Goal: Communication & Community: Answer question/provide support

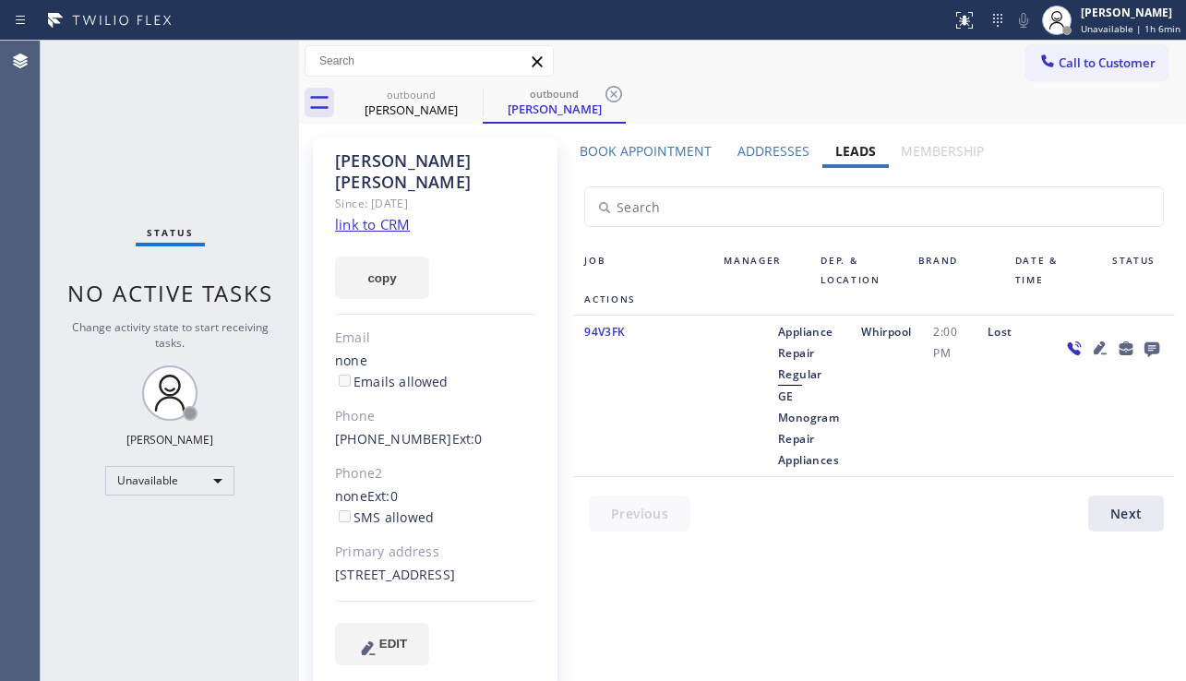
click at [1034, 434] on div "Lost" at bounding box center [1014, 396] width 74 height 150
drag, startPoint x: 1059, startPoint y: 442, endPoint x: 1020, endPoint y: 442, distance: 38.8
click at [1057, 442] on div at bounding box center [1113, 396] width 125 height 150
click at [739, 440] on div at bounding box center [740, 396] width 54 height 150
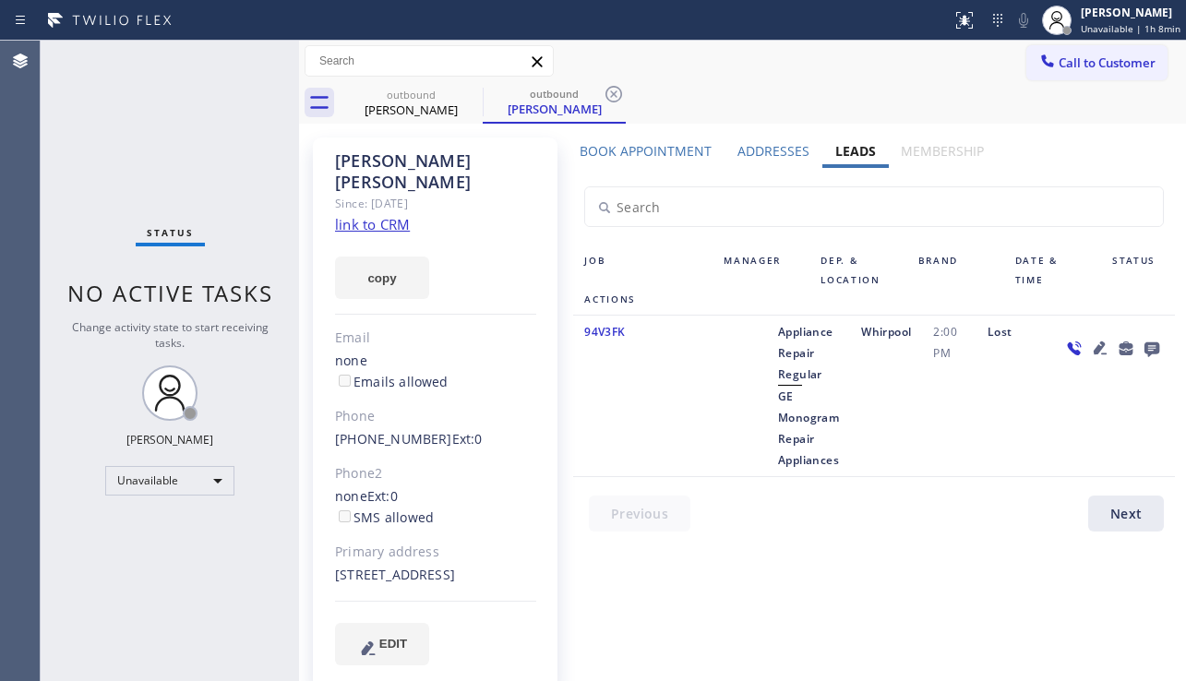
click at [1063, 440] on div at bounding box center [1113, 396] width 125 height 150
click at [1051, 441] on div at bounding box center [1113, 396] width 125 height 150
click at [807, 636] on div "Book Appointment Addresses Leads Membership Business location GE Monogram Repai…" at bounding box center [874, 419] width 615 height 555
click at [1098, 46] on button "Call to Customer" at bounding box center [1097, 62] width 141 height 35
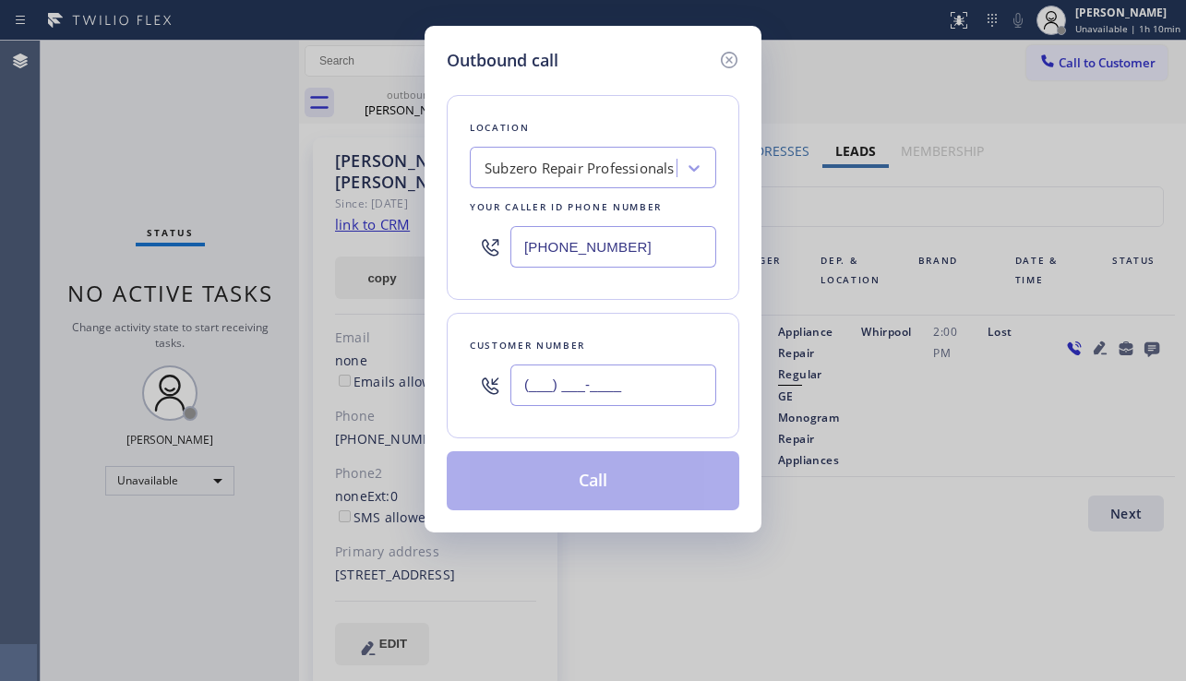
click at [605, 391] on input "(___) ___-____" at bounding box center [613, 386] width 206 height 42
paste input "949) 303-9487"
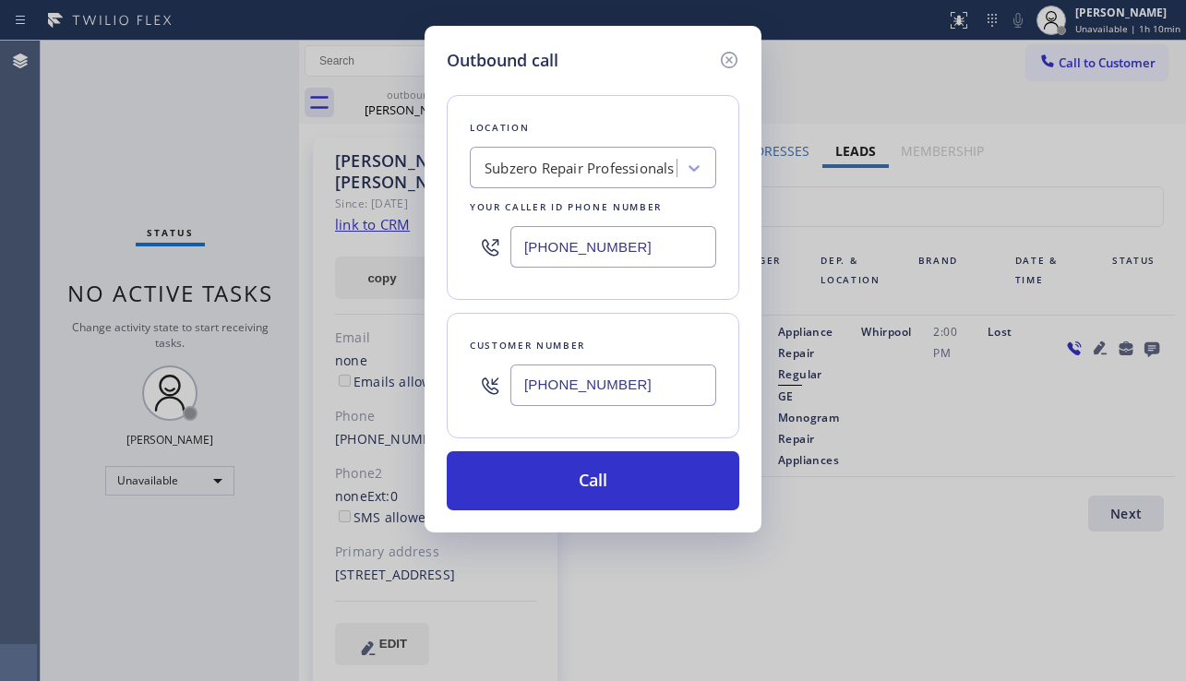
type input "[PHONE_NUMBER]"
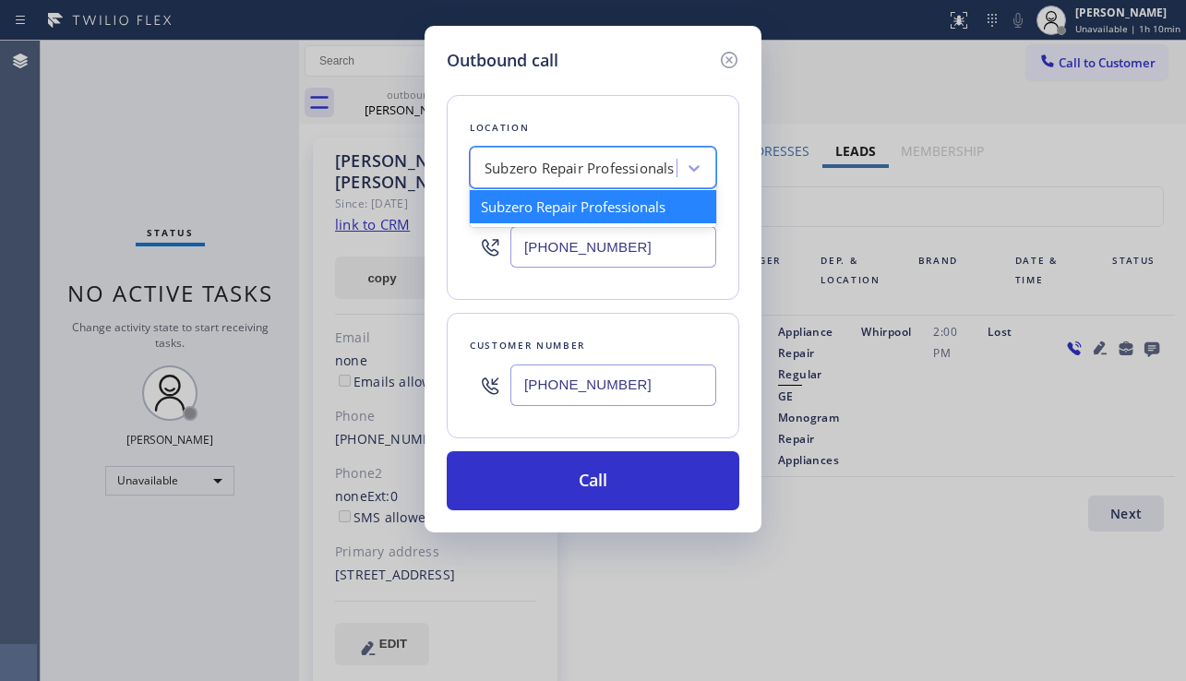
click at [486, 160] on div "Subzero Repair Professionals" at bounding box center [575, 168] width 201 height 32
paste input "GE Monogram Repair Appliances"
type input "GE Monogram Repair Appliances"
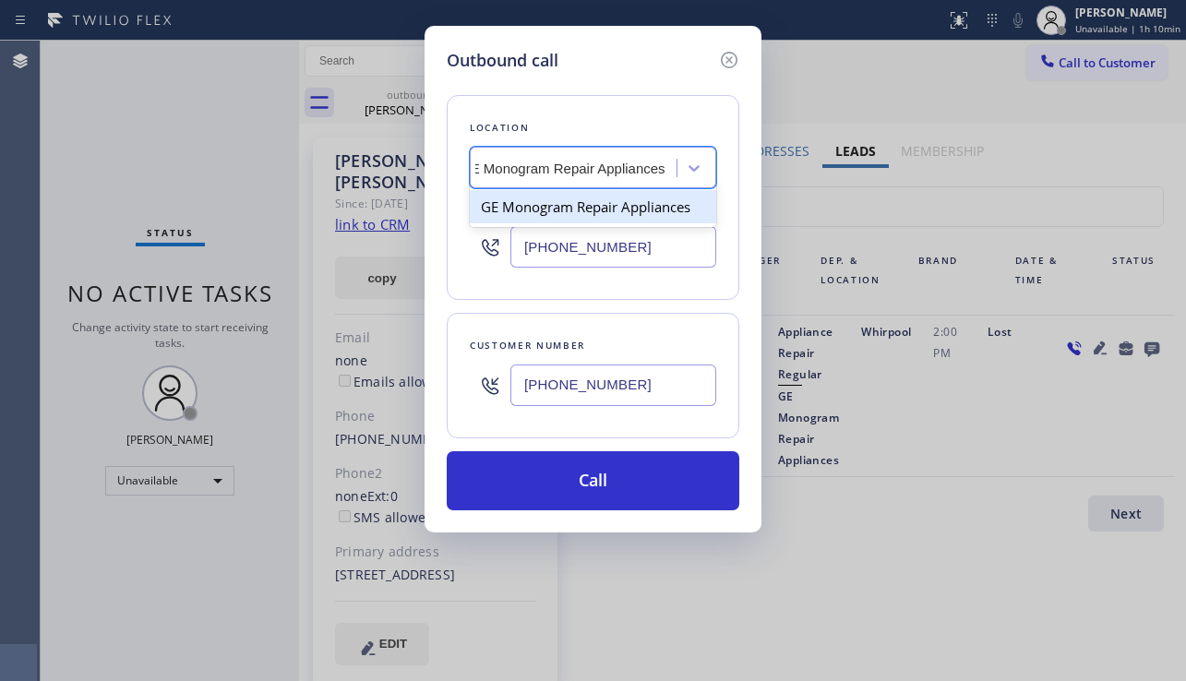
click at [546, 214] on div "GE Monogram Repair Appliances" at bounding box center [593, 206] width 246 height 33
type input "[PHONE_NUMBER]"
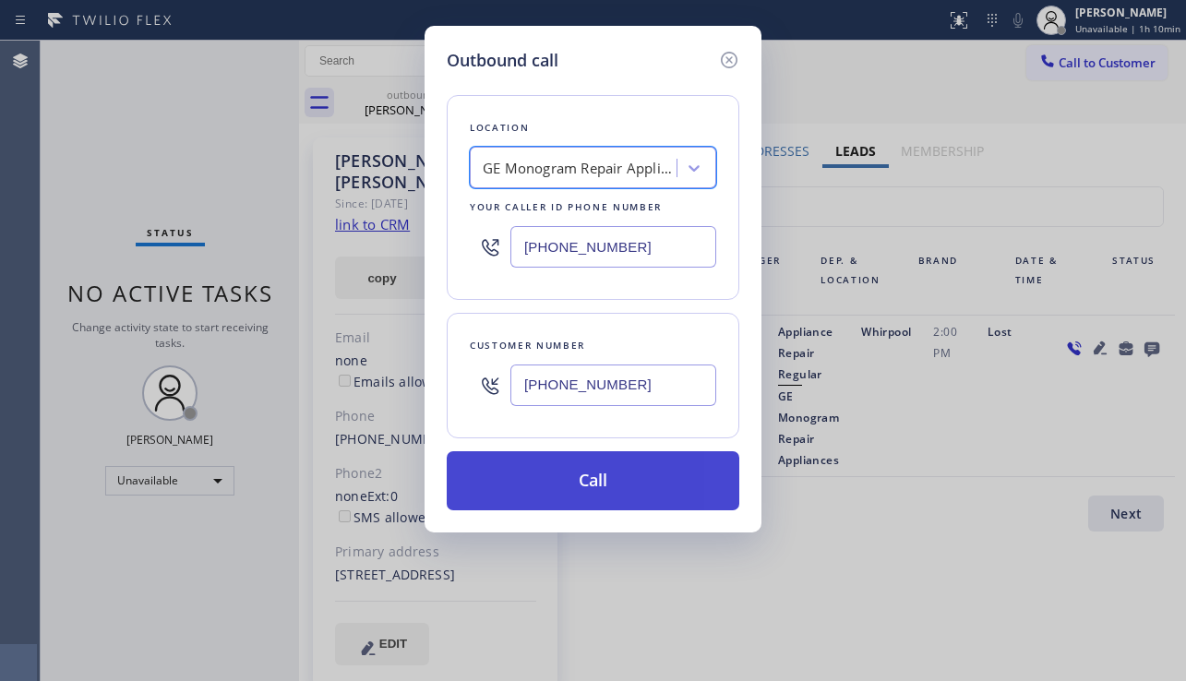
click at [577, 493] on button "Call" at bounding box center [593, 480] width 293 height 59
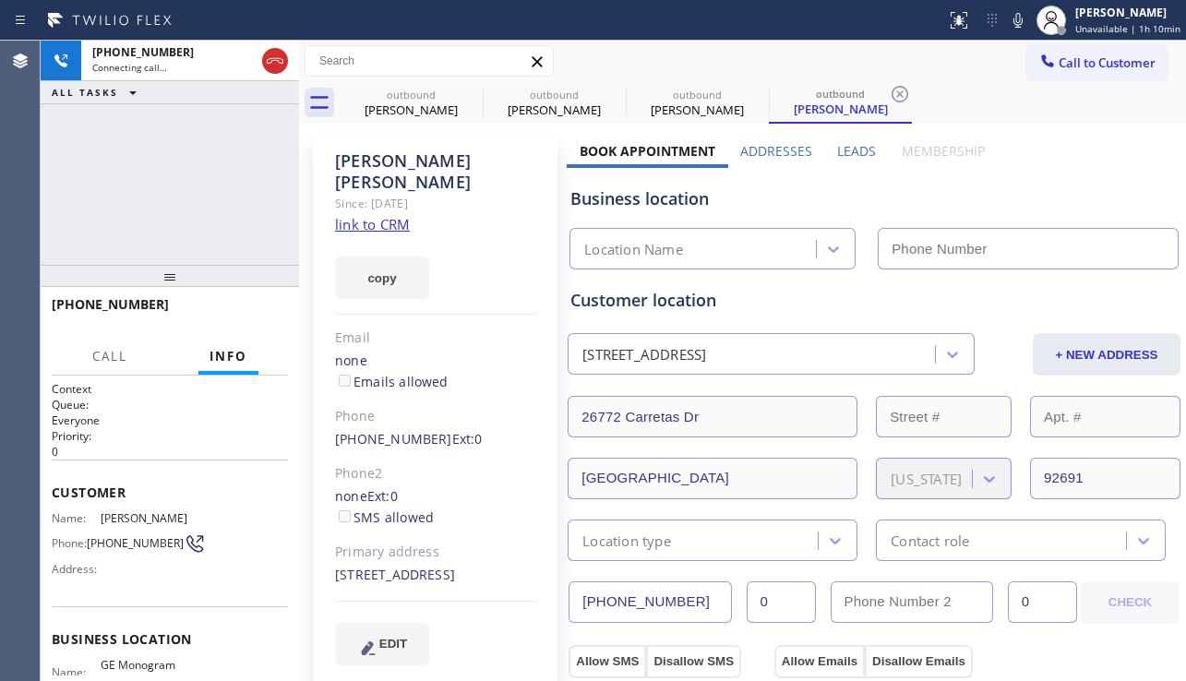
type input "[PHONE_NUMBER]"
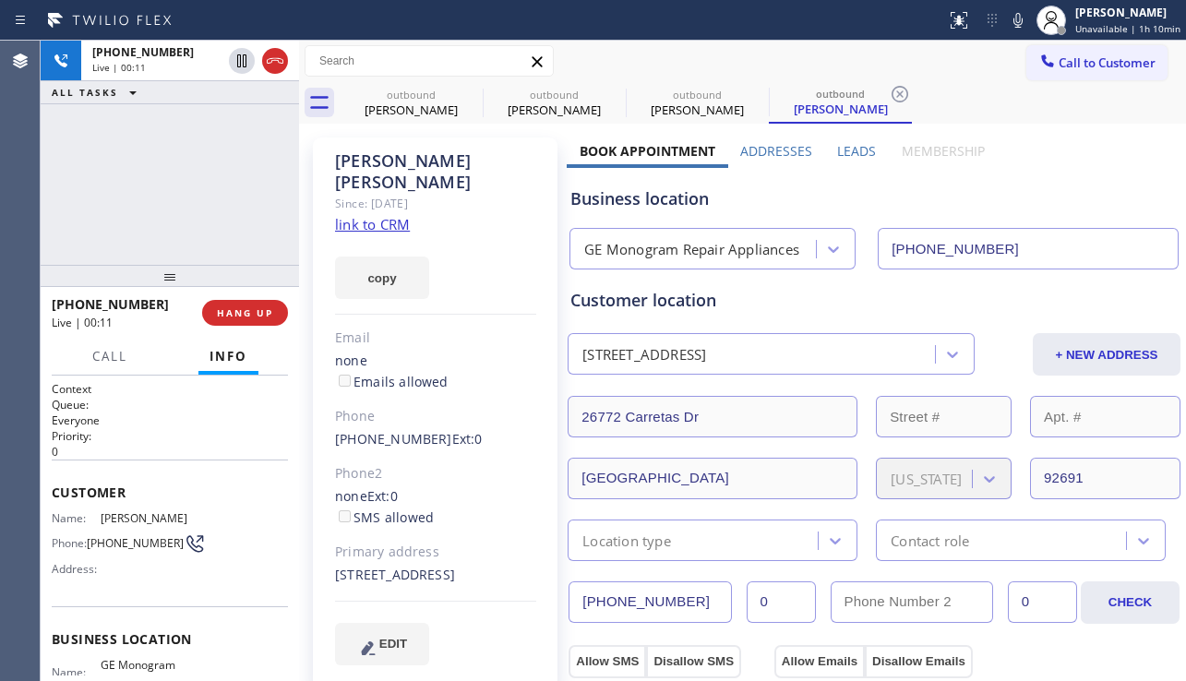
click at [1027, 197] on div "Business location" at bounding box center [873, 198] width 607 height 25
click at [277, 318] on button "HANG UP" at bounding box center [245, 313] width 86 height 26
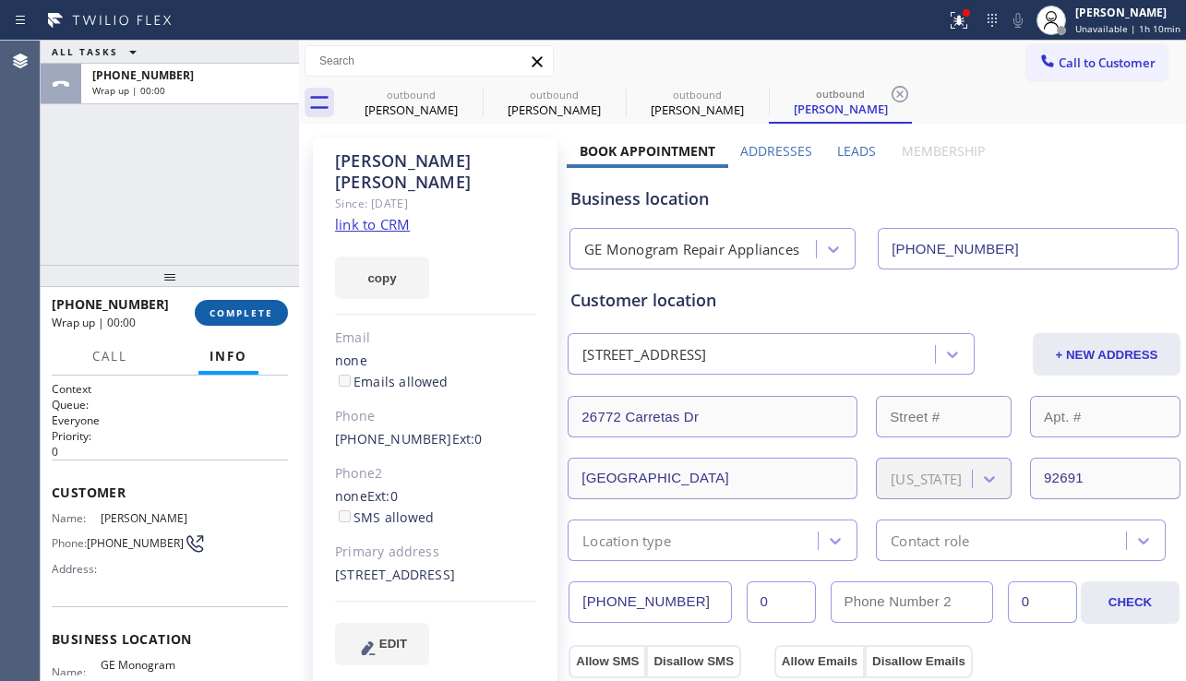
click at [277, 318] on button "COMPLETE" at bounding box center [241, 313] width 93 height 26
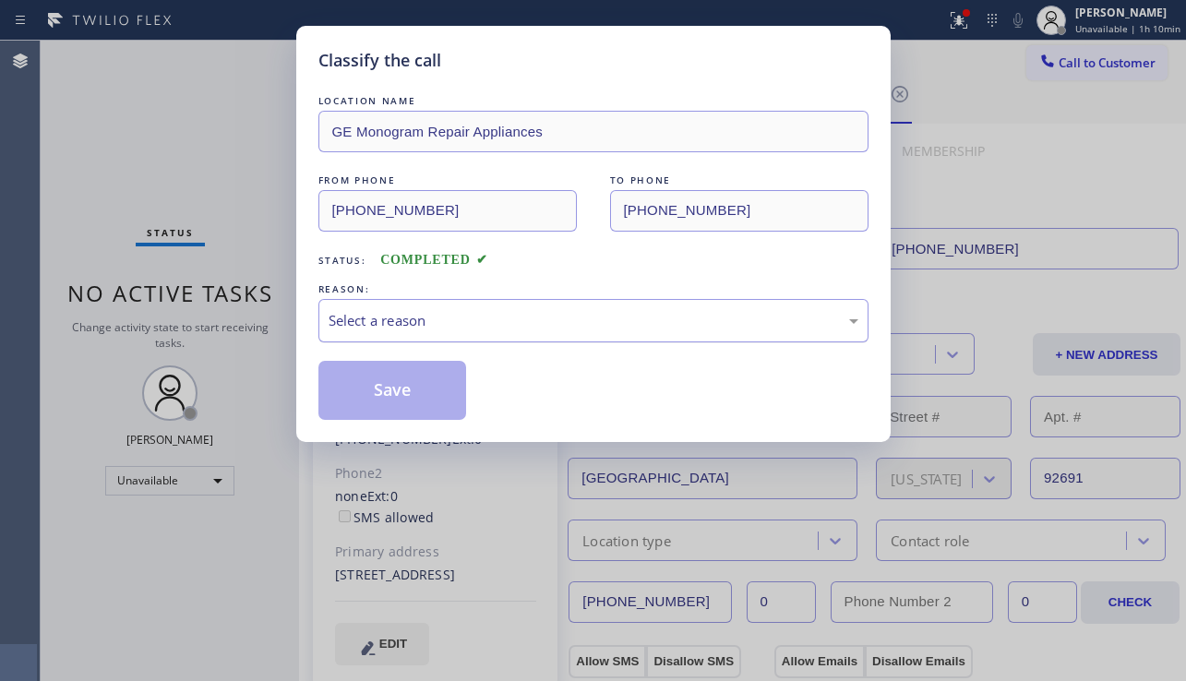
click at [451, 324] on div "Select a reason" at bounding box center [594, 320] width 530 height 21
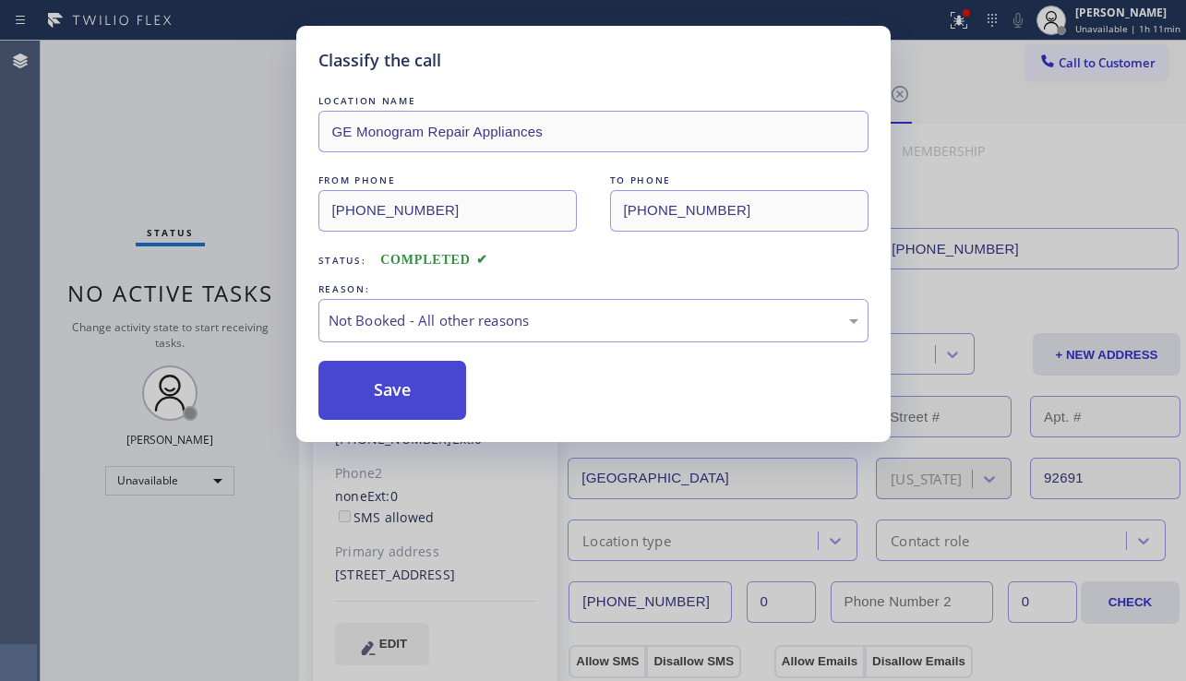
click at [402, 397] on button "Save" at bounding box center [392, 390] width 149 height 59
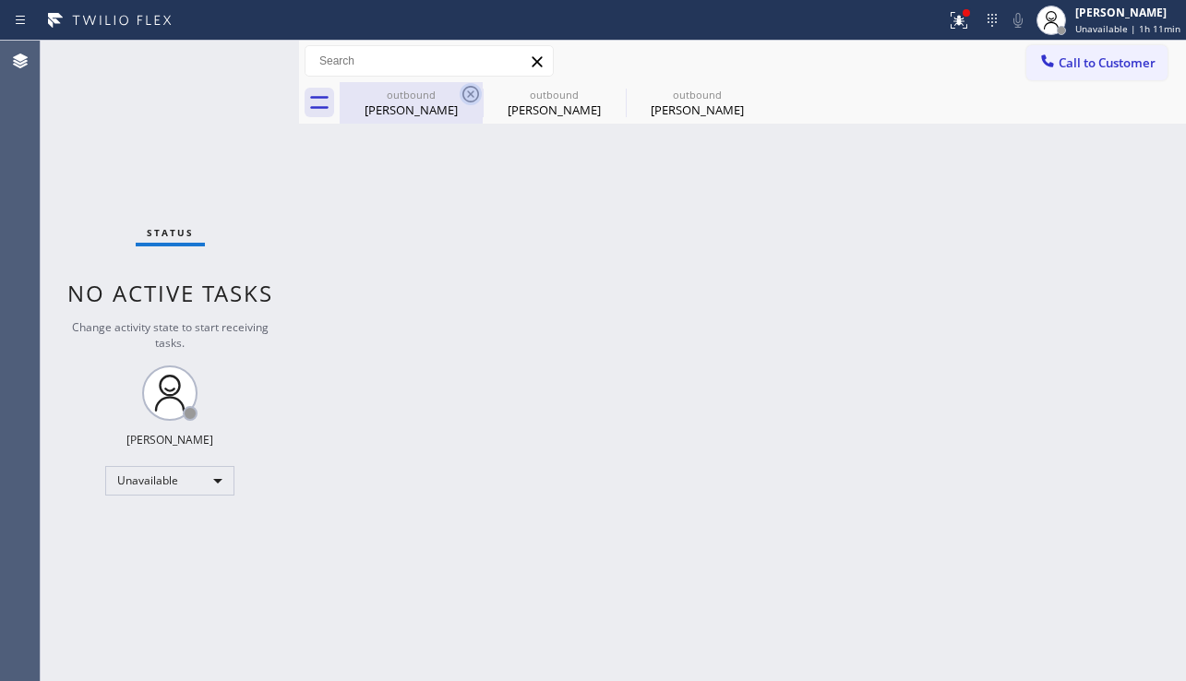
click at [472, 87] on icon at bounding box center [470, 94] width 17 height 17
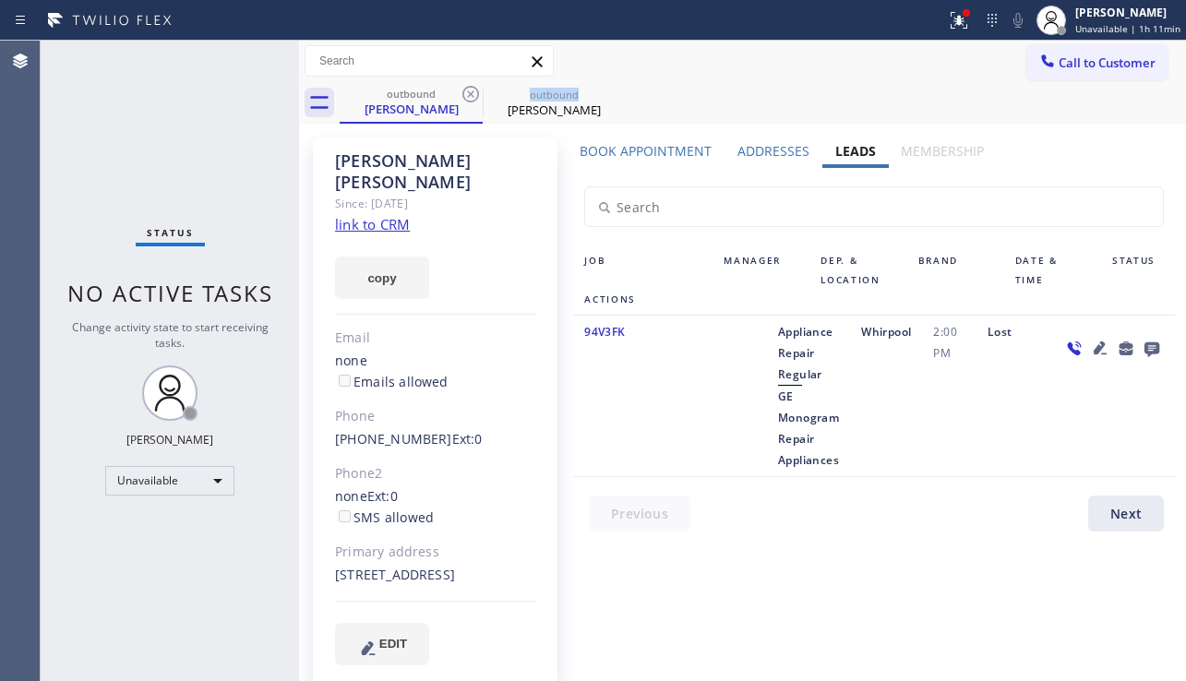
click at [472, 87] on icon at bounding box center [470, 94] width 17 height 17
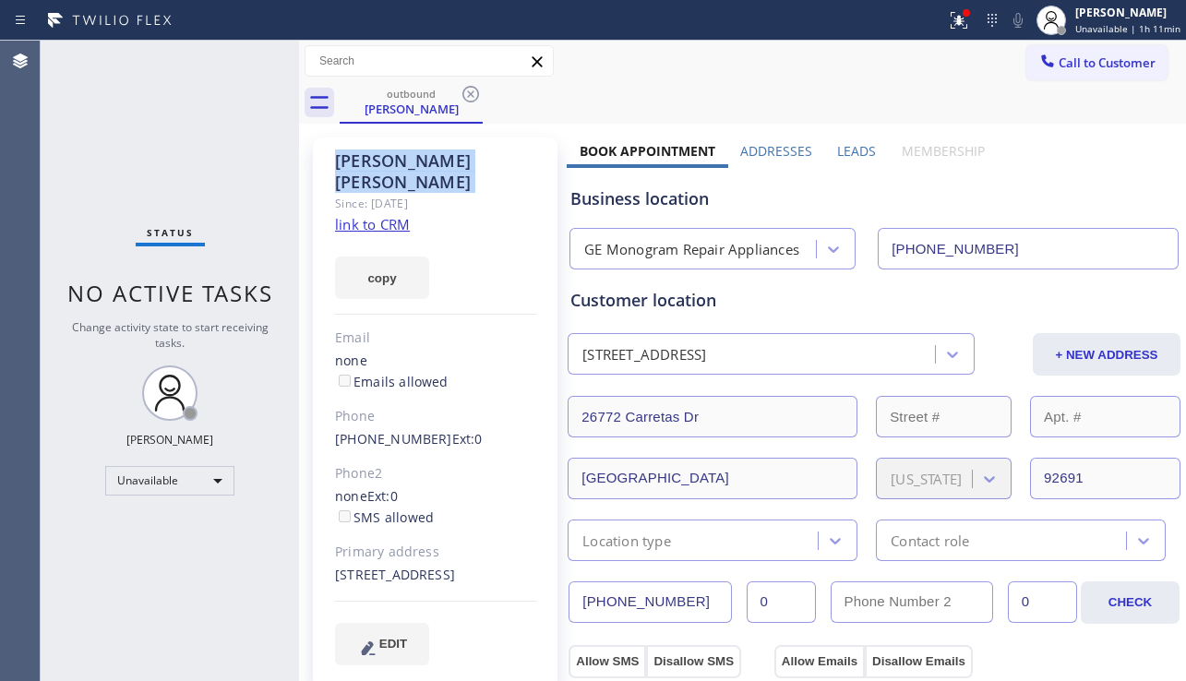
click at [472, 87] on icon at bounding box center [470, 94] width 17 height 17
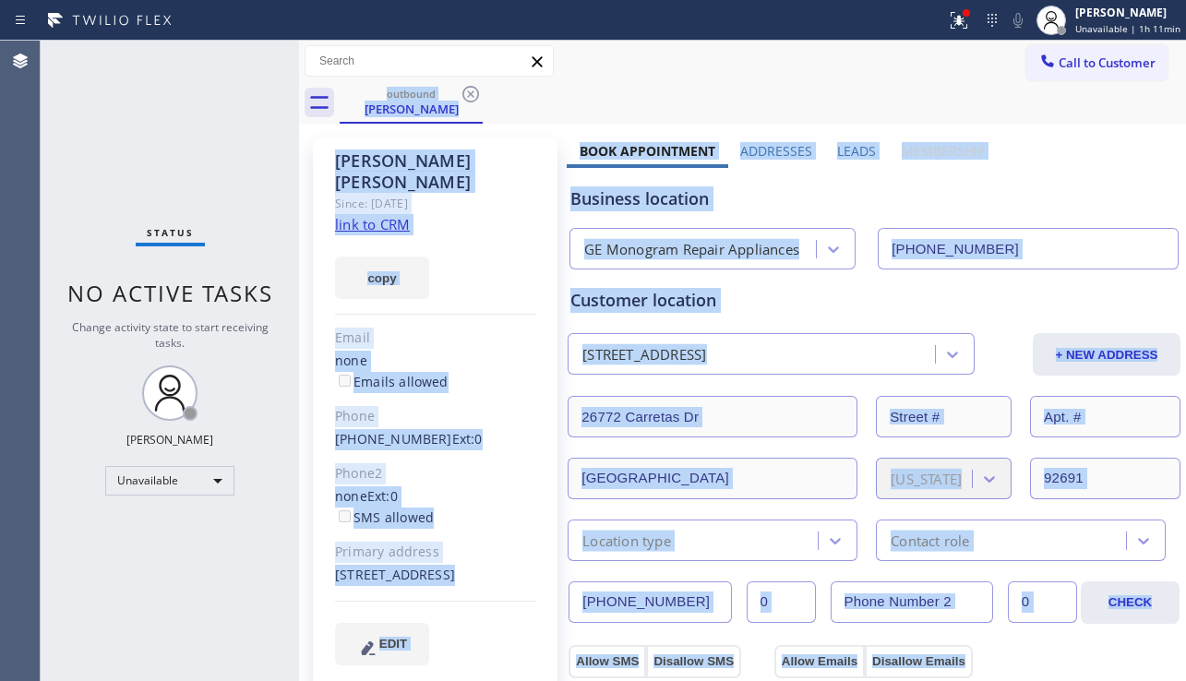
click at [472, 87] on div "outbound [PERSON_NAME]" at bounding box center [763, 103] width 847 height 42
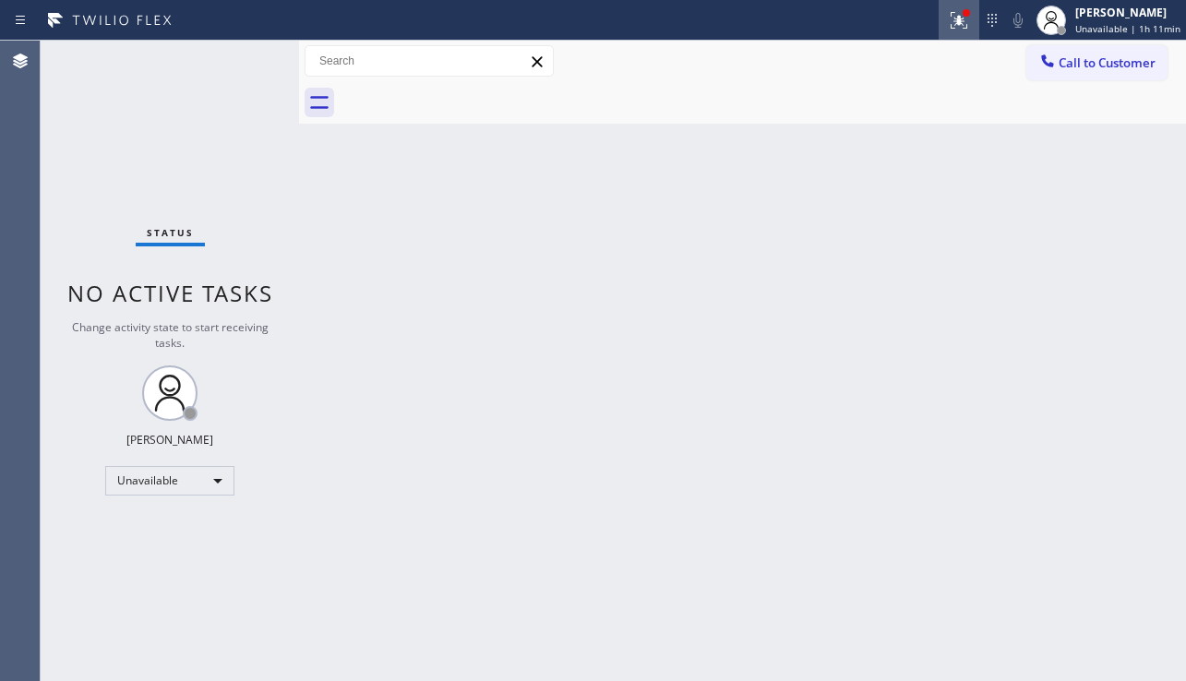
click at [939, 16] on div at bounding box center [959, 20] width 41 height 22
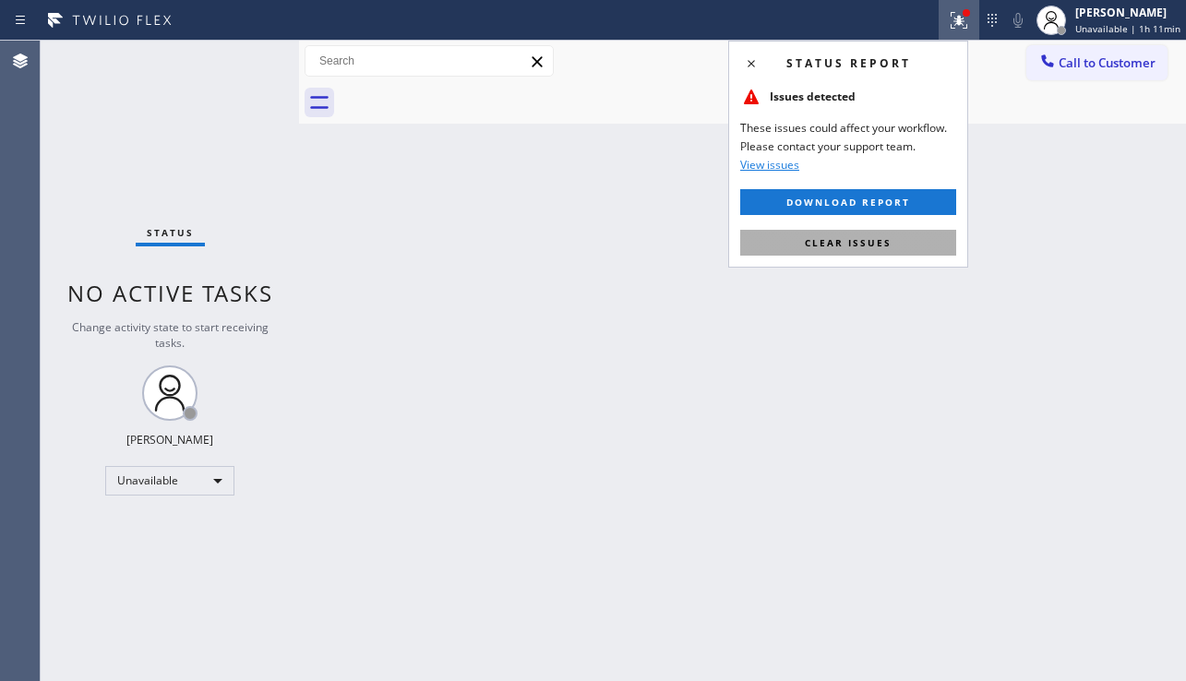
click at [776, 238] on button "Clear issues" at bounding box center [848, 243] width 216 height 26
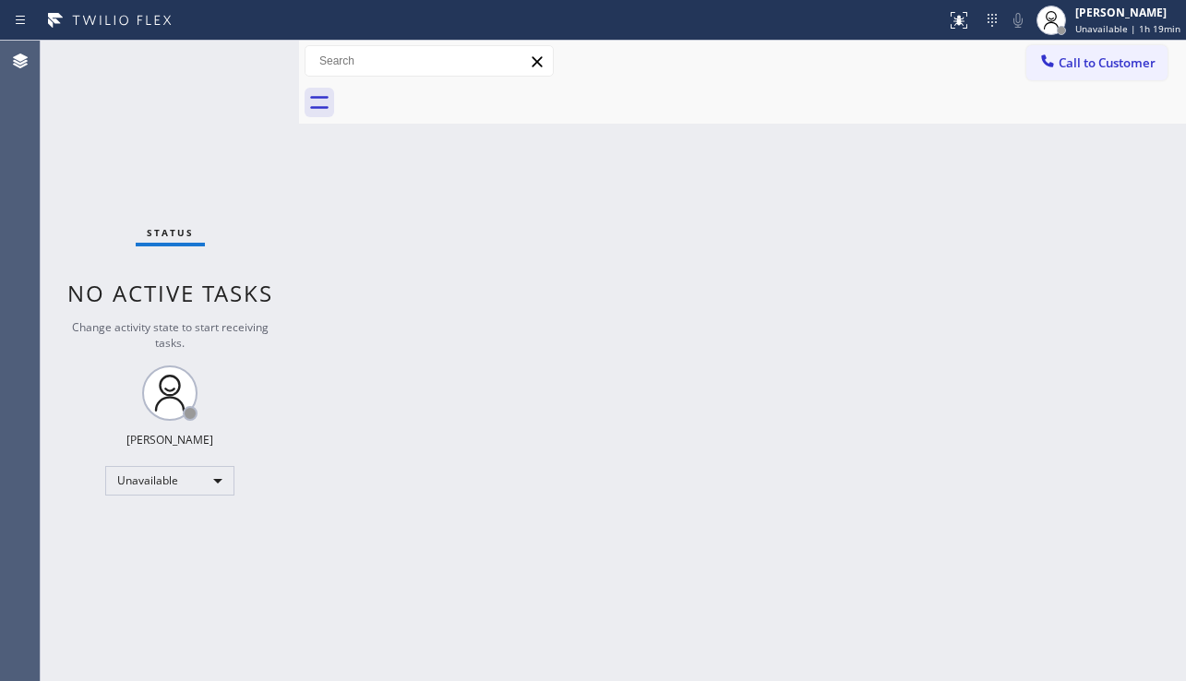
click at [1000, 488] on div "Back to Dashboard Change Sender ID Customers Technicians Select a contact Outbo…" at bounding box center [742, 361] width 887 height 641
click at [1042, 404] on div "Back to Dashboard Change Sender ID Customers Technicians Select a contact Outbo…" at bounding box center [742, 361] width 887 height 641
click at [1094, 69] on span "Call to Customer" at bounding box center [1107, 62] width 97 height 17
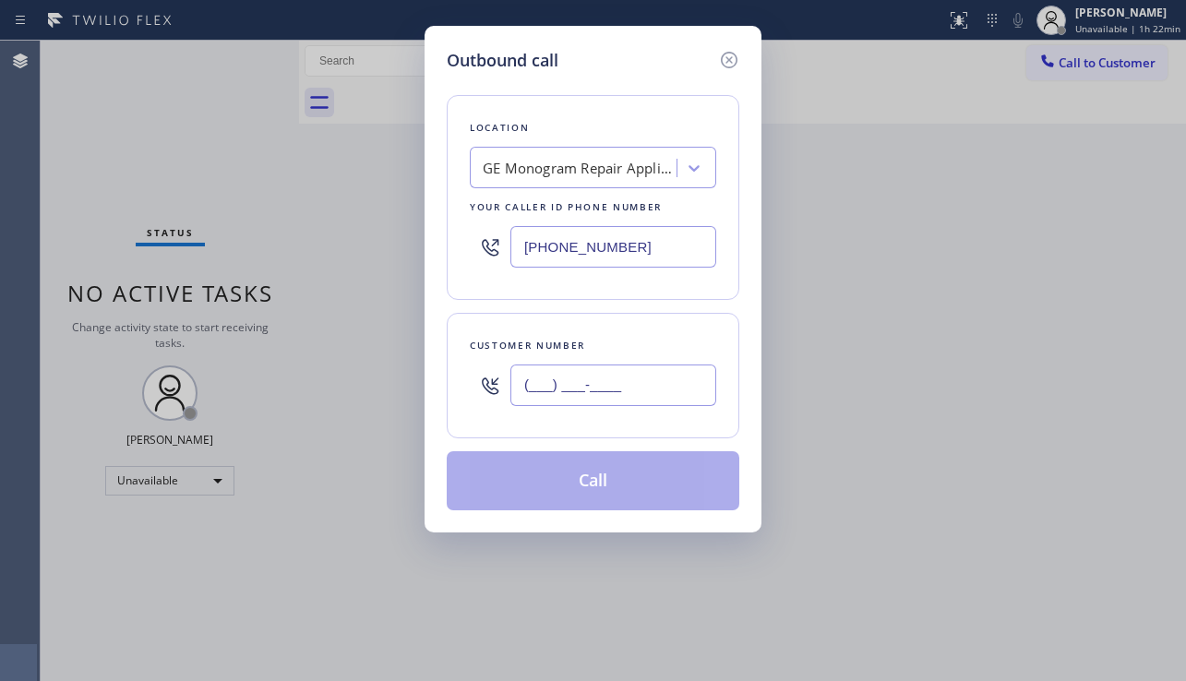
click at [571, 374] on input "(___) ___-____" at bounding box center [613, 386] width 206 height 42
paste input "760) 847-7695"
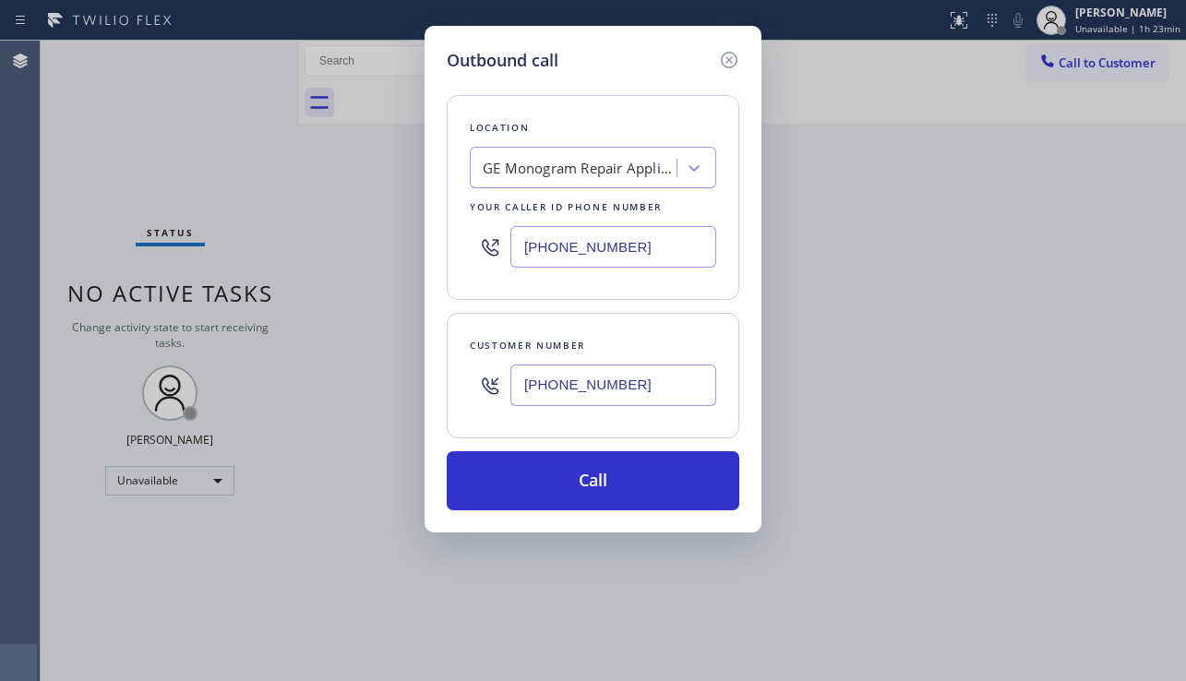
type input "[PHONE_NUMBER]"
drag, startPoint x: 995, startPoint y: 486, endPoint x: 985, endPoint y: 487, distance: 10.3
click at [995, 486] on div "Outbound call Location GE Monogram Repair Appliances Your caller id phone numbe…" at bounding box center [593, 340] width 1186 height 681
drag, startPoint x: 866, startPoint y: 444, endPoint x: 818, endPoint y: 414, distance: 56.4
click at [866, 444] on div "Outbound call Location GE Monogram Repair Appliances Your caller id phone numbe…" at bounding box center [593, 340] width 1186 height 681
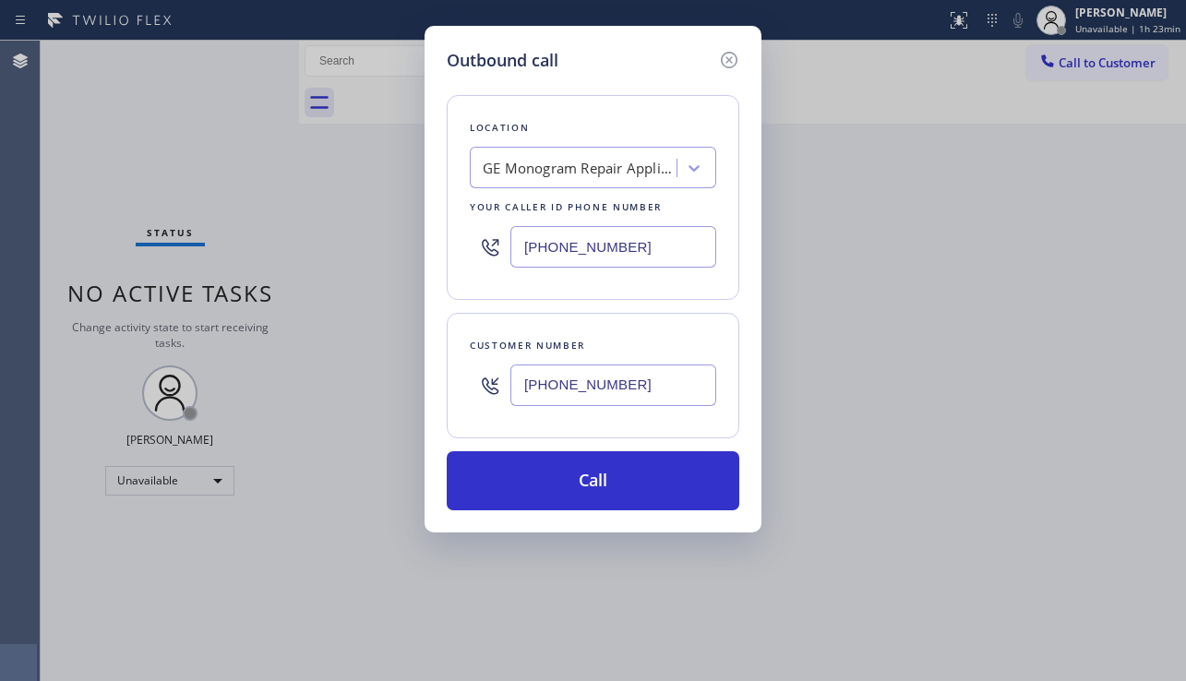
click at [537, 174] on div "GE Monogram Repair Appliances" at bounding box center [580, 168] width 194 height 21
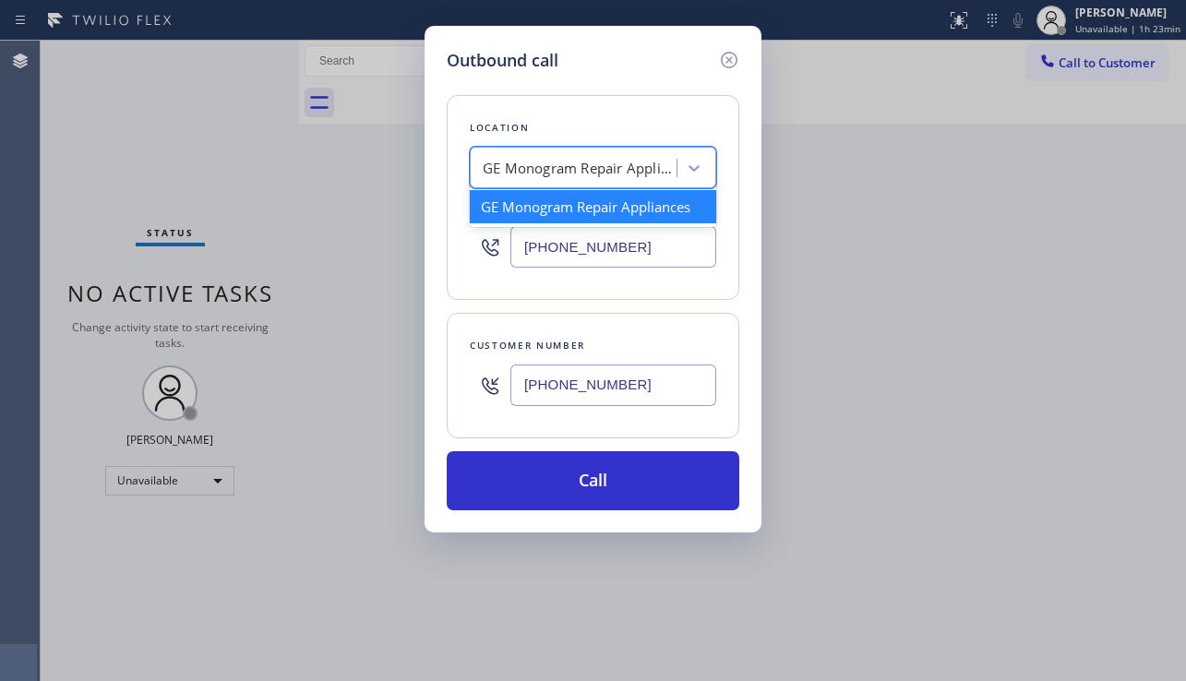
paste input "Quick Response Appliance"
type input "Quick Response Appliance"
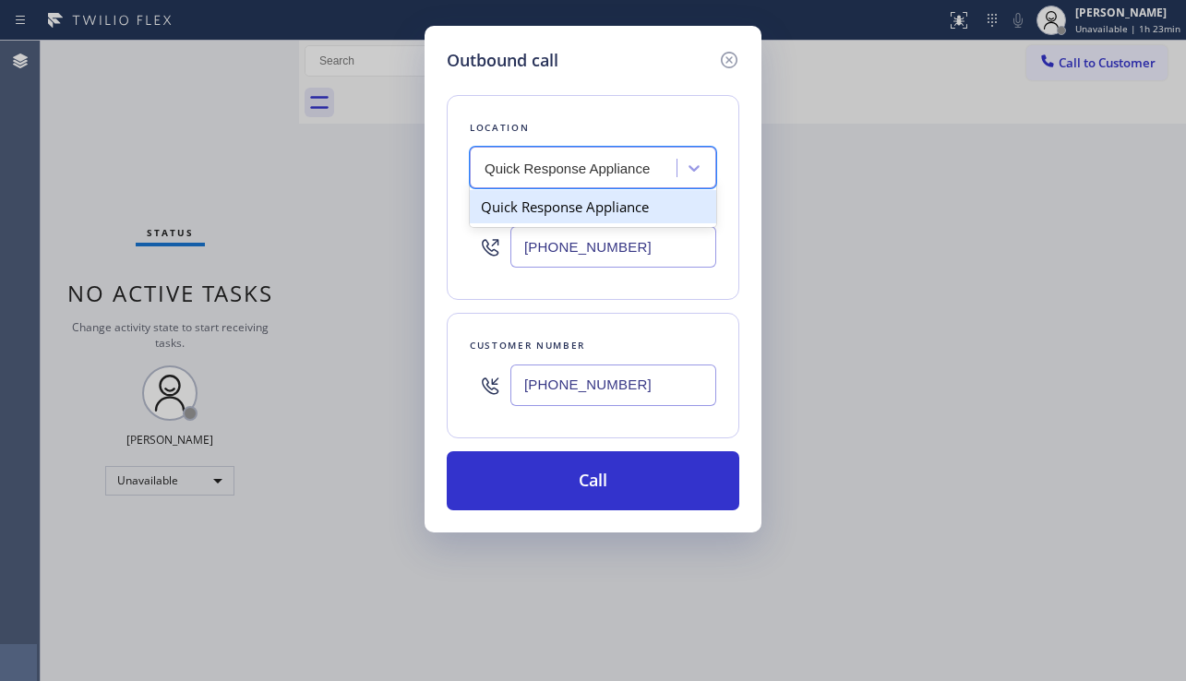
click at [558, 216] on div "Quick Response Appliance" at bounding box center [593, 206] width 246 height 33
type input "[PHONE_NUMBER]"
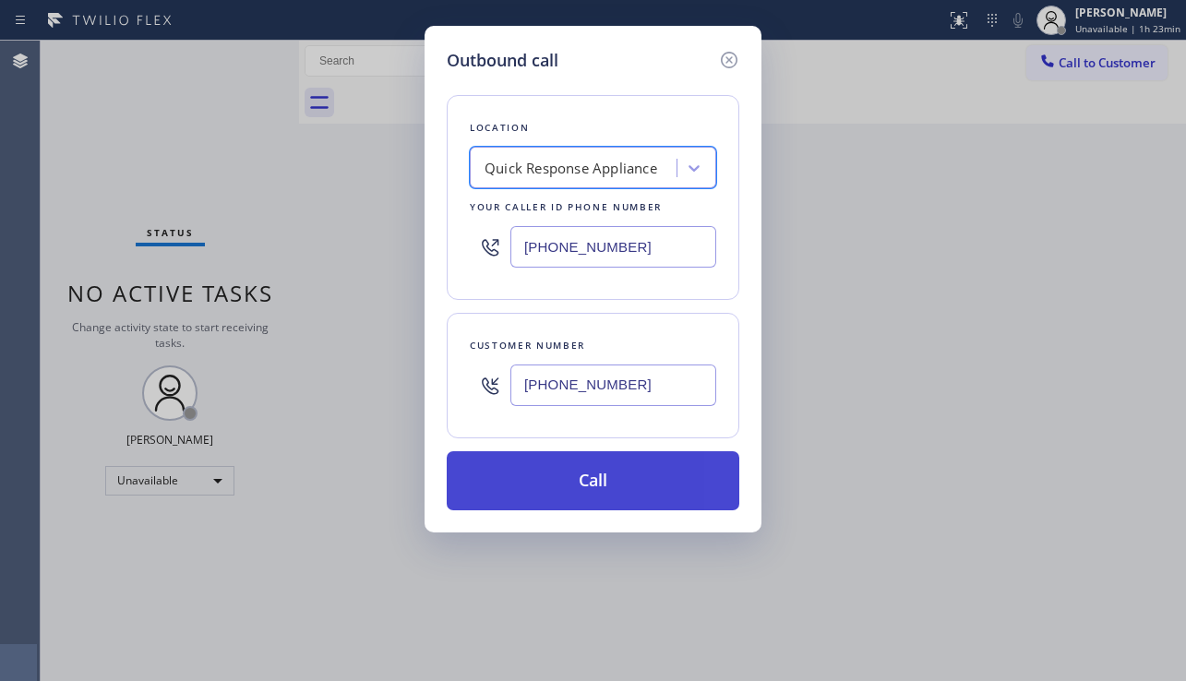
click at [570, 480] on button "Call" at bounding box center [593, 480] width 293 height 59
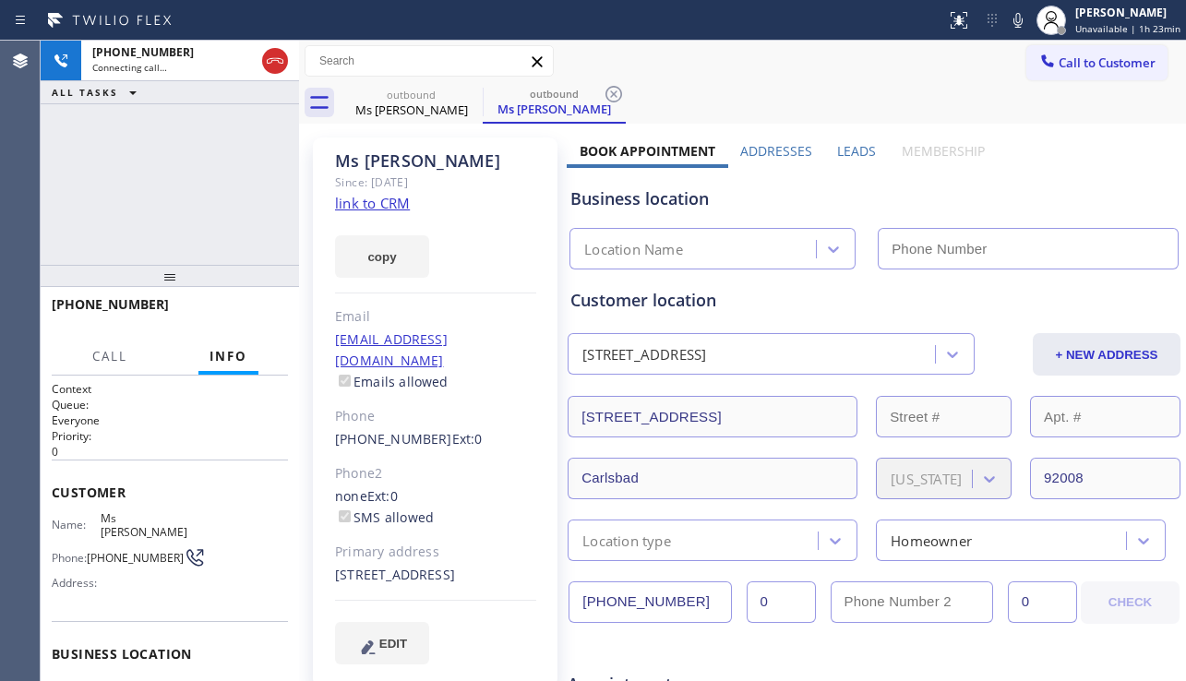
click at [849, 150] on label "Leads" at bounding box center [856, 151] width 39 height 18
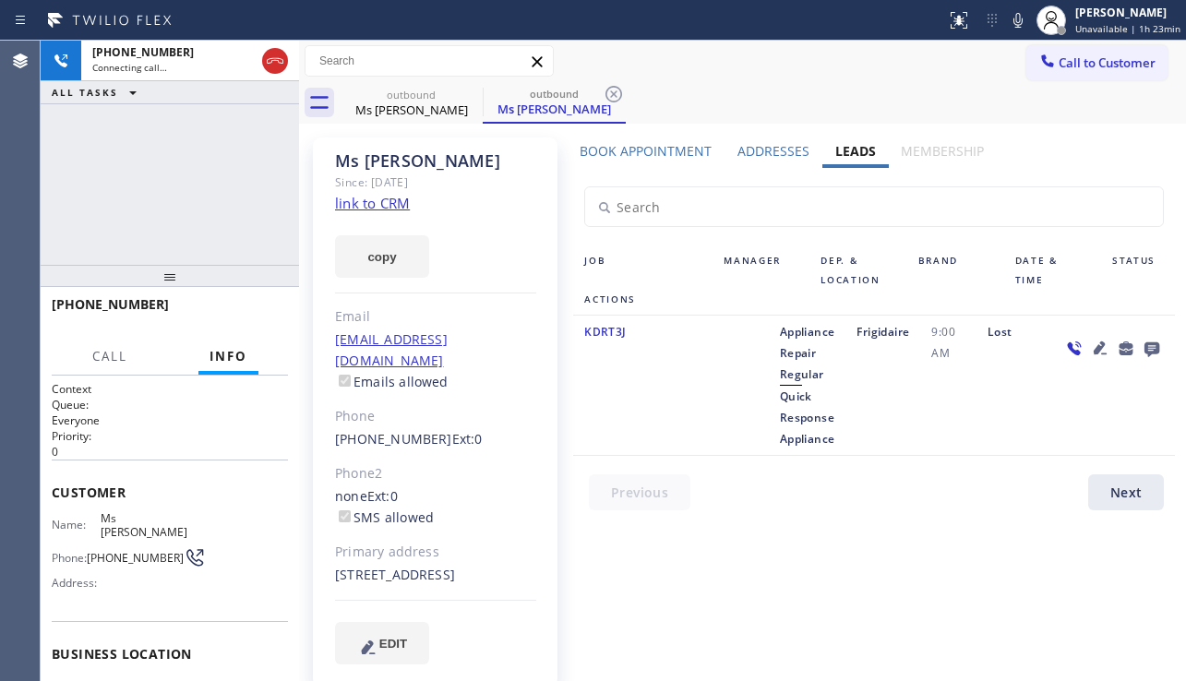
click at [1094, 353] on icon at bounding box center [1100, 348] width 13 height 13
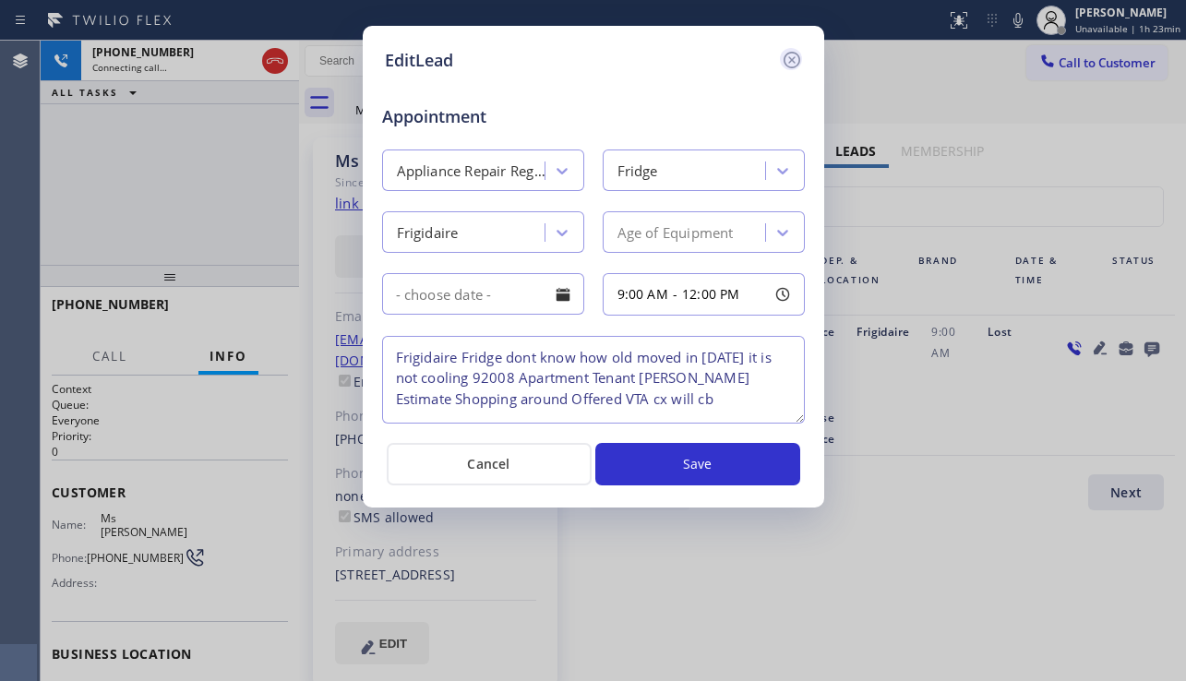
click at [795, 66] on icon at bounding box center [792, 60] width 22 height 22
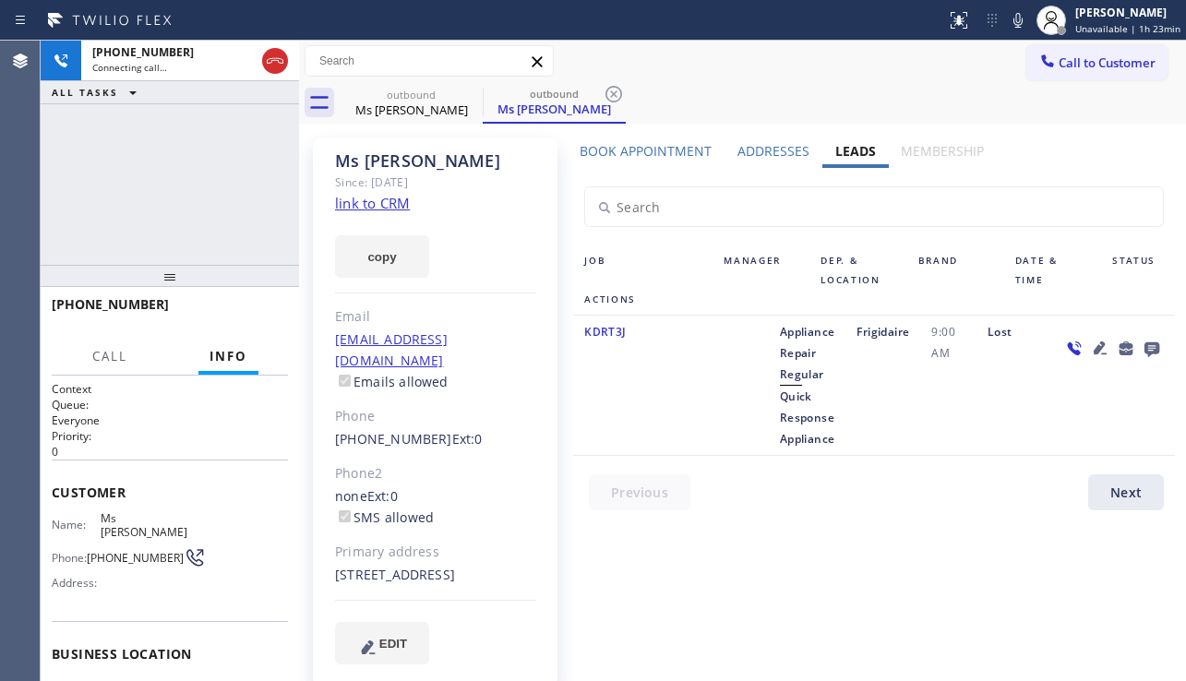
click at [1141, 342] on icon at bounding box center [1152, 348] width 22 height 23
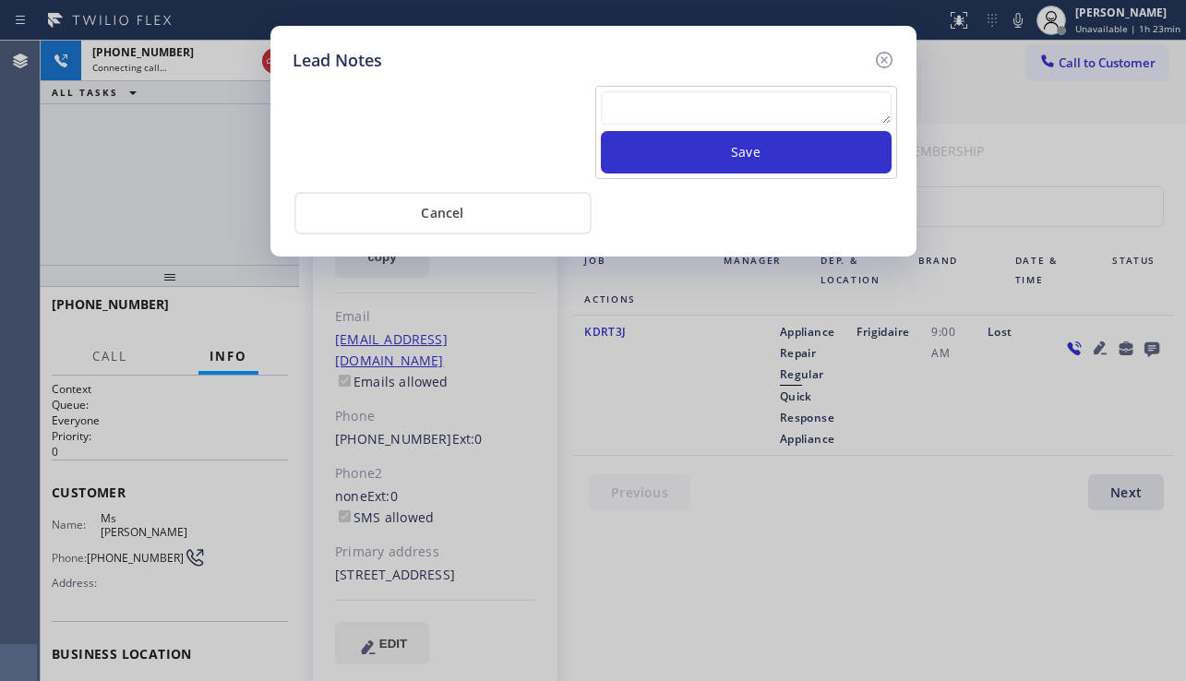
click at [636, 99] on textarea at bounding box center [746, 107] width 291 height 33
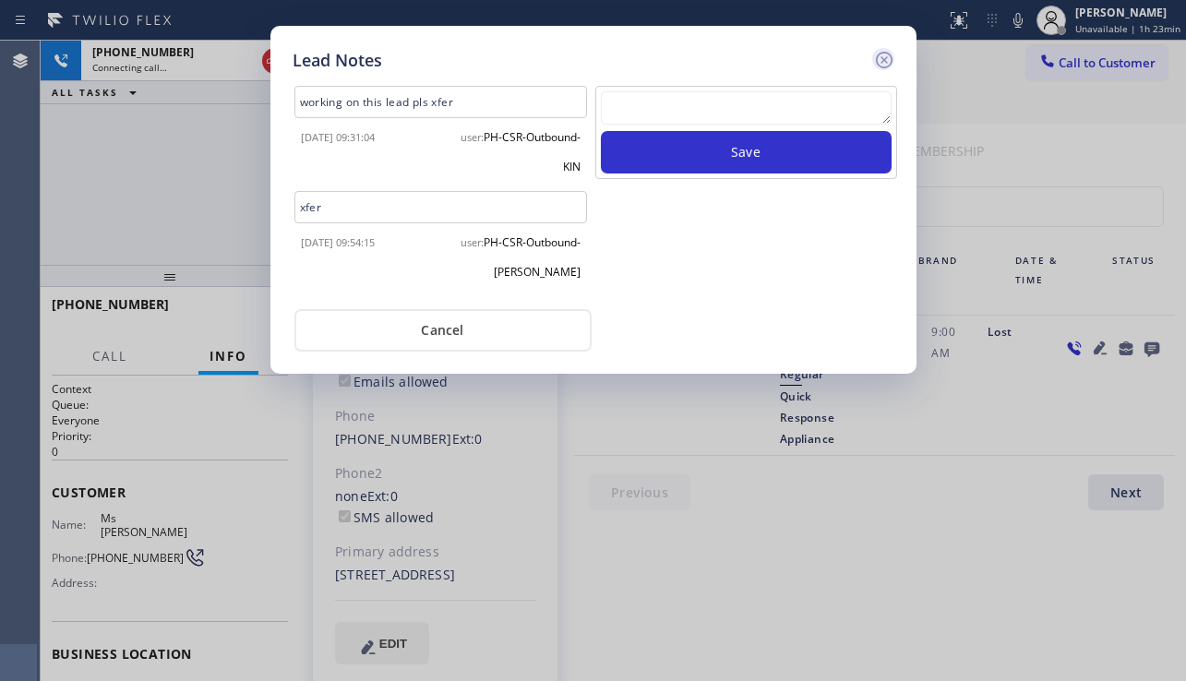
click at [881, 57] on icon at bounding box center [883, 60] width 17 height 17
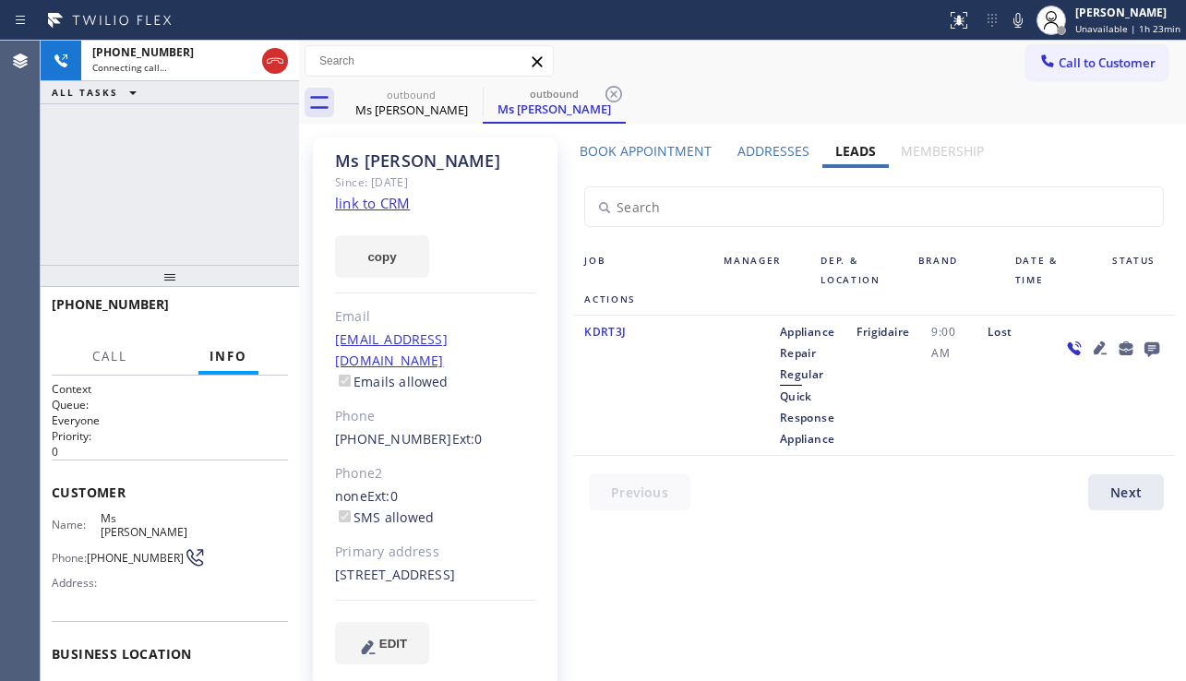
click at [1089, 342] on icon at bounding box center [1100, 348] width 22 height 22
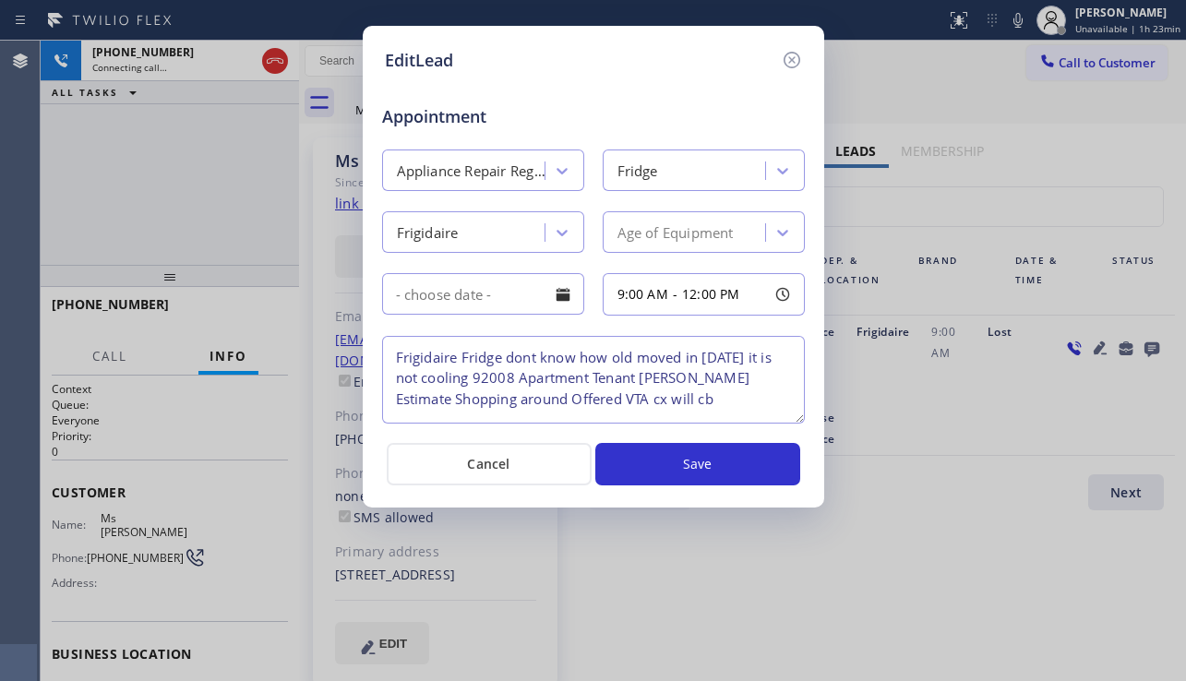
click at [994, 372] on div "EditLead Appointment Appliance Repair Regular Fridge Frigidaire Age of Equipmen…" at bounding box center [593, 340] width 1186 height 681
click at [785, 57] on icon at bounding box center [791, 60] width 17 height 17
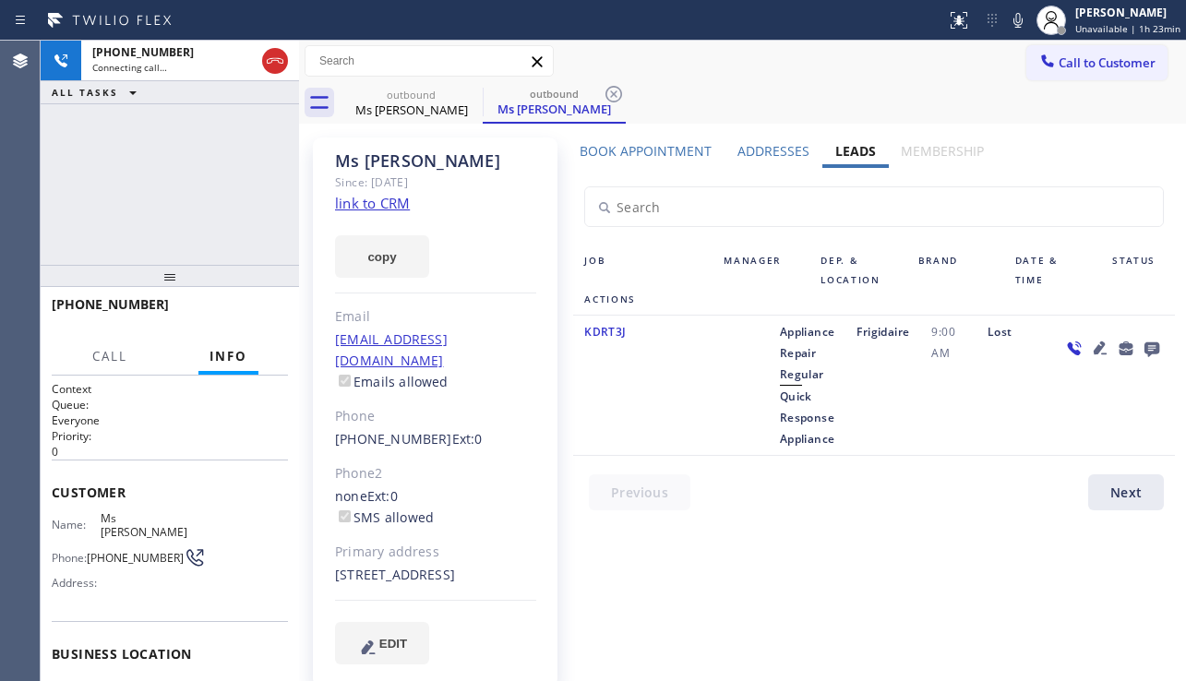
click at [1145, 349] on icon at bounding box center [1152, 349] width 15 height 15
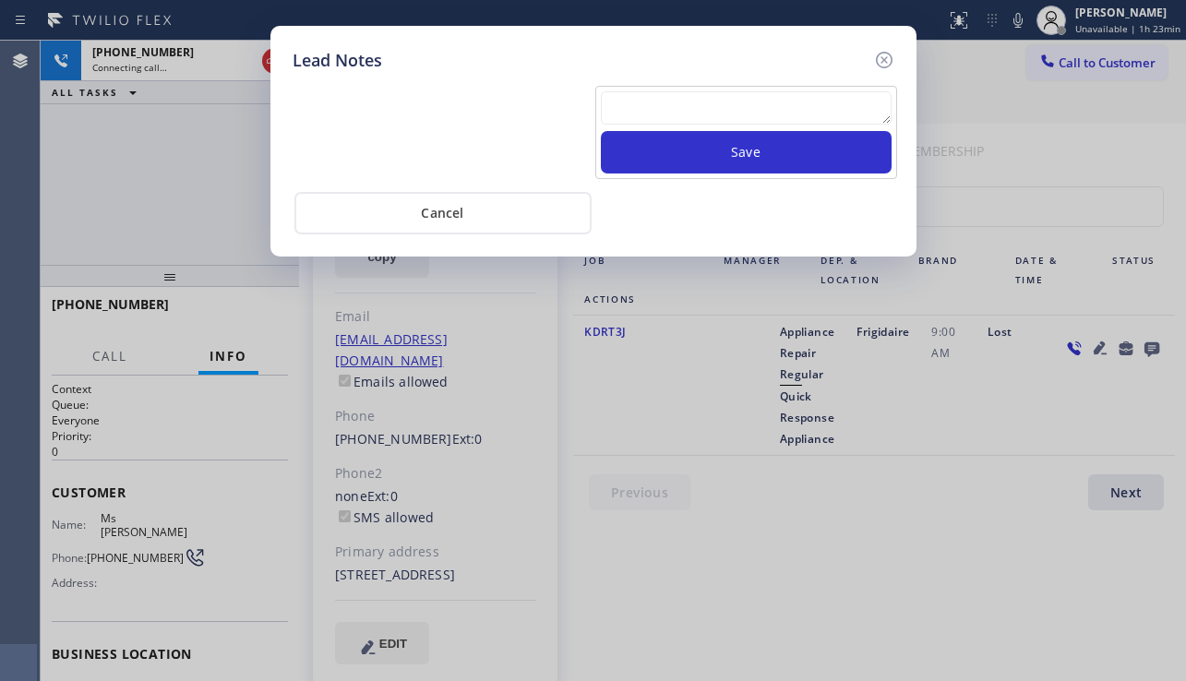
click at [614, 99] on textarea at bounding box center [746, 107] width 291 height 33
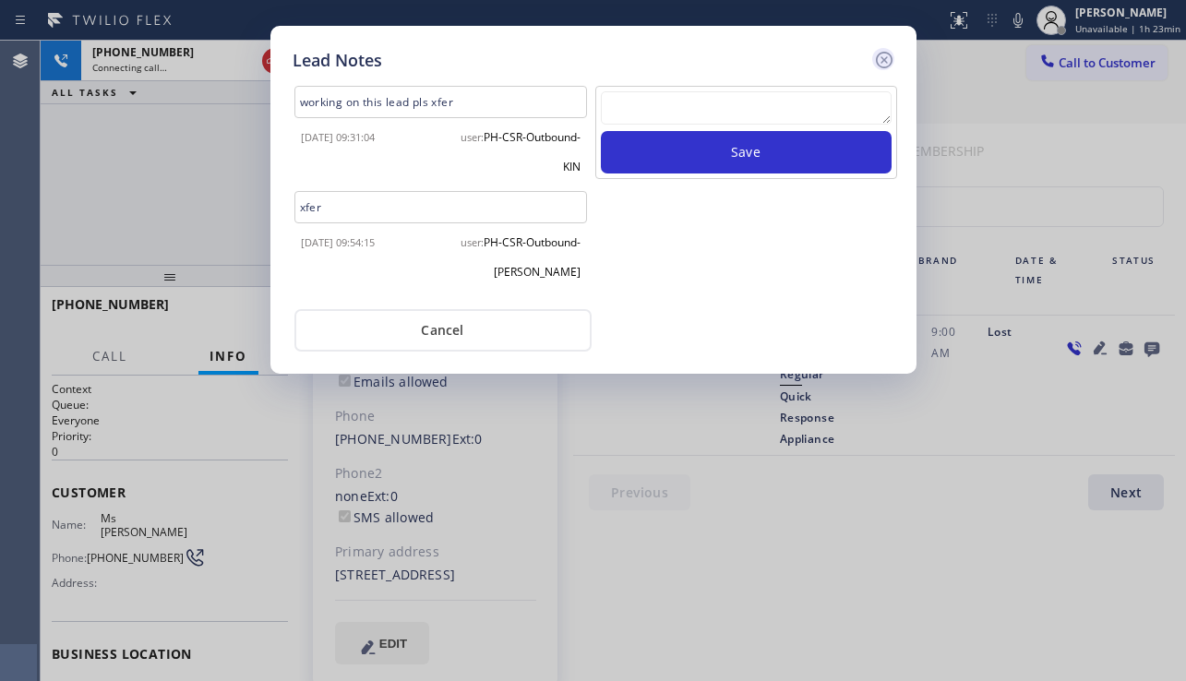
click at [885, 63] on icon at bounding box center [884, 60] width 22 height 22
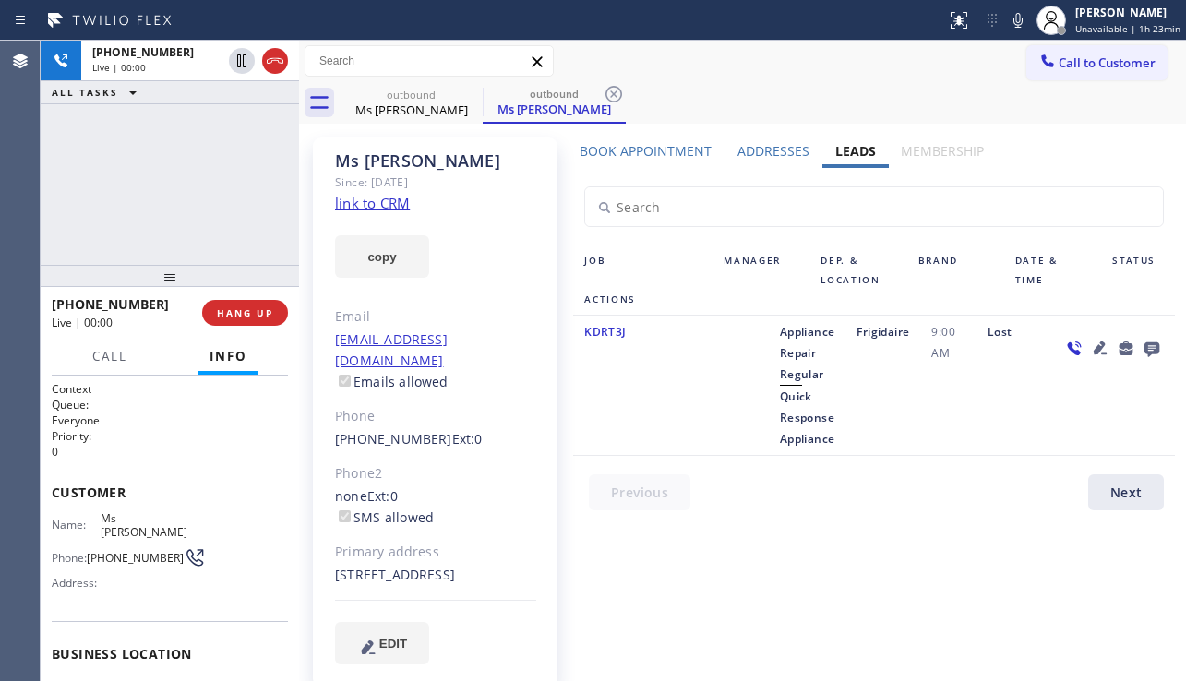
click at [1011, 458] on div "Job Manager Dep. & Location Brand Date & Time Status Actions KDRT3J Appliance R…" at bounding box center [874, 344] width 615 height 352
click at [643, 464] on div "Job Manager Dep. & Location Brand Date & Time Status Actions KDRT3J Appliance R…" at bounding box center [874, 344] width 615 height 352
click at [268, 308] on span "HANG UP" at bounding box center [245, 312] width 56 height 13
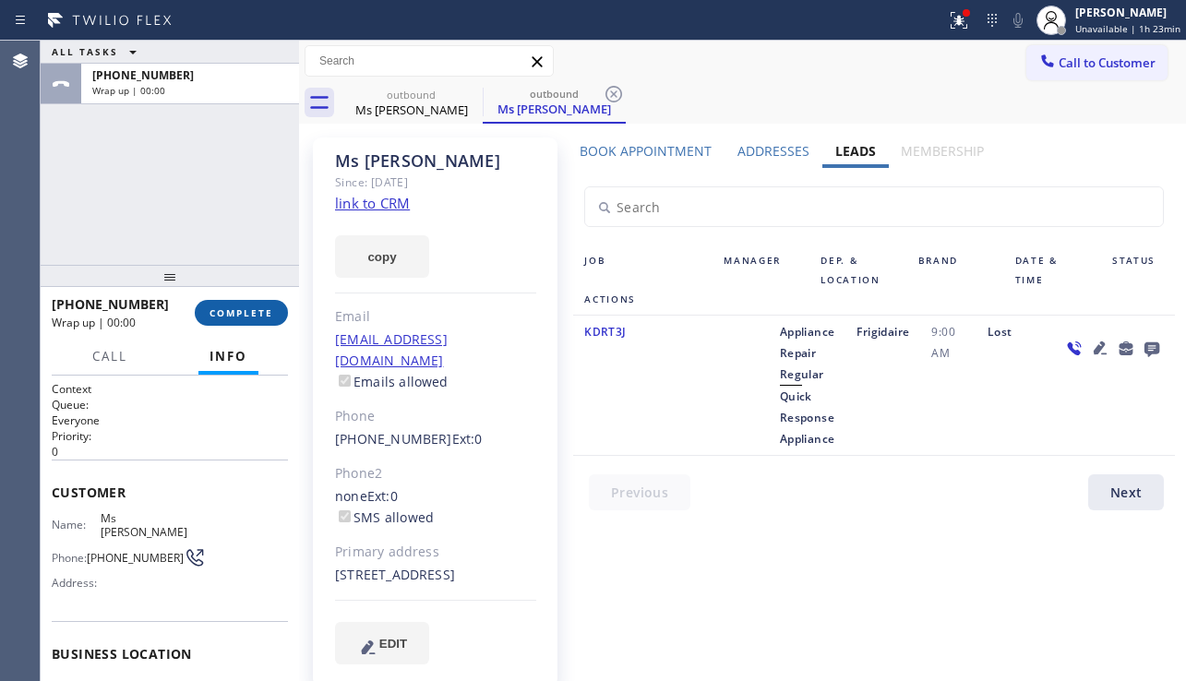
click at [277, 318] on button "COMPLETE" at bounding box center [241, 313] width 93 height 26
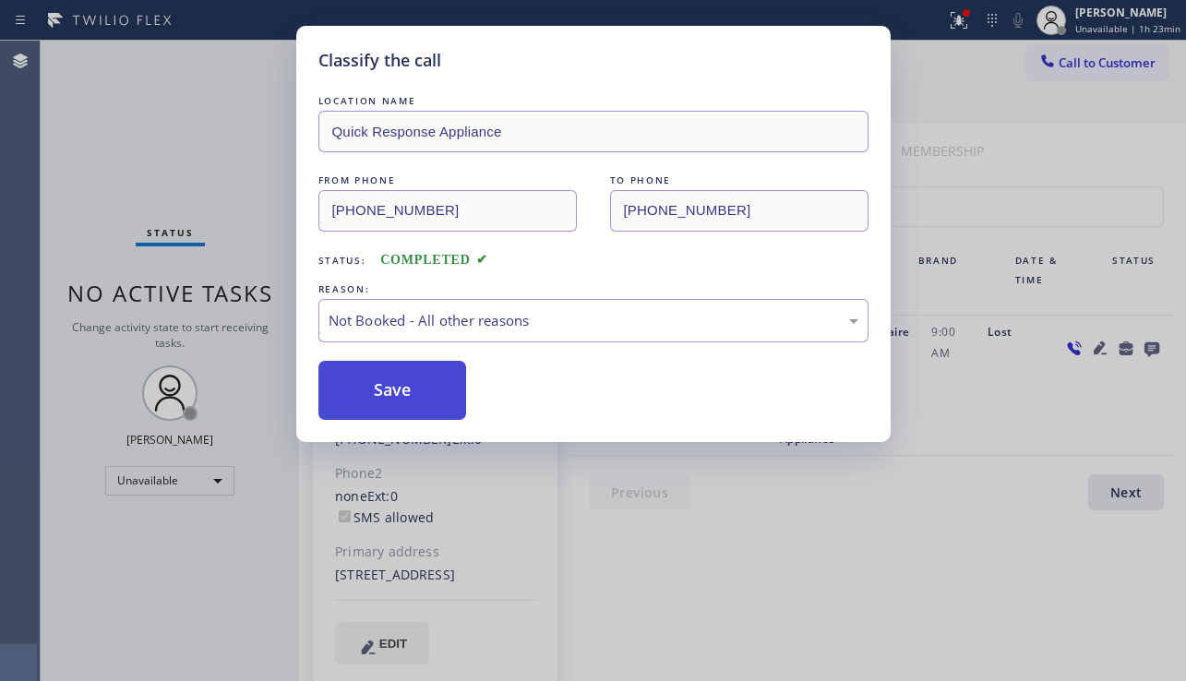
click at [396, 395] on button "Save" at bounding box center [392, 390] width 149 height 59
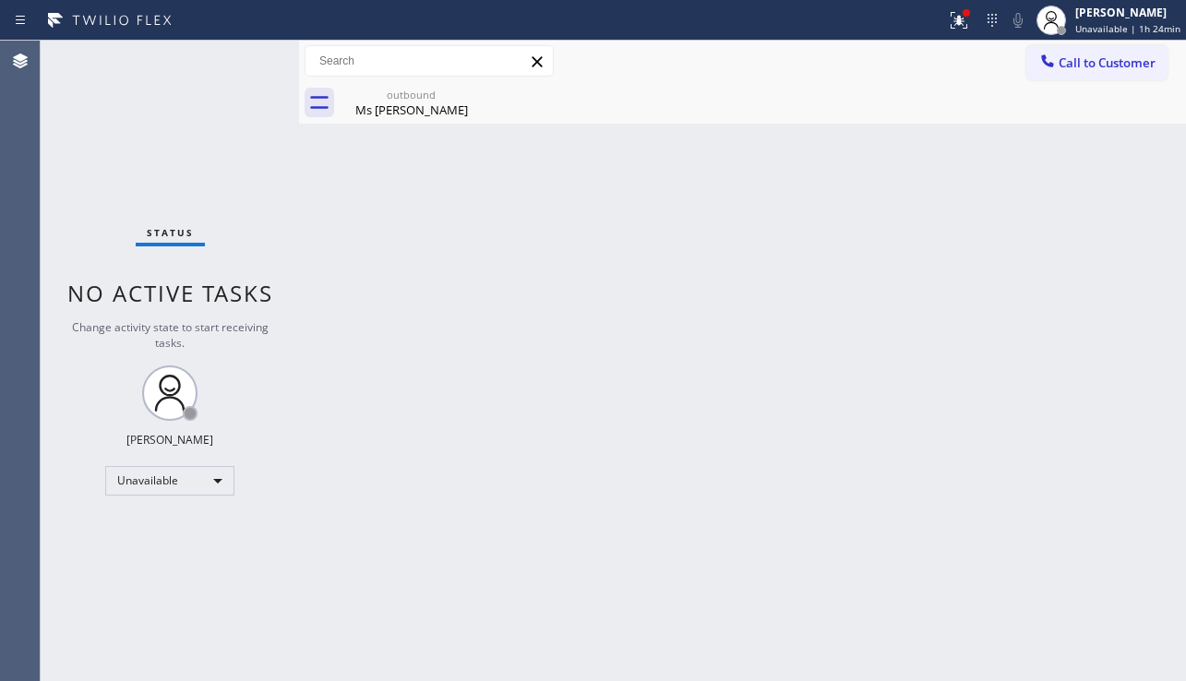
drag, startPoint x: 1002, startPoint y: 430, endPoint x: 991, endPoint y: 433, distance: 11.4
click at [1002, 430] on div "Back to Dashboard Change Sender ID Customers Technicians Select a contact Outbo…" at bounding box center [742, 361] width 887 height 641
click at [1173, 496] on div "Back to Dashboard Change Sender ID Customers Technicians Select a contact Outbo…" at bounding box center [742, 361] width 887 height 641
click at [523, 673] on div "Back to Dashboard Change Sender ID Customers Technicians Select a contact Outbo…" at bounding box center [742, 361] width 887 height 641
drag, startPoint x: 1061, startPoint y: 69, endPoint x: 1009, endPoint y: 96, distance: 58.2
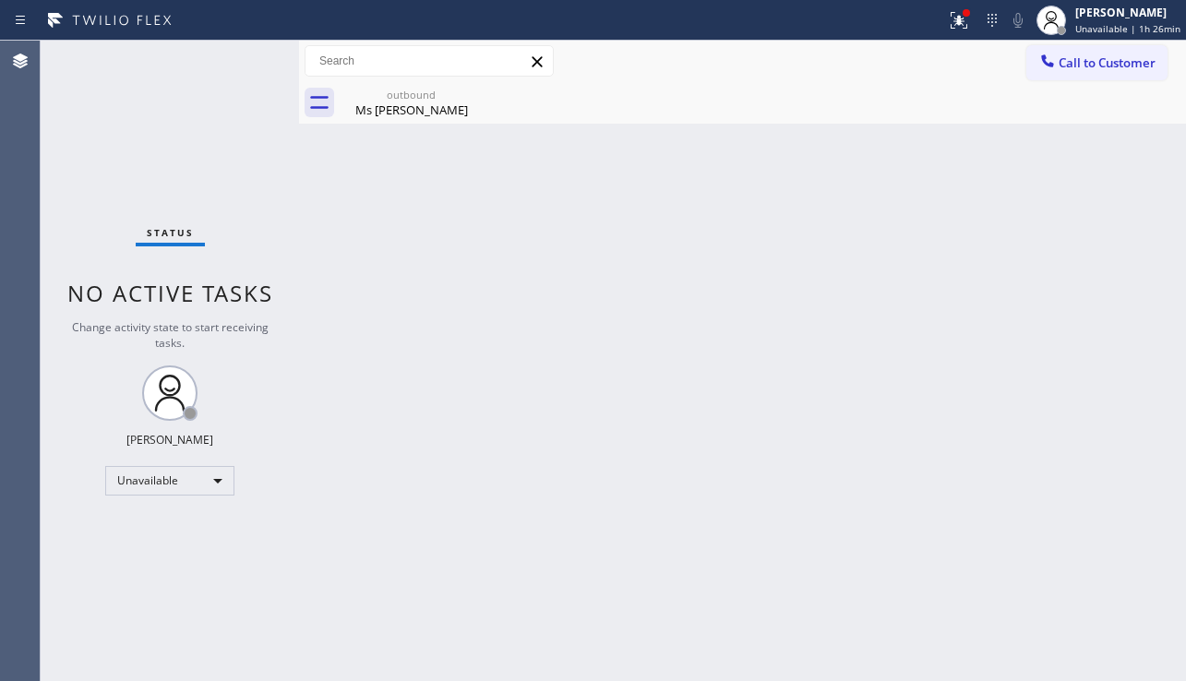
click at [1061, 69] on span "Call to Customer" at bounding box center [1107, 62] width 97 height 17
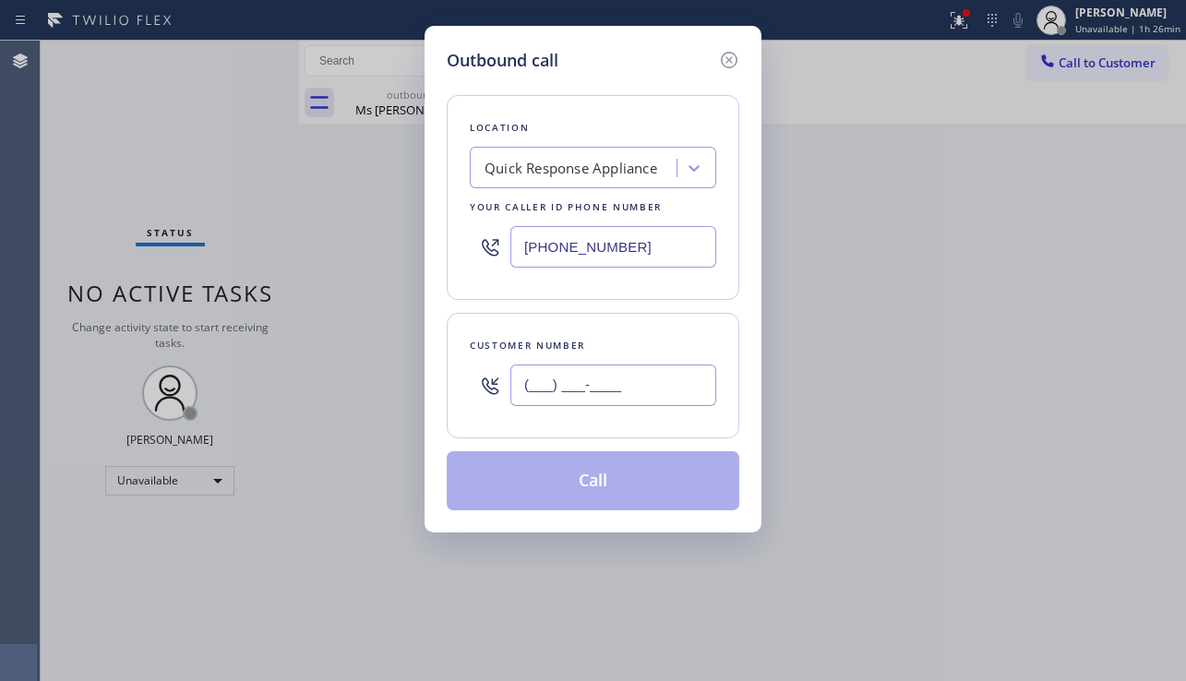
click at [575, 373] on input "(___) ___-____" at bounding box center [613, 386] width 206 height 42
paste input "860) 994-1214"
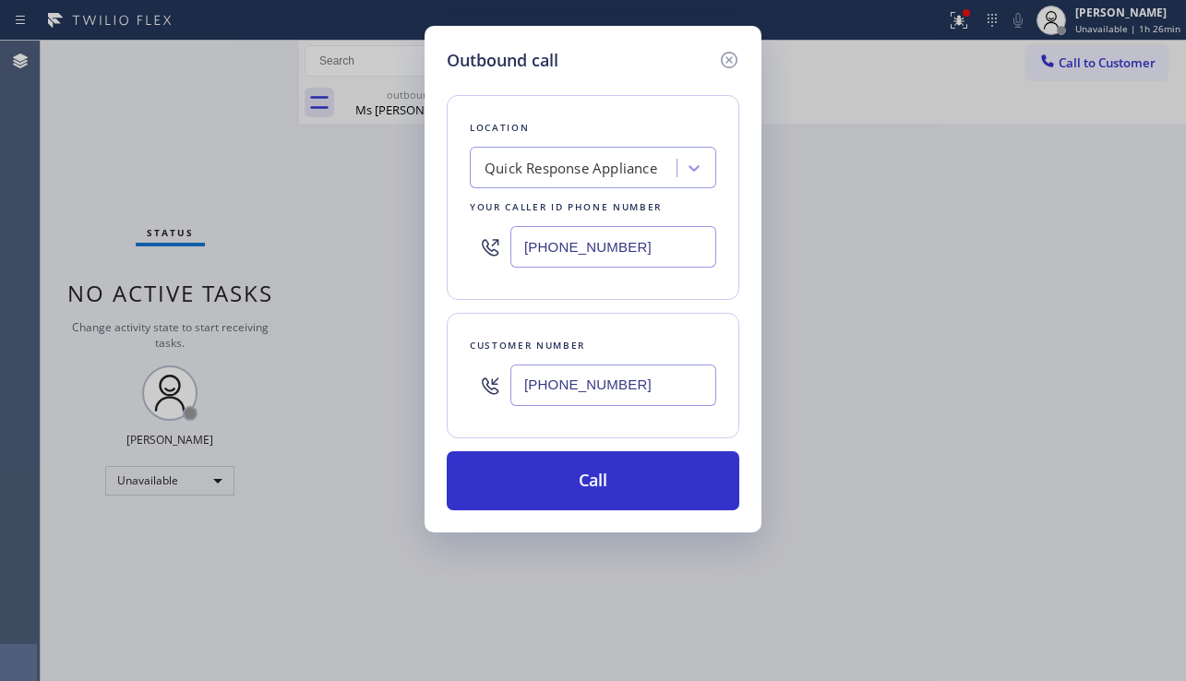
type input "[PHONE_NUMBER]"
drag, startPoint x: 550, startPoint y: 667, endPoint x: 522, endPoint y: 553, distance: 116.9
click at [549, 667] on div "Outbound call Location Quick Response Appliance Your caller id phone number [PH…" at bounding box center [593, 340] width 1186 height 681
click at [910, 479] on div "Outbound call Location Quick Response Appliance Your caller id phone number [PH…" at bounding box center [593, 340] width 1186 height 681
click at [618, 160] on div "Quick Response Appliance" at bounding box center [571, 168] width 173 height 21
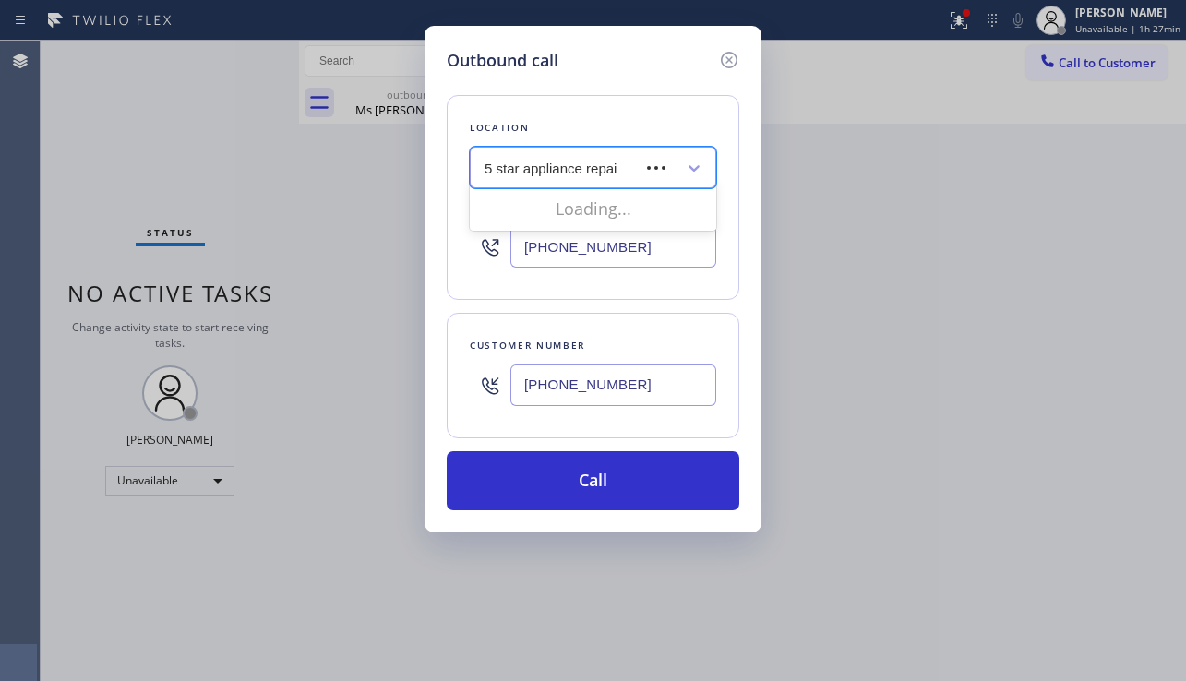
type input "5 star appliance repair"
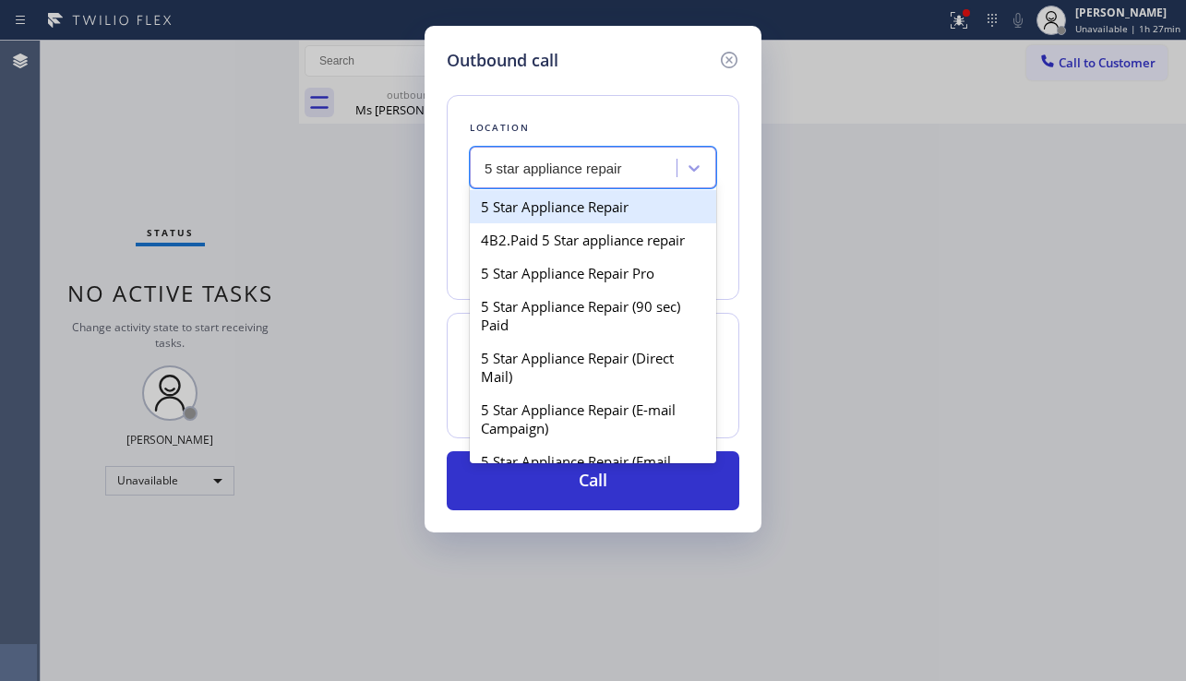
click at [602, 214] on div "5 Star Appliance Repair" at bounding box center [593, 206] width 246 height 33
type input "[PHONE_NUMBER]"
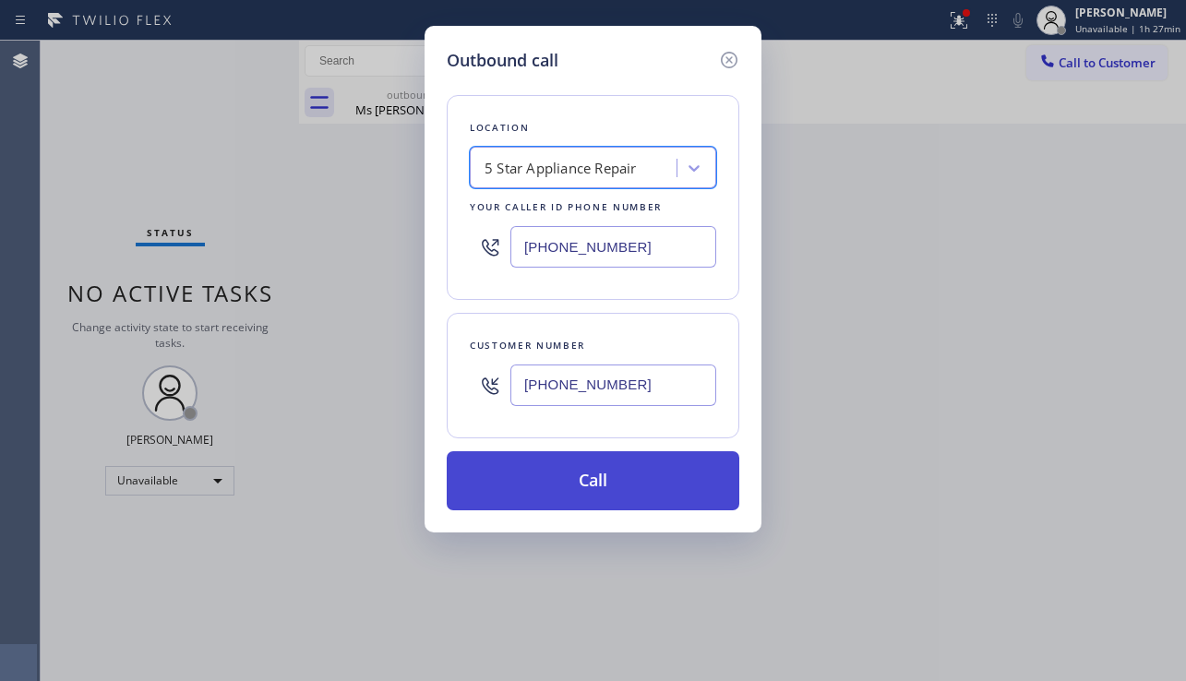
click at [582, 467] on button "Call" at bounding box center [593, 480] width 293 height 59
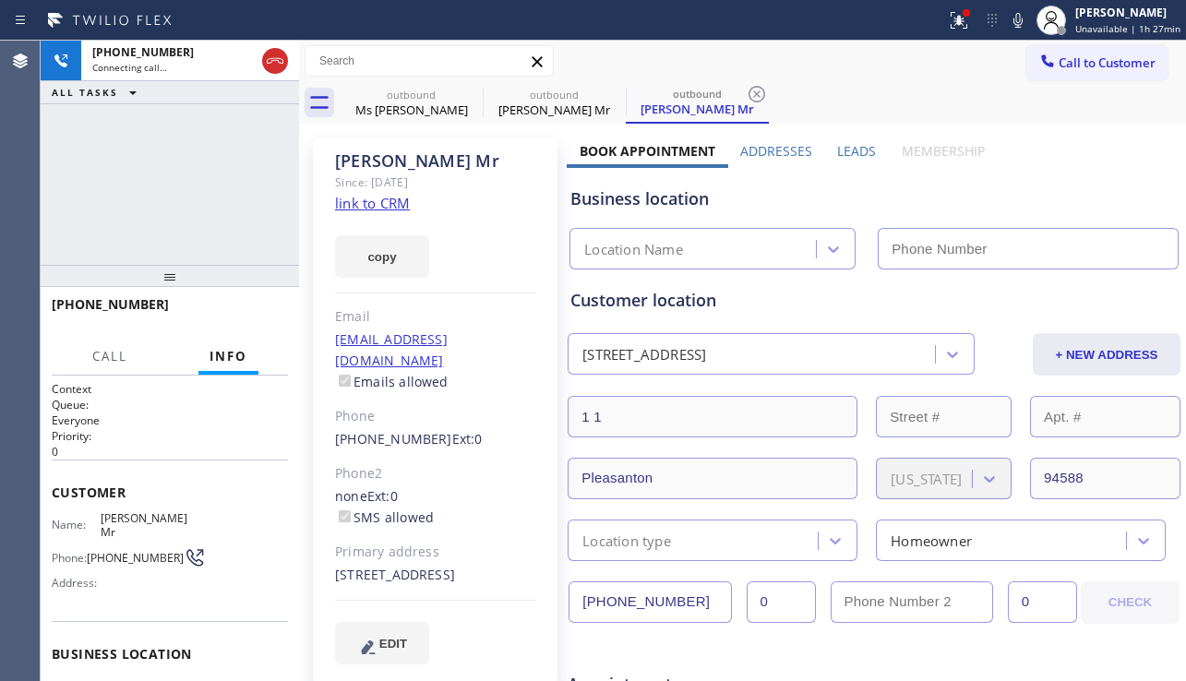
click at [827, 147] on div "Leads" at bounding box center [857, 155] width 64 height 26
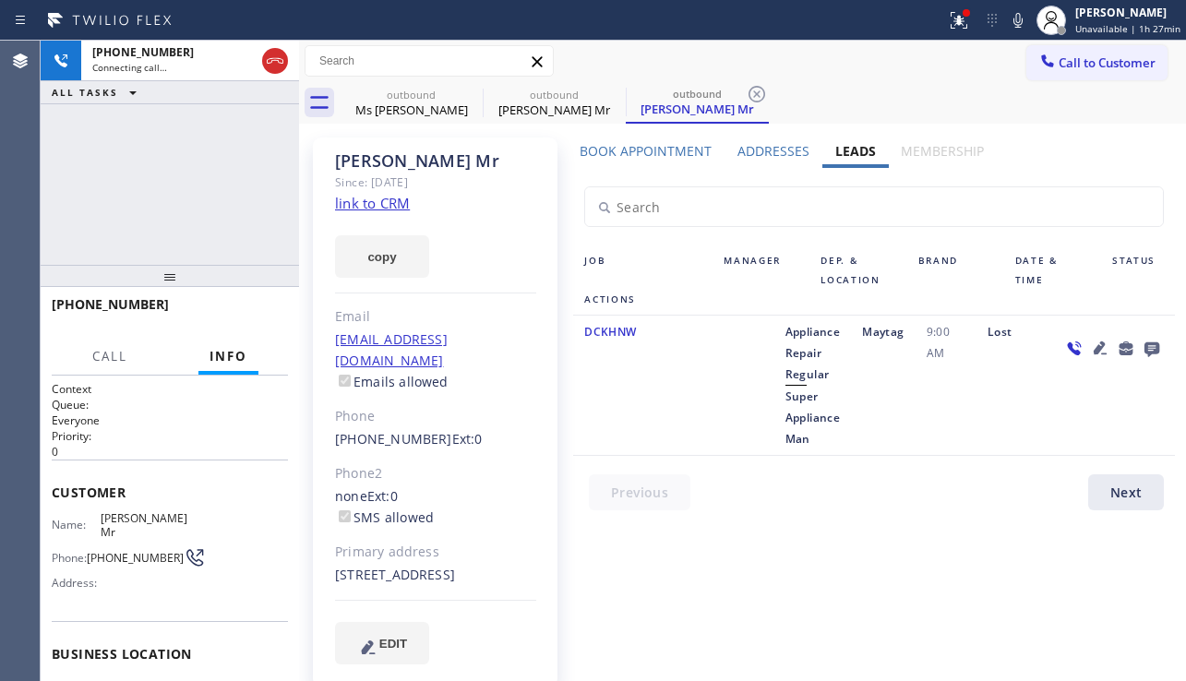
click at [1090, 341] on icon at bounding box center [1100, 348] width 22 height 22
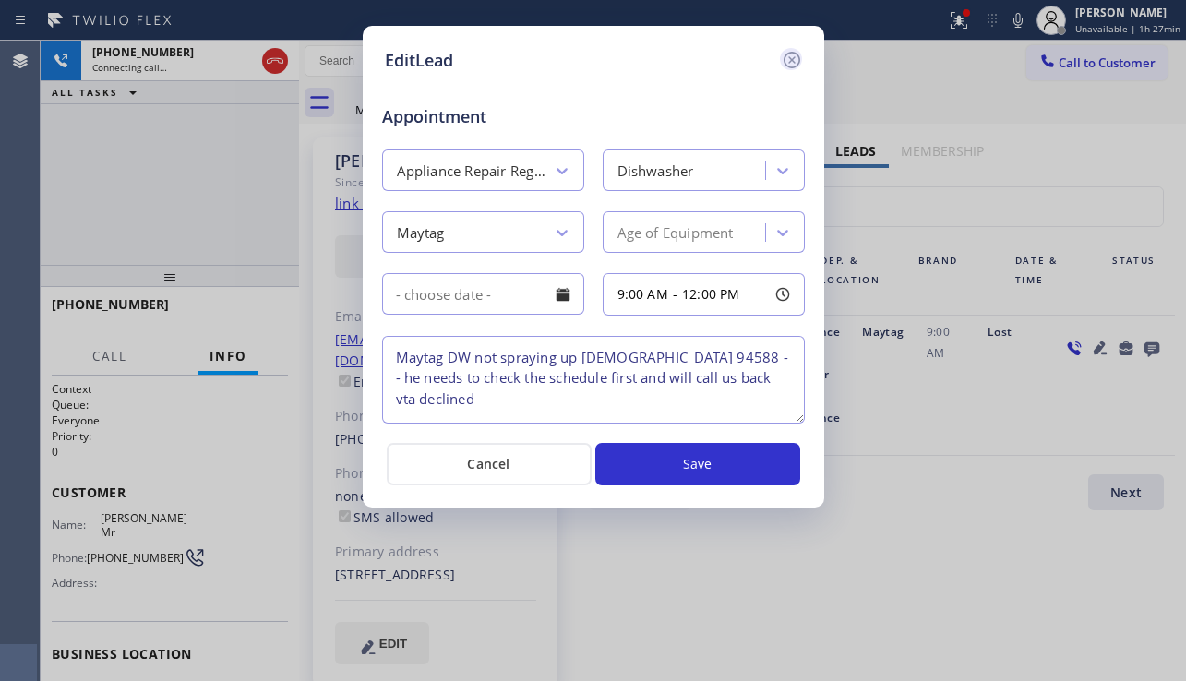
click at [787, 62] on icon at bounding box center [792, 60] width 22 height 22
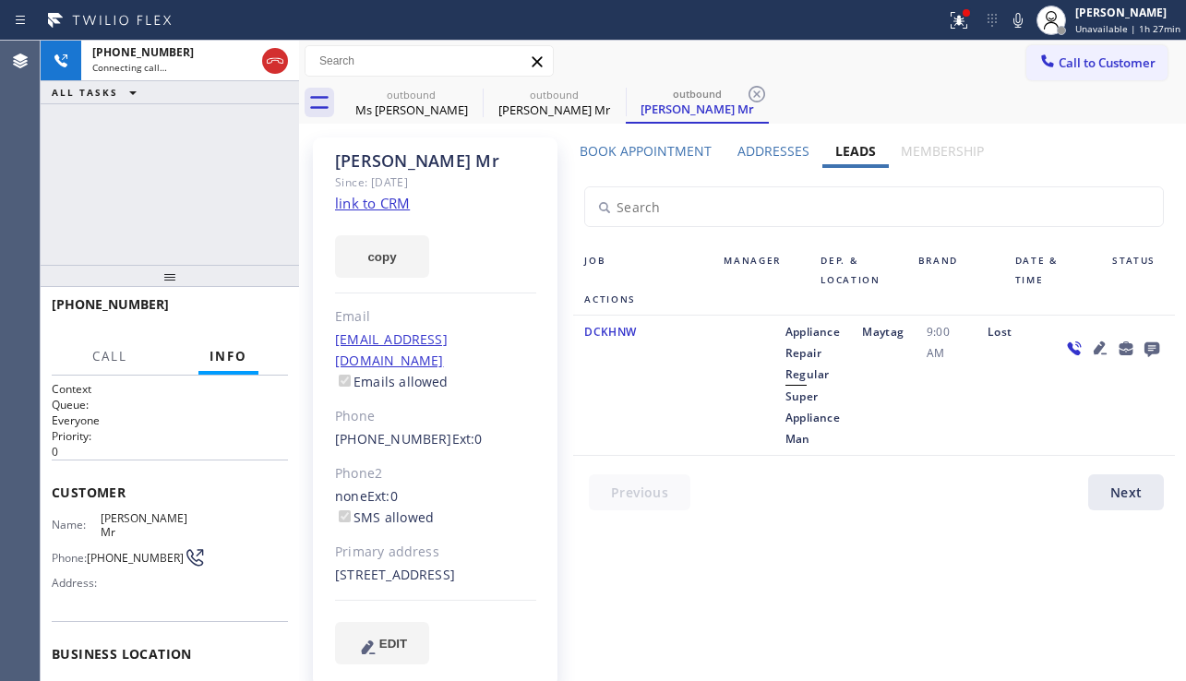
click at [1154, 350] on icon at bounding box center [1152, 349] width 15 height 15
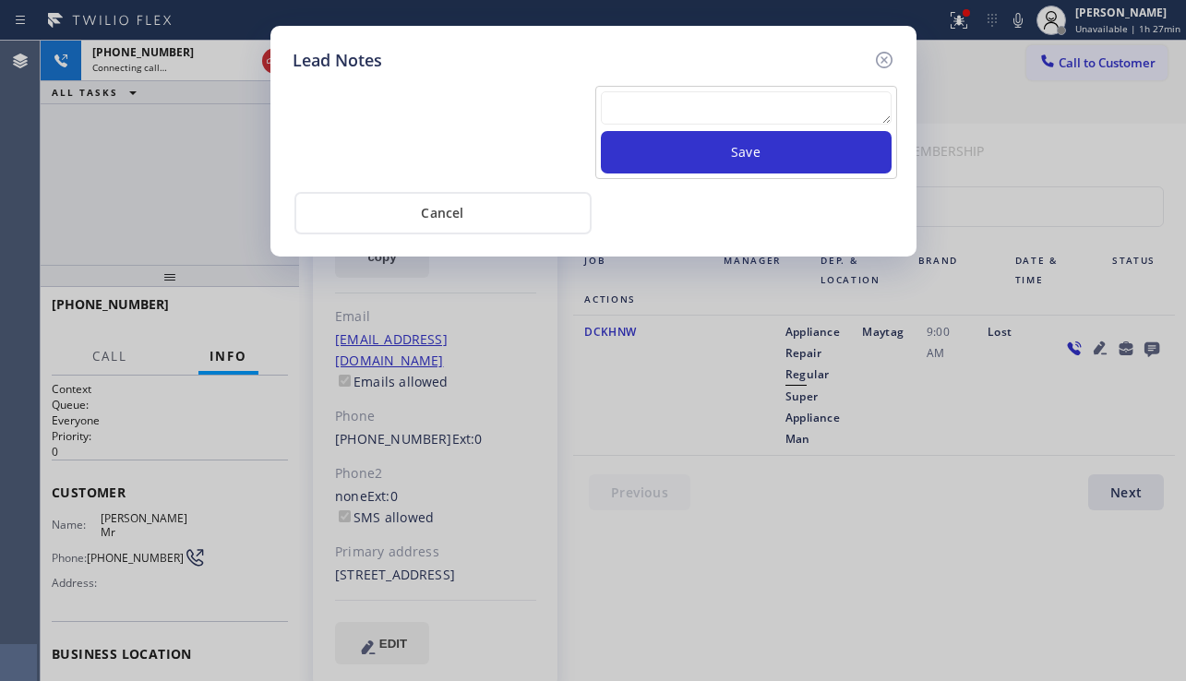
click at [766, 113] on textarea at bounding box center [746, 107] width 291 height 33
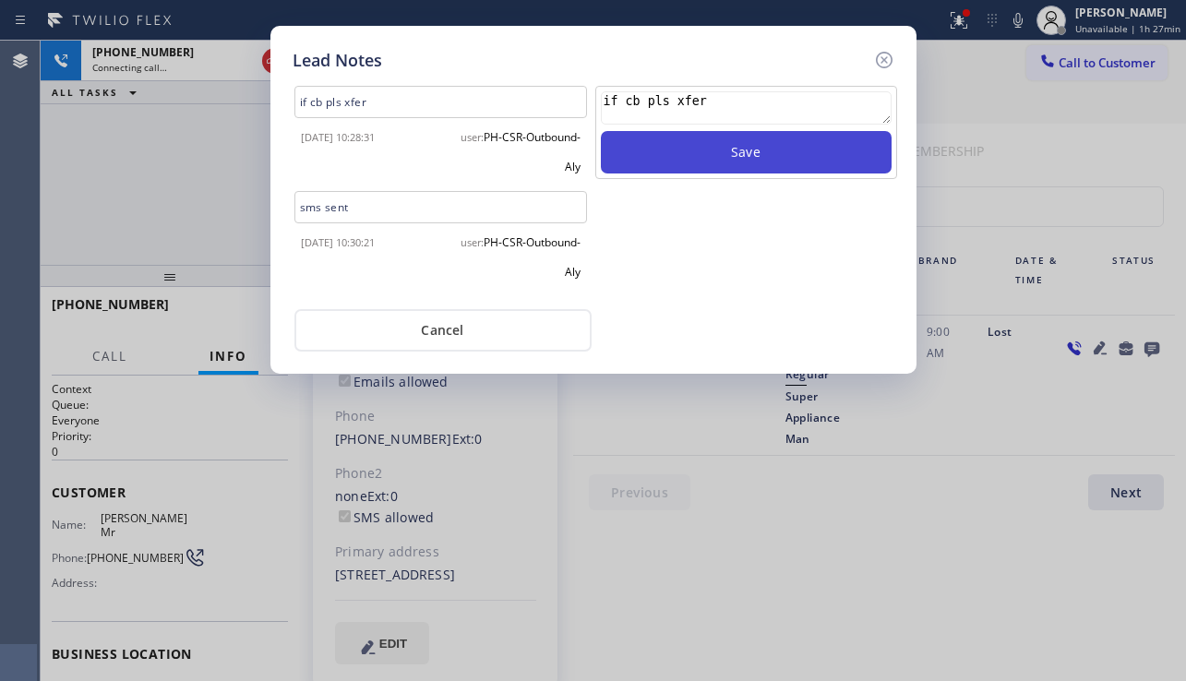
type textarea "if cb pls xfer"
click at [647, 144] on button "Save" at bounding box center [746, 152] width 291 height 42
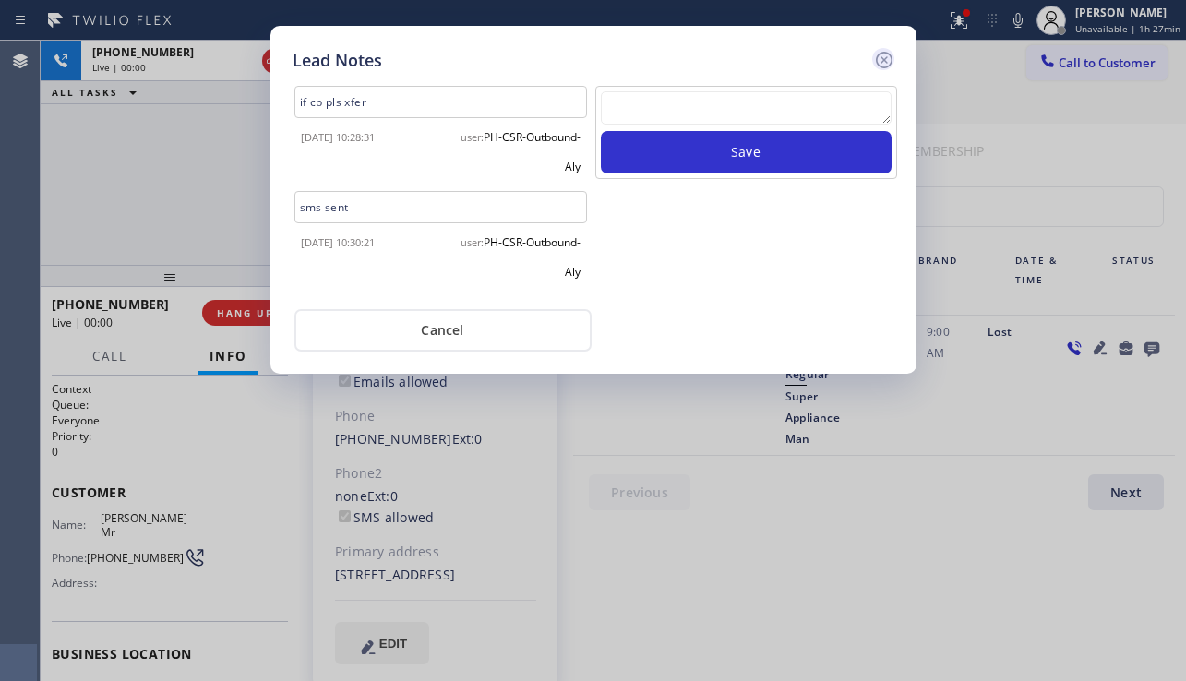
click at [880, 67] on icon at bounding box center [884, 60] width 22 height 22
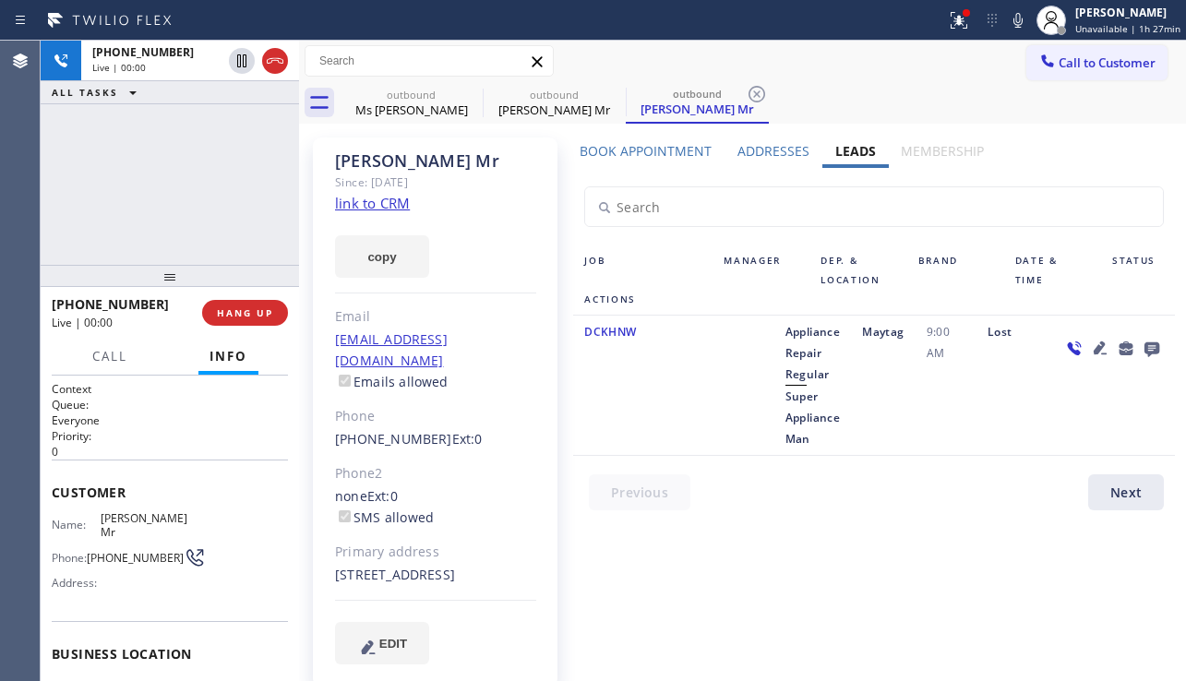
click at [1099, 346] on icon at bounding box center [1100, 348] width 13 height 13
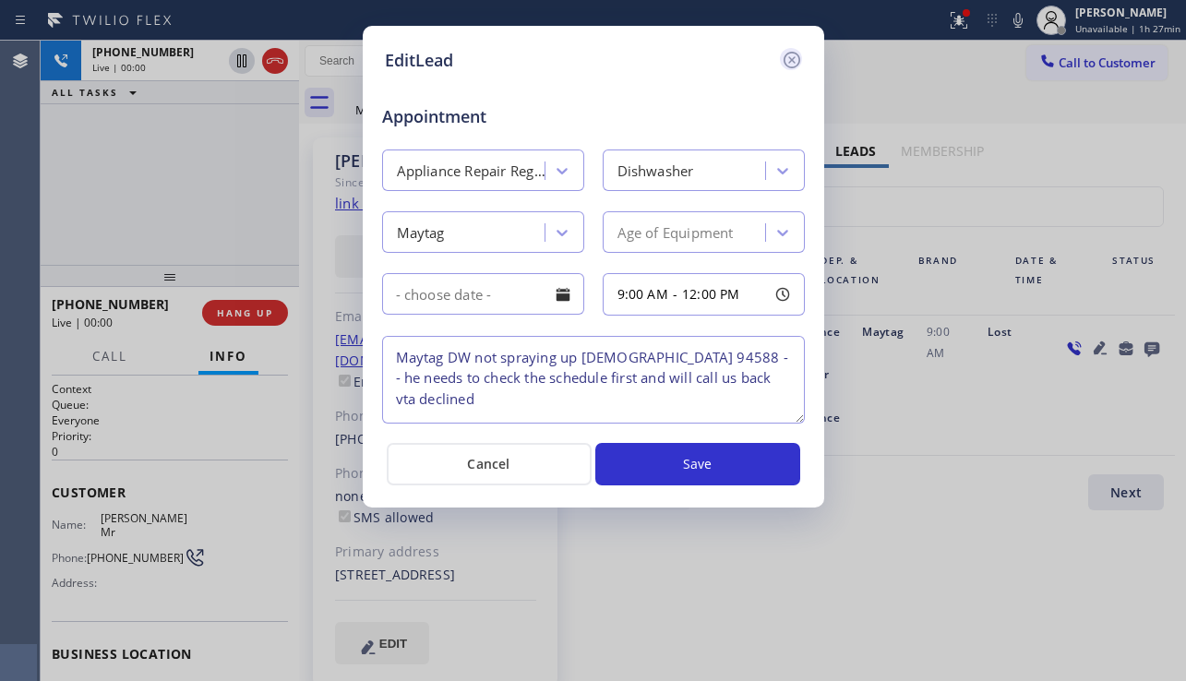
click at [789, 66] on icon at bounding box center [791, 60] width 17 height 17
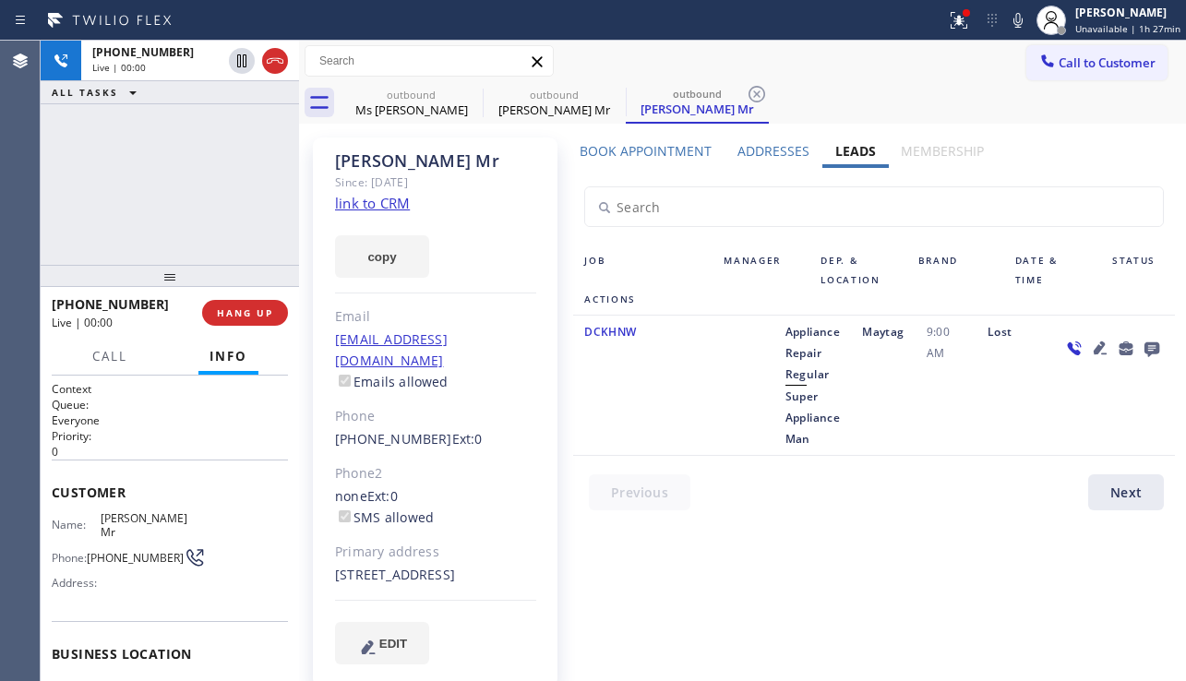
click at [1094, 349] on icon at bounding box center [1100, 348] width 22 height 22
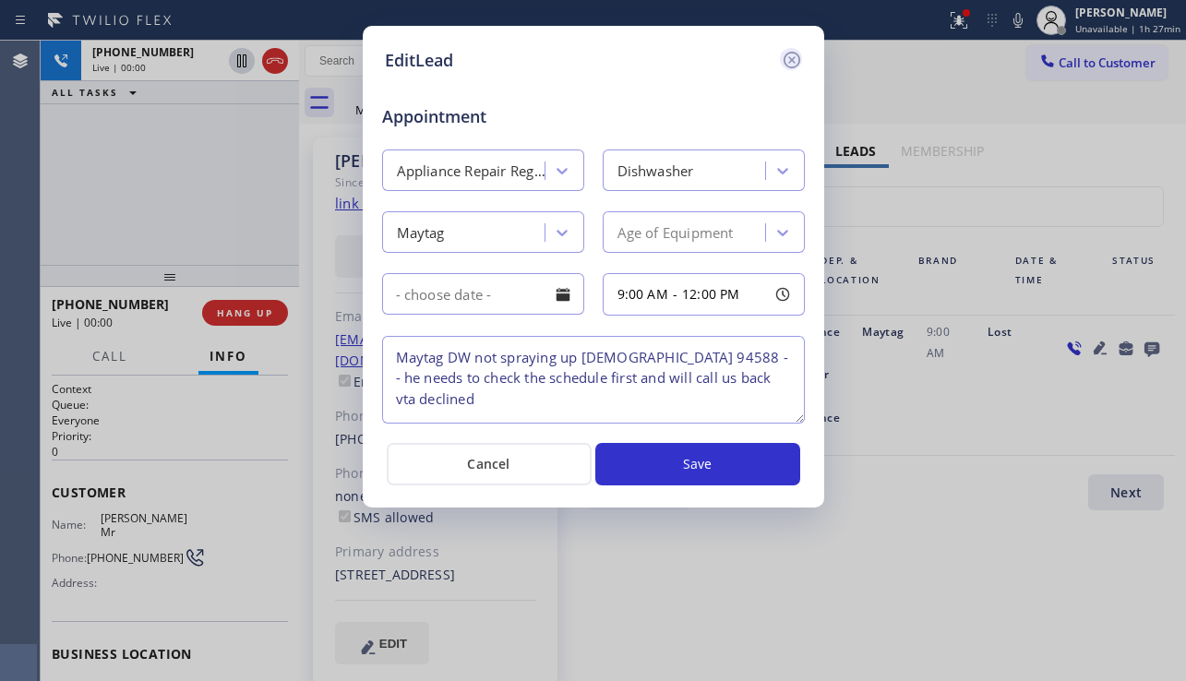
click at [782, 64] on icon at bounding box center [792, 60] width 22 height 22
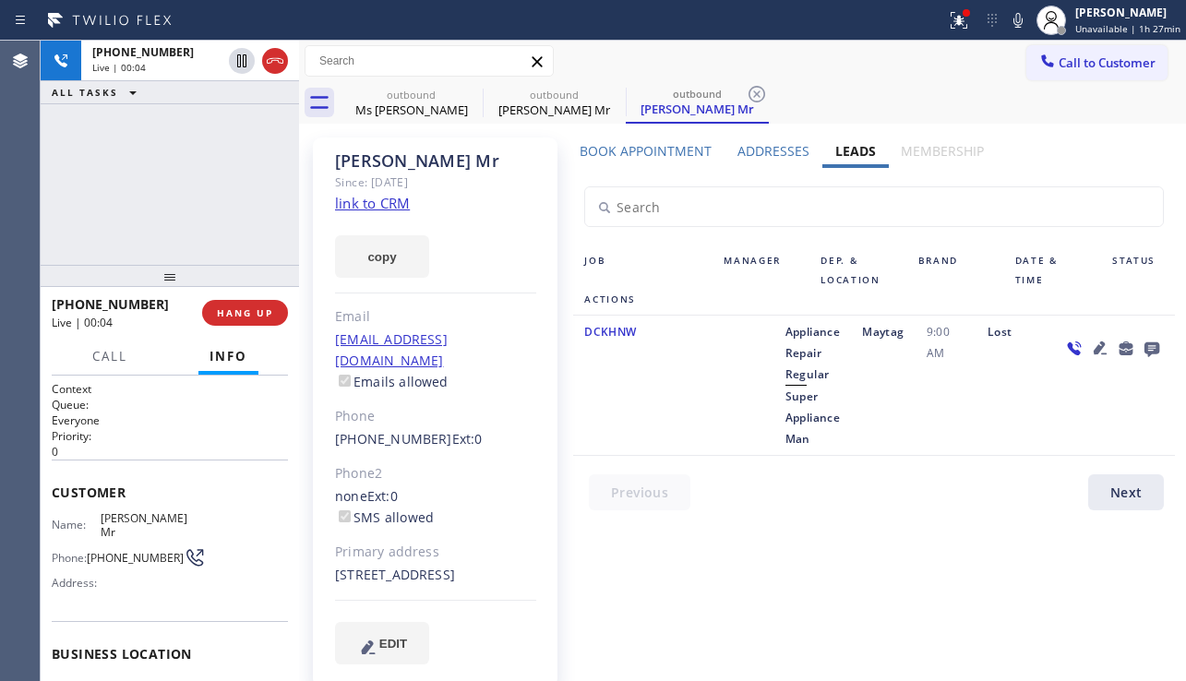
click at [1104, 344] on icon at bounding box center [1100, 348] width 13 height 13
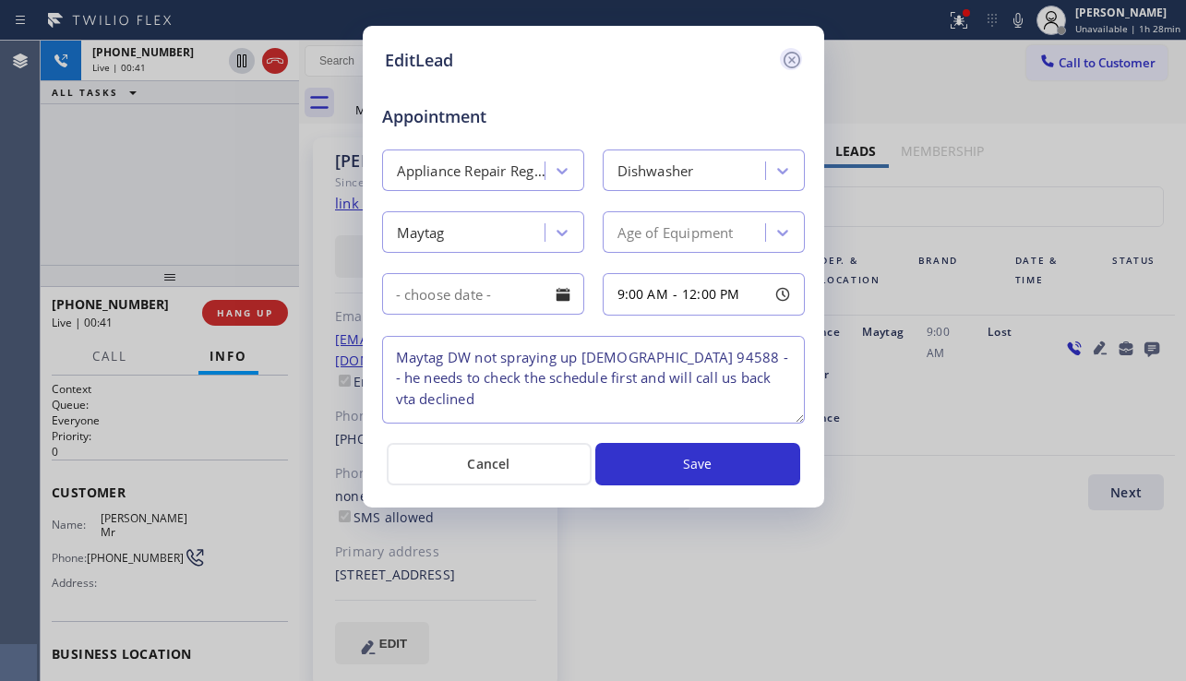
click at [785, 60] on icon at bounding box center [791, 60] width 17 height 17
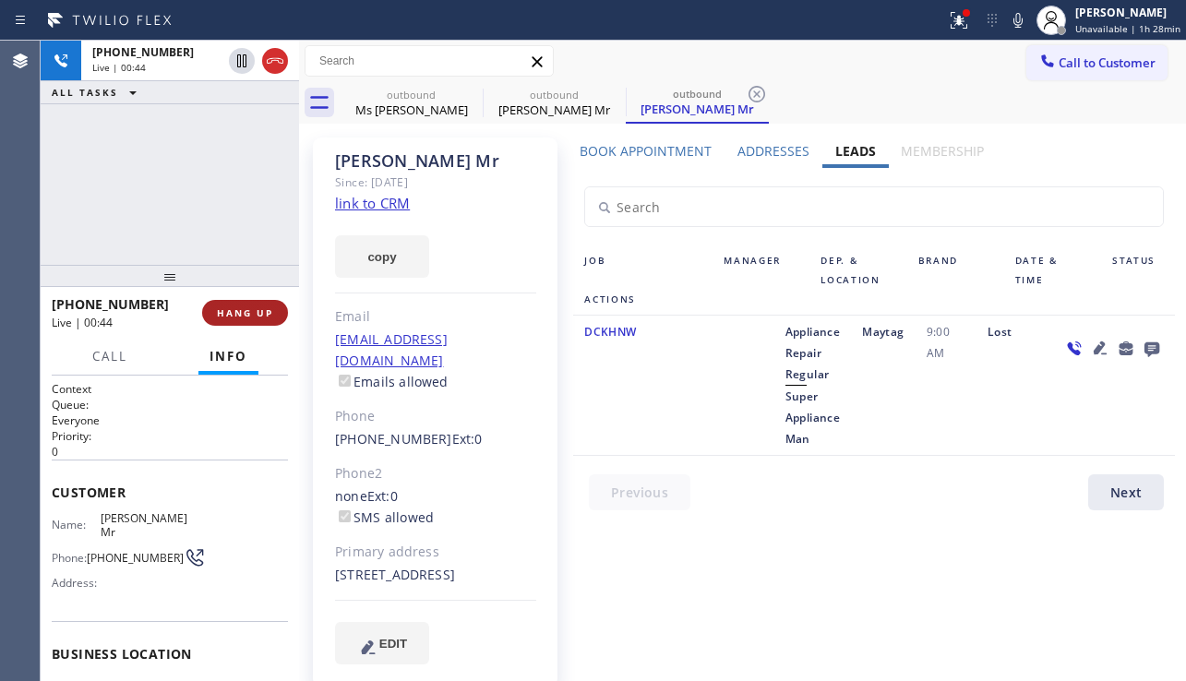
click at [235, 311] on span "HANG UP" at bounding box center [245, 312] width 56 height 13
click at [233, 311] on span "HANG UP" at bounding box center [245, 312] width 56 height 13
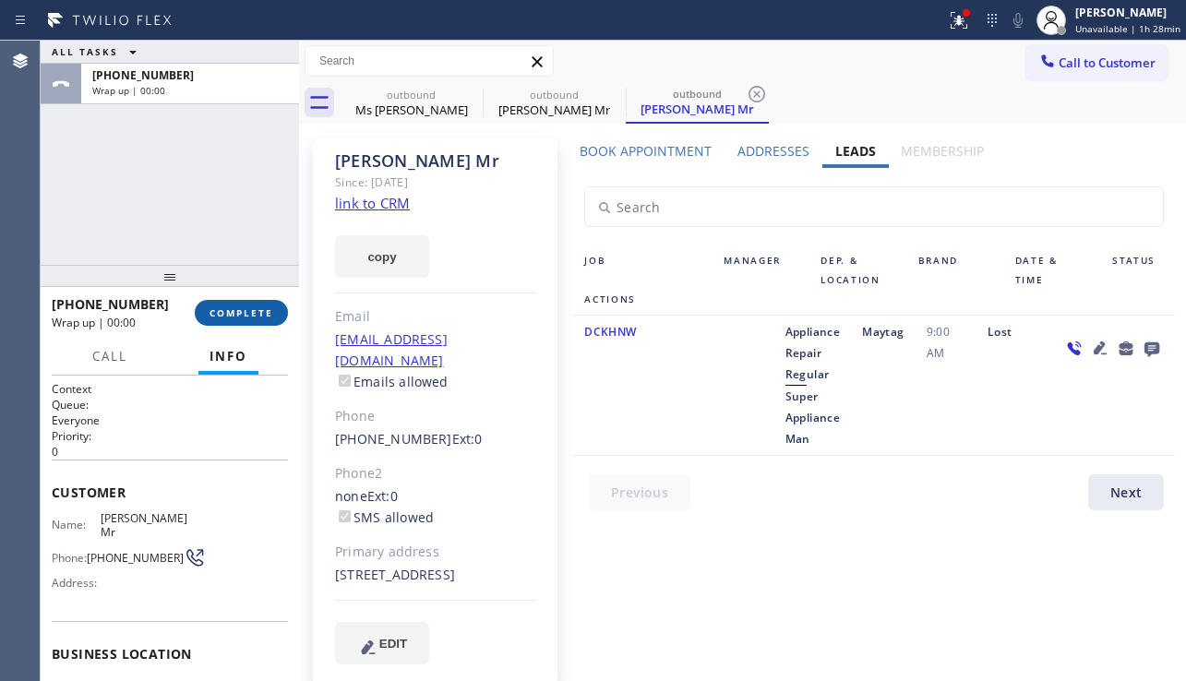
click at [233, 311] on span "COMPLETE" at bounding box center [242, 312] width 64 height 13
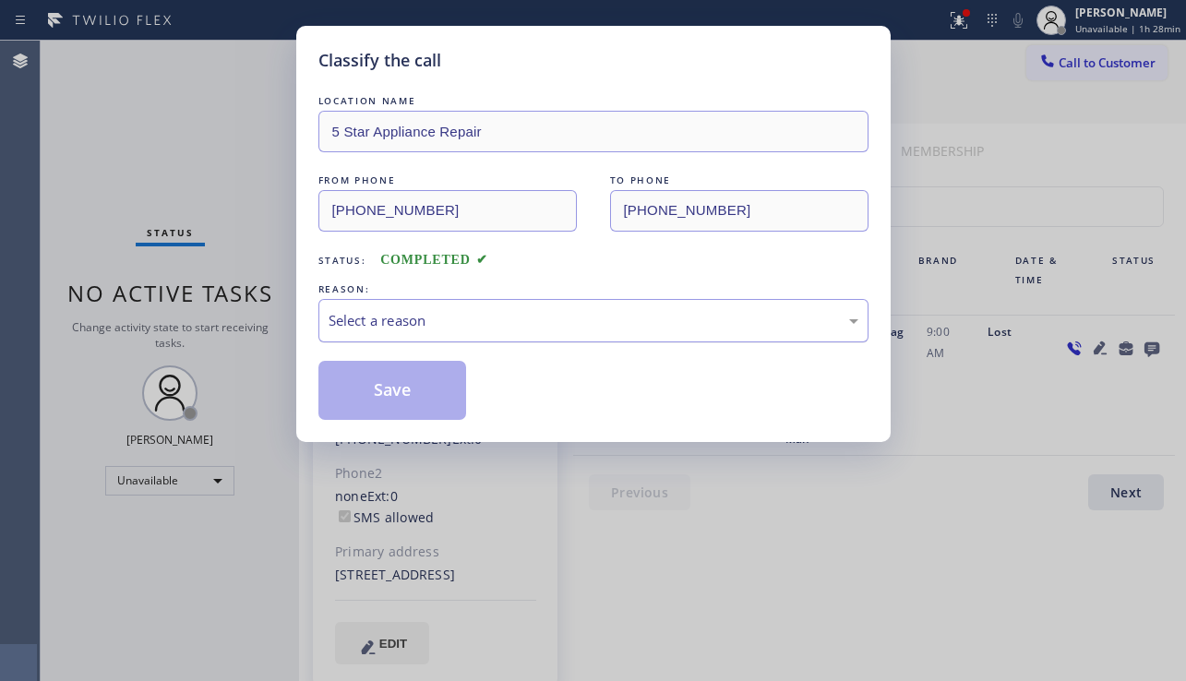
click at [548, 326] on div "Select a reason" at bounding box center [594, 320] width 530 height 21
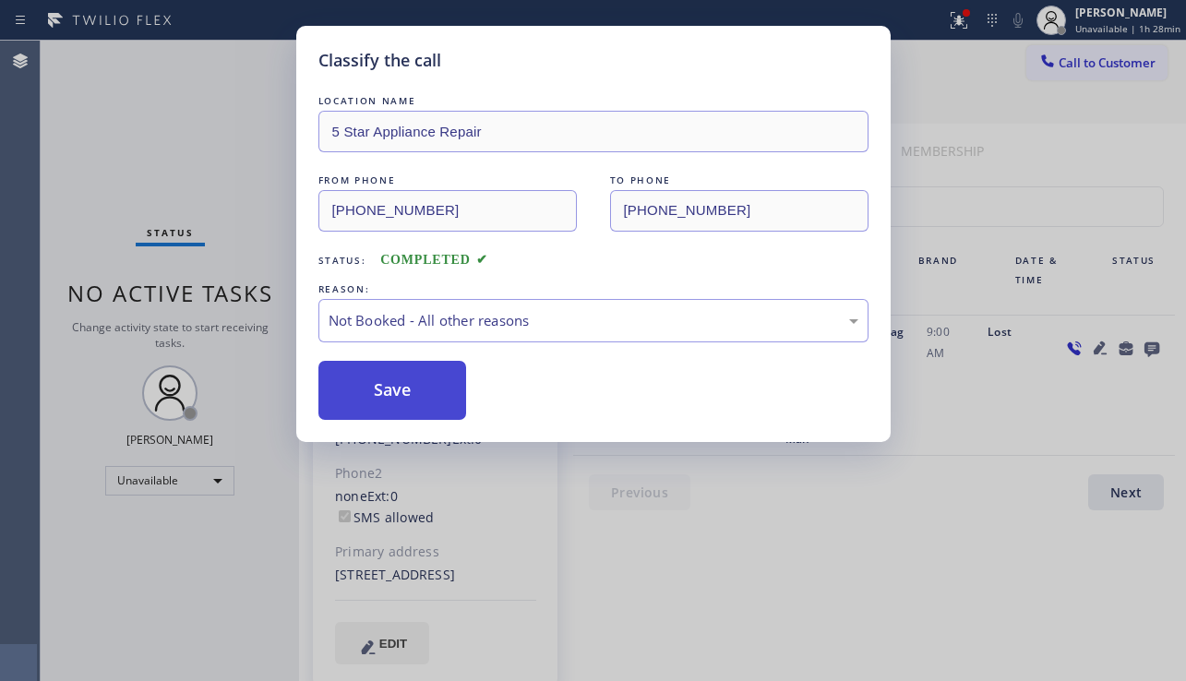
click at [424, 390] on button "Save" at bounding box center [392, 390] width 149 height 59
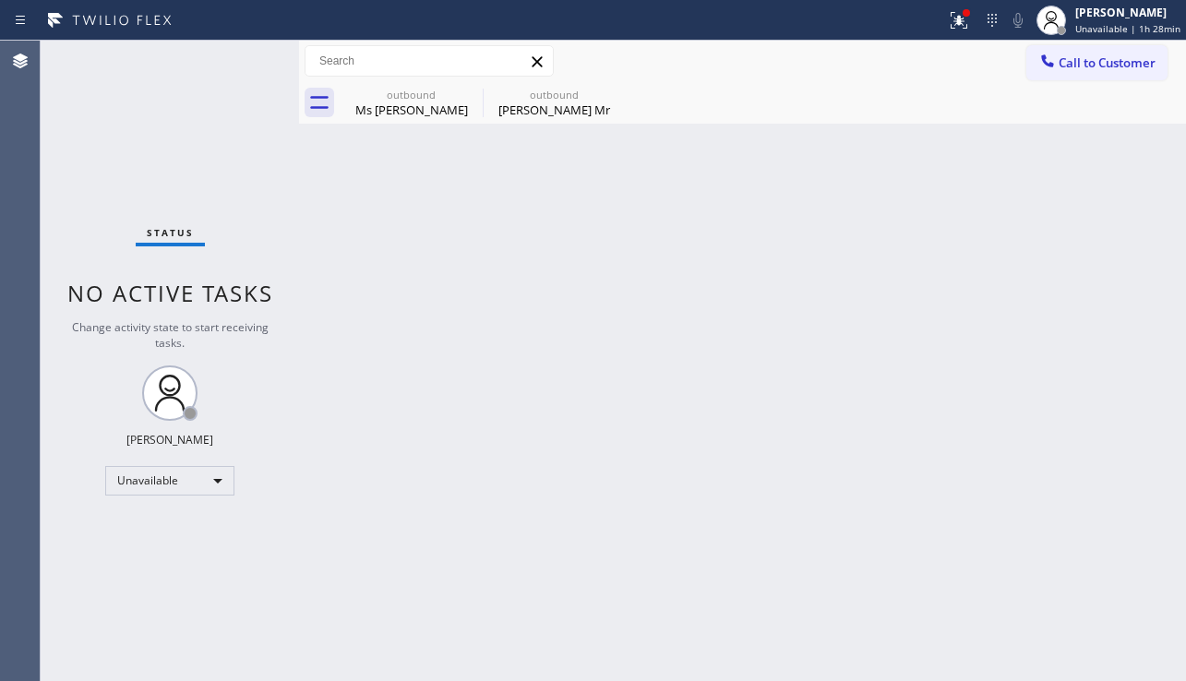
drag, startPoint x: 841, startPoint y: 415, endPoint x: 658, endPoint y: 508, distance: 204.8
click at [841, 415] on div "Back to Dashboard Change Sender ID Customers Technicians Select a contact Outbo…" at bounding box center [742, 361] width 887 height 641
drag, startPoint x: 998, startPoint y: 400, endPoint x: 945, endPoint y: 414, distance: 54.4
click at [998, 400] on div "Back to Dashboard Change Sender ID Customers Technicians Select a contact Outbo…" at bounding box center [742, 361] width 887 height 641
click at [1113, 66] on span "Call to Customer" at bounding box center [1107, 62] width 97 height 17
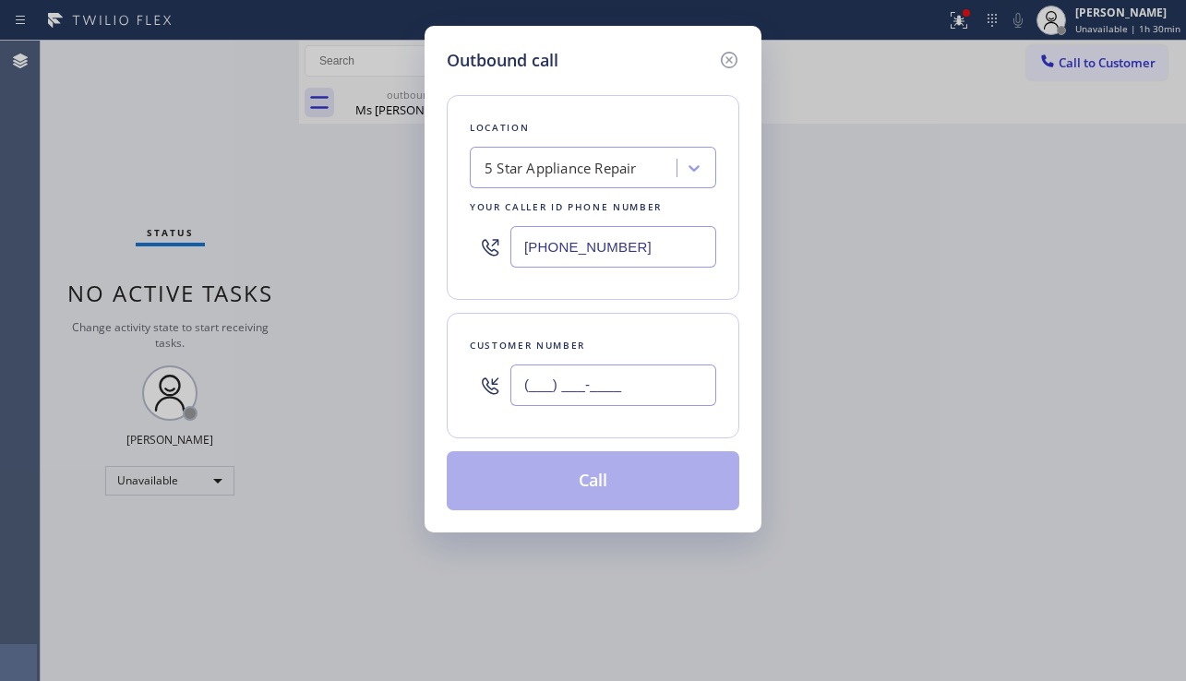
click at [596, 389] on input "(___) ___-____" at bounding box center [613, 386] width 206 height 42
paste input "917) 648-0769"
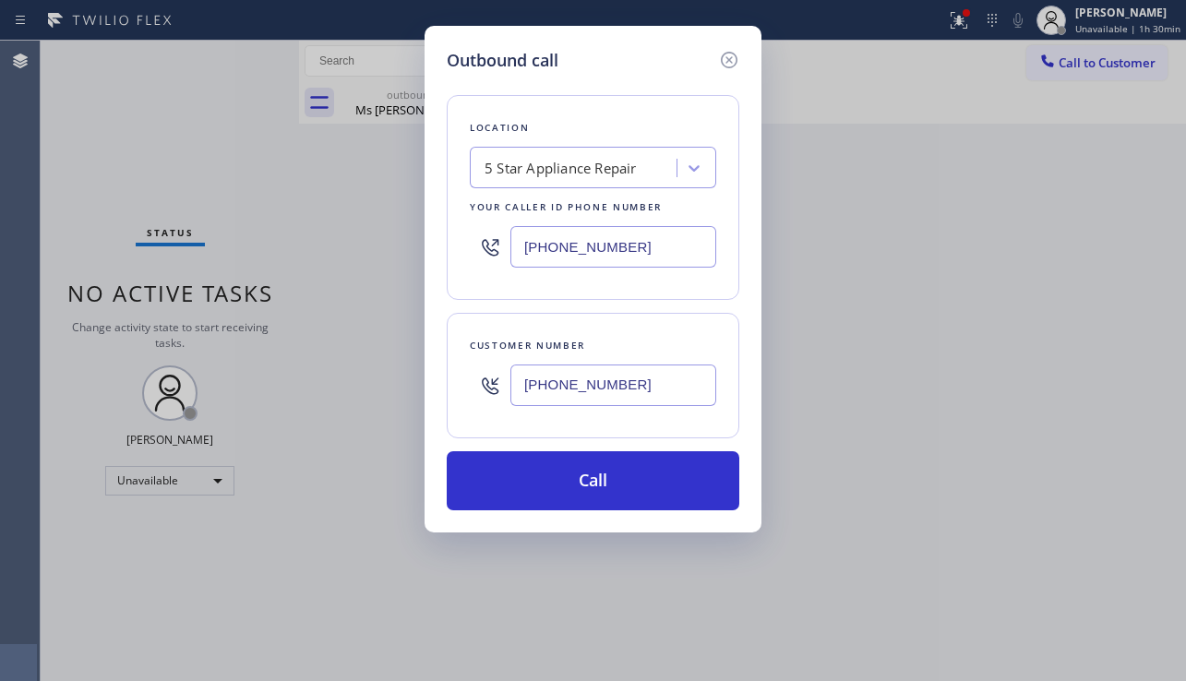
type input "[PHONE_NUMBER]"
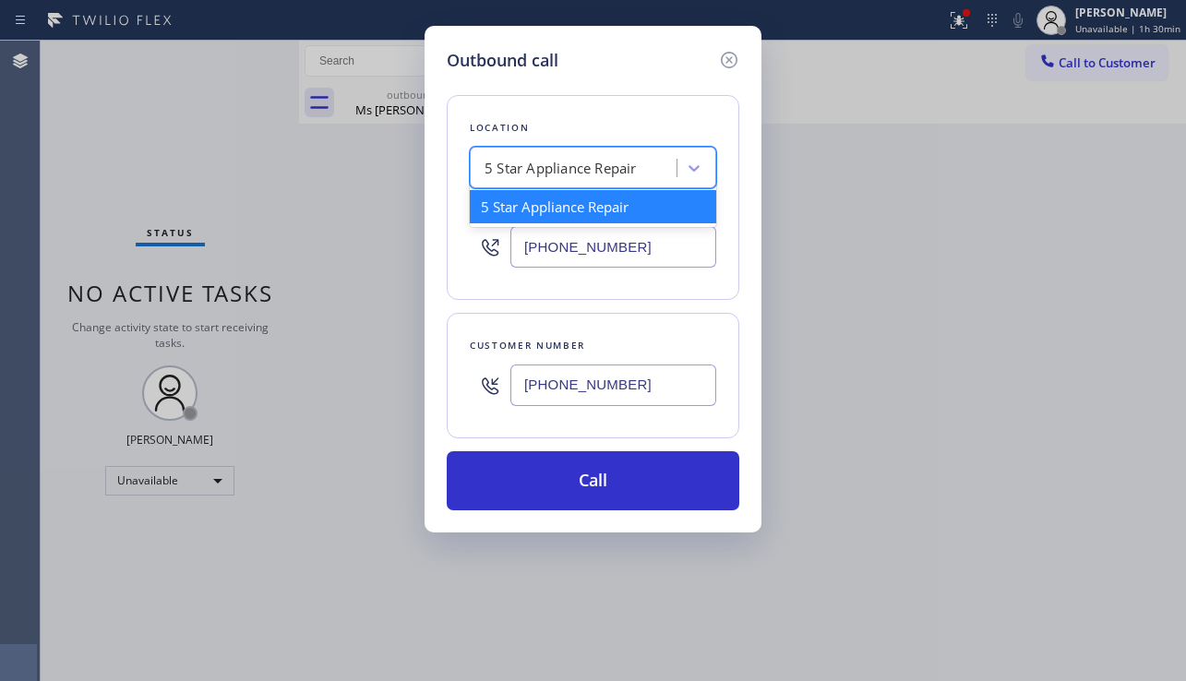
click at [562, 172] on div "5 Star Appliance Repair" at bounding box center [561, 168] width 152 height 21
paste input "Repair Twist of [US_STATE]"
type input "Repair Twist of [US_STATE]"
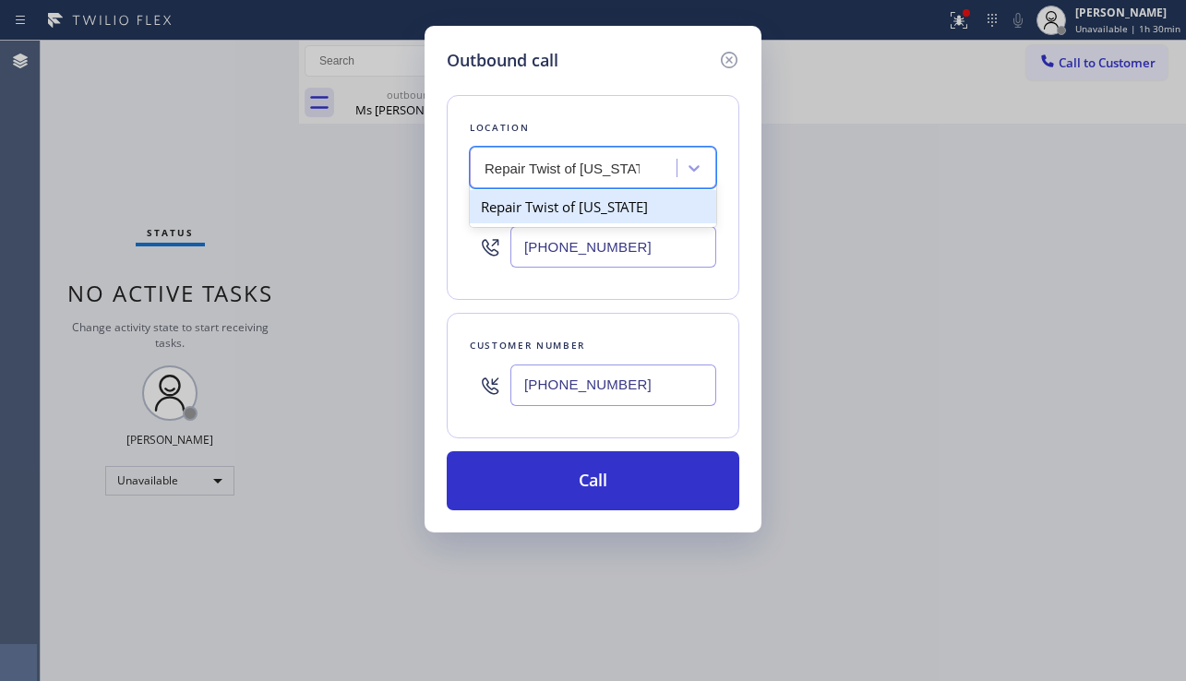
click at [584, 213] on div "Repair Twist of [US_STATE]" at bounding box center [593, 206] width 246 height 33
type input "[PHONE_NUMBER]"
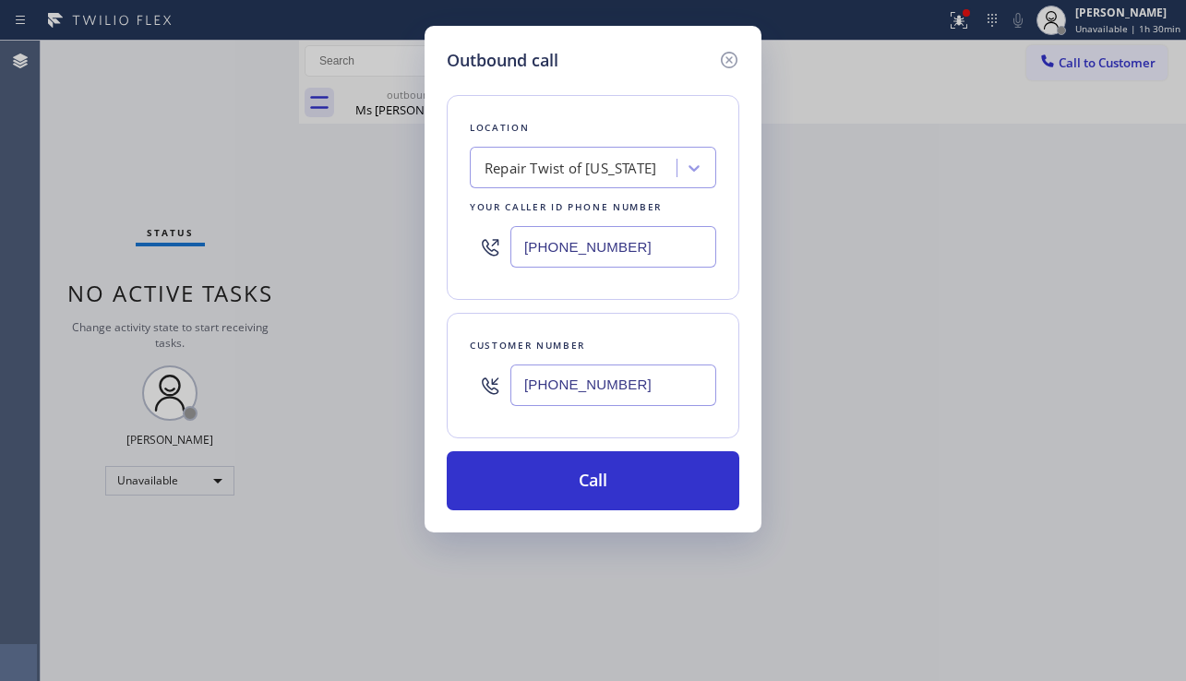
click at [994, 474] on div "Outbound call Location Repair Twist of [US_STATE] Your caller id phone number […" at bounding box center [593, 340] width 1186 height 681
click at [983, 487] on div "Outbound call Location Repair Twist of [US_STATE] Your caller id phone number […" at bounding box center [593, 340] width 1186 height 681
click at [1073, 497] on div "Outbound call Location Repair Twist of [US_STATE] Your caller id phone number […" at bounding box center [593, 340] width 1186 height 681
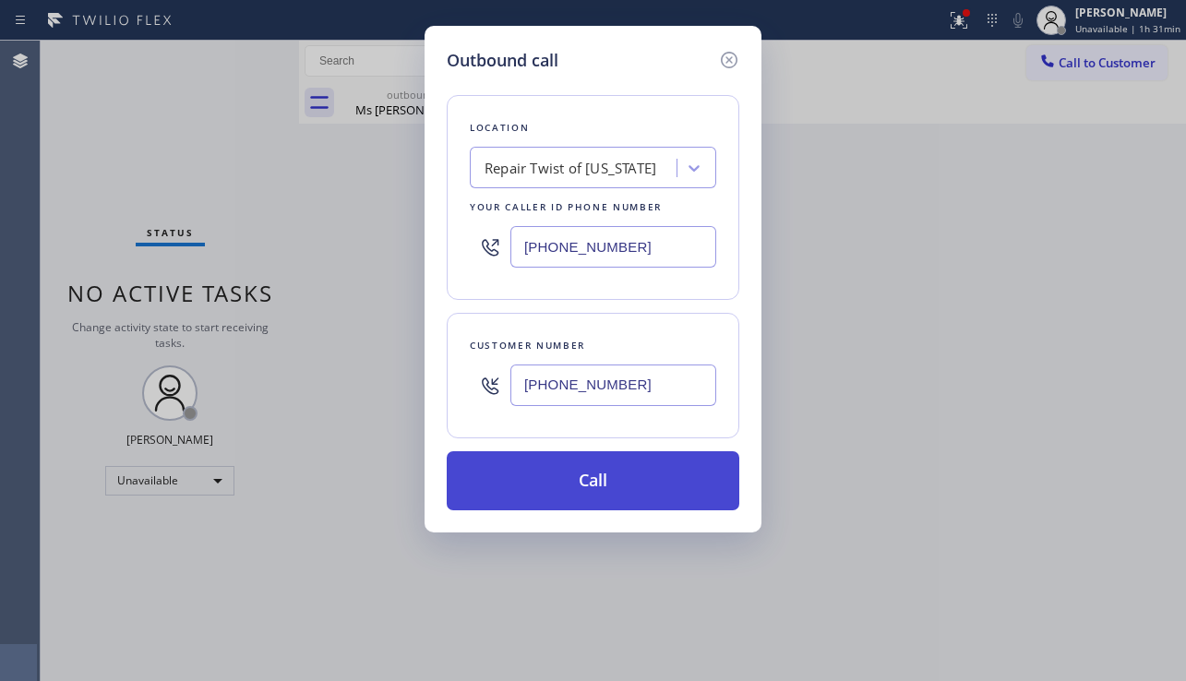
click at [563, 495] on button "Call" at bounding box center [593, 480] width 293 height 59
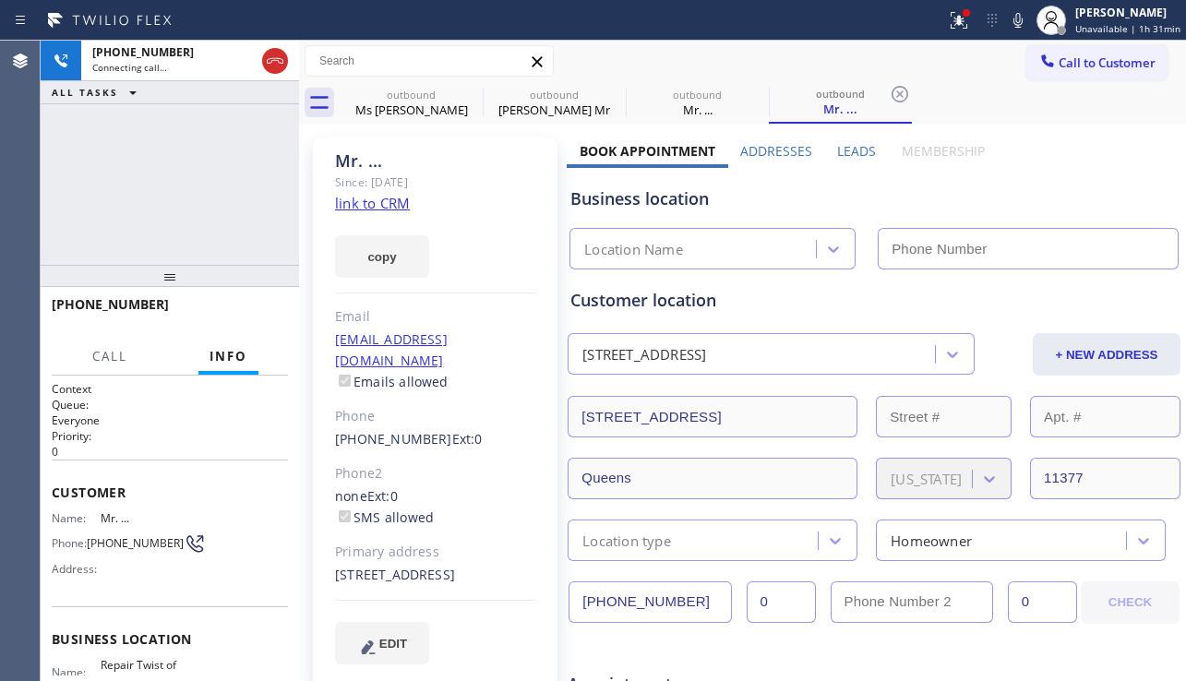
click at [837, 151] on label "Leads" at bounding box center [856, 151] width 39 height 18
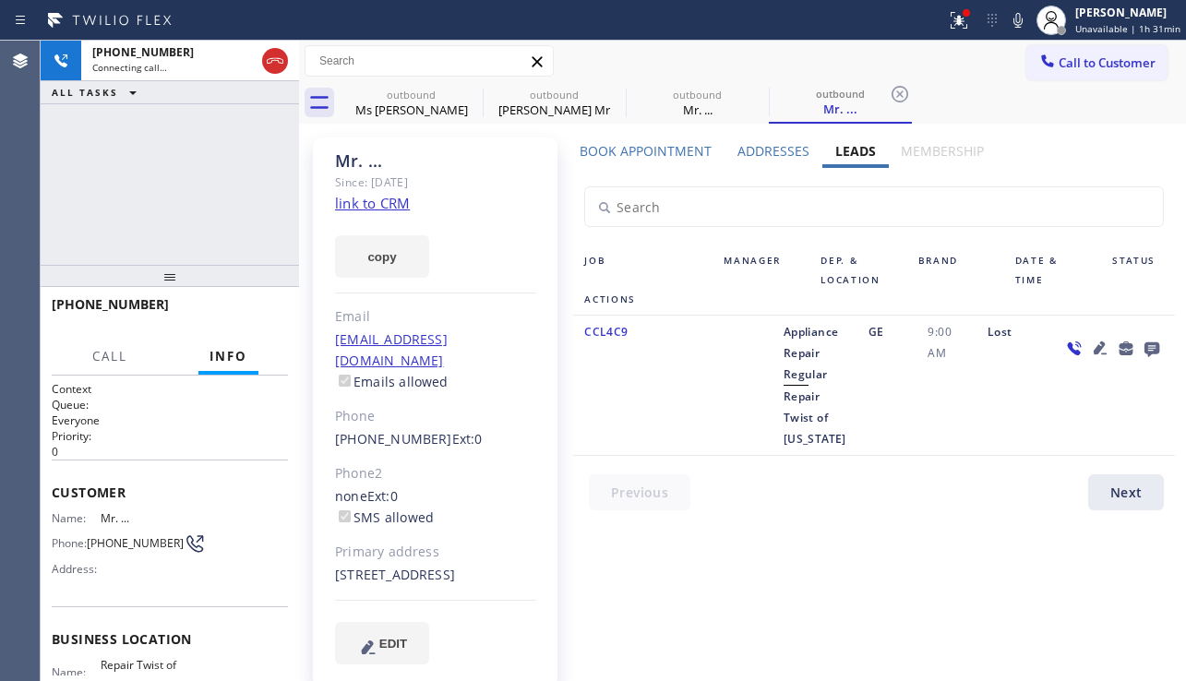
click at [1090, 352] on icon at bounding box center [1100, 348] width 22 height 22
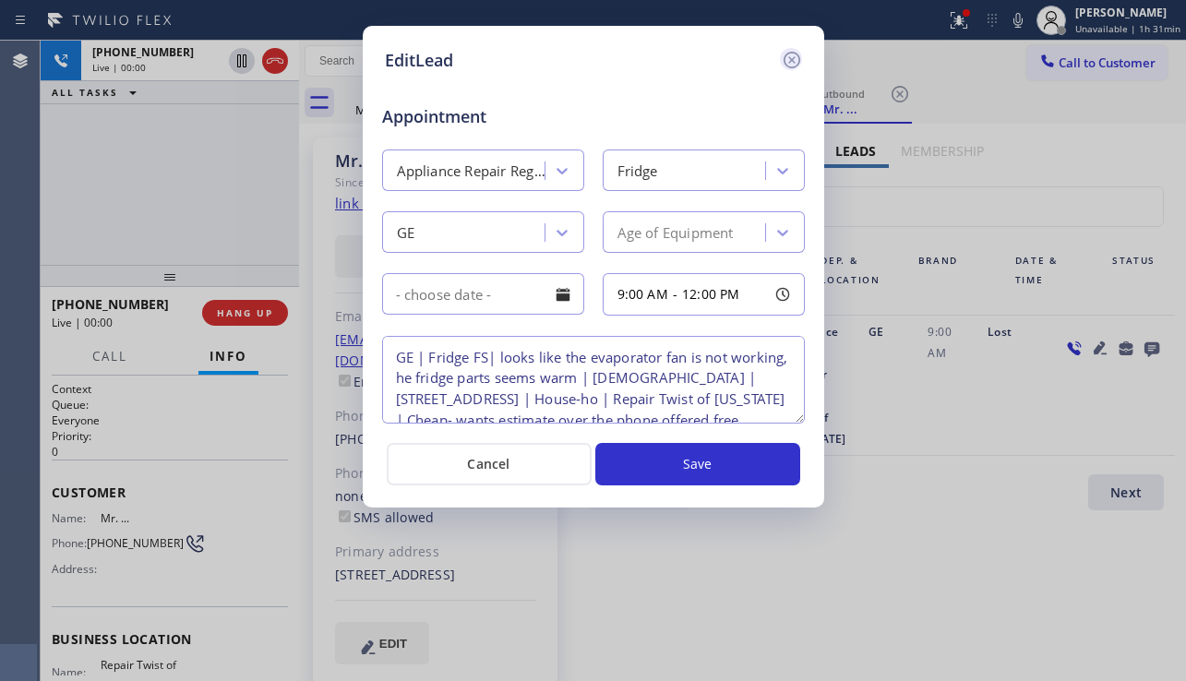
click at [796, 62] on icon at bounding box center [792, 60] width 22 height 22
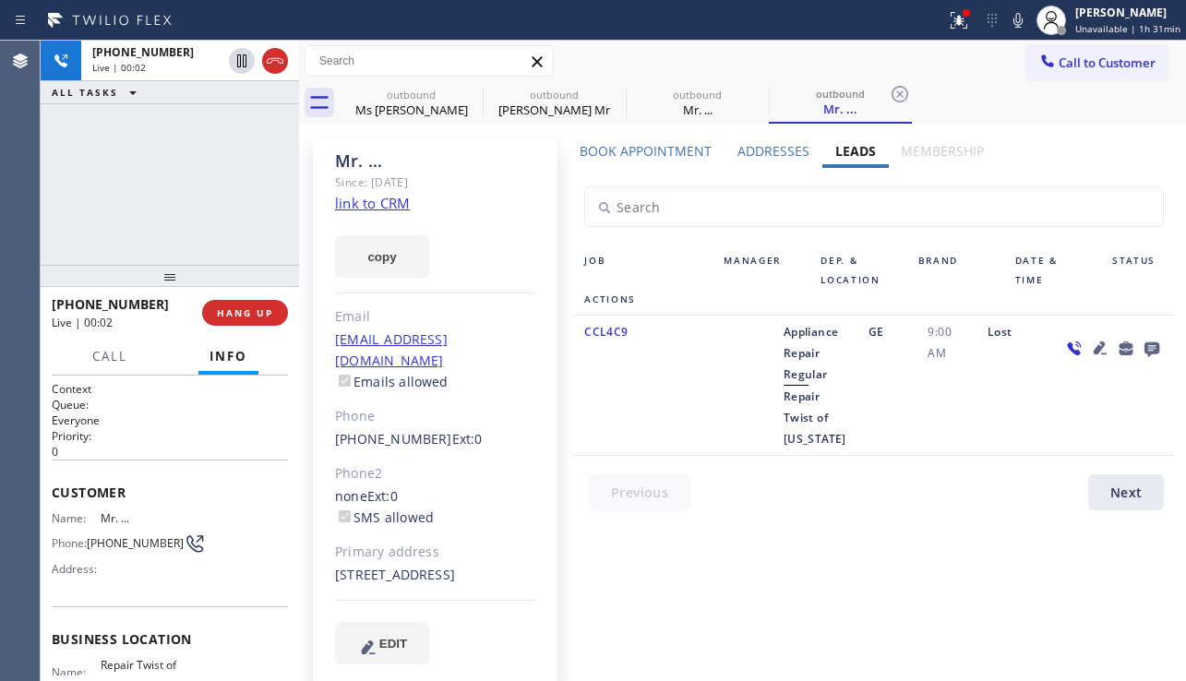
click at [1094, 346] on icon at bounding box center [1100, 348] width 13 height 13
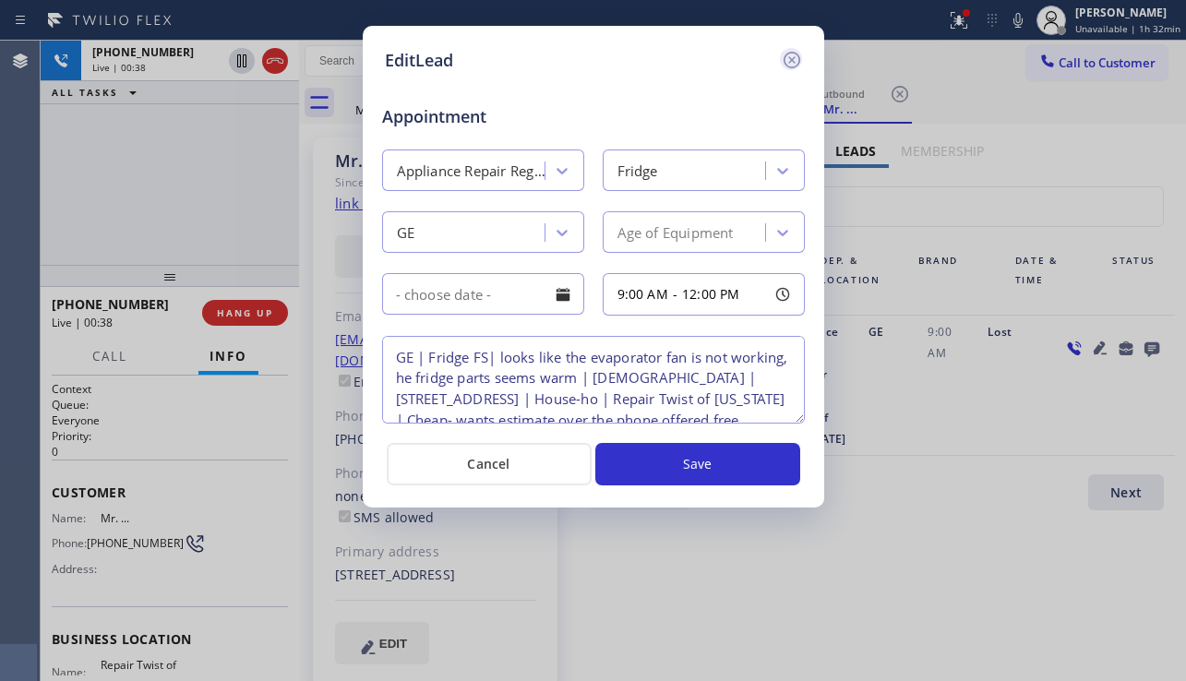
click at [789, 66] on icon at bounding box center [791, 60] width 17 height 17
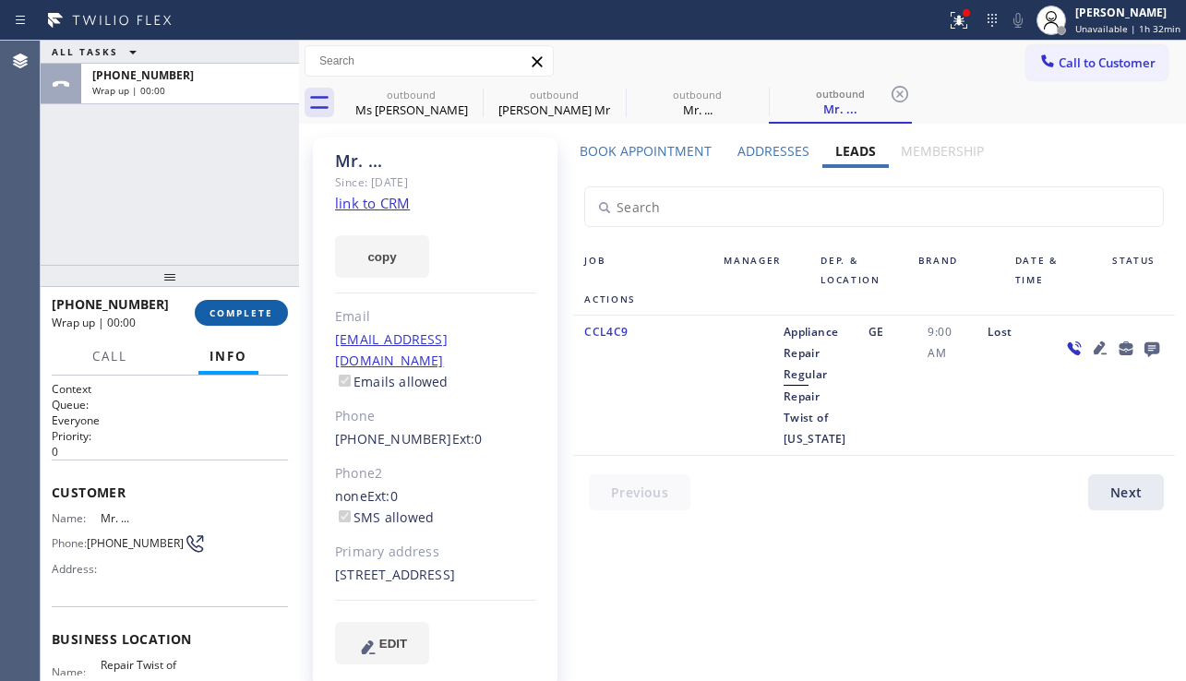
click at [258, 318] on span "COMPLETE" at bounding box center [242, 312] width 64 height 13
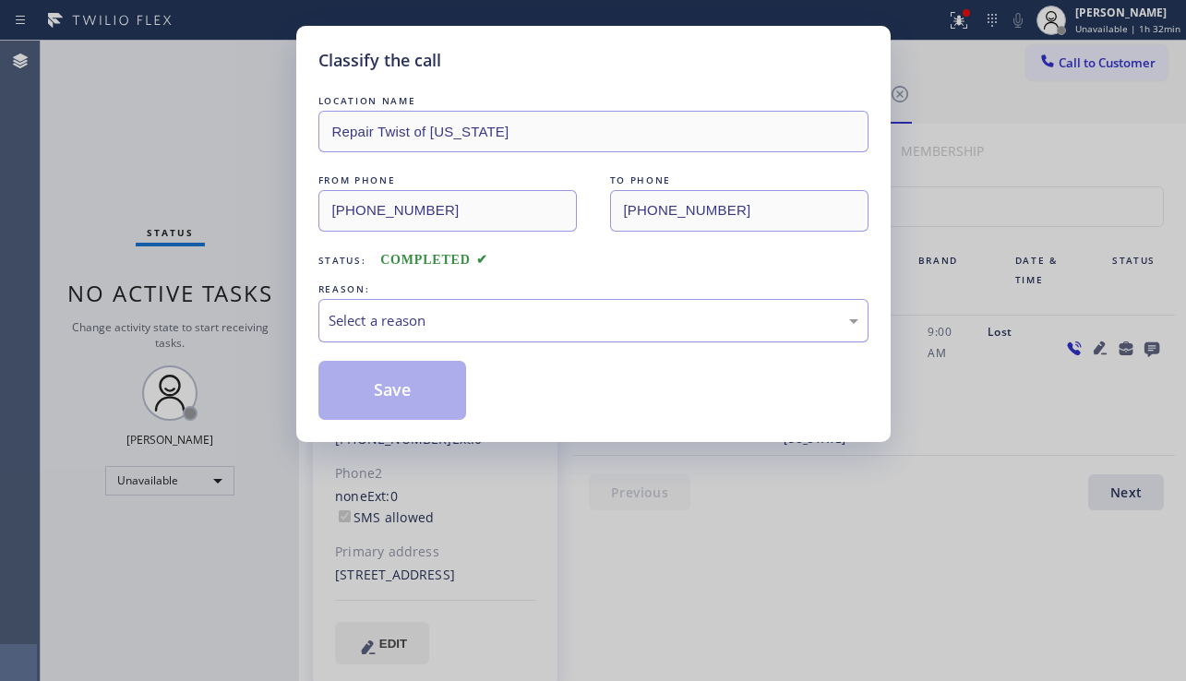
click at [483, 323] on div "Select a reason" at bounding box center [594, 320] width 530 height 21
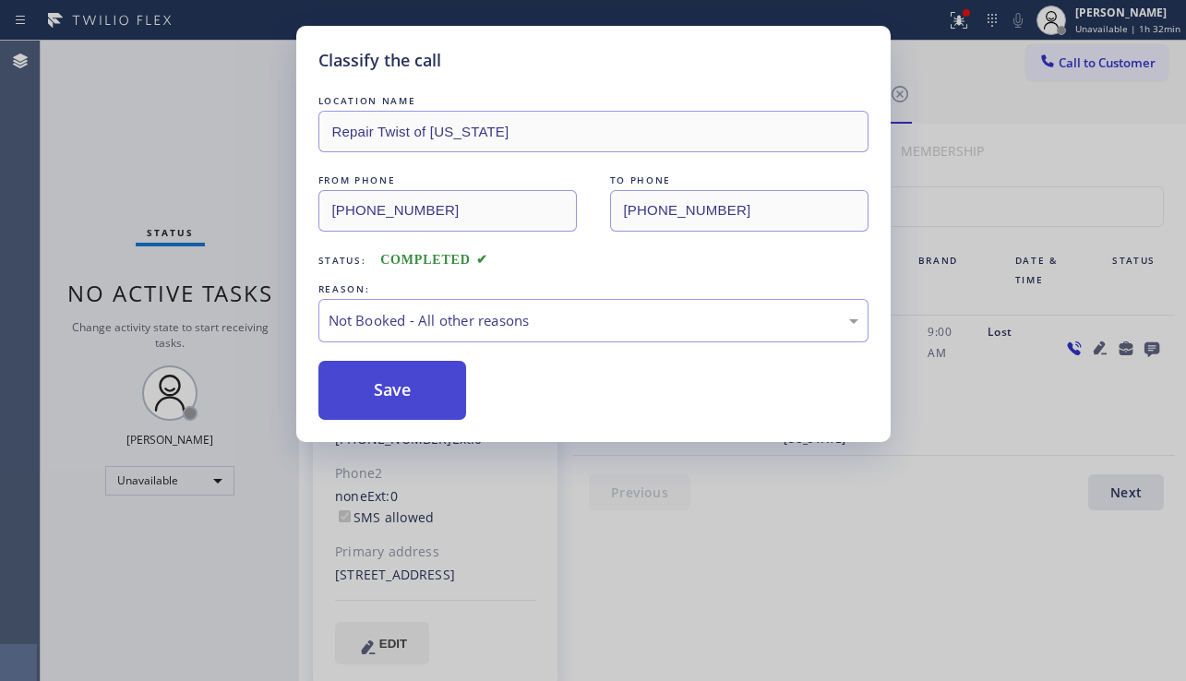
click at [373, 382] on button "Save" at bounding box center [392, 390] width 149 height 59
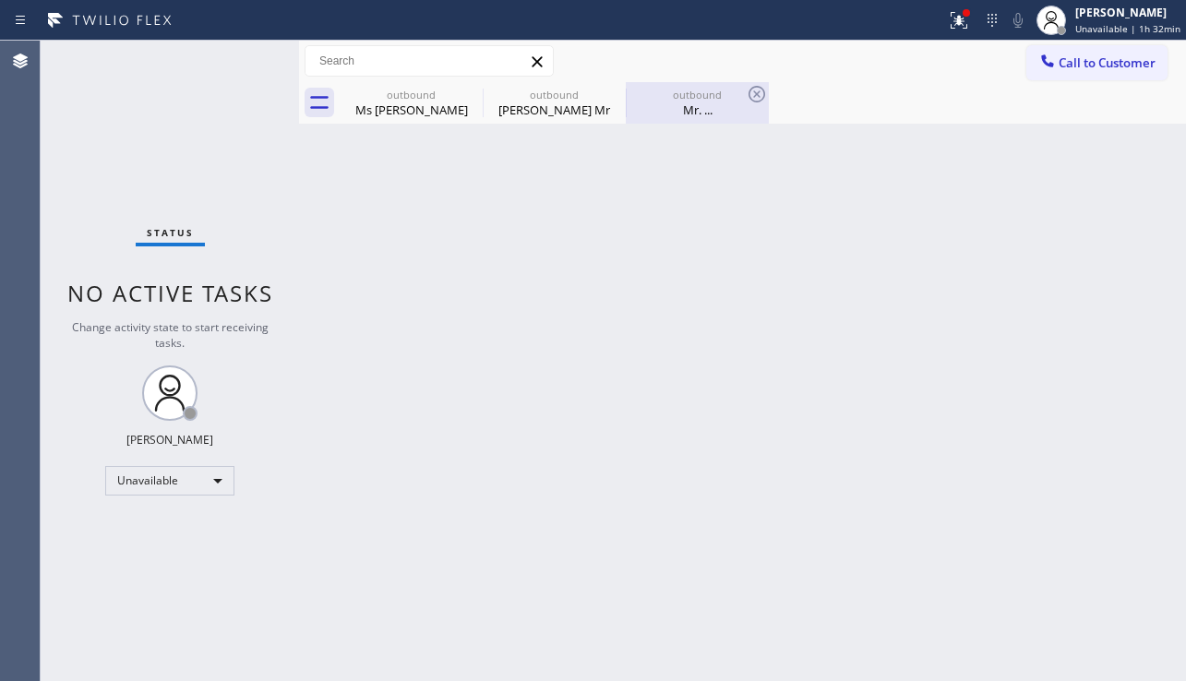
click at [675, 121] on div "outbound Mr. ..." at bounding box center [697, 103] width 139 height 42
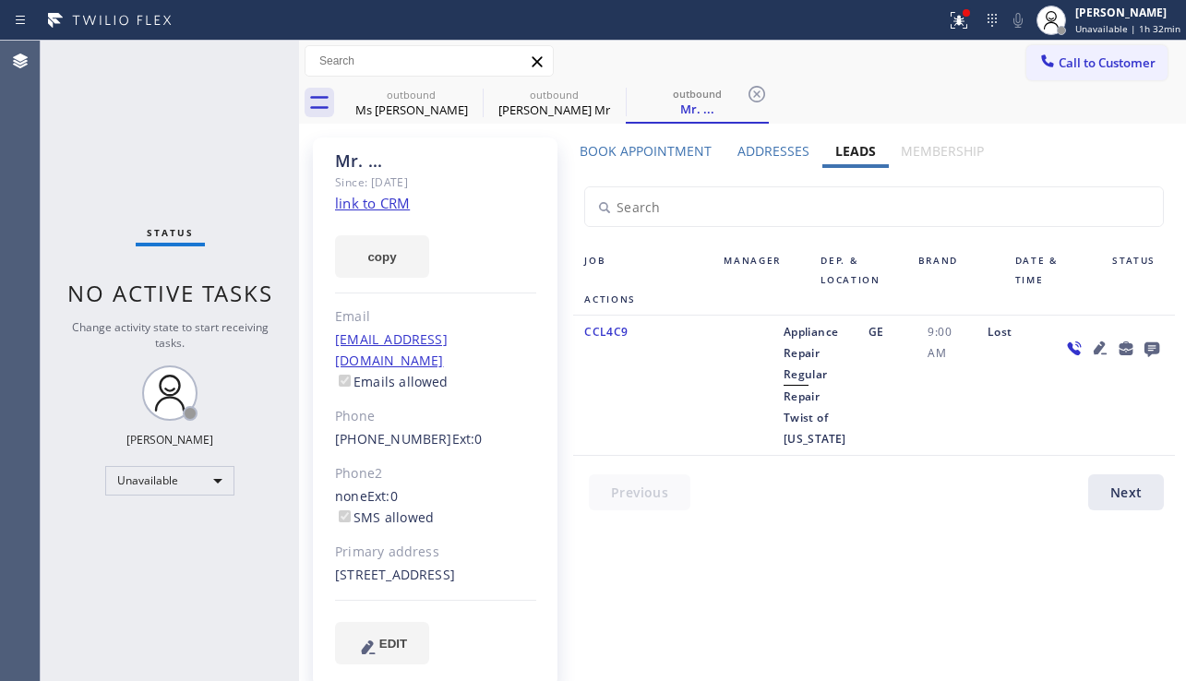
click at [1141, 346] on icon at bounding box center [1152, 348] width 22 height 23
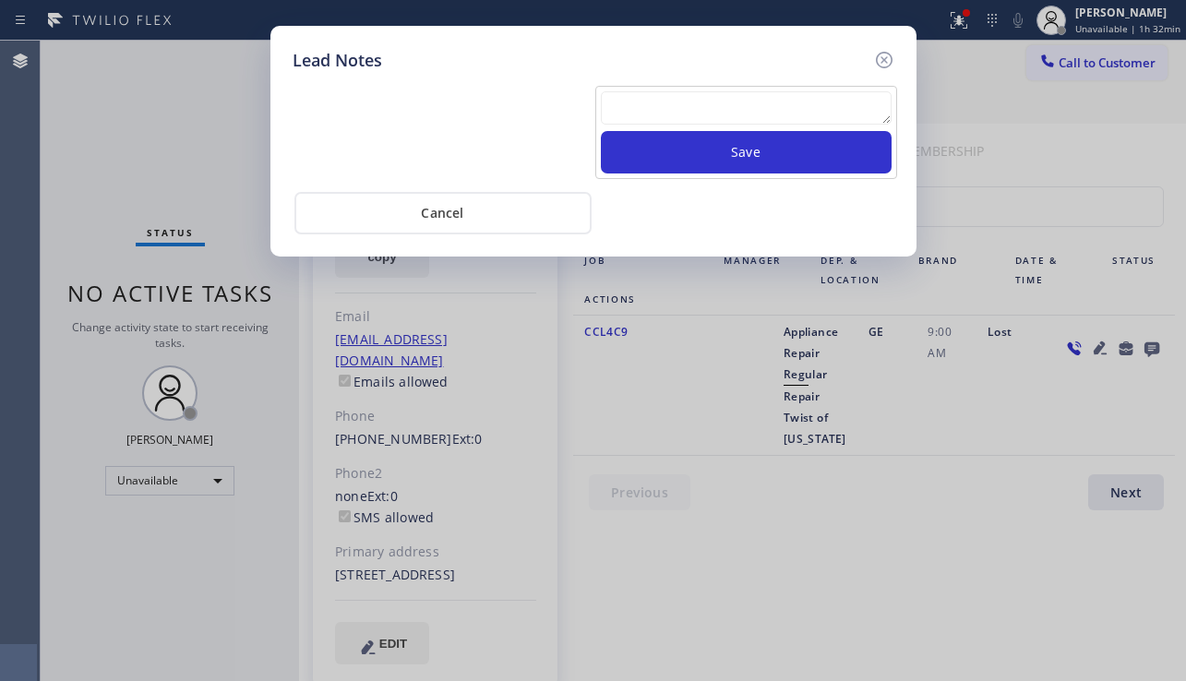
click at [743, 125] on div at bounding box center [746, 111] width 291 height 40
click at [687, 78] on div "Save Cancel" at bounding box center [594, 154] width 602 height 162
click at [683, 98] on textarea at bounding box center [746, 107] width 291 height 33
type textarea "i"
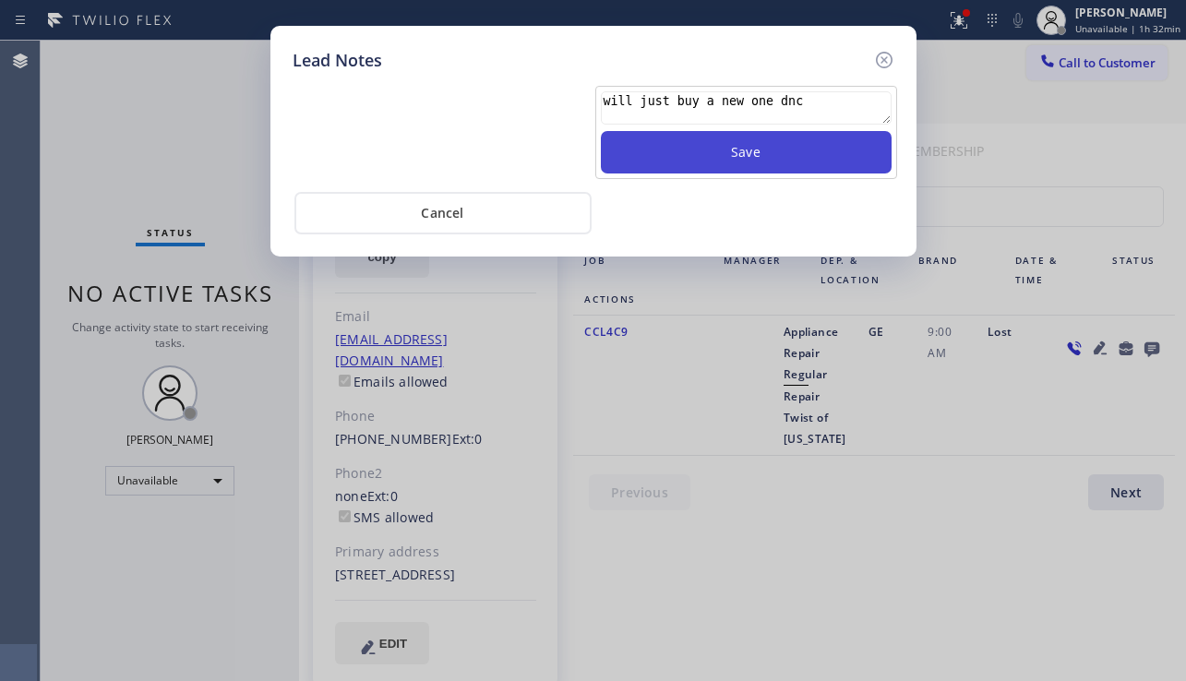
type textarea "will just buy a new one dnc"
click at [696, 160] on button "Save" at bounding box center [746, 152] width 291 height 42
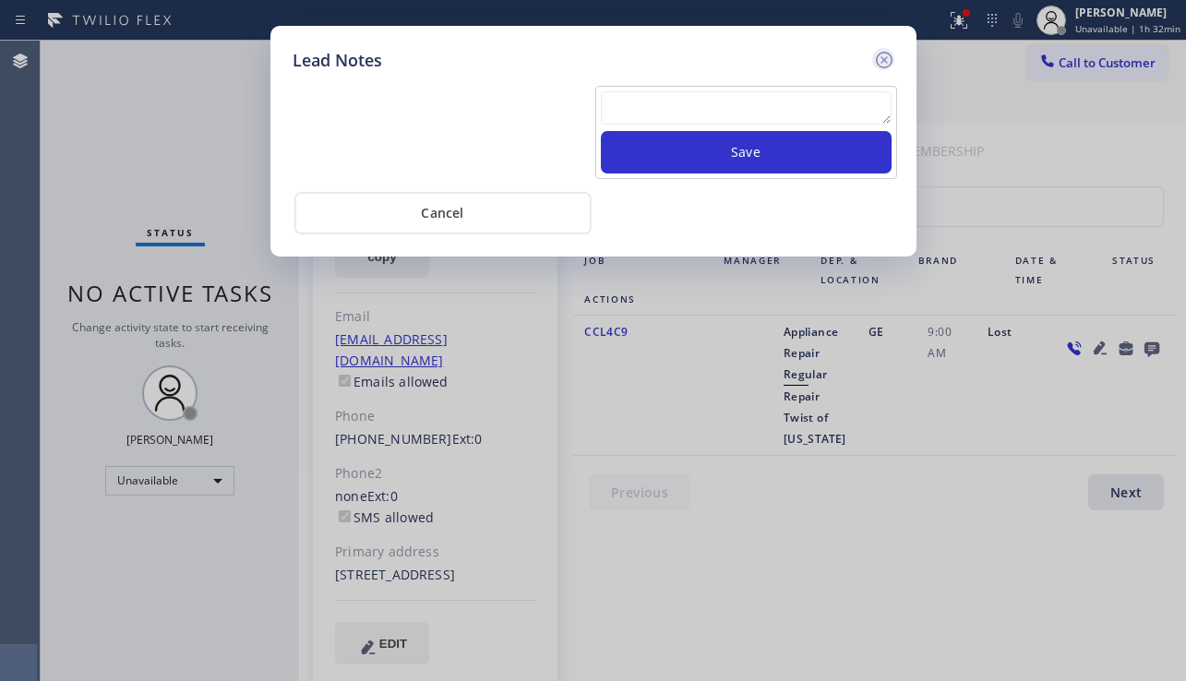
click at [873, 61] on icon at bounding box center [884, 60] width 22 height 22
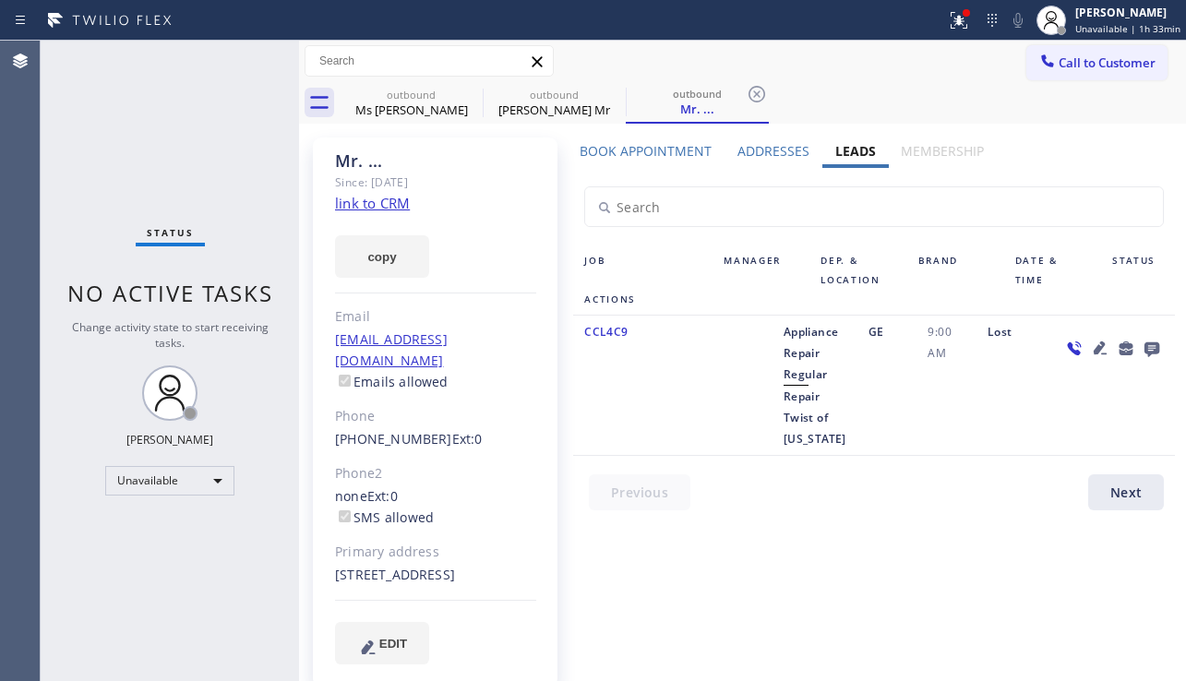
click at [1055, 399] on div at bounding box center [1113, 385] width 125 height 128
click at [753, 92] on icon at bounding box center [757, 94] width 22 height 22
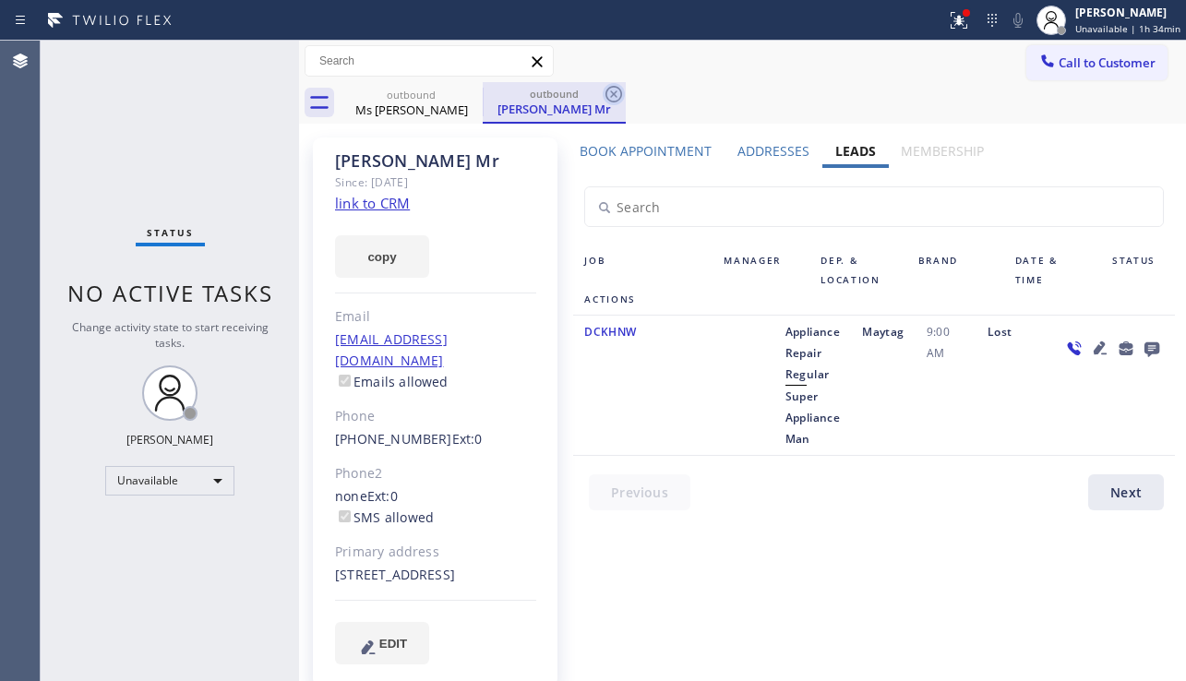
click at [614, 93] on icon at bounding box center [614, 94] width 17 height 17
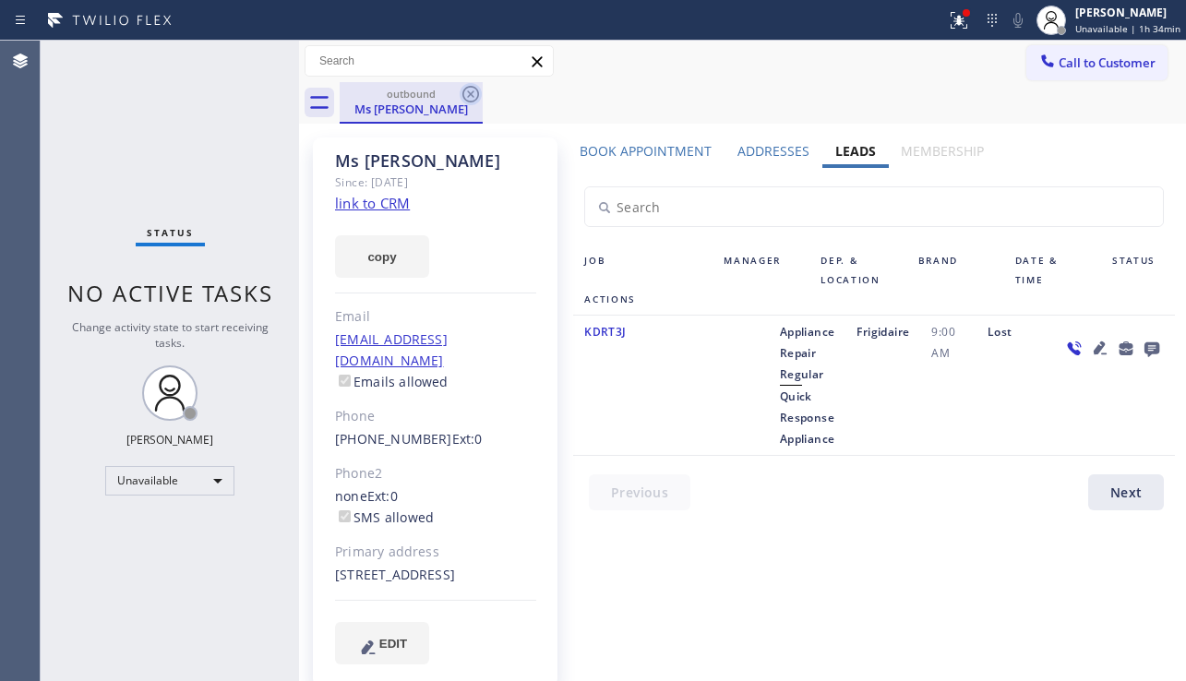
click at [467, 90] on icon at bounding box center [471, 94] width 22 height 22
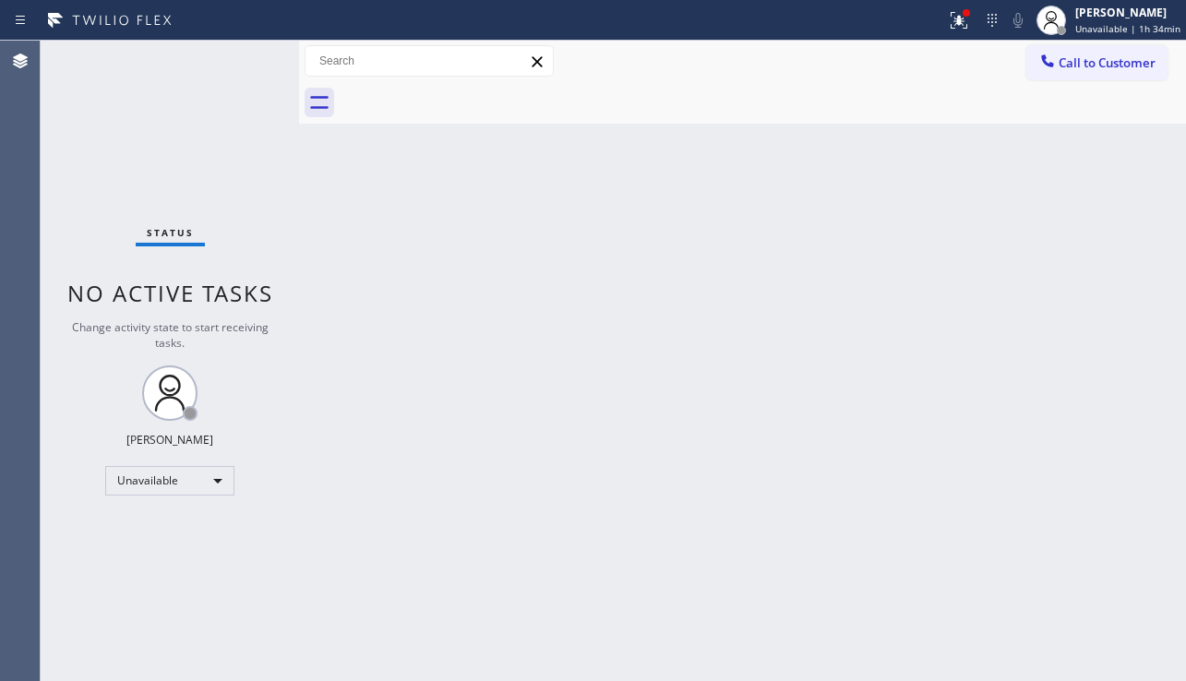
click at [458, 658] on div "Back to Dashboard Change Sender ID Customers Technicians Select a contact Outbo…" at bounding box center [742, 361] width 887 height 641
click at [823, 294] on div "Back to Dashboard Change Sender ID Customers Technicians Select a contact Outbo…" at bounding box center [742, 361] width 887 height 641
click at [1075, 51] on button "Call to Customer" at bounding box center [1097, 62] width 141 height 35
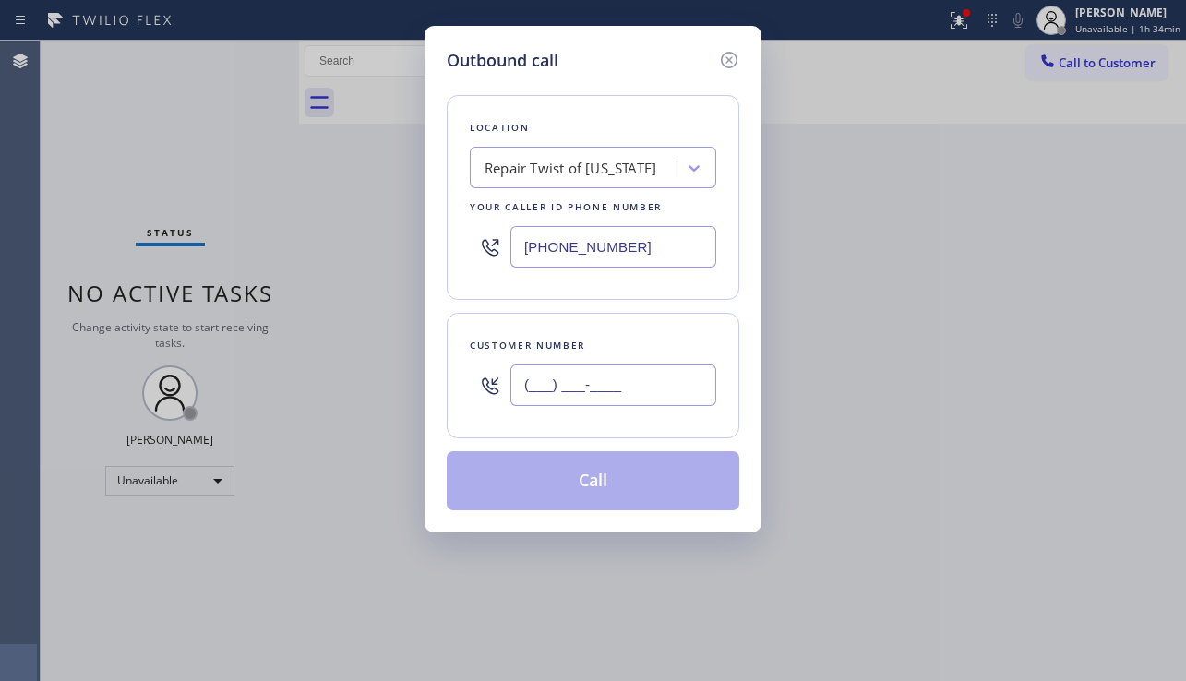
click at [540, 387] on input "(___) ___-____" at bounding box center [613, 386] width 206 height 42
paste input "949) 610-3100"
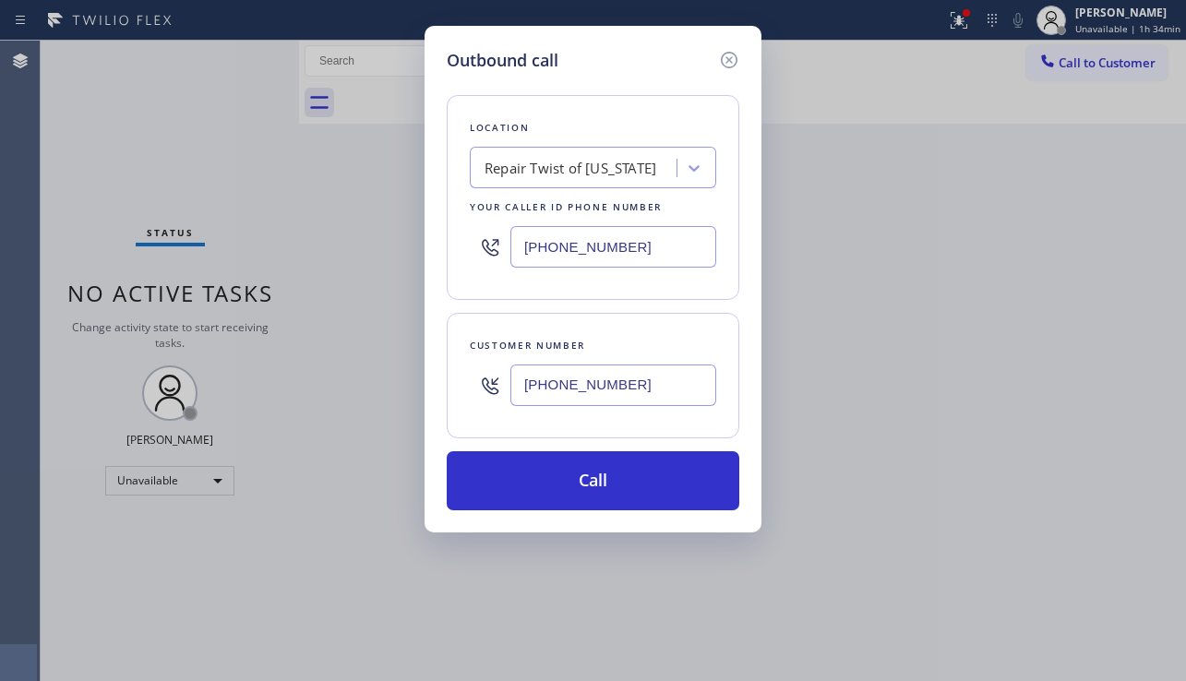
type input "[PHONE_NUMBER]"
click at [912, 414] on div "Outbound call Location Repair Twist of [US_STATE] Your caller id phone number […" at bounding box center [593, 340] width 1186 height 681
click at [570, 172] on div "Repair Twist of [US_STATE]" at bounding box center [571, 168] width 172 height 21
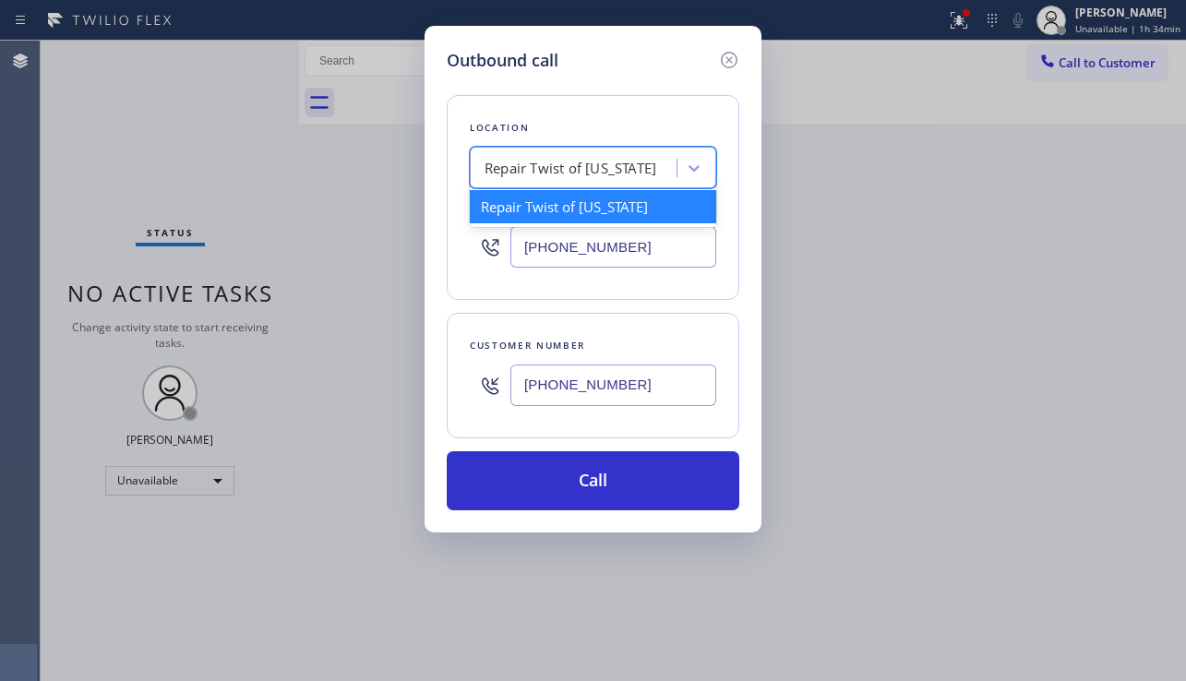
paste input "5 Star Appliance Repair"
type input "5 Star Appliance Repair"
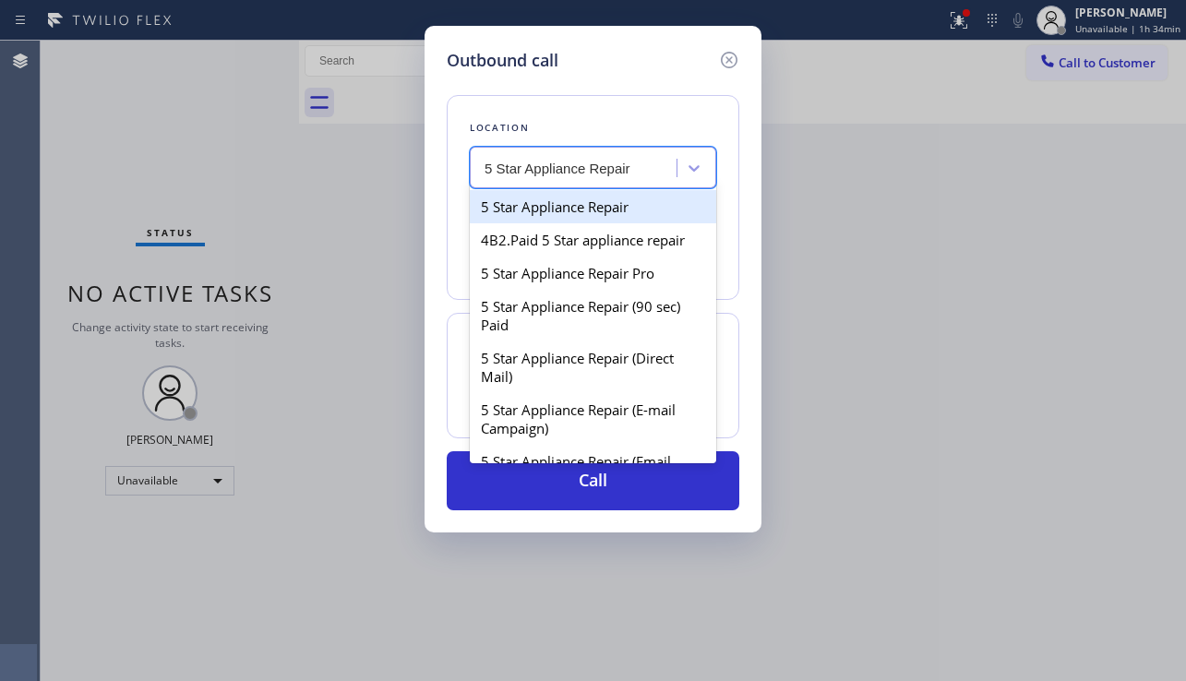
click at [573, 211] on div "5 Star Appliance Repair" at bounding box center [593, 206] width 246 height 33
type input "[PHONE_NUMBER]"
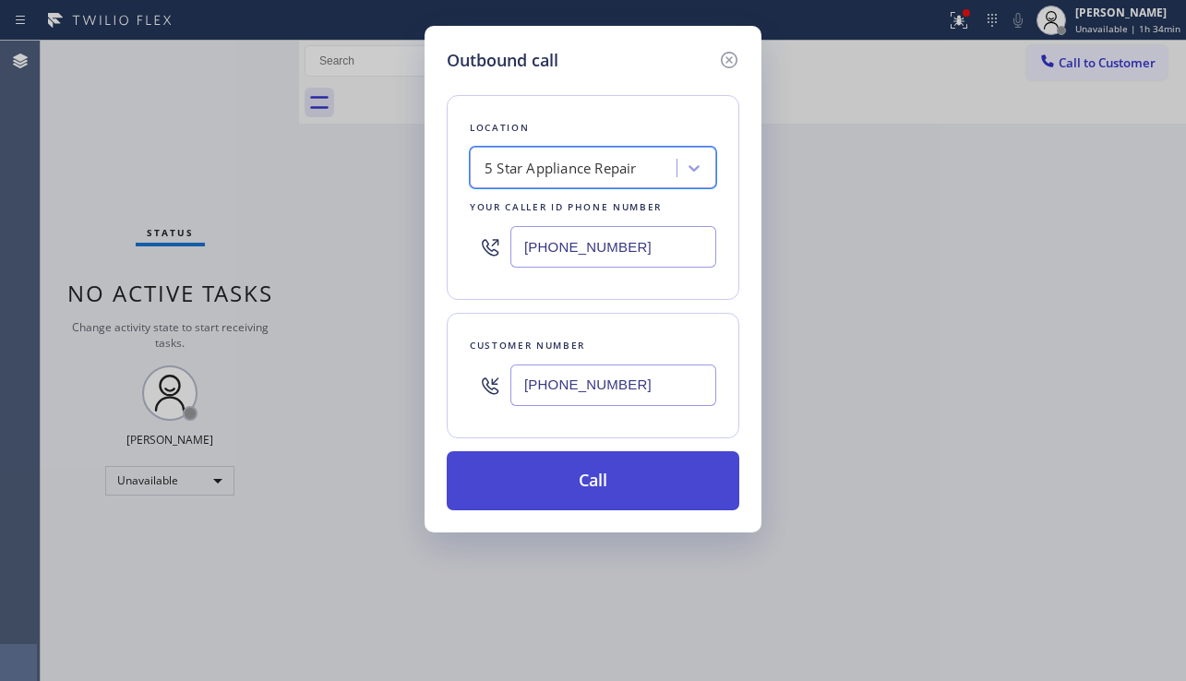
click at [552, 480] on button "Call" at bounding box center [593, 480] width 293 height 59
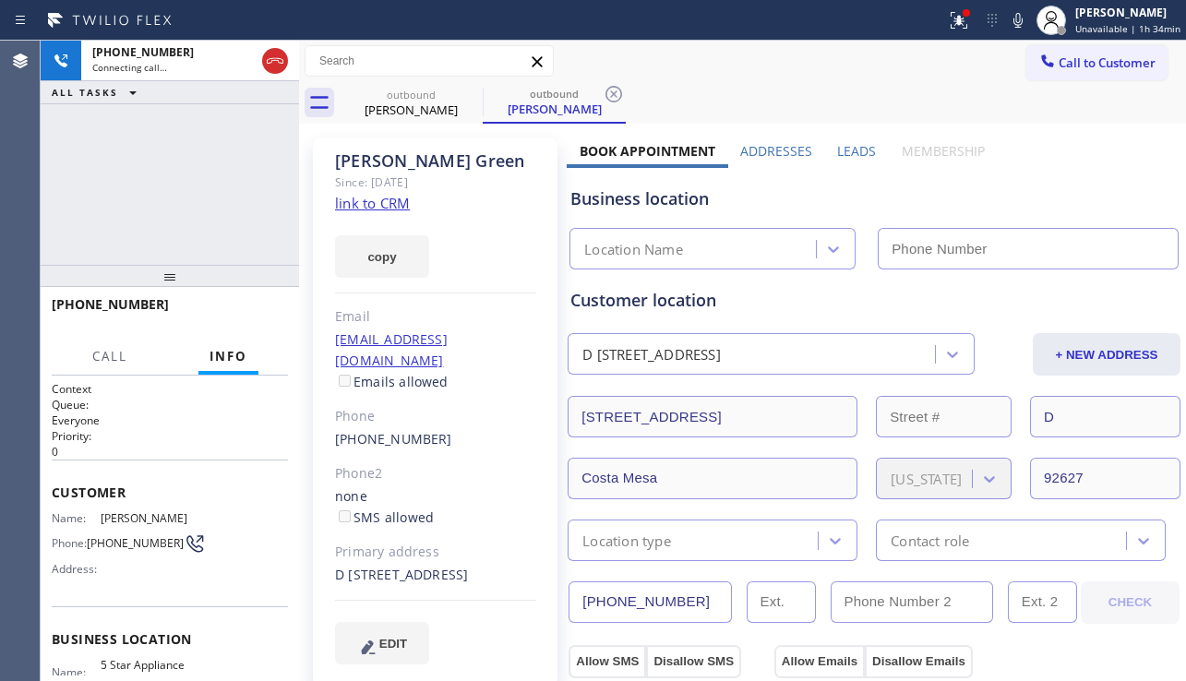
click at [837, 153] on label "Leads" at bounding box center [856, 151] width 39 height 18
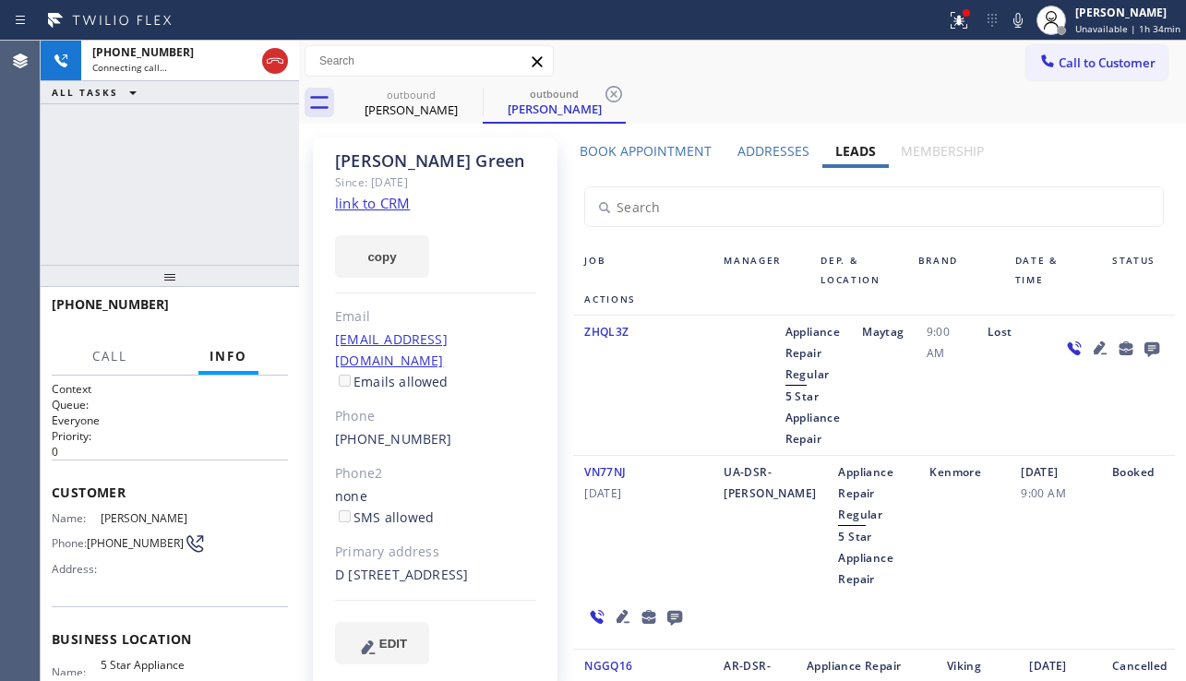
click at [1089, 348] on icon at bounding box center [1100, 348] width 22 height 22
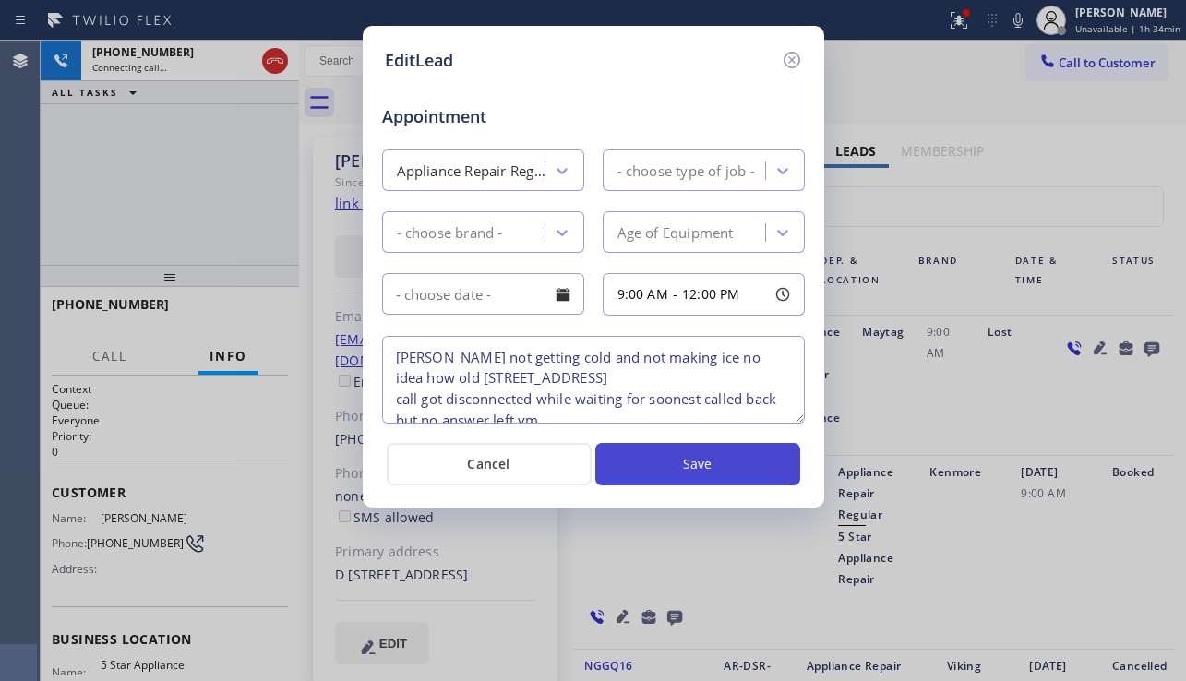
type textarea "[PERSON_NAME] not getting cold and not making ice no idea how old [STREET_ADDRE…"
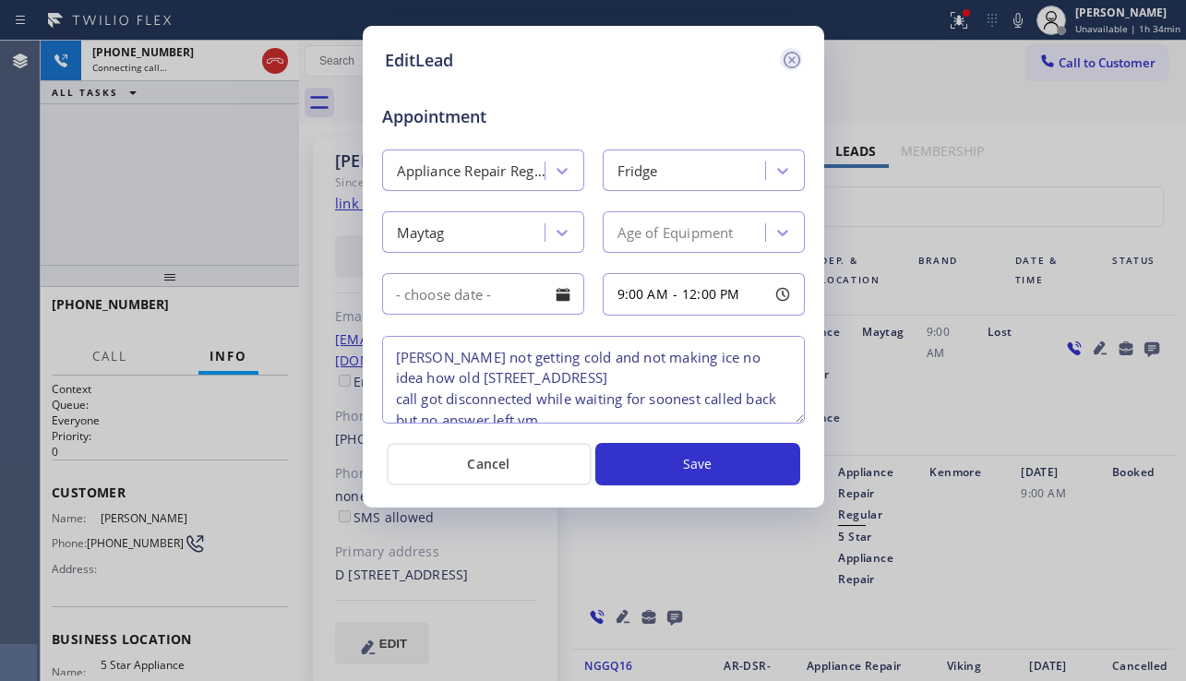
click at [789, 59] on icon at bounding box center [792, 60] width 22 height 22
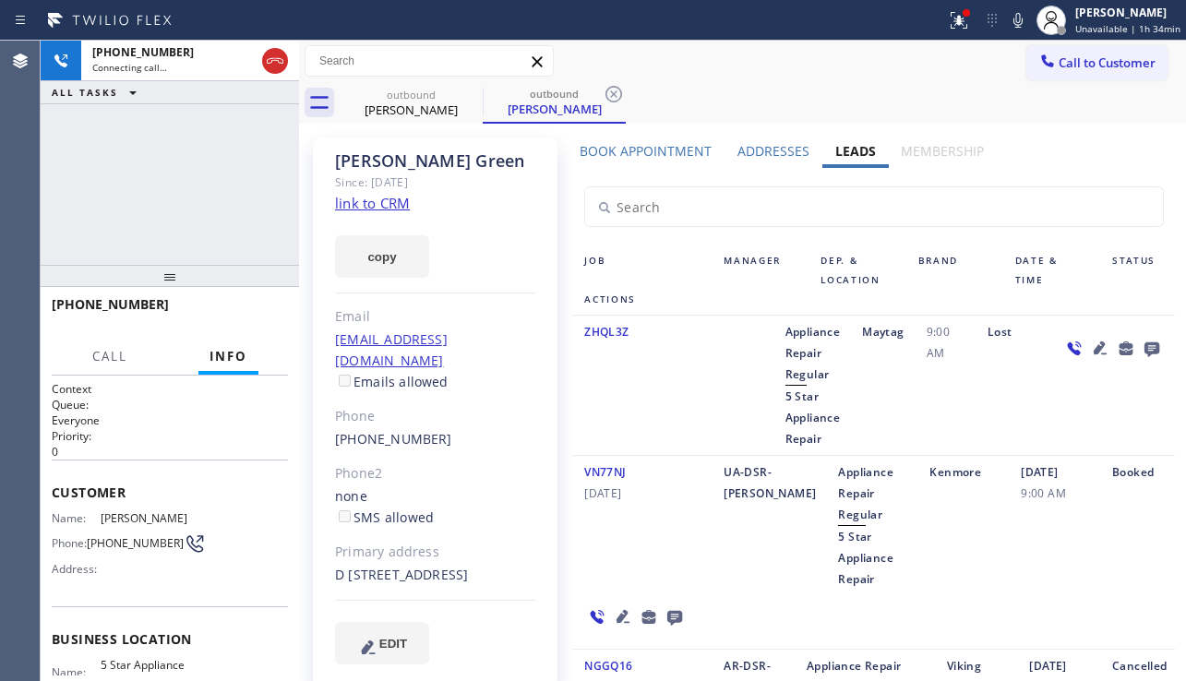
click at [1036, 381] on div "Lost" at bounding box center [1014, 385] width 74 height 128
click at [1094, 350] on icon at bounding box center [1100, 348] width 13 height 13
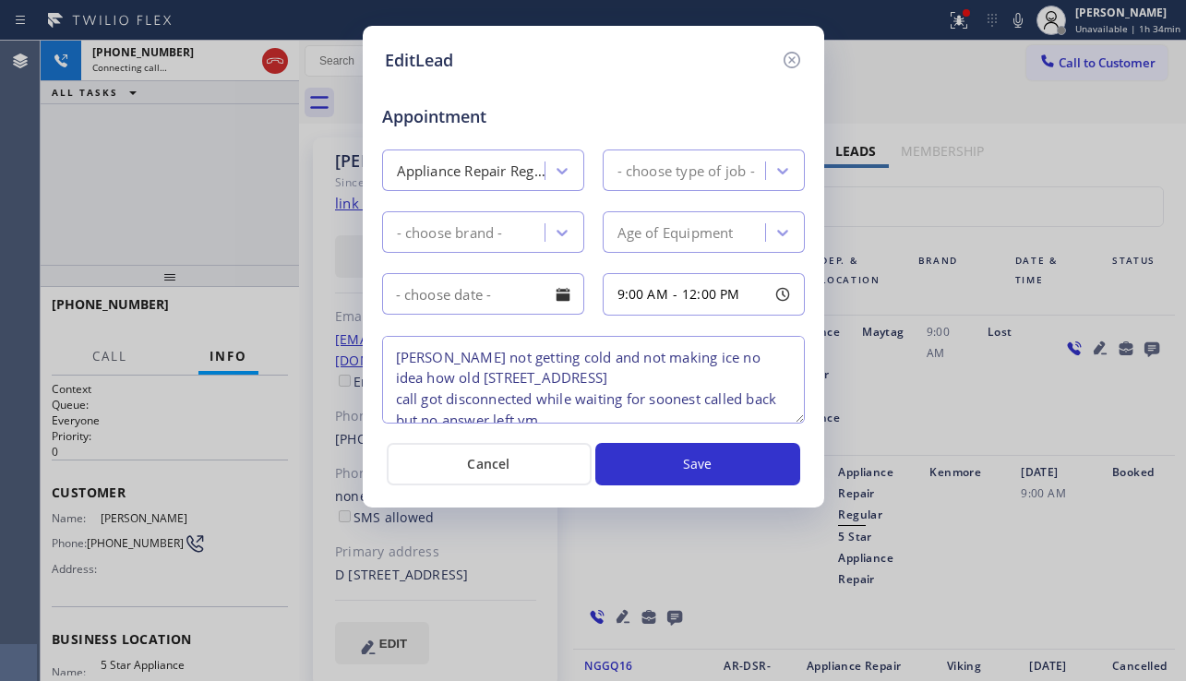
type textarea "[PERSON_NAME] not getting cold and not making ice no idea how old [STREET_ADDRE…"
click at [787, 66] on icon at bounding box center [791, 60] width 17 height 17
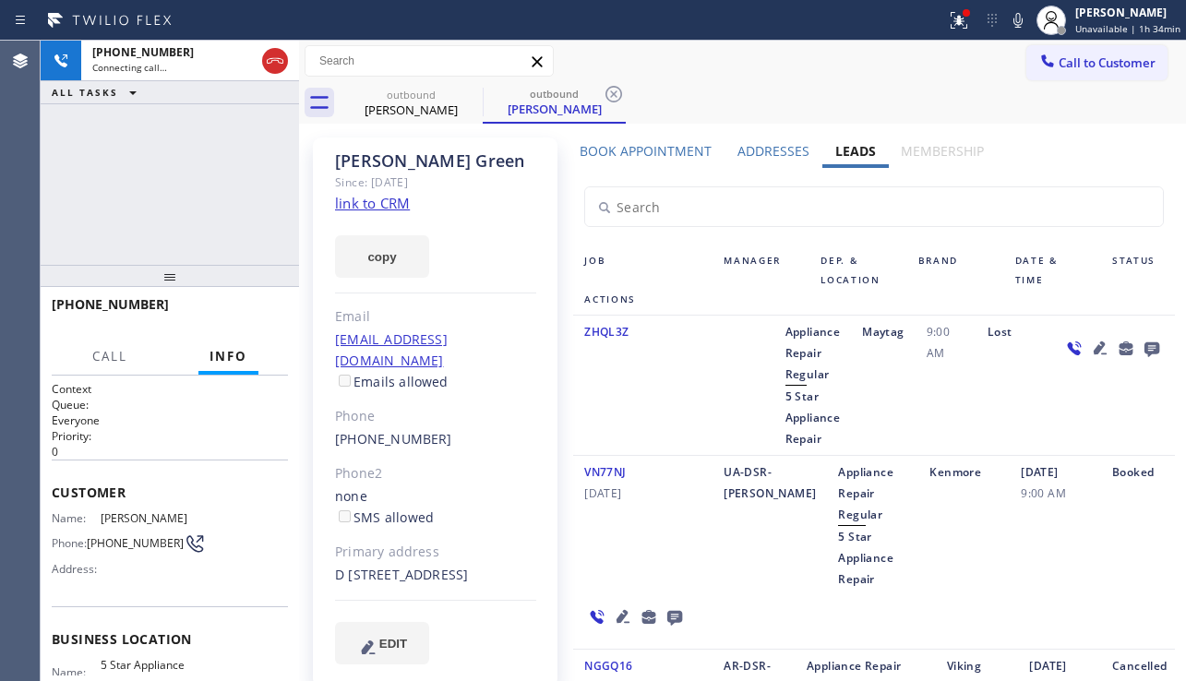
click at [463, 609] on div "[PERSON_NAME] Since: [DATE] link to CRM copy Email [EMAIL_ADDRESS][DOMAIN_NAME]…" at bounding box center [435, 412] width 245 height 549
click at [536, 660] on div "[PERSON_NAME] Since: [DATE] link to CRM copy Email [EMAIL_ADDRESS][DOMAIN_NAME]…" at bounding box center [435, 412] width 245 height 549
click at [1145, 345] on icon at bounding box center [1152, 349] width 15 height 15
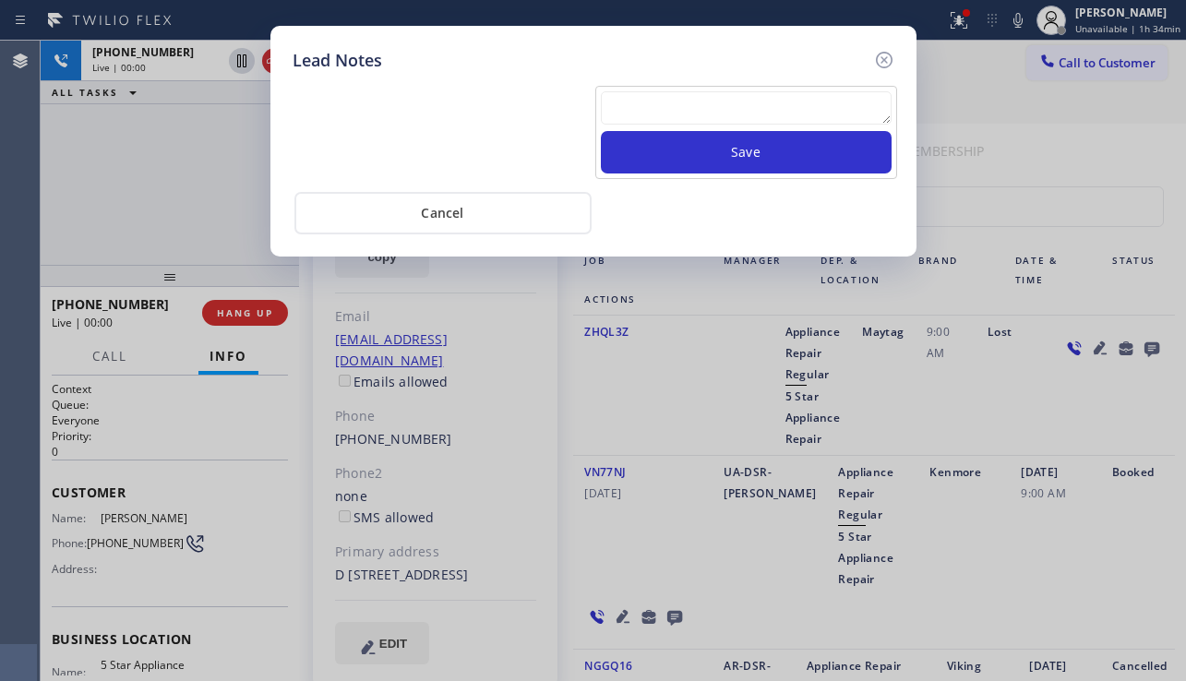
click at [715, 103] on textarea at bounding box center [746, 107] width 291 height 33
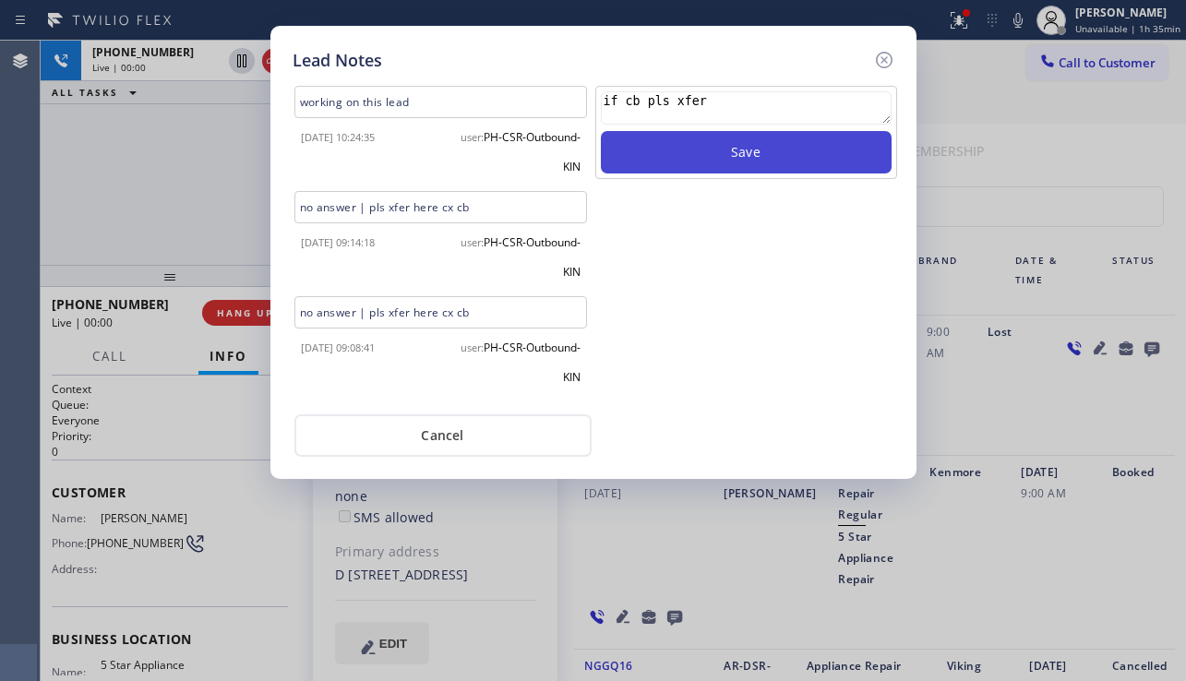
type textarea "if cb pls xfer"
click at [684, 157] on button "Save" at bounding box center [746, 152] width 291 height 42
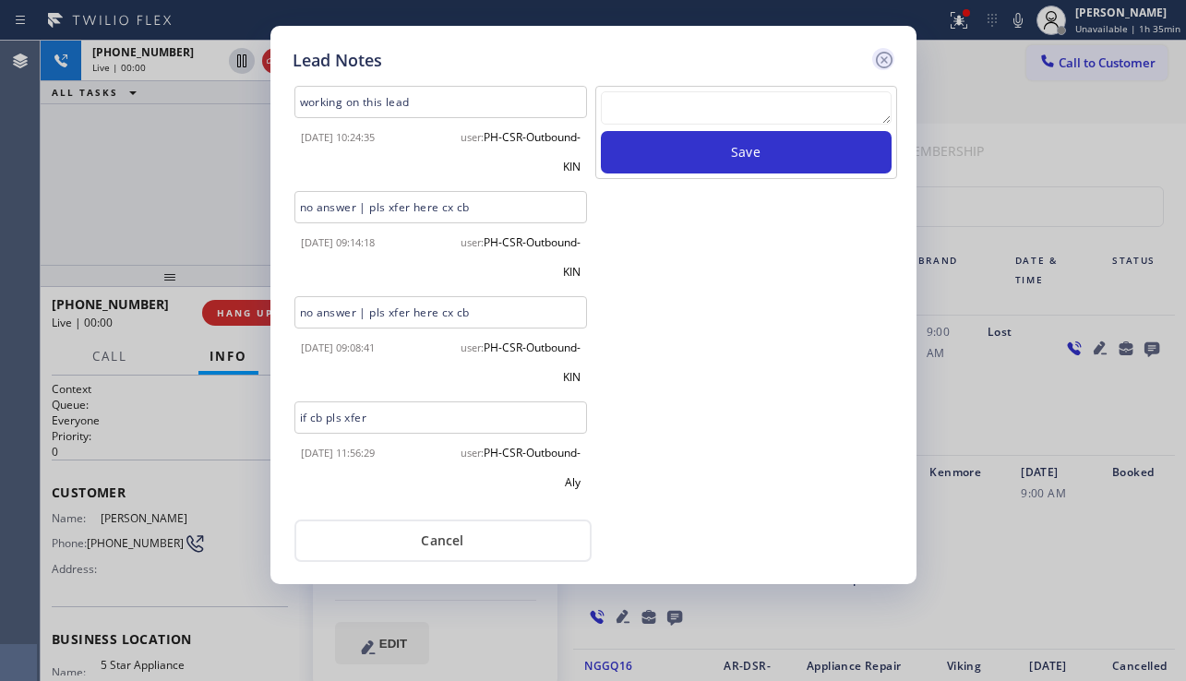
click at [892, 65] on icon at bounding box center [884, 60] width 22 height 22
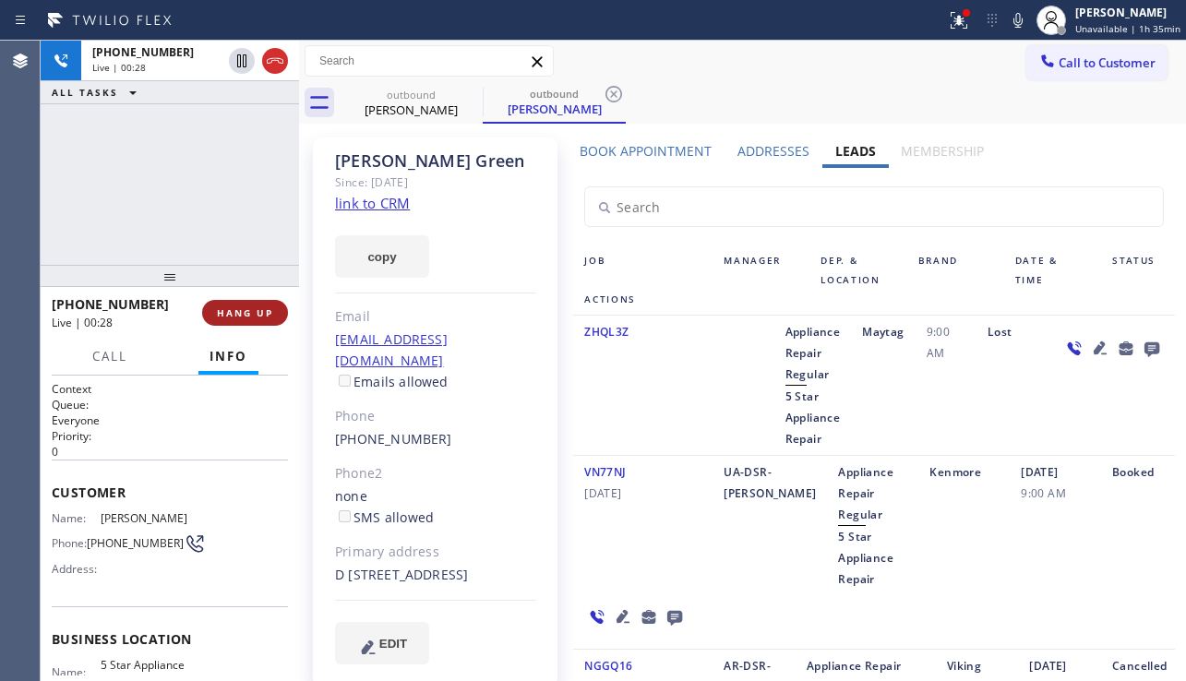
click at [254, 325] on button "HANG UP" at bounding box center [245, 313] width 86 height 26
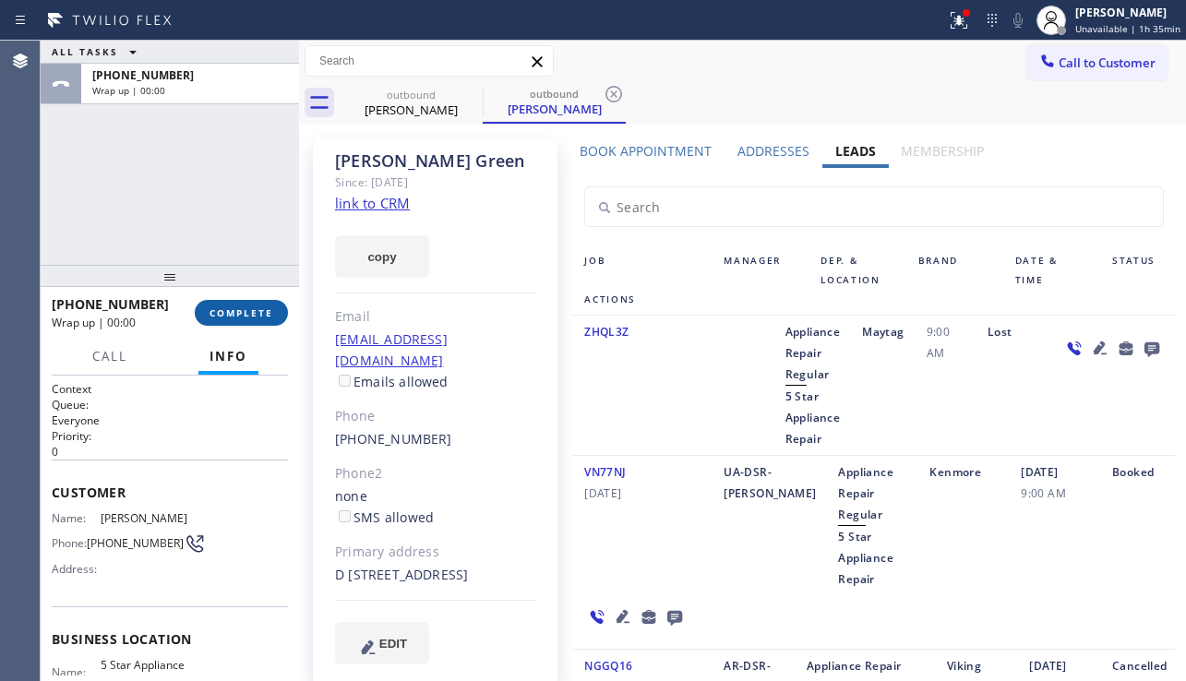
click at [244, 306] on span "COMPLETE" at bounding box center [242, 312] width 64 height 13
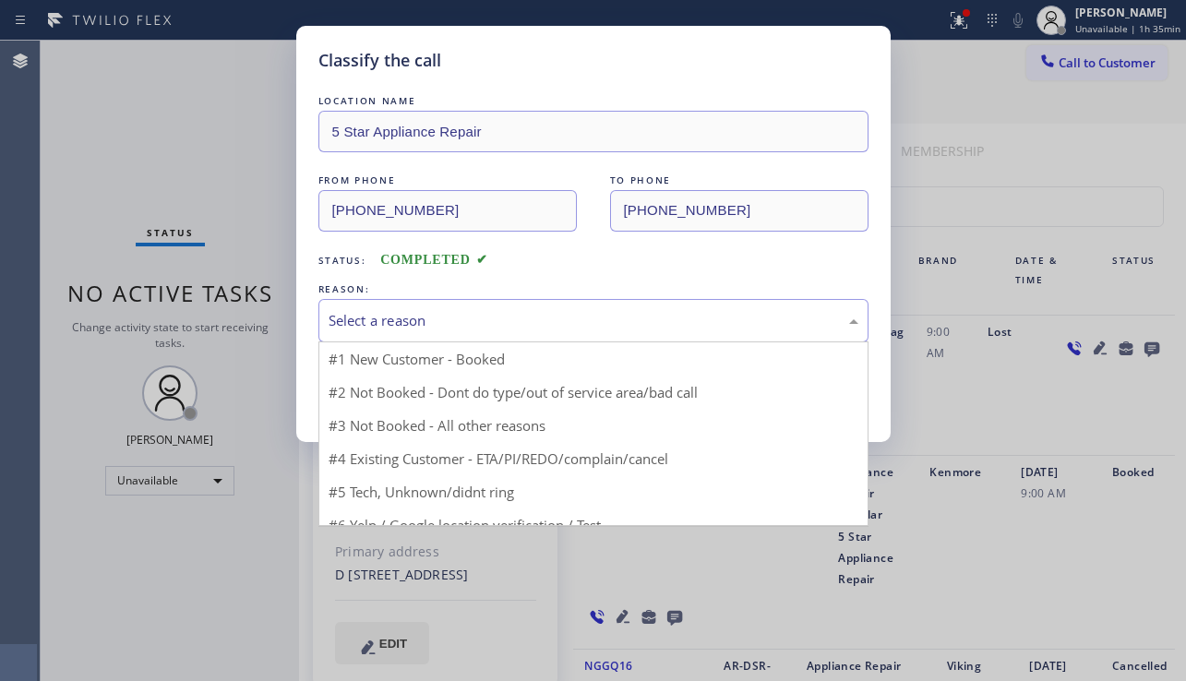
click at [571, 330] on div "Select a reason" at bounding box center [594, 320] width 530 height 21
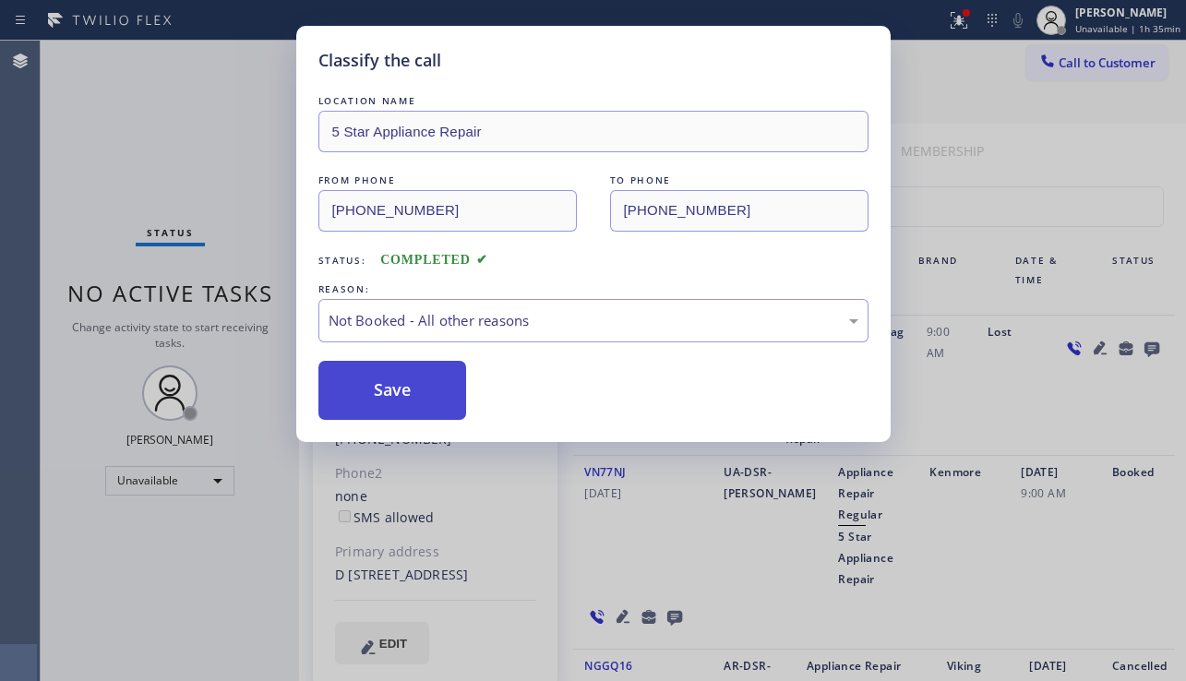
click at [394, 390] on button "Save" at bounding box center [392, 390] width 149 height 59
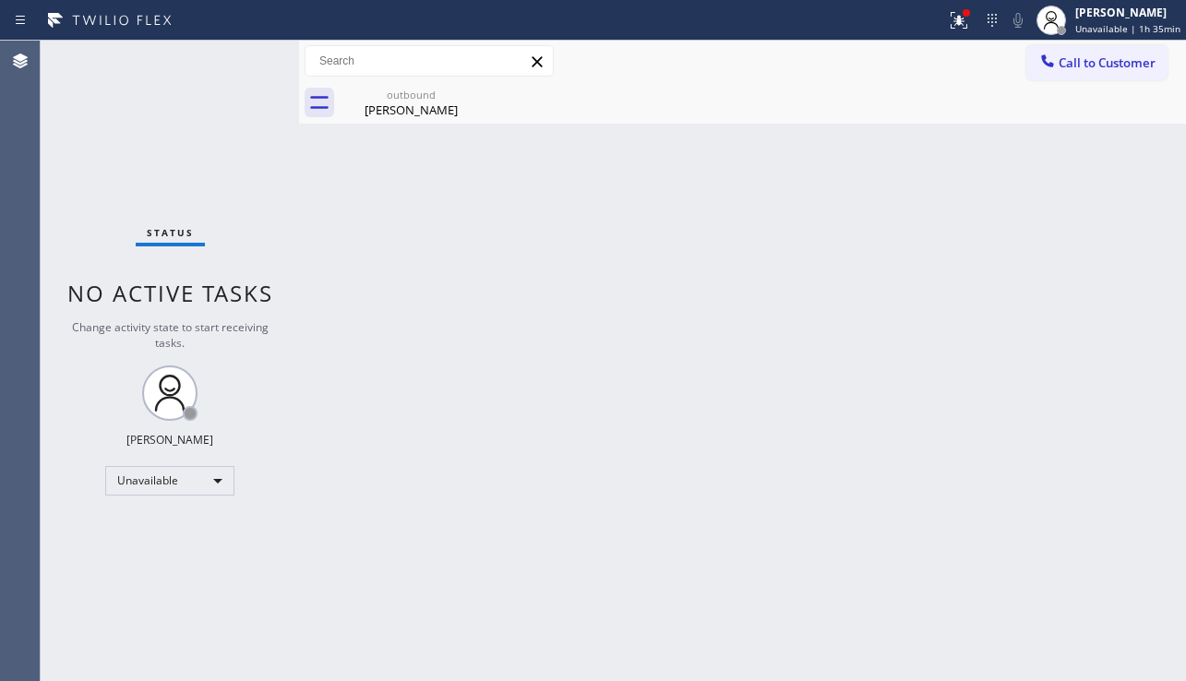
click at [476, 664] on div "Back to Dashboard Change Sender ID Customers Technicians Select a contact Outbo…" at bounding box center [742, 361] width 887 height 641
click at [1039, 379] on div "Back to Dashboard Change Sender ID Customers Technicians Select a contact Outbo…" at bounding box center [742, 361] width 887 height 641
click at [1005, 448] on div "Back to Dashboard Change Sender ID Customers Technicians Select a contact Outbo…" at bounding box center [742, 361] width 887 height 641
drag, startPoint x: 942, startPoint y: 499, endPoint x: 533, endPoint y: 545, distance: 411.4
click at [942, 498] on div "Back to Dashboard Change Sender ID Customers Technicians Select a contact Outbo…" at bounding box center [742, 361] width 887 height 641
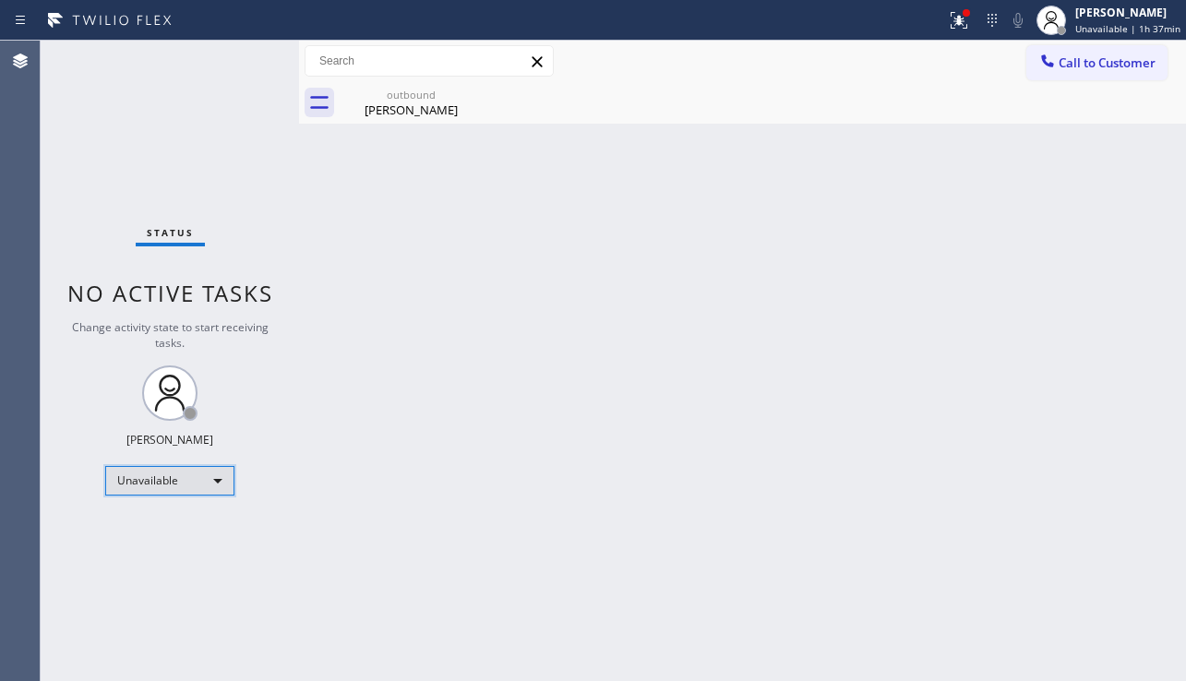
click at [197, 488] on div "Unavailable" at bounding box center [169, 481] width 129 height 30
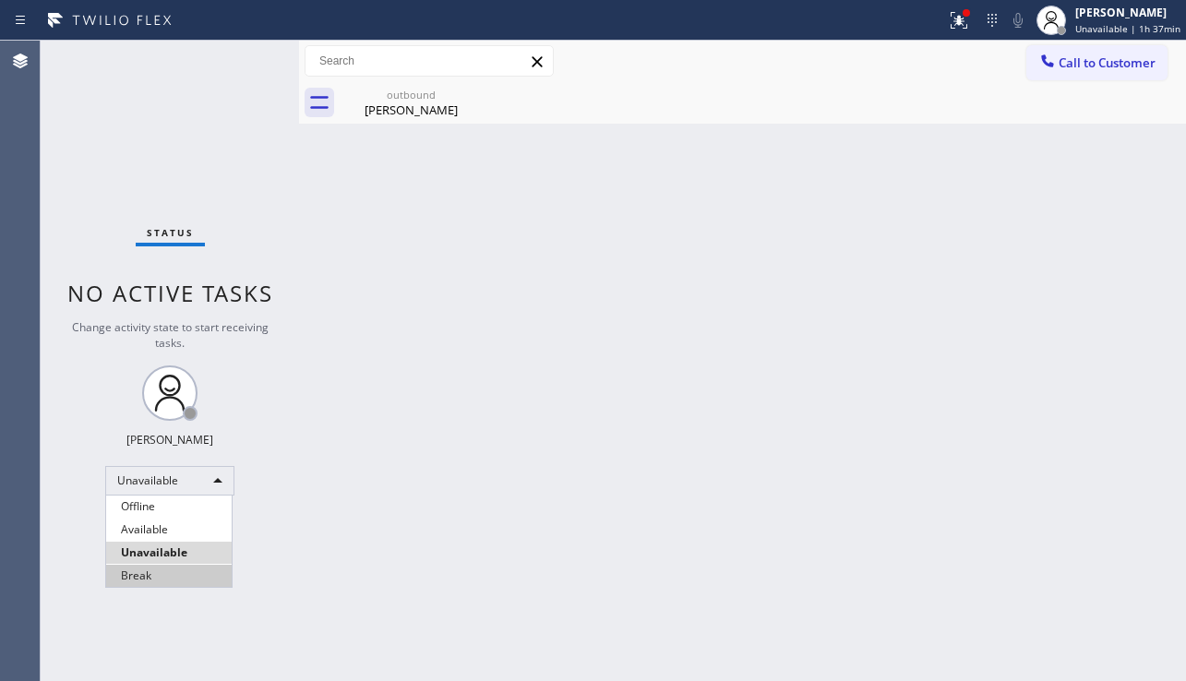
click at [160, 565] on li "Break" at bounding box center [169, 576] width 126 height 22
click at [349, 579] on div "Back to Dashboard Change Sender ID Customers Technicians Select a contact Outbo…" at bounding box center [742, 361] width 887 height 641
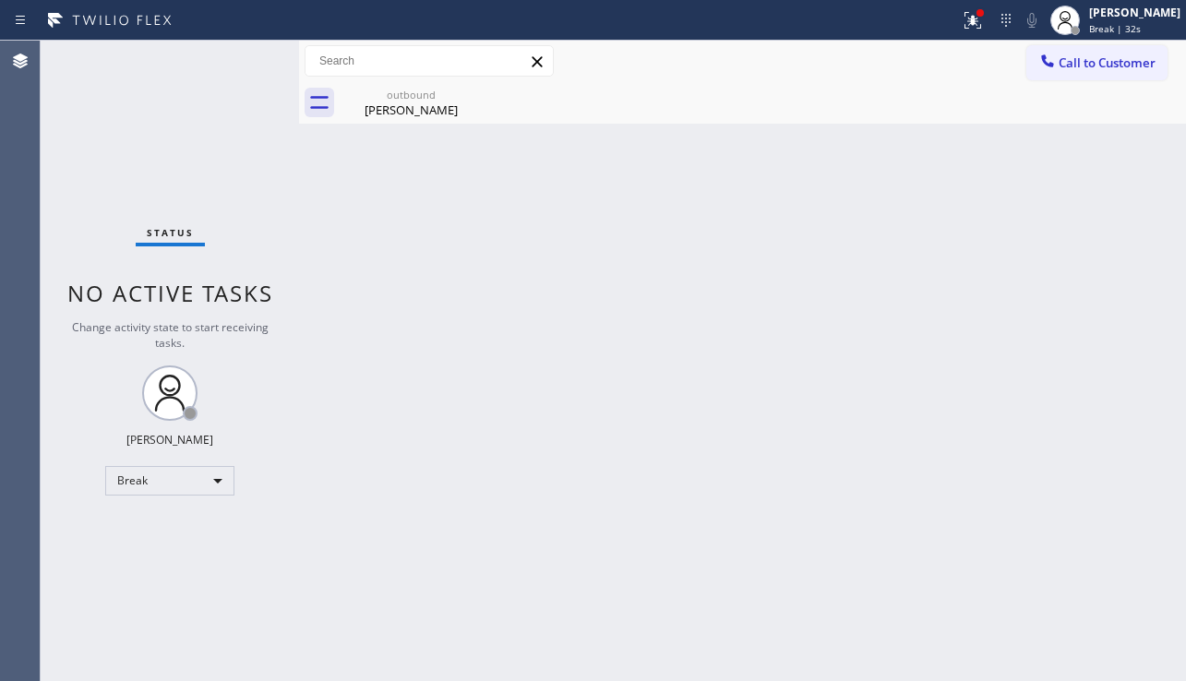
drag, startPoint x: 1043, startPoint y: 442, endPoint x: 1004, endPoint y: 450, distance: 39.7
click at [1043, 442] on div "Back to Dashboard Change Sender ID Customers Technicians Select a contact Outbo…" at bounding box center [742, 361] width 887 height 641
click at [600, 493] on div "Back to Dashboard Change Sender ID Customers Technicians Select a contact Outbo…" at bounding box center [742, 361] width 887 height 641
click at [407, 111] on div "[PERSON_NAME]" at bounding box center [411, 110] width 139 height 17
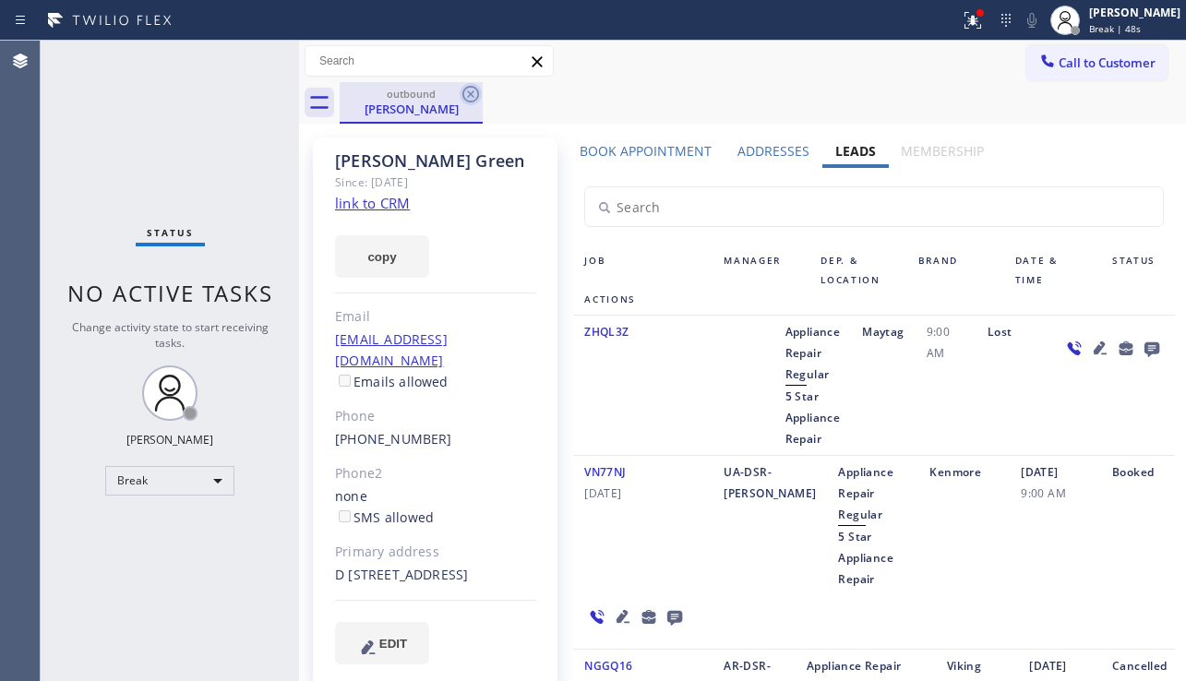
click at [462, 92] on icon at bounding box center [471, 94] width 22 height 22
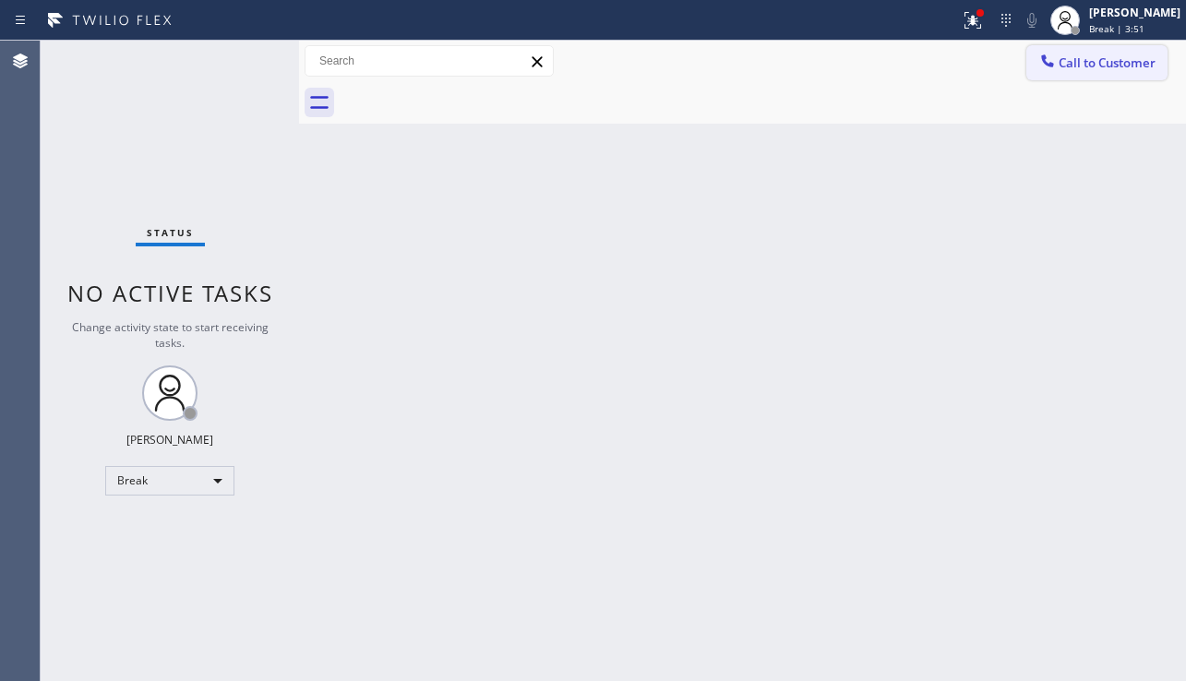
click at [1119, 62] on span "Call to Customer" at bounding box center [1107, 62] width 97 height 17
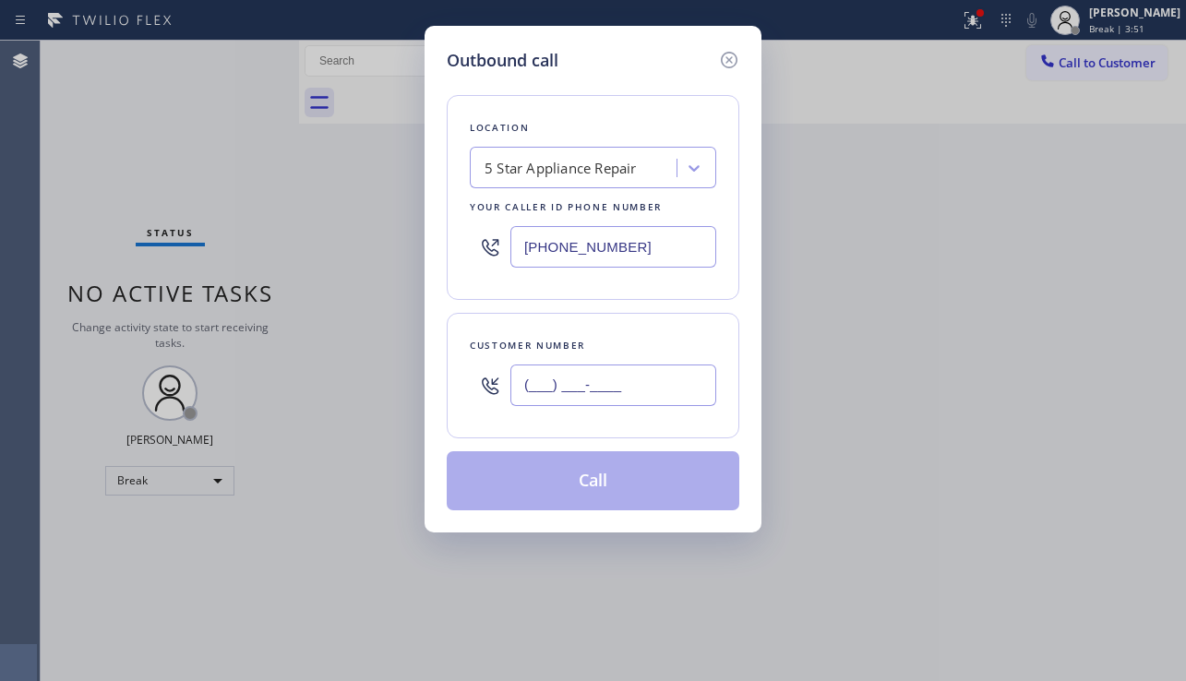
click at [555, 378] on input "(___) ___-____" at bounding box center [613, 386] width 206 height 42
paste input "310) 567-0043"
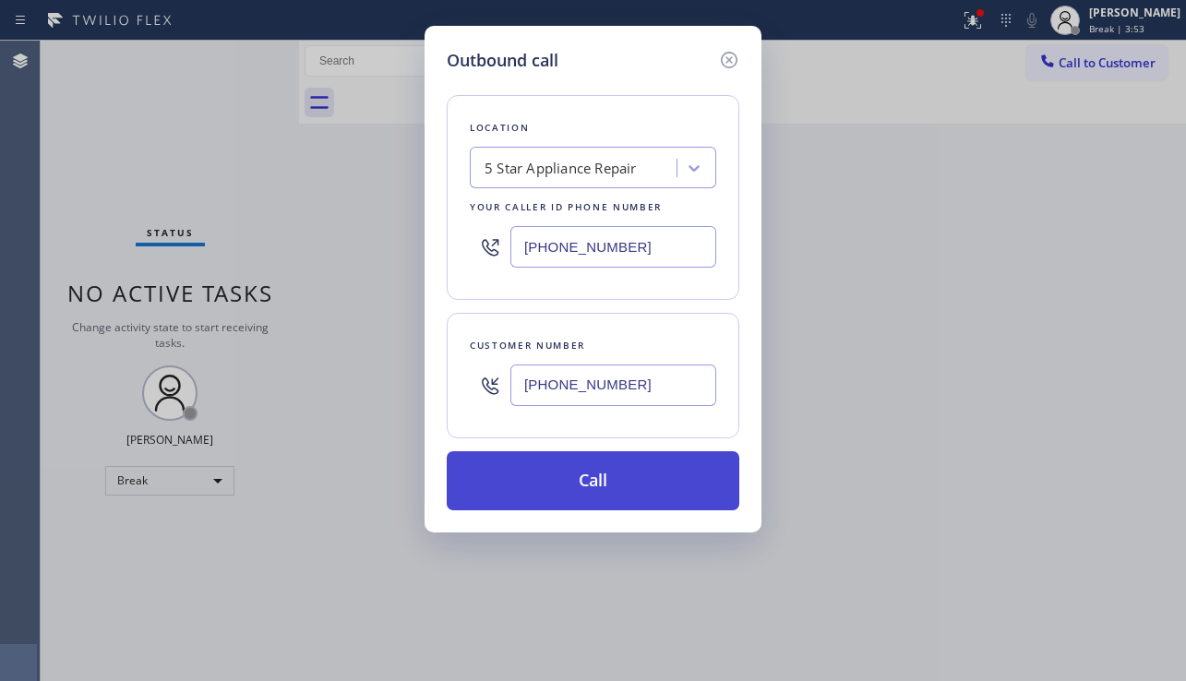
type input "[PHONE_NUMBER]"
click at [606, 470] on button "Call" at bounding box center [593, 480] width 293 height 59
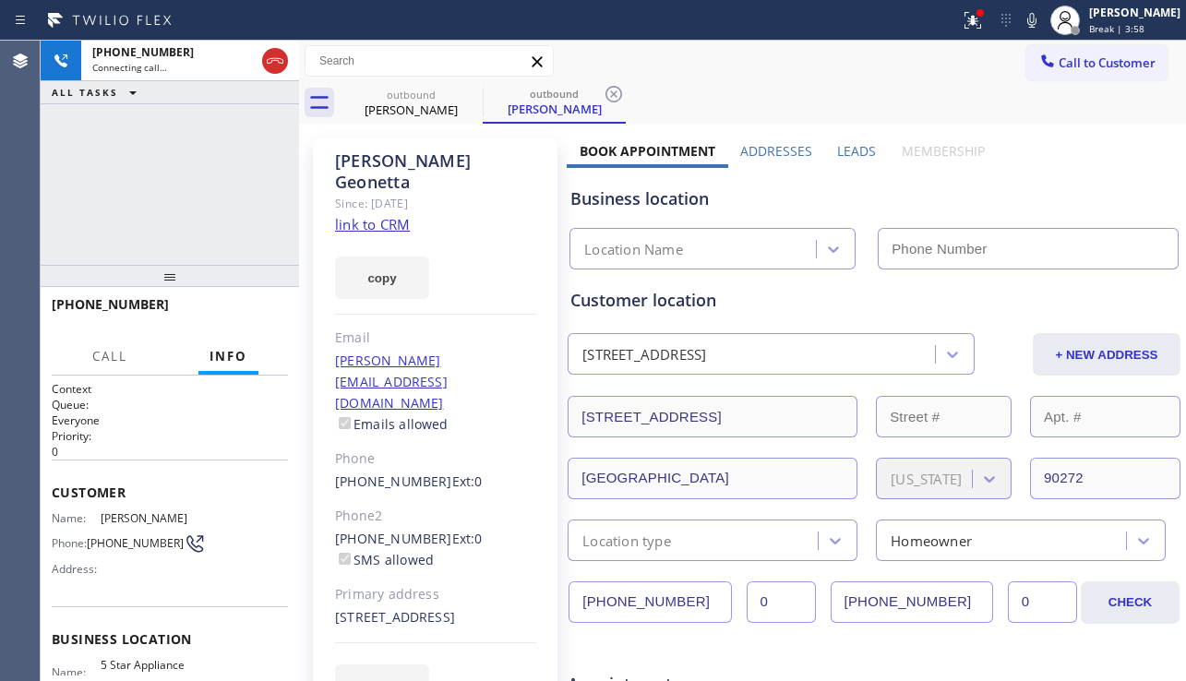
type input "[PHONE_NUMBER]"
click at [846, 152] on label "Leads" at bounding box center [856, 151] width 39 height 18
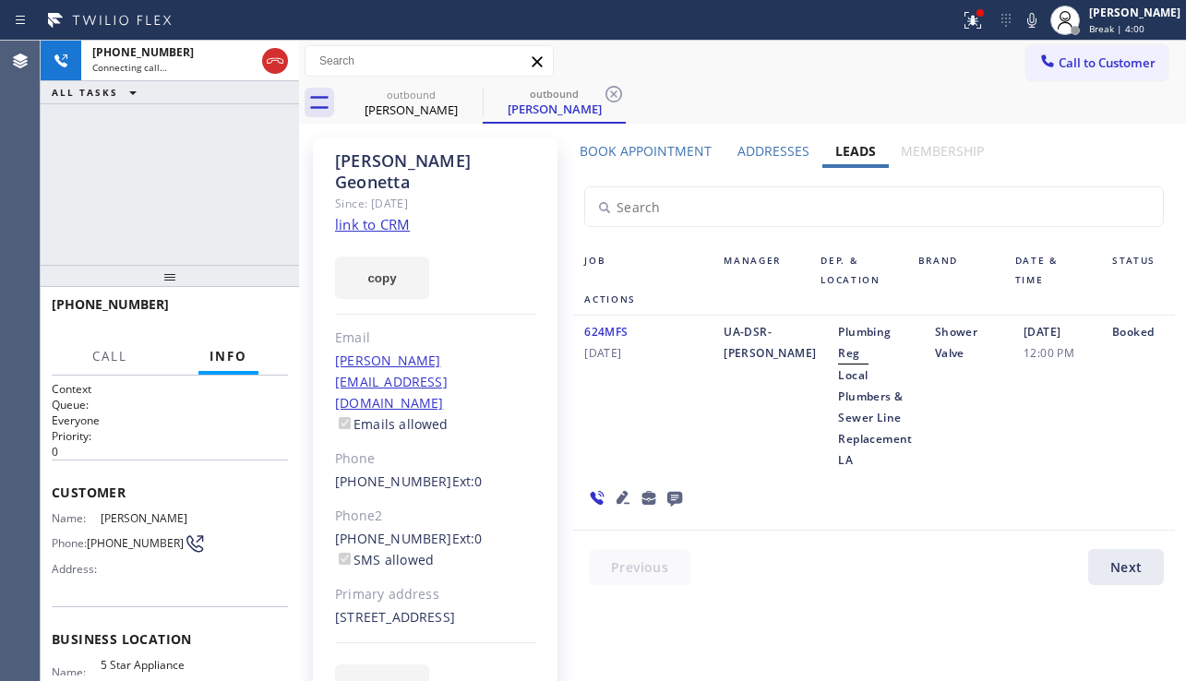
click at [614, 498] on icon at bounding box center [623, 497] width 22 height 22
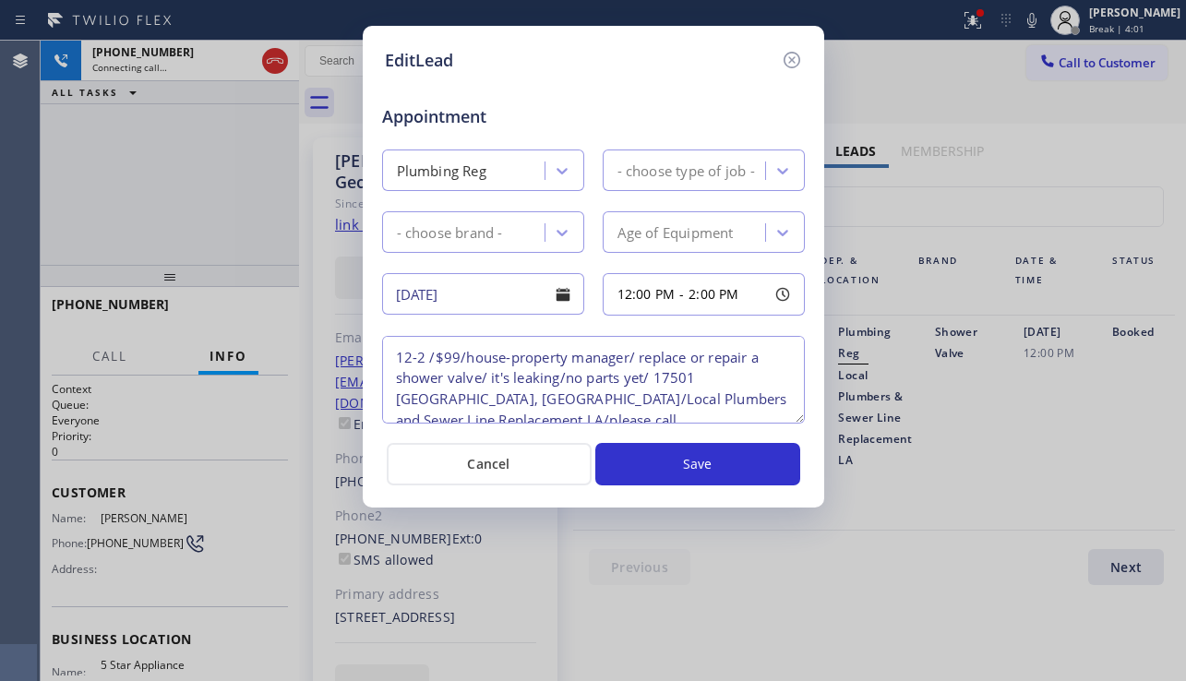
type textarea "12-2 /$99/house-property manager/ replace or repair a shower valve/ it's leakin…"
click at [791, 64] on icon at bounding box center [792, 60] width 22 height 22
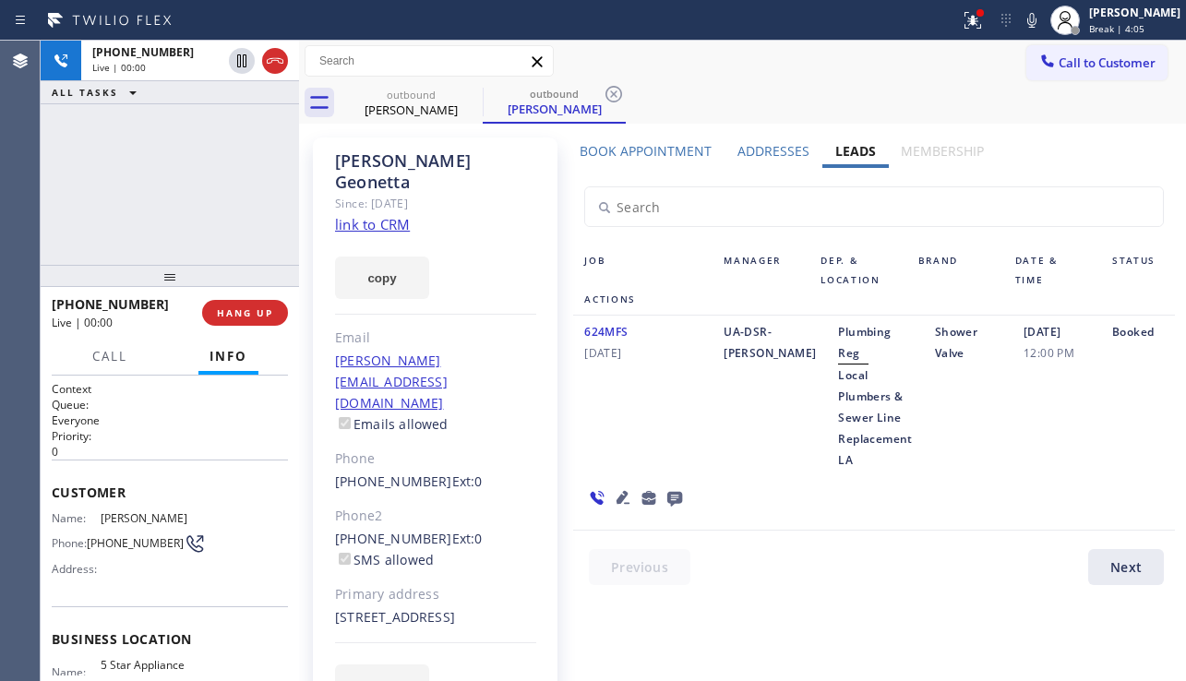
click at [674, 499] on icon at bounding box center [674, 499] width 15 height 15
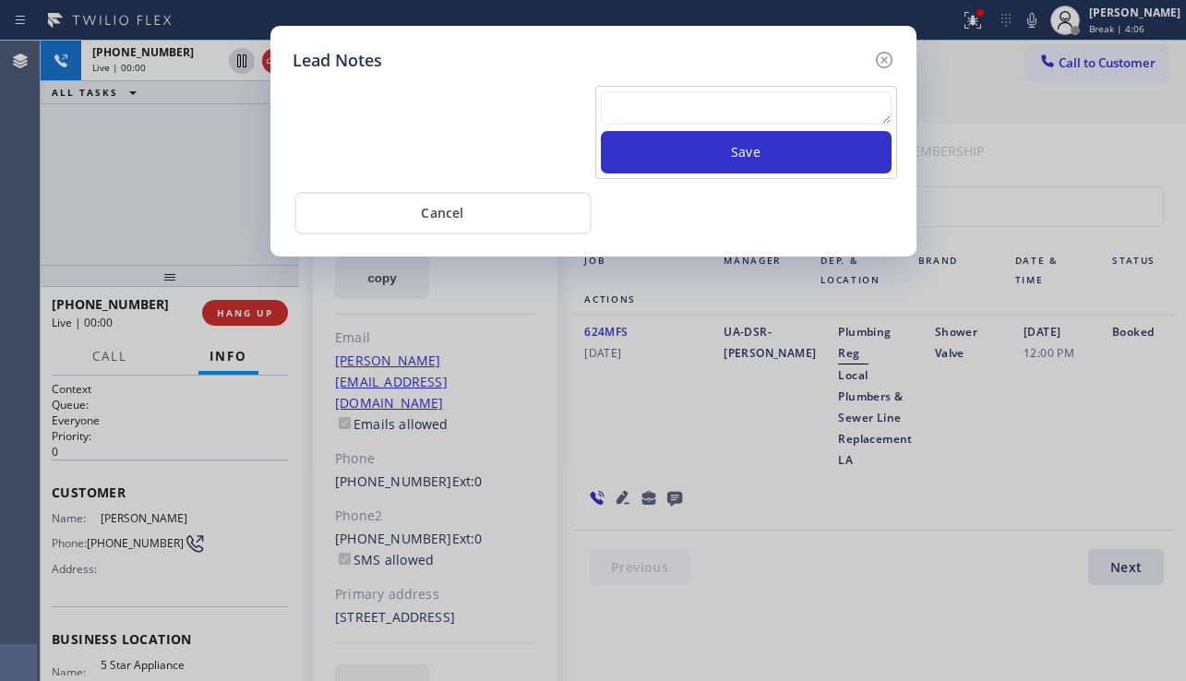
click at [695, 110] on textarea at bounding box center [746, 107] width 291 height 33
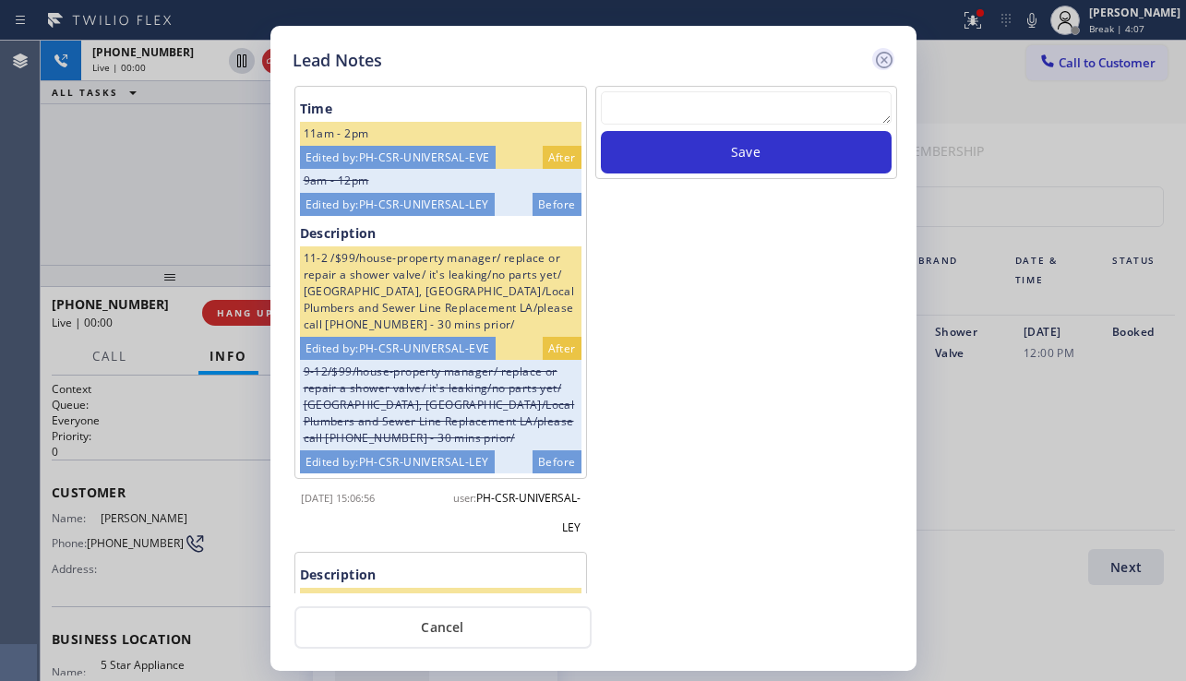
click at [888, 61] on icon at bounding box center [884, 60] width 22 height 22
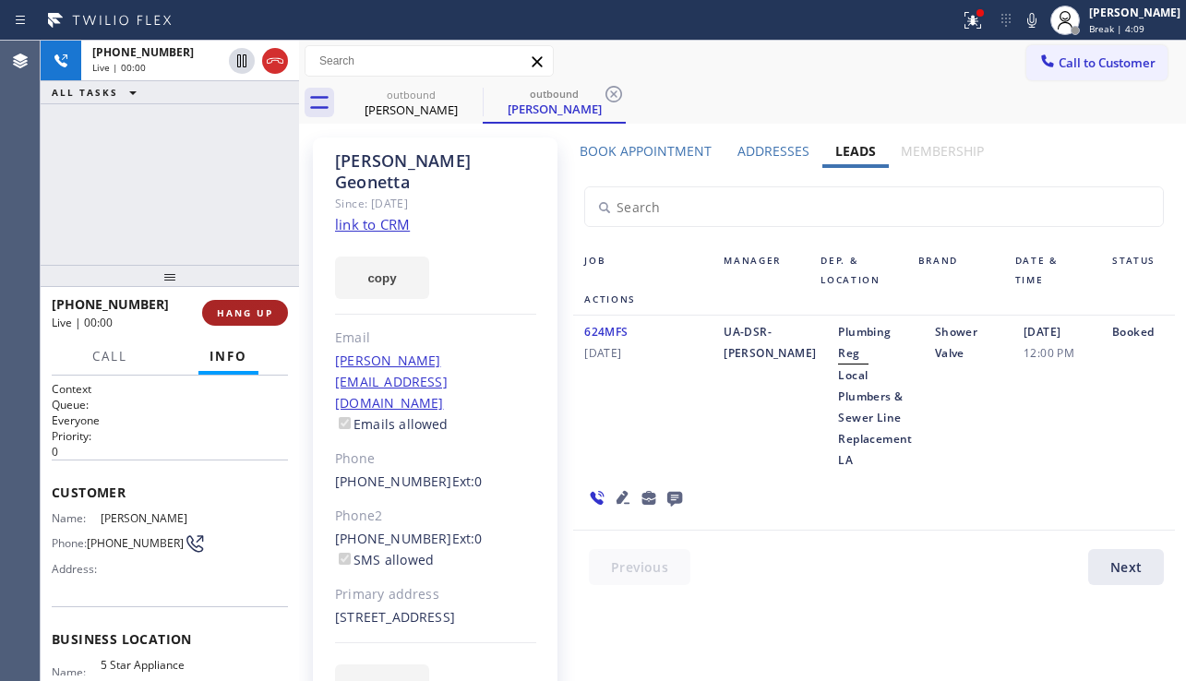
click at [236, 312] on span "HANG UP" at bounding box center [245, 312] width 56 height 13
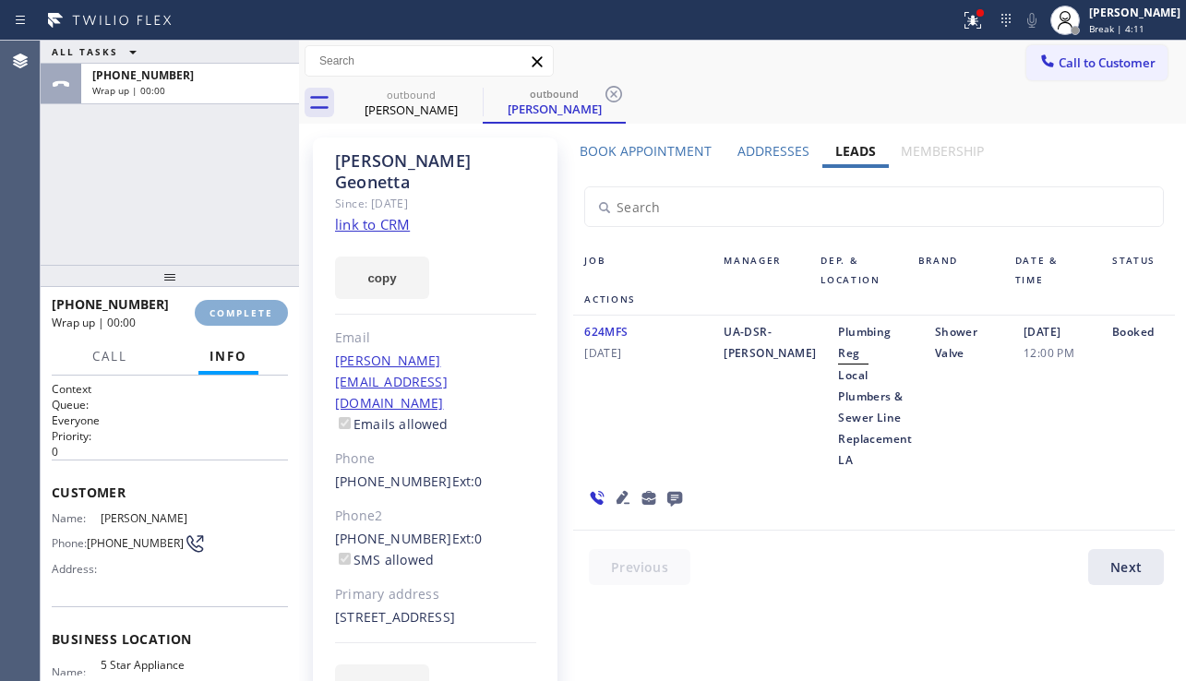
click at [236, 312] on span "COMPLETE" at bounding box center [242, 312] width 64 height 13
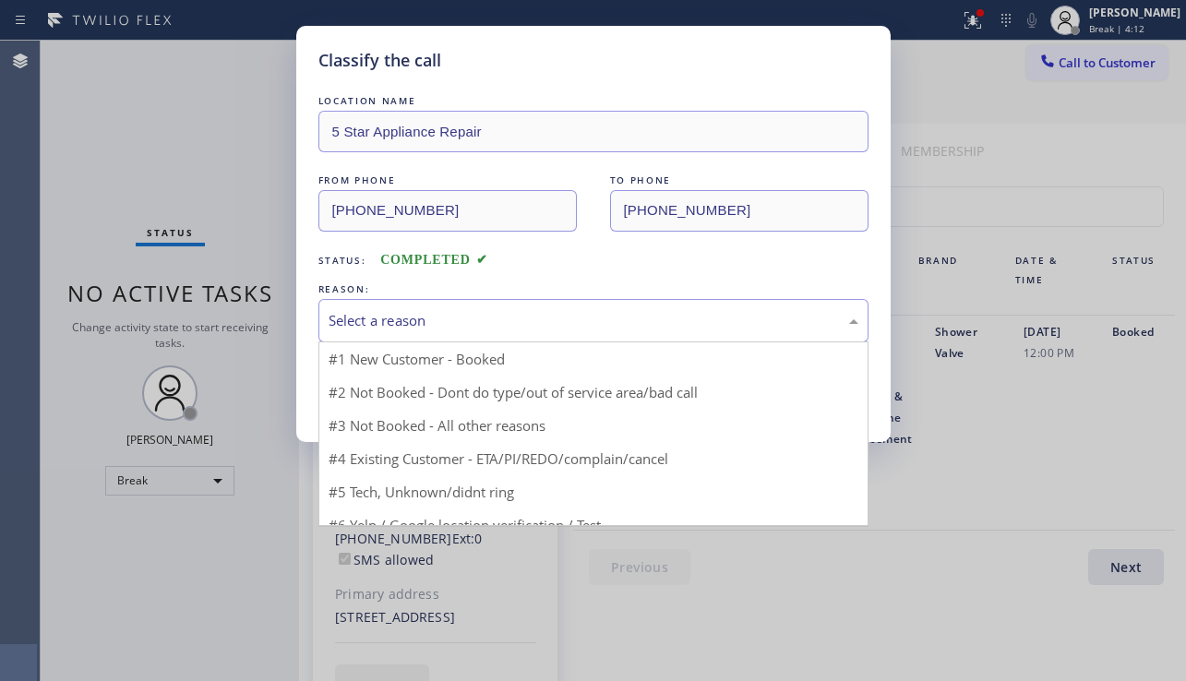
click at [490, 315] on div "Select a reason" at bounding box center [594, 320] width 530 height 21
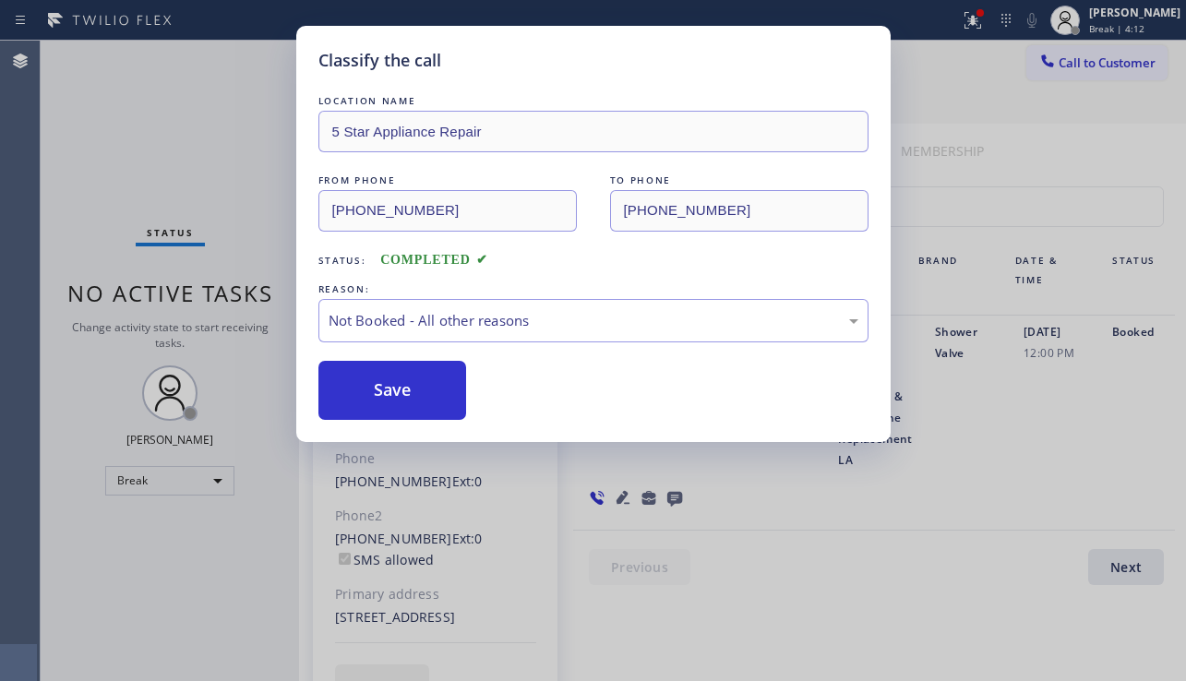
drag, startPoint x: 389, startPoint y: 400, endPoint x: 728, endPoint y: 368, distance: 341.2
click at [388, 398] on button "Save" at bounding box center [392, 390] width 149 height 59
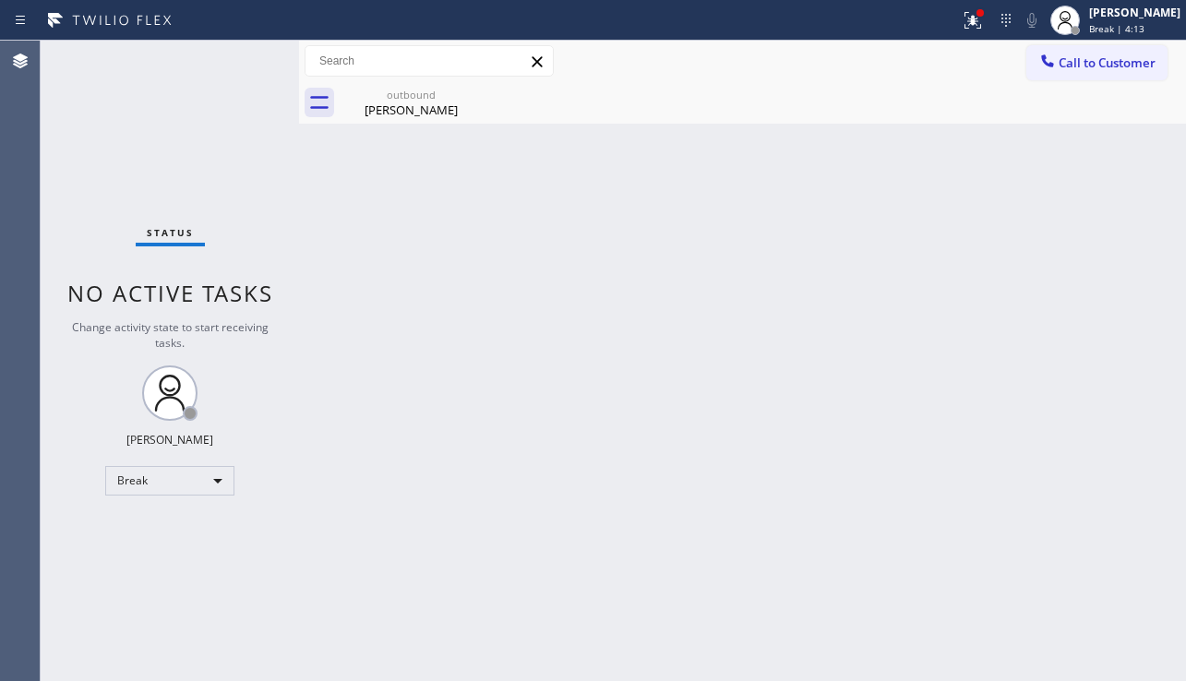
click at [1083, 63] on span "Call to Customer" at bounding box center [1107, 62] width 97 height 17
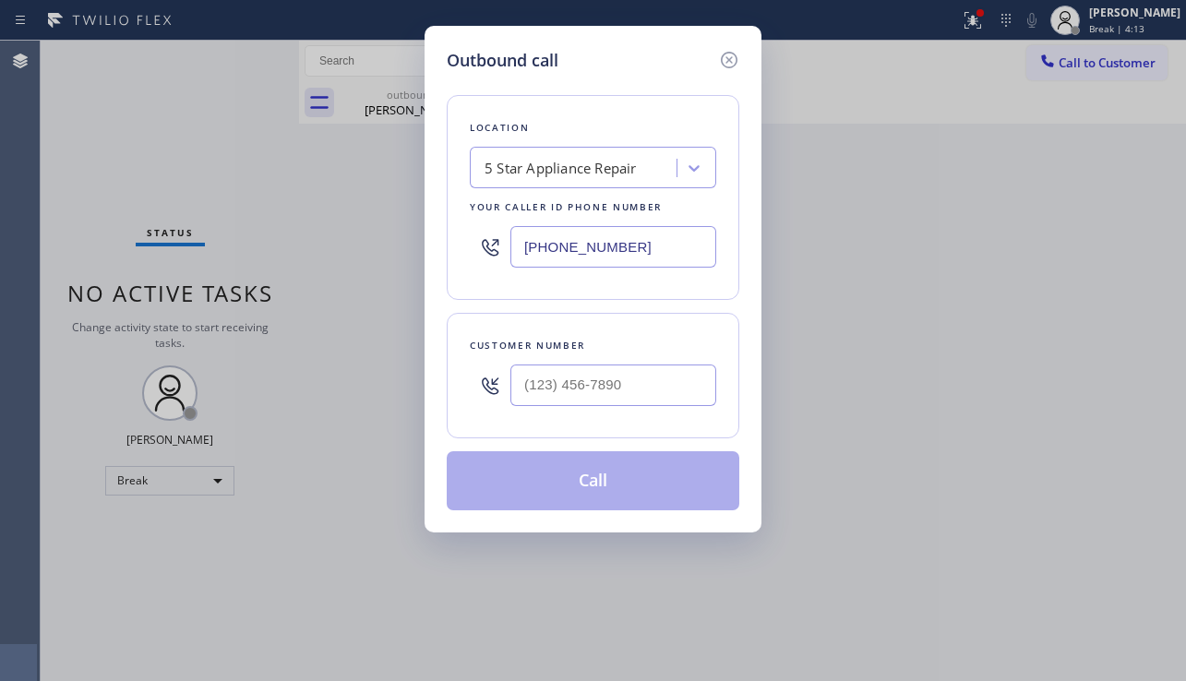
click at [605, 406] on div at bounding box center [613, 385] width 206 height 60
click at [606, 397] on input "(___) ___-____" at bounding box center [613, 386] width 206 height 42
paste input "213) 219-1274"
type input "[PHONE_NUMBER]"
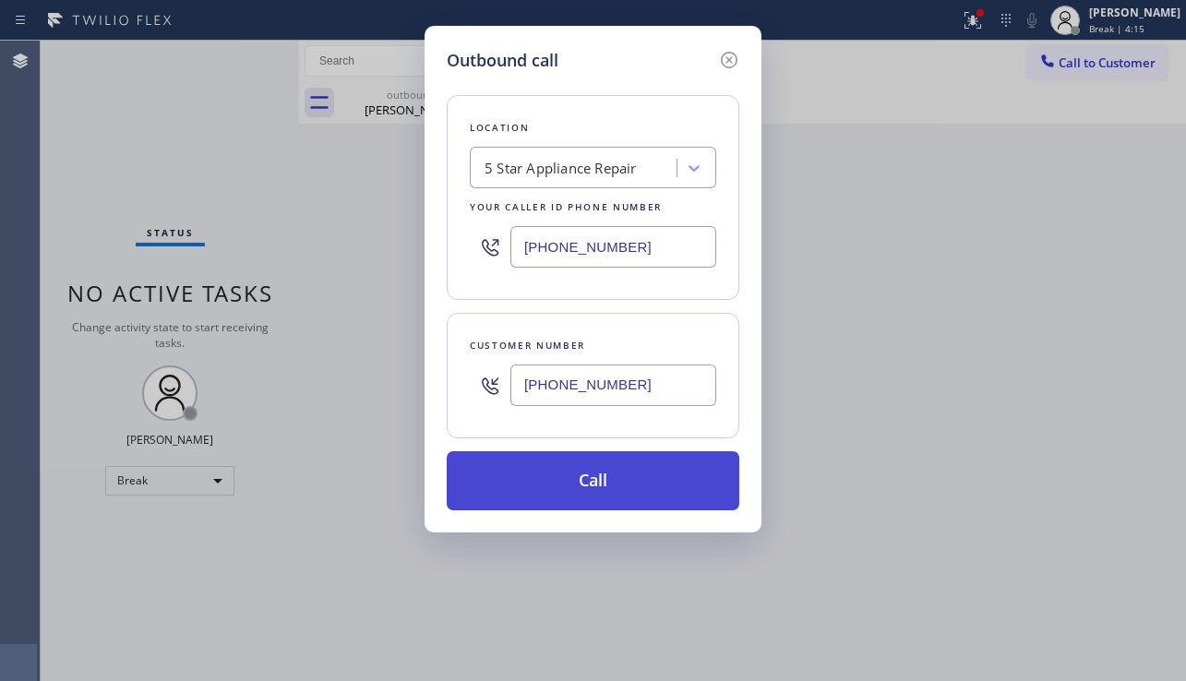
click at [647, 474] on button "Call" at bounding box center [593, 480] width 293 height 59
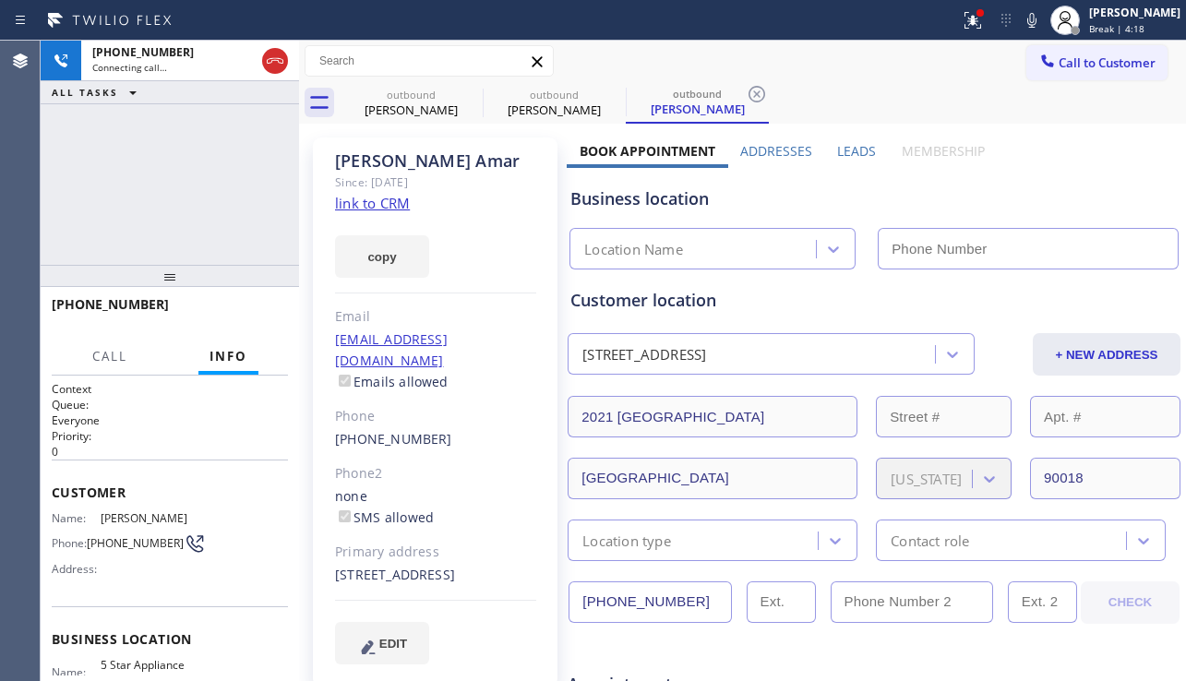
type input "[PHONE_NUMBER]"
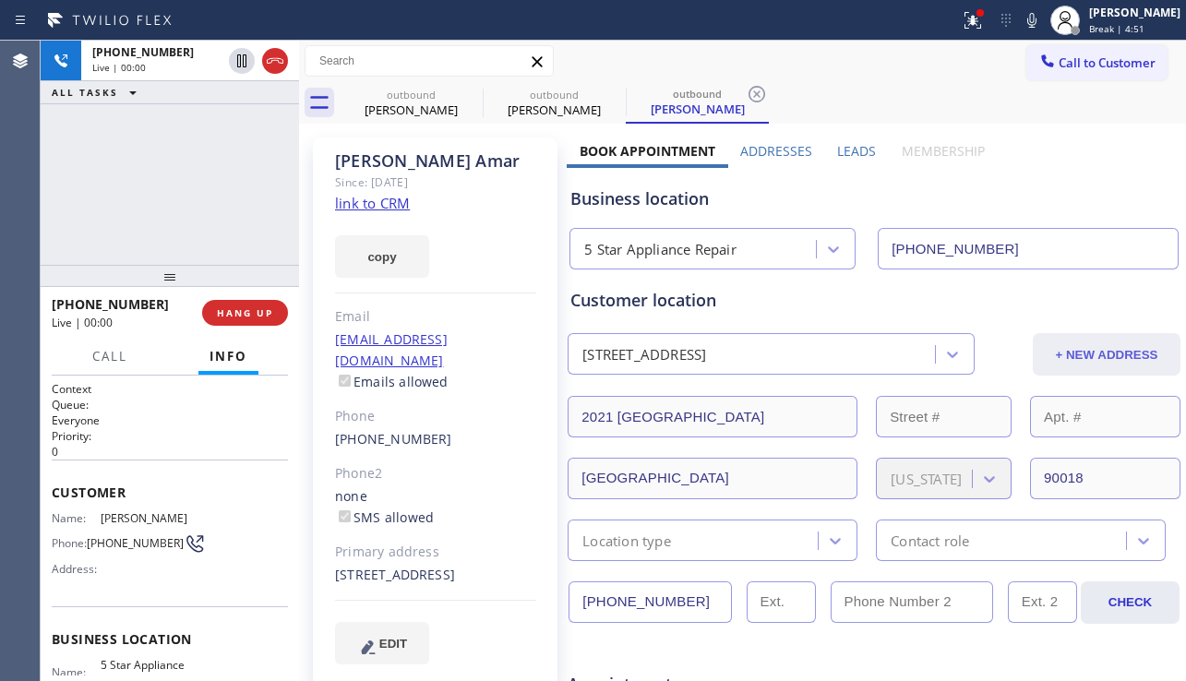
drag, startPoint x: 1091, startPoint y: 186, endPoint x: 1084, endPoint y: 350, distance: 163.6
click at [1091, 186] on div "Business location" at bounding box center [873, 198] width 607 height 25
click at [255, 318] on span "HANG UP" at bounding box center [245, 312] width 56 height 13
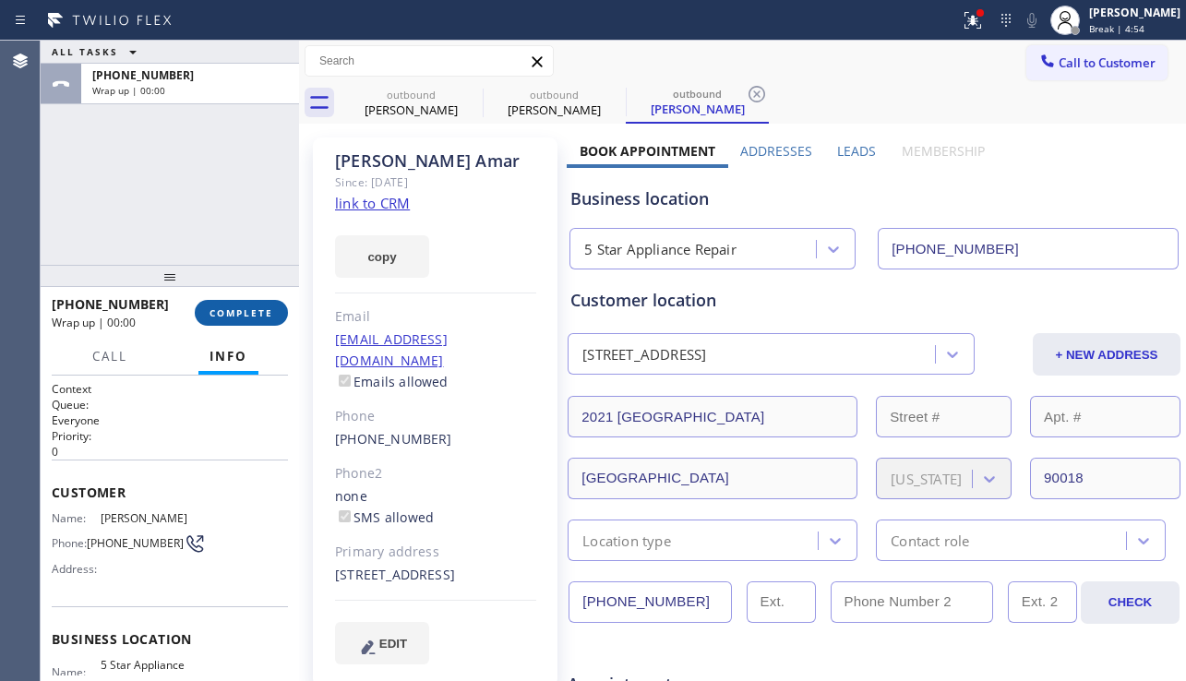
click at [255, 318] on span "COMPLETE" at bounding box center [242, 312] width 64 height 13
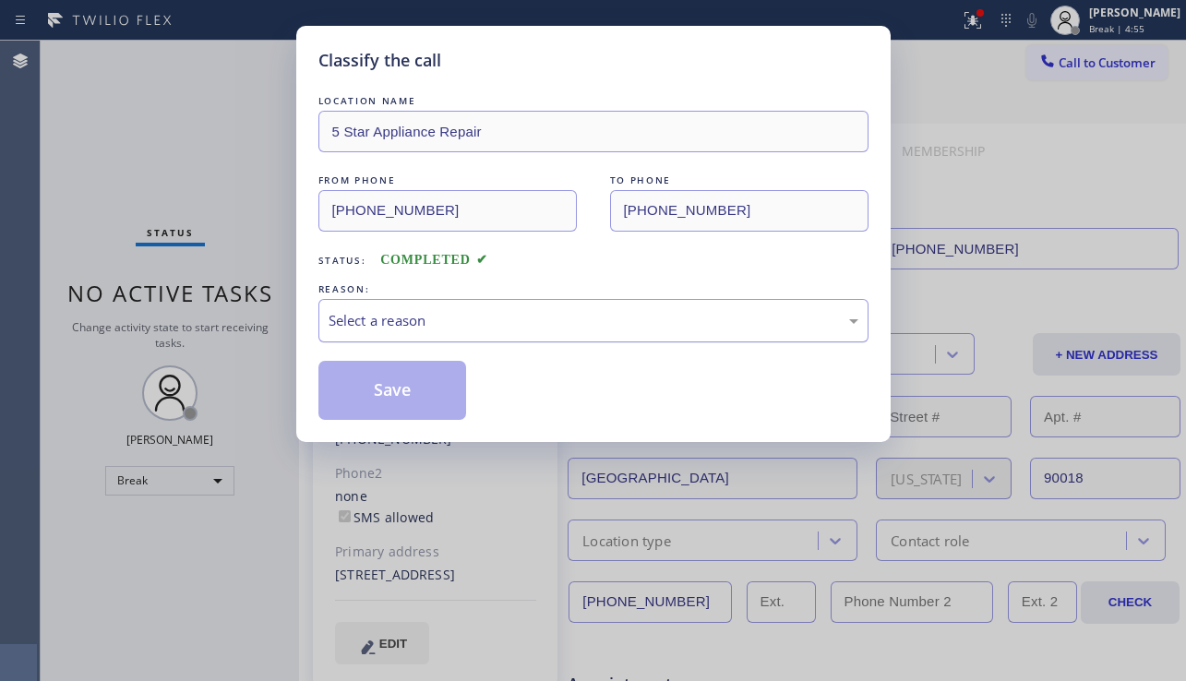
click at [464, 323] on div "Select a reason" at bounding box center [594, 320] width 530 height 21
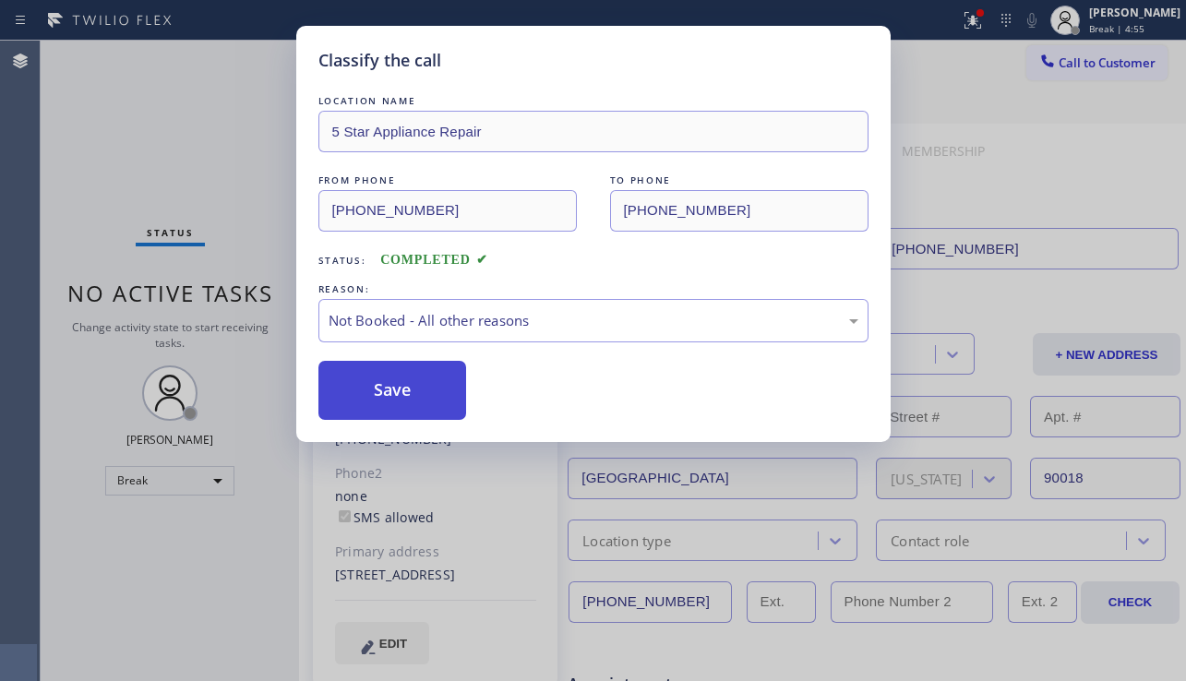
click at [393, 398] on button "Save" at bounding box center [392, 390] width 149 height 59
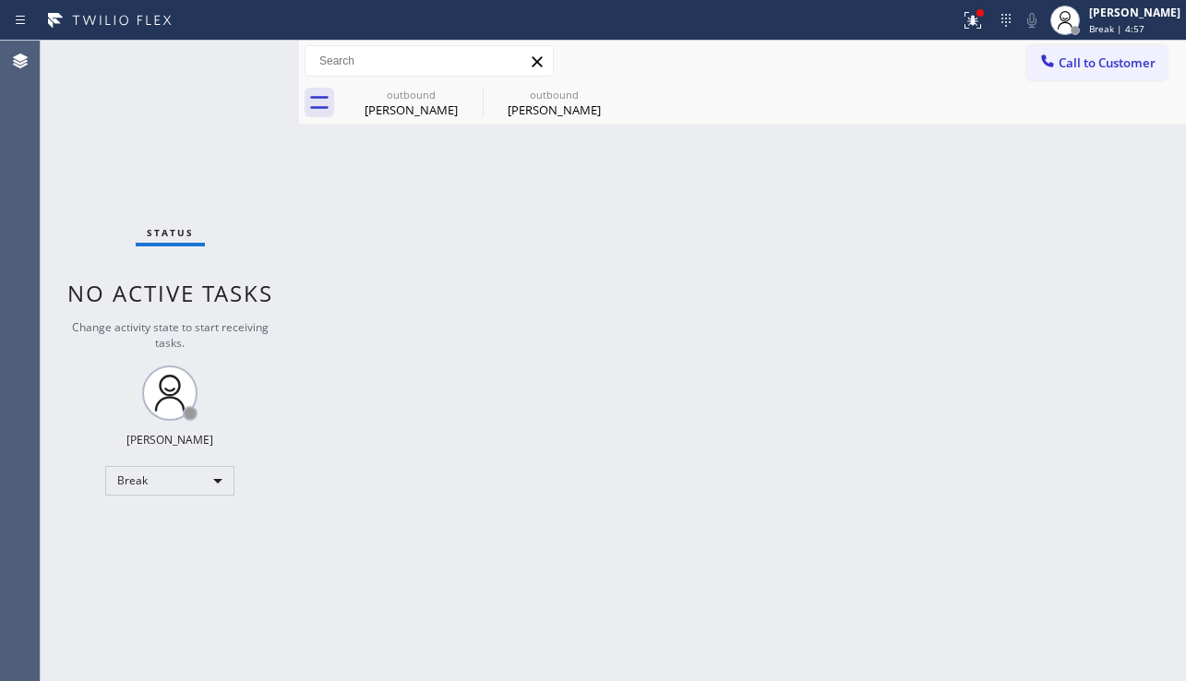
drag, startPoint x: 413, startPoint y: 643, endPoint x: 437, endPoint y: 655, distance: 26.4
click at [413, 643] on div "Back to Dashboard Change Sender ID Customers Technicians Select a contact Outbo…" at bounding box center [742, 361] width 887 height 641
click at [1062, 66] on span "Call to Customer" at bounding box center [1107, 62] width 97 height 17
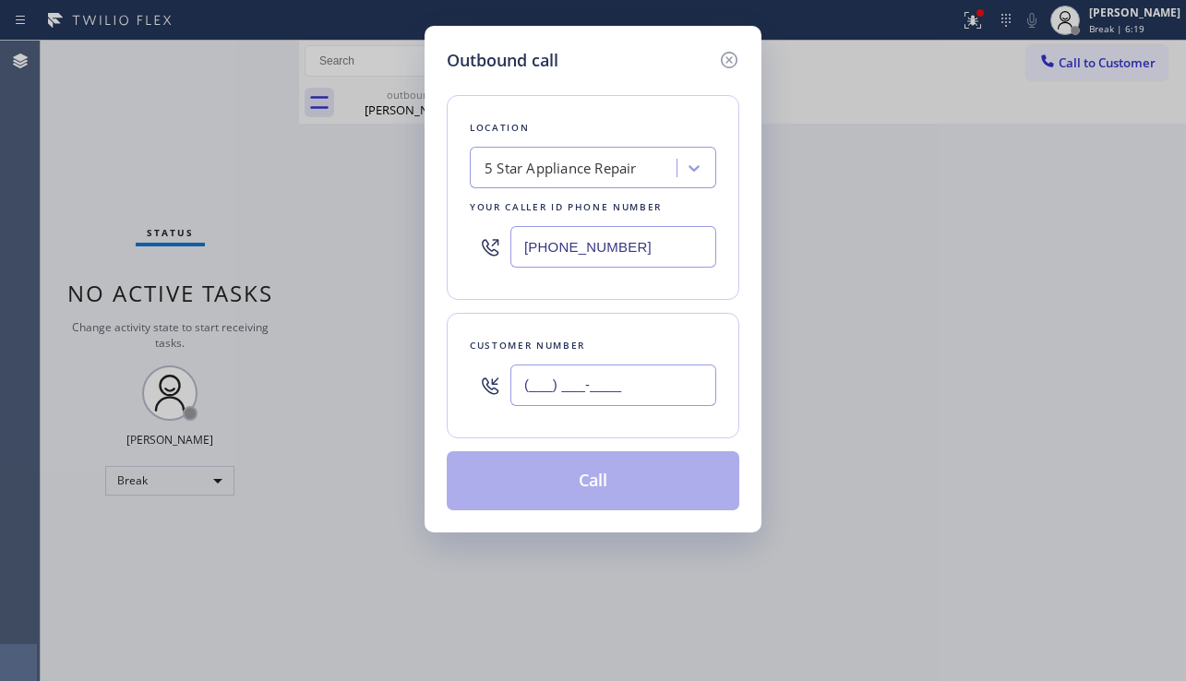
click at [598, 368] on input "(___) ___-____" at bounding box center [613, 386] width 206 height 42
paste input "714) 204-2748"
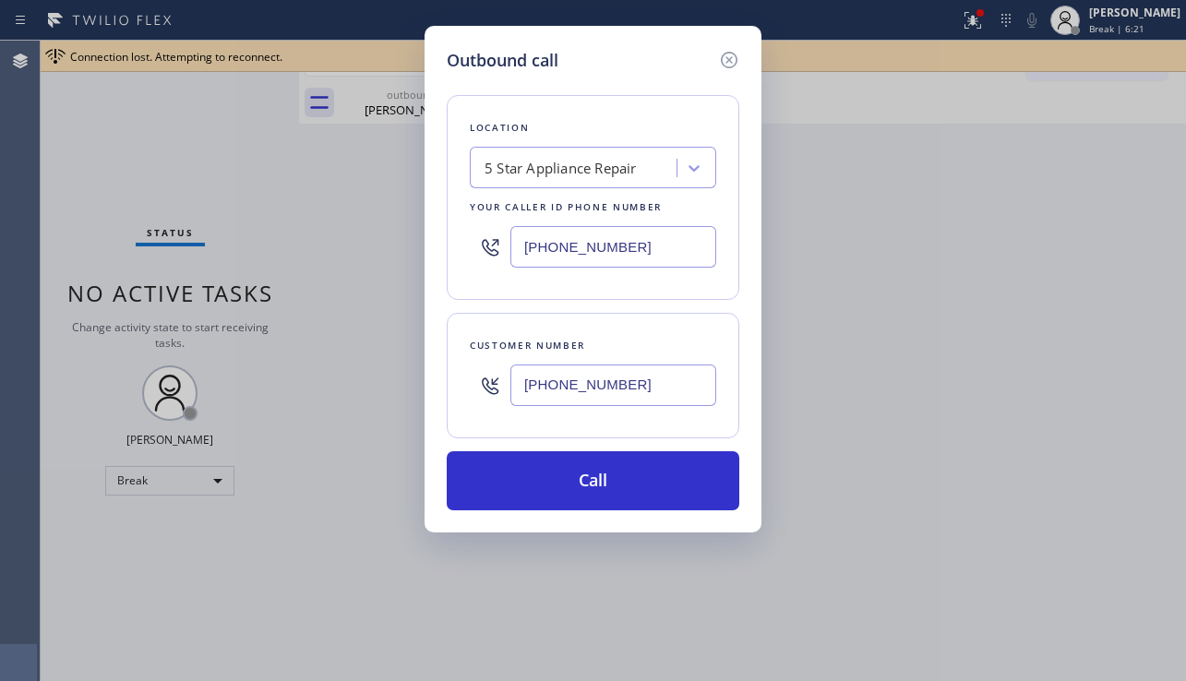
type input "[PHONE_NUMBER]"
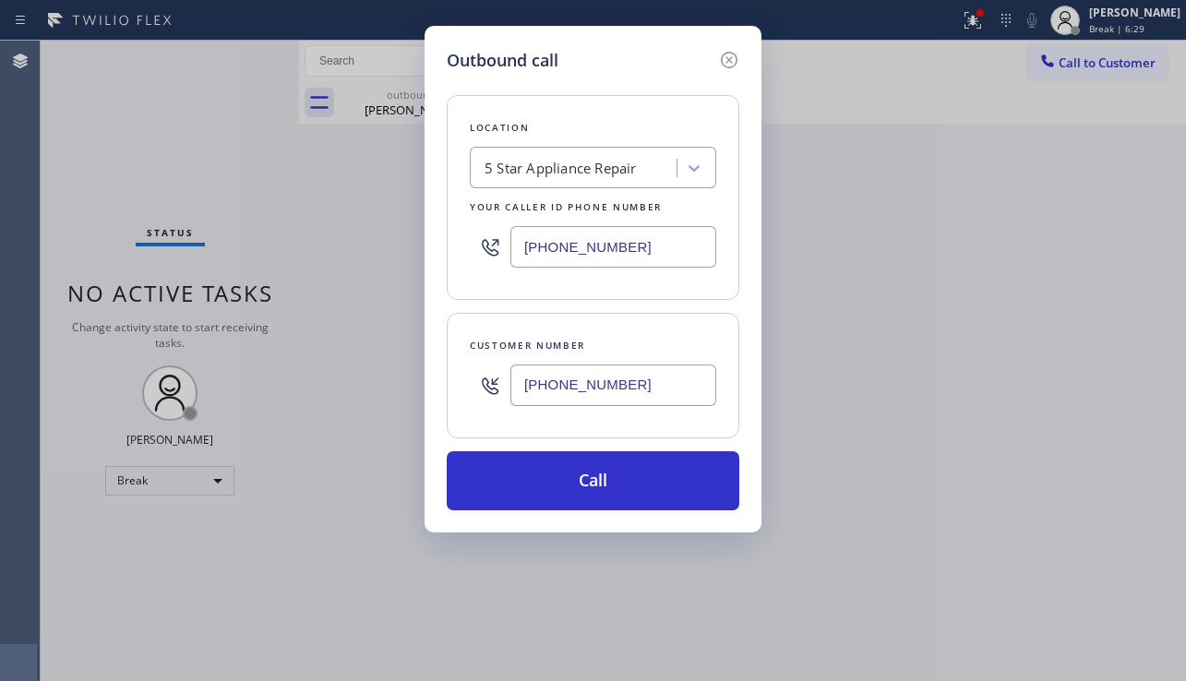
drag, startPoint x: 639, startPoint y: 245, endPoint x: 437, endPoint y: 246, distance: 202.2
click at [437, 246] on div "Outbound call Location 5 Star Appliance Repair Your caller id phone number [PHO…" at bounding box center [593, 279] width 337 height 507
paste input "562) 262-5569"
type input "[PHONE_NUMBER]"
click at [1091, 434] on div "Outbound call Location [GEOGRAPHIC_DATA][PERSON_NAME] Plumbers Your caller id p…" at bounding box center [593, 340] width 1186 height 681
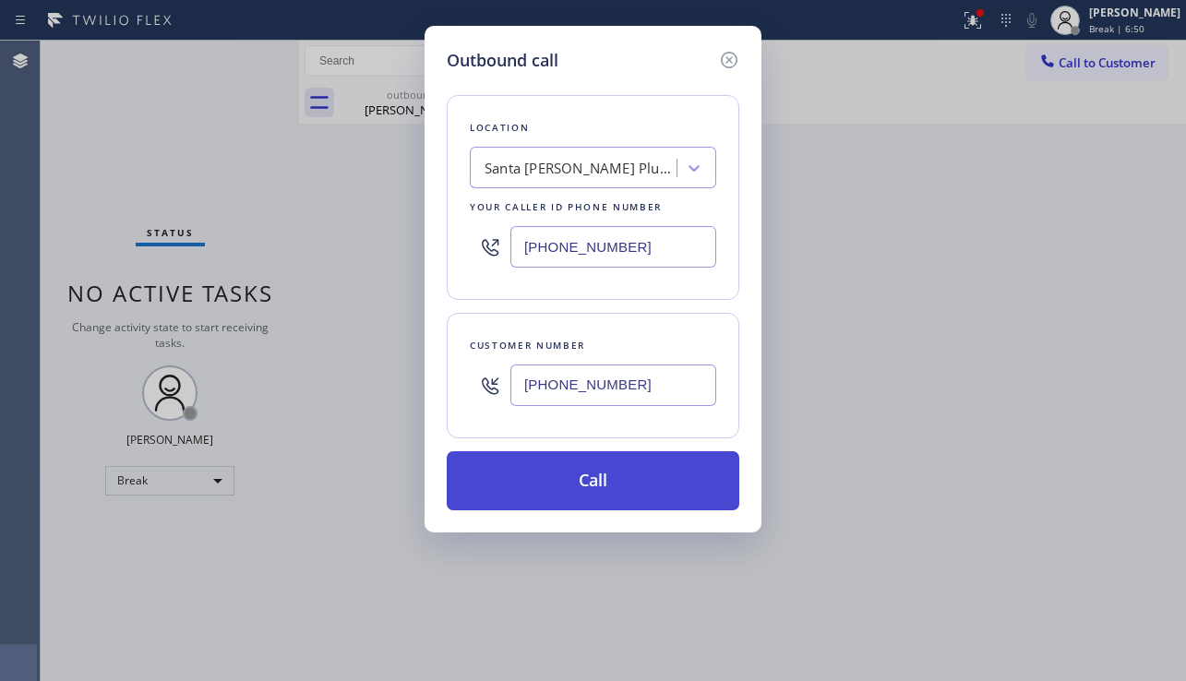
click at [581, 478] on button "Call" at bounding box center [593, 480] width 293 height 59
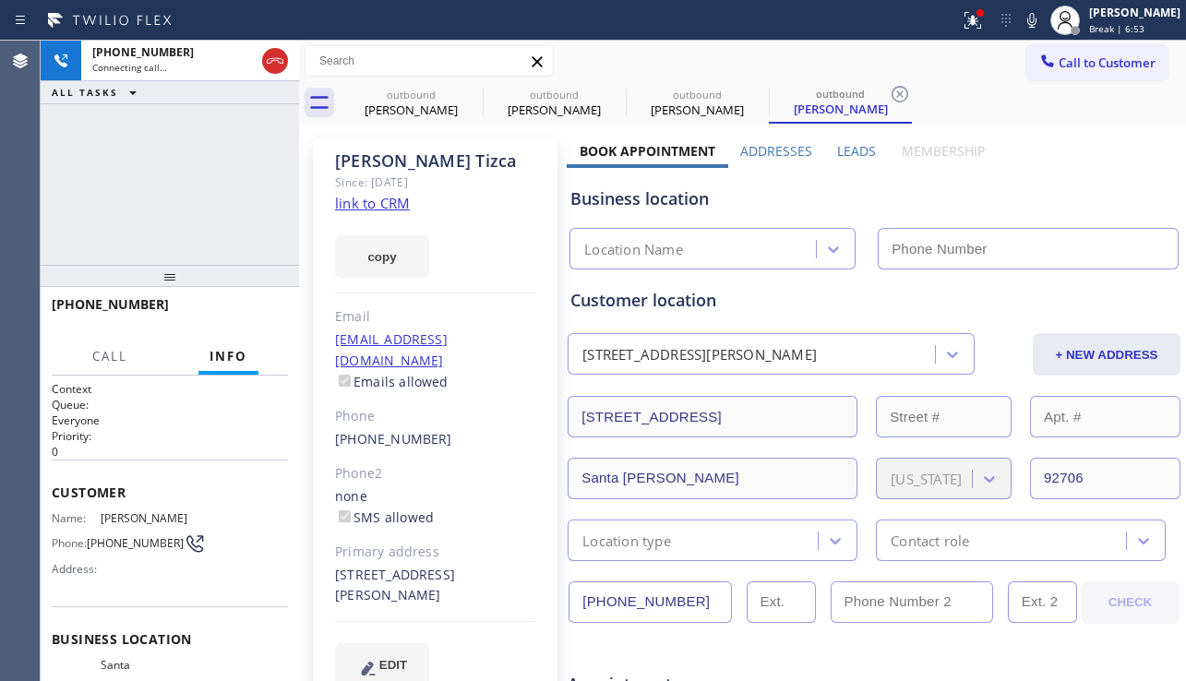
click at [837, 153] on label "Leads" at bounding box center [856, 151] width 39 height 18
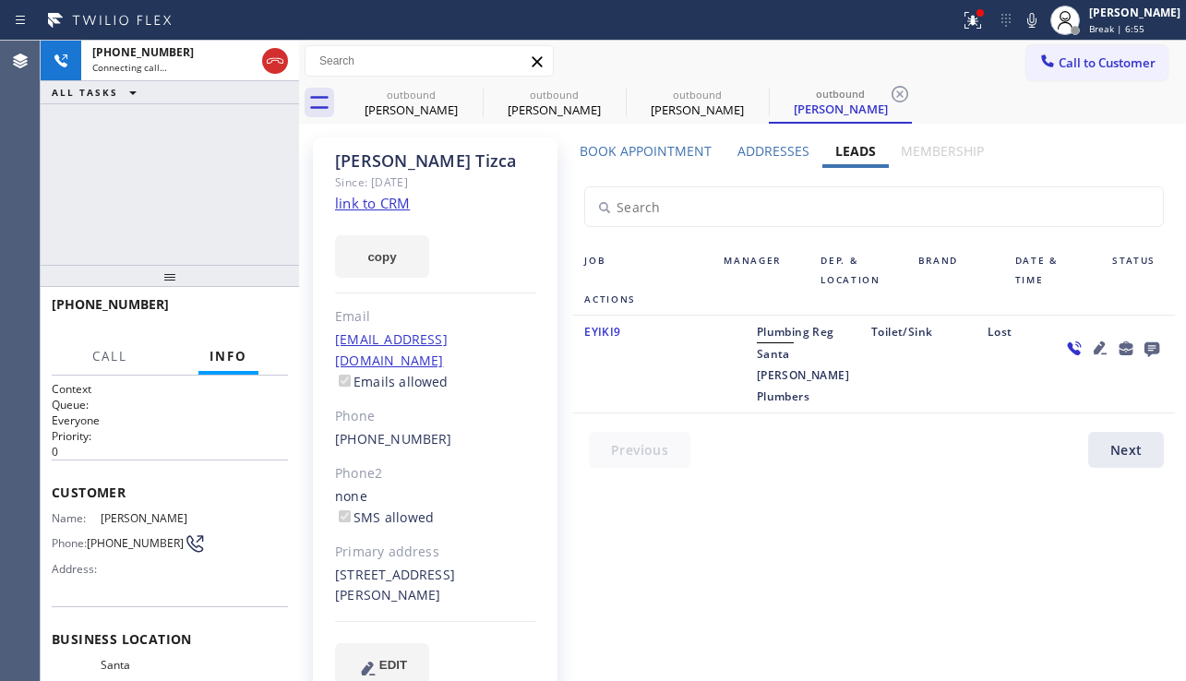
click at [1094, 351] on icon at bounding box center [1100, 348] width 13 height 13
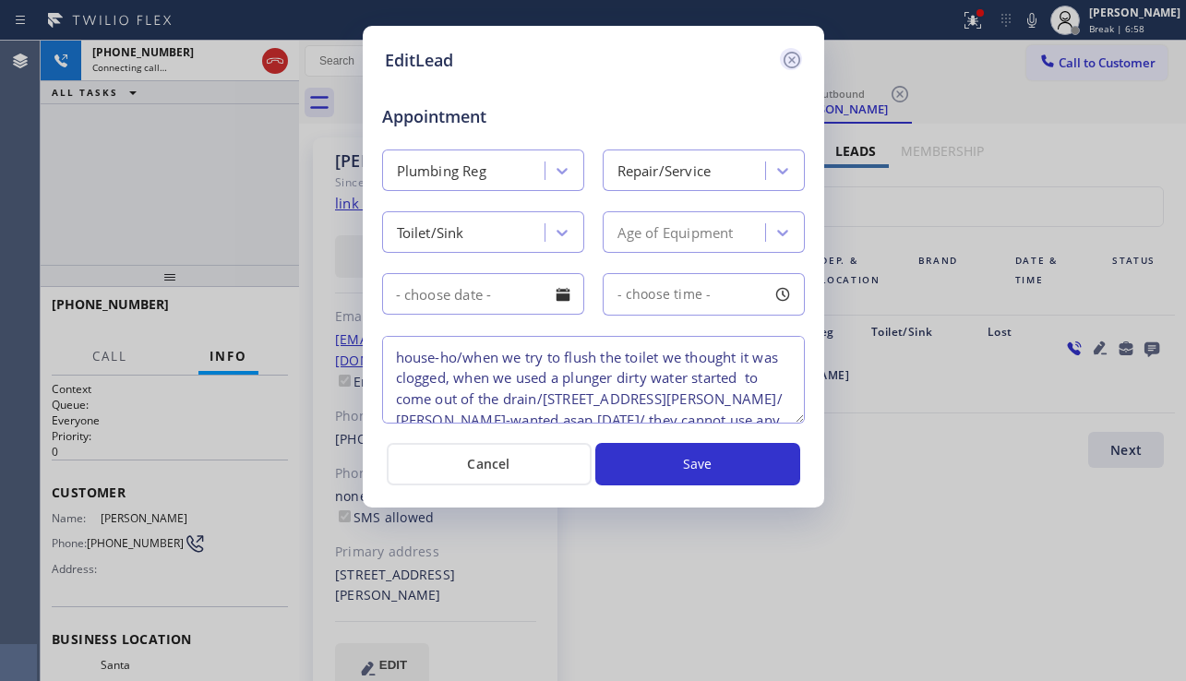
click at [787, 69] on icon at bounding box center [792, 60] width 22 height 22
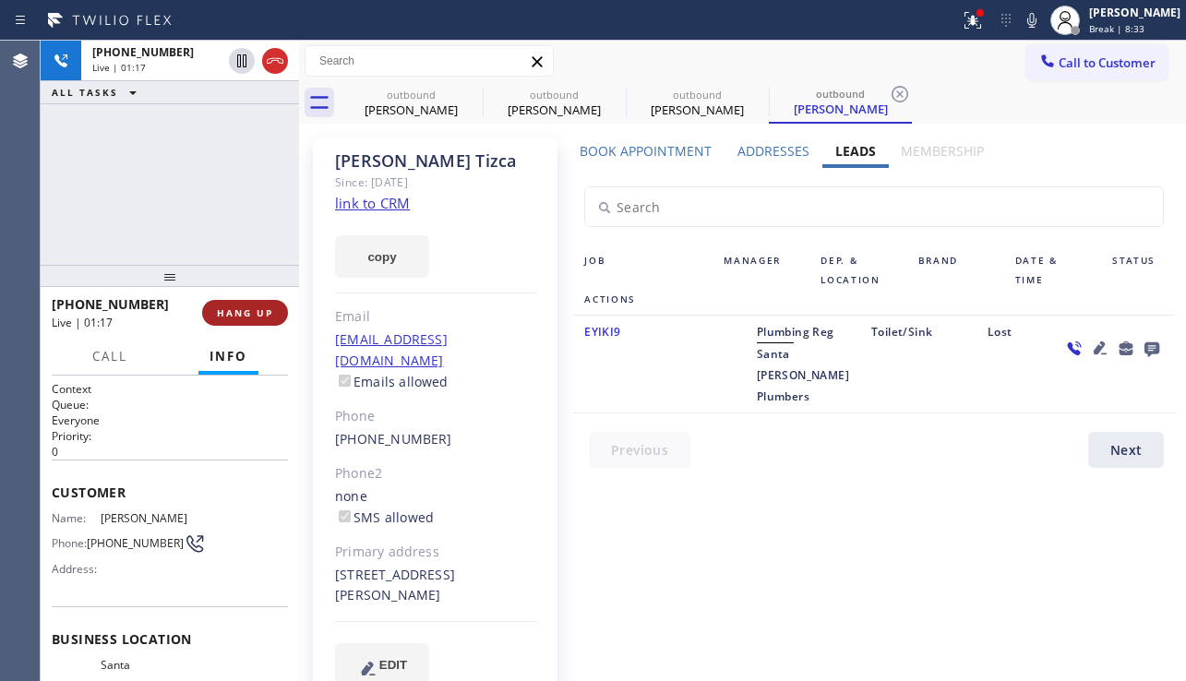
click at [241, 314] on span "HANG UP" at bounding box center [245, 312] width 56 height 13
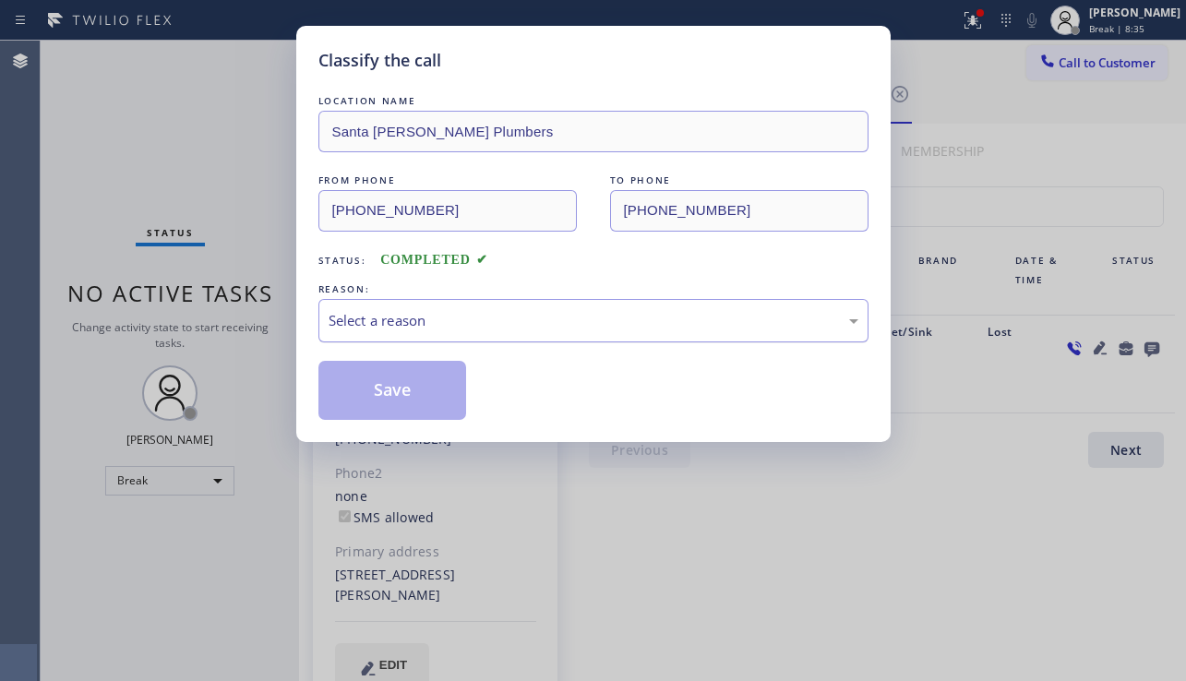
click at [461, 325] on div "Select a reason" at bounding box center [594, 320] width 530 height 21
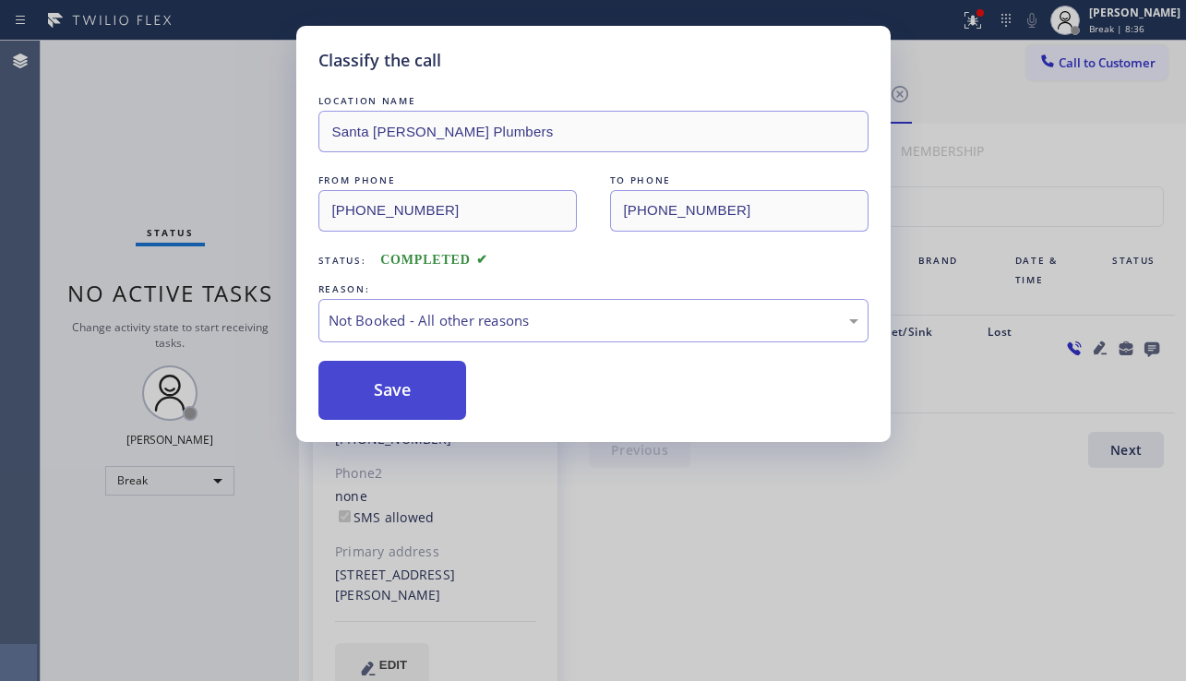
click at [413, 389] on button "Save" at bounding box center [392, 390] width 149 height 59
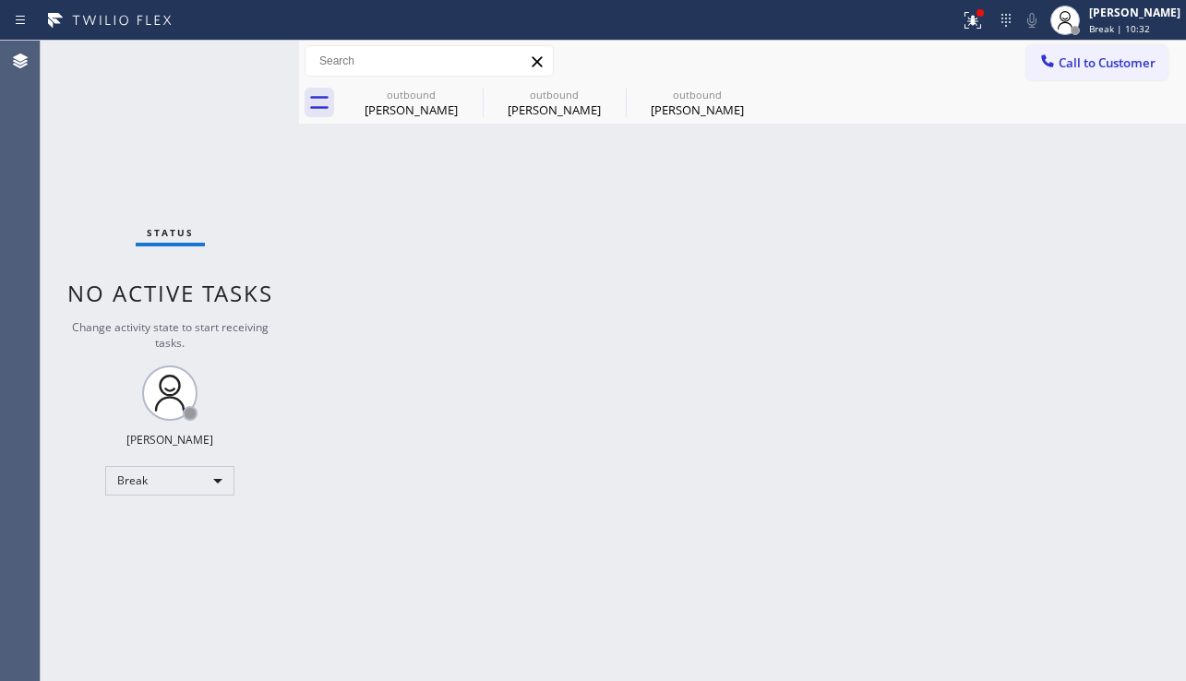
click at [1069, 510] on div "Back to Dashboard Change Sender ID Customers Technicians Select a contact Outbo…" at bounding box center [742, 361] width 887 height 641
click at [1063, 402] on div "Back to Dashboard Change Sender ID Customers Technicians Select a contact Outbo…" at bounding box center [742, 361] width 887 height 641
click at [474, 94] on icon at bounding box center [471, 94] width 22 height 22
type input "[PHONE_NUMBER]"
click at [0, 0] on icon at bounding box center [0, 0] width 0 height 0
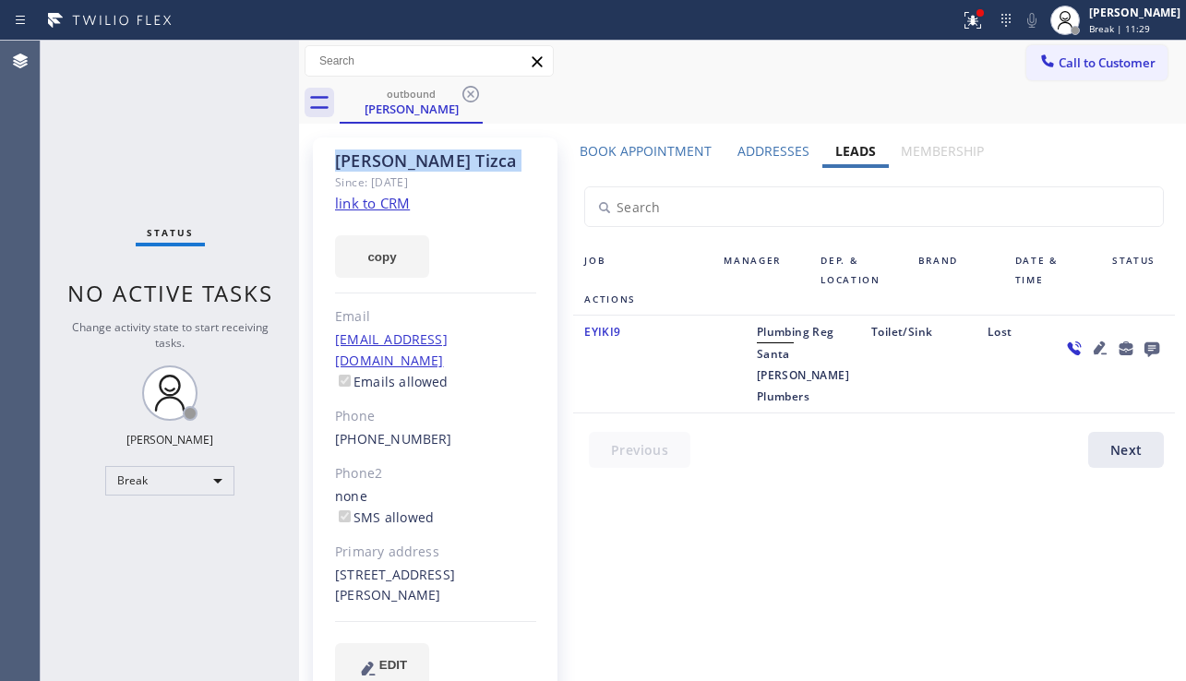
click at [474, 94] on icon at bounding box center [471, 94] width 22 height 22
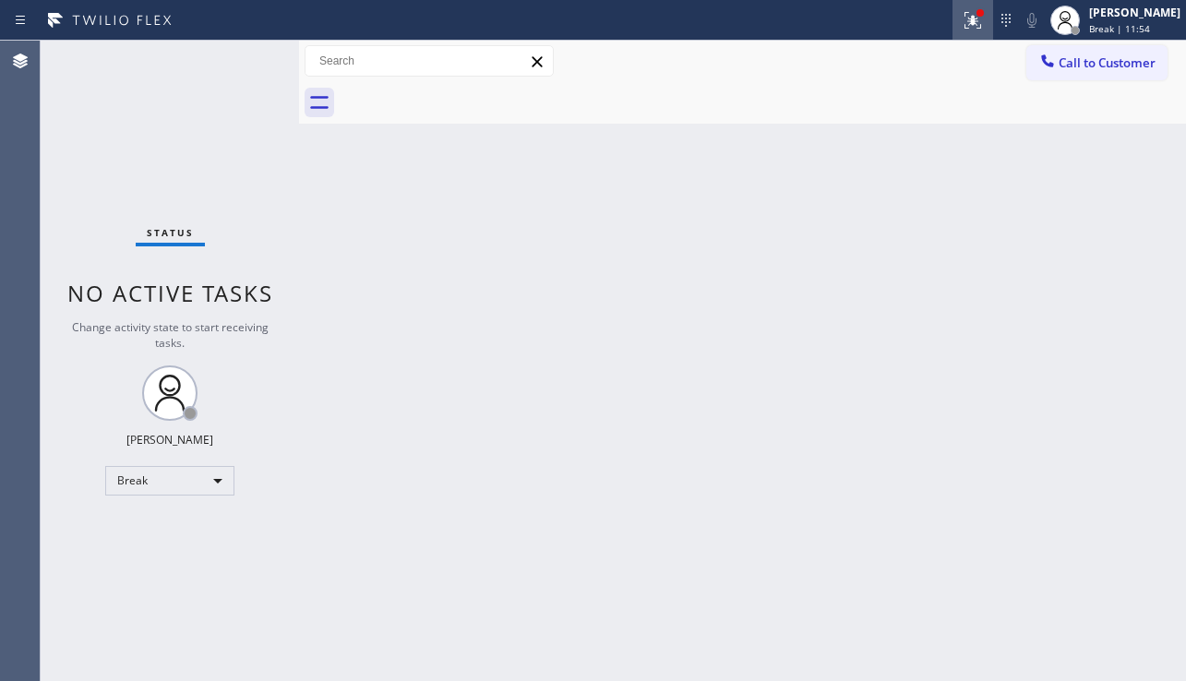
click at [962, 29] on icon at bounding box center [973, 20] width 22 height 22
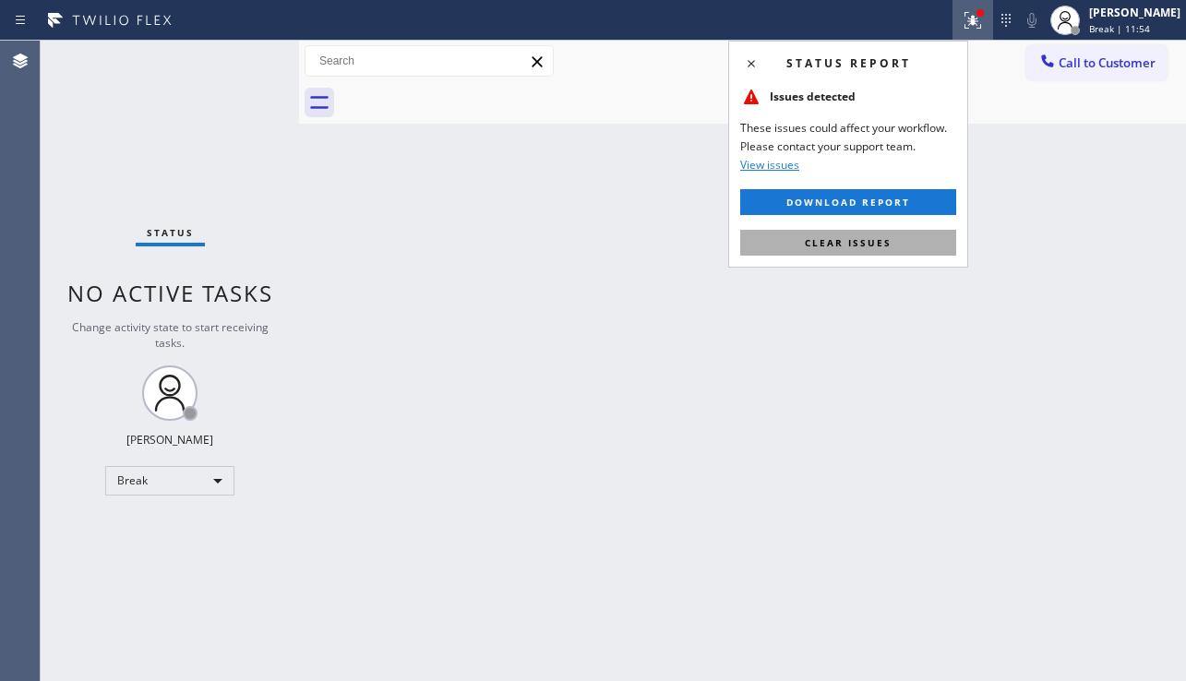
click at [898, 243] on button "Clear issues" at bounding box center [848, 243] width 216 height 26
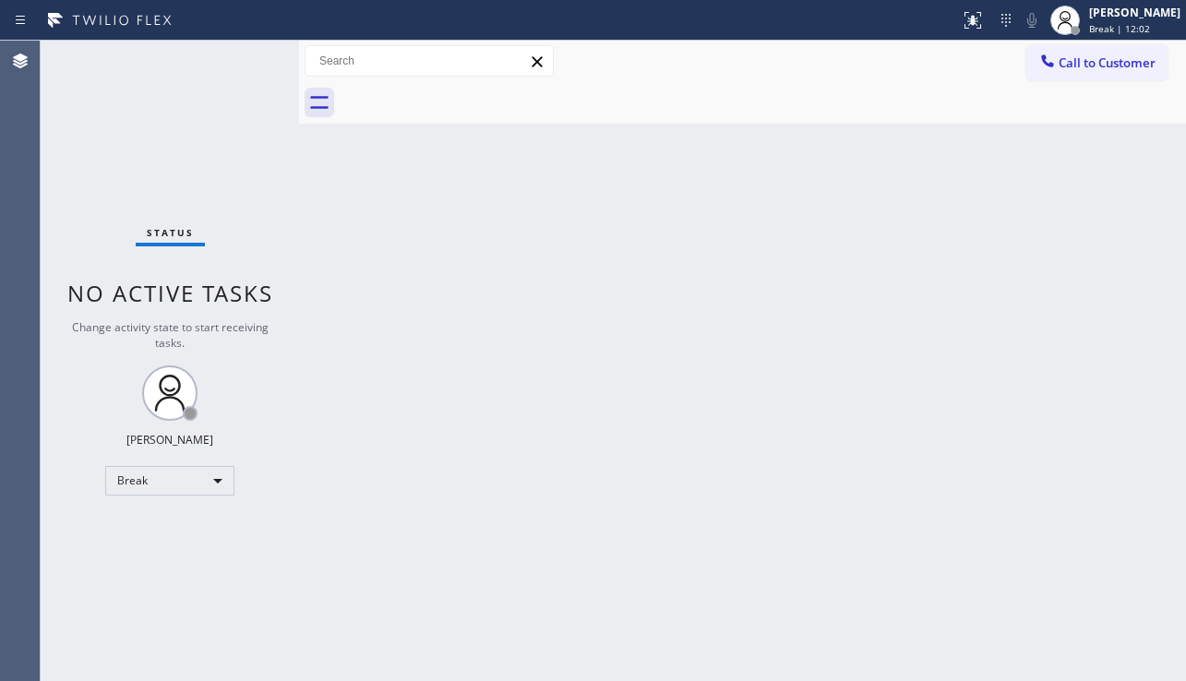
drag, startPoint x: 1085, startPoint y: 469, endPoint x: 829, endPoint y: 469, distance: 255.7
click at [1085, 469] on div "Back to Dashboard Change Sender ID Customers Technicians Select a contact Outbo…" at bounding box center [742, 361] width 887 height 641
click at [1033, 66] on button "Call to Customer" at bounding box center [1097, 62] width 141 height 35
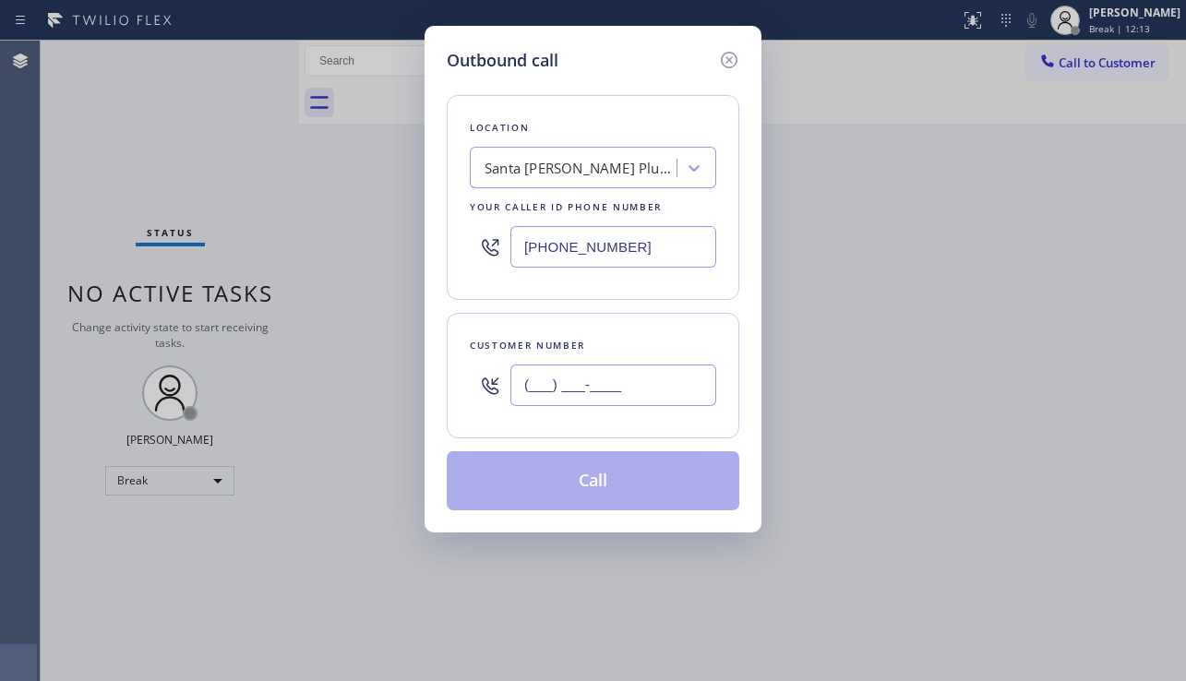
click at [582, 376] on input "(___) ___-____" at bounding box center [613, 386] width 206 height 42
paste input "480) 849-7570"
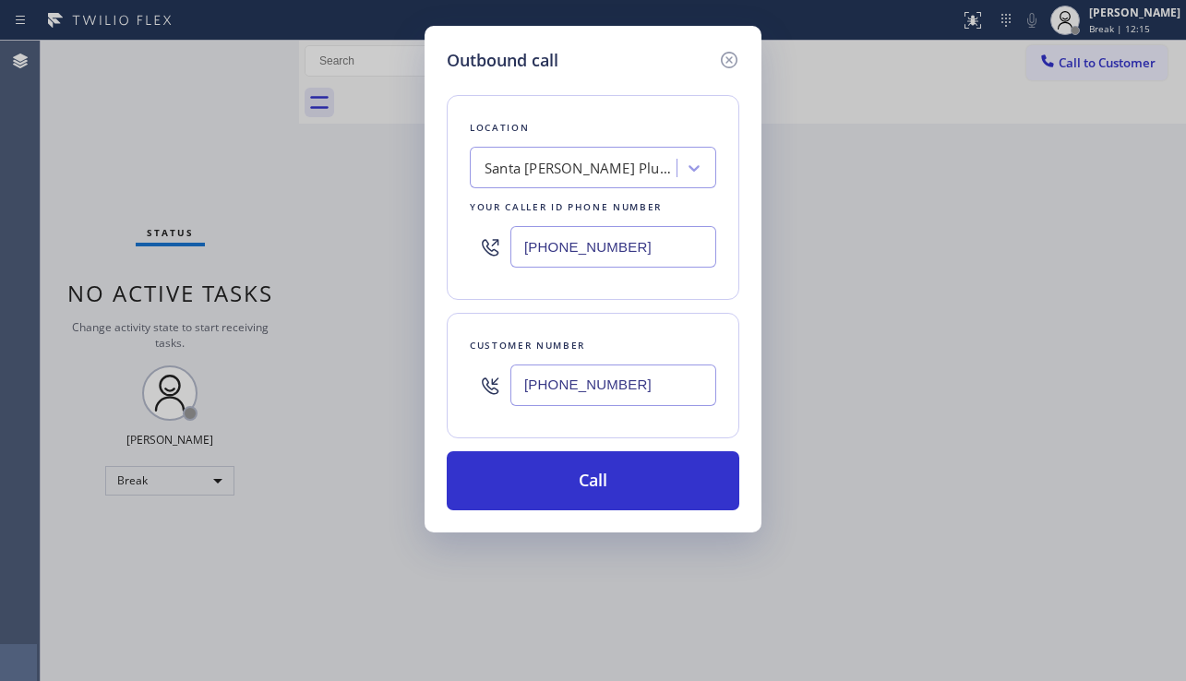
type input "[PHONE_NUMBER]"
drag, startPoint x: 939, startPoint y: 437, endPoint x: 905, endPoint y: 425, distance: 36.2
click at [939, 437] on div "Outbound call Location [GEOGRAPHIC_DATA][PERSON_NAME] Plumbers Your caller id p…" at bounding box center [593, 340] width 1186 height 681
click at [564, 158] on div "Santa [PERSON_NAME] Plumbers" at bounding box center [582, 168] width 194 height 21
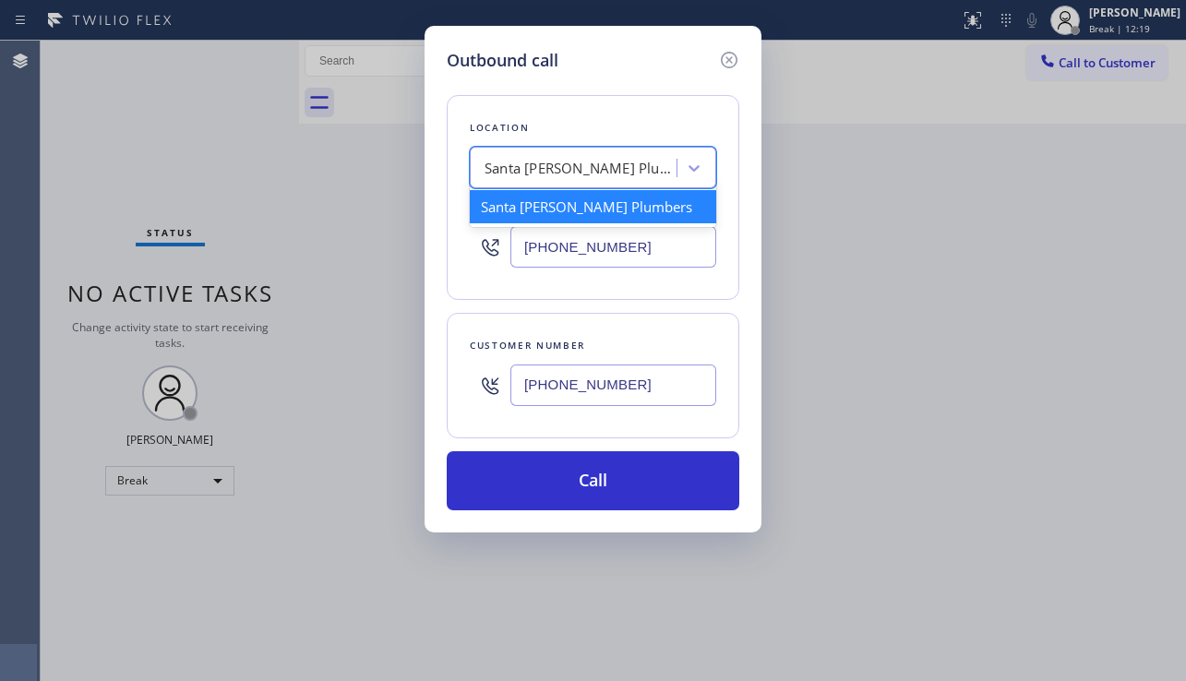
paste input "American Service Alliance Mesa"
type input "American Service Alliance Mesa"
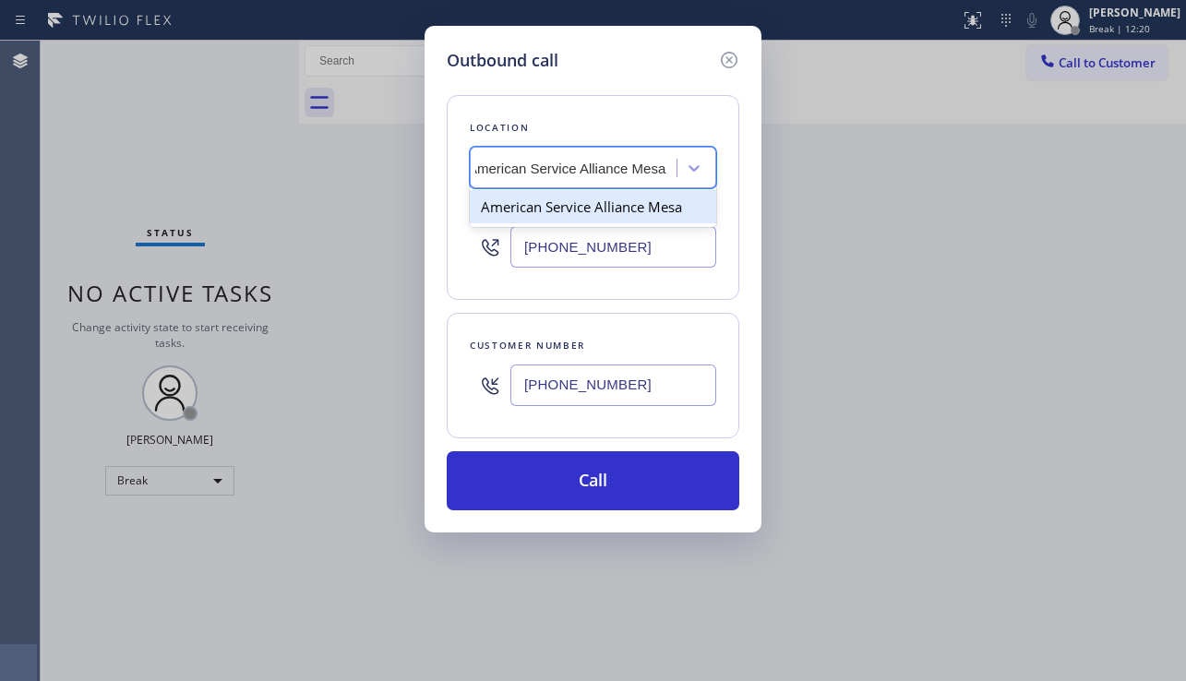
click at [603, 216] on div "American Service Alliance Mesa" at bounding box center [593, 206] width 246 height 33
type input "[PHONE_NUMBER]"
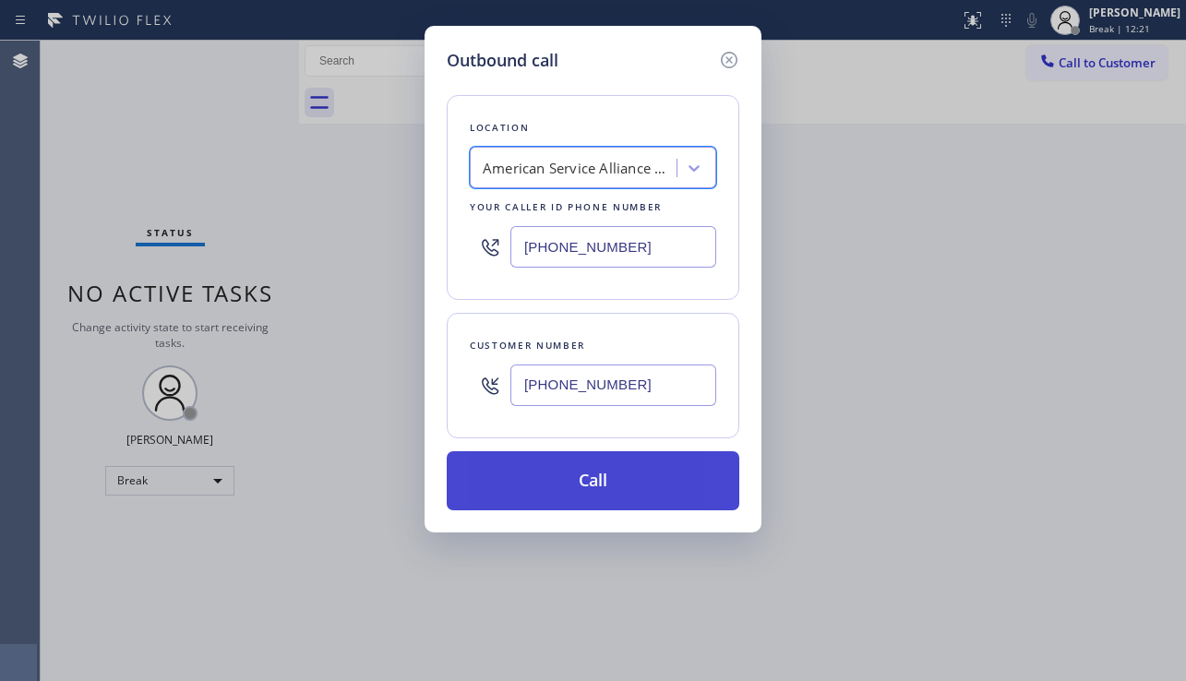
click at [603, 490] on button "Call" at bounding box center [593, 480] width 293 height 59
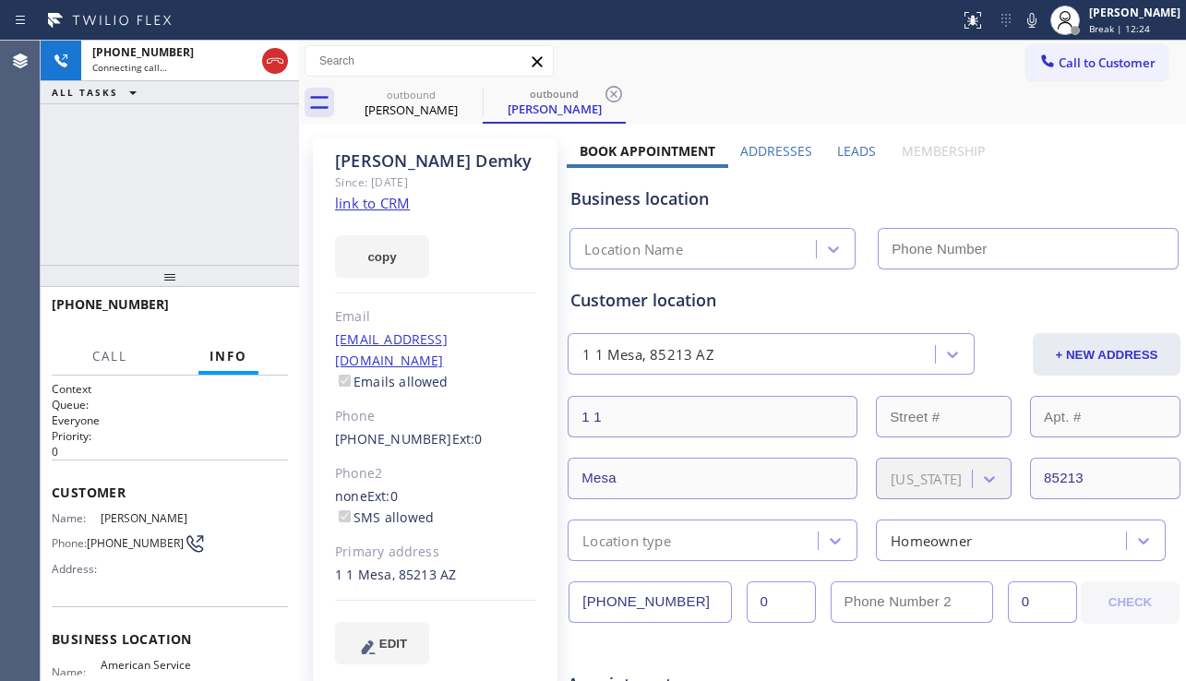
click at [845, 151] on label "Leads" at bounding box center [856, 151] width 39 height 18
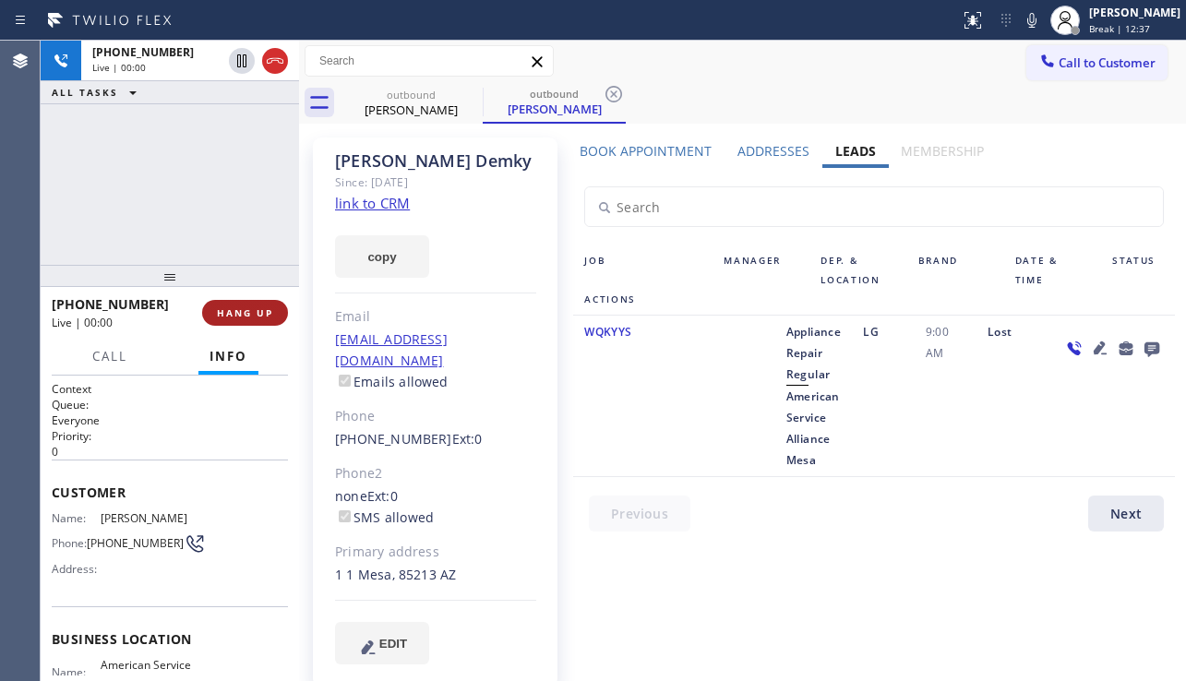
click at [240, 311] on span "HANG UP" at bounding box center [245, 312] width 56 height 13
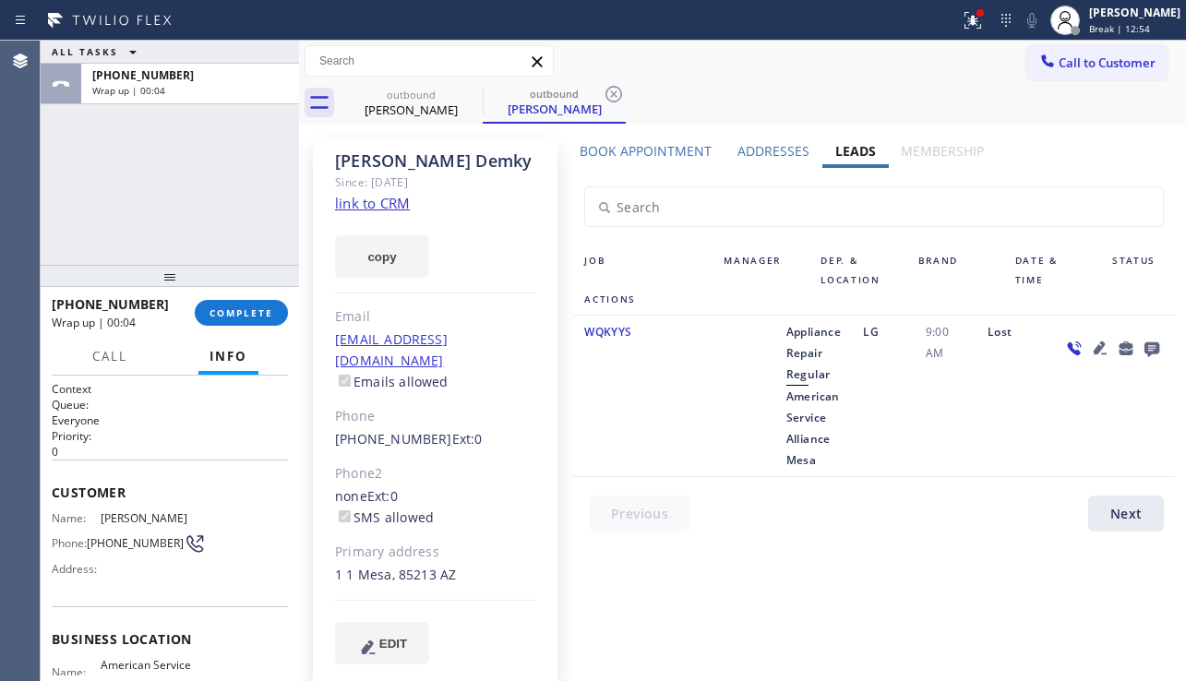
click at [1028, 443] on div "Lost" at bounding box center [1014, 396] width 74 height 150
click at [262, 312] on span "COMPLETE" at bounding box center [242, 312] width 64 height 13
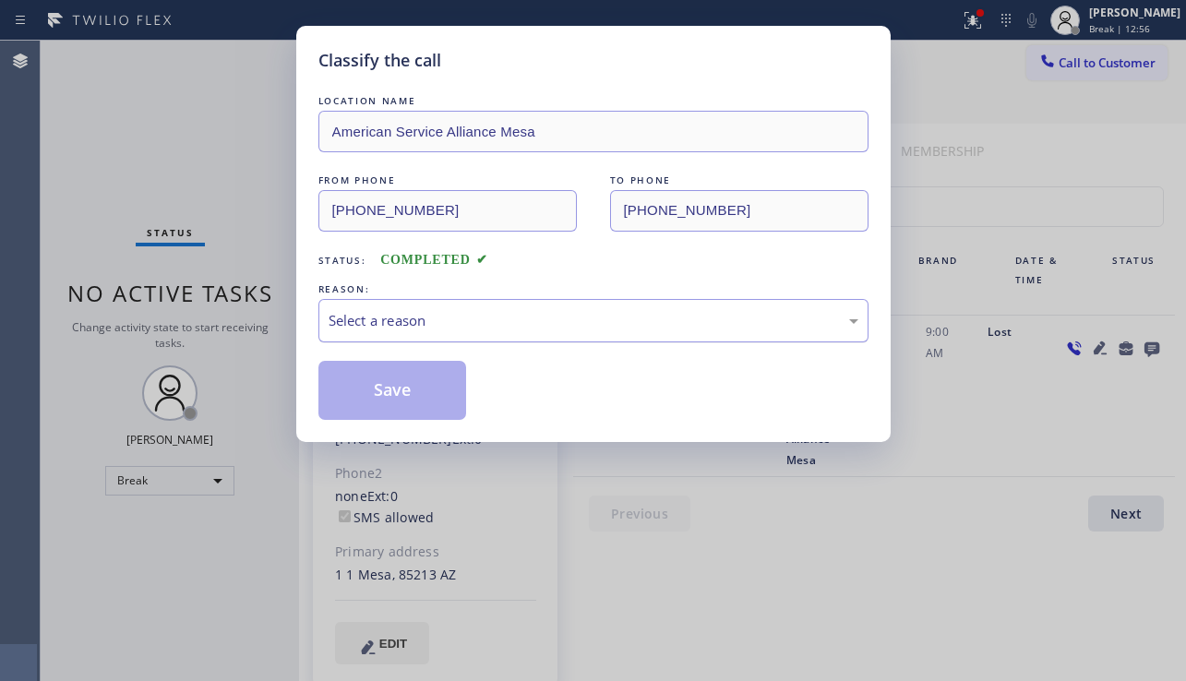
click at [469, 321] on div "Select a reason" at bounding box center [594, 320] width 530 height 21
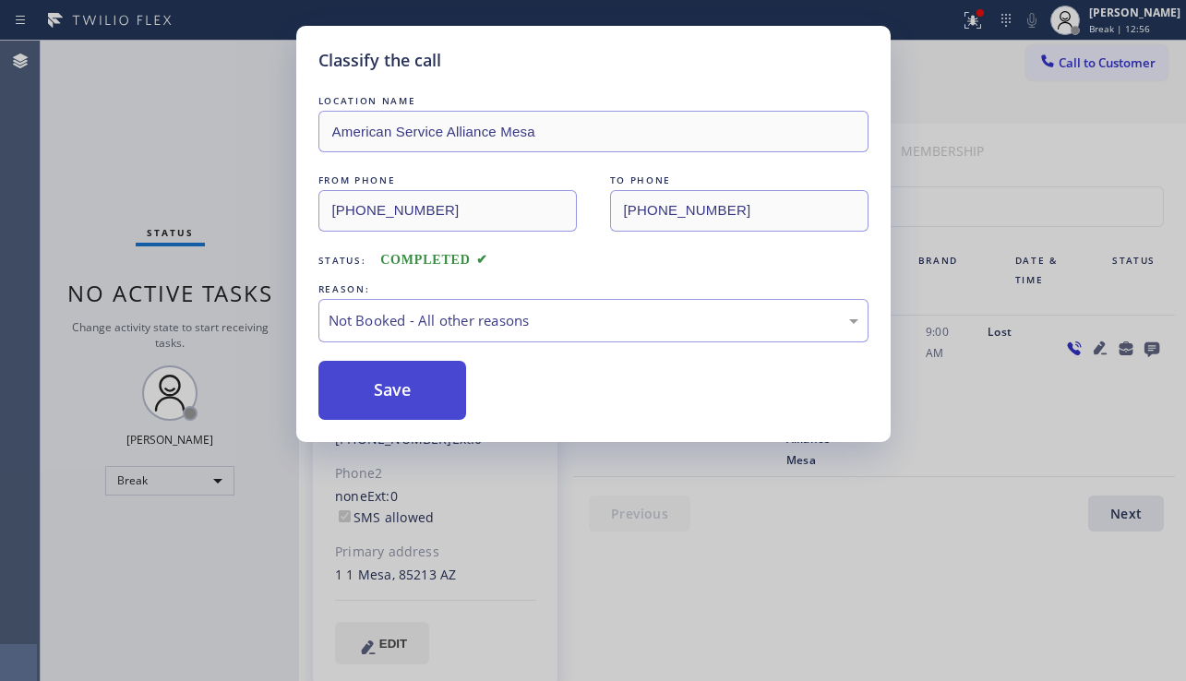
click at [400, 396] on button "Save" at bounding box center [392, 390] width 149 height 59
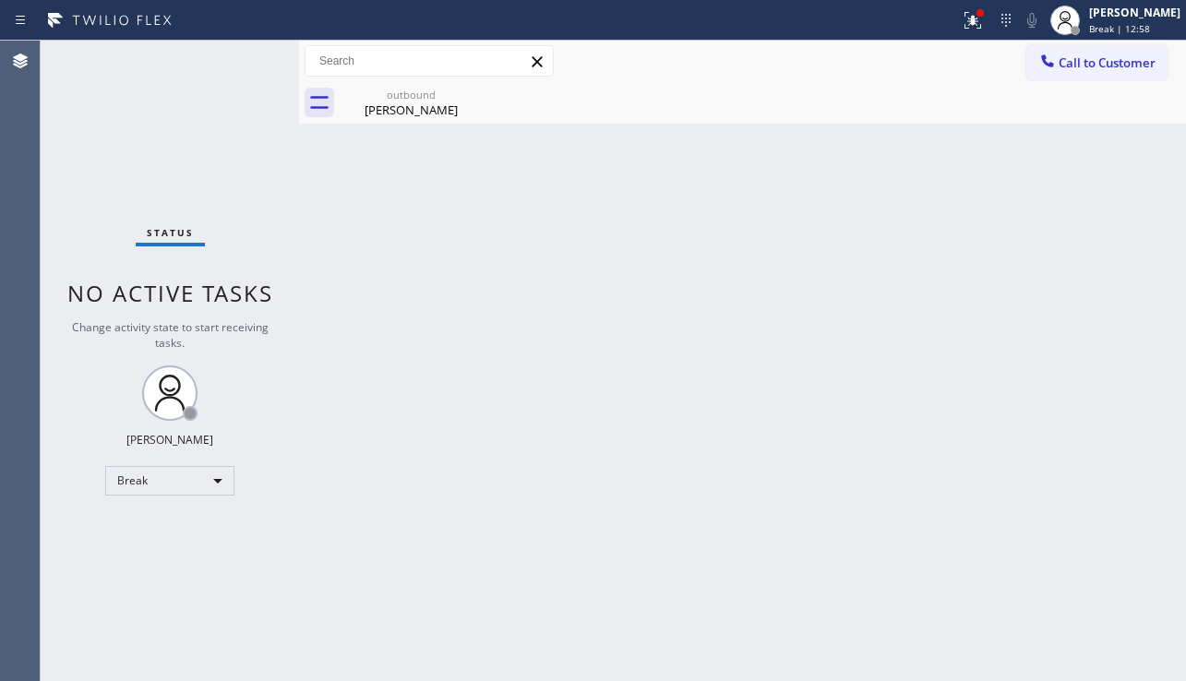
drag, startPoint x: 423, startPoint y: 105, endPoint x: 556, endPoint y: 148, distance: 139.5
click at [423, 104] on div "[PERSON_NAME]" at bounding box center [411, 110] width 139 height 17
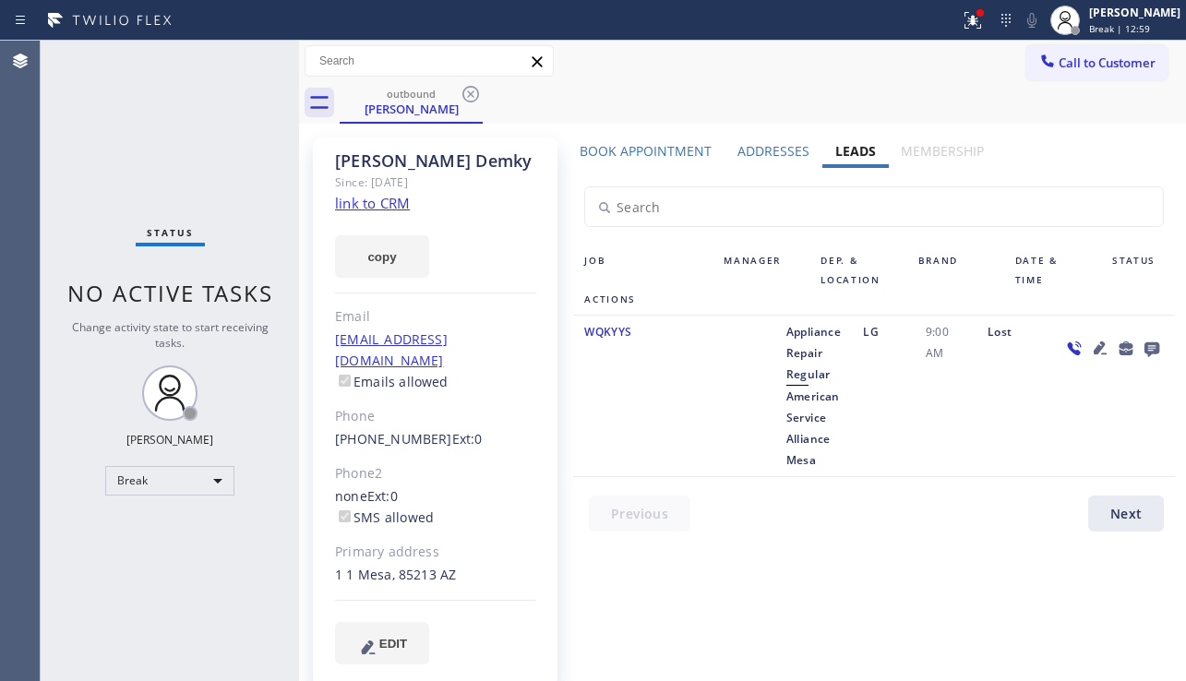
click at [1147, 346] on icon at bounding box center [1152, 349] width 15 height 15
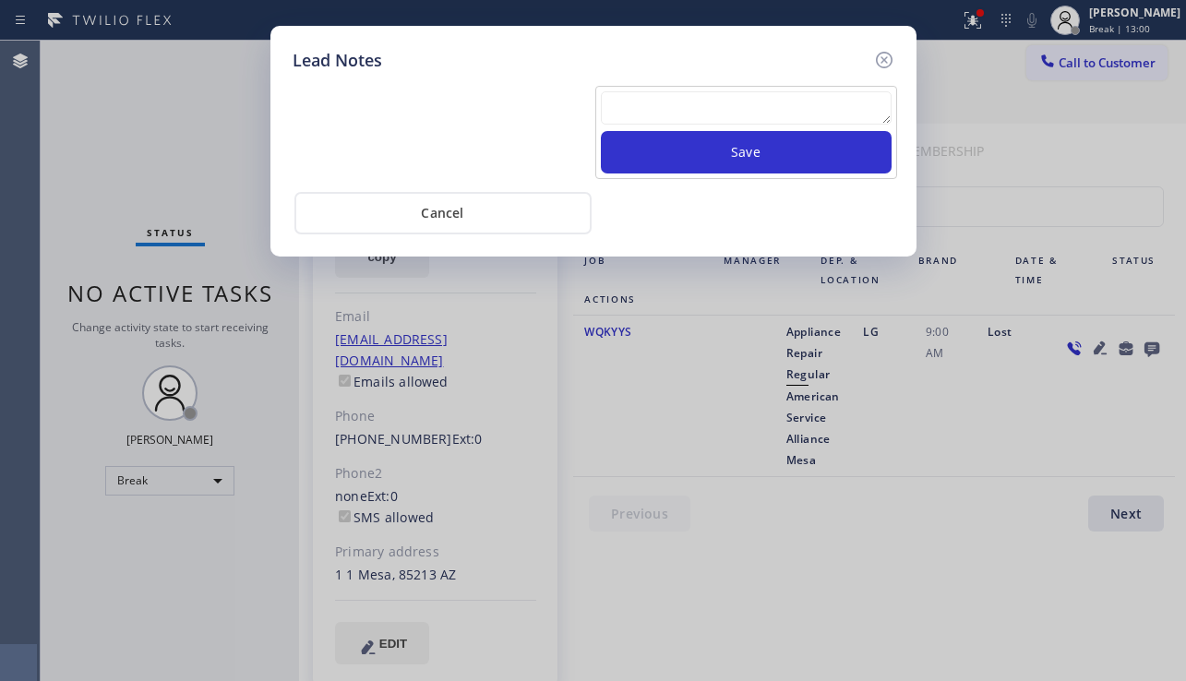
click at [703, 116] on textarea at bounding box center [746, 107] width 291 height 33
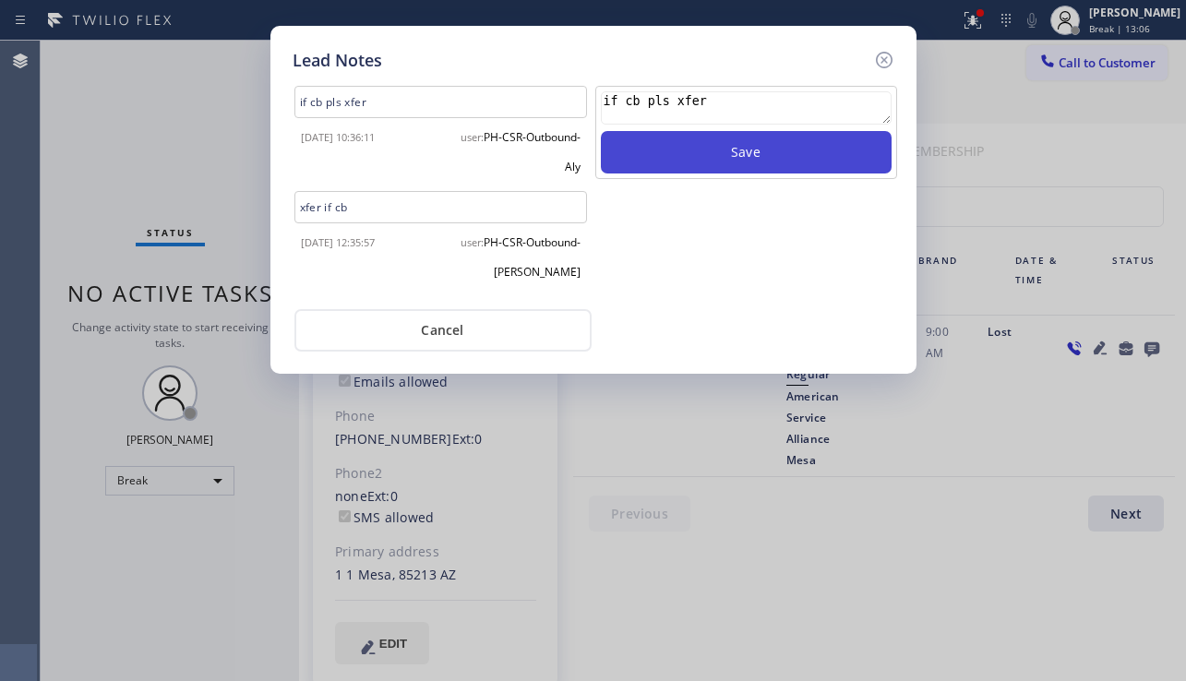
type textarea "if cb pls xfer"
click at [650, 140] on button "Save" at bounding box center [746, 152] width 291 height 42
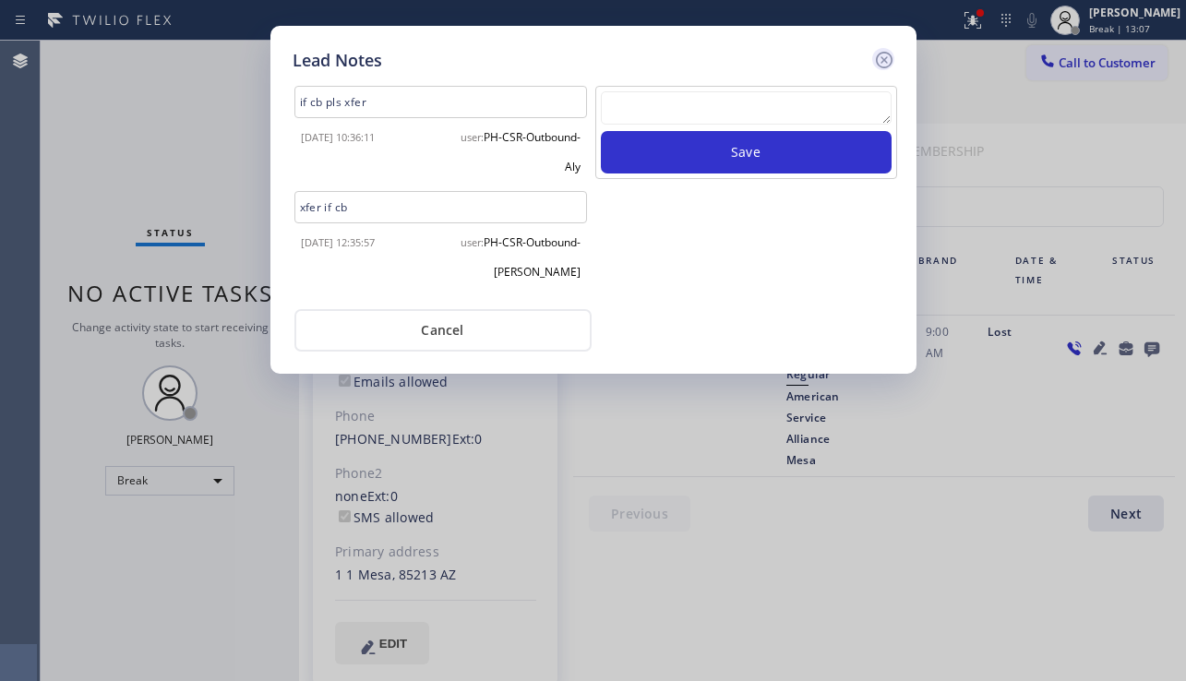
click at [873, 59] on icon at bounding box center [884, 60] width 22 height 22
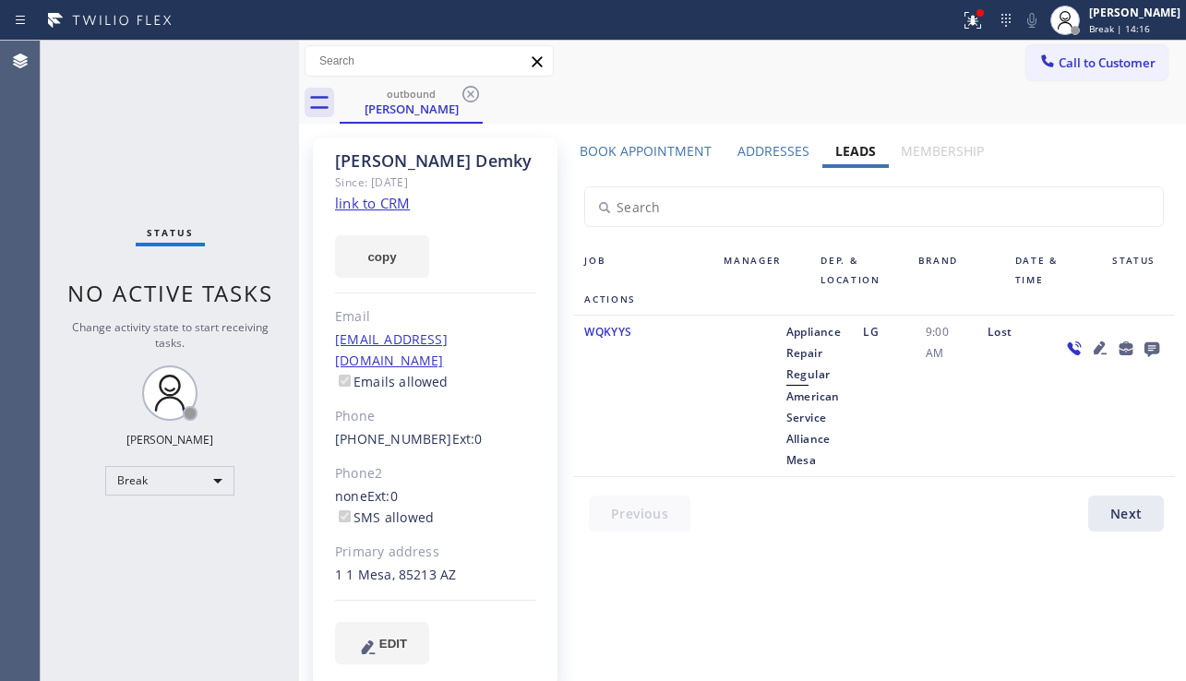
click at [993, 402] on div "Lost" at bounding box center [1014, 396] width 74 height 150
click at [470, 86] on icon at bounding box center [471, 94] width 22 height 22
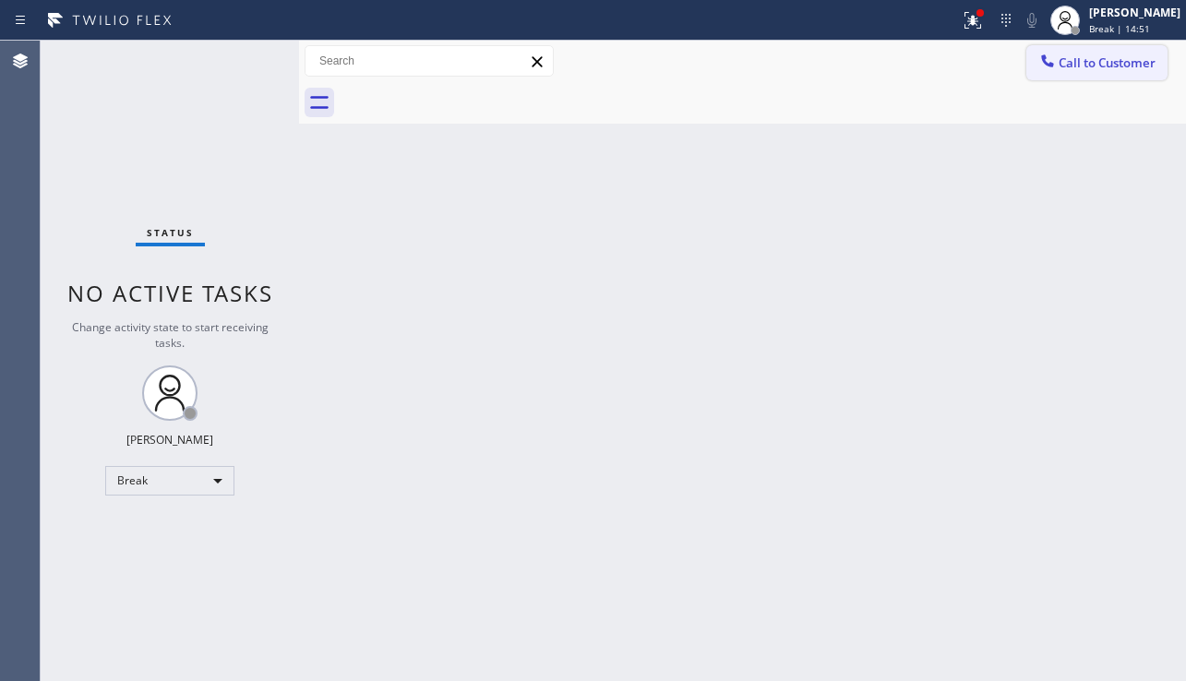
click at [1071, 60] on span "Call to Customer" at bounding box center [1107, 62] width 97 height 17
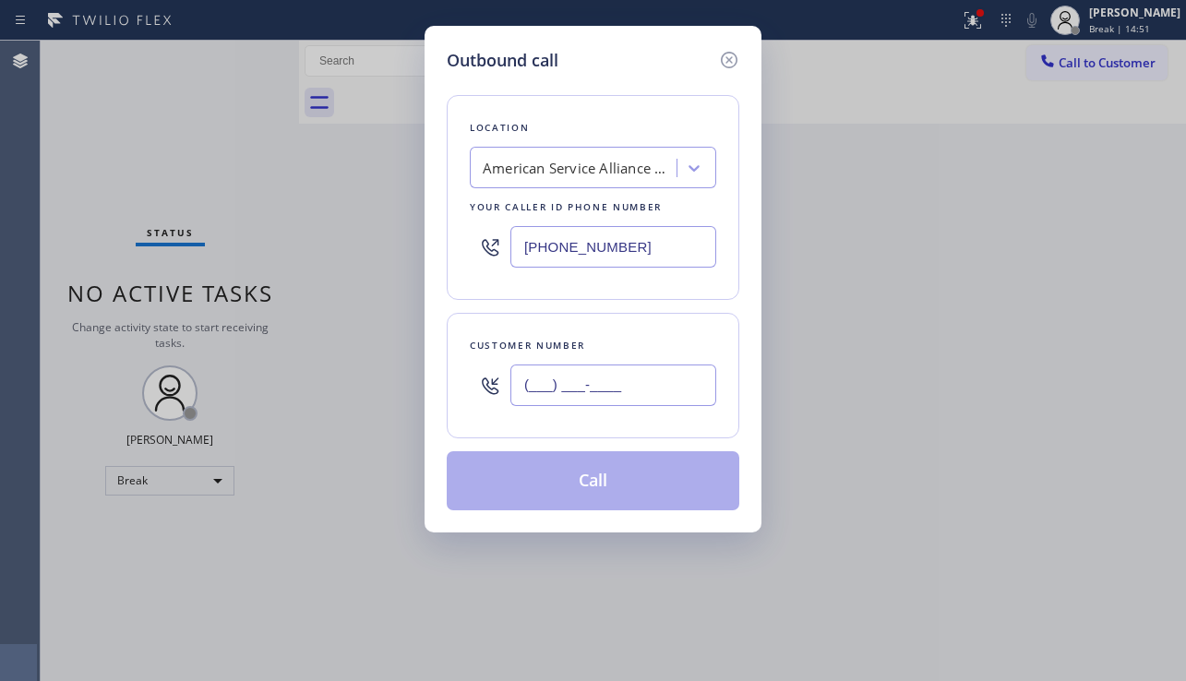
click at [534, 396] on input "(___) ___-____" at bounding box center [613, 386] width 206 height 42
paste input "818) 284-9486"
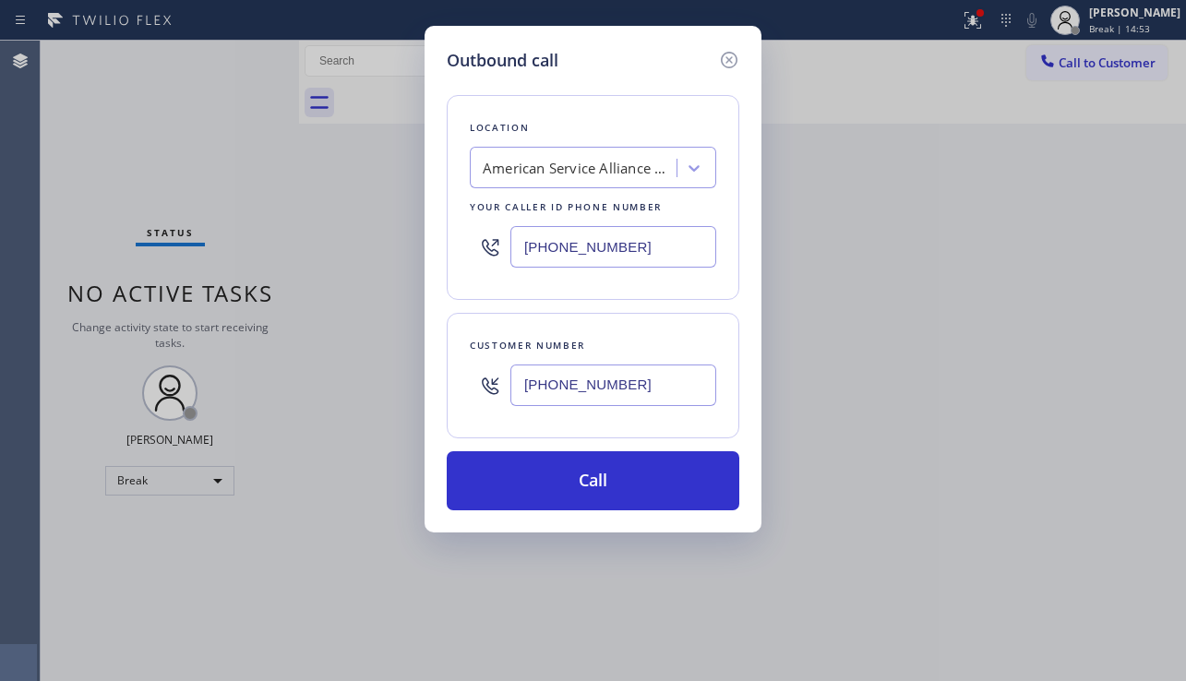
type input "[PHONE_NUMBER]"
drag, startPoint x: 981, startPoint y: 508, endPoint x: 763, endPoint y: 415, distance: 237.5
click at [980, 505] on div "Outbound call Location American Service Alliance Mesa Your caller id phone numb…" at bounding box center [593, 340] width 1186 height 681
click at [540, 167] on div "American Service Alliance Mesa" at bounding box center [580, 168] width 194 height 21
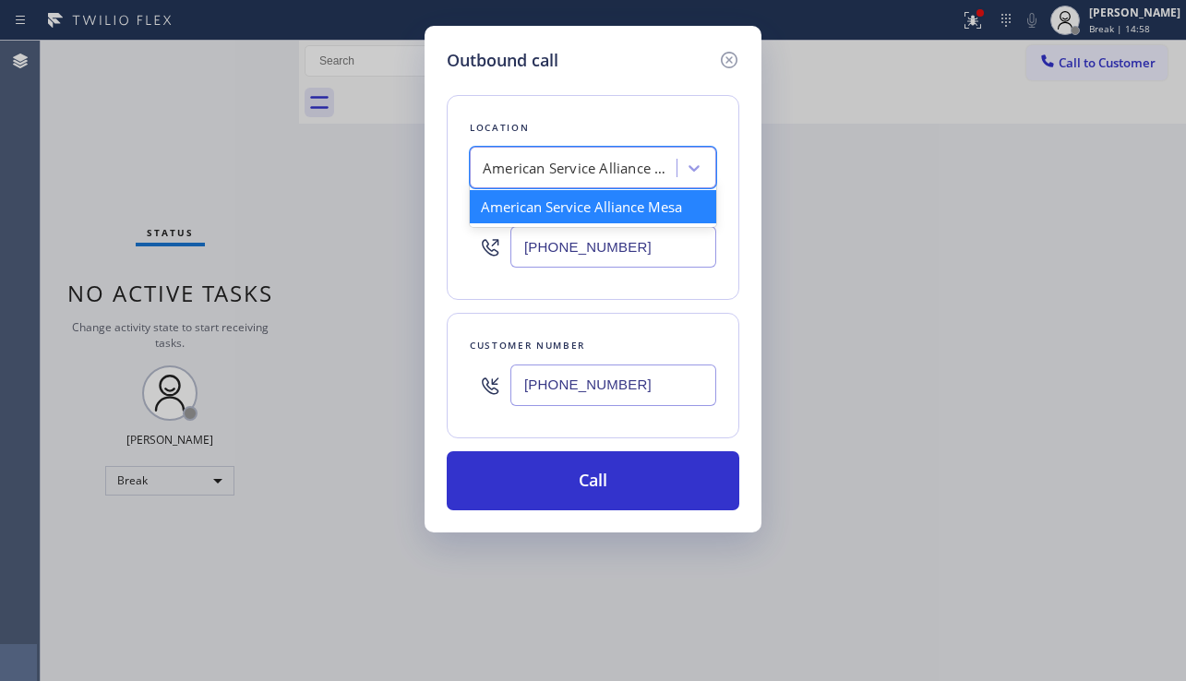
paste input "North Hollywood Appliance Expert"
type input "North Hollywood Appliance Expert"
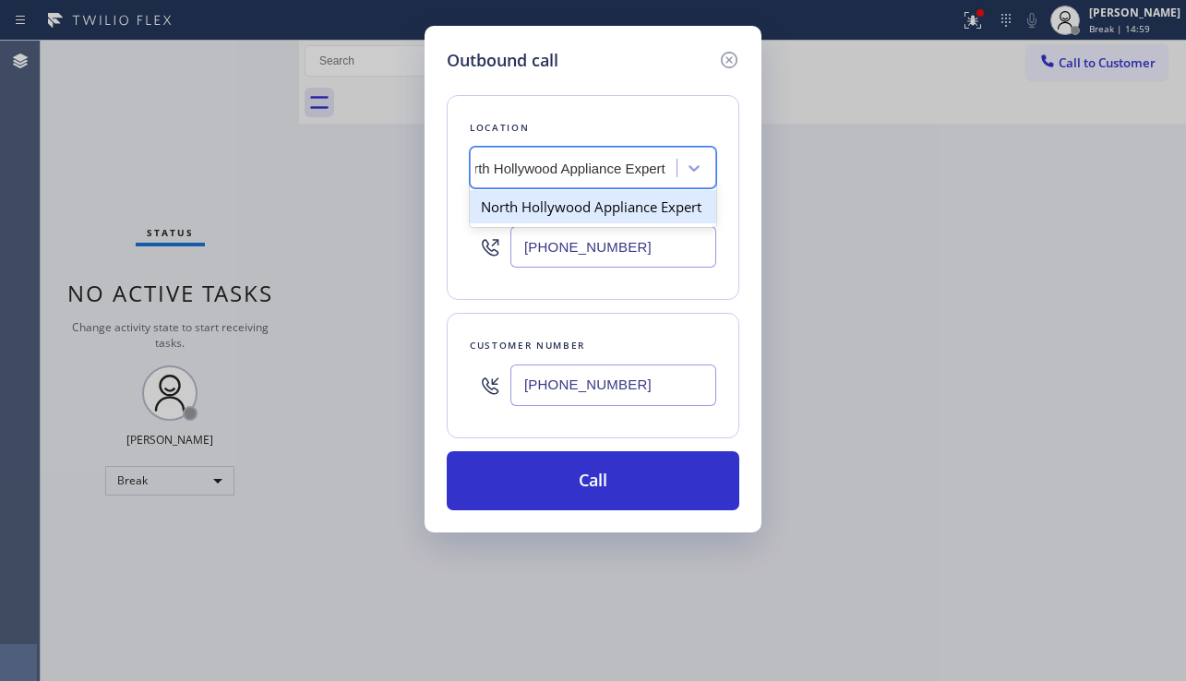
click at [594, 200] on div "North Hollywood Appliance Expert" at bounding box center [593, 206] width 246 height 33
type input "[PHONE_NUMBER]"
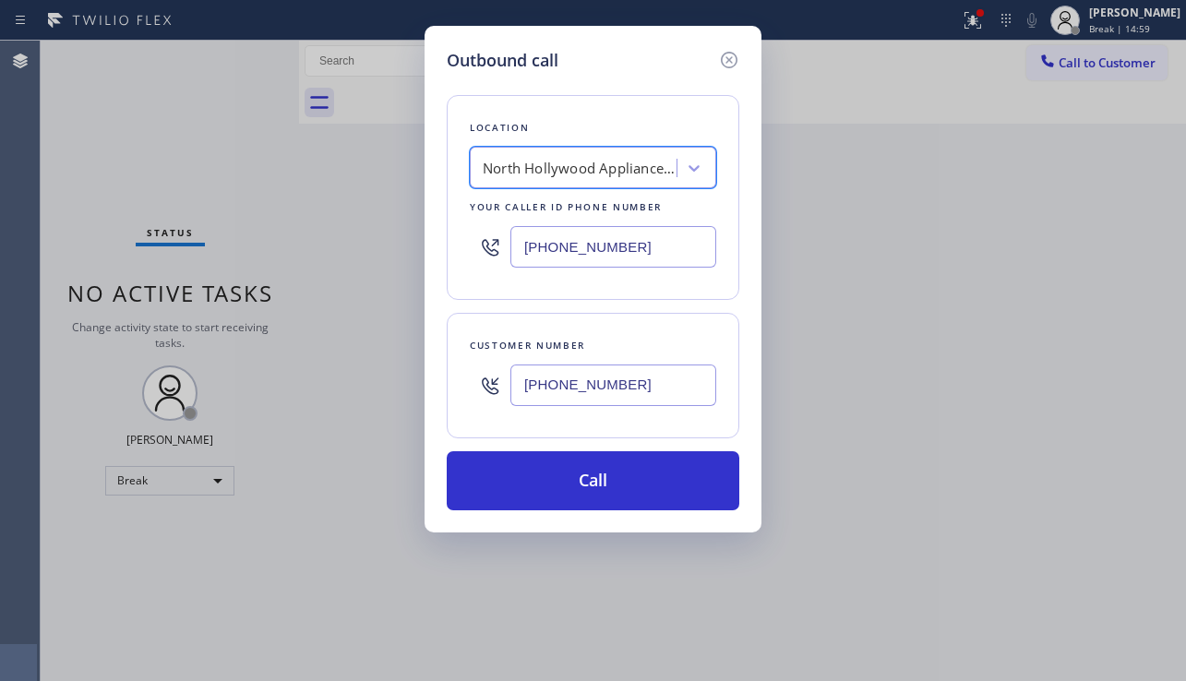
scroll to position [0, 2]
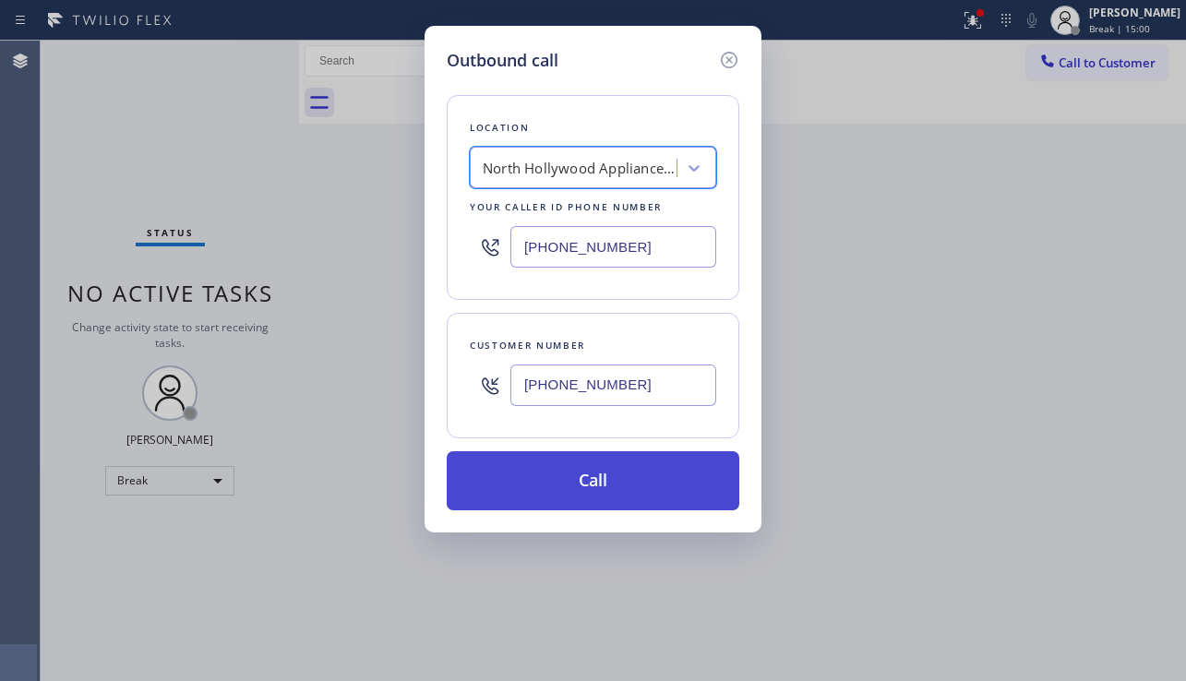
click at [600, 483] on button "Call" at bounding box center [593, 480] width 293 height 59
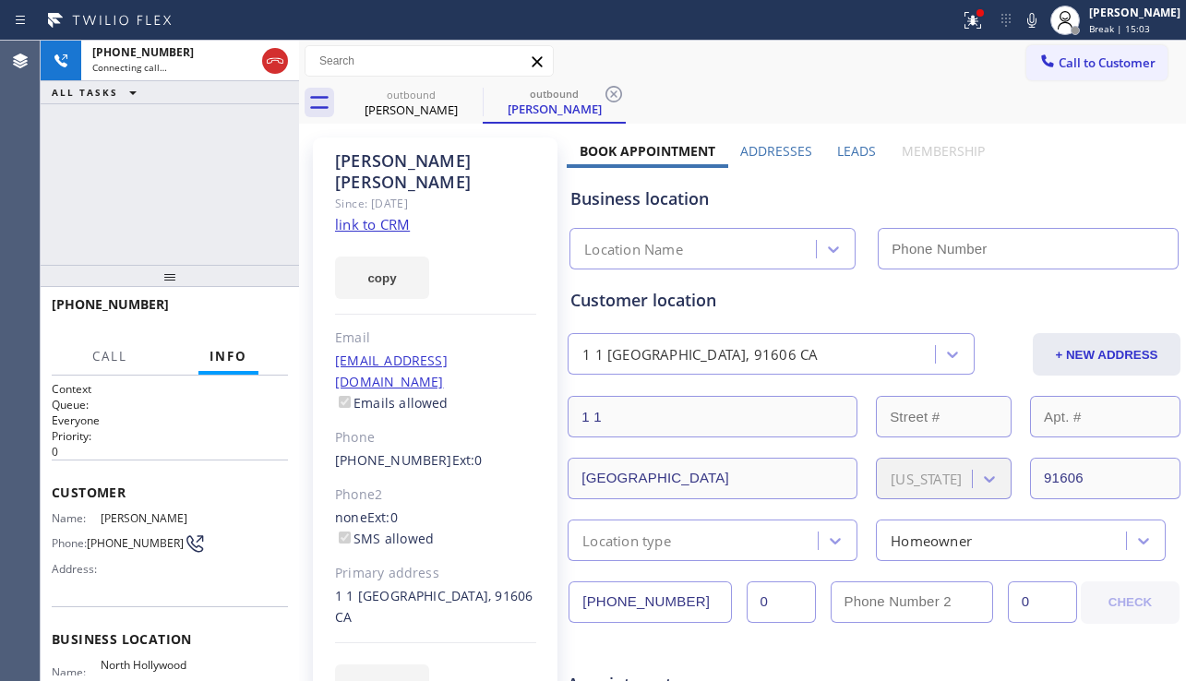
click at [837, 151] on label "Leads" at bounding box center [856, 151] width 39 height 18
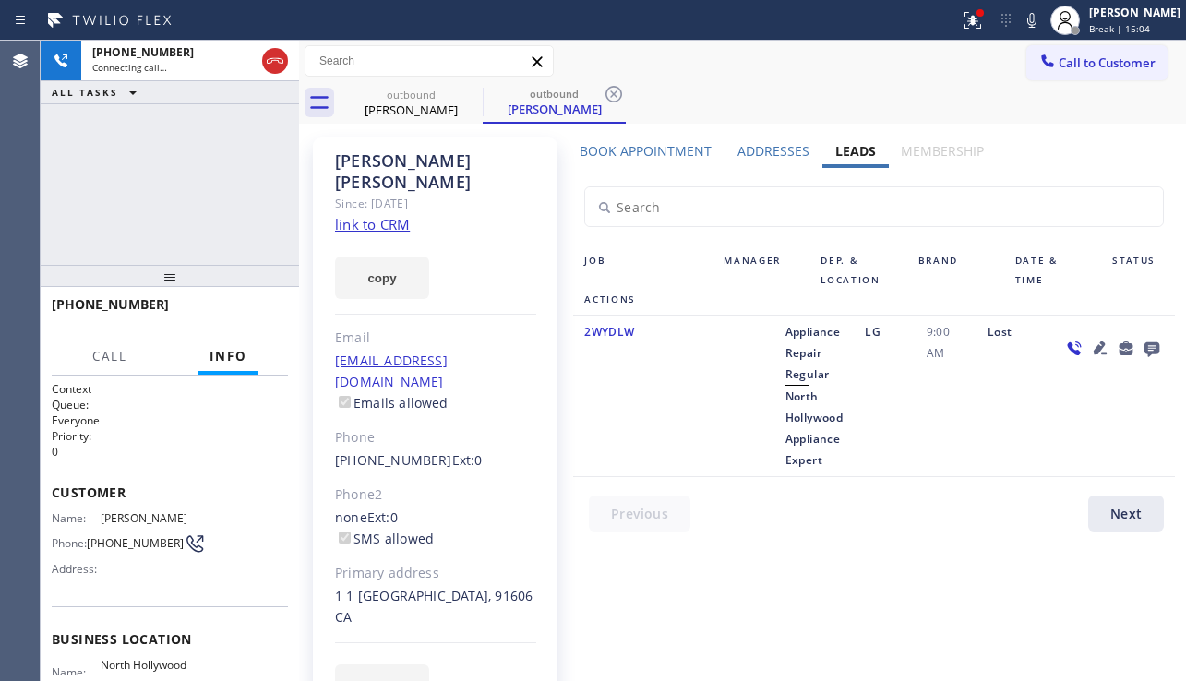
click at [1095, 345] on icon at bounding box center [1100, 348] width 22 height 22
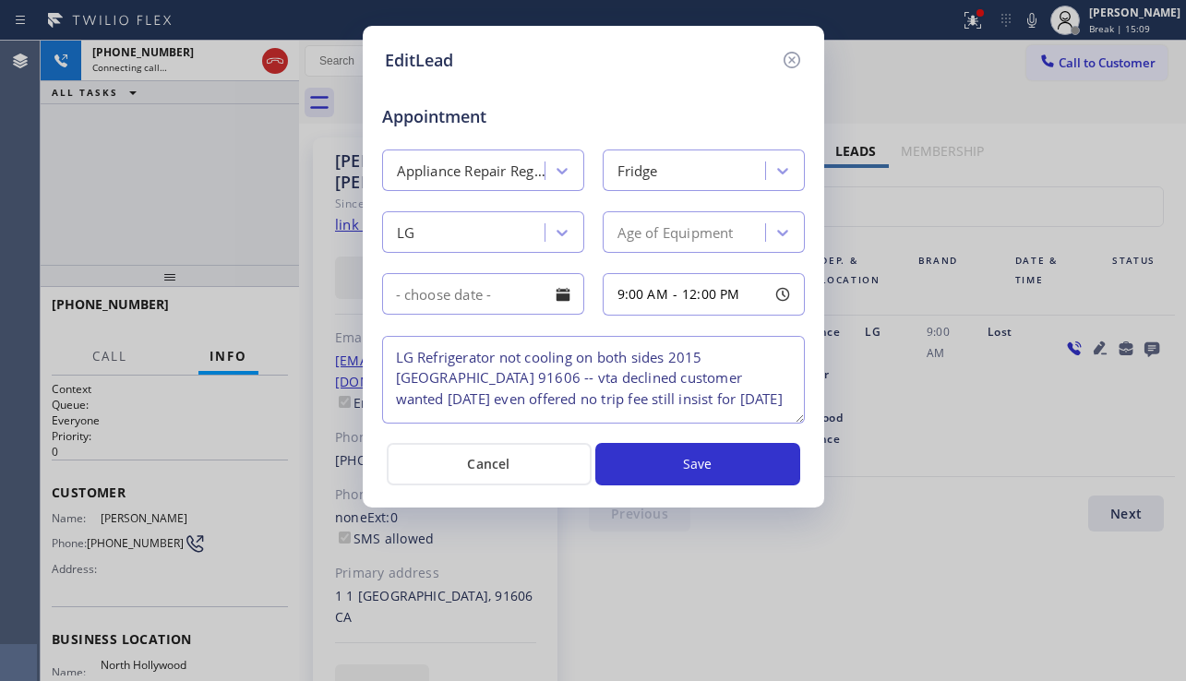
click at [803, 61] on div "EditLead Appointment Appliance Repair Regular Fridge LG Age of Equipment 9:00 A…" at bounding box center [594, 267] width 462 height 482
click at [798, 62] on icon at bounding box center [792, 60] width 22 height 22
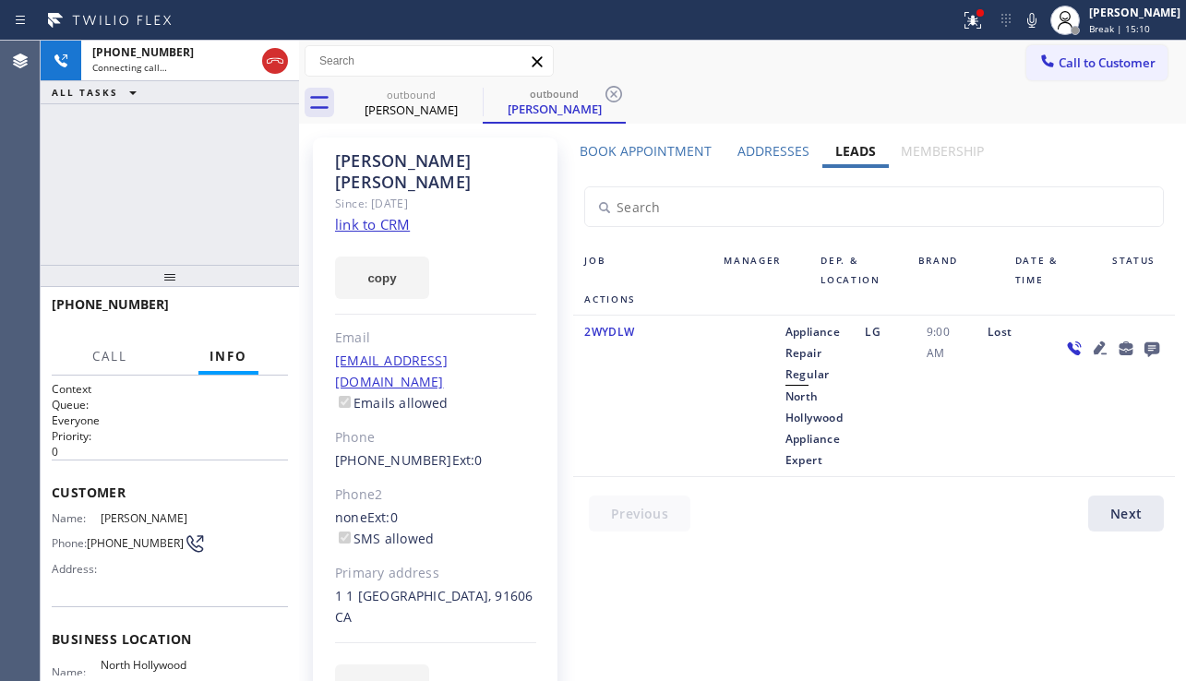
click at [1150, 348] on icon at bounding box center [1152, 348] width 22 height 23
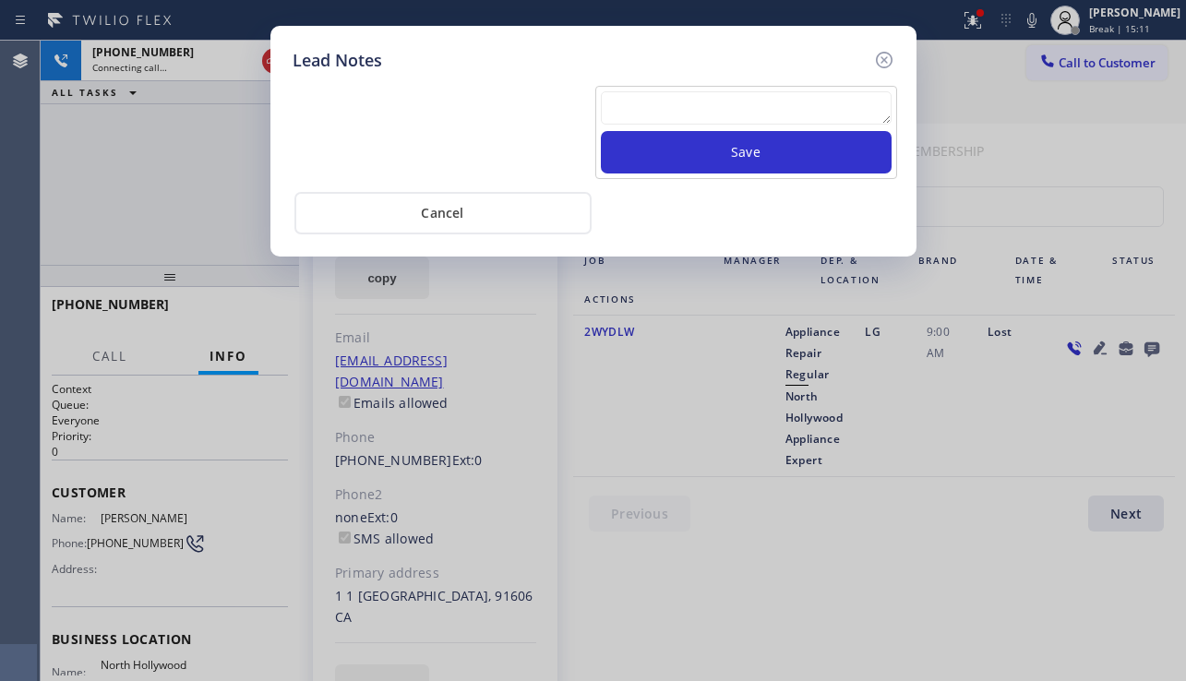
click at [695, 94] on textarea at bounding box center [746, 107] width 291 height 33
click at [643, 118] on textarea at bounding box center [746, 107] width 291 height 33
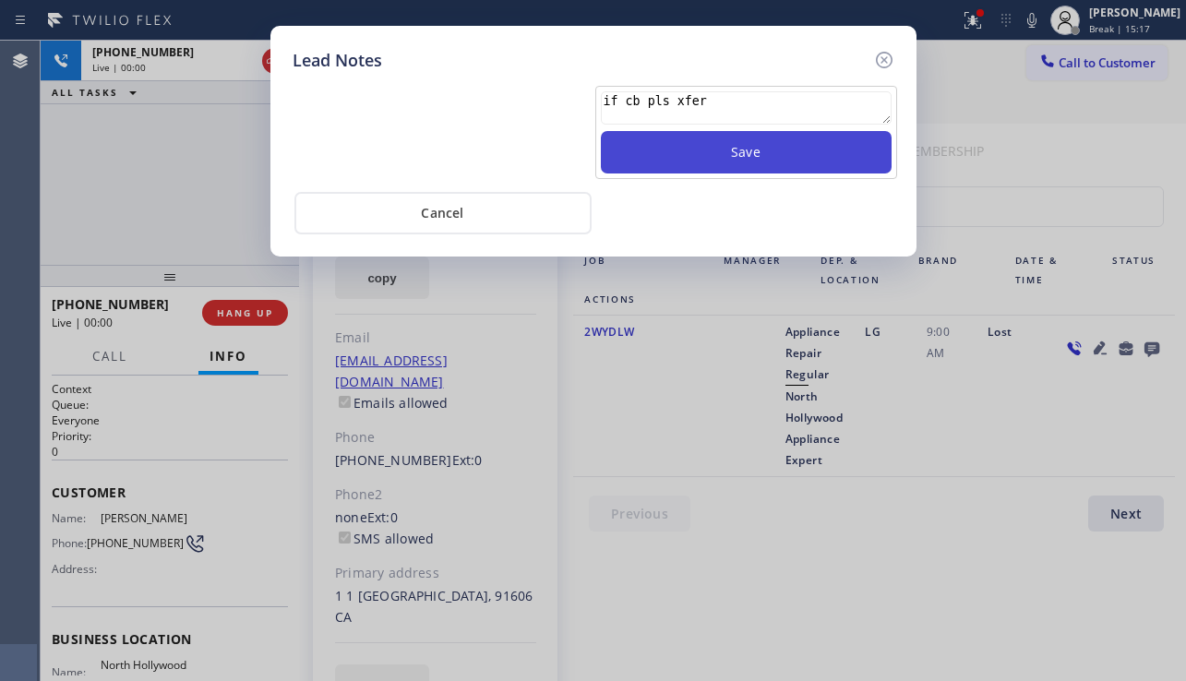
type textarea "if cb pls xfer"
click at [716, 156] on button "Save" at bounding box center [746, 152] width 291 height 42
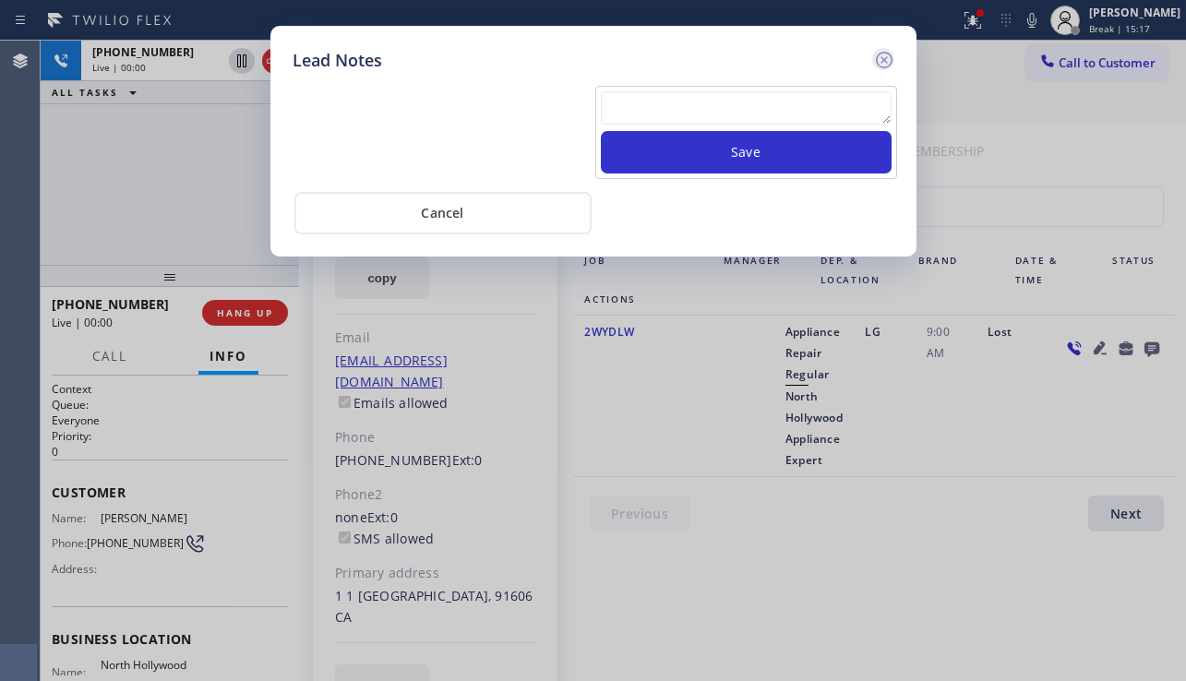
click at [877, 61] on icon at bounding box center [883, 60] width 17 height 17
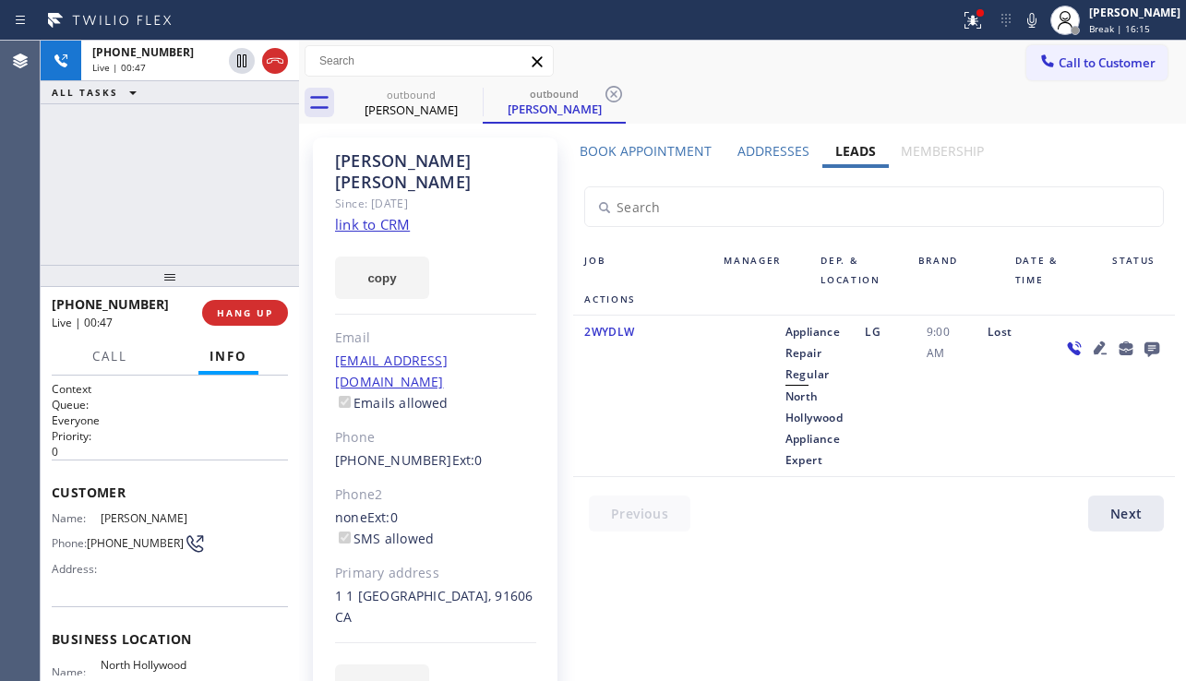
click at [763, 422] on div at bounding box center [743, 396] width 61 height 150
click at [1158, 345] on icon at bounding box center [1152, 349] width 15 height 15
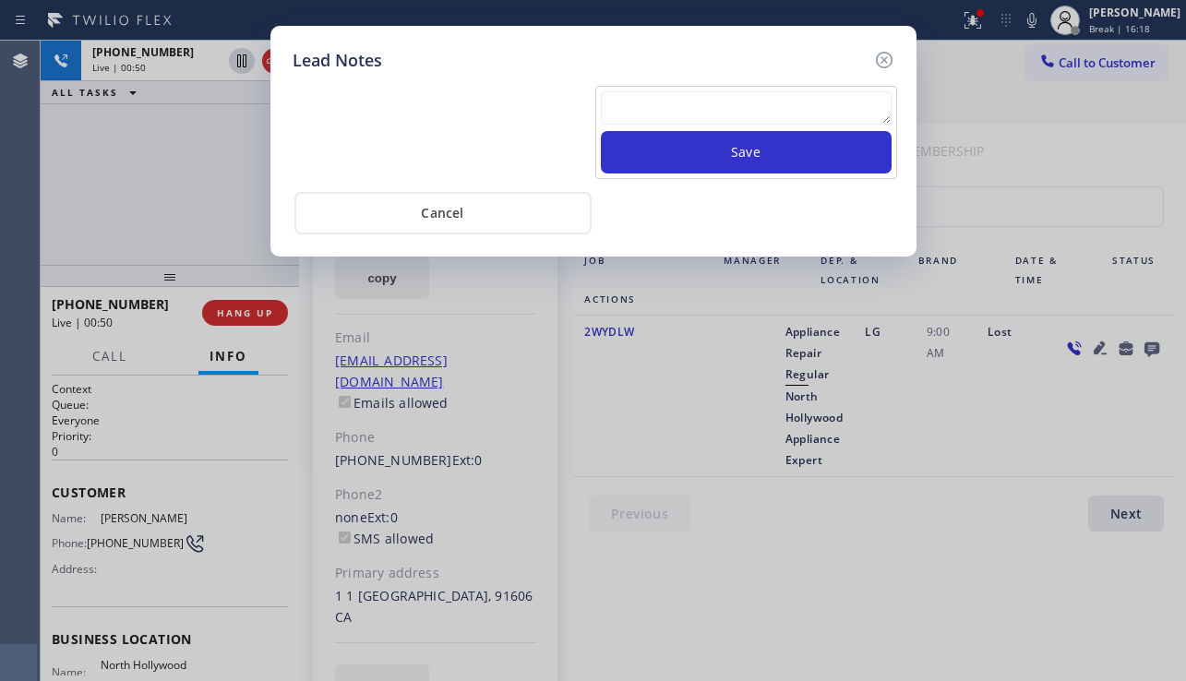
click at [653, 117] on textarea at bounding box center [746, 107] width 291 height 33
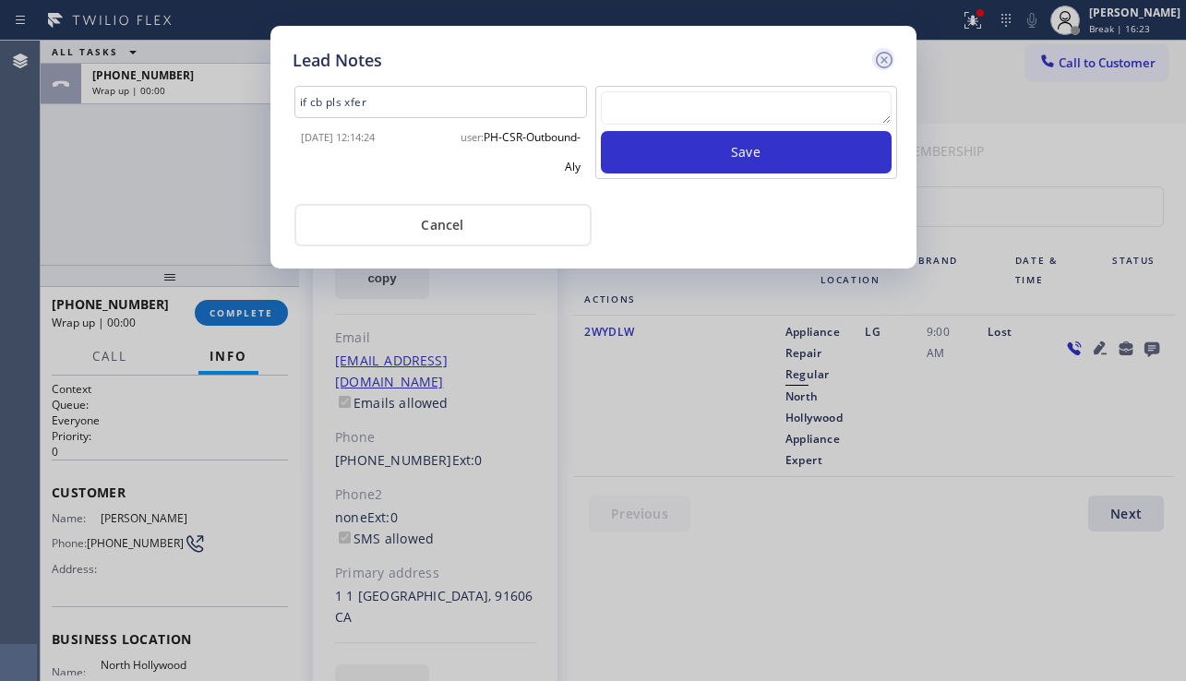
click at [882, 60] on icon at bounding box center [884, 60] width 22 height 22
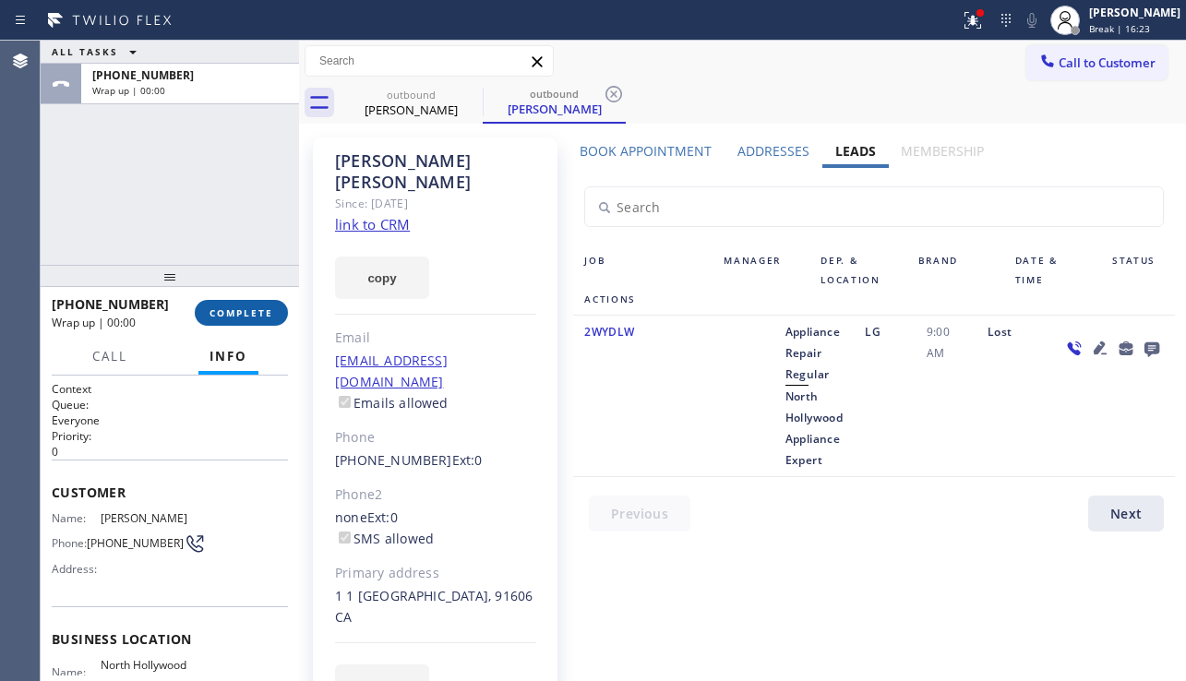
click at [232, 320] on button "COMPLETE" at bounding box center [241, 313] width 93 height 26
click at [517, 328] on div "Email" at bounding box center [435, 338] width 201 height 21
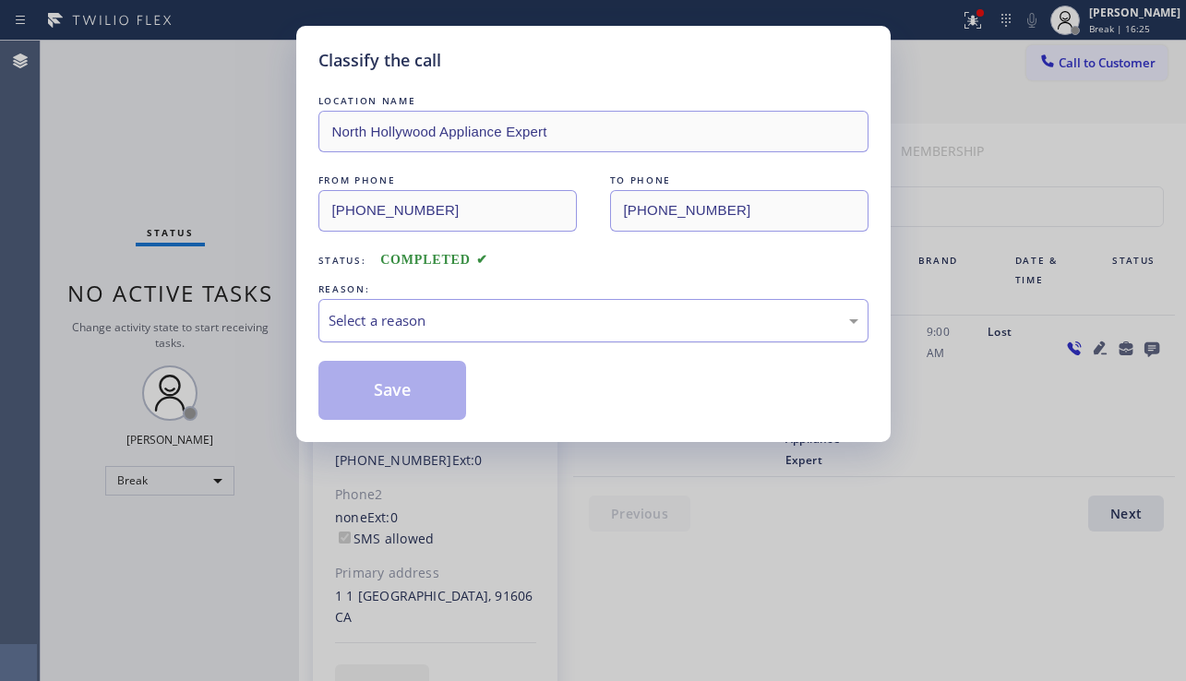
click at [514, 326] on div "Select a reason" at bounding box center [594, 320] width 530 height 21
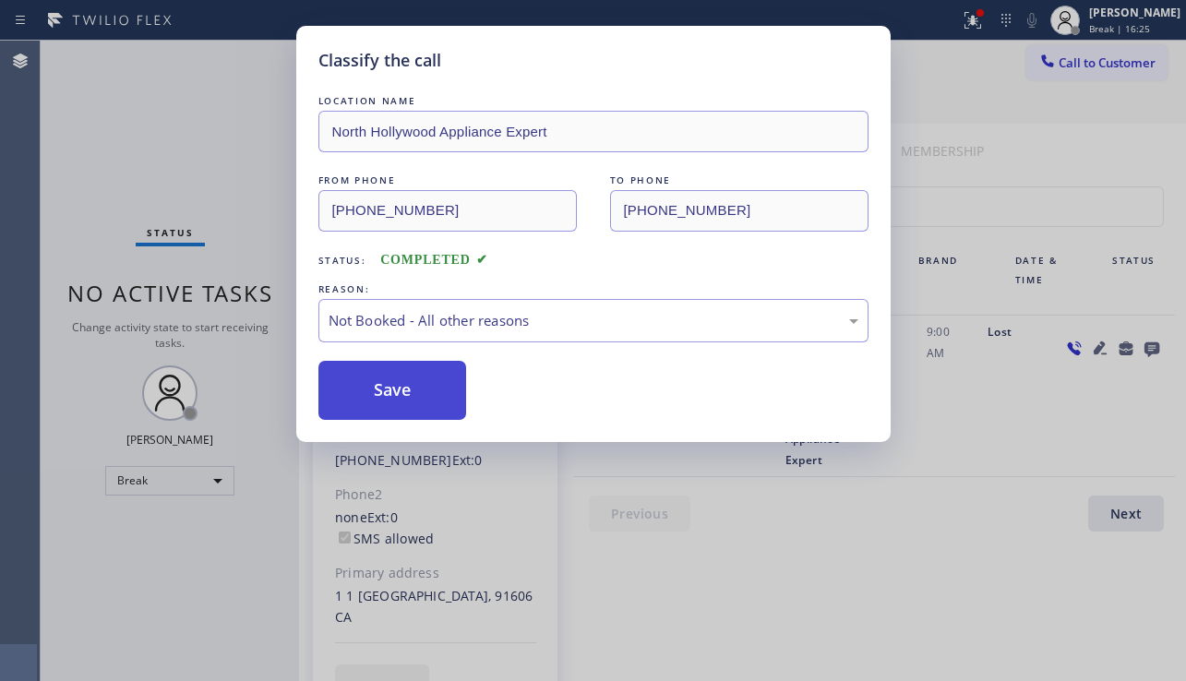
click at [422, 386] on button "Save" at bounding box center [392, 390] width 149 height 59
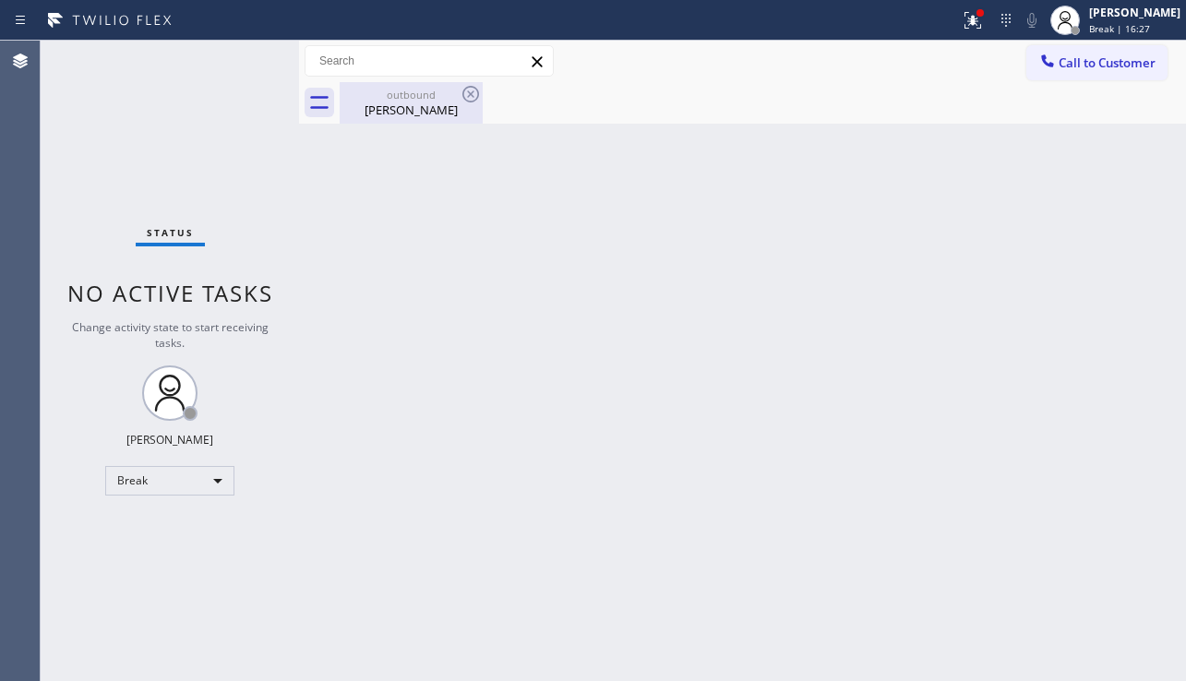
click at [439, 108] on div "[PERSON_NAME]" at bounding box center [411, 110] width 139 height 17
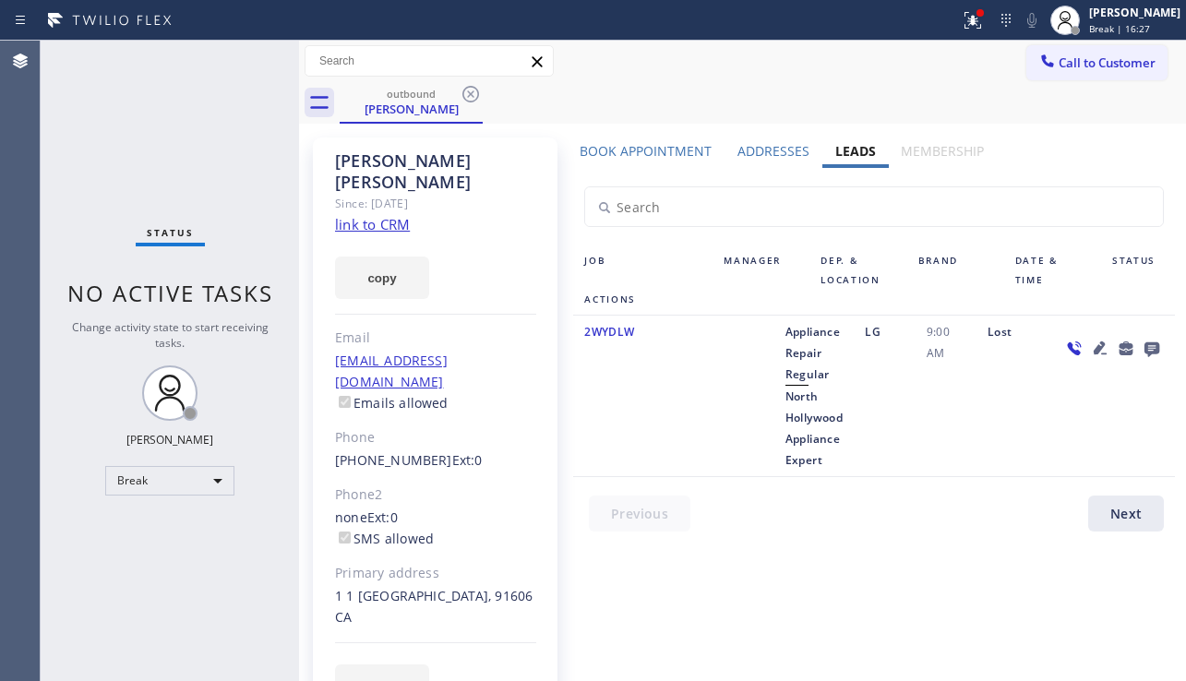
click at [1157, 345] on icon at bounding box center [1152, 349] width 15 height 15
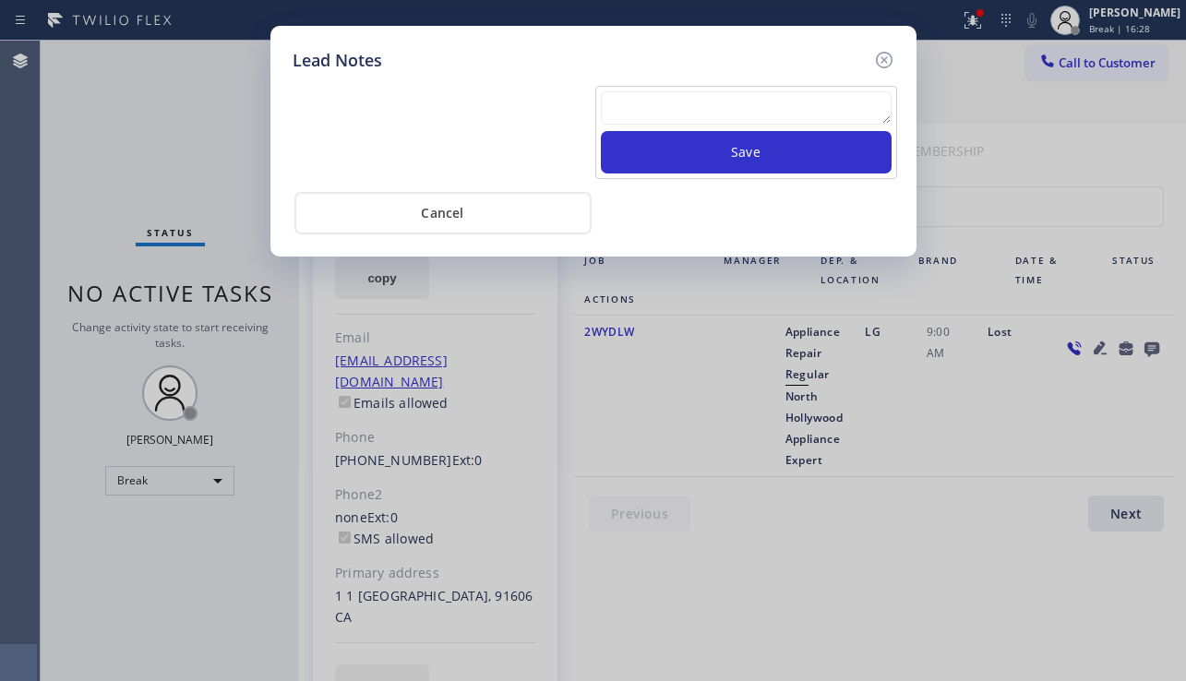
click at [662, 101] on textarea at bounding box center [746, 107] width 291 height 33
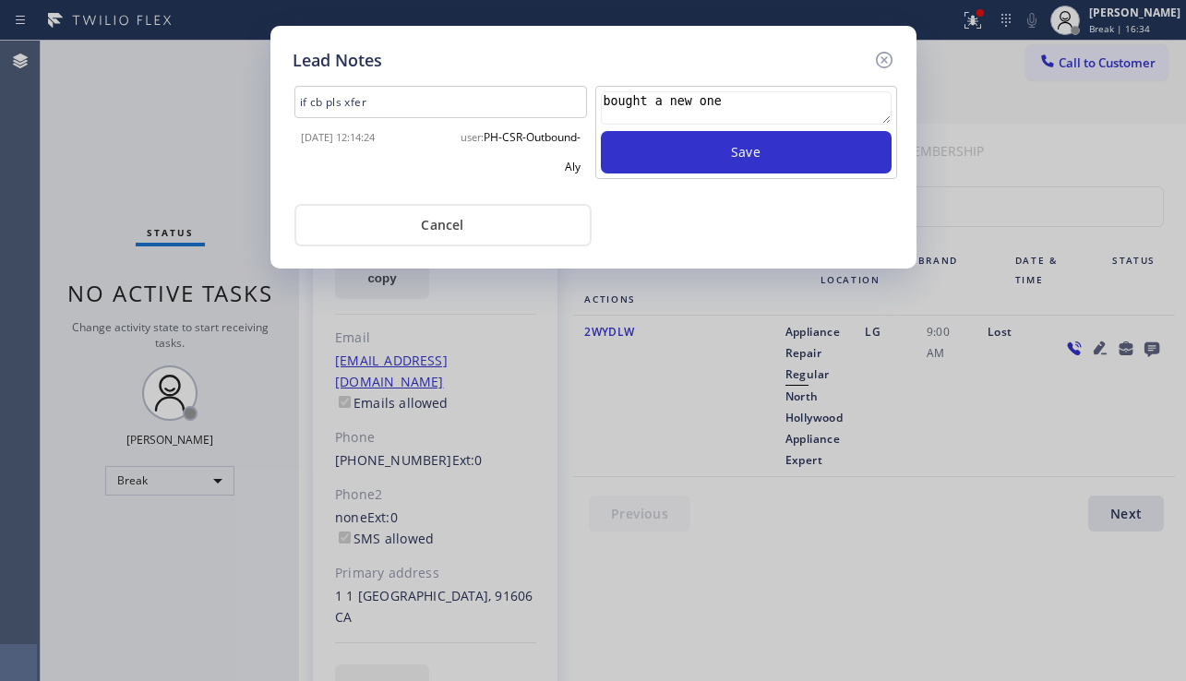
click at [605, 103] on textarea "bought a new one" at bounding box center [746, 107] width 291 height 33
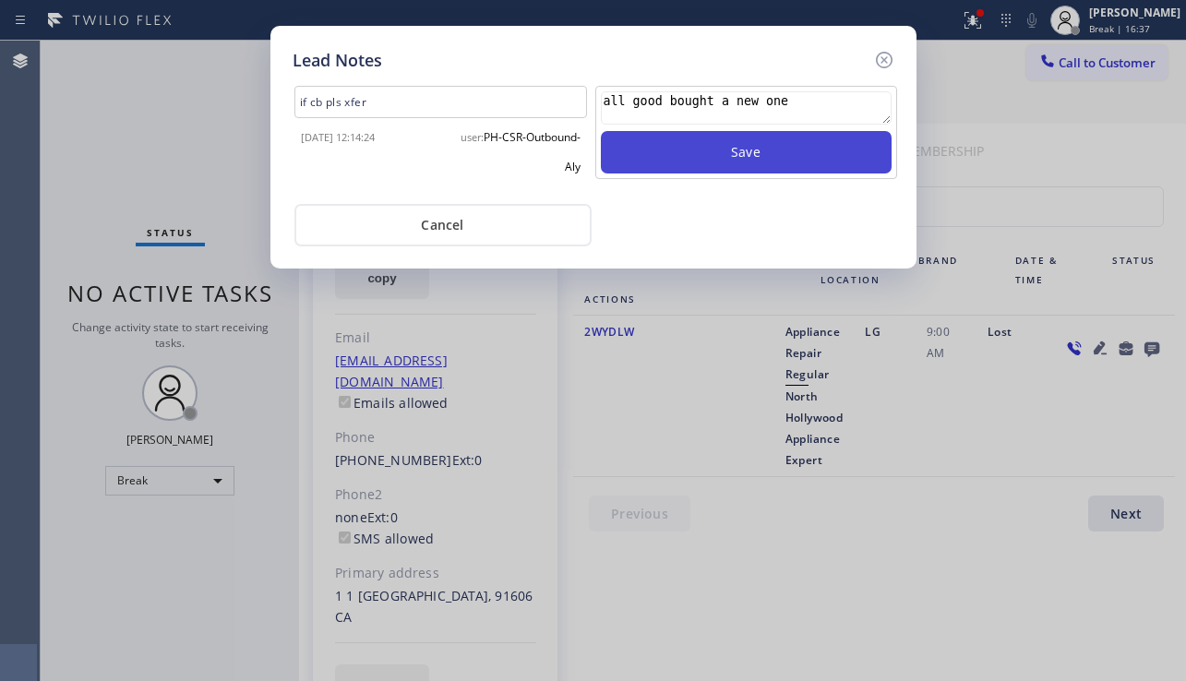
type textarea "all good bought a new one"
click at [660, 146] on button "Save" at bounding box center [746, 152] width 291 height 42
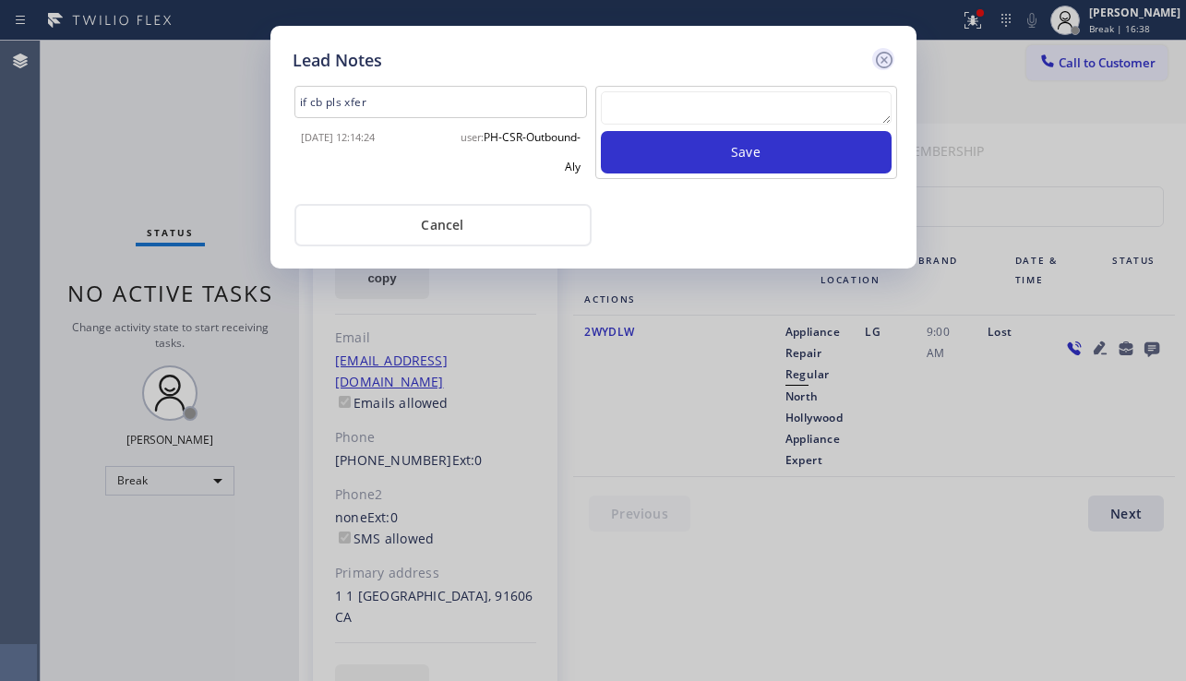
click at [892, 60] on icon at bounding box center [883, 60] width 17 height 17
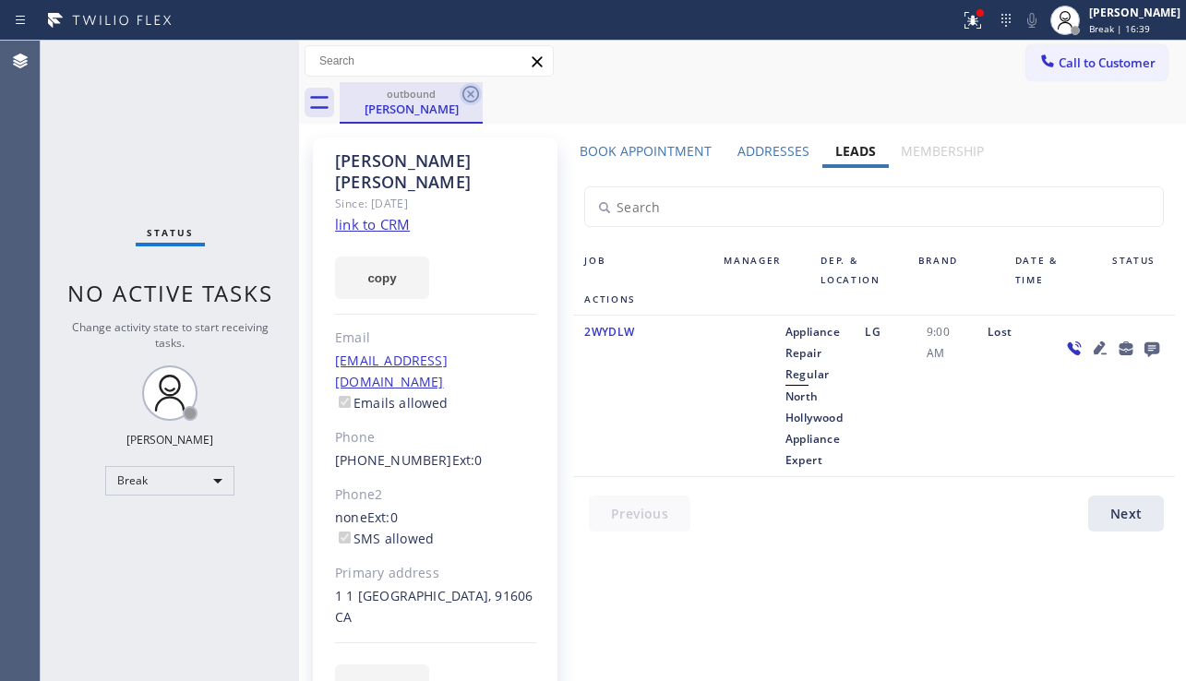
click at [476, 84] on icon at bounding box center [471, 94] width 22 height 22
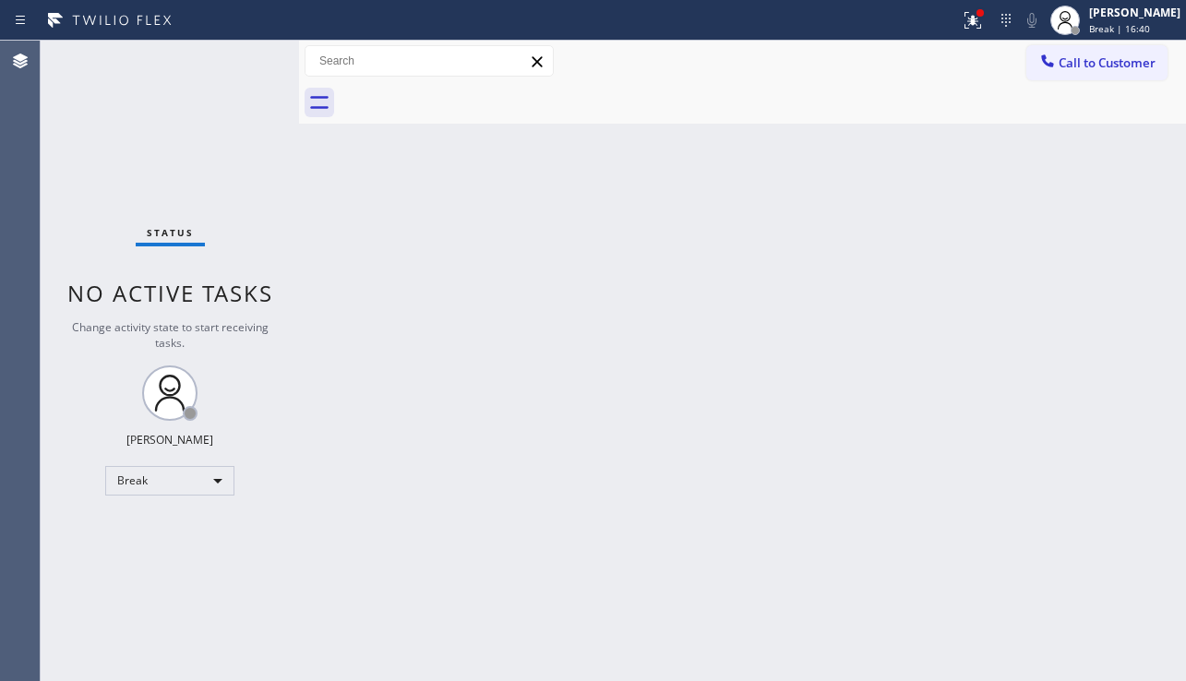
click at [537, 399] on div "Back to Dashboard Change Sender ID Customers Technicians Select a contact Outbo…" at bounding box center [742, 361] width 887 height 641
click at [1038, 465] on div "Back to Dashboard Change Sender ID Customers Technicians Select a contact Outbo…" at bounding box center [742, 361] width 887 height 641
click at [1073, 70] on span "Call to Customer" at bounding box center [1107, 62] width 97 height 17
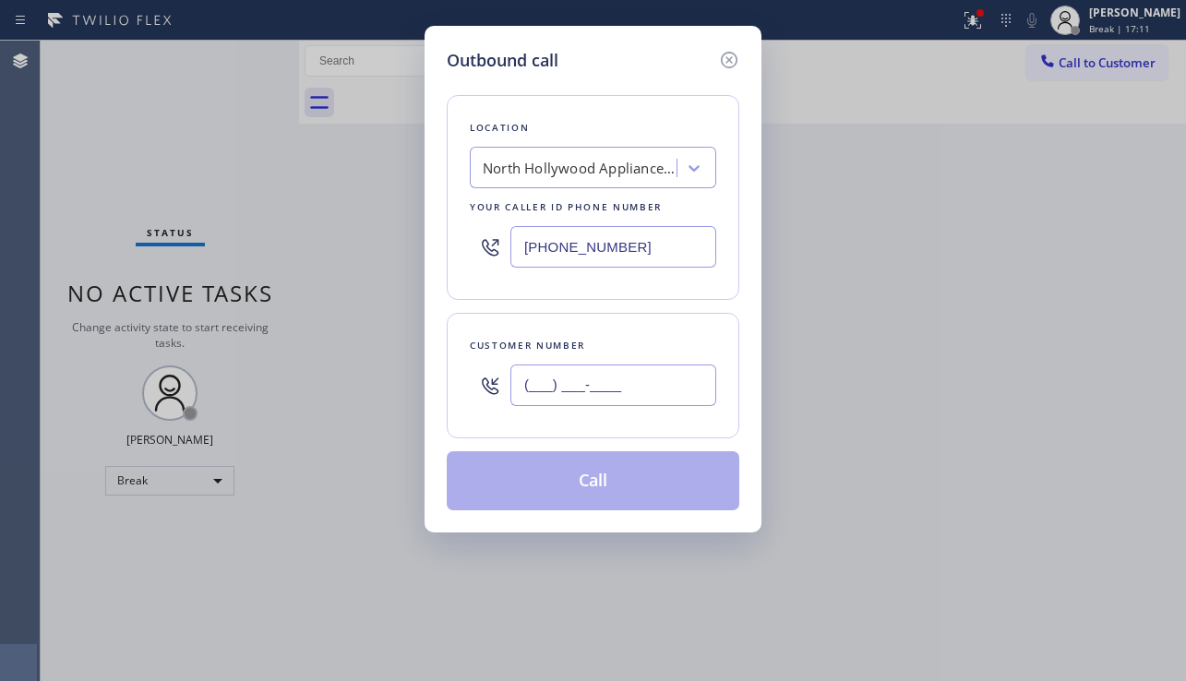
click at [589, 370] on input "(___) ___-____" at bounding box center [613, 386] width 206 height 42
paste input "914) 424-2917"
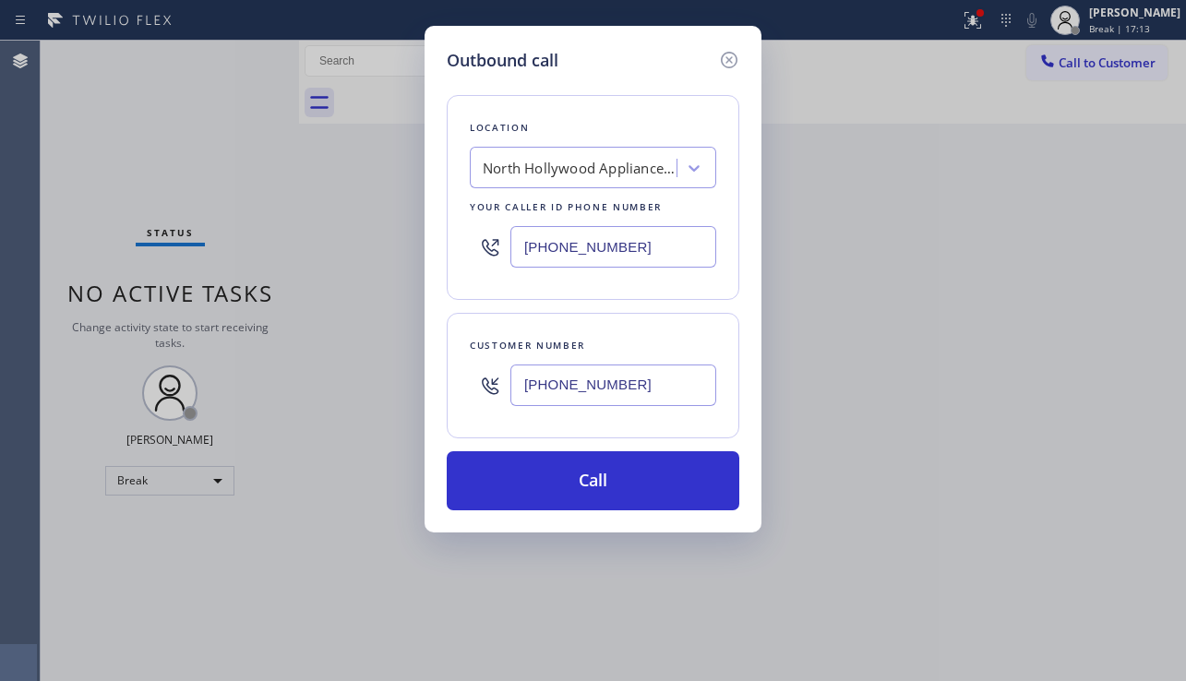
type input "[PHONE_NUMBER]"
drag, startPoint x: 943, startPoint y: 449, endPoint x: 696, endPoint y: 391, distance: 253.0
click at [943, 449] on div "Outbound call Location [GEOGRAPHIC_DATA] Appliance Expert Your caller id phone …" at bounding box center [593, 340] width 1186 height 681
click at [507, 174] on div "North Hollywood Appliance Expert" at bounding box center [580, 168] width 194 height 21
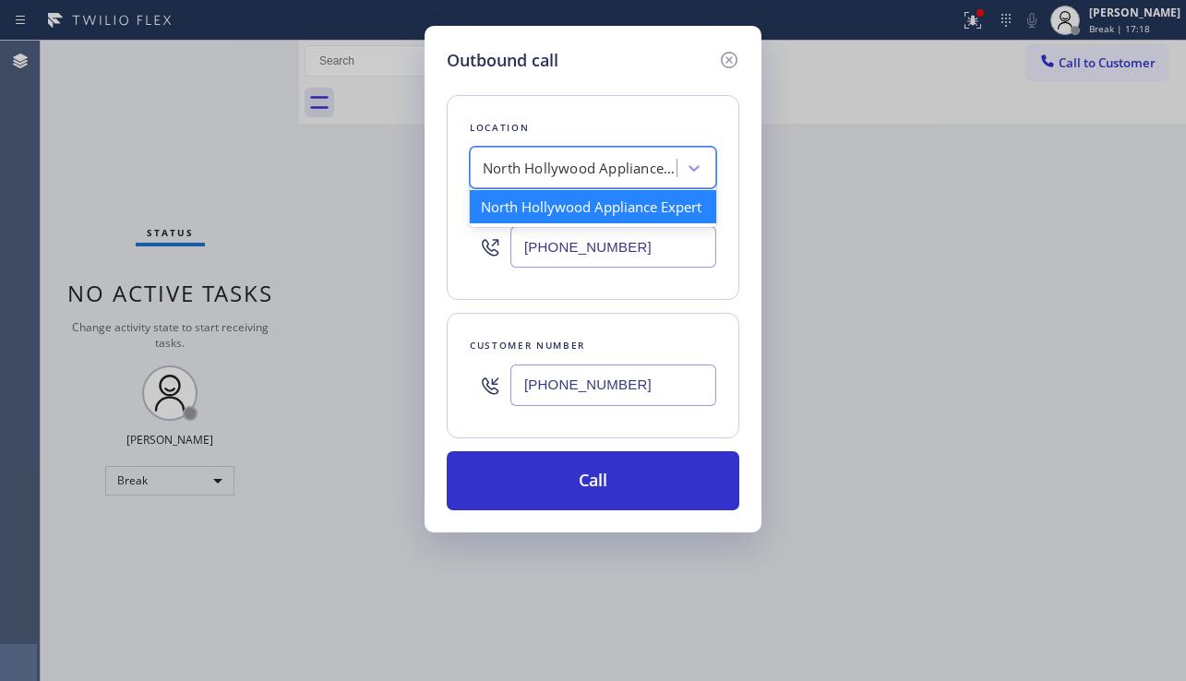
paste input "Repair Twist of [US_STATE]"
type input "Repair Twist of [US_STATE]"
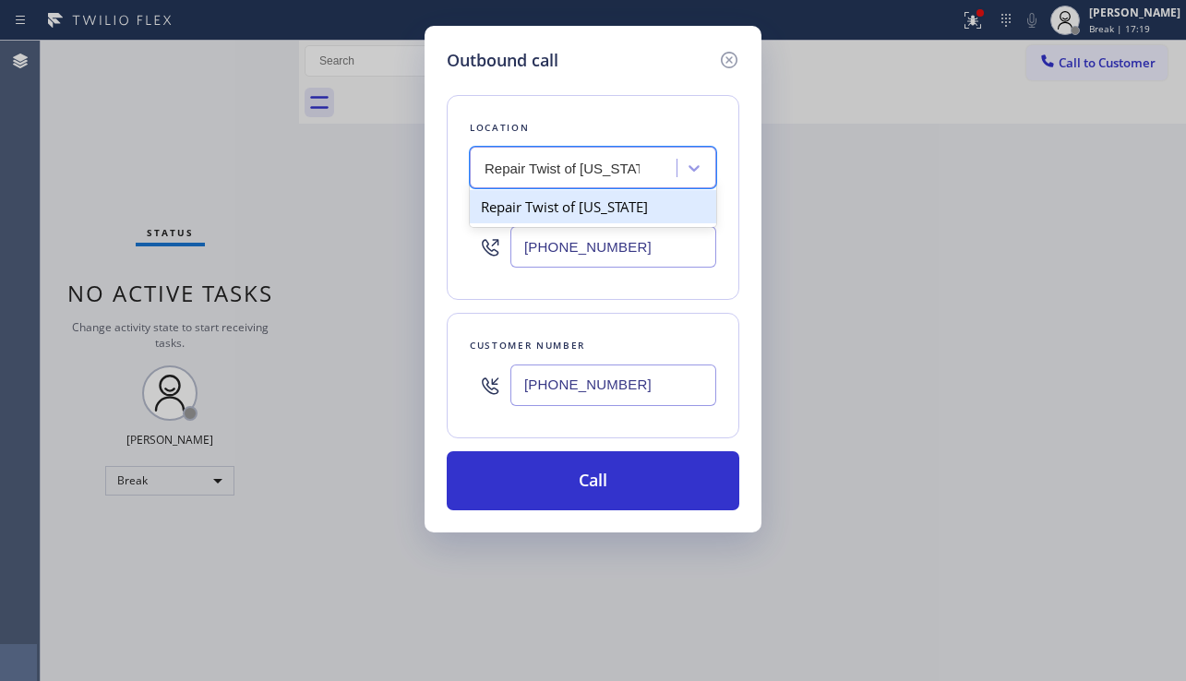
click at [564, 209] on div "Repair Twist of [US_STATE]" at bounding box center [593, 206] width 246 height 33
type input "[PHONE_NUMBER]"
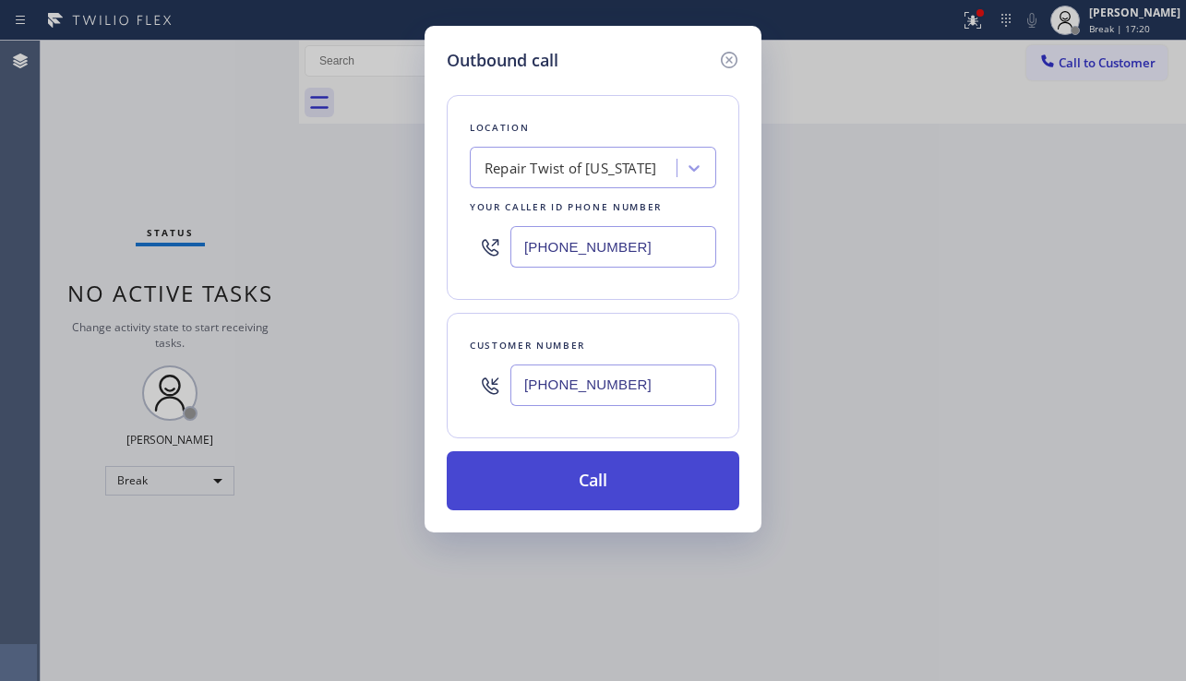
click at [569, 482] on button "Call" at bounding box center [593, 480] width 293 height 59
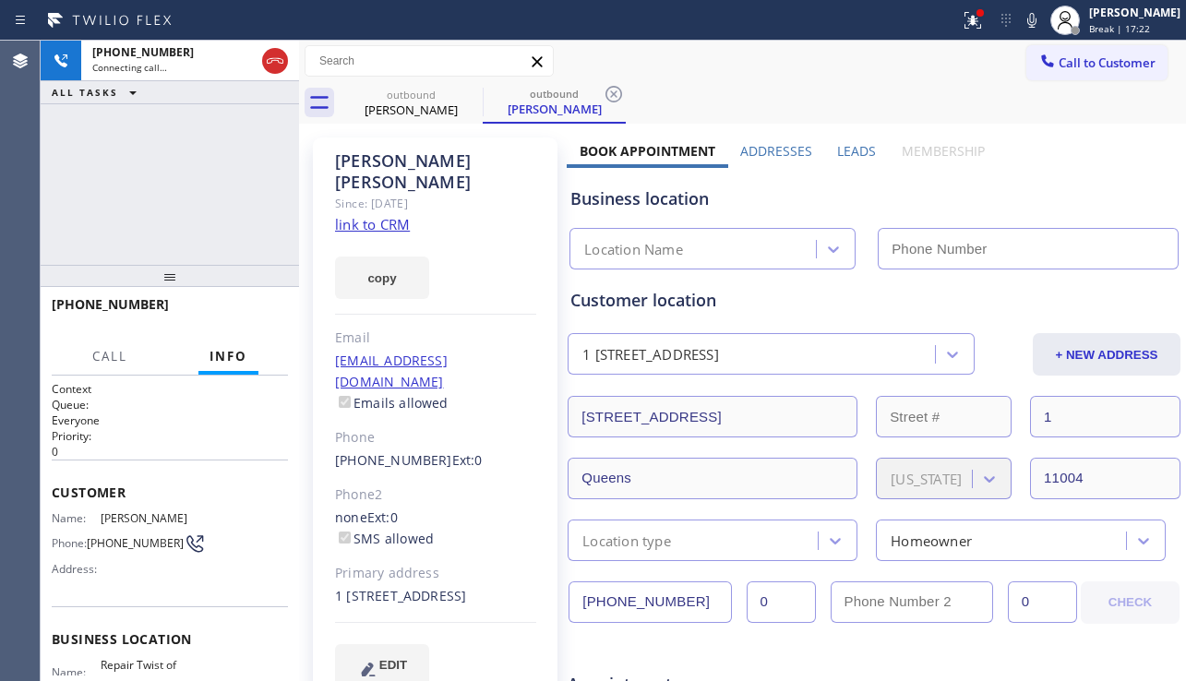
click at [837, 145] on label "Leads" at bounding box center [856, 151] width 39 height 18
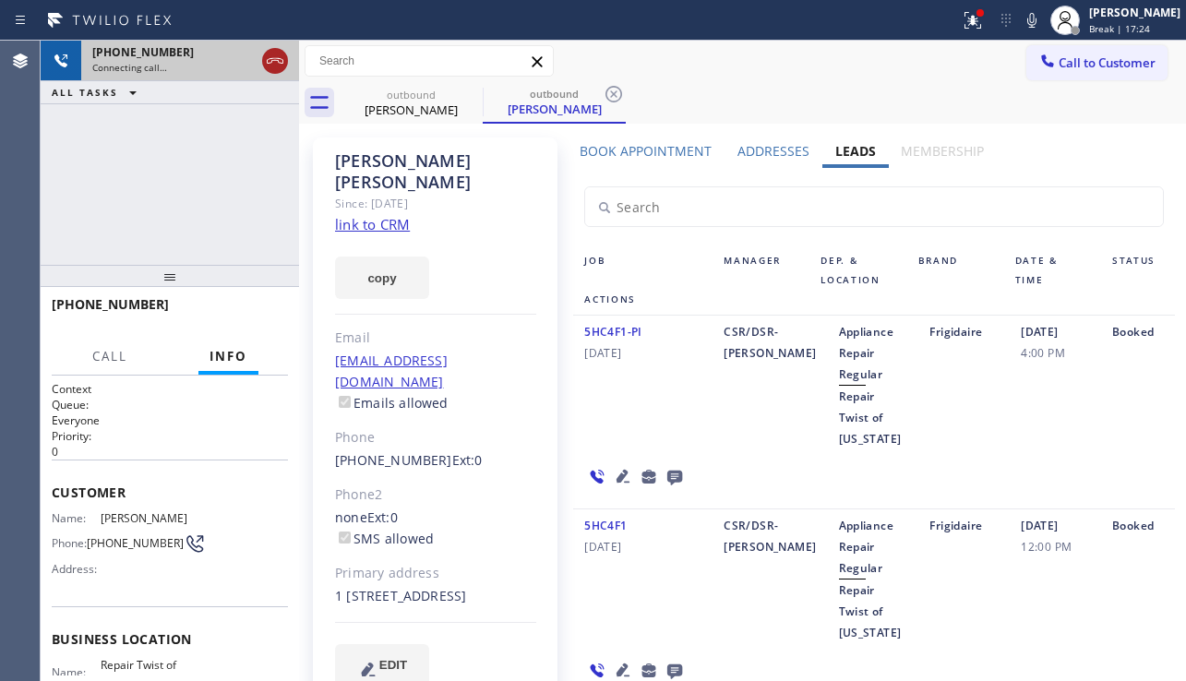
click at [282, 63] on icon at bounding box center [275, 61] width 17 height 6
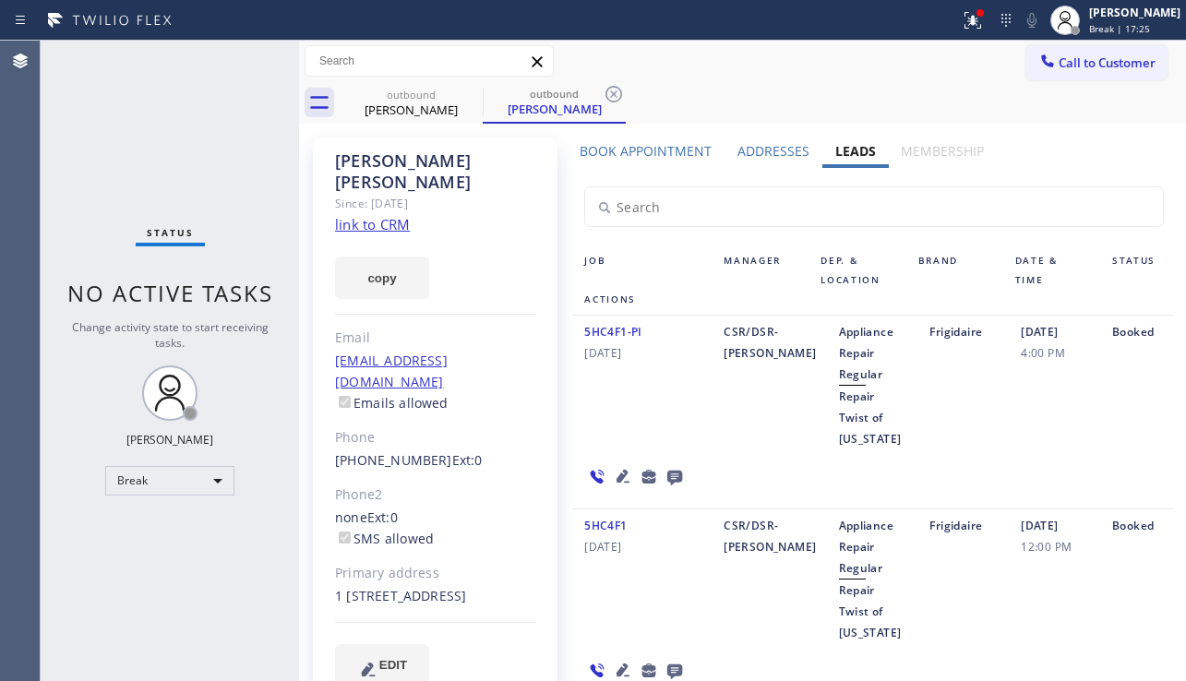
click at [617, 470] on icon at bounding box center [623, 476] width 13 height 13
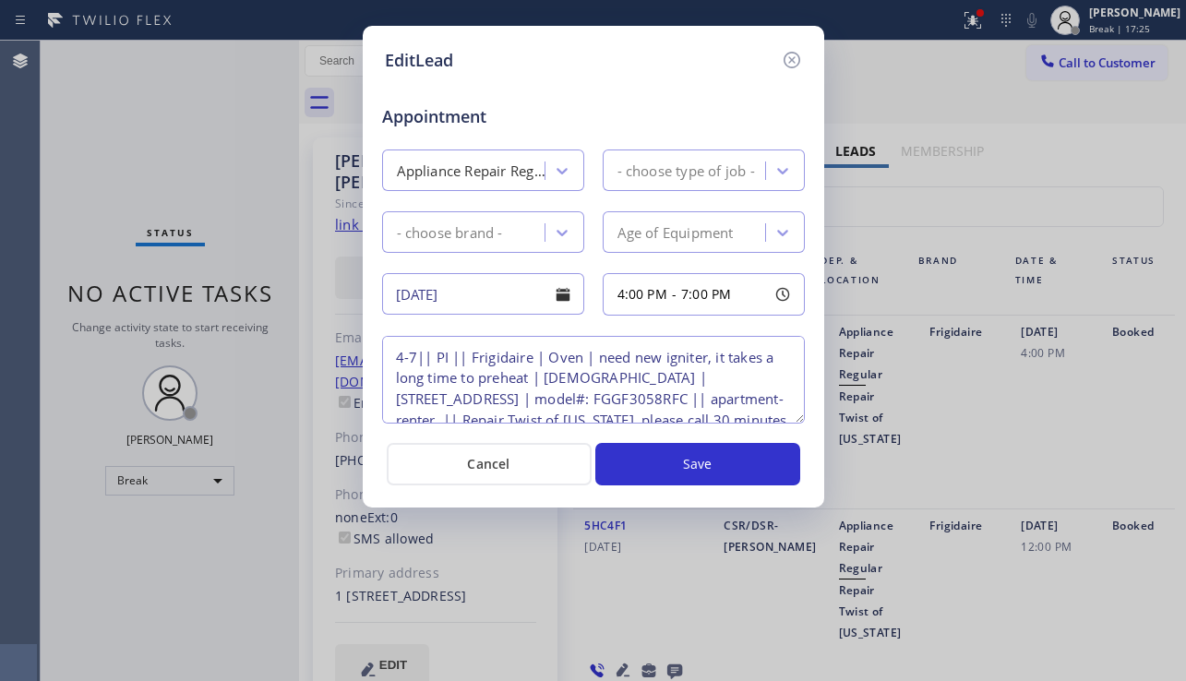
type textarea "4-7|| PI || Frigidaire | Oven | need new igniter, it takes a long time to prehe…"
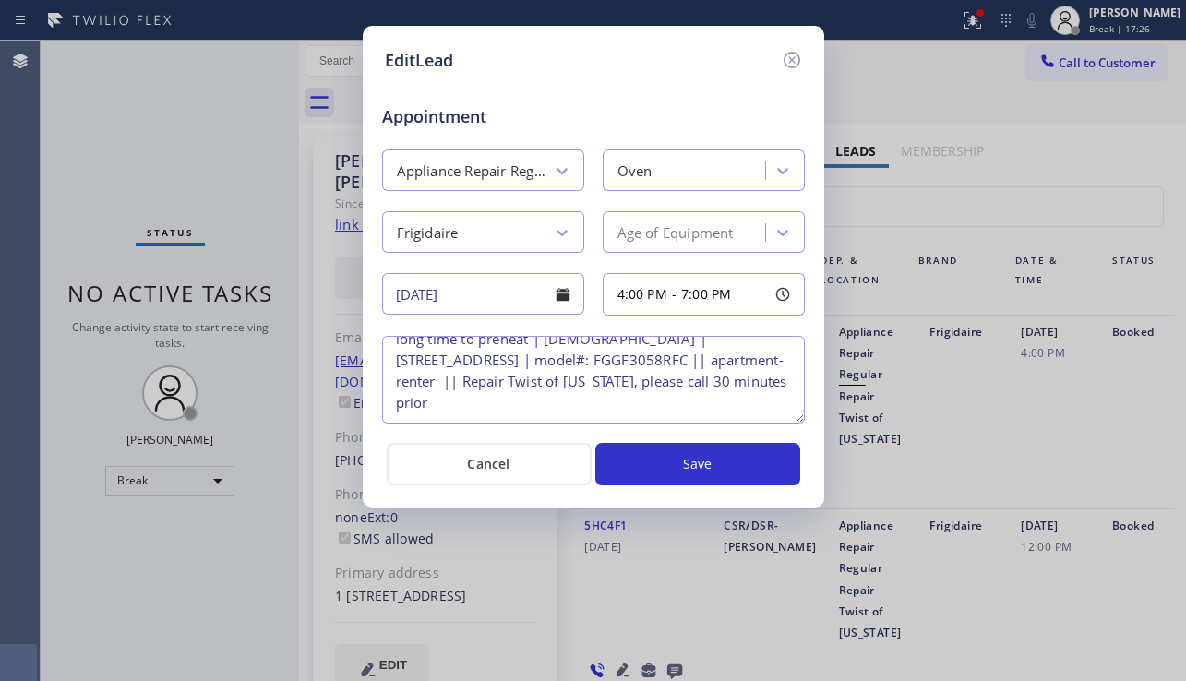
scroll to position [81, 0]
click at [799, 54] on icon at bounding box center [792, 60] width 22 height 22
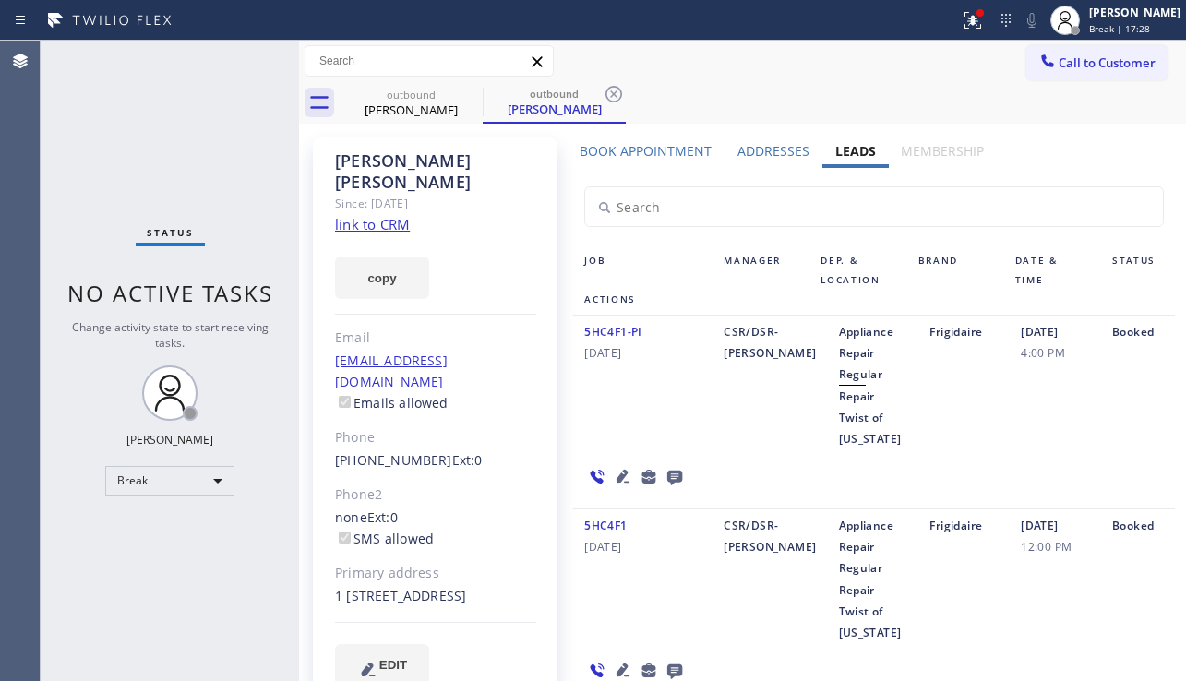
click at [616, 659] on icon at bounding box center [623, 670] width 22 height 22
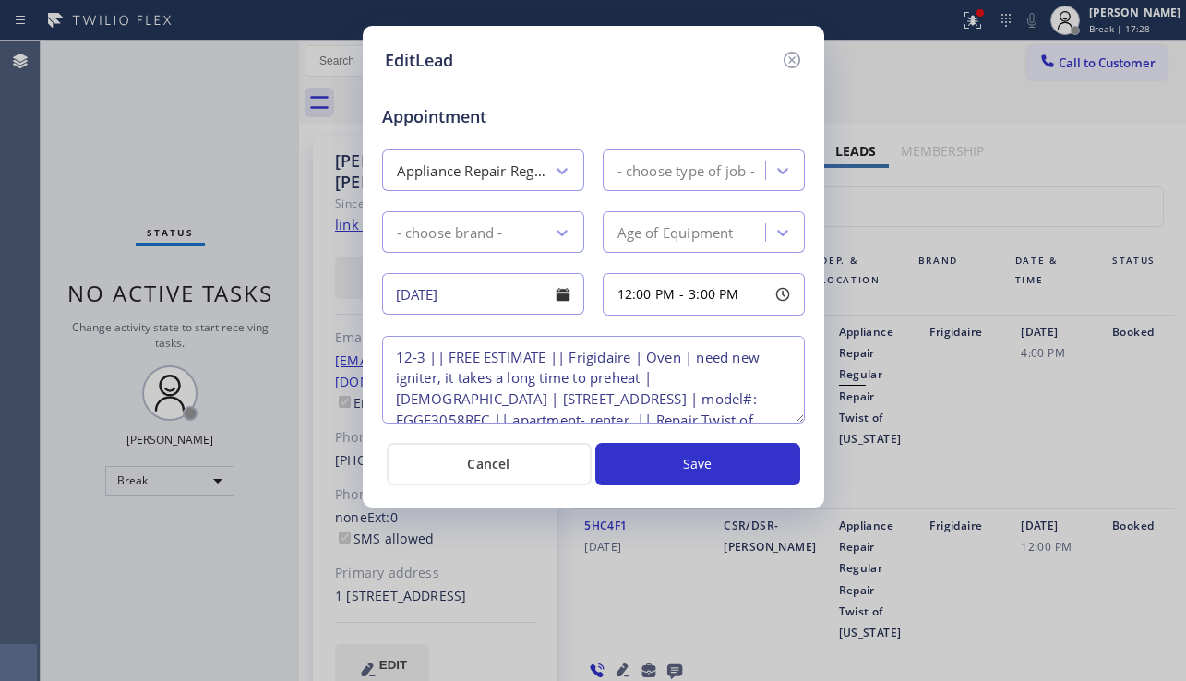
type textarea "12-3 || FREE ESTIMATE || Frigidaire | Oven | need new igniter, it takes a long …"
click at [792, 55] on icon at bounding box center [792, 60] width 22 height 22
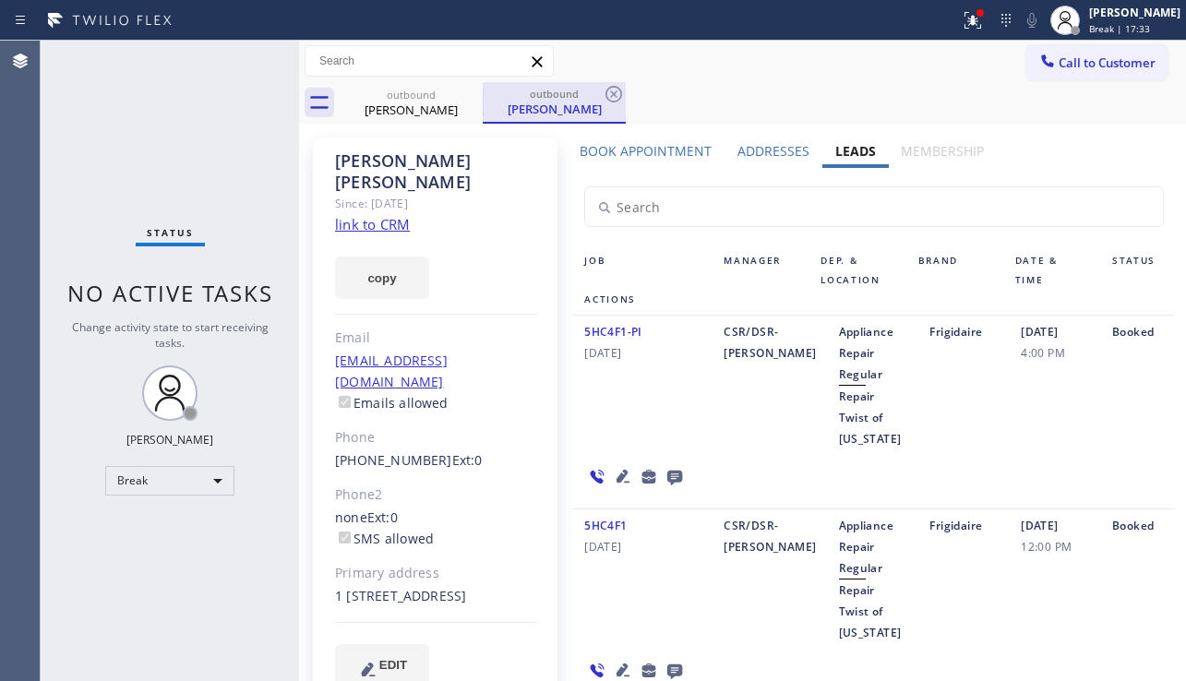
click at [599, 90] on div "outbound" at bounding box center [554, 94] width 139 height 14
click at [470, 90] on icon at bounding box center [471, 94] width 22 height 22
click at [483, 90] on div "outbound [PERSON_NAME]" at bounding box center [554, 103] width 143 height 42
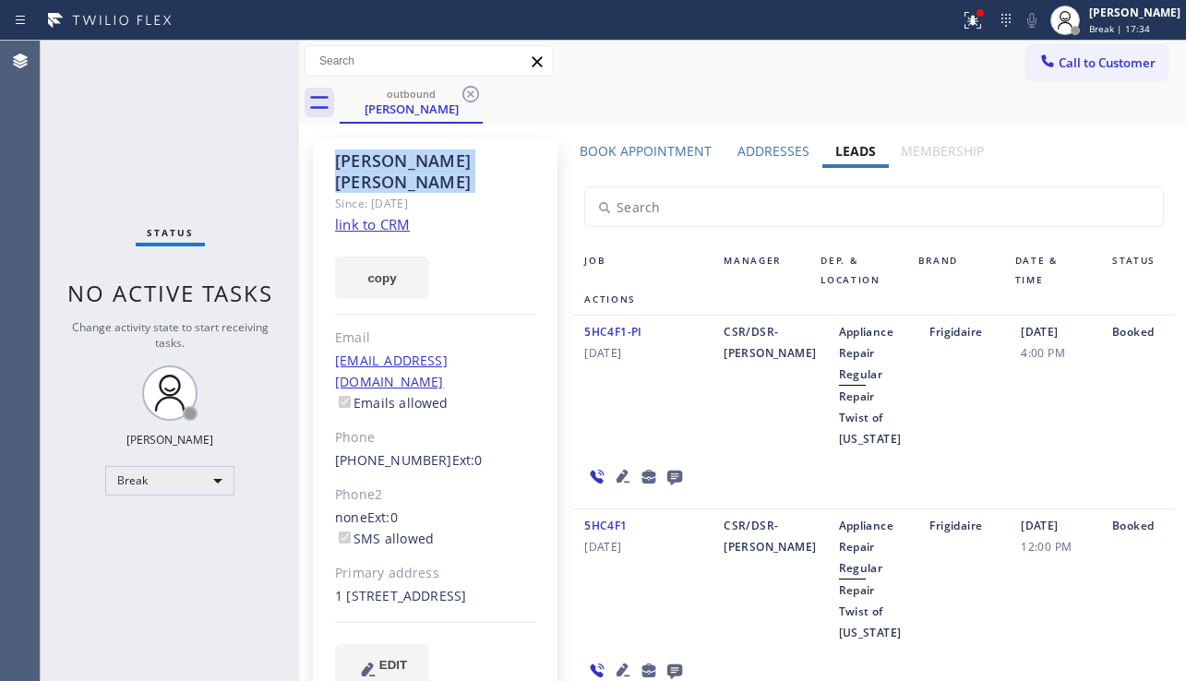
click at [470, 90] on icon at bounding box center [471, 94] width 22 height 22
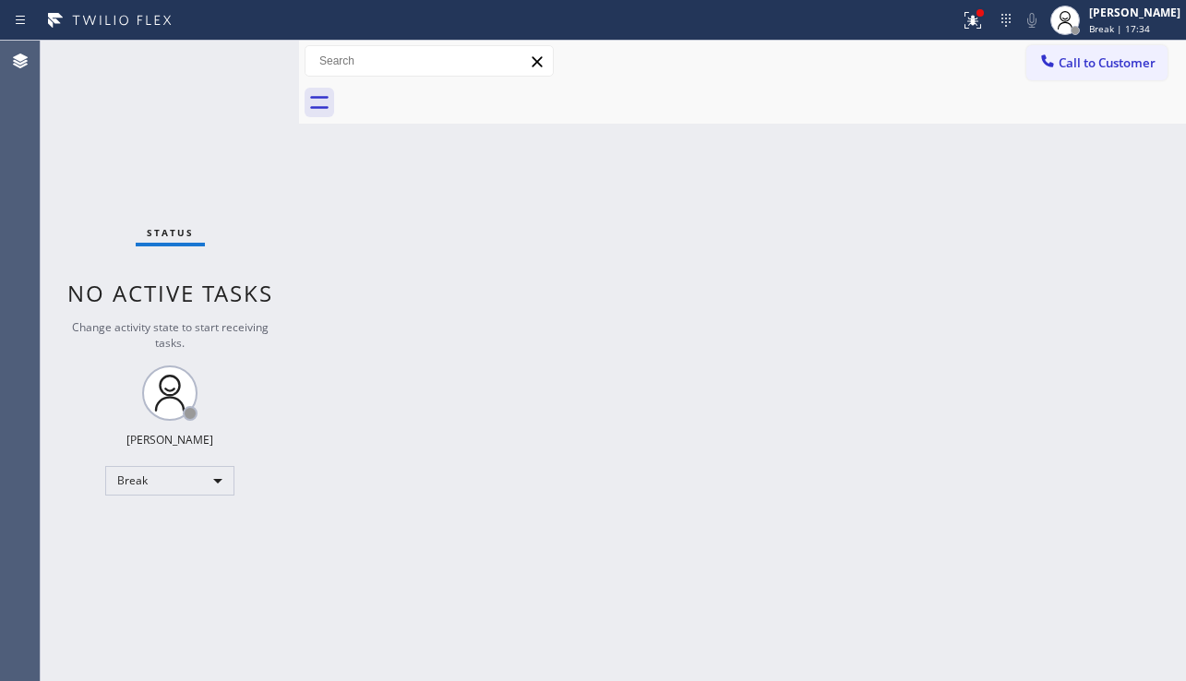
click at [453, 98] on div at bounding box center [763, 103] width 847 height 42
drag, startPoint x: 1051, startPoint y: 454, endPoint x: 965, endPoint y: 461, distance: 87.0
click at [1051, 454] on div "Back to Dashboard Change Sender ID Customers Technicians Select a contact Outbo…" at bounding box center [742, 361] width 887 height 641
click at [1027, 495] on div "Back to Dashboard Change Sender ID Customers Technicians Select a contact Outbo…" at bounding box center [742, 361] width 887 height 641
click at [1122, 69] on span "Call to Customer" at bounding box center [1107, 62] width 97 height 17
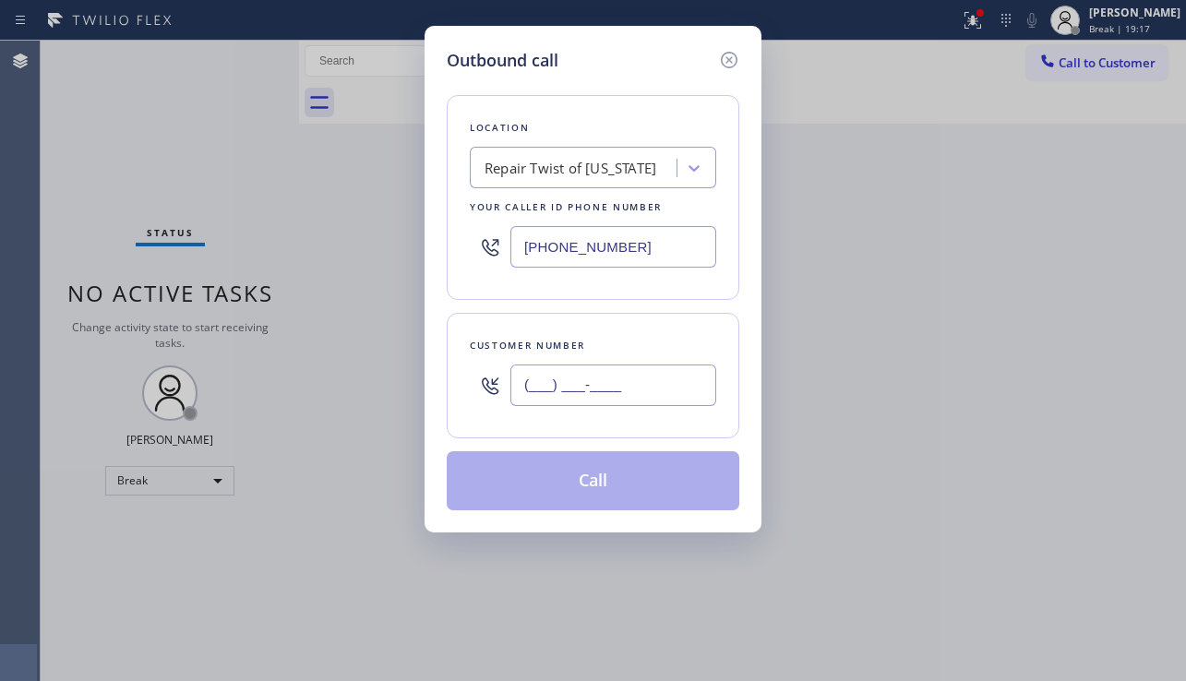
click at [542, 396] on input "(___) ___-____" at bounding box center [613, 386] width 206 height 42
paste input "480) 544-0997"
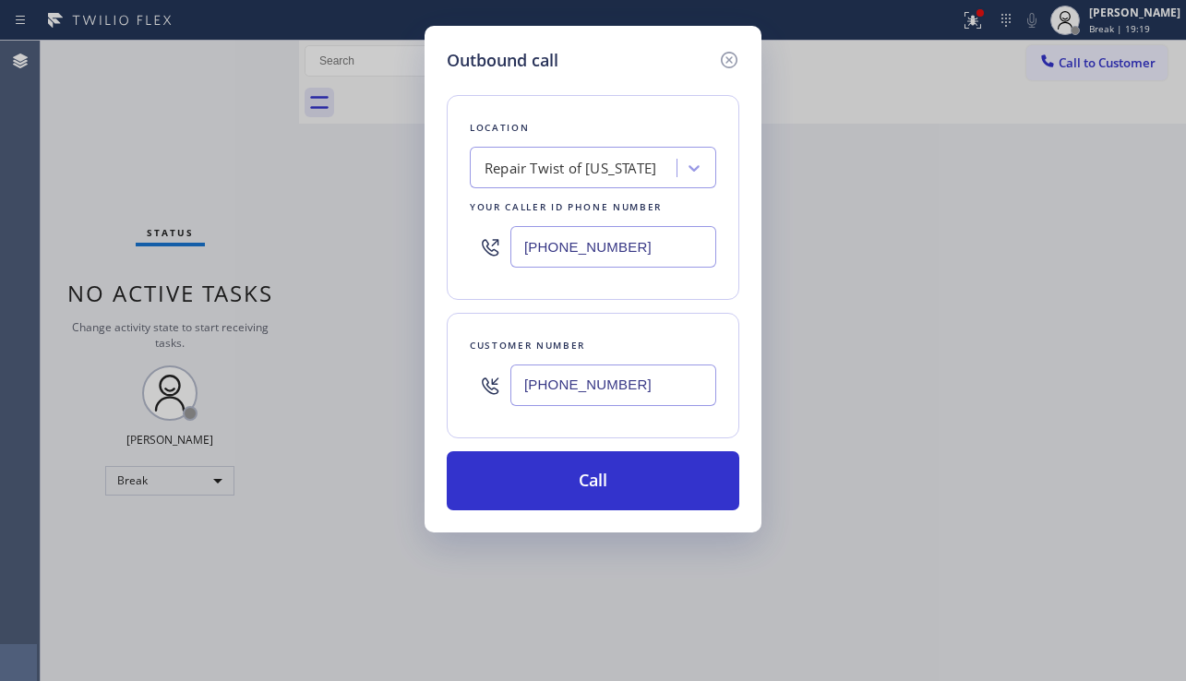
type input "[PHONE_NUMBER]"
drag, startPoint x: 908, startPoint y: 392, endPoint x: 619, endPoint y: 285, distance: 308.1
click at [907, 391] on div "Outbound call Location Repair Twist of [US_STATE] Your caller id phone number […" at bounding box center [593, 340] width 1186 height 681
click at [568, 150] on div "Repair Twist of [US_STATE]" at bounding box center [593, 168] width 246 height 42
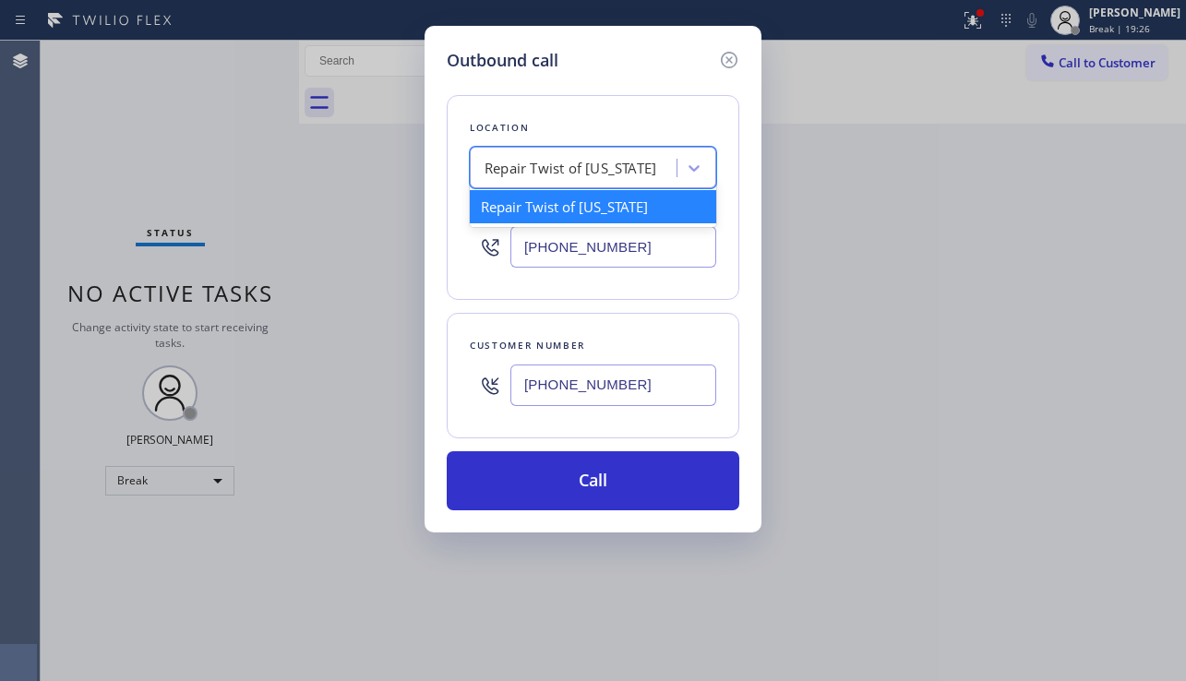
paste input "[PERSON_NAME] Appliance Repair & Service"
type input "[PERSON_NAME] Appliance Repair & Service"
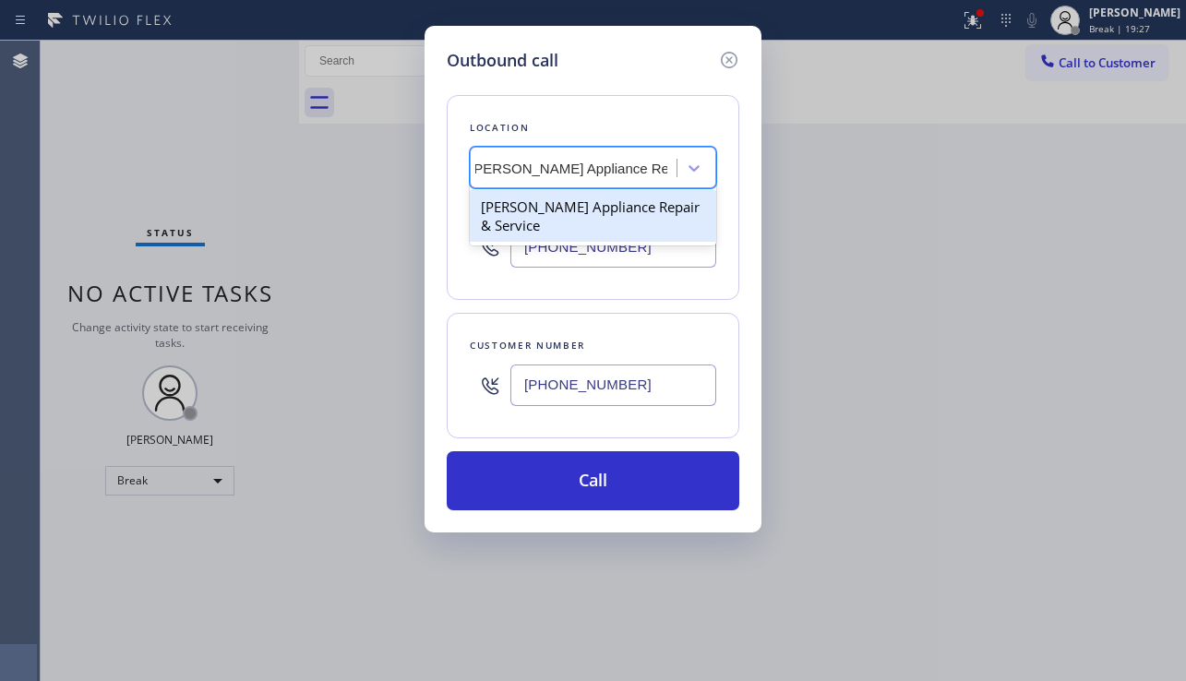
click at [568, 210] on div "[PERSON_NAME] Appliance Repair & Service" at bounding box center [593, 216] width 246 height 52
type input "[PHONE_NUMBER]"
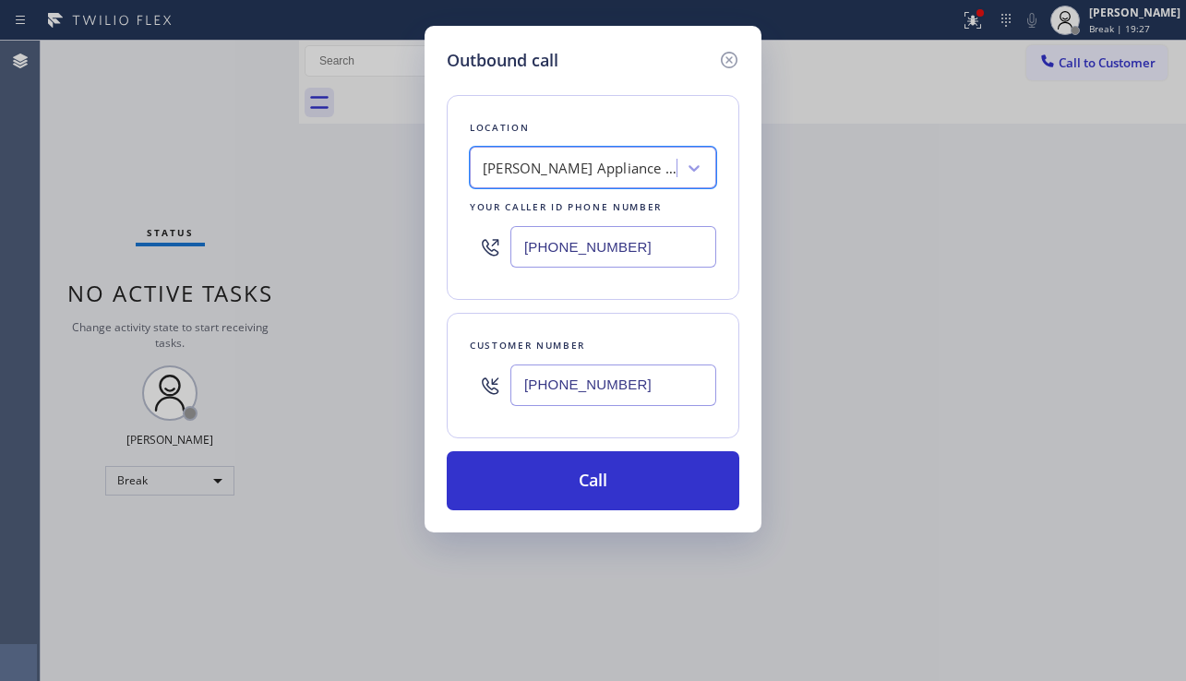
scroll to position [0, 2]
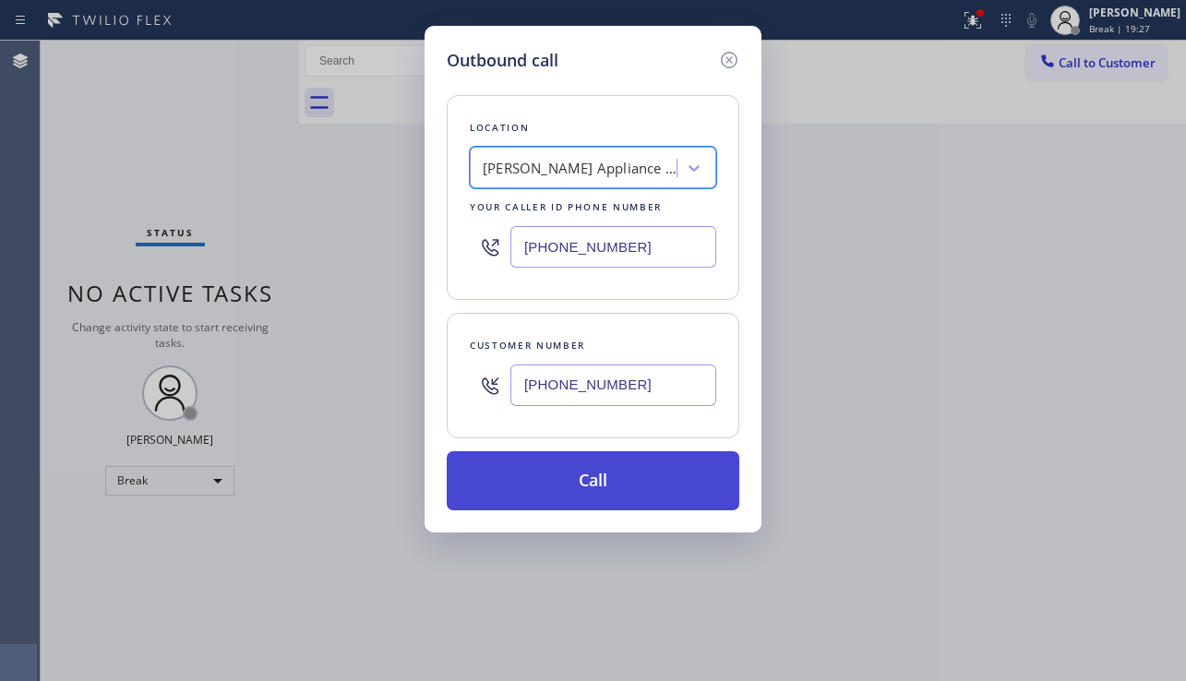
click at [577, 486] on button "Call" at bounding box center [593, 480] width 293 height 59
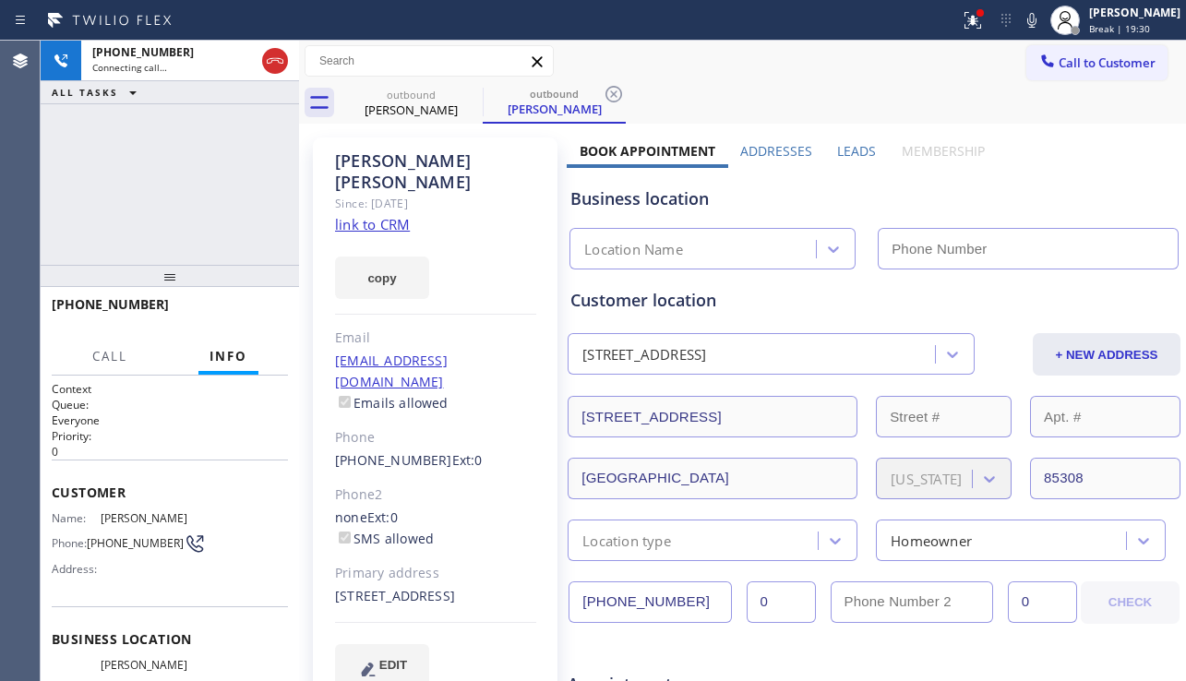
click at [838, 148] on label "Leads" at bounding box center [856, 151] width 39 height 18
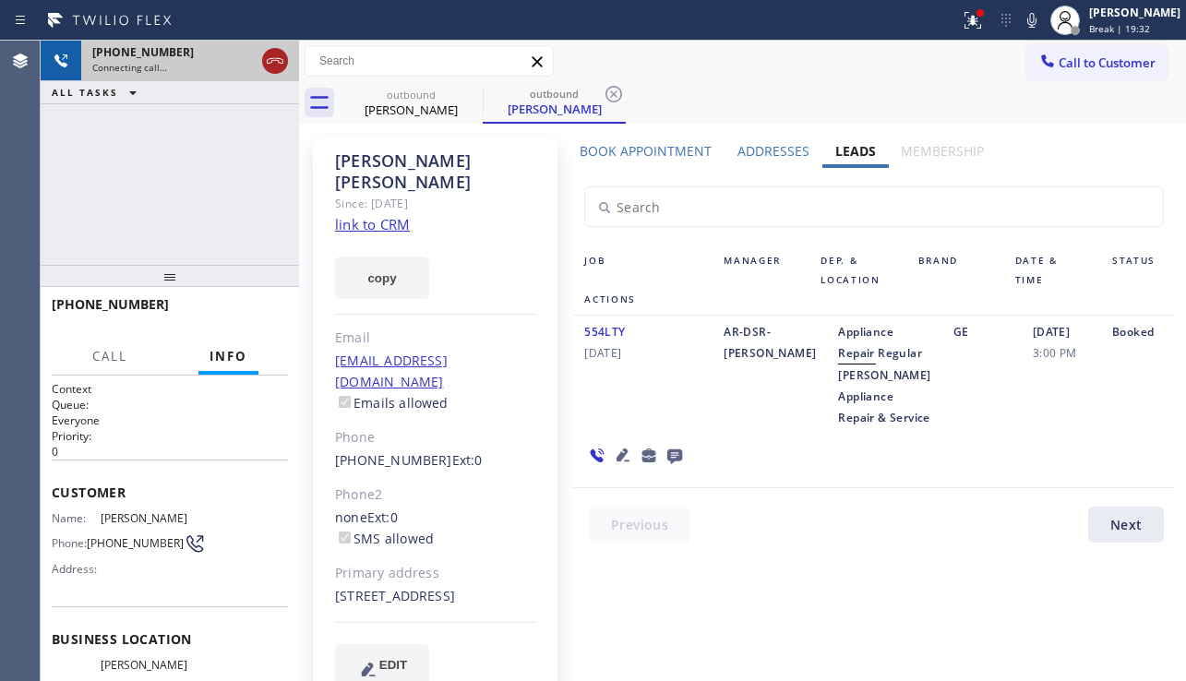
click at [264, 55] on icon at bounding box center [275, 61] width 22 height 22
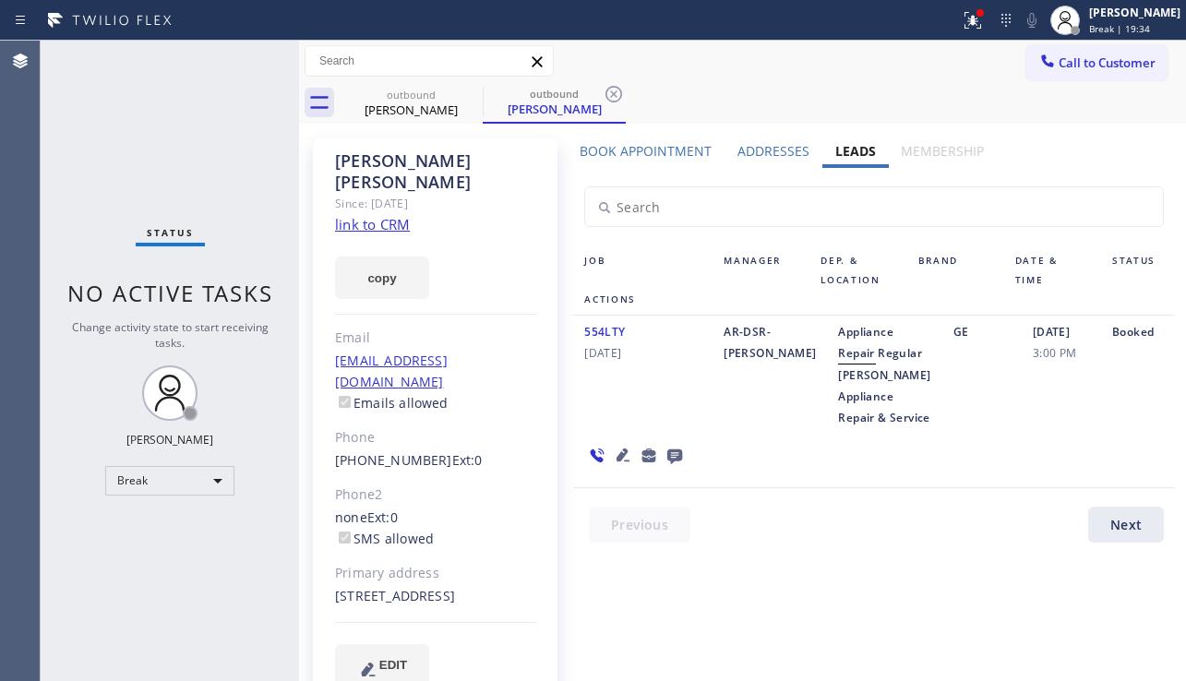
click at [682, 450] on icon at bounding box center [674, 457] width 15 height 15
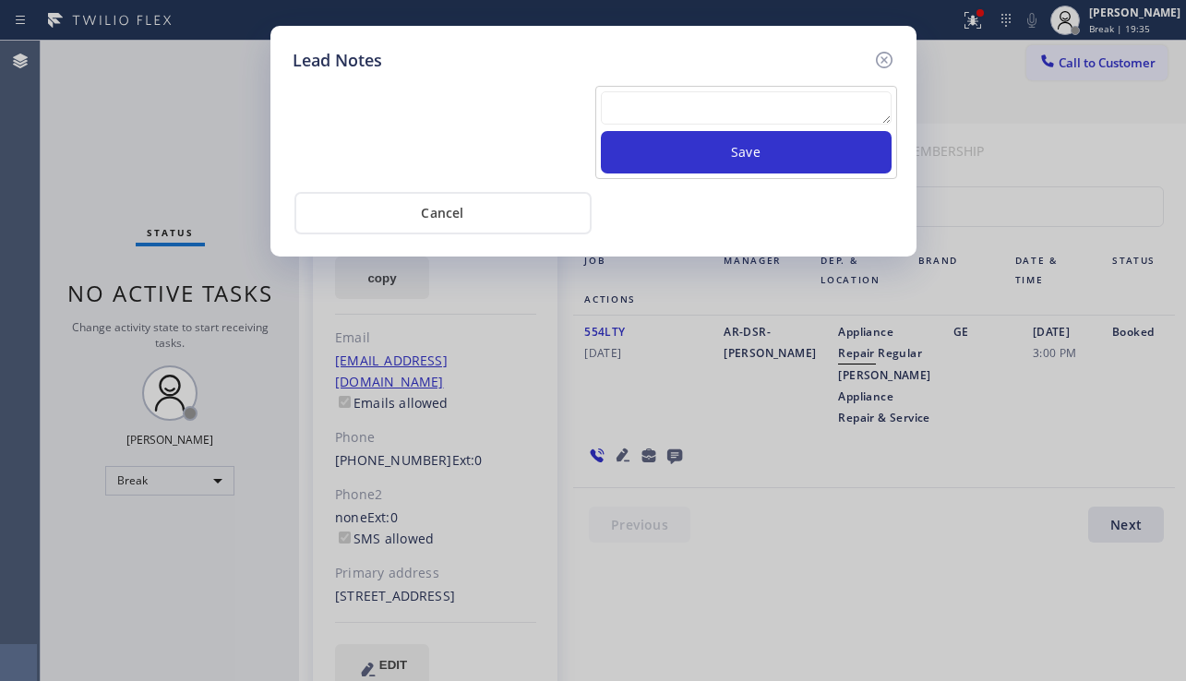
click at [681, 95] on textarea at bounding box center [746, 107] width 291 height 33
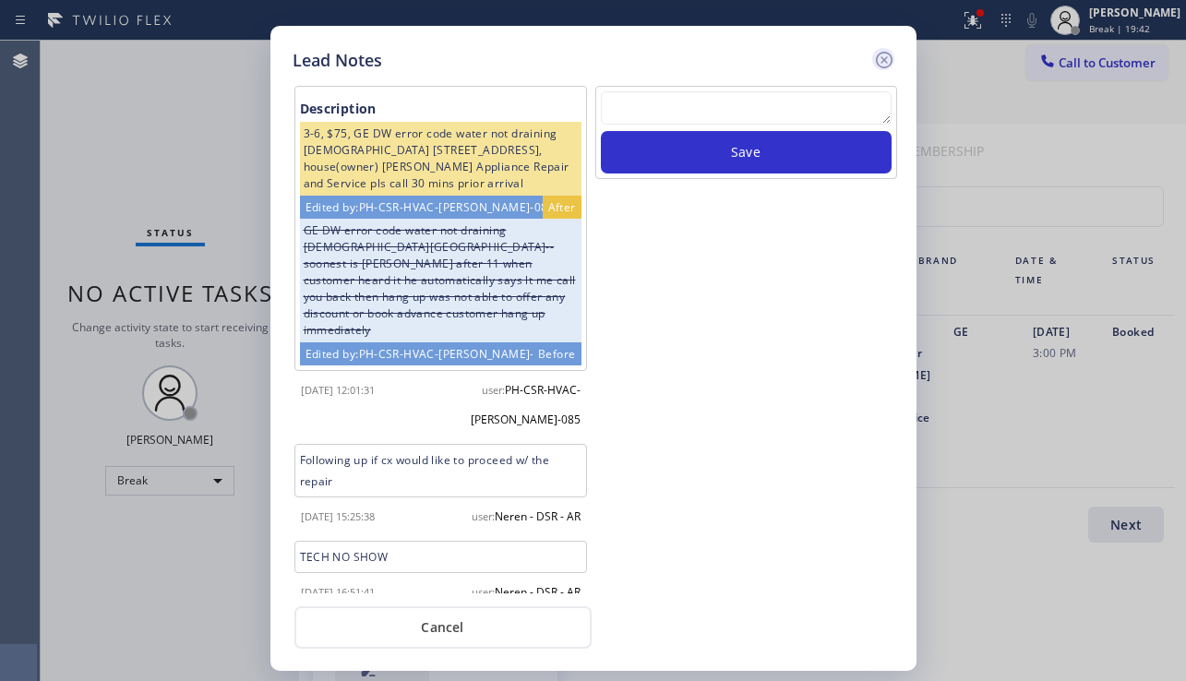
click at [878, 54] on icon at bounding box center [883, 60] width 17 height 17
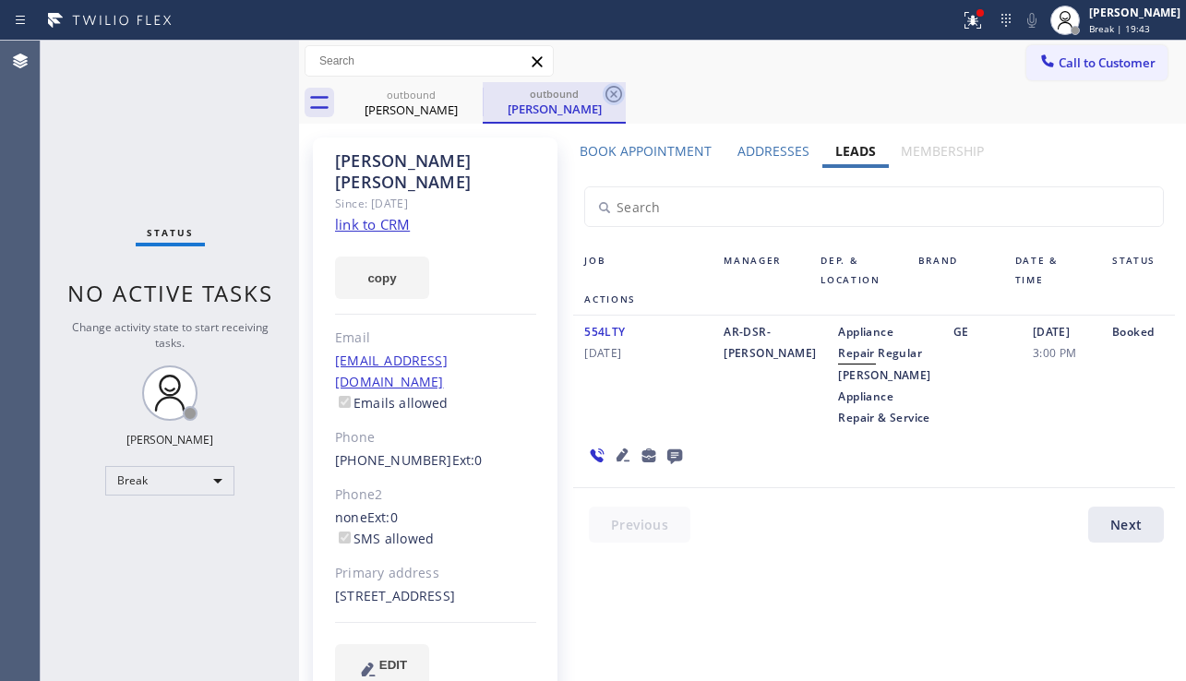
click at [614, 94] on icon at bounding box center [614, 94] width 17 height 17
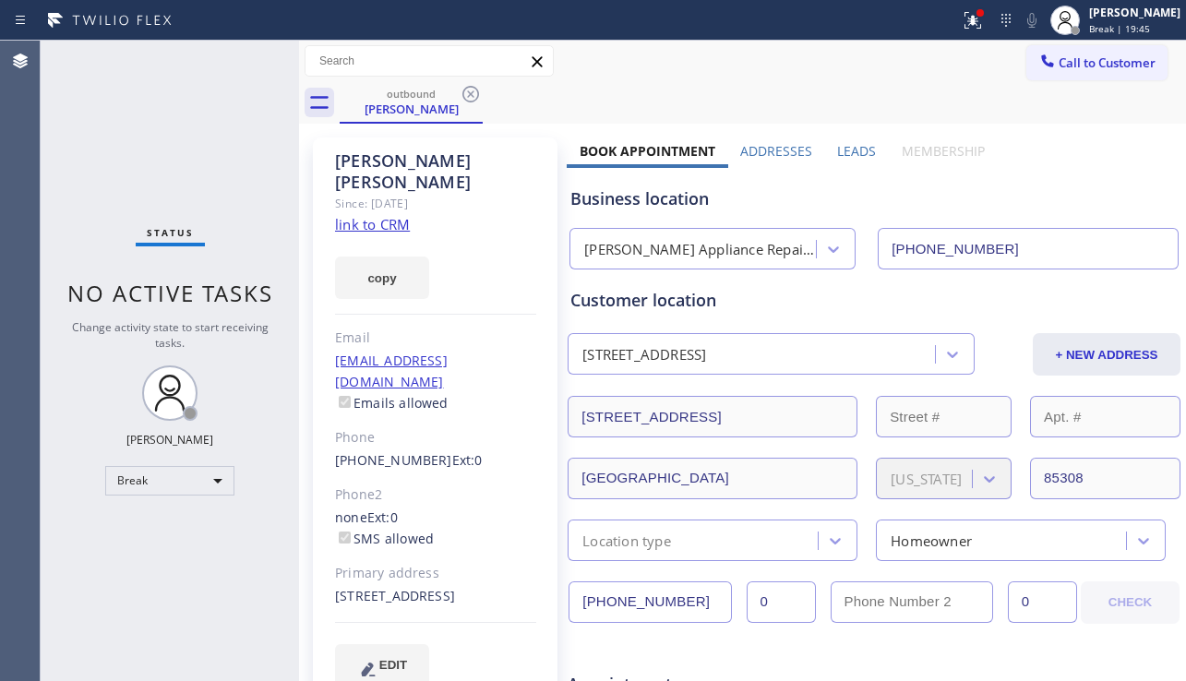
click at [366, 215] on link "link to CRM" at bounding box center [372, 224] width 75 height 18
click at [467, 94] on icon at bounding box center [471, 94] width 22 height 22
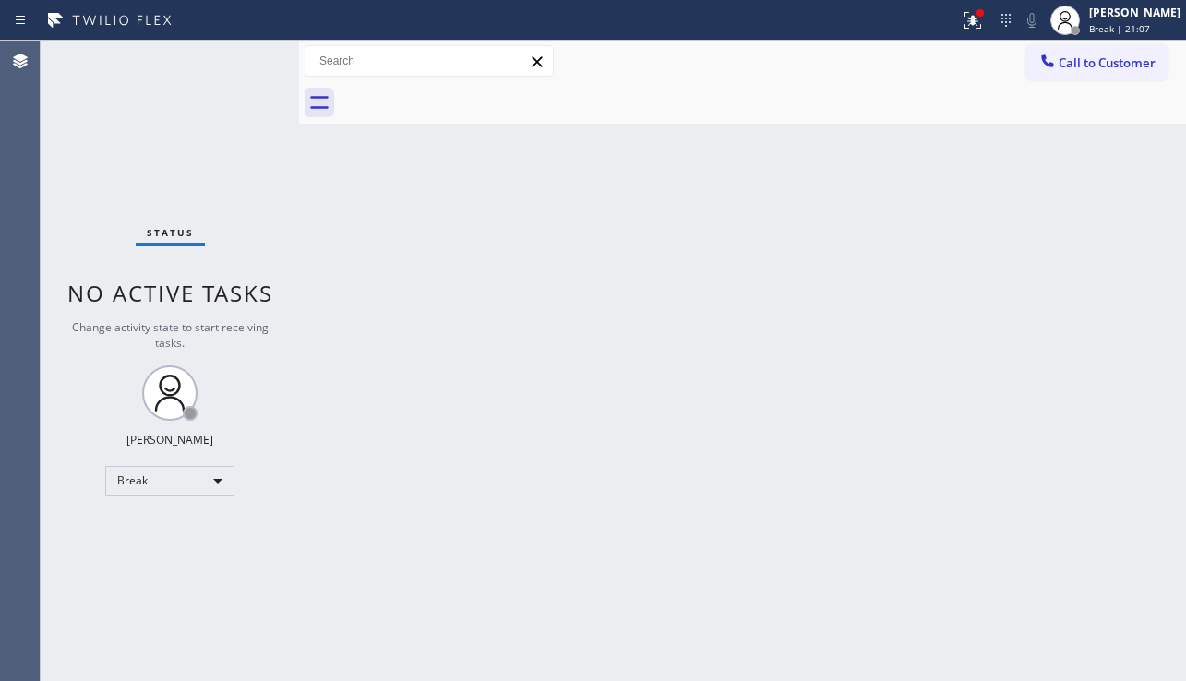
click at [999, 447] on div "Back to Dashboard Change Sender ID Customers Technicians Select a contact Outbo…" at bounding box center [742, 361] width 887 height 641
click at [1070, 72] on button "Call to Customer" at bounding box center [1097, 62] width 141 height 35
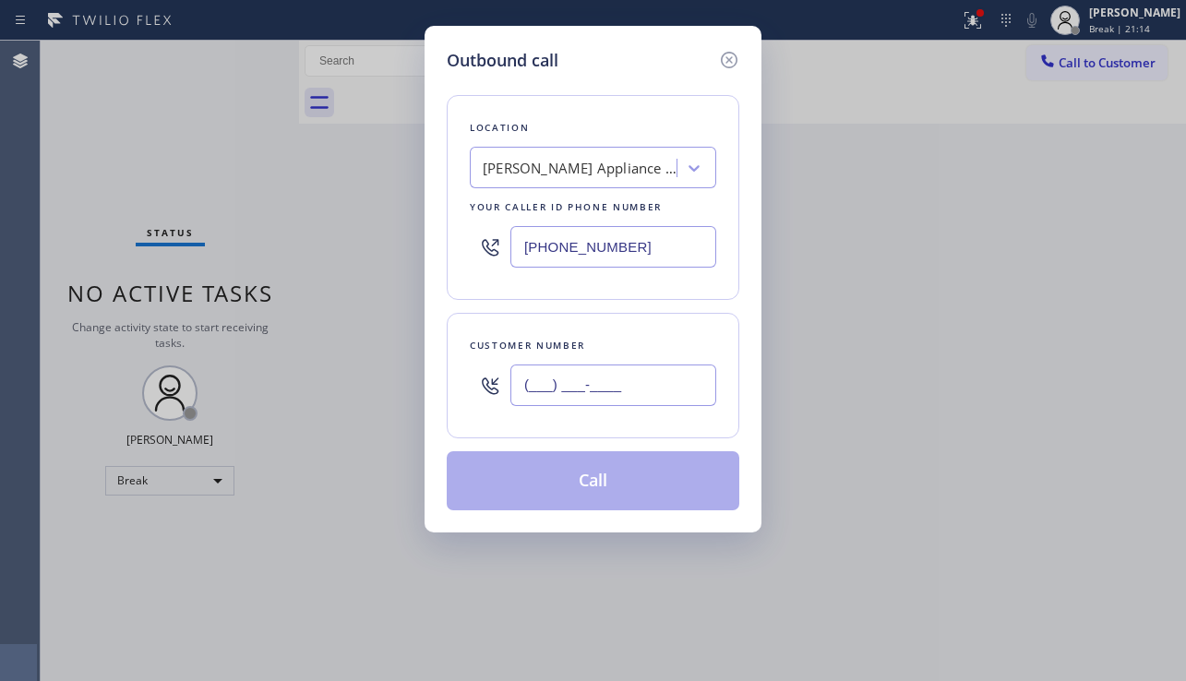
click at [607, 397] on input "(___) ___-____" at bounding box center [613, 386] width 206 height 42
paste input "714) 904-6822"
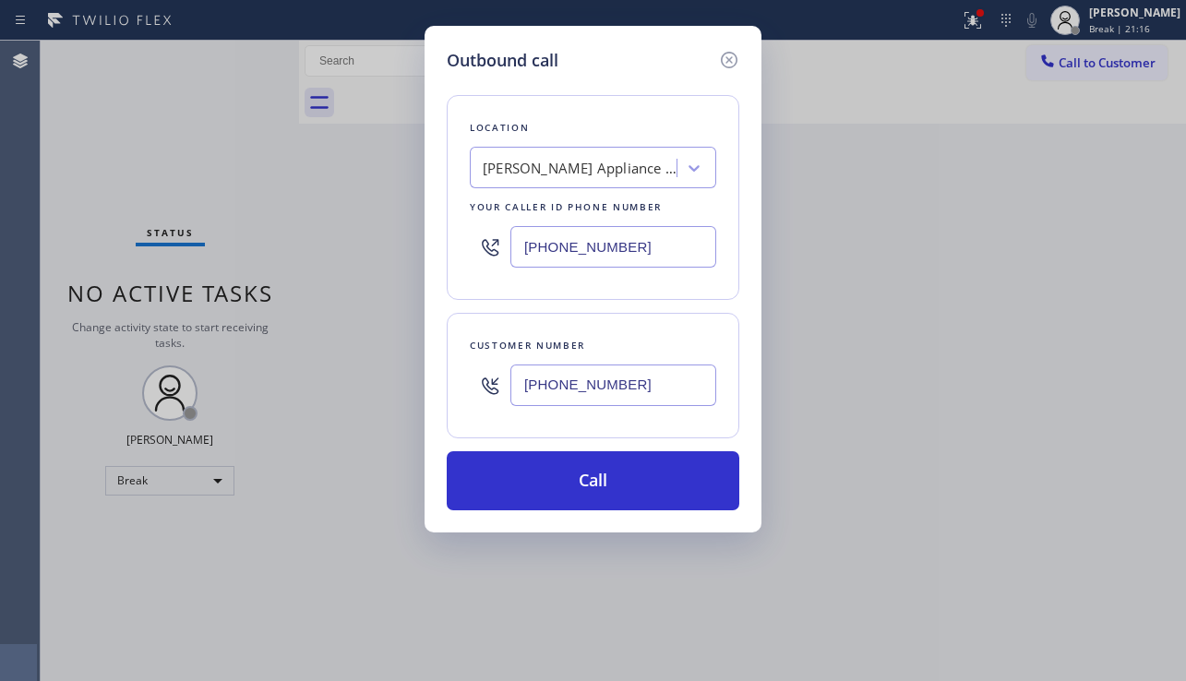
type input "[PHONE_NUMBER]"
drag, startPoint x: 986, startPoint y: 404, endPoint x: 536, endPoint y: 198, distance: 494.8
click at [985, 402] on div "Outbound call Location [PERSON_NAME] Appliance Repair & Service Your caller id …" at bounding box center [593, 340] width 1186 height 681
click at [515, 167] on div "[PERSON_NAME] Appliance Repair & Service" at bounding box center [580, 168] width 194 height 21
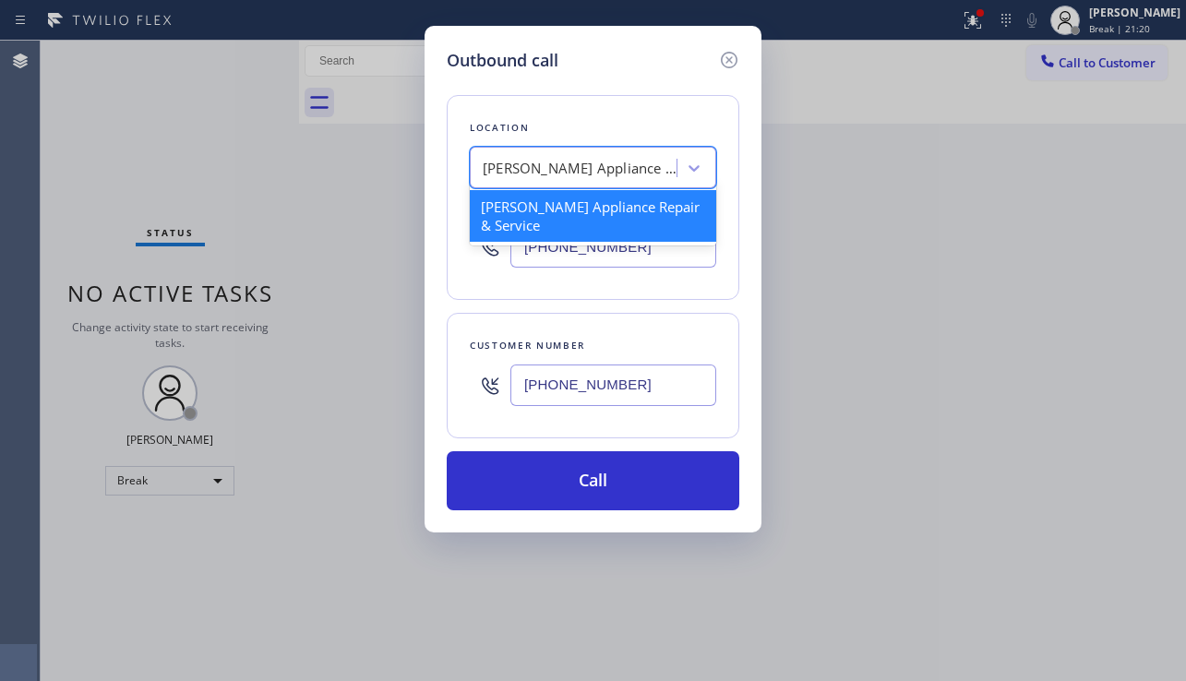
paste input "Subzero Repair Professionals"
type input "Subzero Repair Professionals"
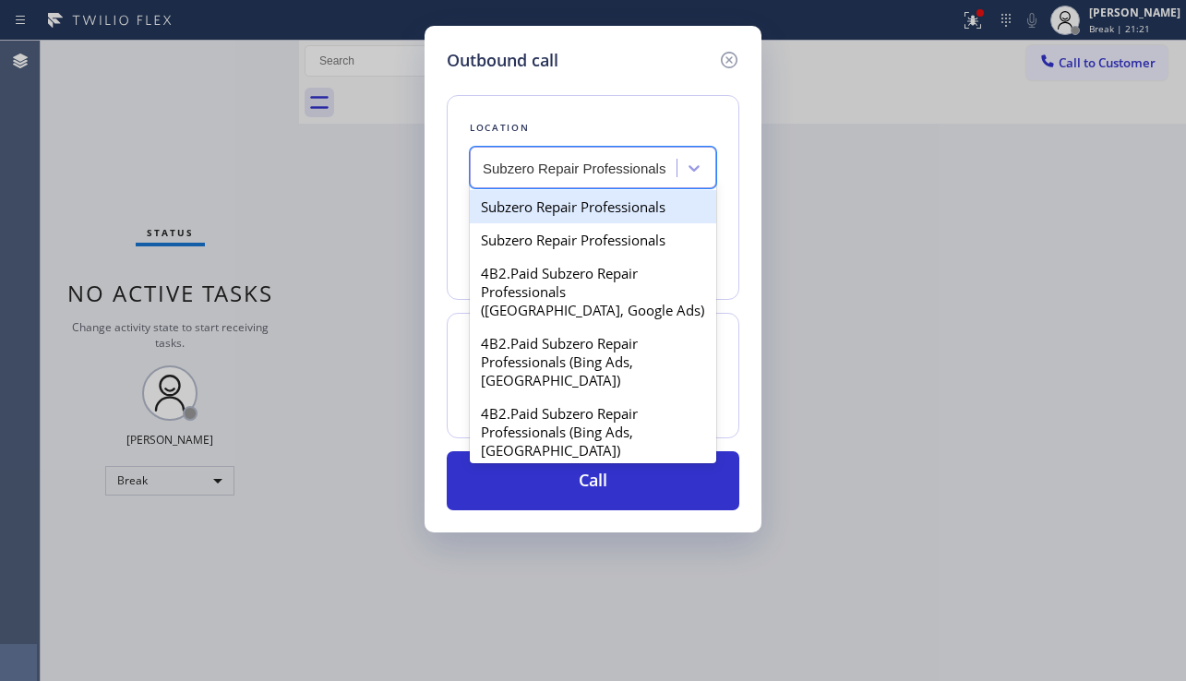
scroll to position [0, 2]
click at [539, 210] on div "Subzero Repair Professionals" at bounding box center [593, 206] width 246 height 33
type input "[PHONE_NUMBER]"
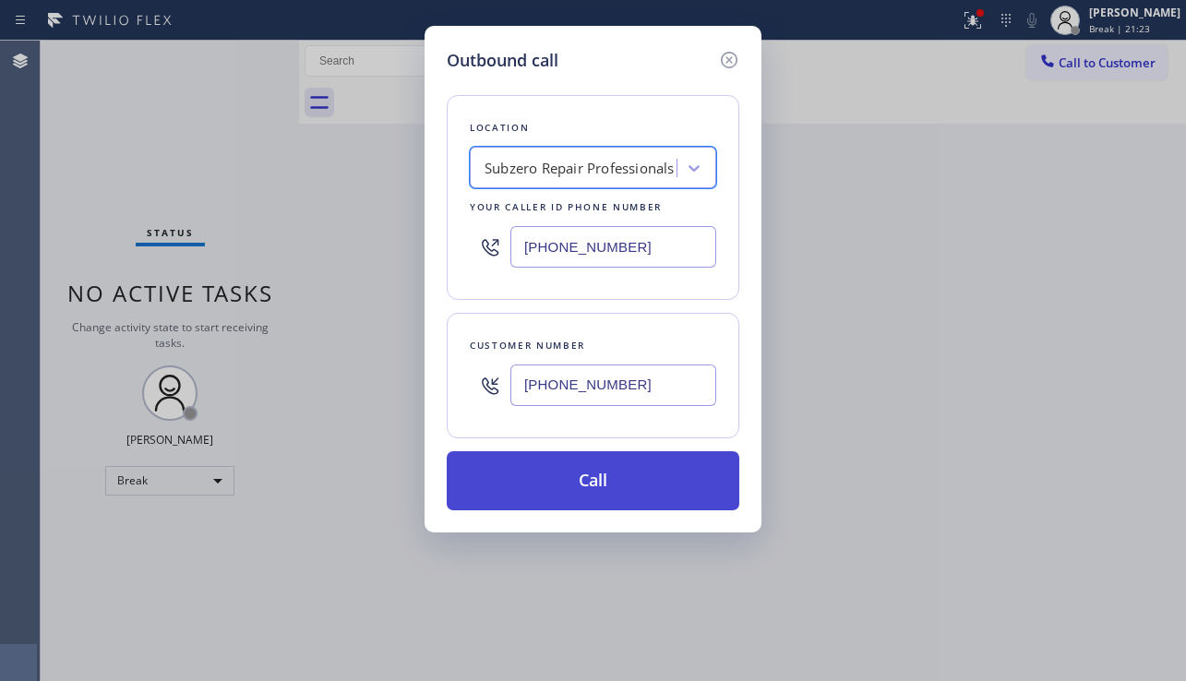
click at [599, 486] on button "Call" at bounding box center [593, 480] width 293 height 59
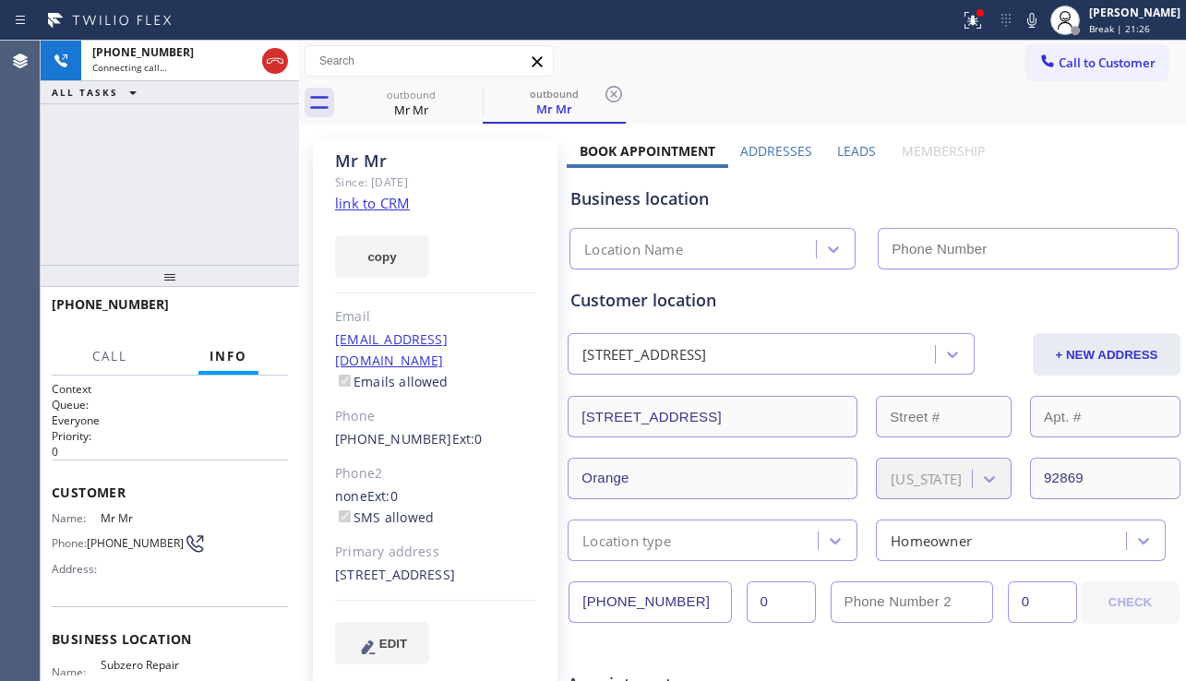
click at [837, 152] on label "Leads" at bounding box center [856, 151] width 39 height 18
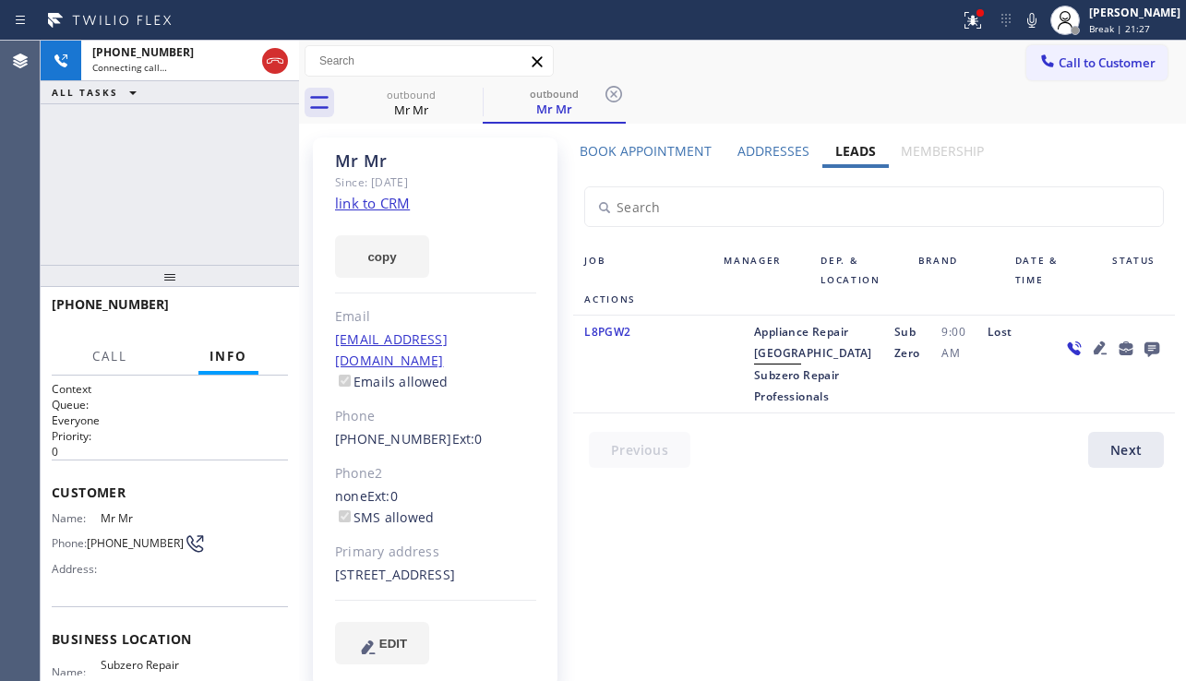
click at [1094, 346] on icon at bounding box center [1100, 348] width 13 height 13
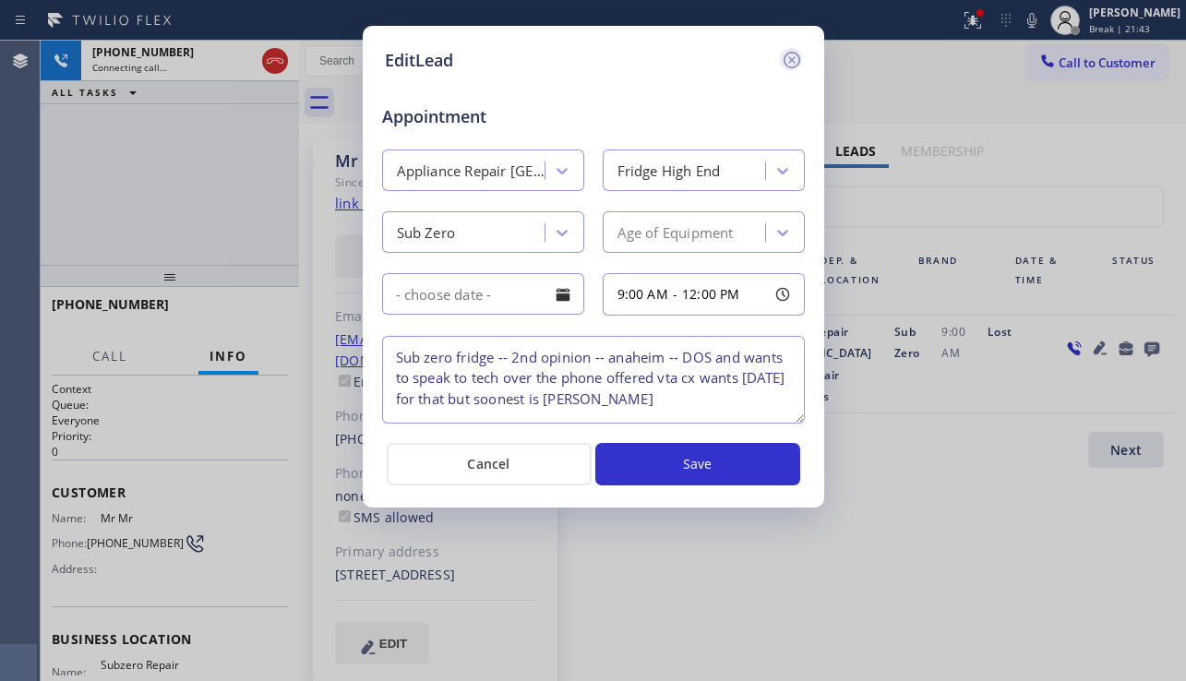
click at [792, 70] on icon at bounding box center [792, 60] width 22 height 22
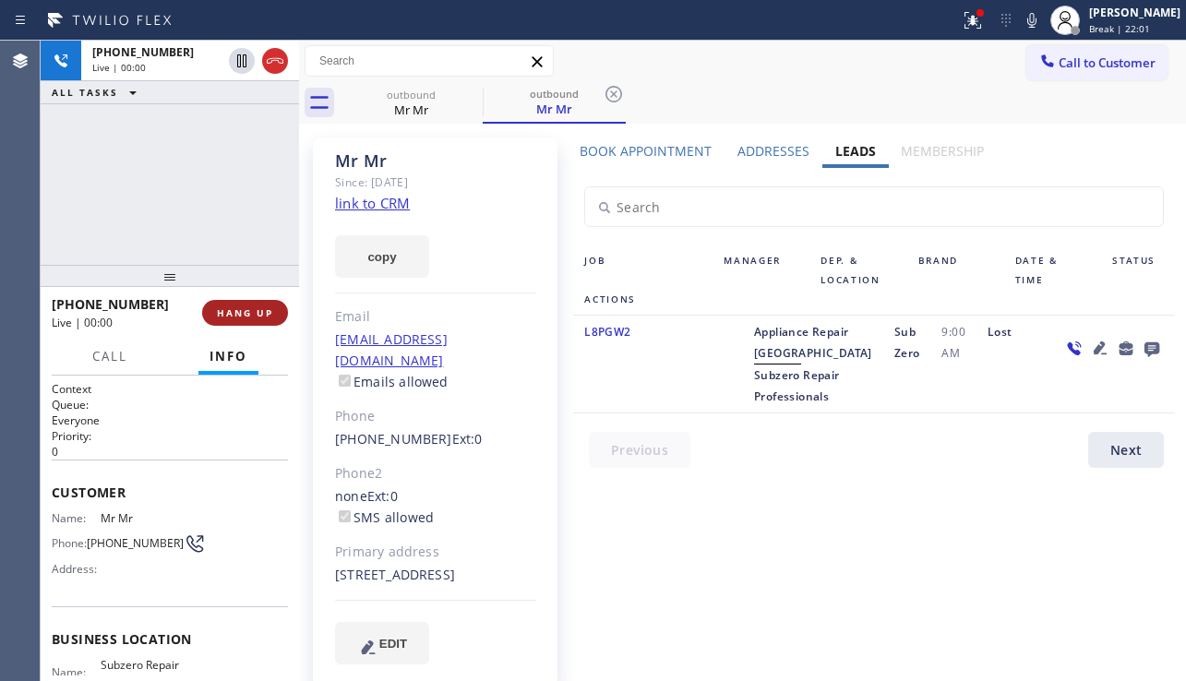
click at [232, 303] on button "HANG UP" at bounding box center [245, 313] width 86 height 26
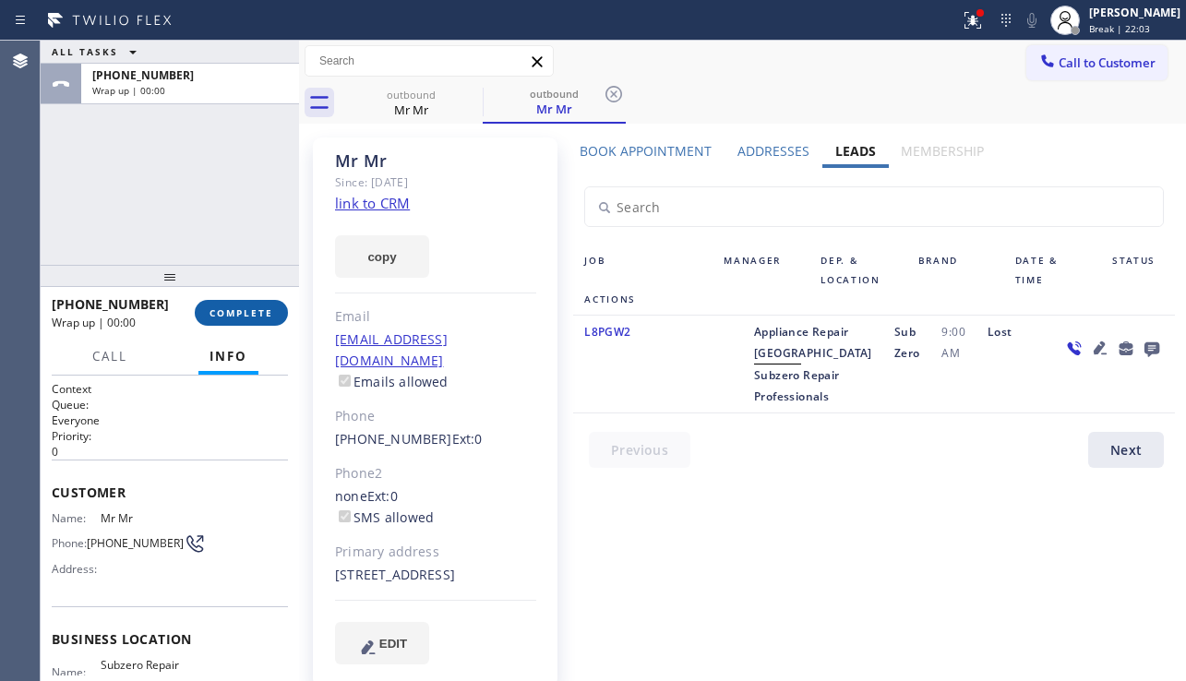
click at [232, 303] on button "COMPLETE" at bounding box center [241, 313] width 93 height 26
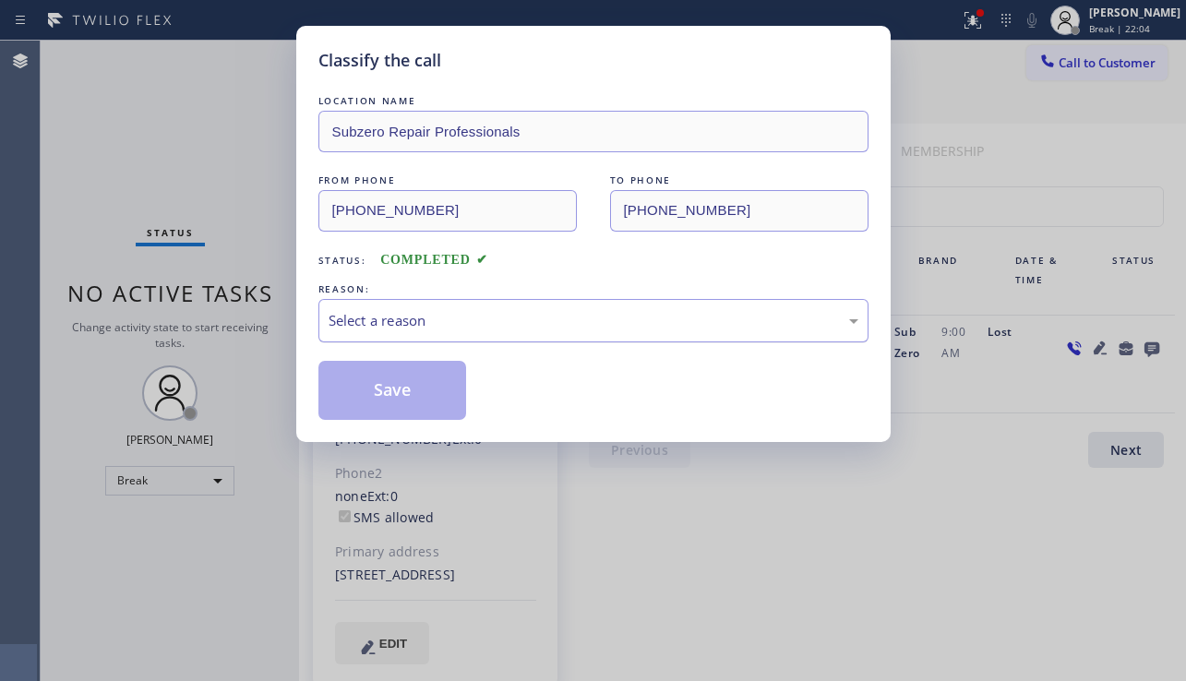
click at [476, 327] on div "Select a reason" at bounding box center [594, 320] width 530 height 21
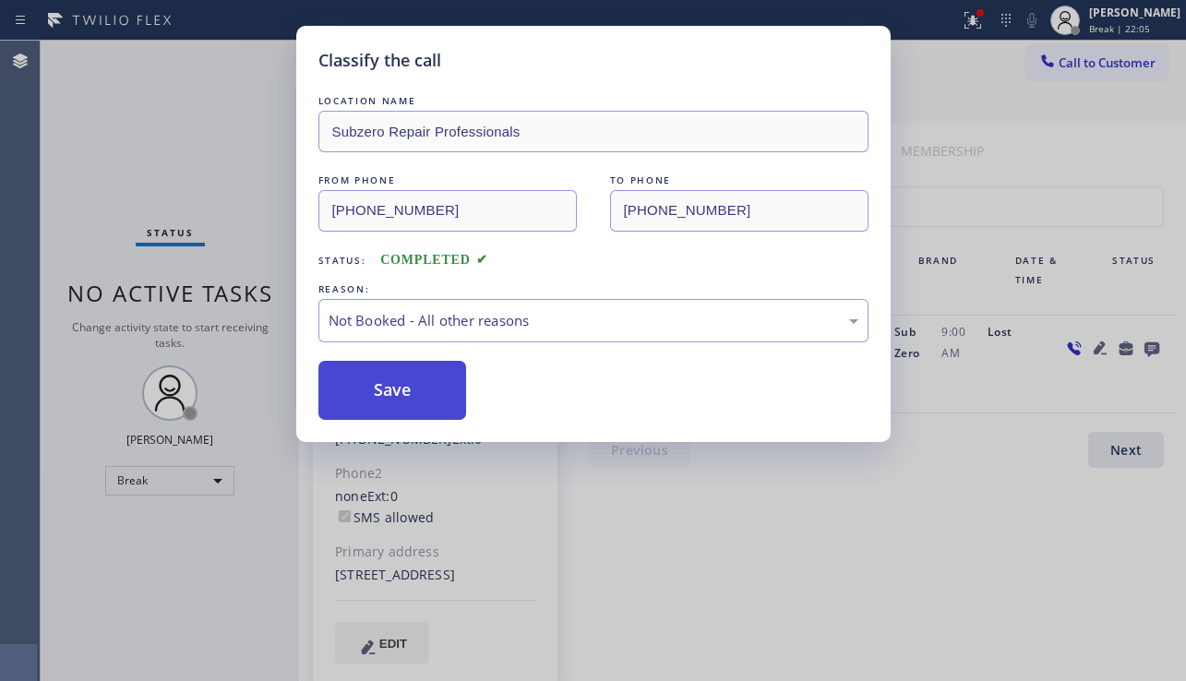
click at [378, 401] on button "Save" at bounding box center [392, 390] width 149 height 59
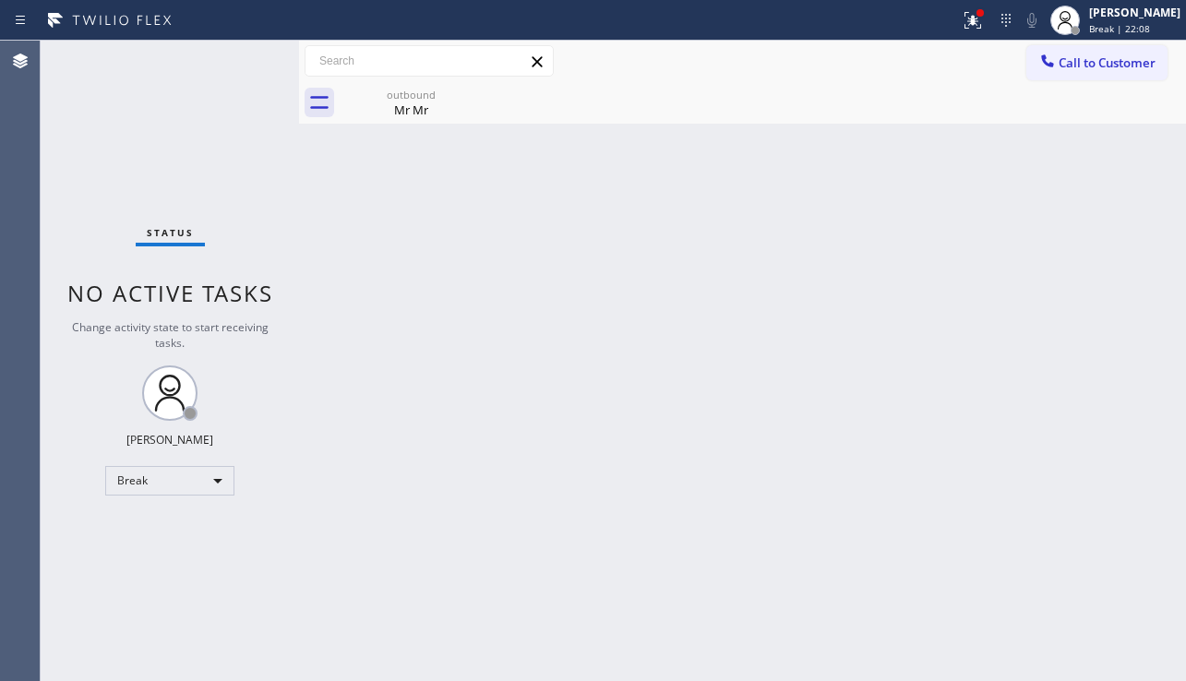
click at [429, 74] on input "text" at bounding box center [429, 61] width 247 height 30
click at [435, 92] on div "outbound" at bounding box center [411, 95] width 139 height 14
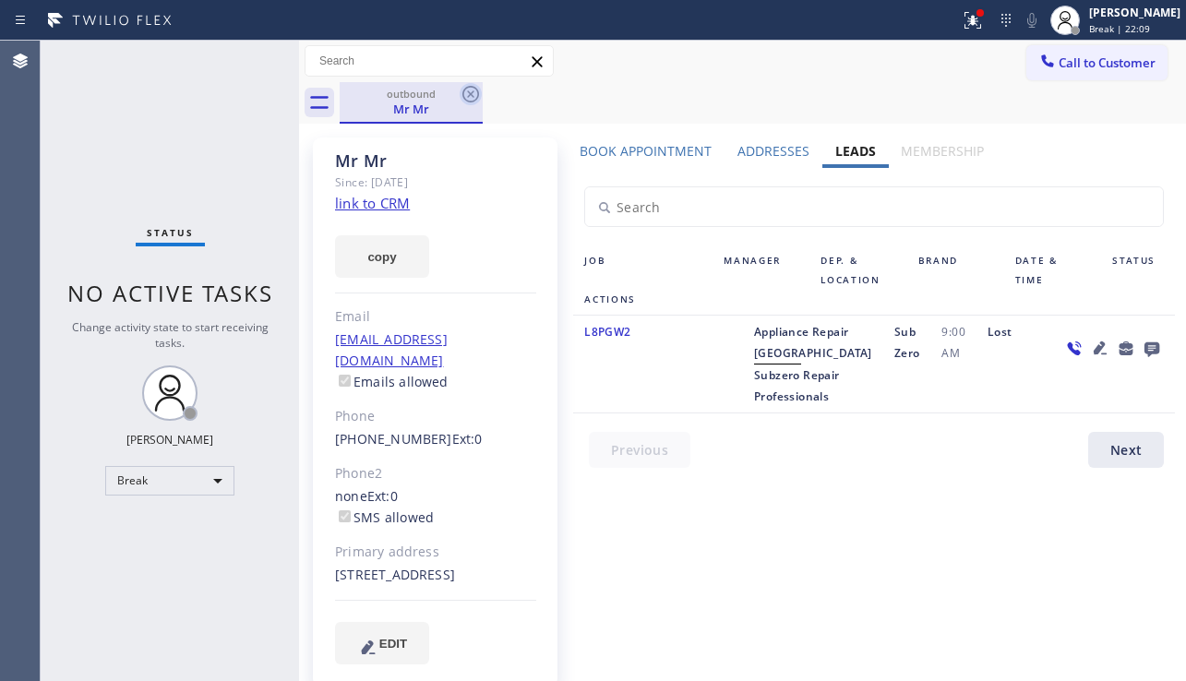
click at [472, 90] on icon at bounding box center [471, 94] width 22 height 22
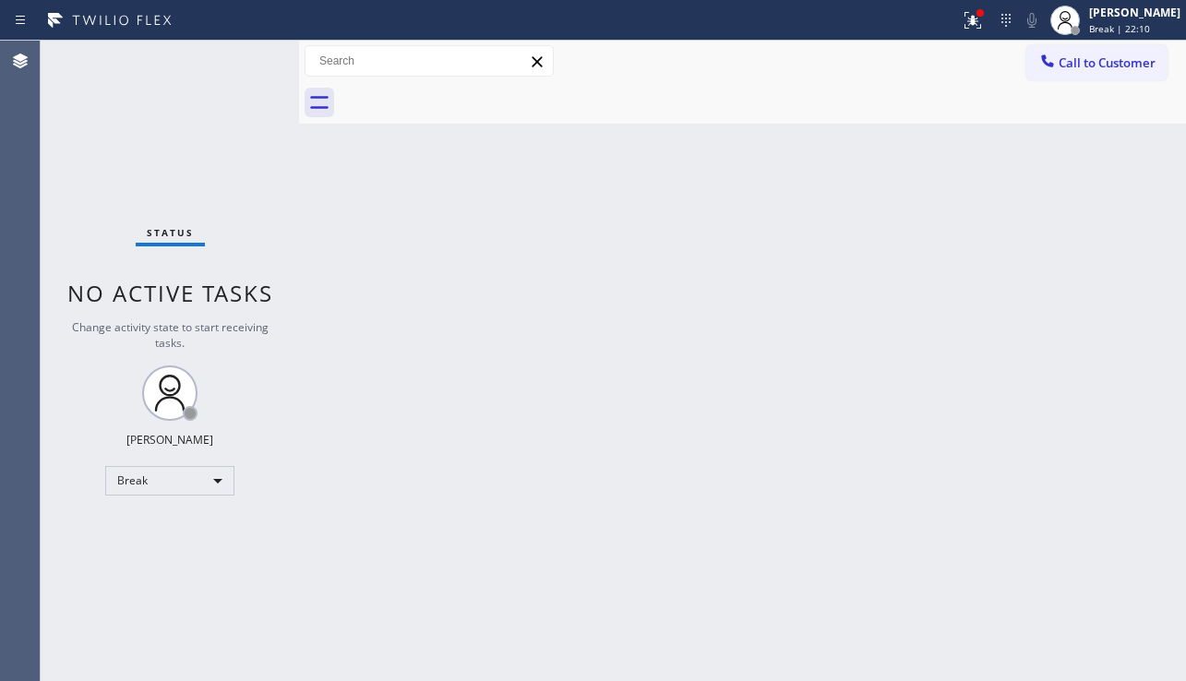
click at [512, 301] on div "Back to Dashboard Change Sender ID Customers Technicians Select a contact Outbo…" at bounding box center [742, 361] width 887 height 641
drag, startPoint x: 1051, startPoint y: 482, endPoint x: 996, endPoint y: 504, distance: 59.7
click at [1051, 482] on div "Back to Dashboard Change Sender ID Customers Technicians Select a contact Outbo…" at bounding box center [742, 361] width 887 height 641
click at [906, 288] on div "Back to Dashboard Change Sender ID Customers Technicians Select a contact Outbo…" at bounding box center [742, 361] width 887 height 641
click at [1111, 60] on span "Call to Customer" at bounding box center [1107, 62] width 97 height 17
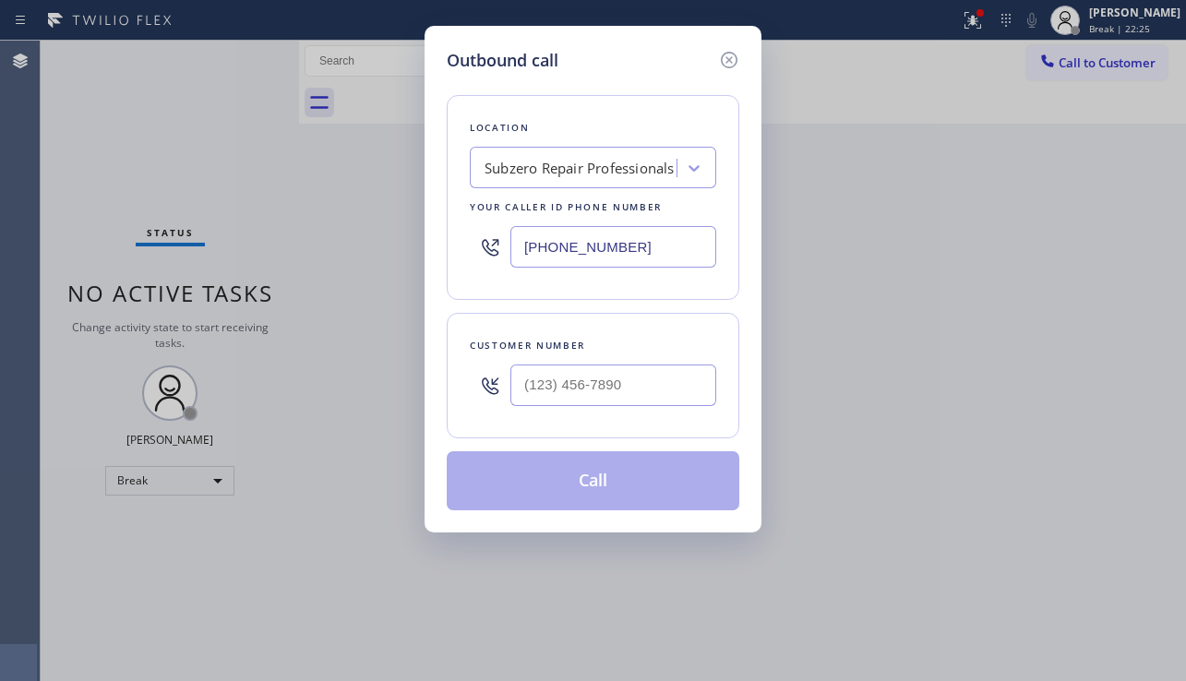
click at [623, 356] on div at bounding box center [613, 385] width 206 height 60
click at [612, 379] on input "(___) ___-____" at bounding box center [613, 386] width 206 height 42
paste input "415) 707-5595"
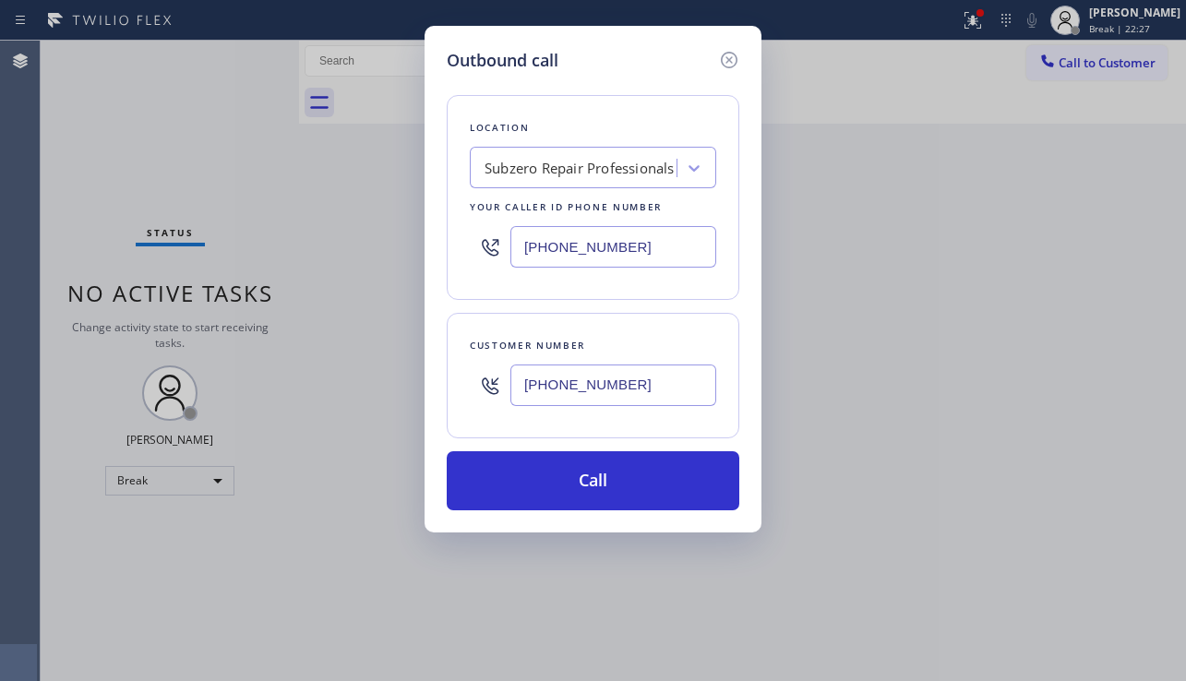
type input "[PHONE_NUMBER]"
drag, startPoint x: 924, startPoint y: 431, endPoint x: 868, endPoint y: 420, distance: 57.4
click at [924, 431] on div "Outbound call Location Subzero Repair Professionals Your caller id phone number…" at bounding box center [593, 340] width 1186 height 681
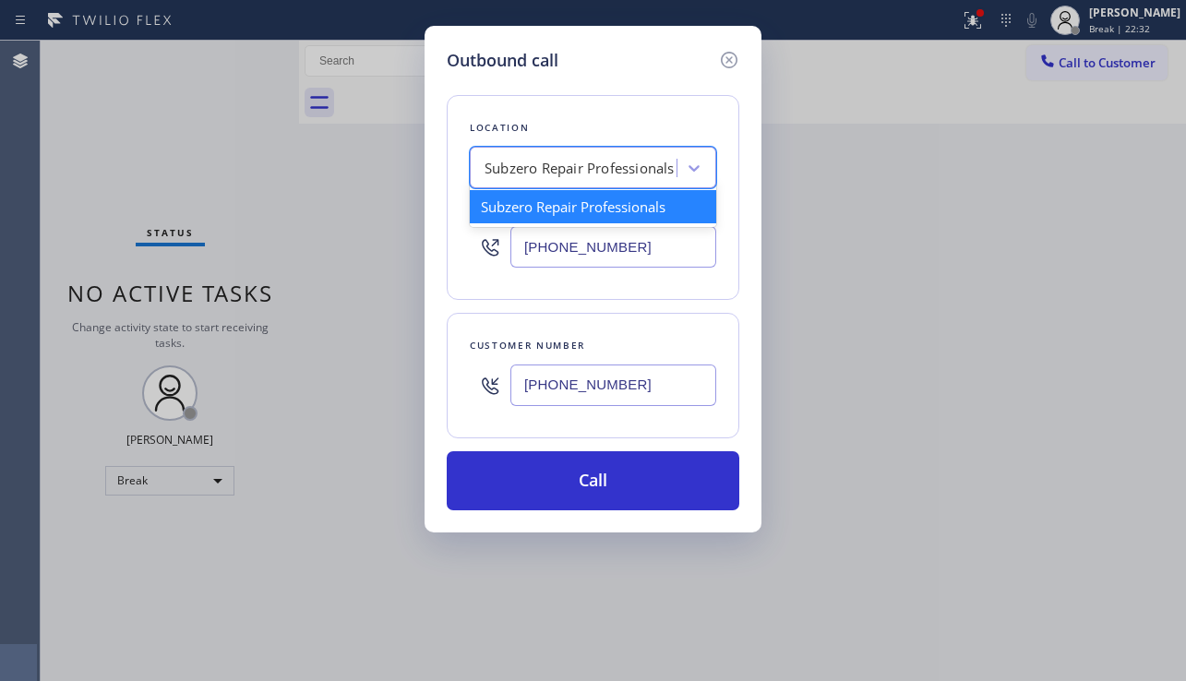
click at [537, 172] on div "Subzero Repair Professionals" at bounding box center [580, 168] width 190 height 21
paste input "Home Alliance [GEOGRAPHIC_DATA]"
type input "Home Alliance [GEOGRAPHIC_DATA]"
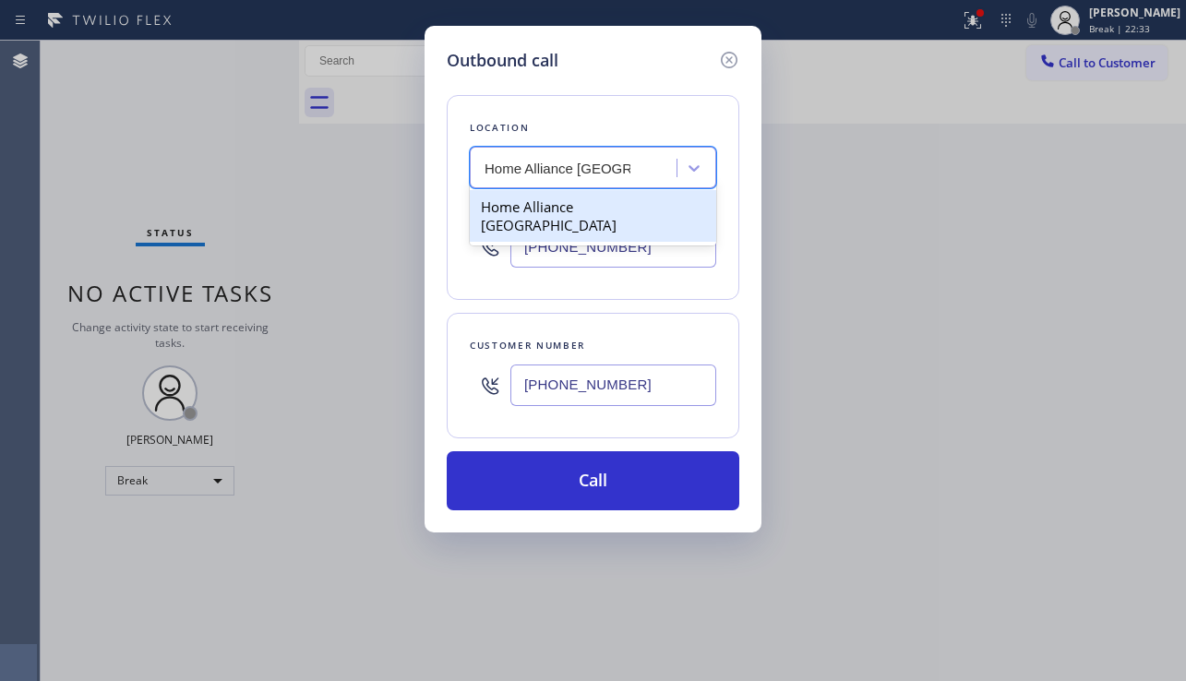
click at [547, 209] on div "Home Alliance [GEOGRAPHIC_DATA]" at bounding box center [593, 216] width 246 height 52
type input "[PHONE_NUMBER]"
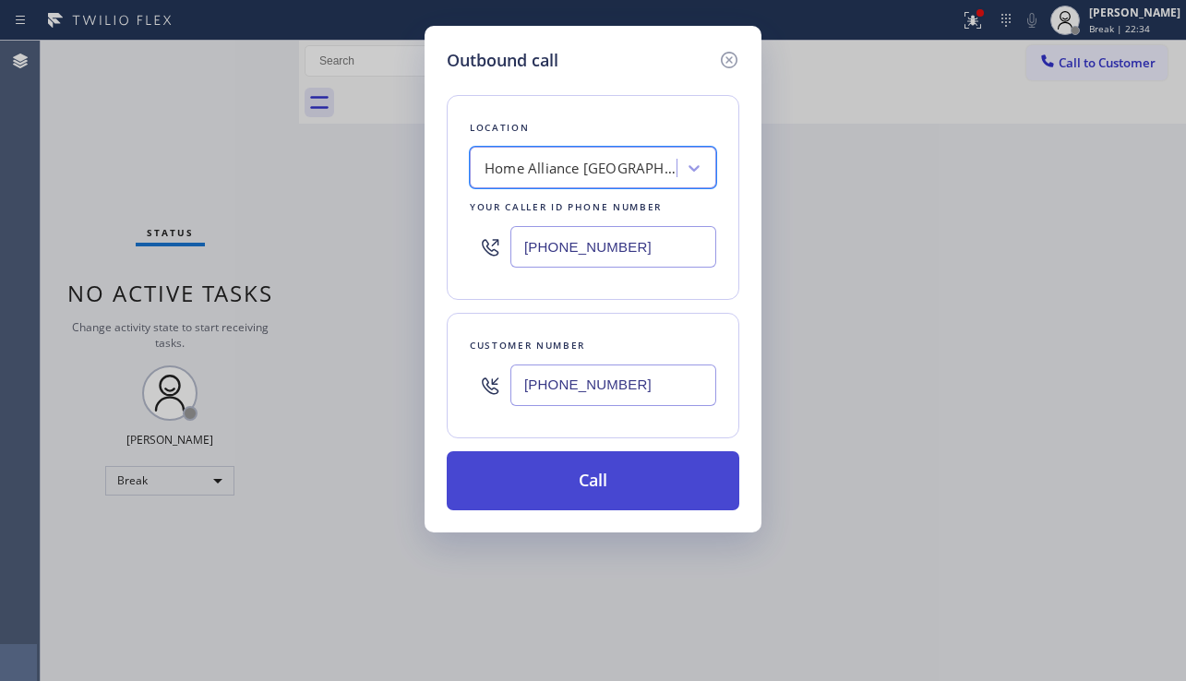
click at [626, 486] on button "Call" at bounding box center [593, 480] width 293 height 59
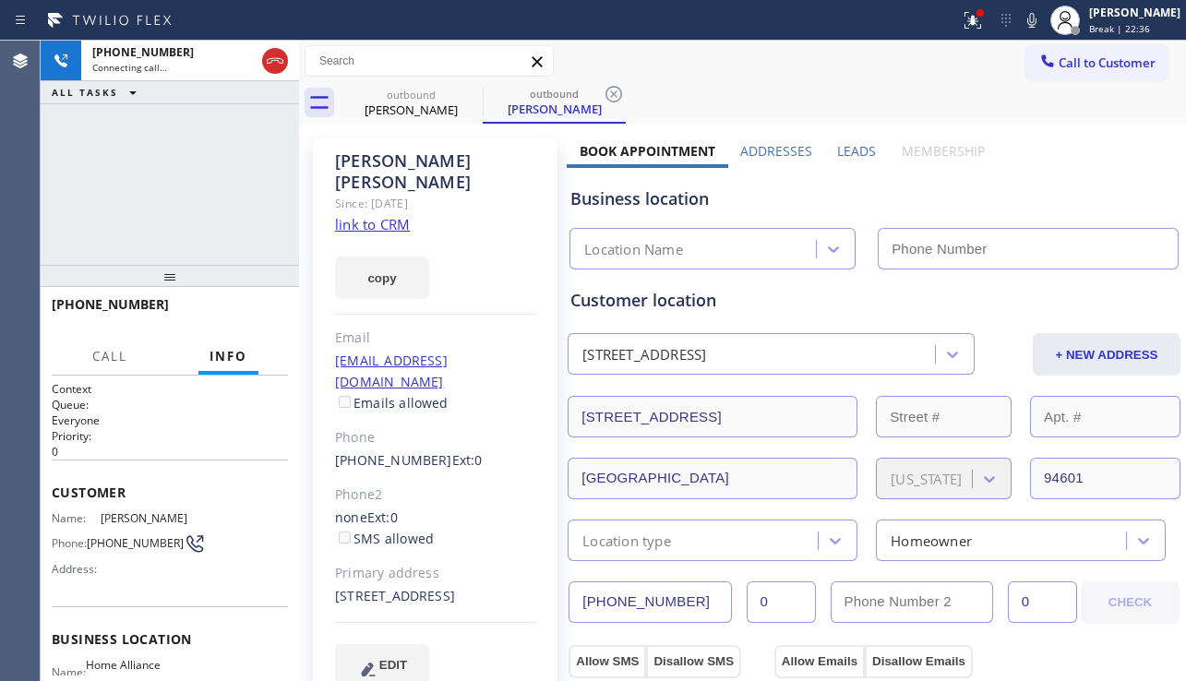
click at [845, 142] on label "Leads" at bounding box center [856, 151] width 39 height 18
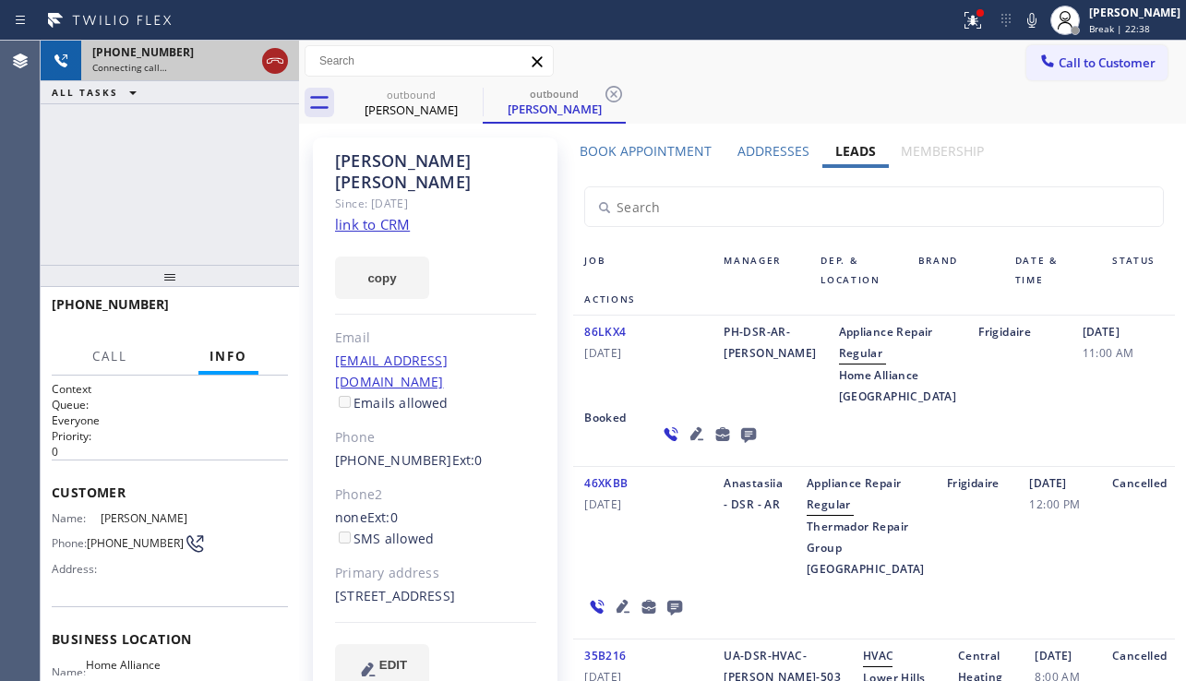
click at [275, 62] on icon at bounding box center [275, 61] width 22 height 22
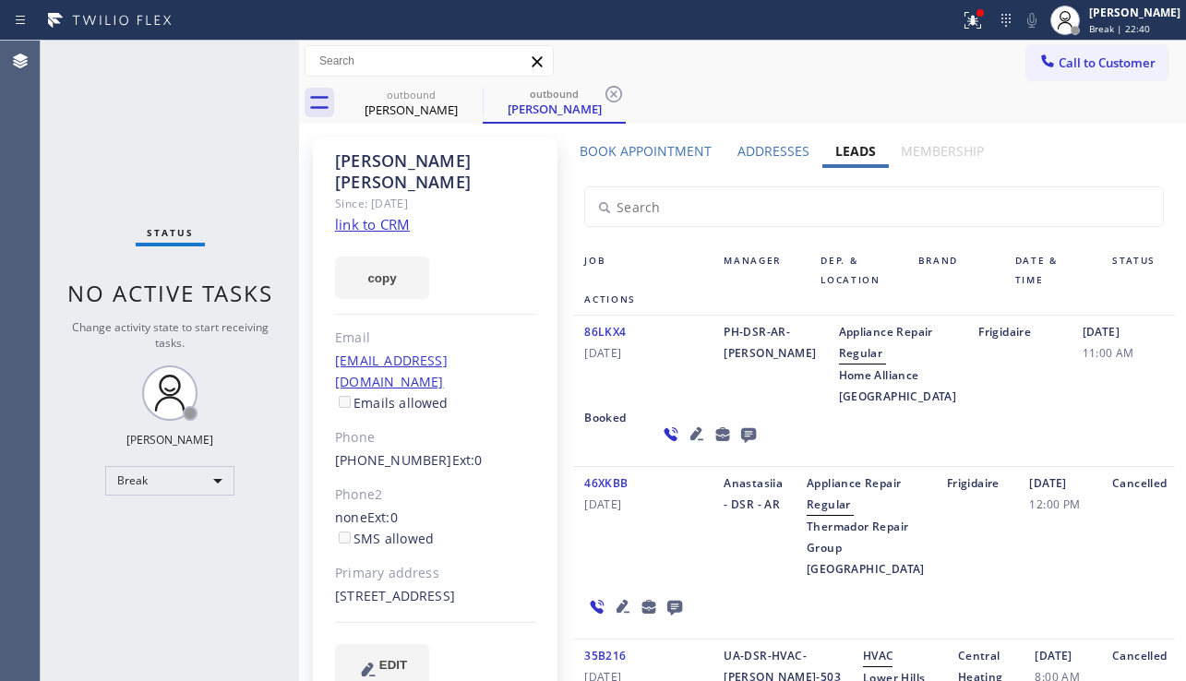
click at [741, 443] on icon at bounding box center [748, 435] width 15 height 15
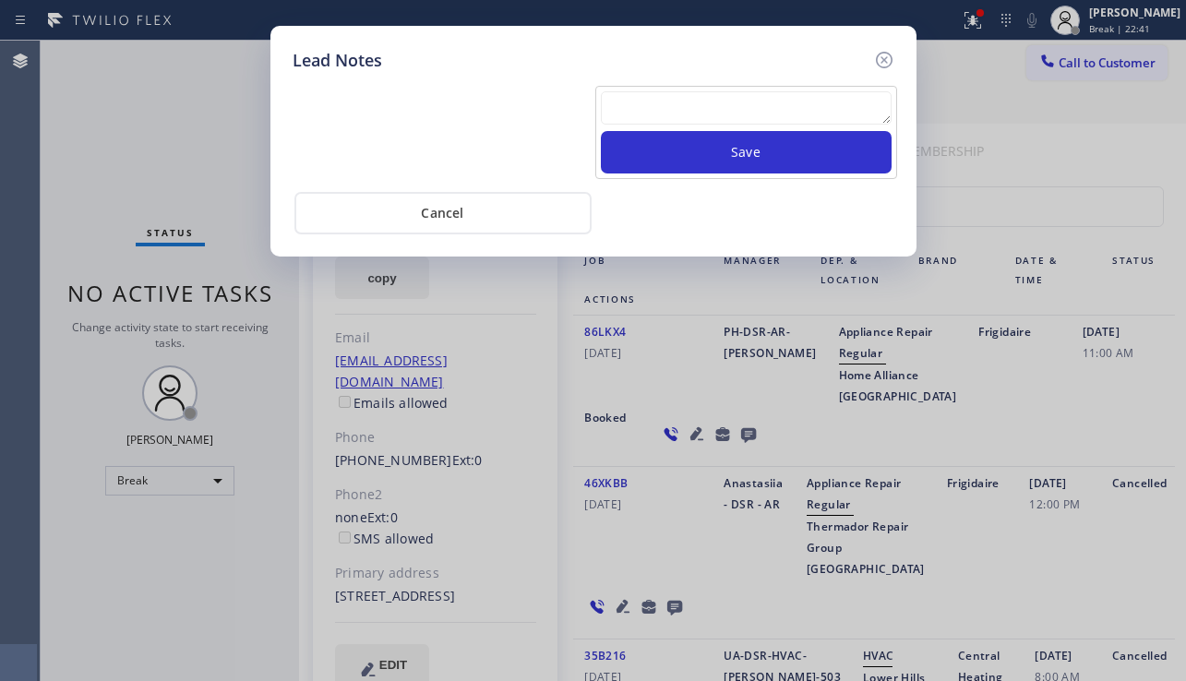
click at [646, 114] on textarea at bounding box center [746, 107] width 291 height 33
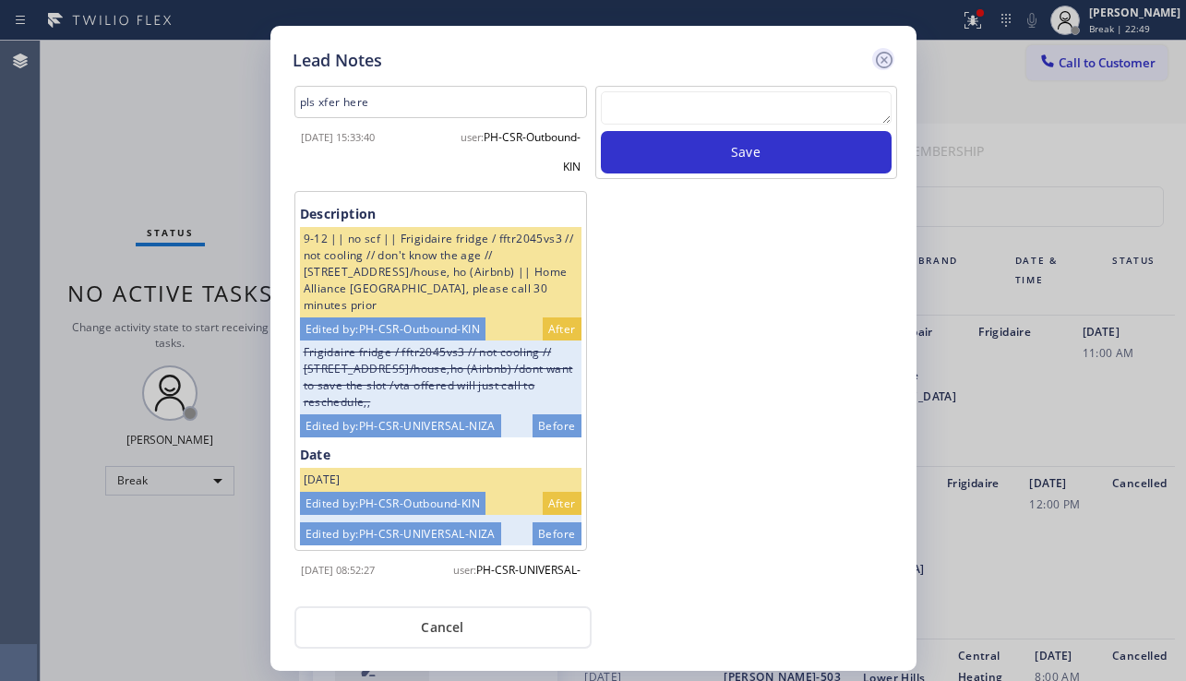
click at [883, 58] on icon at bounding box center [884, 60] width 22 height 22
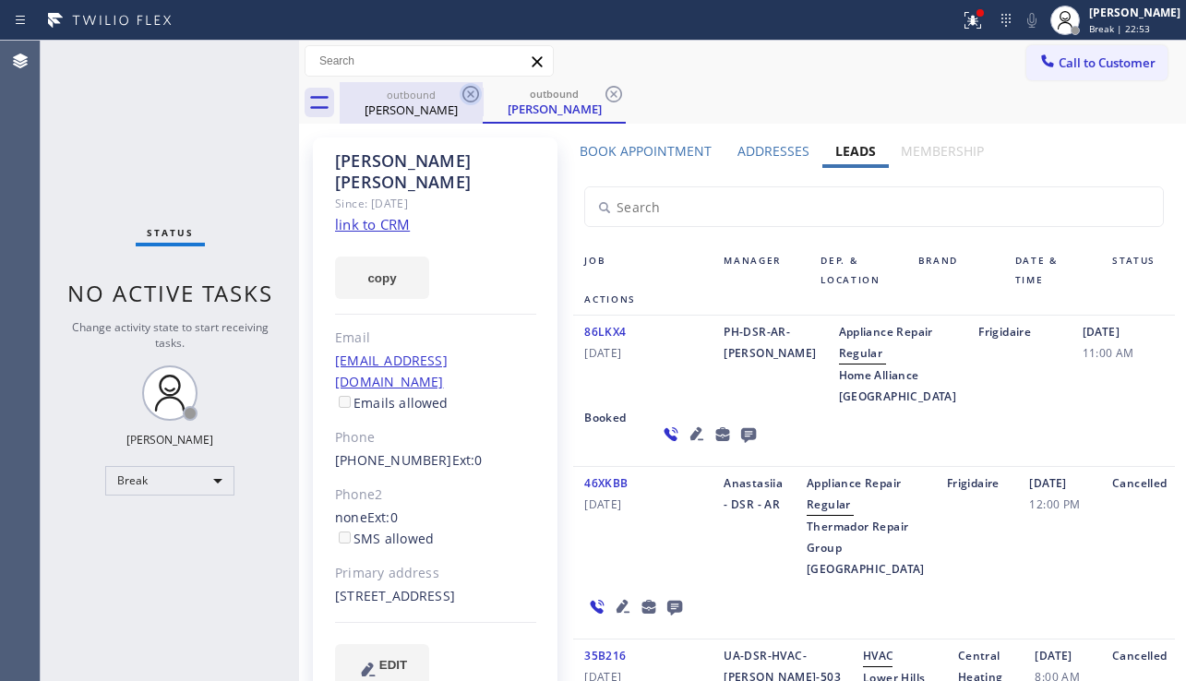
click at [468, 87] on icon at bounding box center [470, 94] width 17 height 17
click at [603, 89] on icon at bounding box center [614, 94] width 22 height 22
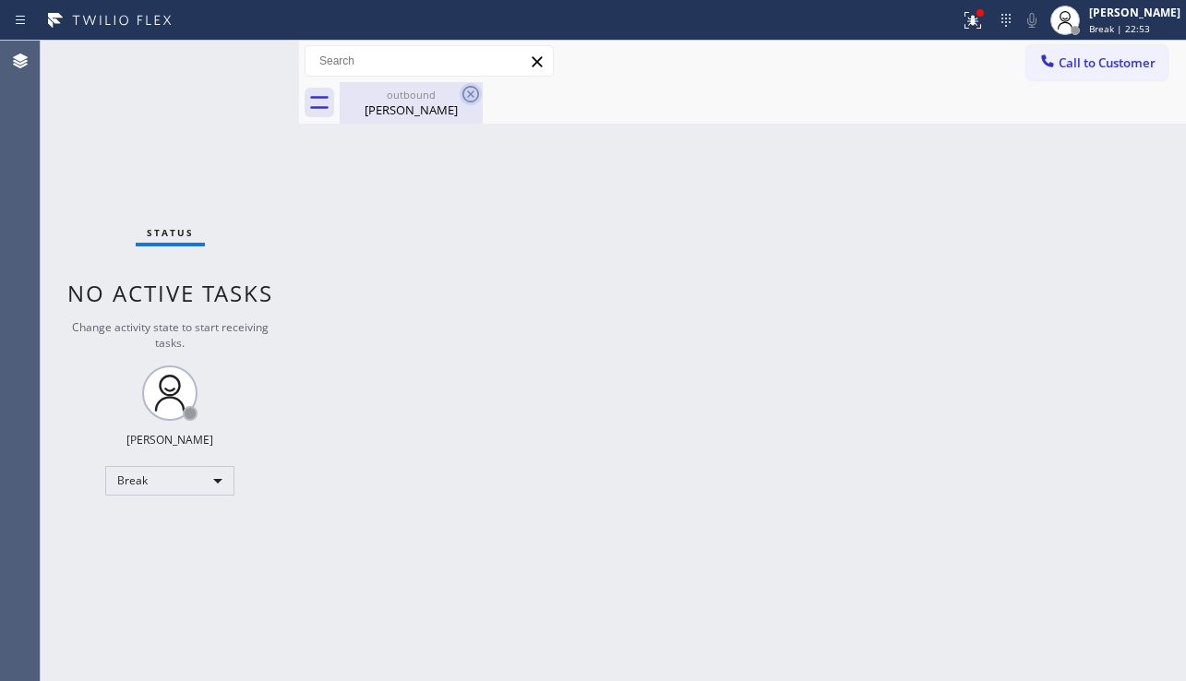
click at [468, 89] on icon at bounding box center [471, 94] width 22 height 22
click at [421, 106] on div "[PERSON_NAME]" at bounding box center [411, 110] width 139 height 17
click at [910, 444] on div "Back to Dashboard Change Sender ID Customers Technicians Select a contact Outbo…" at bounding box center [742, 361] width 887 height 641
click at [1066, 71] on button "Call to Customer" at bounding box center [1097, 62] width 141 height 35
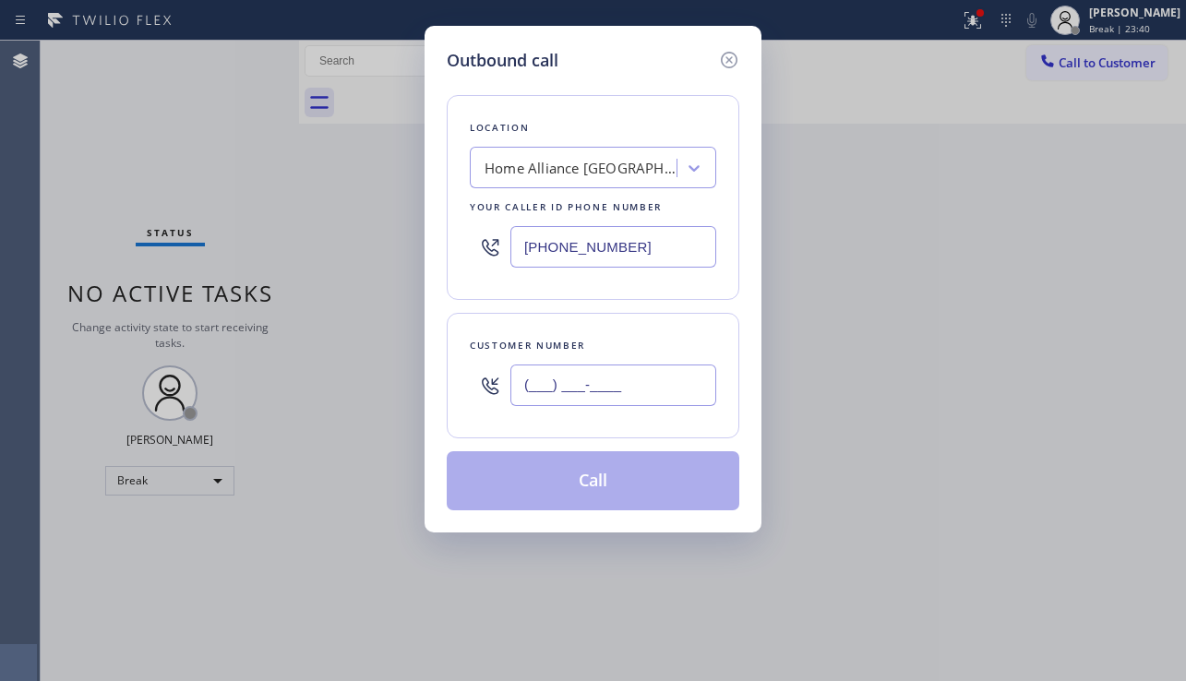
click at [587, 385] on input "(___) ___-____" at bounding box center [613, 386] width 206 height 42
paste input "646) 750-3991"
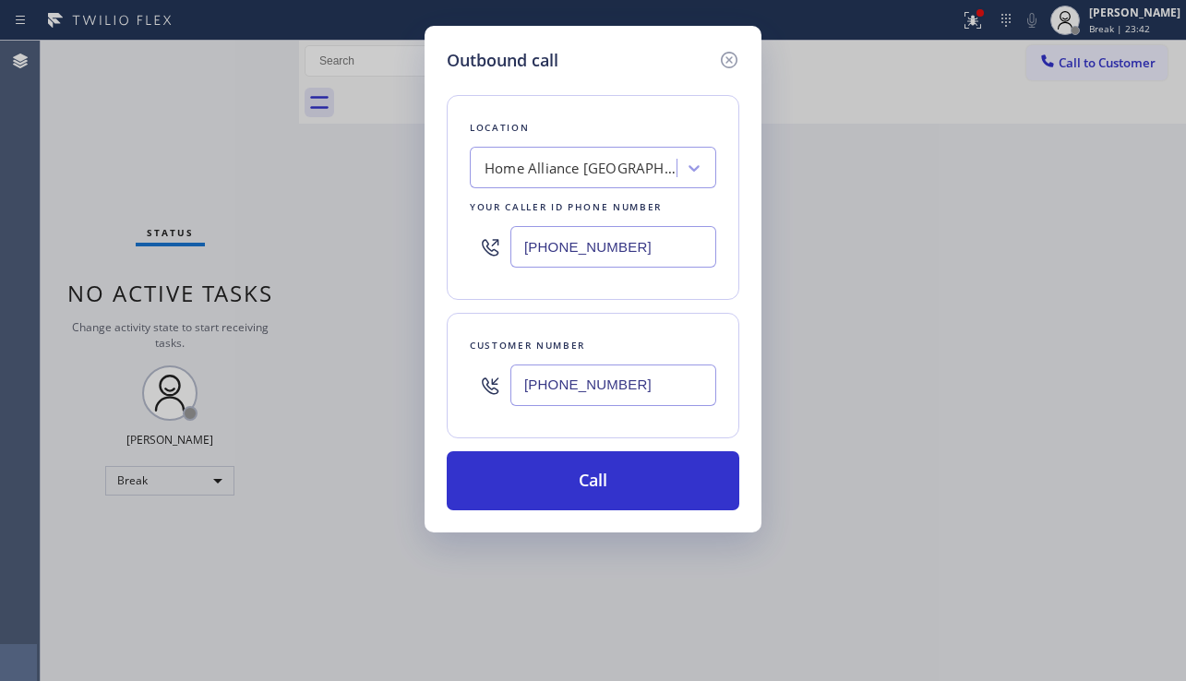
type input "[PHONE_NUMBER]"
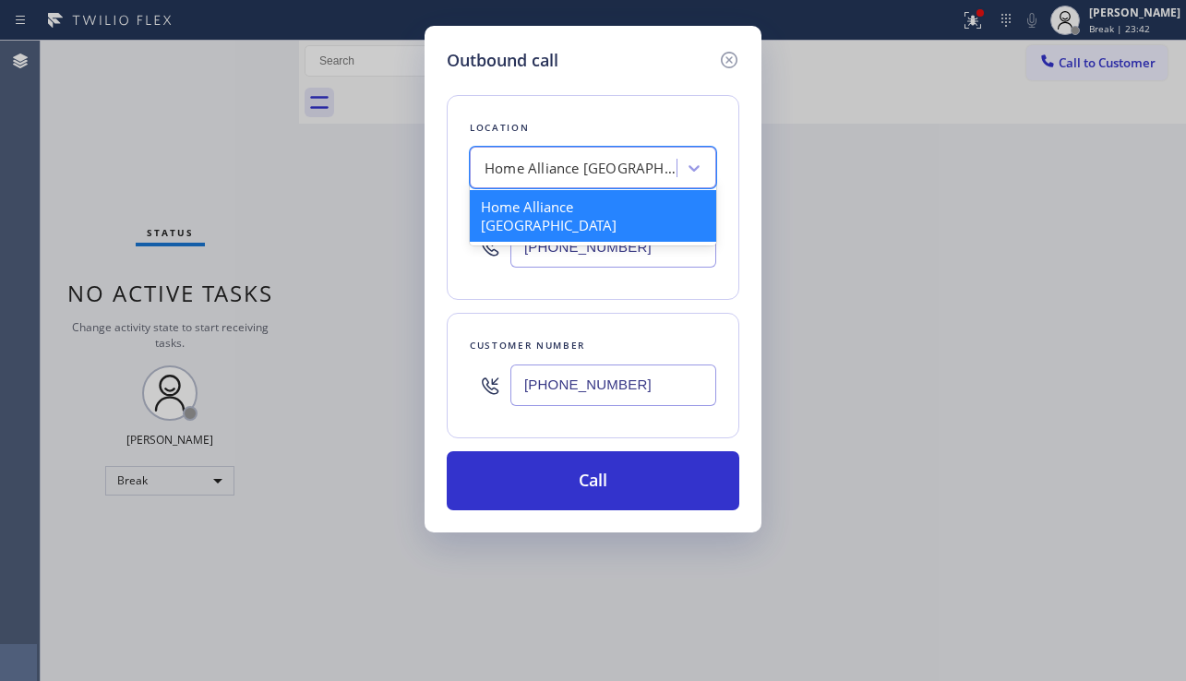
click at [530, 176] on div "Home Alliance [GEOGRAPHIC_DATA]" at bounding box center [582, 168] width 194 height 21
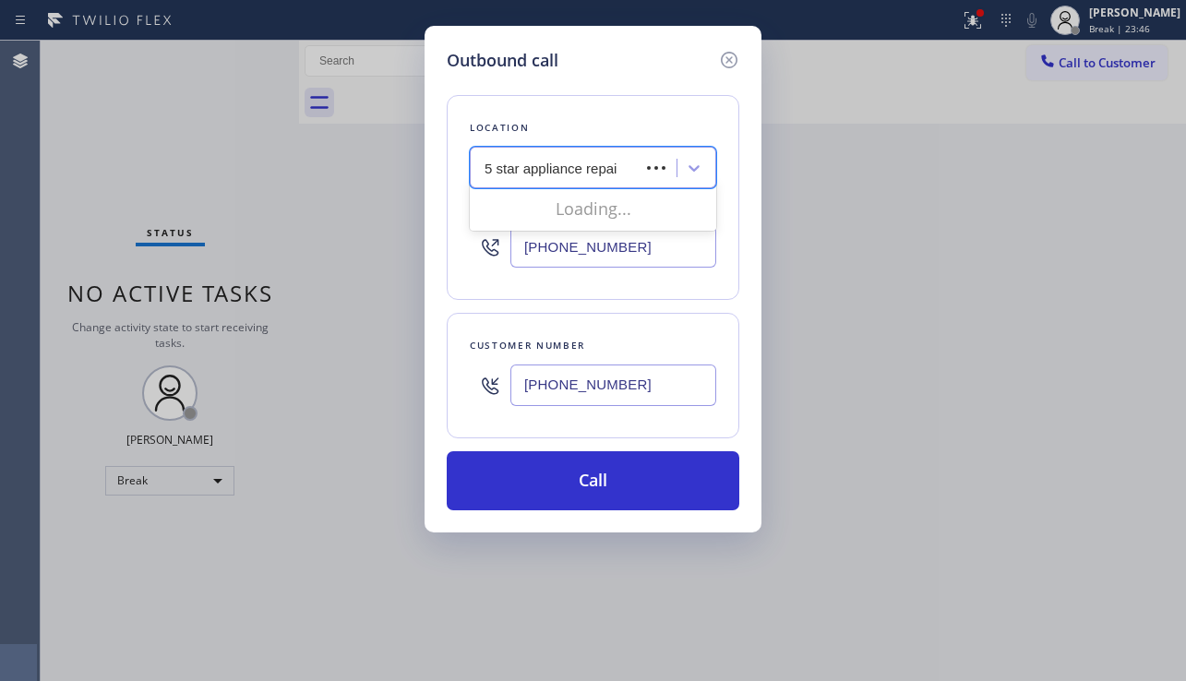
type input "5 star appliance repair"
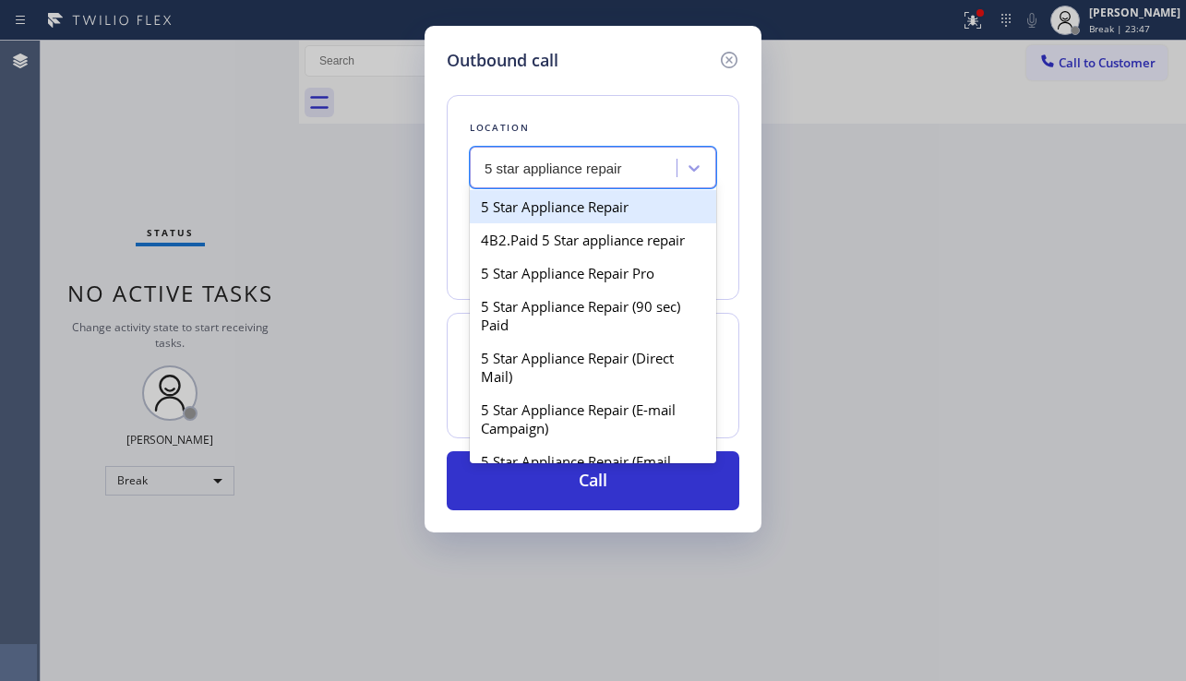
click at [541, 207] on div "5 Star Appliance Repair" at bounding box center [593, 206] width 246 height 33
type input "[PHONE_NUMBER]"
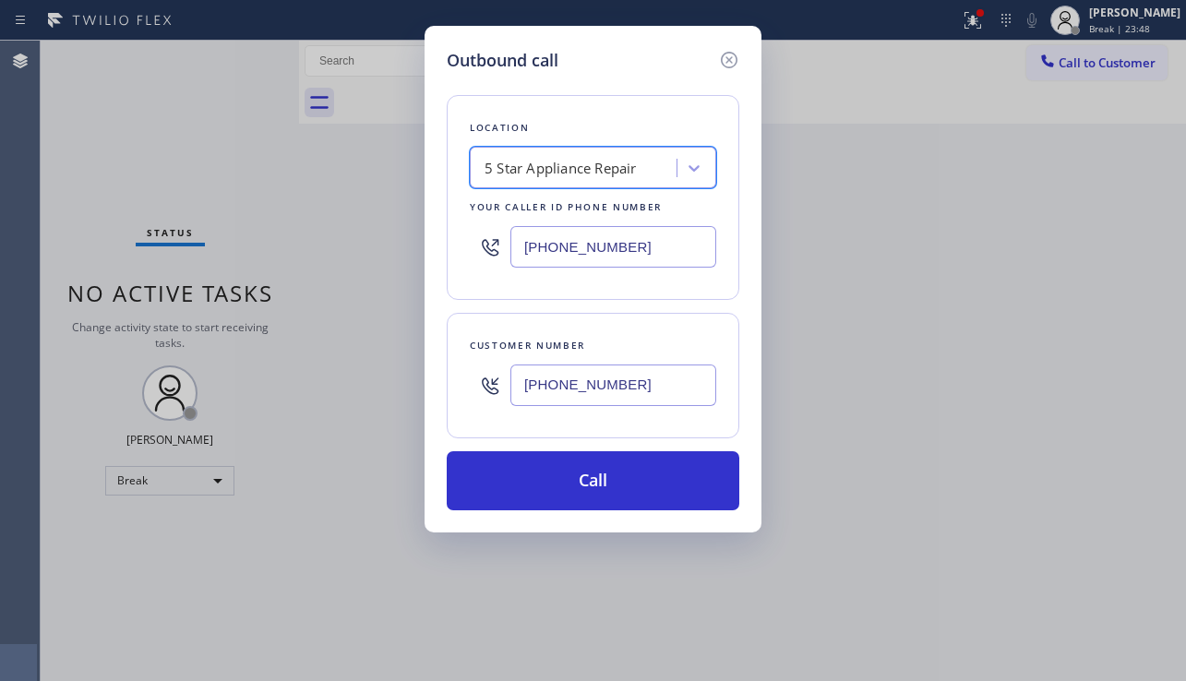
drag, startPoint x: 621, startPoint y: 474, endPoint x: 565, endPoint y: 444, distance: 64.0
click at [618, 475] on button "Call" at bounding box center [593, 480] width 293 height 59
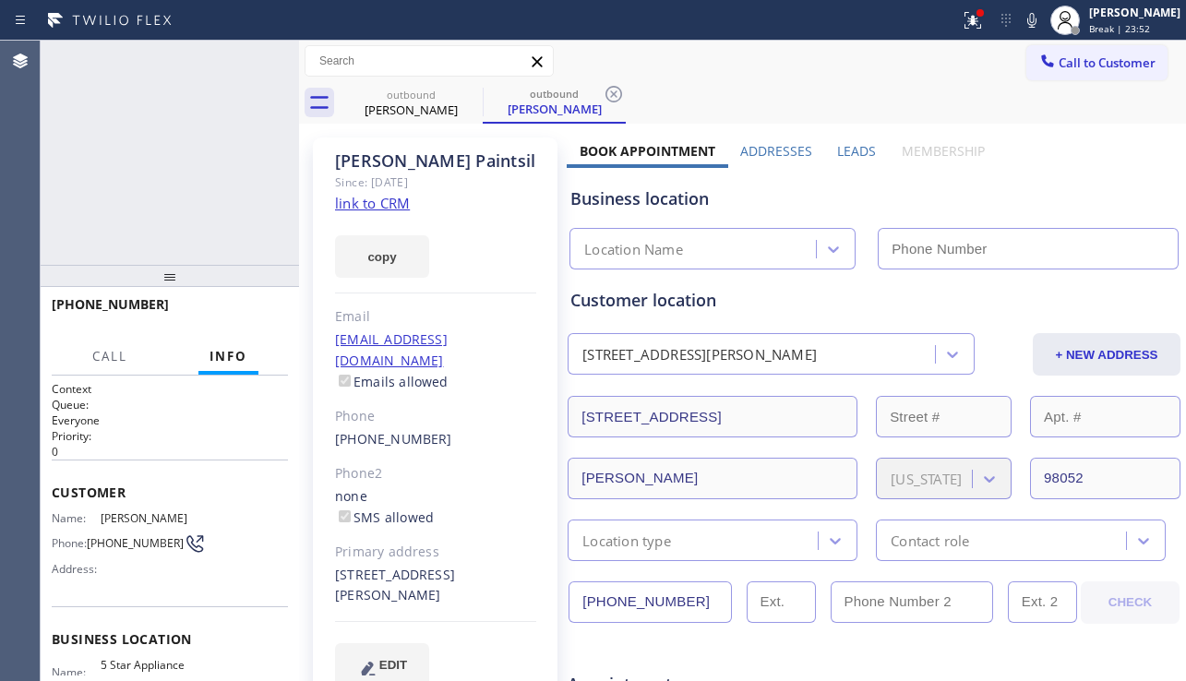
type input "[PHONE_NUMBER]"
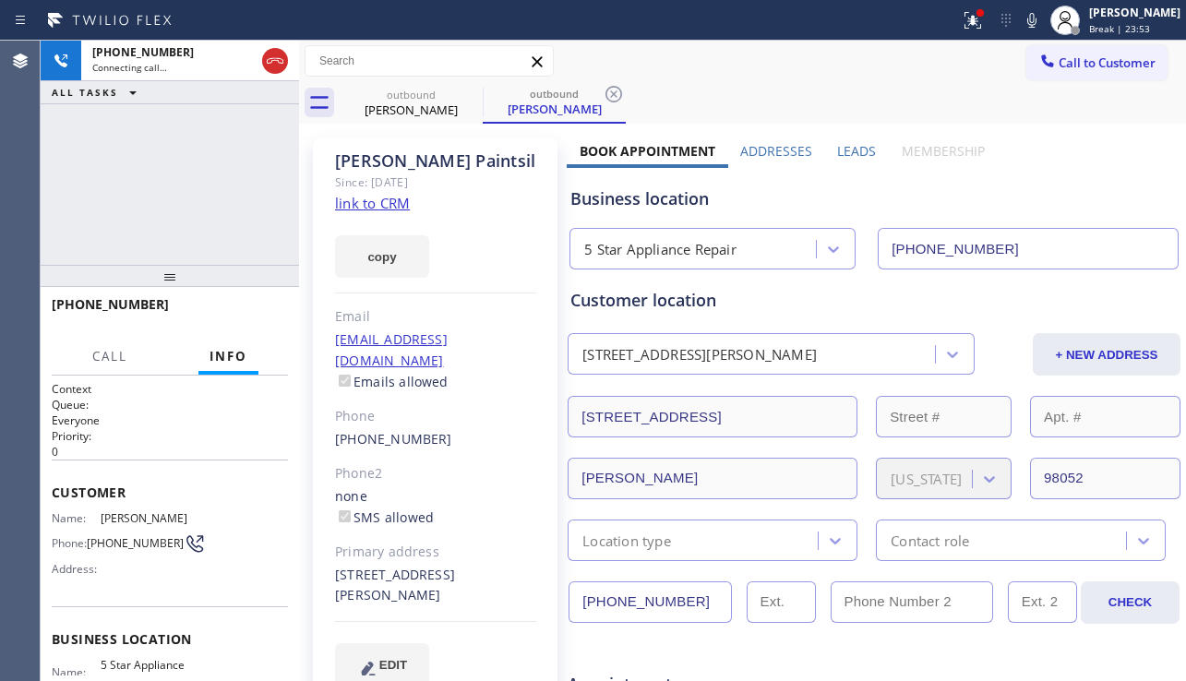
click at [837, 157] on label "Leads" at bounding box center [856, 151] width 39 height 18
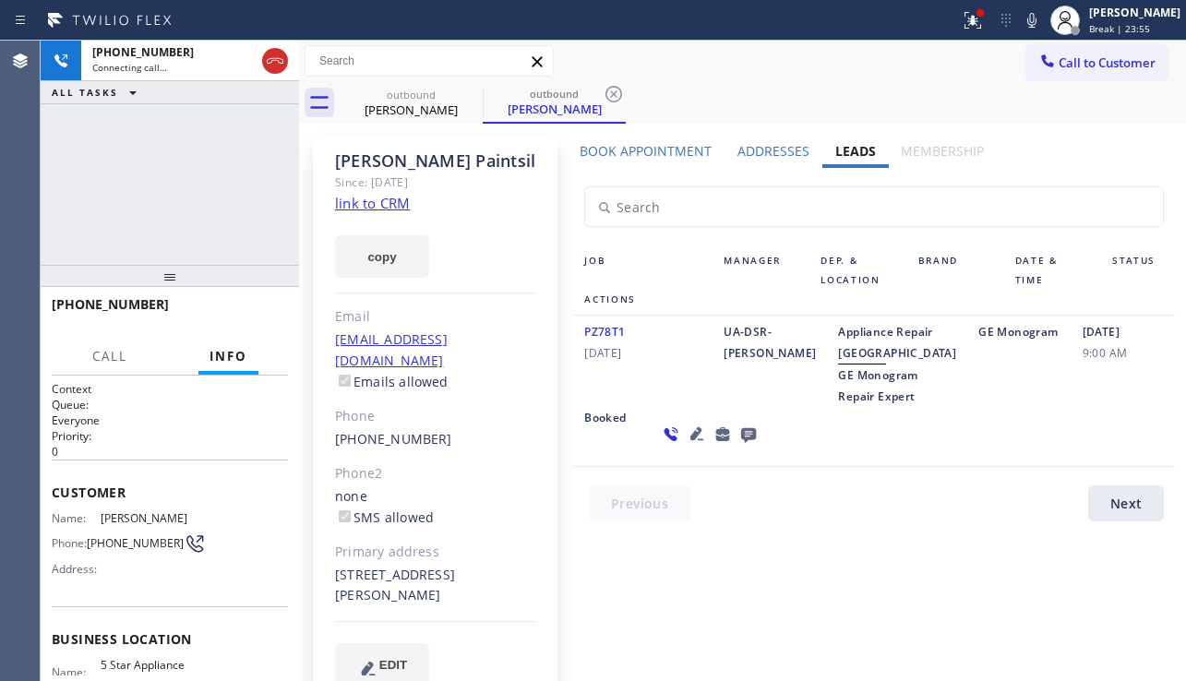
click at [691, 440] on icon at bounding box center [697, 433] width 13 height 13
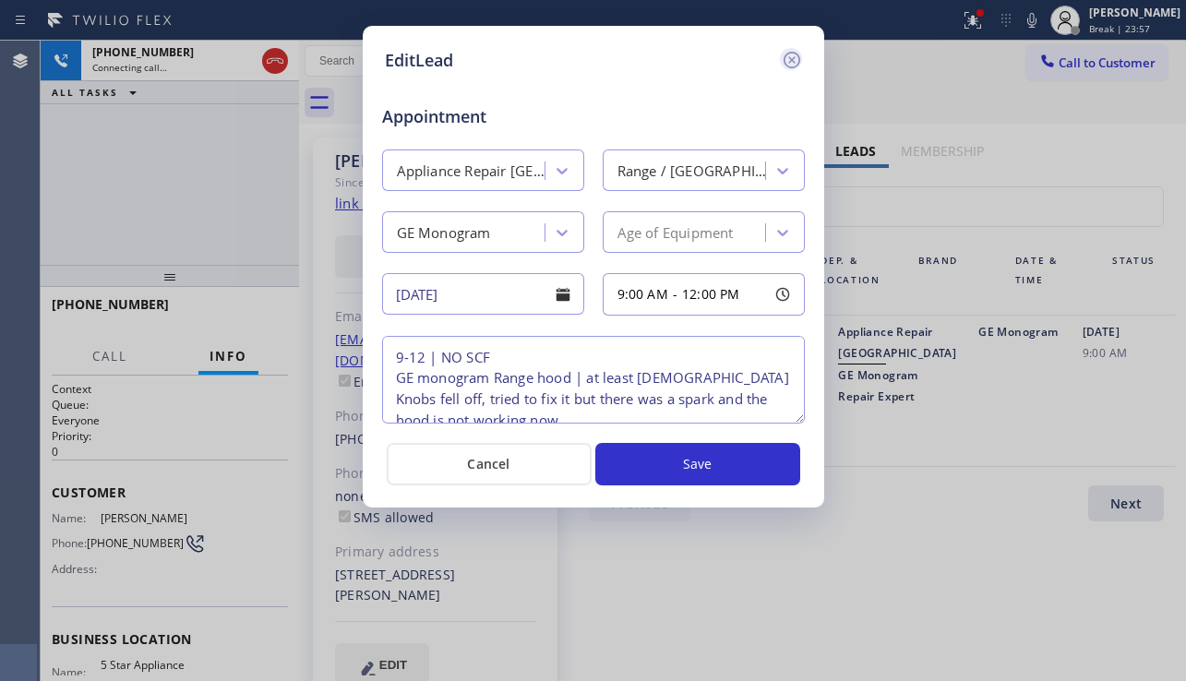
click at [784, 54] on icon at bounding box center [792, 60] width 22 height 22
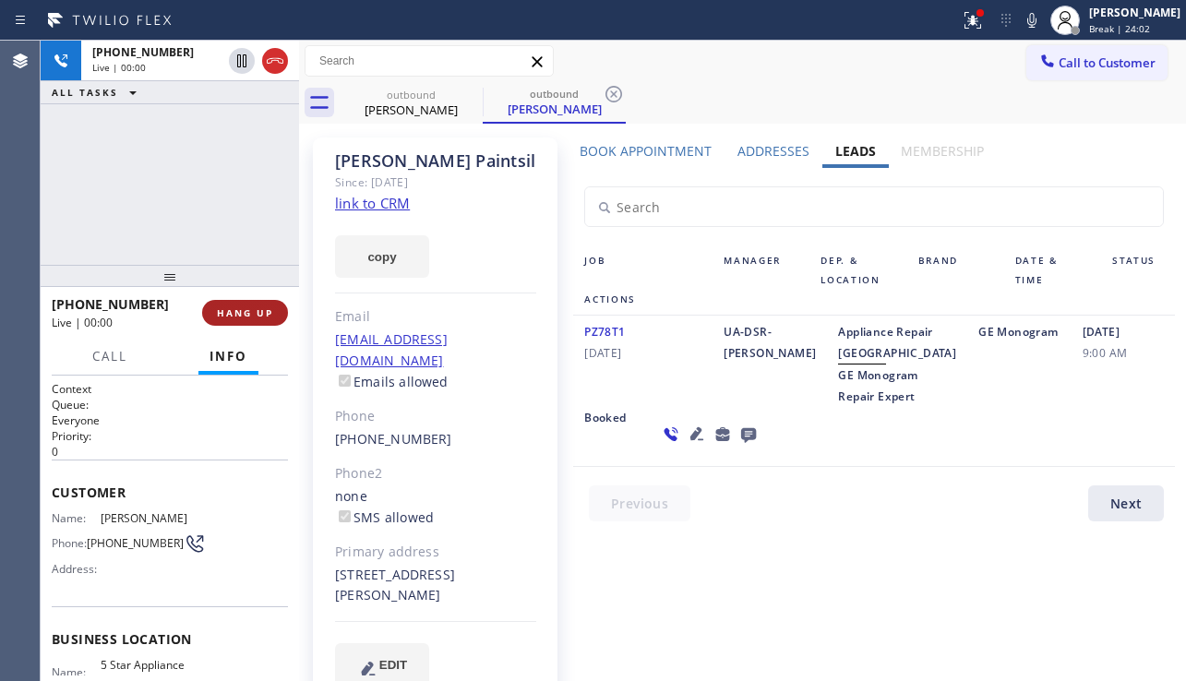
click at [246, 312] on span "HANG UP" at bounding box center [245, 312] width 56 height 13
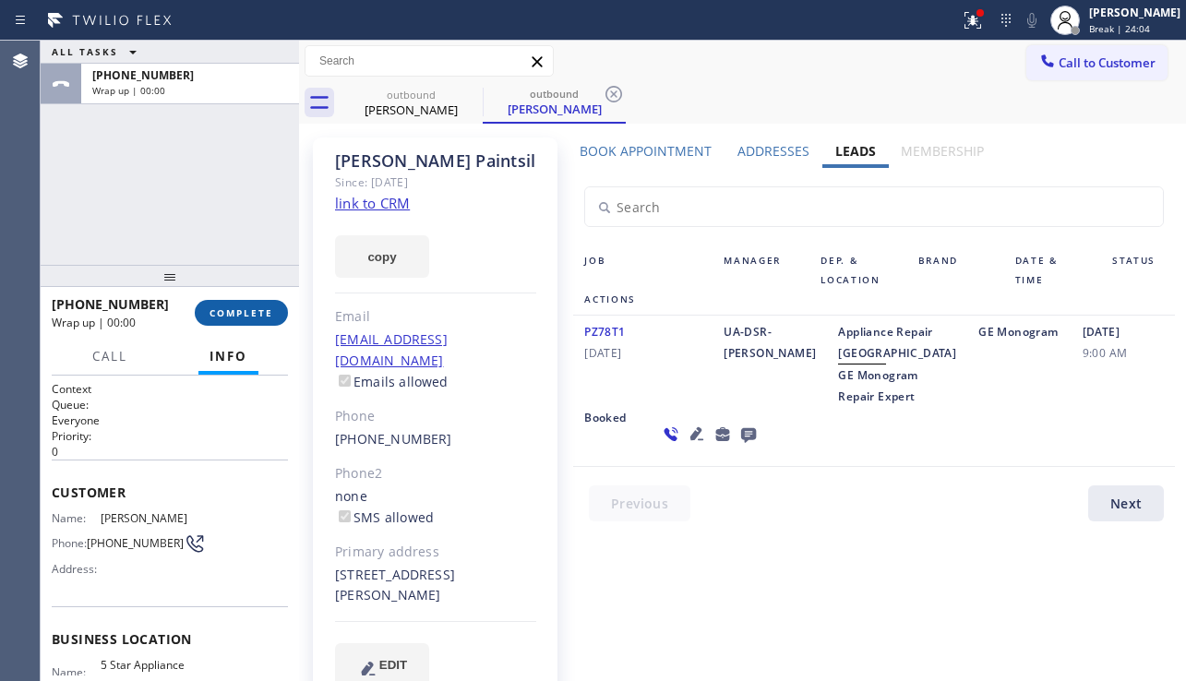
click at [246, 312] on span "COMPLETE" at bounding box center [242, 312] width 64 height 13
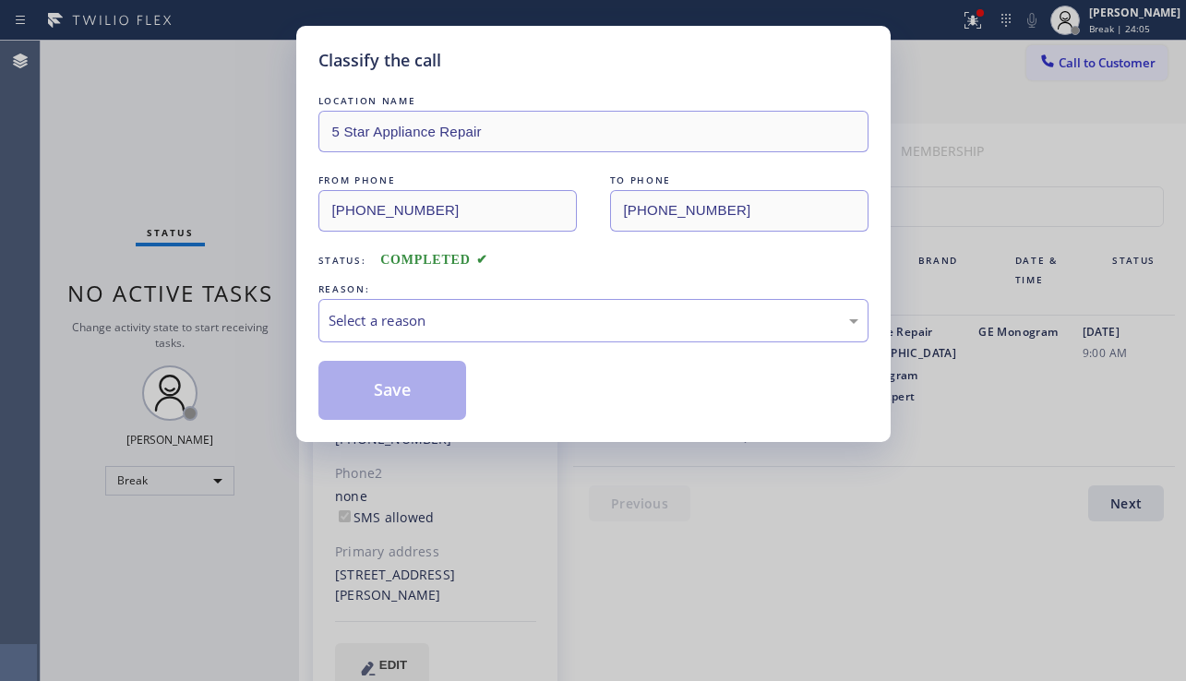
click at [534, 328] on div "Select a reason" at bounding box center [594, 320] width 530 height 21
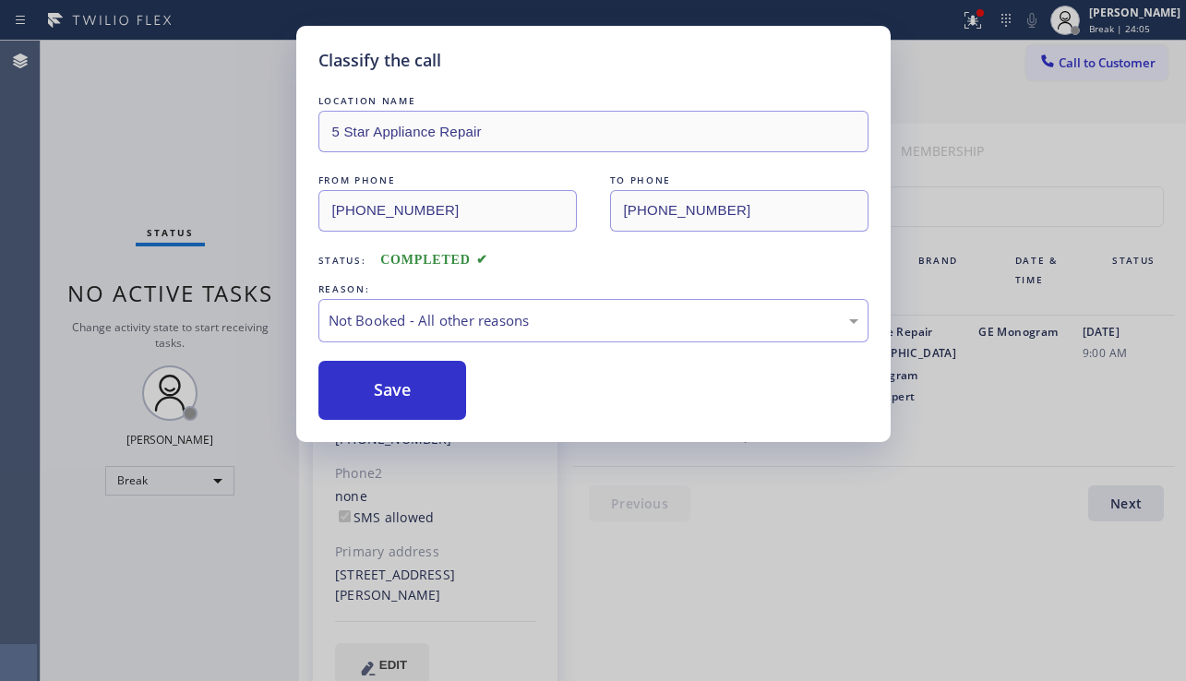
drag, startPoint x: 399, startPoint y: 392, endPoint x: 949, endPoint y: 311, distance: 556.2
click at [401, 392] on button "Save" at bounding box center [392, 390] width 149 height 59
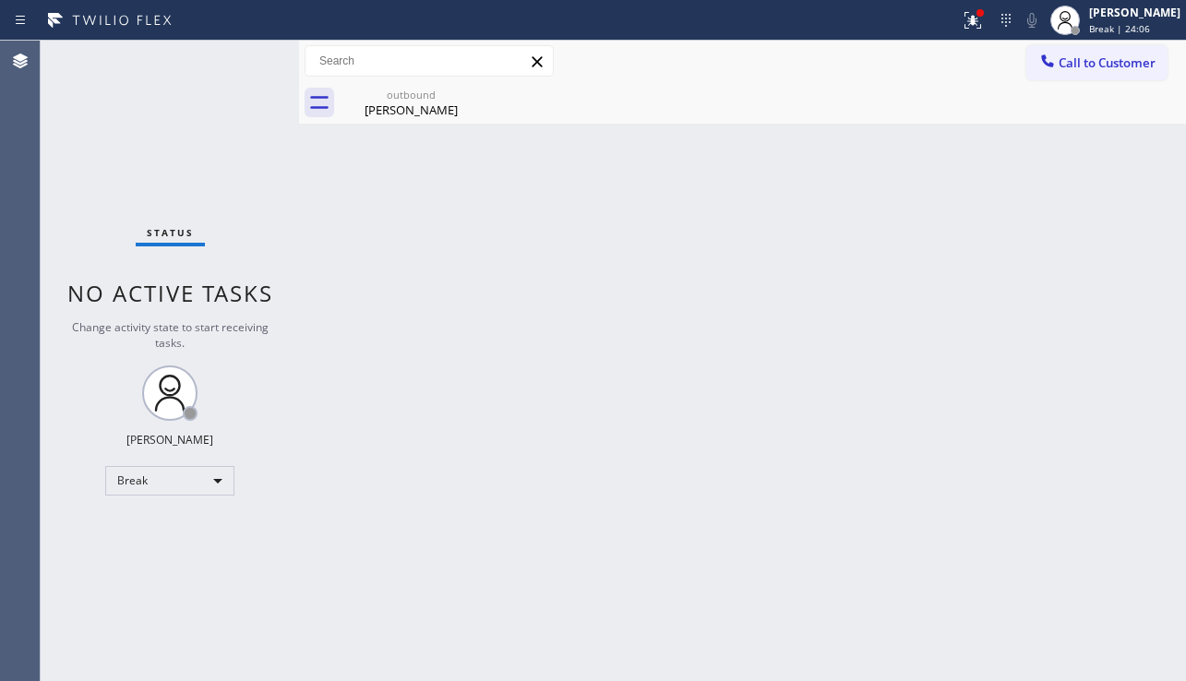
click at [1082, 60] on span "Call to Customer" at bounding box center [1107, 62] width 97 height 17
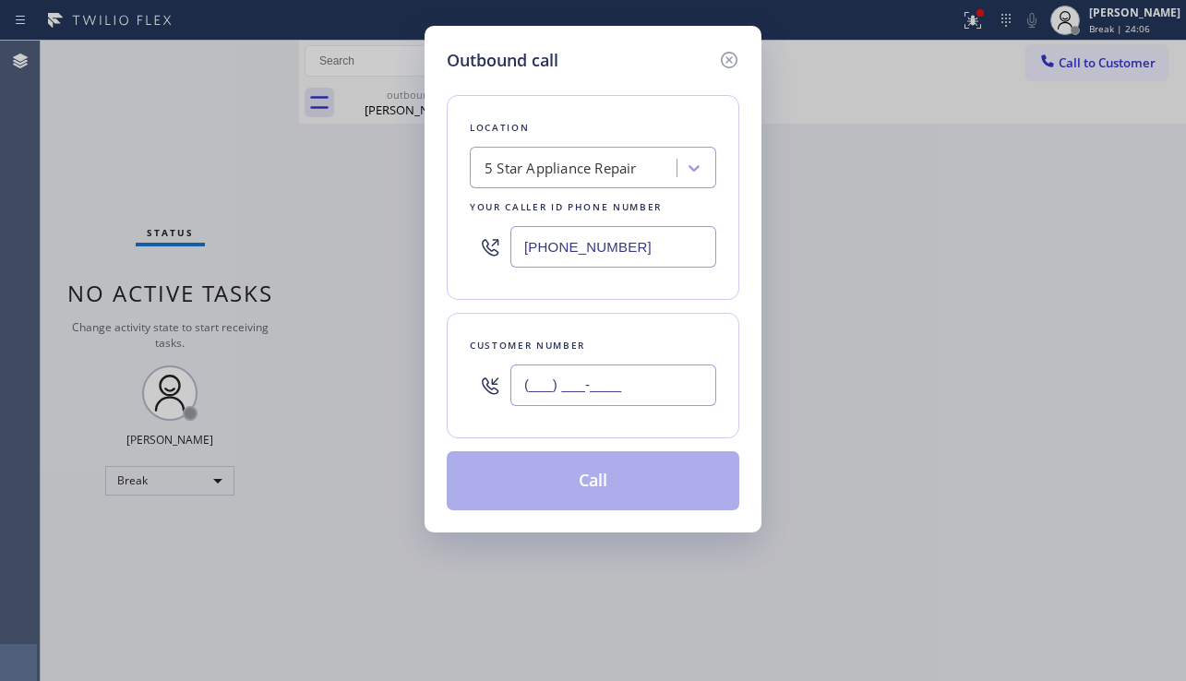
click at [606, 378] on input "(___) ___-____" at bounding box center [613, 386] width 206 height 42
paste input "425) 591-5326"
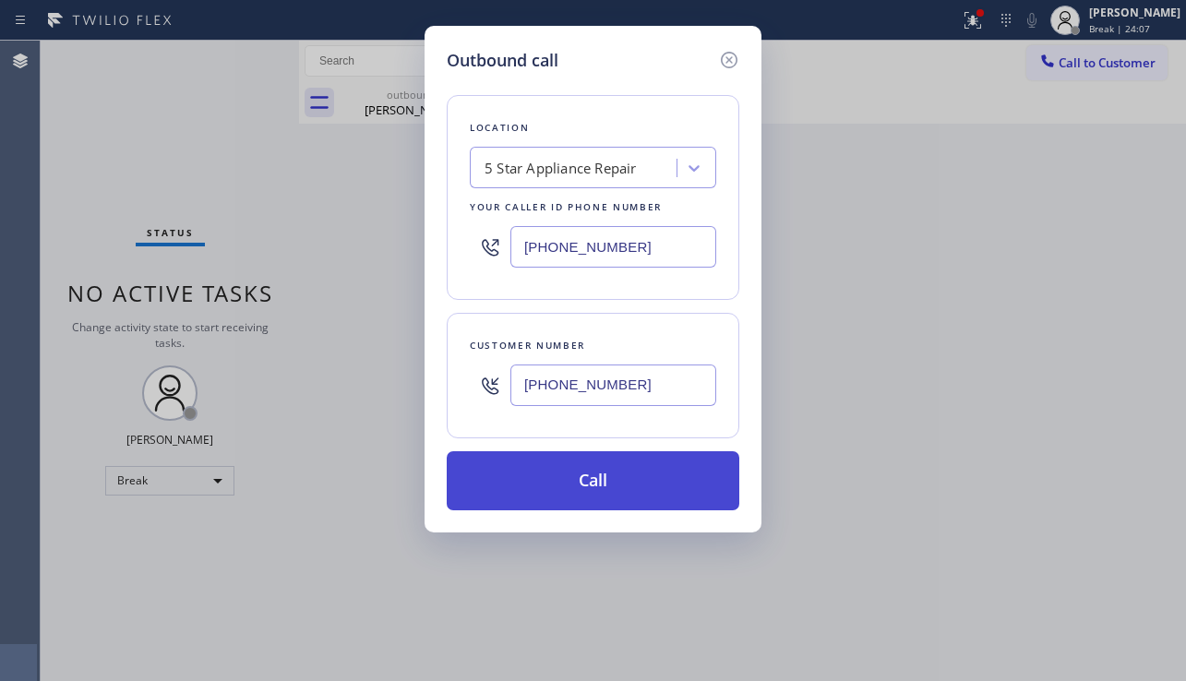
type input "[PHONE_NUMBER]"
click at [601, 468] on button "Call" at bounding box center [593, 480] width 293 height 59
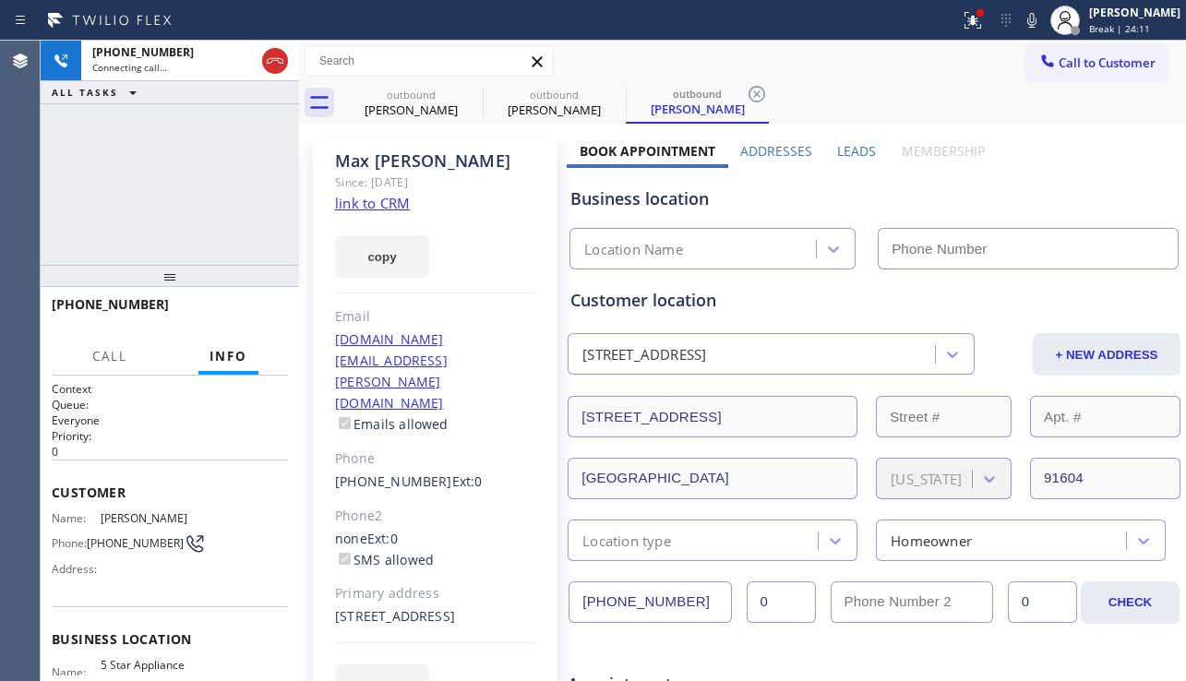
type input "[PHONE_NUMBER]"
click at [237, 317] on span "HANG UP" at bounding box center [245, 312] width 56 height 13
click at [237, 316] on span "HANG UP" at bounding box center [245, 312] width 56 height 13
click at [237, 315] on span "HANG UP" at bounding box center [245, 312] width 56 height 13
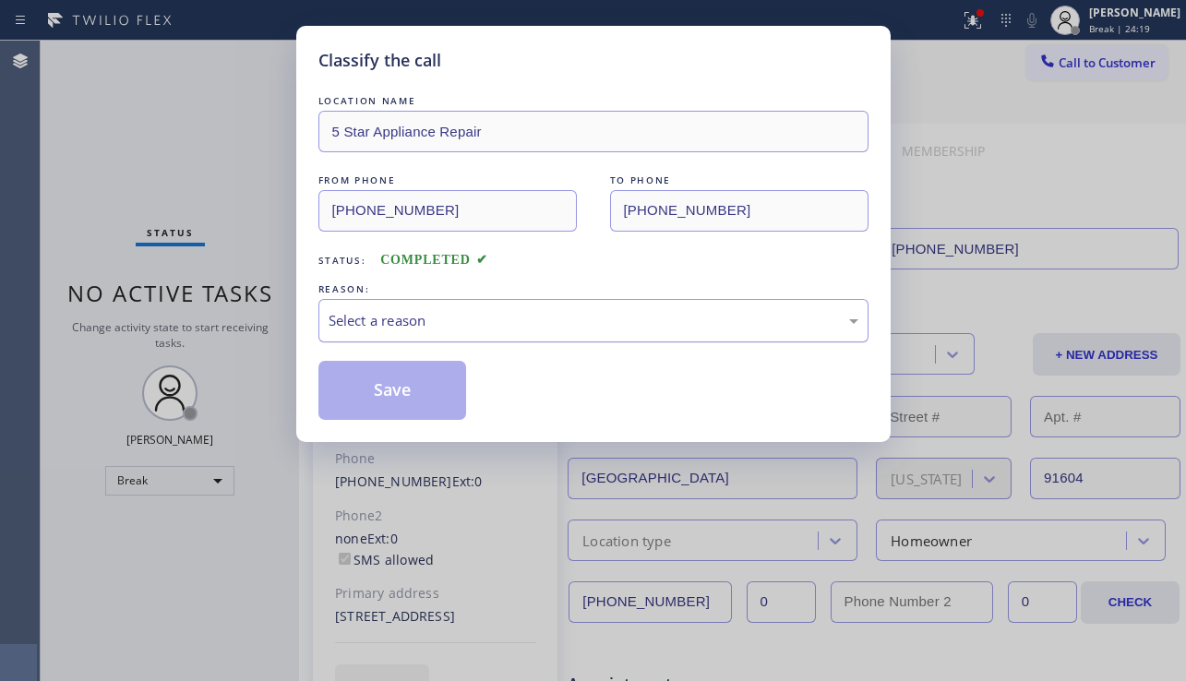
click at [508, 330] on div "Select a reason" at bounding box center [594, 320] width 530 height 21
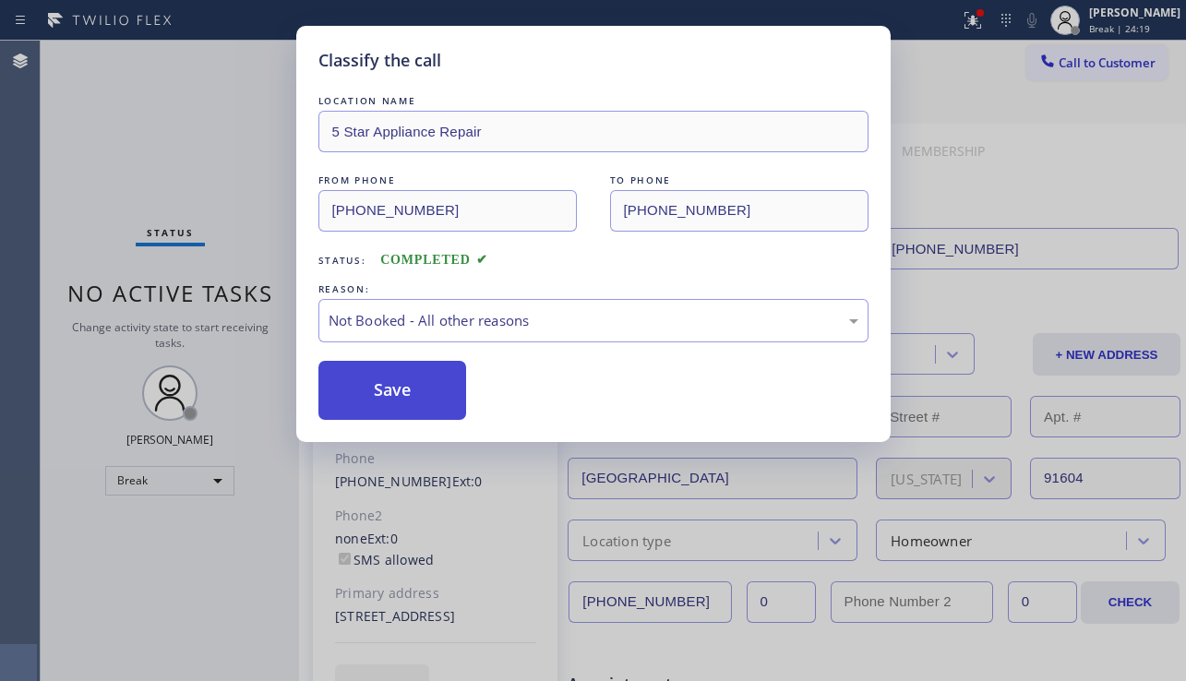
click at [450, 387] on button "Save" at bounding box center [392, 390] width 149 height 59
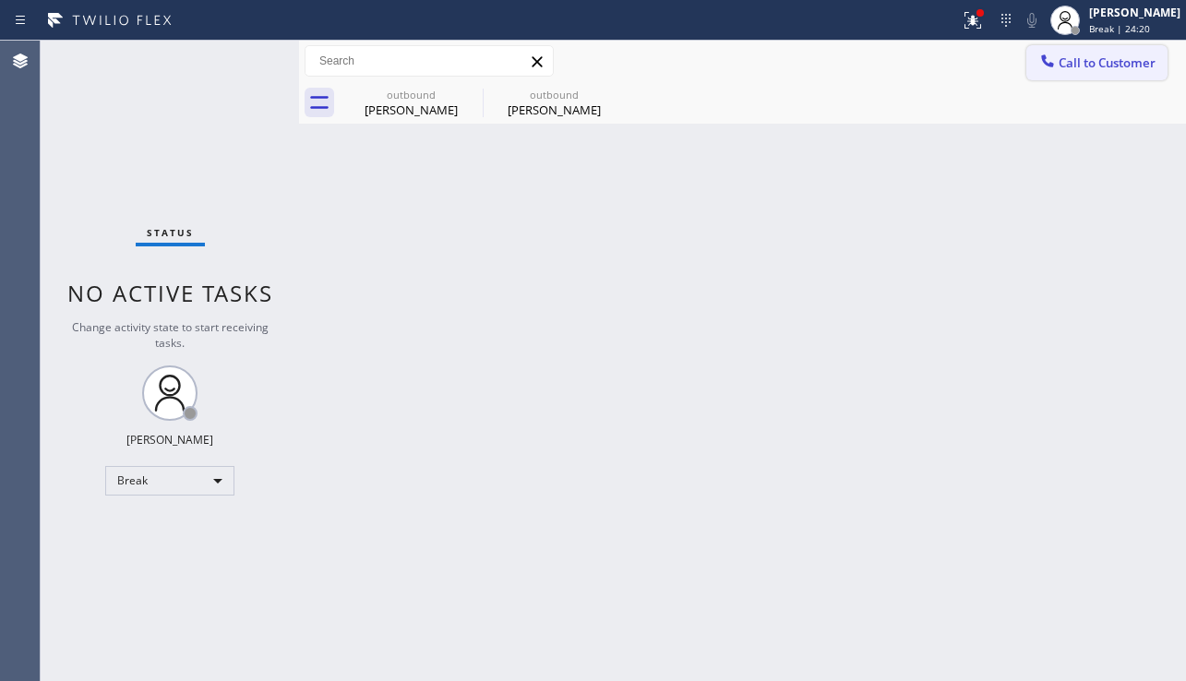
click at [1091, 71] on button "Call to Customer" at bounding box center [1097, 62] width 141 height 35
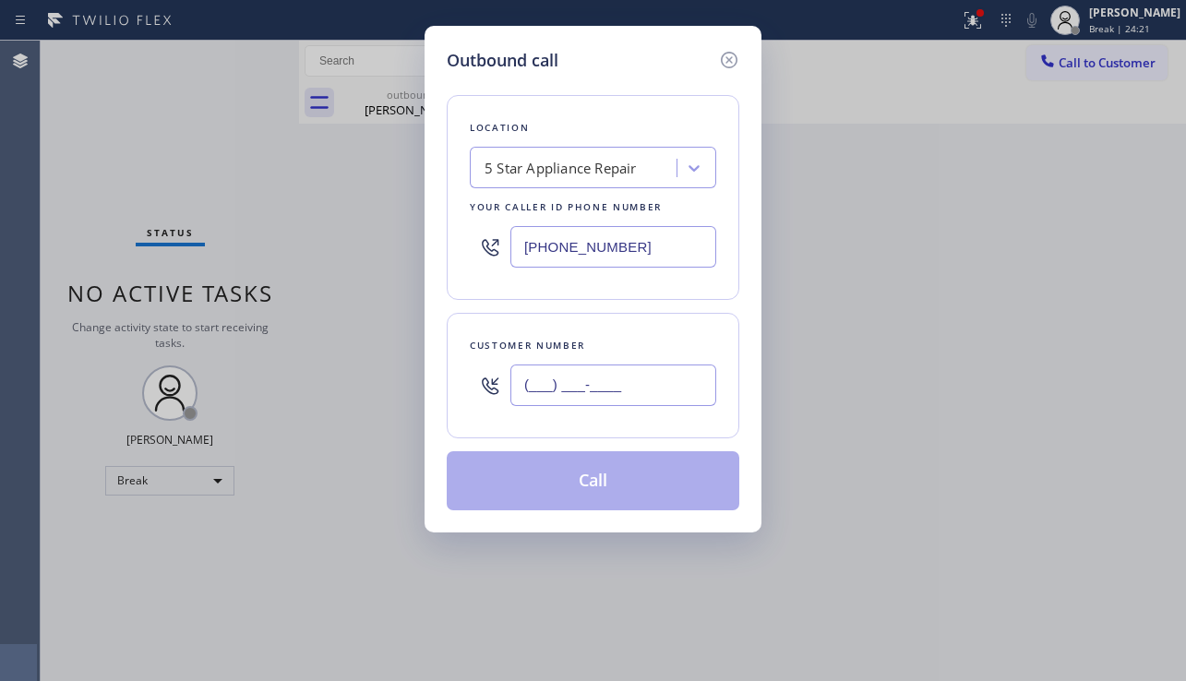
click at [620, 389] on input "(___) ___-____" at bounding box center [613, 386] width 206 height 42
paste input "828) 852-1291"
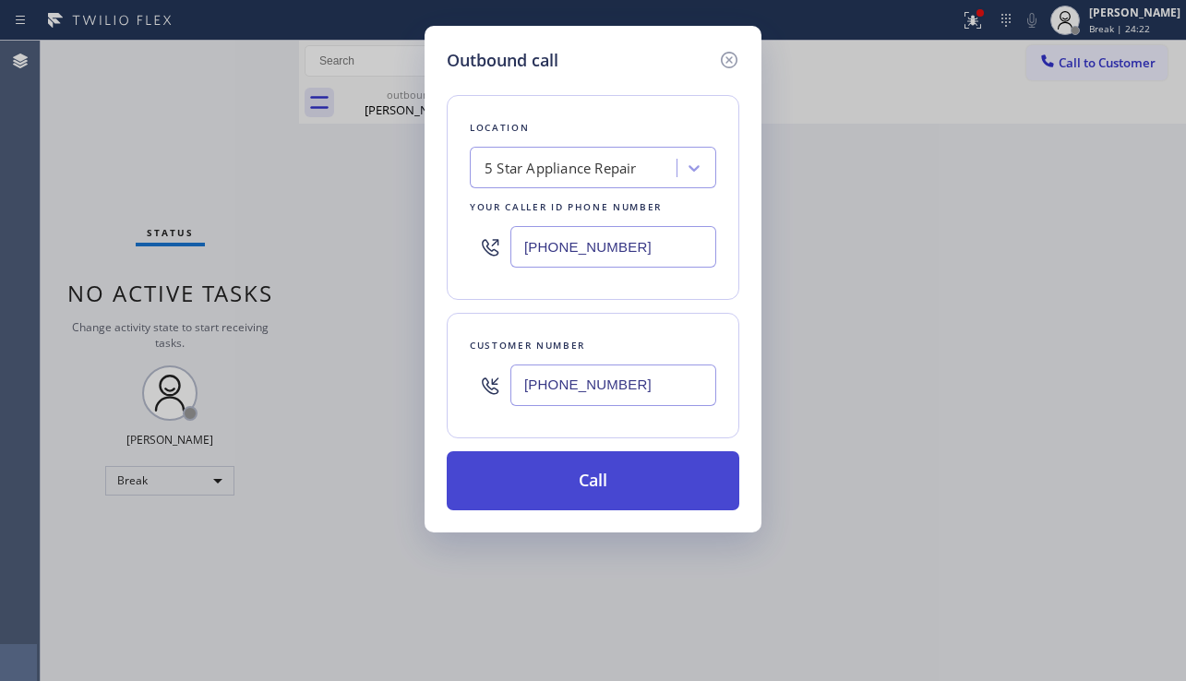
type input "[PHONE_NUMBER]"
click at [583, 475] on button "Call" at bounding box center [593, 480] width 293 height 59
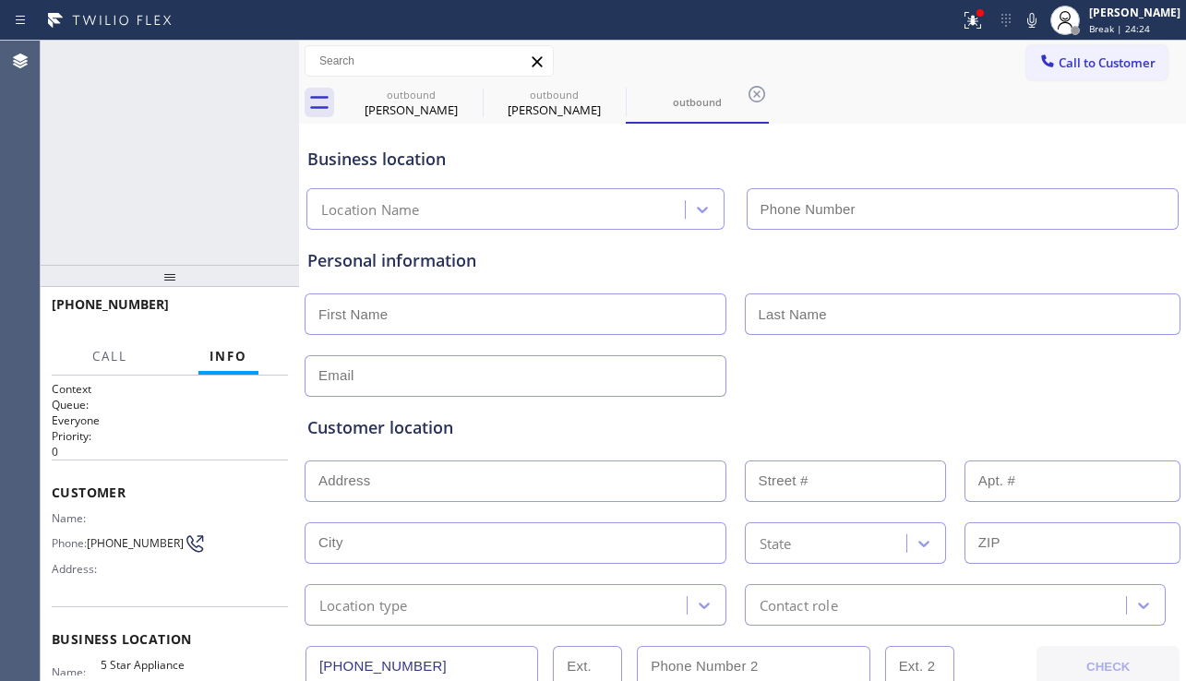
type input "[PHONE_NUMBER]"
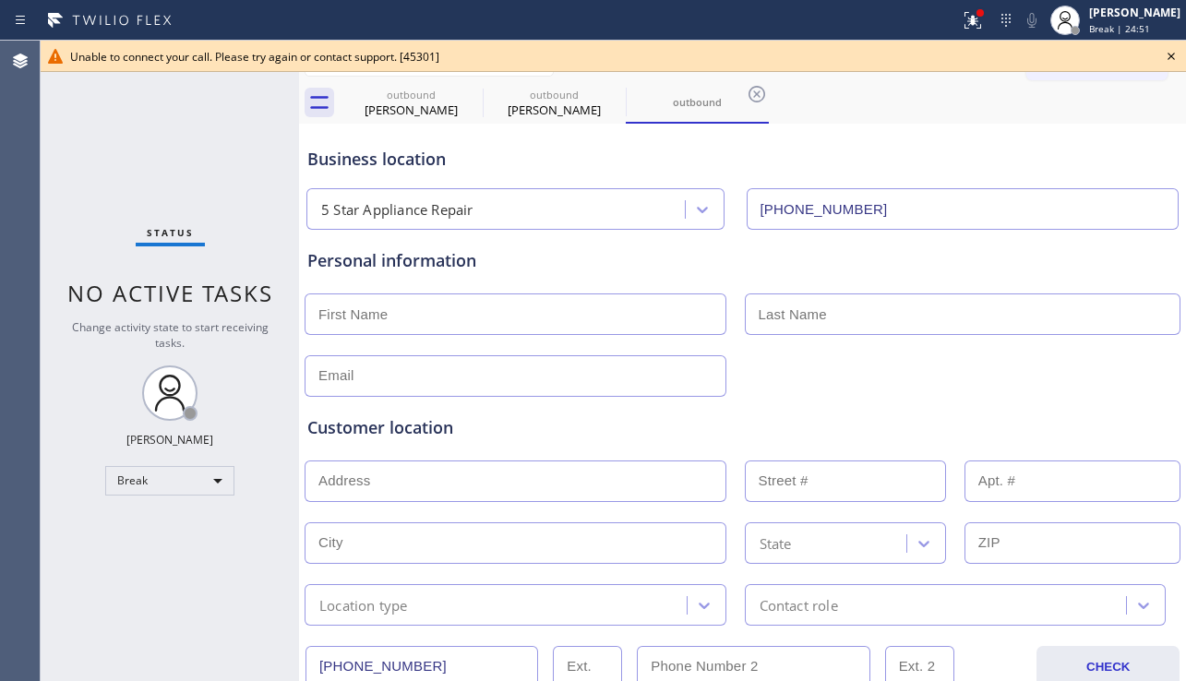
click at [1171, 59] on icon at bounding box center [1171, 56] width 22 height 22
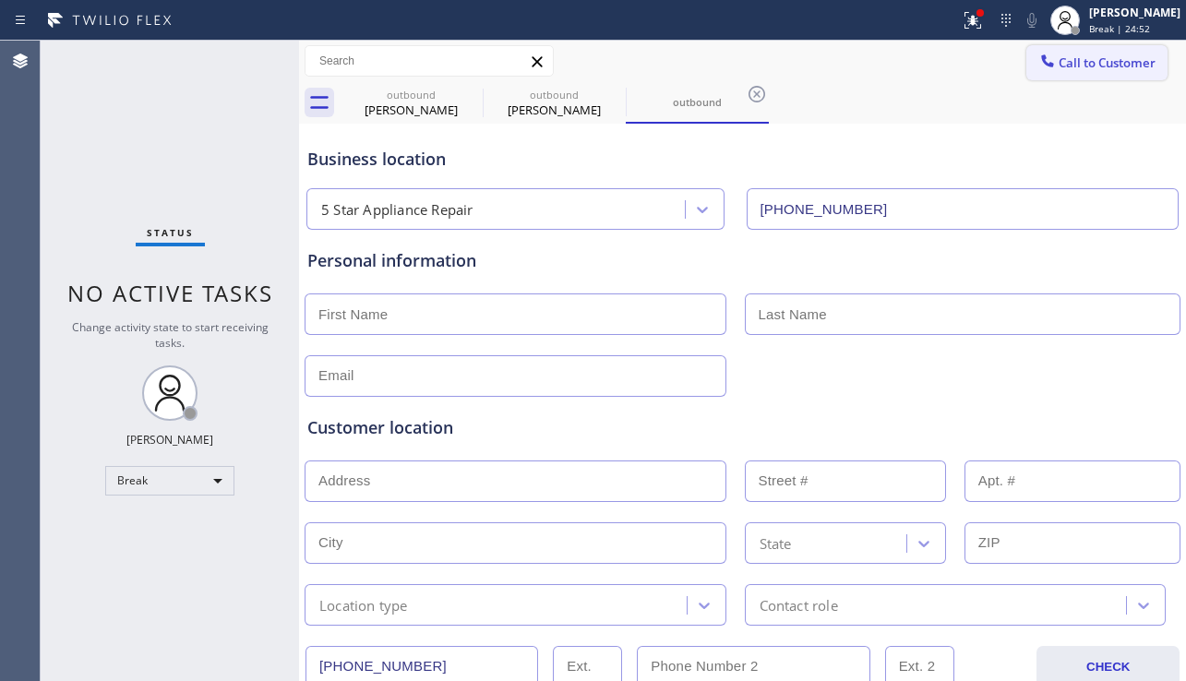
click at [1126, 67] on span "Call to Customer" at bounding box center [1107, 62] width 97 height 17
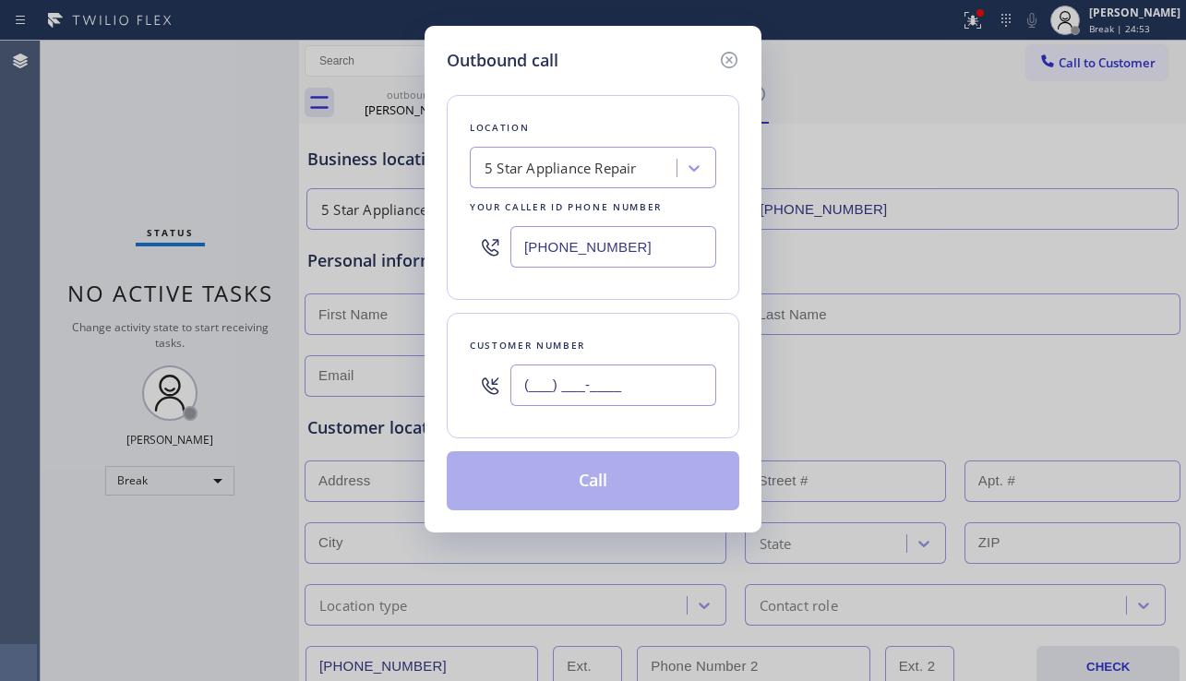
click at [565, 384] on input "(___) ___-____" at bounding box center [613, 386] width 206 height 42
paste input "310) 496-6000"
type input "[PHONE_NUMBER]"
click at [619, 463] on button "Call" at bounding box center [593, 480] width 293 height 59
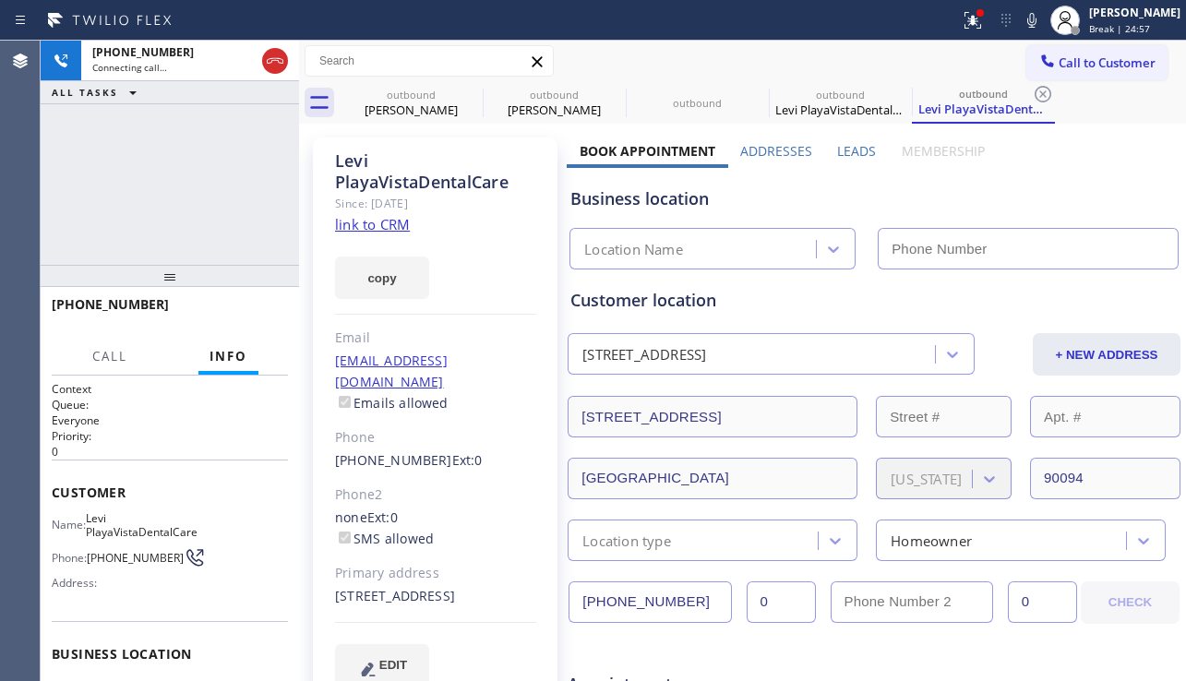
type input "[PHONE_NUMBER]"
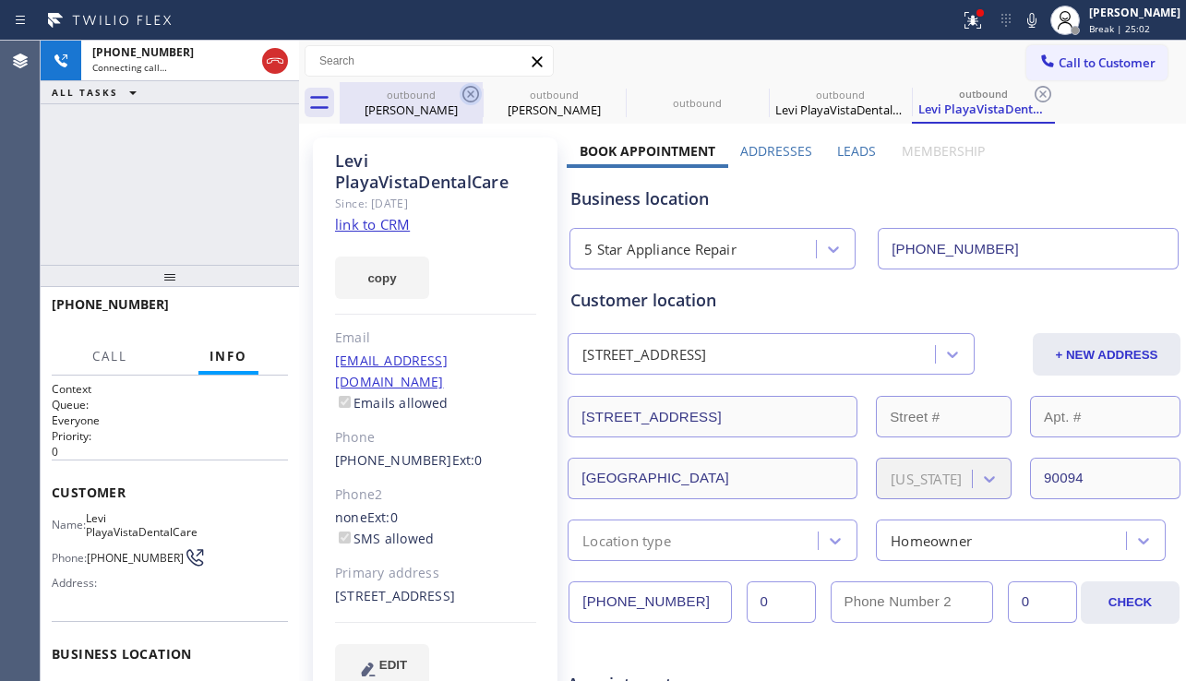
click at [464, 94] on icon at bounding box center [471, 94] width 22 height 22
click at [603, 93] on icon at bounding box center [614, 94] width 22 height 22
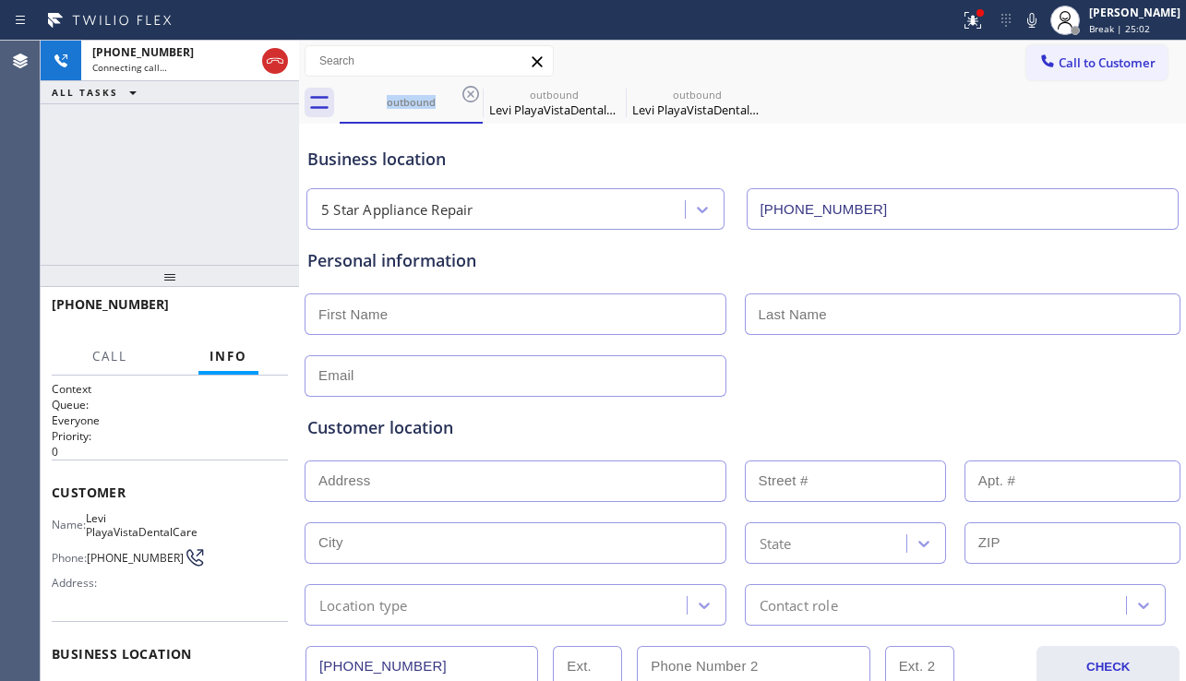
click at [464, 93] on icon at bounding box center [471, 94] width 22 height 22
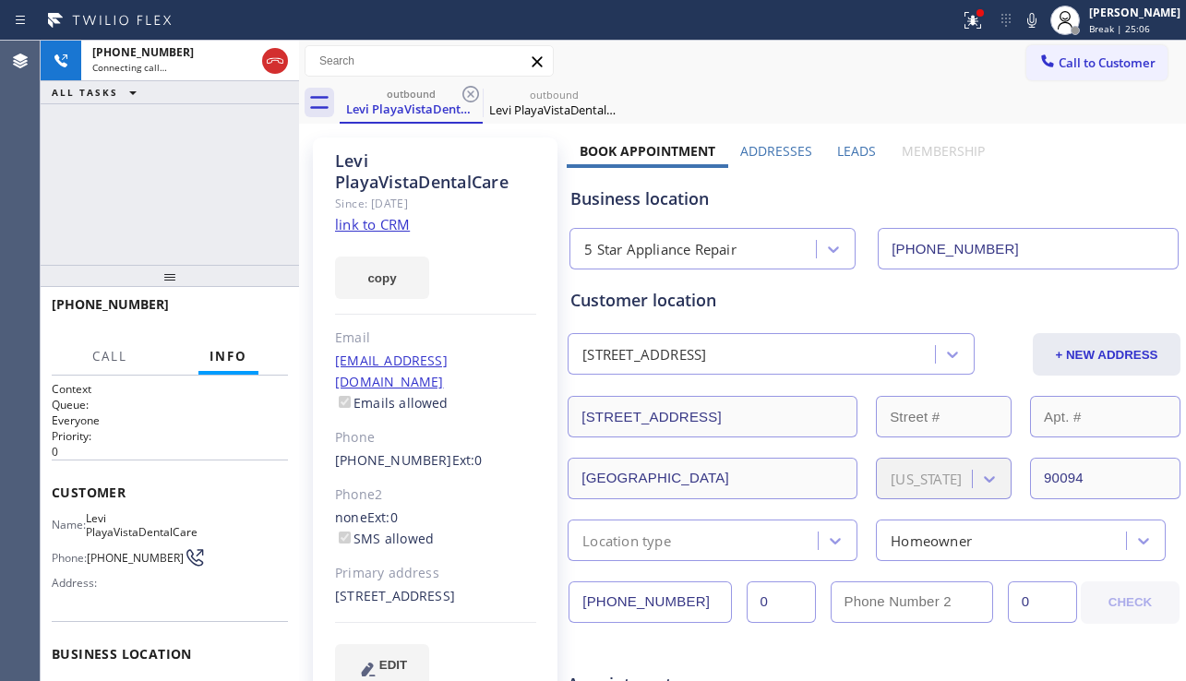
click at [837, 152] on label "Leads" at bounding box center [856, 151] width 39 height 18
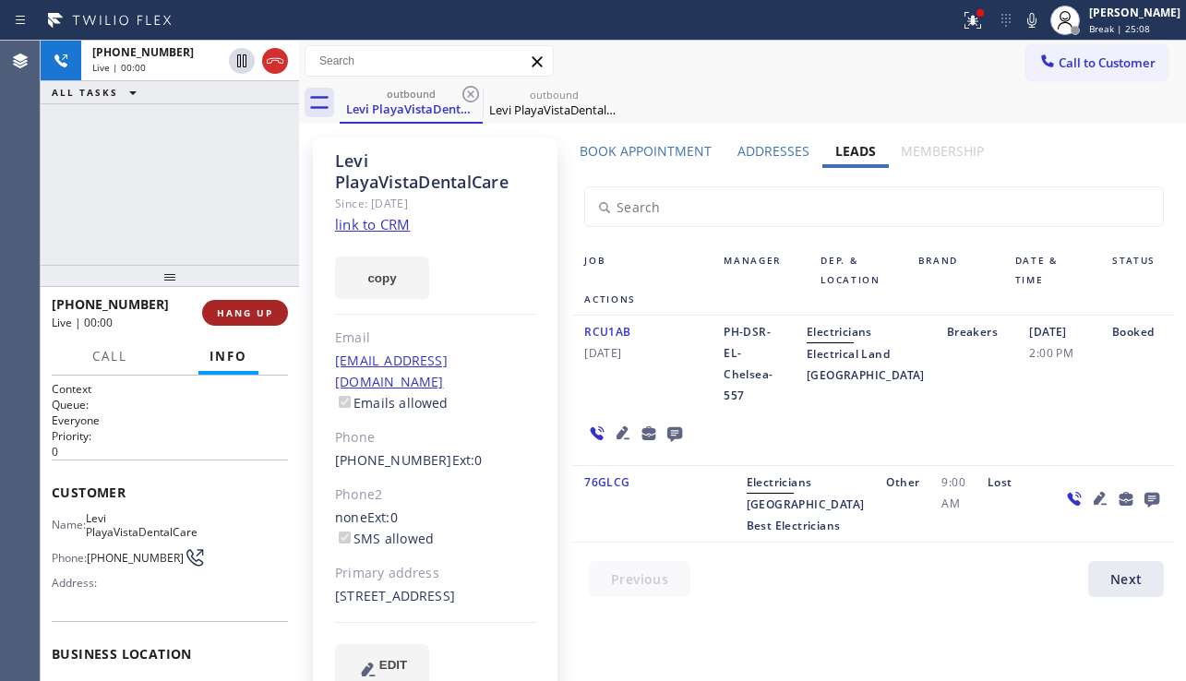
click at [249, 306] on span "HANG UP" at bounding box center [245, 312] width 56 height 13
click at [250, 303] on button "HANG UP" at bounding box center [245, 313] width 86 height 26
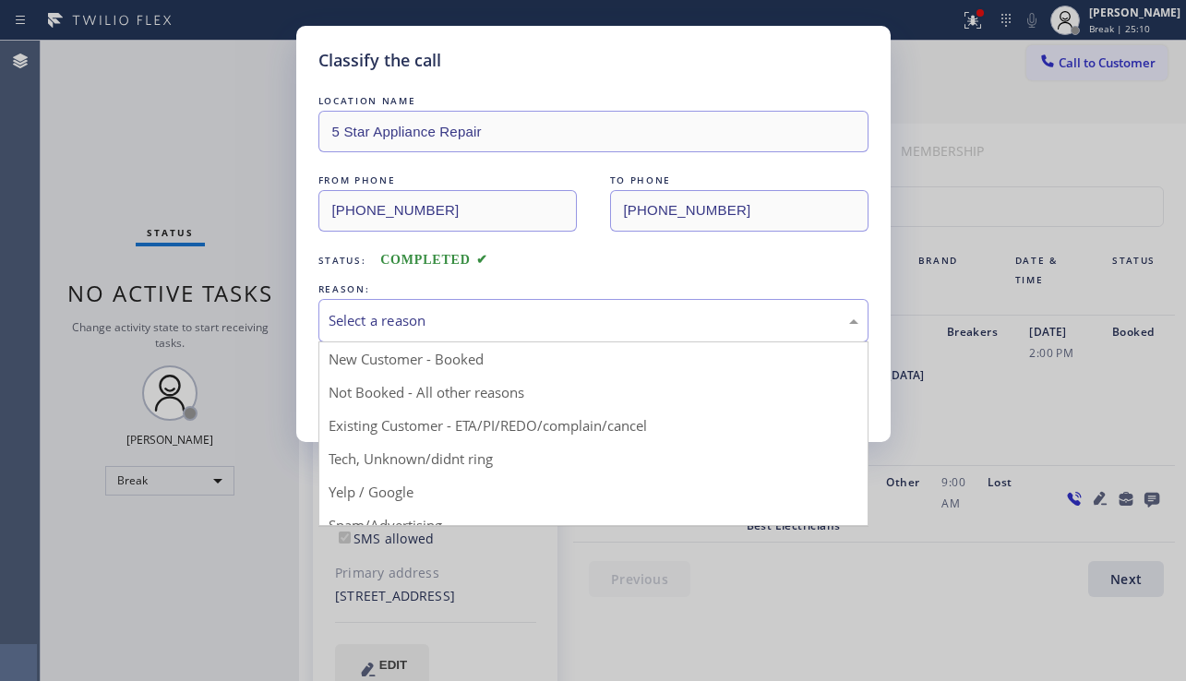
click at [561, 312] on div "Select a reason" at bounding box center [594, 320] width 530 height 21
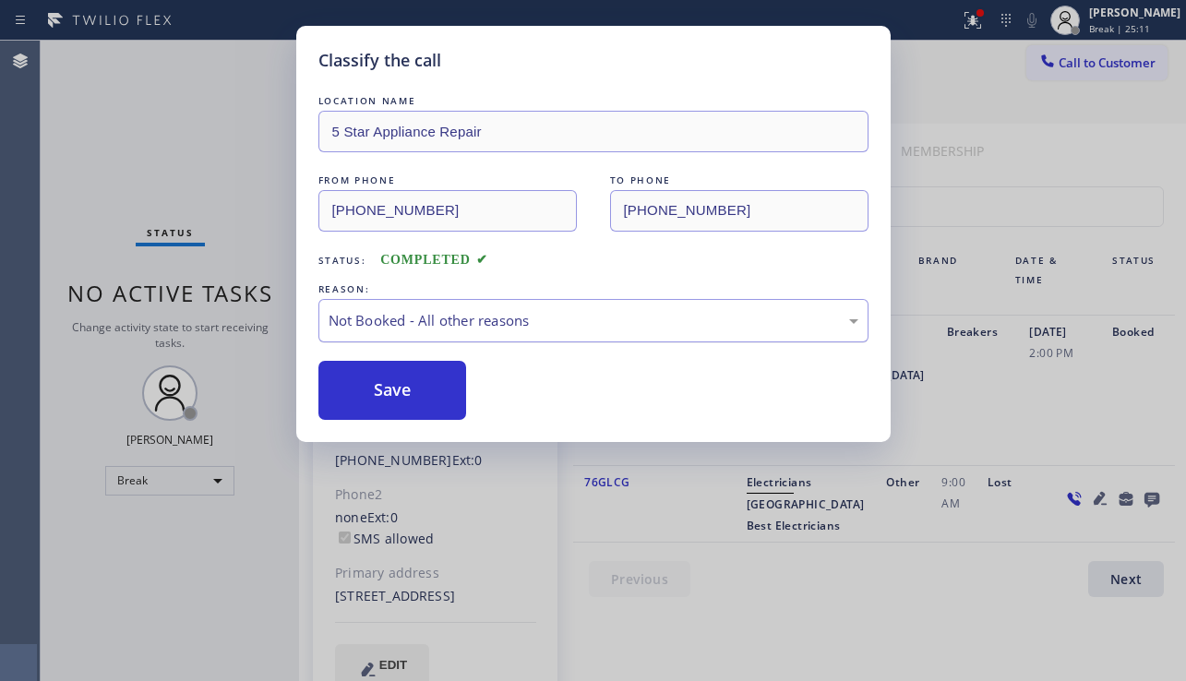
drag, startPoint x: 385, startPoint y: 389, endPoint x: 756, endPoint y: 334, distance: 375.1
click at [388, 388] on button "Save" at bounding box center [392, 390] width 149 height 59
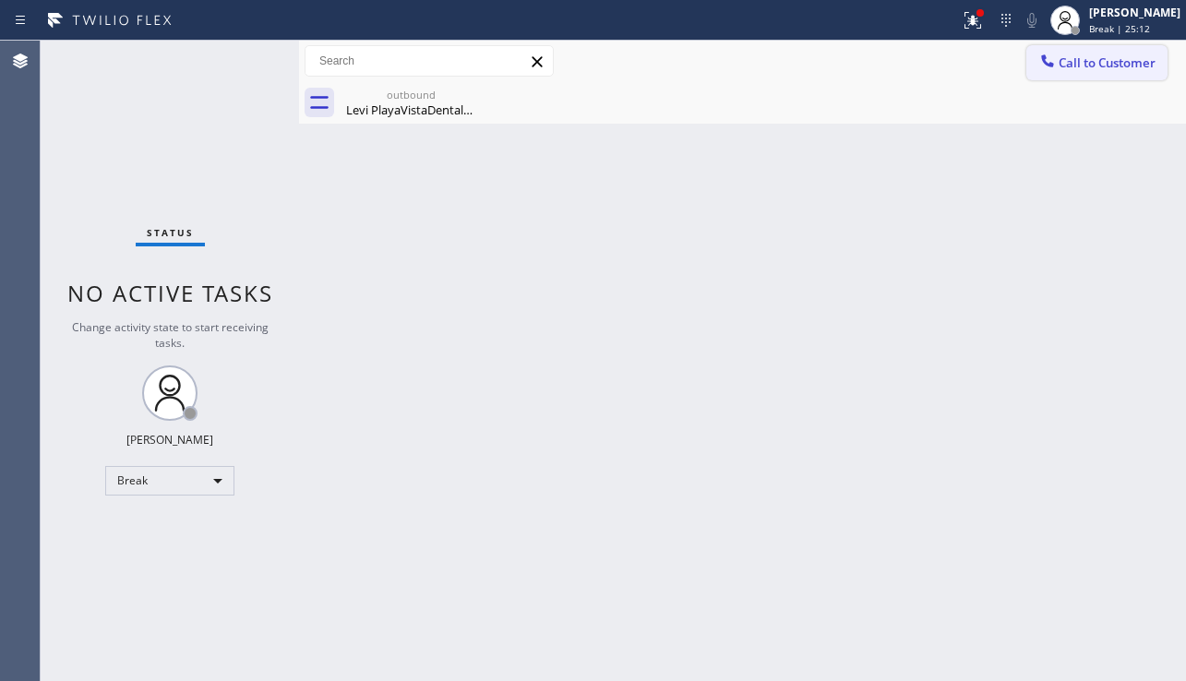
click at [1062, 67] on span "Call to Customer" at bounding box center [1107, 62] width 97 height 17
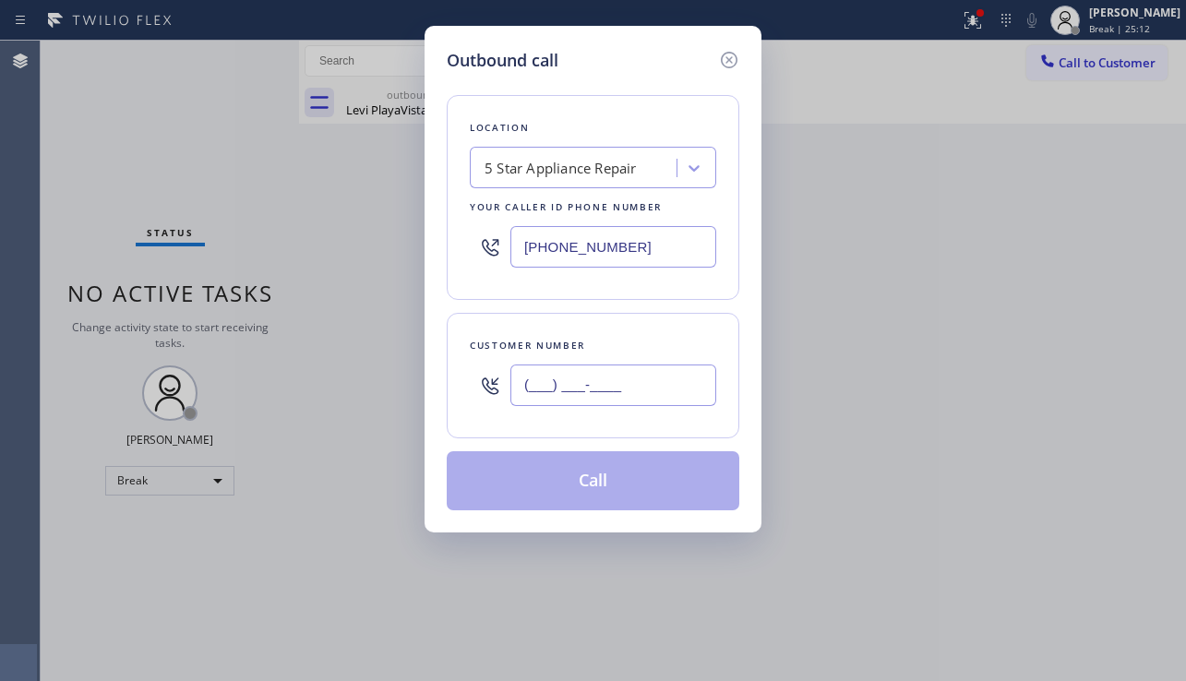
click at [588, 376] on input "(___) ___-____" at bounding box center [613, 386] width 206 height 42
paste input "424) 288-4587"
type input "[PHONE_NUMBER]"
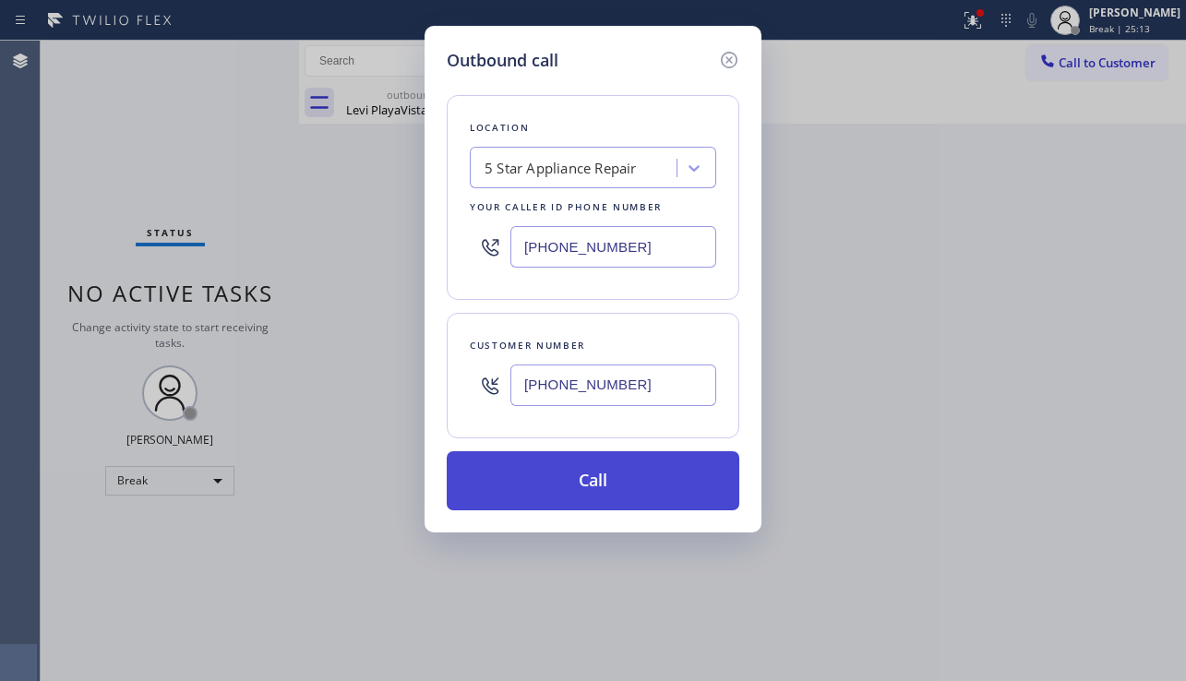
click at [592, 482] on button "Call" at bounding box center [593, 480] width 293 height 59
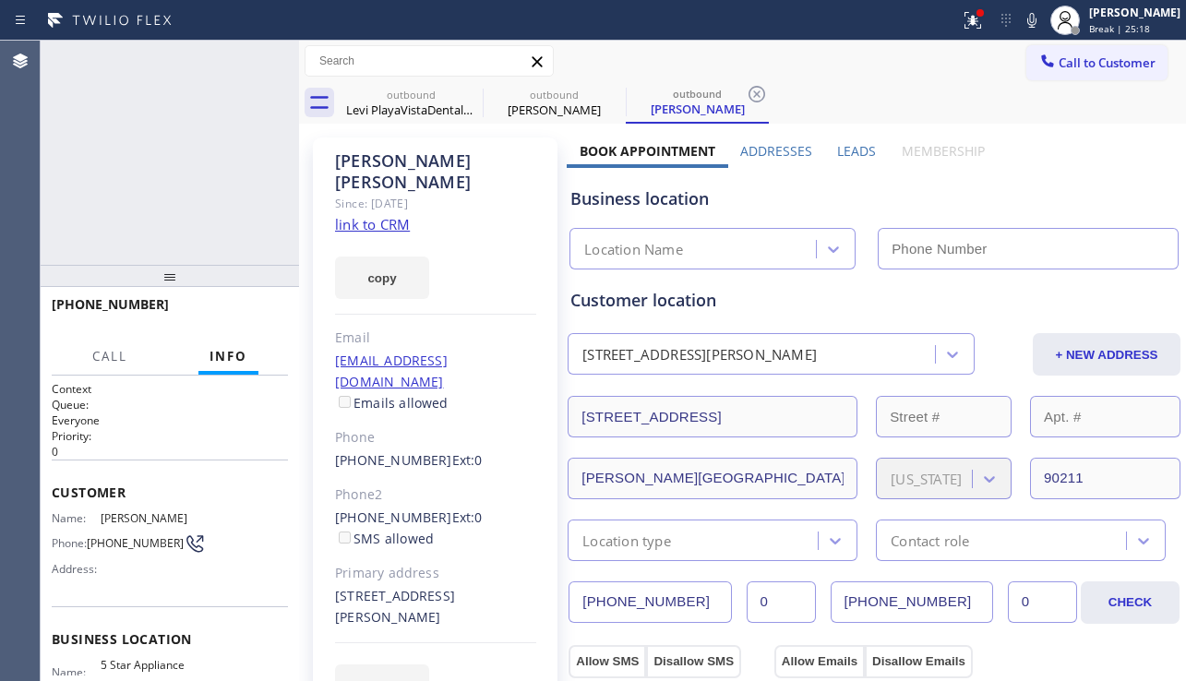
type input "[PHONE_NUMBER]"
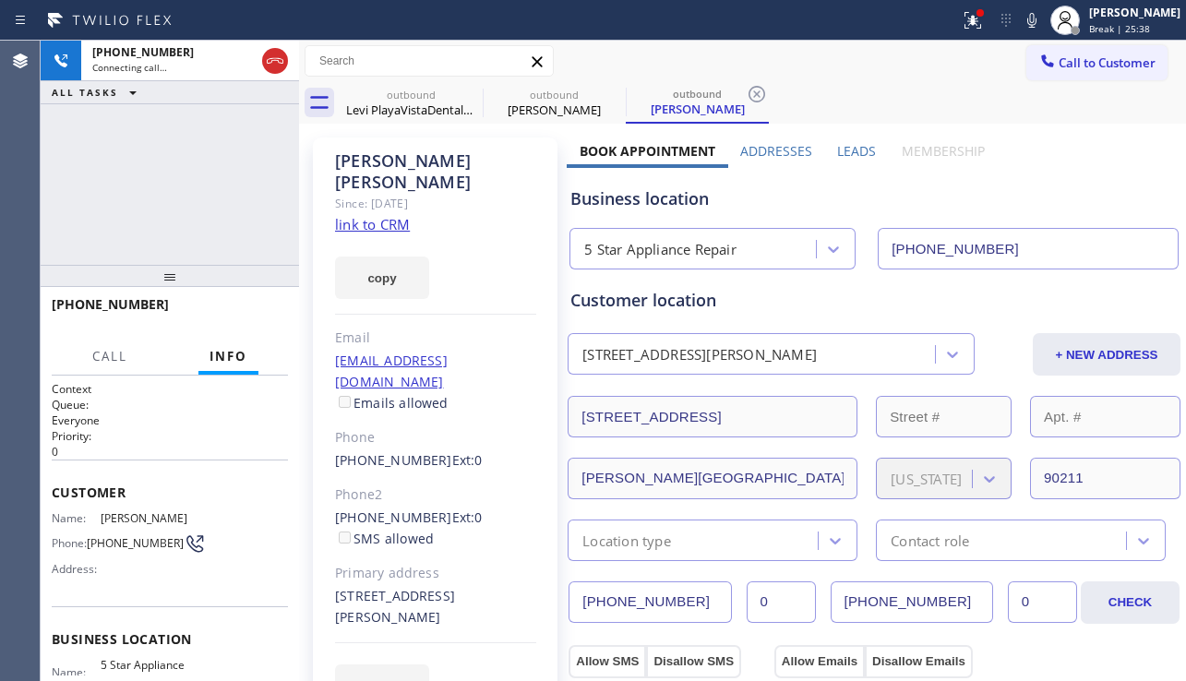
drag, startPoint x: 977, startPoint y: 175, endPoint x: 987, endPoint y: 189, distance: 17.2
click at [977, 175] on div "Business location 5 Star Appliance Repair [PHONE_NUMBER]" at bounding box center [874, 219] width 615 height 102
click at [234, 322] on button "HANG UP" at bounding box center [245, 313] width 86 height 26
click at [234, 322] on button "COMPLETE" at bounding box center [241, 313] width 93 height 26
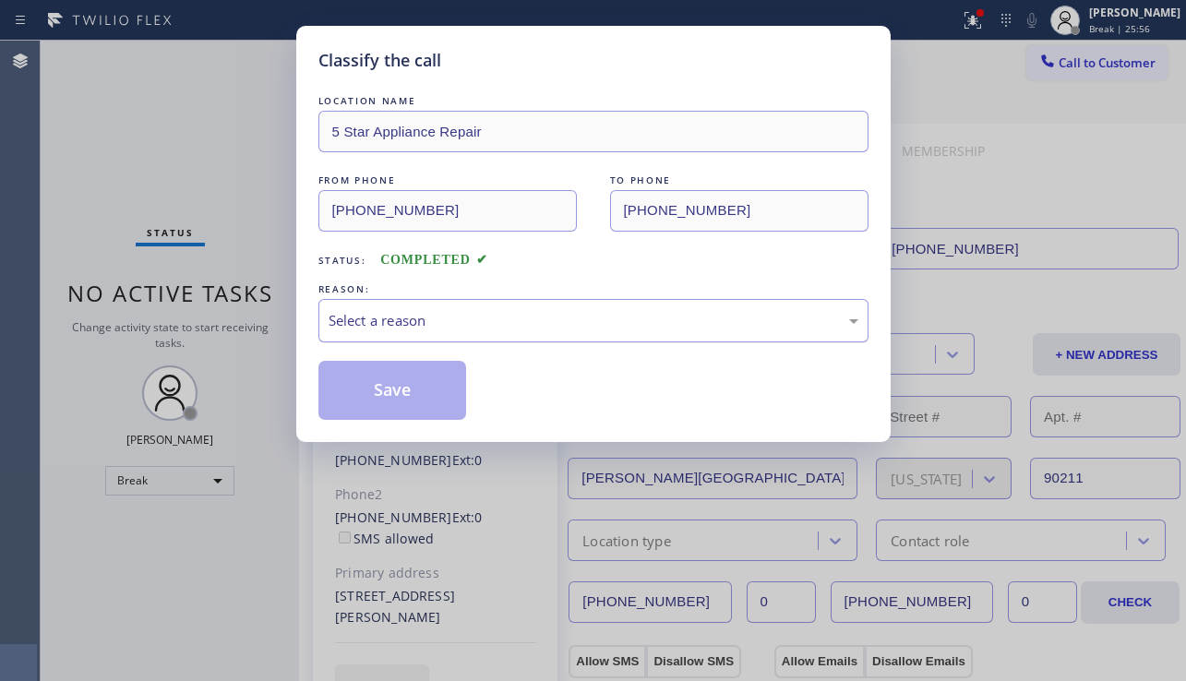
click at [401, 333] on div "Select a reason" at bounding box center [593, 320] width 550 height 43
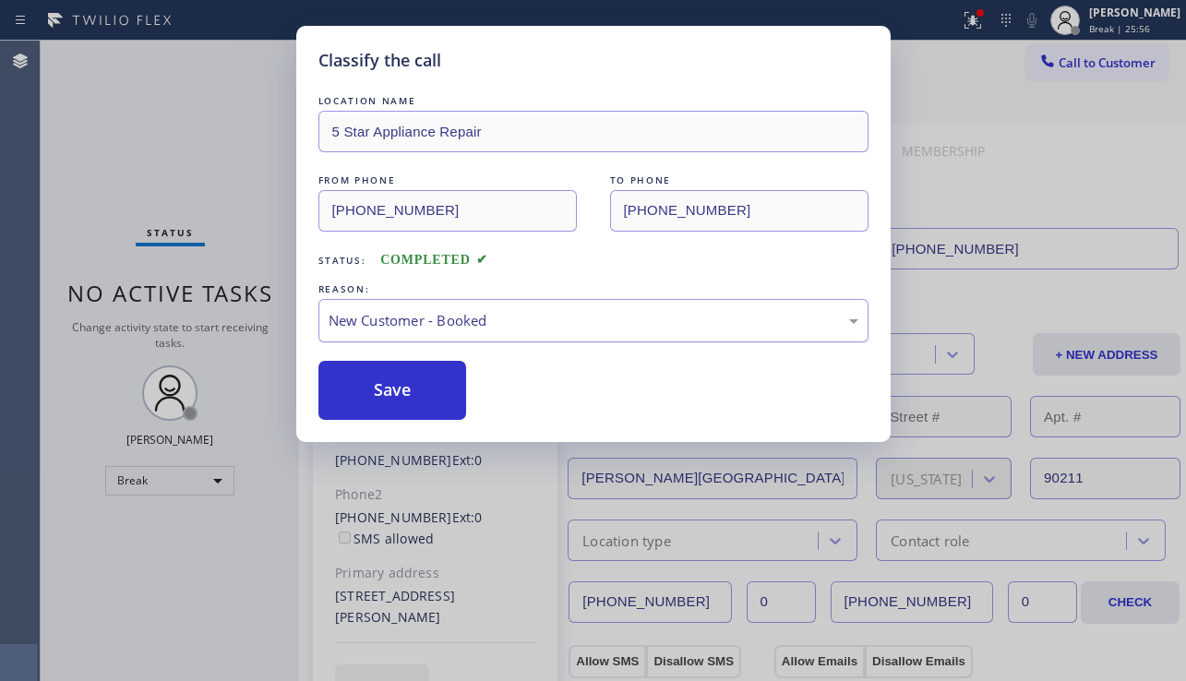
click at [432, 341] on div "New Customer - Booked" at bounding box center [593, 320] width 550 height 43
click at [381, 387] on button "Save" at bounding box center [392, 390] width 149 height 59
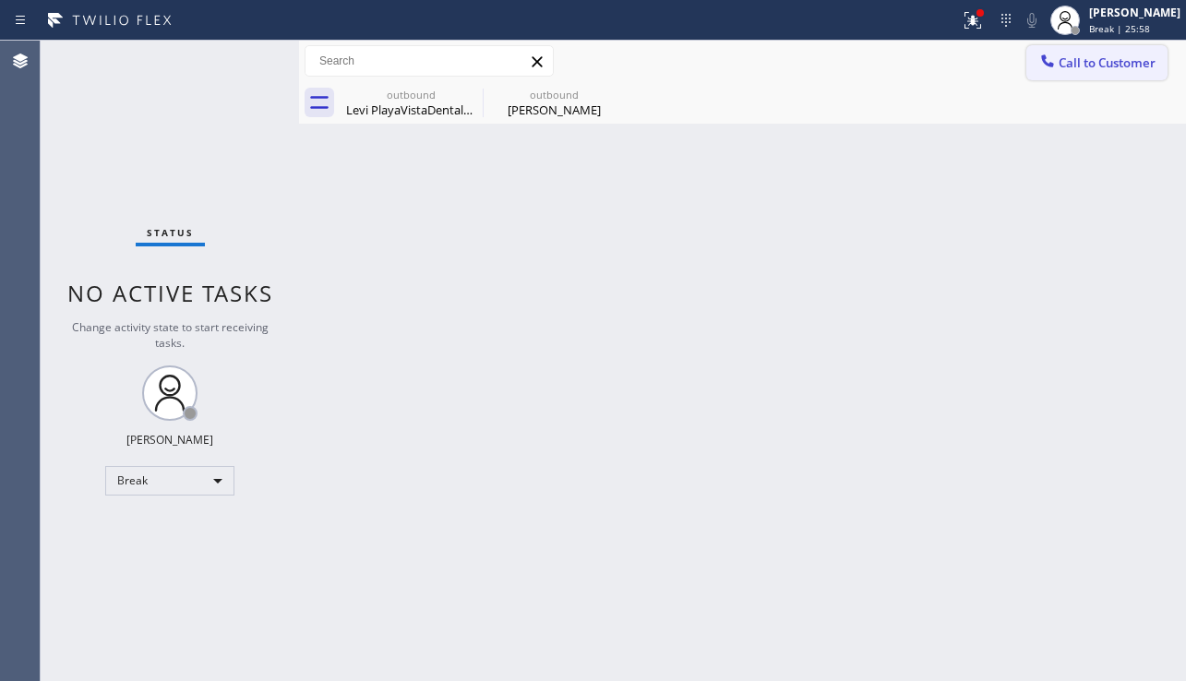
click at [1077, 67] on span "Call to Customer" at bounding box center [1107, 62] width 97 height 17
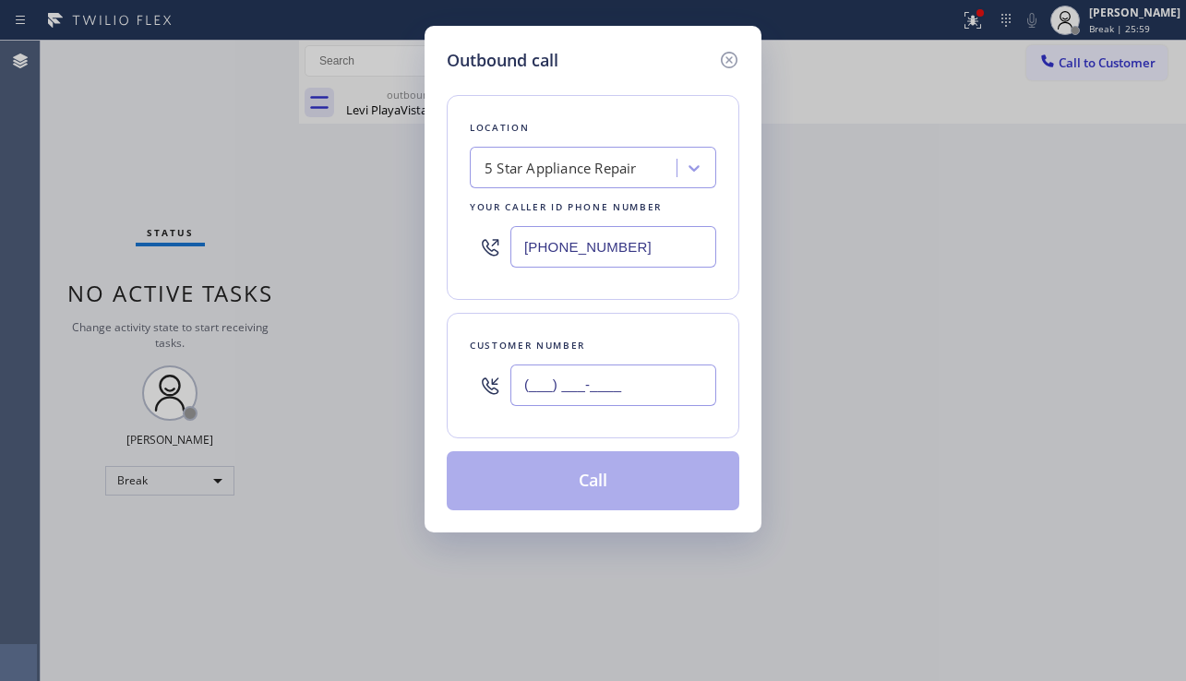
click at [625, 378] on input "(___) ___-____" at bounding box center [613, 386] width 206 height 42
paste input "818) 768-4225"
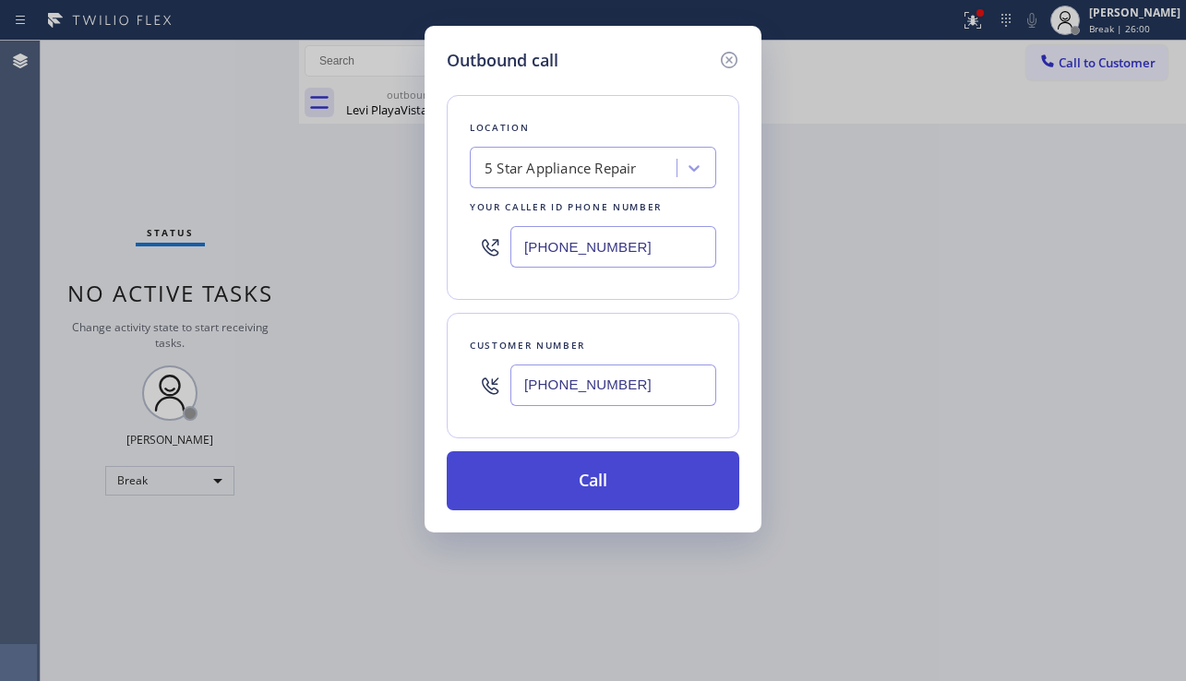
type input "[PHONE_NUMBER]"
click at [594, 475] on button "Call" at bounding box center [593, 480] width 293 height 59
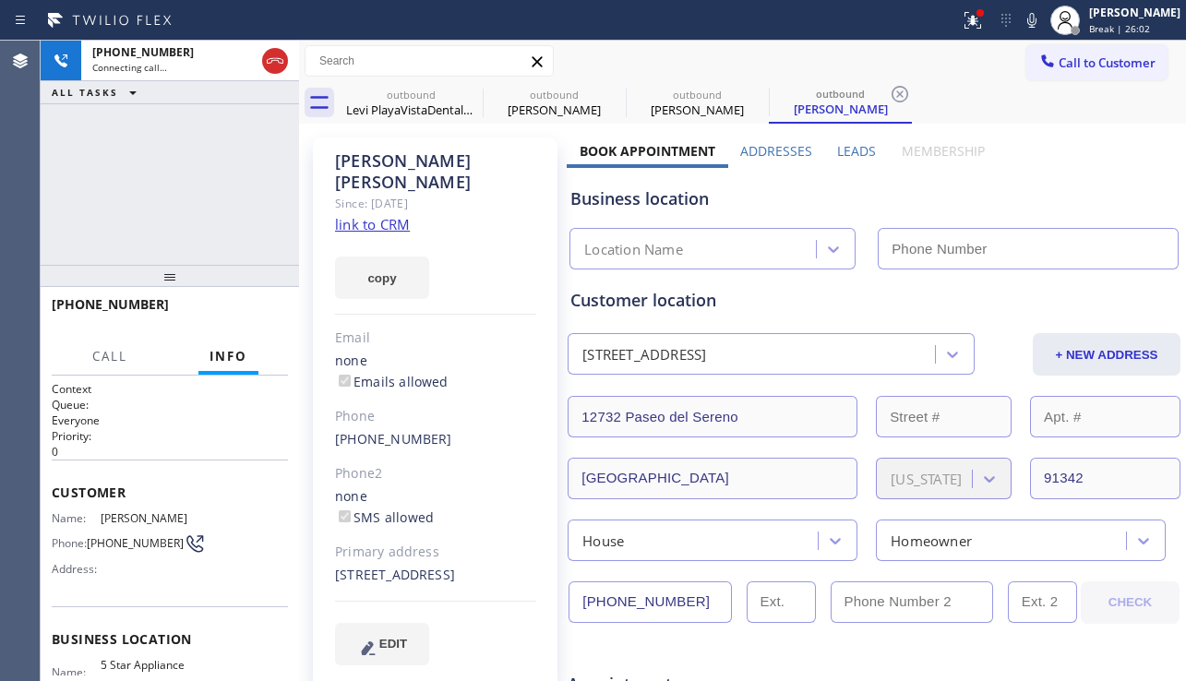
click at [1006, 219] on div "Business location Location Name" at bounding box center [874, 219] width 615 height 102
type input "[PHONE_NUMBER]"
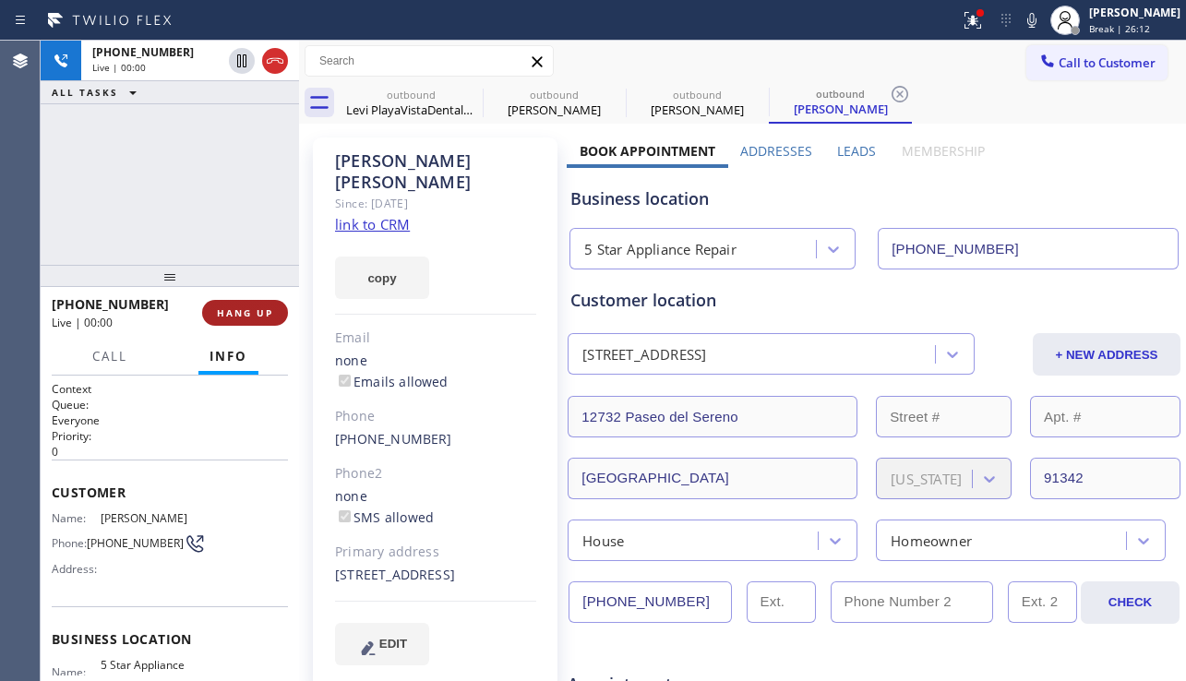
click at [246, 315] on span "HANG UP" at bounding box center [245, 312] width 56 height 13
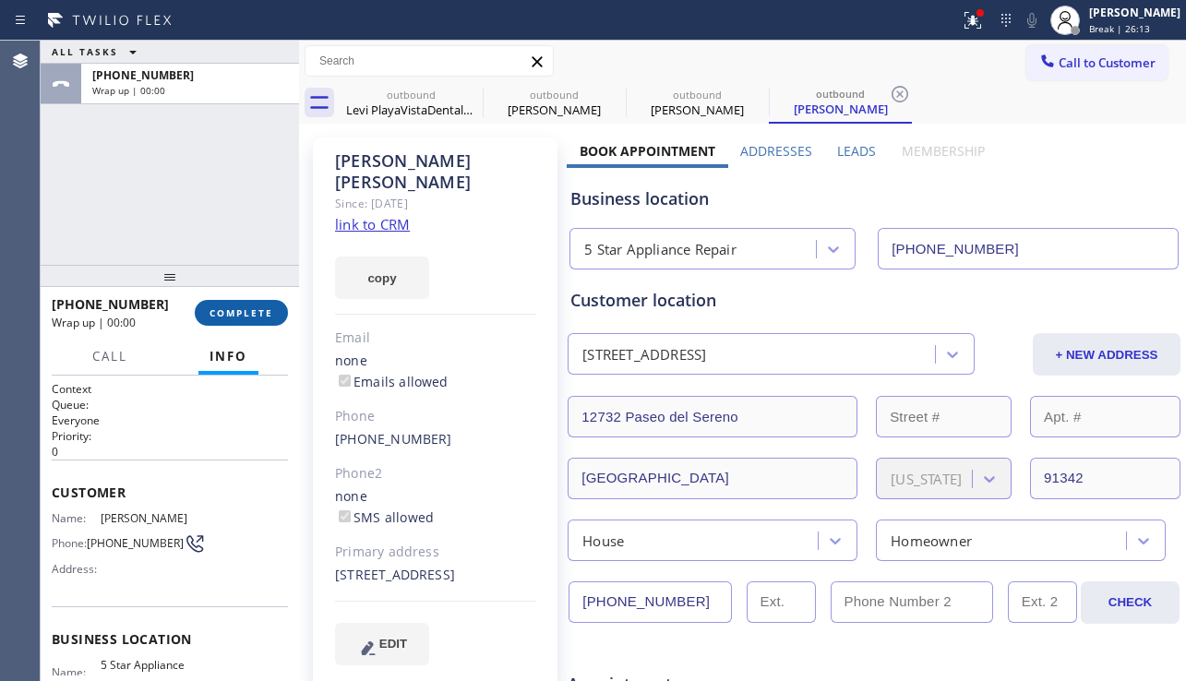
click at [246, 315] on span "COMPLETE" at bounding box center [242, 312] width 64 height 13
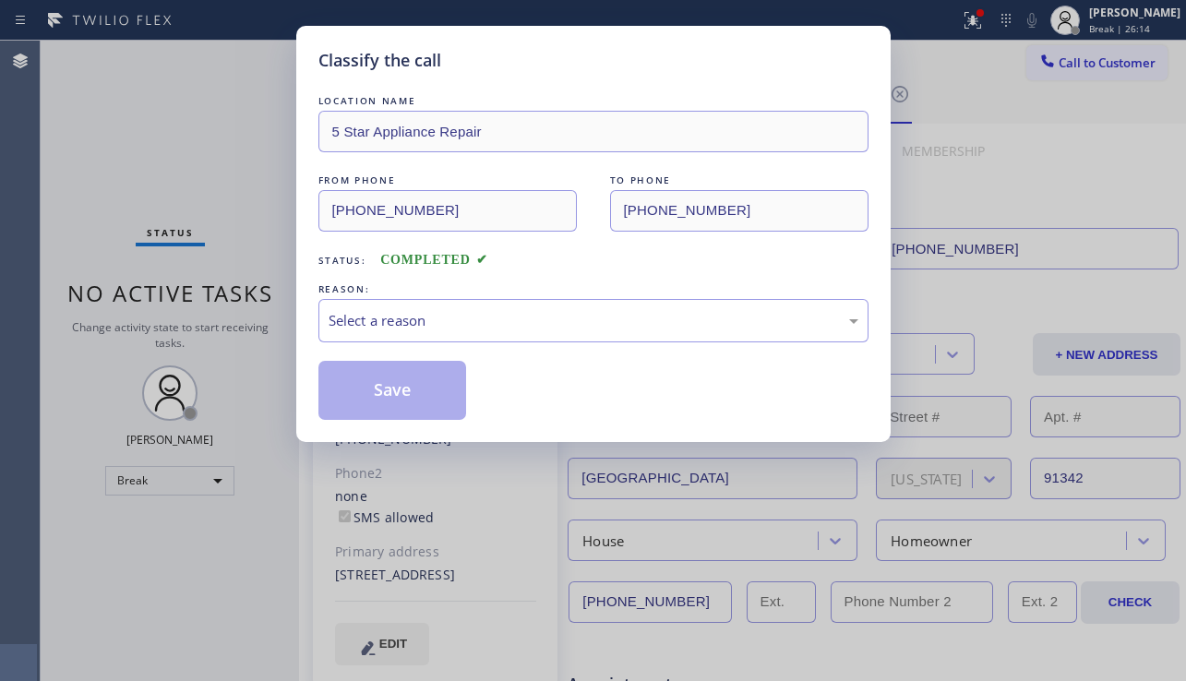
click at [493, 318] on div "Select a reason" at bounding box center [594, 320] width 530 height 21
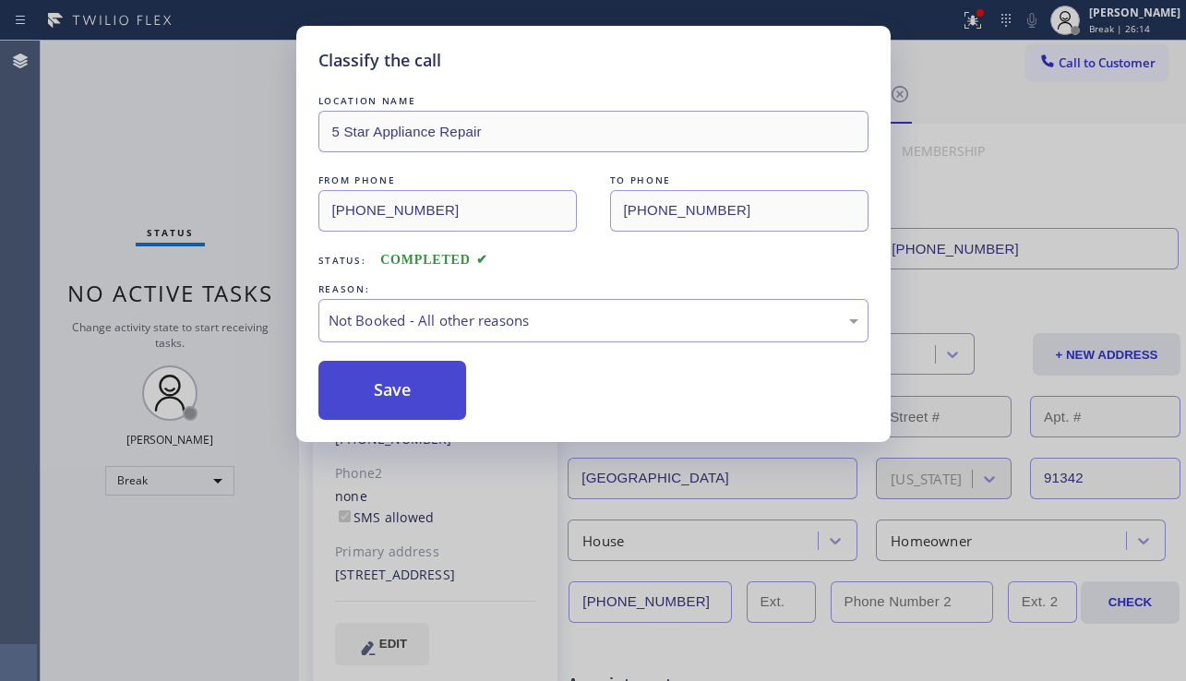
drag, startPoint x: 414, startPoint y: 400, endPoint x: 444, endPoint y: 386, distance: 33.5
click at [414, 399] on button "Save" at bounding box center [392, 390] width 149 height 59
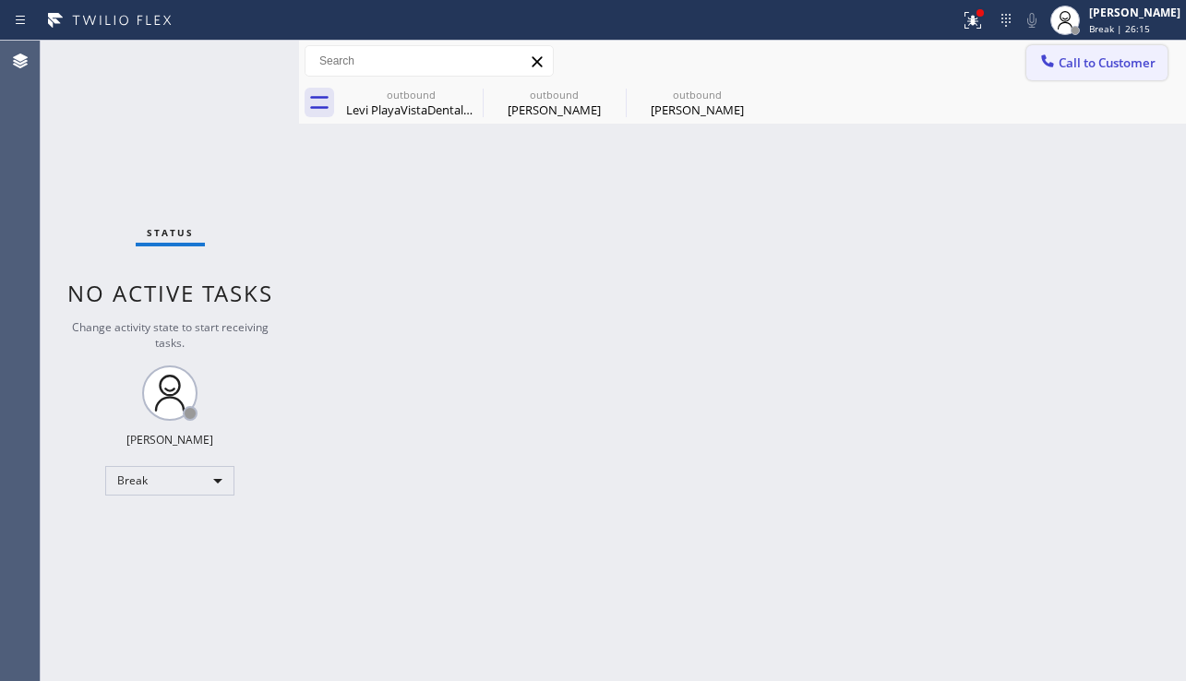
click at [1075, 62] on span "Call to Customer" at bounding box center [1107, 62] width 97 height 17
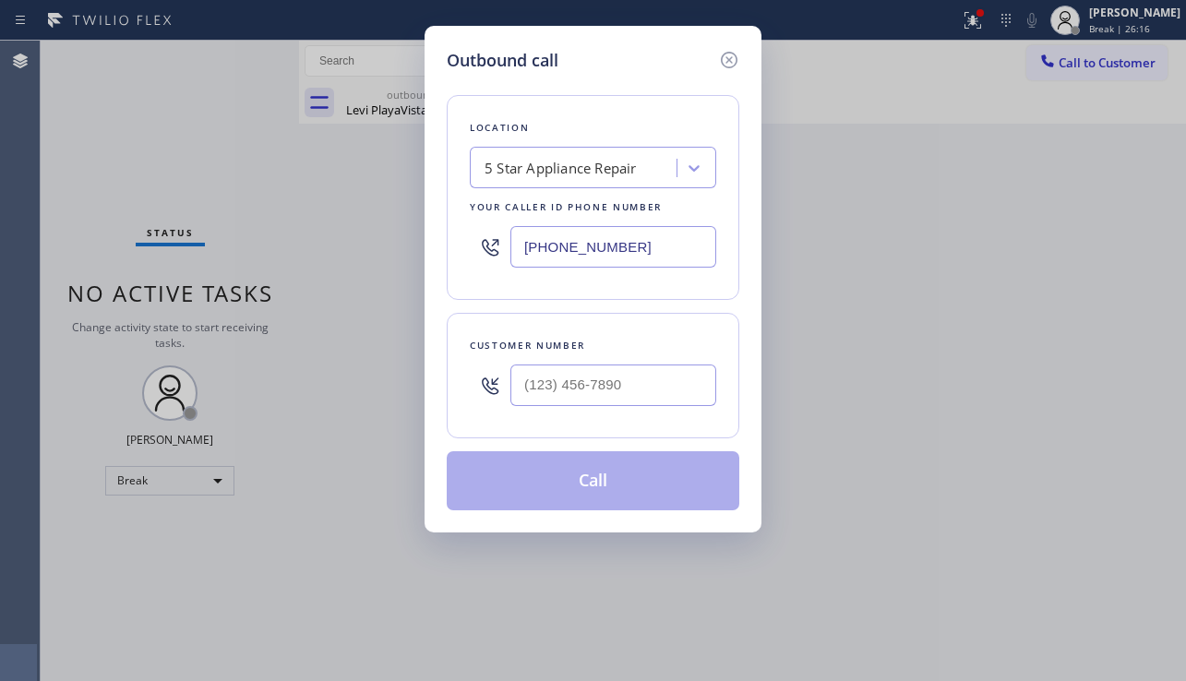
click at [571, 410] on div at bounding box center [613, 385] width 206 height 60
click at [579, 395] on input "(___) ___-____" at bounding box center [613, 386] width 206 height 42
paste input "818) 294-3911"
type input "[PHONE_NUMBER]"
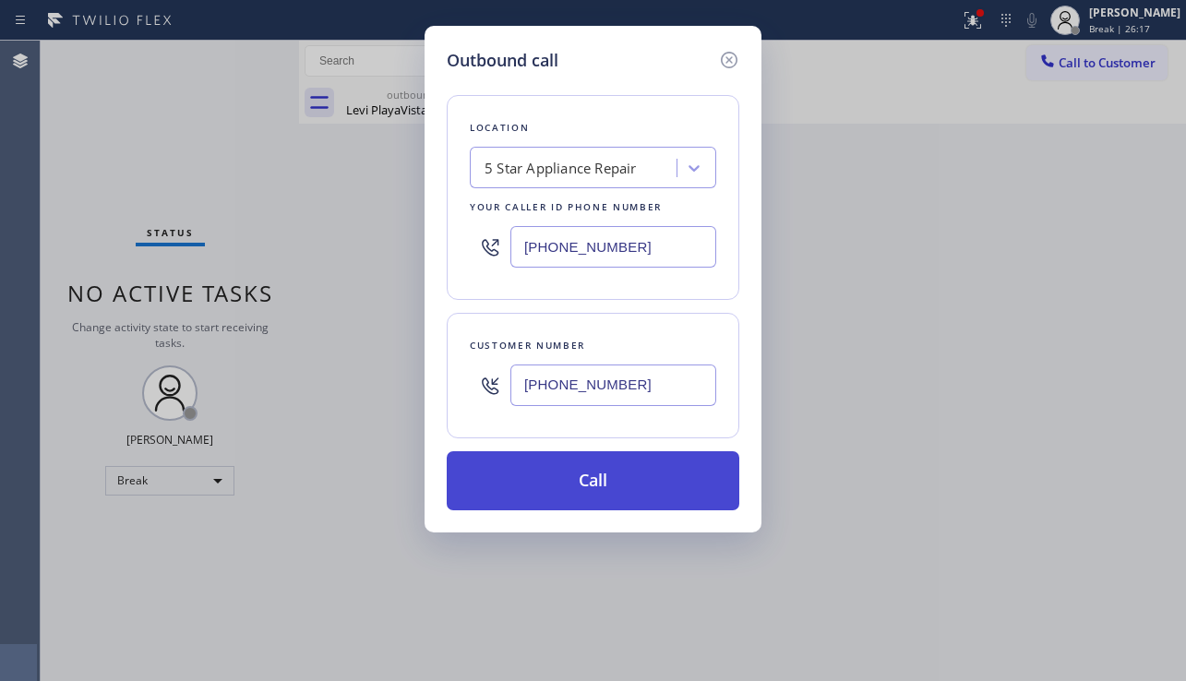
click at [606, 474] on button "Call" at bounding box center [593, 480] width 293 height 59
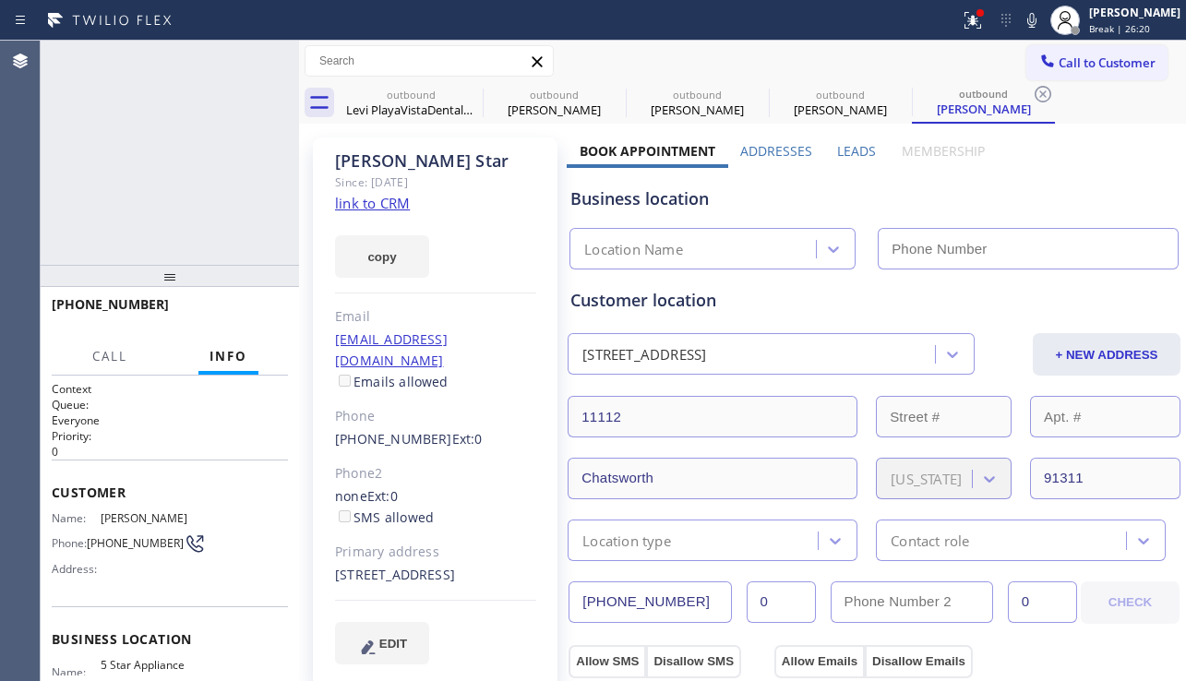
type input "[PHONE_NUMBER]"
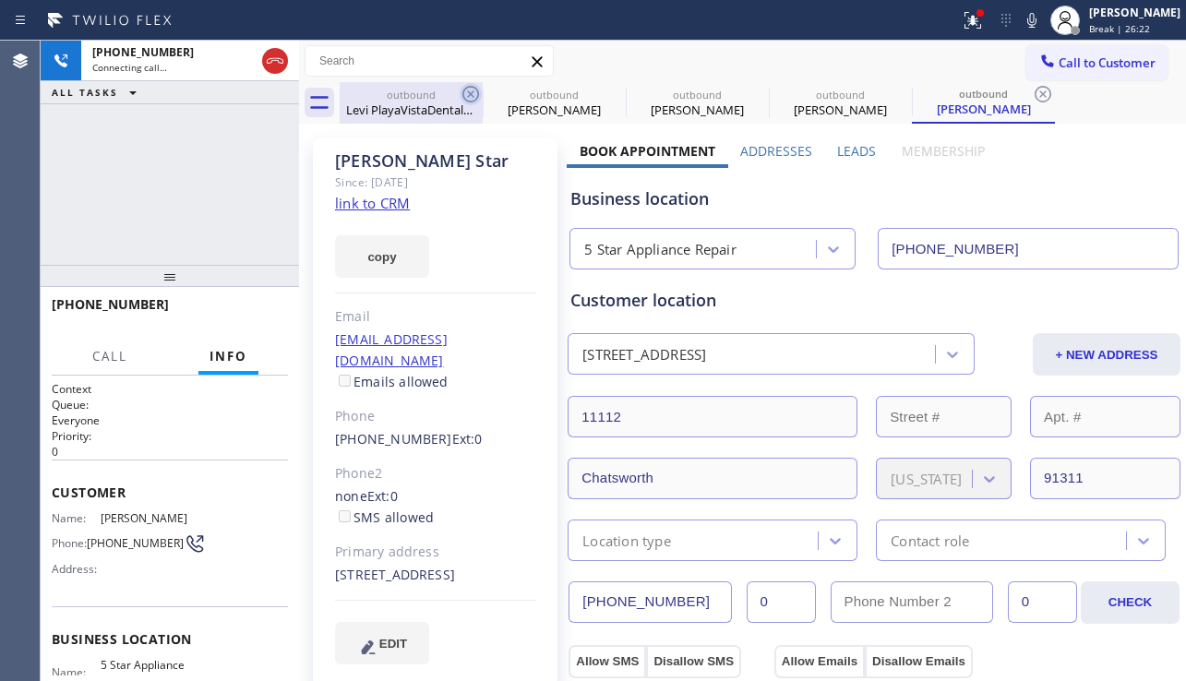
click at [466, 93] on icon at bounding box center [471, 94] width 22 height 22
click at [0, 0] on icon at bounding box center [0, 0] width 0 height 0
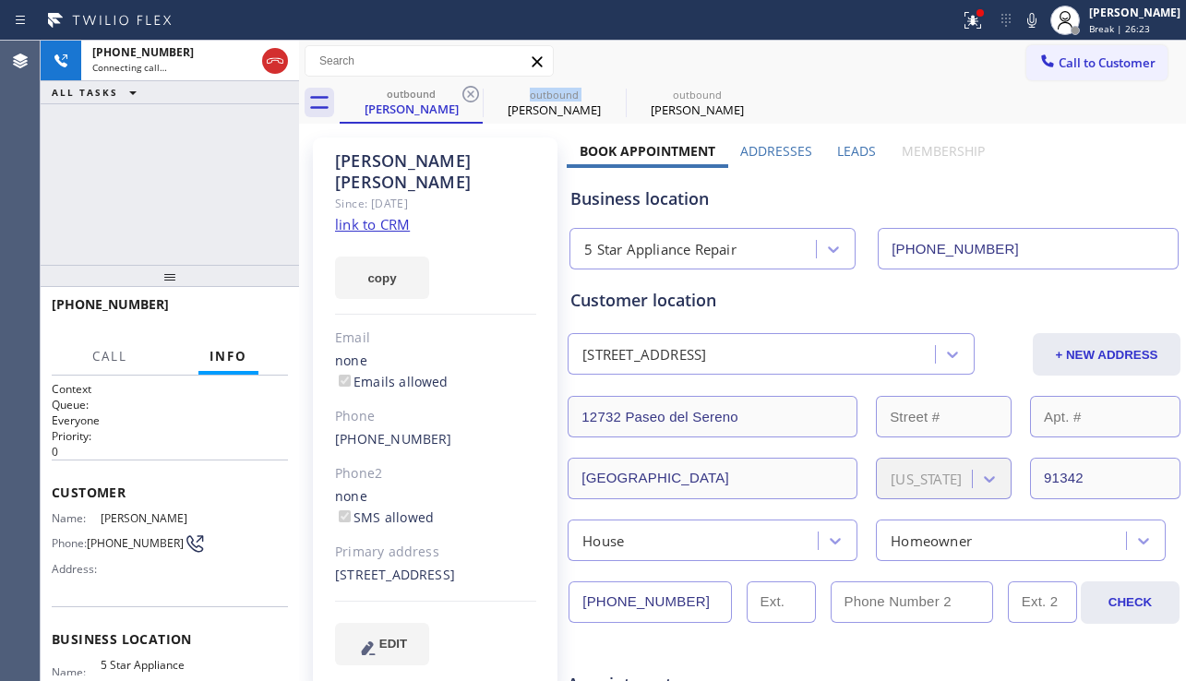
click at [466, 93] on icon at bounding box center [471, 94] width 22 height 22
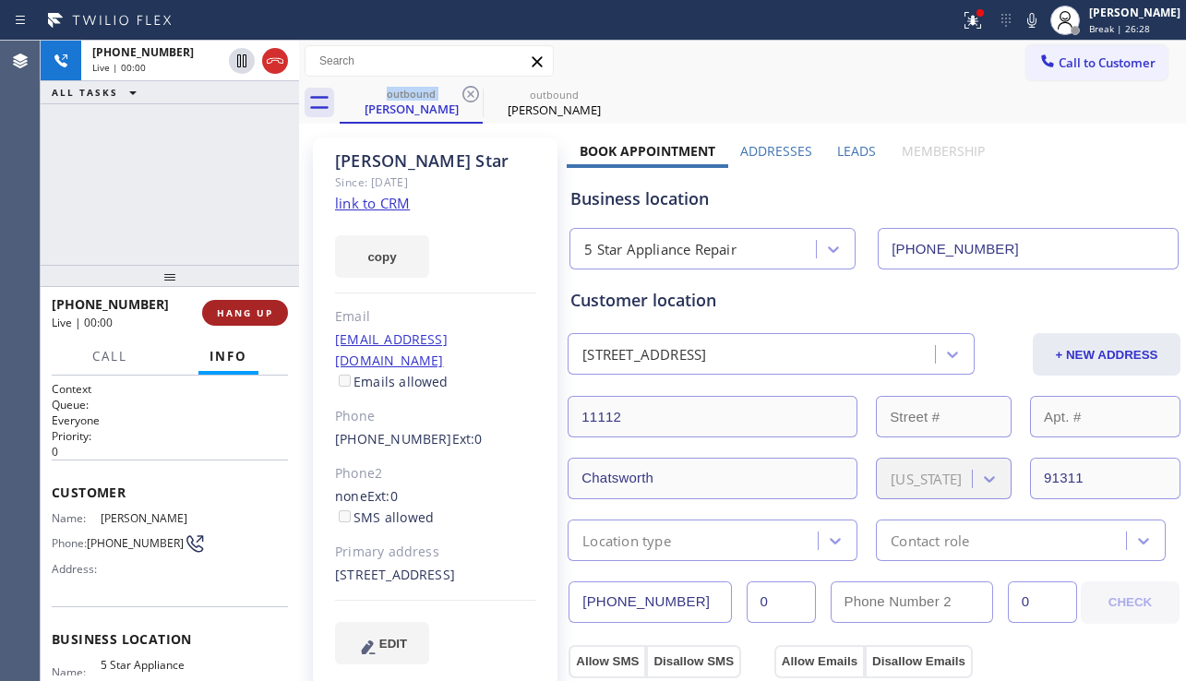
click at [245, 319] on button "HANG UP" at bounding box center [245, 313] width 86 height 26
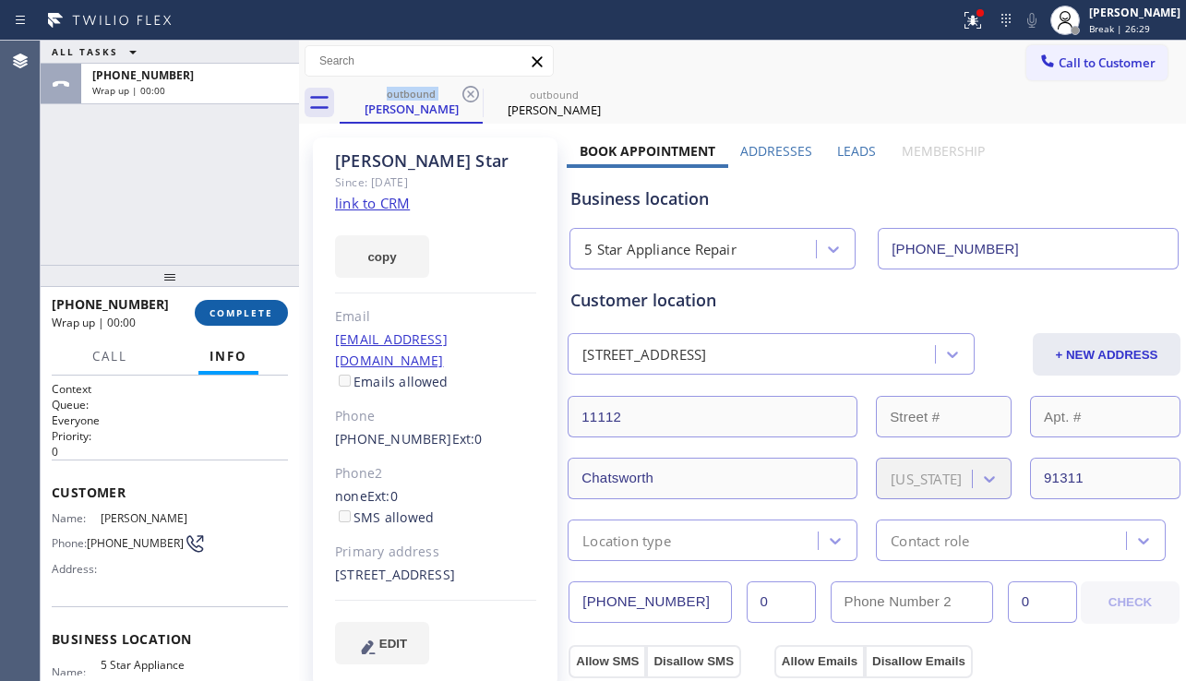
click at [245, 318] on span "COMPLETE" at bounding box center [242, 312] width 64 height 13
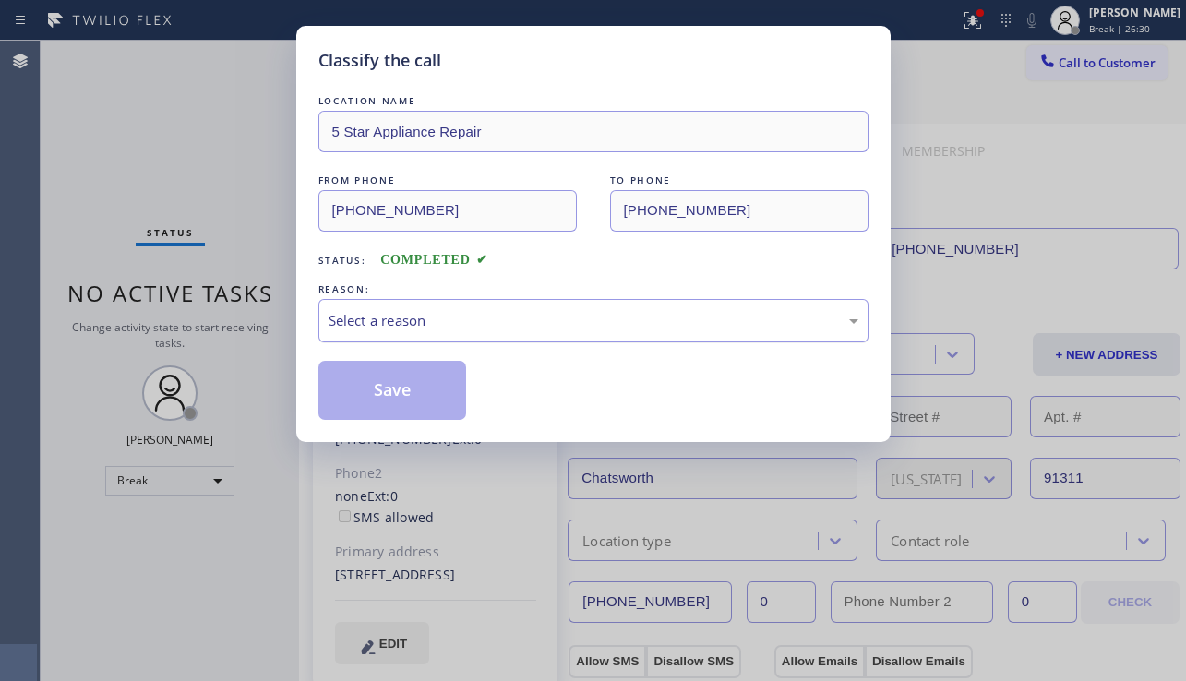
click at [457, 322] on div "Select a reason" at bounding box center [594, 320] width 530 height 21
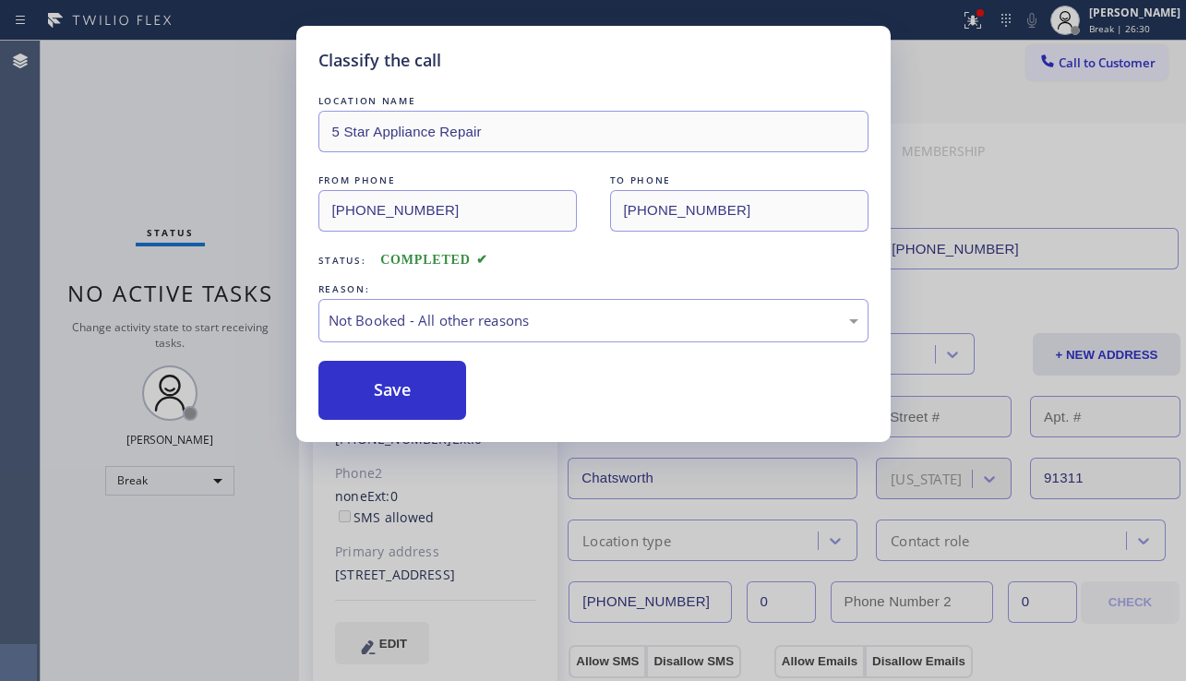
drag, startPoint x: 384, startPoint y: 394, endPoint x: 907, endPoint y: 141, distance: 581.3
click at [386, 392] on button "Save" at bounding box center [392, 390] width 149 height 59
click at [1069, 67] on span "Call to Customer" at bounding box center [1107, 62] width 97 height 17
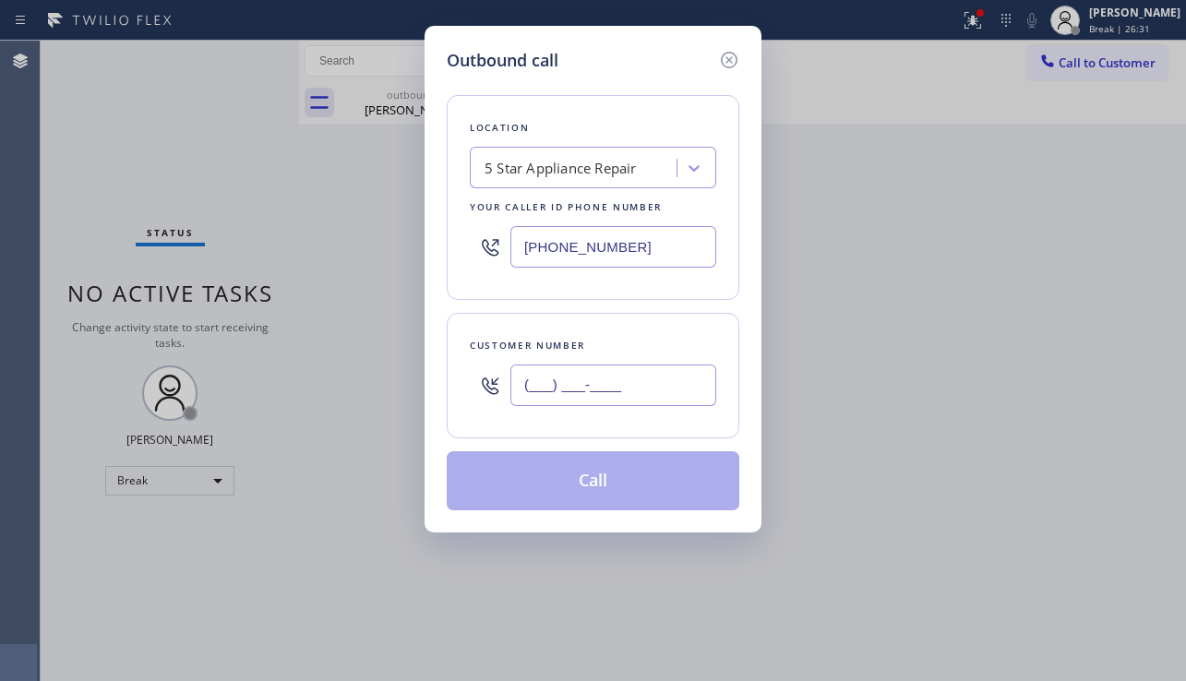
click at [658, 367] on input "(___) ___-____" at bounding box center [613, 386] width 206 height 42
paste input "661) 295-5966"
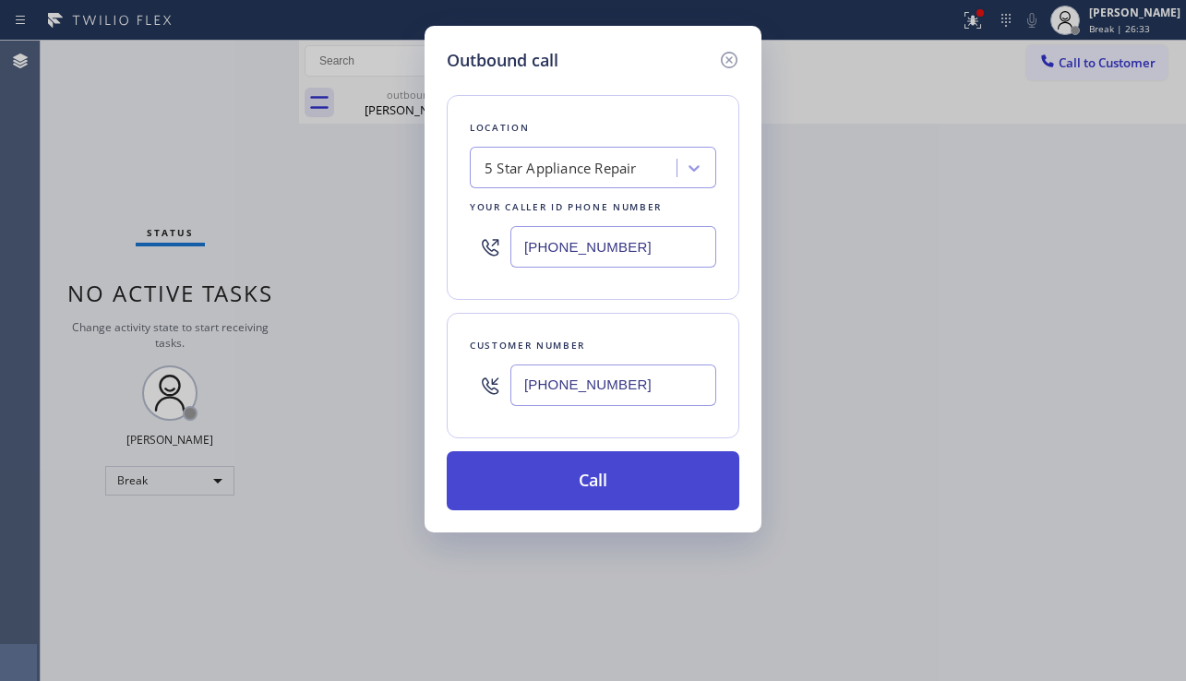
type input "[PHONE_NUMBER]"
drag, startPoint x: 625, startPoint y: 482, endPoint x: 215, endPoint y: 182, distance: 507.9
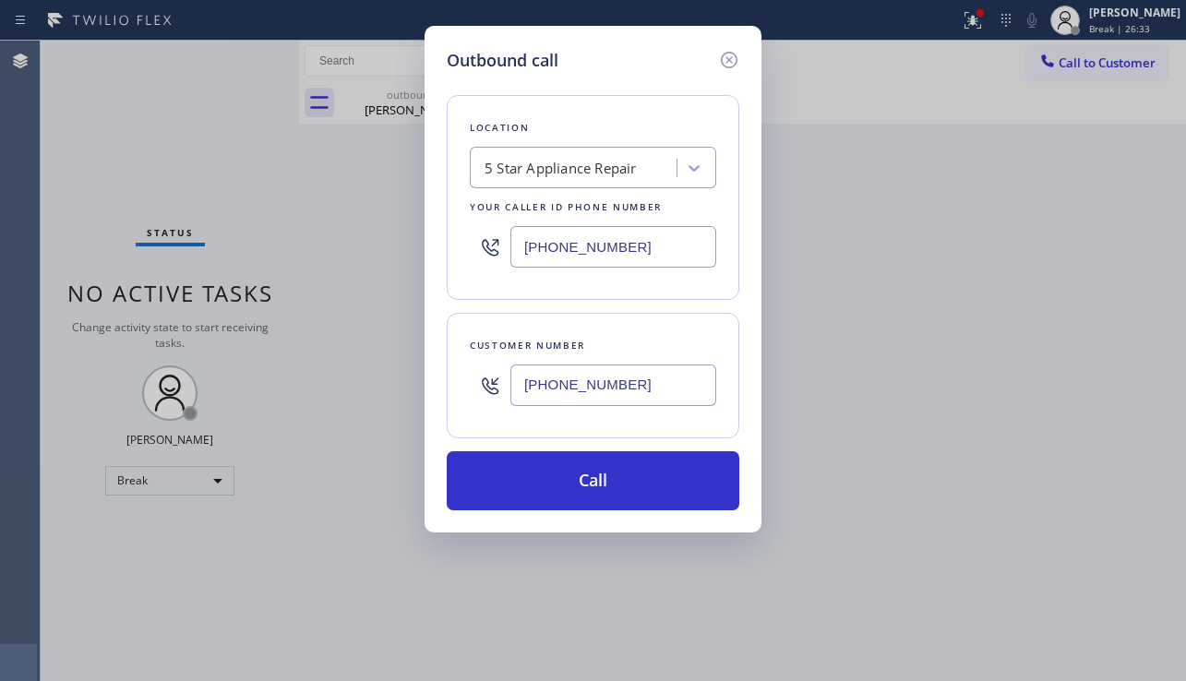
click at [624, 481] on button "Call" at bounding box center [593, 480] width 293 height 59
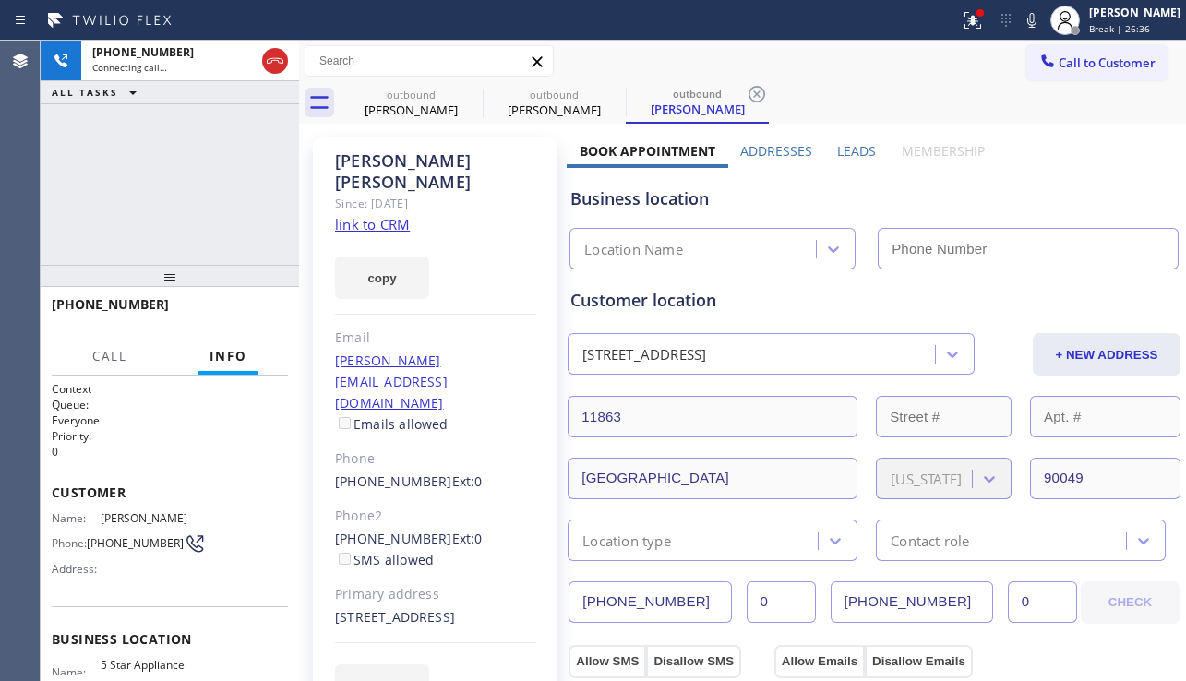
type input "[PHONE_NUMBER]"
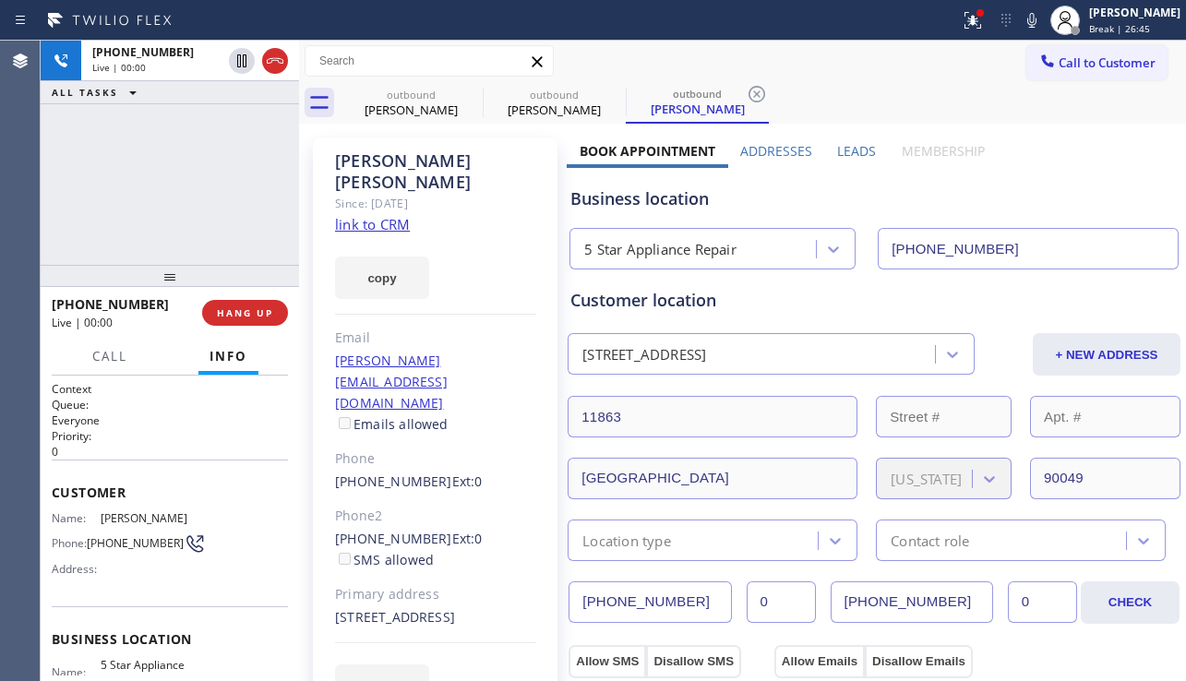
click at [969, 217] on div "Business location 5 Star Appliance Repair [PHONE_NUMBER]" at bounding box center [874, 219] width 615 height 102
click at [271, 307] on span "HANG UP" at bounding box center [245, 312] width 56 height 13
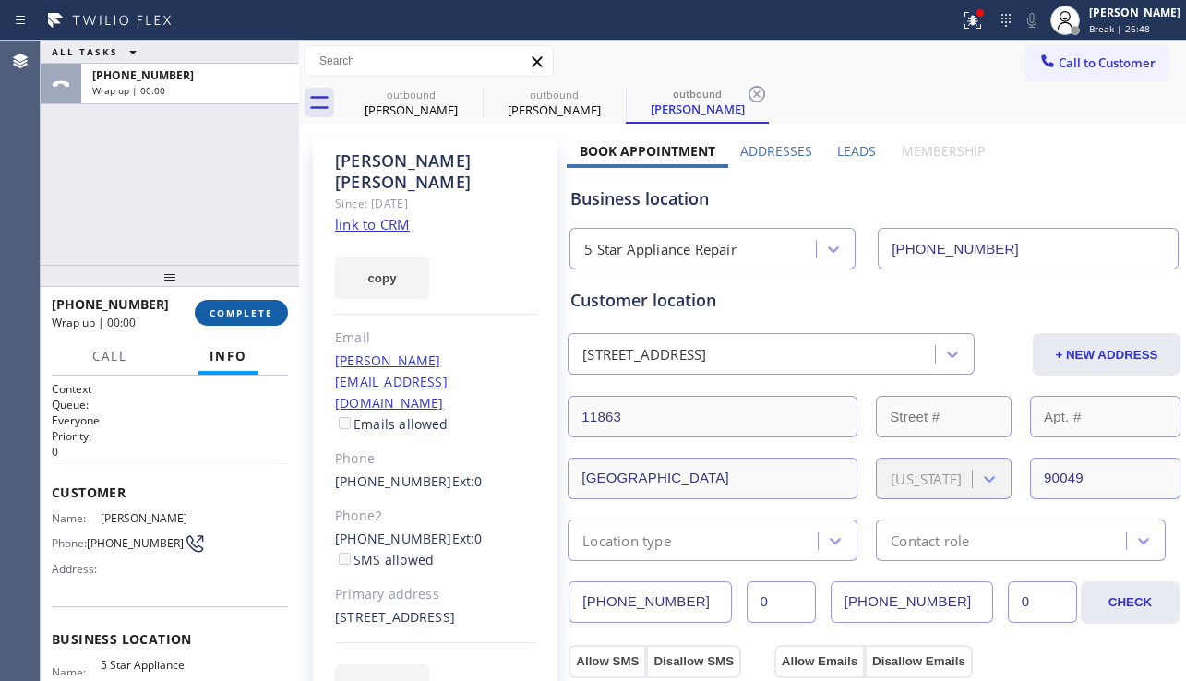
click at [271, 307] on span "COMPLETE" at bounding box center [242, 312] width 64 height 13
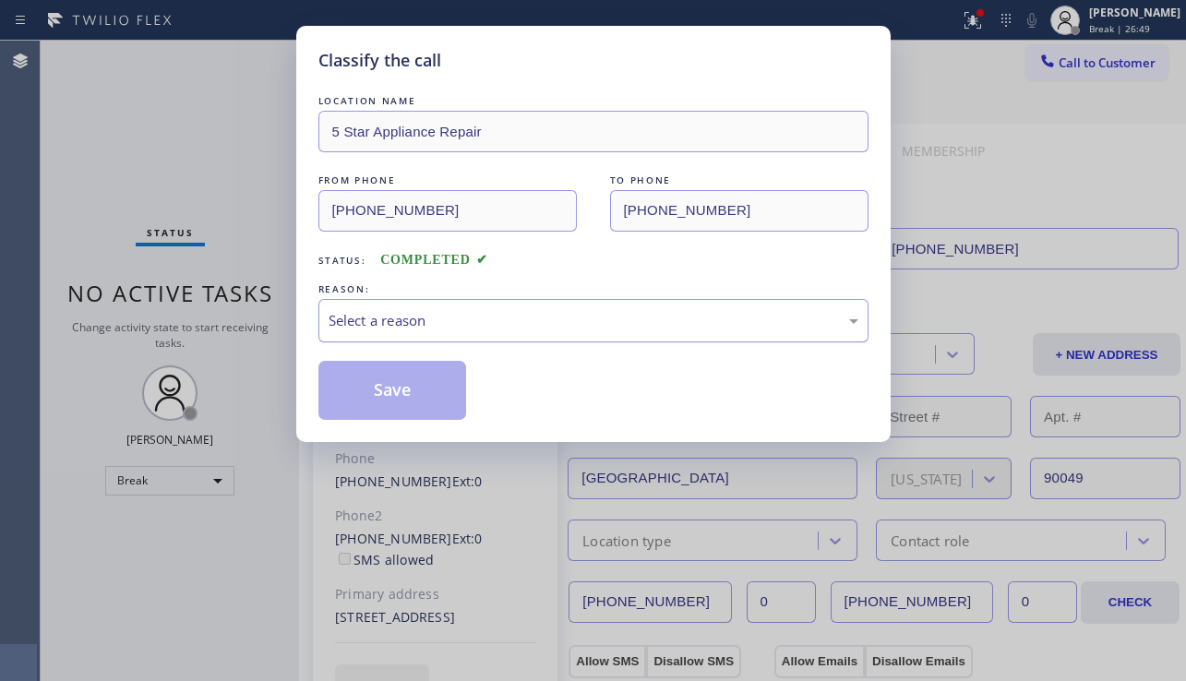
click at [477, 318] on div "Select a reason" at bounding box center [594, 320] width 530 height 21
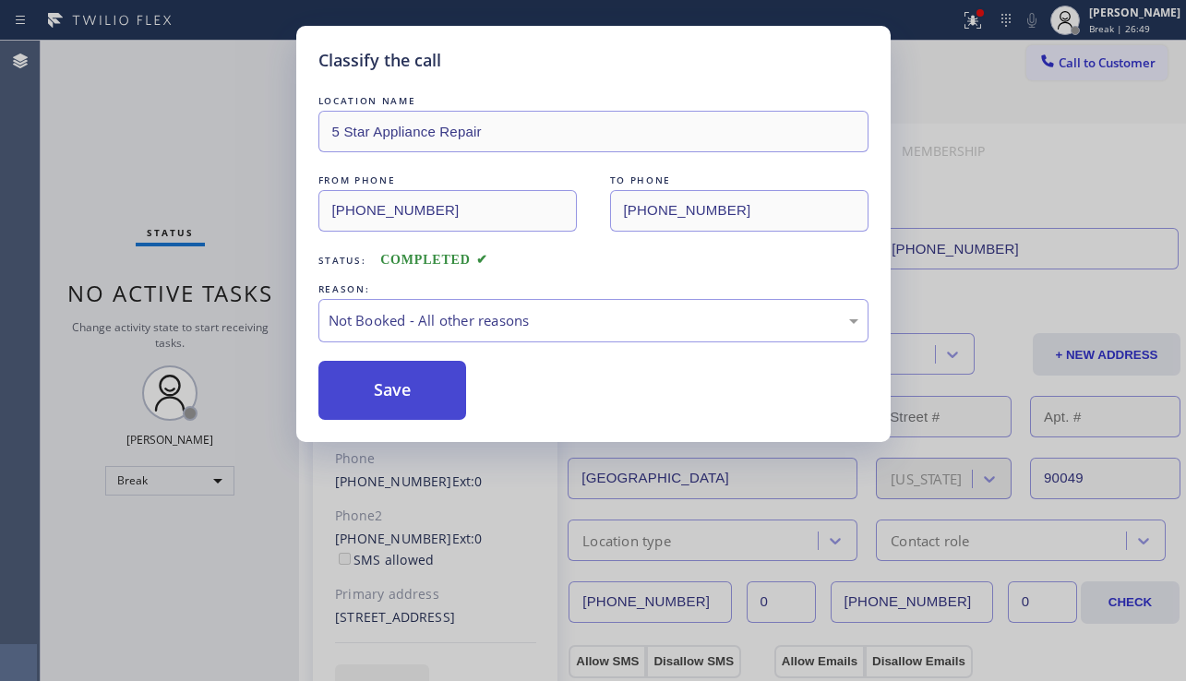
drag, startPoint x: 416, startPoint y: 391, endPoint x: 1161, endPoint y: 285, distance: 752.5
click at [418, 391] on button "Save" at bounding box center [392, 390] width 149 height 59
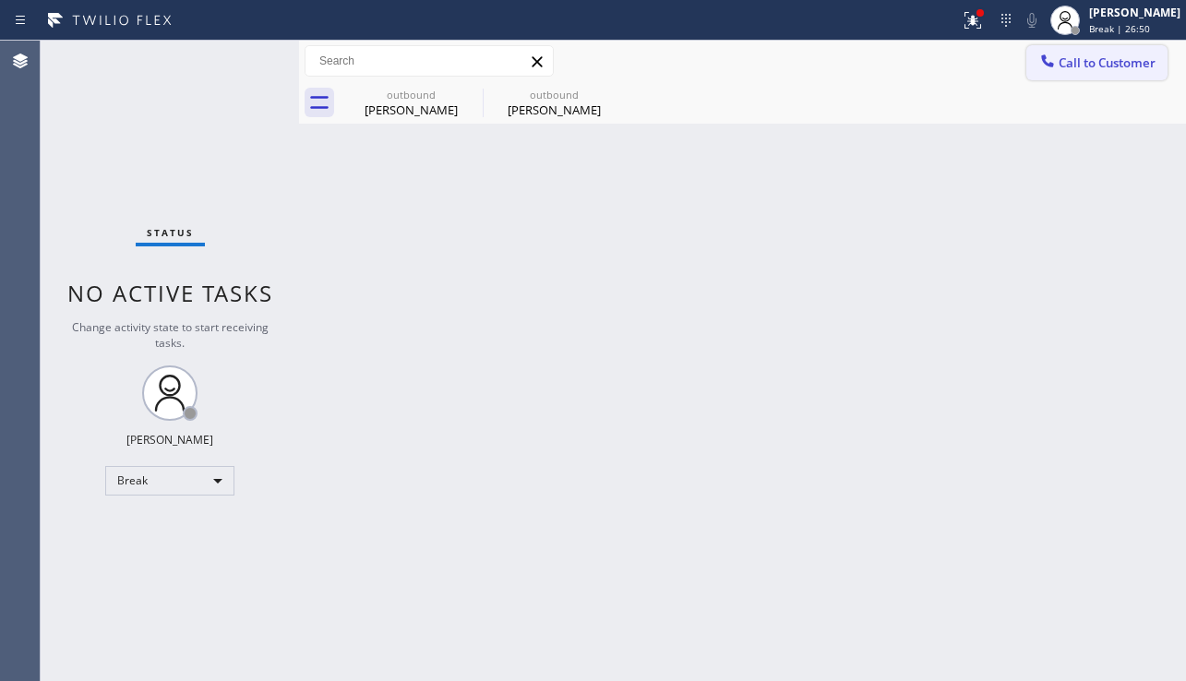
click at [1065, 64] on span "Call to Customer" at bounding box center [1107, 62] width 97 height 17
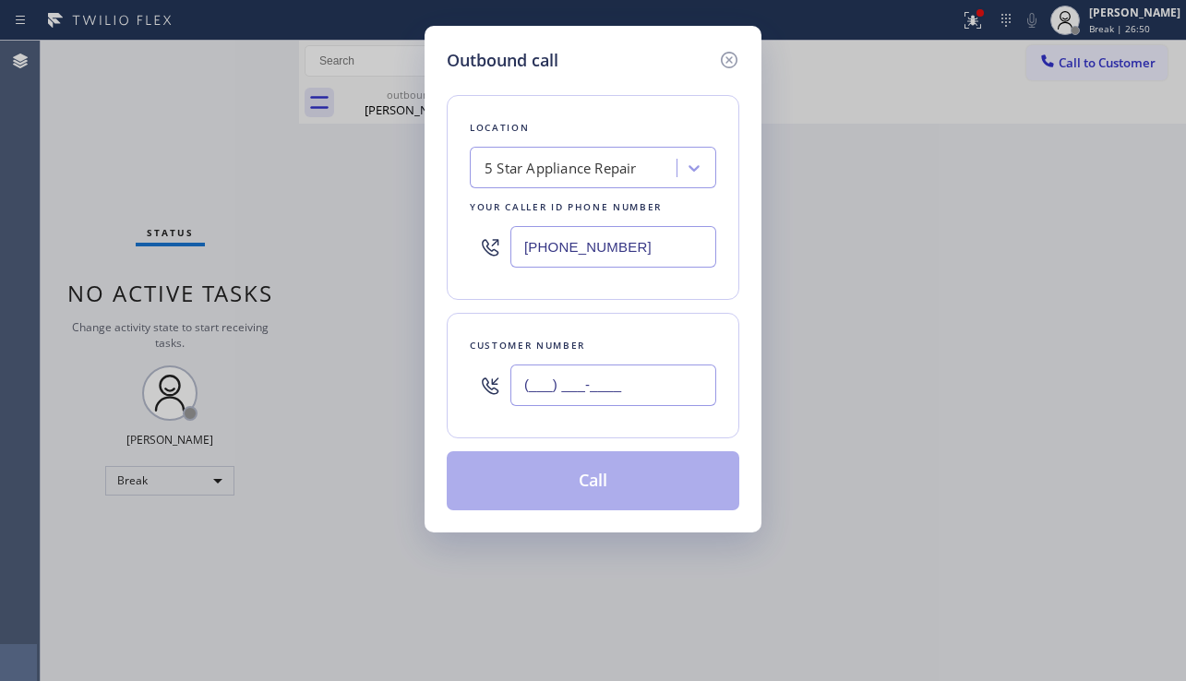
click at [574, 403] on input "(___) ___-____" at bounding box center [613, 386] width 206 height 42
paste input "818) 612-0265"
type input "[PHONE_NUMBER]"
click at [622, 485] on button "Call" at bounding box center [593, 480] width 293 height 59
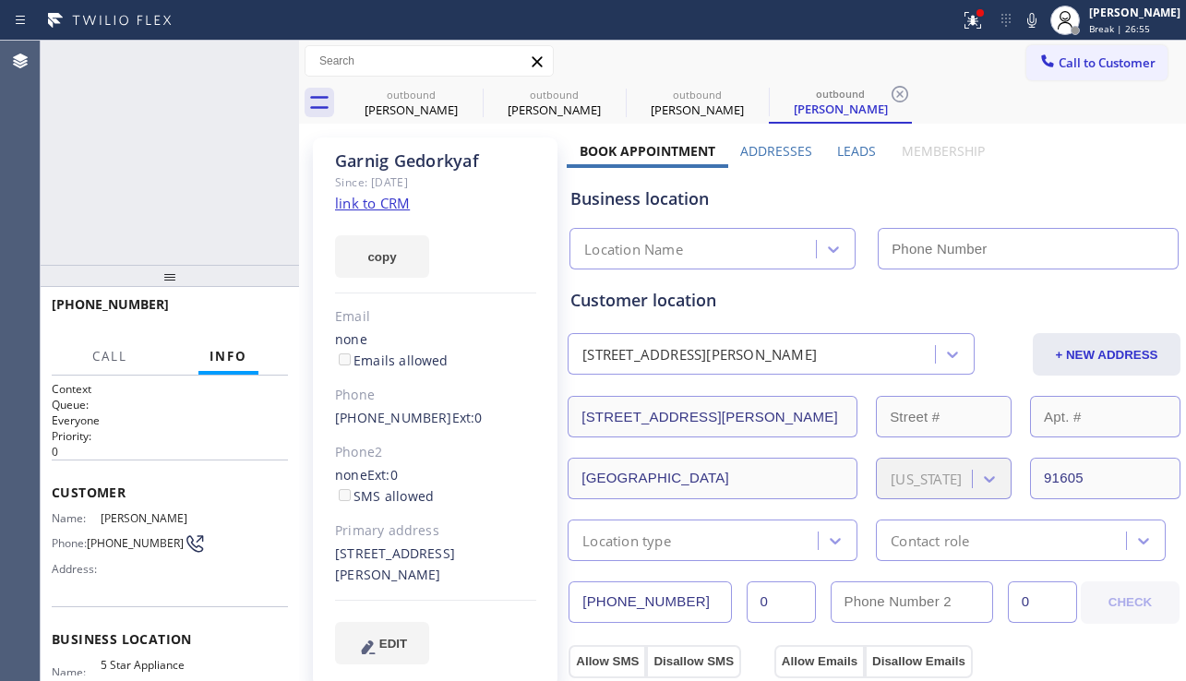
type input "[PHONE_NUMBER]"
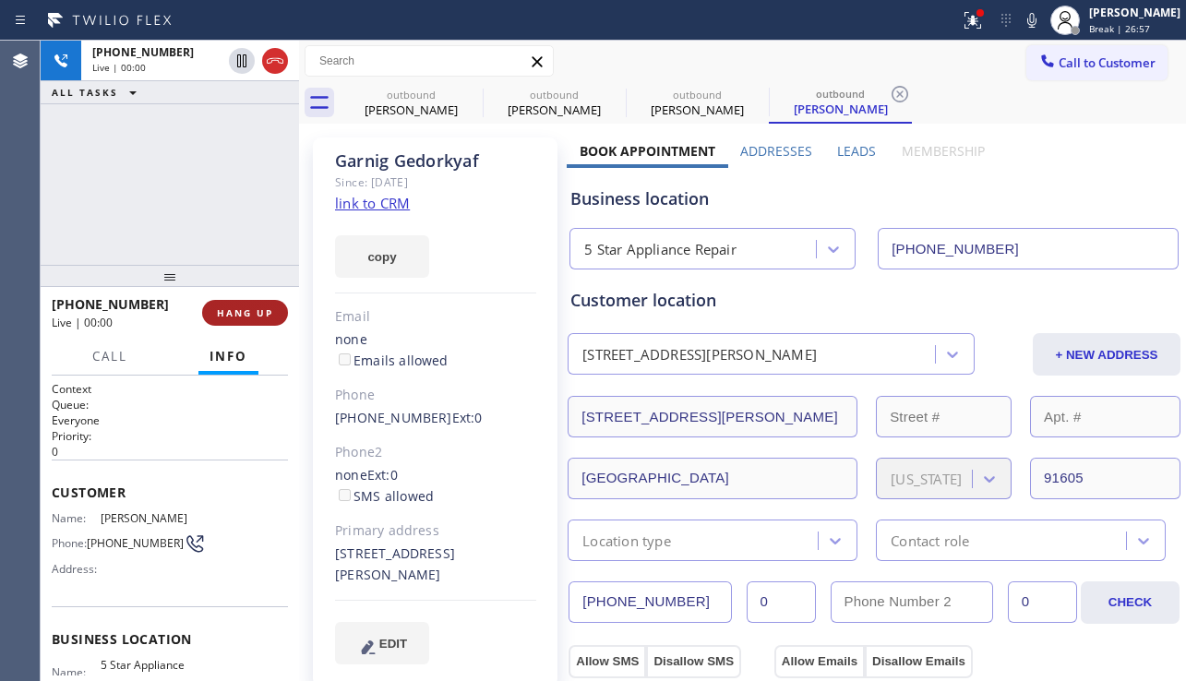
click at [256, 311] on span "HANG UP" at bounding box center [245, 312] width 56 height 13
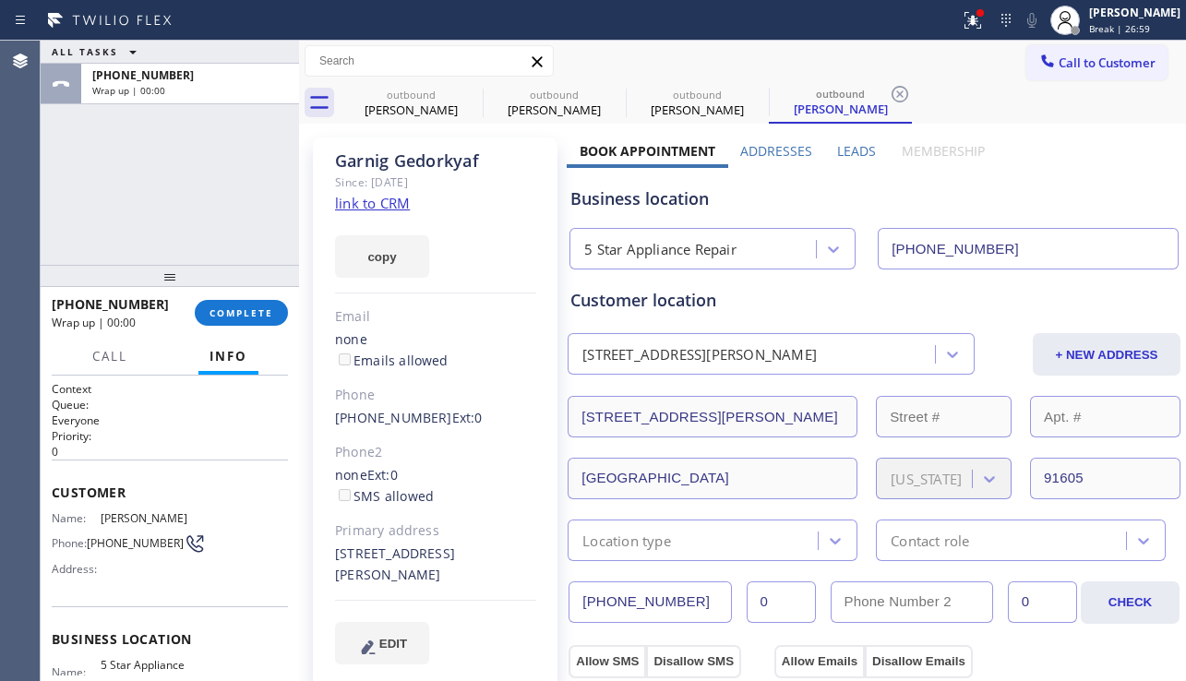
click at [254, 296] on div "[PHONE_NUMBER] Wrap up | 00:00 COMPLETE" at bounding box center [170, 313] width 236 height 48
click at [256, 305] on button "COMPLETE" at bounding box center [241, 313] width 93 height 26
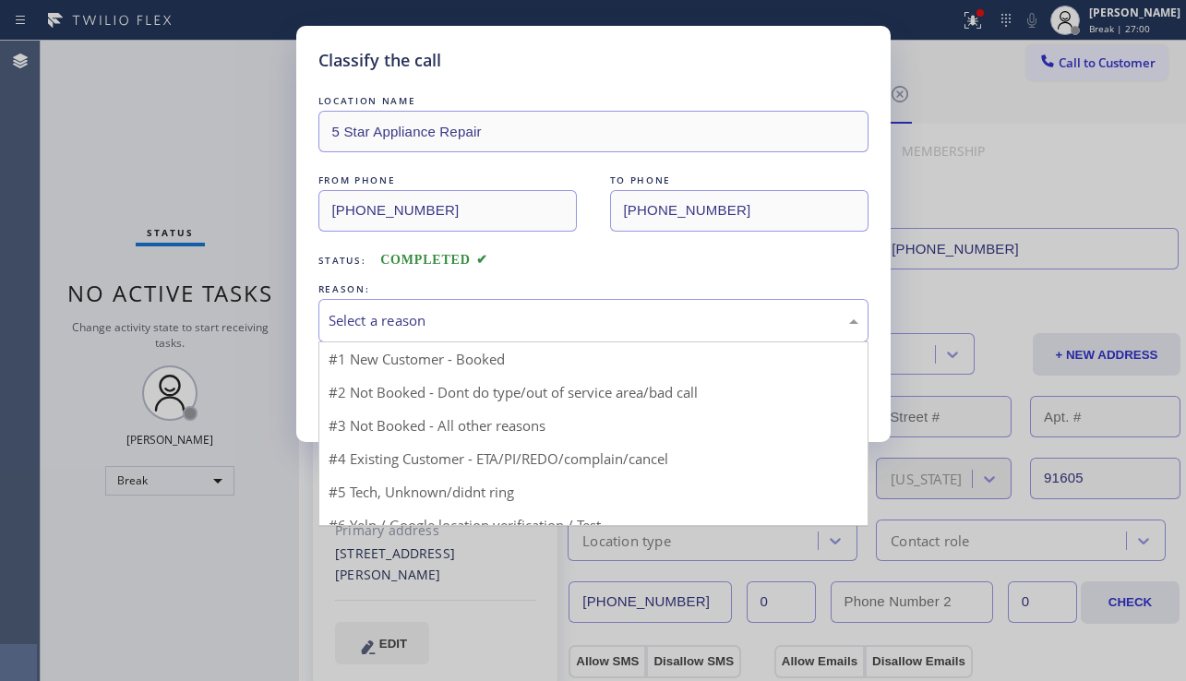
click at [523, 320] on div "Select a reason" at bounding box center [594, 320] width 530 height 21
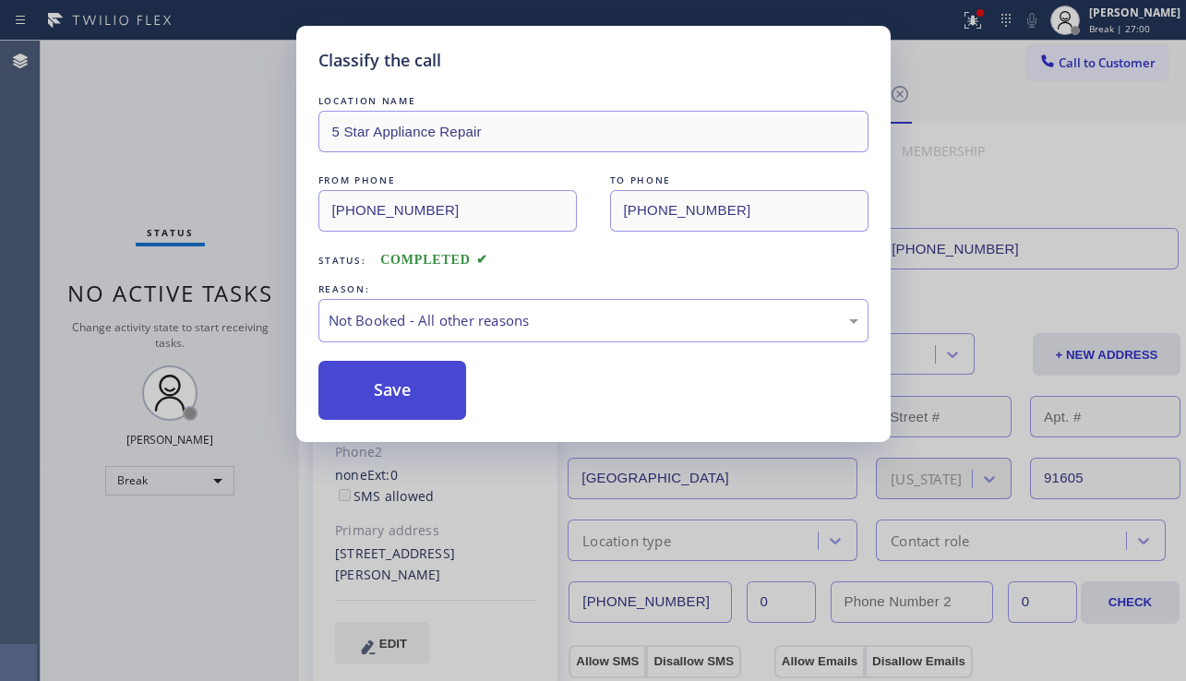
click at [402, 392] on button "Save" at bounding box center [392, 390] width 149 height 59
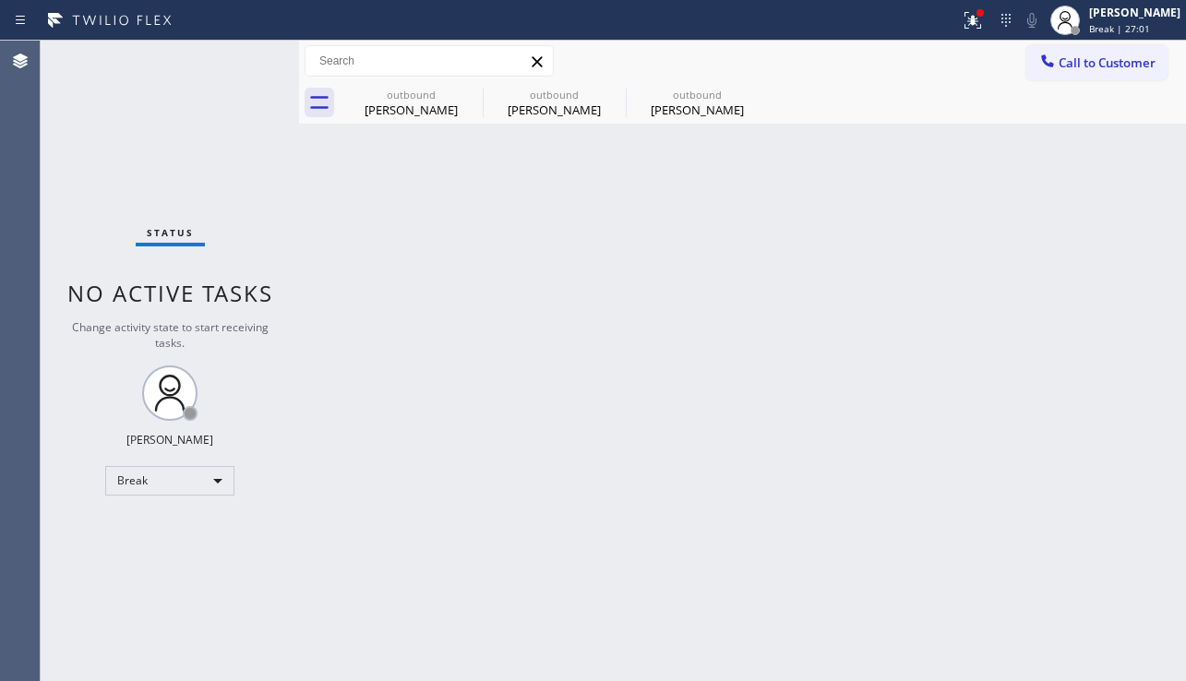
click at [1050, 66] on icon at bounding box center [1047, 60] width 12 height 12
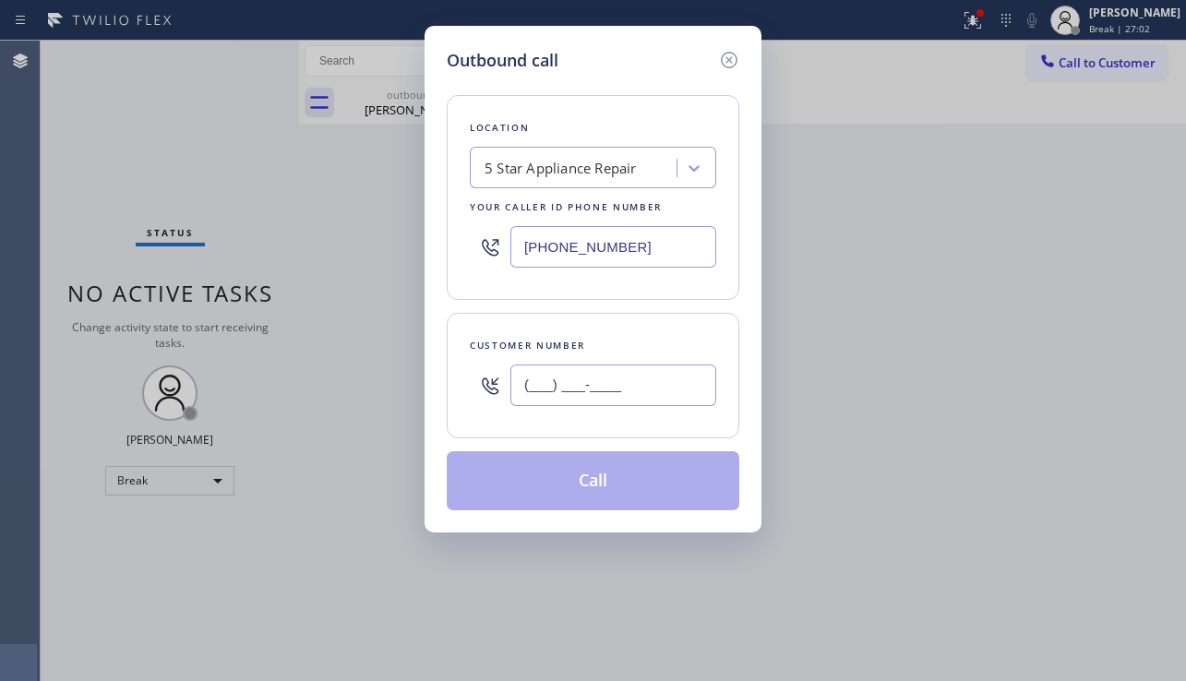
click at [618, 387] on input "(___) ___-____" at bounding box center [613, 386] width 206 height 42
paste input "424) 442-9153"
type input "[PHONE_NUMBER]"
click at [609, 481] on button "Call" at bounding box center [593, 480] width 293 height 59
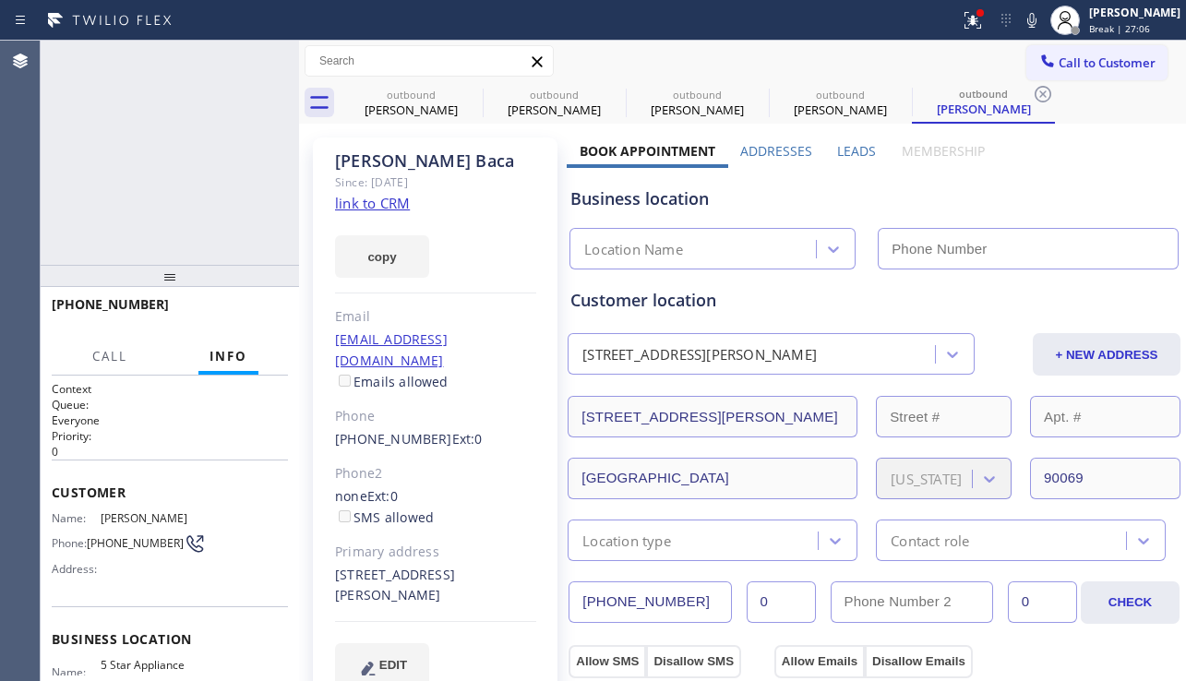
type input "[PHONE_NUMBER]"
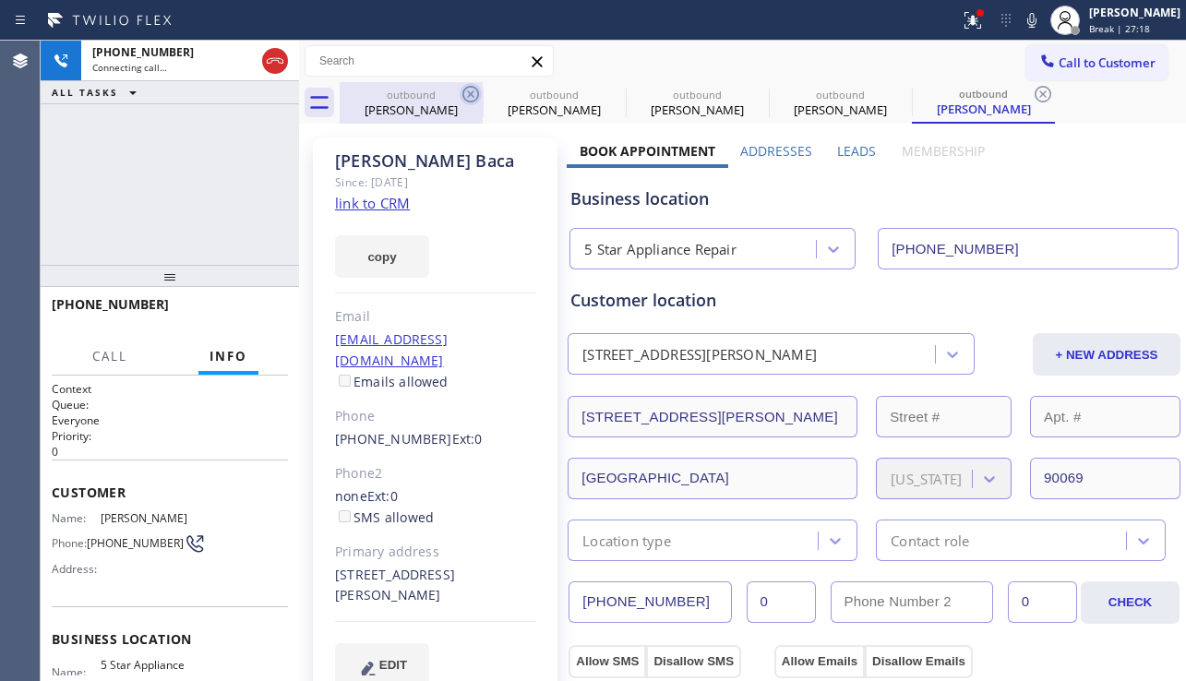
click at [469, 97] on icon at bounding box center [470, 94] width 17 height 17
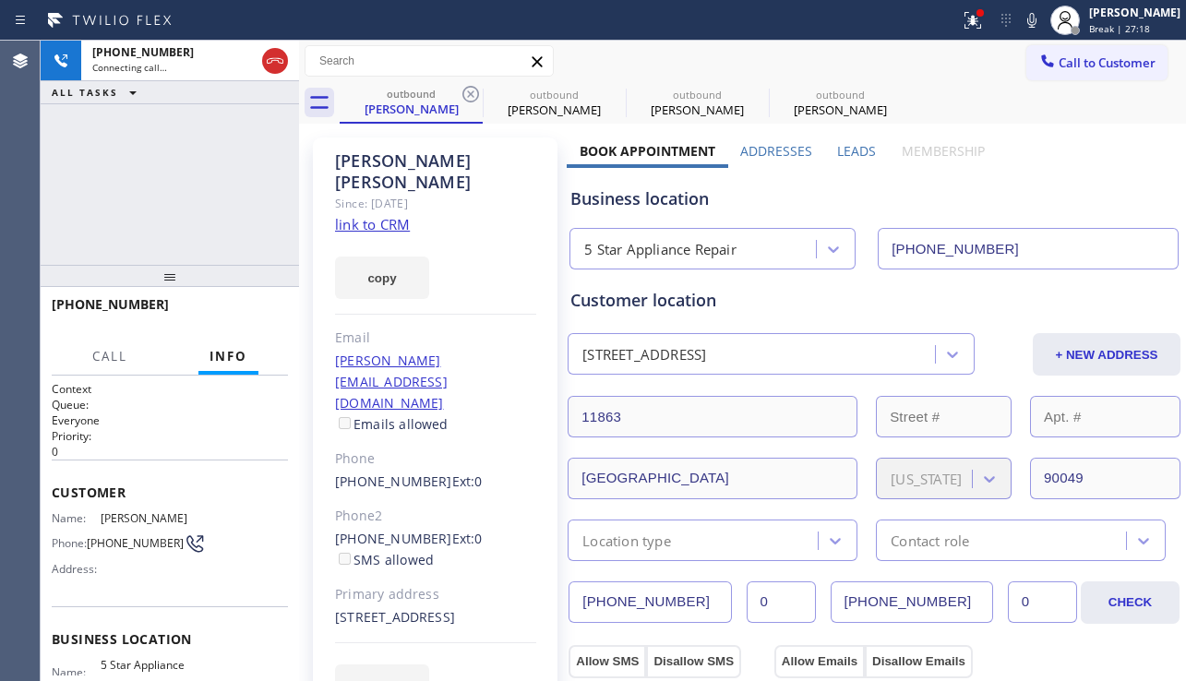
click at [469, 97] on icon at bounding box center [470, 94] width 17 height 17
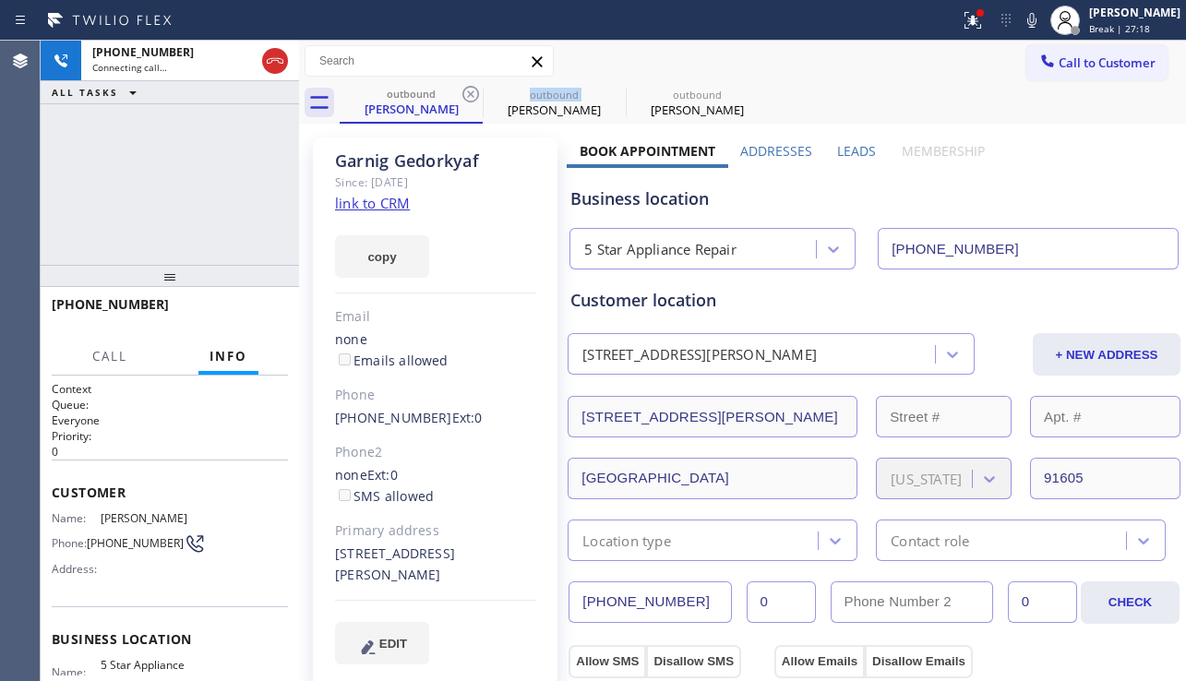
click at [469, 97] on icon at bounding box center [470, 94] width 17 height 17
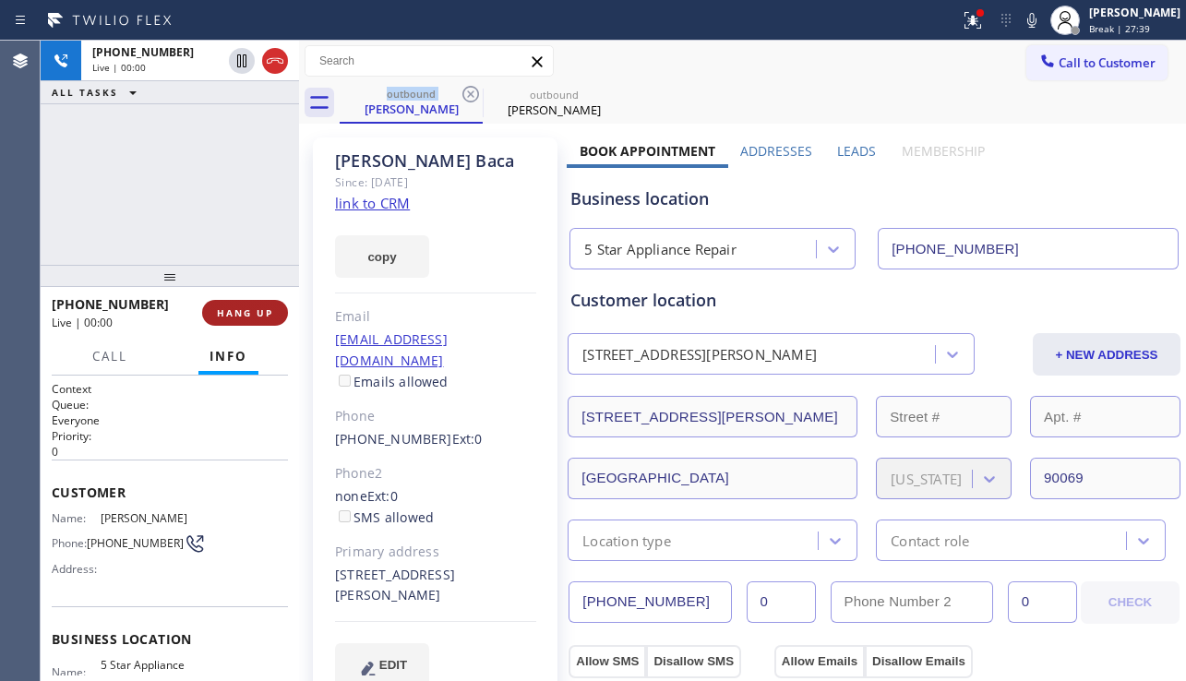
click at [252, 316] on span "HANG UP" at bounding box center [245, 312] width 56 height 13
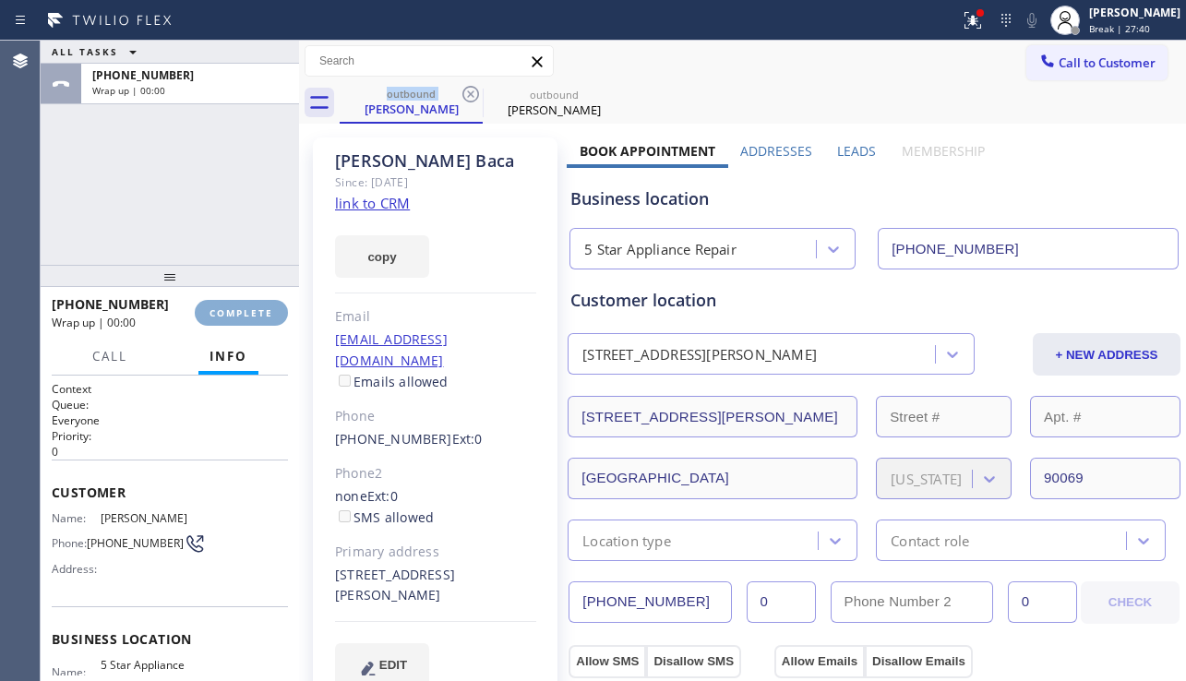
click at [252, 316] on span "COMPLETE" at bounding box center [242, 312] width 64 height 13
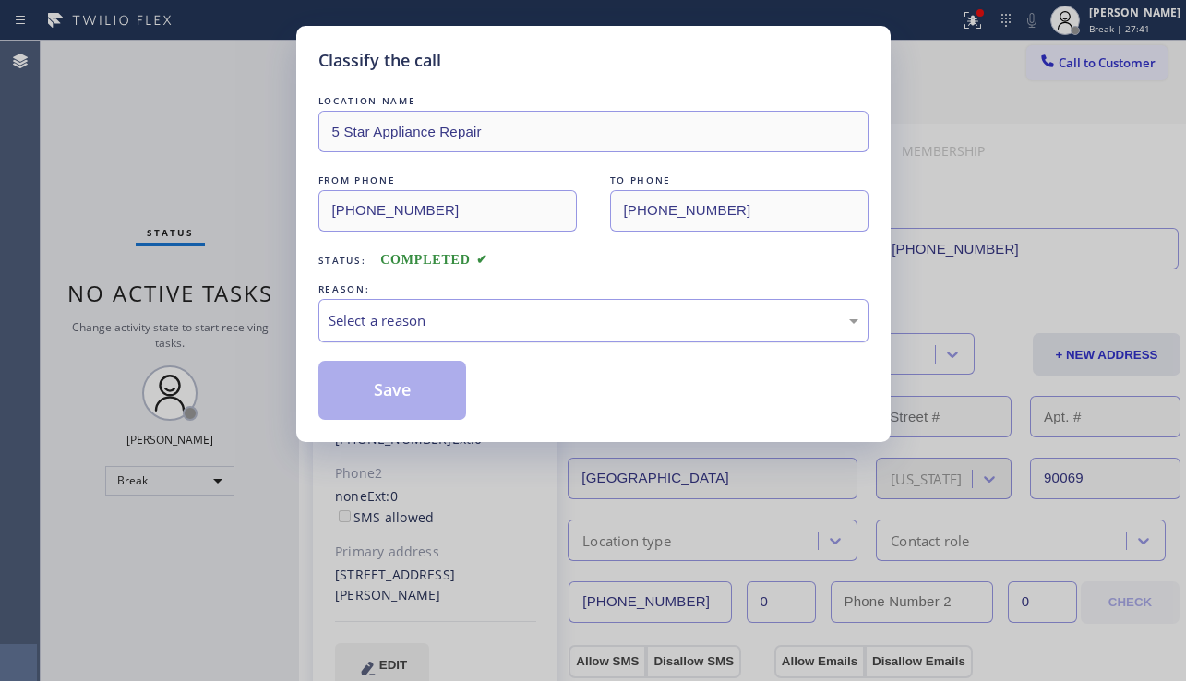
click at [497, 324] on div "Select a reason" at bounding box center [594, 320] width 530 height 21
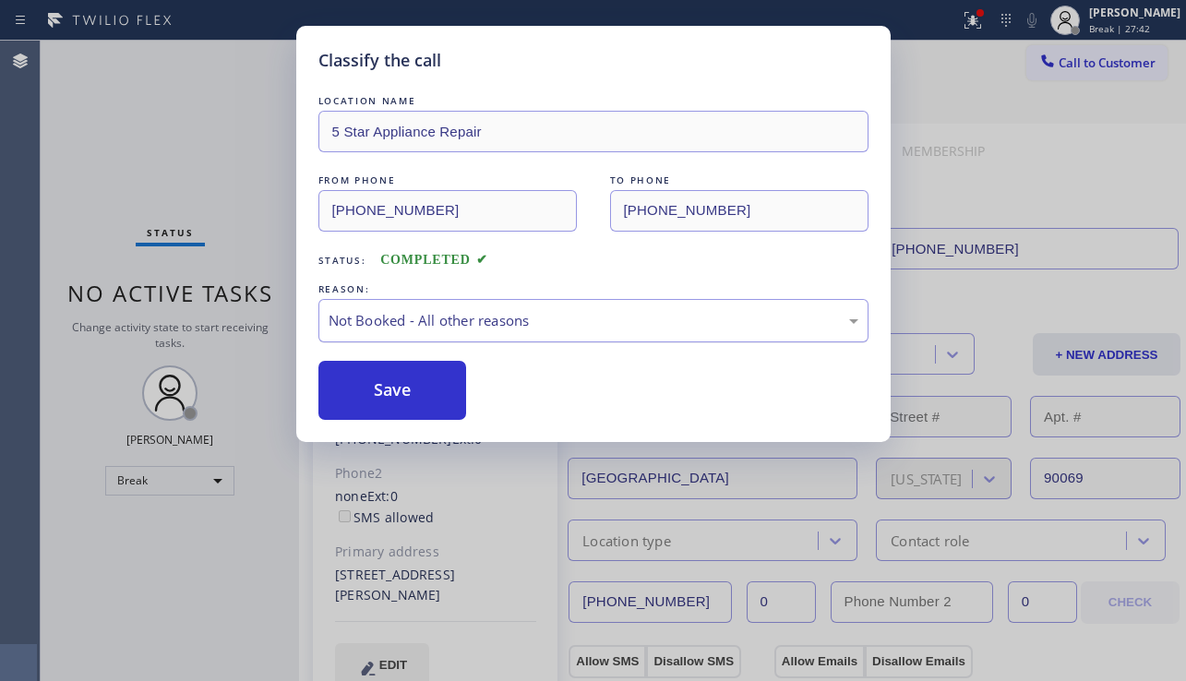
click at [429, 380] on button "Save" at bounding box center [392, 390] width 149 height 59
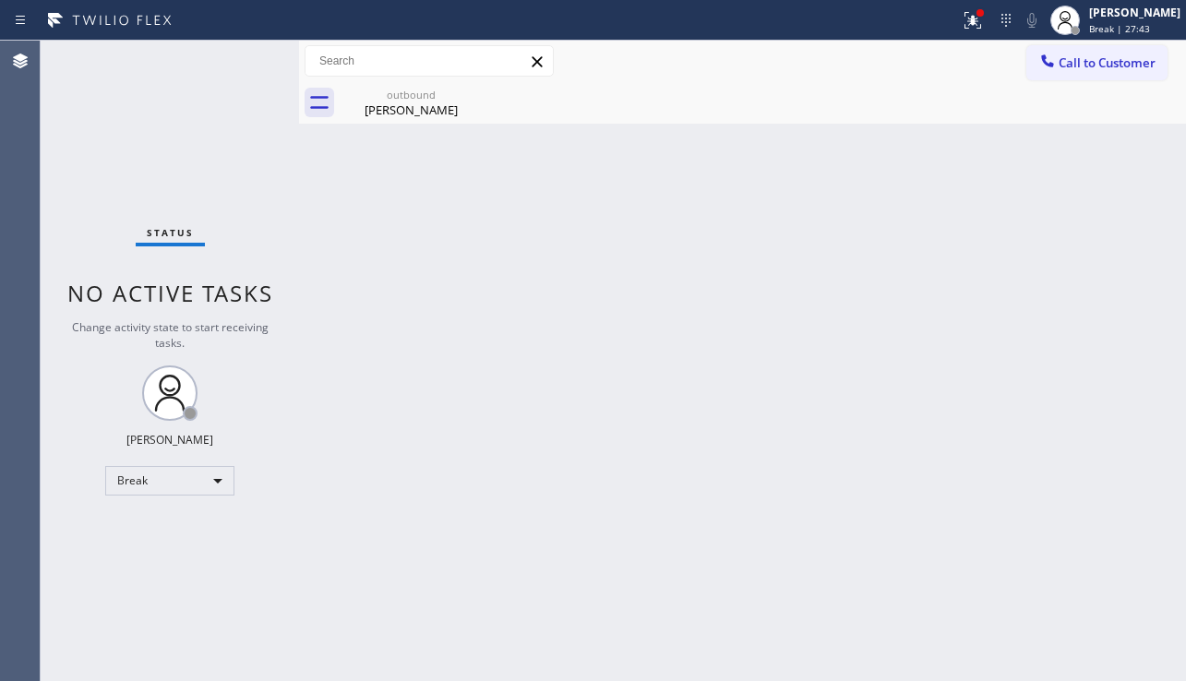
click at [1081, 66] on span "Call to Customer" at bounding box center [1107, 62] width 97 height 17
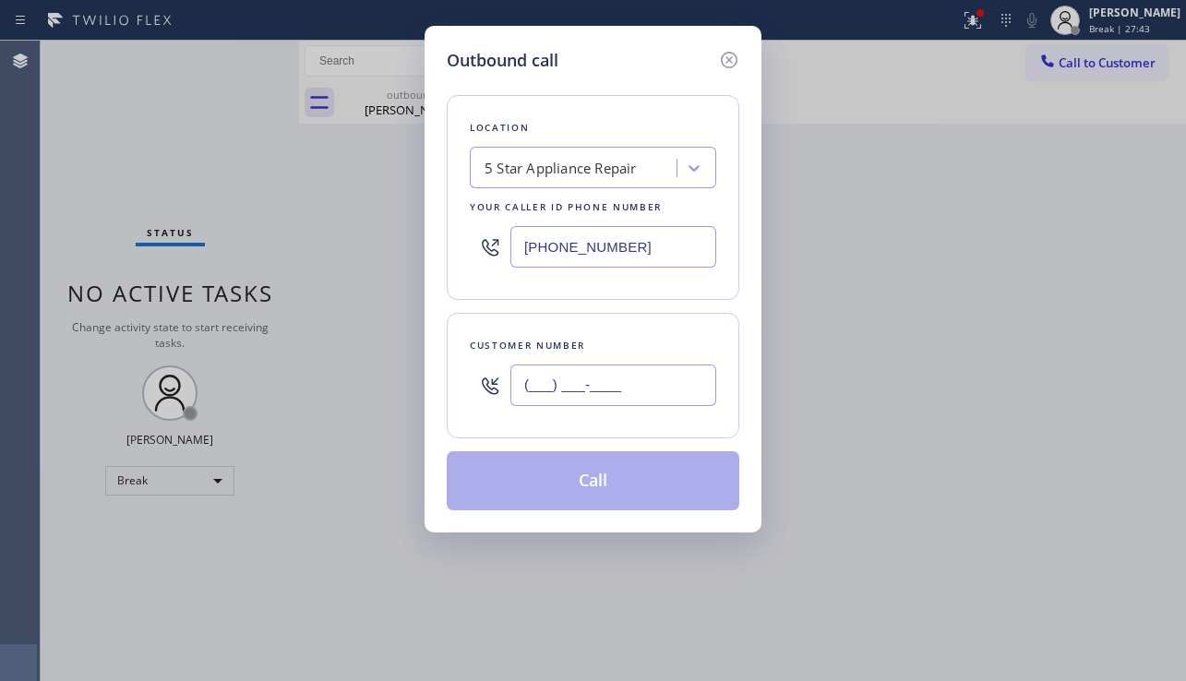
click at [546, 390] on input "(___) ___-____" at bounding box center [613, 386] width 206 height 42
paste input "212) 600-9289"
type input "[PHONE_NUMBER]"
click at [594, 485] on button "Call" at bounding box center [593, 480] width 293 height 59
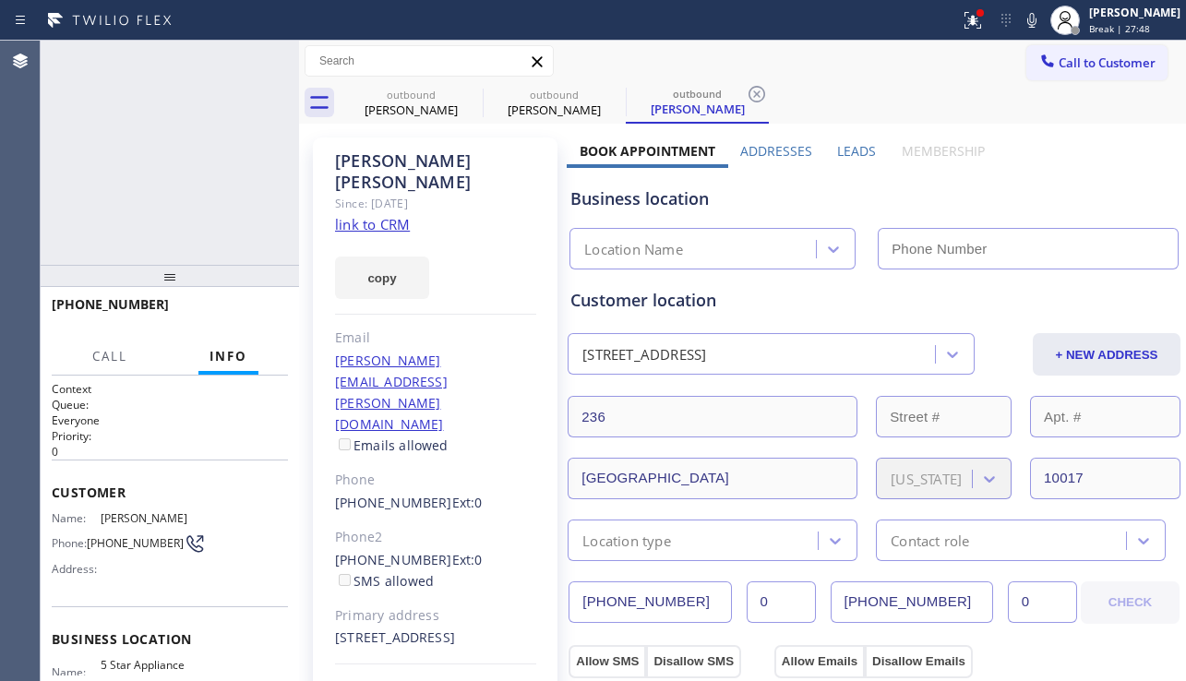
type input "[PHONE_NUMBER]"
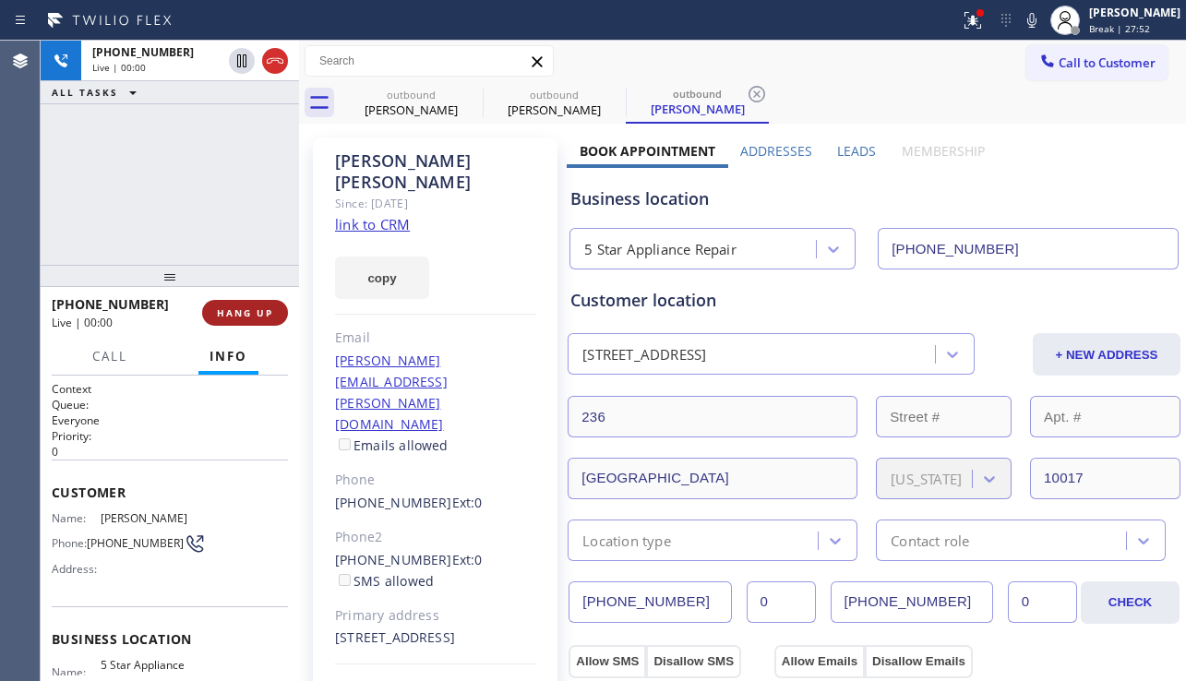
click at [271, 306] on span "HANG UP" at bounding box center [245, 312] width 56 height 13
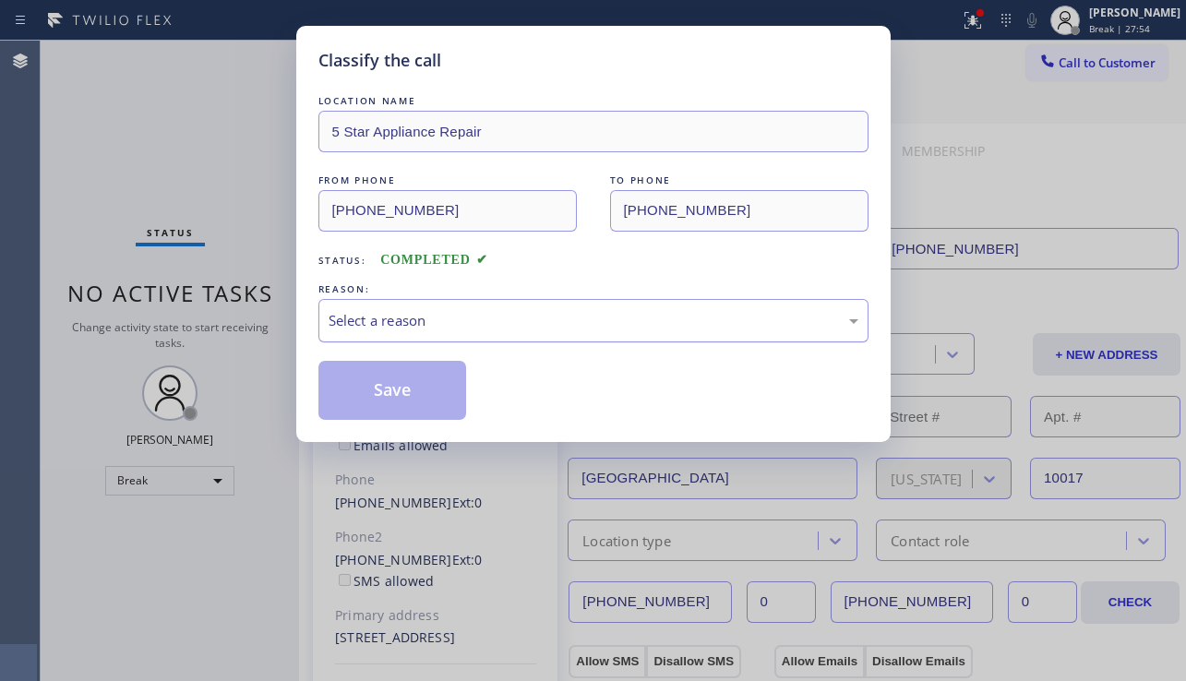
click at [532, 332] on div "Select a reason" at bounding box center [593, 320] width 550 height 43
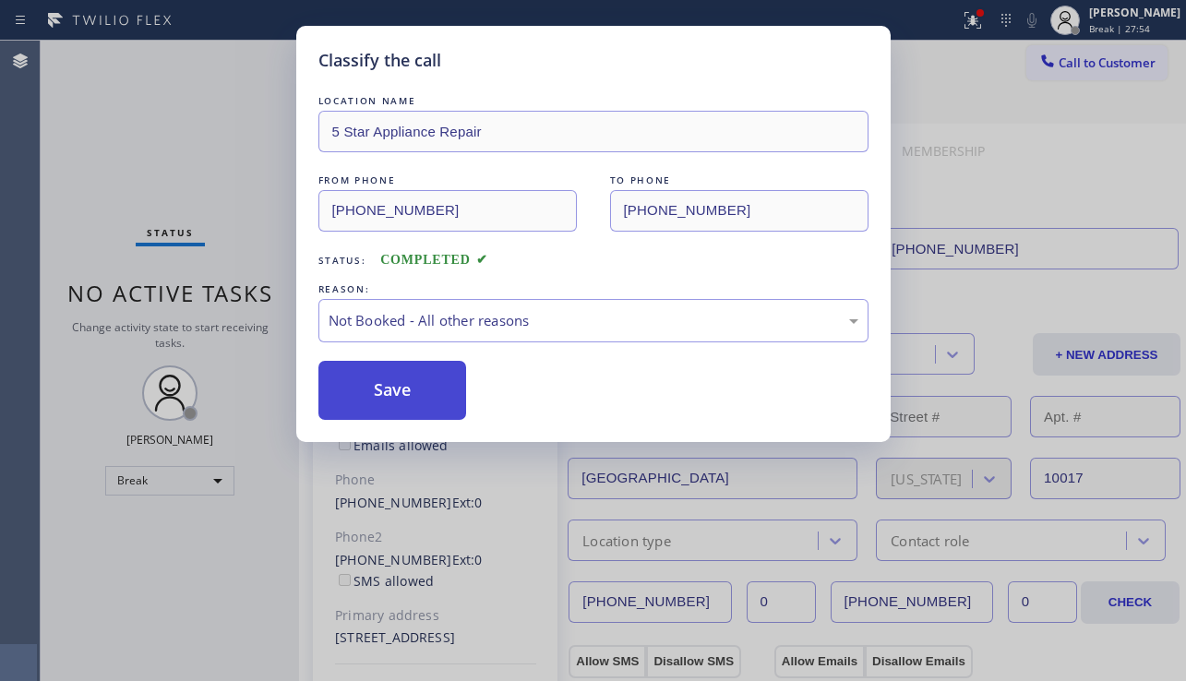
click at [402, 396] on button "Save" at bounding box center [392, 390] width 149 height 59
click at [1055, 68] on icon at bounding box center [1048, 61] width 18 height 18
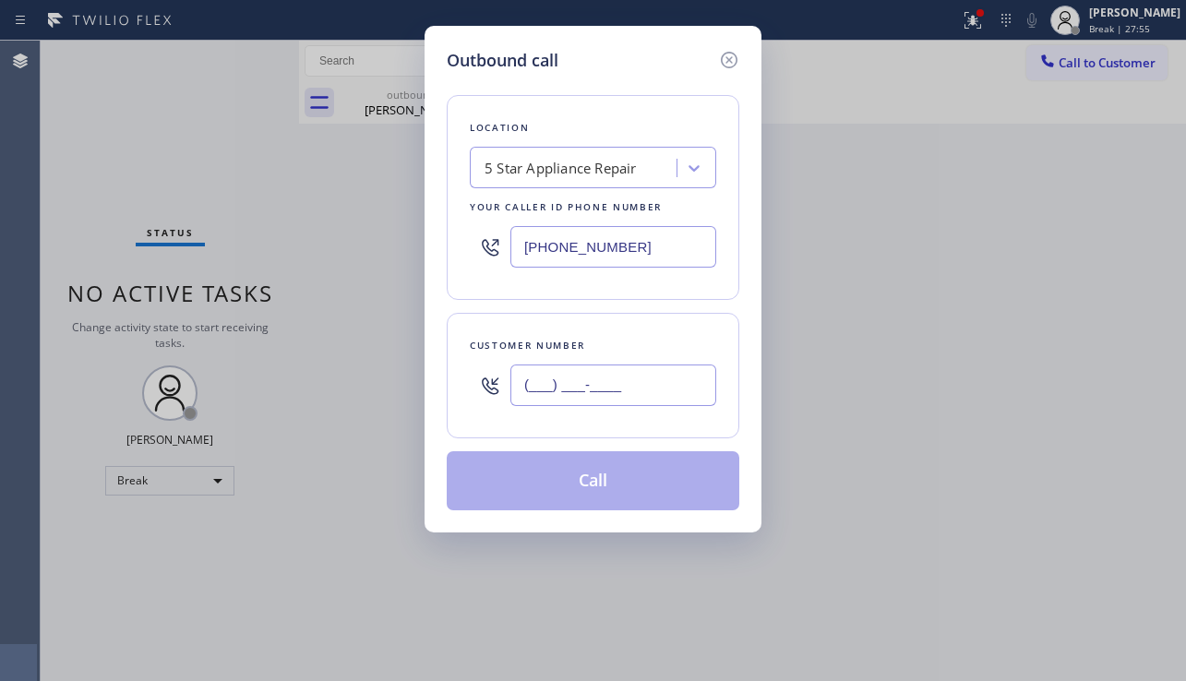
click at [604, 405] on input "(___) ___-____" at bounding box center [613, 386] width 206 height 42
paste input "858) 551-4000"
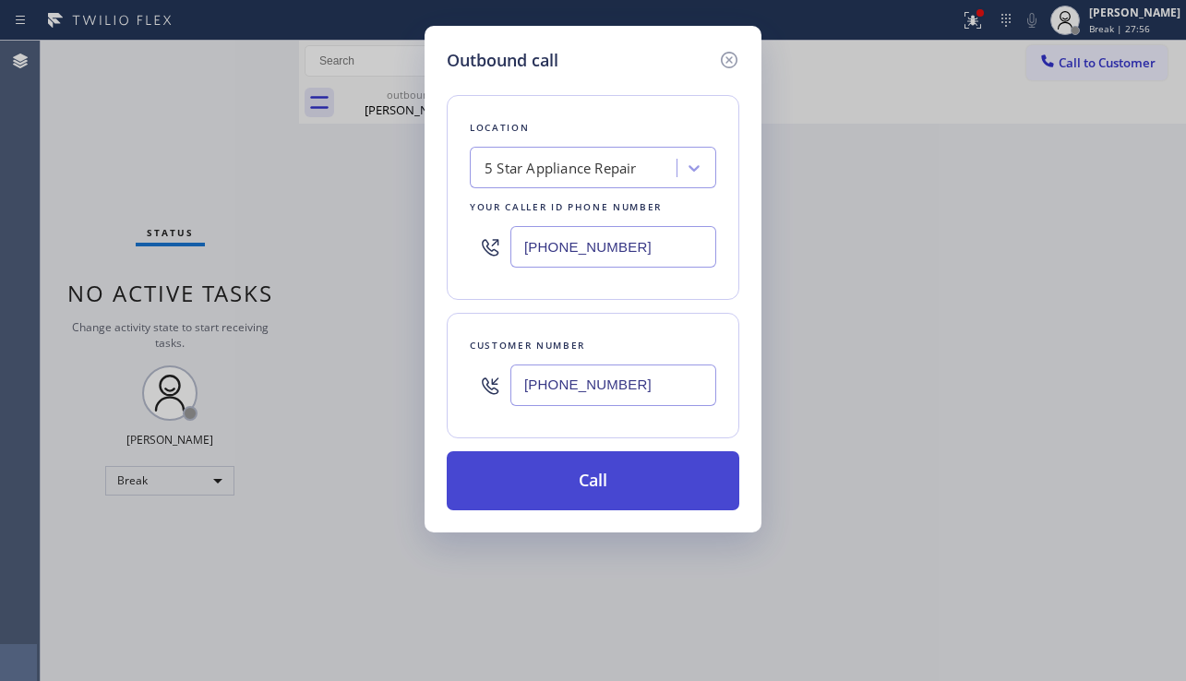
type input "[PHONE_NUMBER]"
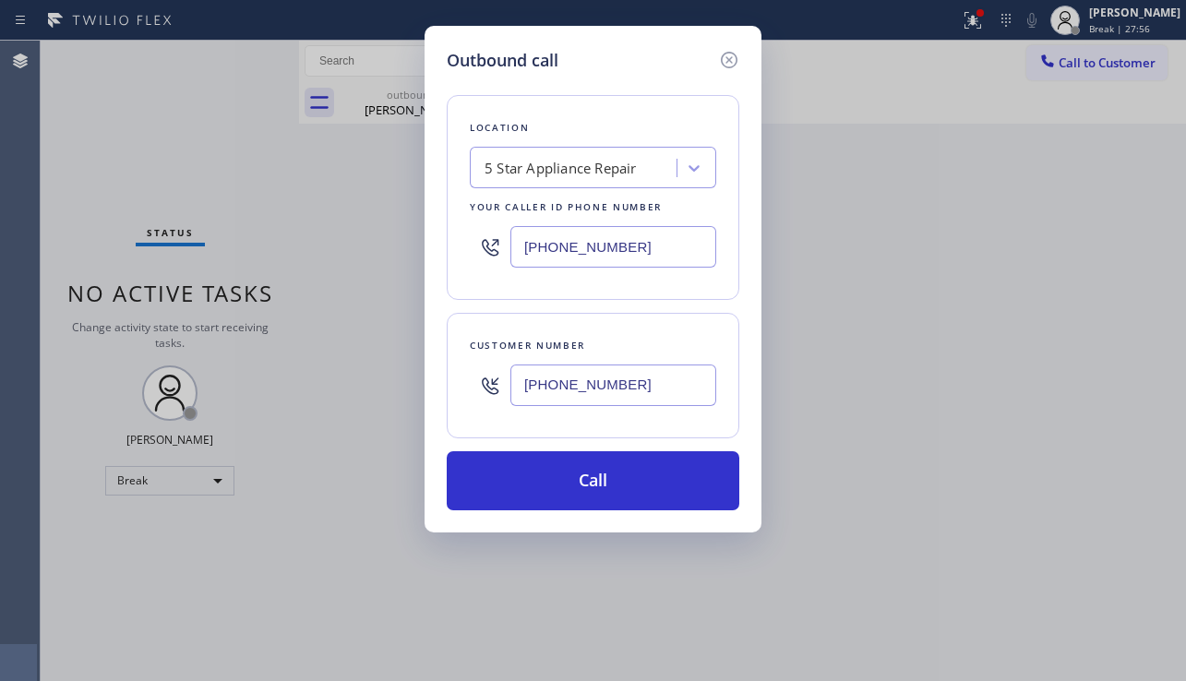
drag, startPoint x: 640, startPoint y: 483, endPoint x: 222, endPoint y: 256, distance: 475.9
click at [639, 483] on button "Call" at bounding box center [593, 480] width 293 height 59
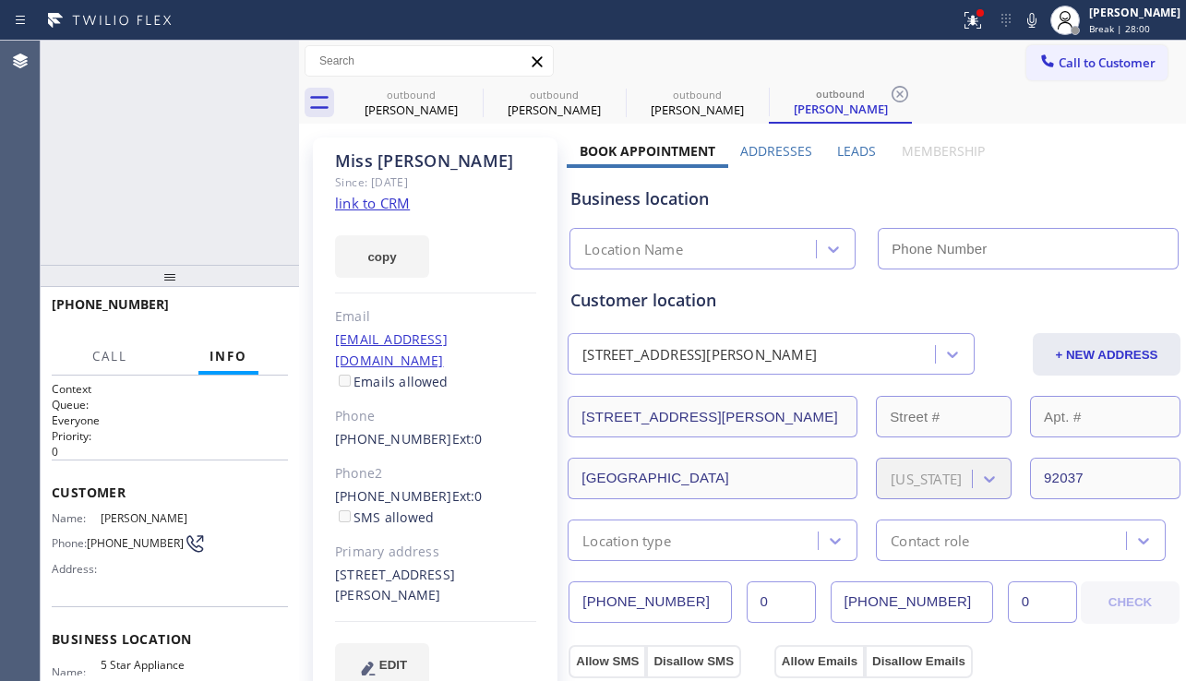
type input "[PHONE_NUMBER]"
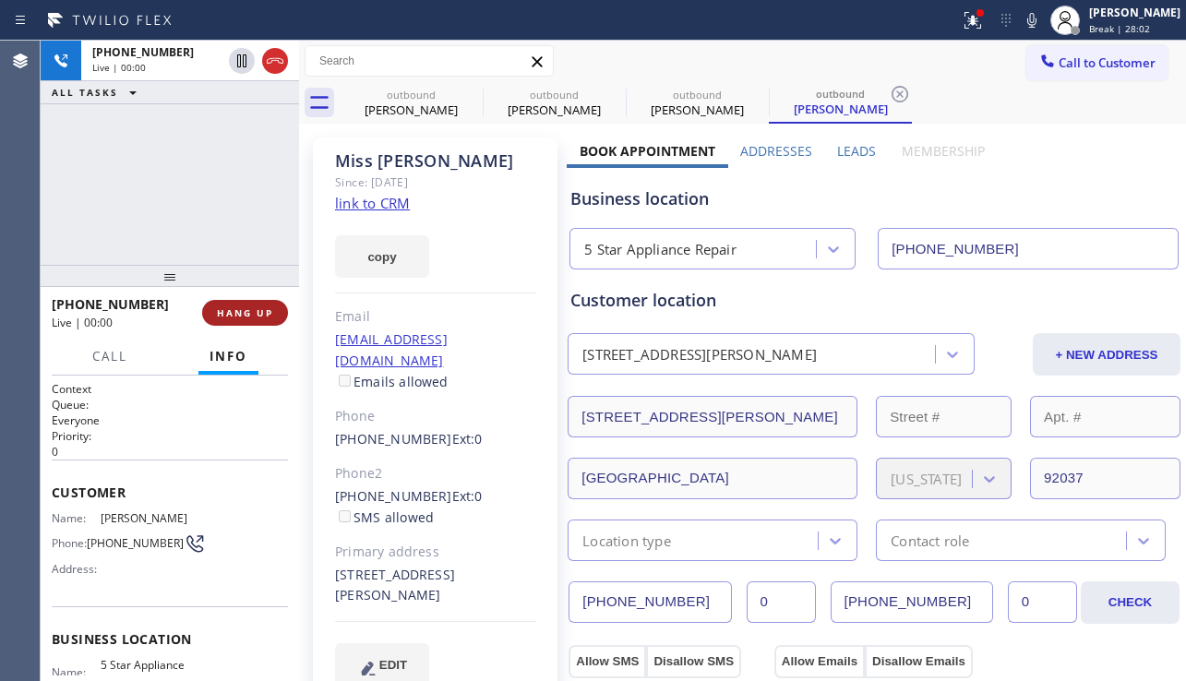
click at [246, 306] on span "HANG UP" at bounding box center [245, 312] width 56 height 13
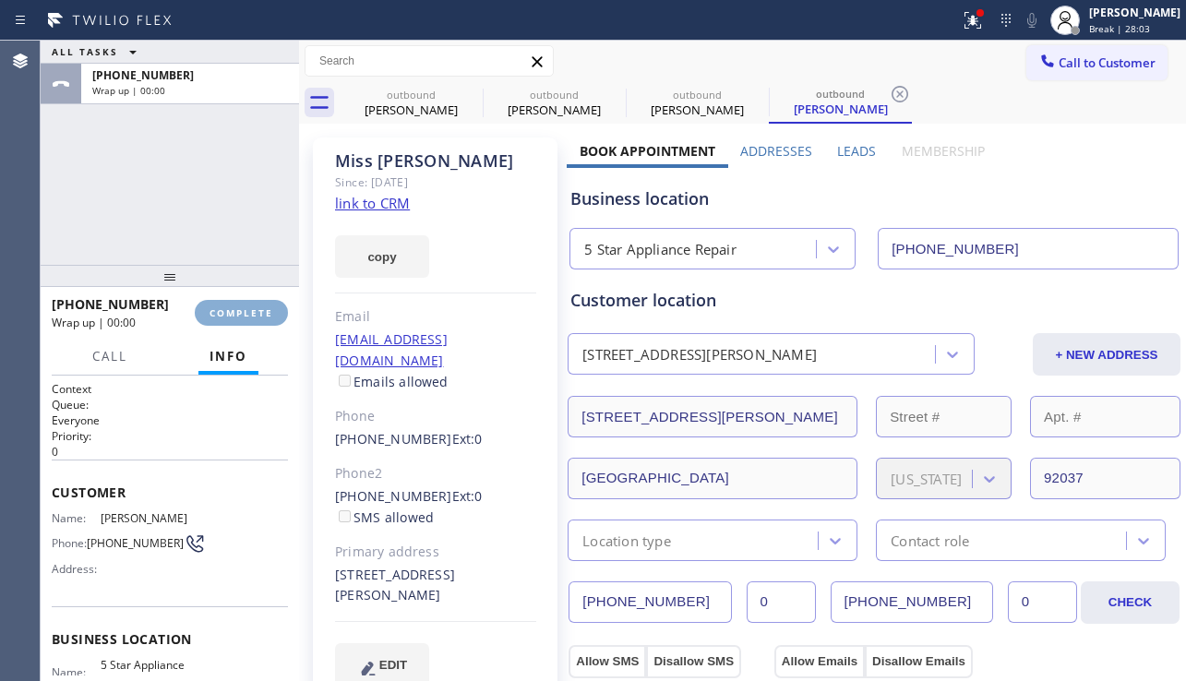
click at [246, 306] on span "COMPLETE" at bounding box center [242, 312] width 64 height 13
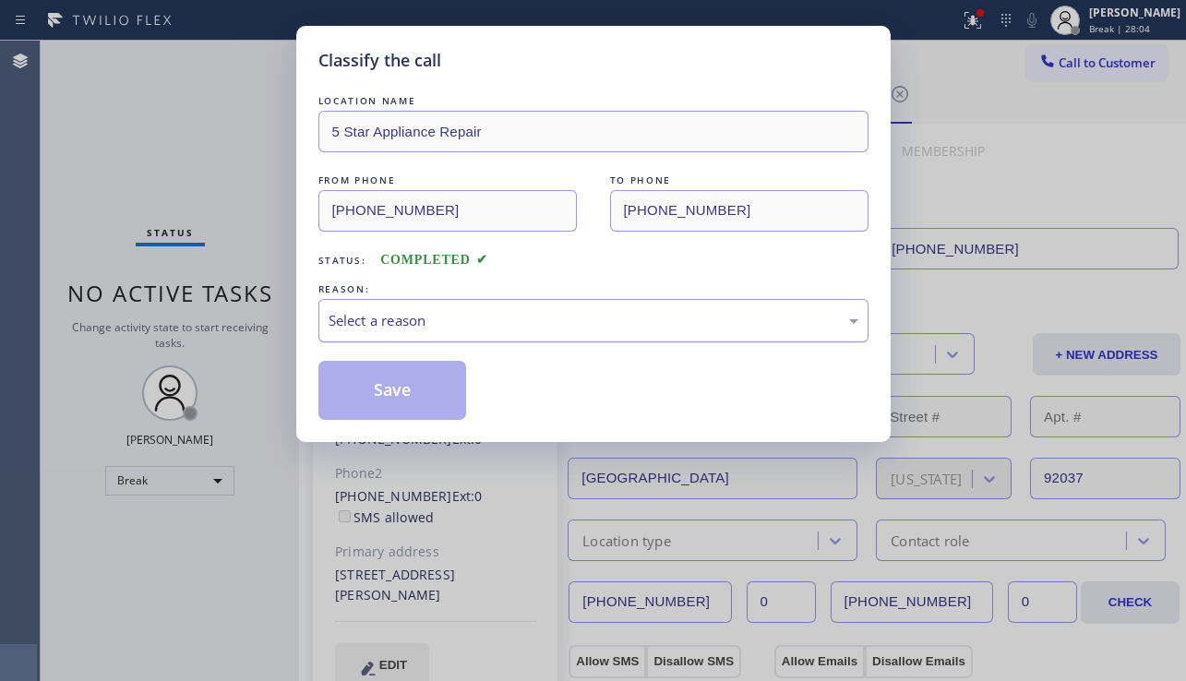
click at [490, 324] on div "Select a reason" at bounding box center [594, 320] width 530 height 21
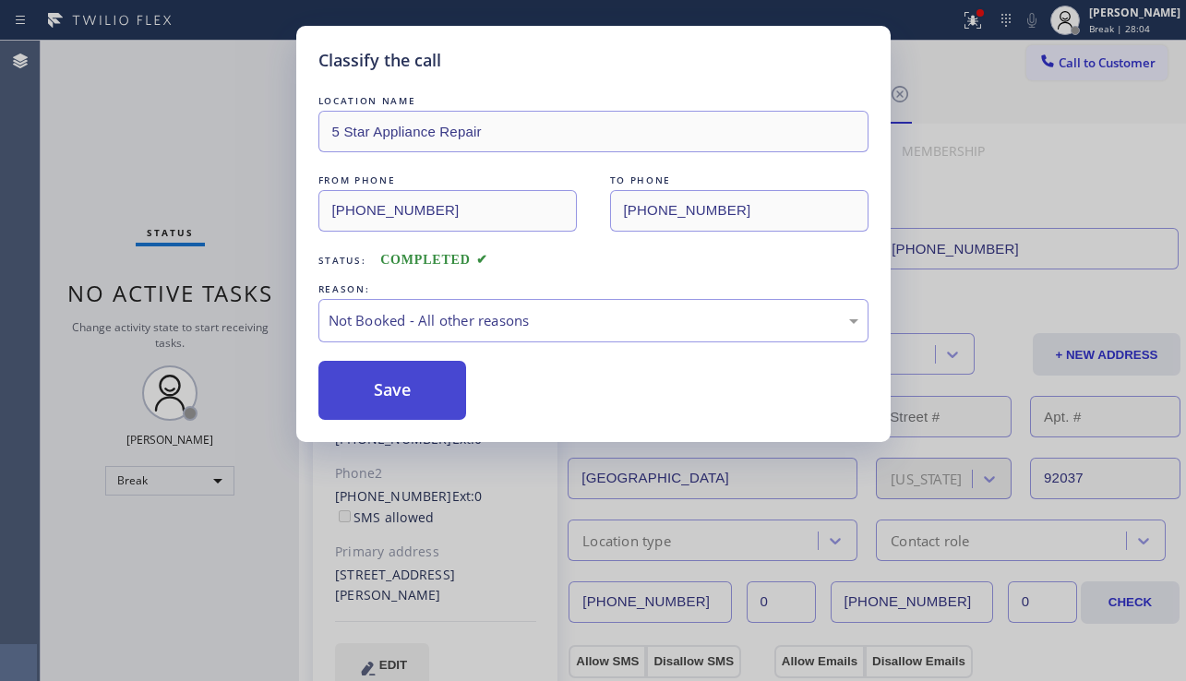
click at [445, 382] on button "Save" at bounding box center [392, 390] width 149 height 59
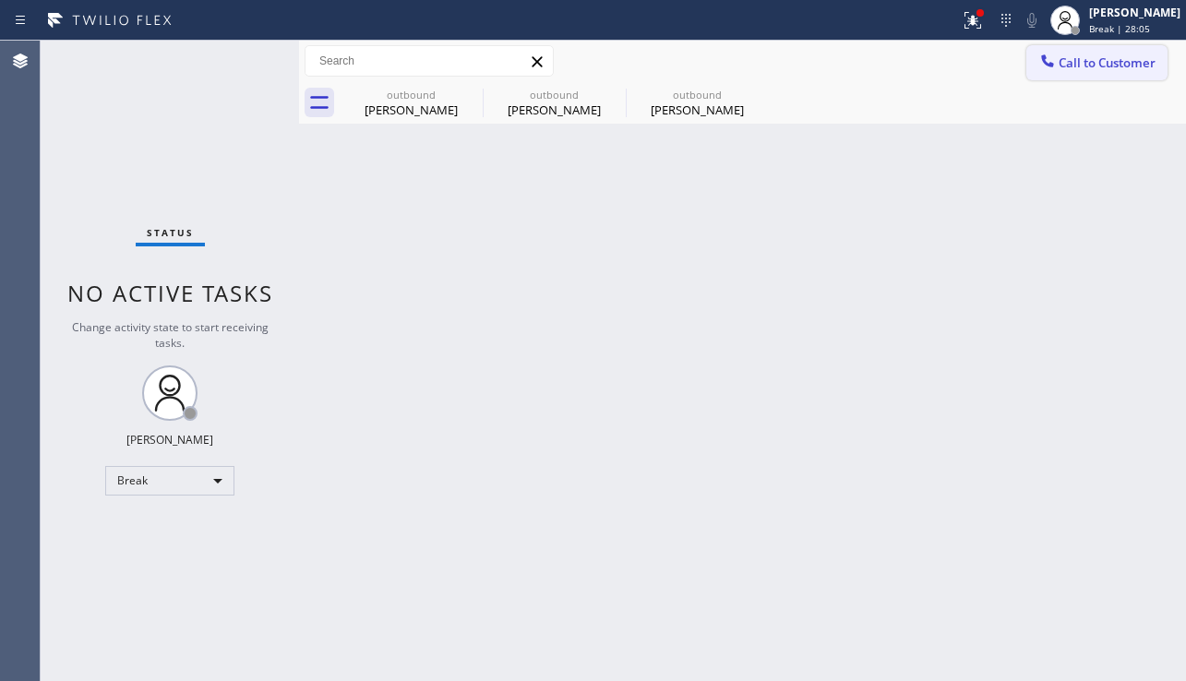
click at [1054, 57] on icon at bounding box center [1048, 61] width 18 height 18
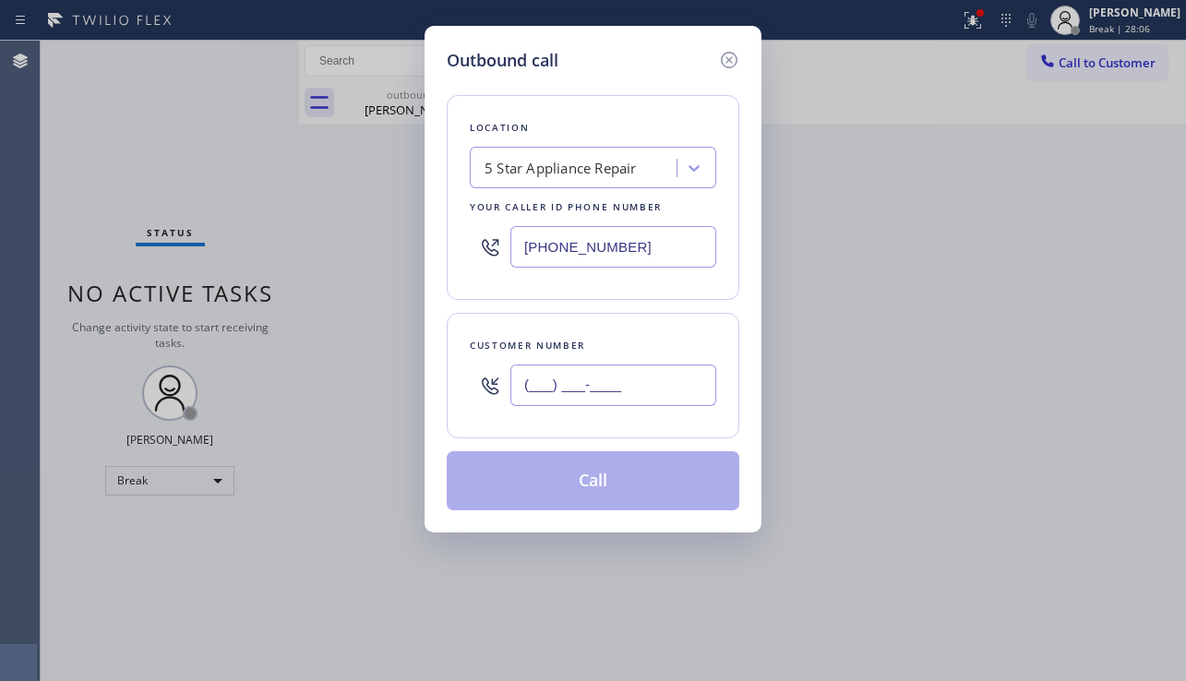
click at [589, 373] on input "(___) ___-____" at bounding box center [613, 386] width 206 height 42
paste input "510) 987-3764"
type input "[PHONE_NUMBER]"
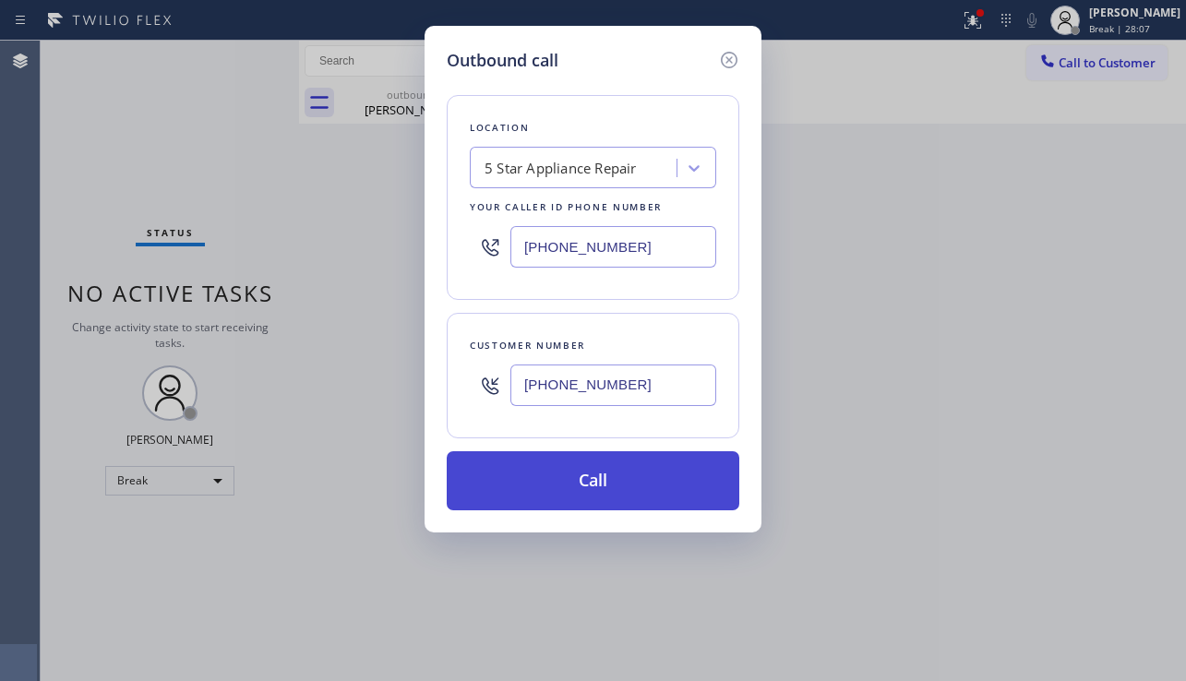
click at [618, 468] on button "Call" at bounding box center [593, 480] width 293 height 59
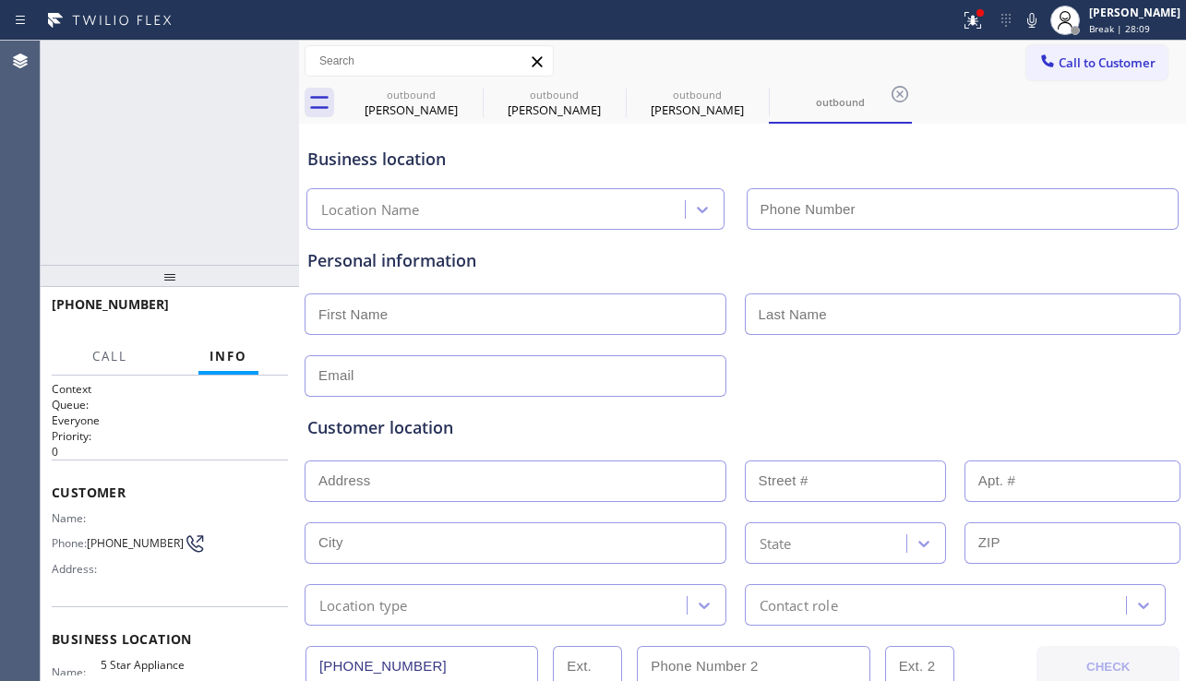
type input "[PHONE_NUMBER]"
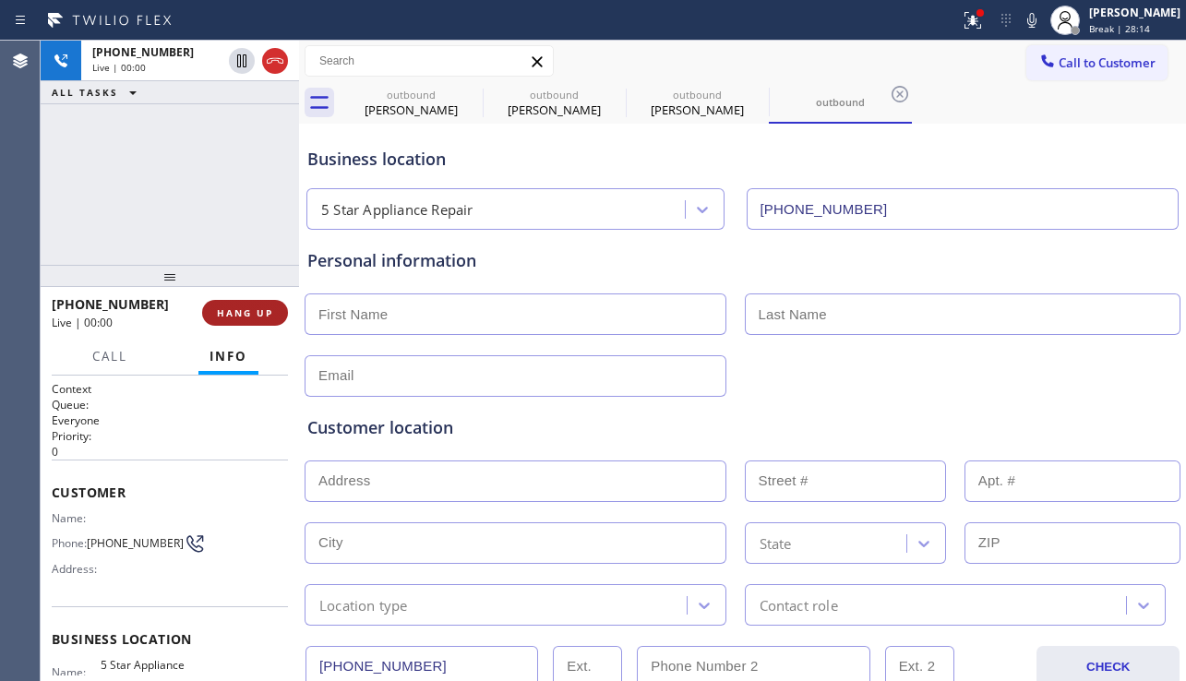
click at [224, 309] on span "HANG UP" at bounding box center [245, 312] width 56 height 13
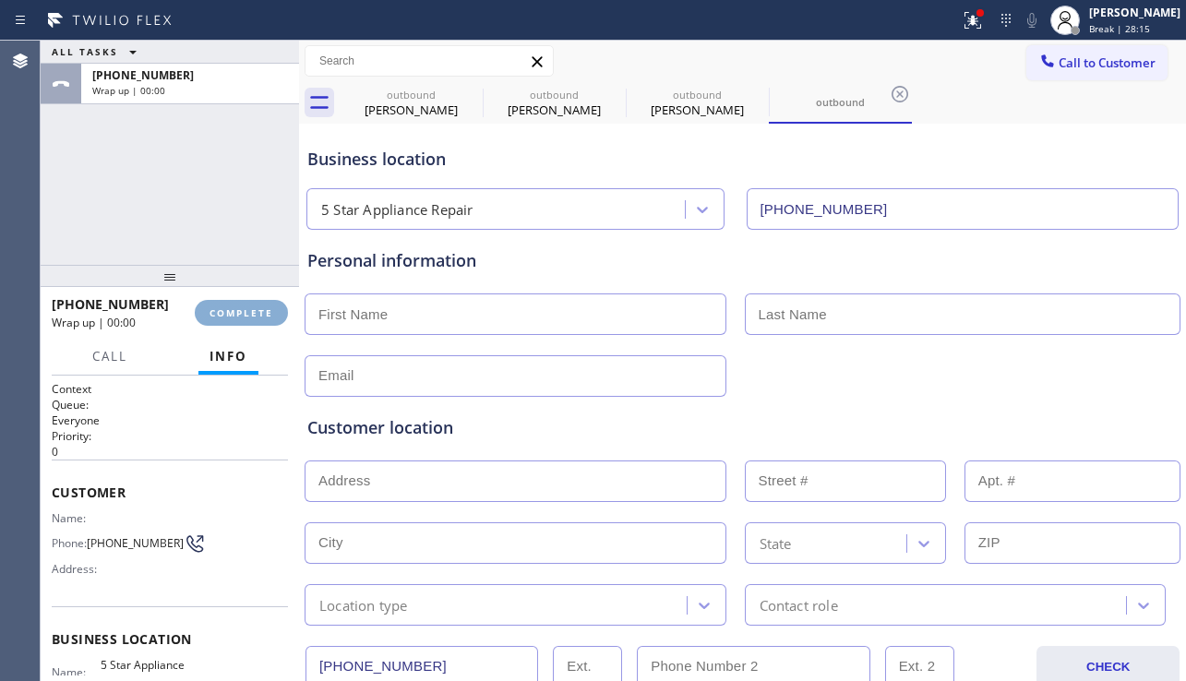
click at [224, 309] on span "COMPLETE" at bounding box center [242, 312] width 64 height 13
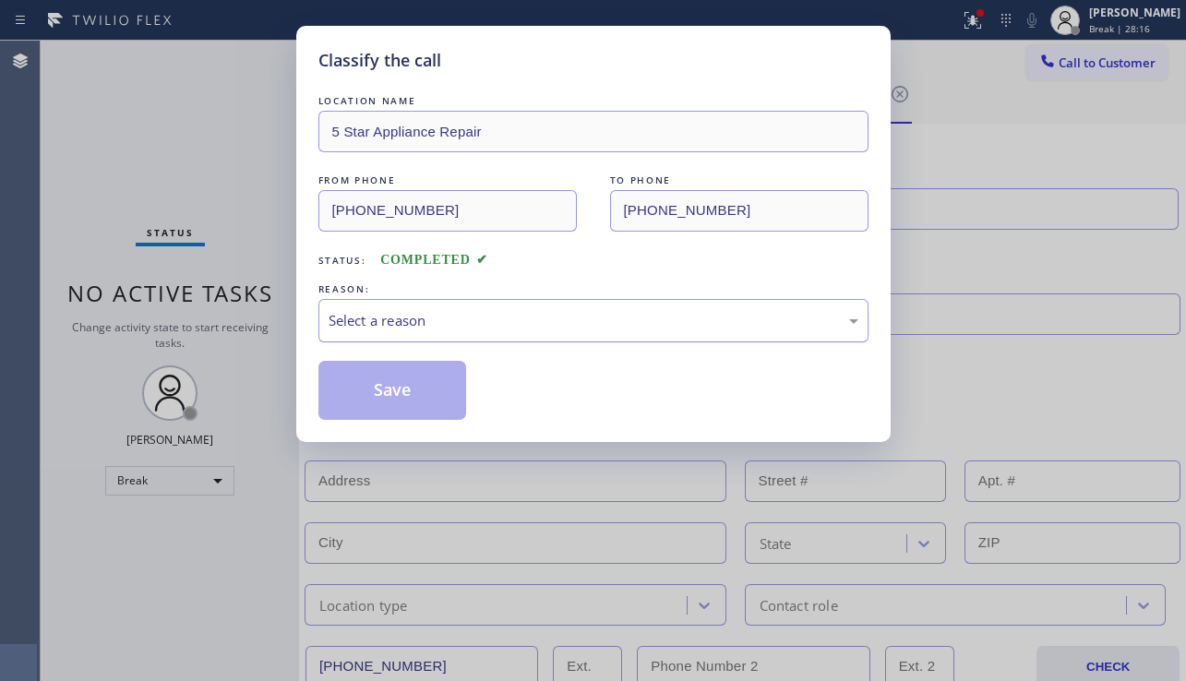
click at [446, 323] on div "Select a reason" at bounding box center [594, 320] width 530 height 21
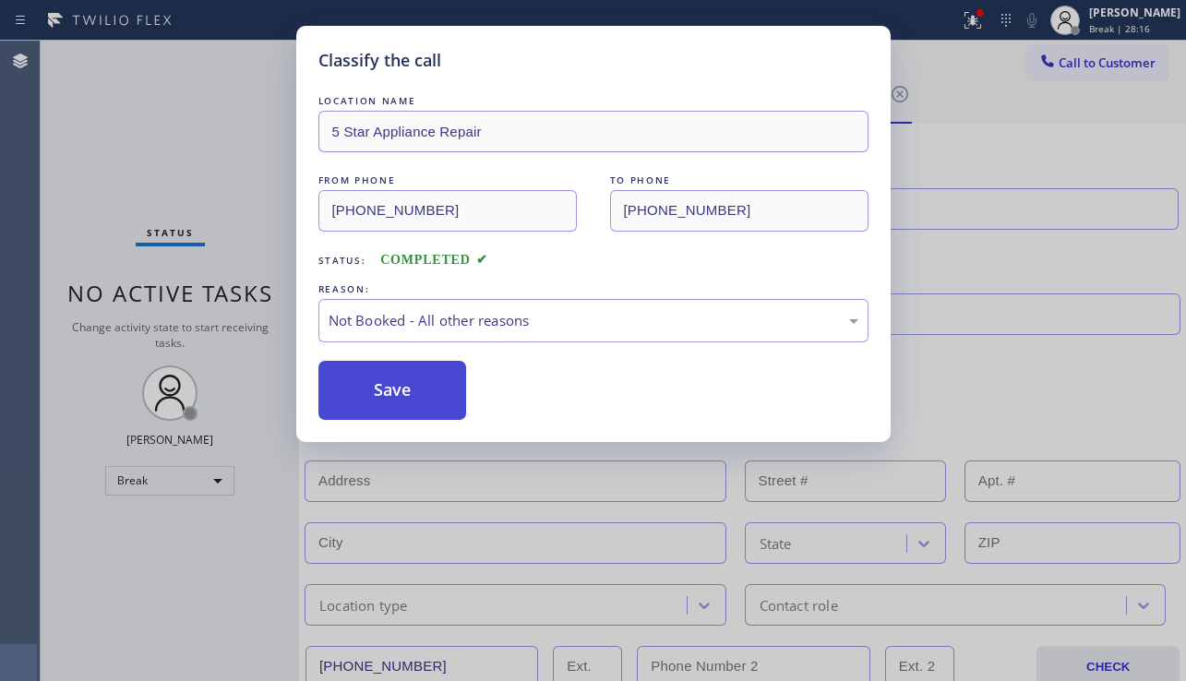
click at [396, 382] on button "Save" at bounding box center [392, 390] width 149 height 59
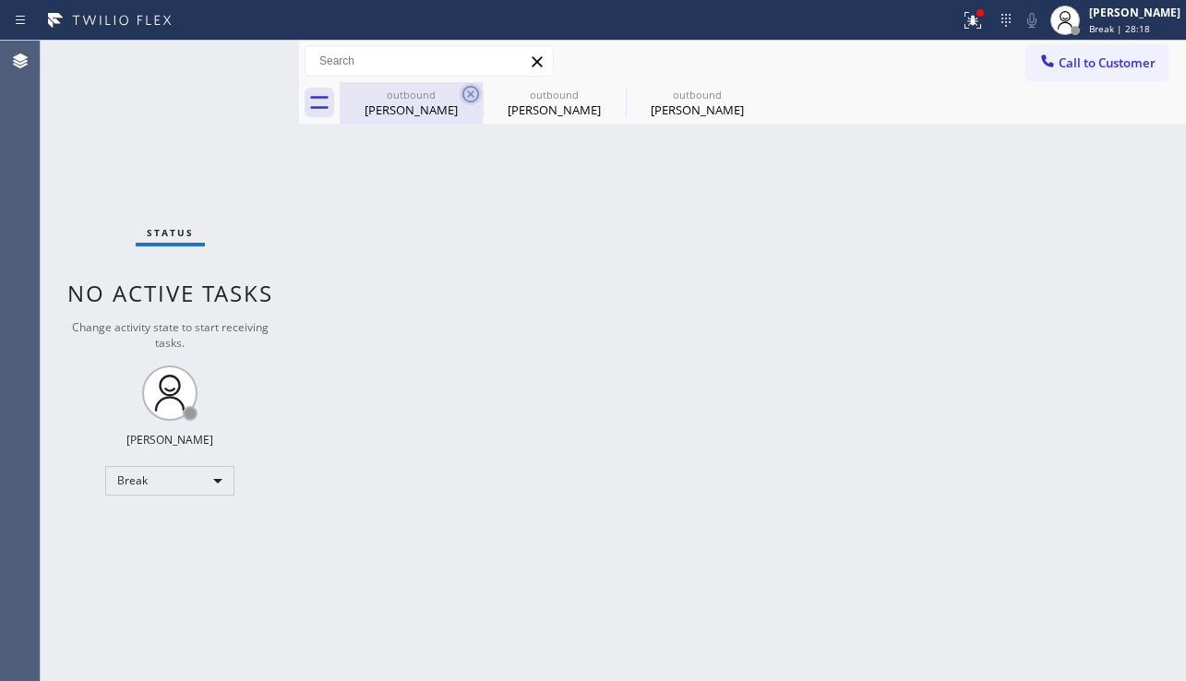
click at [467, 89] on icon at bounding box center [471, 94] width 22 height 22
click at [0, 0] on icon at bounding box center [0, 0] width 0 height 0
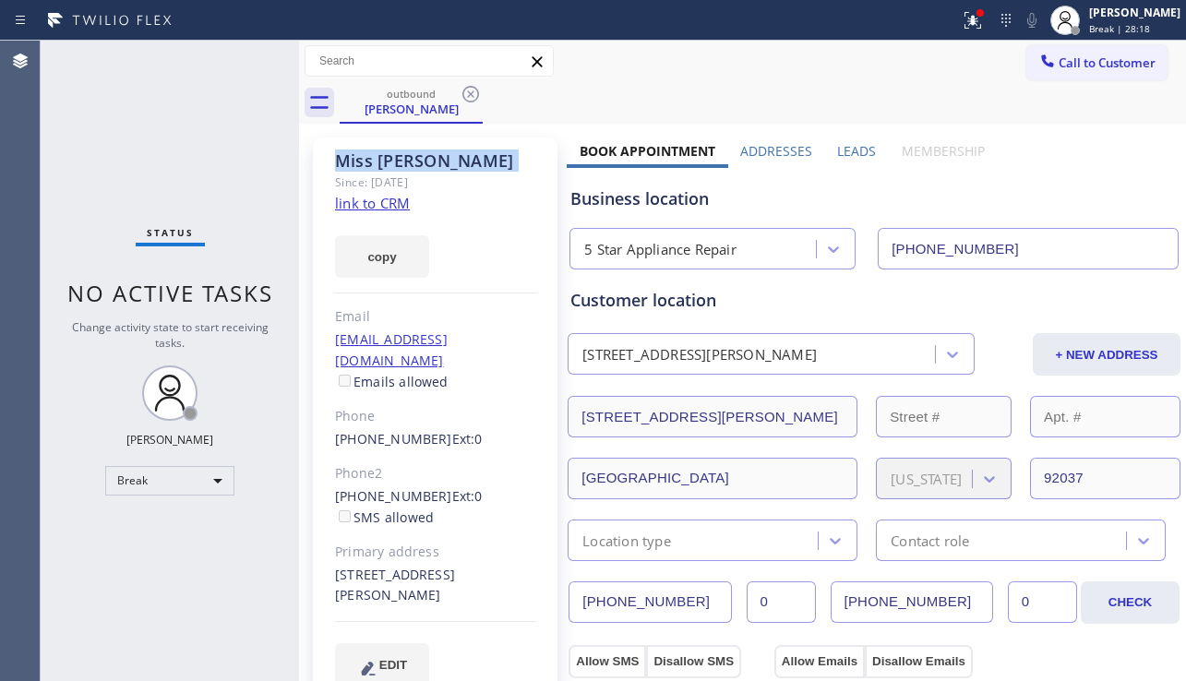
click at [467, 89] on icon at bounding box center [471, 94] width 22 height 22
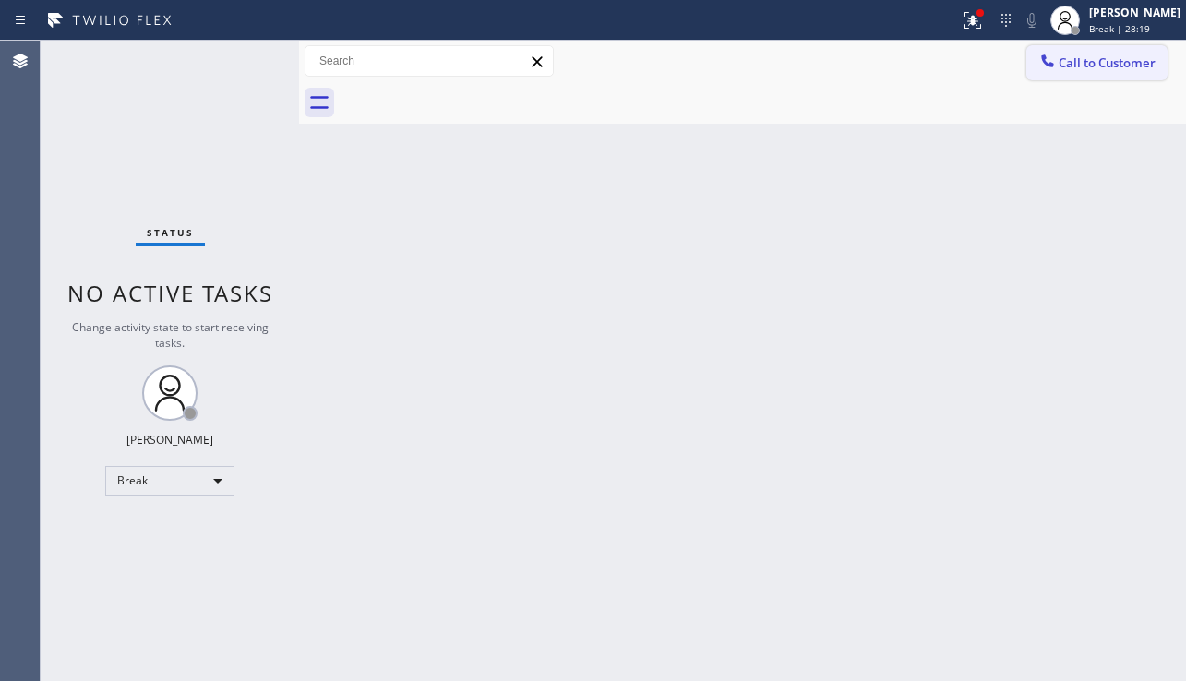
click at [1132, 67] on span "Call to Customer" at bounding box center [1107, 62] width 97 height 17
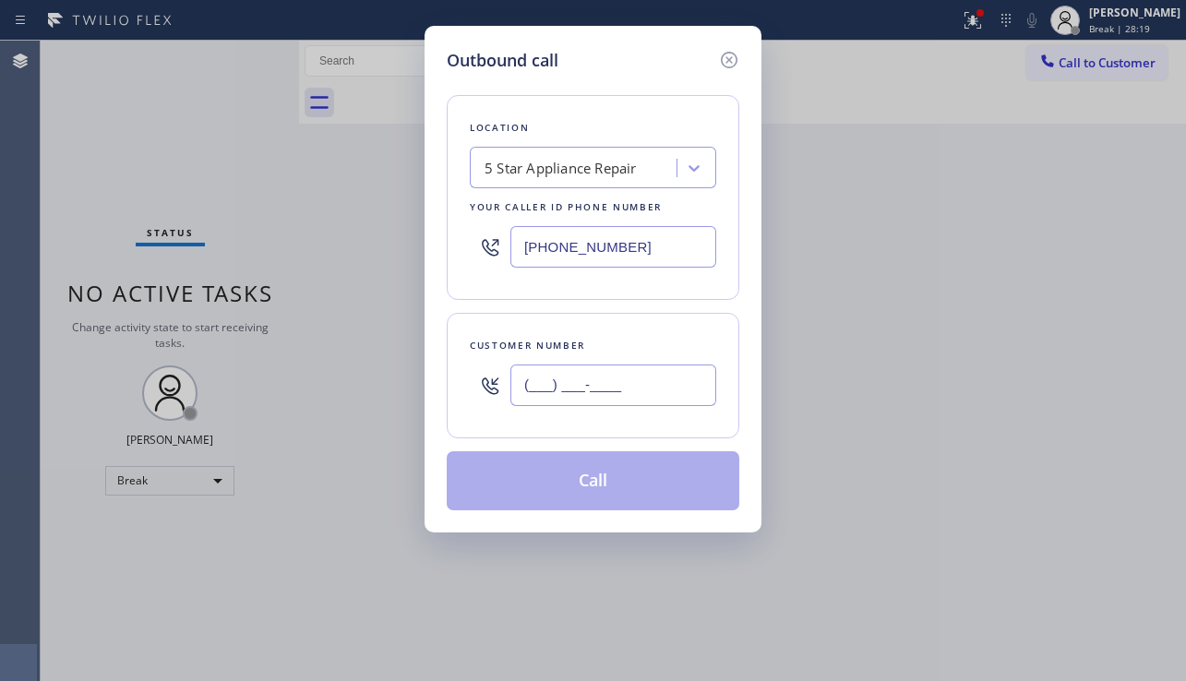
click at [648, 385] on input "(___) ___-____" at bounding box center [613, 386] width 206 height 42
paste input "312) 291-3055"
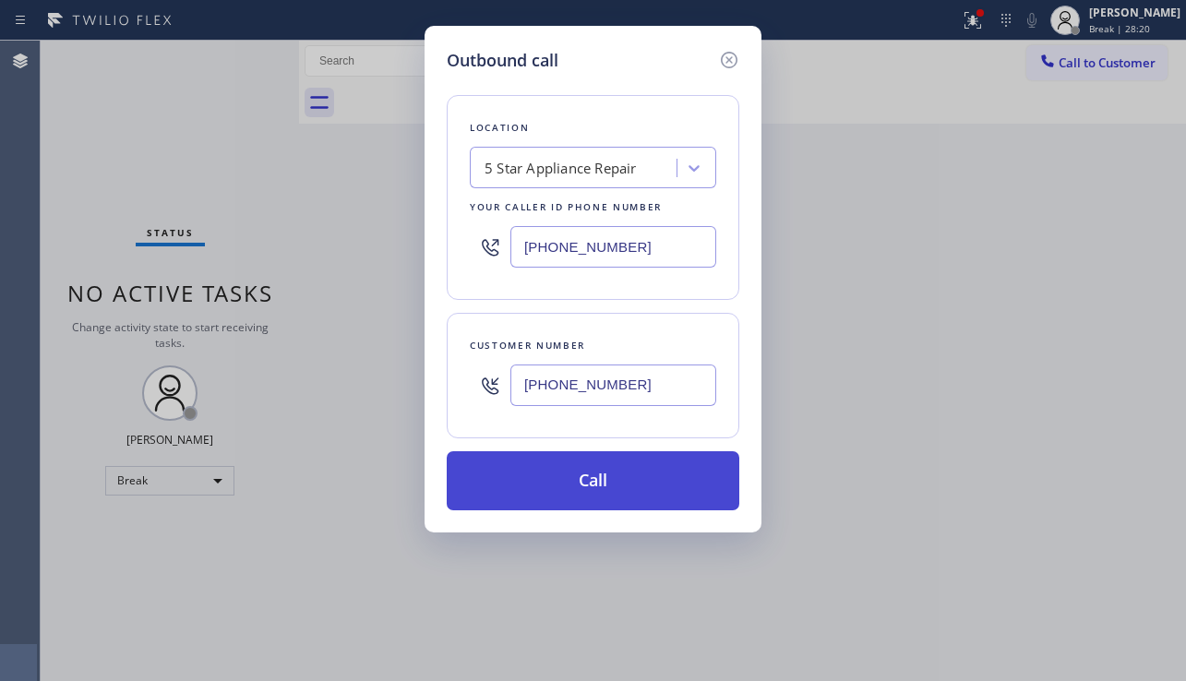
type input "[PHONE_NUMBER]"
click at [604, 488] on button "Call" at bounding box center [593, 480] width 293 height 59
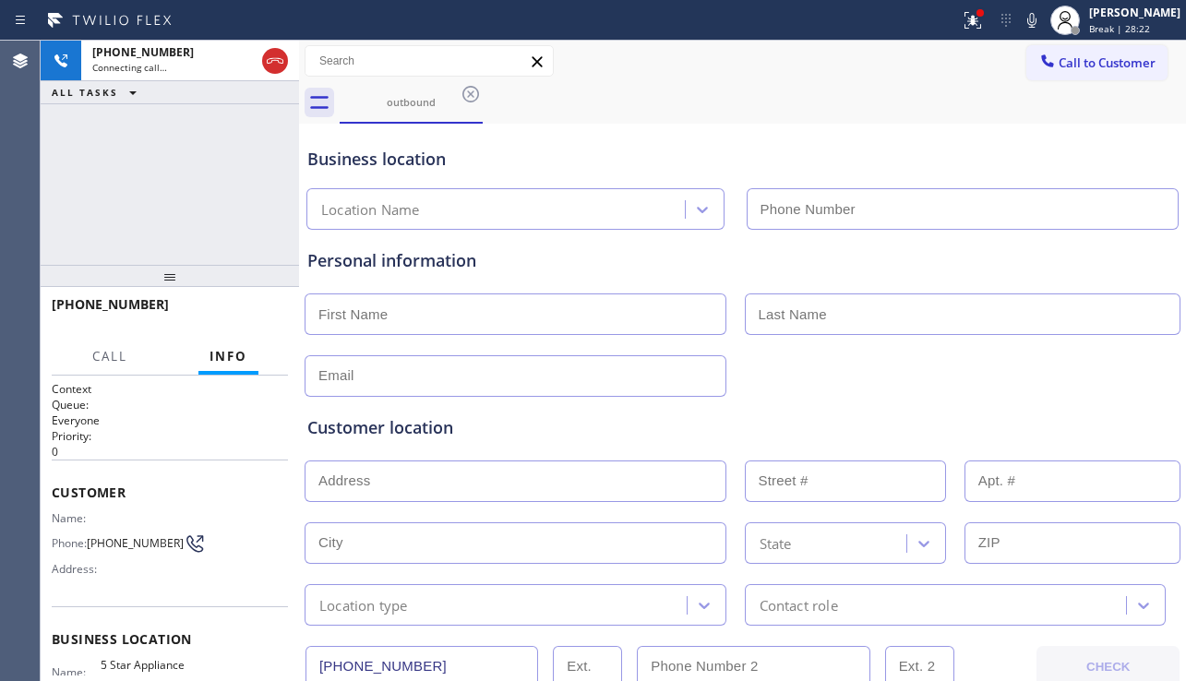
type input "[PHONE_NUMBER]"
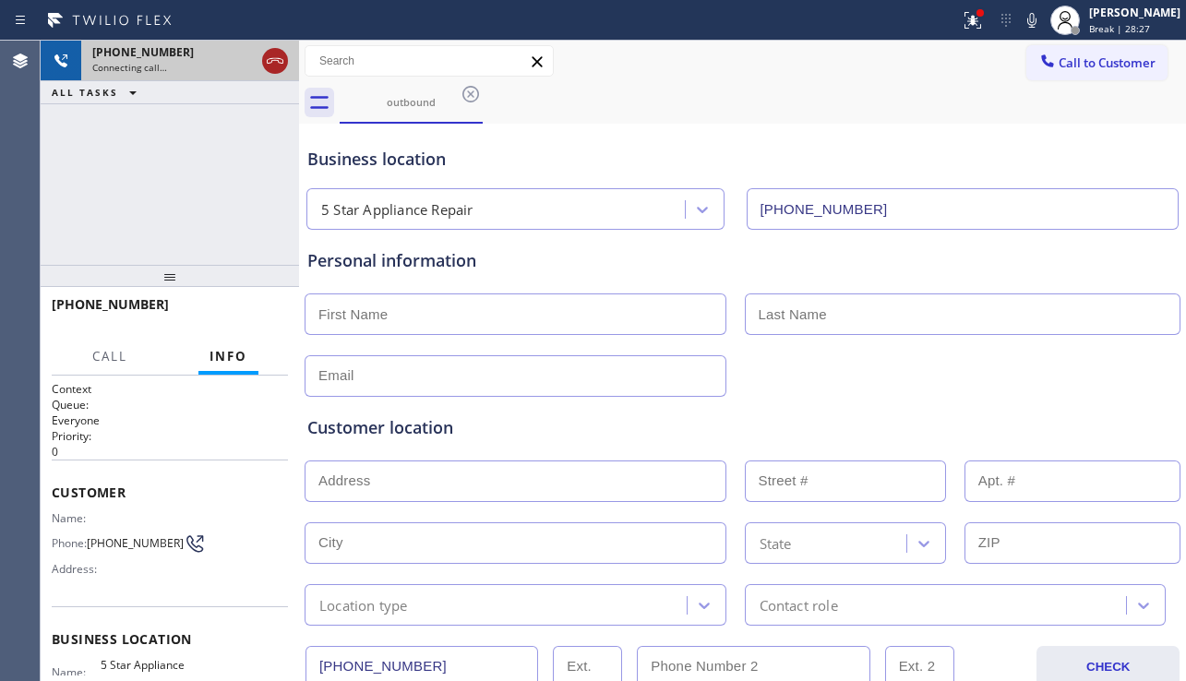
click at [279, 68] on icon at bounding box center [275, 61] width 22 height 22
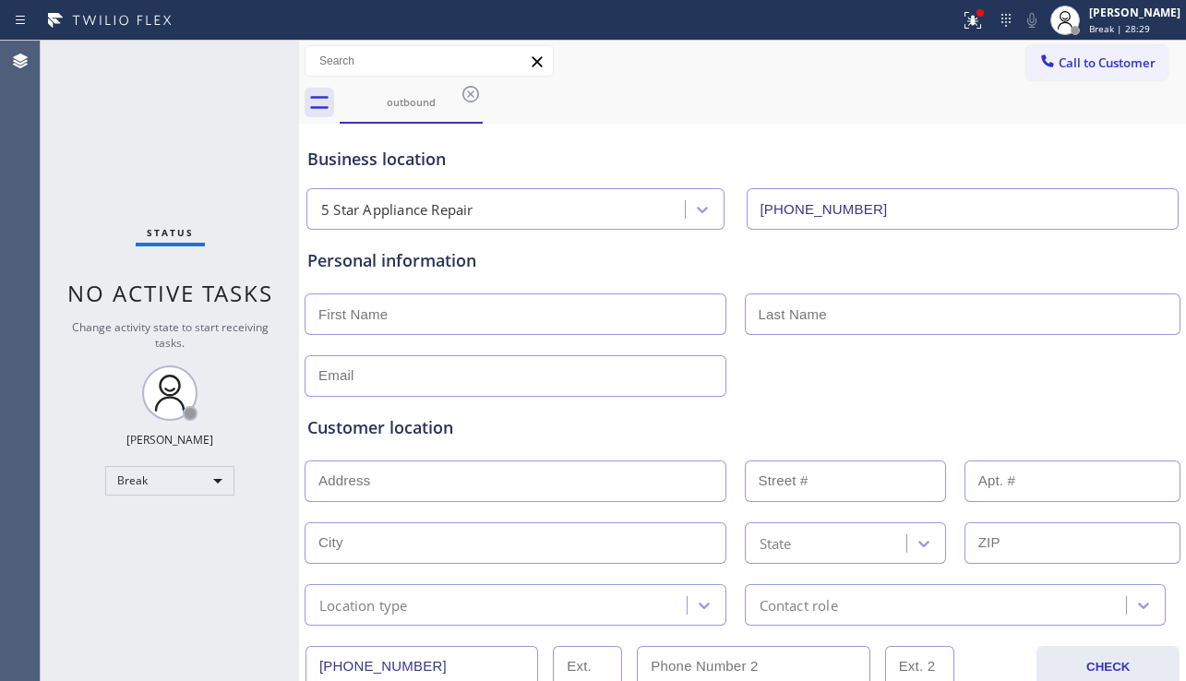
click at [1006, 59] on div "Call to Customer Outbound call Location 5 Star Appliance Repair Your caller id …" at bounding box center [742, 61] width 887 height 32
click at [1027, 61] on button "Call to Customer" at bounding box center [1097, 62] width 141 height 35
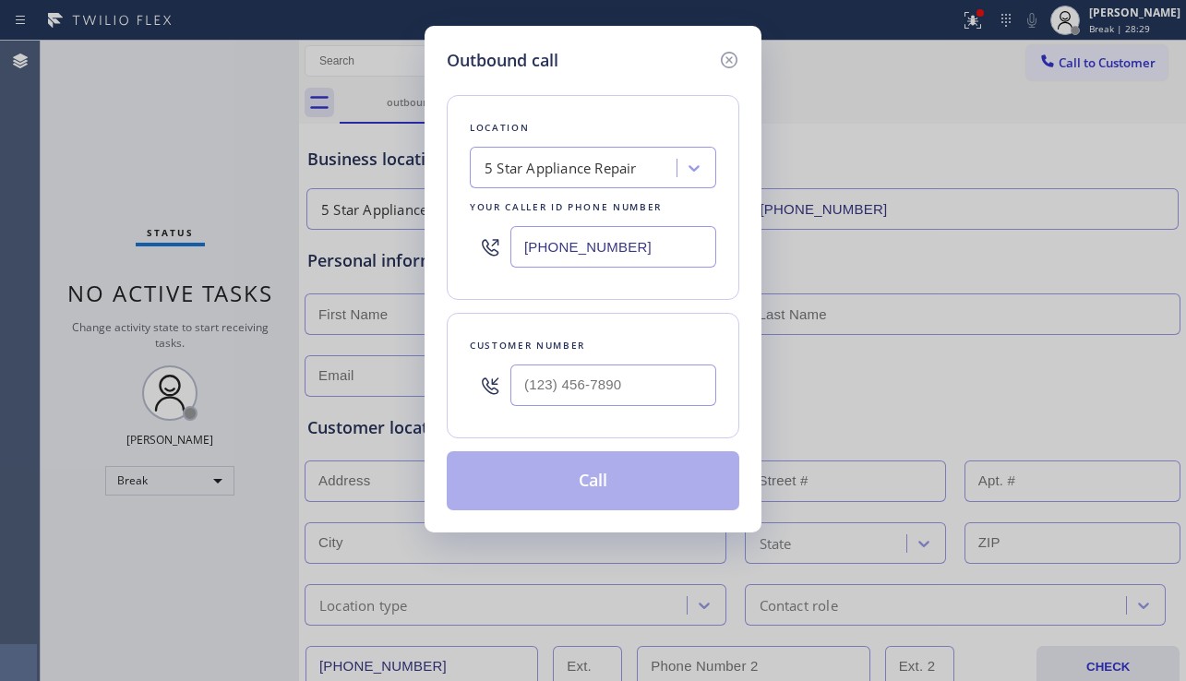
click at [588, 411] on div at bounding box center [613, 385] width 206 height 60
click at [592, 393] on input "(___) ___-____" at bounding box center [613, 386] width 206 height 42
paste input "424) 672-9192"
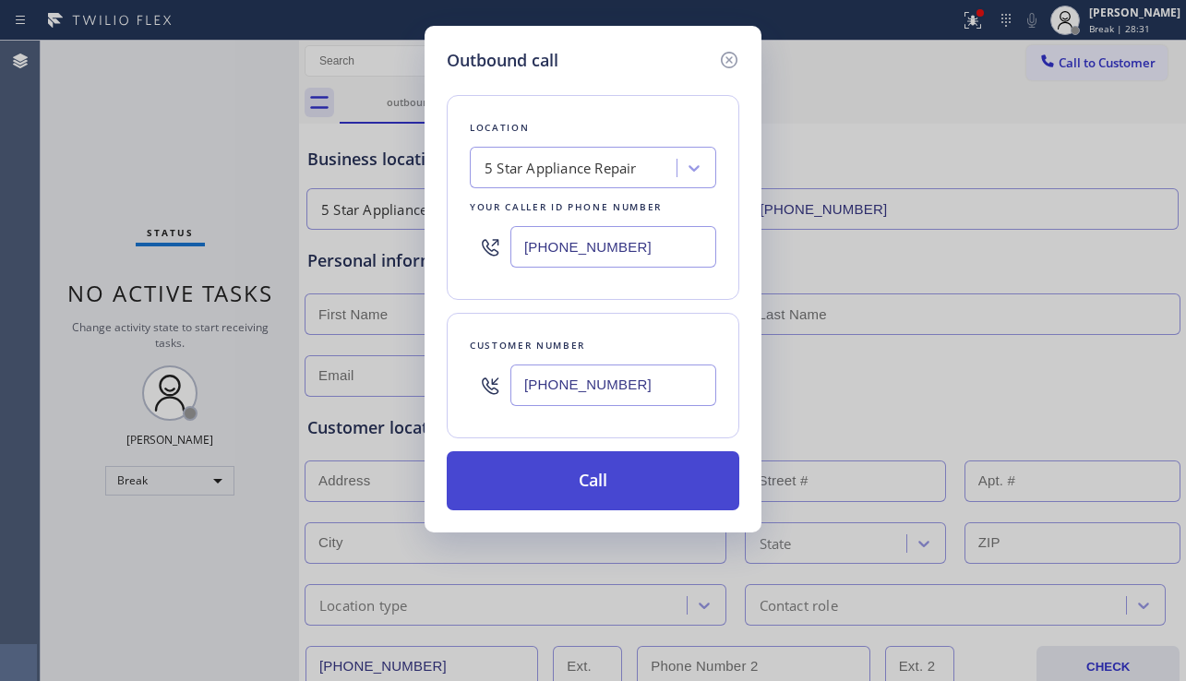
type input "[PHONE_NUMBER]"
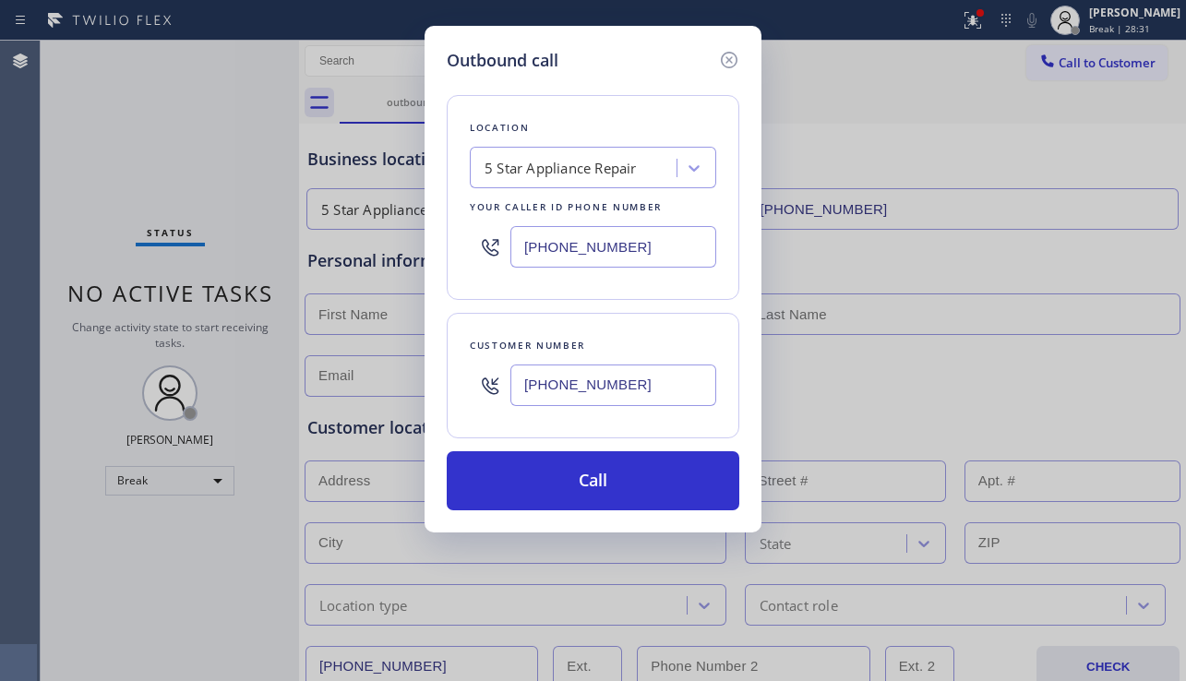
drag, startPoint x: 600, startPoint y: 474, endPoint x: 739, endPoint y: 659, distance: 230.8
click at [600, 478] on button "Call" at bounding box center [593, 480] width 293 height 59
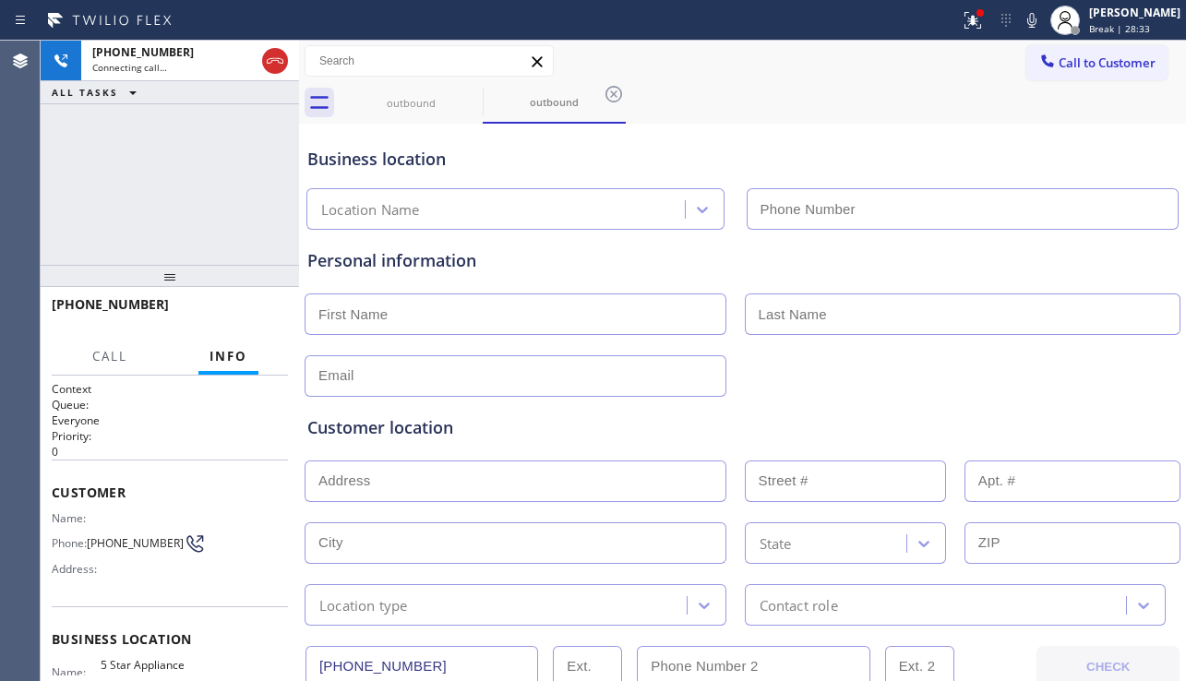
type input "[PHONE_NUMBER]"
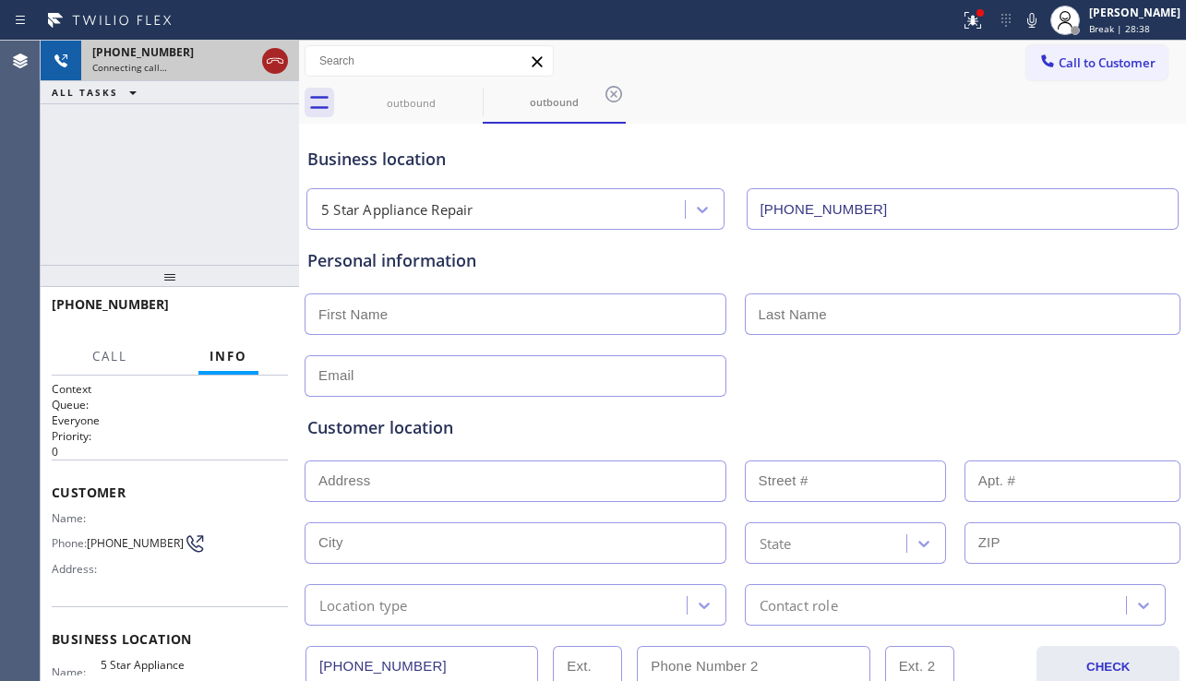
click at [286, 59] on div at bounding box center [275, 61] width 26 height 22
click at [1087, 66] on span "Call to Customer" at bounding box center [1107, 62] width 97 height 17
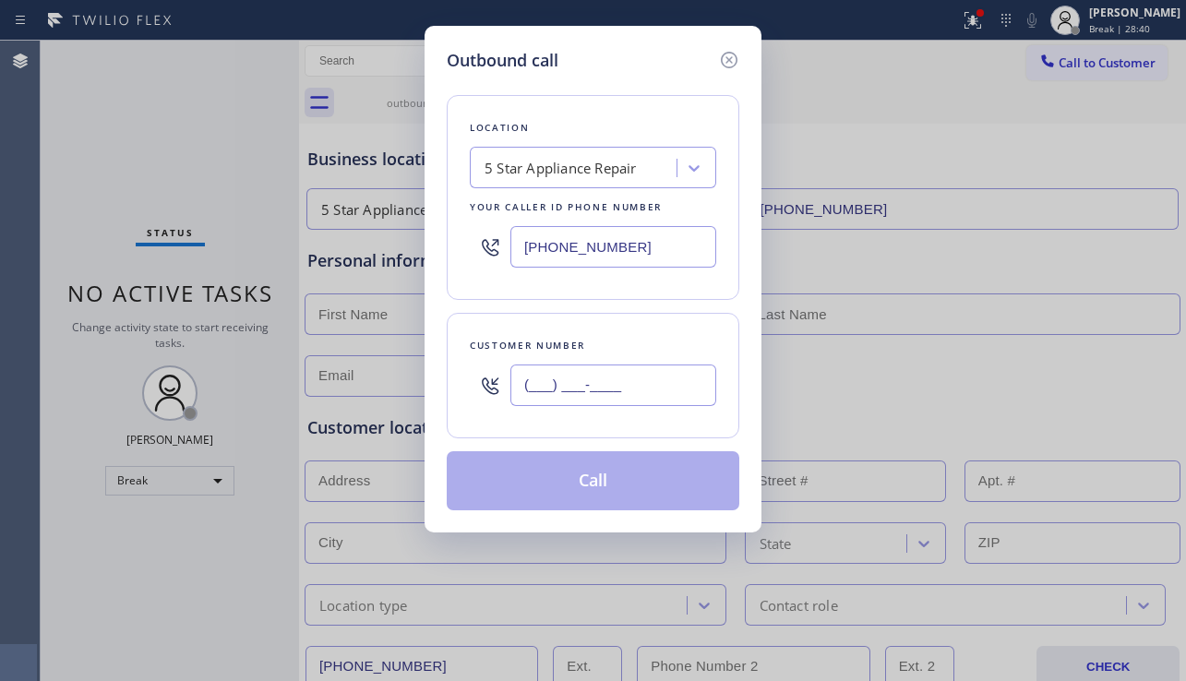
click at [591, 402] on input "(___) ___-____" at bounding box center [613, 386] width 206 height 42
paste input "760) 473-0733"
type input "[PHONE_NUMBER]"
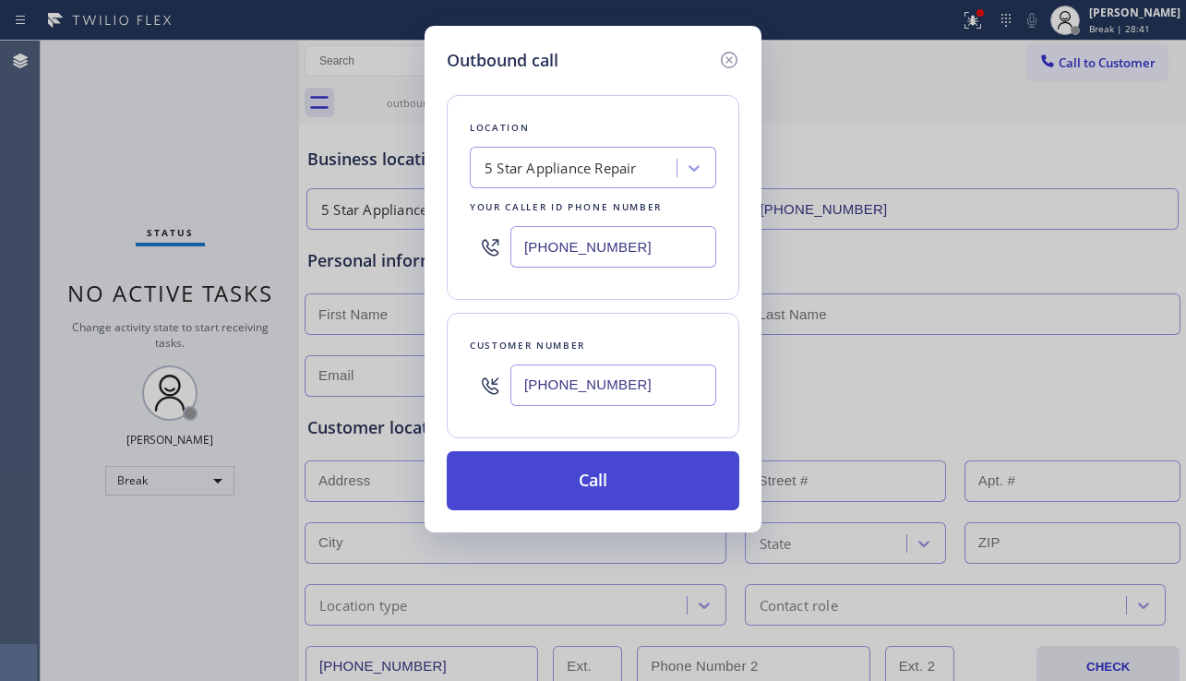
click at [583, 478] on button "Call" at bounding box center [593, 480] width 293 height 59
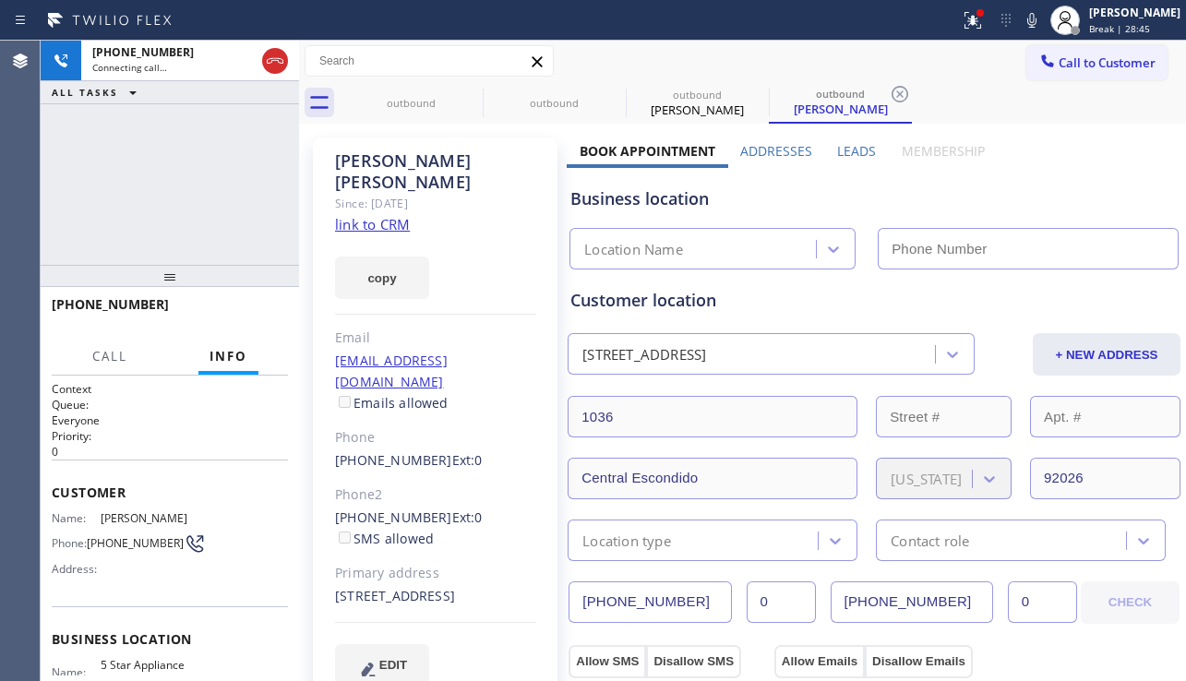
type input "[PHONE_NUMBER]"
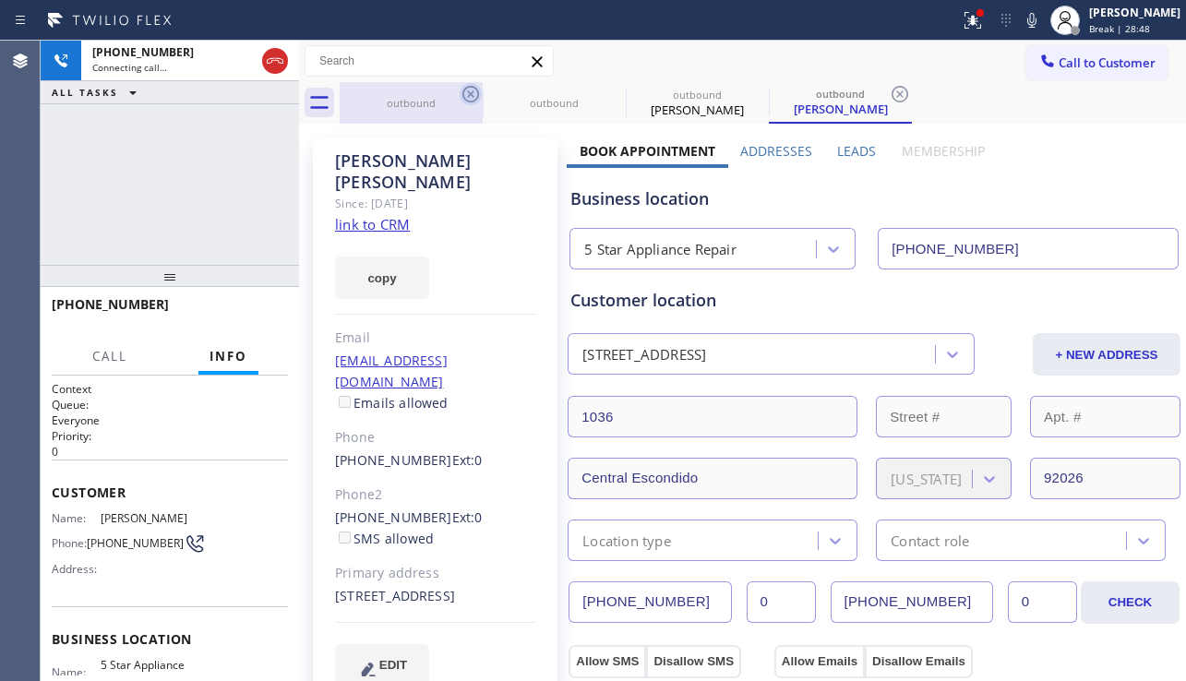
click at [470, 88] on icon at bounding box center [471, 94] width 22 height 22
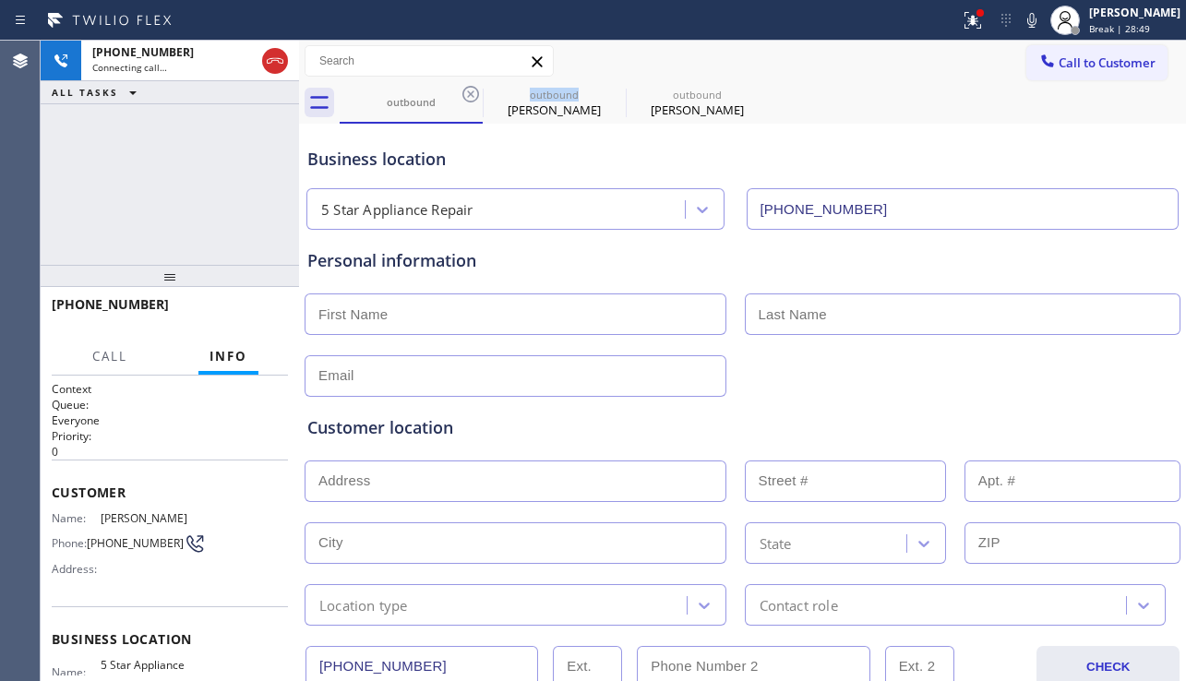
click at [470, 88] on icon at bounding box center [471, 94] width 22 height 22
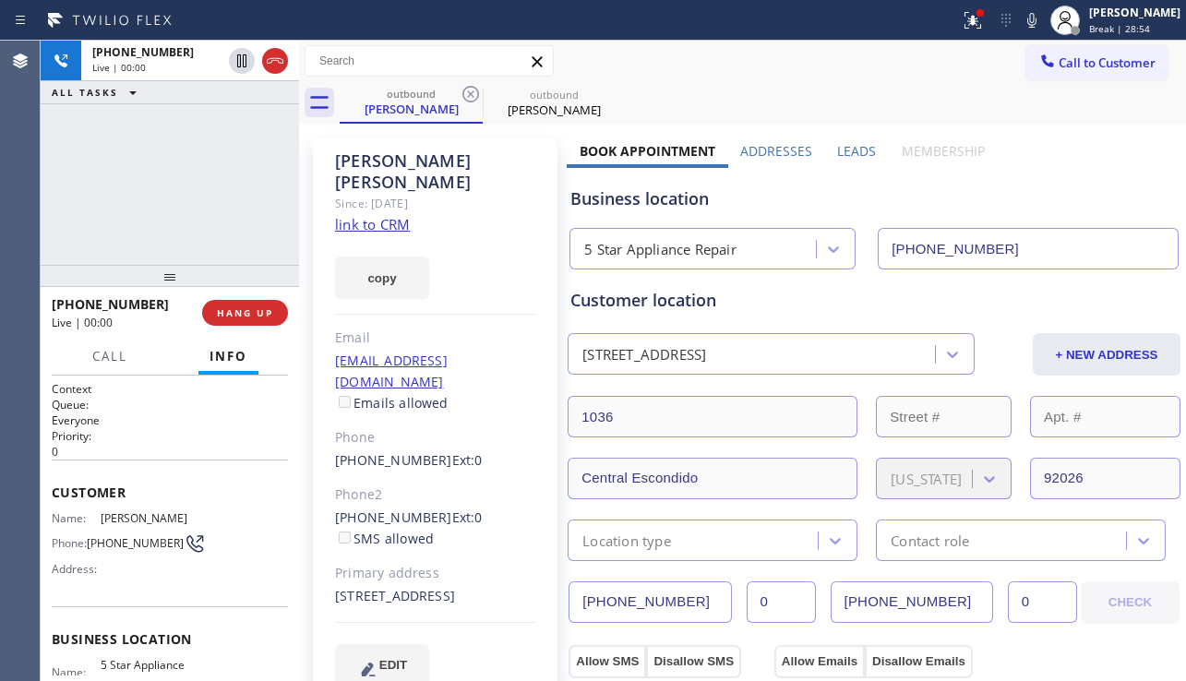
click at [81, 229] on div "[PHONE_NUMBER] Live | 00:00 ALL TASKS ALL TASKS ACTIVE TASKS TASKS IN WRAP UP" at bounding box center [170, 153] width 258 height 224
click at [234, 314] on span "HANG UP" at bounding box center [245, 312] width 56 height 13
click at [234, 313] on span "HANG UP" at bounding box center [245, 312] width 56 height 13
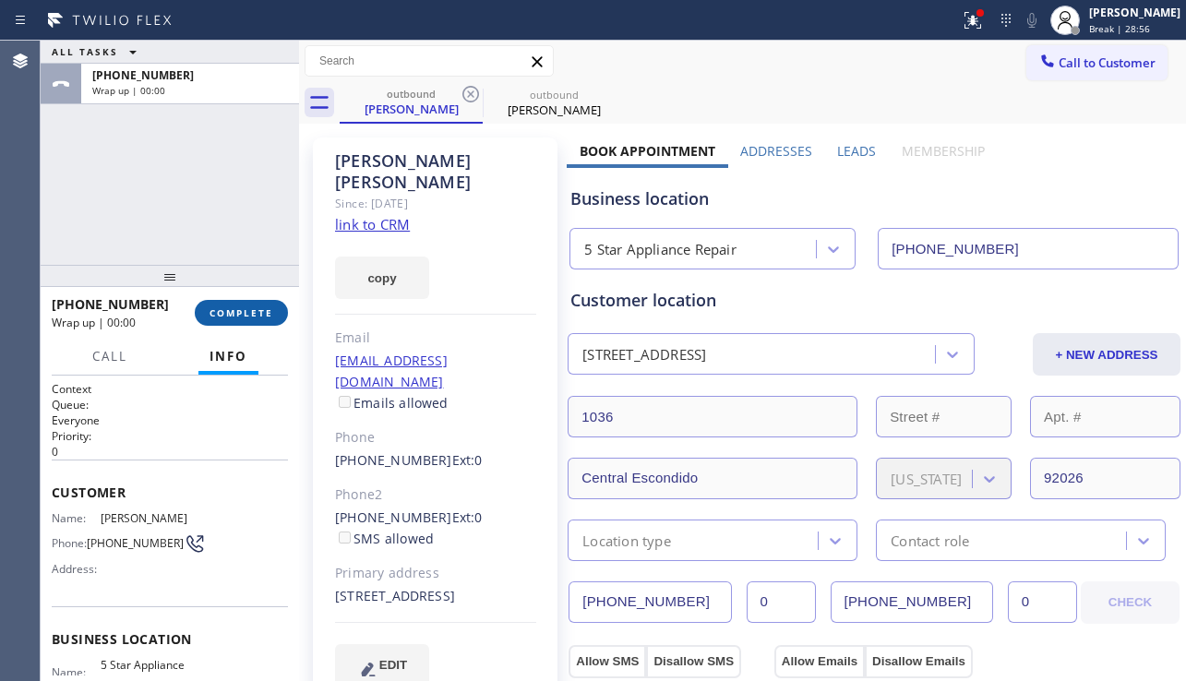
click at [234, 313] on span "COMPLETE" at bounding box center [242, 312] width 64 height 13
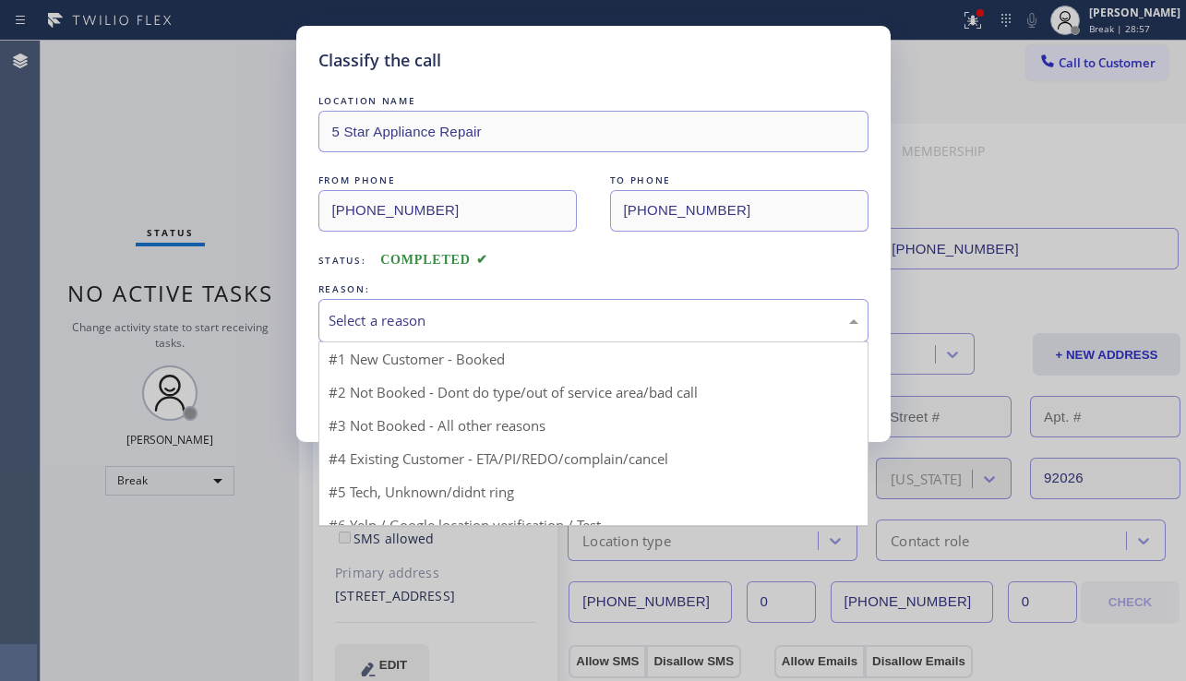
click at [451, 318] on div "Select a reason" at bounding box center [594, 320] width 530 height 21
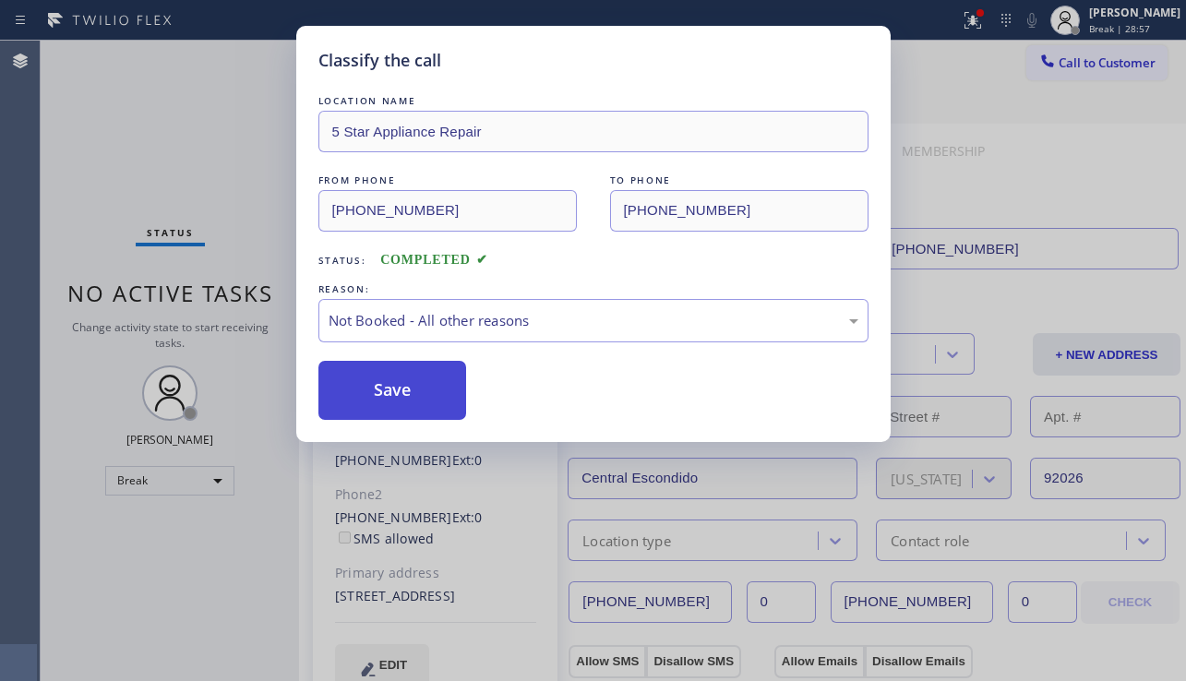
click at [430, 394] on button "Save" at bounding box center [392, 390] width 149 height 59
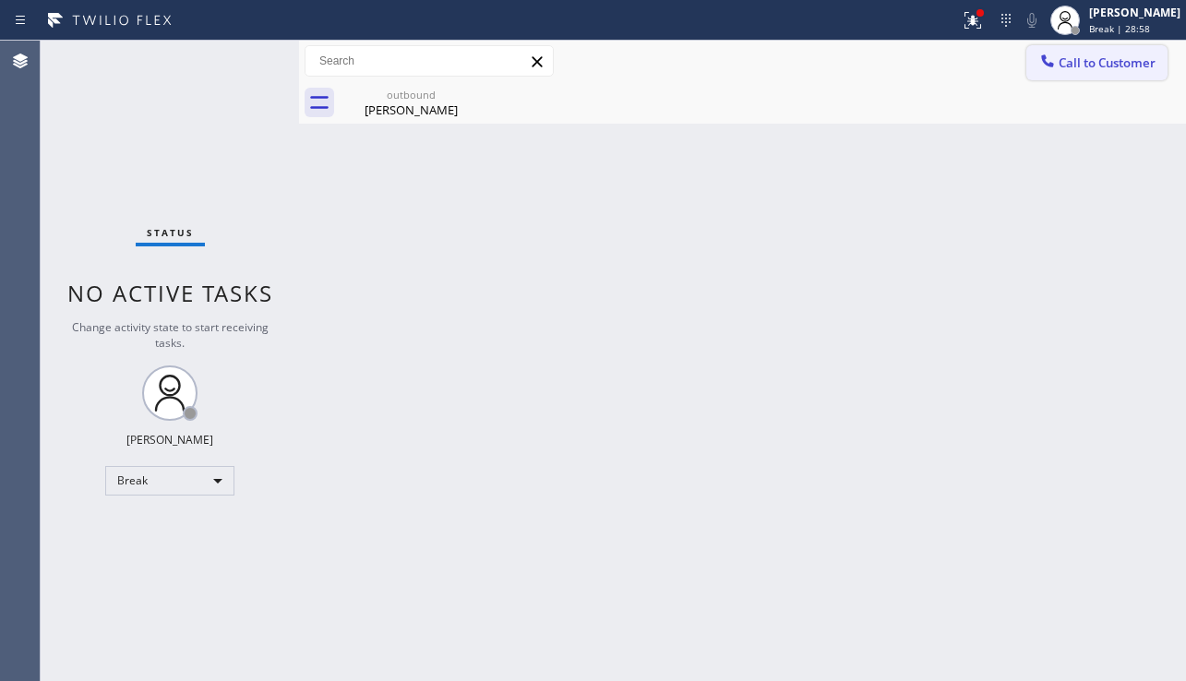
click at [1075, 66] on span "Call to Customer" at bounding box center [1107, 62] width 97 height 17
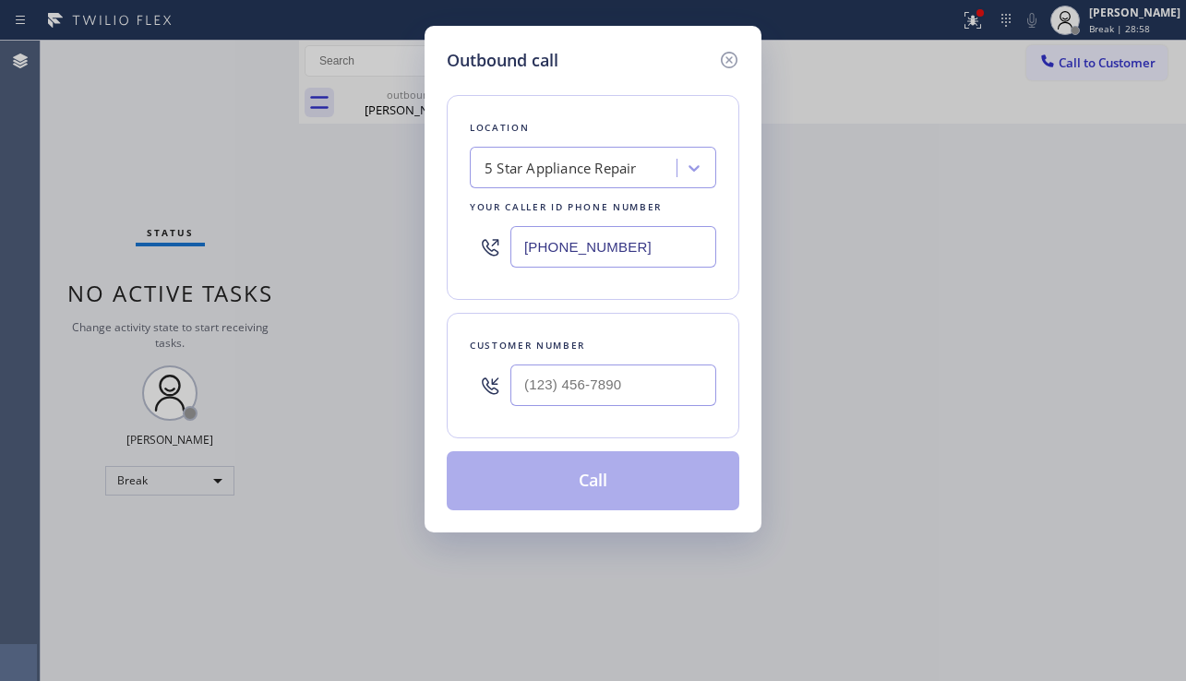
click at [644, 359] on div at bounding box center [613, 385] width 206 height 60
click at [640, 370] on input "(___) ___-____" at bounding box center [613, 386] width 206 height 42
paste input "562) 424-3525"
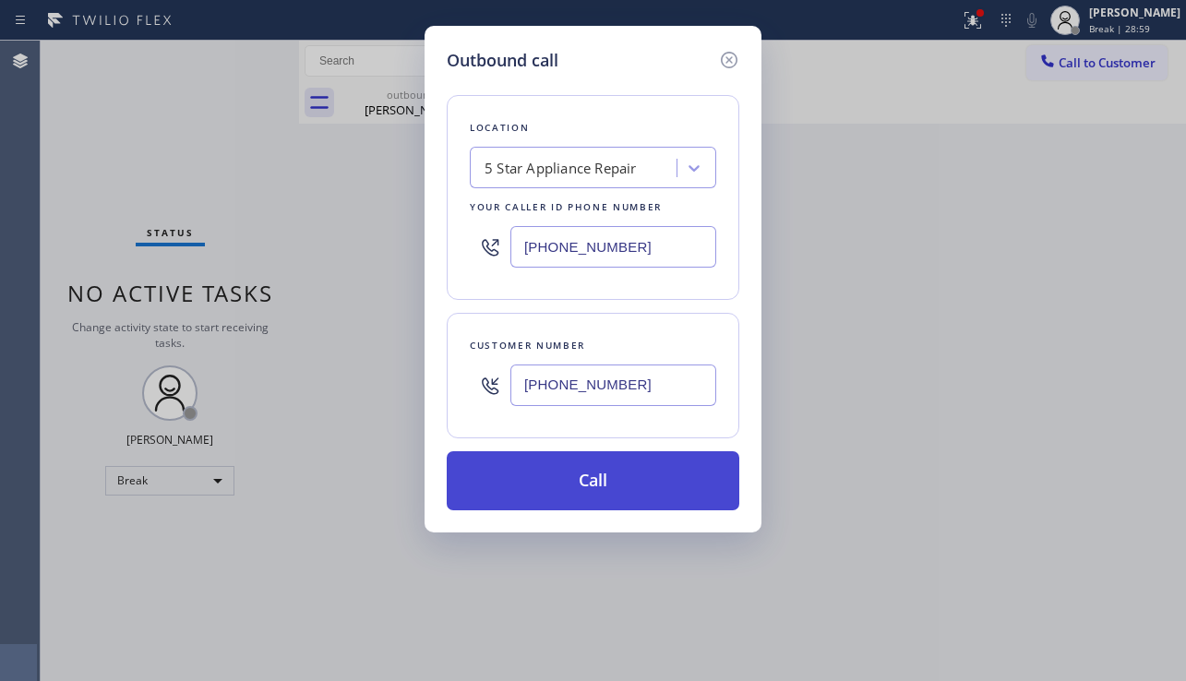
type input "[PHONE_NUMBER]"
click at [636, 477] on button "Call" at bounding box center [593, 480] width 293 height 59
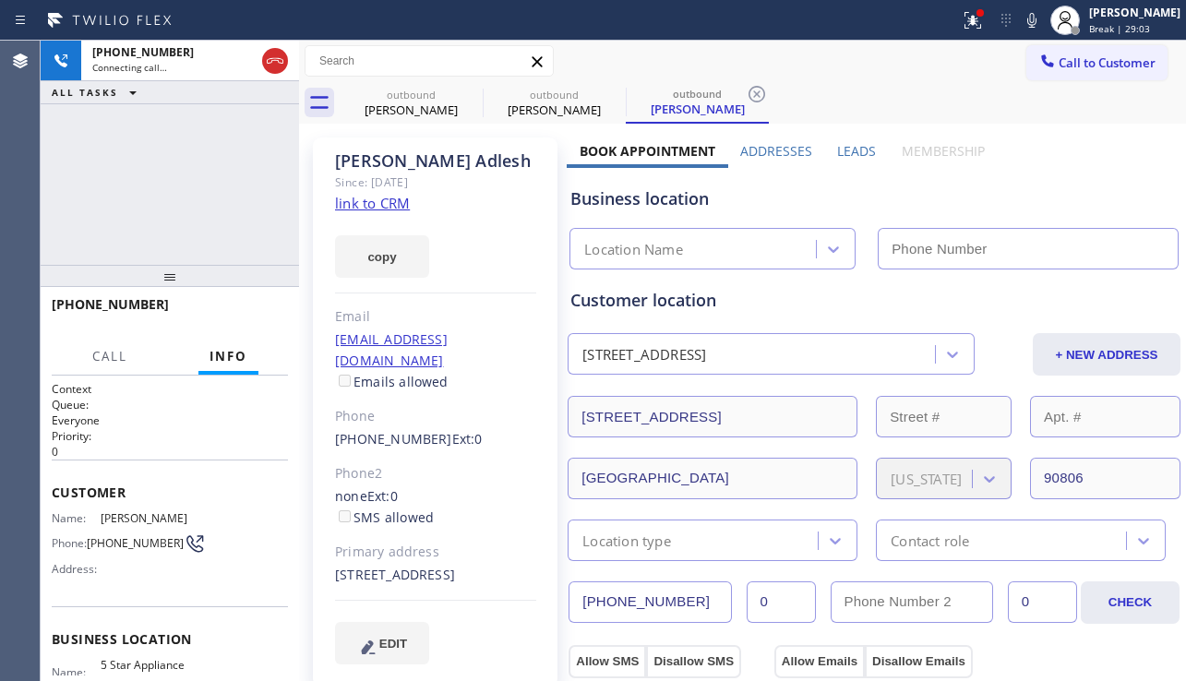
type input "[PHONE_NUMBER]"
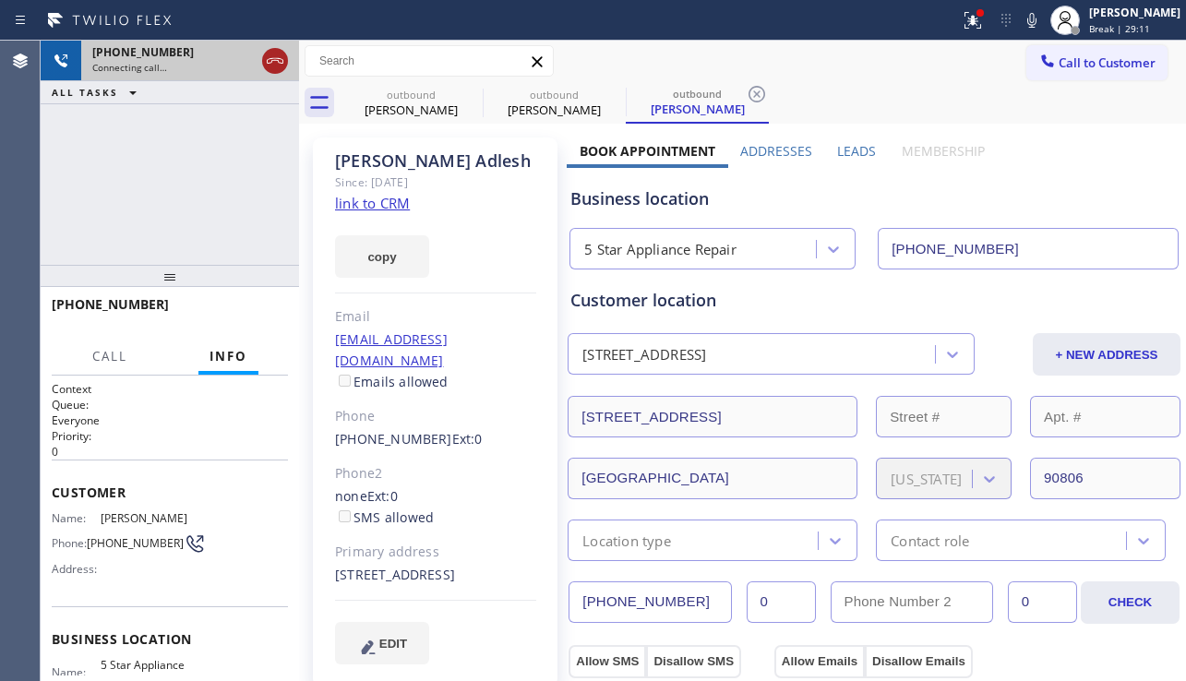
click at [273, 56] on icon at bounding box center [275, 61] width 22 height 22
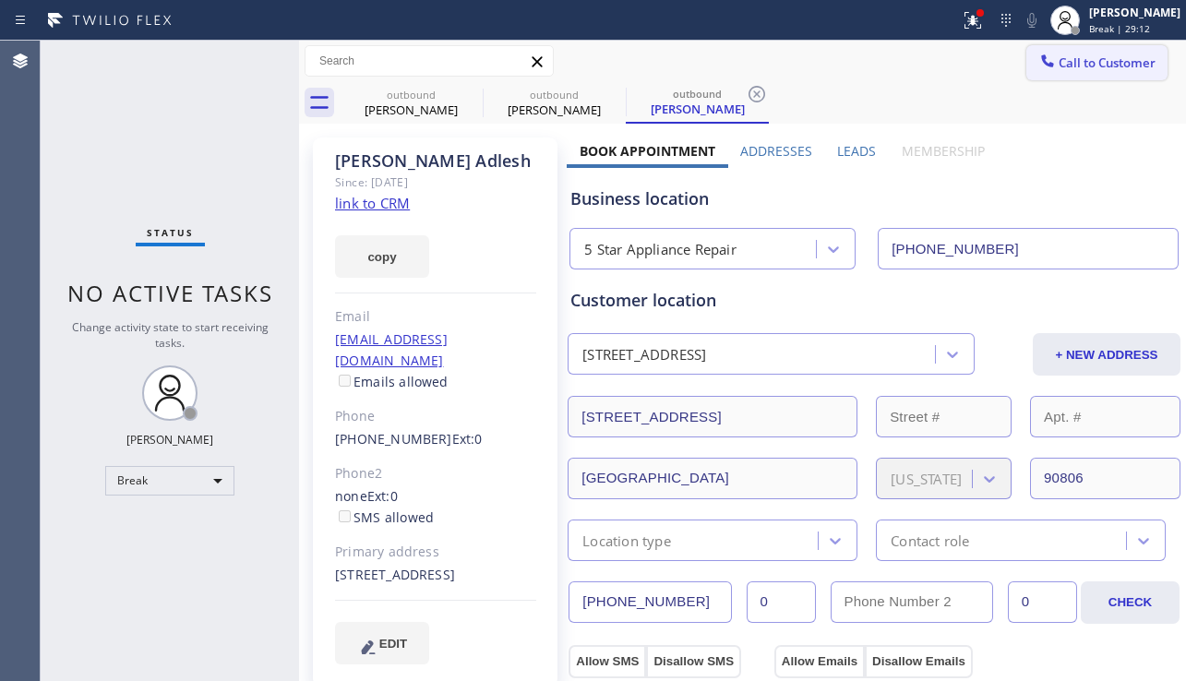
click at [1084, 50] on button "Call to Customer" at bounding box center [1097, 62] width 141 height 35
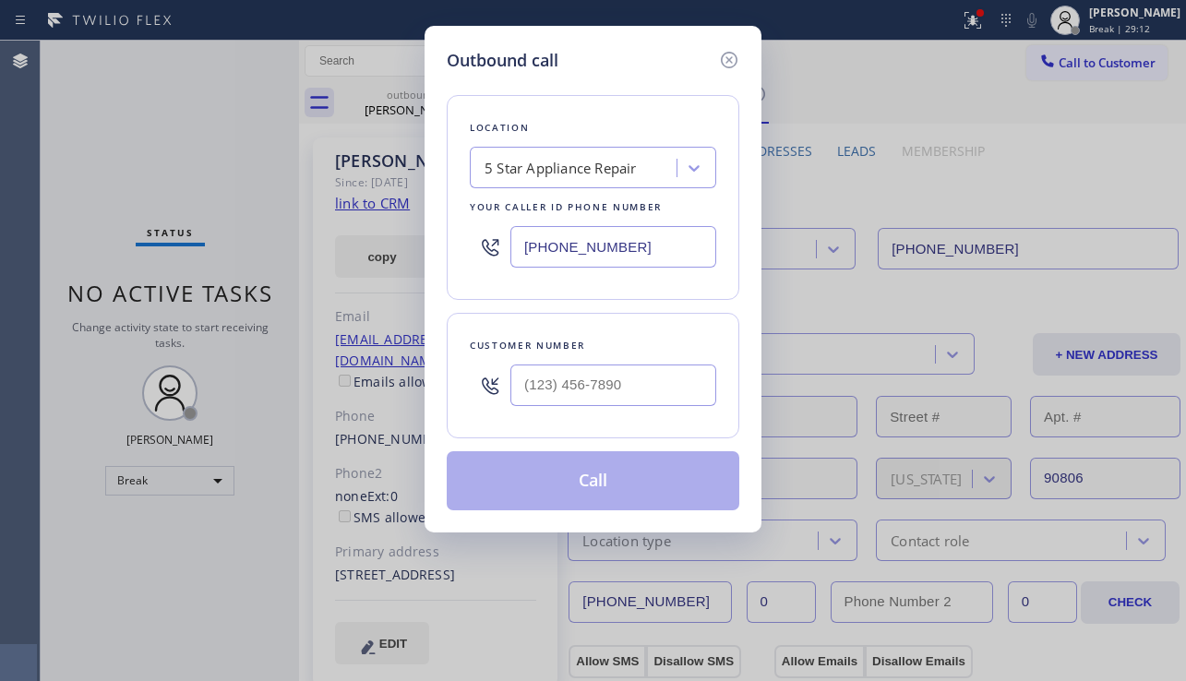
click at [544, 409] on div at bounding box center [613, 385] width 206 height 60
click at [550, 394] on input "(___) ___-____" at bounding box center [613, 386] width 206 height 42
paste input "323) 660-2365"
type input "[PHONE_NUMBER]"
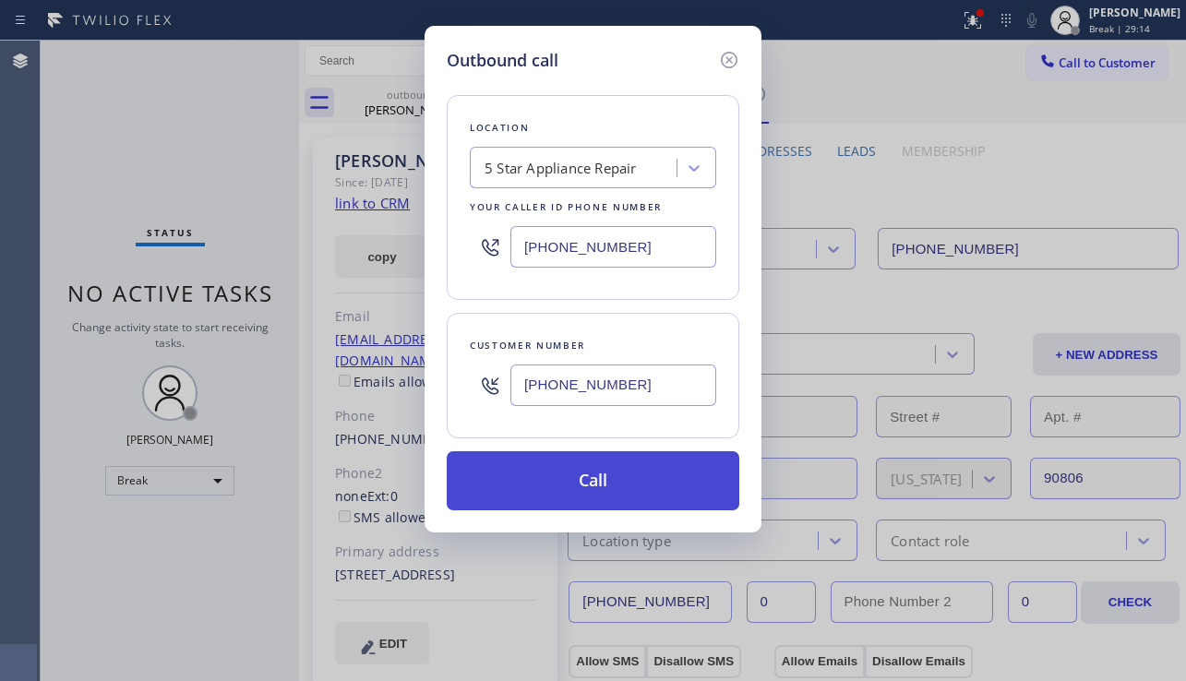
click at [598, 502] on button "Call" at bounding box center [593, 480] width 293 height 59
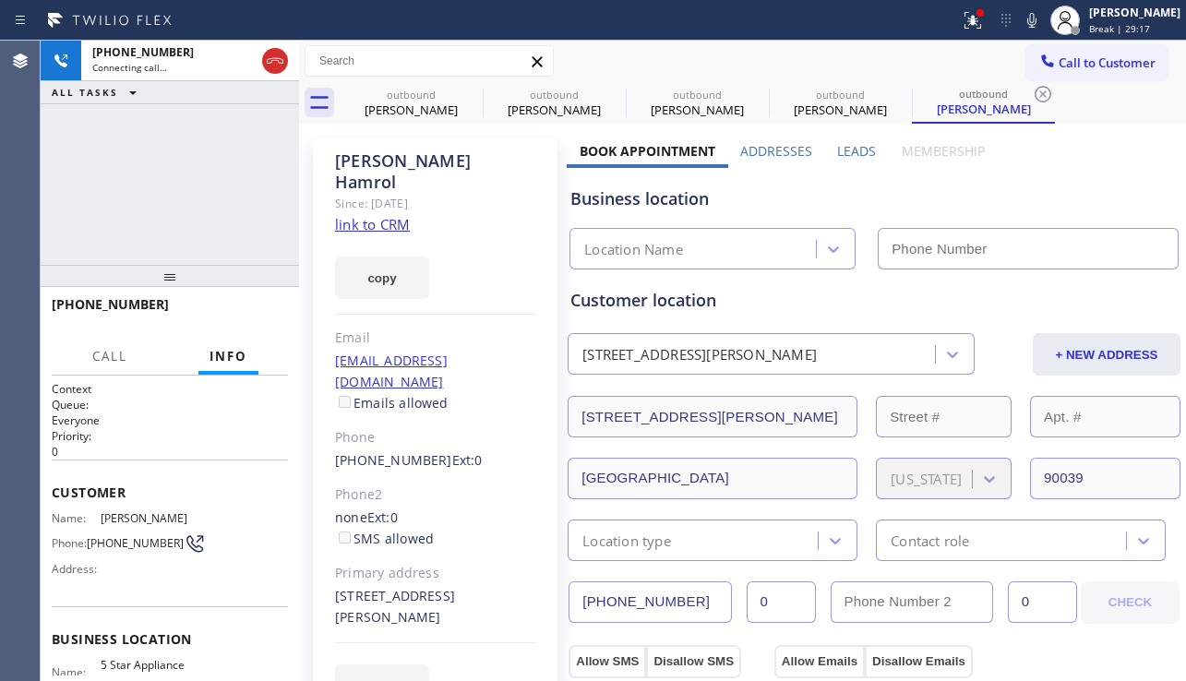
type input "[PHONE_NUMBER]"
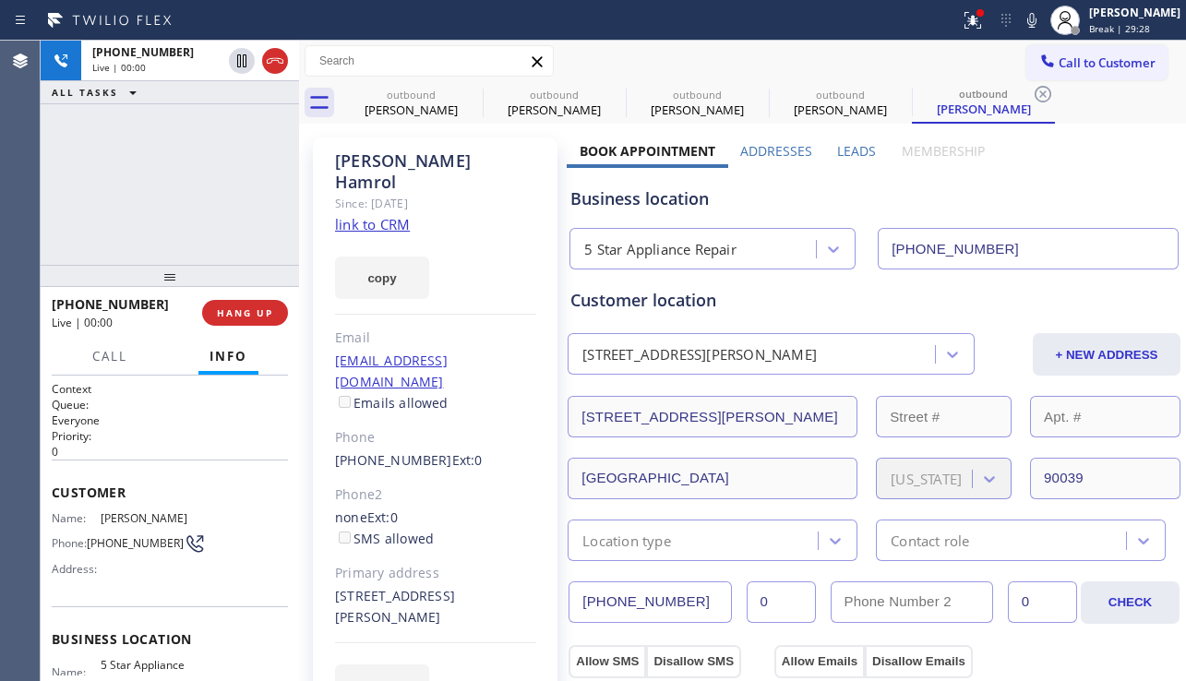
click at [988, 206] on div "Business location" at bounding box center [873, 198] width 607 height 25
click at [240, 312] on span "HANG UP" at bounding box center [245, 312] width 56 height 13
click at [240, 312] on span "COMPLETE" at bounding box center [242, 312] width 64 height 13
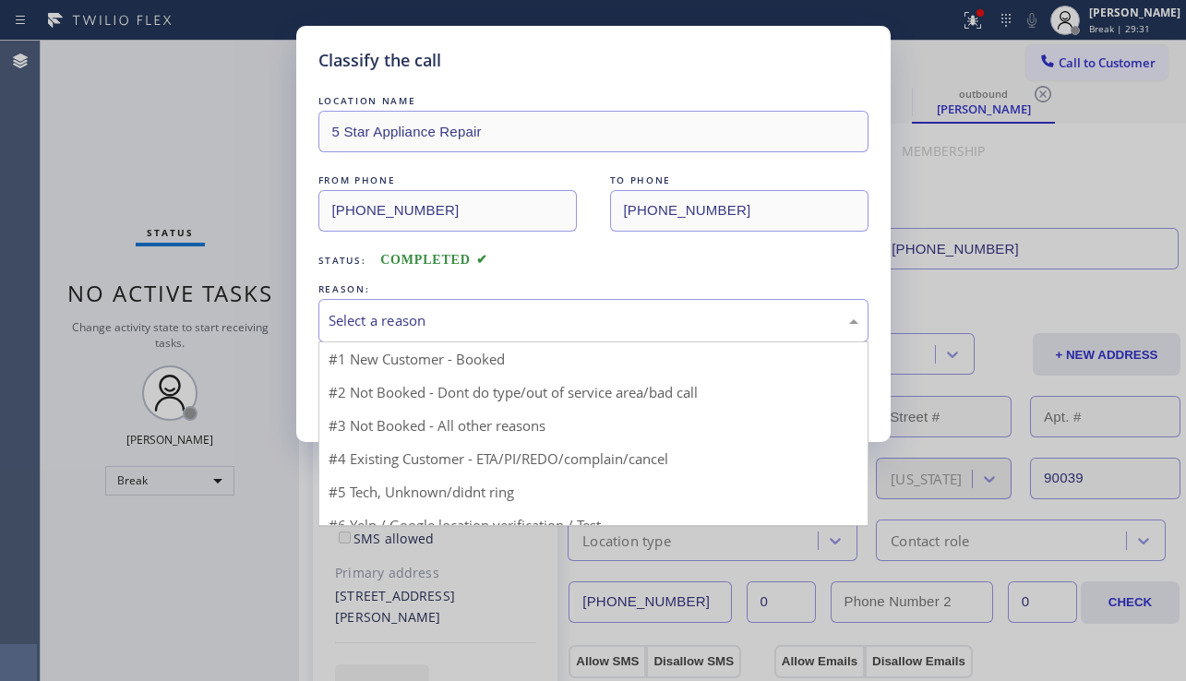
click at [424, 319] on div "Select a reason" at bounding box center [594, 320] width 530 height 21
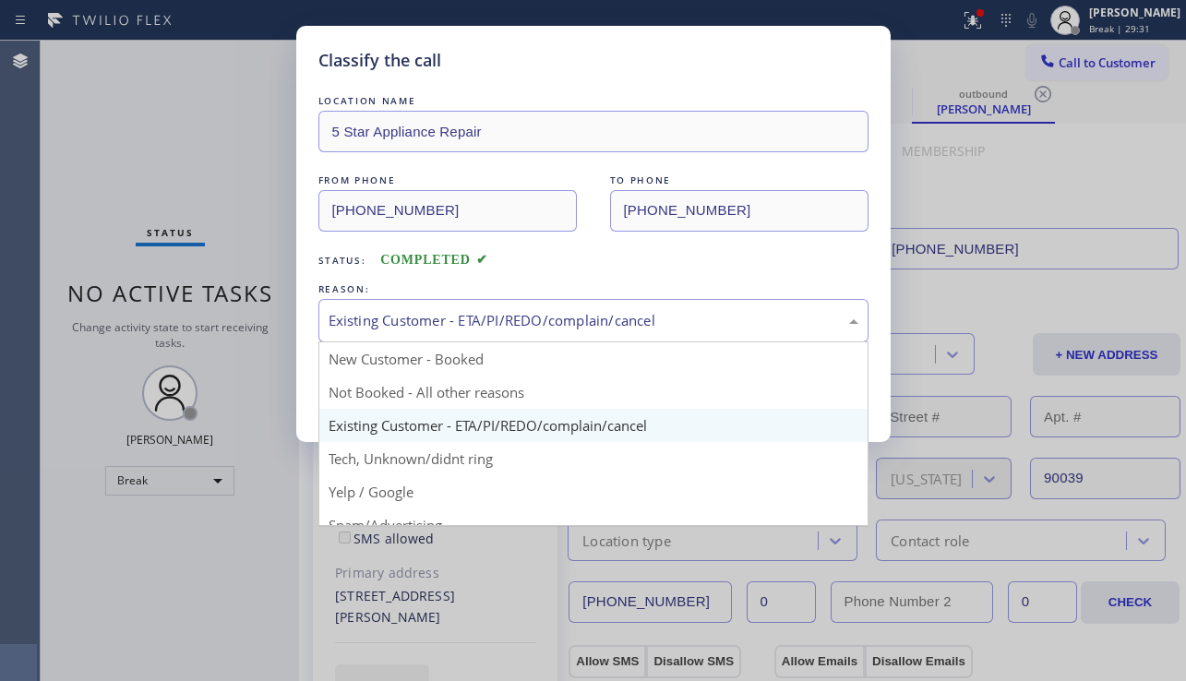
click at [498, 320] on div "Existing Customer - ETA/PI/REDO/complain/cancel" at bounding box center [594, 320] width 530 height 21
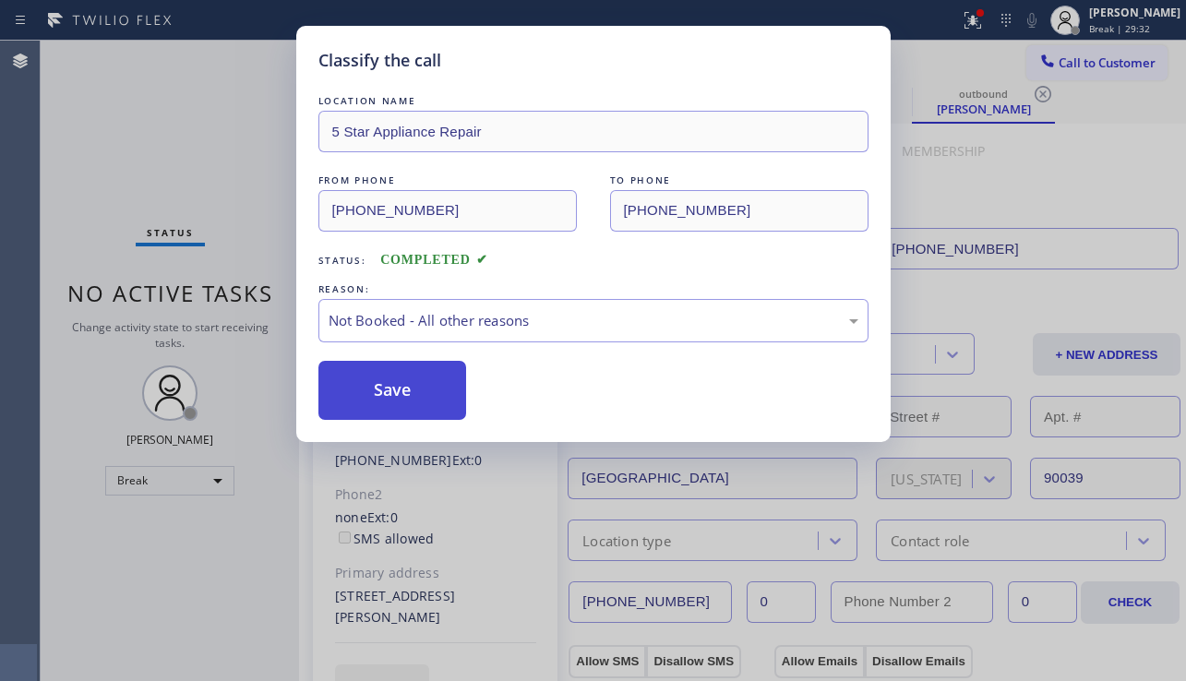
click at [378, 407] on button "Save" at bounding box center [392, 390] width 149 height 59
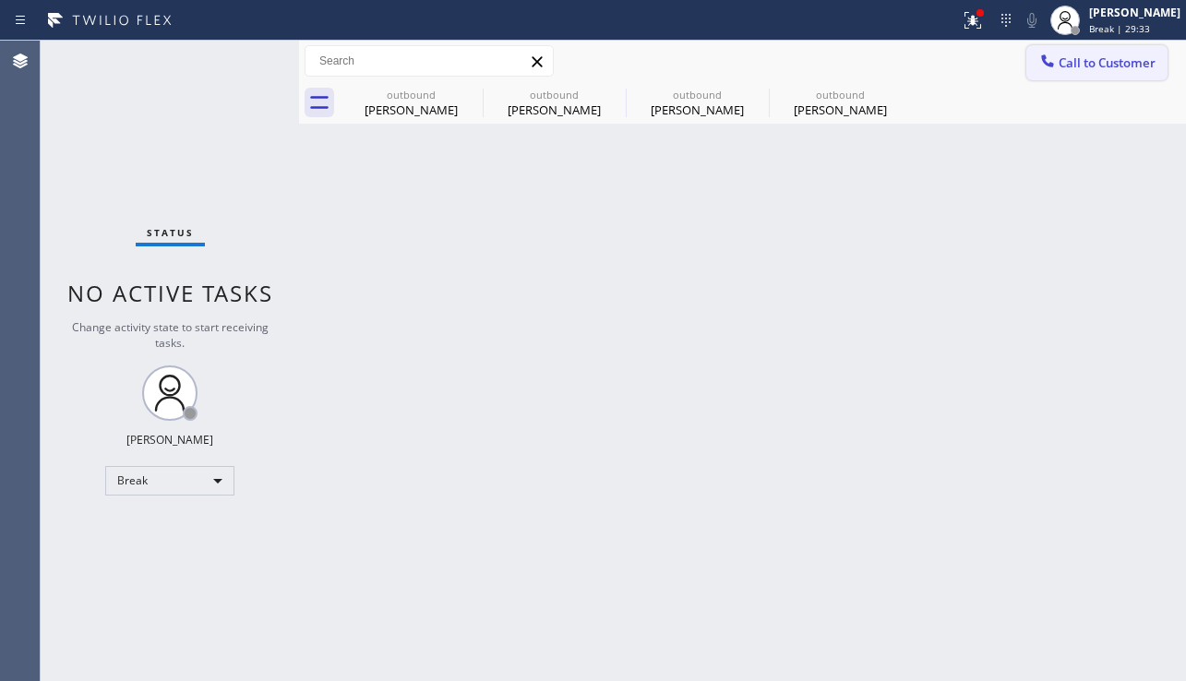
click at [1087, 72] on button "Call to Customer" at bounding box center [1097, 62] width 141 height 35
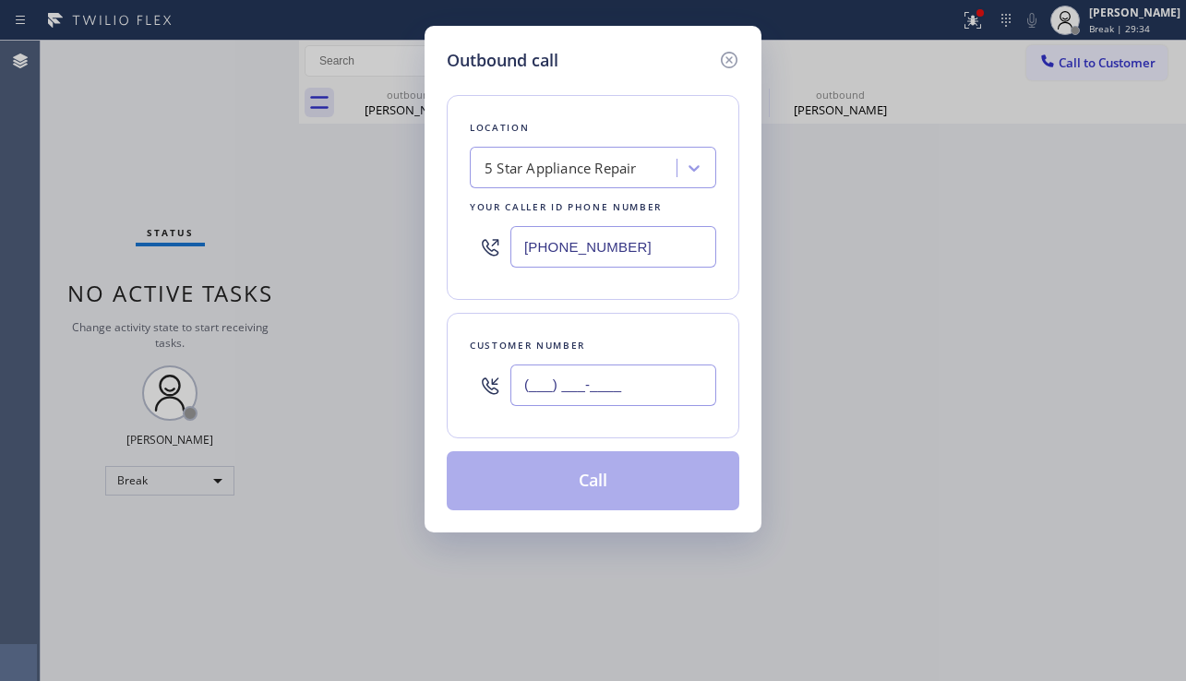
click at [596, 369] on input "(___) ___-____" at bounding box center [613, 386] width 206 height 42
paste input "425) 485-7755"
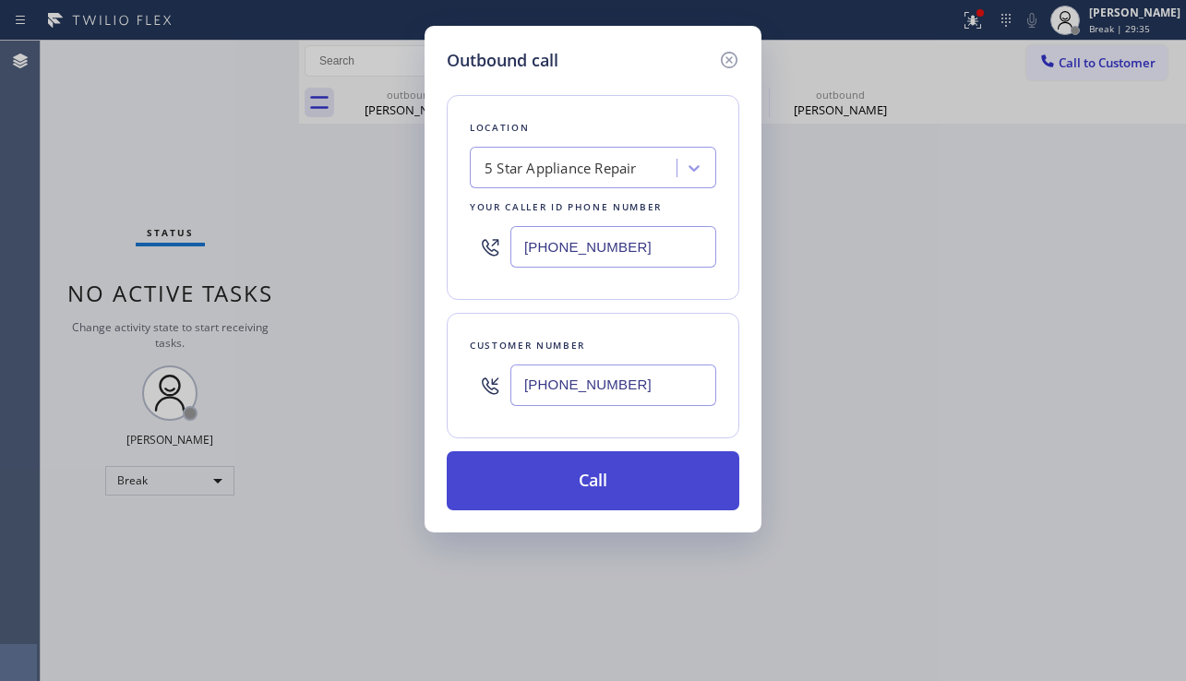
type input "[PHONE_NUMBER]"
click at [642, 497] on button "Call" at bounding box center [593, 480] width 293 height 59
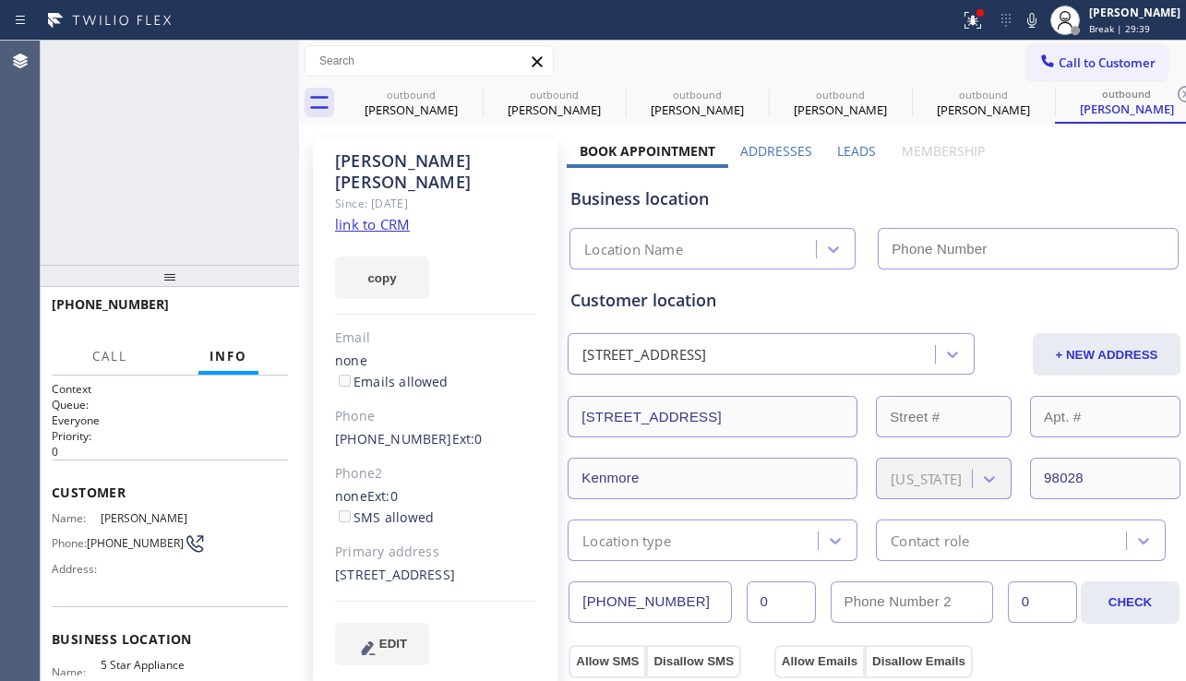
type input "[PHONE_NUMBER]"
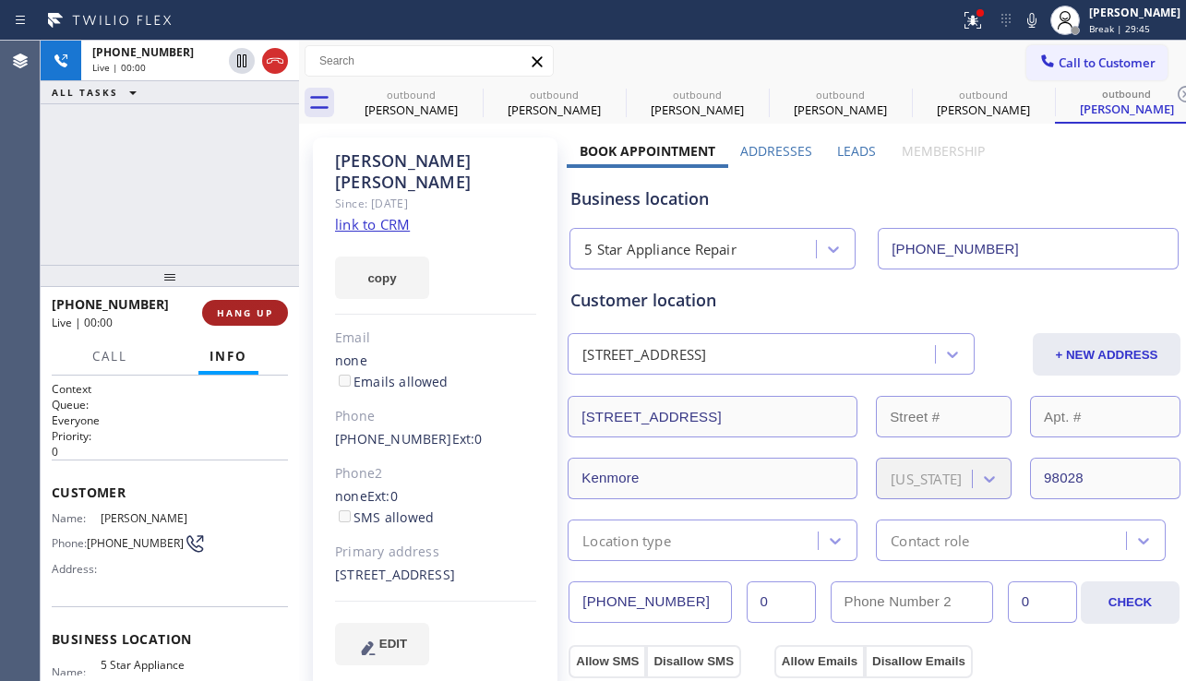
click at [249, 300] on button "HANG UP" at bounding box center [245, 313] width 86 height 26
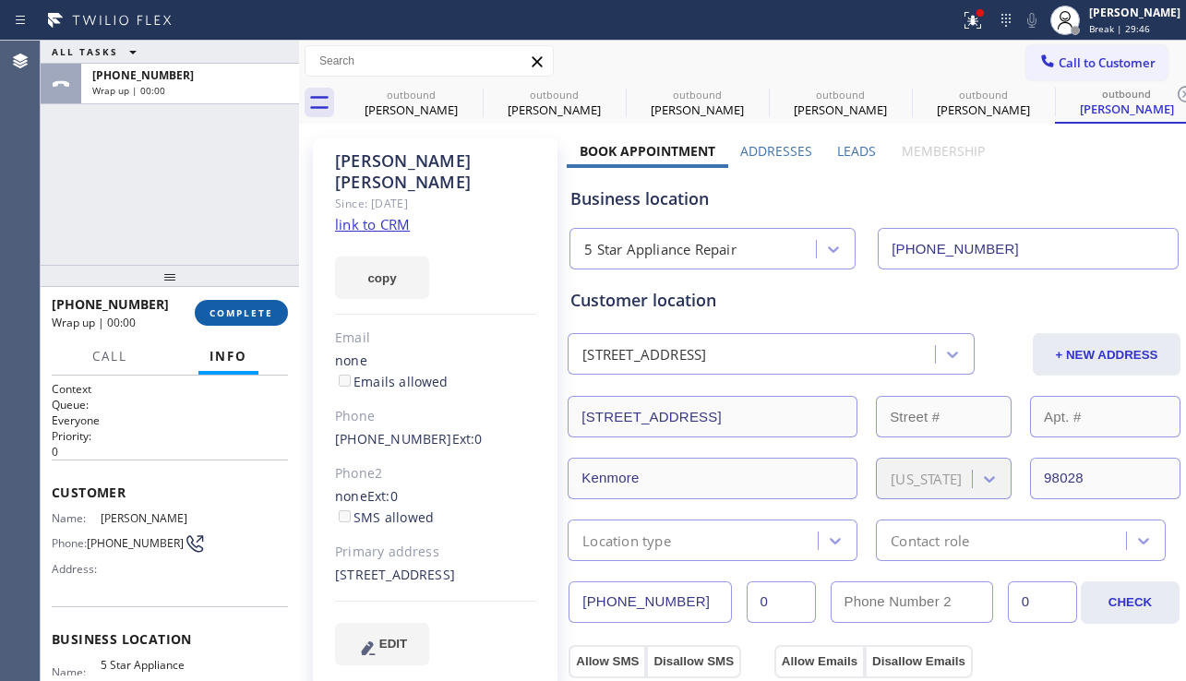
click at [249, 300] on button "COMPLETE" at bounding box center [241, 313] width 93 height 26
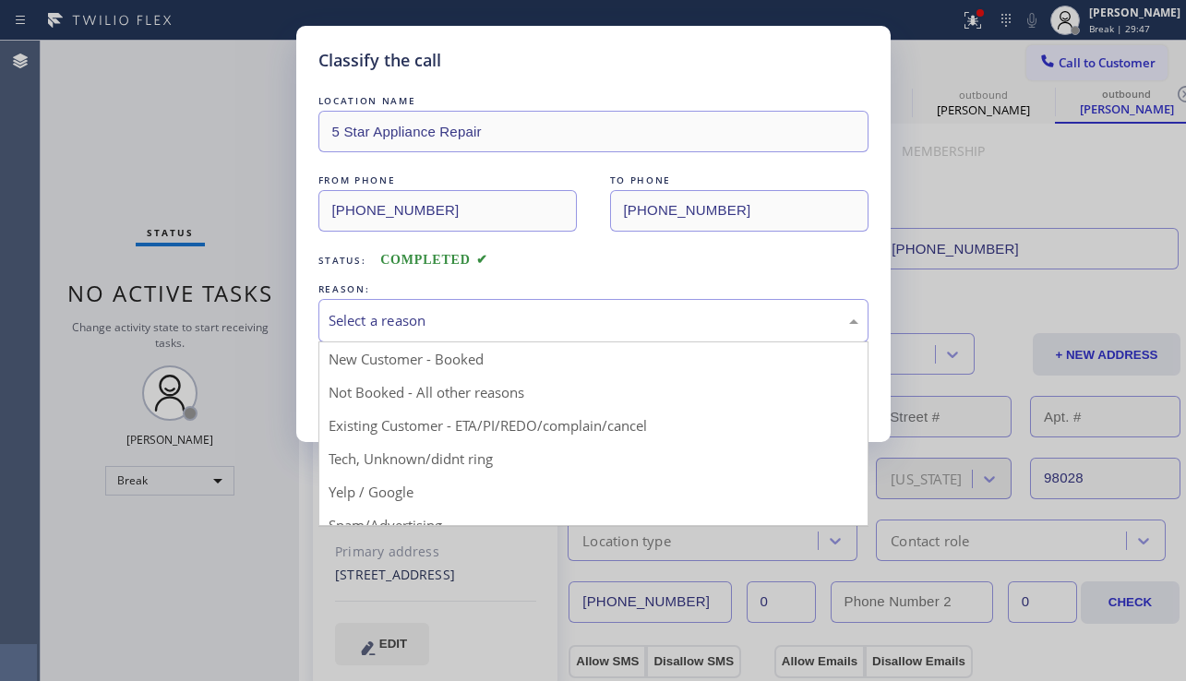
click at [501, 329] on div "Select a reason" at bounding box center [594, 320] width 530 height 21
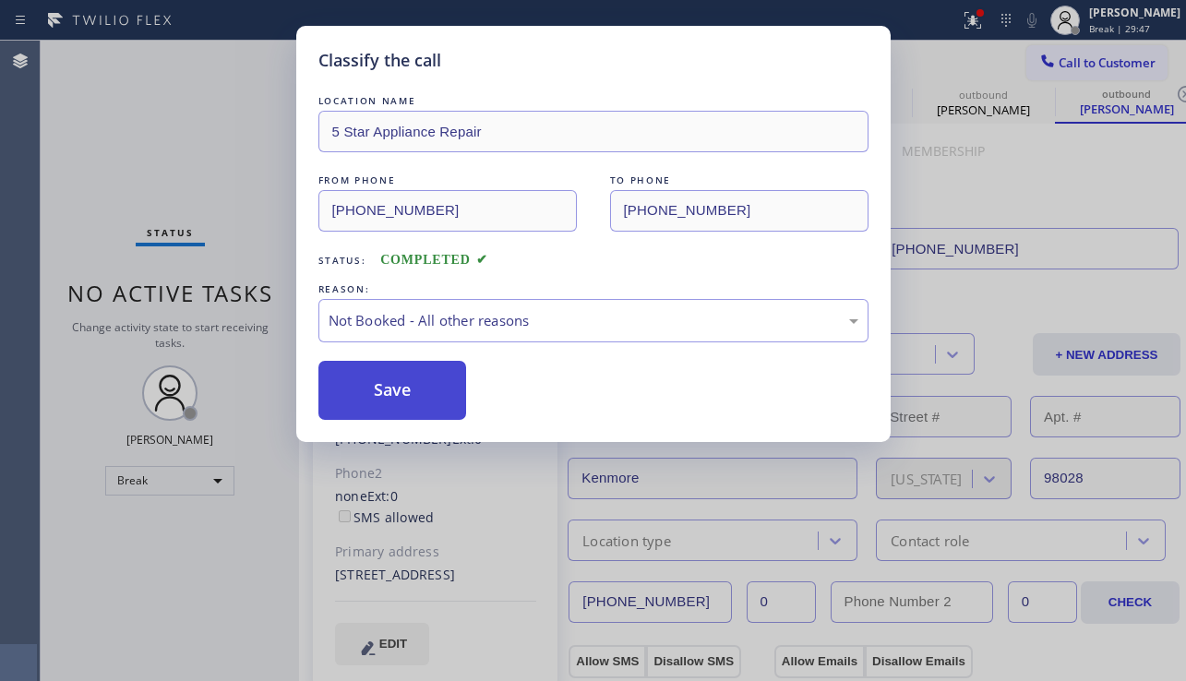
click at [382, 382] on button "Save" at bounding box center [392, 390] width 149 height 59
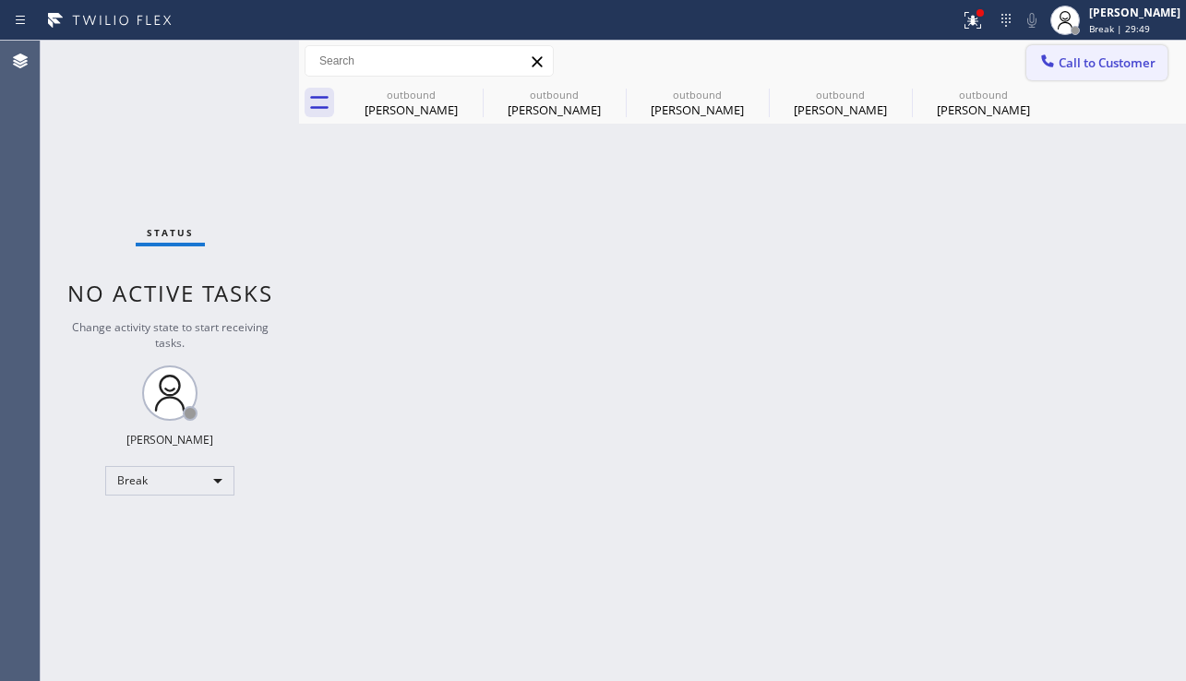
click at [1070, 66] on span "Call to Customer" at bounding box center [1107, 62] width 97 height 17
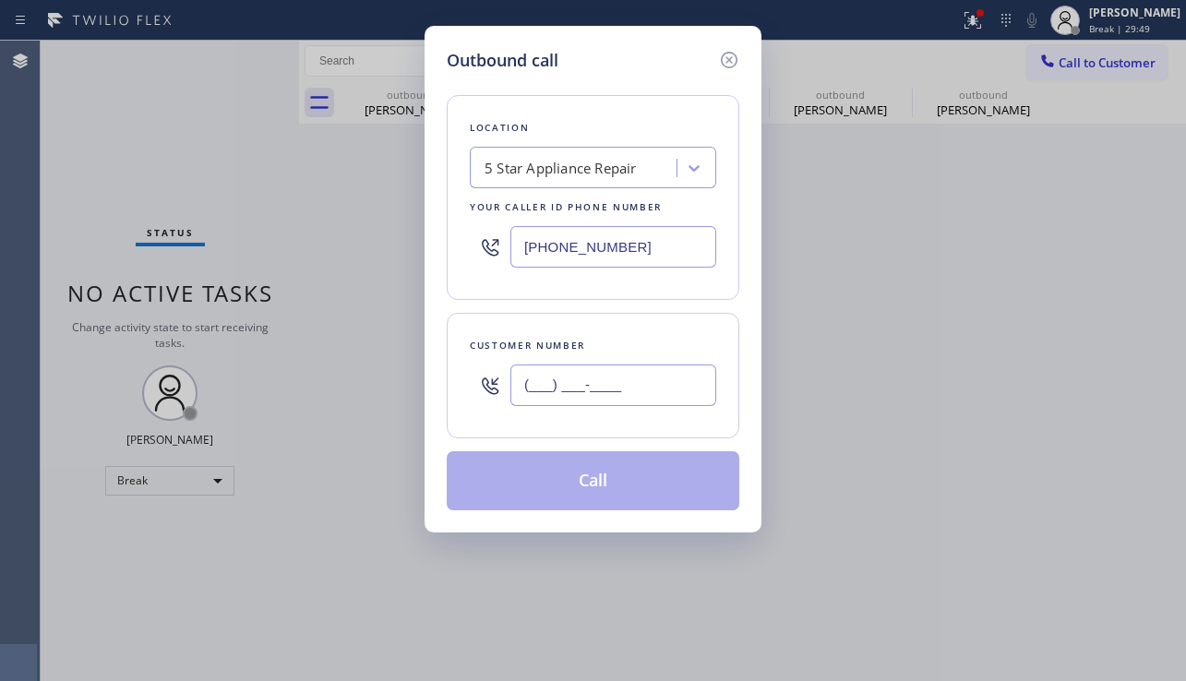
click at [627, 377] on input "(___) ___-____" at bounding box center [613, 386] width 206 height 42
paste input "267) 200-6278"
type input "[PHONE_NUMBER]"
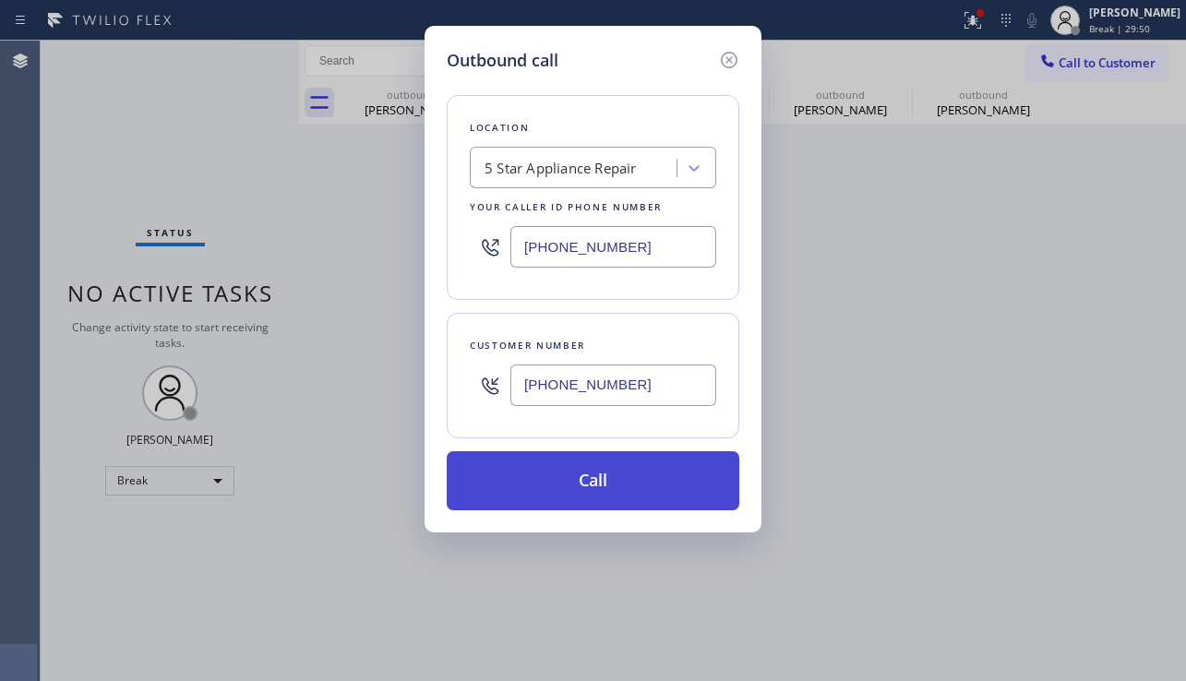
click at [617, 481] on button "Call" at bounding box center [593, 480] width 293 height 59
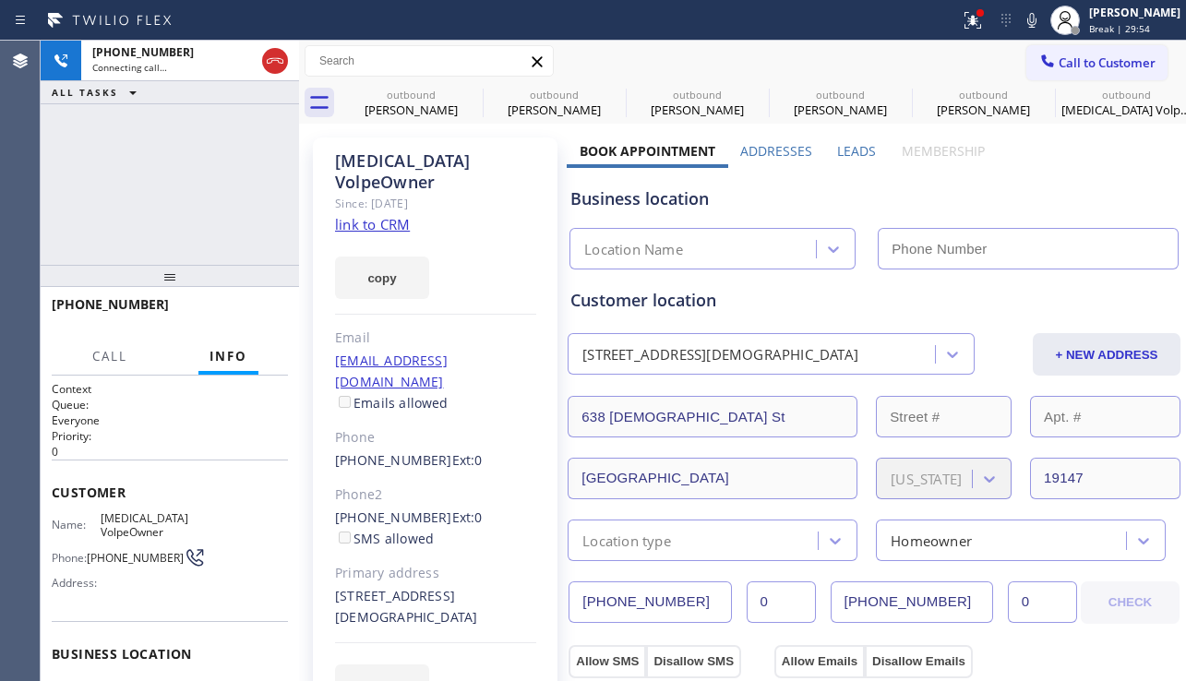
type input "[PHONE_NUMBER]"
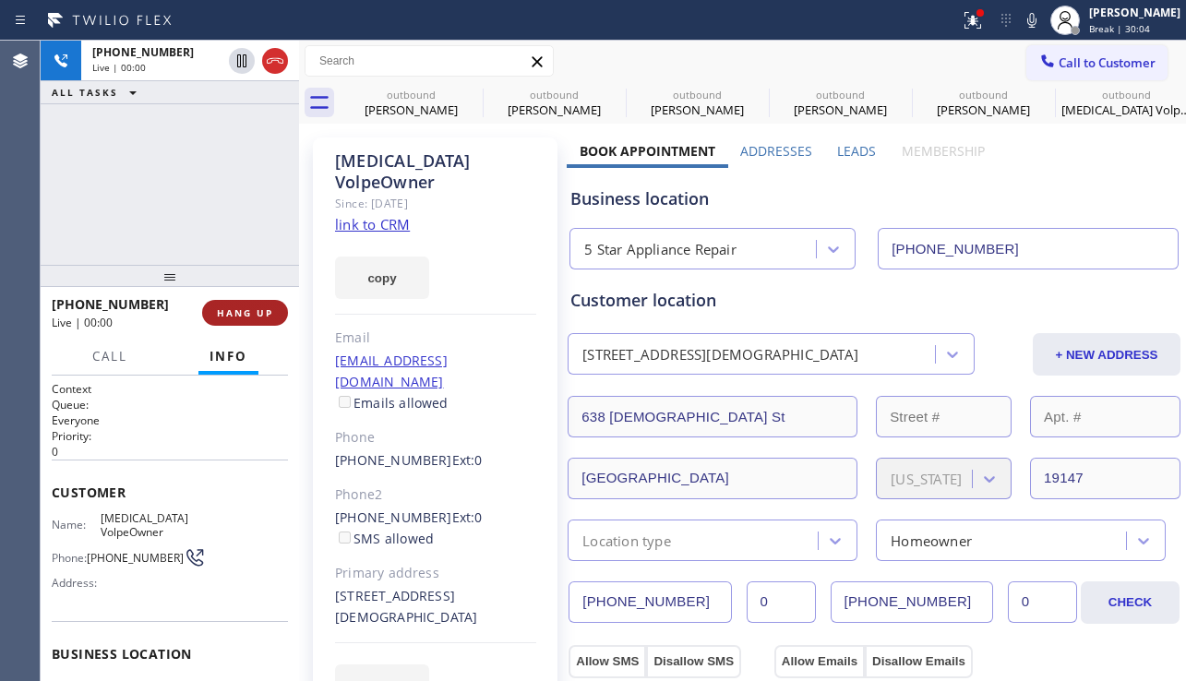
click at [235, 303] on button "HANG UP" at bounding box center [245, 313] width 86 height 26
click at [236, 303] on button "HANG UP" at bounding box center [245, 313] width 86 height 26
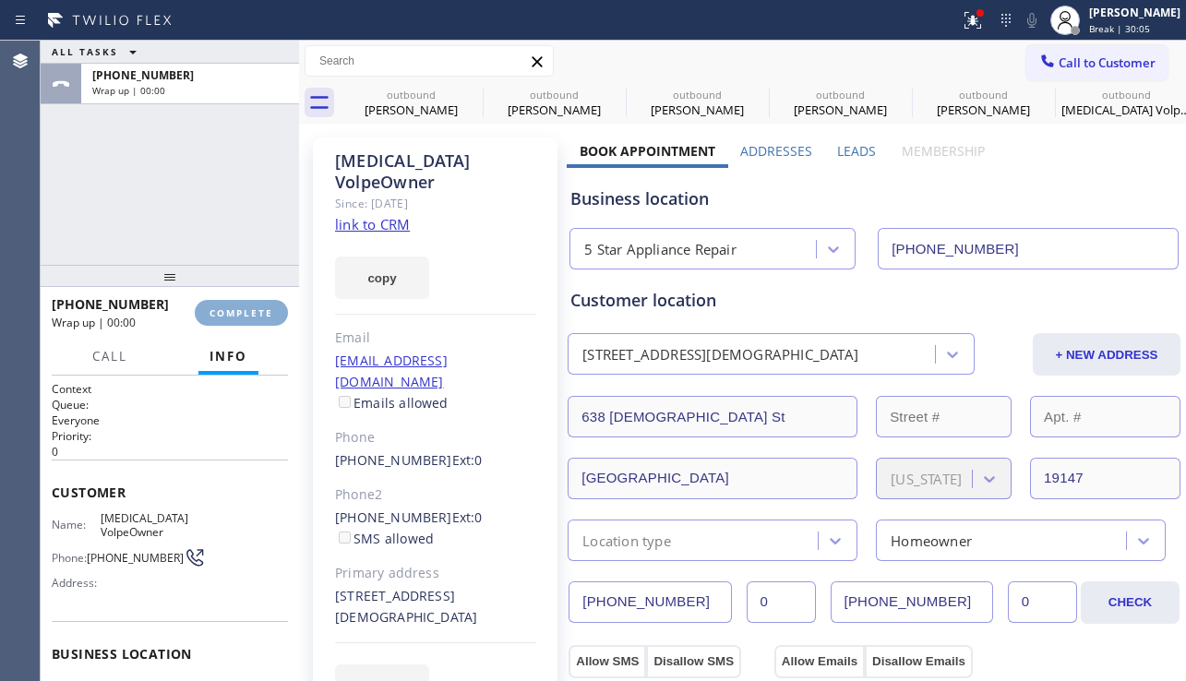
click at [235, 306] on span "COMPLETE" at bounding box center [242, 312] width 64 height 13
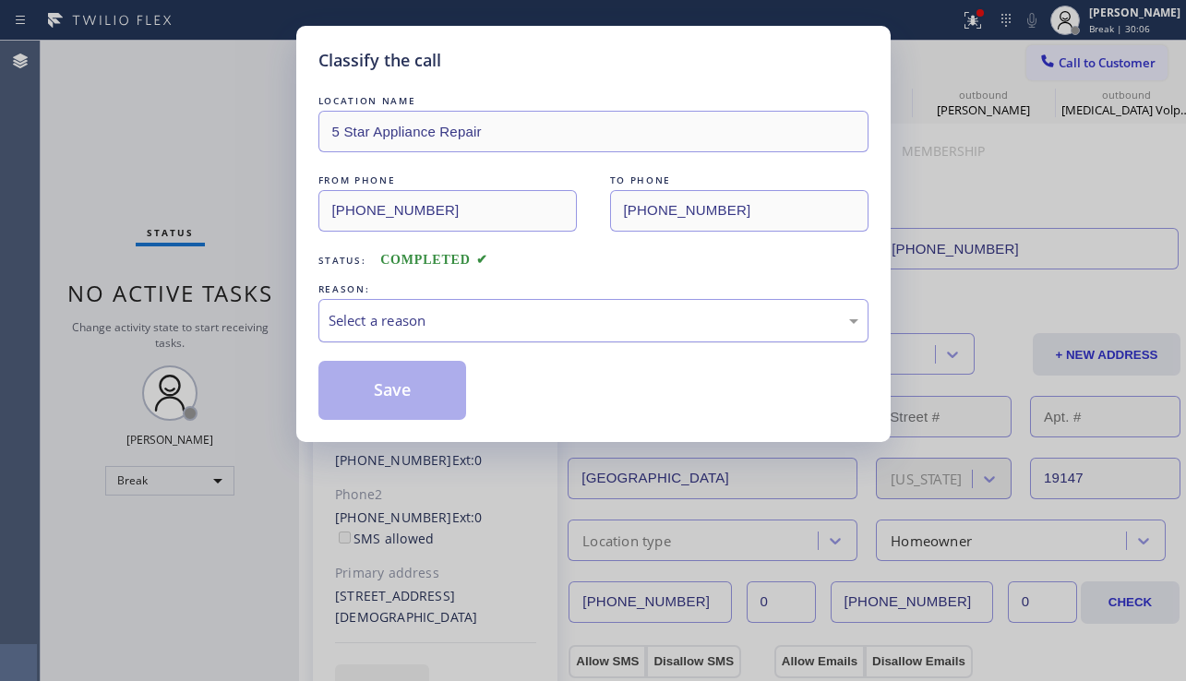
click at [436, 320] on div "Select a reason" at bounding box center [594, 320] width 530 height 21
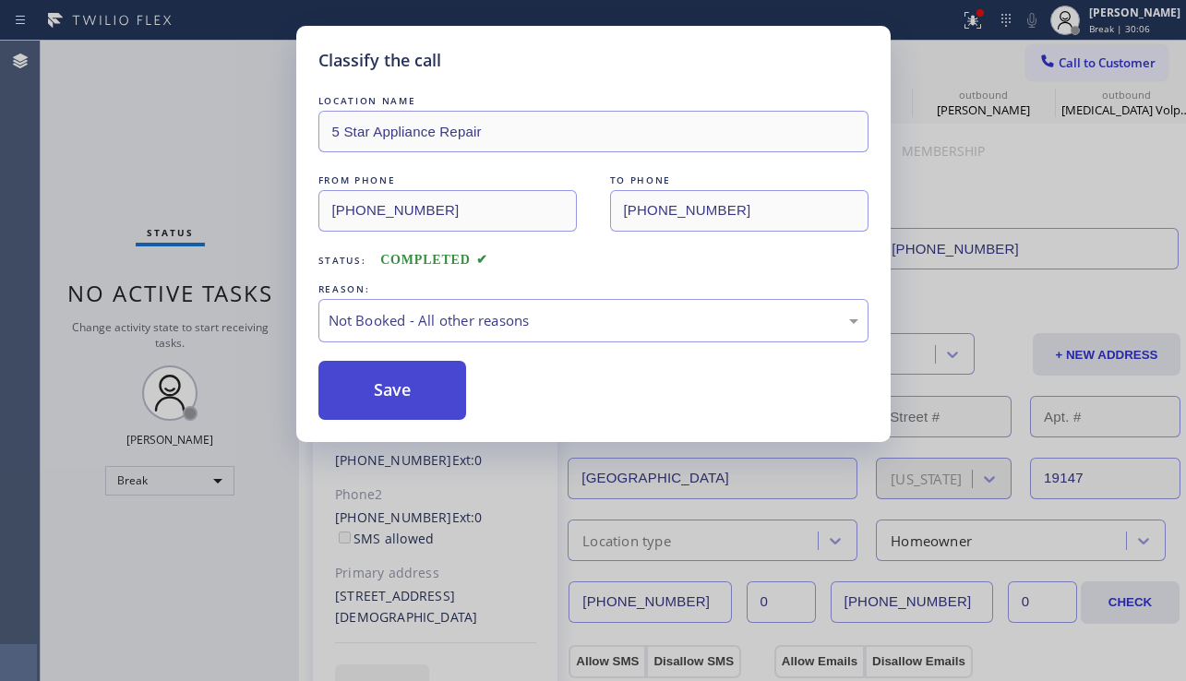
click at [388, 390] on button "Save" at bounding box center [392, 390] width 149 height 59
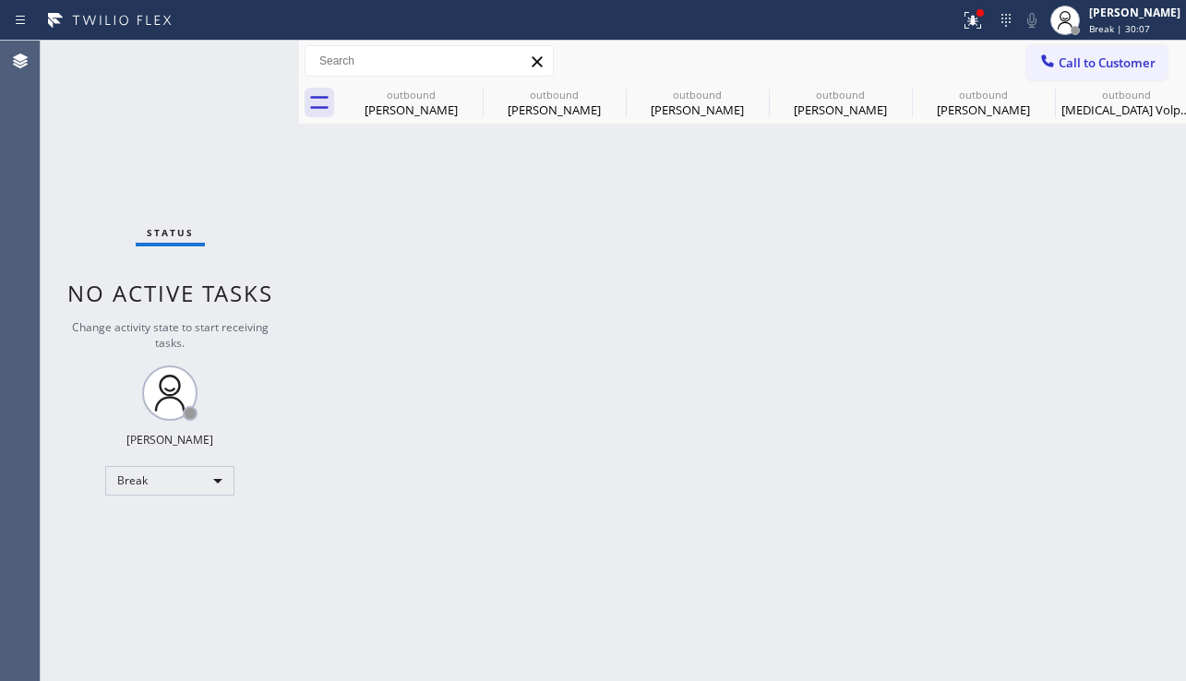
click at [1041, 65] on icon at bounding box center [1048, 61] width 18 height 18
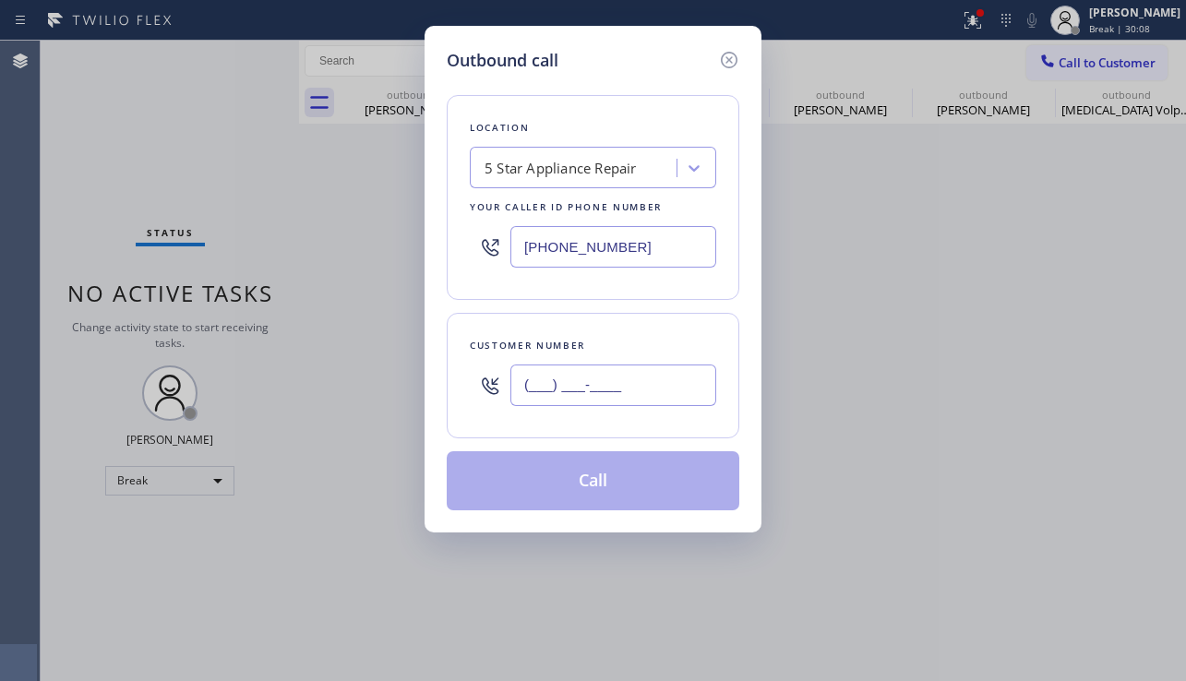
click at [647, 397] on input "(___) ___-____" at bounding box center [613, 386] width 206 height 42
paste input "771) 218-3419"
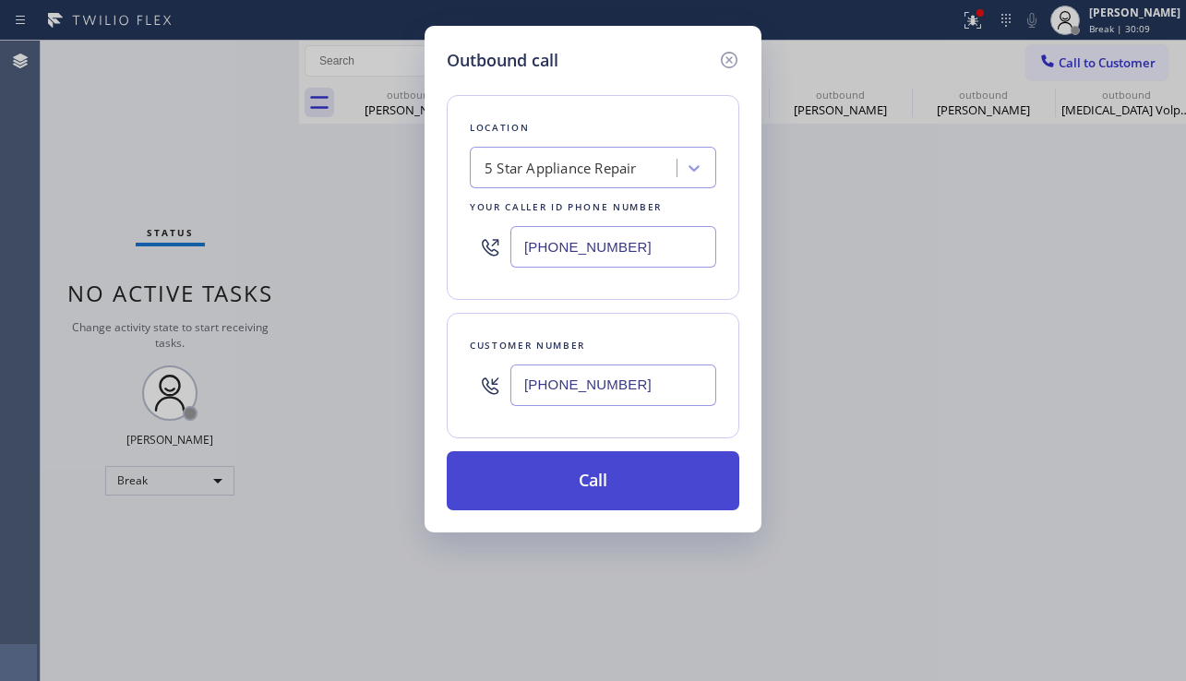
type input "[PHONE_NUMBER]"
click at [611, 467] on button "Call" at bounding box center [593, 480] width 293 height 59
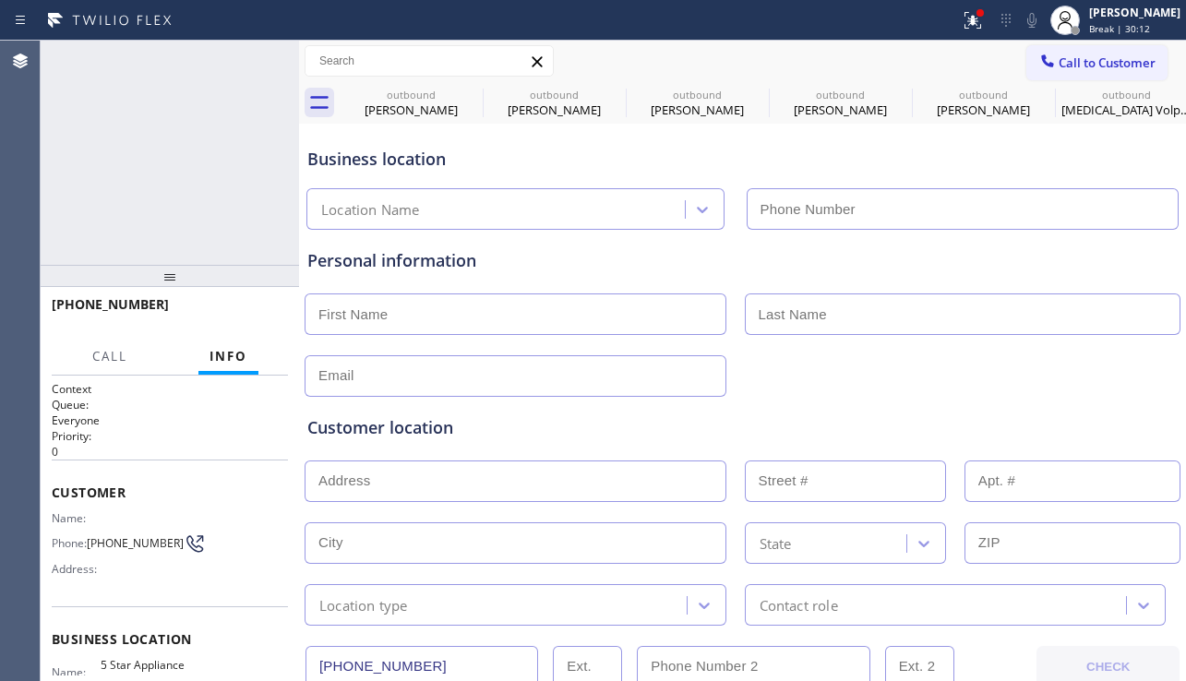
type input "[PHONE_NUMBER]"
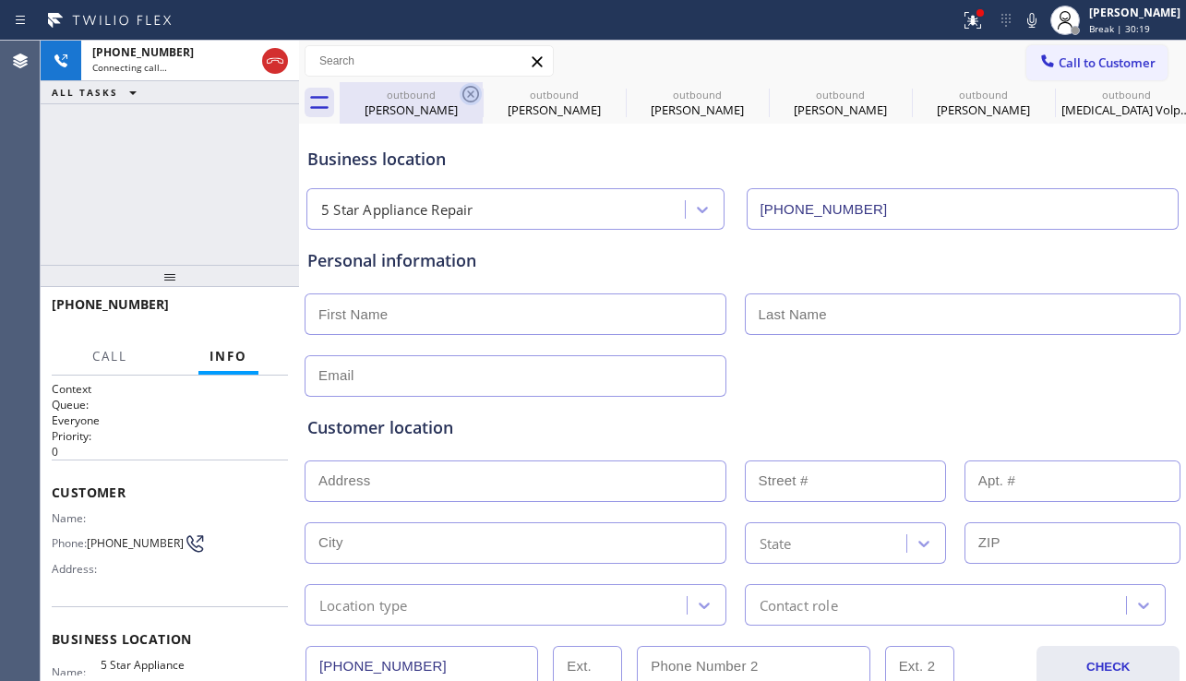
click at [470, 93] on icon at bounding box center [470, 94] width 17 height 17
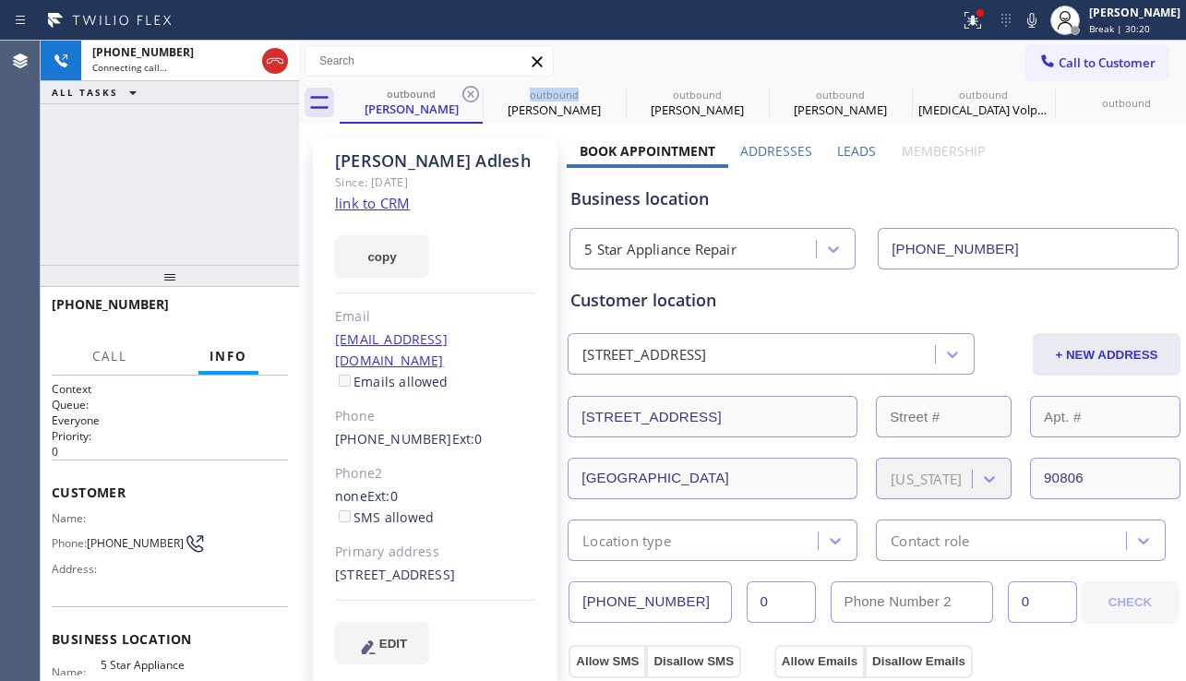
click at [470, 93] on icon at bounding box center [470, 94] width 17 height 17
click at [0, 0] on icon at bounding box center [0, 0] width 0 height 0
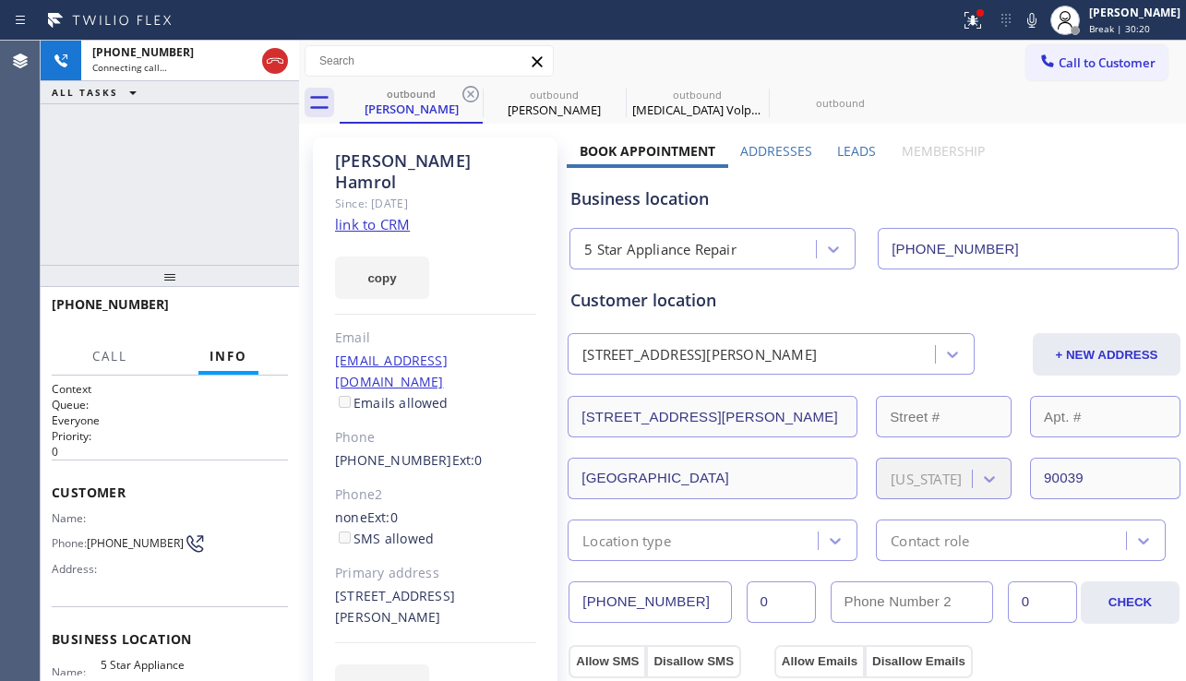
click at [470, 93] on icon at bounding box center [470, 94] width 17 height 17
click at [0, 0] on icon at bounding box center [0, 0] width 0 height 0
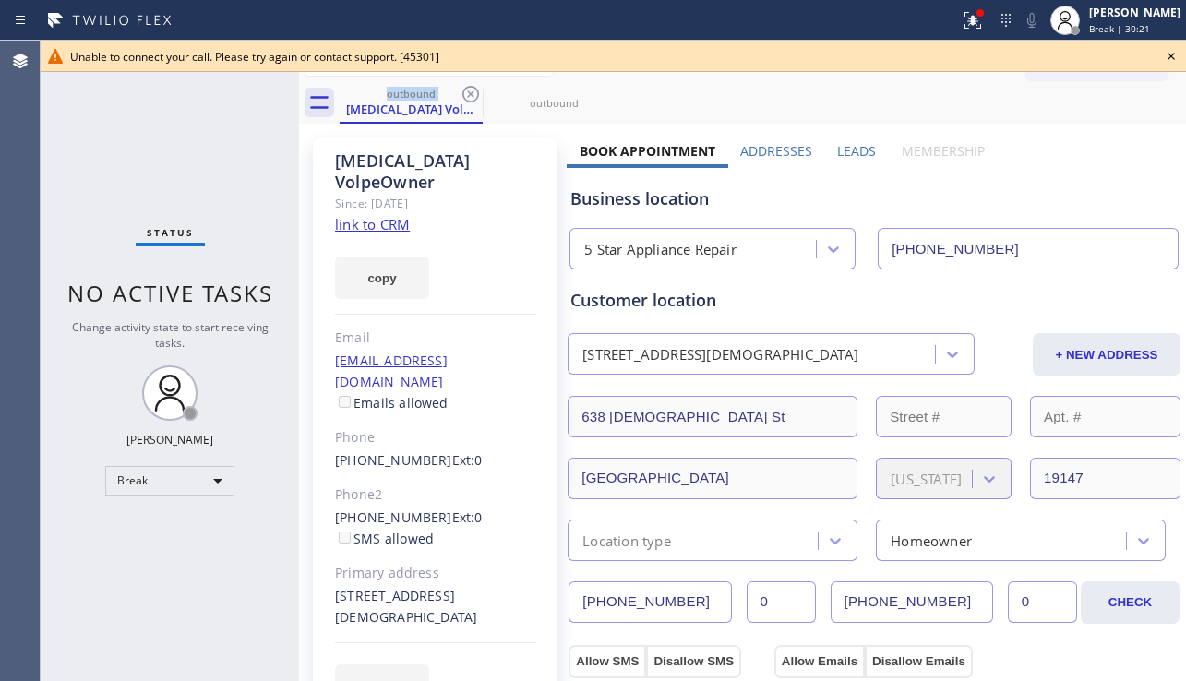
drag, startPoint x: 1129, startPoint y: 74, endPoint x: 979, endPoint y: 118, distance: 156.9
click at [1128, 74] on button "Call to Customer" at bounding box center [1097, 62] width 141 height 35
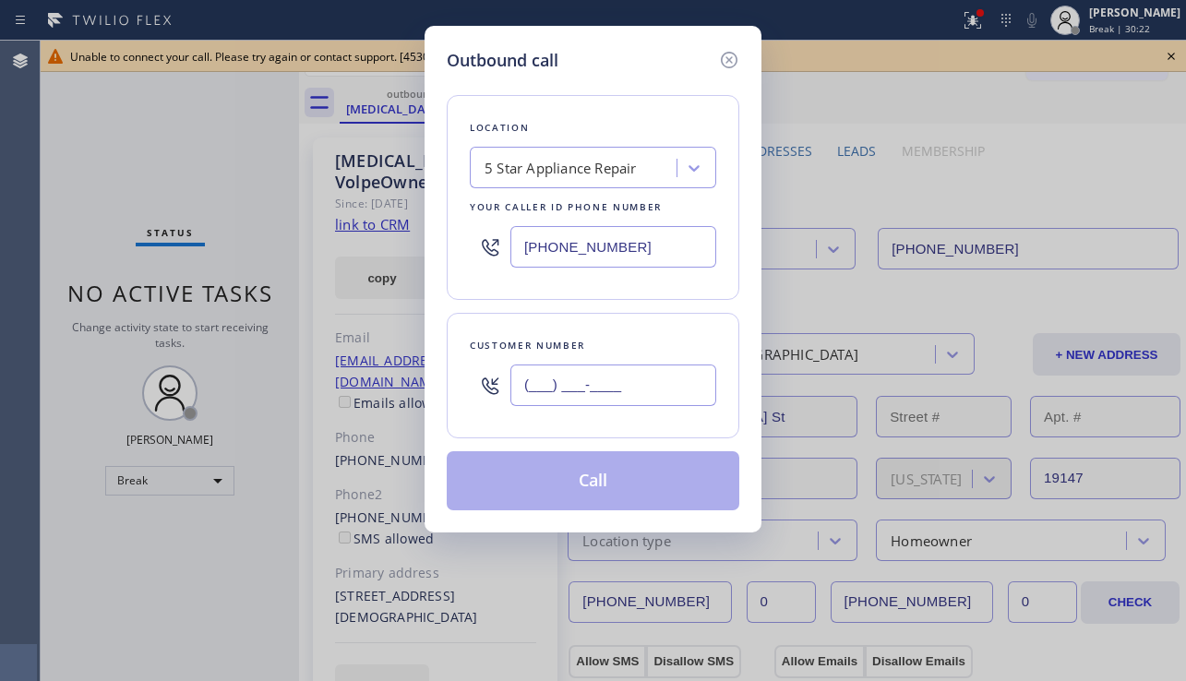
click at [566, 367] on input "(___) ___-____" at bounding box center [613, 386] width 206 height 42
paste input "905) 267-1222"
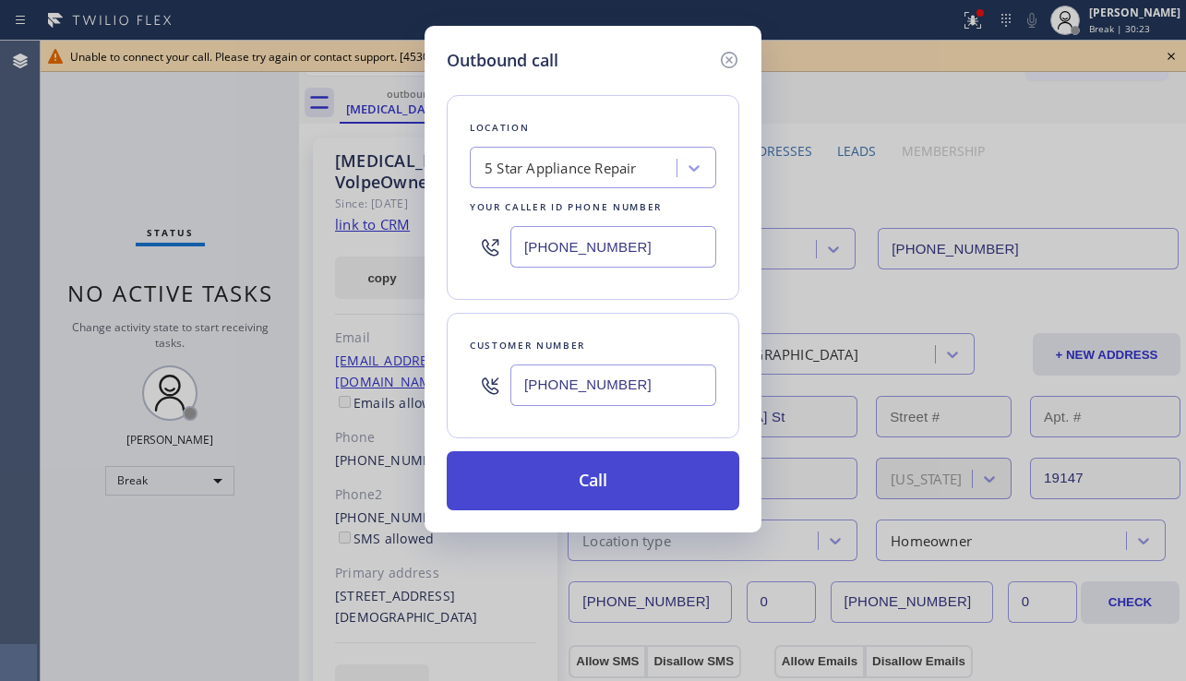
type input "[PHONE_NUMBER]"
click at [551, 471] on button "Call" at bounding box center [593, 480] width 293 height 59
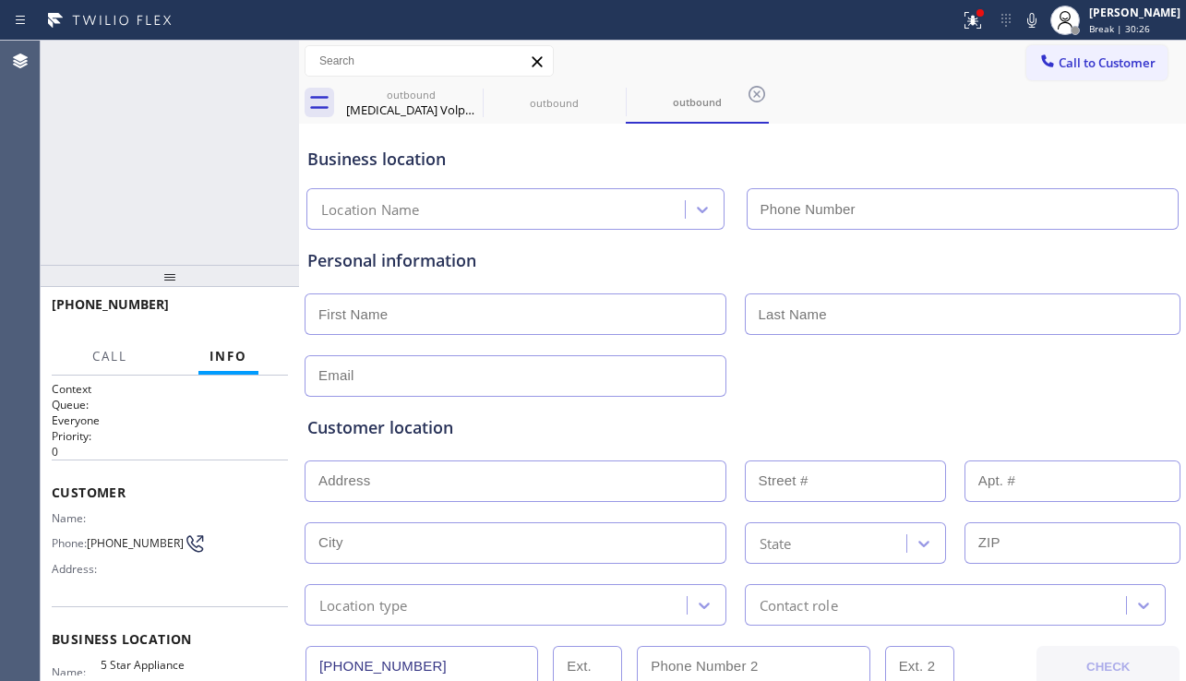
type input "[PHONE_NUMBER]"
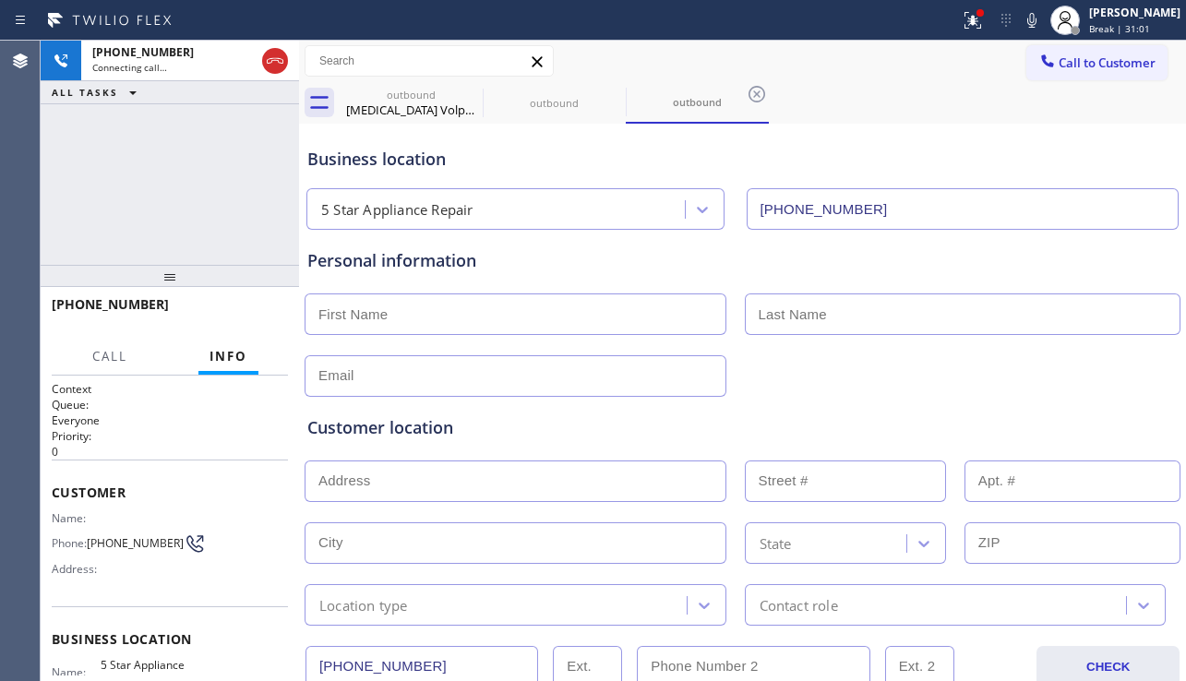
click at [409, 312] on input "text" at bounding box center [516, 315] width 422 height 42
click at [415, 371] on input "text" at bounding box center [516, 376] width 422 height 42
click at [406, 319] on input "text" at bounding box center [516, 315] width 422 height 42
click at [401, 378] on input "text" at bounding box center [516, 376] width 422 height 42
click at [401, 334] on input "text" at bounding box center [516, 315] width 422 height 42
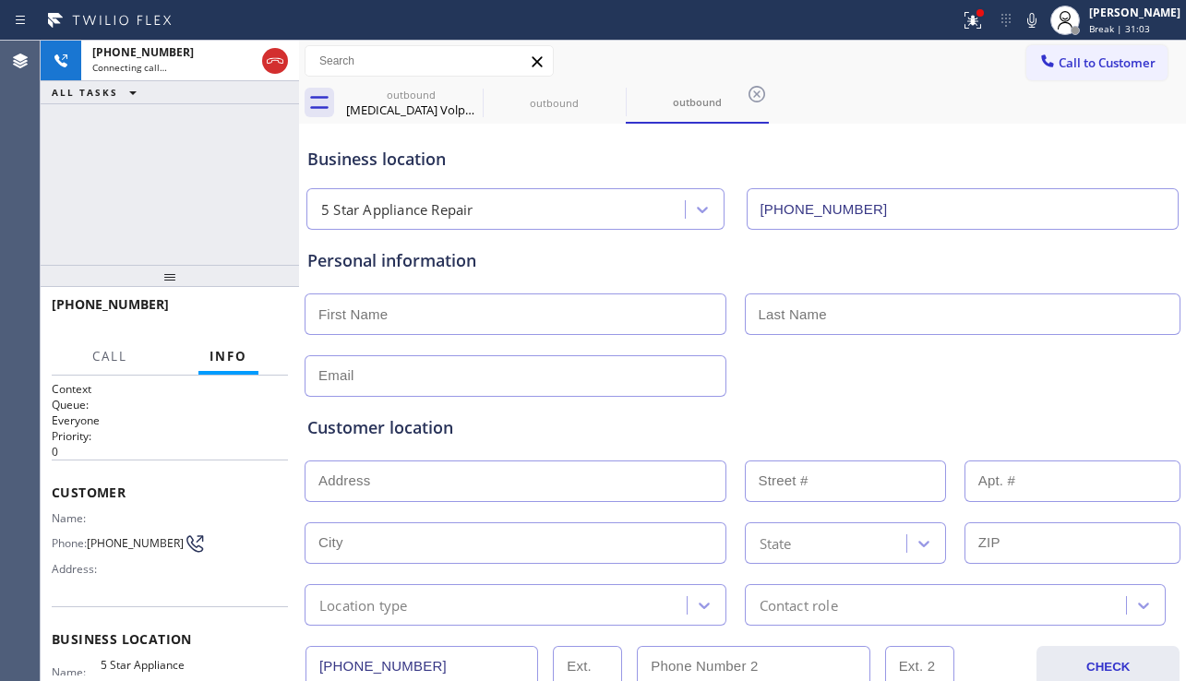
click at [411, 363] on input "text" at bounding box center [516, 376] width 422 height 42
click at [405, 311] on input "text" at bounding box center [516, 315] width 422 height 42
click at [396, 366] on input "text" at bounding box center [516, 376] width 422 height 42
click at [405, 319] on input "text" at bounding box center [516, 315] width 422 height 42
click at [398, 365] on input "text" at bounding box center [516, 376] width 422 height 42
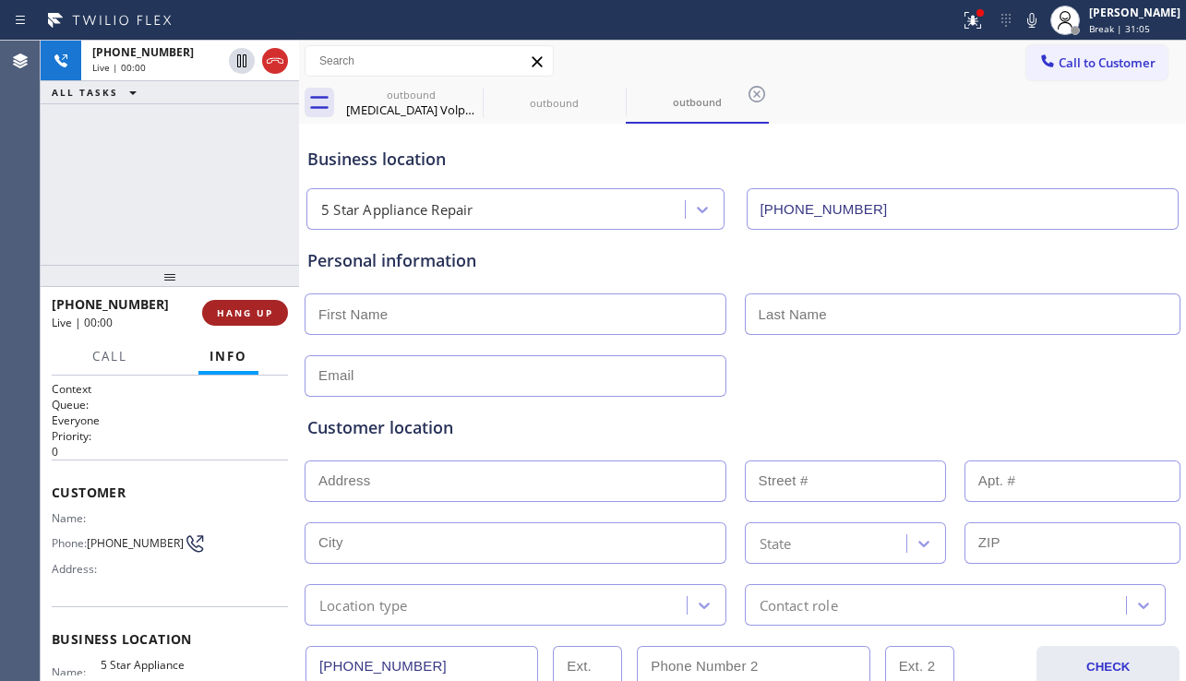
click at [259, 310] on span "HANG UP" at bounding box center [245, 312] width 56 height 13
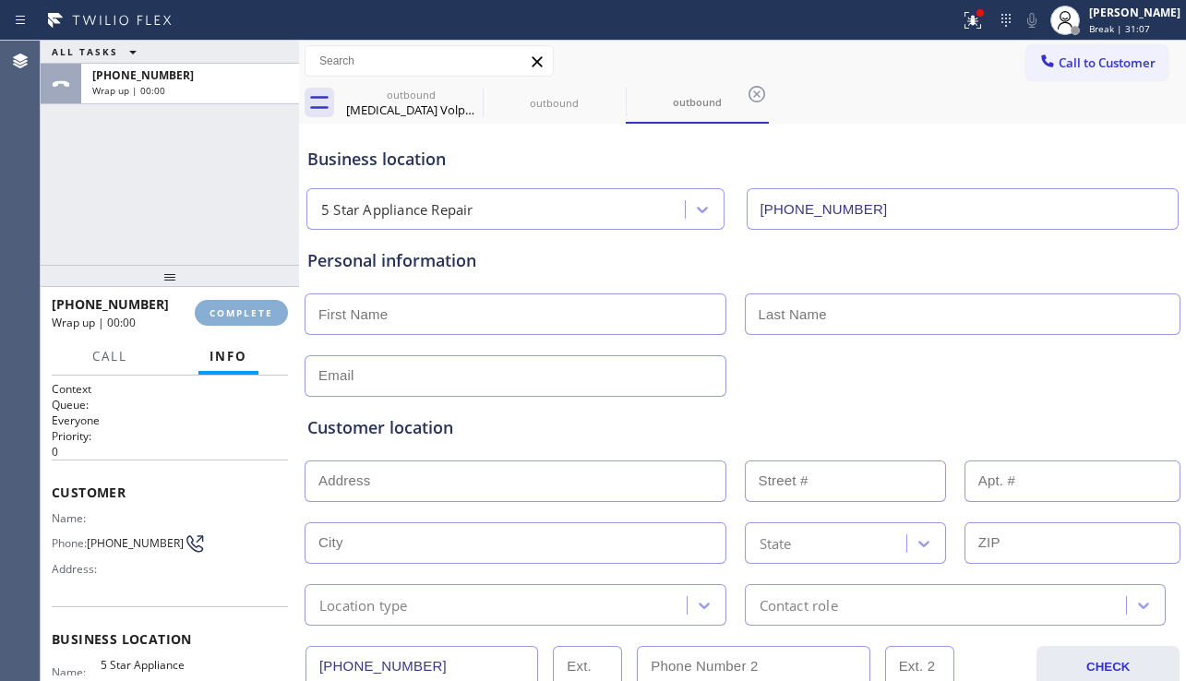
click at [259, 310] on span "COMPLETE" at bounding box center [242, 312] width 64 height 13
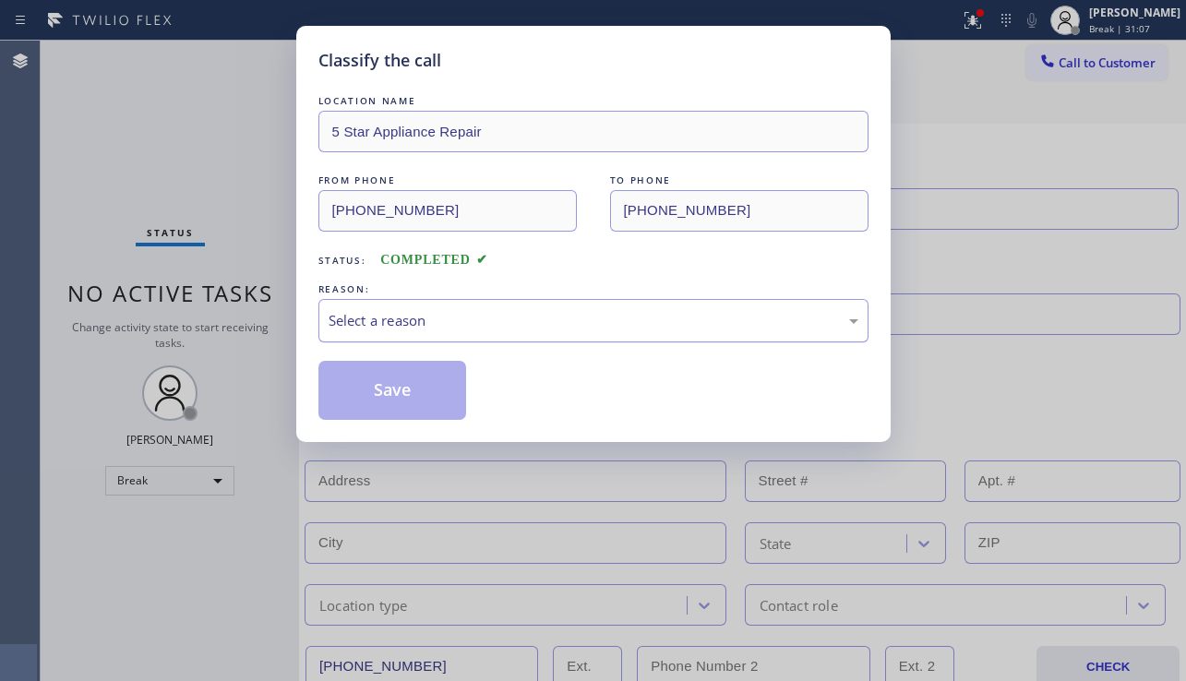
click at [505, 327] on div "Select a reason" at bounding box center [594, 320] width 530 height 21
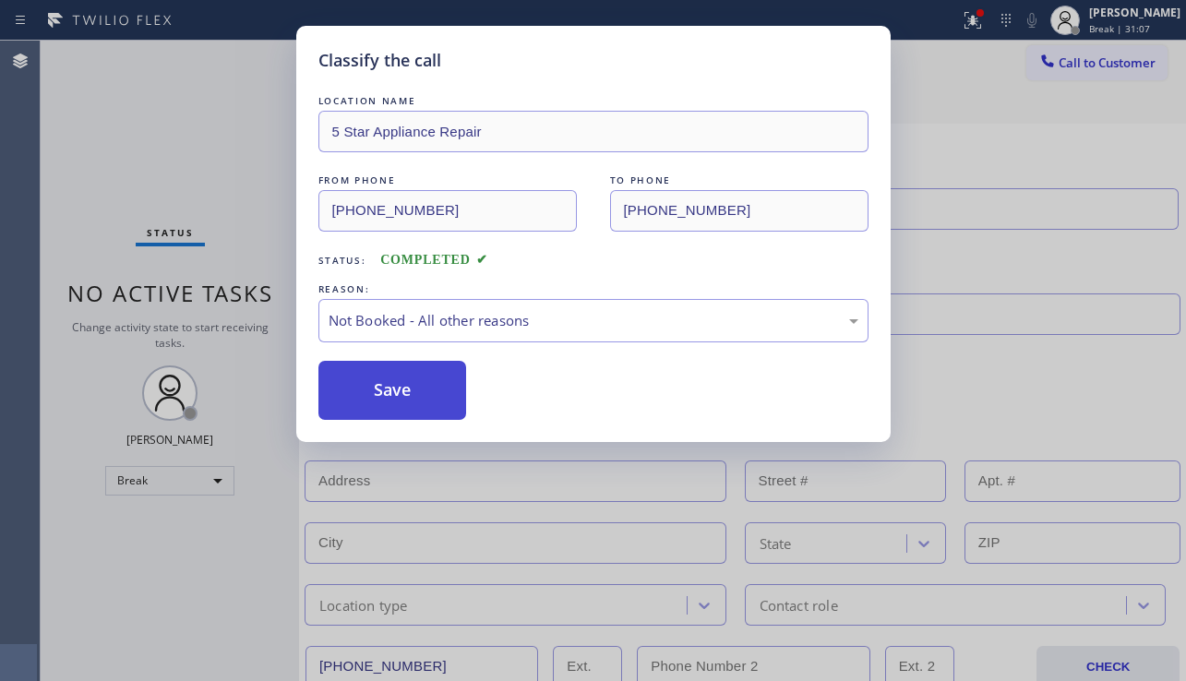
click at [394, 388] on button "Save" at bounding box center [392, 390] width 149 height 59
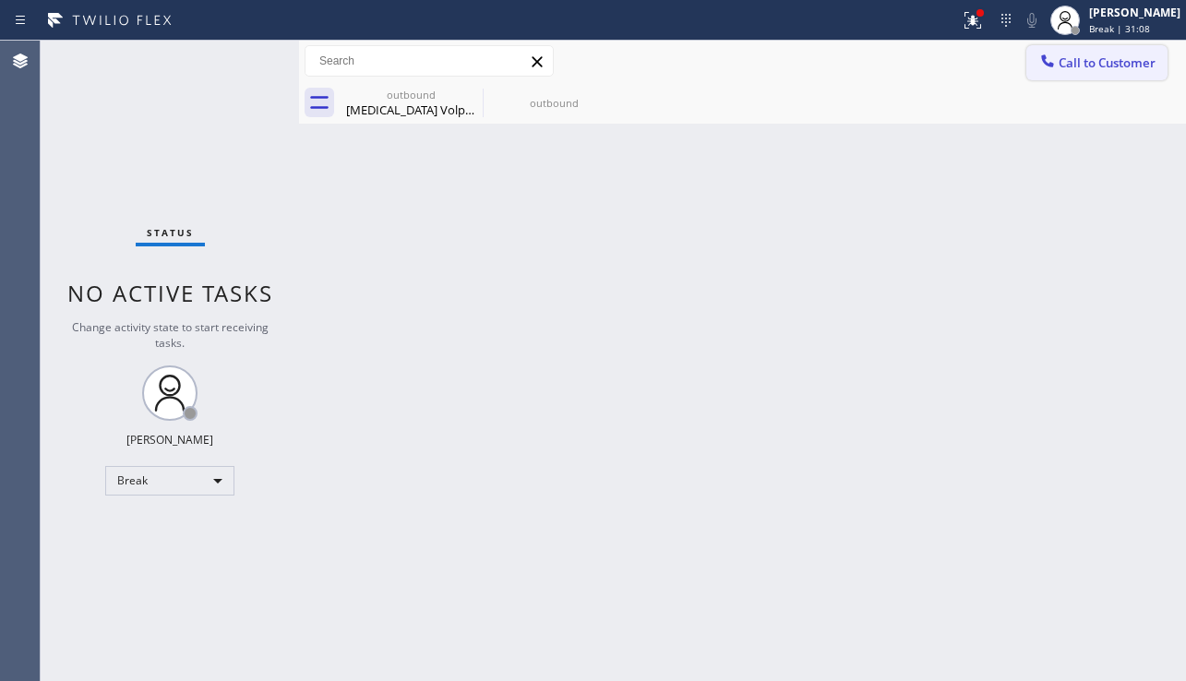
click at [1077, 70] on span "Call to Customer" at bounding box center [1107, 62] width 97 height 17
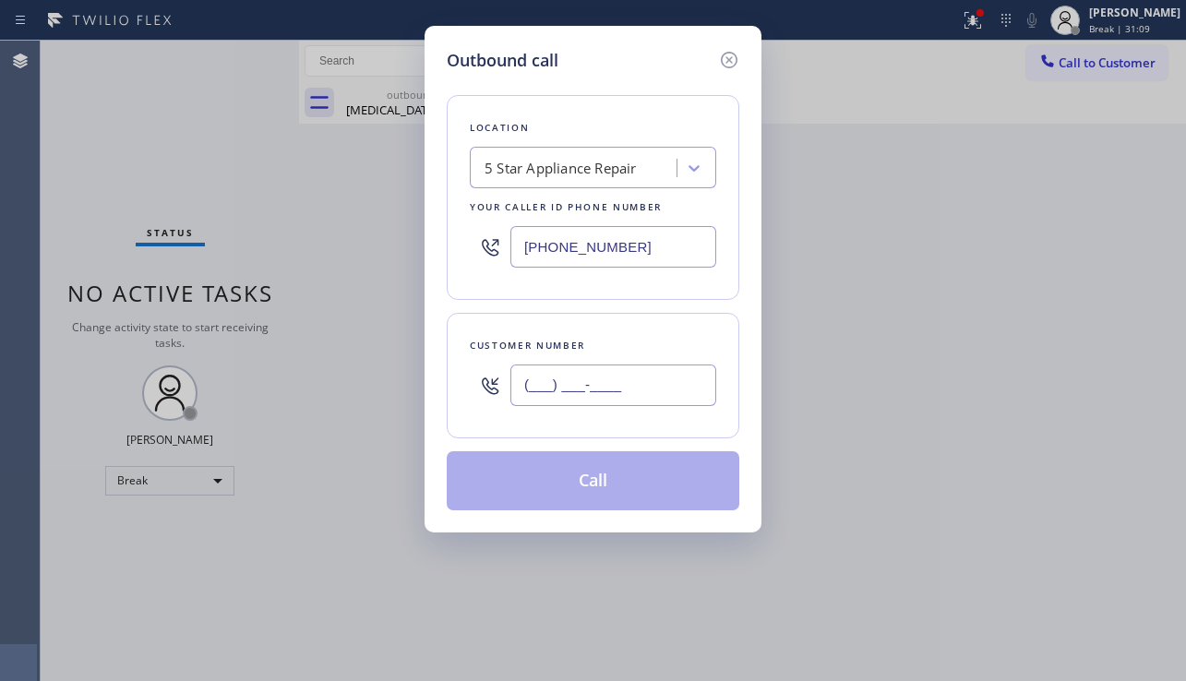
click at [594, 402] on input "(___) ___-____" at bounding box center [613, 386] width 206 height 42
paste input "929) 240-9207"
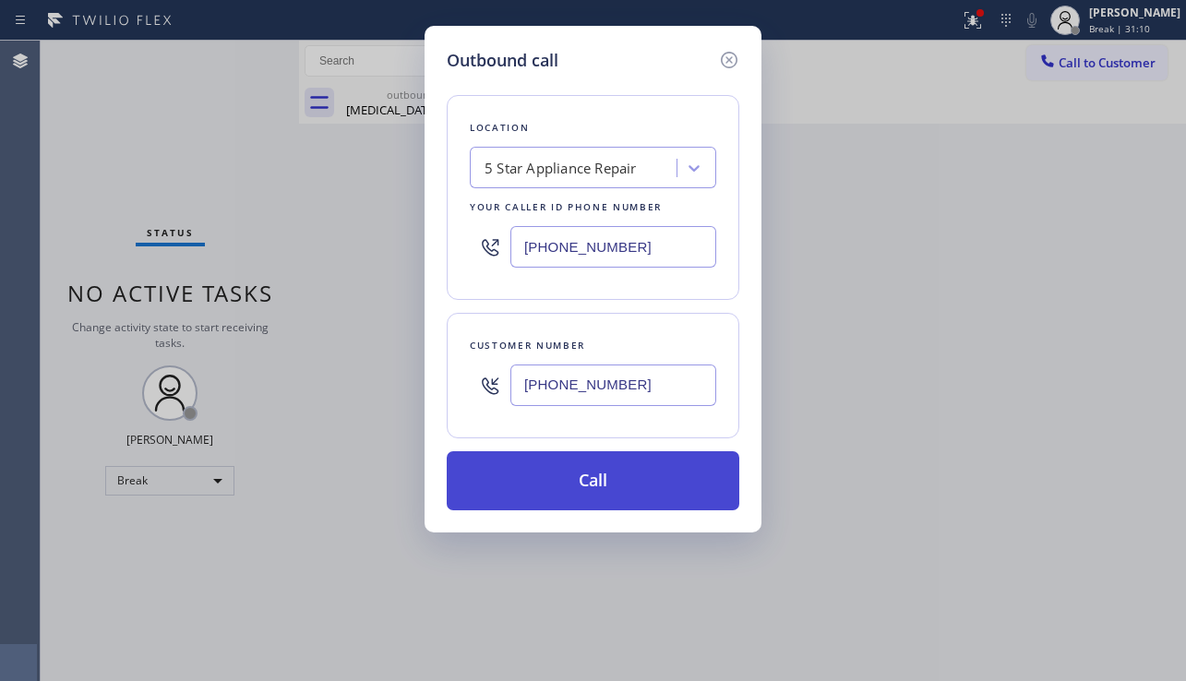
type input "[PHONE_NUMBER]"
click at [617, 488] on button "Call" at bounding box center [593, 480] width 293 height 59
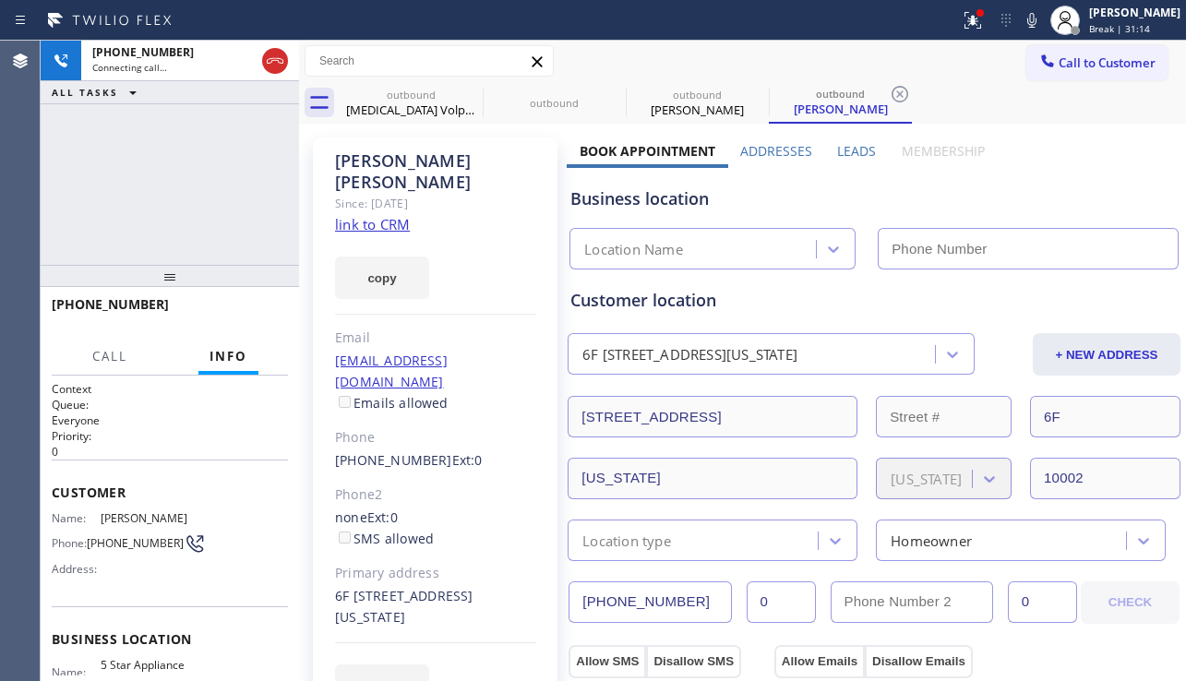
type input "[PHONE_NUMBER]"
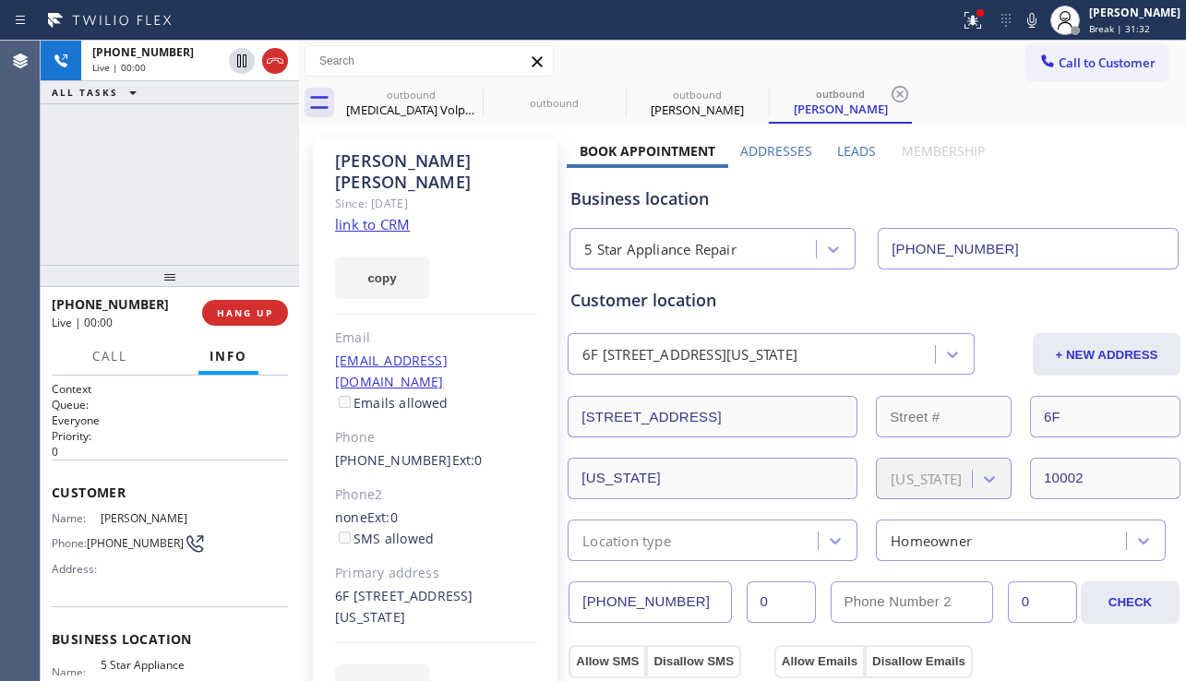
click at [1032, 206] on div "Business location" at bounding box center [873, 198] width 607 height 25
click at [263, 309] on span "HANG UP" at bounding box center [245, 312] width 56 height 13
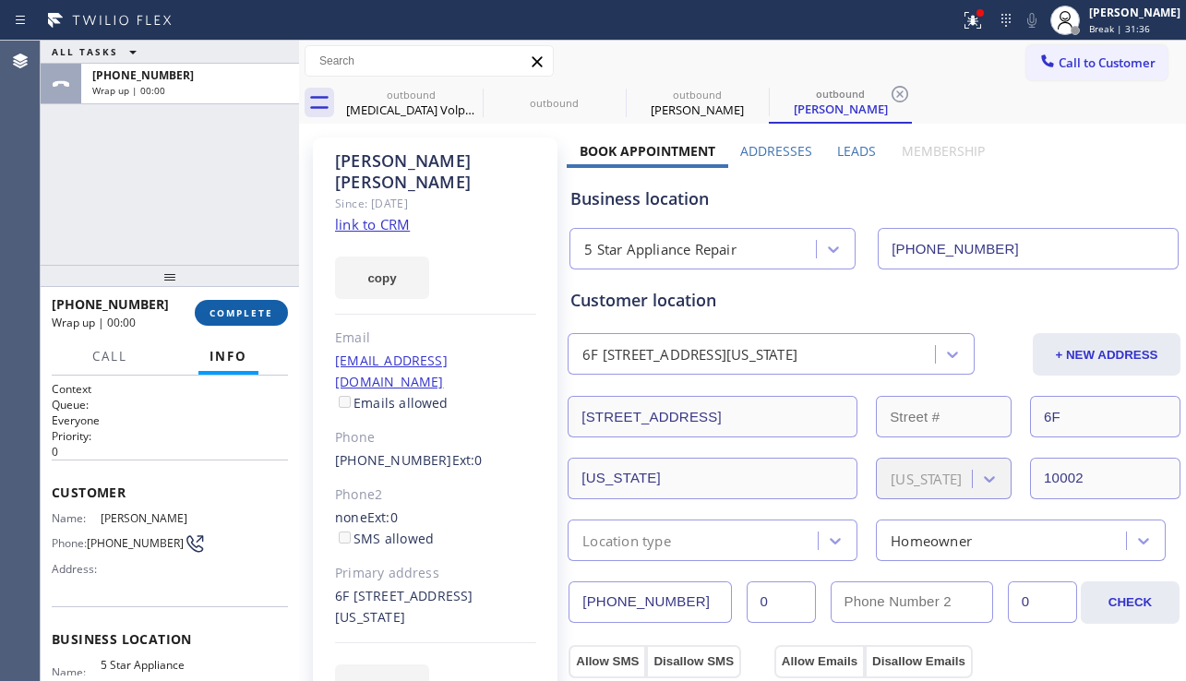
click at [263, 309] on span "COMPLETE" at bounding box center [242, 312] width 64 height 13
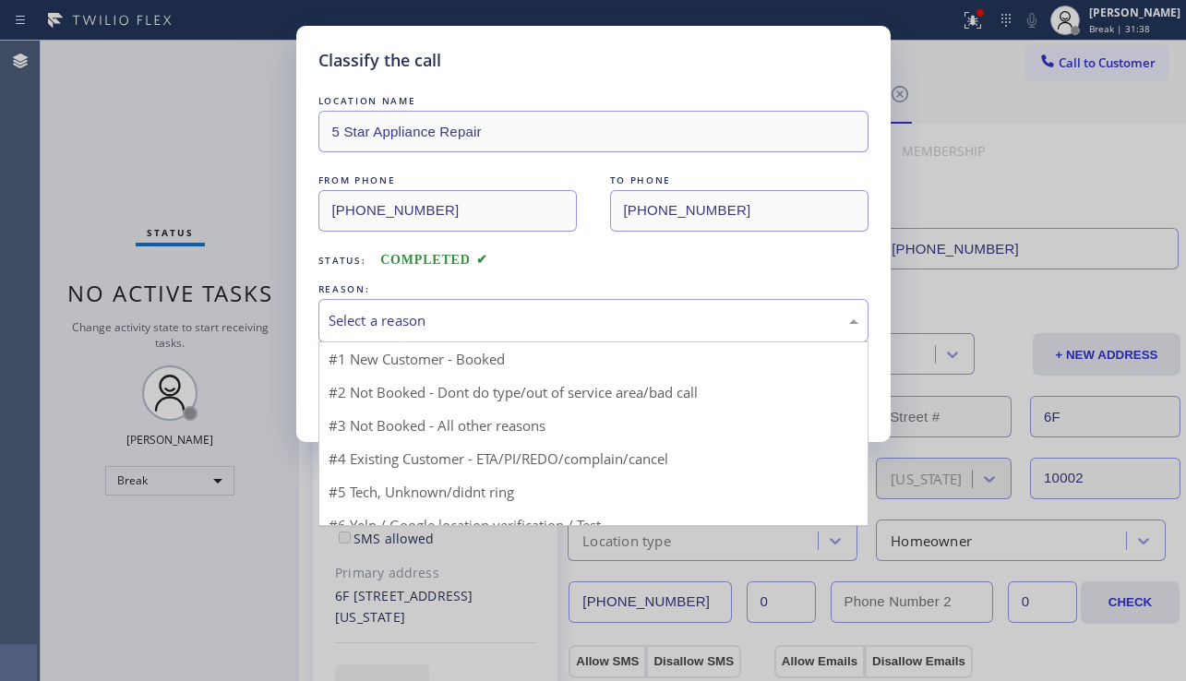
click at [507, 318] on div "Select a reason" at bounding box center [594, 320] width 530 height 21
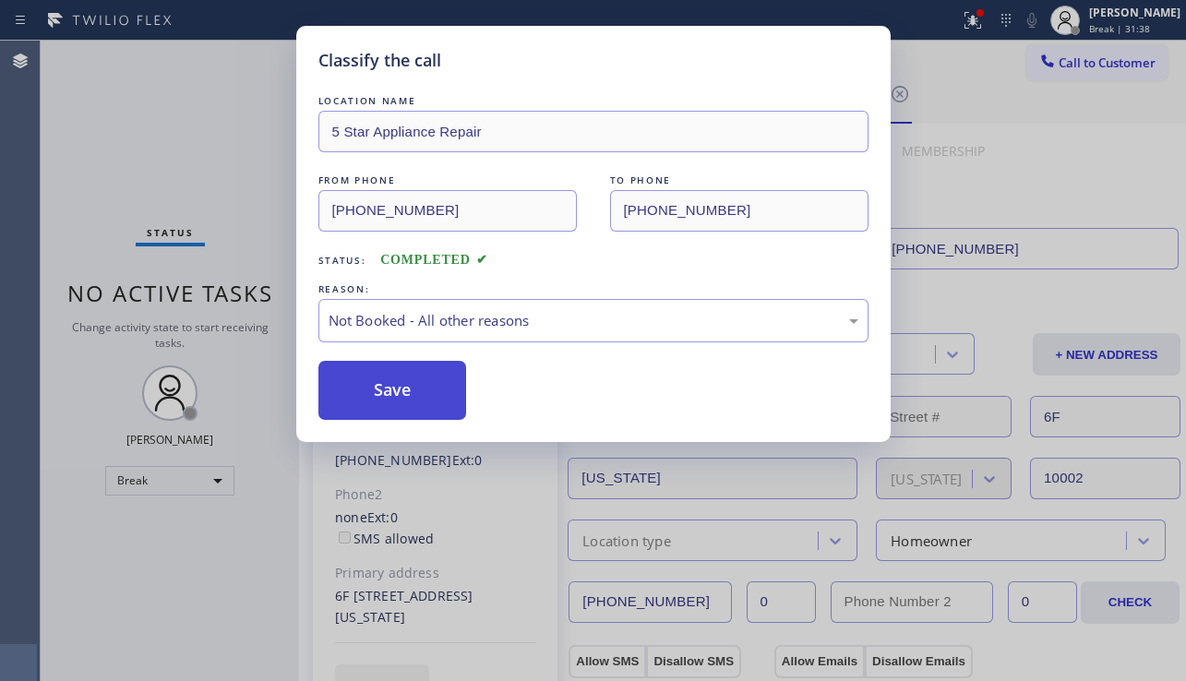
click at [392, 391] on button "Save" at bounding box center [392, 390] width 149 height 59
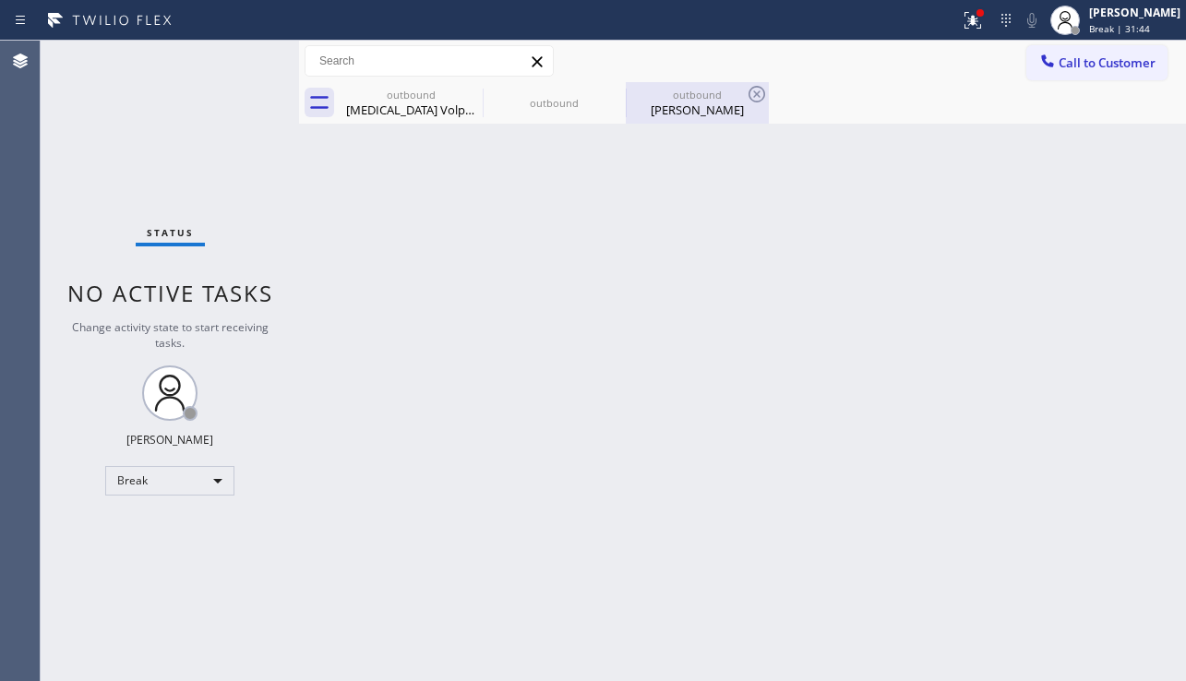
click at [654, 97] on div "outbound" at bounding box center [697, 95] width 139 height 14
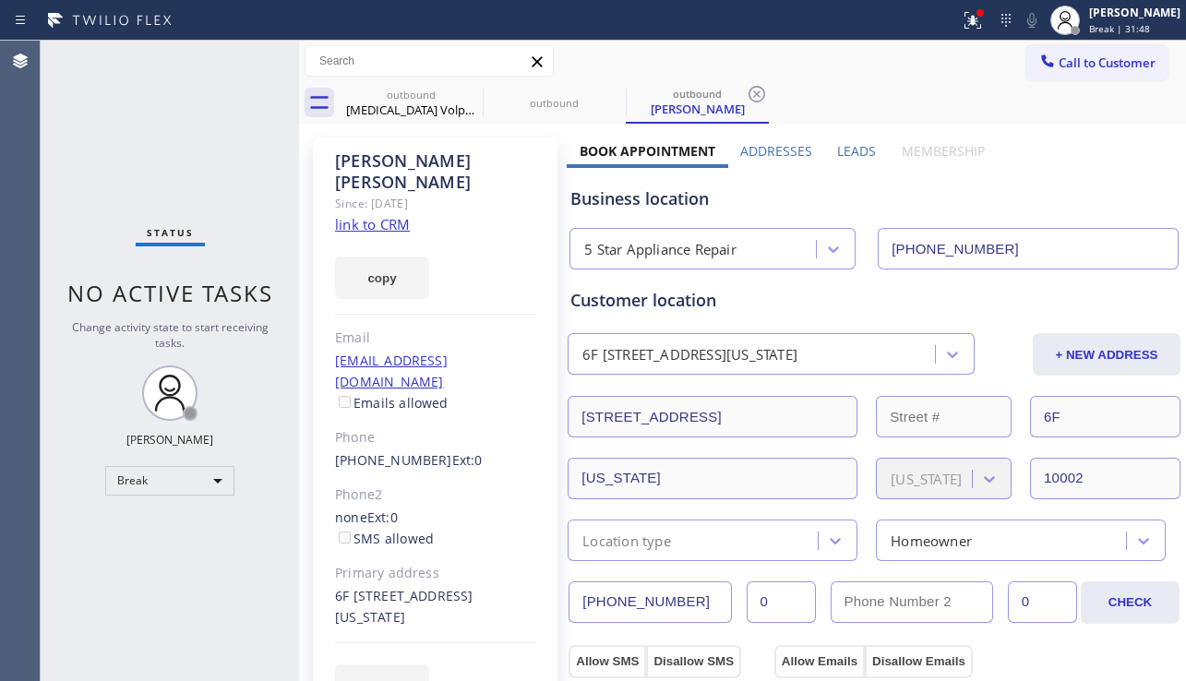
click at [838, 158] on label "Leads" at bounding box center [856, 151] width 39 height 18
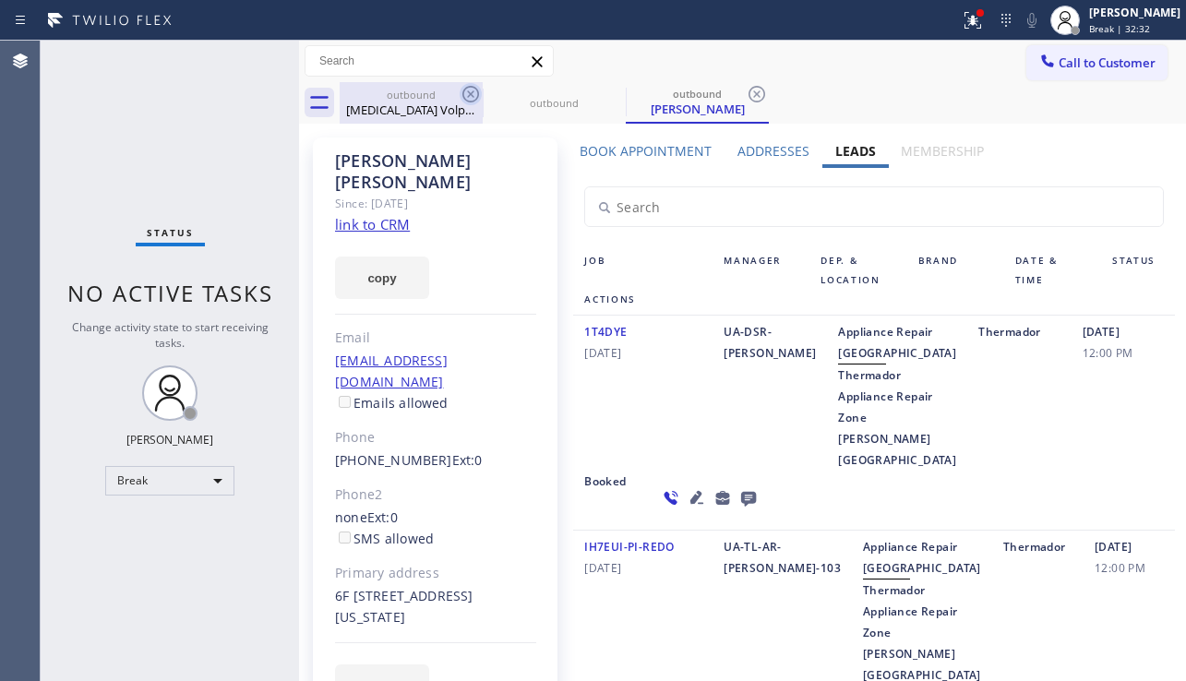
click at [467, 92] on icon at bounding box center [471, 94] width 22 height 22
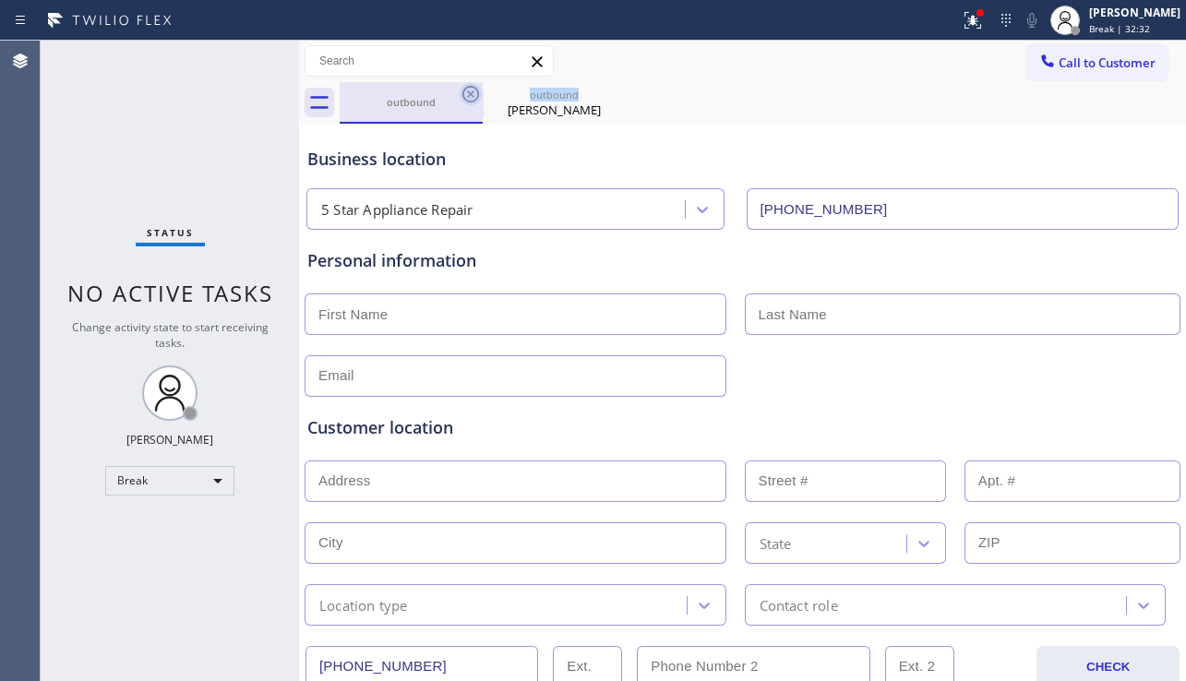
click at [467, 91] on icon at bounding box center [471, 94] width 22 height 22
click at [0, 0] on icon at bounding box center [0, 0] width 0 height 0
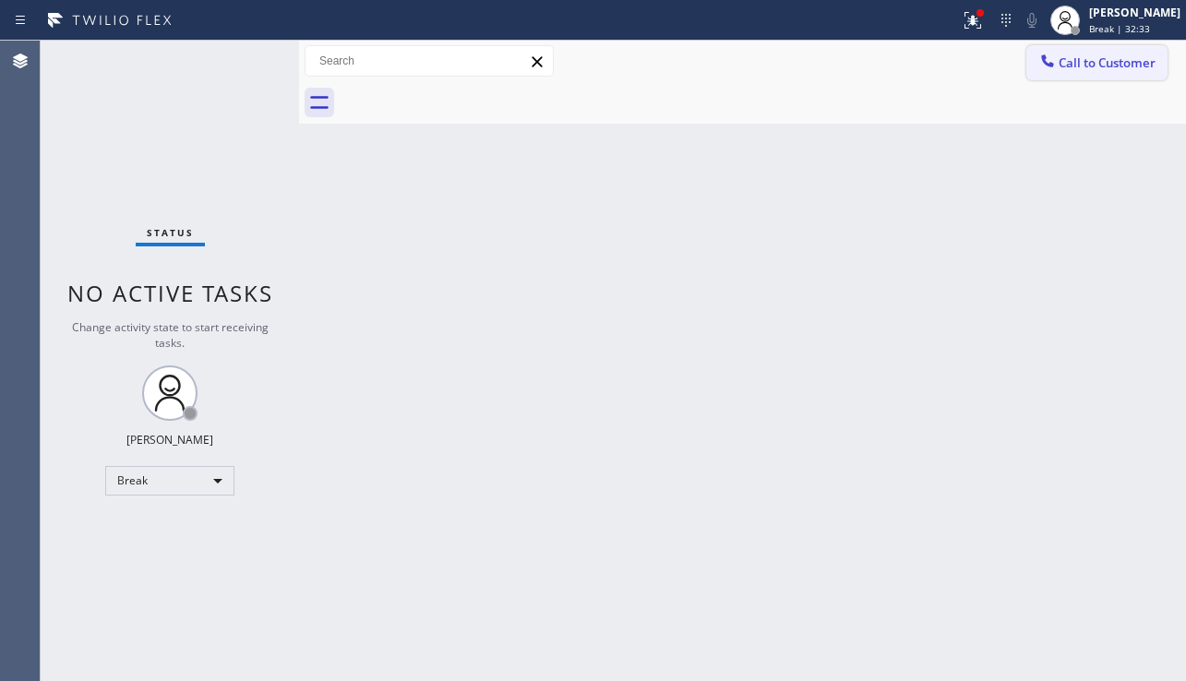
click at [1118, 76] on button "Call to Customer" at bounding box center [1097, 62] width 141 height 35
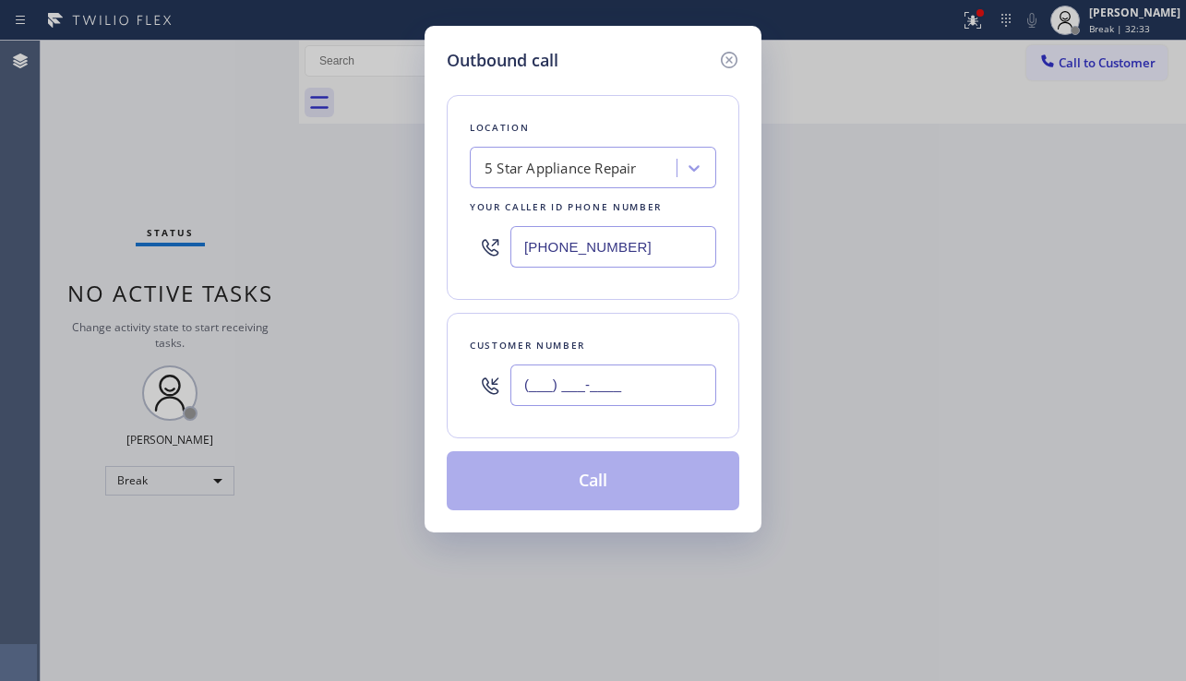
click at [609, 387] on input "(___) ___-____" at bounding box center [613, 386] width 206 height 42
paste input "727) 496-6385"
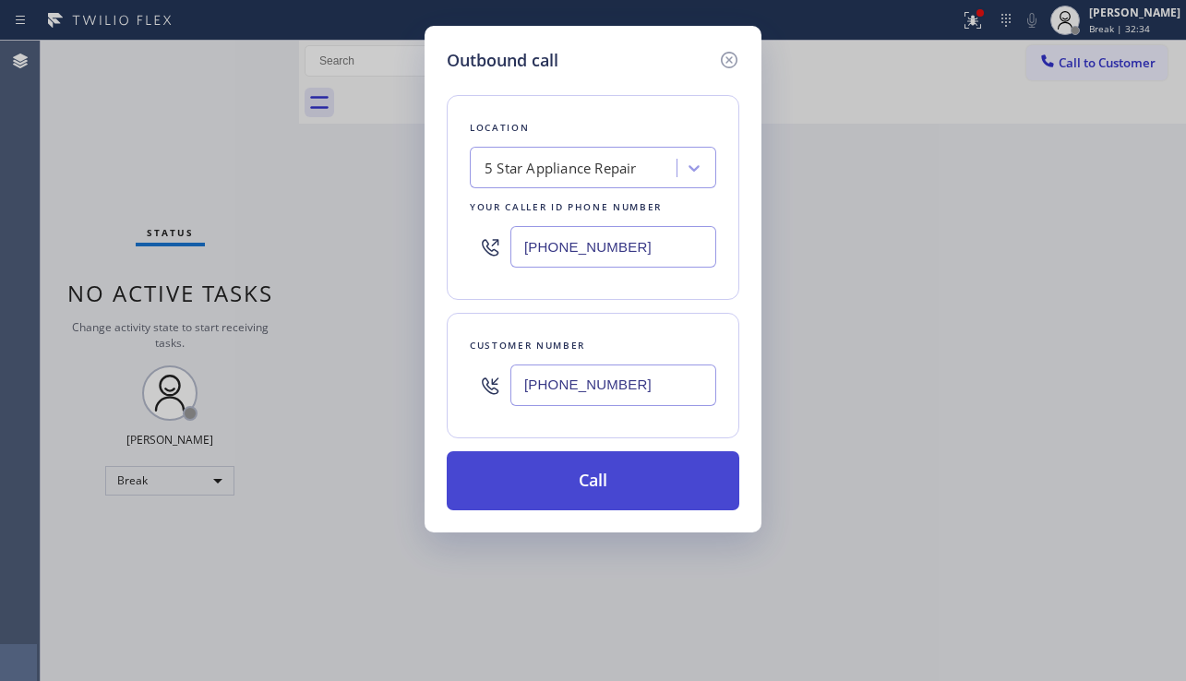
type input "[PHONE_NUMBER]"
click at [578, 473] on button "Call" at bounding box center [593, 480] width 293 height 59
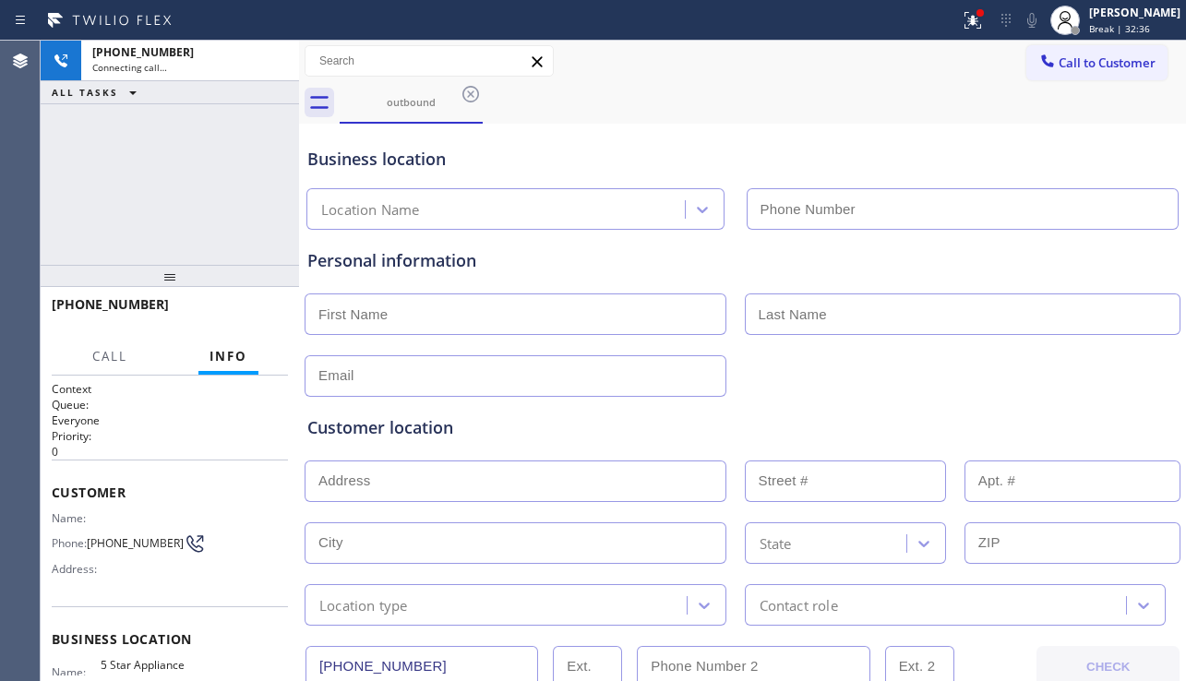
type input "[PHONE_NUMBER]"
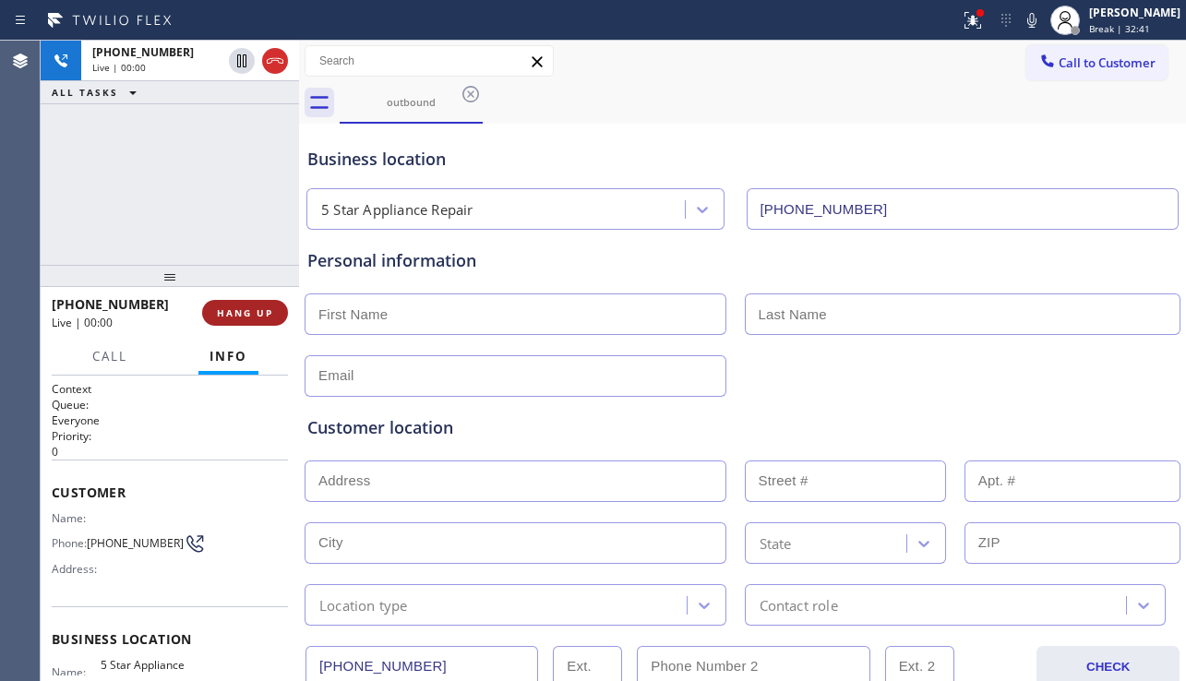
click at [281, 307] on button "HANG UP" at bounding box center [245, 313] width 86 height 26
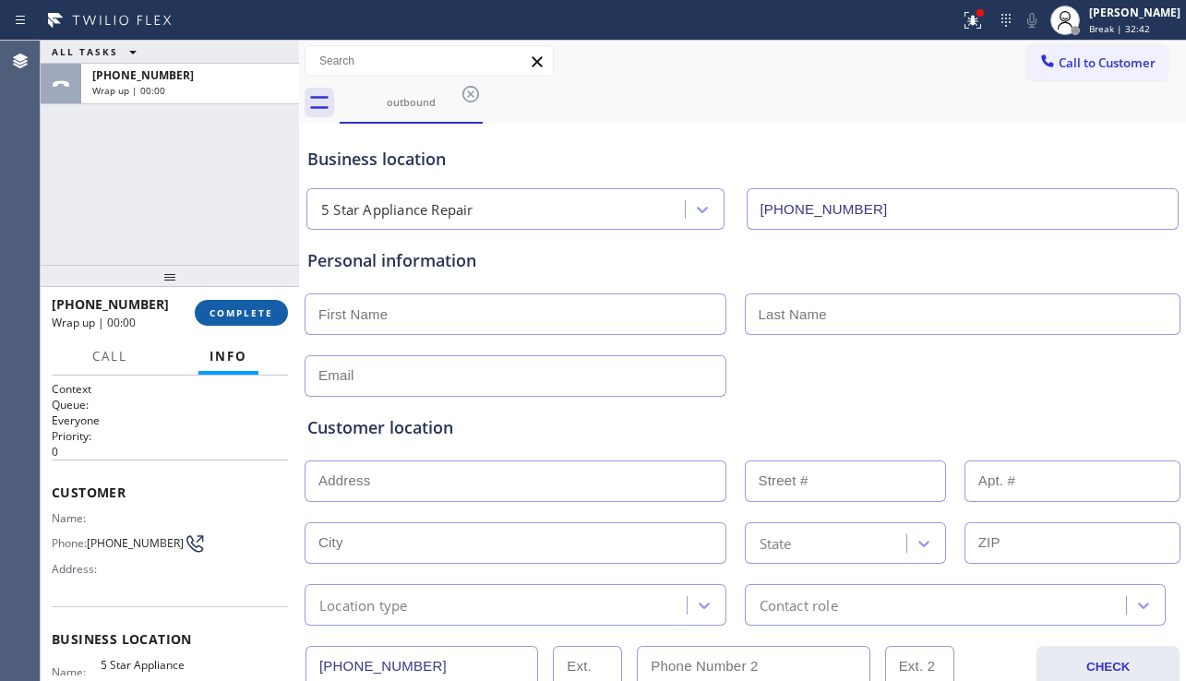
click at [281, 307] on button "COMPLETE" at bounding box center [241, 313] width 93 height 26
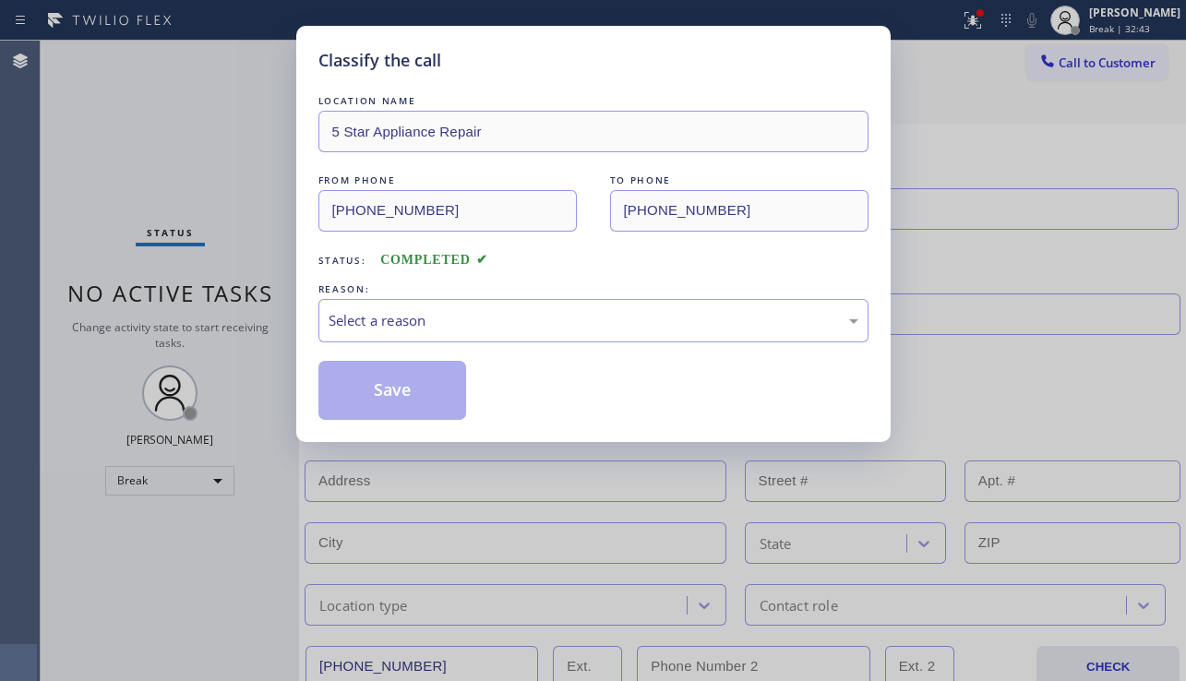
click at [519, 307] on div "Select a reason" at bounding box center [593, 320] width 550 height 43
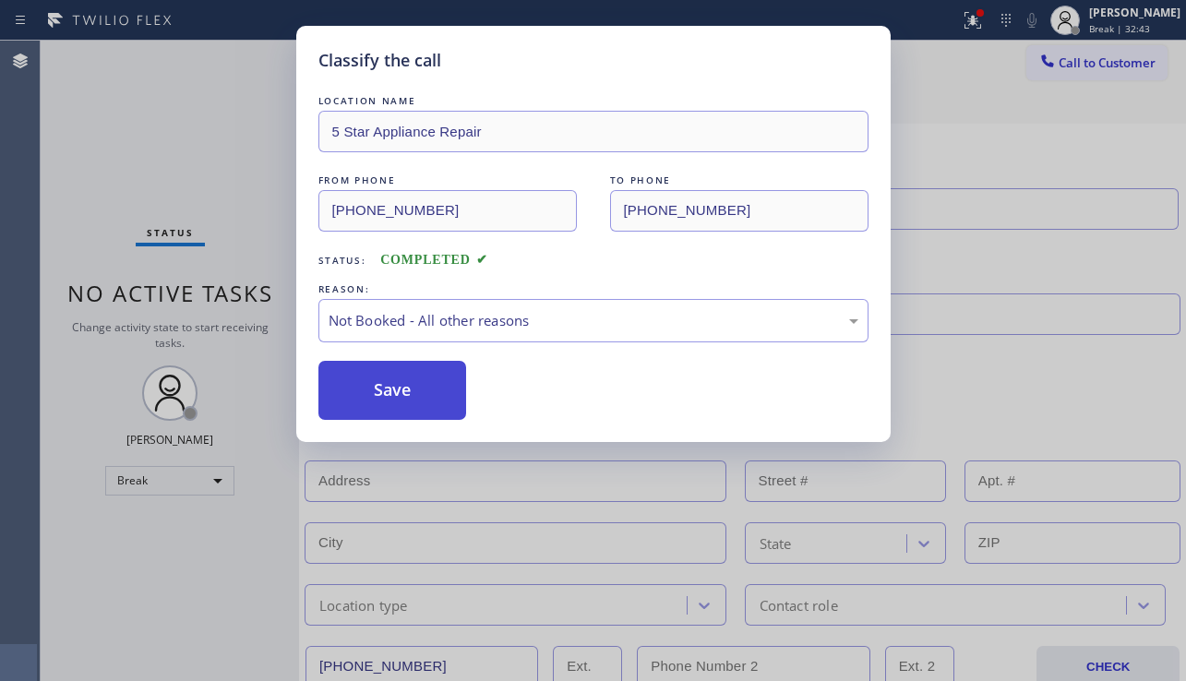
click at [420, 390] on button "Save" at bounding box center [392, 390] width 149 height 59
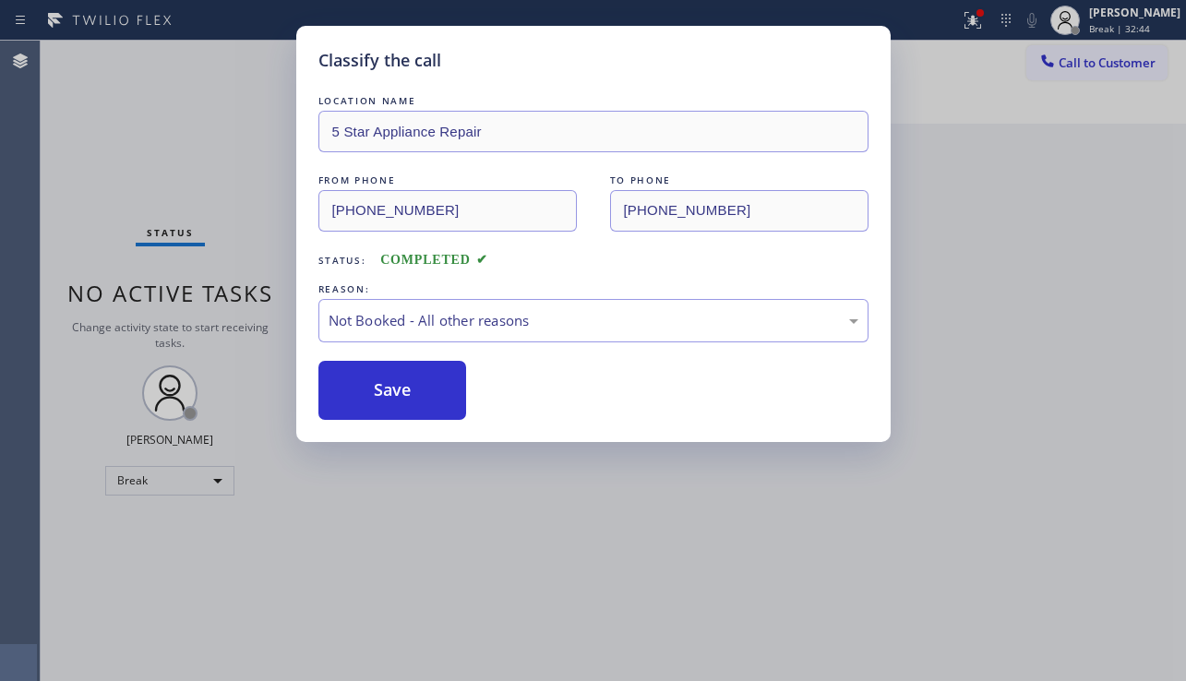
click at [1117, 62] on span "Call to Customer" at bounding box center [1107, 62] width 97 height 17
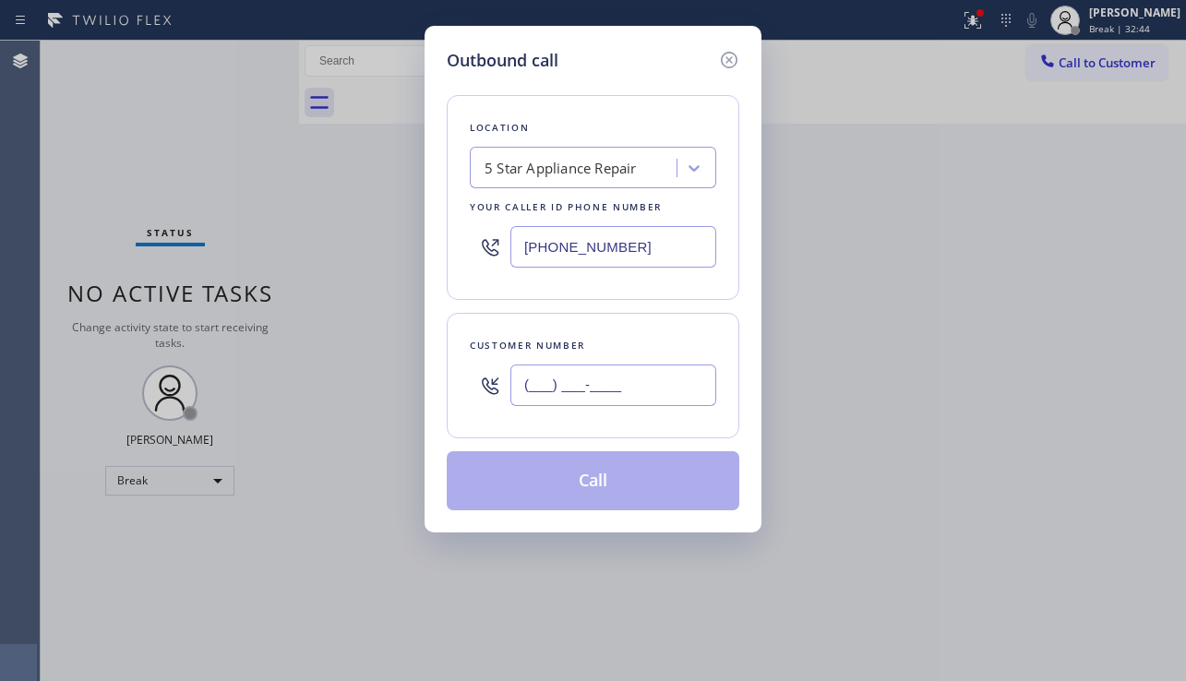
click at [564, 379] on input "(___) ___-____" at bounding box center [613, 386] width 206 height 42
paste input "973) 313-5887"
type input "[PHONE_NUMBER]"
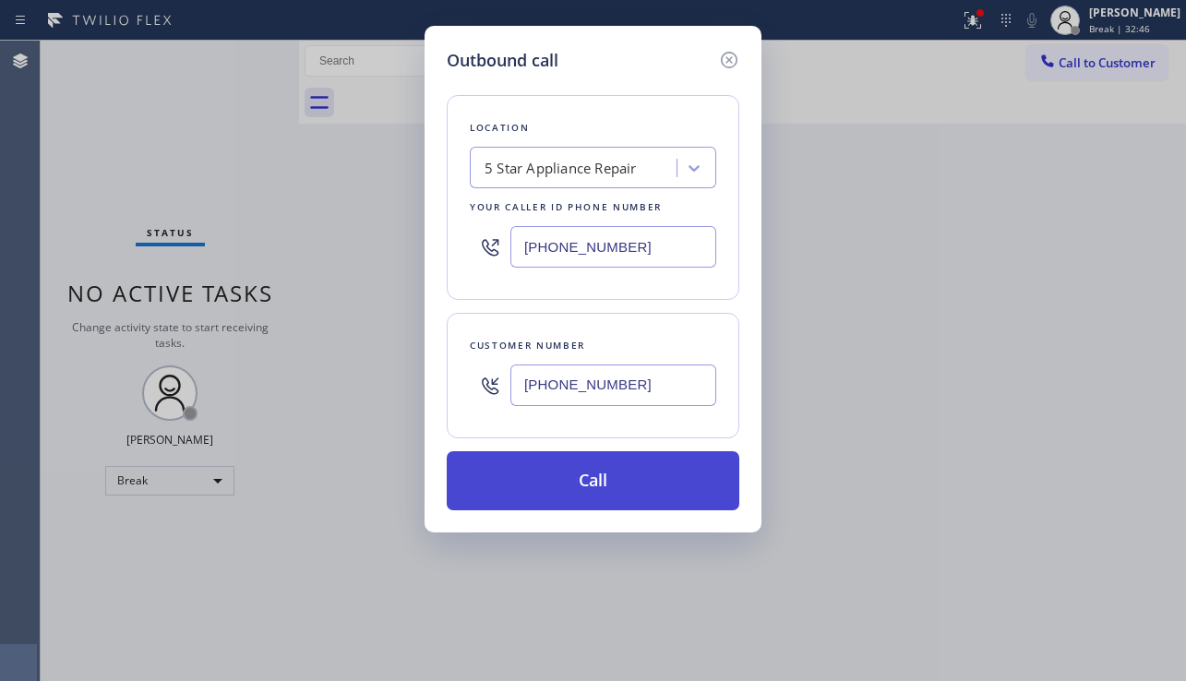
click at [594, 463] on button "Call" at bounding box center [593, 480] width 293 height 59
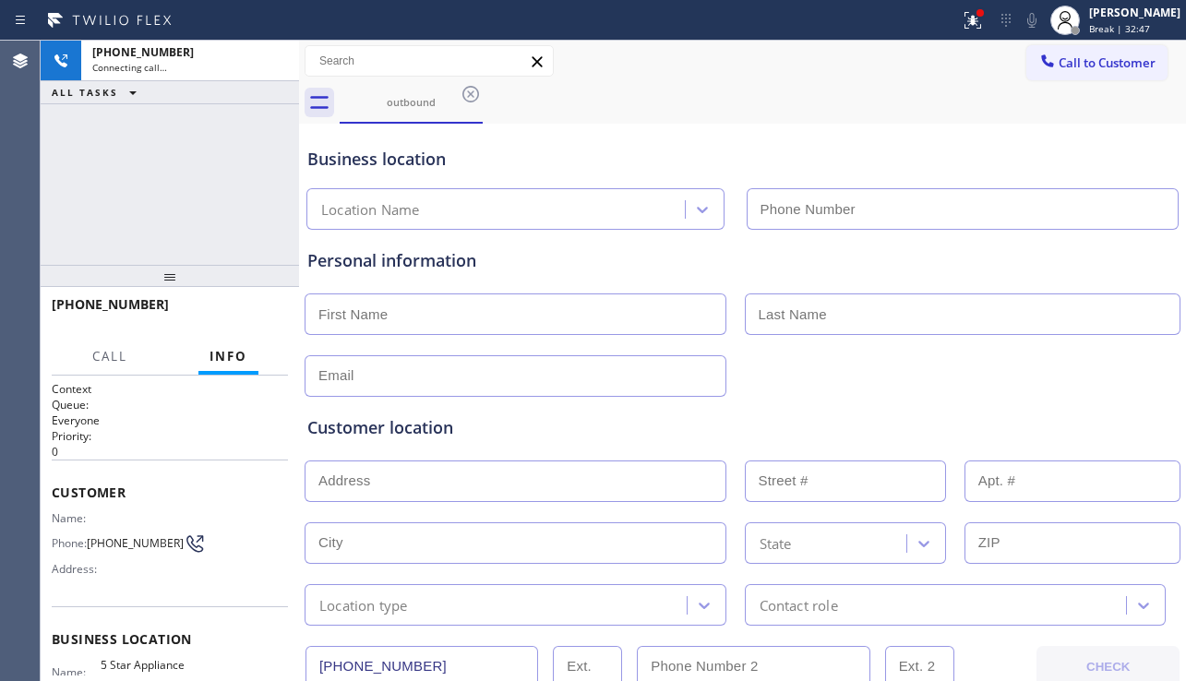
type input "[PHONE_NUMBER]"
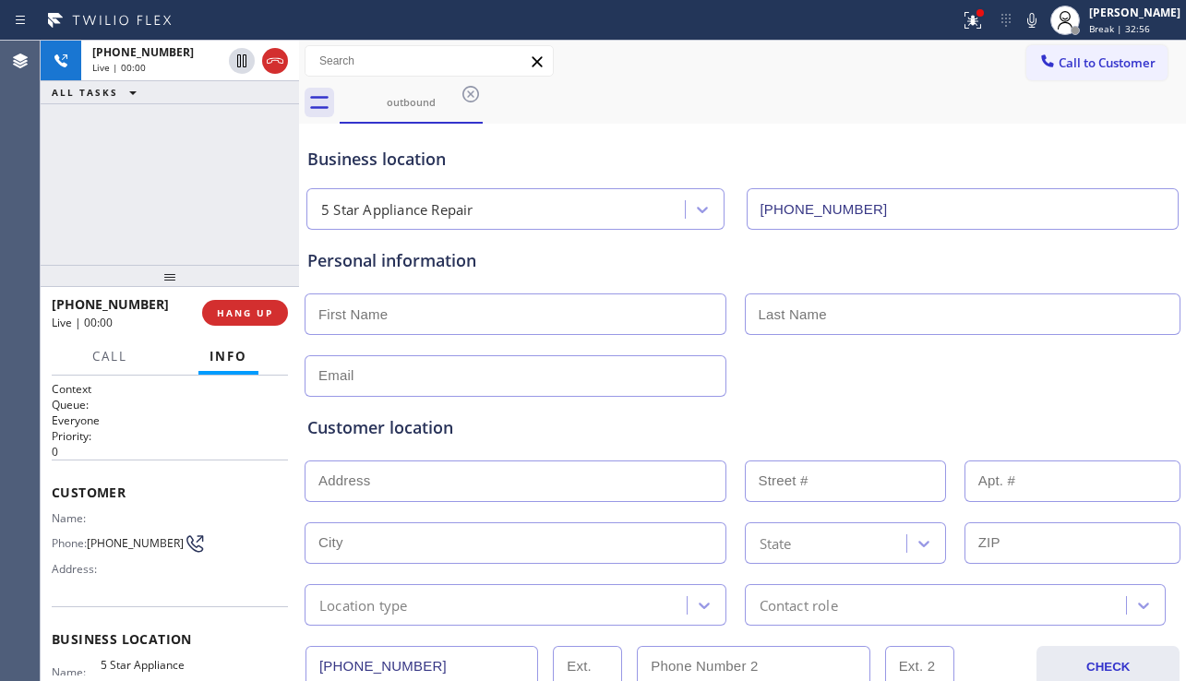
drag, startPoint x: 1023, startPoint y: 399, endPoint x: 703, endPoint y: 393, distance: 320.4
click at [1023, 399] on div "Customer location >> ADD NEW ADDRESS << + NEW ADDRESS State Location type Conta…" at bounding box center [743, 511] width 878 height 229
click at [237, 317] on span "HANG UP" at bounding box center [245, 312] width 56 height 13
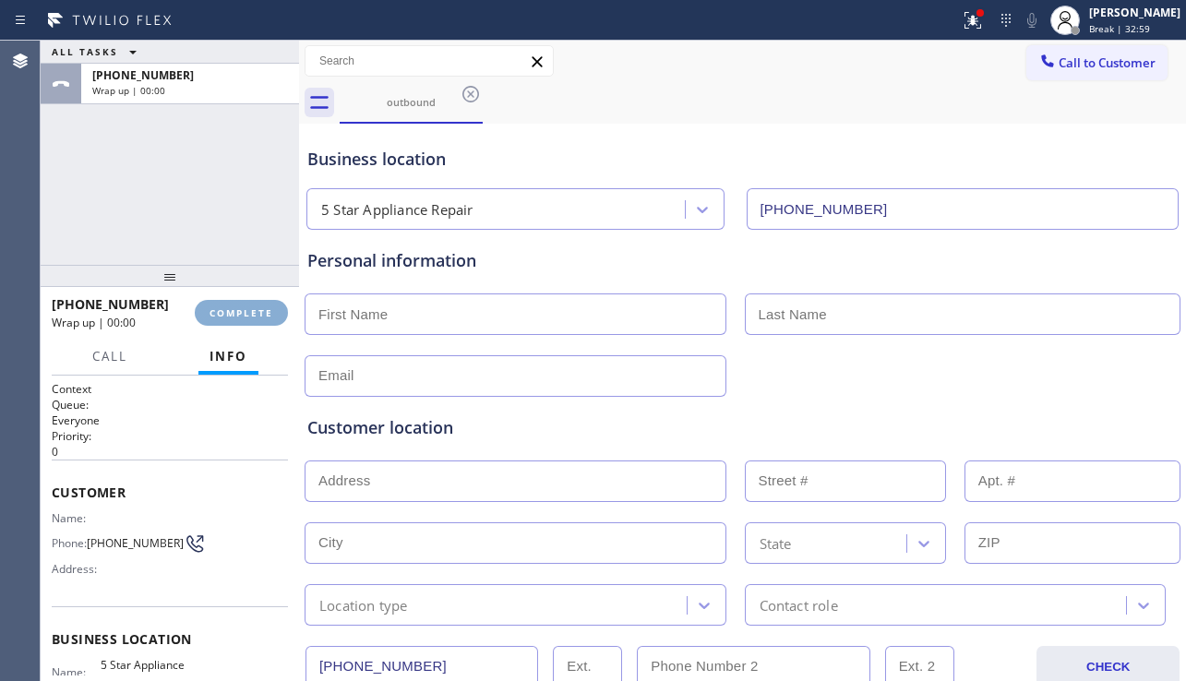
click at [237, 317] on span "COMPLETE" at bounding box center [242, 312] width 64 height 13
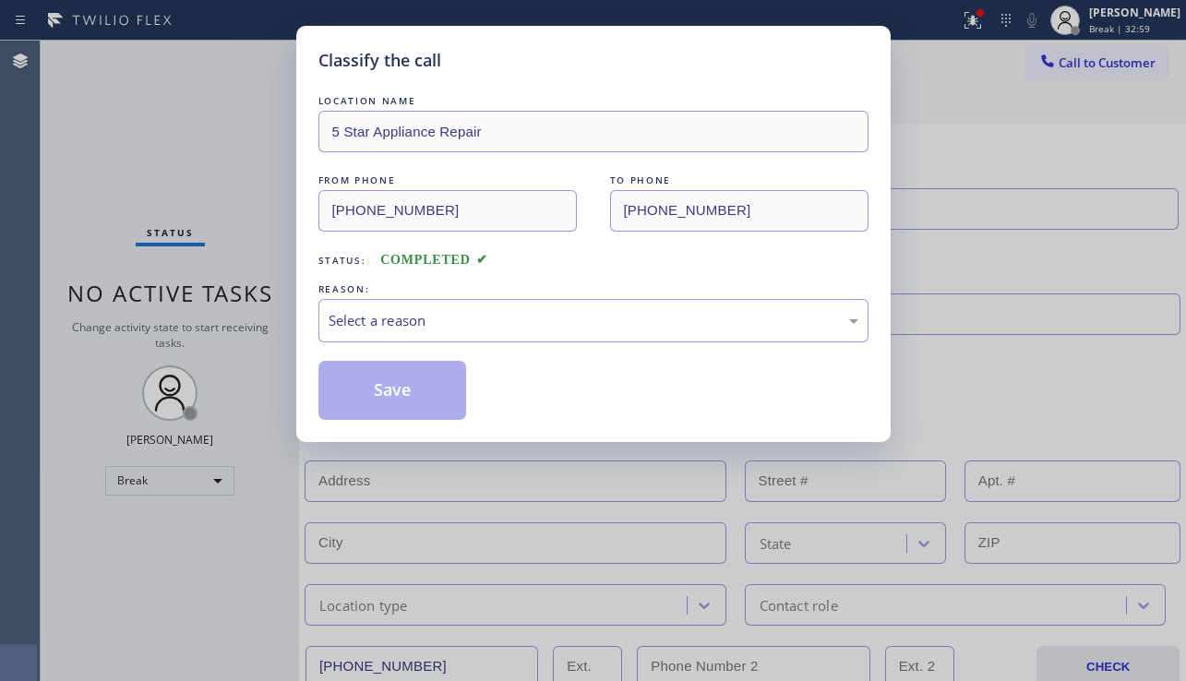
click at [474, 325] on div "Select a reason" at bounding box center [594, 320] width 530 height 21
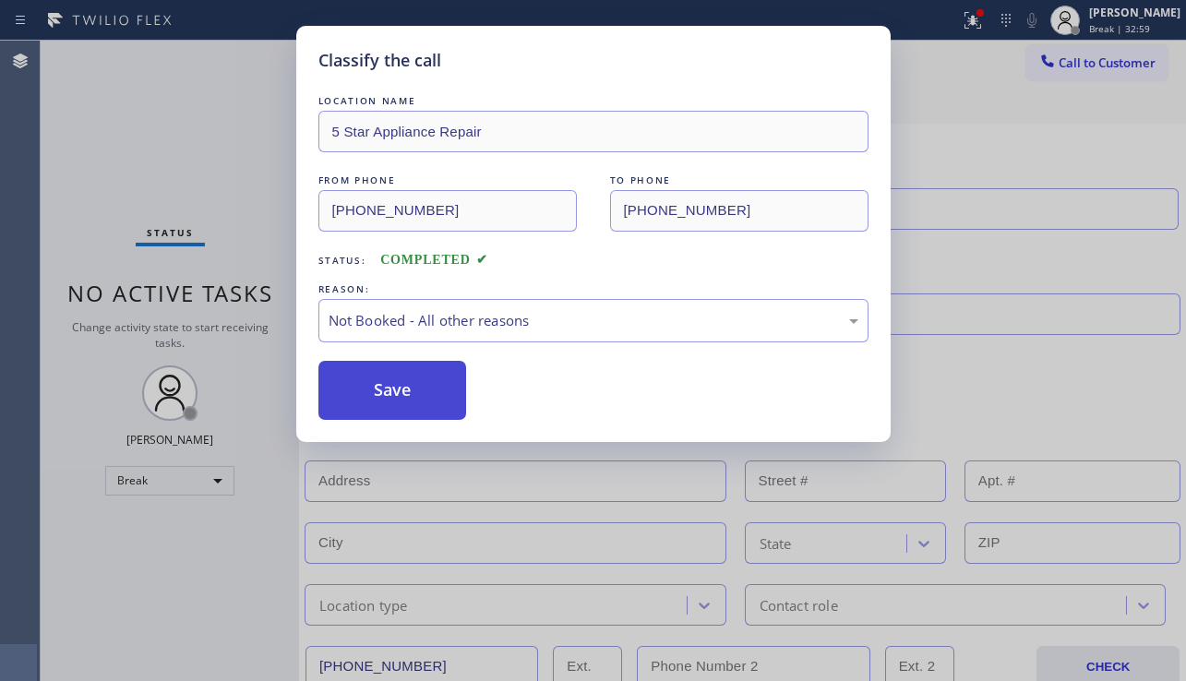
click at [399, 400] on button "Save" at bounding box center [392, 390] width 149 height 59
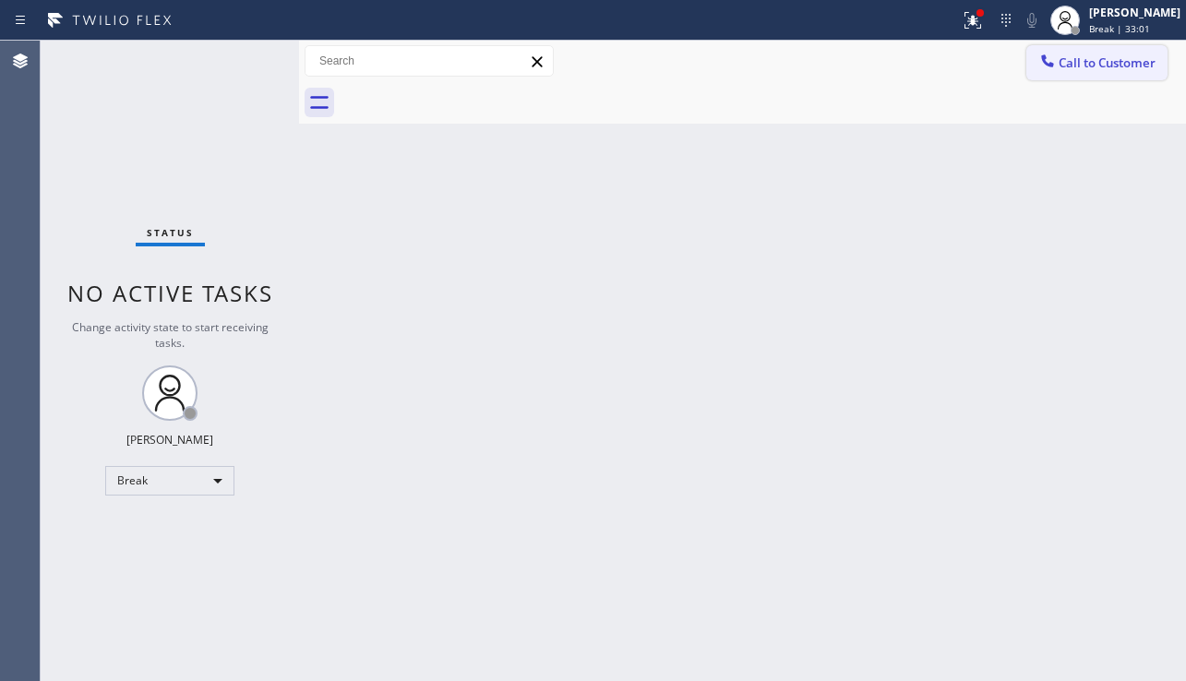
click at [1051, 65] on icon at bounding box center [1047, 60] width 12 height 12
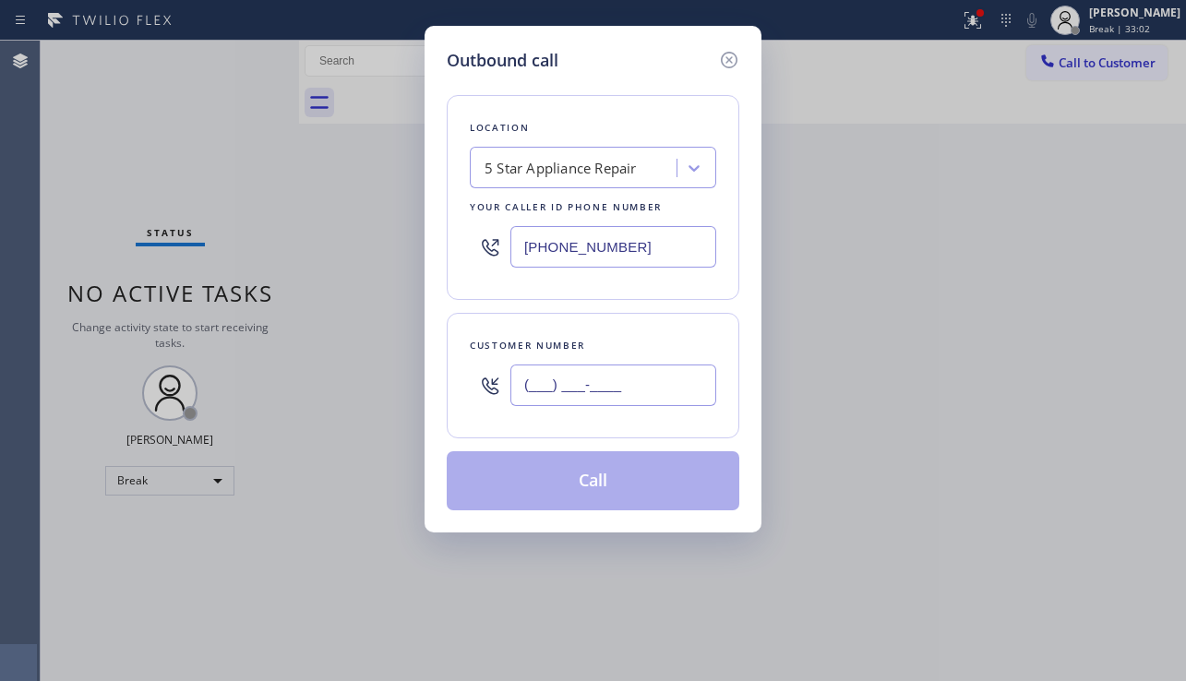
click at [639, 389] on input "(___) ___-____" at bounding box center [613, 386] width 206 height 42
paste input "332) 222-0432"
type input "[PHONE_NUMBER]"
click at [629, 476] on button "Call" at bounding box center [593, 480] width 293 height 59
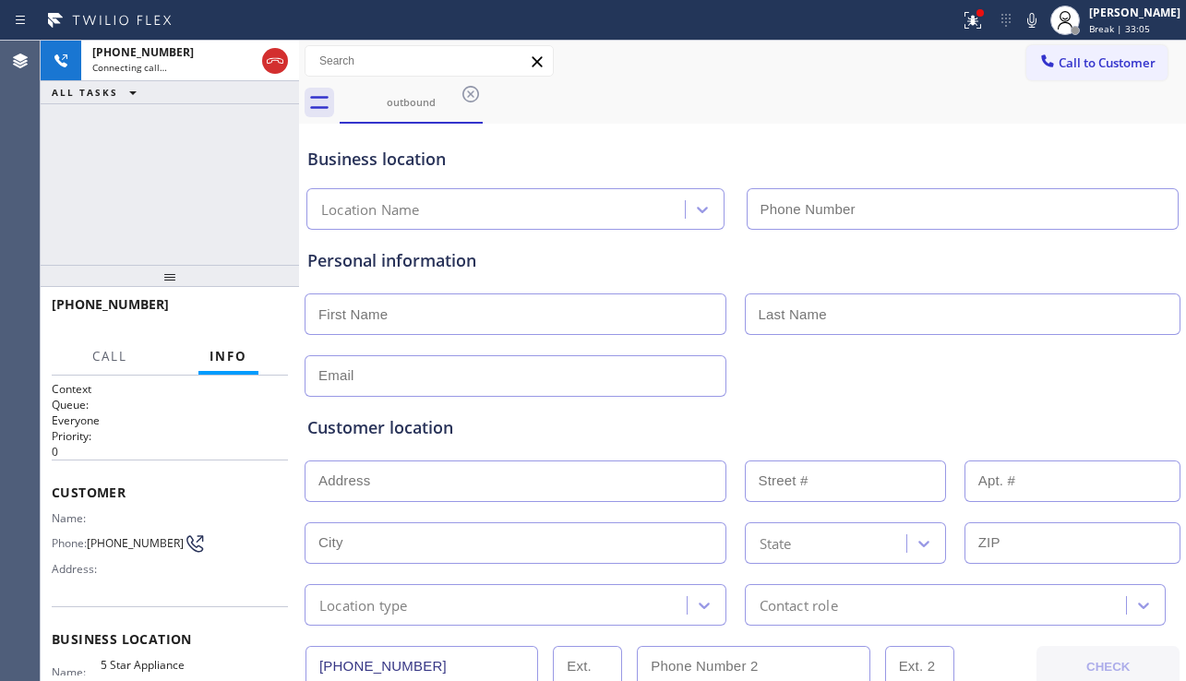
type input "[PHONE_NUMBER]"
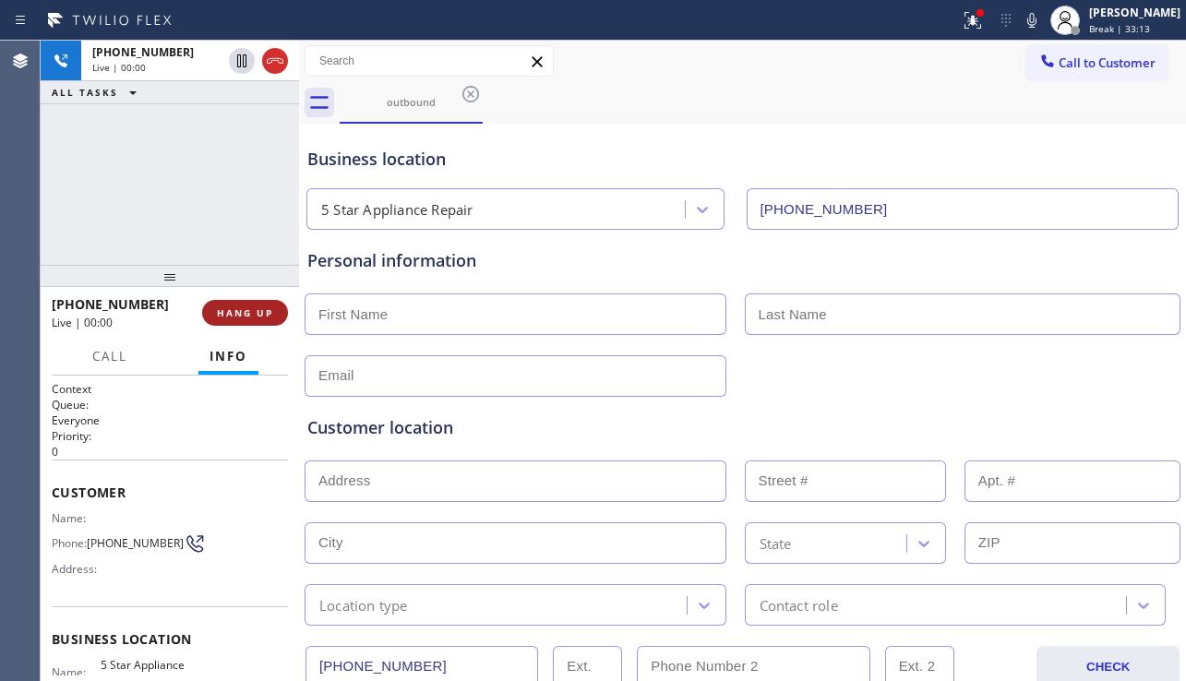
click at [243, 317] on span "HANG UP" at bounding box center [245, 312] width 56 height 13
click at [242, 317] on span "HANG UP" at bounding box center [245, 312] width 56 height 13
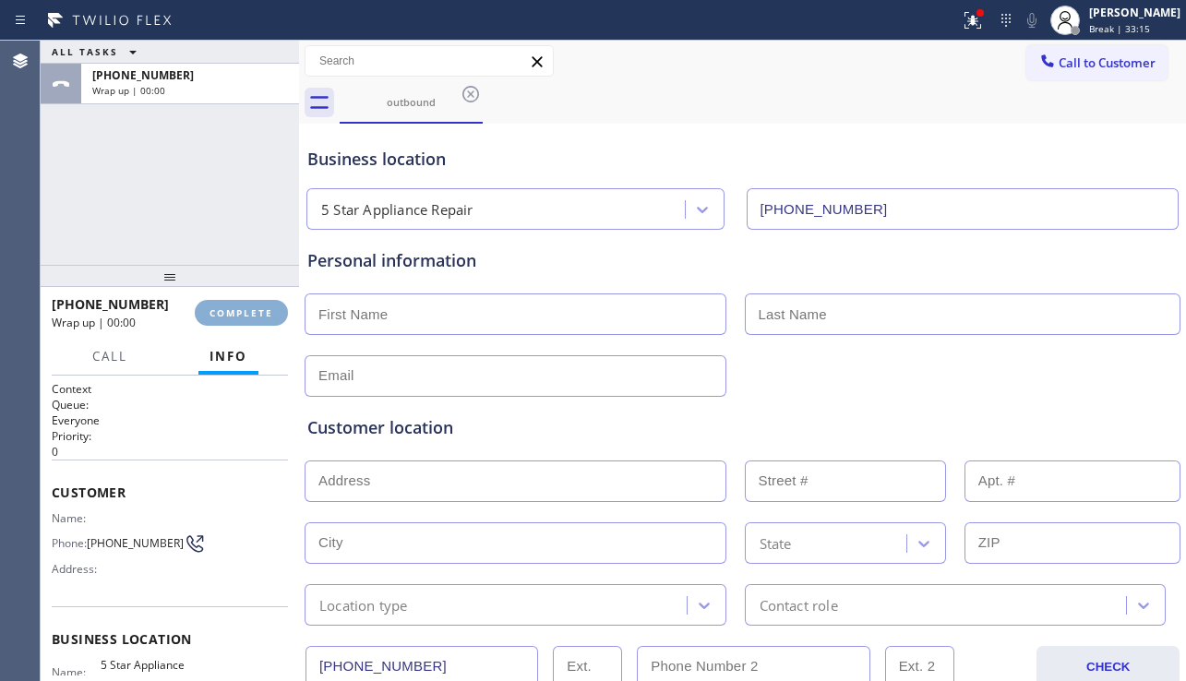
click at [242, 317] on span "COMPLETE" at bounding box center [242, 312] width 64 height 13
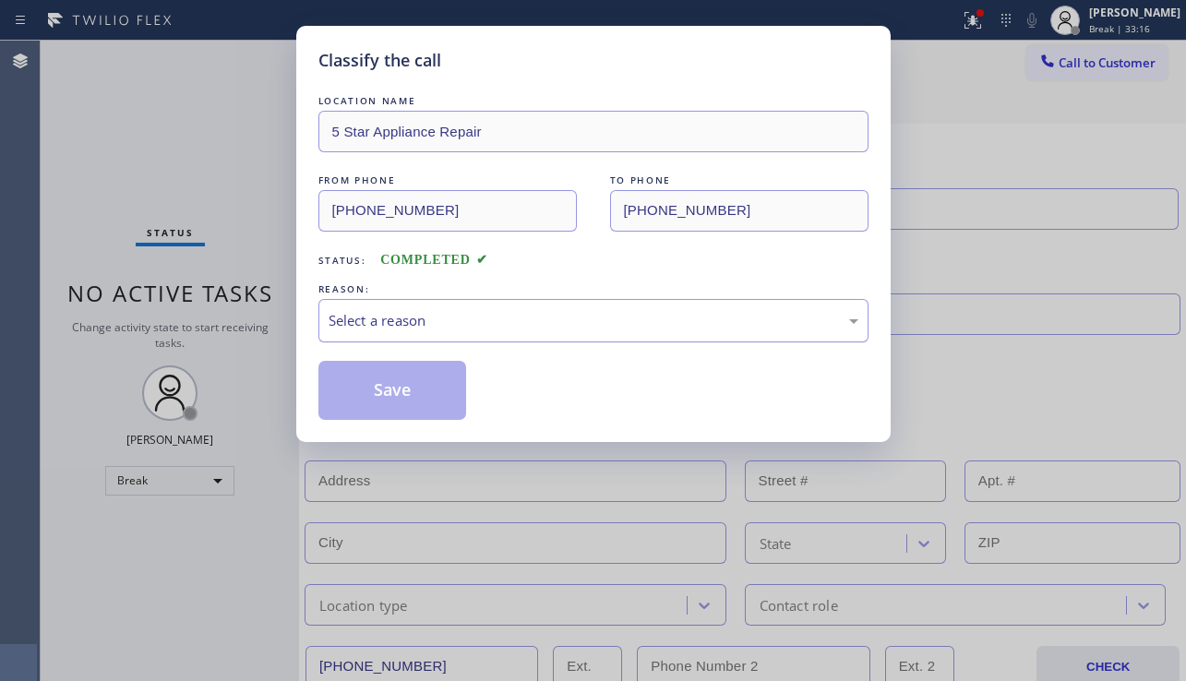
click at [495, 326] on div "Select a reason" at bounding box center [594, 320] width 530 height 21
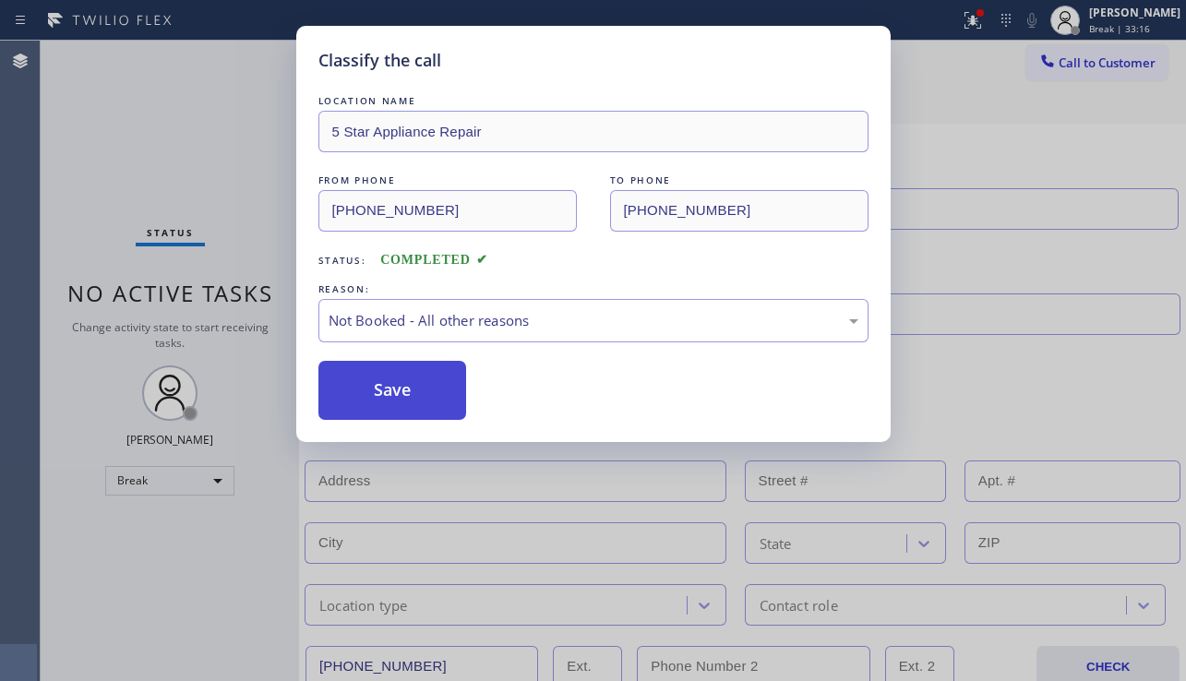
drag, startPoint x: 388, startPoint y: 399, endPoint x: 410, endPoint y: 389, distance: 24.4
click at [388, 398] on button "Save" at bounding box center [392, 390] width 149 height 59
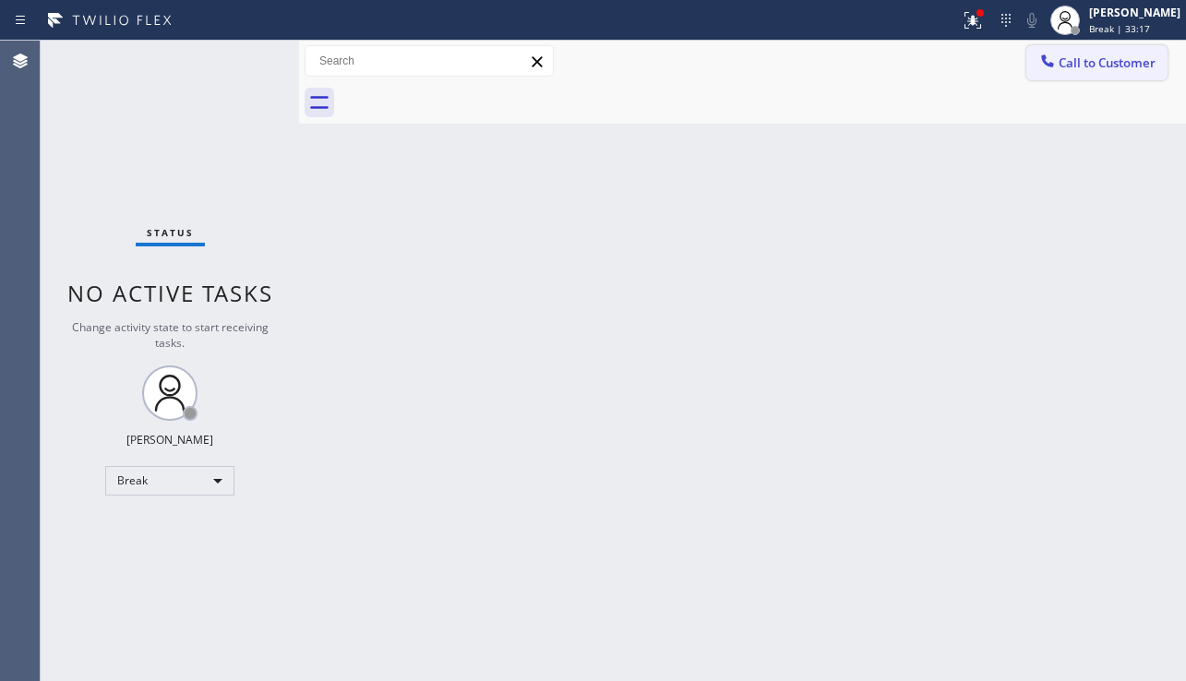
click at [1101, 55] on span "Call to Customer" at bounding box center [1107, 62] width 97 height 17
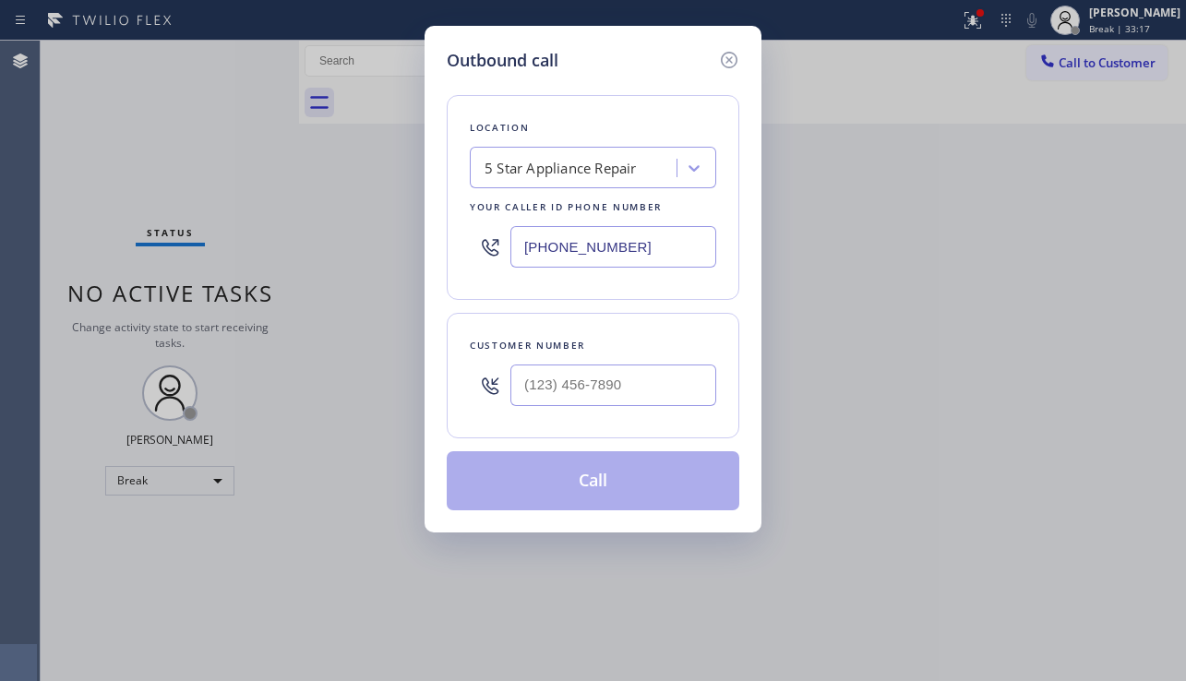
click at [651, 358] on div at bounding box center [613, 385] width 206 height 60
click at [648, 368] on input "(___) ___-____" at bounding box center [613, 386] width 206 height 42
paste input "818) 867-8108"
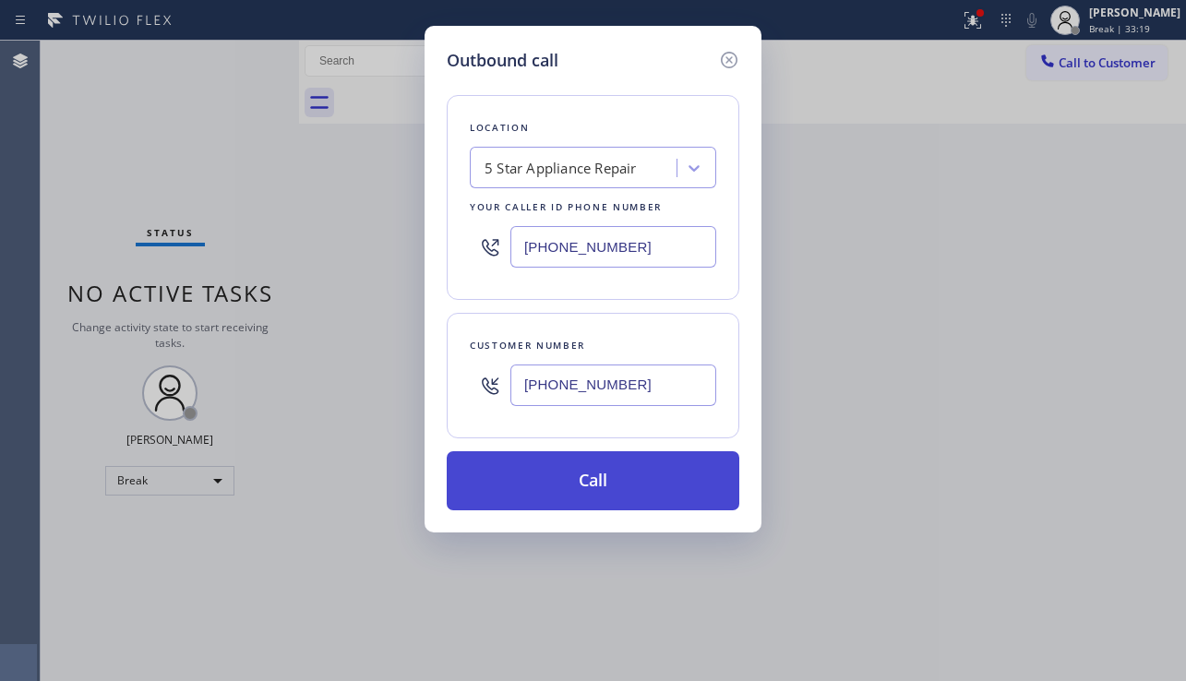
type input "[PHONE_NUMBER]"
click at [593, 486] on button "Call" at bounding box center [593, 480] width 293 height 59
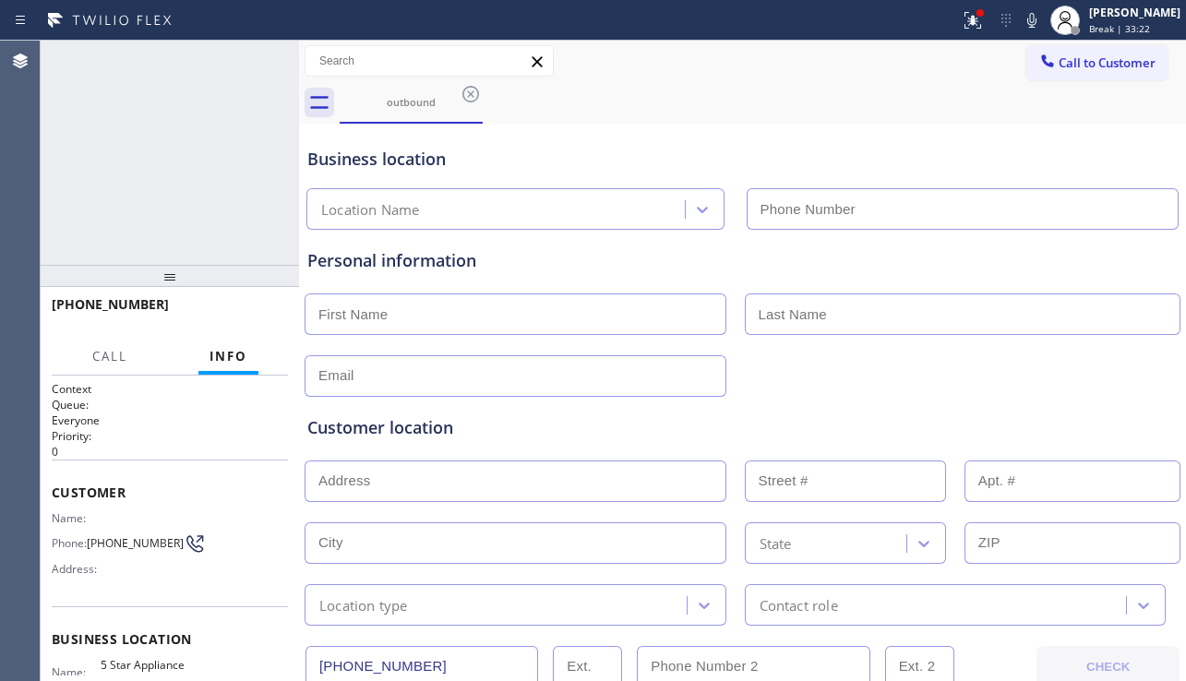
type input "[PHONE_NUMBER]"
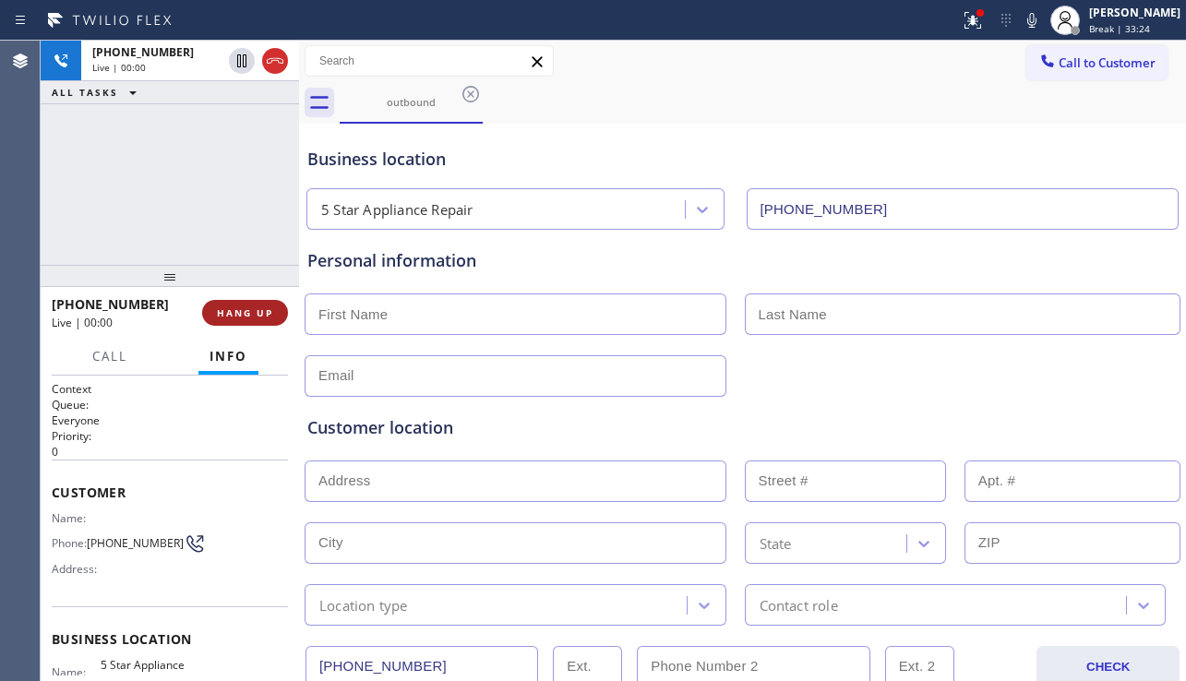
click at [257, 318] on span "HANG UP" at bounding box center [245, 312] width 56 height 13
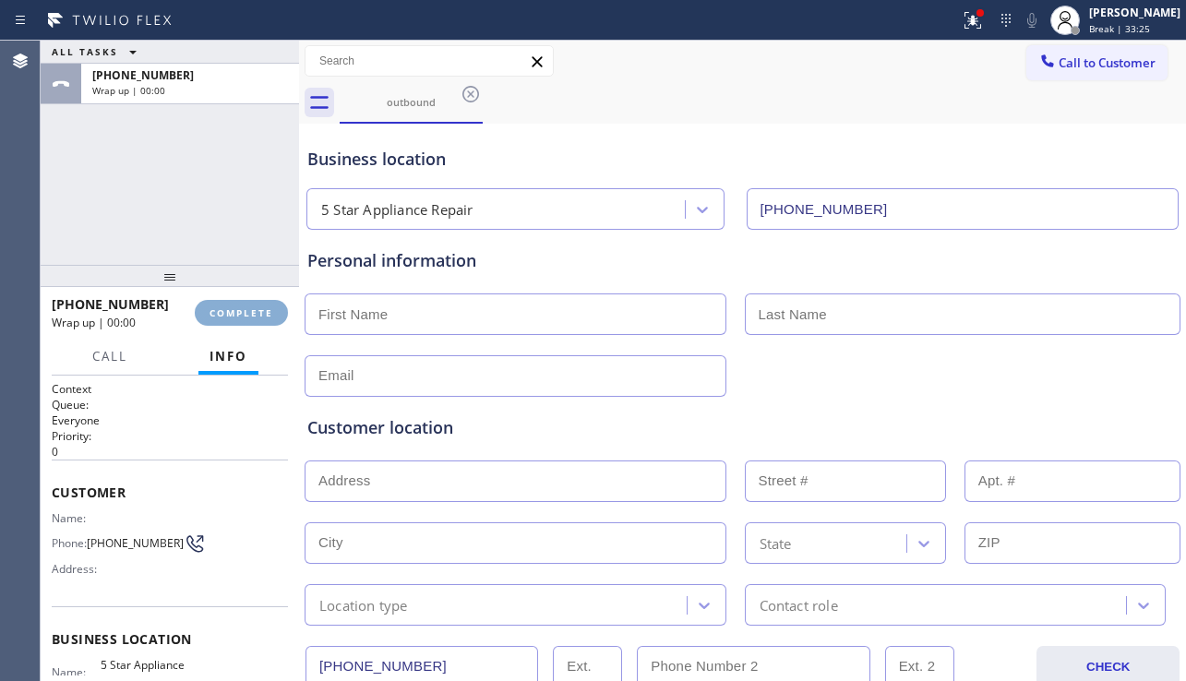
click at [257, 318] on span "COMPLETE" at bounding box center [242, 312] width 64 height 13
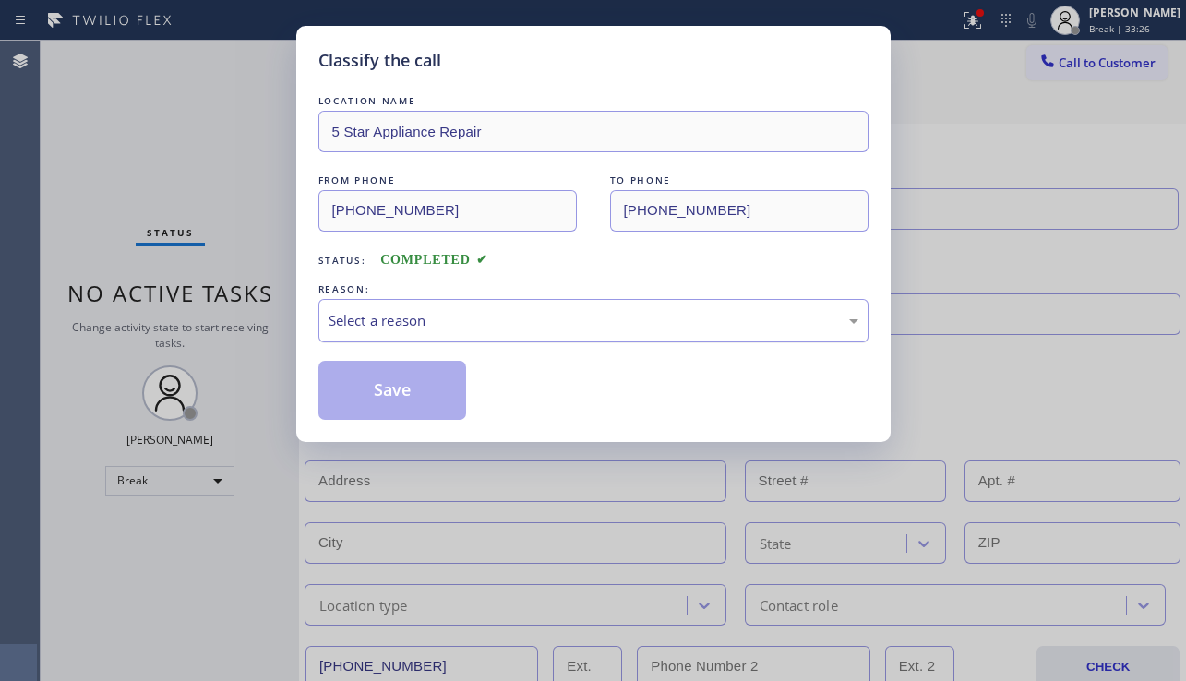
click at [478, 328] on div "Select a reason" at bounding box center [594, 320] width 530 height 21
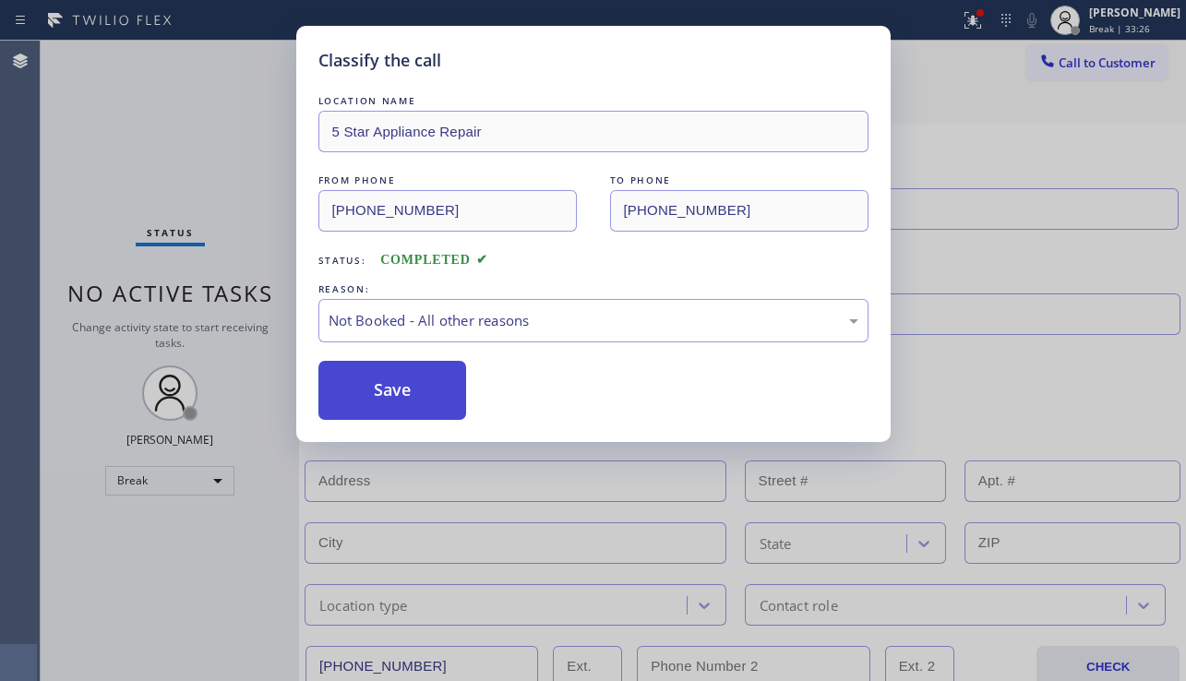
click at [414, 378] on button "Save" at bounding box center [392, 390] width 149 height 59
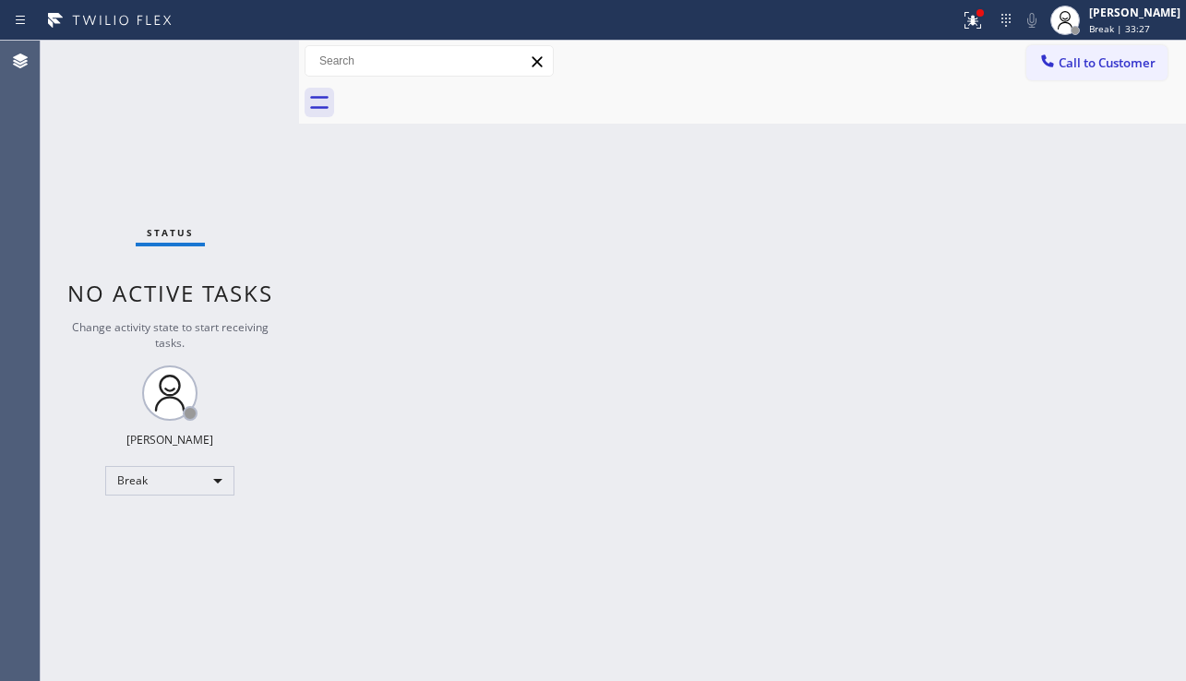
click at [1099, 70] on span "Call to Customer" at bounding box center [1107, 62] width 97 height 17
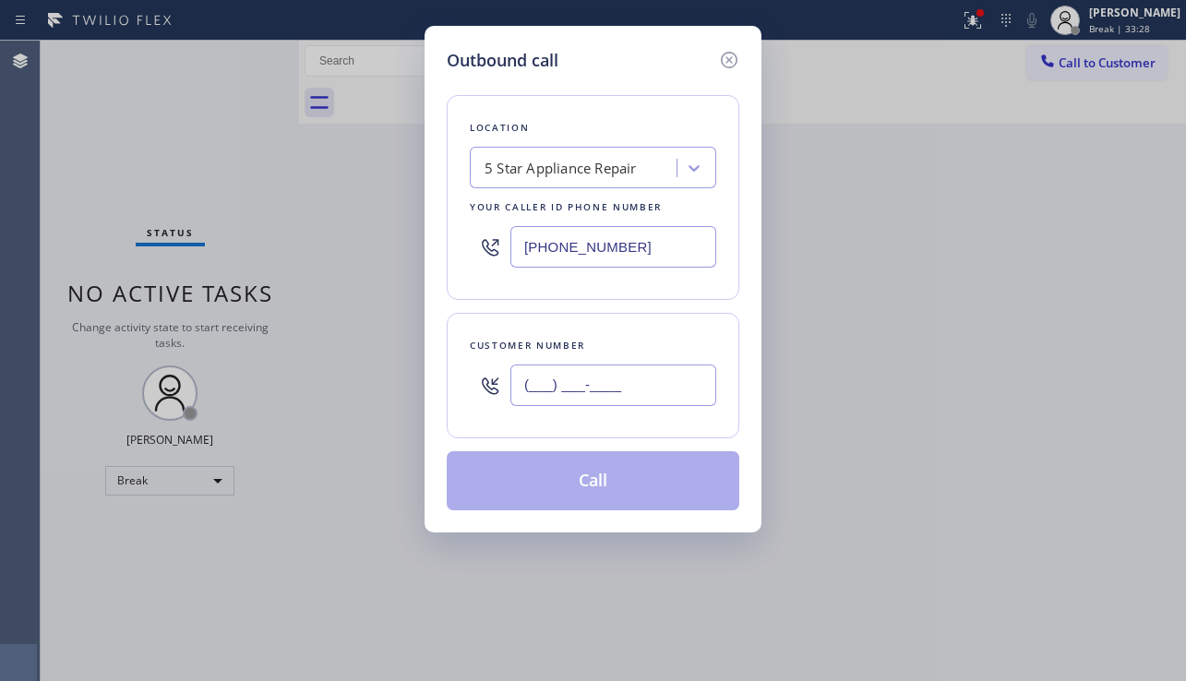
click at [570, 390] on input "(___) ___-____" at bounding box center [613, 386] width 206 height 42
paste input "510) 869-3666"
type input "[PHONE_NUMBER]"
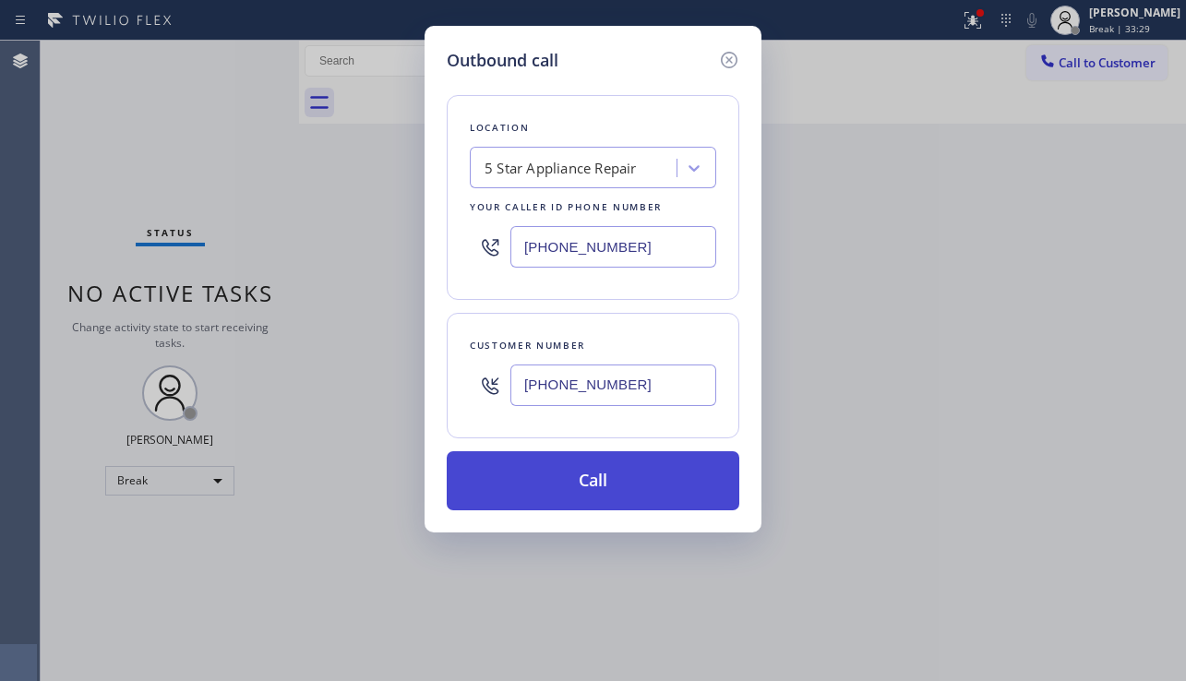
click at [600, 468] on button "Call" at bounding box center [593, 480] width 293 height 59
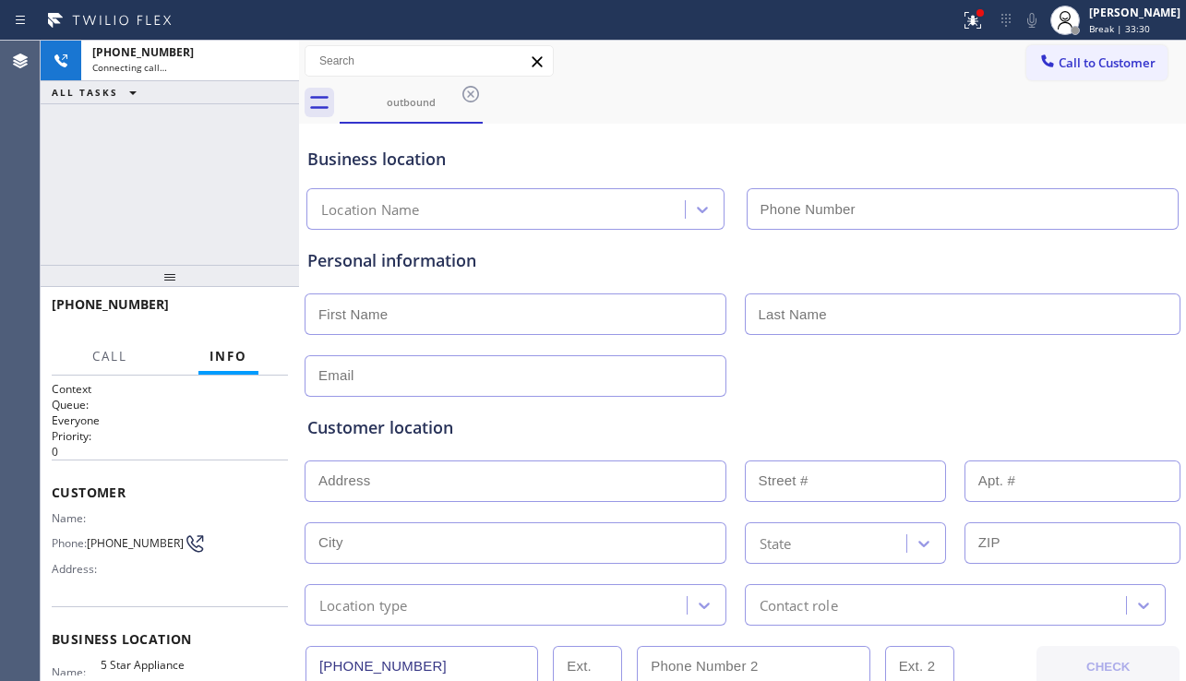
type input "[PHONE_NUMBER]"
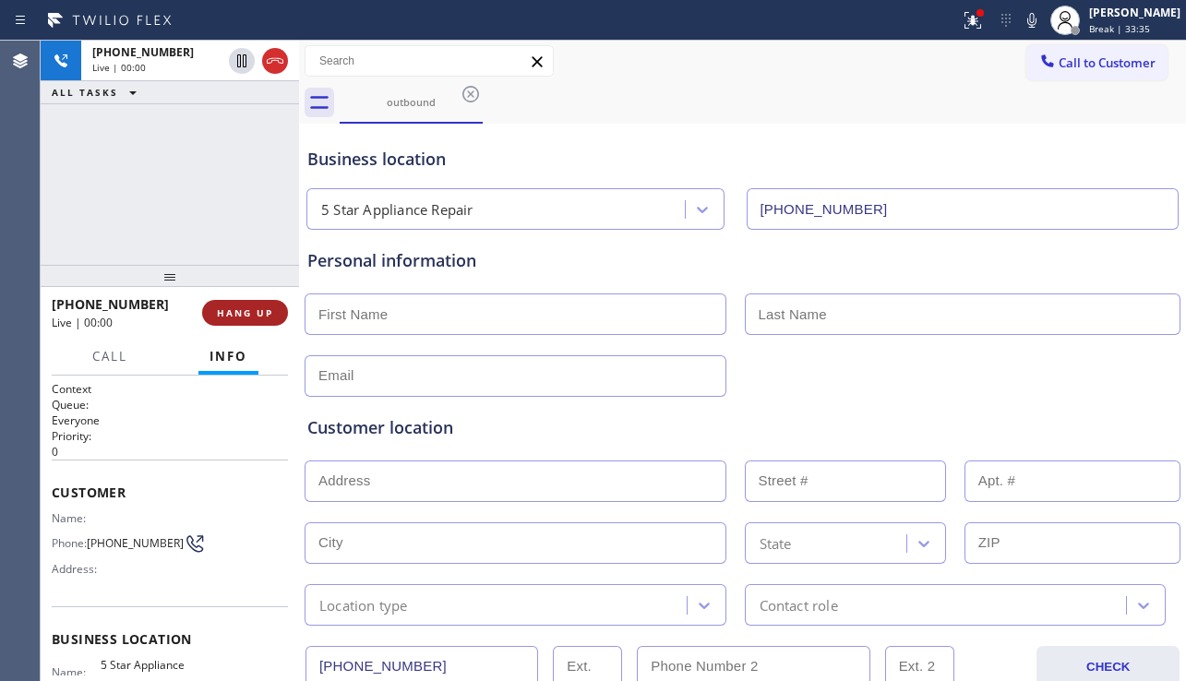
click at [231, 311] on span "HANG UP" at bounding box center [245, 312] width 56 height 13
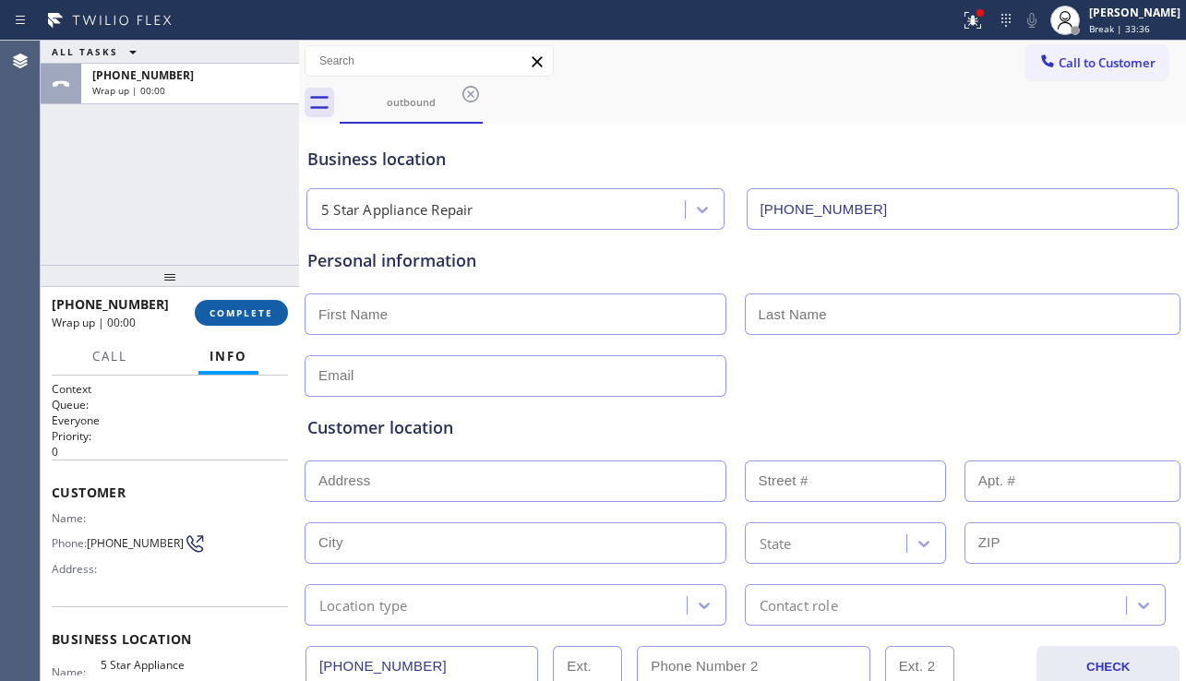
click at [231, 311] on span "COMPLETE" at bounding box center [242, 312] width 64 height 13
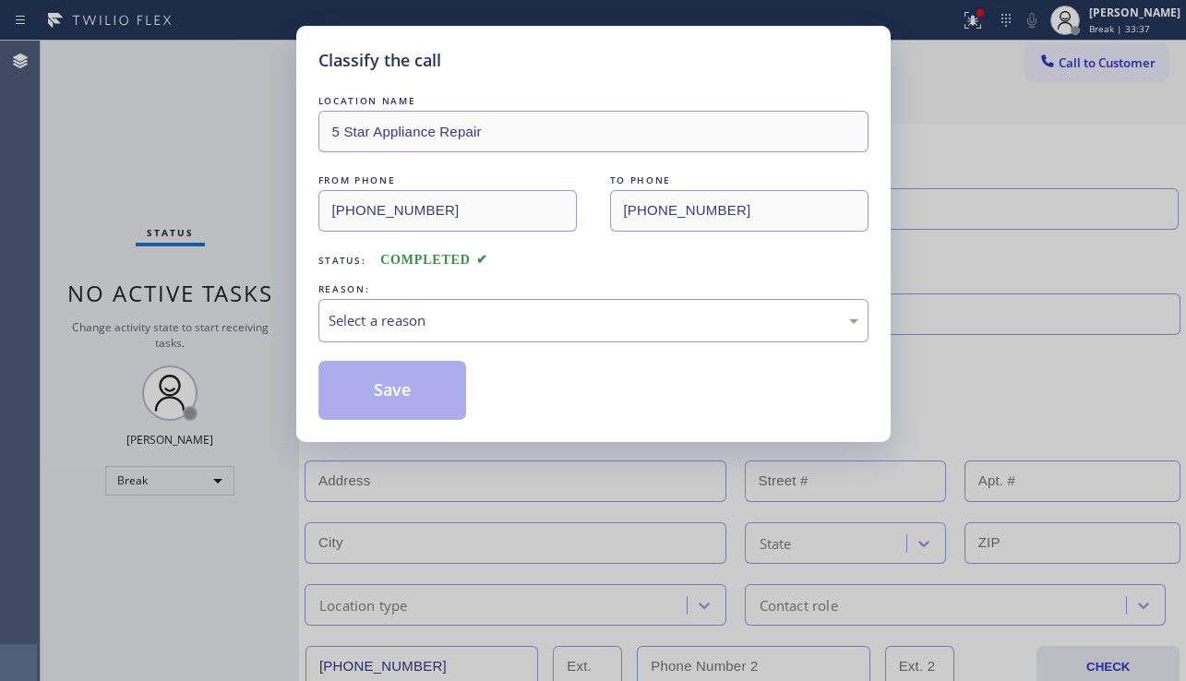
click at [502, 323] on div "Select a reason" at bounding box center [594, 320] width 530 height 21
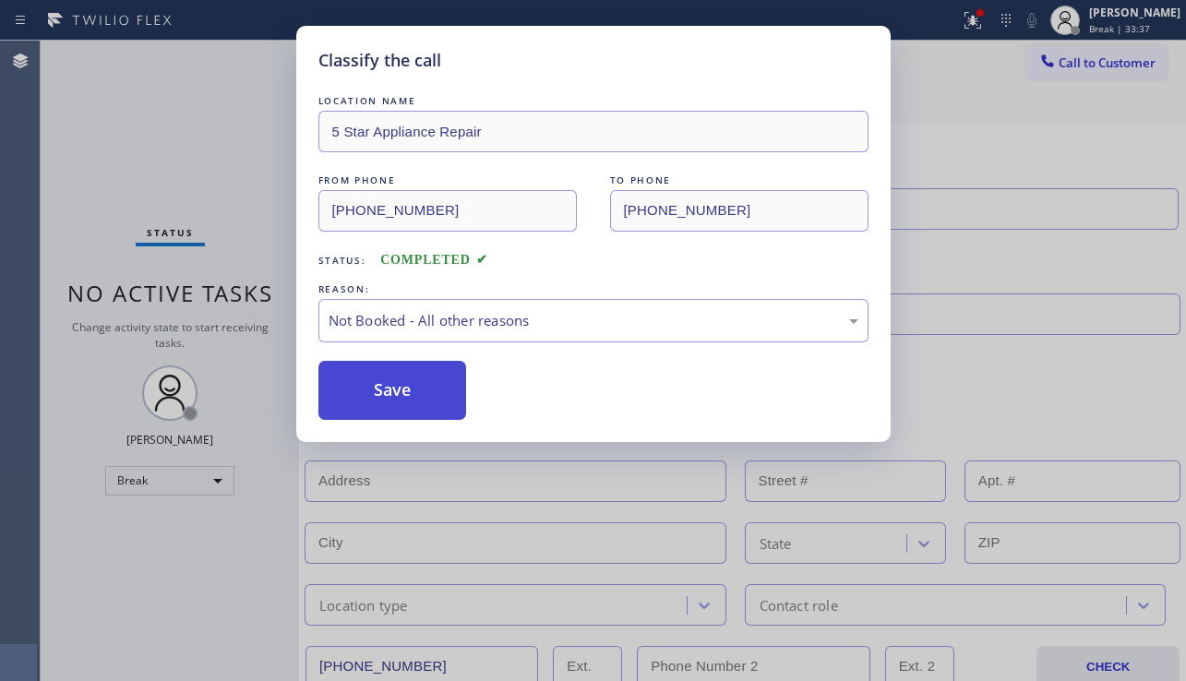
click at [400, 382] on button "Save" at bounding box center [392, 390] width 149 height 59
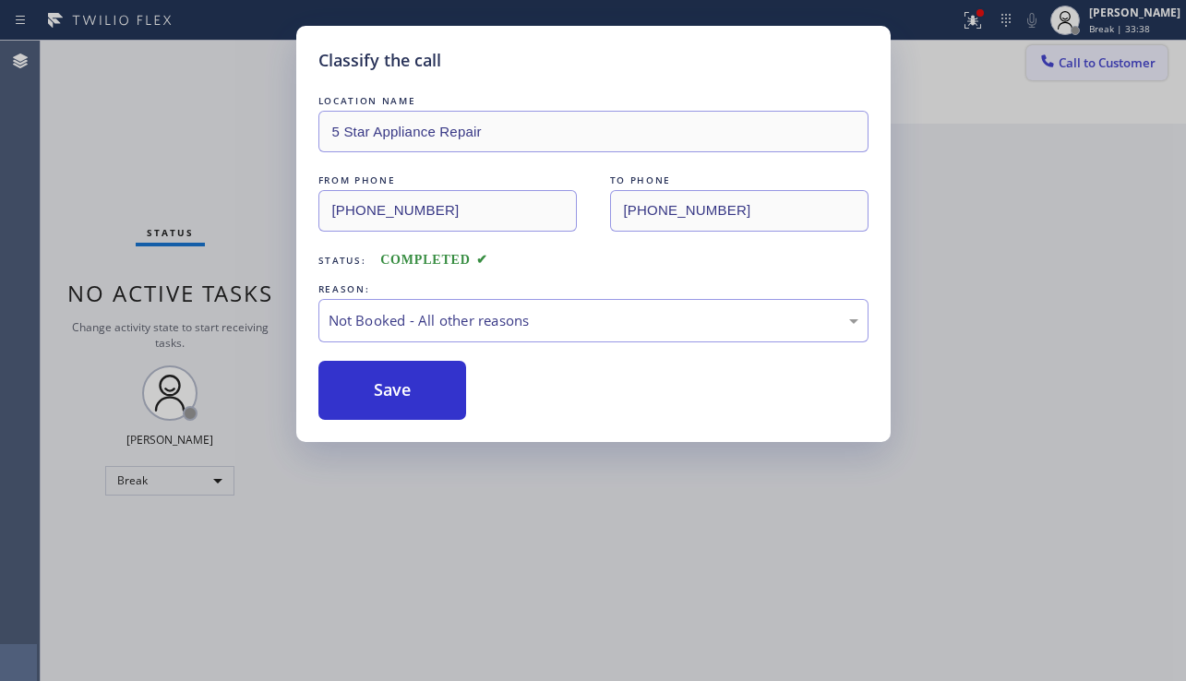
drag, startPoint x: 1083, startPoint y: 56, endPoint x: 1057, endPoint y: 78, distance: 33.5
click at [1082, 57] on div "Classify the call LOCATION NAME Wolf Top Choice Appliance Repair FROM PHONE [PH…" at bounding box center [614, 361] width 1146 height 641
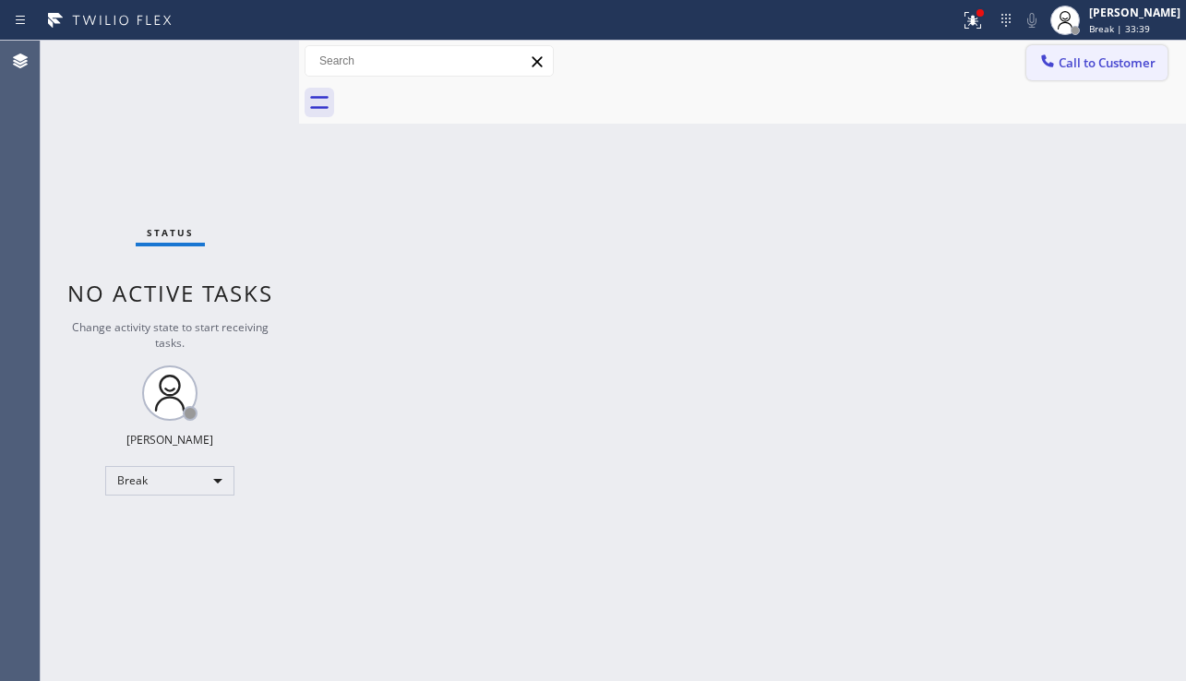
click at [1133, 58] on span "Call to Customer" at bounding box center [1107, 62] width 97 height 17
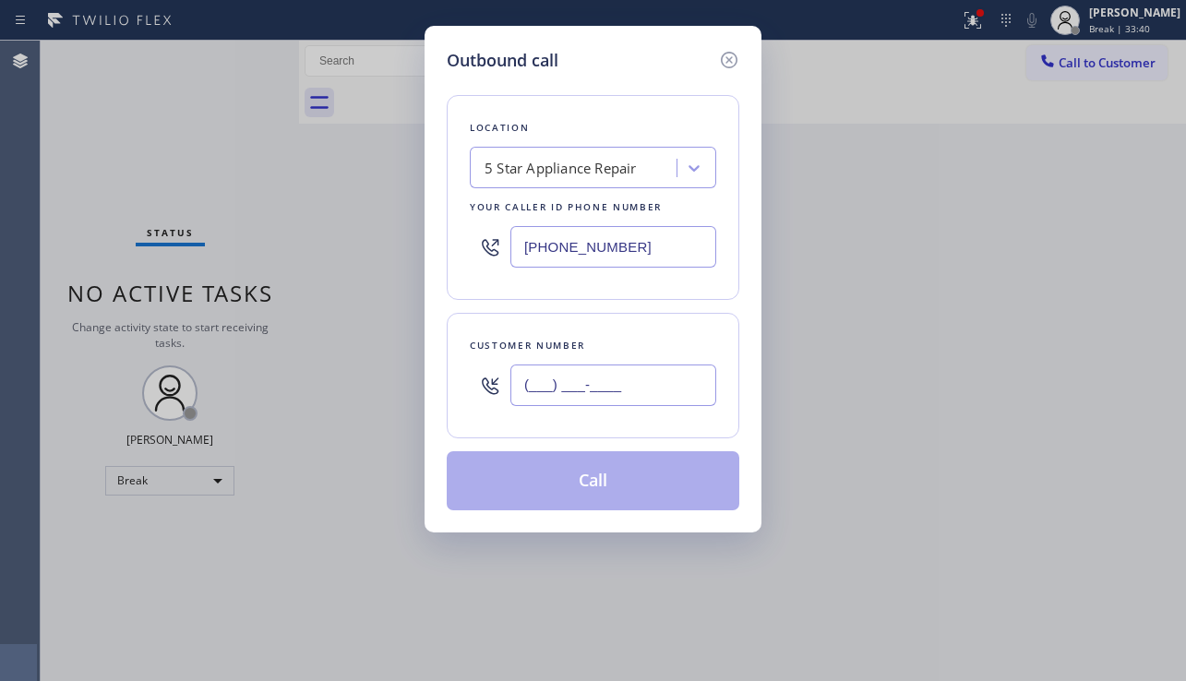
click at [574, 378] on input "(___) ___-____" at bounding box center [613, 386] width 206 height 42
paste input "430) 279-8115"
type input "[PHONE_NUMBER]"
click at [597, 459] on button "Call" at bounding box center [593, 480] width 293 height 59
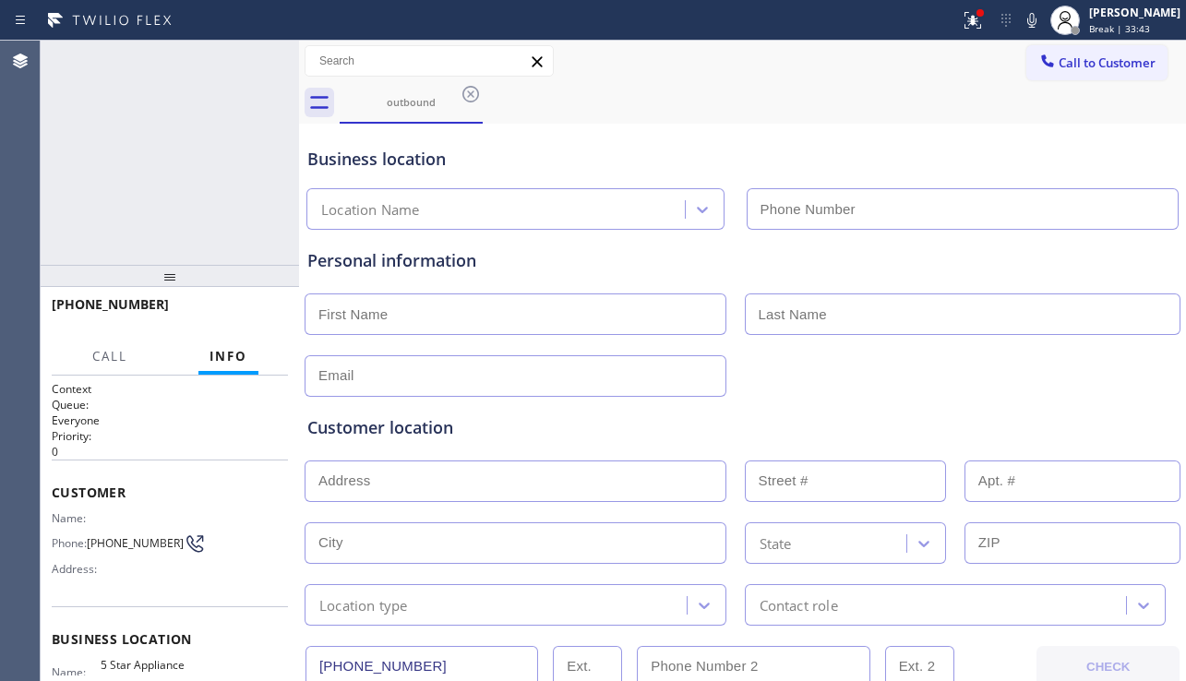
type input "[PHONE_NUMBER]"
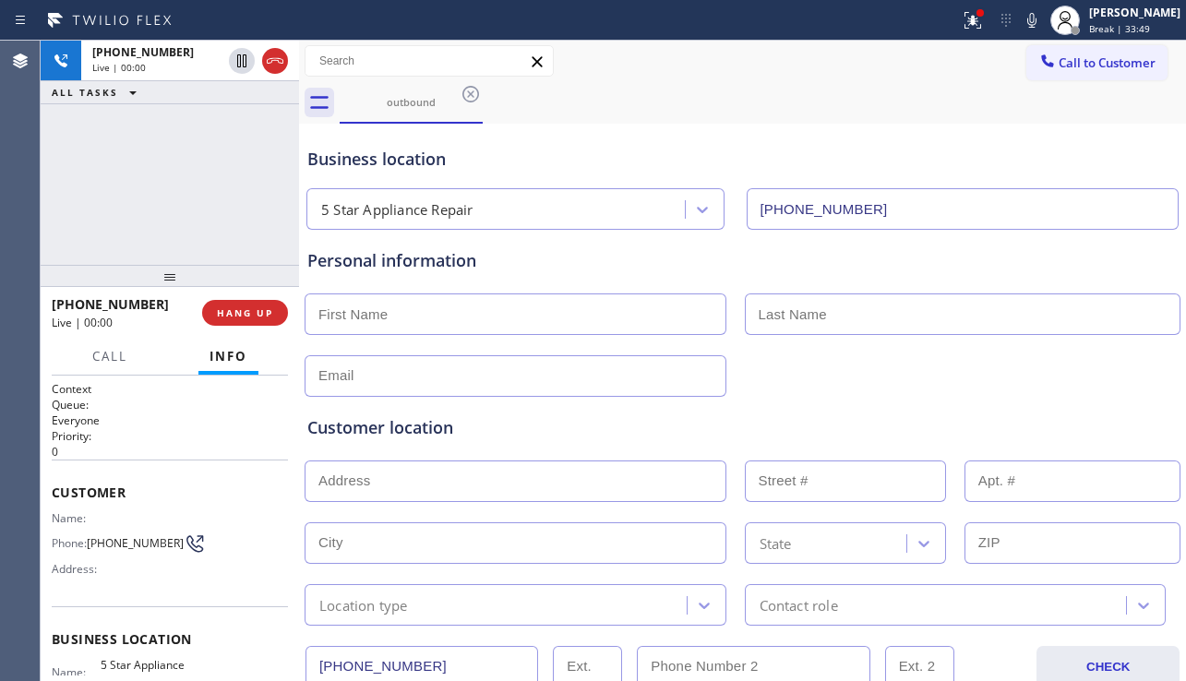
drag, startPoint x: 1037, startPoint y: 363, endPoint x: 900, endPoint y: 366, distance: 136.7
click at [1037, 363] on div at bounding box center [743, 374] width 880 height 45
click at [260, 316] on span "HANG UP" at bounding box center [245, 312] width 56 height 13
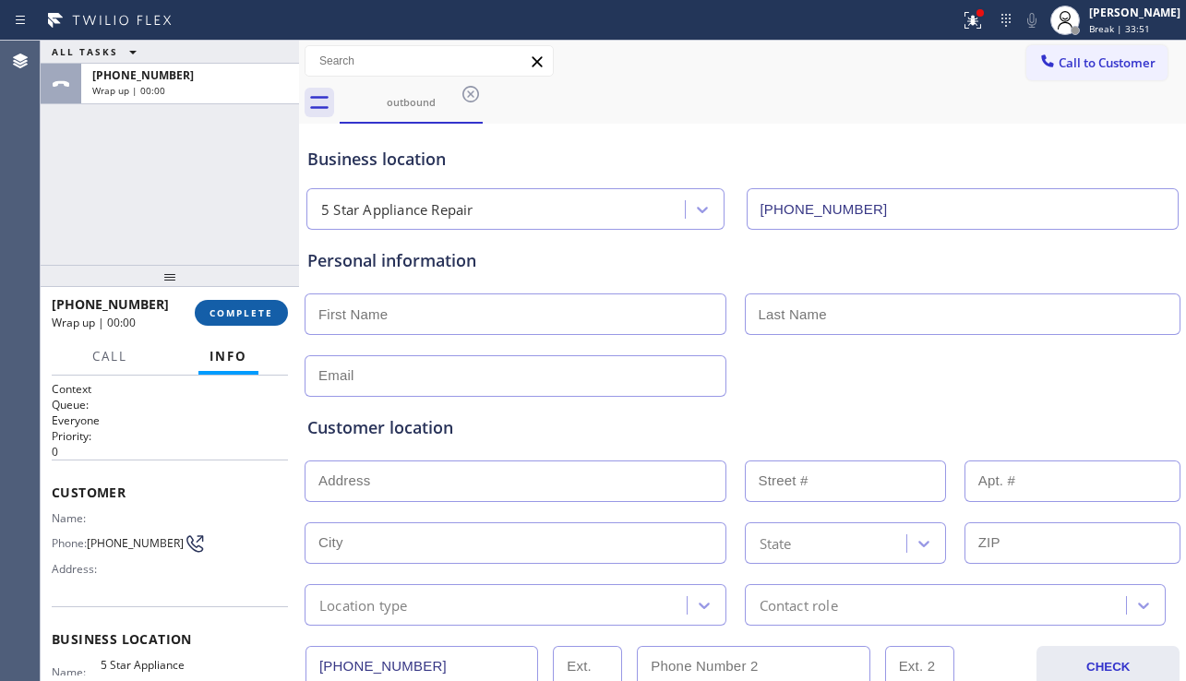
click at [260, 316] on span "COMPLETE" at bounding box center [242, 312] width 64 height 13
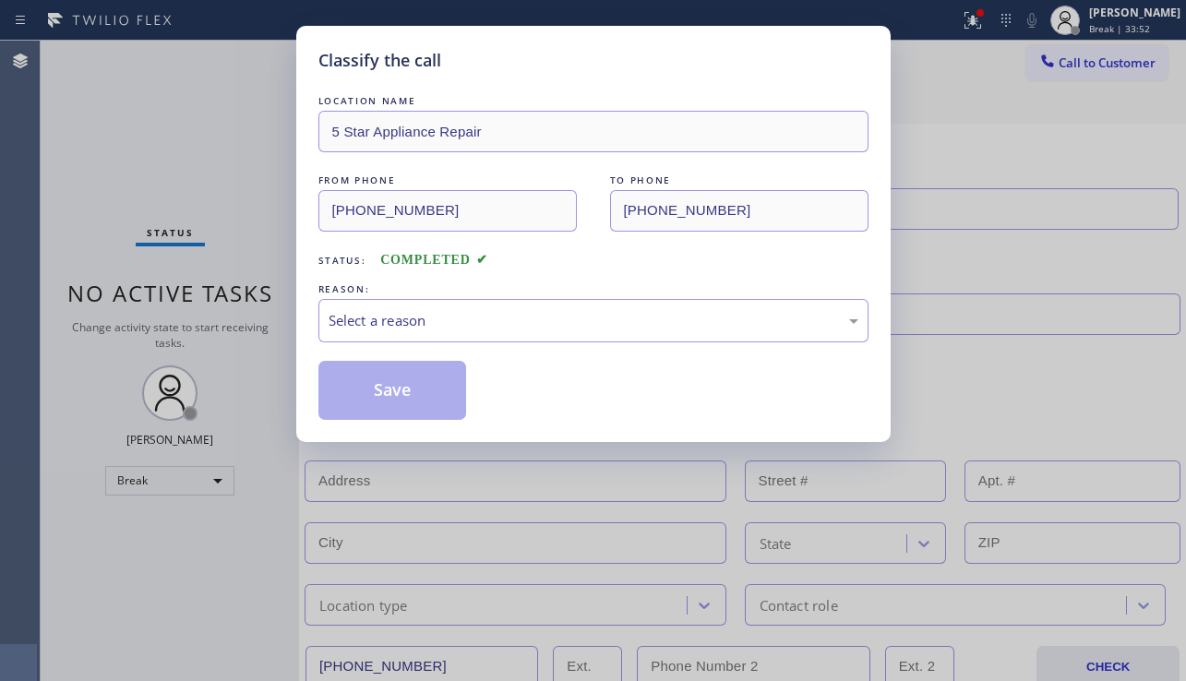
click at [534, 313] on div "Select a reason" at bounding box center [594, 320] width 530 height 21
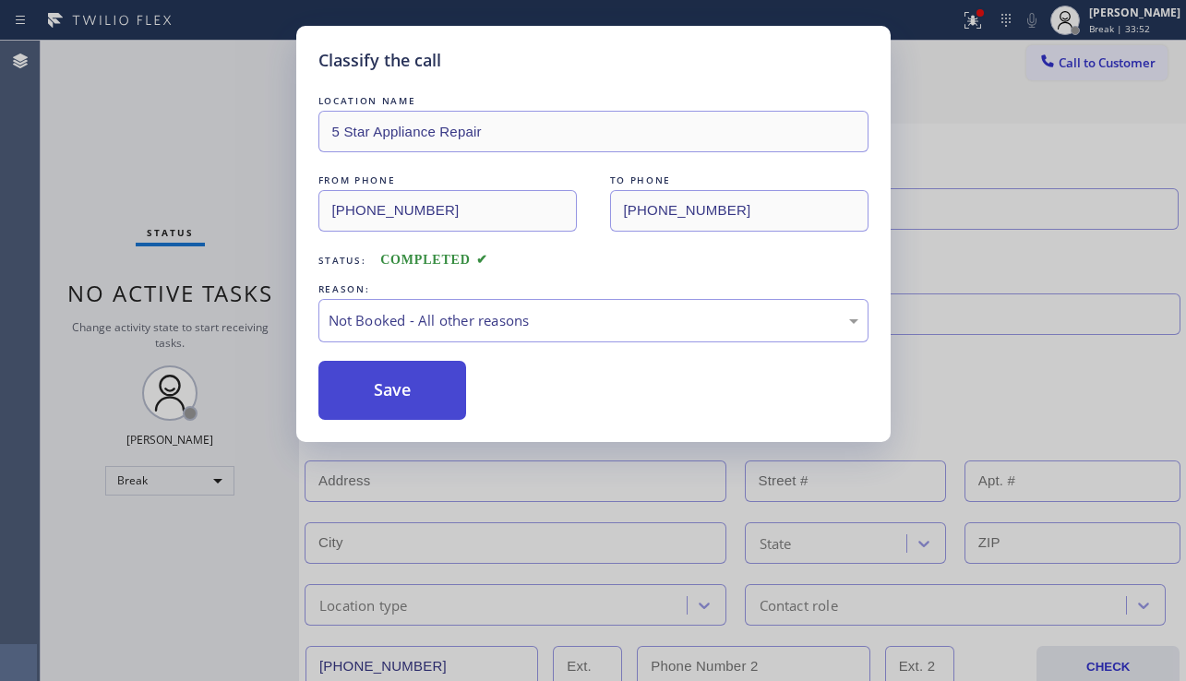
drag, startPoint x: 369, startPoint y: 398, endPoint x: 976, endPoint y: 274, distance: 619.0
click at [368, 398] on button "Save" at bounding box center [392, 390] width 149 height 59
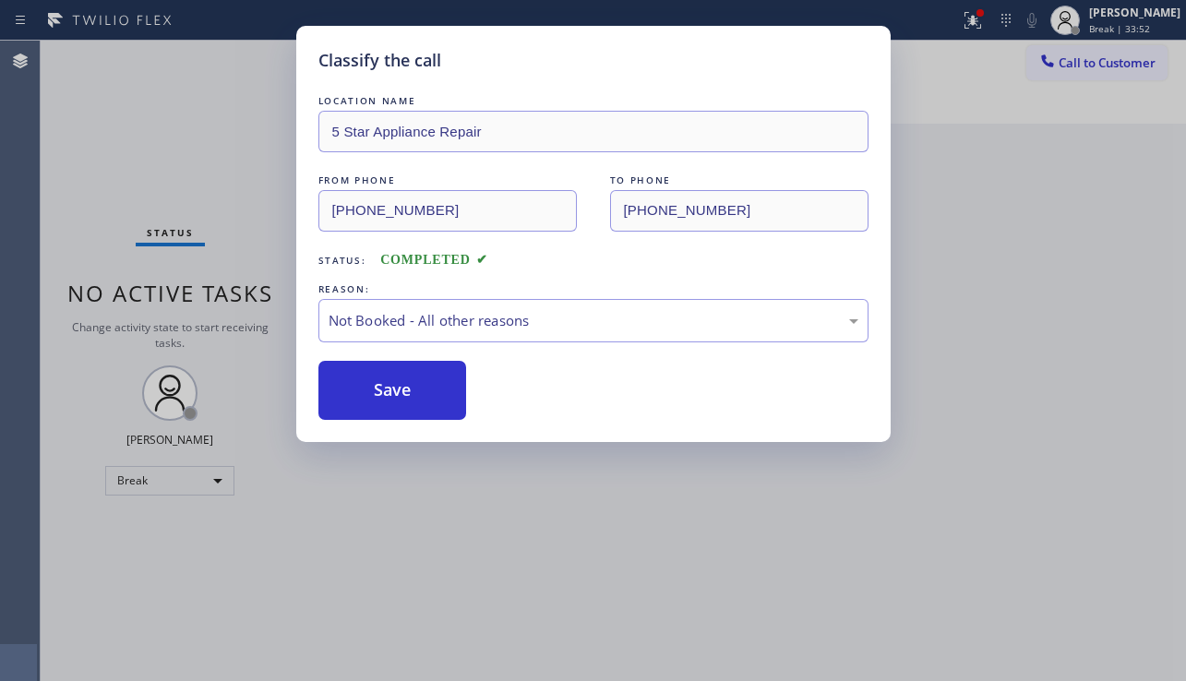
click at [1067, 75] on button "Call to Customer" at bounding box center [1097, 62] width 141 height 35
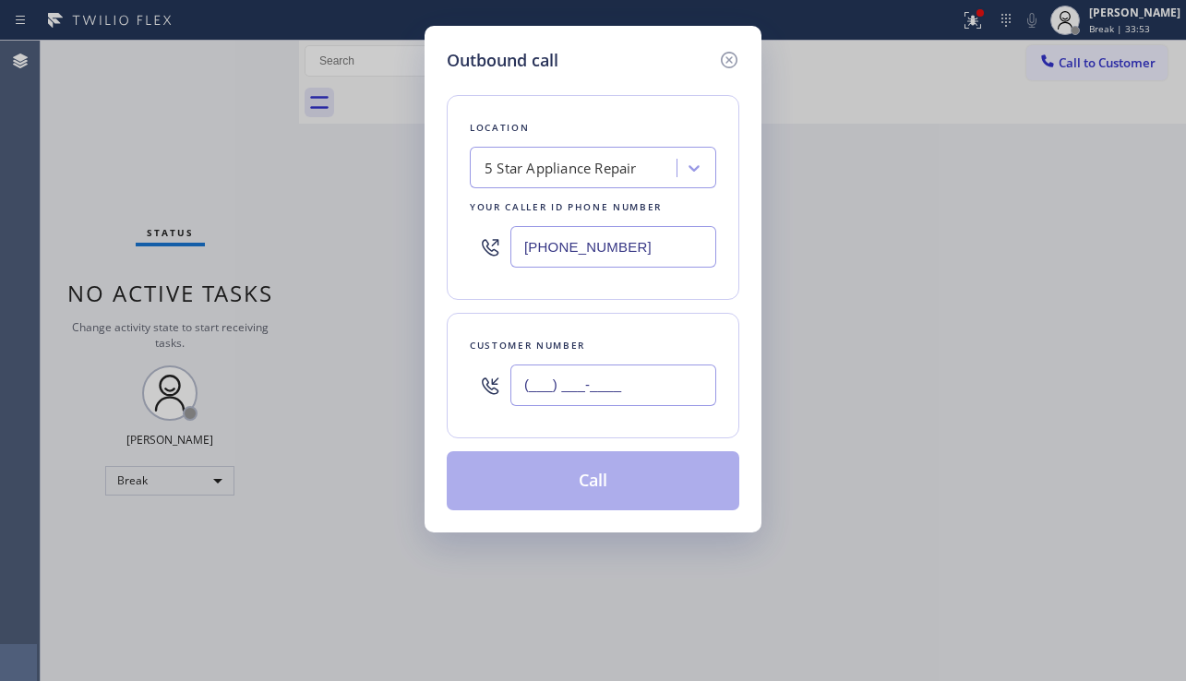
click at [660, 394] on input "(___) ___-____" at bounding box center [613, 386] width 206 height 42
paste input "863) 249-1188"
type input "[PHONE_NUMBER]"
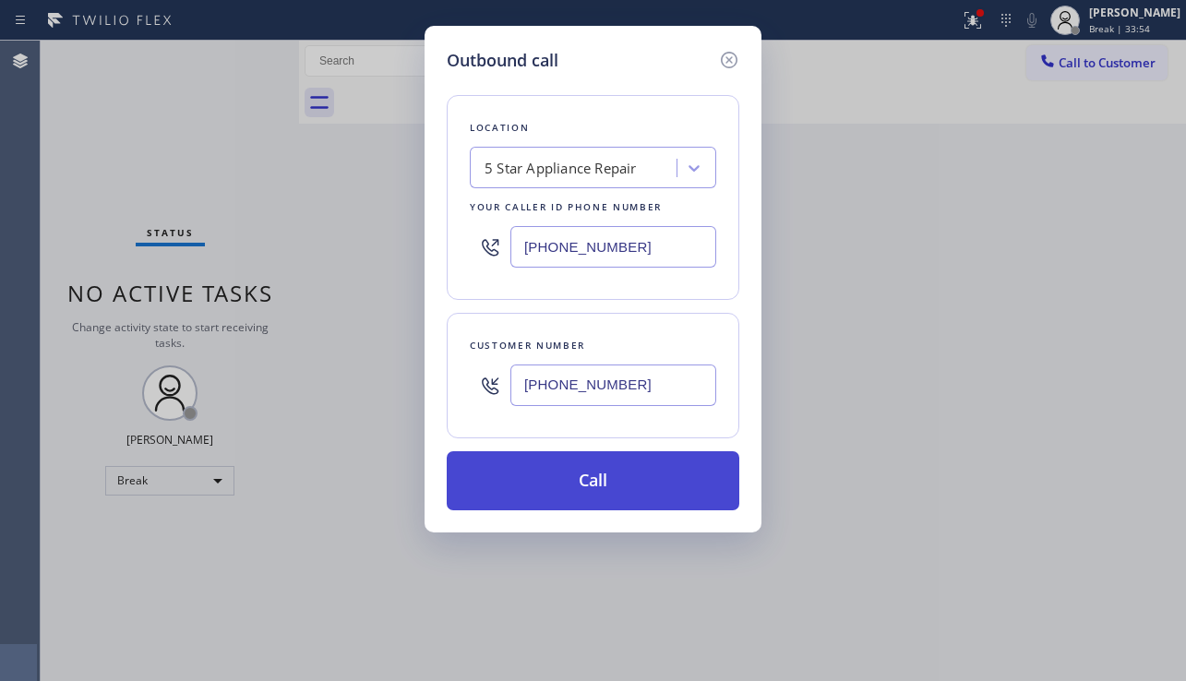
click at [579, 474] on button "Call" at bounding box center [593, 480] width 293 height 59
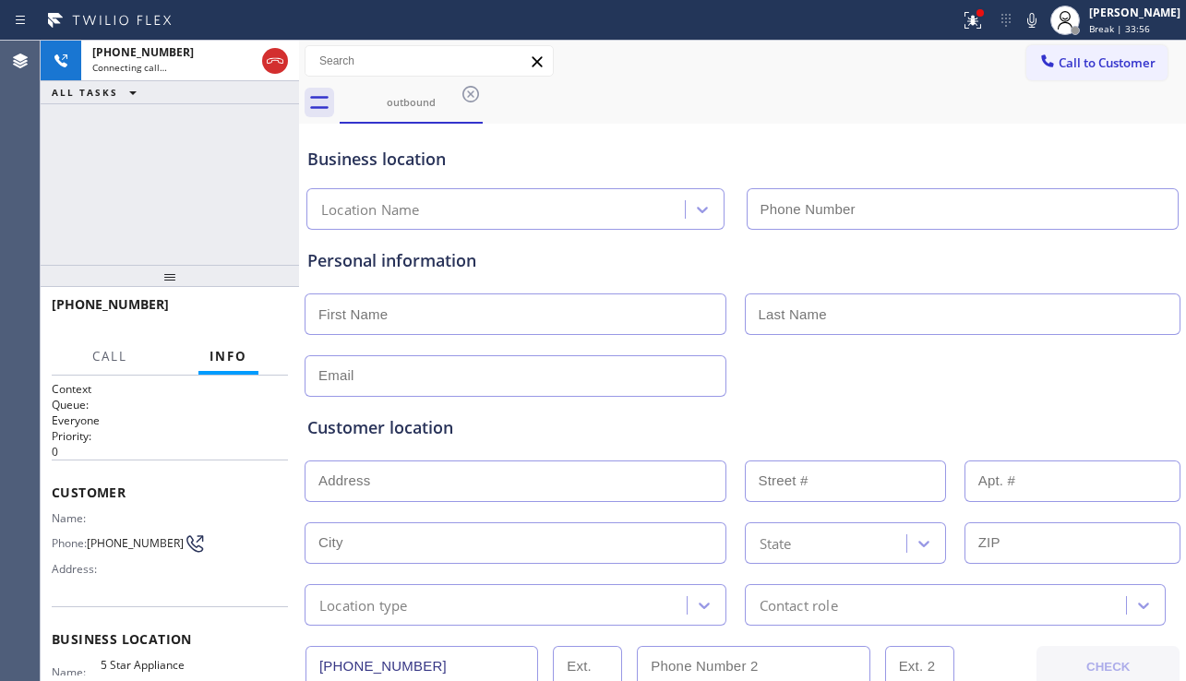
type input "[PHONE_NUMBER]"
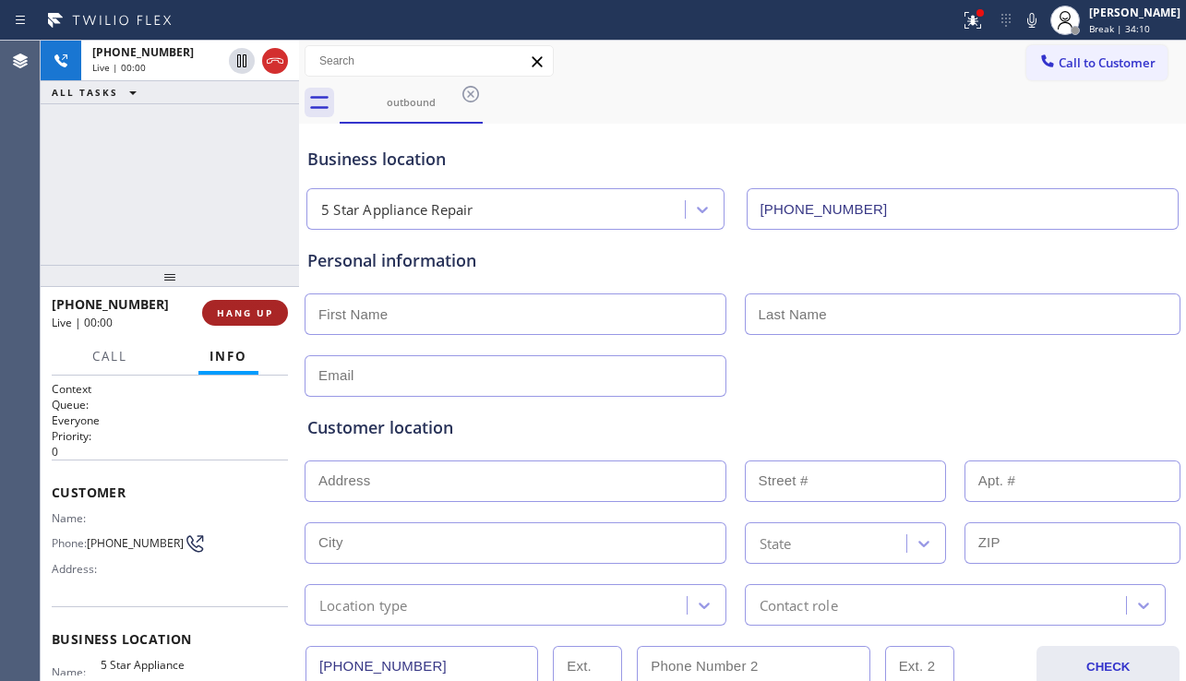
click at [267, 311] on span "HANG UP" at bounding box center [245, 312] width 56 height 13
click at [267, 310] on span "HANG UP" at bounding box center [245, 312] width 56 height 13
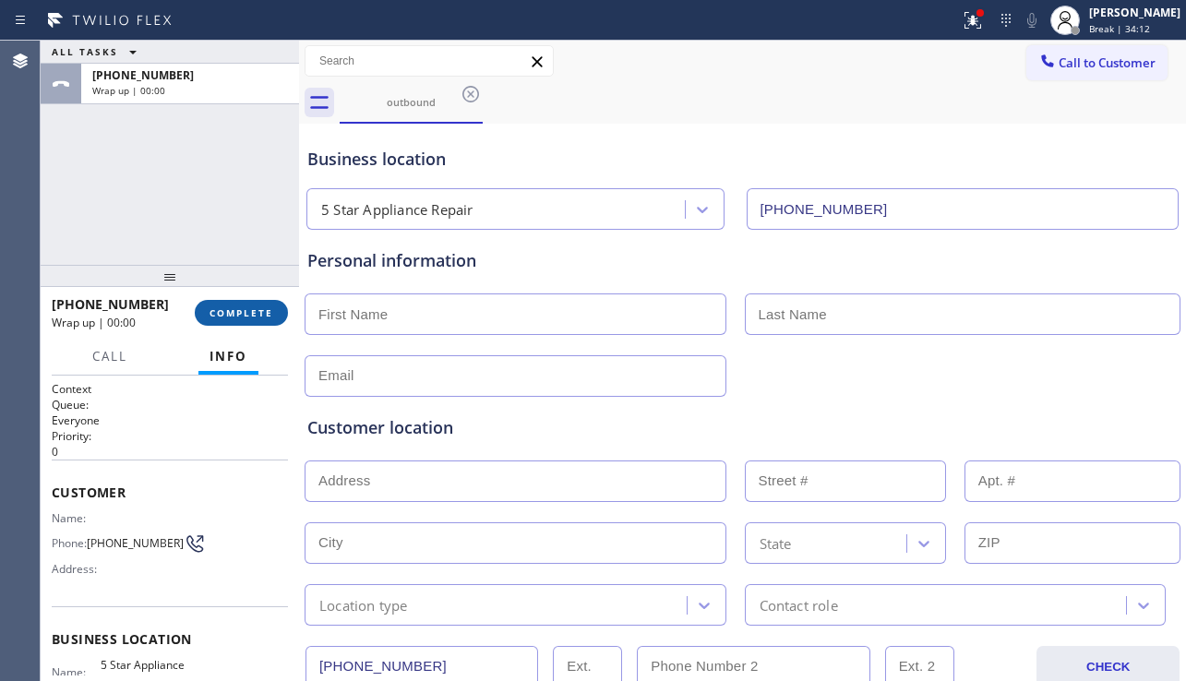
click at [267, 309] on span "COMPLETE" at bounding box center [242, 312] width 64 height 13
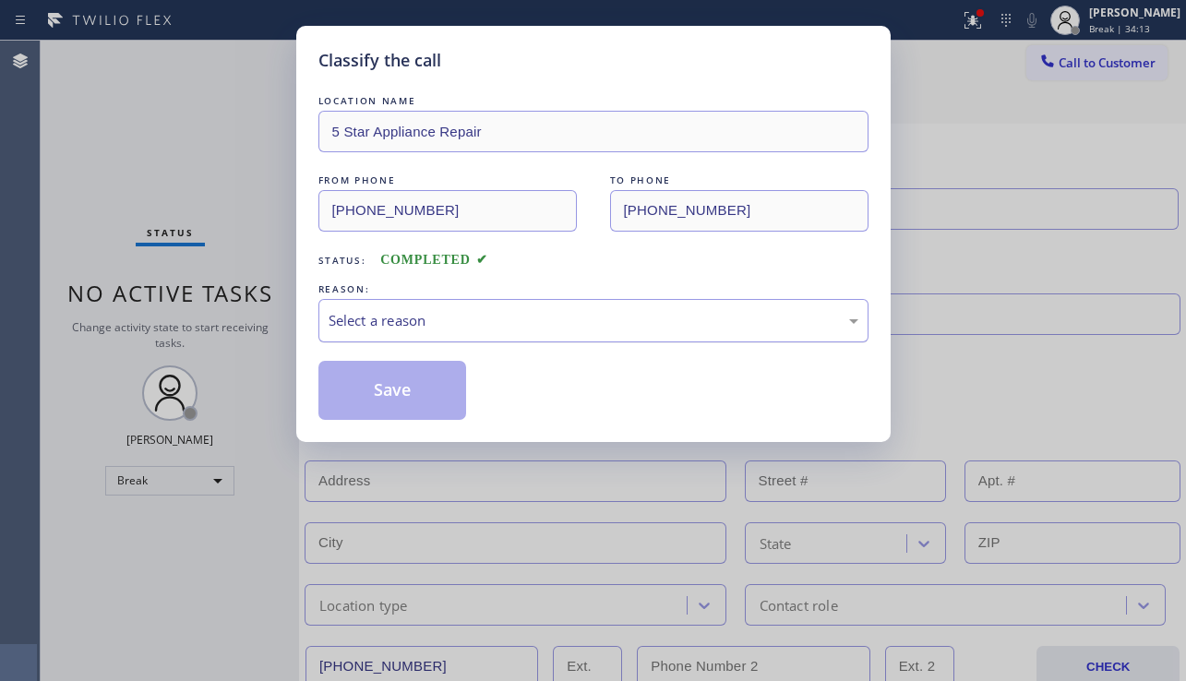
click at [487, 314] on div "Select a reason" at bounding box center [594, 320] width 530 height 21
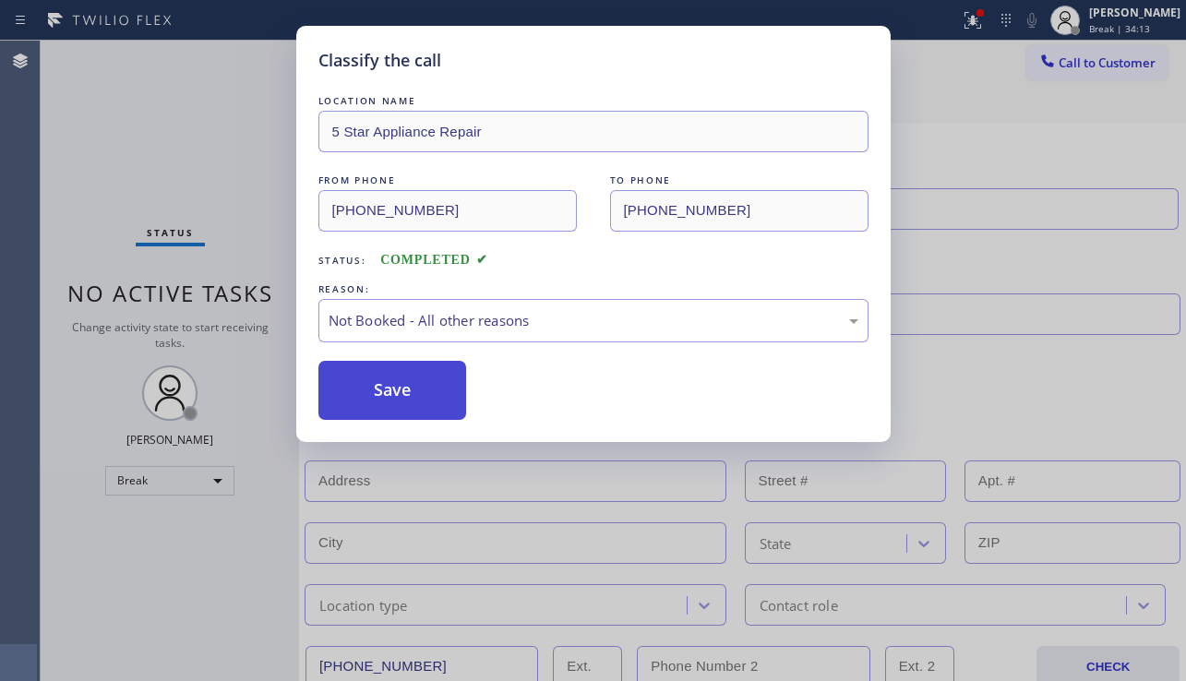
click at [407, 395] on button "Save" at bounding box center [392, 390] width 149 height 59
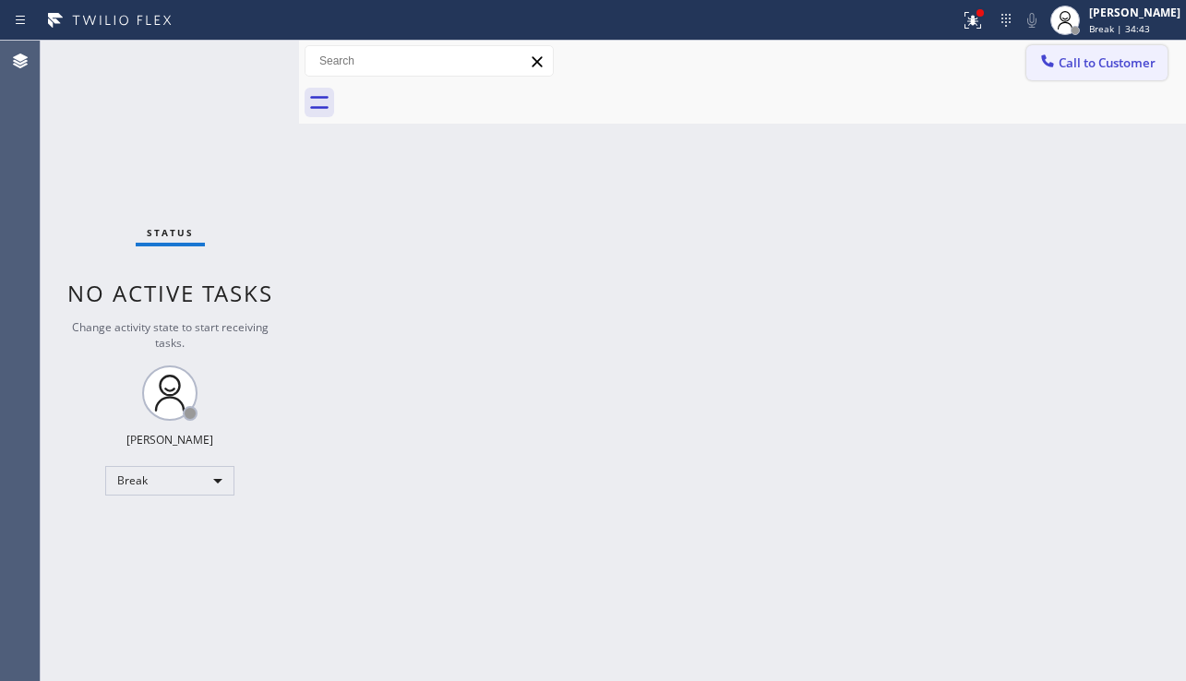
click at [1083, 51] on button "Call to Customer" at bounding box center [1097, 62] width 141 height 35
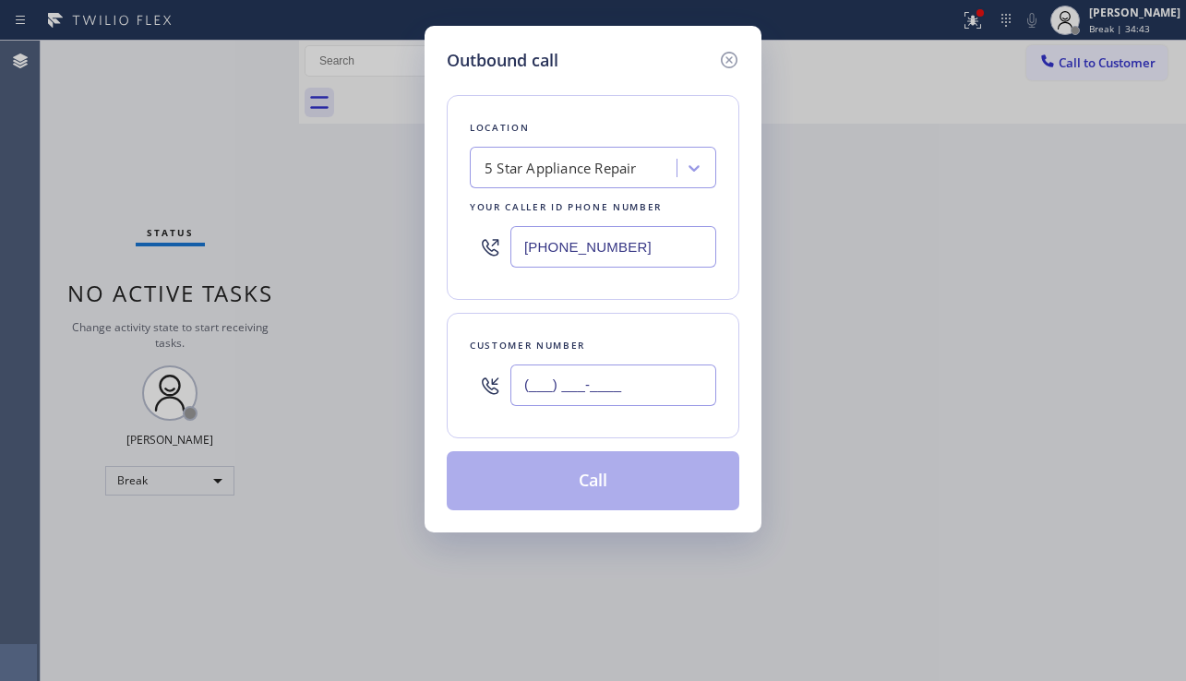
click at [629, 377] on input "(___) ___-____" at bounding box center [613, 386] width 206 height 42
paste input "928) 543-3494"
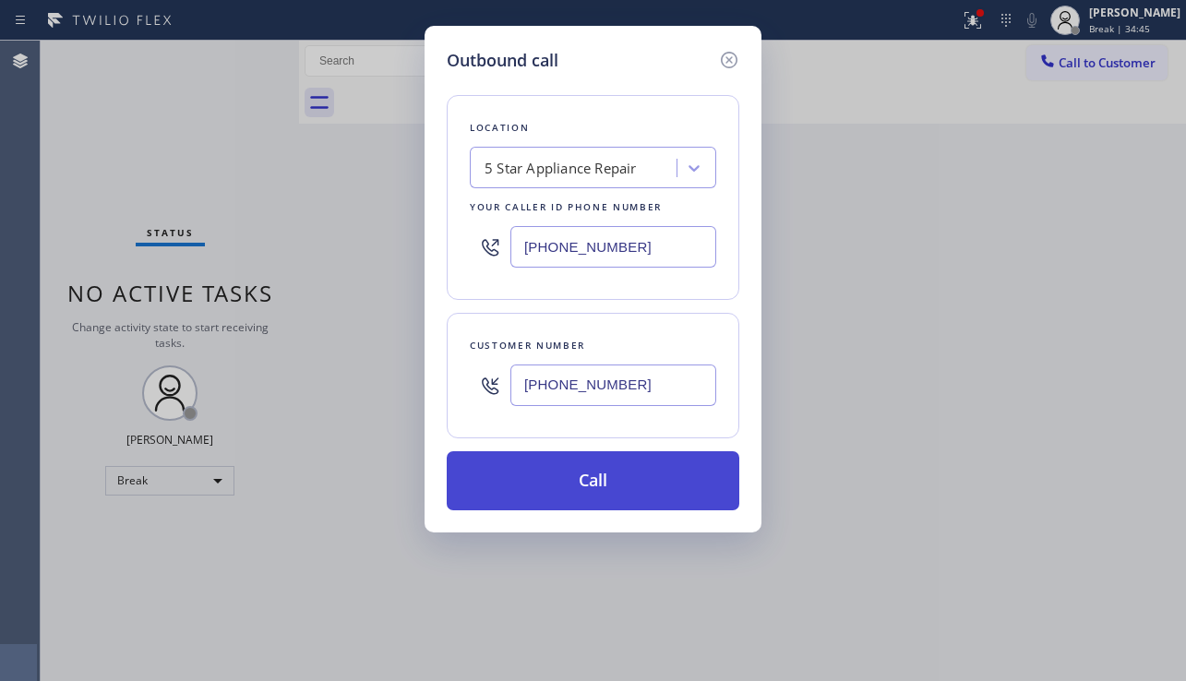
type input "[PHONE_NUMBER]"
click at [603, 468] on button "Call" at bounding box center [593, 480] width 293 height 59
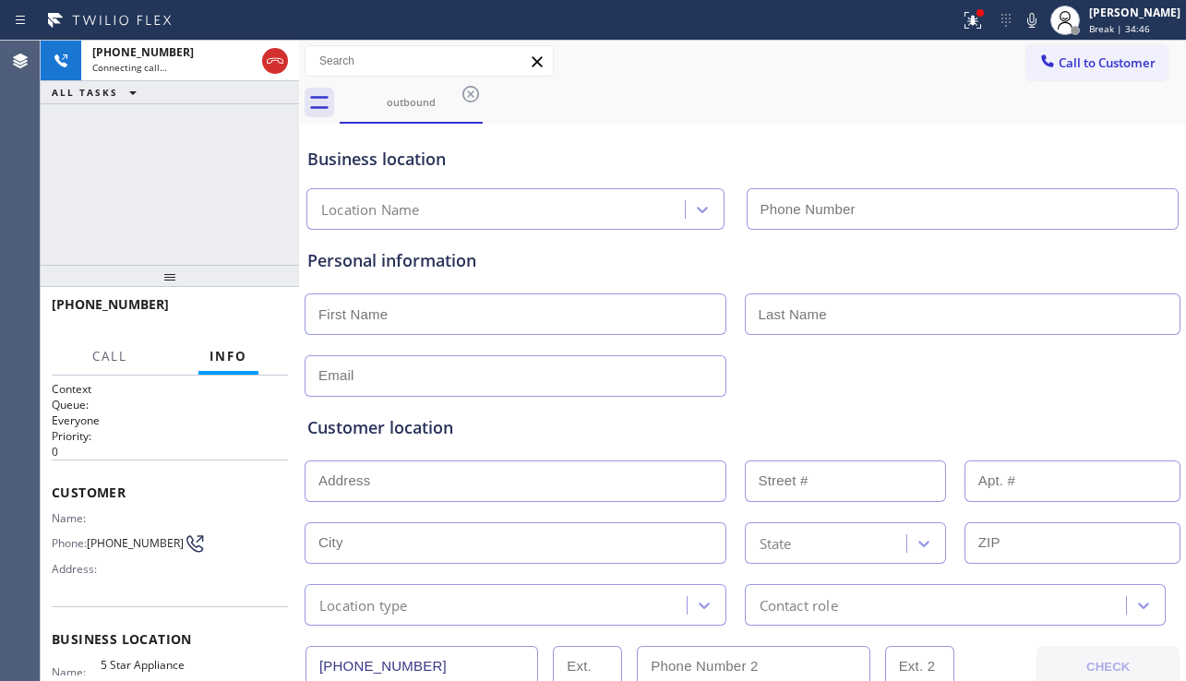
type input "[PHONE_NUMBER]"
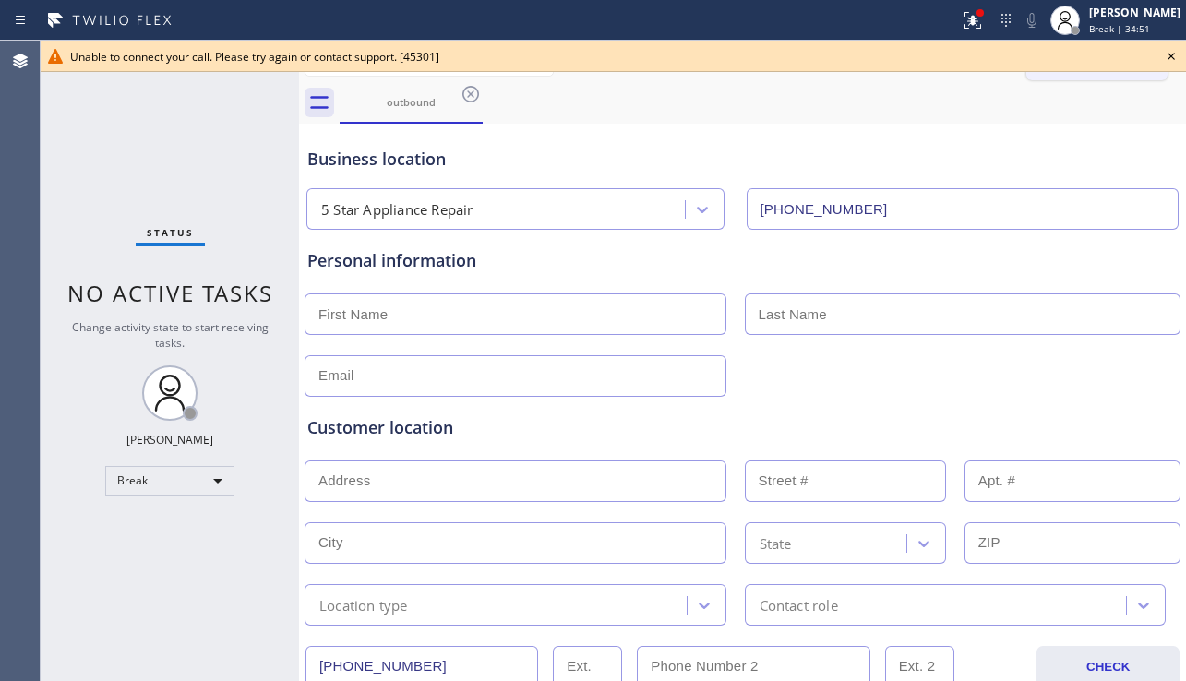
click at [1119, 78] on button "Call to Customer" at bounding box center [1097, 62] width 141 height 35
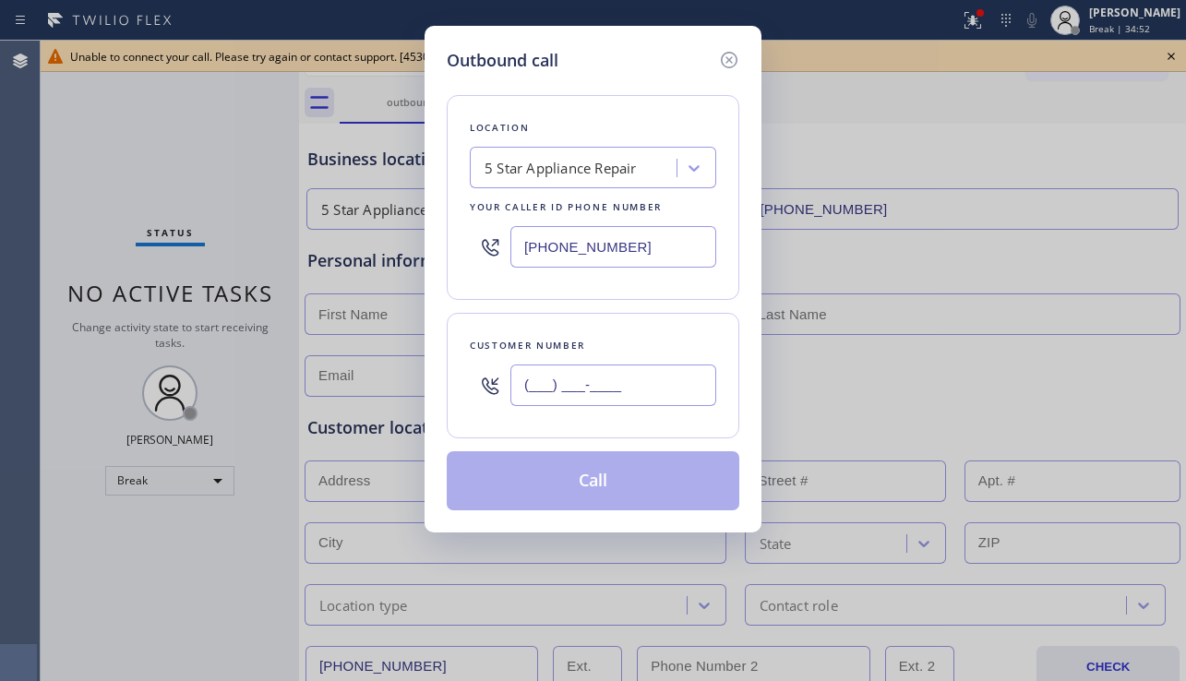
click at [591, 397] on input "(___) ___-____" at bounding box center [613, 386] width 206 height 42
paste input "213) 832-7313"
type input "[PHONE_NUMBER]"
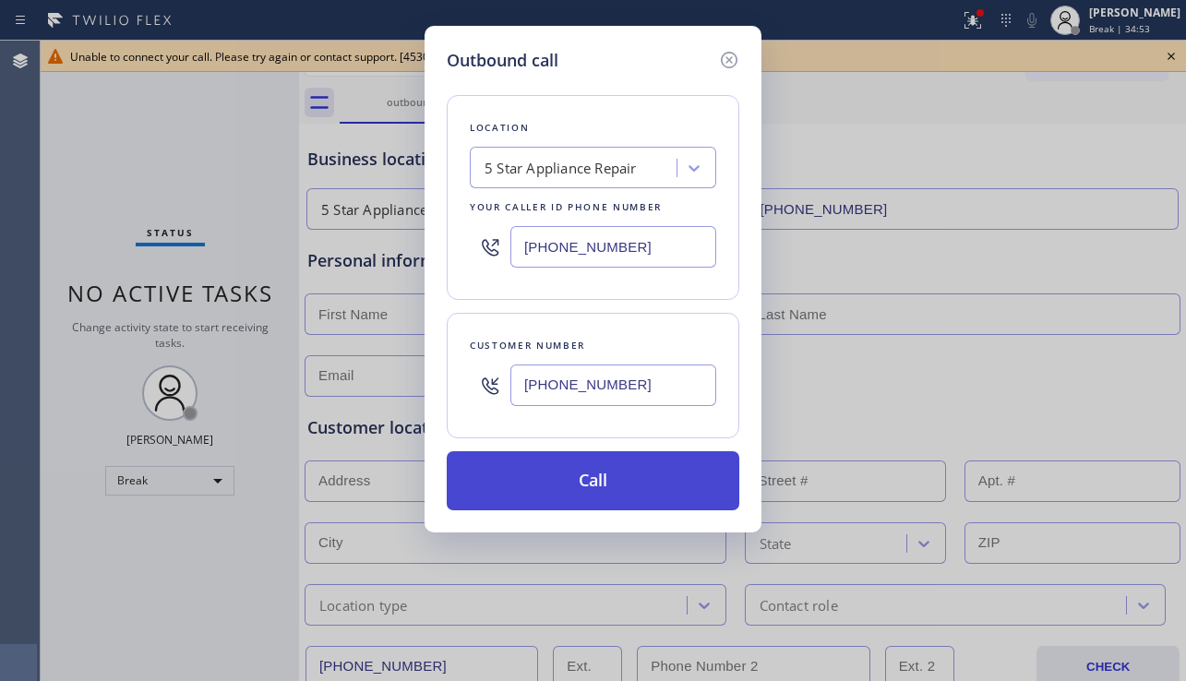
click at [587, 465] on button "Call" at bounding box center [593, 480] width 293 height 59
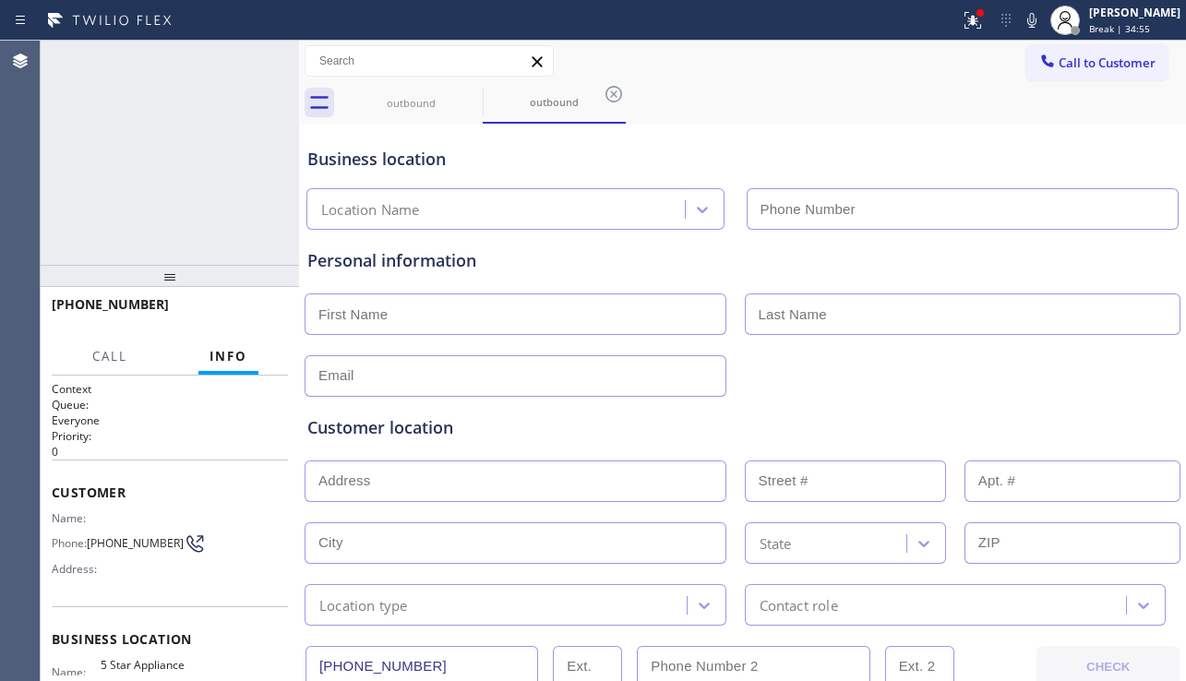
type input "[PHONE_NUMBER]"
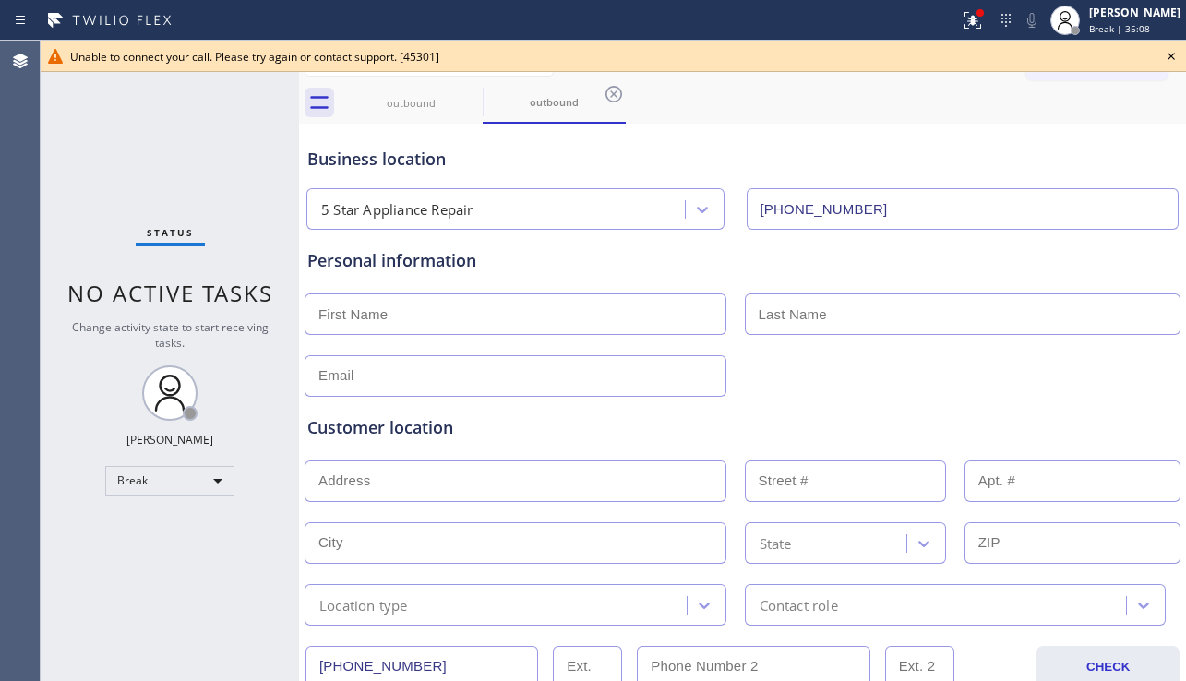
drag, startPoint x: 1029, startPoint y: 404, endPoint x: 1032, endPoint y: 391, distance: 13.2
click at [1029, 404] on div "Customer location >> ADD NEW ADDRESS << + NEW ADDRESS State Location type Conta…" at bounding box center [743, 511] width 878 height 229
click at [1049, 79] on button "Call to Customer" at bounding box center [1097, 62] width 141 height 35
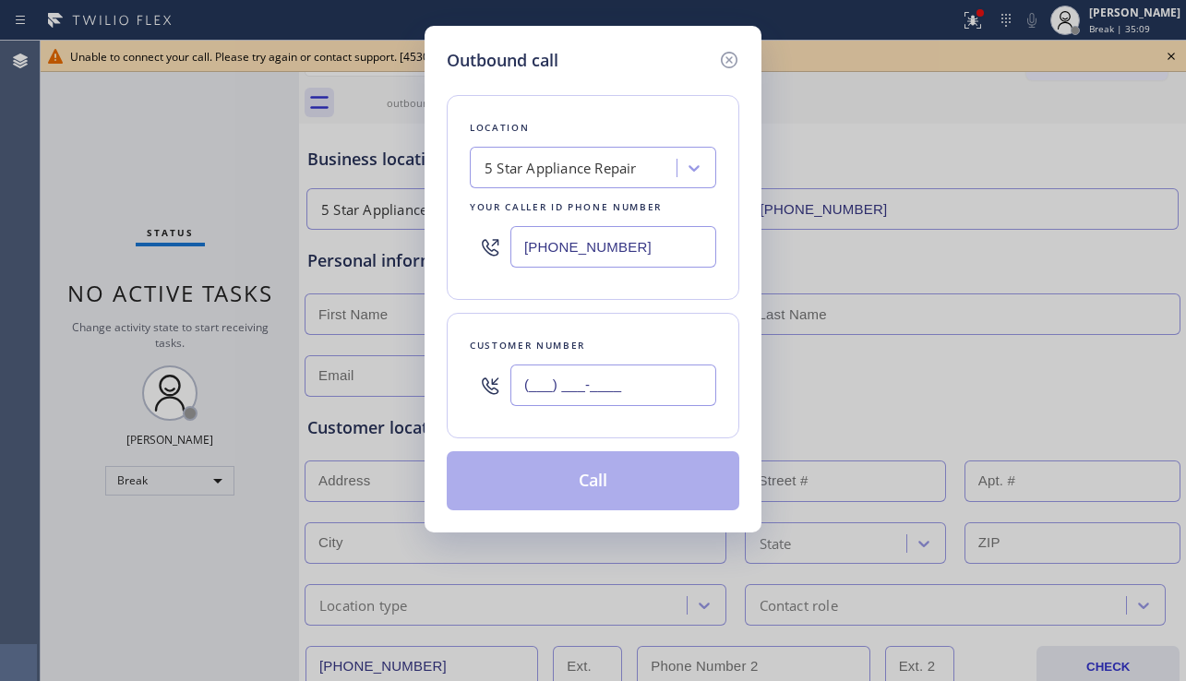
click at [639, 405] on input "(___) ___-____" at bounding box center [613, 386] width 206 height 42
paste input "800) 222-7820"
type input "[PHONE_NUMBER]"
click at [624, 490] on button "Call" at bounding box center [593, 480] width 293 height 59
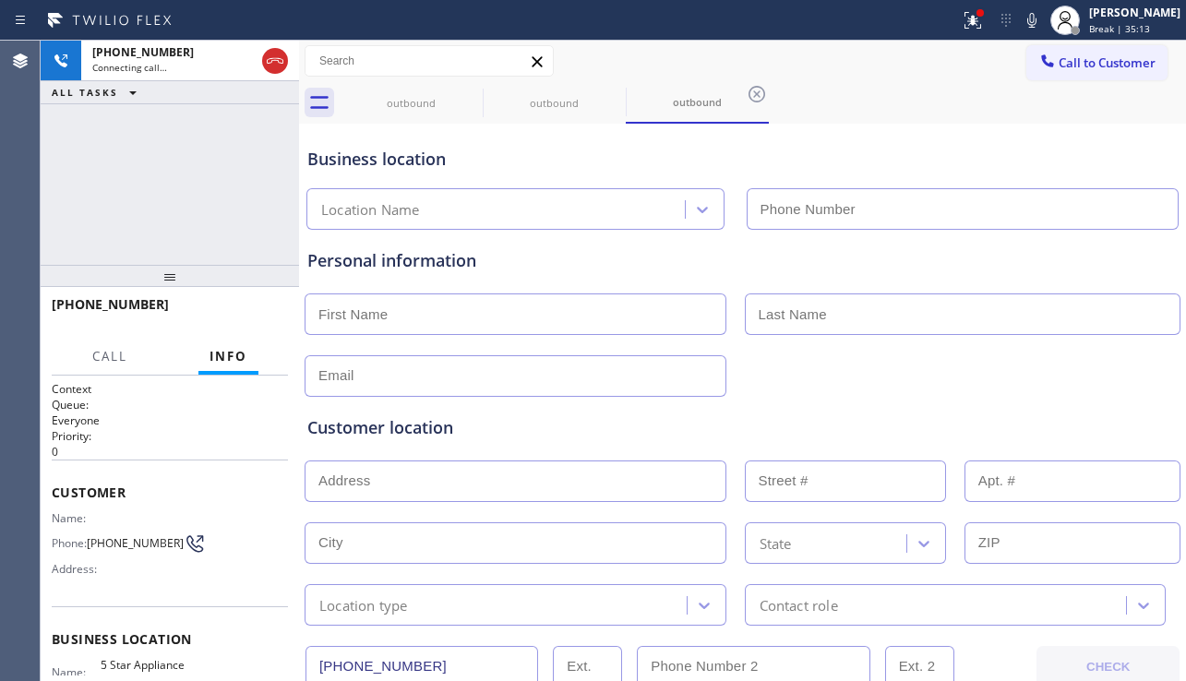
type input "[PHONE_NUMBER]"
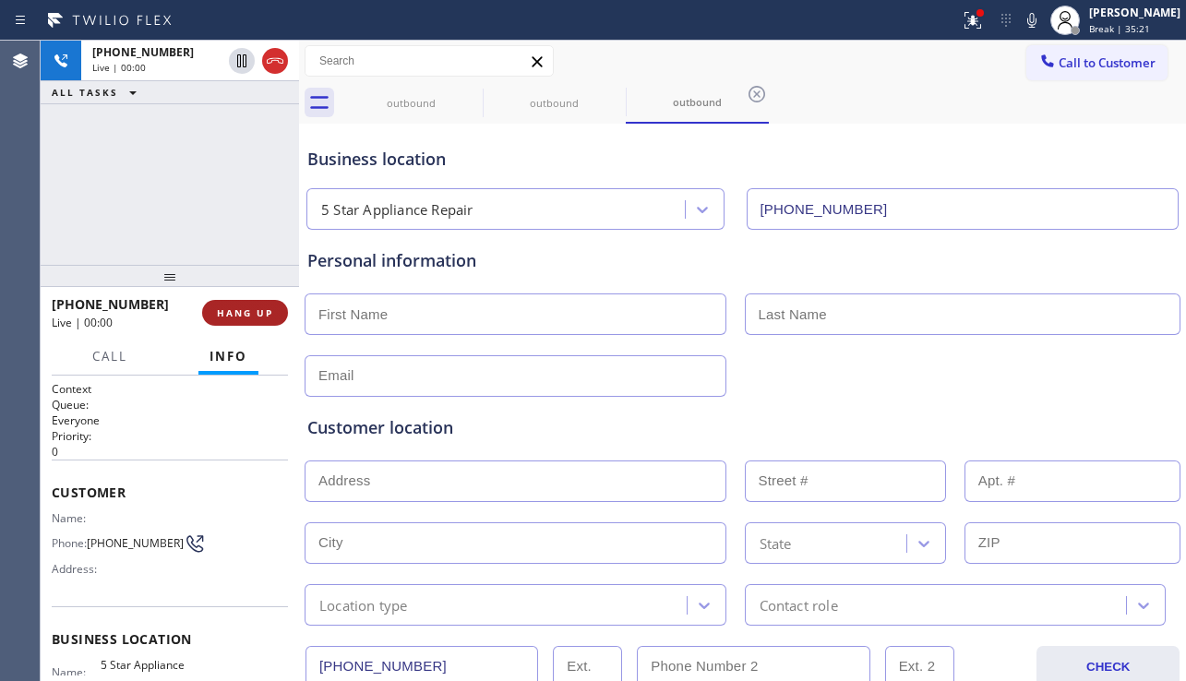
click at [268, 311] on span "HANG UP" at bounding box center [245, 312] width 56 height 13
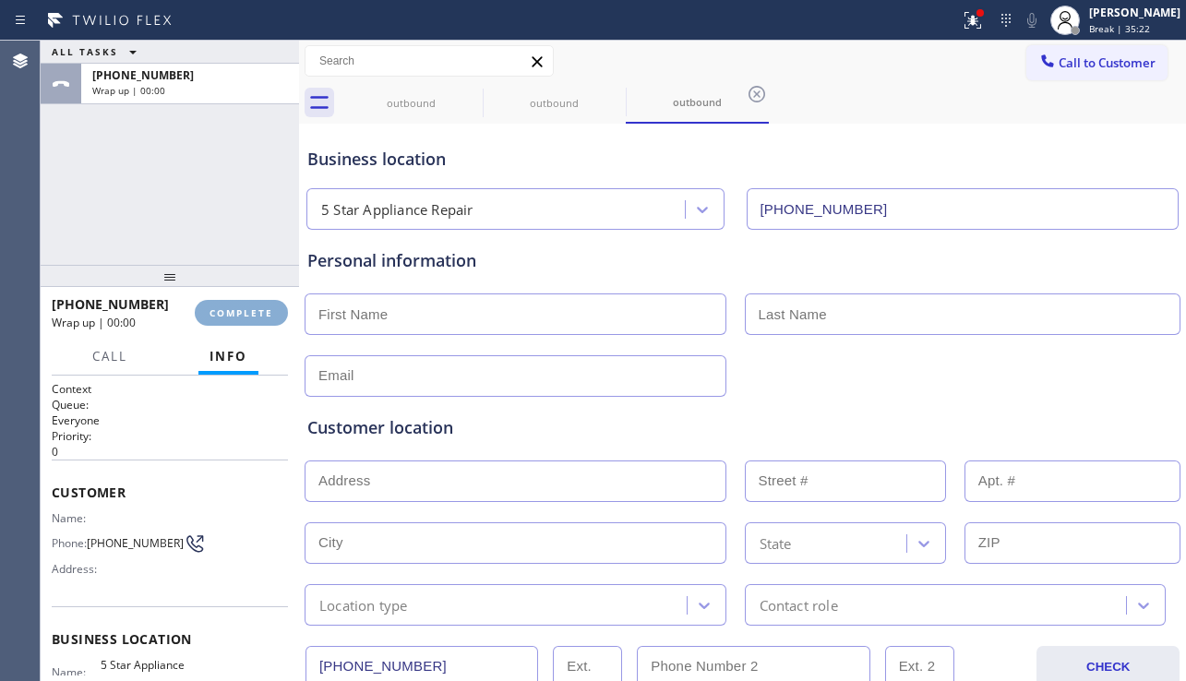
click at [268, 311] on span "COMPLETE" at bounding box center [242, 312] width 64 height 13
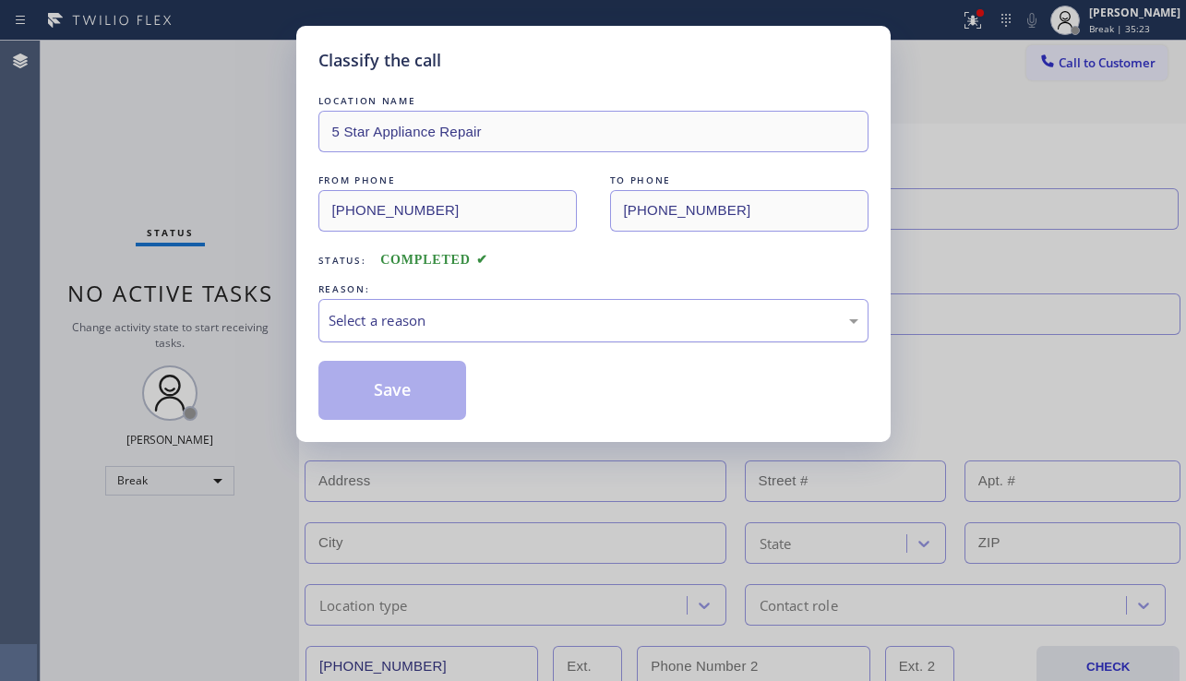
click at [546, 318] on div "Select a reason" at bounding box center [594, 320] width 530 height 21
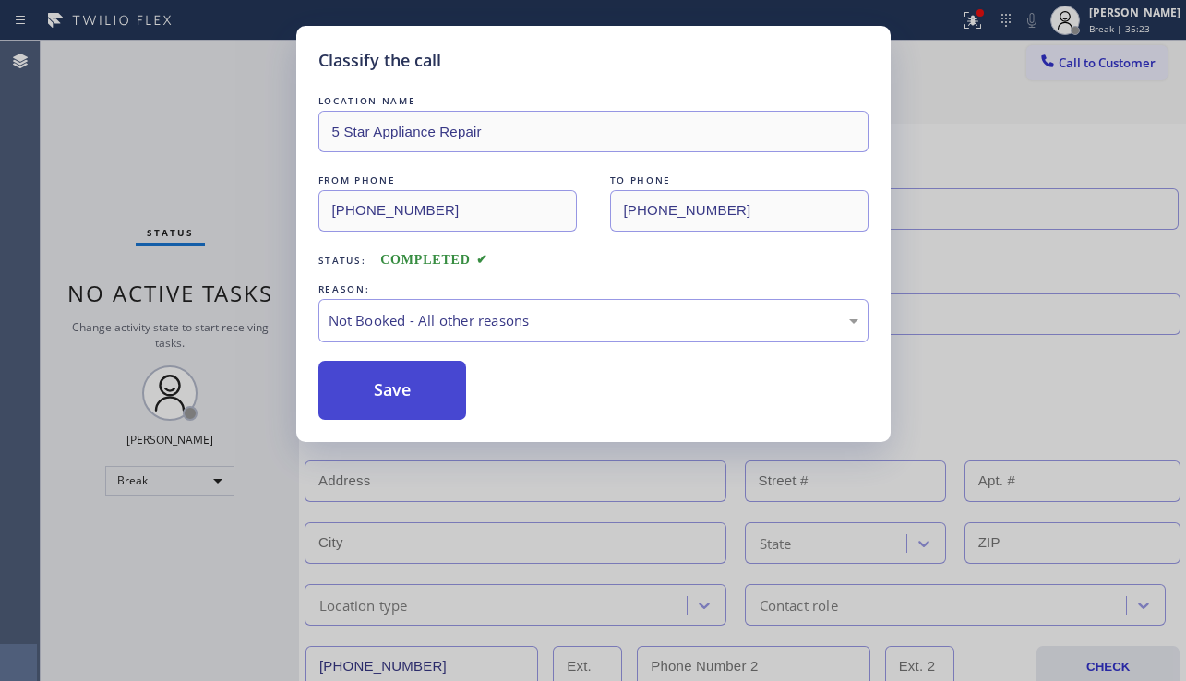
click at [397, 388] on button "Save" at bounding box center [392, 390] width 149 height 59
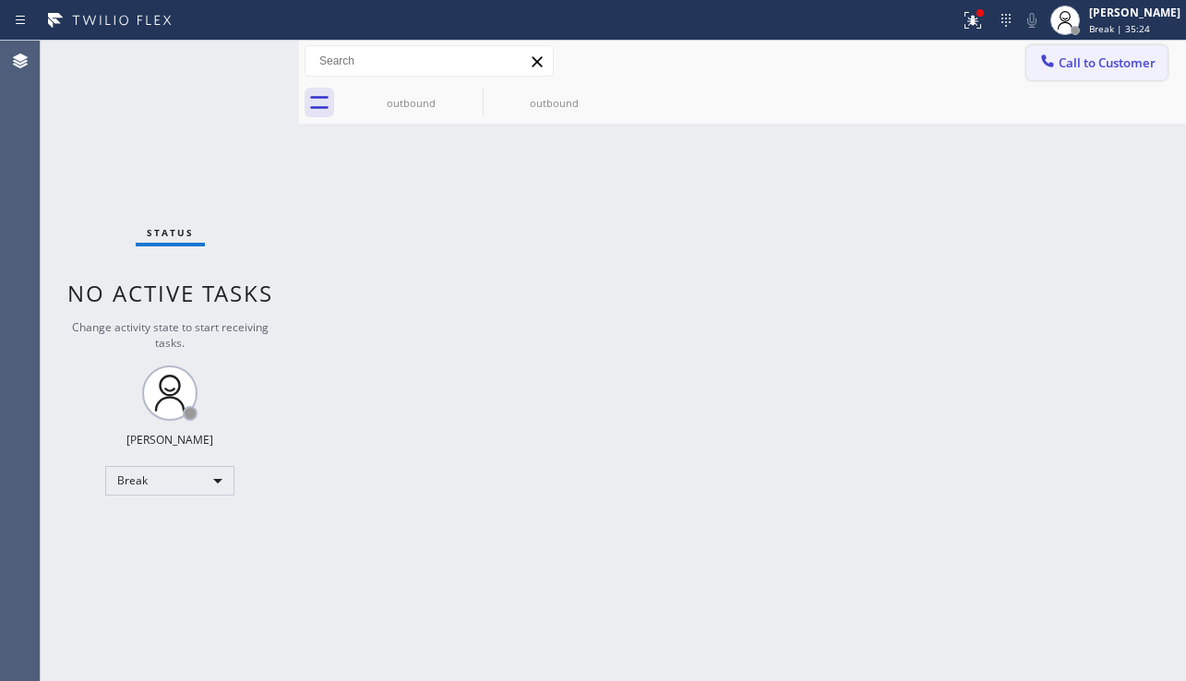
click at [1079, 59] on span "Call to Customer" at bounding box center [1107, 62] width 97 height 17
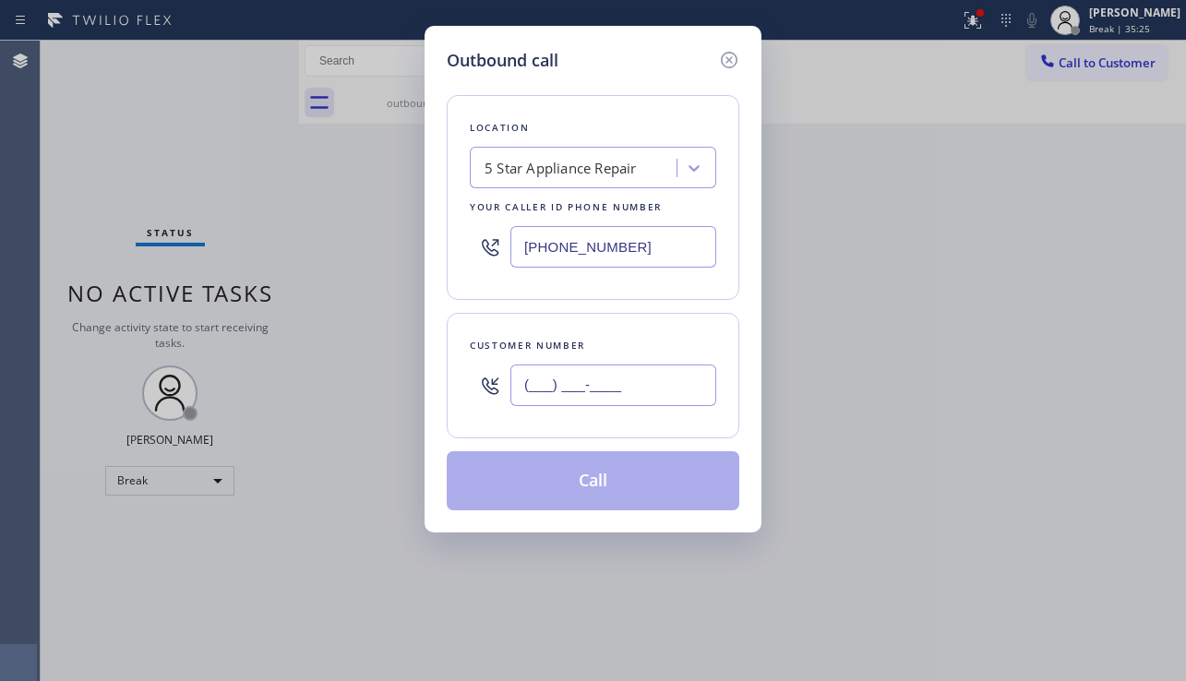
click at [559, 389] on input "(___) ___-____" at bounding box center [613, 386] width 206 height 42
paste input "442) 203-1527"
type input "[PHONE_NUMBER]"
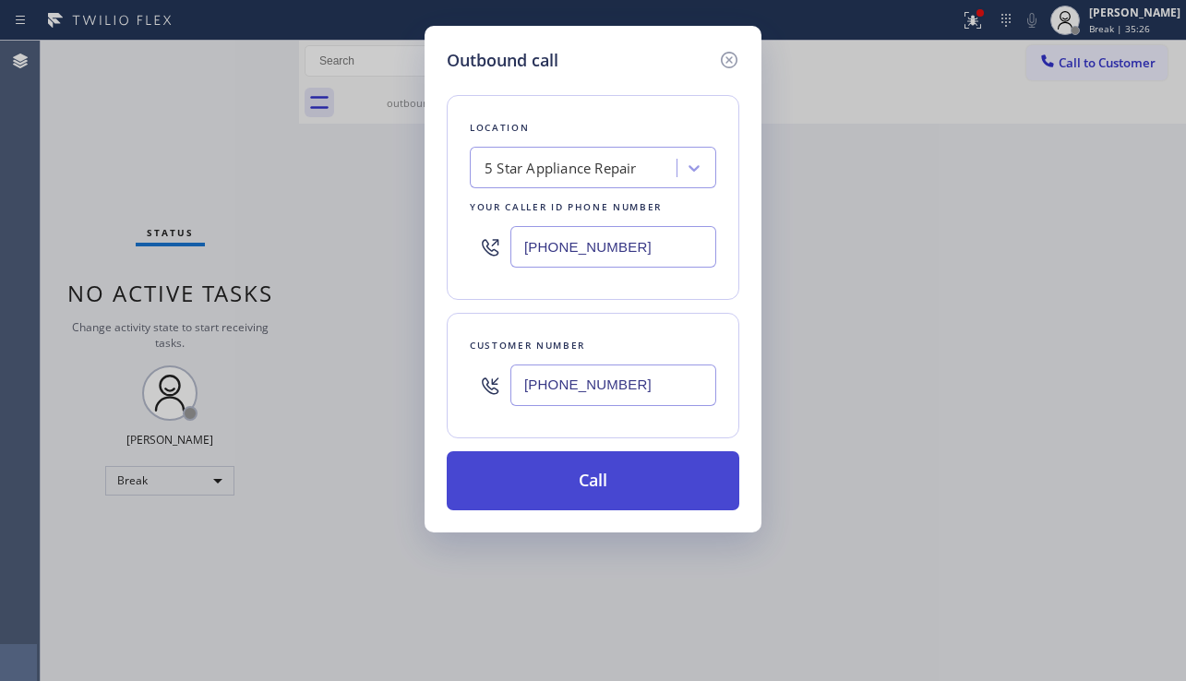
click at [596, 470] on button "Call" at bounding box center [593, 480] width 293 height 59
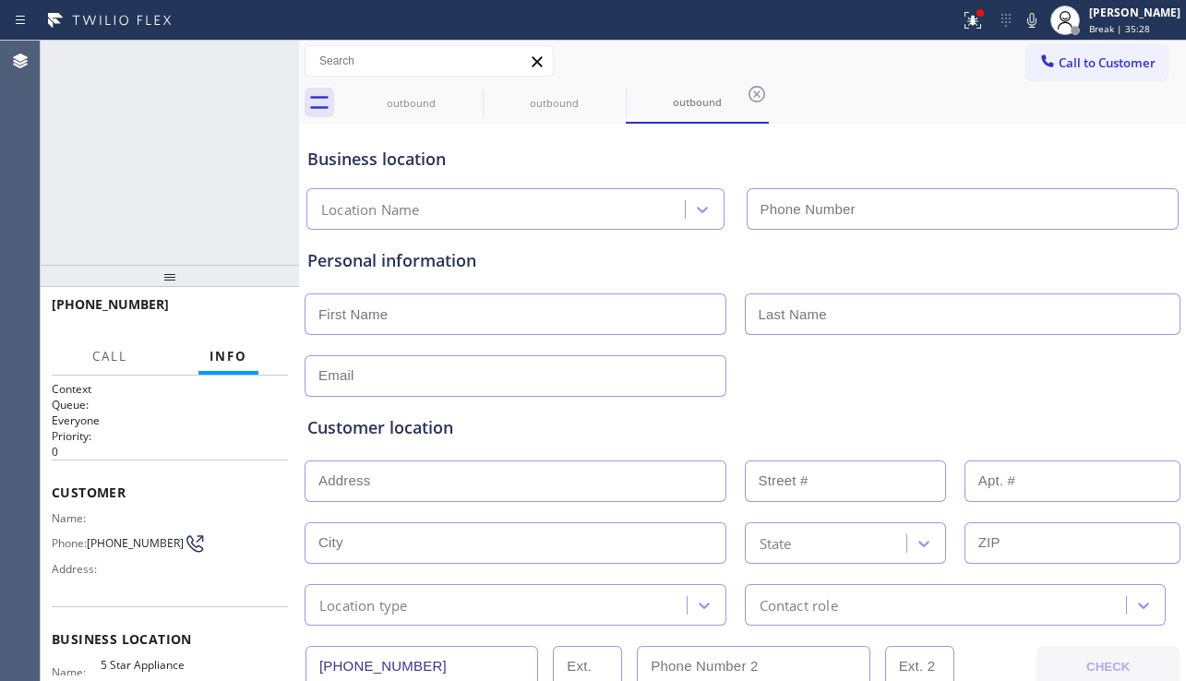
type input "[PHONE_NUMBER]"
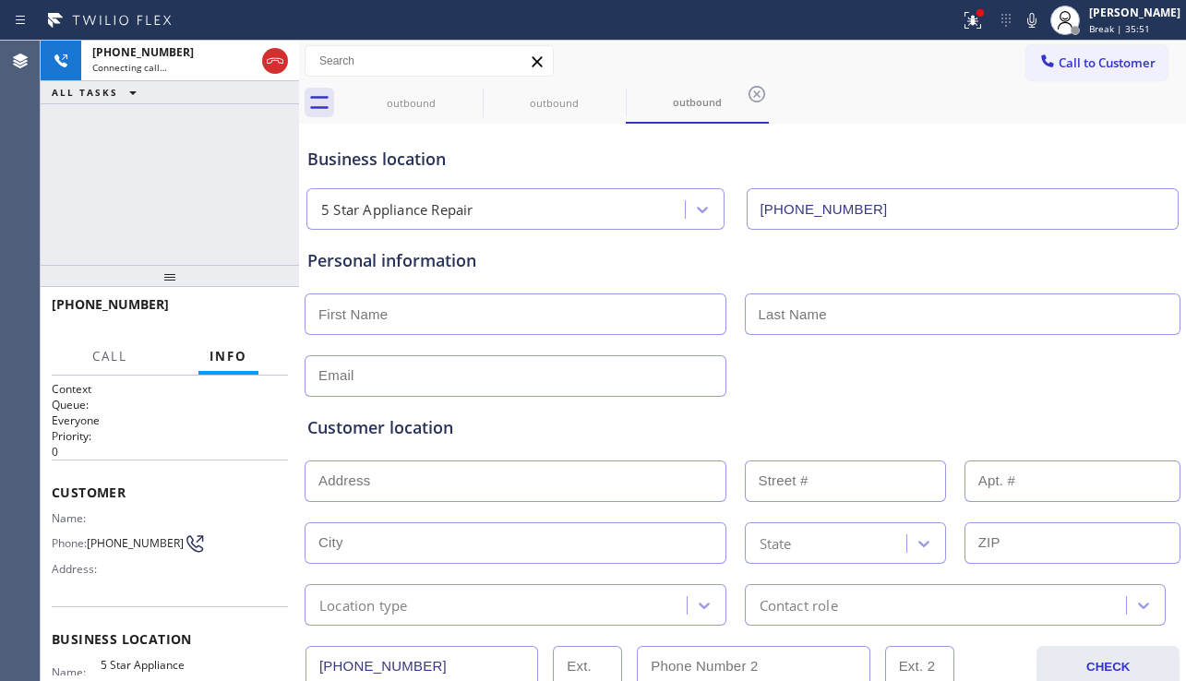
click at [1061, 414] on div "Customer location >> ADD NEW ADDRESS << + NEW ADDRESS State Location type Conta…" at bounding box center [743, 511] width 878 height 229
click at [432, 428] on div "Customer location" at bounding box center [742, 427] width 871 height 25
click at [423, 430] on div "Customer location" at bounding box center [742, 427] width 871 height 25
click at [403, 433] on div "Customer location" at bounding box center [742, 427] width 871 height 25
click at [392, 432] on div "Customer location" at bounding box center [742, 427] width 871 height 25
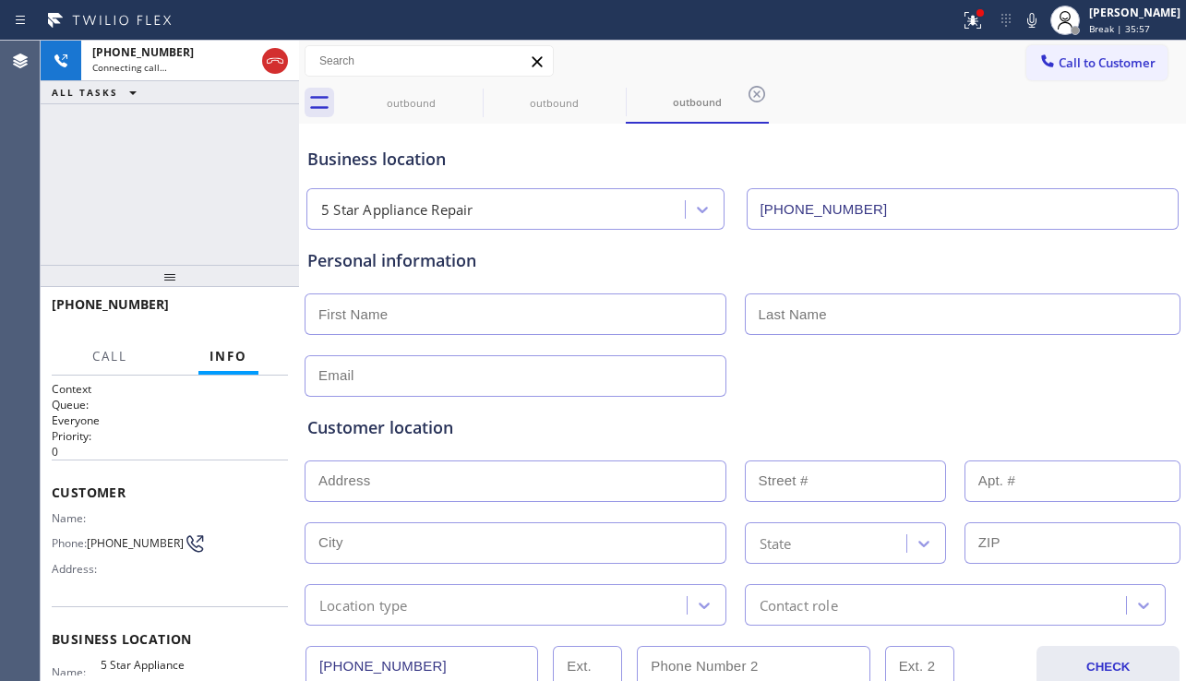
click at [371, 429] on div "Customer location" at bounding box center [742, 427] width 871 height 25
click at [348, 429] on div "Customer location" at bounding box center [742, 427] width 871 height 25
click at [330, 428] on div "Customer location" at bounding box center [742, 427] width 871 height 25
click at [312, 429] on div "Customer location" at bounding box center [742, 427] width 871 height 25
click at [325, 429] on div "Customer location" at bounding box center [742, 427] width 871 height 25
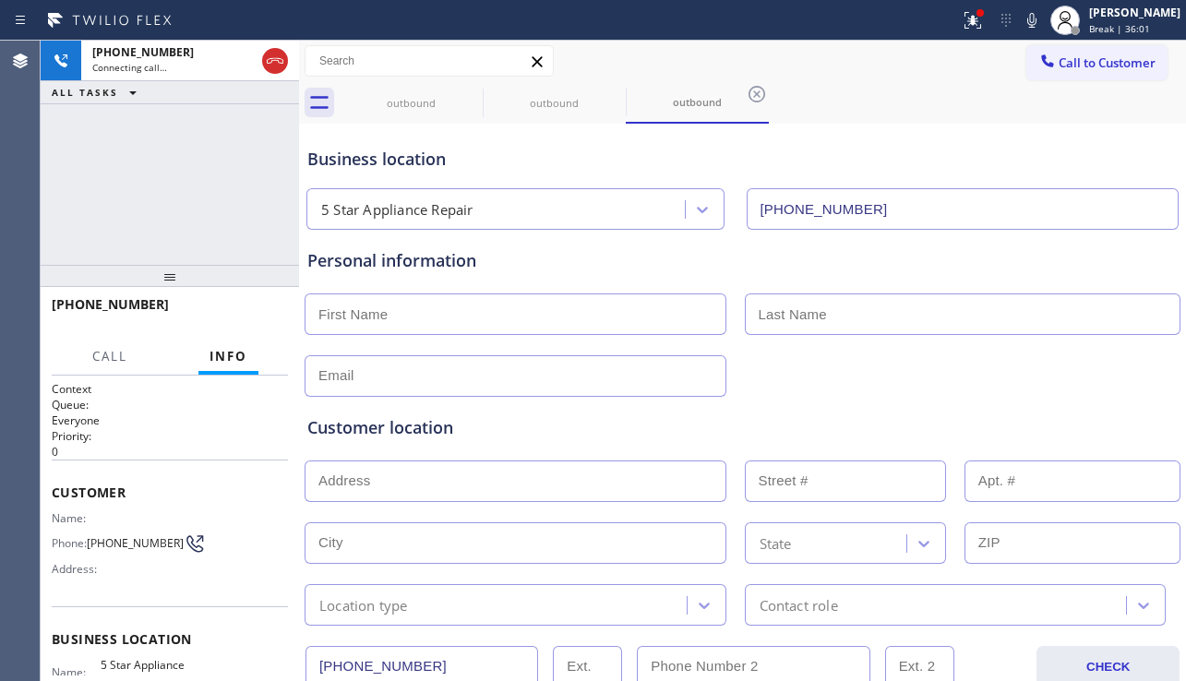
click at [342, 427] on div "Customer location" at bounding box center [742, 427] width 871 height 25
click at [367, 429] on div "Customer location" at bounding box center [742, 427] width 871 height 25
click at [384, 428] on div "Customer location" at bounding box center [742, 427] width 871 height 25
click at [390, 429] on div "Customer location" at bounding box center [742, 427] width 871 height 25
click at [408, 428] on div "Customer location" at bounding box center [742, 427] width 871 height 25
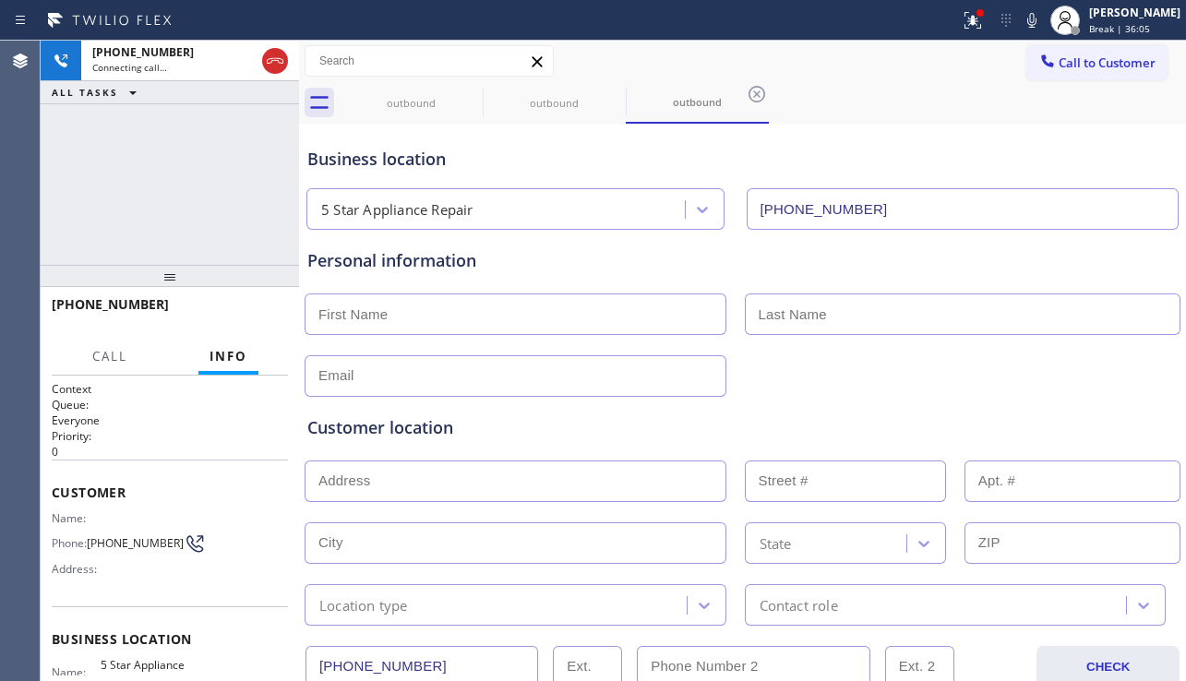
click at [417, 428] on div "Customer location" at bounding box center [742, 427] width 871 height 25
click at [419, 428] on div "Customer location" at bounding box center [742, 427] width 871 height 25
click at [447, 431] on div "Customer location" at bounding box center [742, 427] width 871 height 25
click at [433, 429] on div "Customer location" at bounding box center [742, 427] width 871 height 25
click at [453, 427] on div "Customer location" at bounding box center [742, 427] width 871 height 25
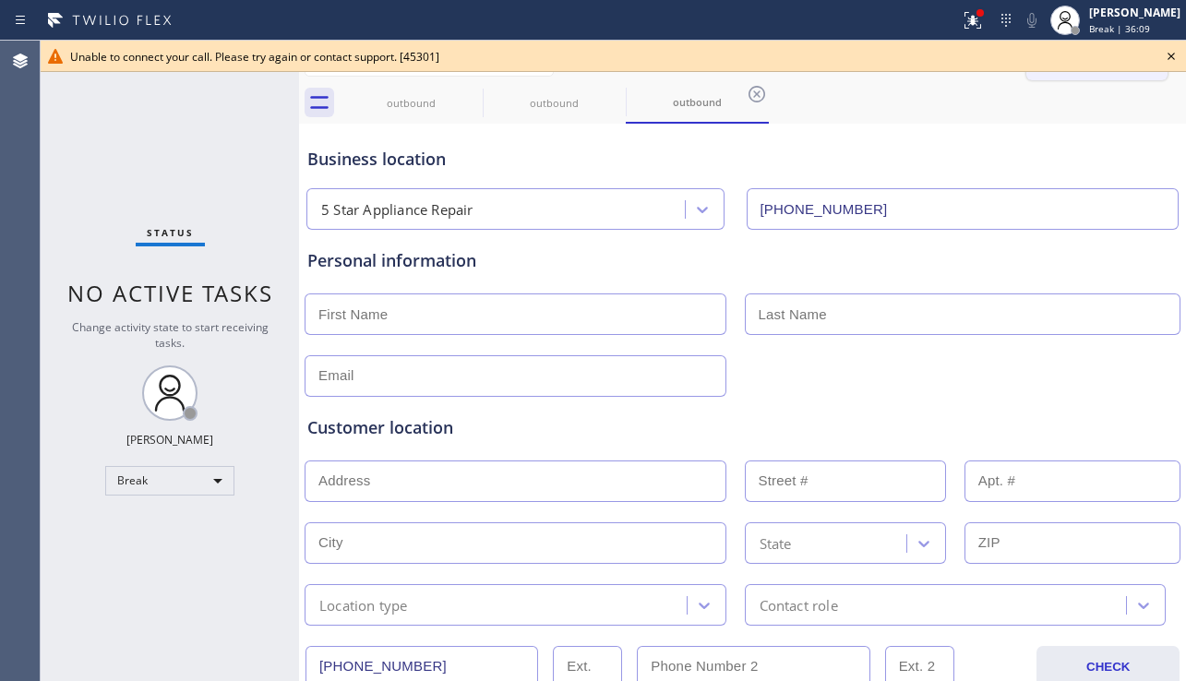
click at [1125, 74] on button "Call to Customer" at bounding box center [1097, 62] width 141 height 35
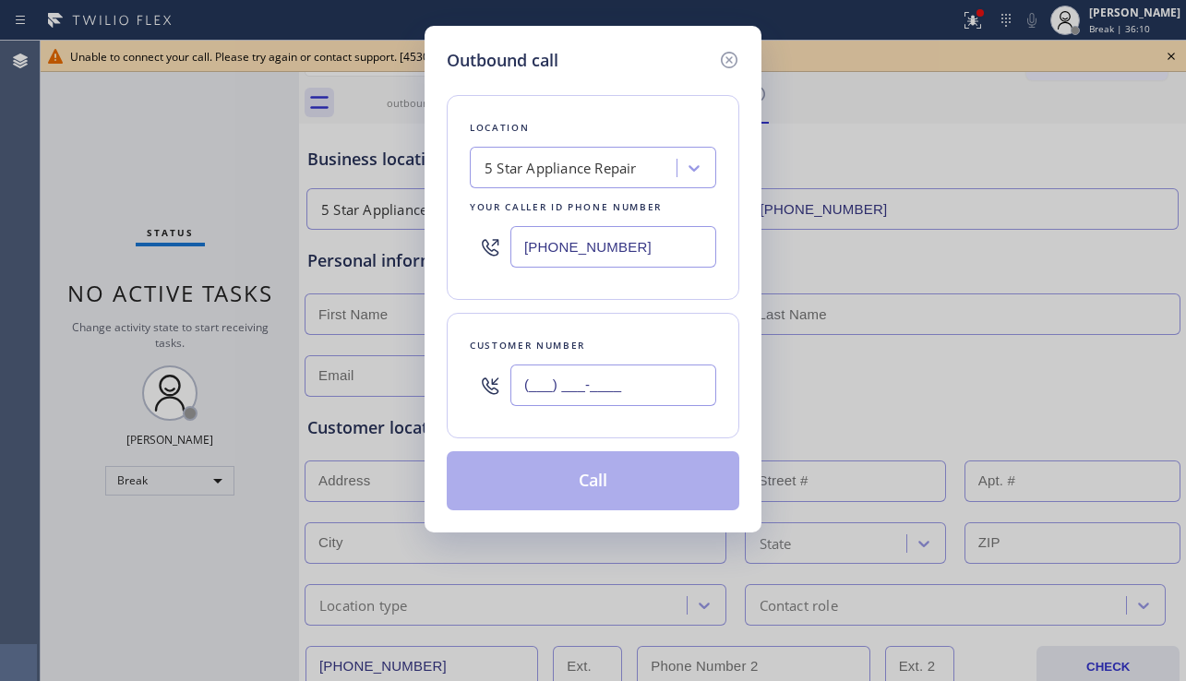
click at [596, 373] on input "(___) ___-____" at bounding box center [613, 386] width 206 height 42
paste input "818) 591-2300"
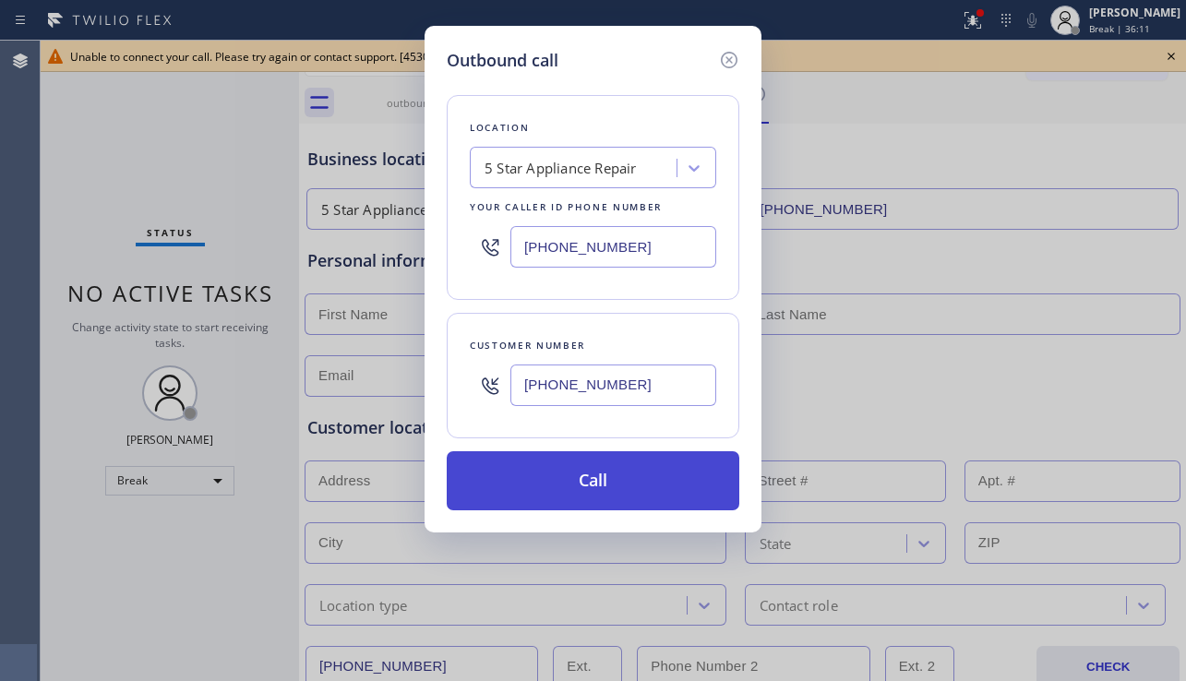
type input "[PHONE_NUMBER]"
click at [590, 462] on button "Call" at bounding box center [593, 480] width 293 height 59
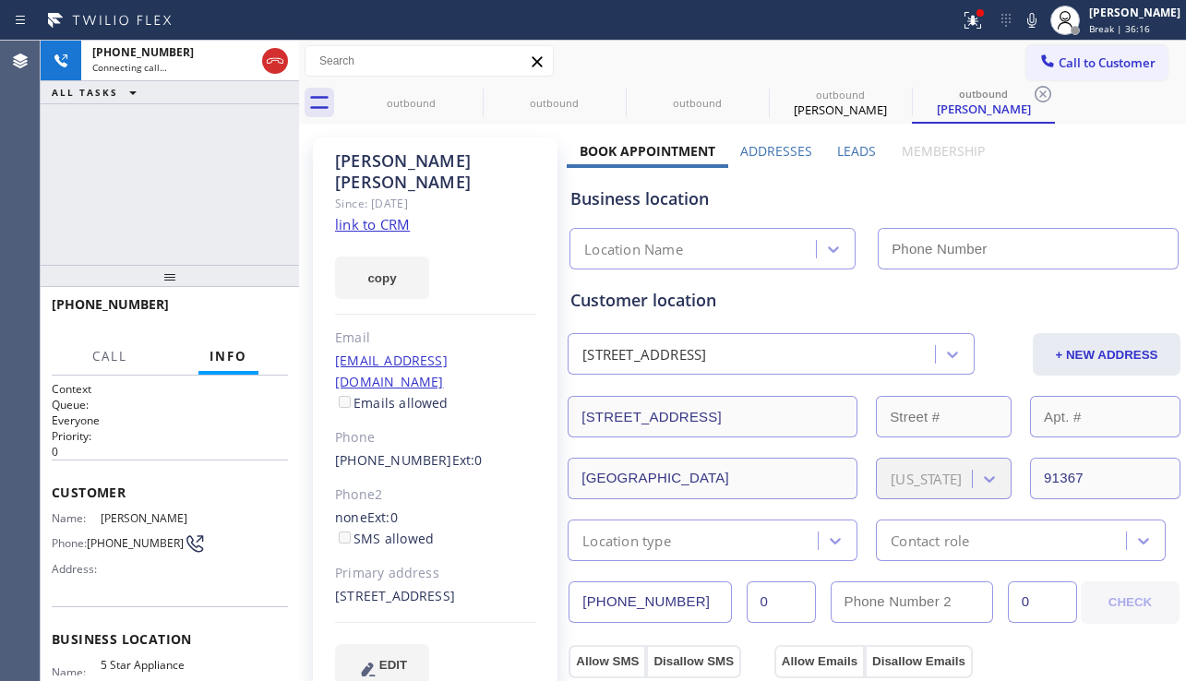
type input "[PHONE_NUMBER]"
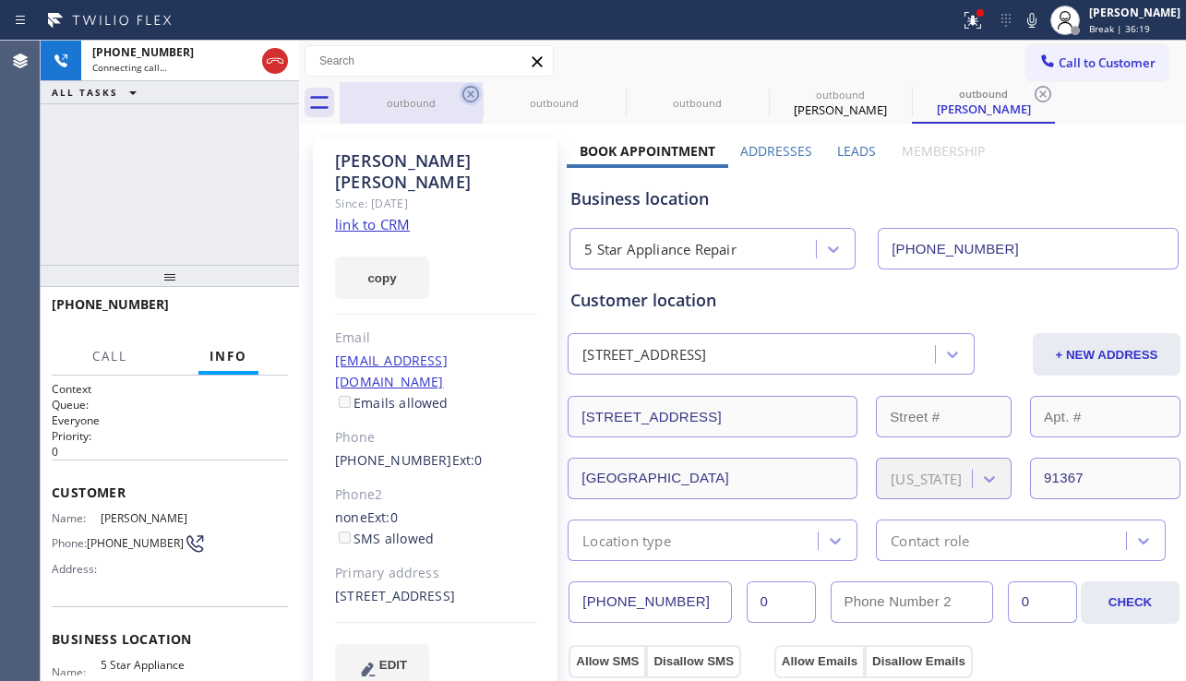
click at [472, 100] on icon at bounding box center [471, 94] width 22 height 22
click at [0, 0] on icon at bounding box center [0, 0] width 0 height 0
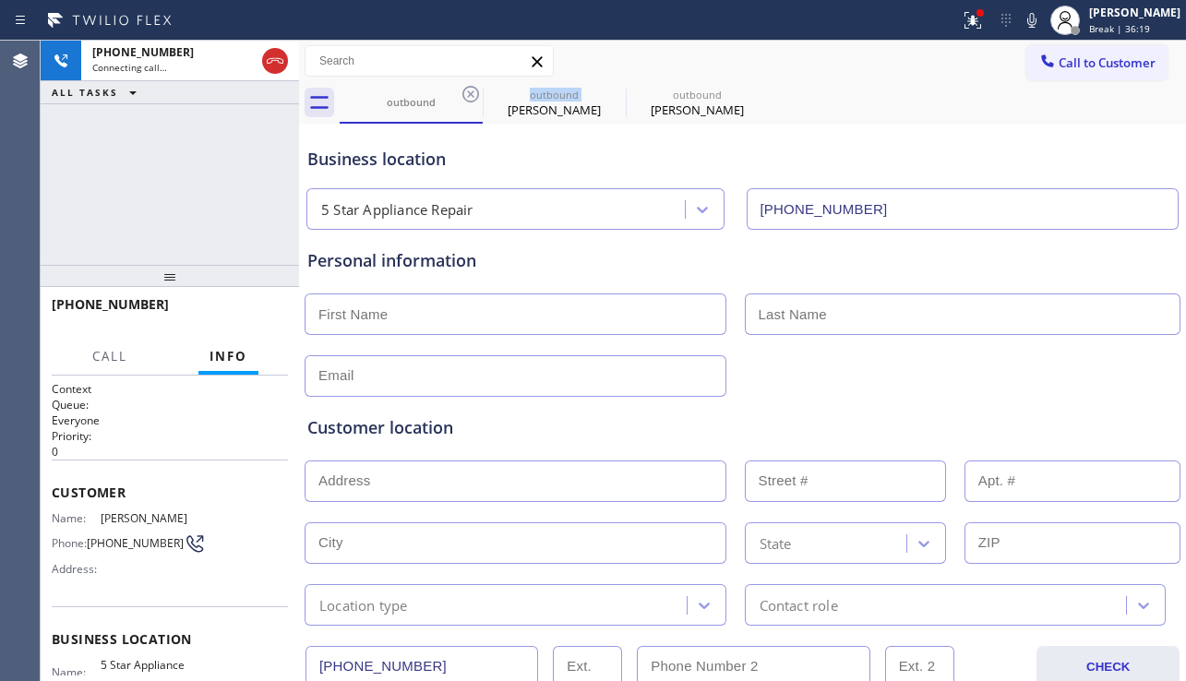
click at [472, 100] on icon at bounding box center [471, 94] width 22 height 22
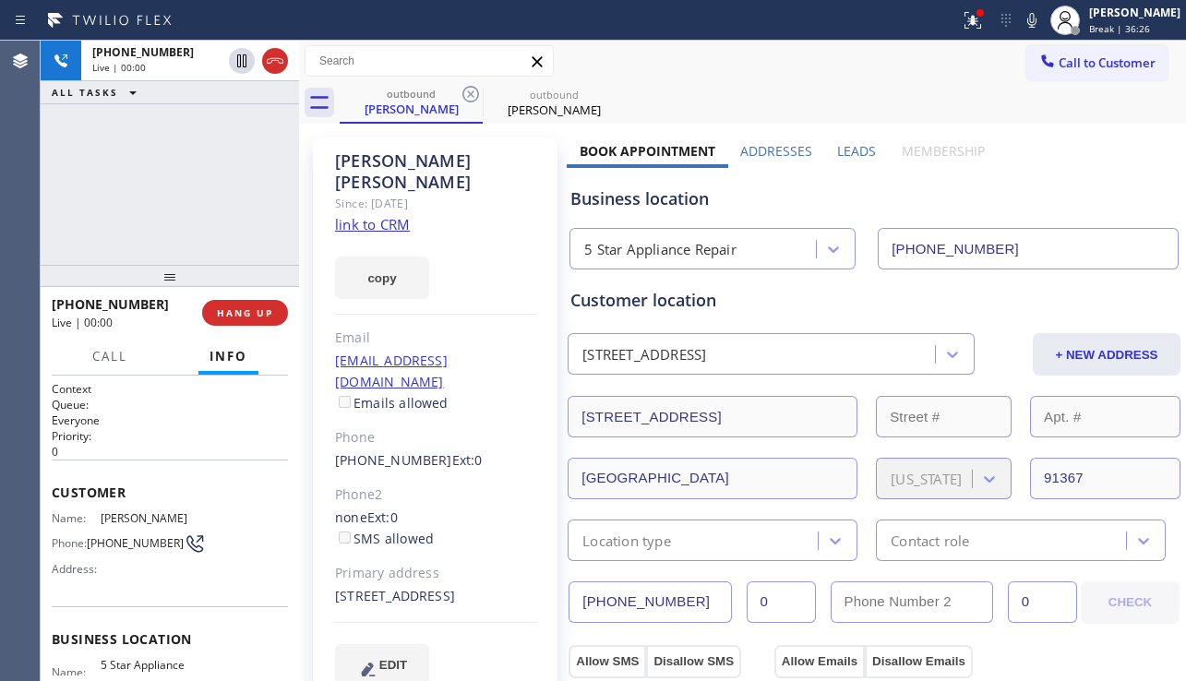
click at [73, 214] on div "[PHONE_NUMBER] Live | 00:00 ALL TASKS ALL TASKS ACTIVE TASKS TASKS IN WRAP UP" at bounding box center [170, 153] width 258 height 224
click at [237, 316] on span "HANG UP" at bounding box center [245, 312] width 56 height 13
click at [237, 315] on span "HANG UP" at bounding box center [245, 312] width 56 height 13
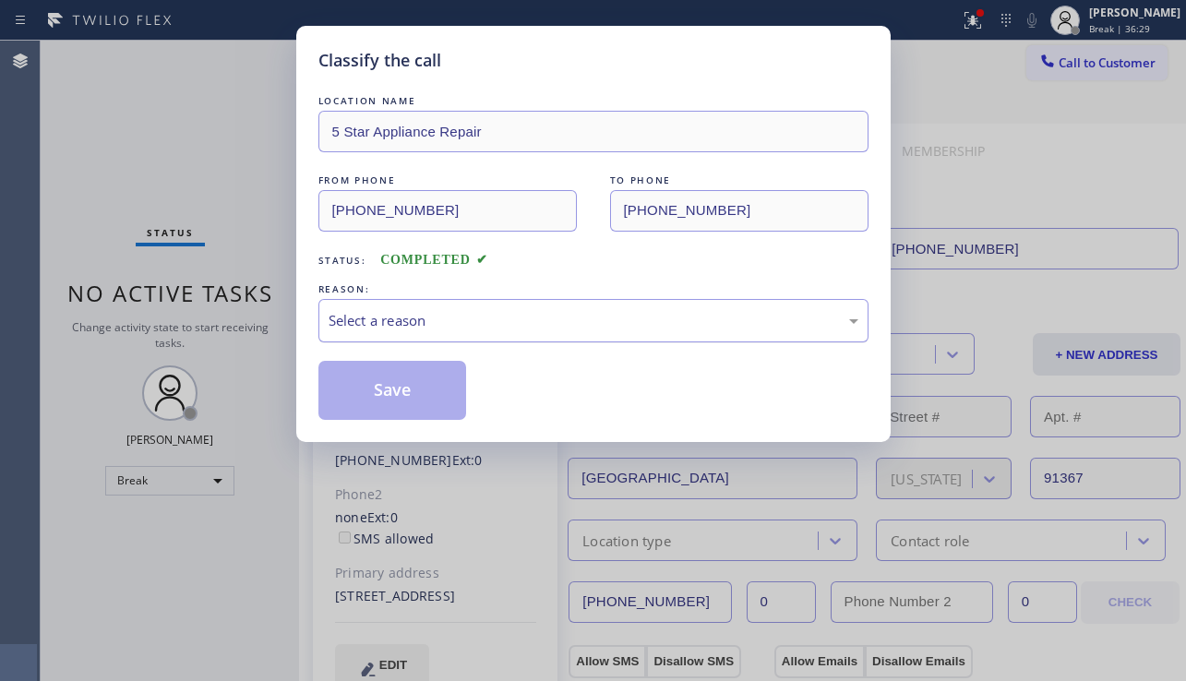
click at [462, 330] on div "Select a reason" at bounding box center [594, 320] width 530 height 21
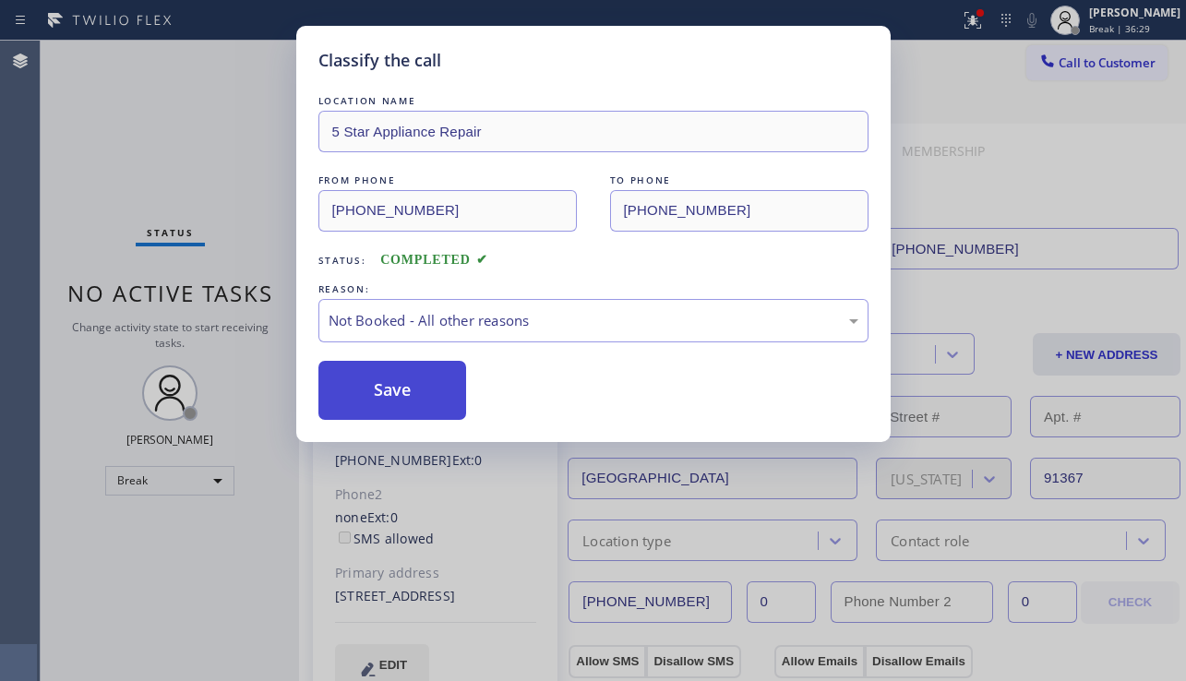
click at [391, 386] on button "Save" at bounding box center [392, 390] width 149 height 59
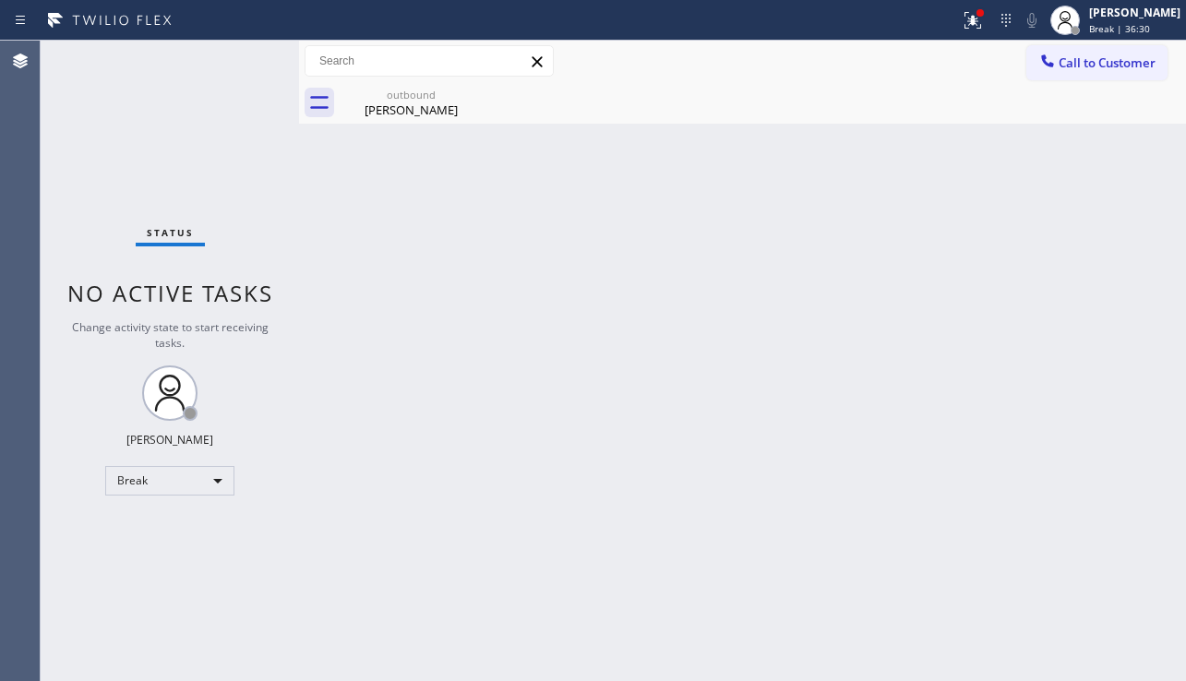
click at [1101, 66] on span "Call to Customer" at bounding box center [1107, 62] width 97 height 17
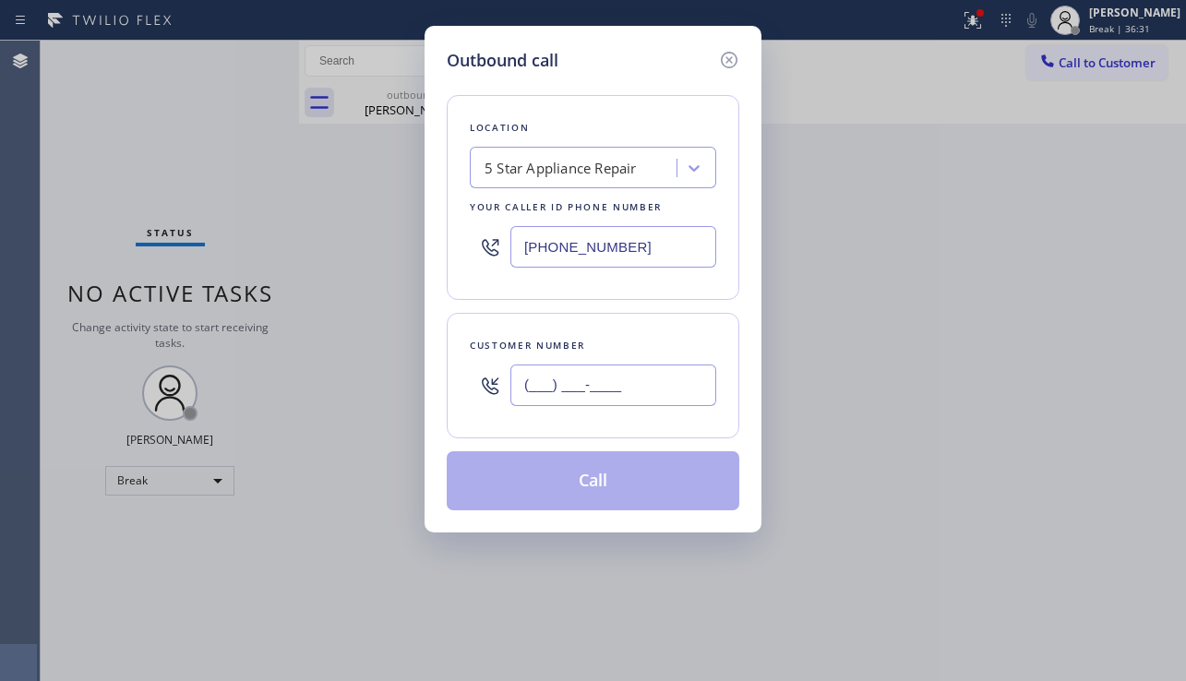
click at [589, 392] on input "(___) ___-____" at bounding box center [613, 386] width 206 height 42
paste input "310) 954-2900"
type input "[PHONE_NUMBER]"
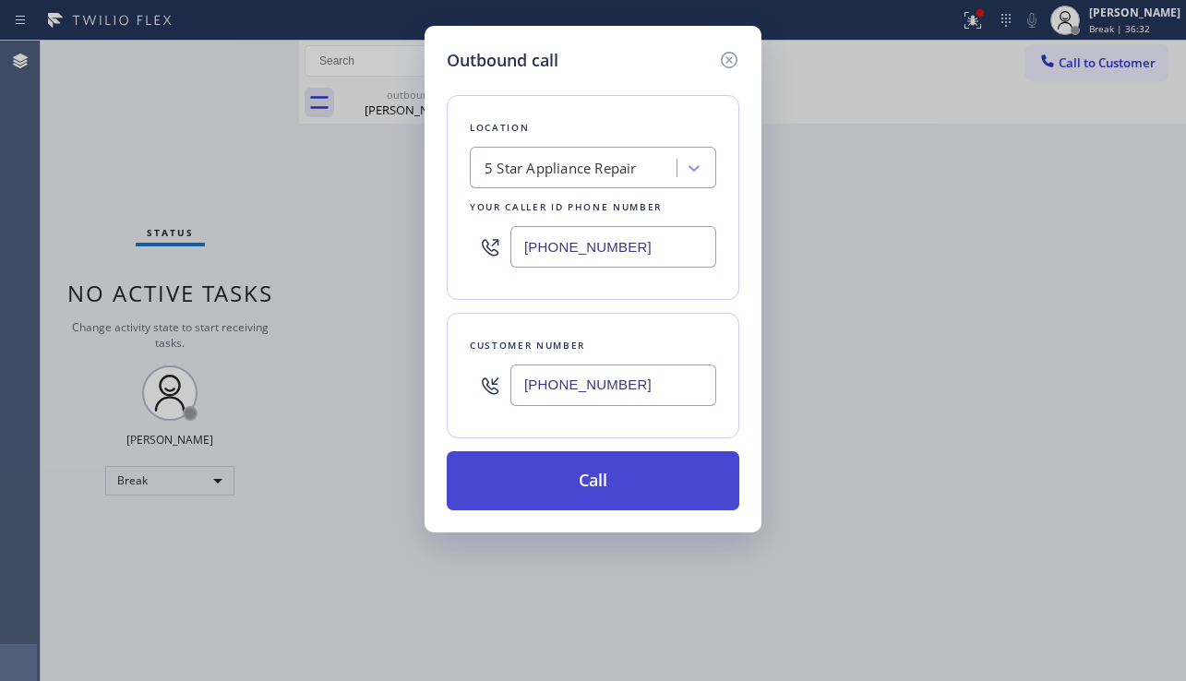
click at [621, 468] on button "Call" at bounding box center [593, 480] width 293 height 59
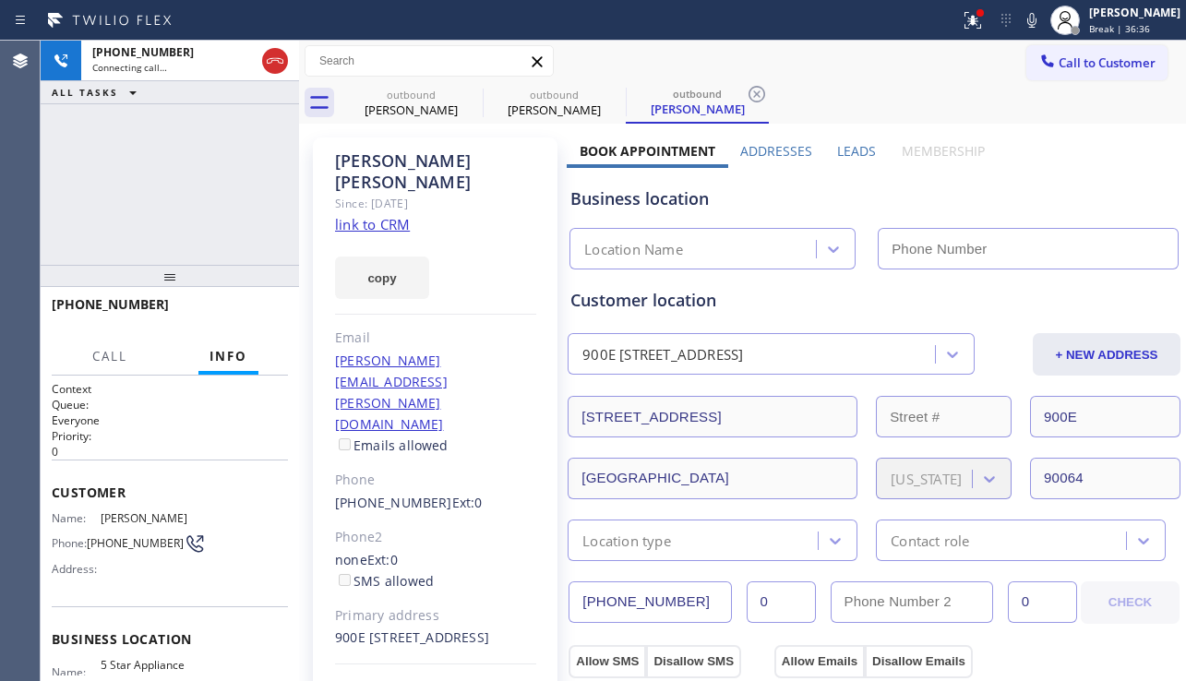
type input "[PHONE_NUMBER]"
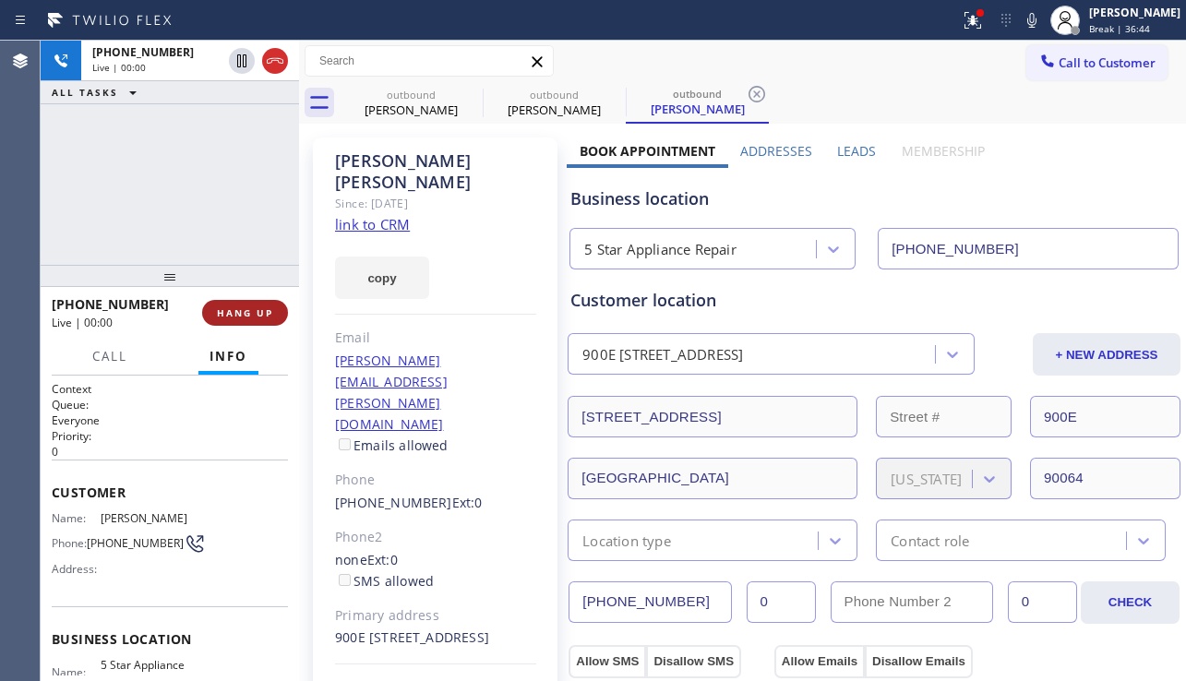
click at [241, 317] on span "HANG UP" at bounding box center [245, 312] width 56 height 13
click at [240, 313] on span "HANG UP" at bounding box center [245, 312] width 56 height 13
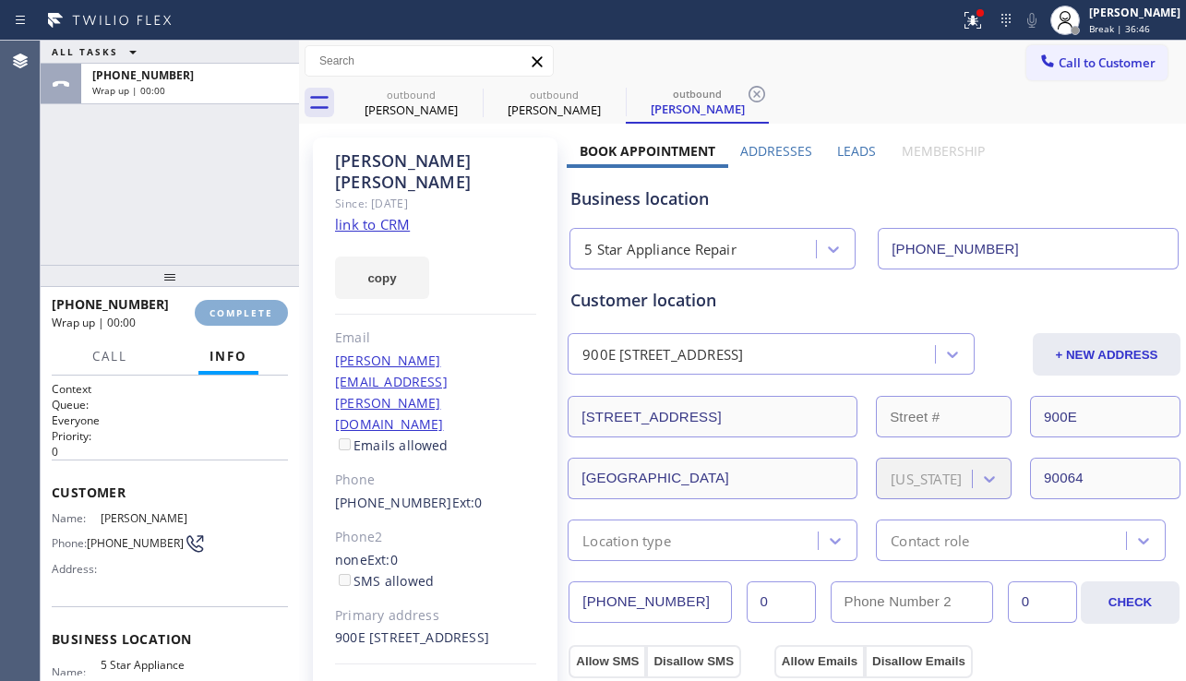
click at [240, 313] on span "COMPLETE" at bounding box center [242, 312] width 64 height 13
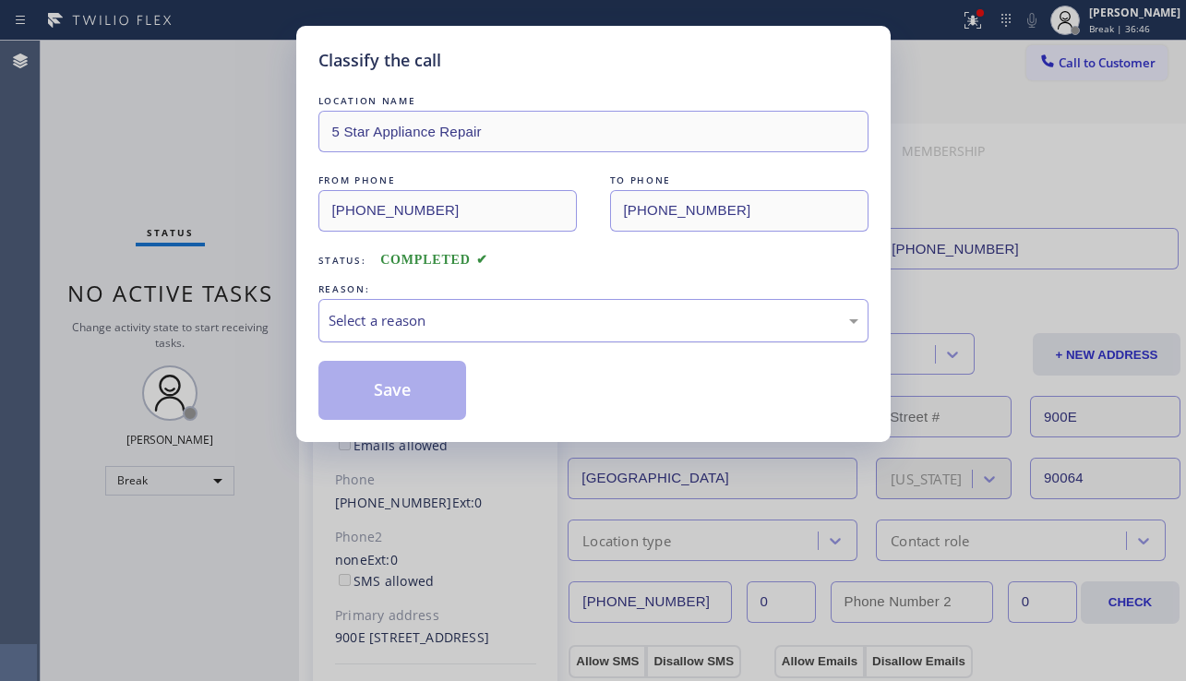
click at [414, 325] on div "Select a reason" at bounding box center [594, 320] width 530 height 21
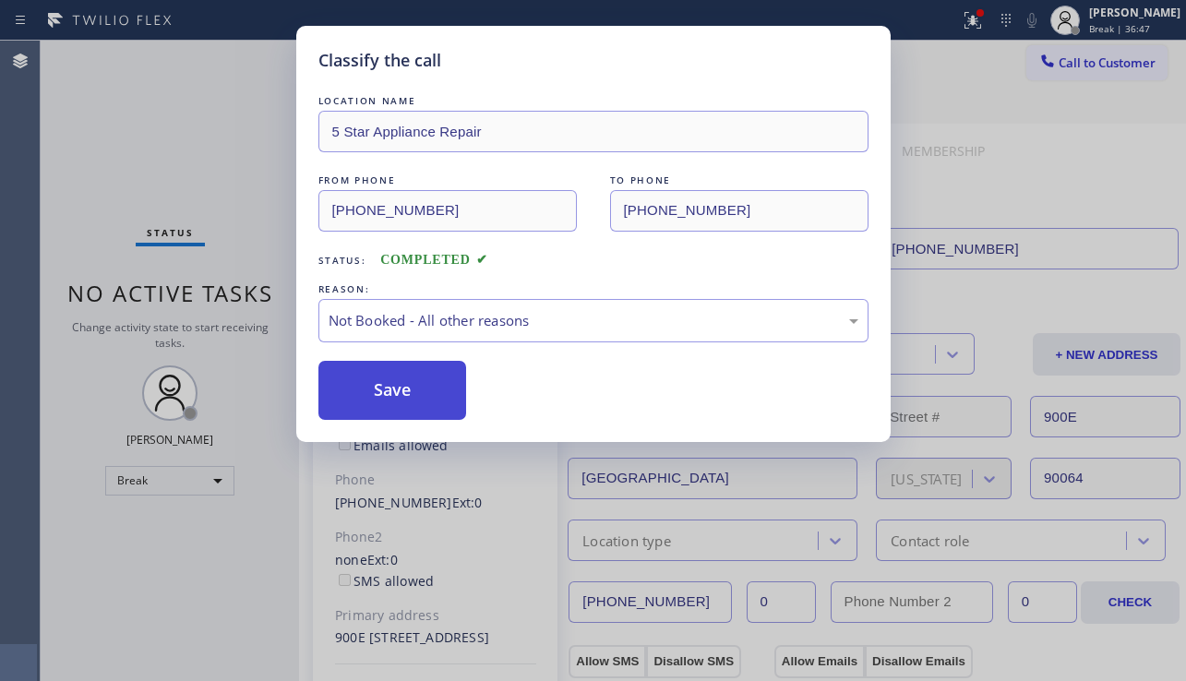
click at [386, 402] on button "Save" at bounding box center [392, 390] width 149 height 59
click at [1104, 66] on span "Call to Customer" at bounding box center [1107, 62] width 97 height 17
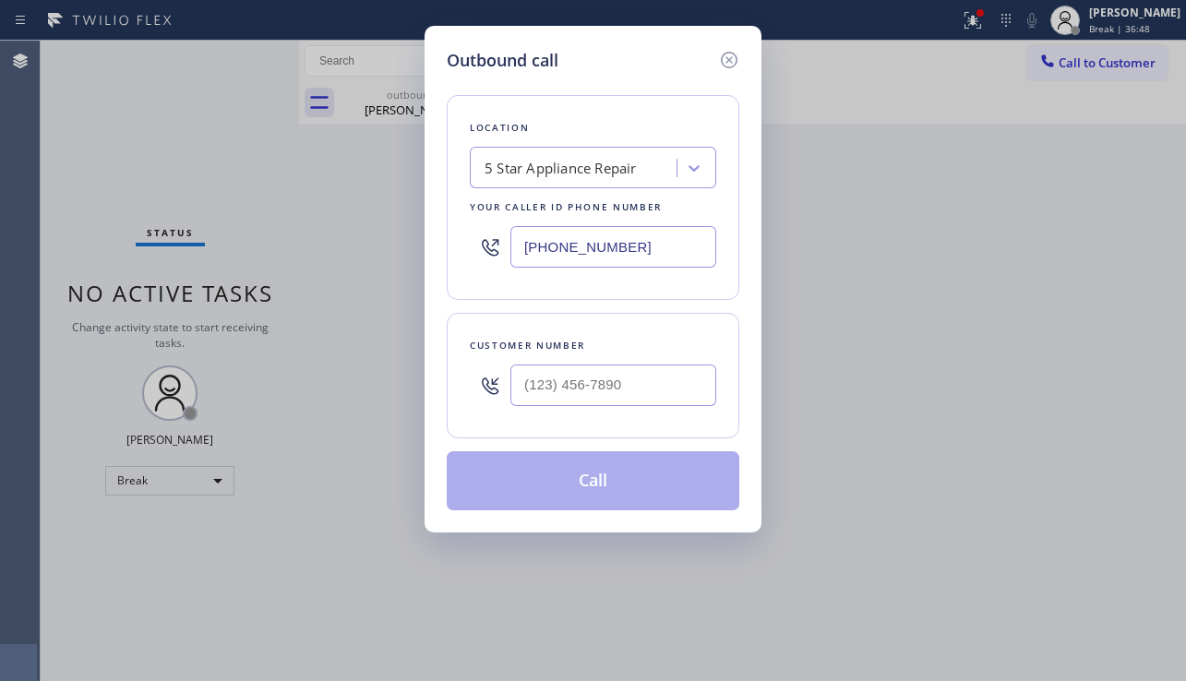
click at [599, 363] on div at bounding box center [613, 385] width 206 height 60
click at [599, 367] on input "(___) ___-____" at bounding box center [613, 386] width 206 height 42
paste input "747) 234-6208"
type input "[PHONE_NUMBER]"
click at [636, 462] on button "Call" at bounding box center [593, 480] width 293 height 59
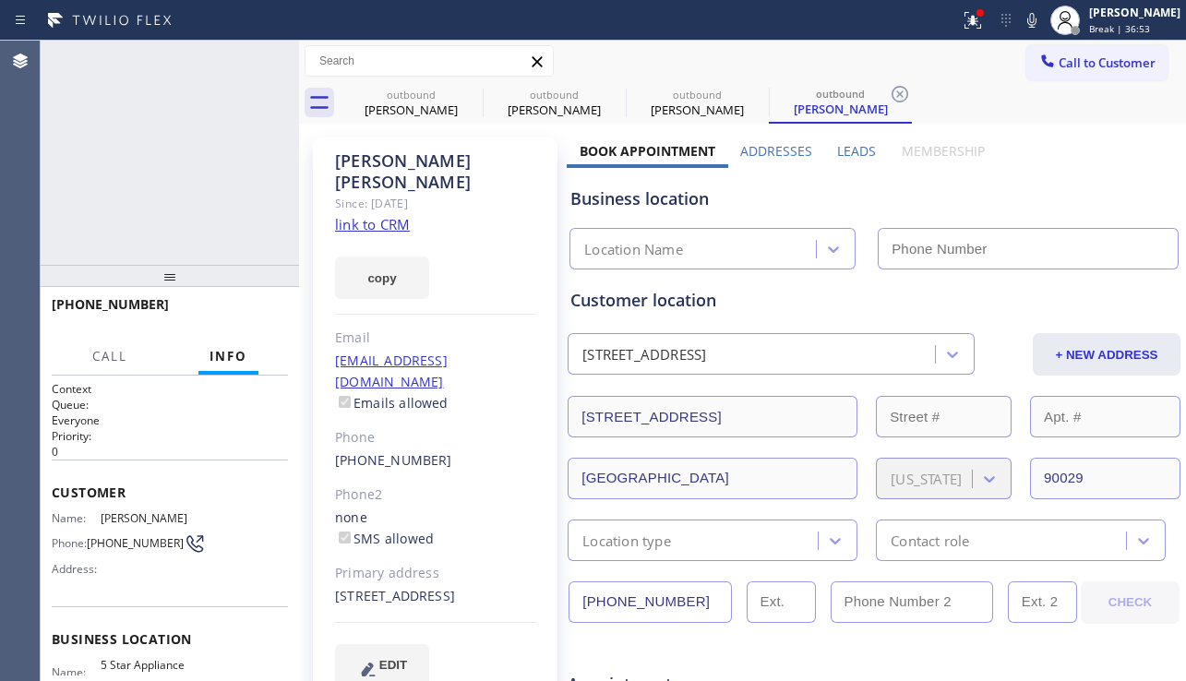
type input "[PHONE_NUMBER]"
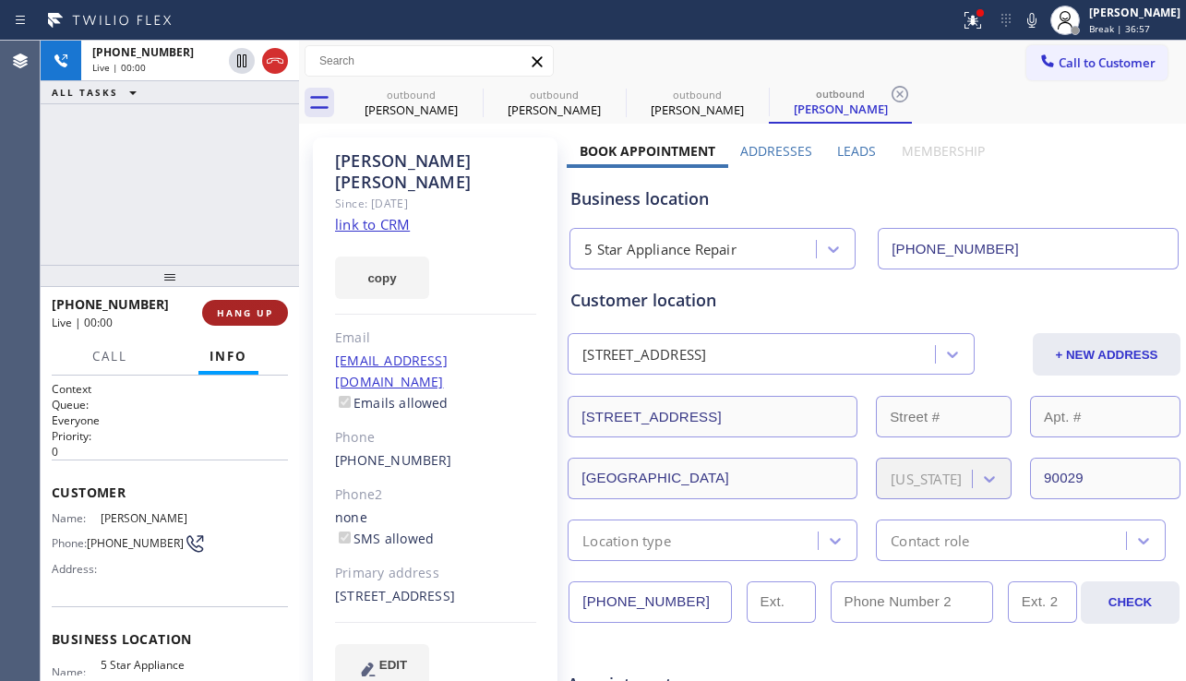
click at [258, 308] on span "HANG UP" at bounding box center [245, 312] width 56 height 13
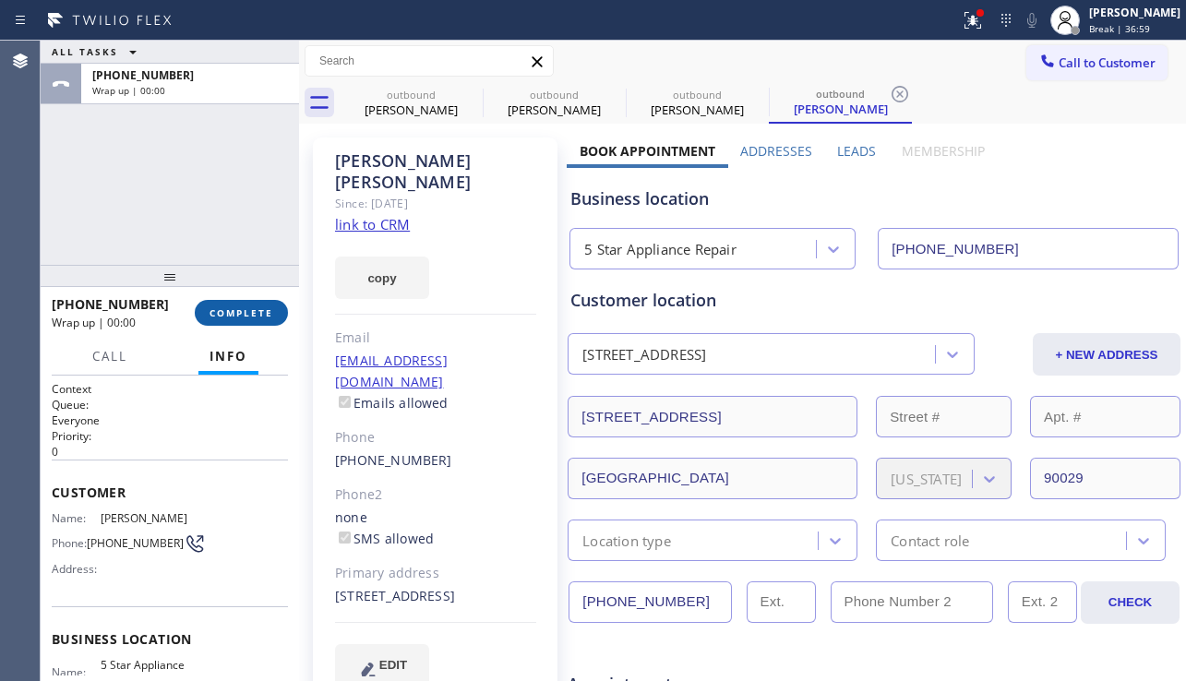
click at [258, 308] on span "COMPLETE" at bounding box center [242, 312] width 64 height 13
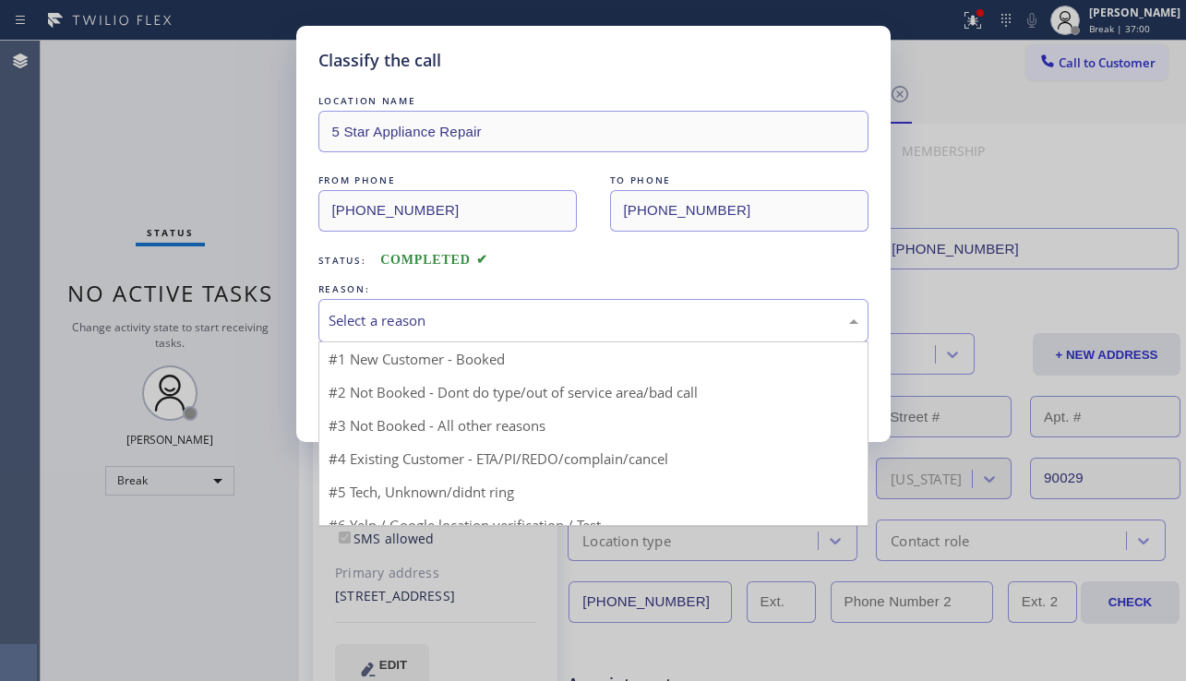
click at [462, 317] on div "Select a reason" at bounding box center [594, 320] width 530 height 21
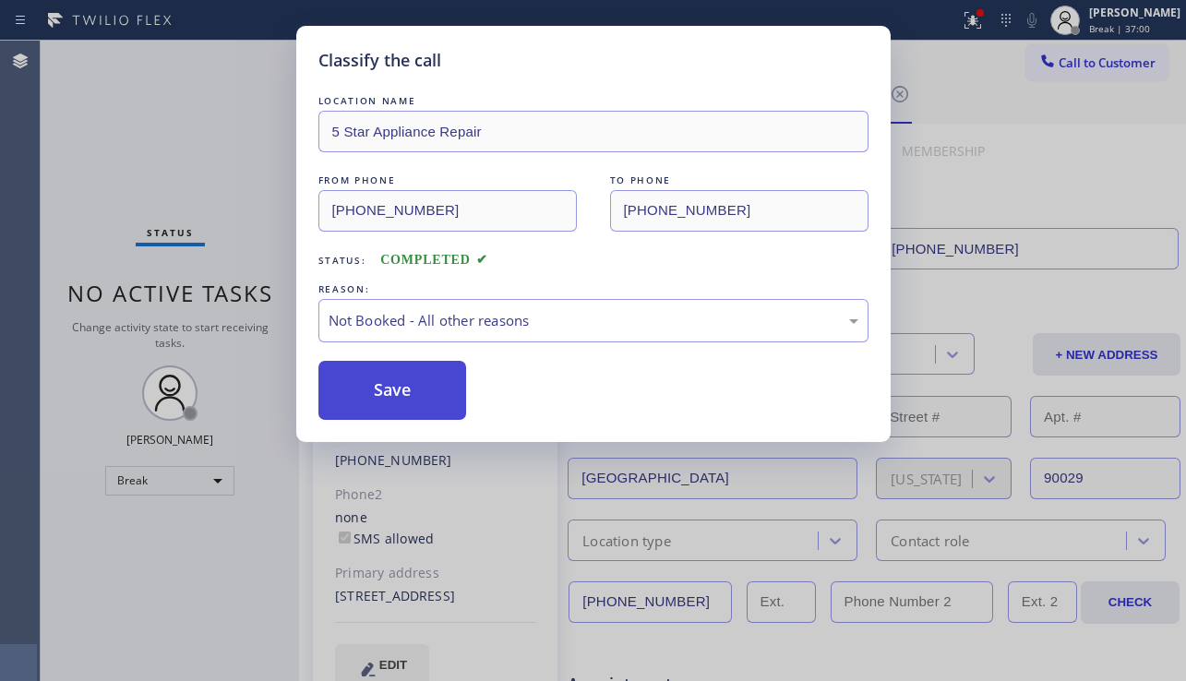
click at [402, 385] on button "Save" at bounding box center [392, 390] width 149 height 59
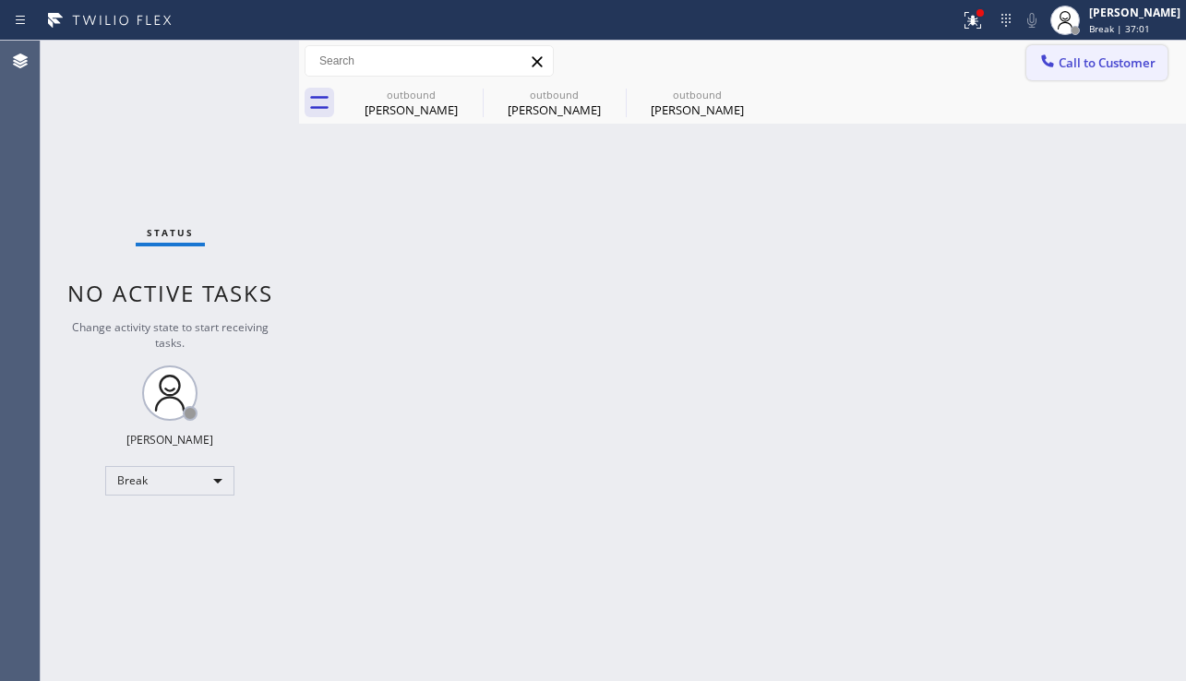
click at [1087, 75] on button "Call to Customer" at bounding box center [1097, 62] width 141 height 35
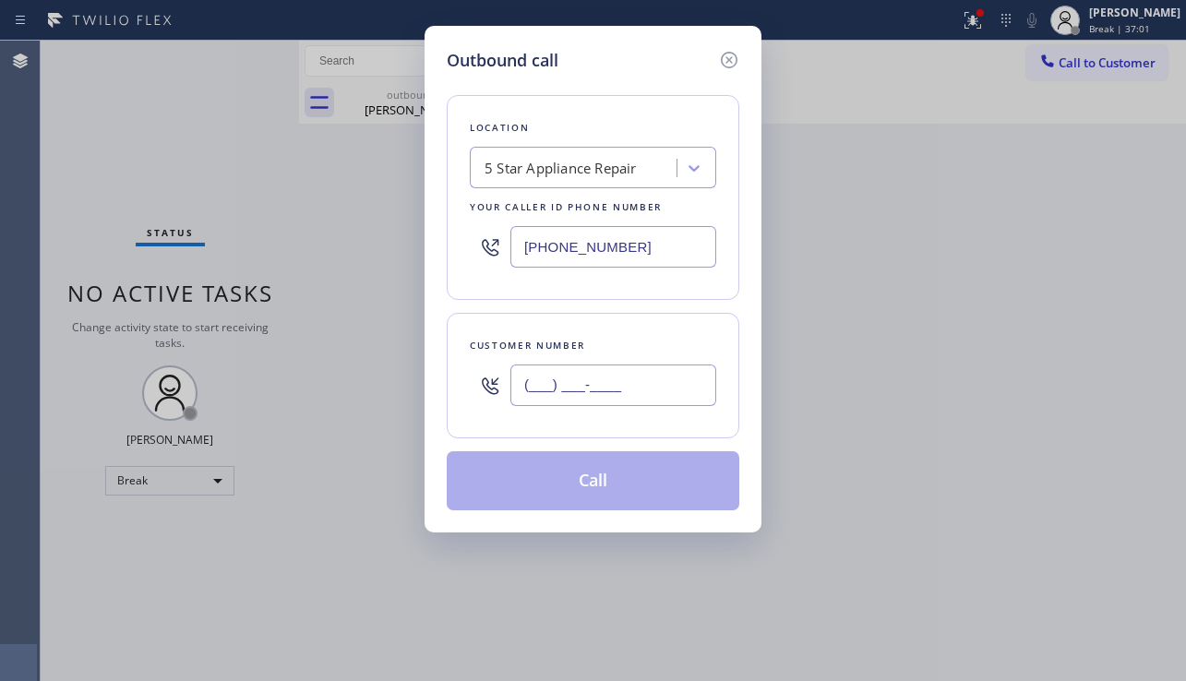
click at [567, 370] on input "(___) ___-____" at bounding box center [613, 386] width 206 height 42
paste input "718) 757-4983"
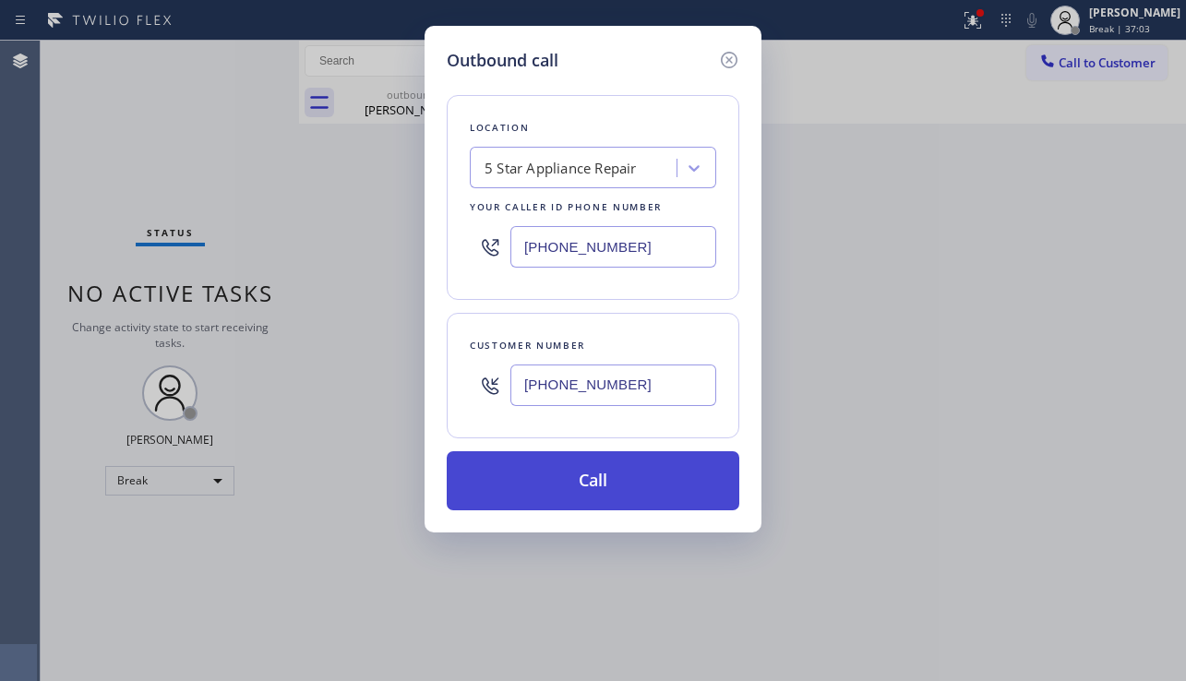
type input "[PHONE_NUMBER]"
click at [591, 485] on button "Call" at bounding box center [593, 480] width 293 height 59
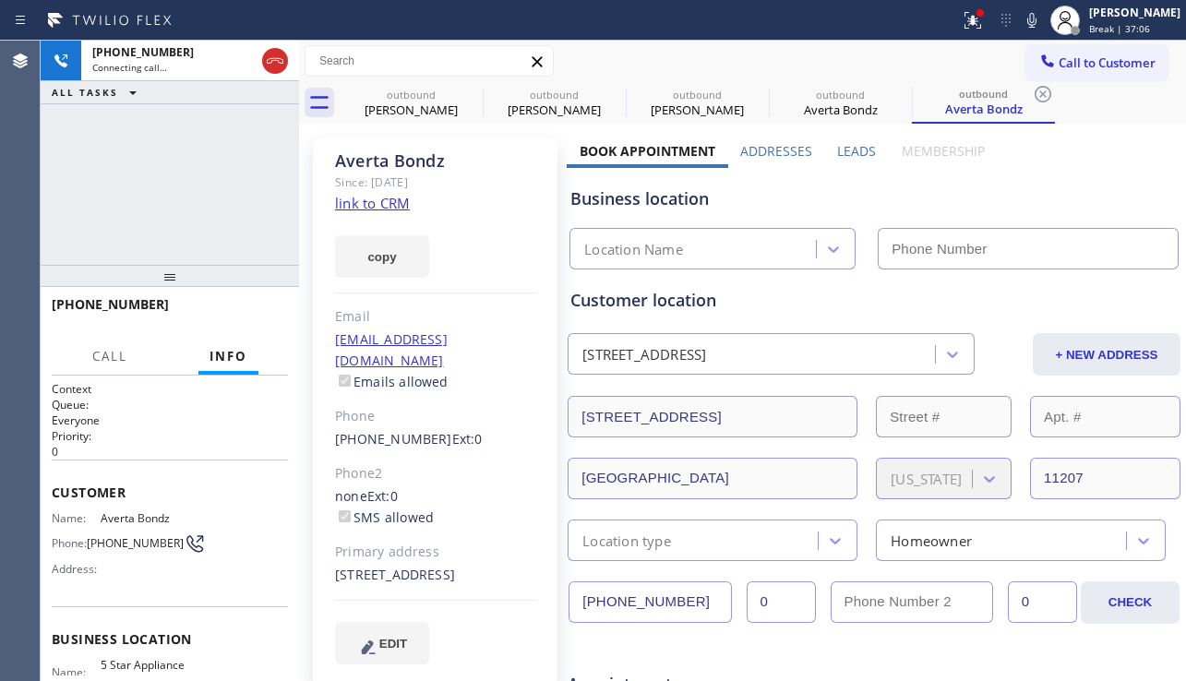
type input "[PHONE_NUMBER]"
click at [981, 202] on div "Business location" at bounding box center [873, 198] width 607 height 25
click at [239, 315] on span "HANG UP" at bounding box center [245, 312] width 56 height 13
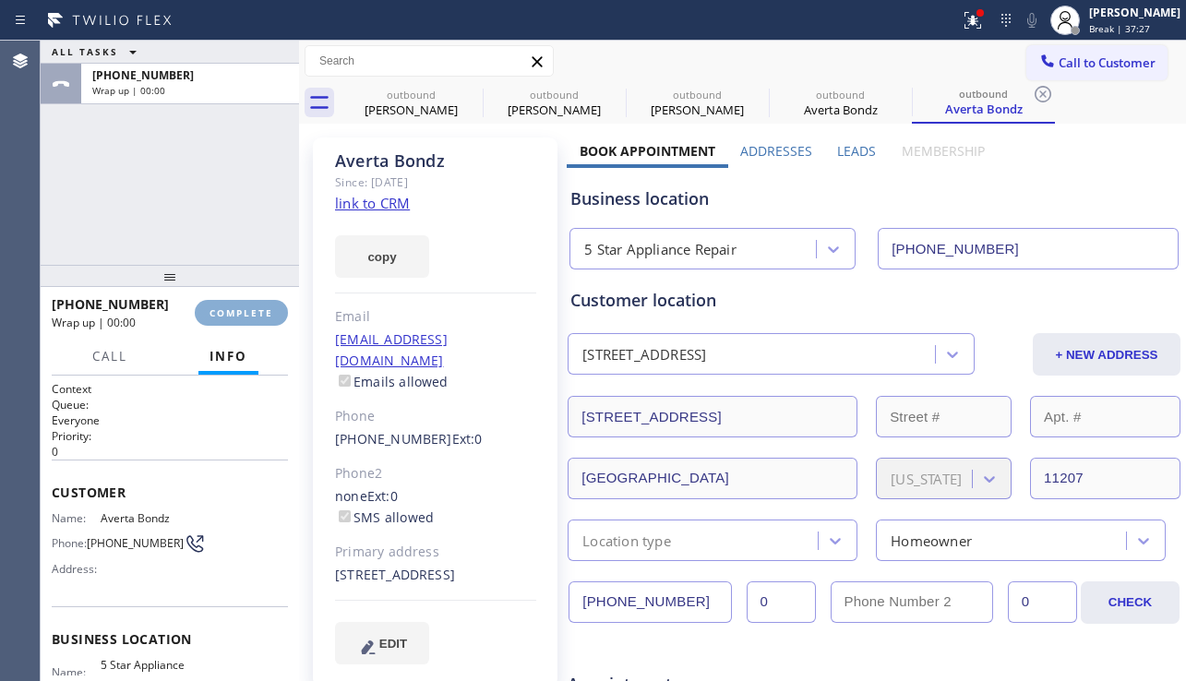
click at [239, 315] on span "COMPLETE" at bounding box center [242, 312] width 64 height 13
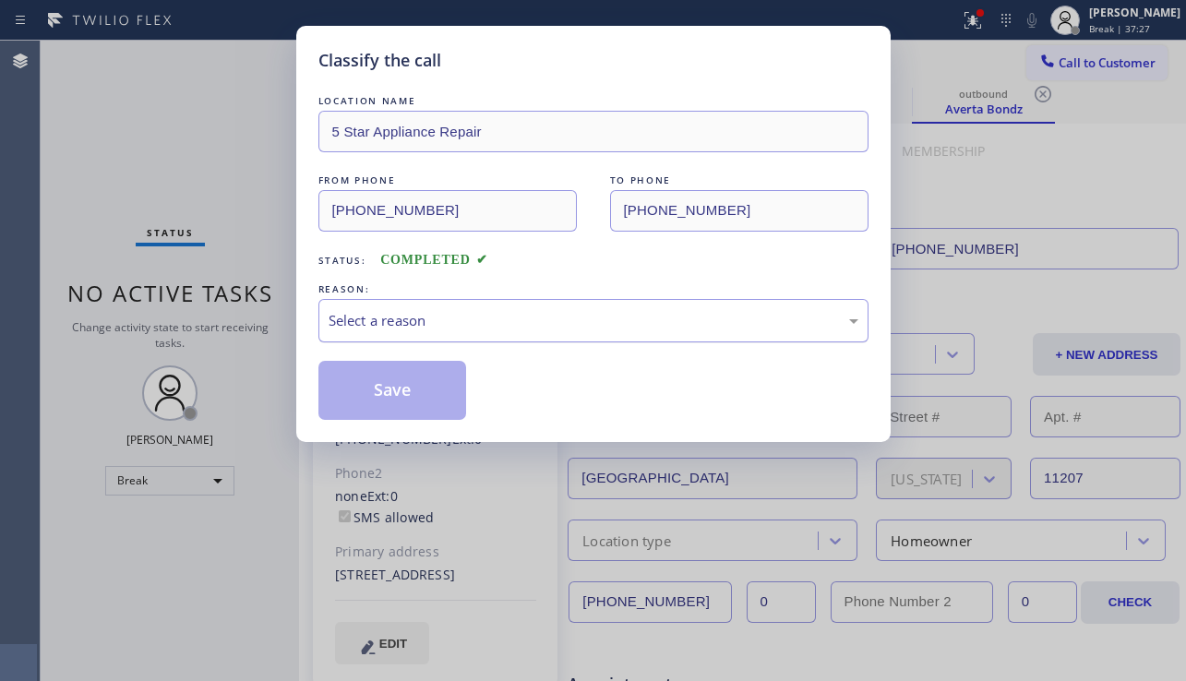
click at [439, 330] on div "Select a reason" at bounding box center [594, 320] width 530 height 21
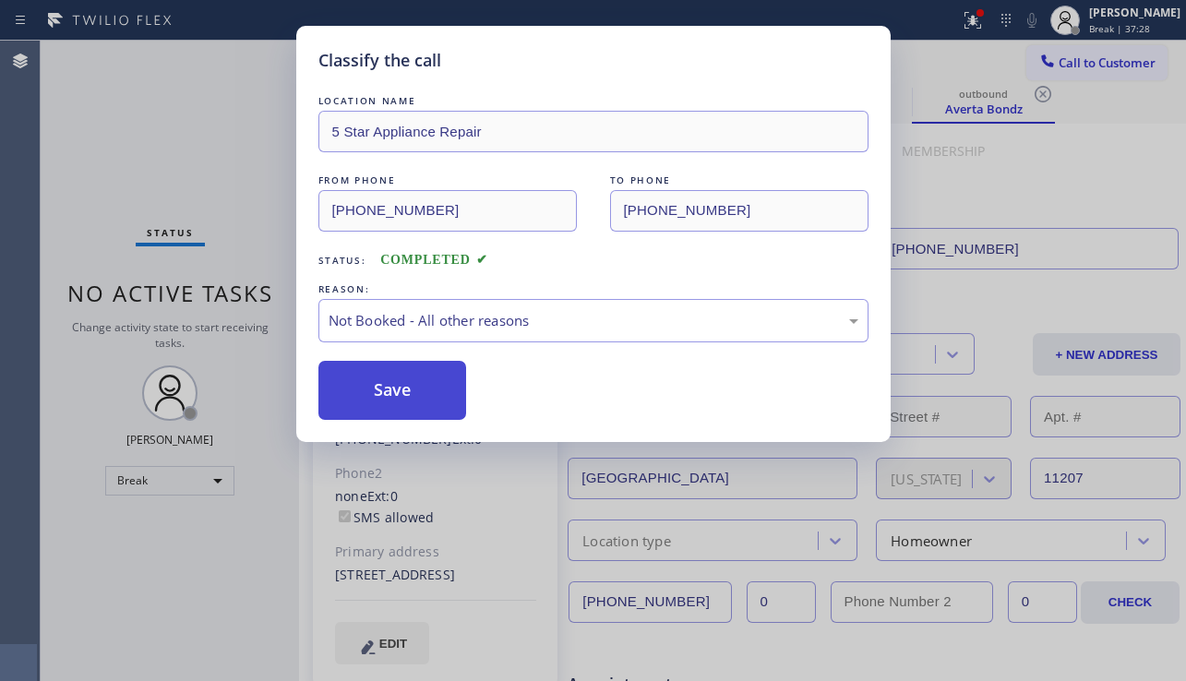
click at [394, 386] on button "Save" at bounding box center [392, 390] width 149 height 59
click at [1066, 66] on span "Call to Customer" at bounding box center [1107, 62] width 97 height 17
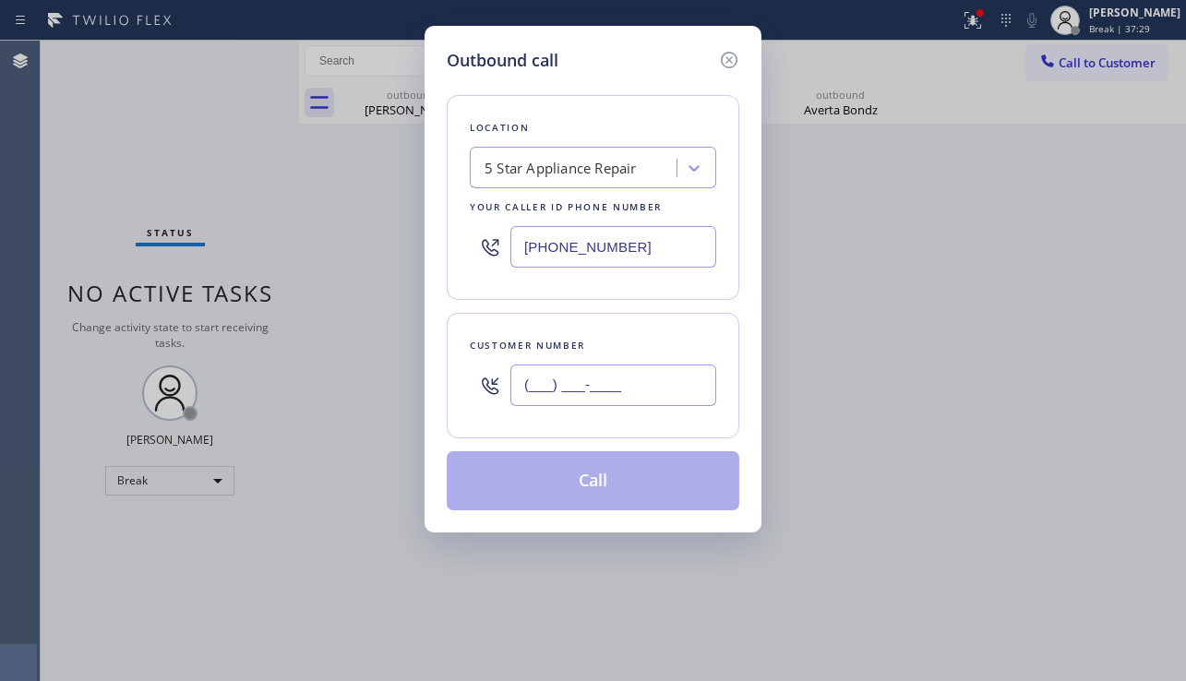
click at [607, 374] on input "(___) ___-____" at bounding box center [613, 386] width 206 height 42
paste input "310) 869-1519"
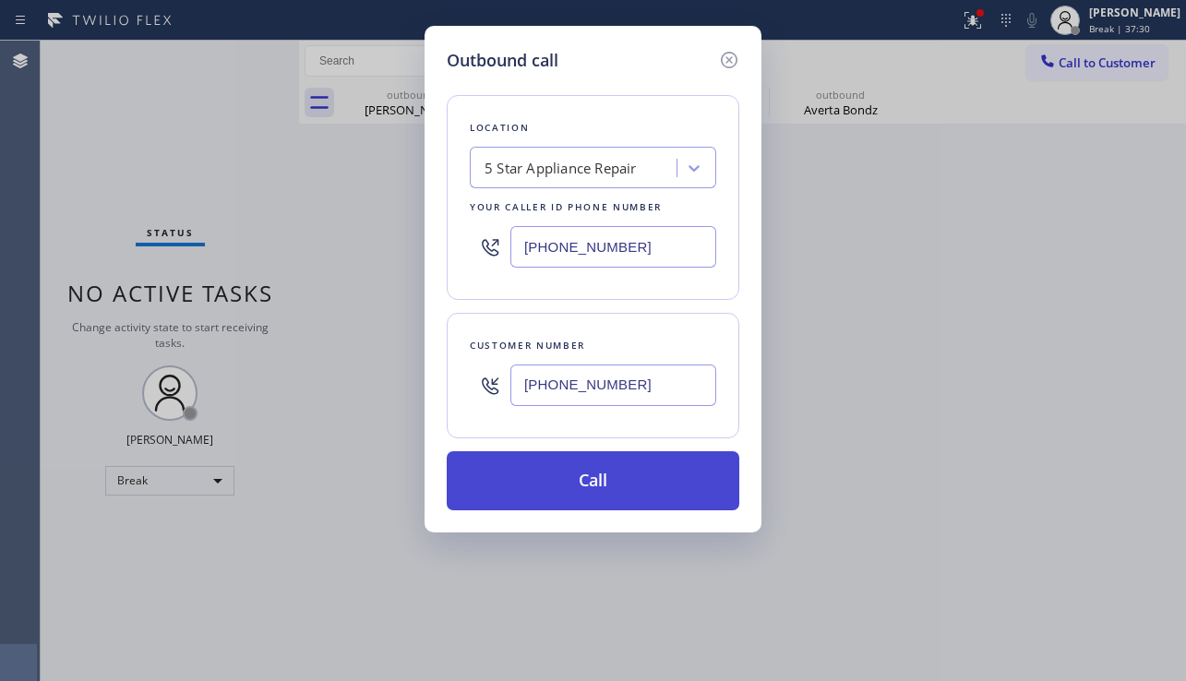
type input "[PHONE_NUMBER]"
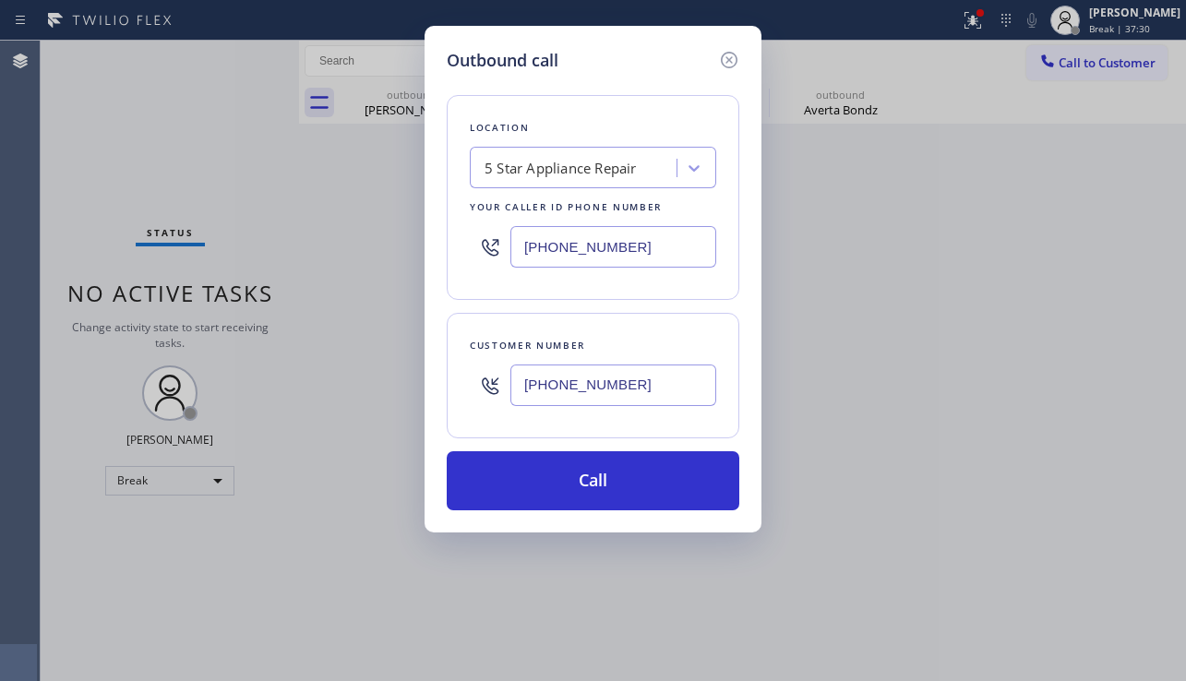
drag, startPoint x: 640, startPoint y: 481, endPoint x: 806, endPoint y: 503, distance: 167.6
click at [638, 481] on button "Call" at bounding box center [593, 480] width 293 height 59
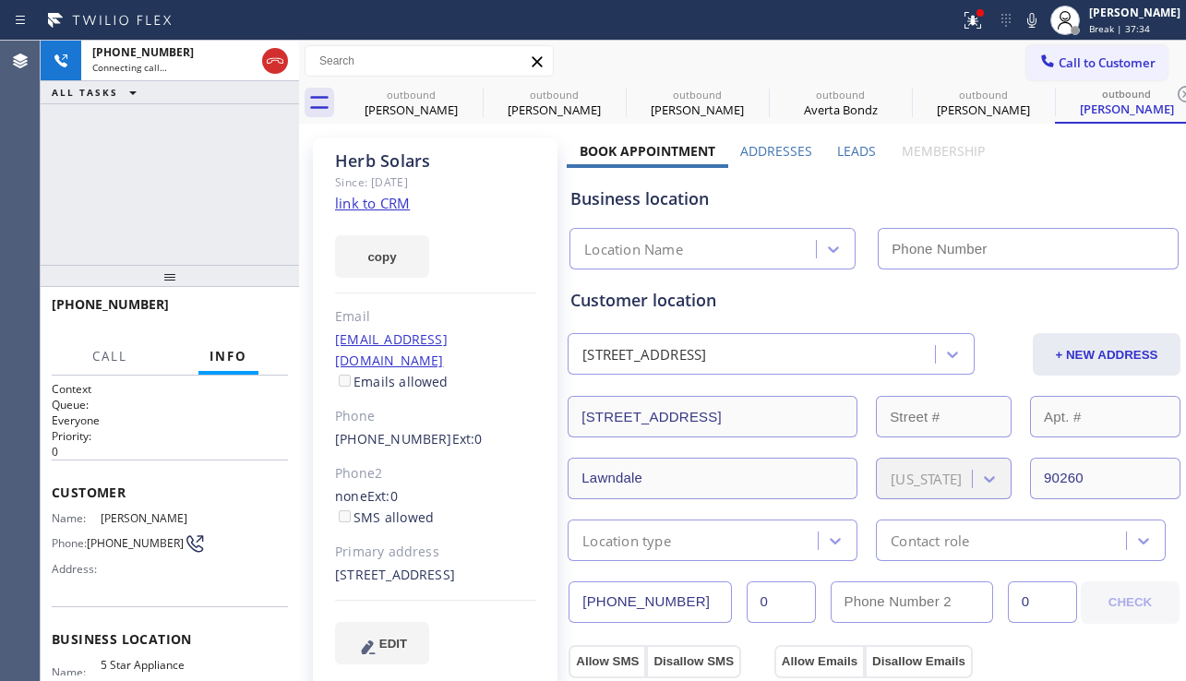
type input "[PHONE_NUMBER]"
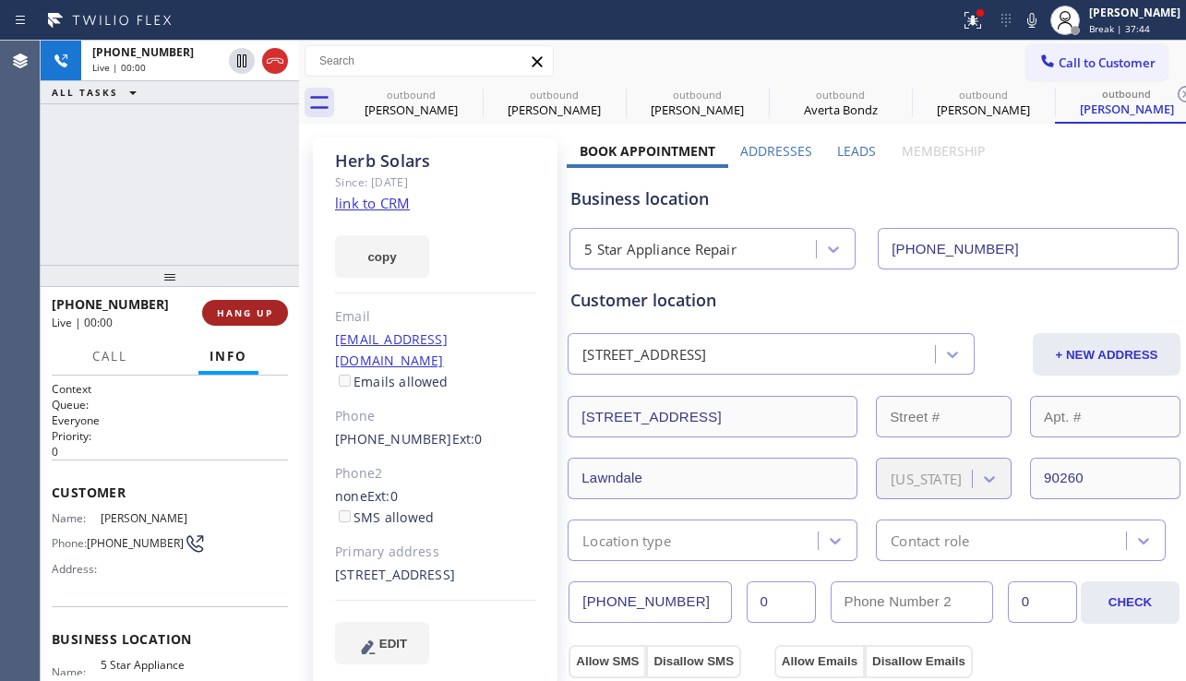
click at [238, 314] on span "HANG UP" at bounding box center [245, 312] width 56 height 13
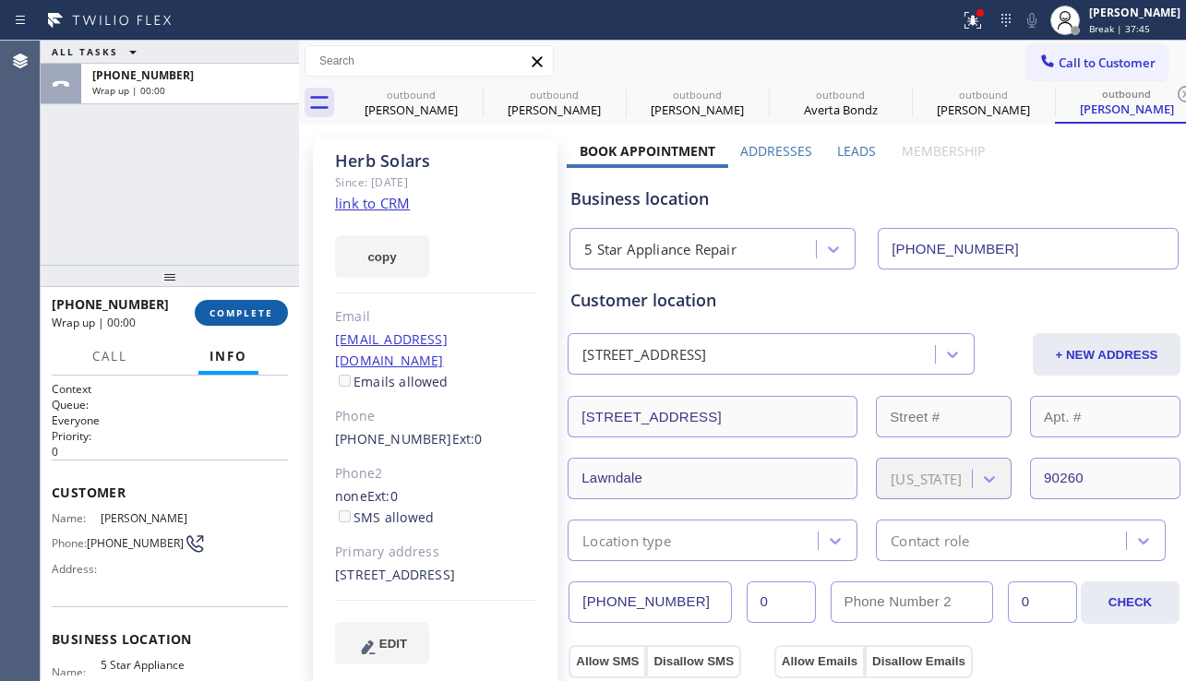
click at [238, 314] on span "COMPLETE" at bounding box center [242, 312] width 64 height 13
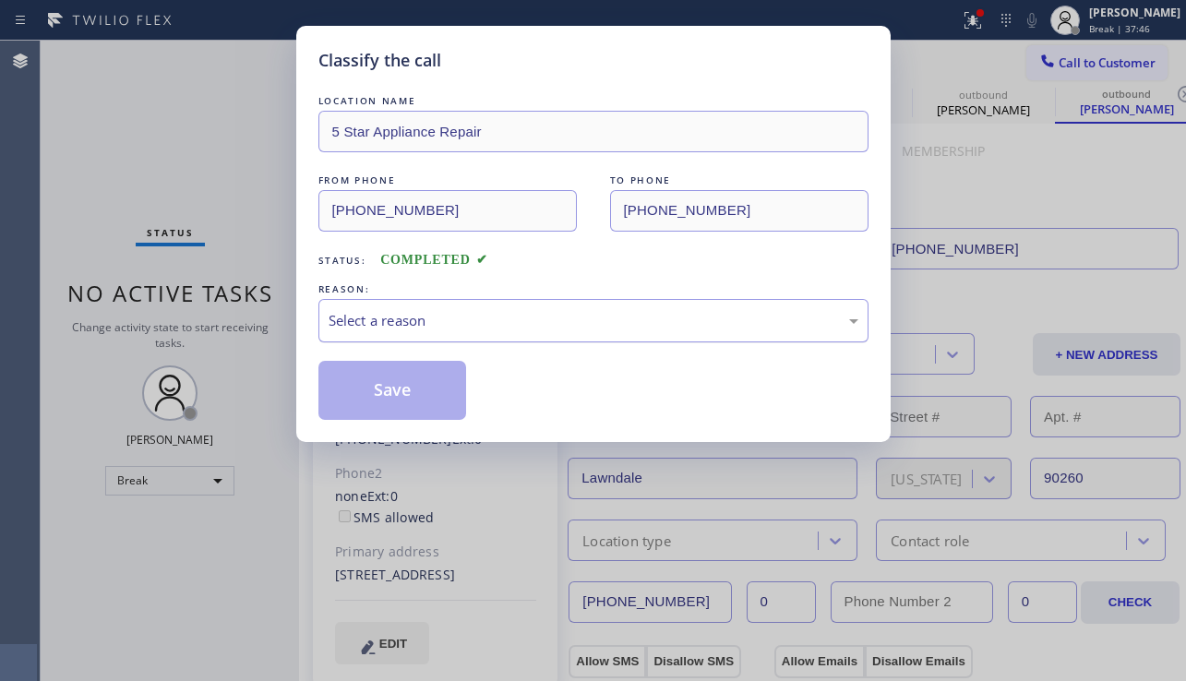
click at [474, 324] on div "Select a reason" at bounding box center [594, 320] width 530 height 21
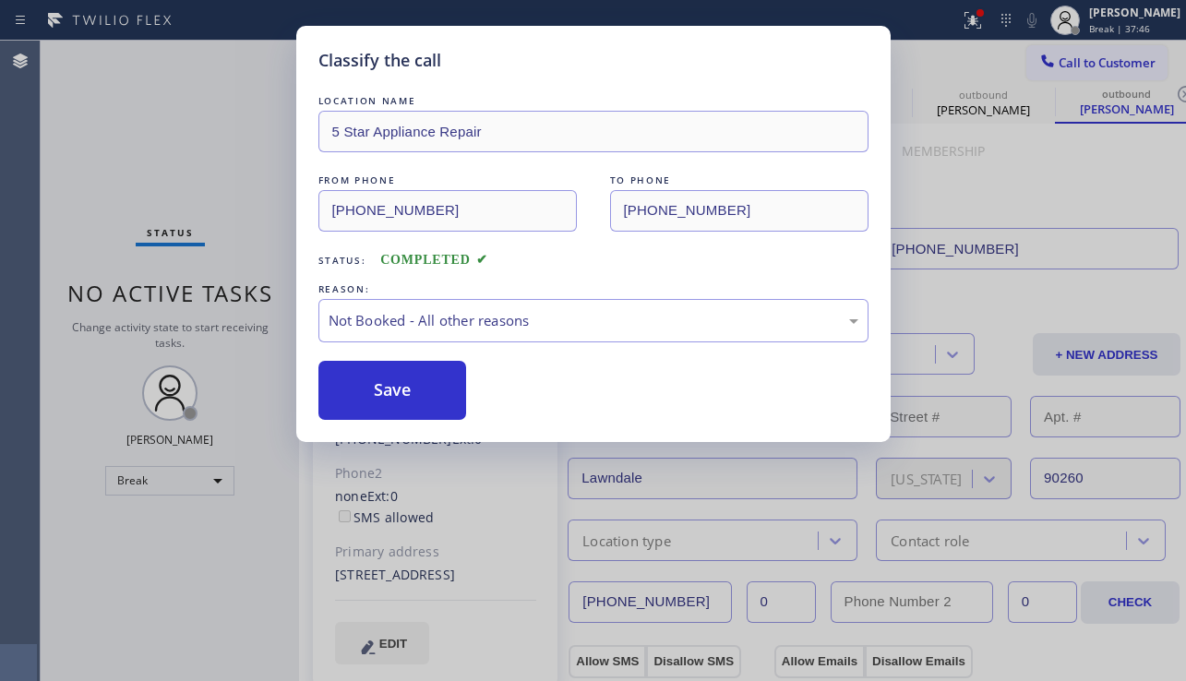
click at [372, 391] on button "Save" at bounding box center [392, 390] width 149 height 59
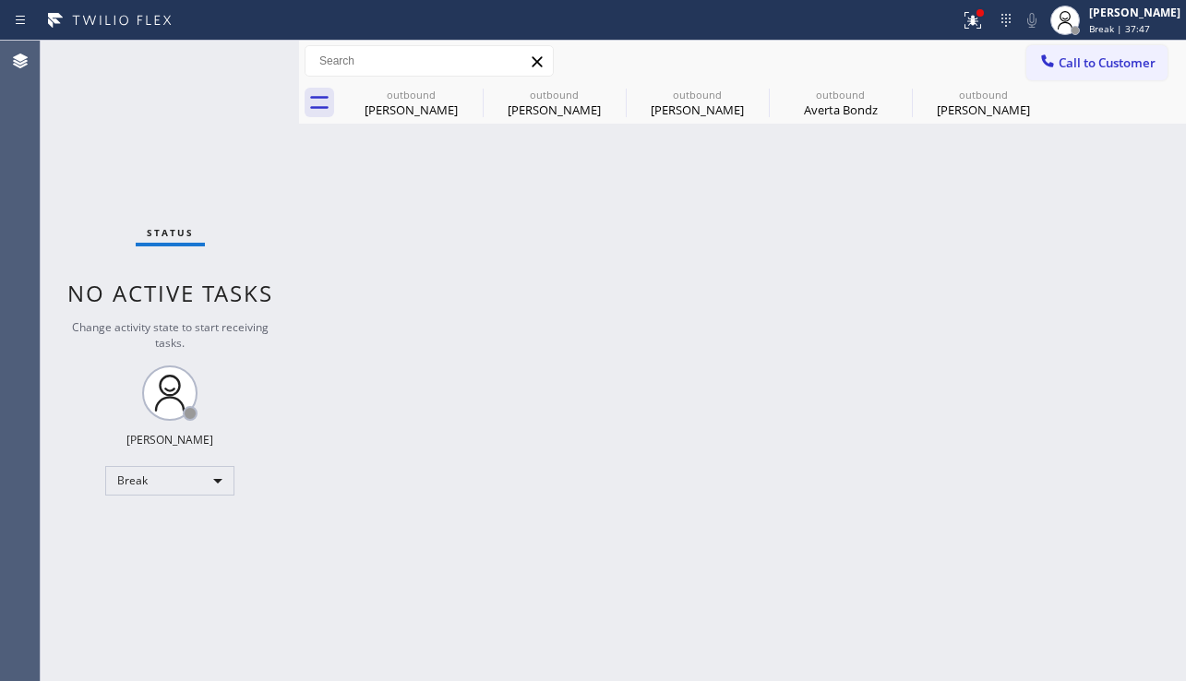
click at [1062, 66] on span "Call to Customer" at bounding box center [1107, 62] width 97 height 17
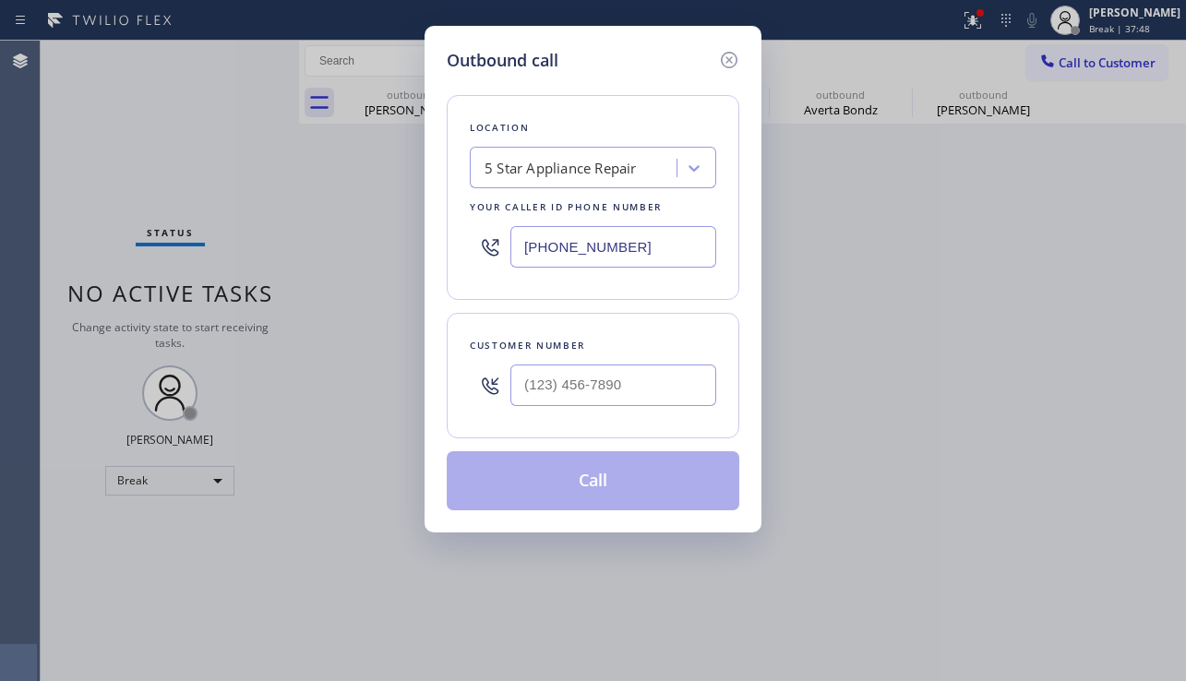
click at [572, 414] on div at bounding box center [613, 385] width 206 height 60
click at [581, 401] on input "(___) ___-____" at bounding box center [613, 386] width 206 height 42
paste input "818) 653-5523"
type input "[PHONE_NUMBER]"
click at [590, 485] on button "Call" at bounding box center [593, 480] width 293 height 59
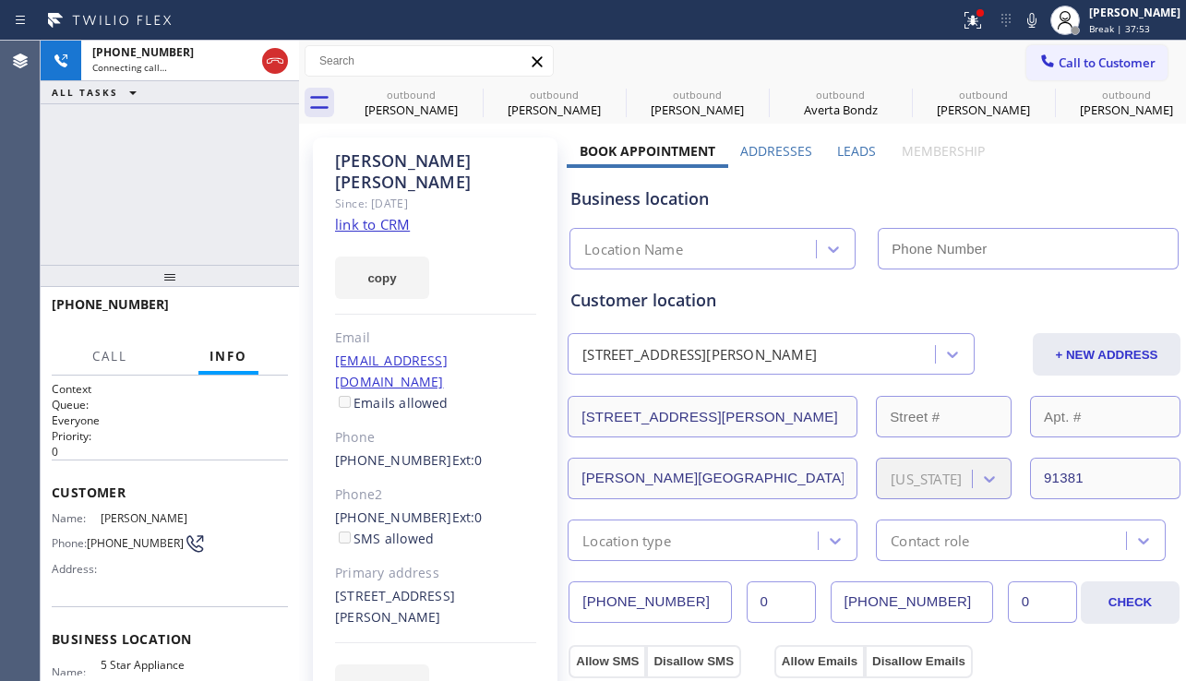
type input "[PHONE_NUMBER]"
click at [252, 313] on span "HANG UP" at bounding box center [245, 312] width 56 height 13
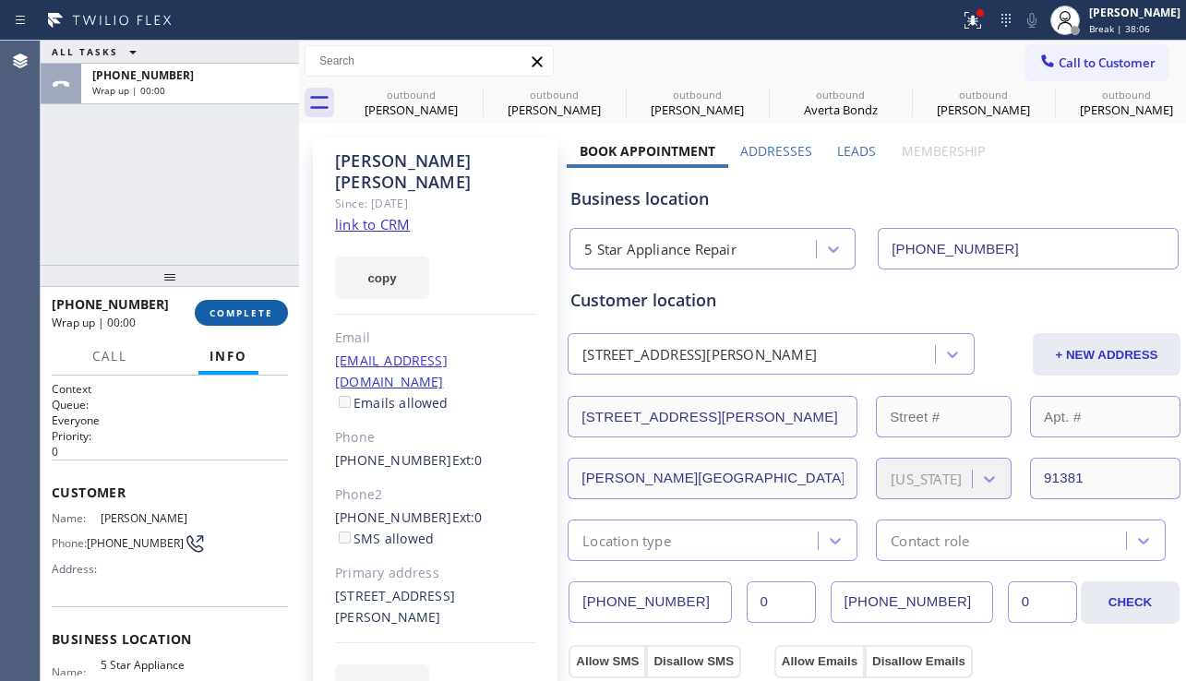
click at [252, 313] on span "COMPLETE" at bounding box center [242, 312] width 64 height 13
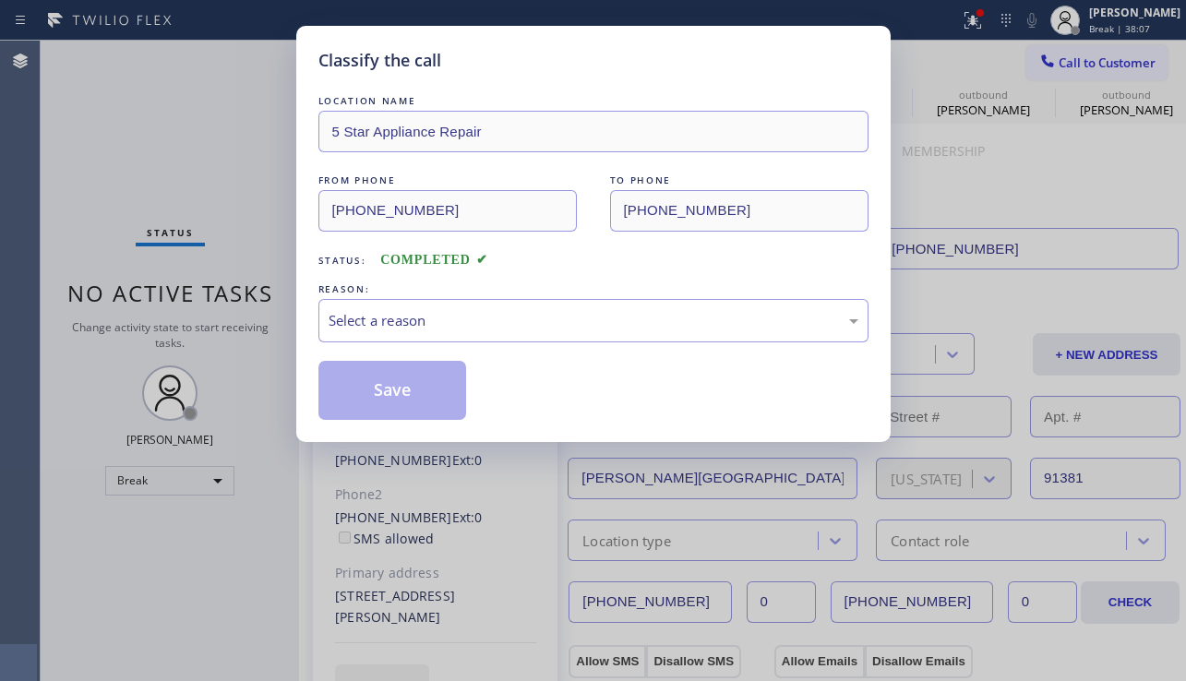
click at [464, 320] on div "Select a reason" at bounding box center [594, 320] width 530 height 21
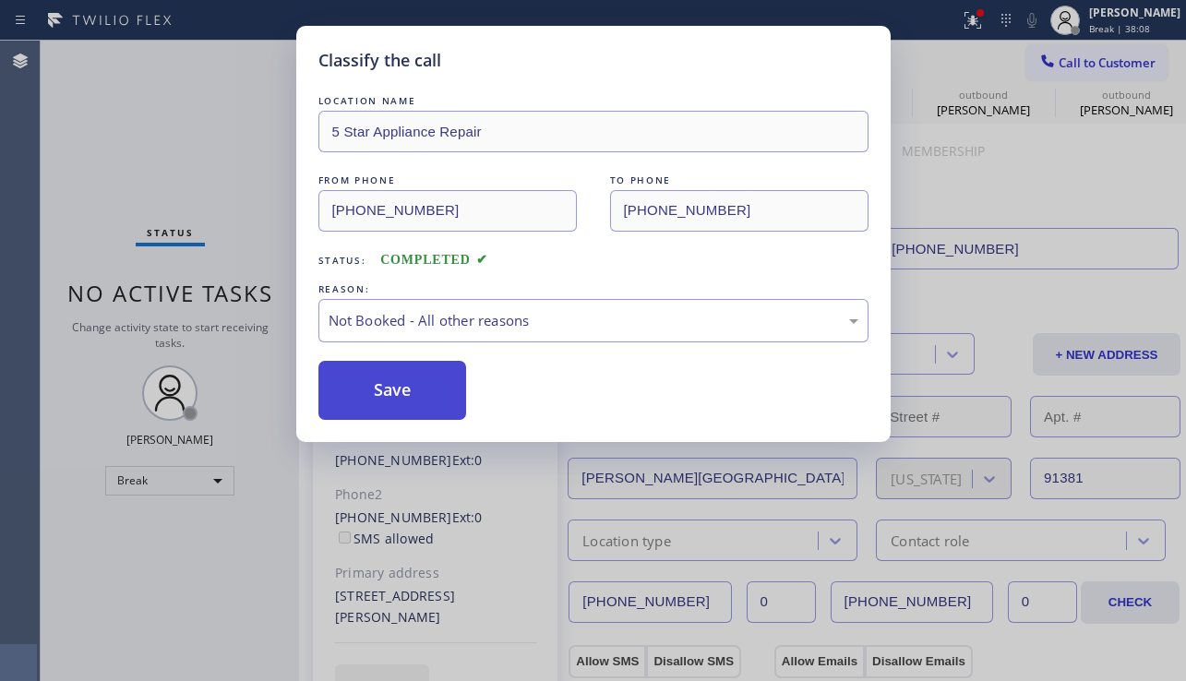
click at [388, 389] on button "Save" at bounding box center [392, 390] width 149 height 59
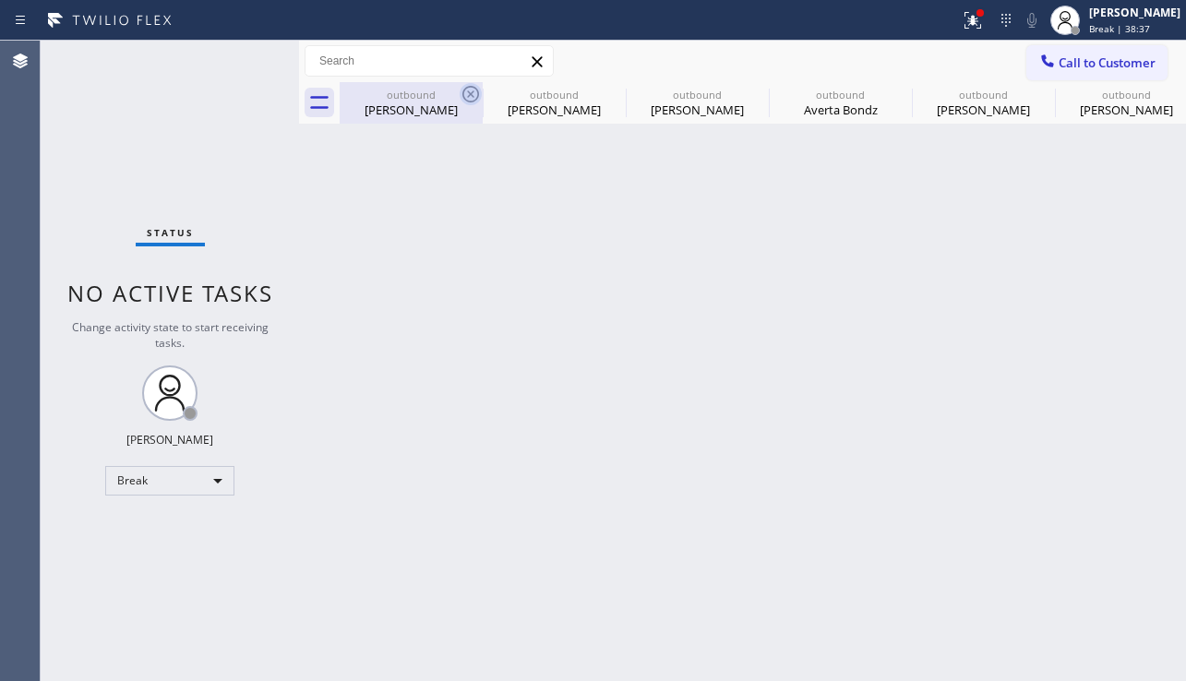
click at [466, 92] on icon at bounding box center [471, 94] width 22 height 22
click at [0, 0] on icon at bounding box center [0, 0] width 0 height 0
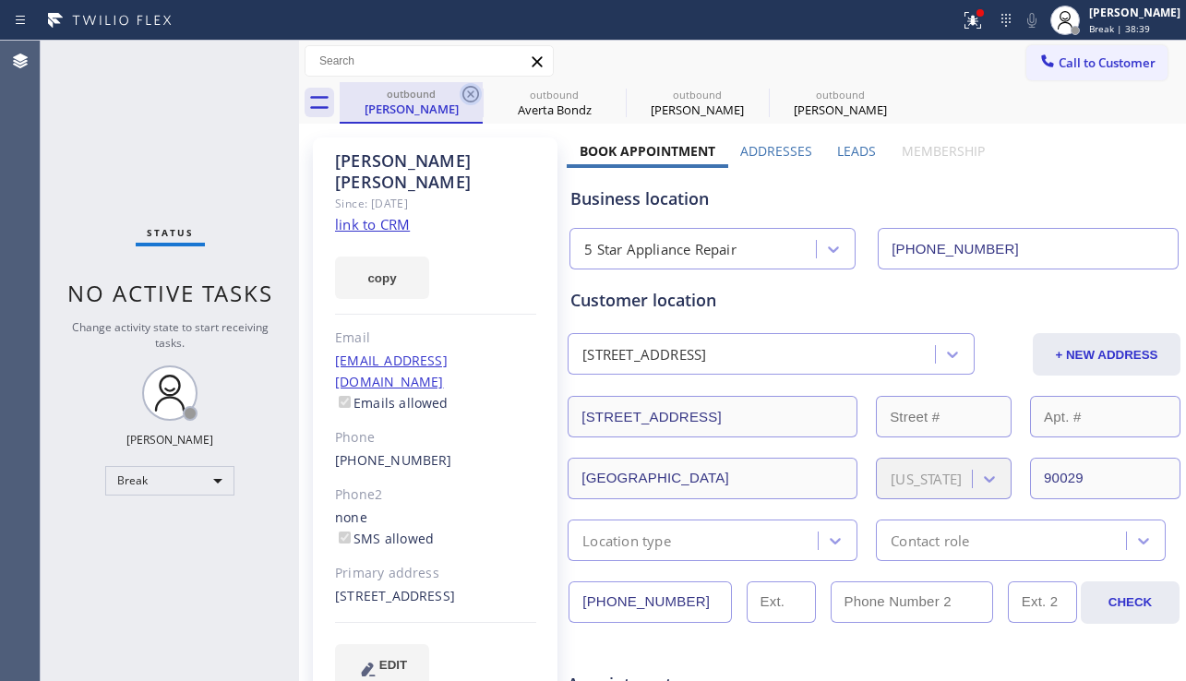
click at [466, 90] on icon at bounding box center [471, 94] width 22 height 22
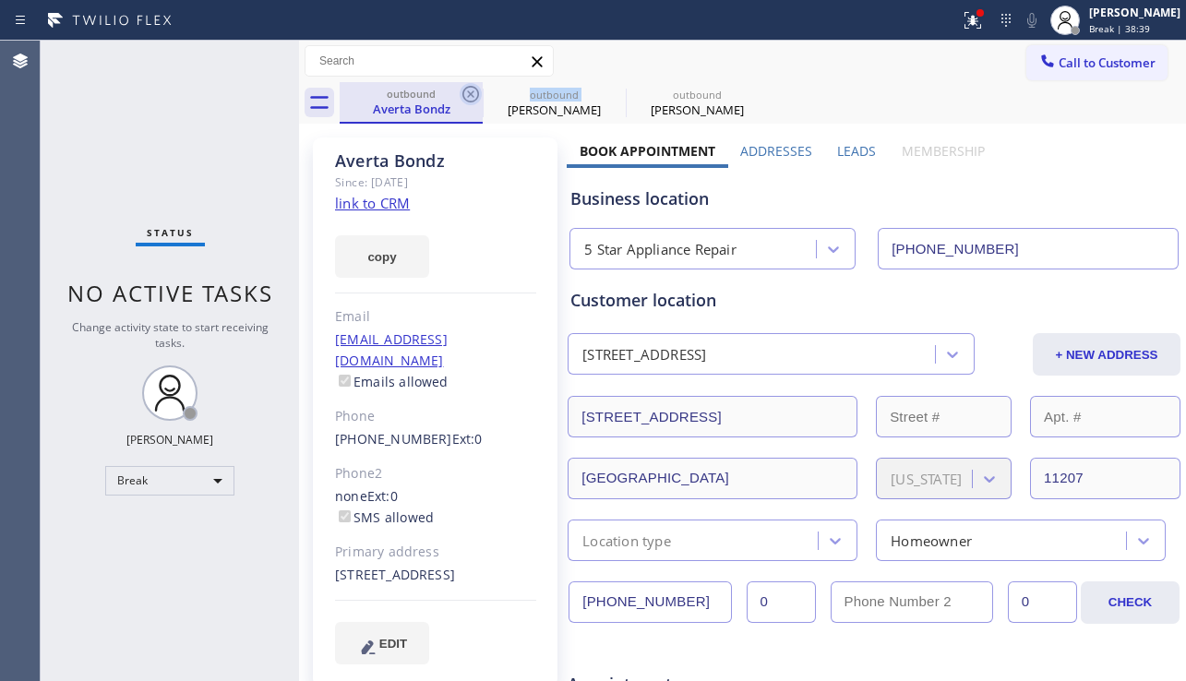
click at [466, 91] on icon at bounding box center [471, 94] width 22 height 22
click at [0, 0] on icon at bounding box center [0, 0] width 0 height 0
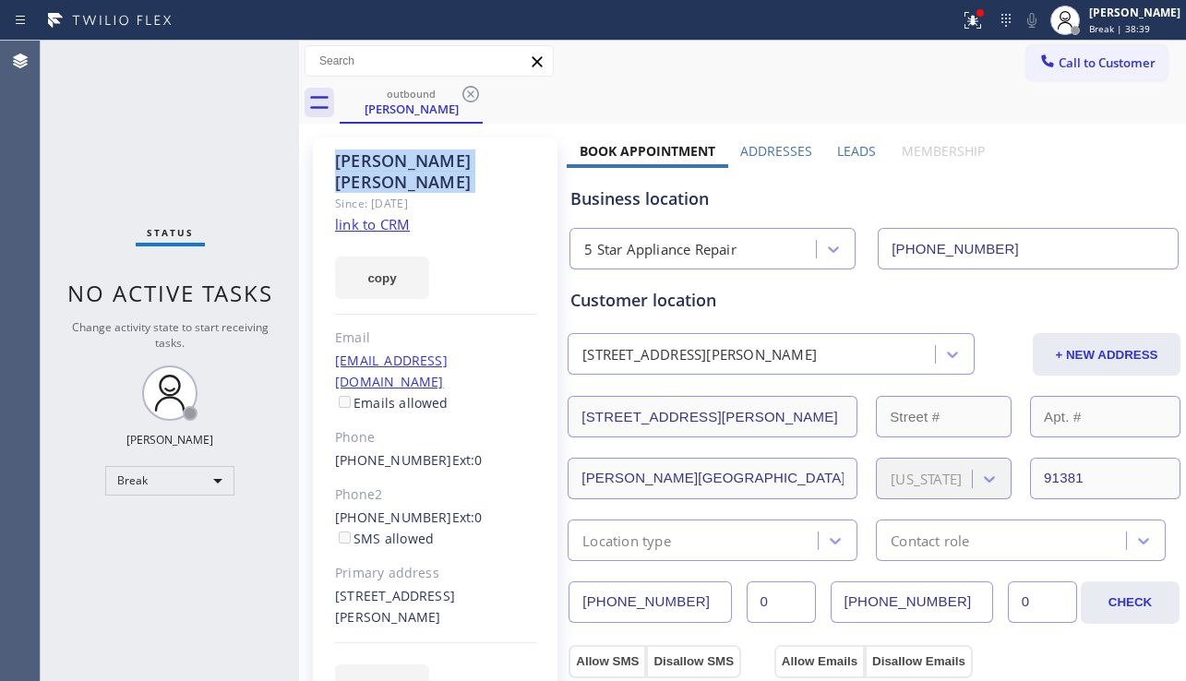
click at [466, 91] on icon at bounding box center [471, 94] width 22 height 22
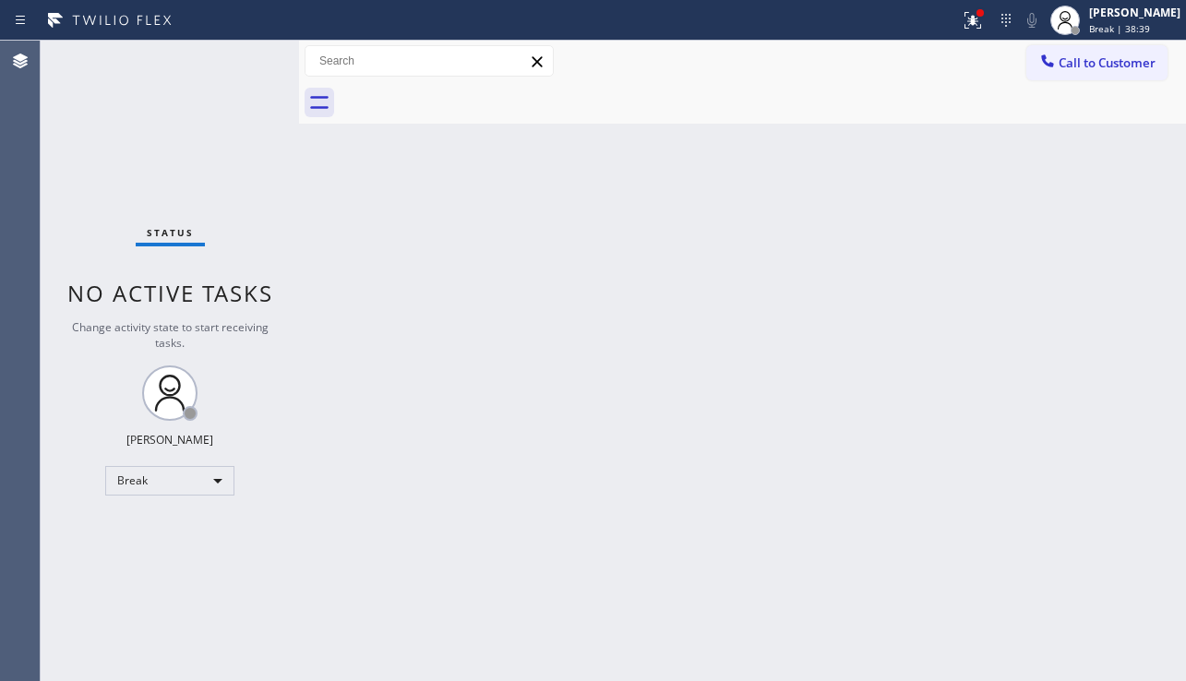
click at [631, 362] on div "Back to Dashboard Change Sender ID Customers Technicians Select a contact Outbo…" at bounding box center [742, 361] width 887 height 641
click at [1116, 54] on span "Call to Customer" at bounding box center [1107, 62] width 97 height 17
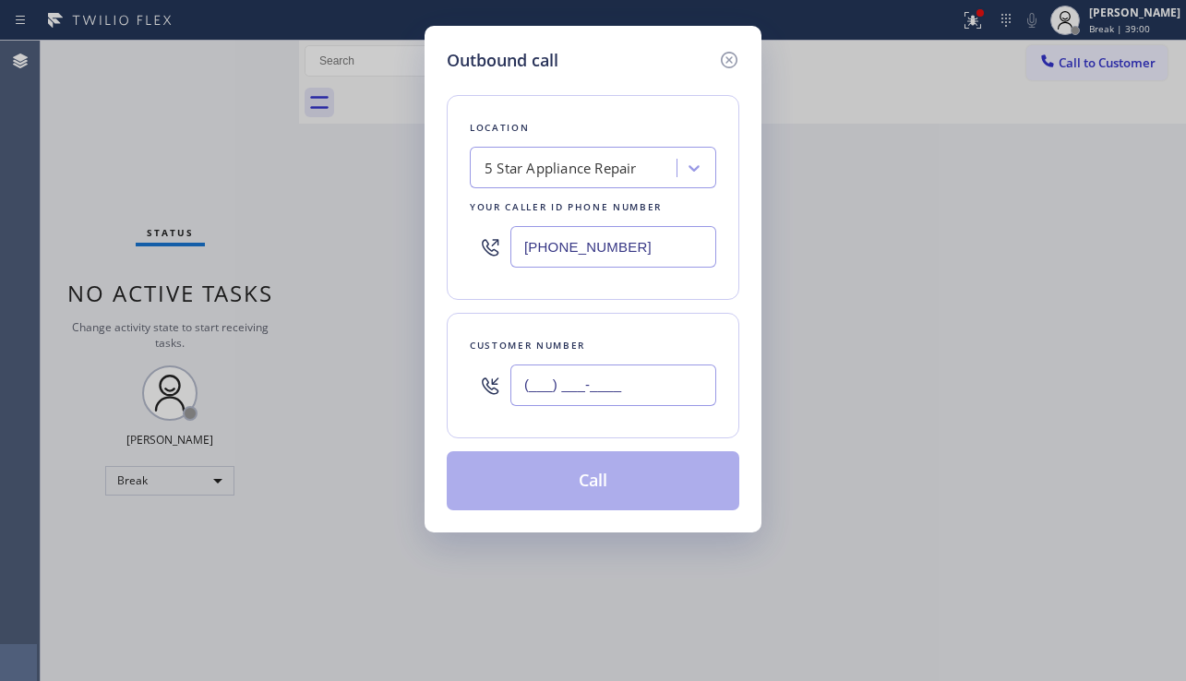
click at [606, 378] on input "(___) ___-____" at bounding box center [613, 386] width 206 height 42
paste input "323) 817-9169"
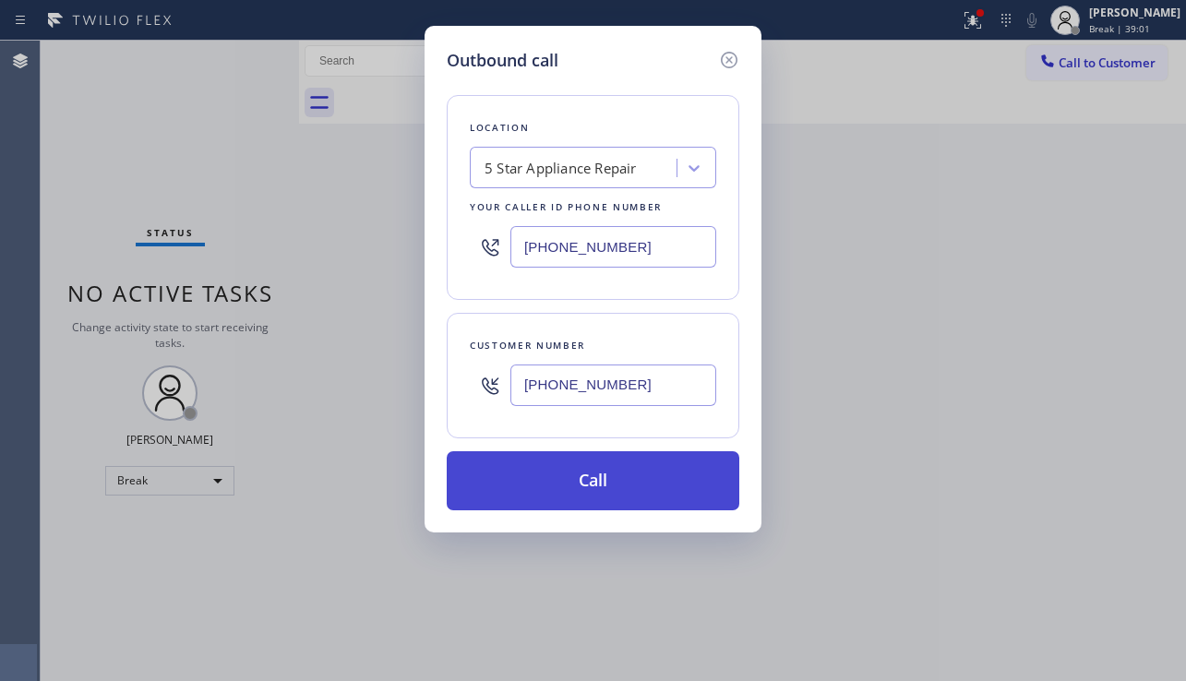
type input "[PHONE_NUMBER]"
click at [644, 491] on button "Call" at bounding box center [593, 480] width 293 height 59
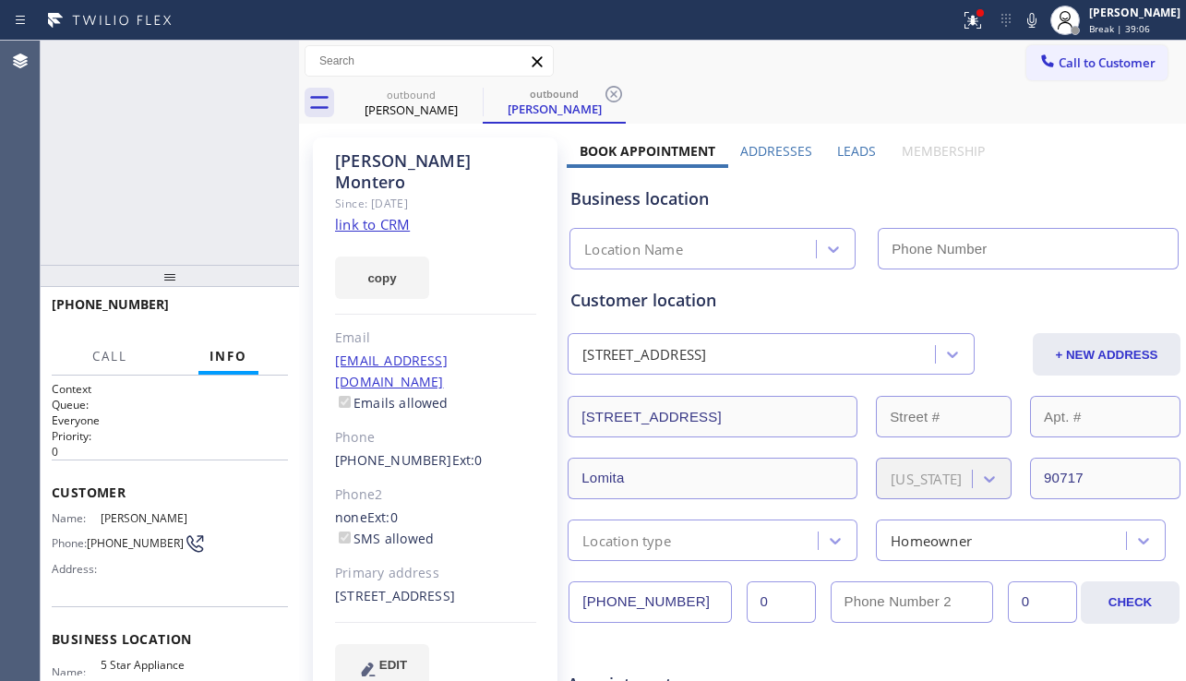
type input "[PHONE_NUMBER]"
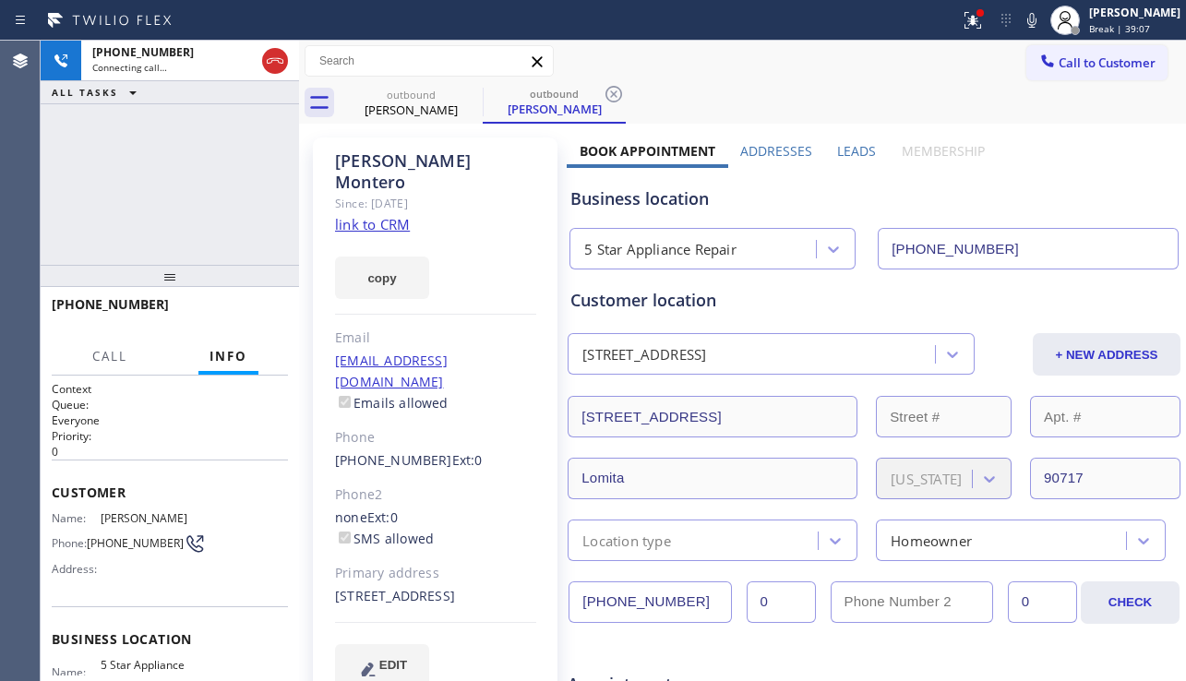
click at [855, 144] on label "Leads" at bounding box center [856, 151] width 39 height 18
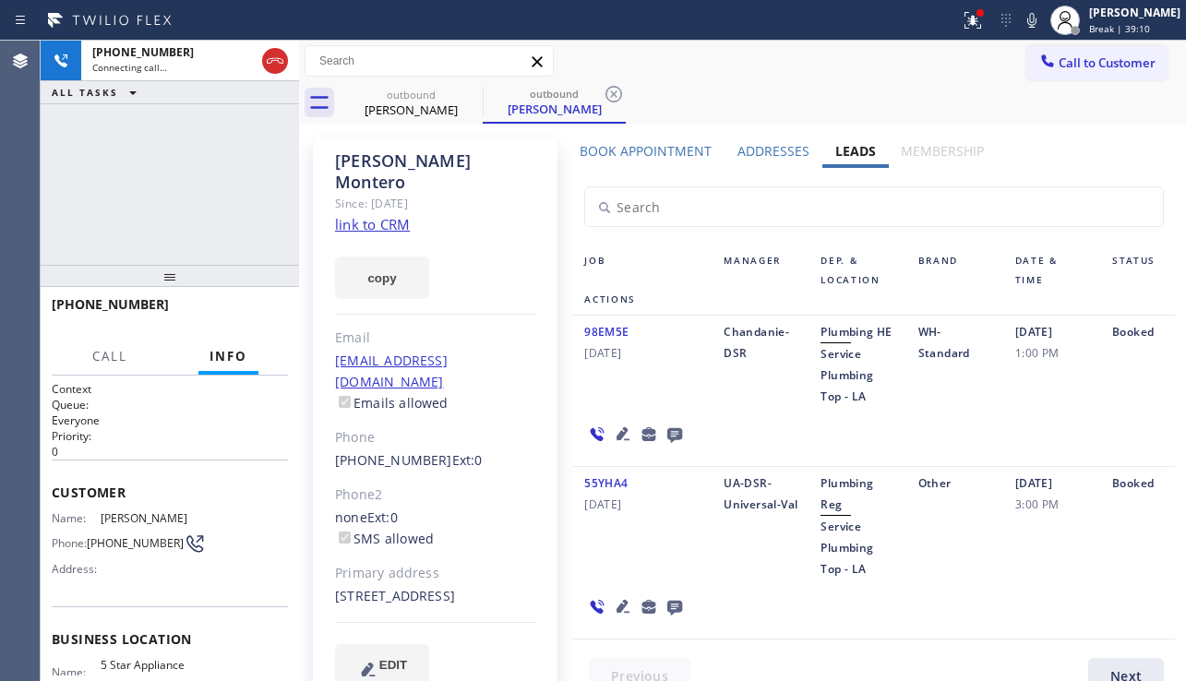
click at [620, 432] on icon at bounding box center [623, 434] width 22 height 22
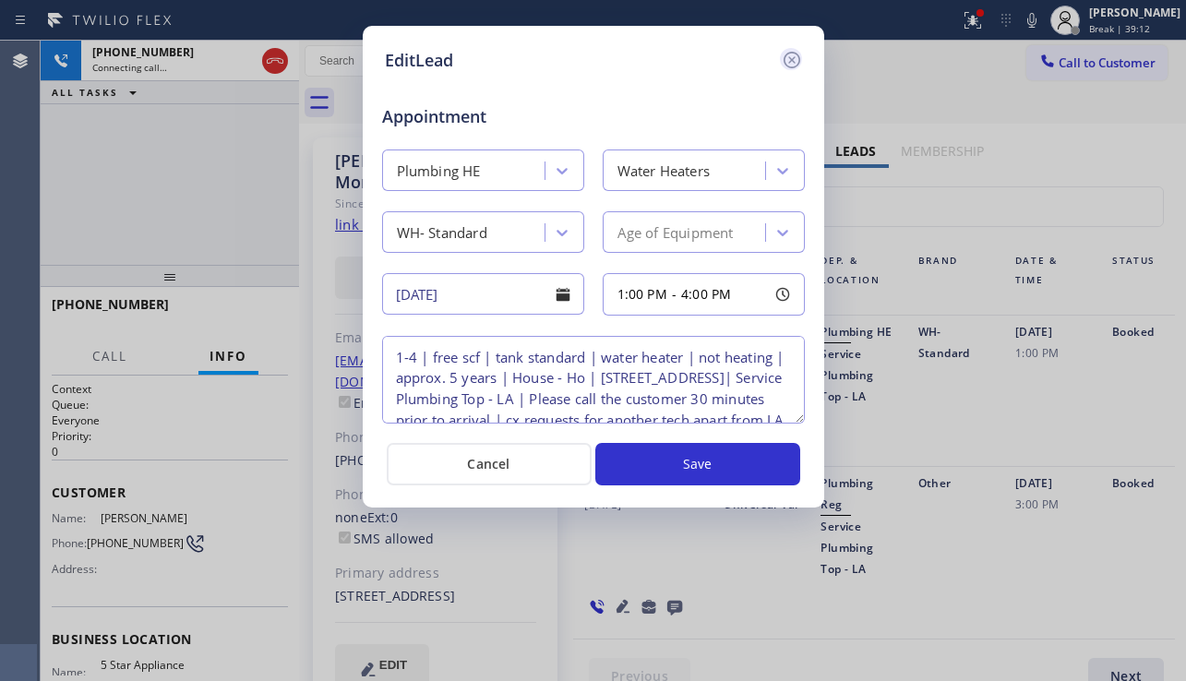
click at [793, 66] on icon at bounding box center [792, 60] width 22 height 22
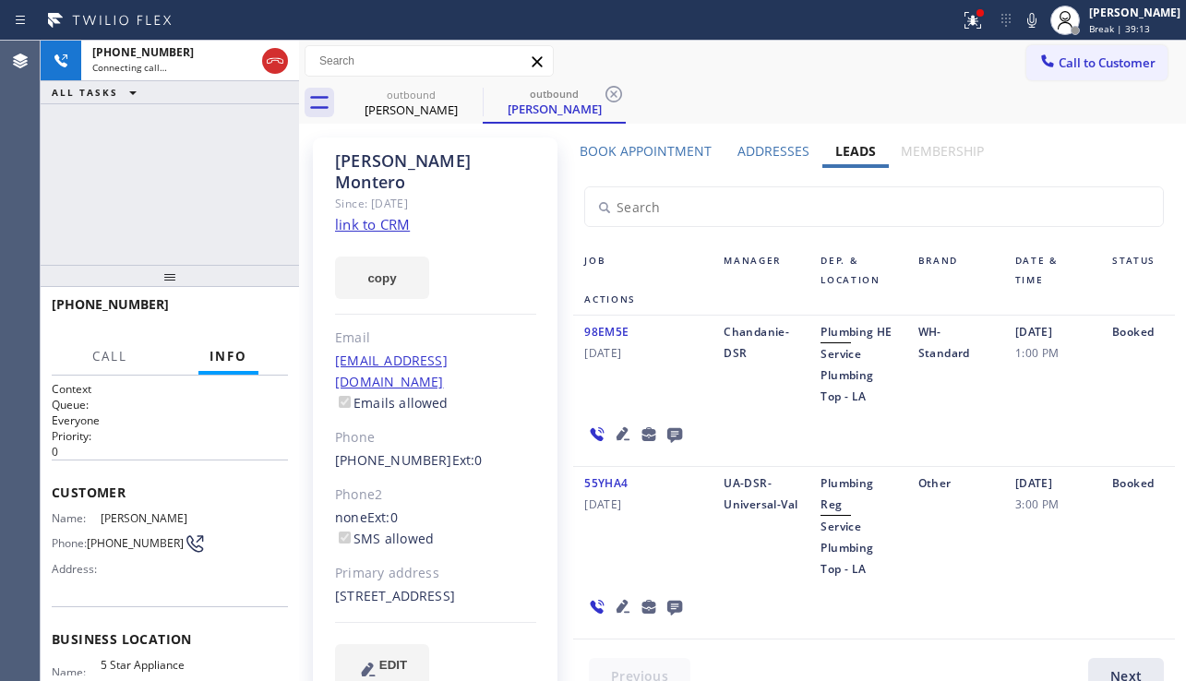
click at [673, 429] on icon at bounding box center [674, 435] width 15 height 15
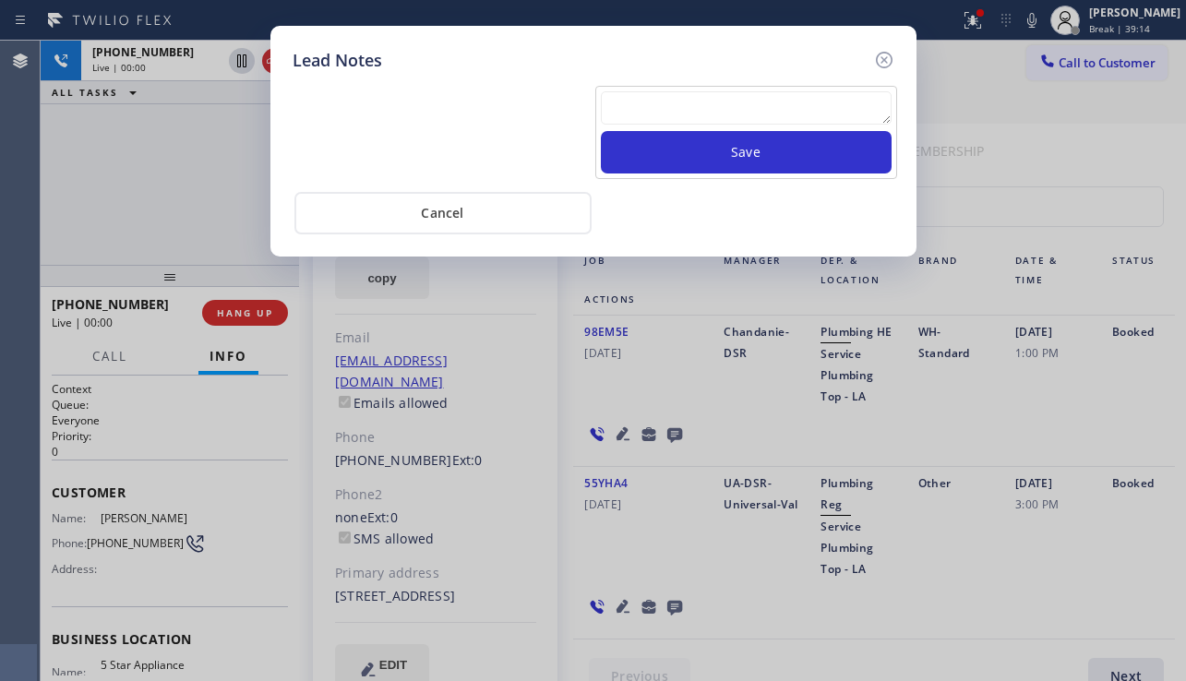
click at [679, 107] on textarea at bounding box center [746, 107] width 291 height 33
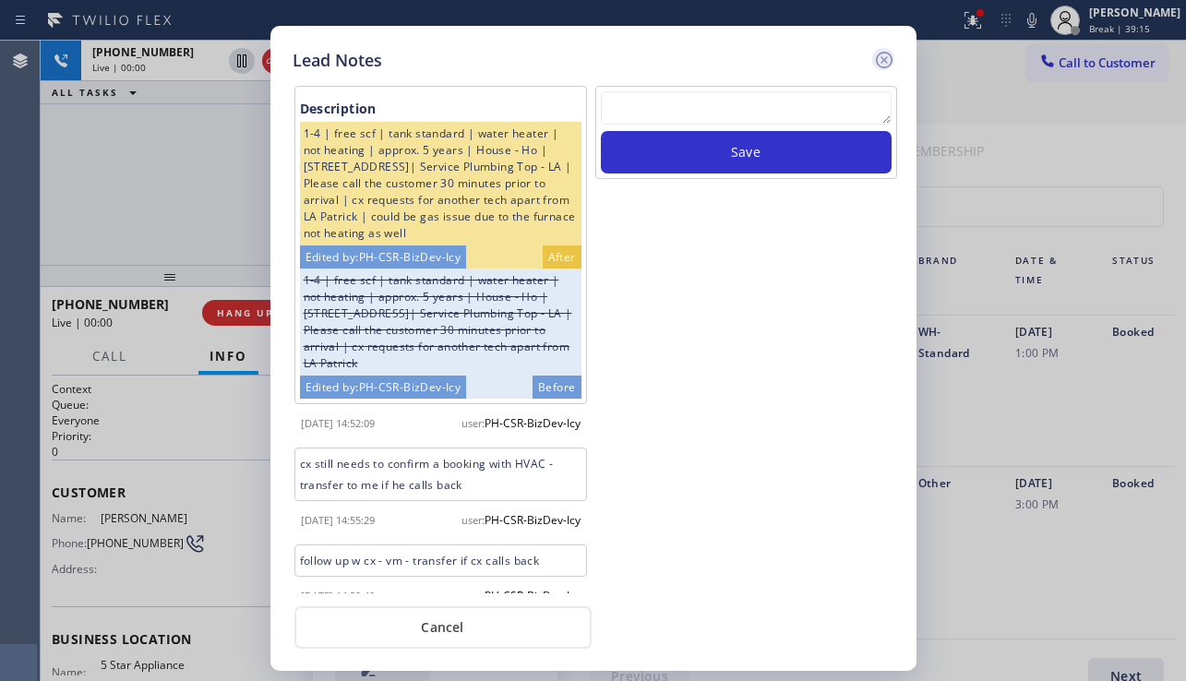
click at [881, 62] on icon at bounding box center [884, 60] width 22 height 22
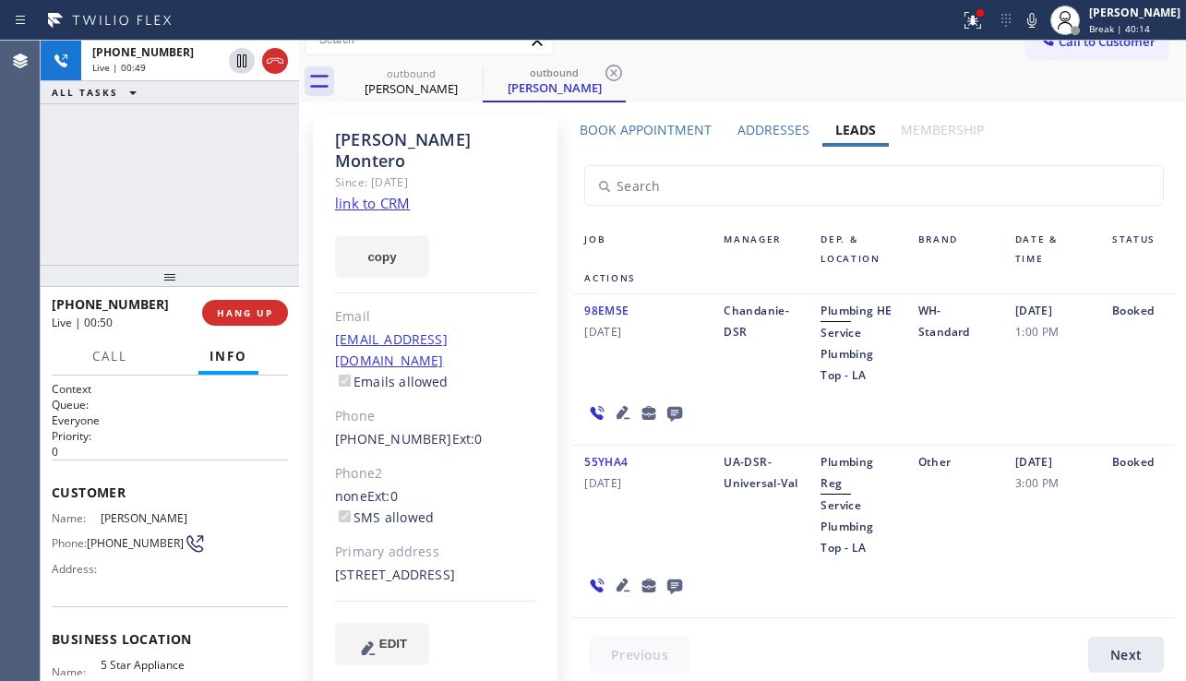
scroll to position [27, 0]
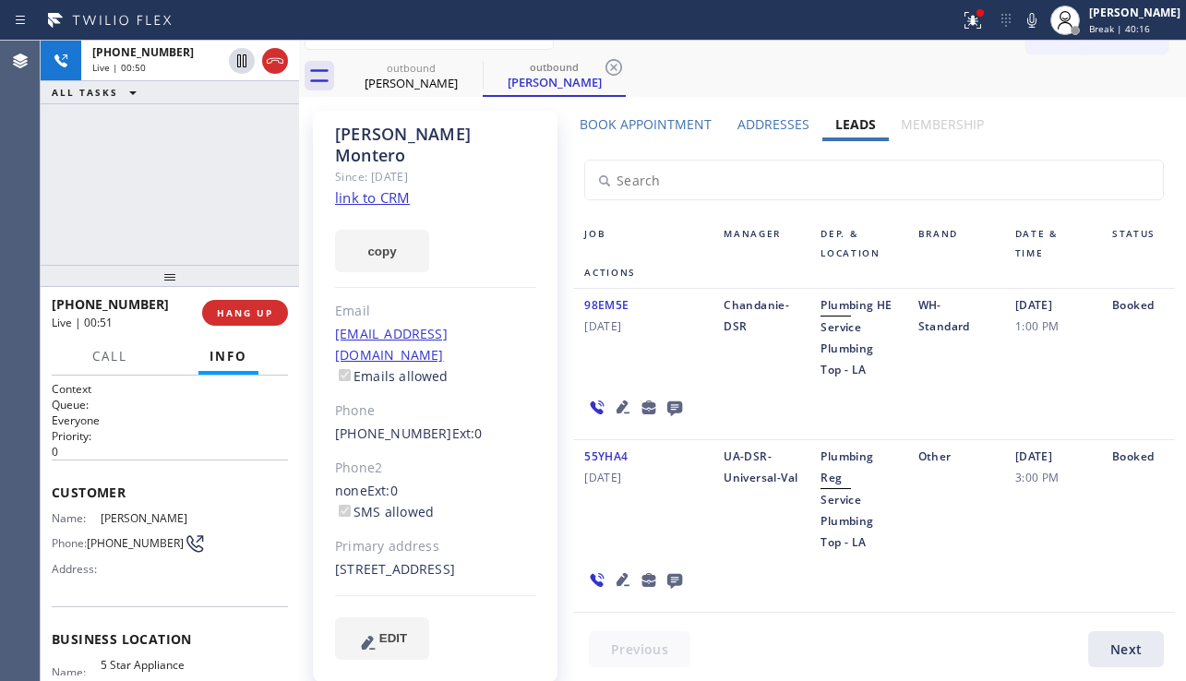
click at [614, 575] on icon at bounding box center [623, 580] width 22 height 22
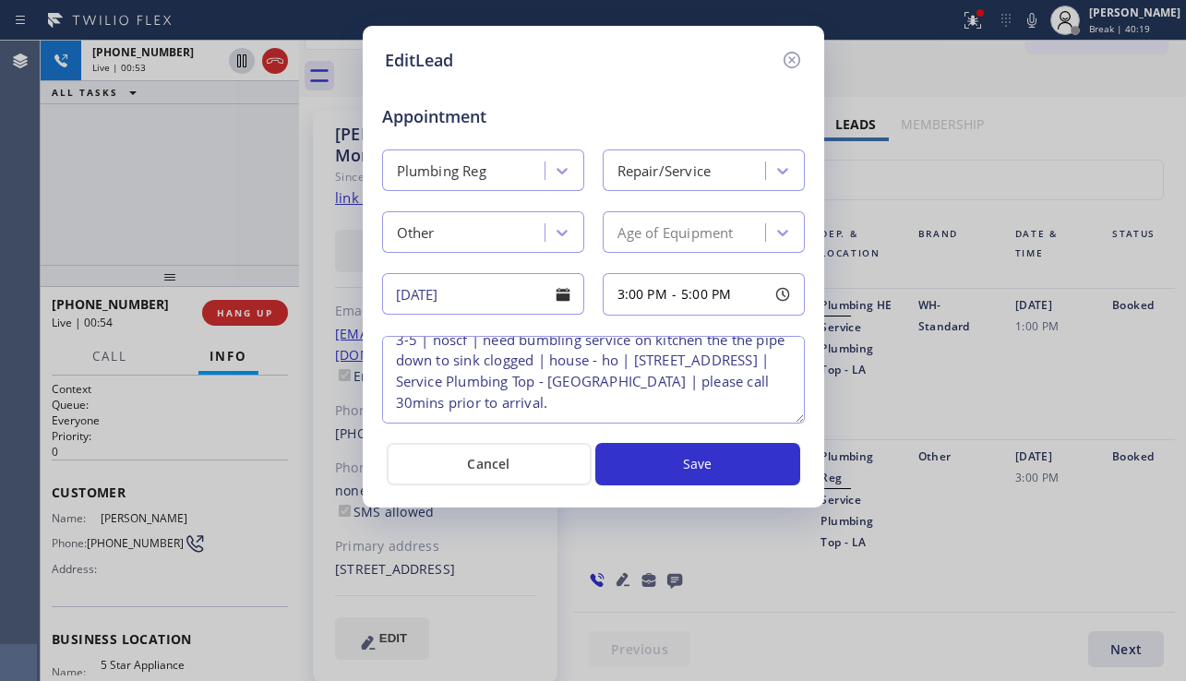
scroll to position [0, 0]
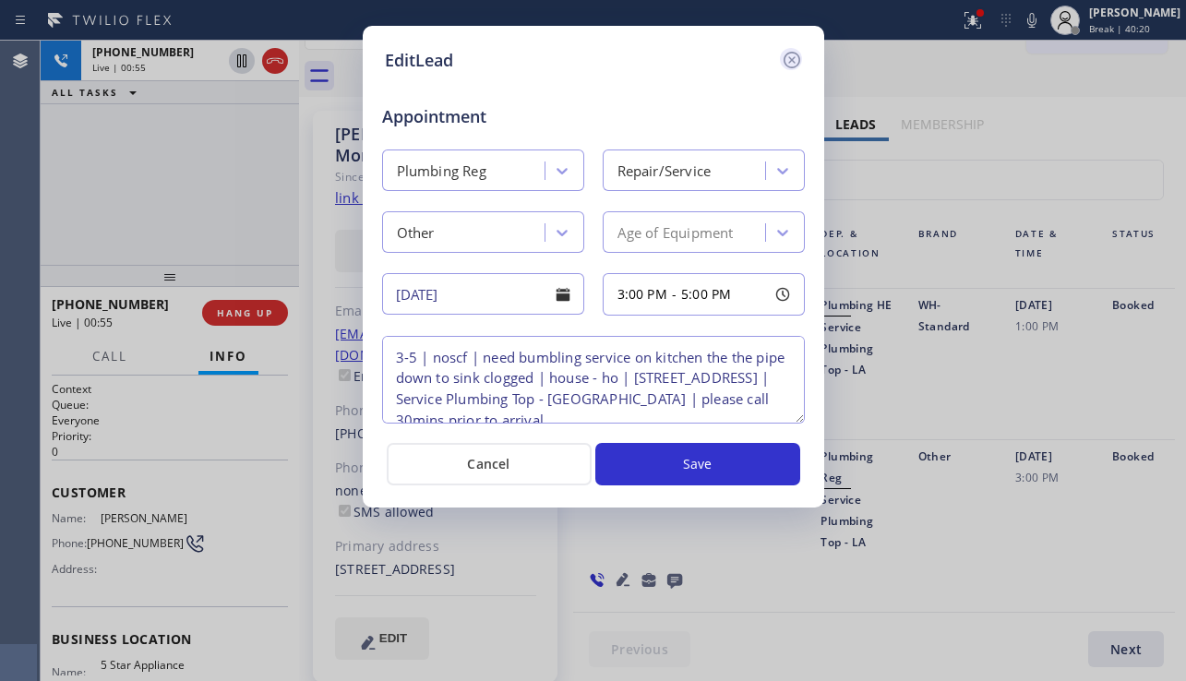
click at [788, 66] on icon at bounding box center [792, 60] width 22 height 22
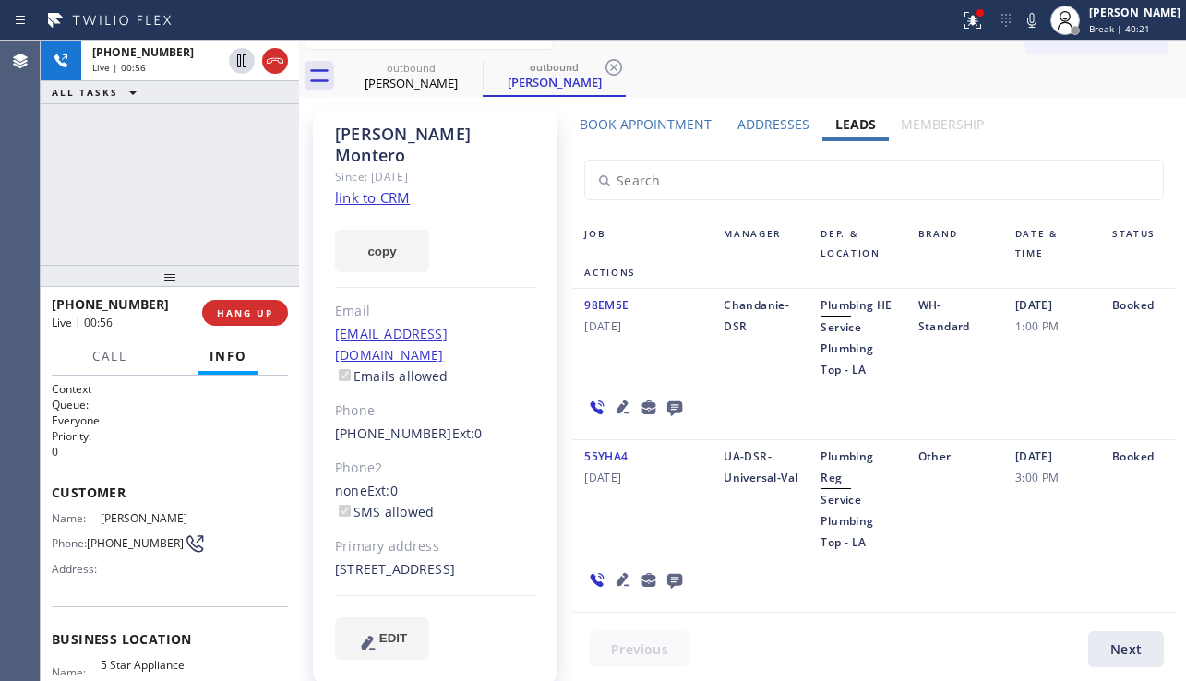
click at [618, 399] on icon at bounding box center [623, 407] width 22 height 22
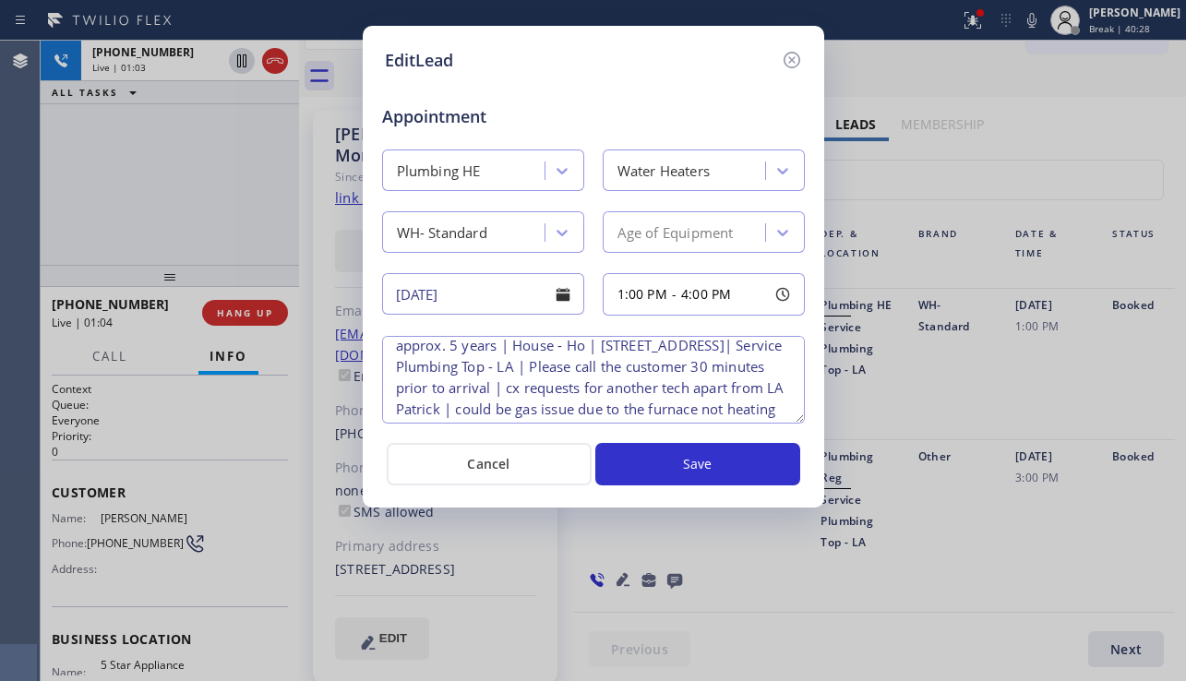
scroll to position [60, 0]
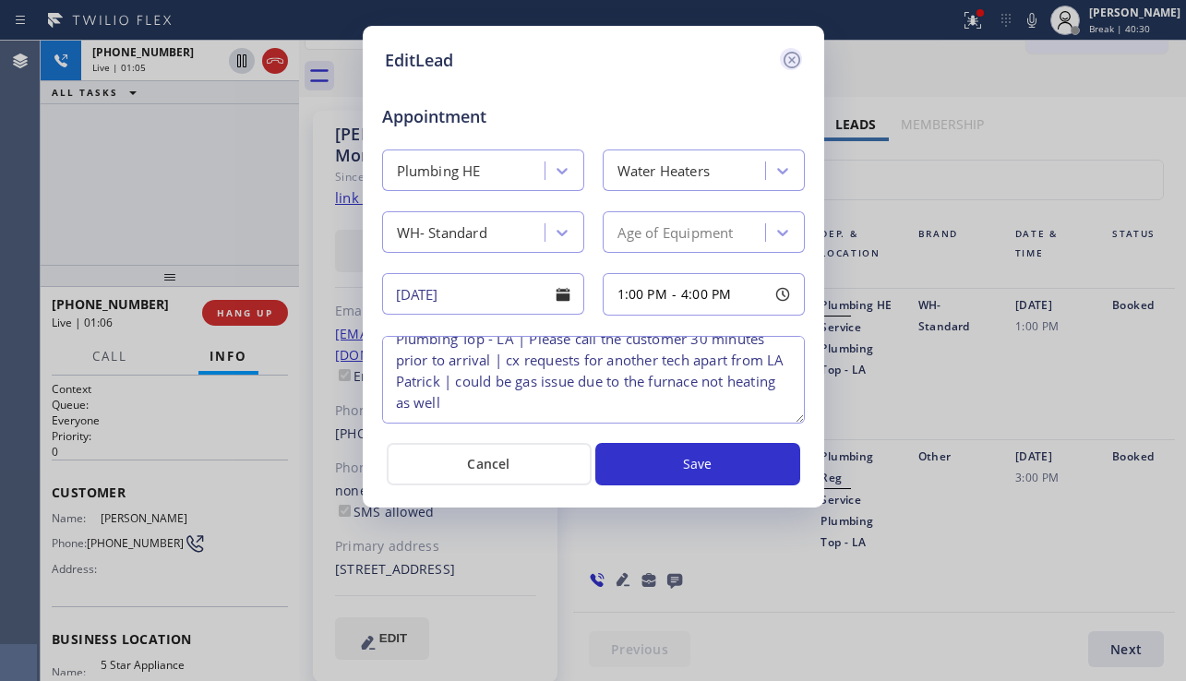
click at [794, 69] on icon at bounding box center [792, 60] width 22 height 22
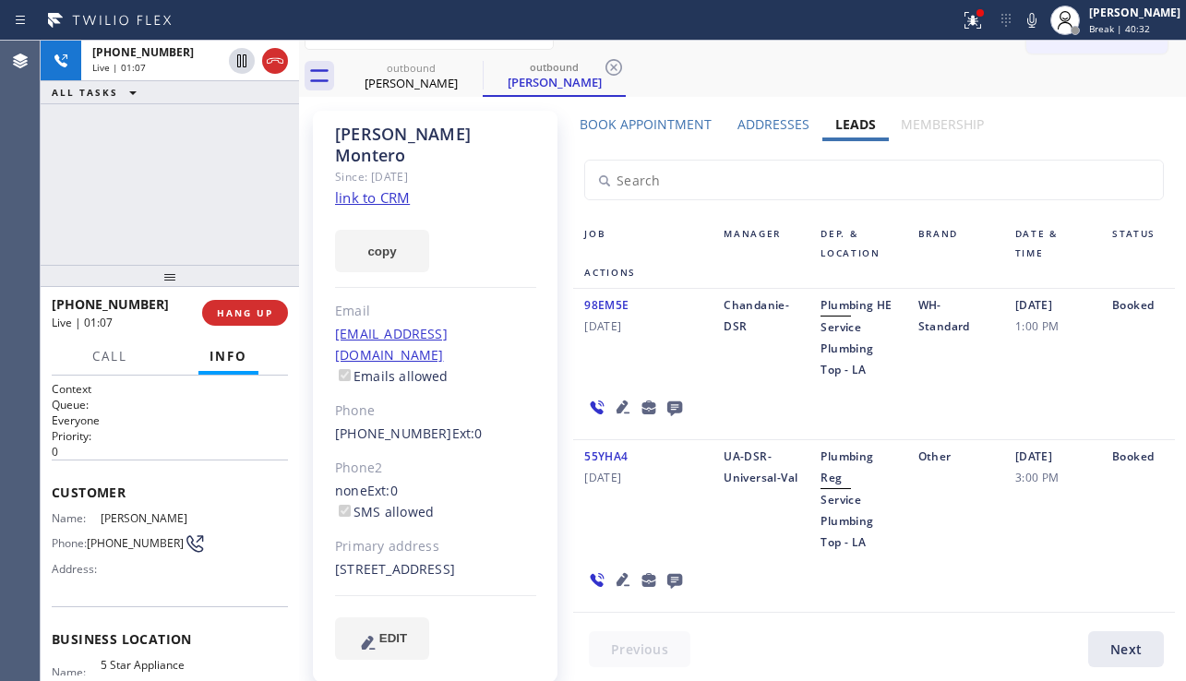
click at [624, 405] on icon at bounding box center [623, 407] width 22 height 22
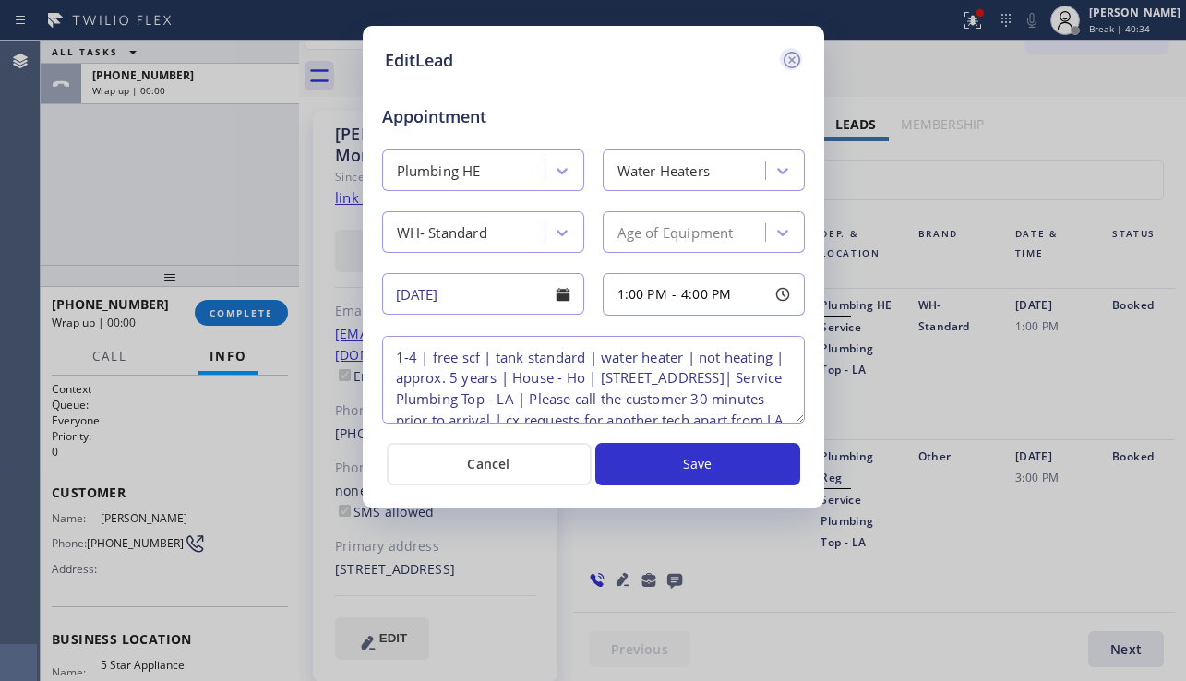
click at [799, 65] on icon at bounding box center [792, 60] width 22 height 22
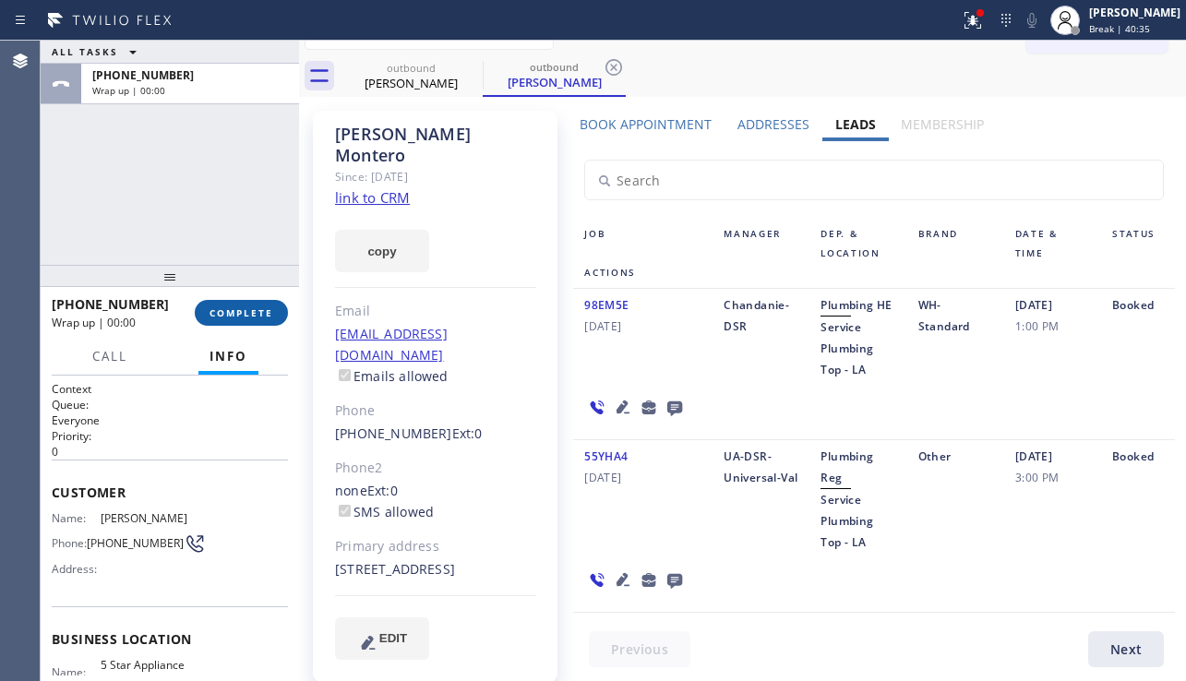
click at [234, 312] on span "COMPLETE" at bounding box center [242, 312] width 64 height 13
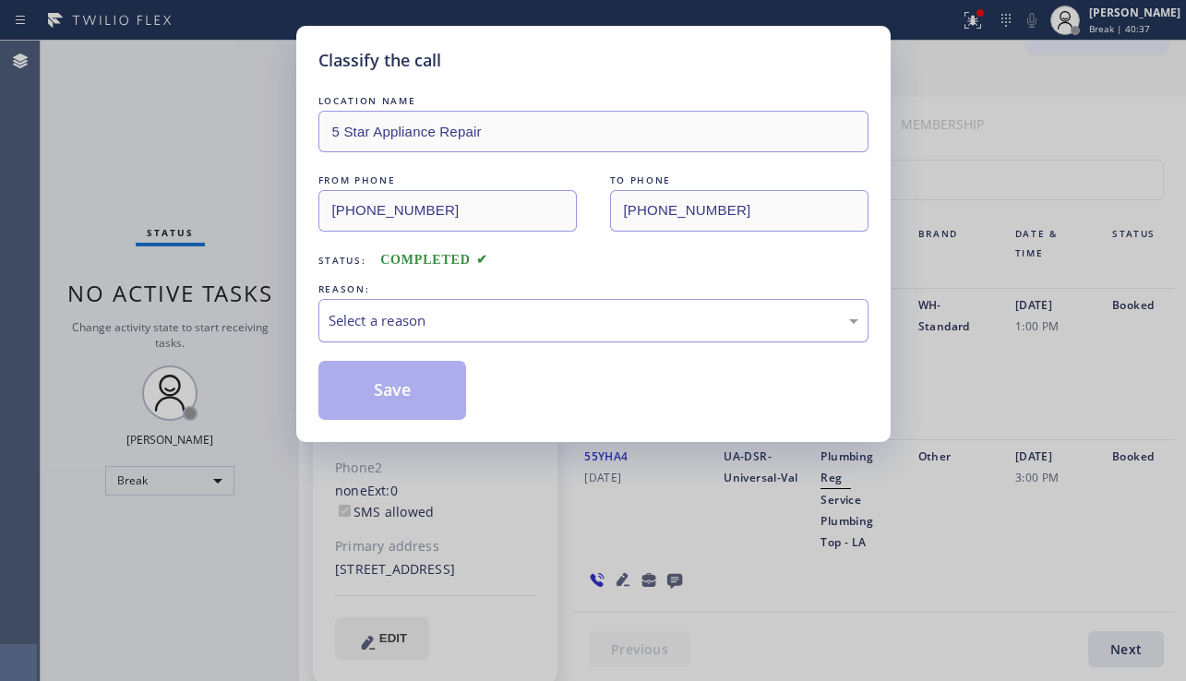
click at [551, 312] on div "Select a reason" at bounding box center [594, 320] width 530 height 21
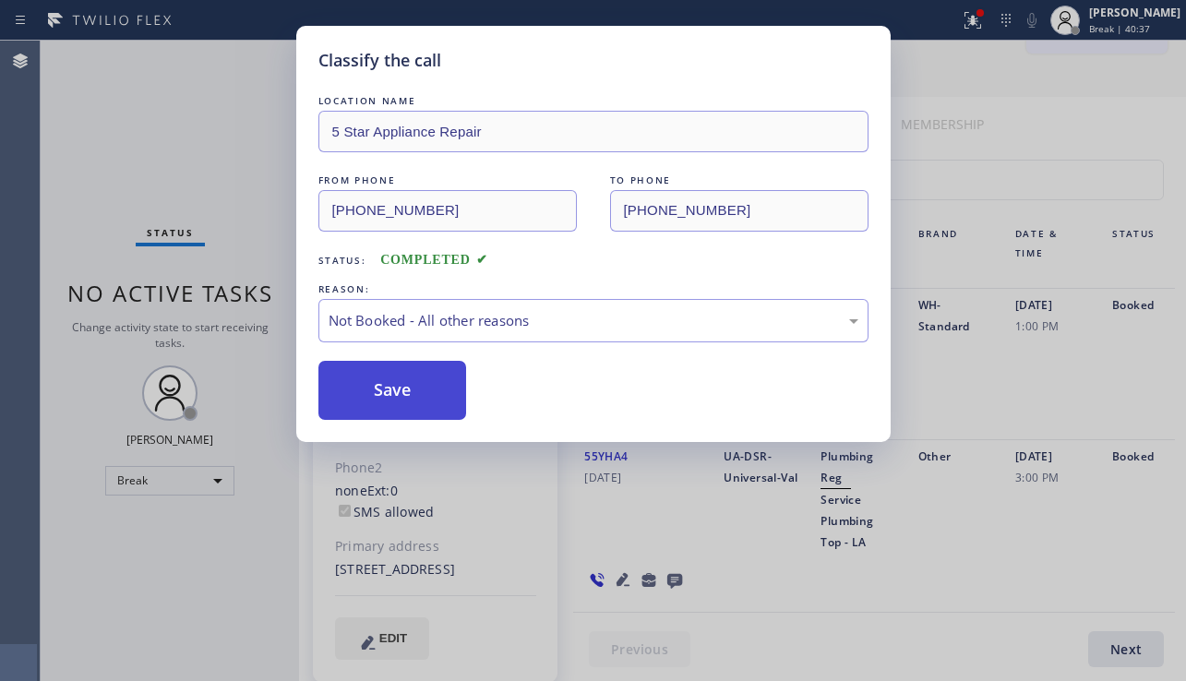
click at [389, 388] on button "Save" at bounding box center [392, 390] width 149 height 59
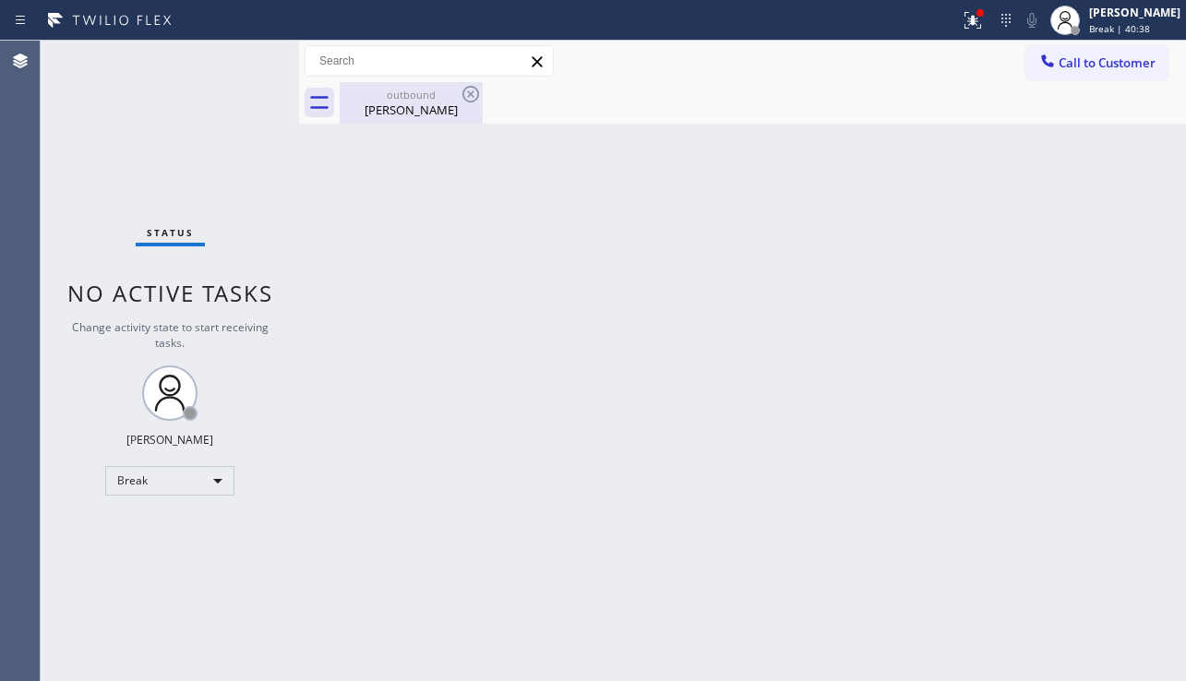
click at [461, 118] on div "outbound [PERSON_NAME]" at bounding box center [411, 103] width 139 height 42
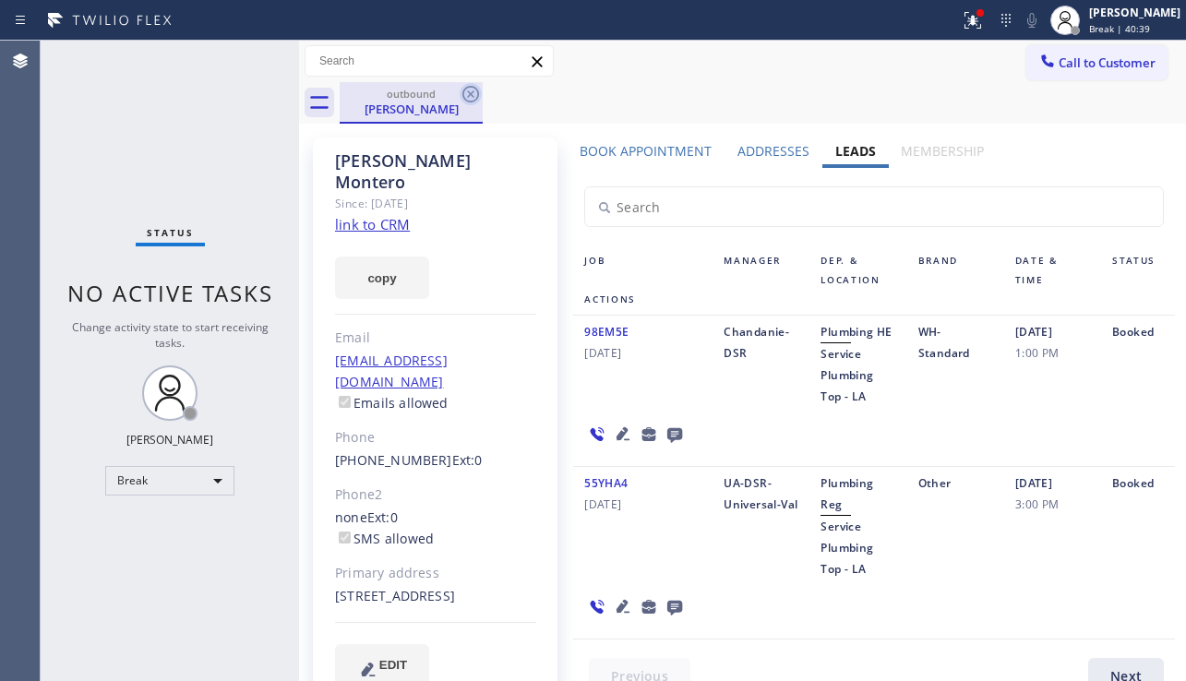
click at [462, 98] on icon at bounding box center [471, 94] width 22 height 22
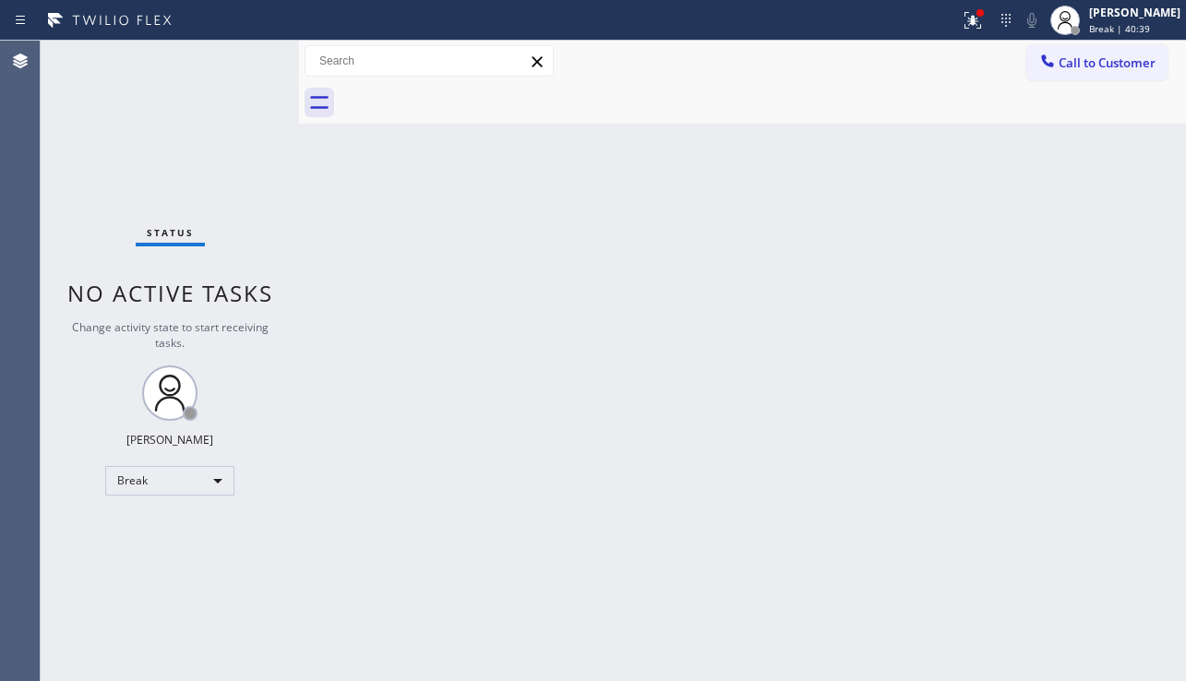
click at [504, 275] on div "Back to Dashboard Change Sender ID Customers Technicians Select a contact Outbo…" at bounding box center [742, 361] width 887 height 641
click at [953, 10] on div at bounding box center [973, 20] width 41 height 22
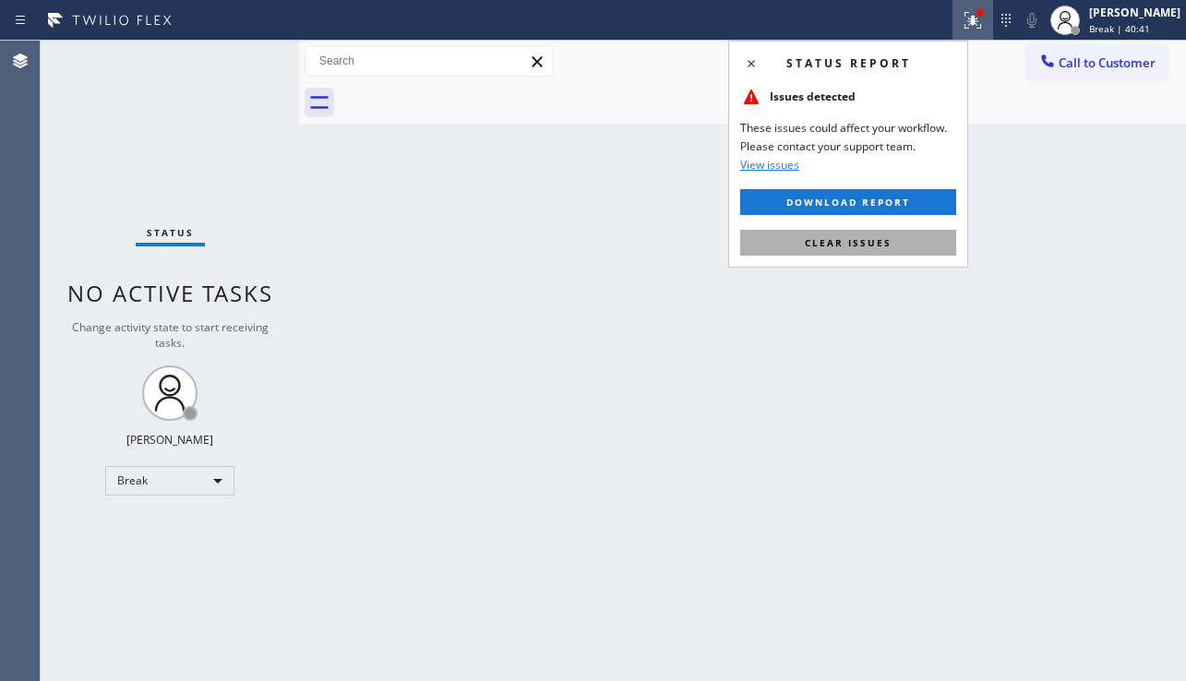
click at [838, 230] on button "Clear issues" at bounding box center [848, 243] width 216 height 26
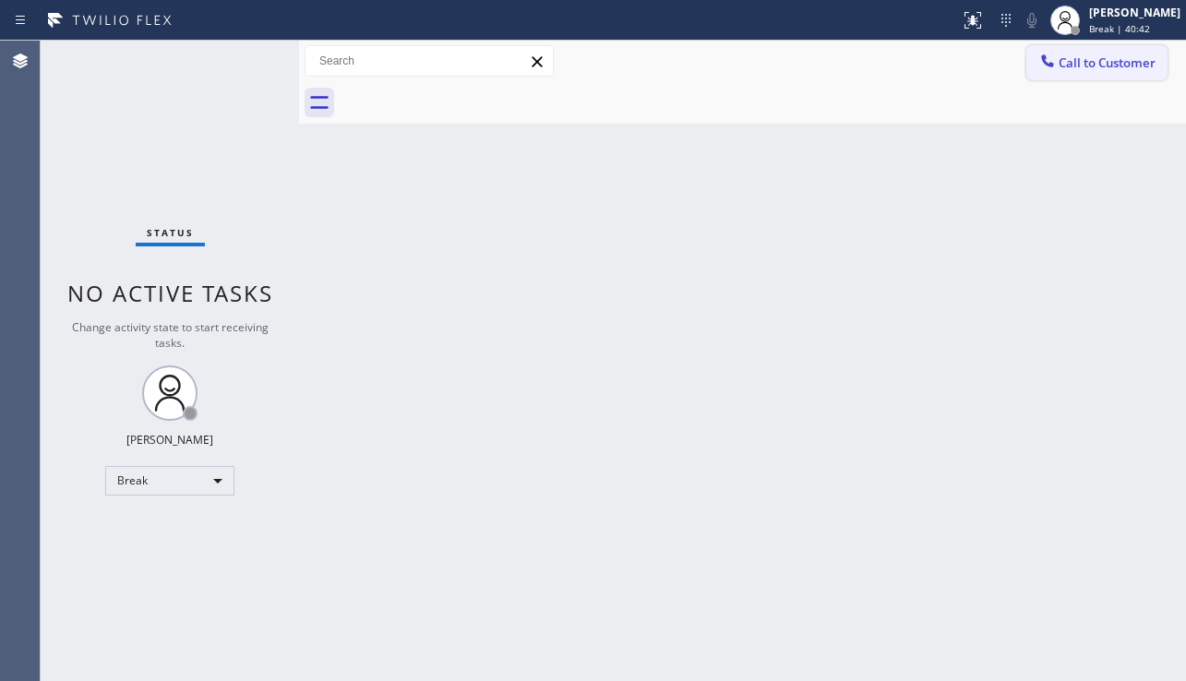
click at [1059, 73] on button "Call to Customer" at bounding box center [1097, 62] width 141 height 35
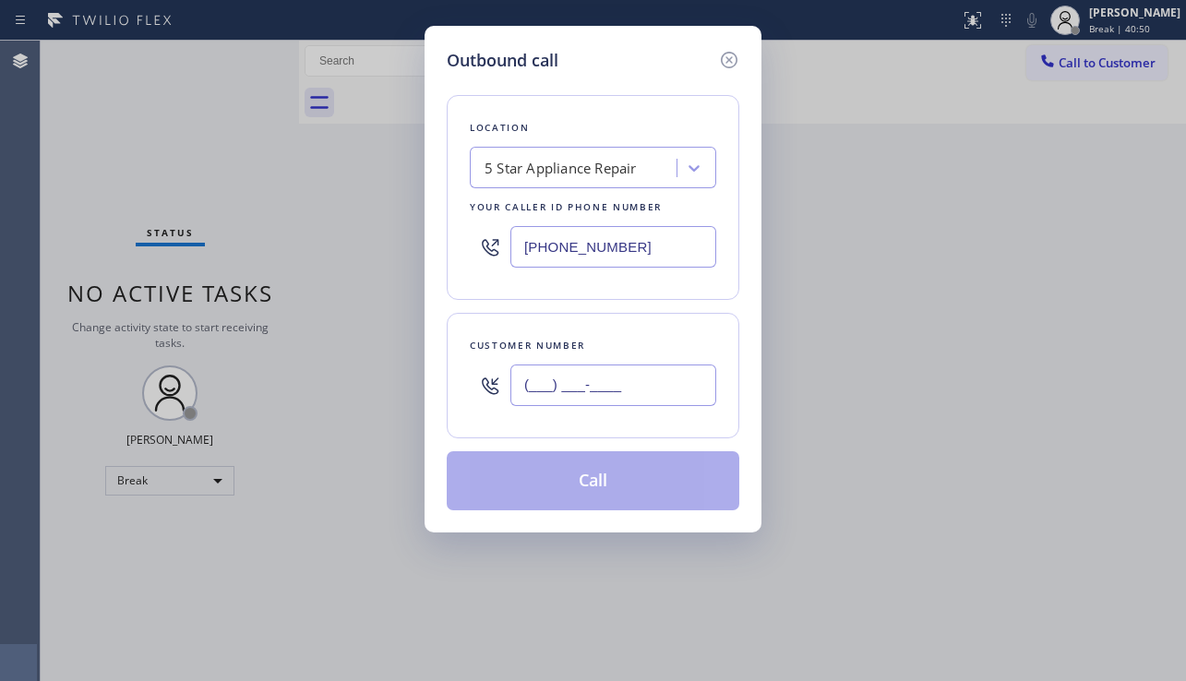
click at [535, 402] on input "(___) ___-____" at bounding box center [613, 386] width 206 height 42
paste input "323) 833-9090"
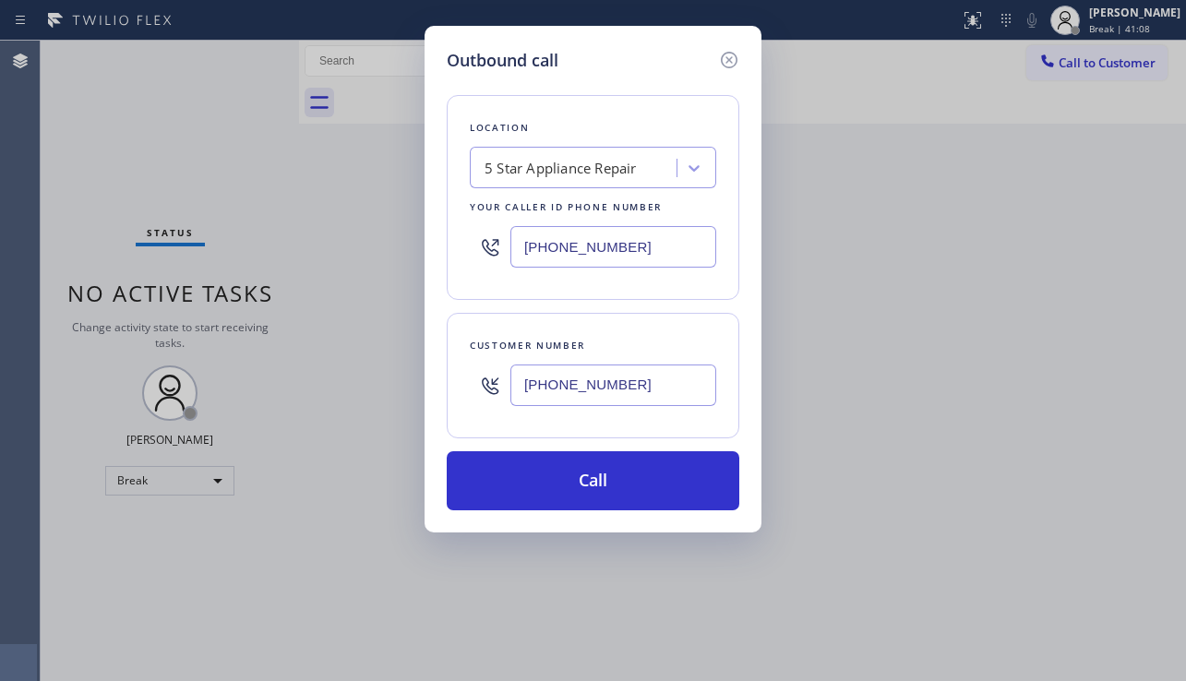
click at [1010, 457] on div "Outbound call Location 5 Star Appliance Repair Your caller id phone number [PHO…" at bounding box center [593, 340] width 1186 height 681
click at [716, 59] on div "Outbound call" at bounding box center [593, 60] width 293 height 25
drag, startPoint x: 667, startPoint y: 376, endPoint x: 505, endPoint y: 388, distance: 162.0
click at [505, 388] on div "[PHONE_NUMBER]" at bounding box center [593, 385] width 246 height 60
paste input "424) 288-4587"
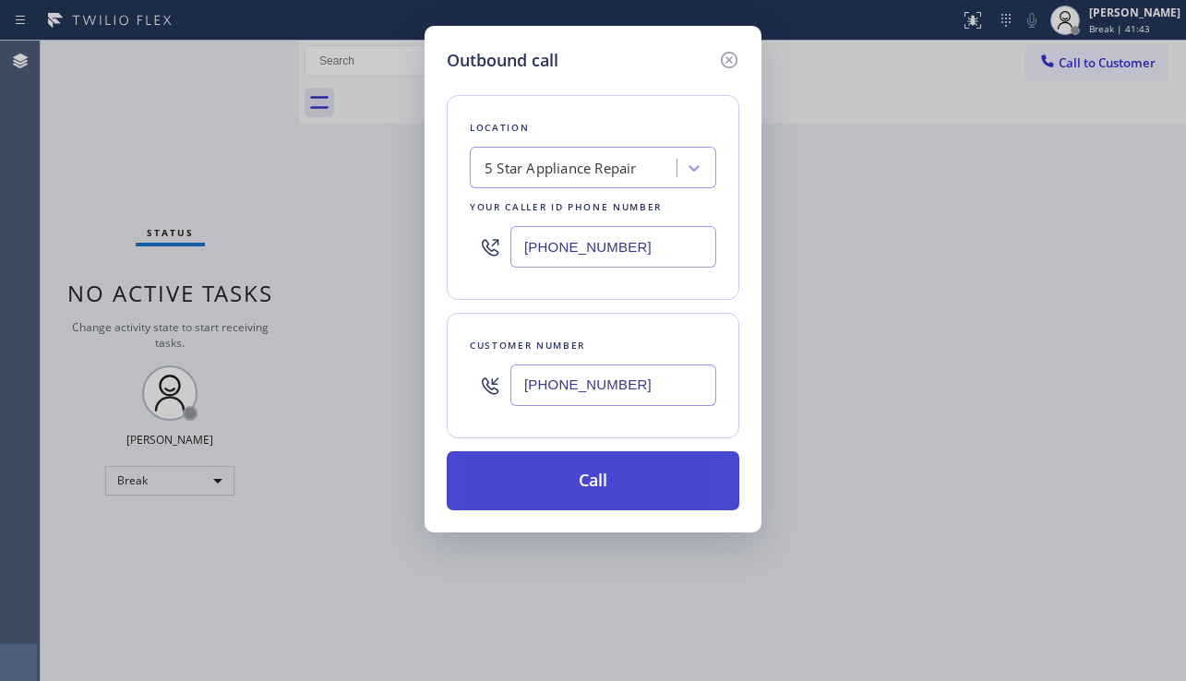
type input "[PHONE_NUMBER]"
click at [616, 478] on button "Call" at bounding box center [593, 480] width 293 height 59
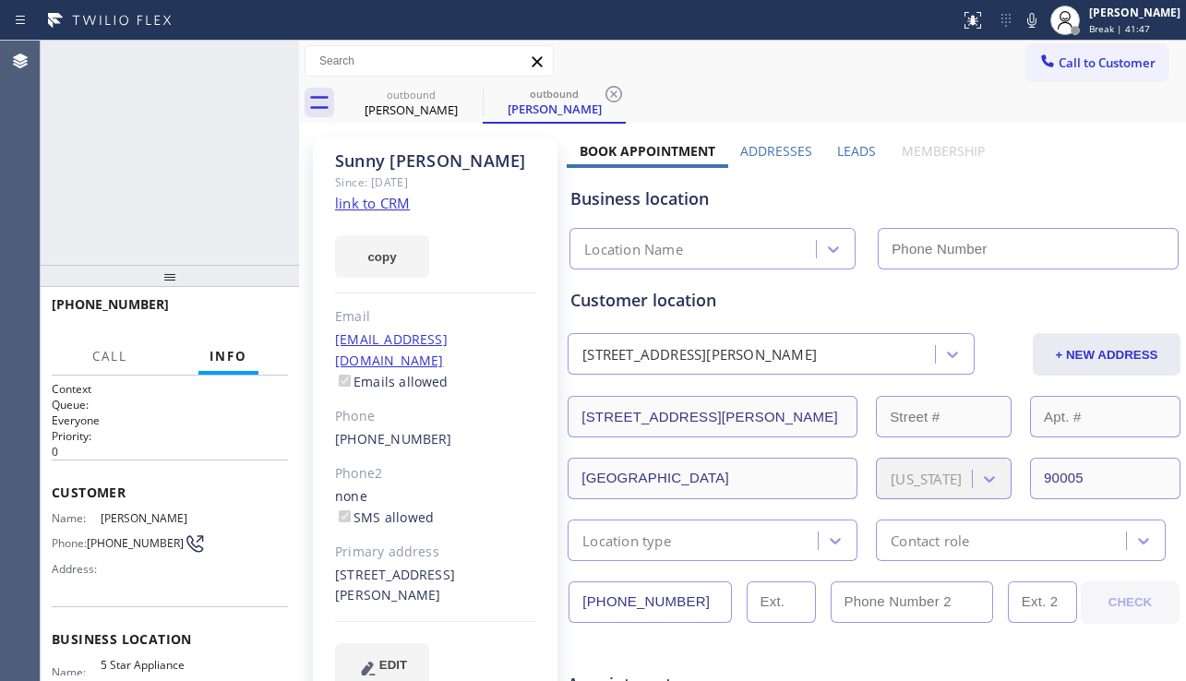
type input "[PHONE_NUMBER]"
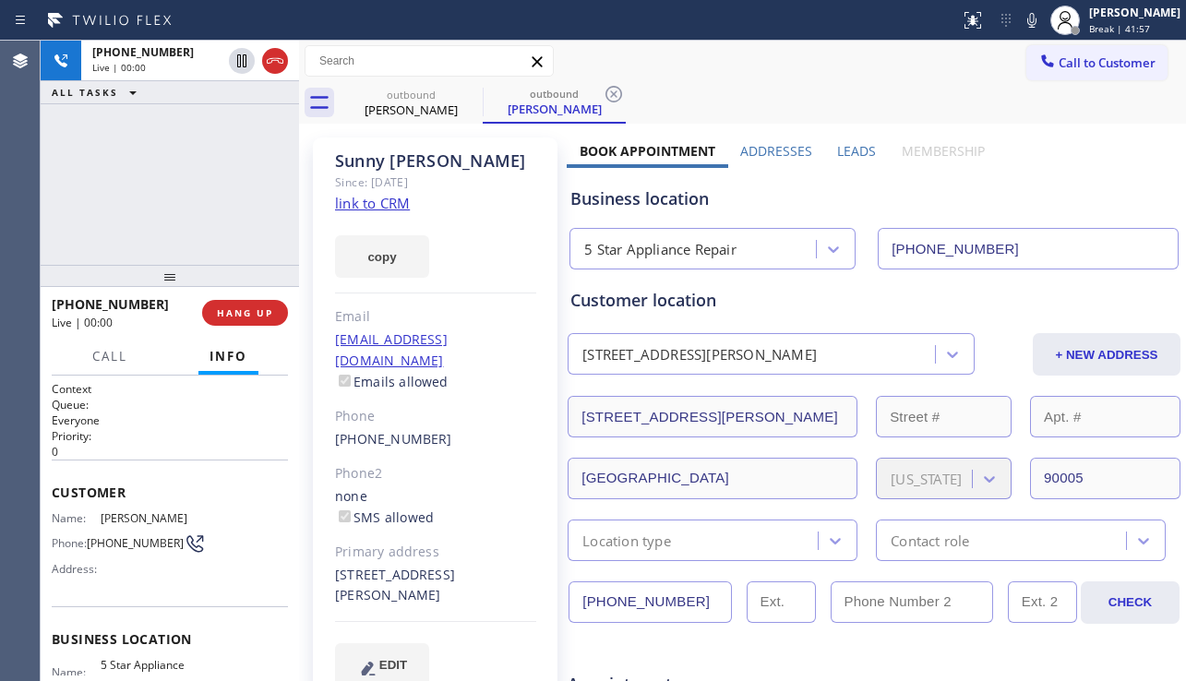
click at [1054, 174] on div "Business location 5 Star Appliance Repair [PHONE_NUMBER]" at bounding box center [874, 219] width 615 height 102
click at [251, 306] on span "HANG UP" at bounding box center [245, 312] width 56 height 13
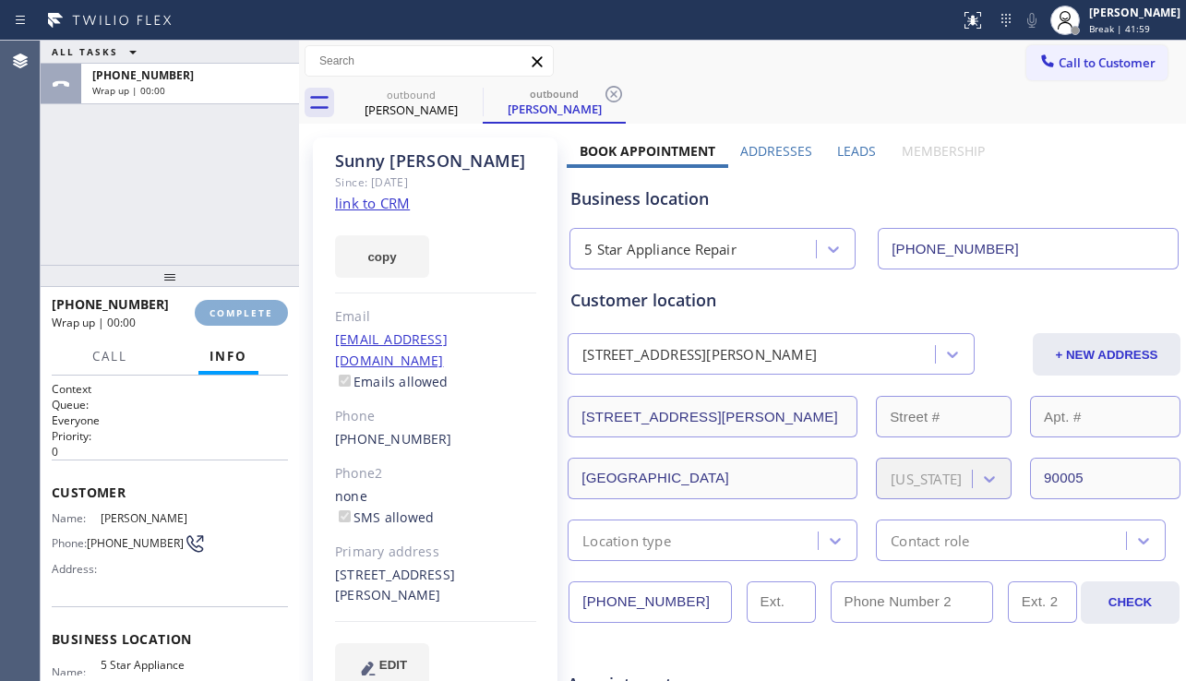
click at [251, 306] on span "COMPLETE" at bounding box center [242, 312] width 64 height 13
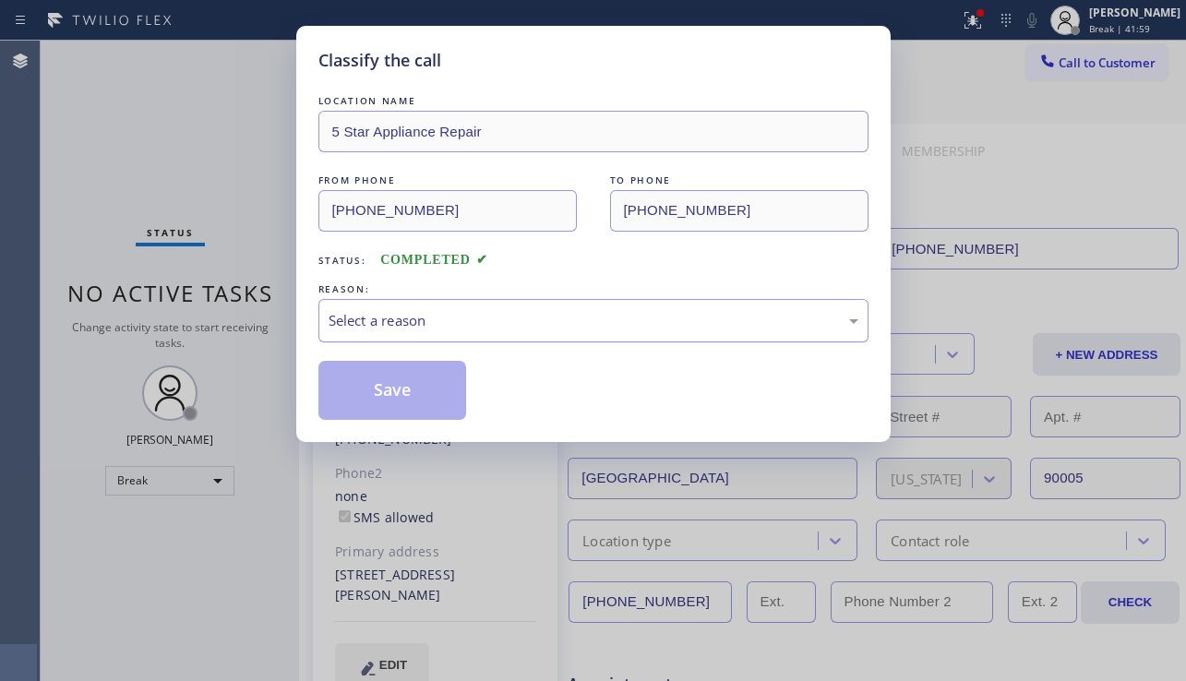
click at [505, 330] on div "Select a reason" at bounding box center [594, 320] width 530 height 21
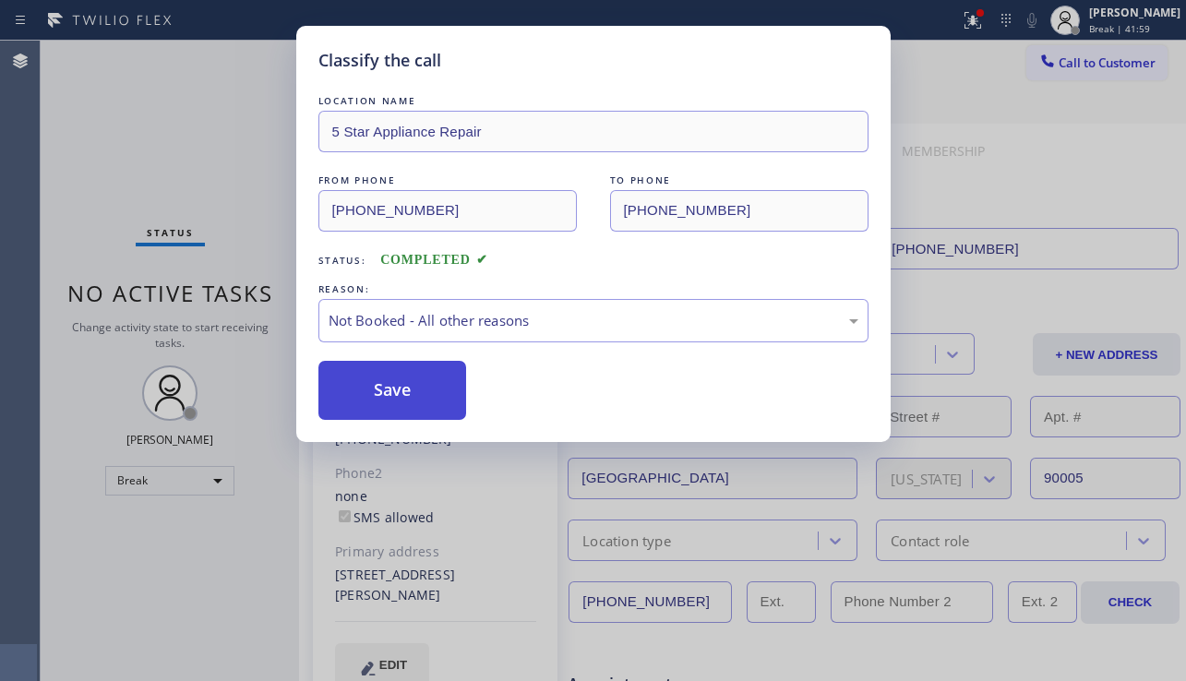
click at [407, 392] on button "Save" at bounding box center [392, 390] width 149 height 59
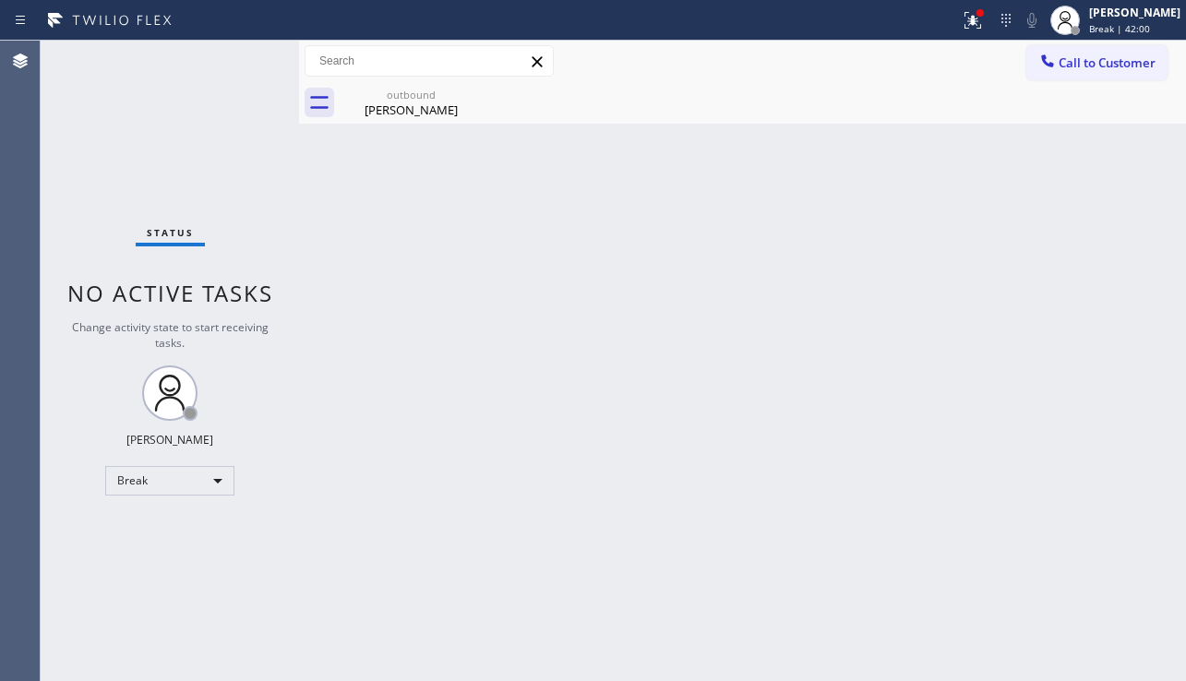
click at [1087, 66] on span "Call to Customer" at bounding box center [1107, 62] width 97 height 17
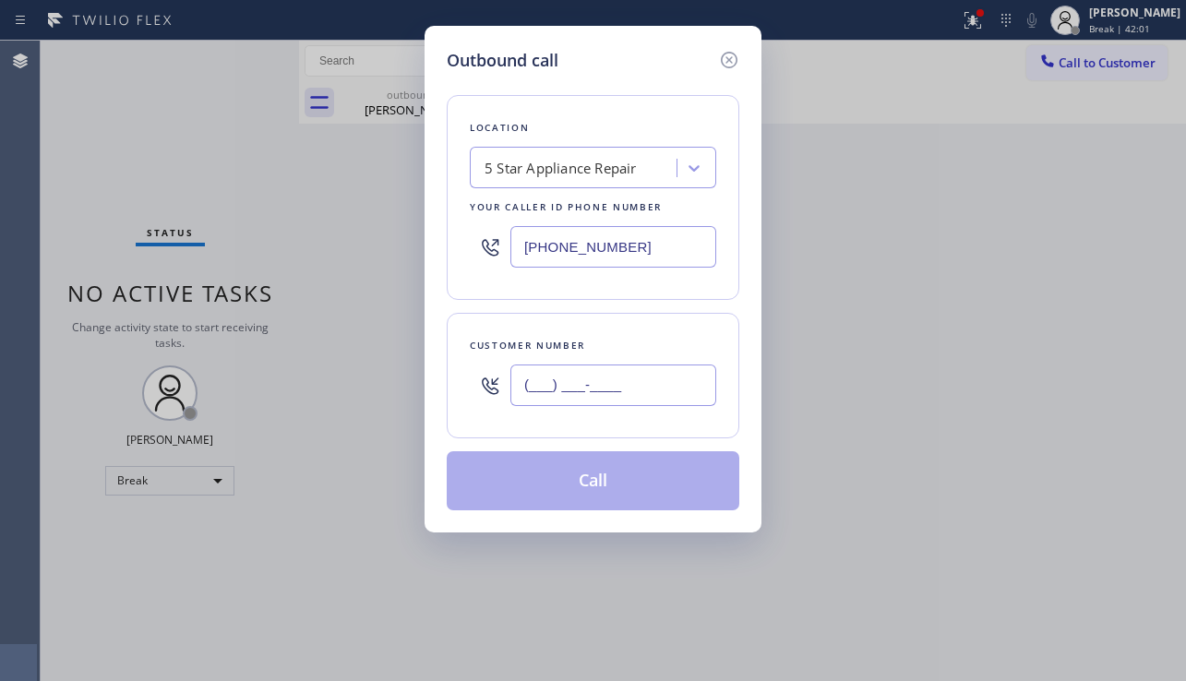
click at [595, 388] on input "(___) ___-____" at bounding box center [613, 386] width 206 height 42
paste input "310) 496-6000"
type input "[PHONE_NUMBER]"
click at [650, 486] on button "Call" at bounding box center [593, 480] width 293 height 59
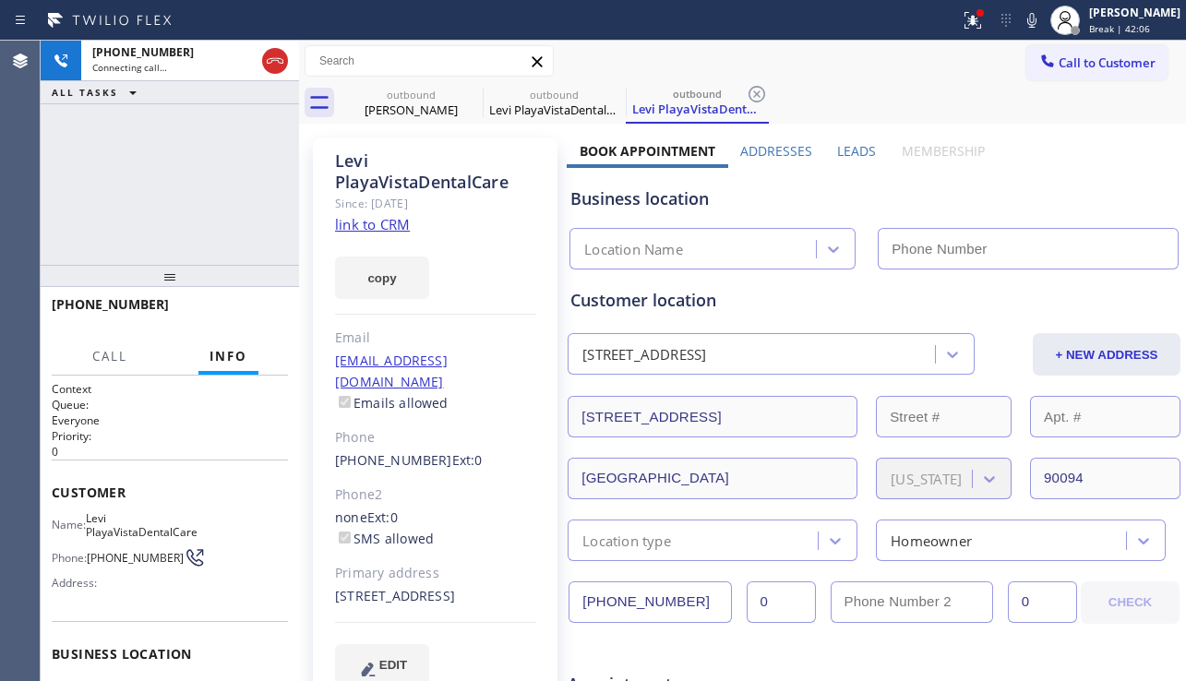
type input "[PHONE_NUMBER]"
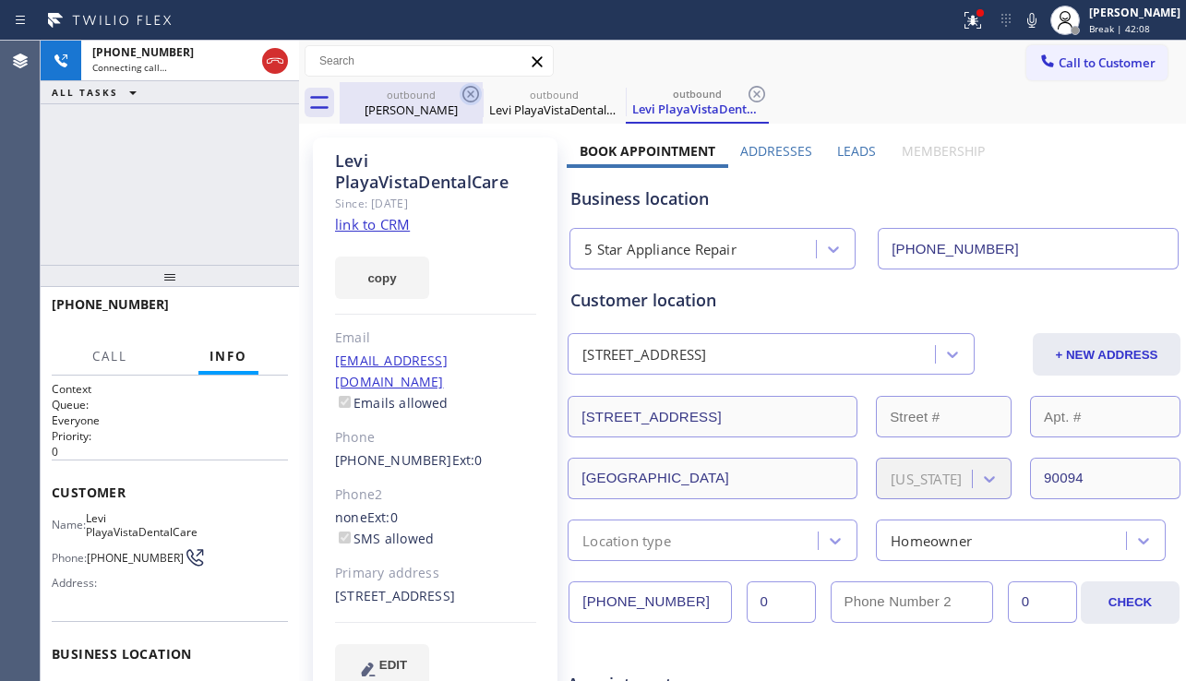
click at [464, 92] on icon at bounding box center [471, 94] width 22 height 22
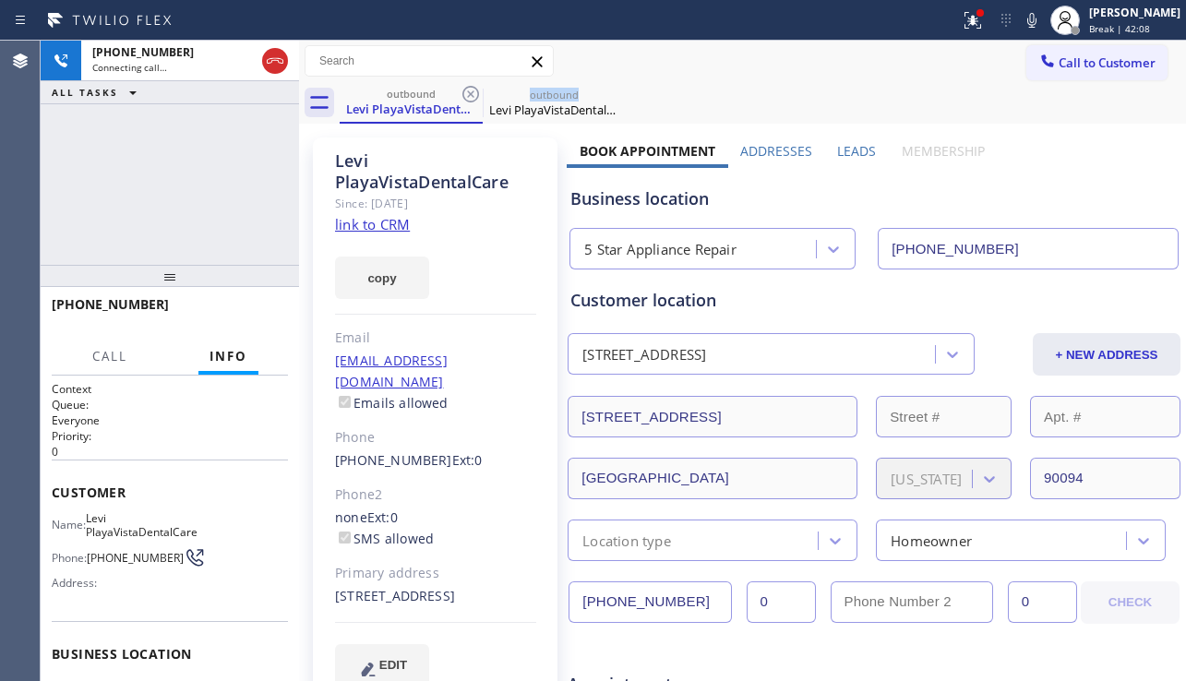
click at [464, 92] on icon at bounding box center [471, 94] width 22 height 22
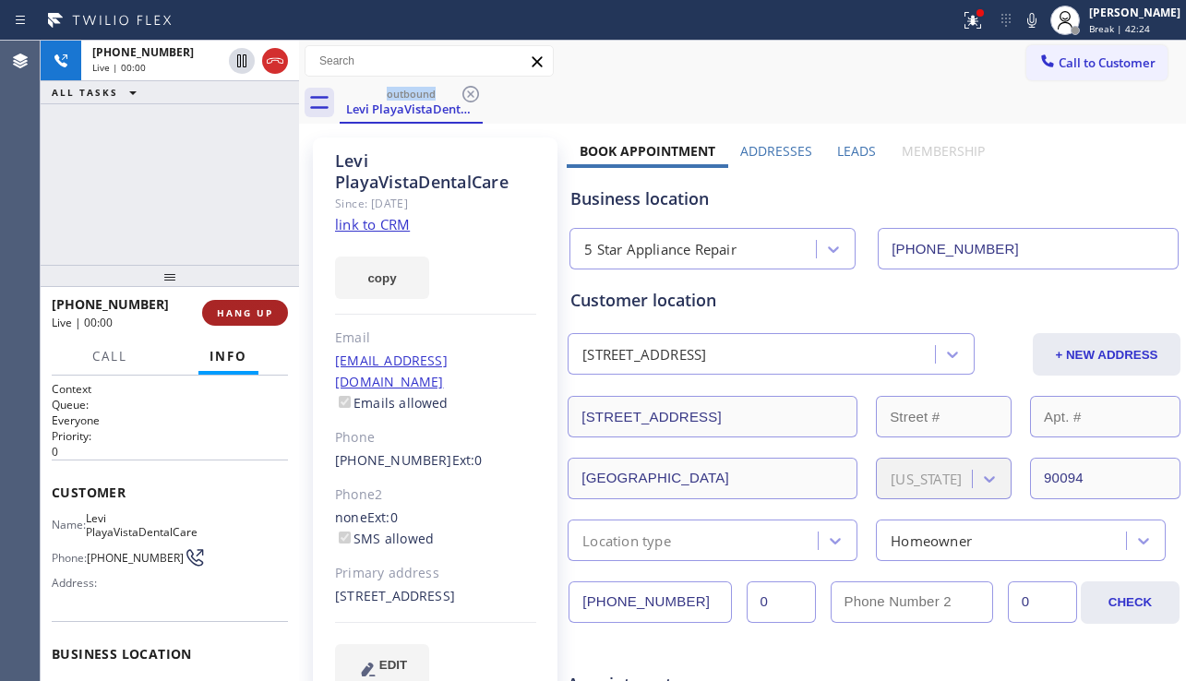
click at [238, 306] on span "HANG UP" at bounding box center [245, 312] width 56 height 13
click at [238, 306] on span "COMPLETE" at bounding box center [242, 312] width 64 height 13
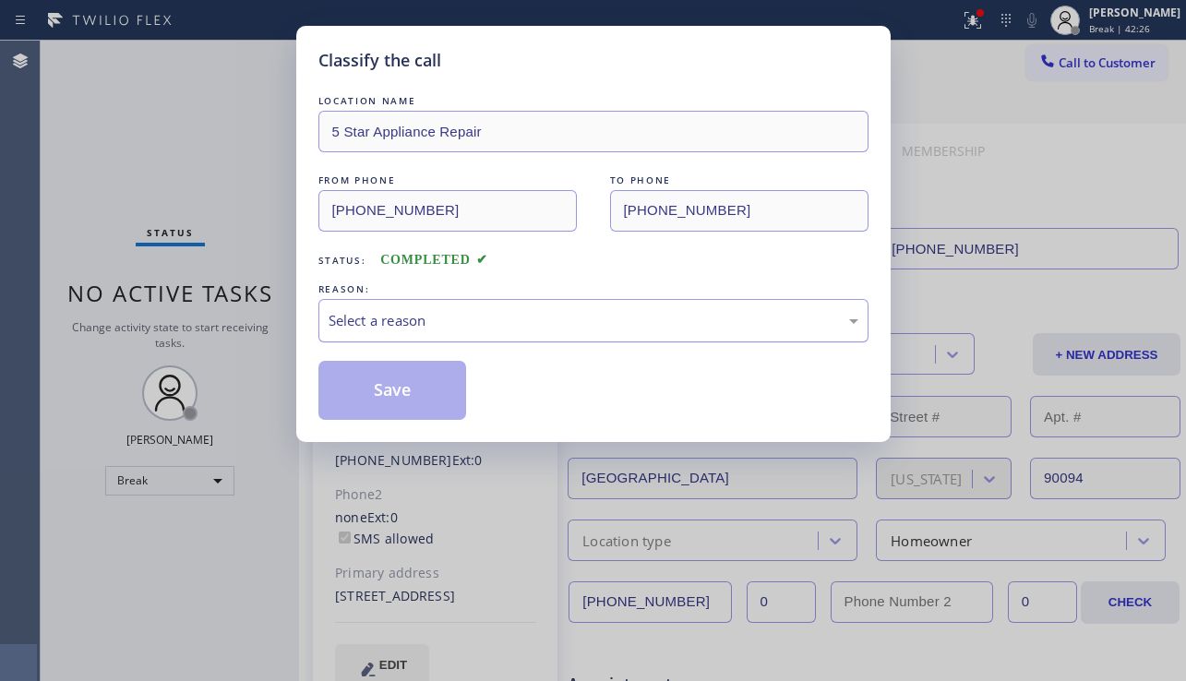
click at [455, 323] on div "Select a reason" at bounding box center [594, 320] width 530 height 21
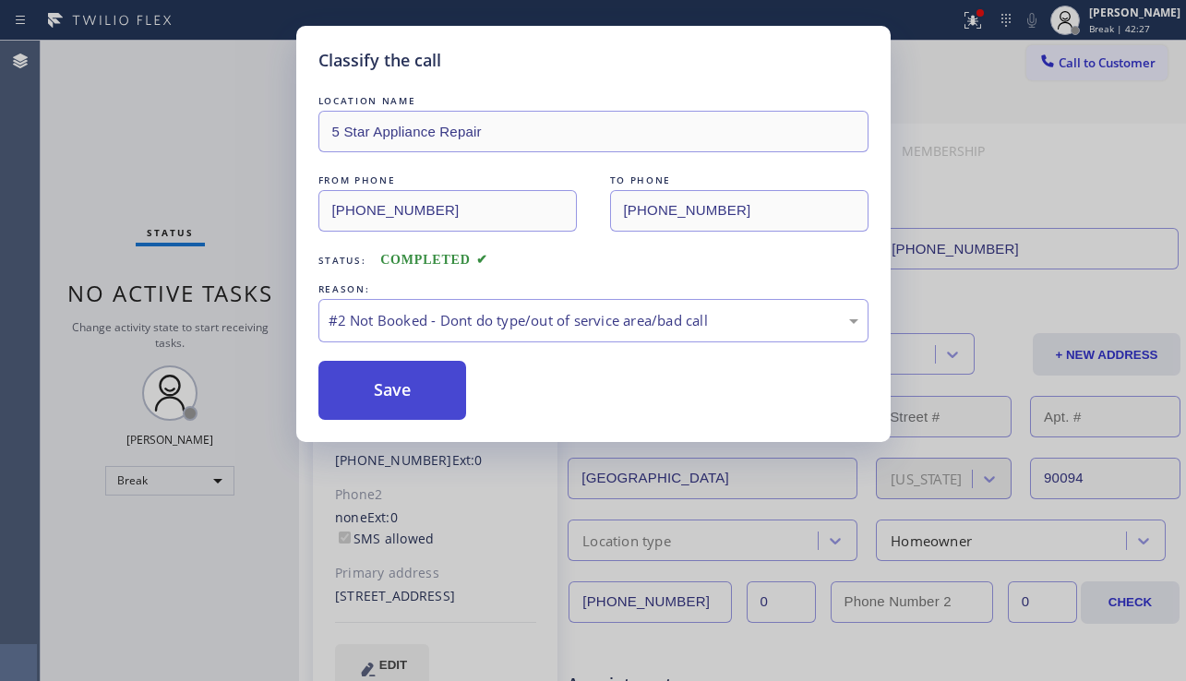
click at [415, 403] on button "Save" at bounding box center [392, 390] width 149 height 59
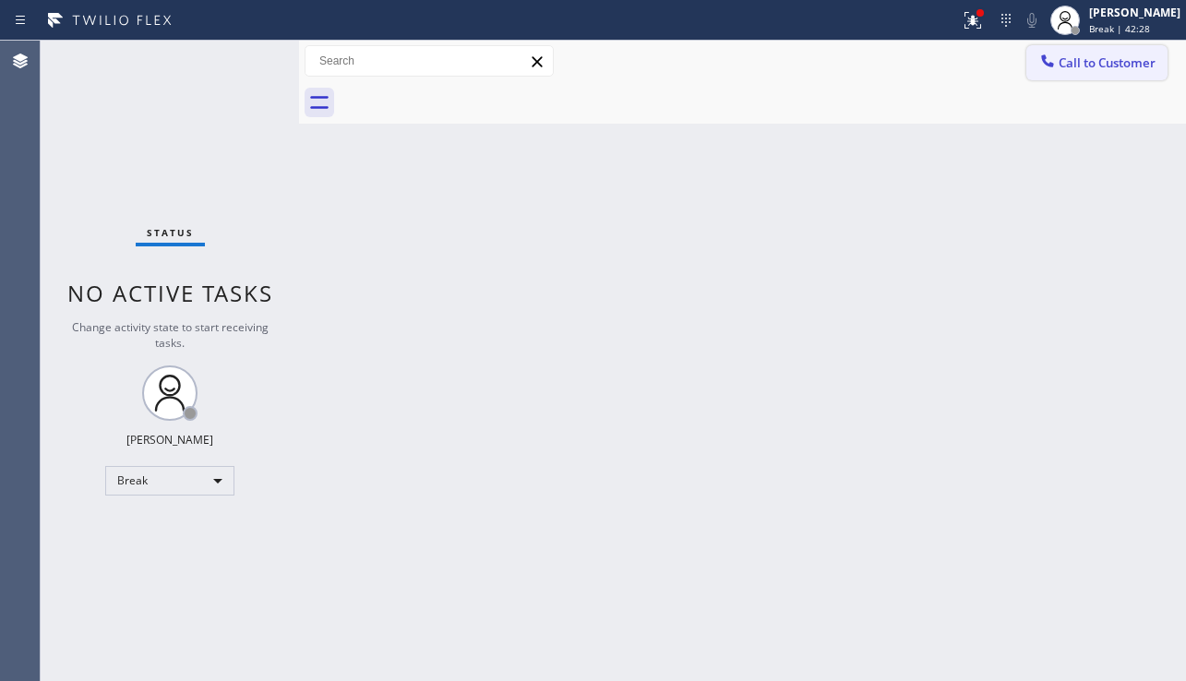
click at [1078, 72] on button "Call to Customer" at bounding box center [1097, 62] width 141 height 35
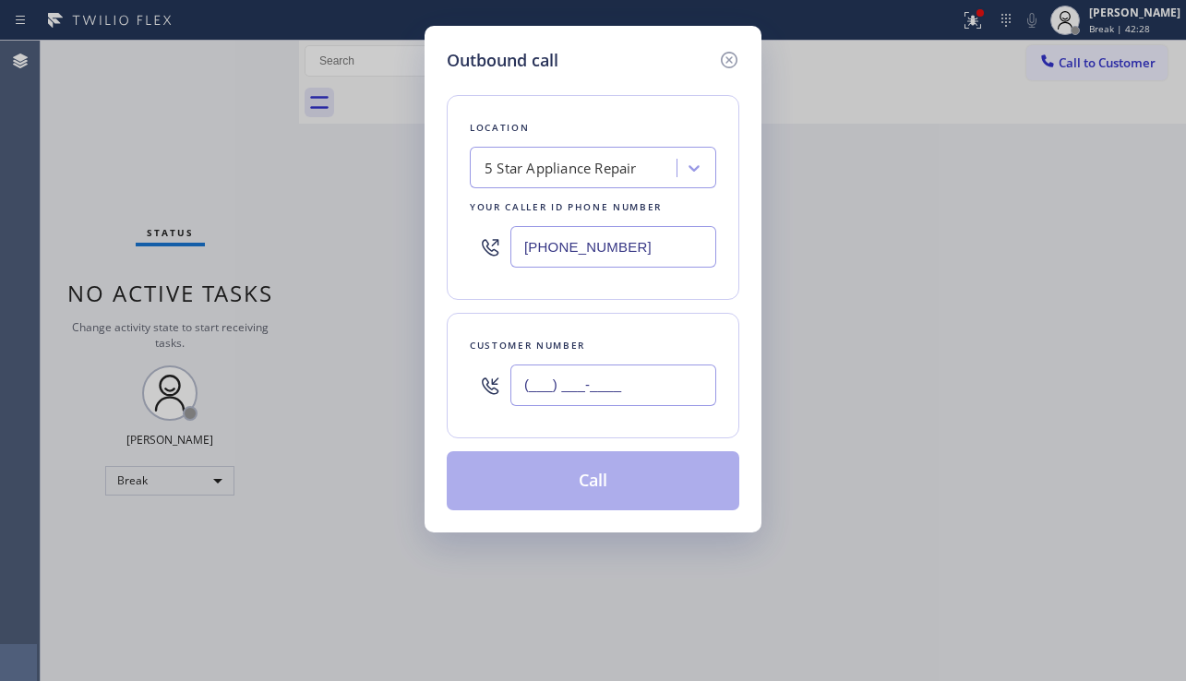
click at [653, 392] on input "(___) ___-____" at bounding box center [613, 386] width 206 height 42
paste input "828) 852-1291"
type input "[PHONE_NUMBER]"
click at [633, 497] on button "Call" at bounding box center [593, 480] width 293 height 59
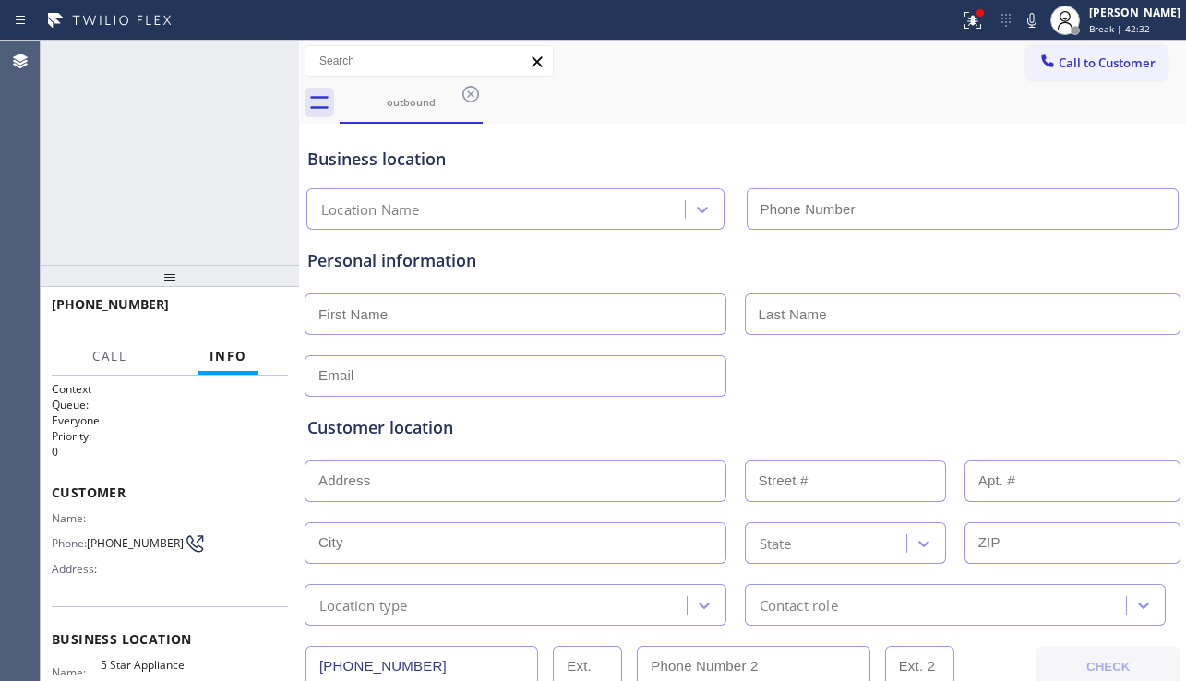
type input "[PHONE_NUMBER]"
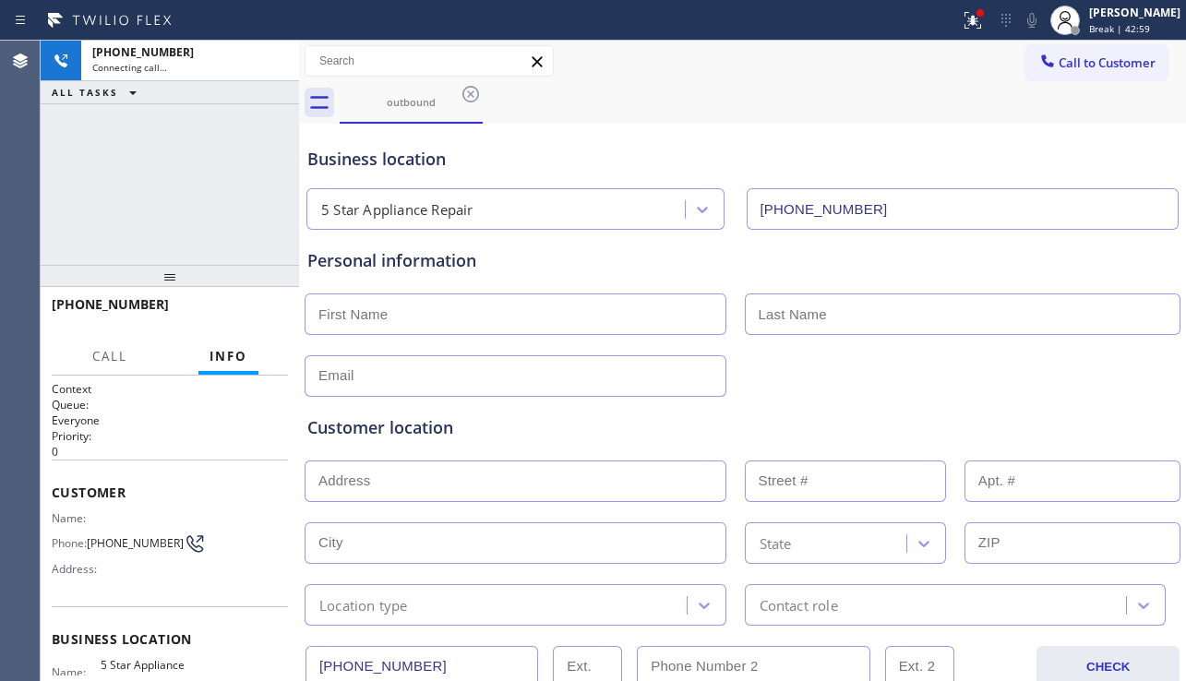
click at [979, 391] on div "Customer location >> ADD NEW ADDRESS << + NEW ADDRESS State Location type Conta…" at bounding box center [743, 508] width 878 height 236
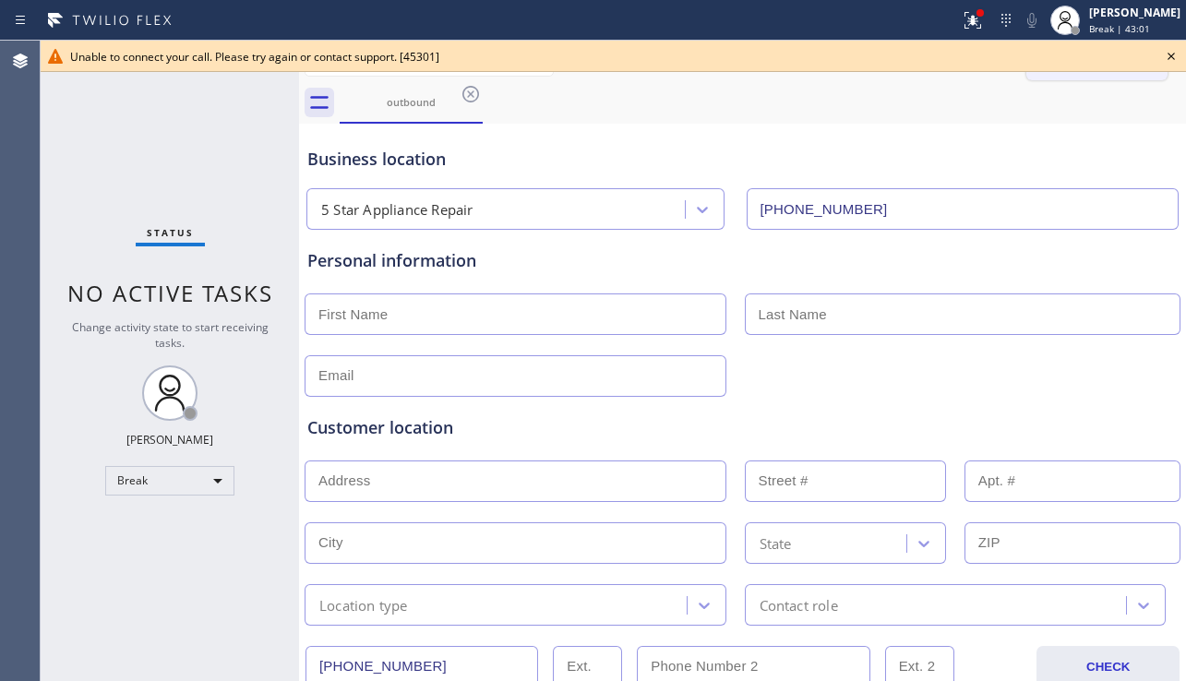
click at [1108, 75] on button "Call to Customer" at bounding box center [1097, 62] width 141 height 35
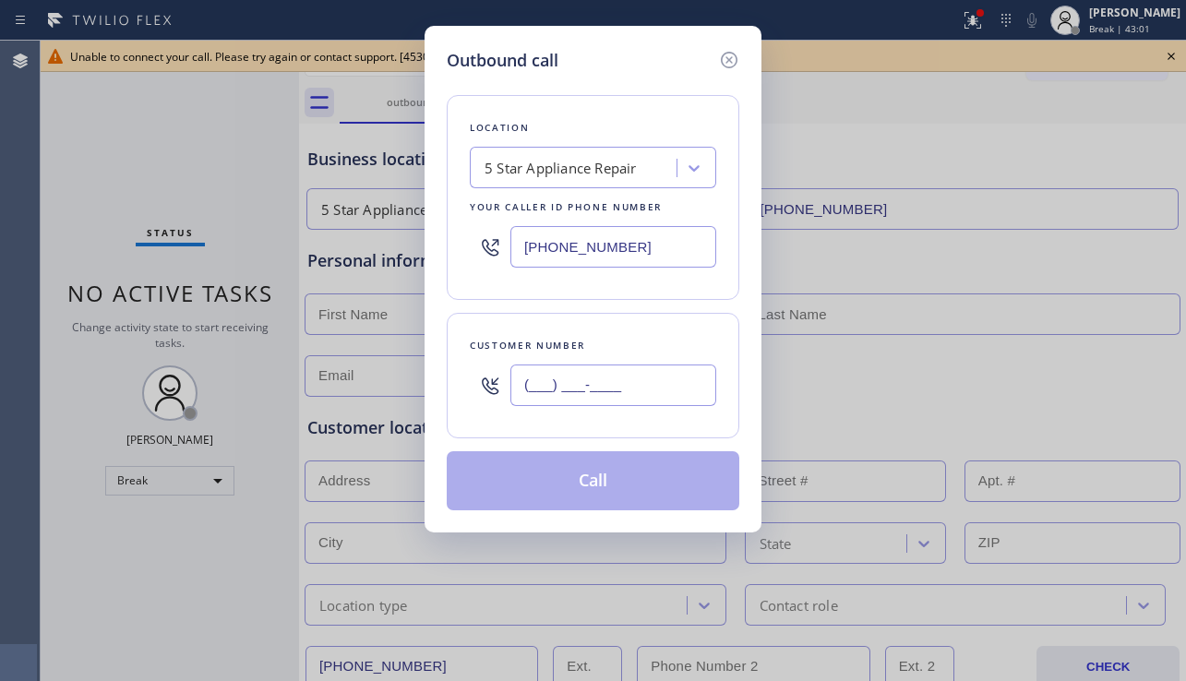
click at [582, 395] on input "(___) ___-____" at bounding box center [613, 386] width 206 height 42
paste input "425) 591-5326"
type input "[PHONE_NUMBER]"
click at [536, 468] on button "Call" at bounding box center [593, 480] width 293 height 59
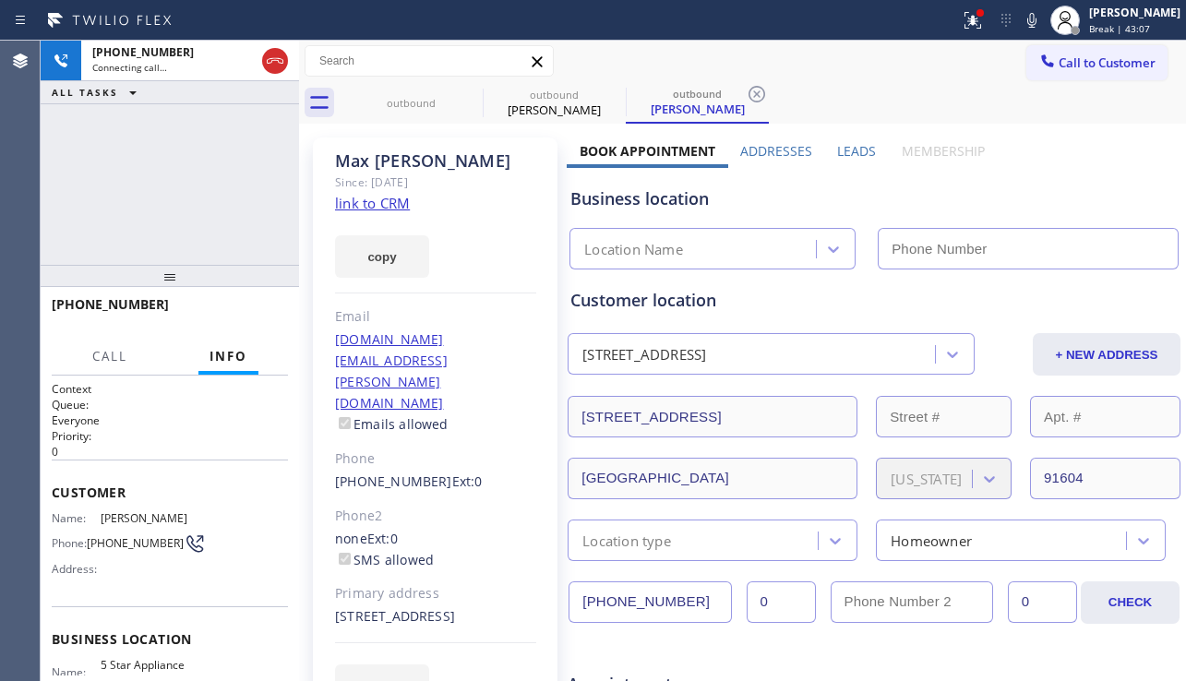
type input "[PHONE_NUMBER]"
click at [1101, 180] on div "Business location 5 Star Appliance Repair [PHONE_NUMBER]" at bounding box center [874, 219] width 615 height 102
click at [236, 310] on span "HANG UP" at bounding box center [245, 312] width 56 height 13
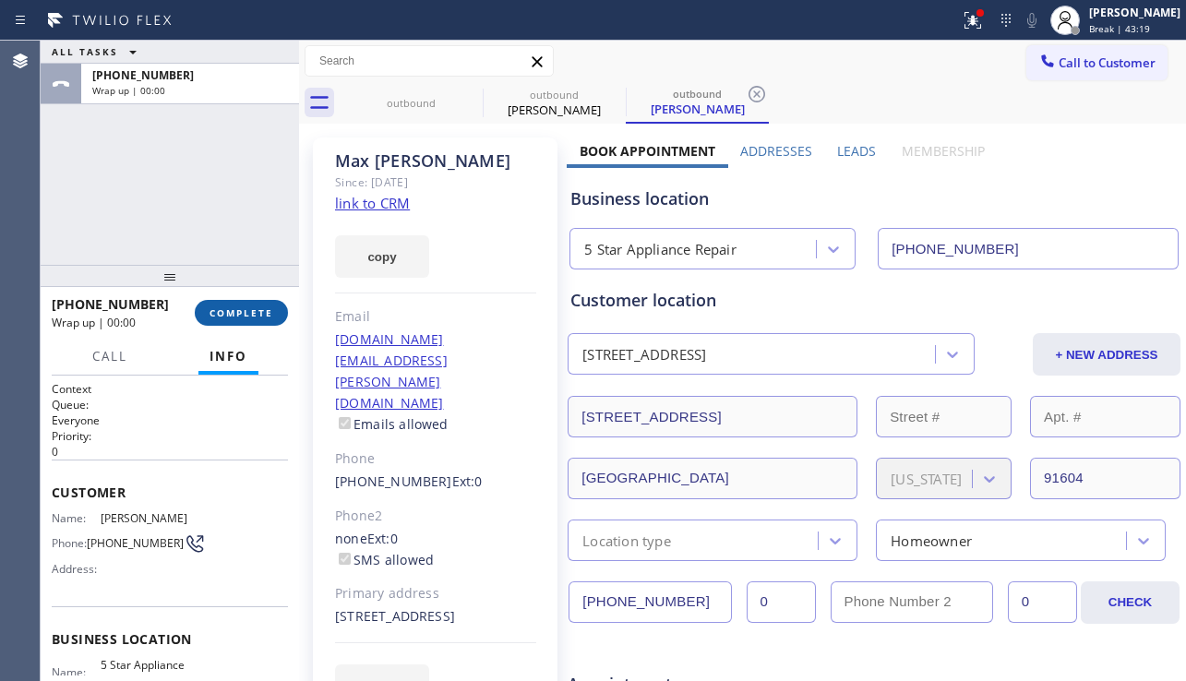
click at [236, 310] on span "COMPLETE" at bounding box center [242, 312] width 64 height 13
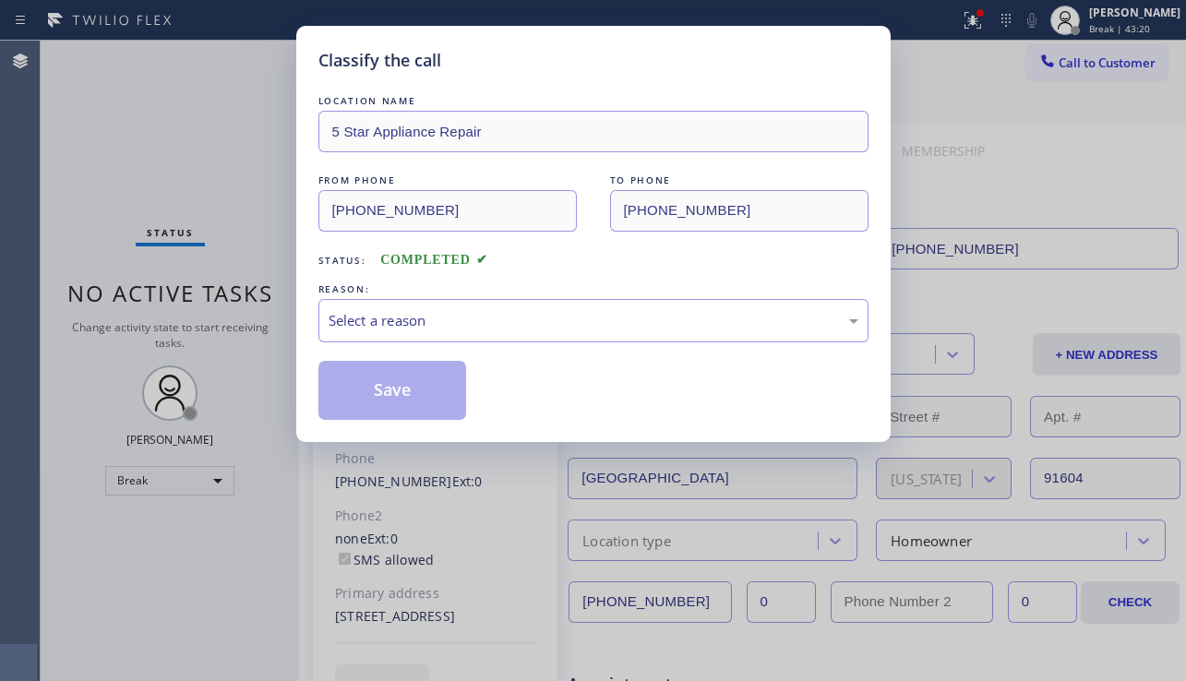
click at [463, 319] on div "Select a reason" at bounding box center [594, 320] width 530 height 21
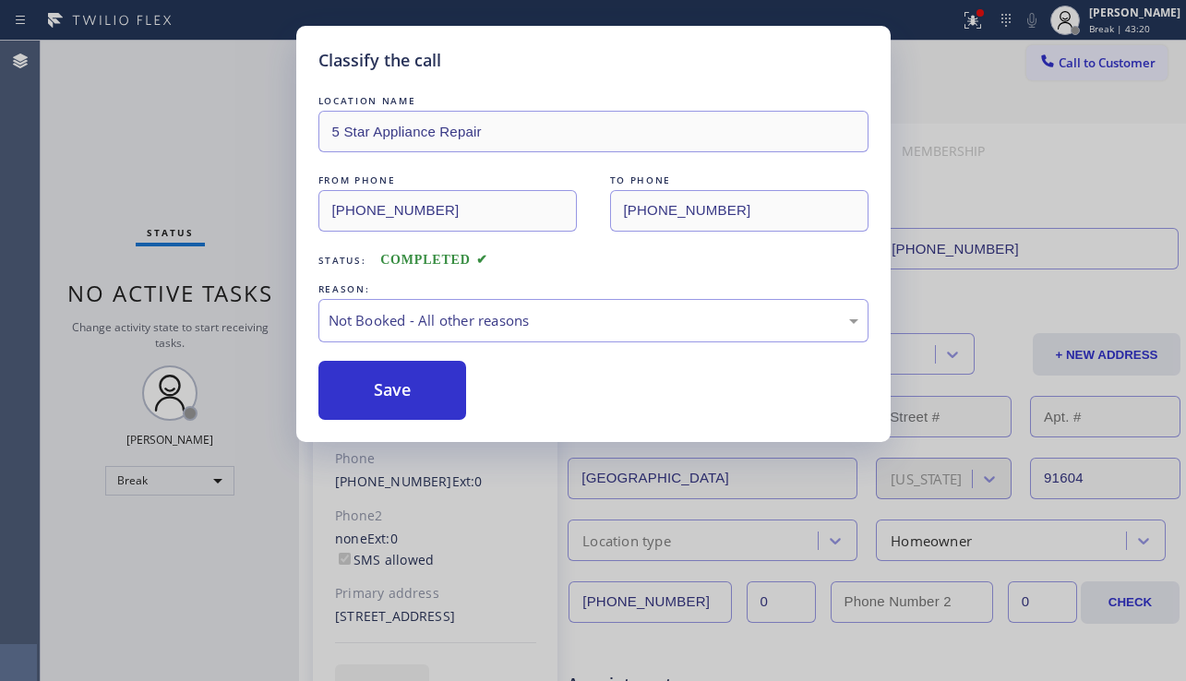
drag, startPoint x: 361, startPoint y: 395, endPoint x: 666, endPoint y: 365, distance: 306.2
click at [363, 395] on button "Save" at bounding box center [392, 390] width 149 height 59
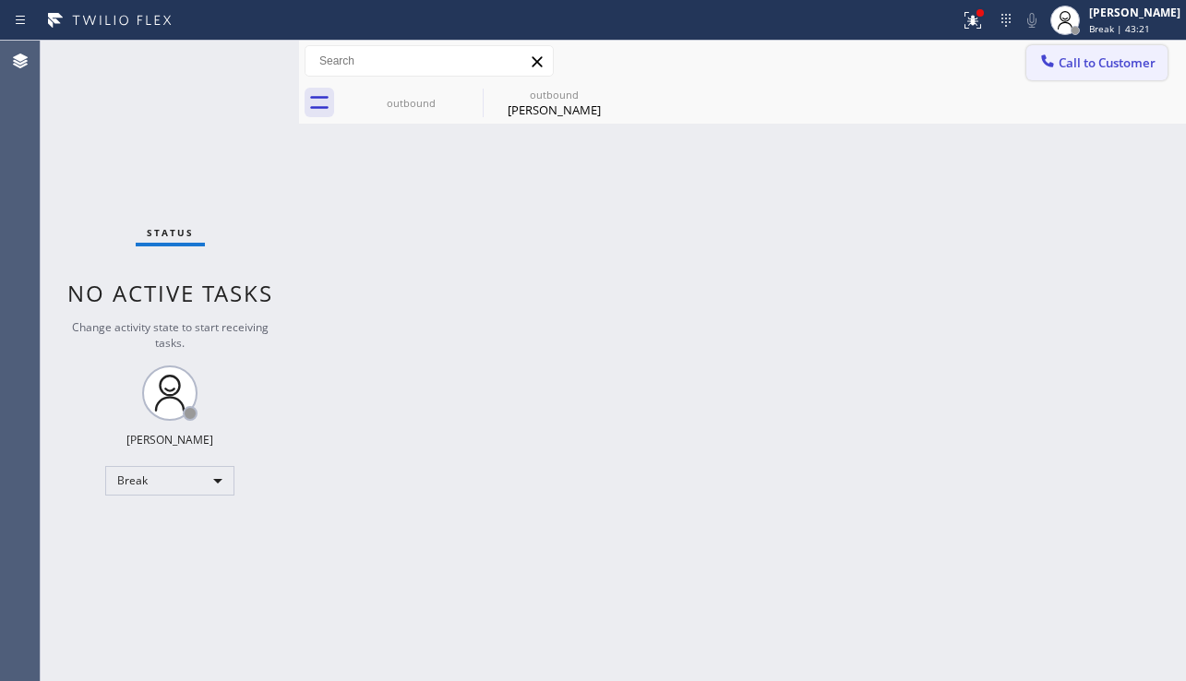
click at [1082, 70] on span "Call to Customer" at bounding box center [1107, 62] width 97 height 17
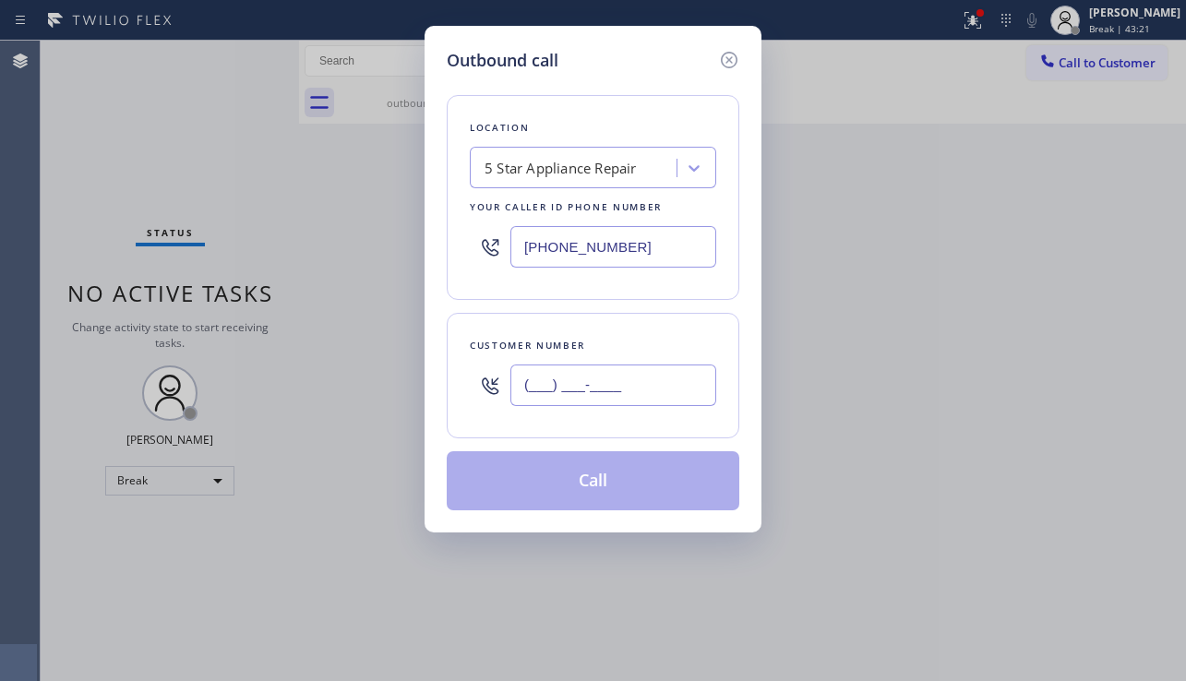
click at [628, 376] on input "(___) ___-____" at bounding box center [613, 386] width 206 height 42
paste input "646) 750-3991"
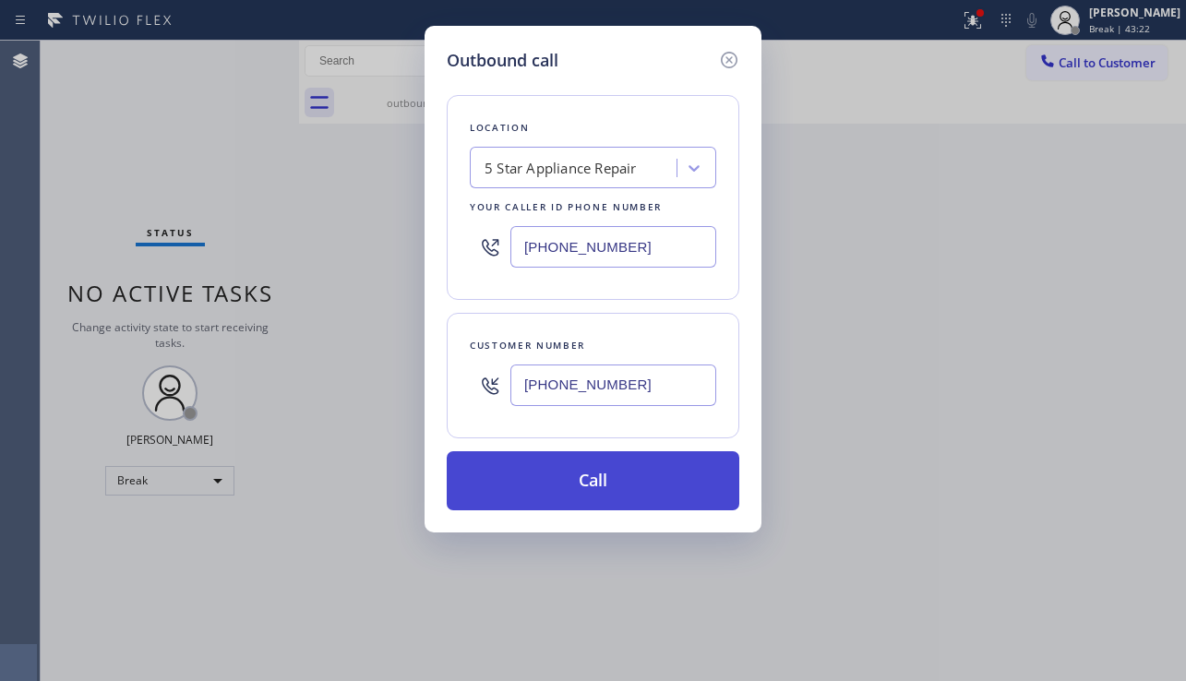
type input "[PHONE_NUMBER]"
click at [639, 487] on button "Call" at bounding box center [593, 480] width 293 height 59
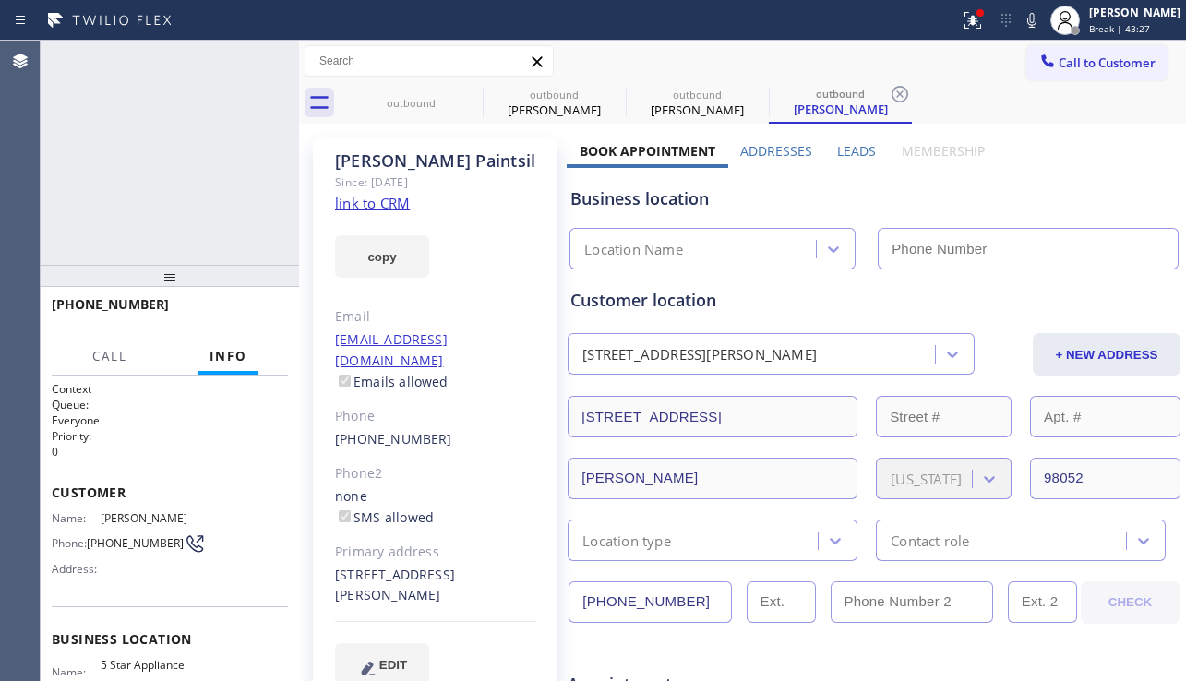
type input "[PHONE_NUMBER]"
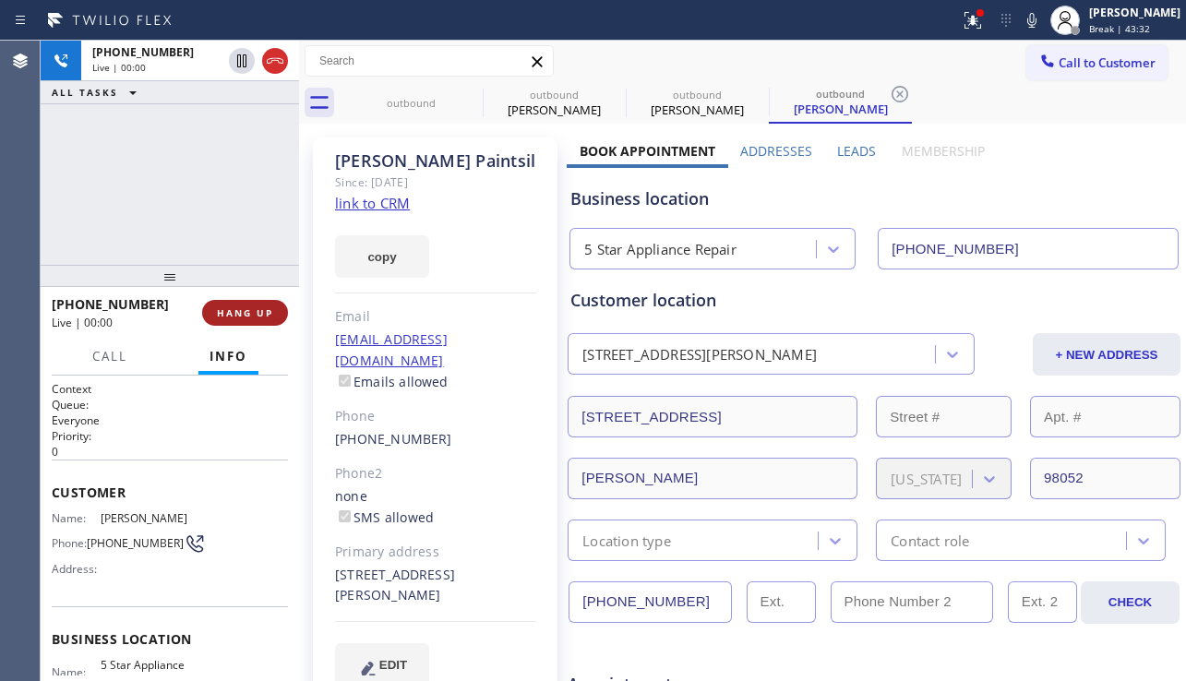
click at [250, 320] on button "HANG UP" at bounding box center [245, 313] width 86 height 26
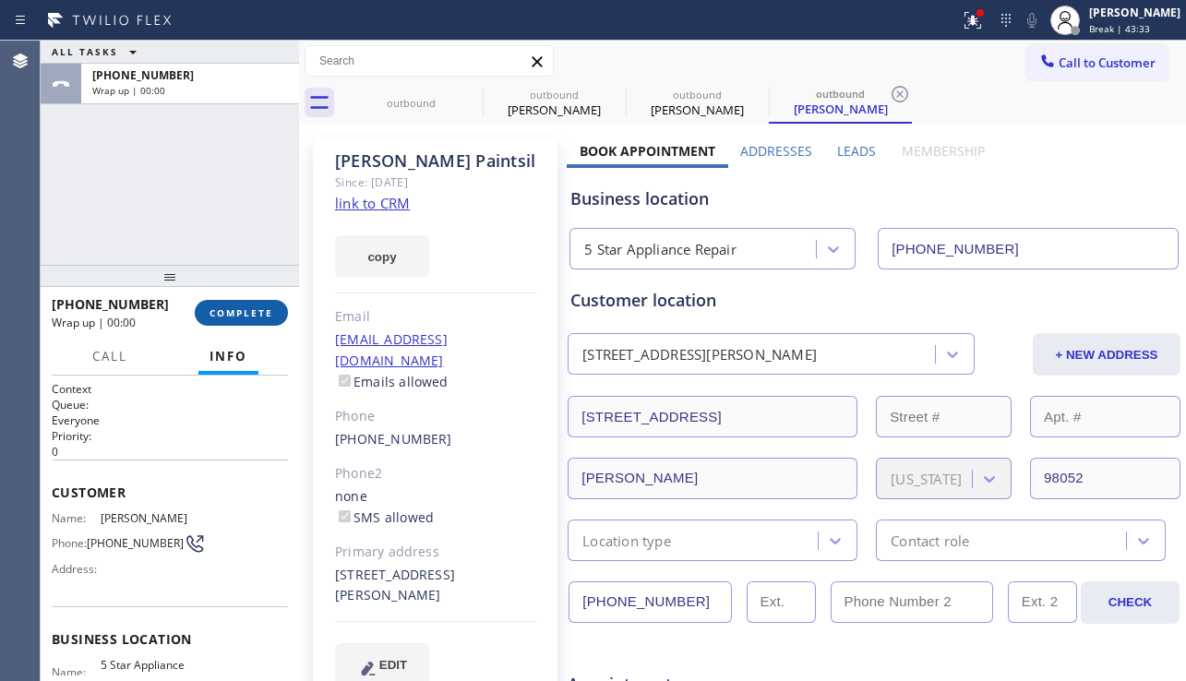
click at [250, 320] on button "COMPLETE" at bounding box center [241, 313] width 93 height 26
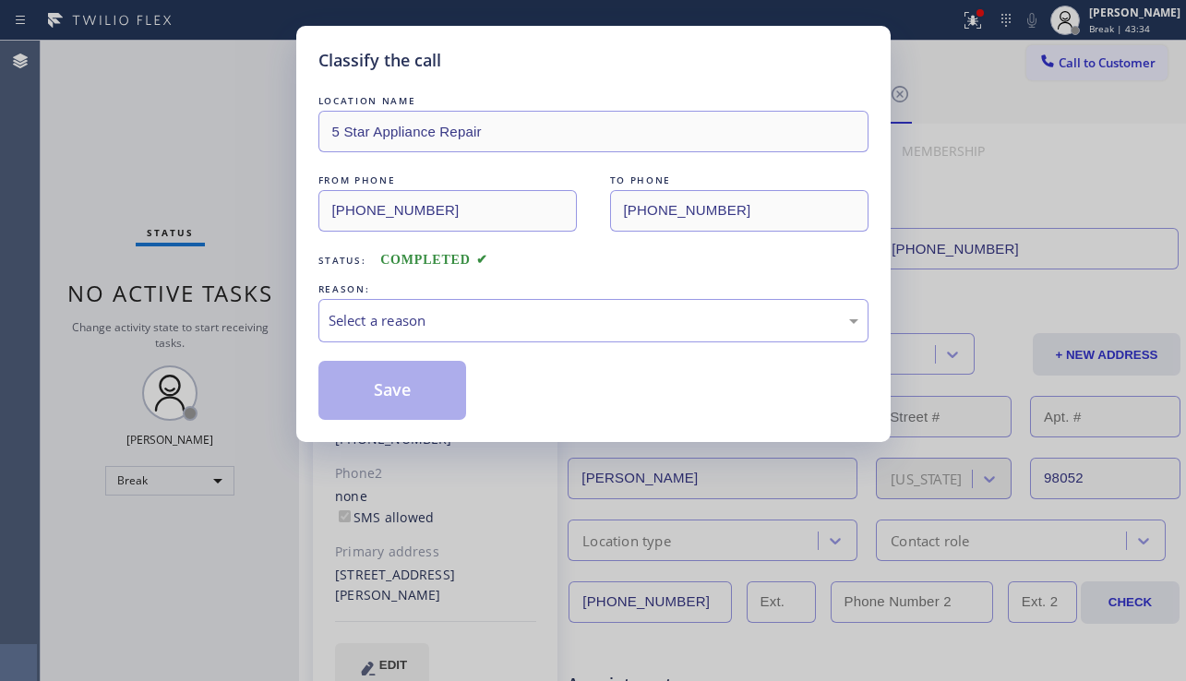
click at [442, 332] on div "Select a reason" at bounding box center [593, 320] width 550 height 43
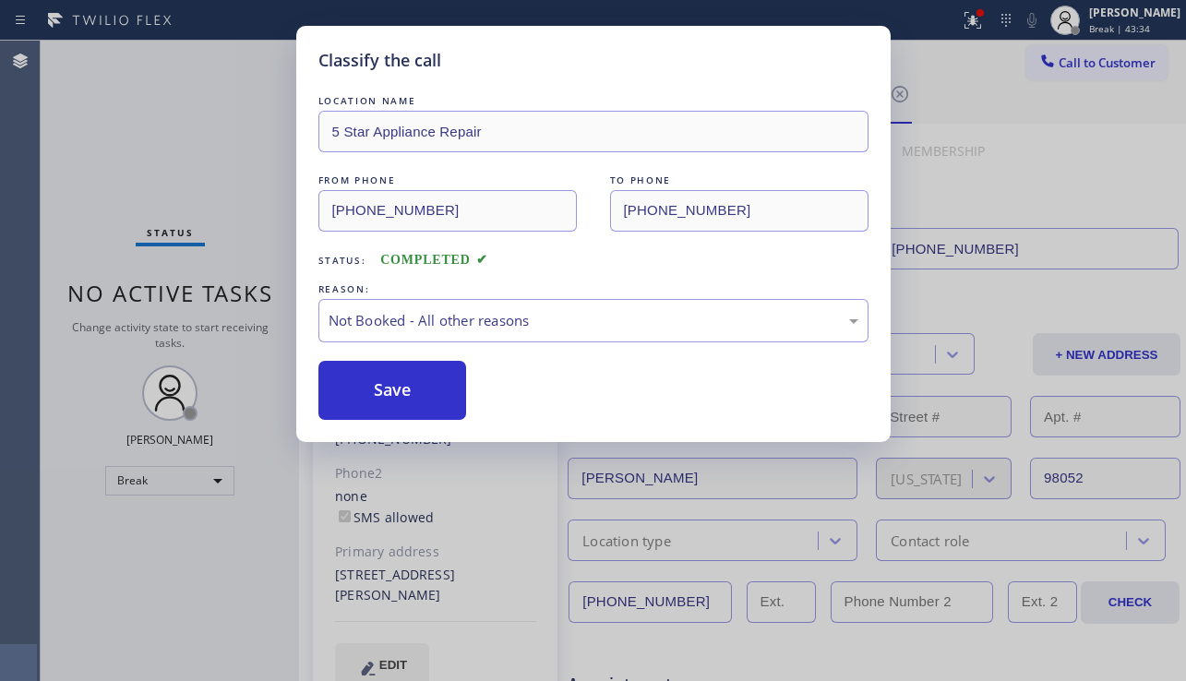
drag, startPoint x: 405, startPoint y: 384, endPoint x: 523, endPoint y: 342, distance: 125.3
click at [406, 384] on button "Save" at bounding box center [392, 390] width 149 height 59
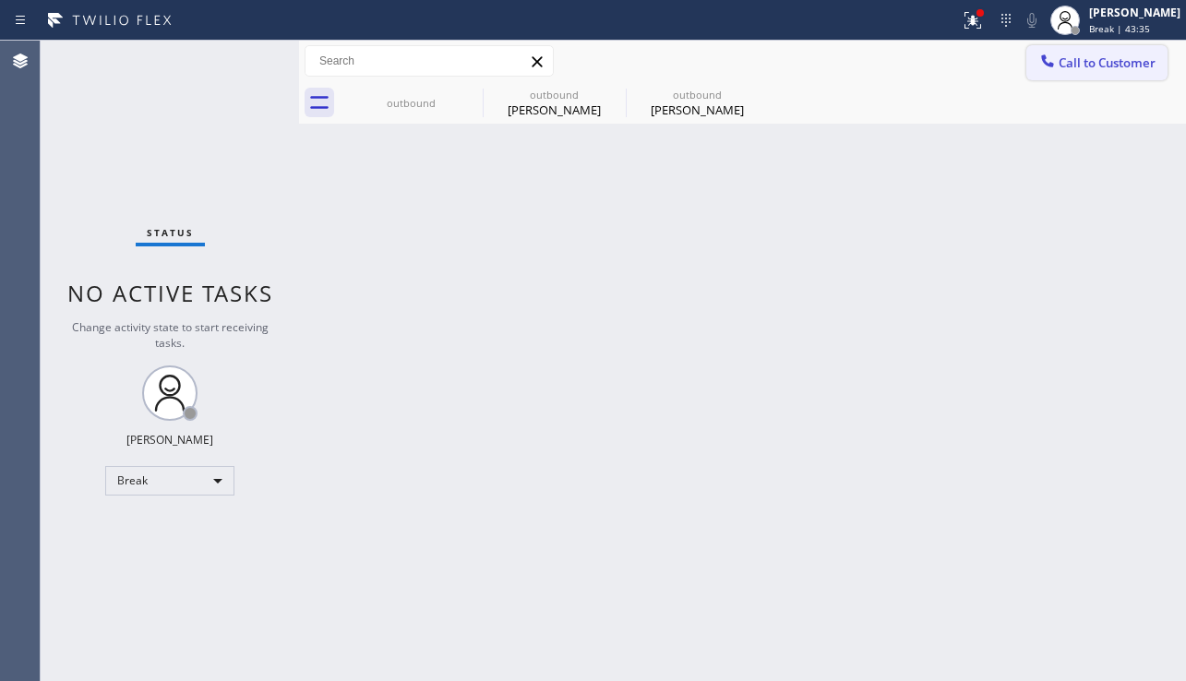
click at [1050, 68] on icon at bounding box center [1048, 61] width 18 height 18
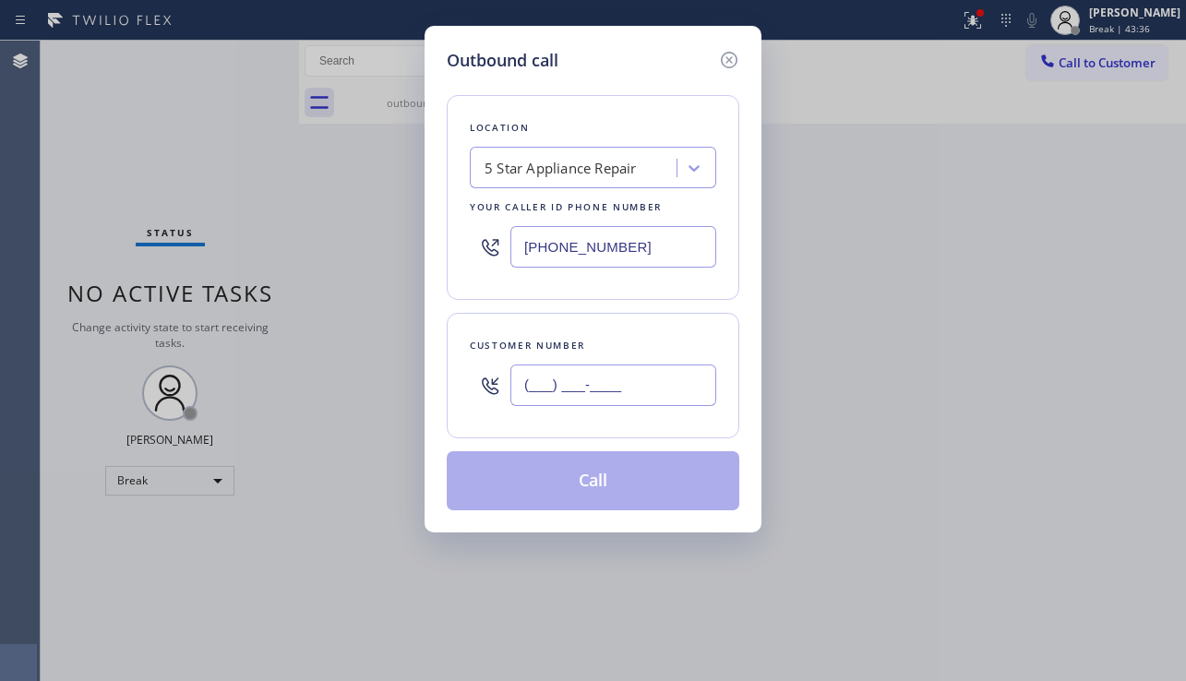
click at [643, 385] on input "(___) ___-____" at bounding box center [613, 386] width 206 height 42
paste input "424) 442-9153"
type input "[PHONE_NUMBER]"
click at [626, 470] on button "Call" at bounding box center [593, 480] width 293 height 59
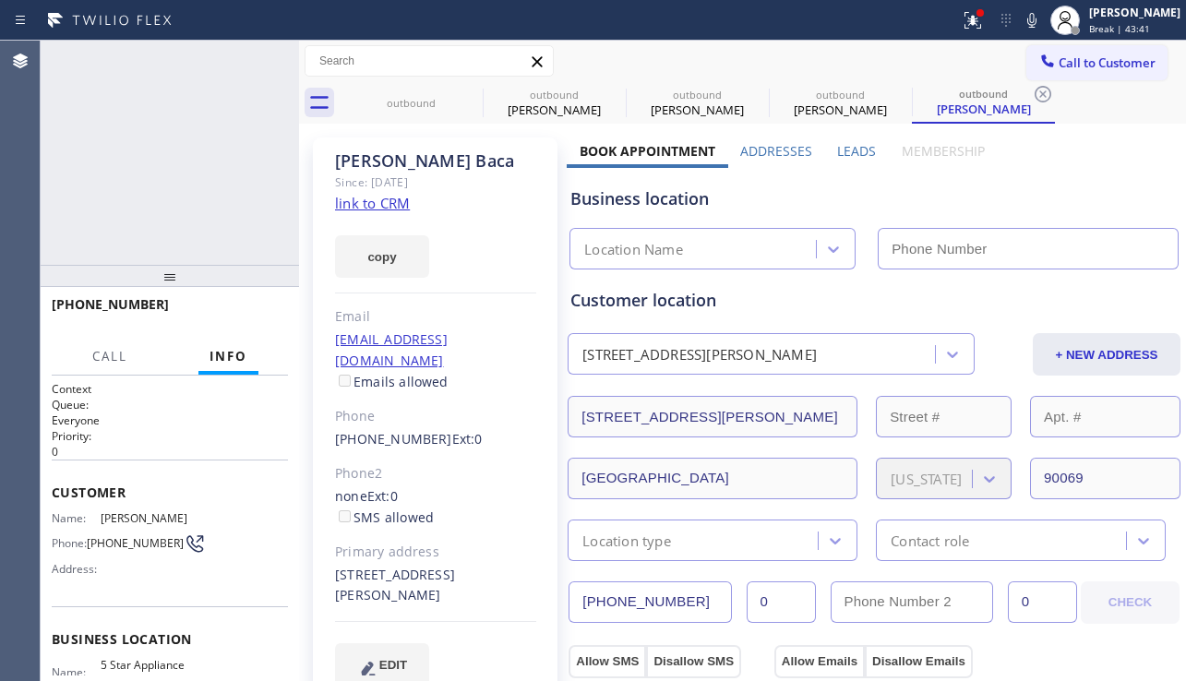
type input "[PHONE_NUMBER]"
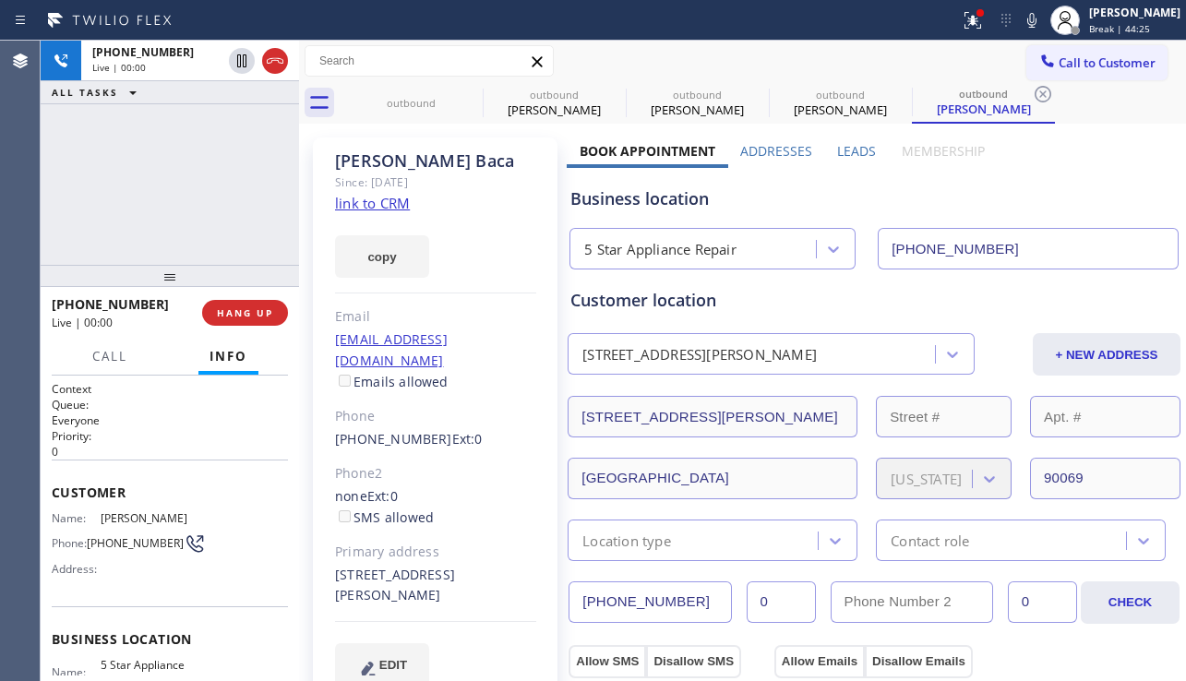
click at [994, 203] on div "Business location" at bounding box center [873, 198] width 607 height 25
click at [245, 318] on span "HANG UP" at bounding box center [245, 312] width 56 height 13
click at [245, 318] on span "COMPLETE" at bounding box center [242, 312] width 64 height 13
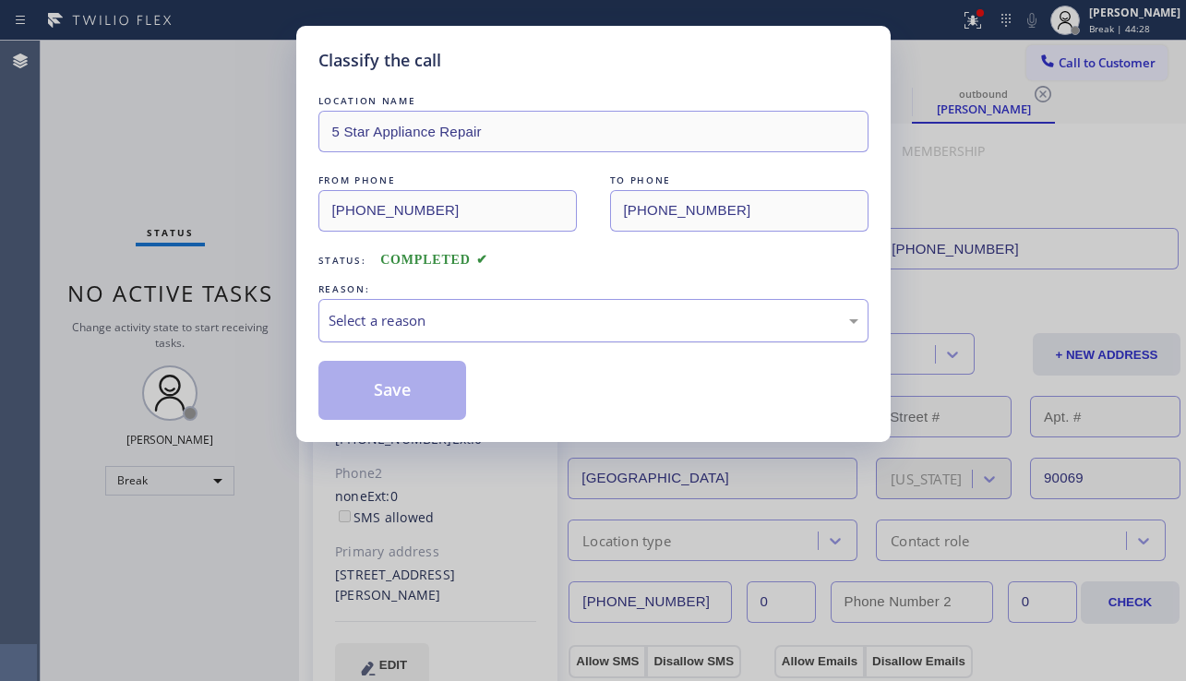
click at [460, 314] on div "Select a reason" at bounding box center [594, 320] width 530 height 21
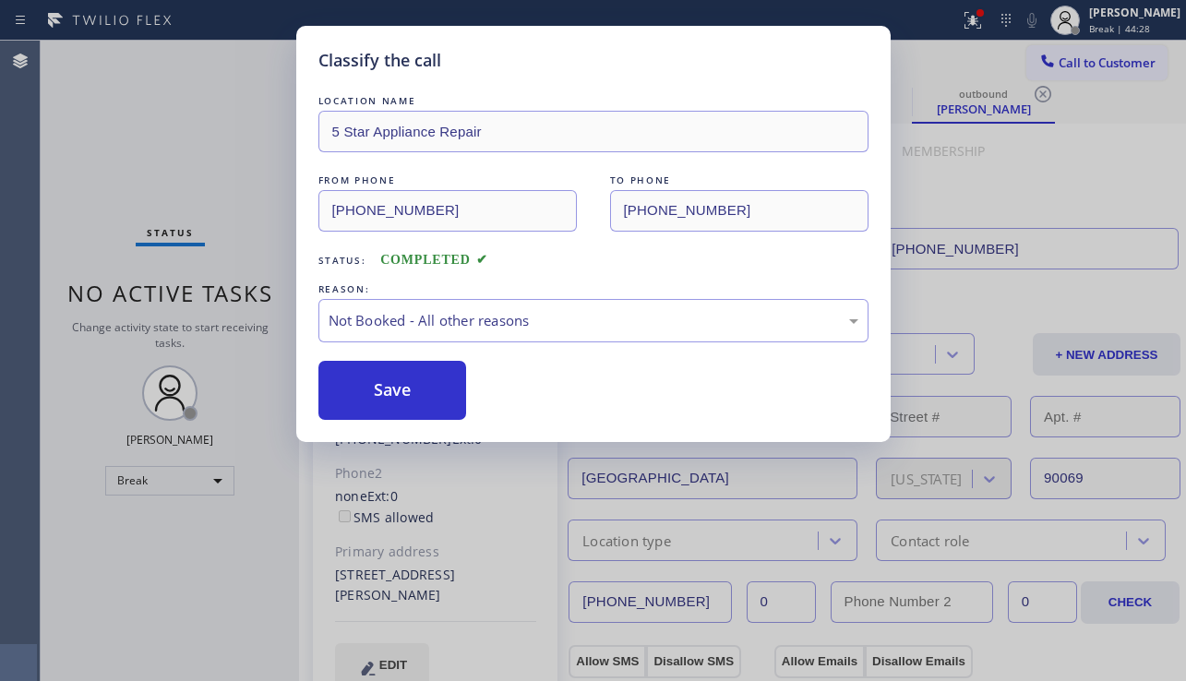
drag, startPoint x: 380, startPoint y: 390, endPoint x: 739, endPoint y: 350, distance: 360.4
click at [379, 390] on button "Save" at bounding box center [392, 390] width 149 height 59
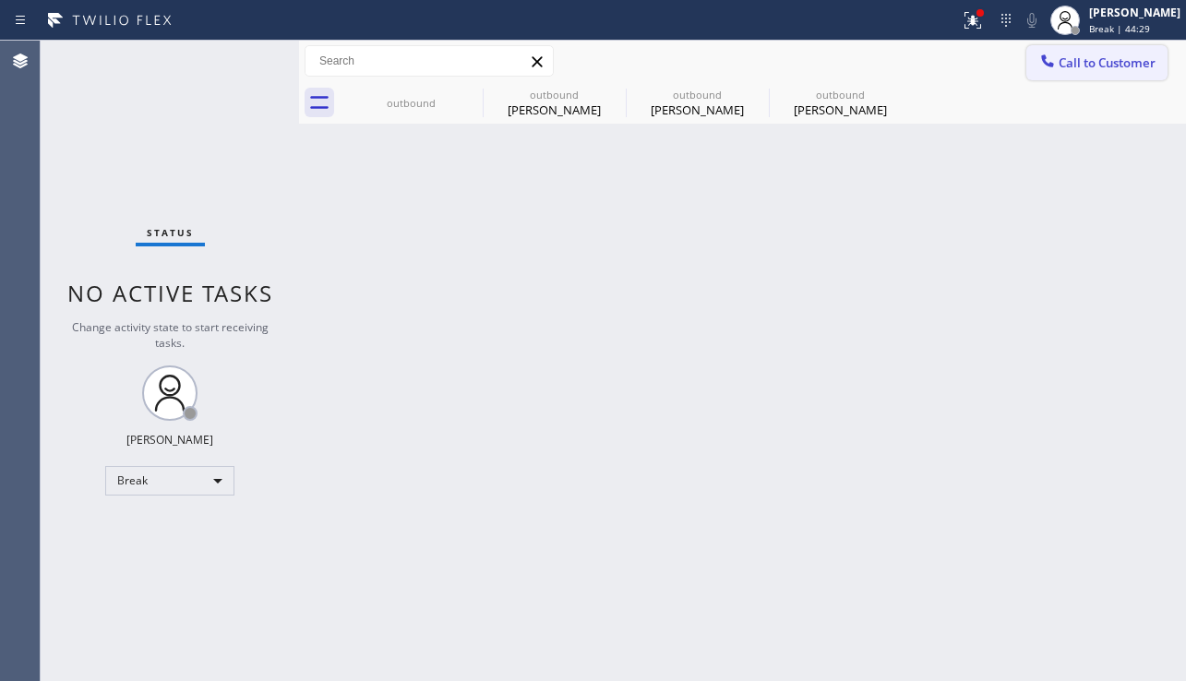
click at [1092, 67] on span "Call to Customer" at bounding box center [1107, 62] width 97 height 17
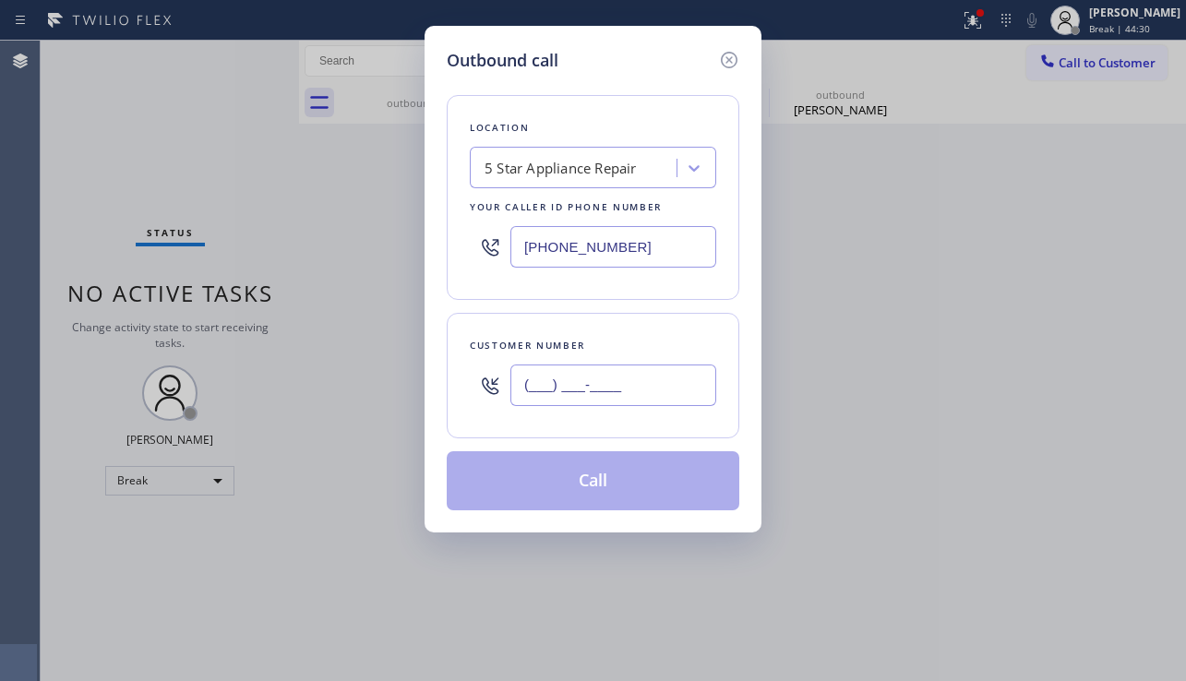
click at [541, 404] on input "(___) ___-____" at bounding box center [613, 386] width 206 height 42
paste input "818) 612-0265"
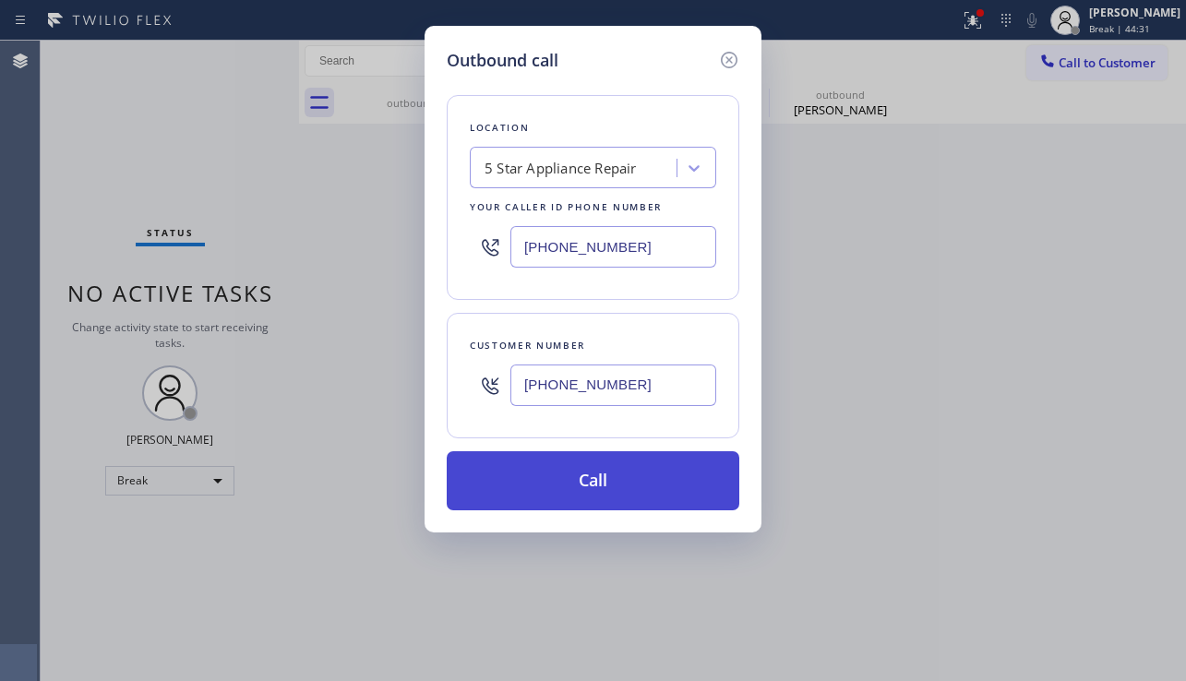
type input "[PHONE_NUMBER]"
click at [580, 475] on button "Call" at bounding box center [593, 480] width 293 height 59
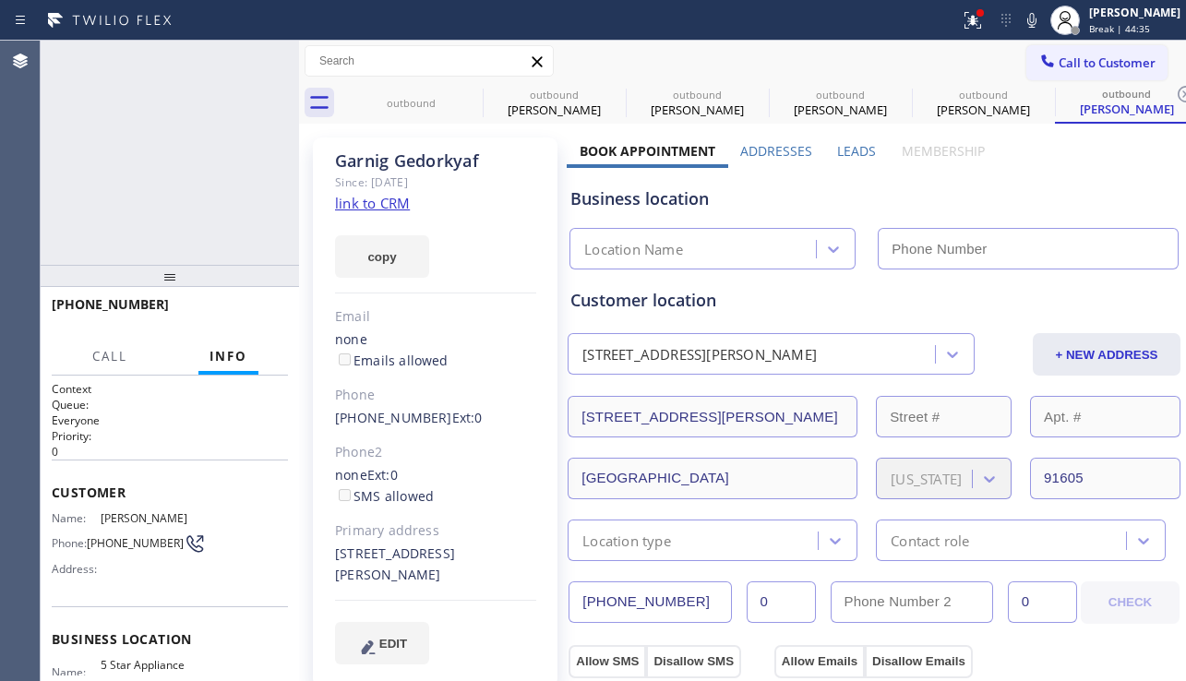
type input "[PHONE_NUMBER]"
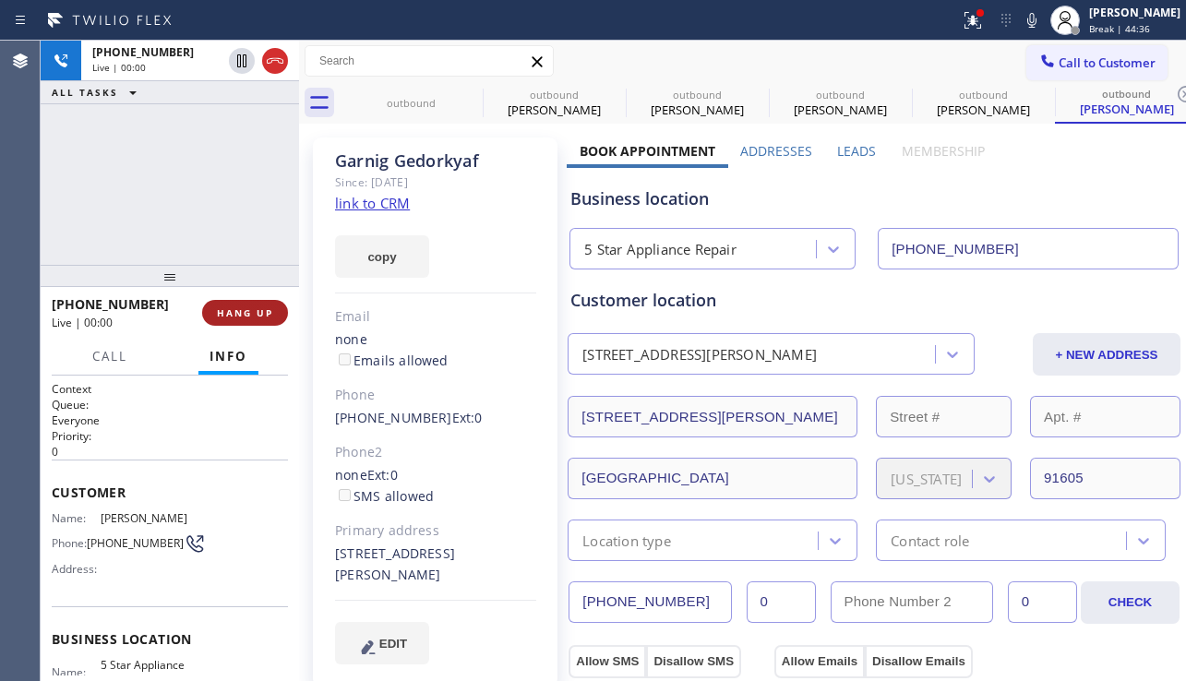
click at [248, 308] on span "HANG UP" at bounding box center [245, 312] width 56 height 13
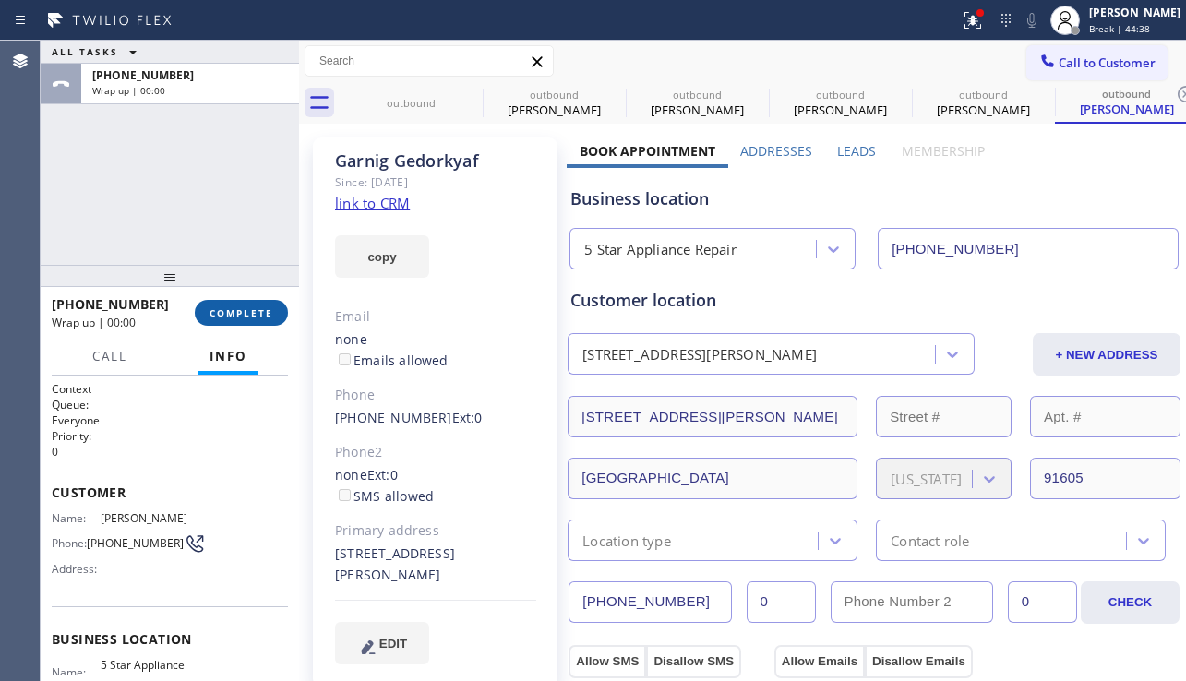
click at [248, 308] on span "COMPLETE" at bounding box center [242, 312] width 64 height 13
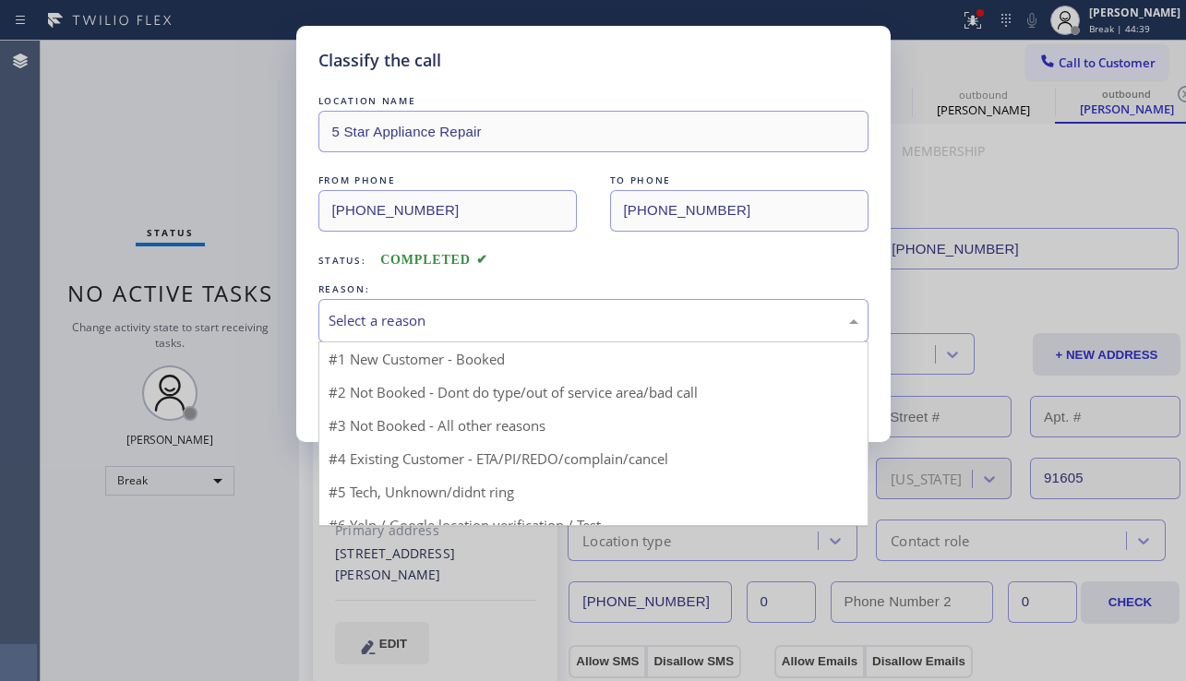
click at [443, 324] on div "Select a reason" at bounding box center [594, 320] width 530 height 21
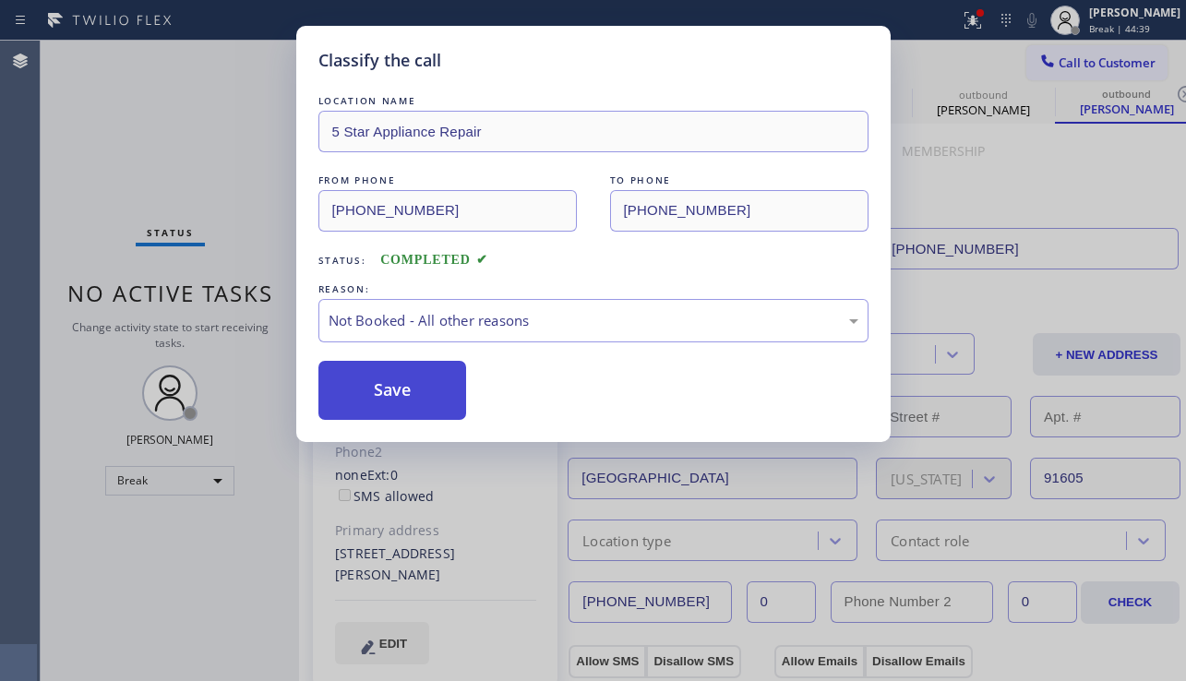
click at [369, 384] on button "Save" at bounding box center [392, 390] width 149 height 59
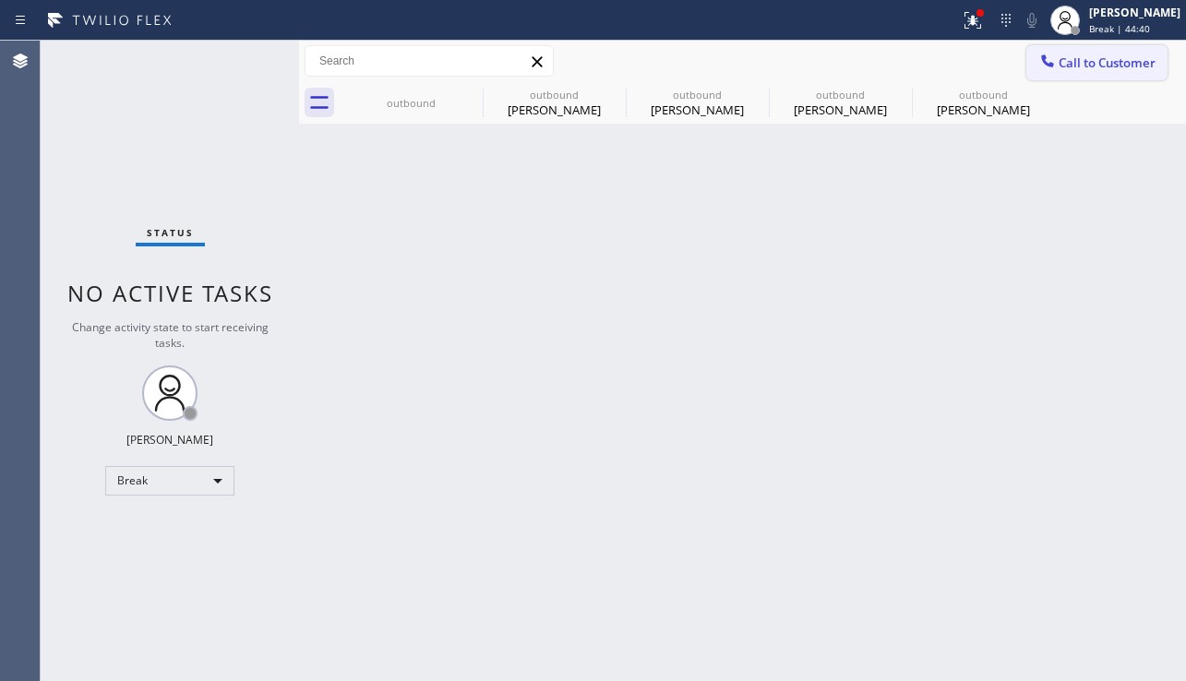
click at [1063, 67] on span "Call to Customer" at bounding box center [1107, 62] width 97 height 17
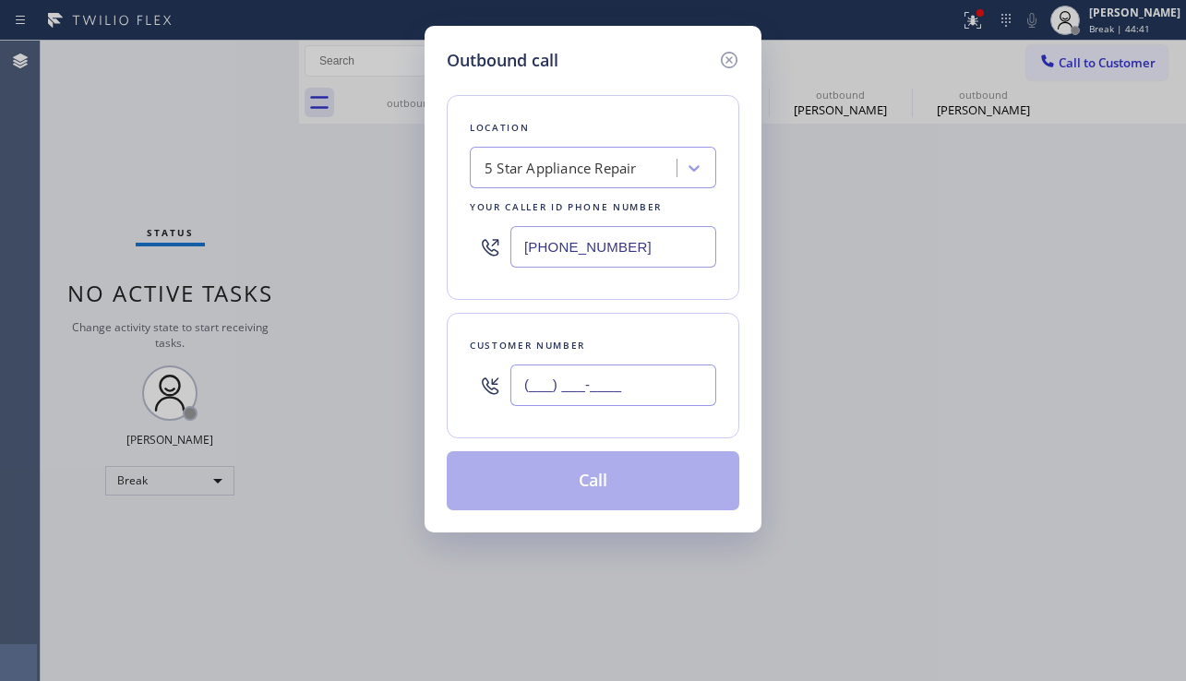
click at [615, 384] on input "(___) ___-____" at bounding box center [613, 386] width 206 height 42
paste input "661) 295-5966"
type input "[PHONE_NUMBER]"
click at [574, 464] on button "Call" at bounding box center [593, 480] width 293 height 59
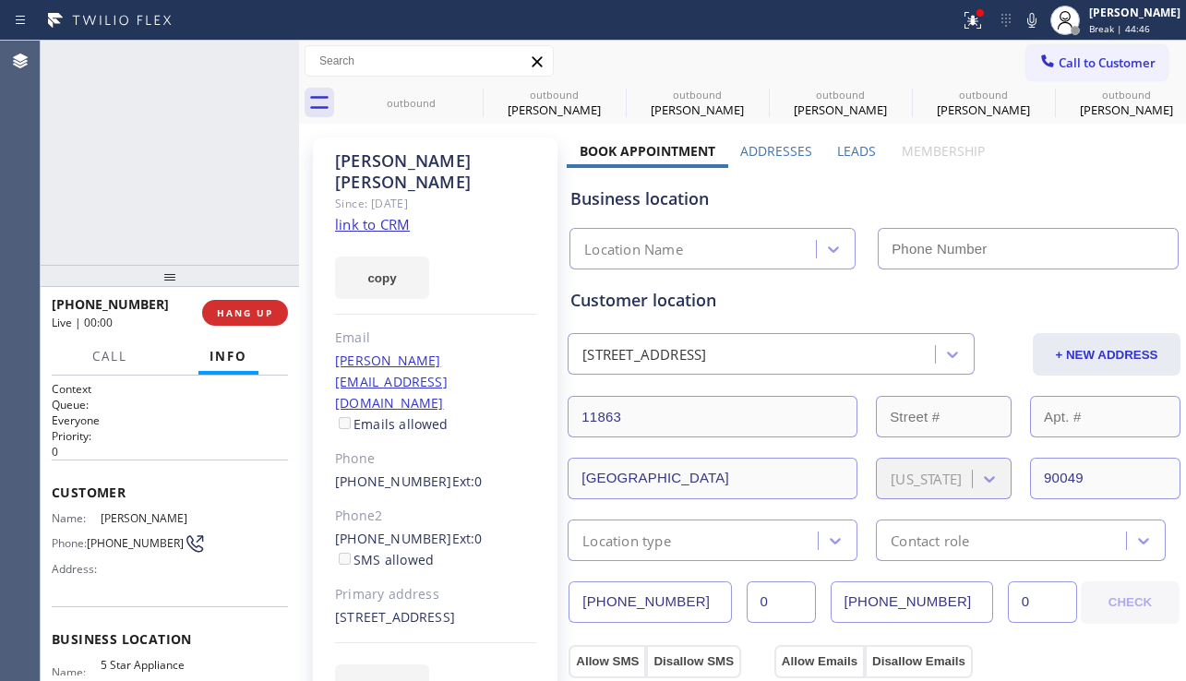
type input "[PHONE_NUMBER]"
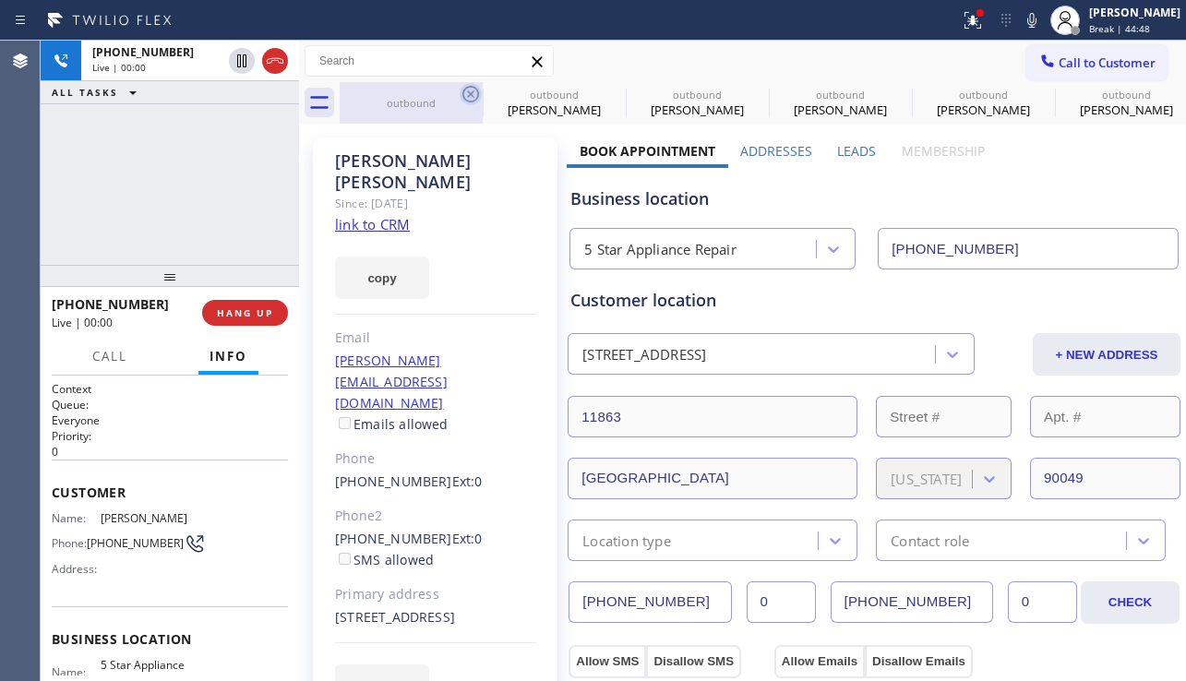
click at [474, 87] on icon at bounding box center [470, 94] width 17 height 17
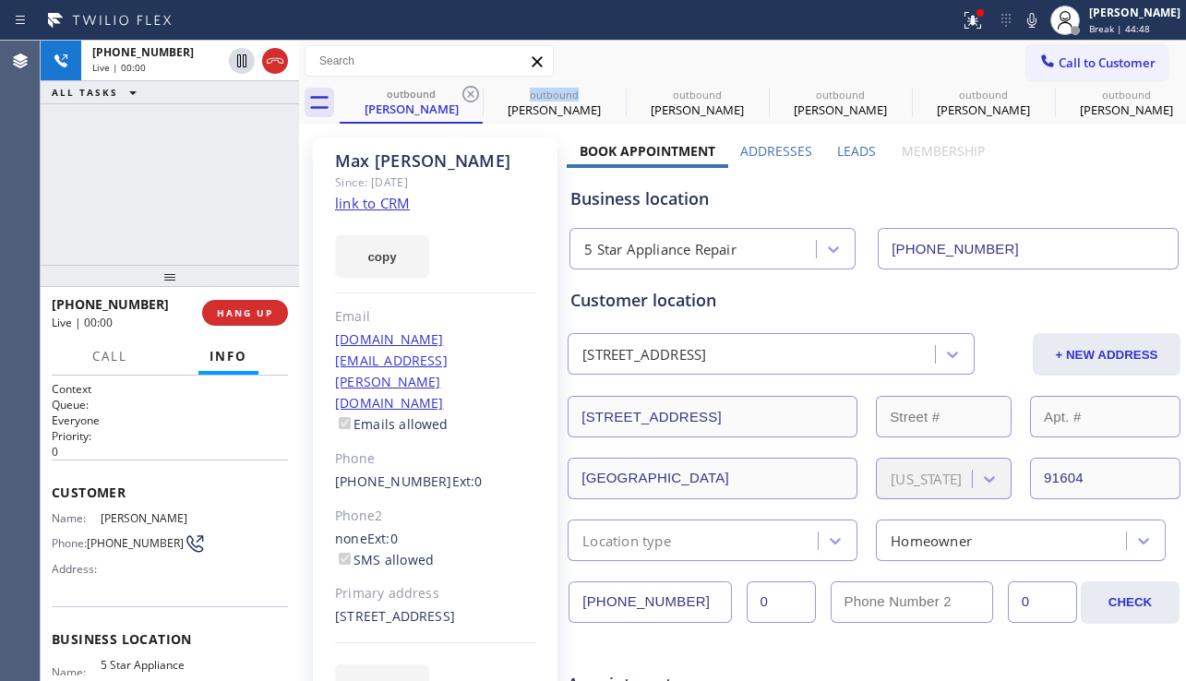
click at [474, 87] on icon at bounding box center [470, 94] width 17 height 17
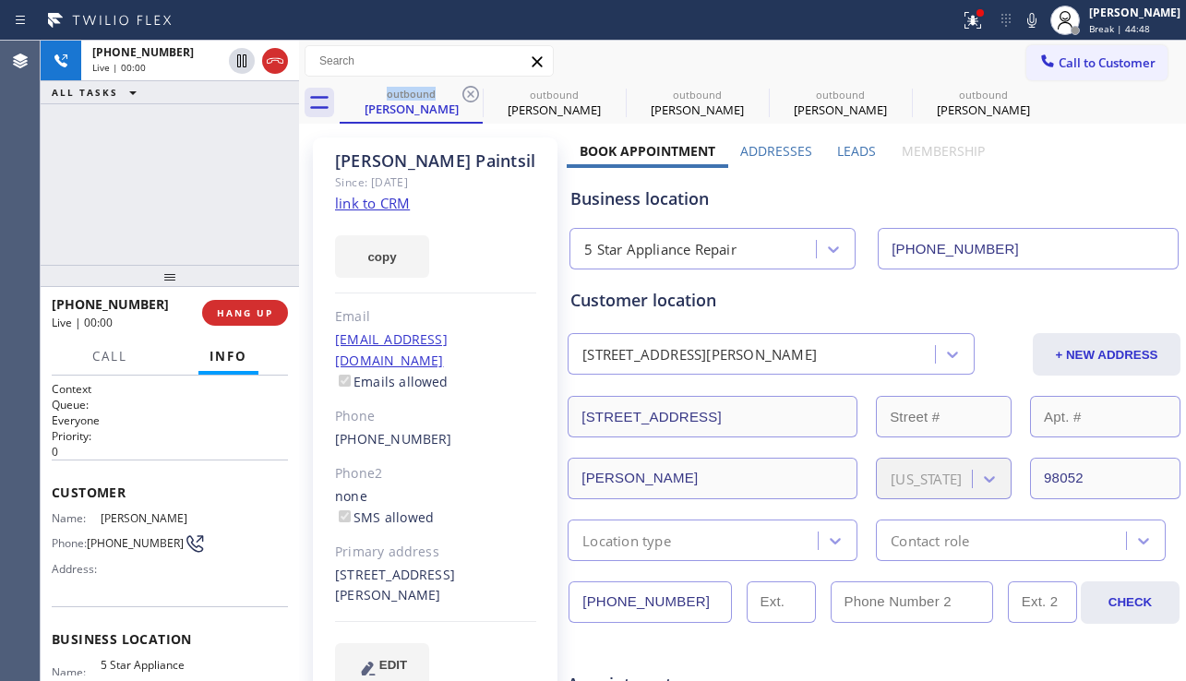
click at [474, 87] on icon at bounding box center [470, 94] width 17 height 17
click at [0, 0] on icon at bounding box center [0, 0] width 0 height 0
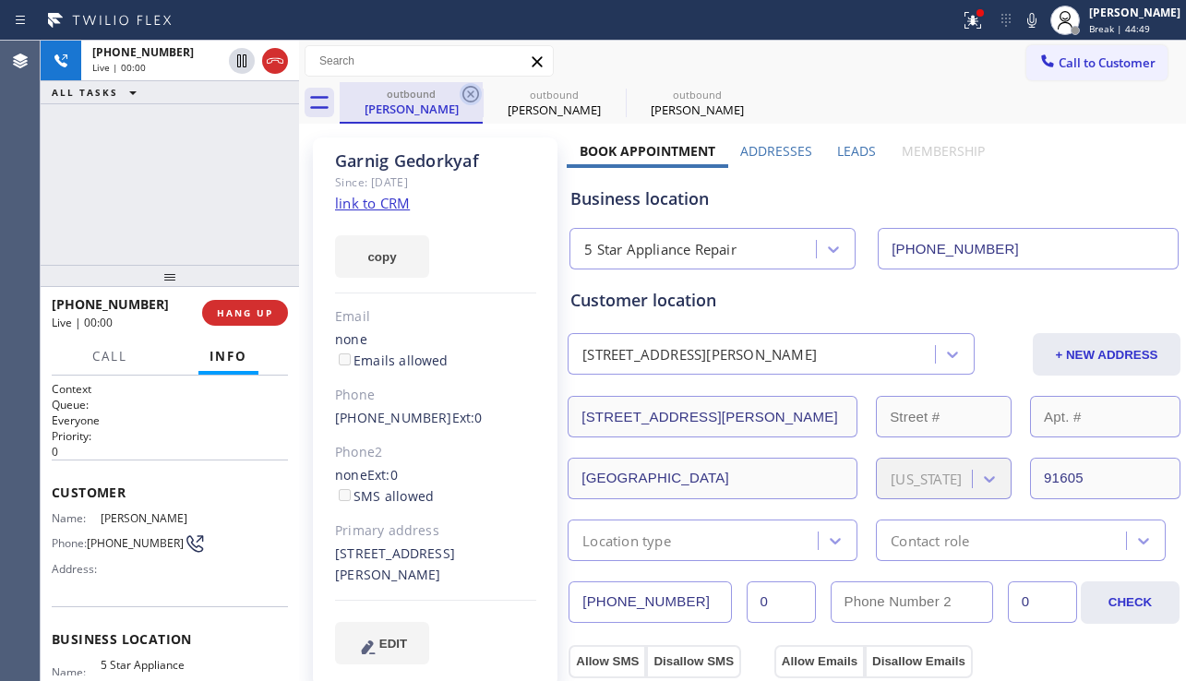
click at [475, 87] on icon at bounding box center [471, 94] width 22 height 22
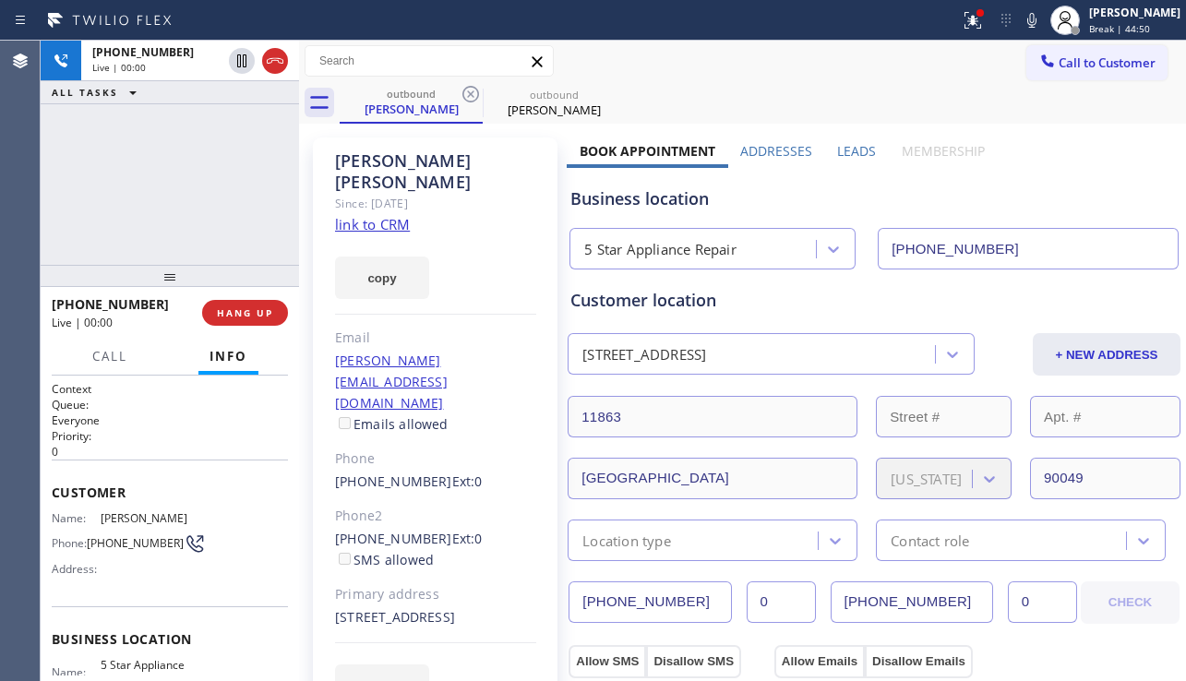
click at [257, 298] on div "[PHONE_NUMBER] Live | 00:00 HANG UP" at bounding box center [170, 313] width 236 height 48
click at [246, 311] on span "HANG UP" at bounding box center [245, 312] width 56 height 13
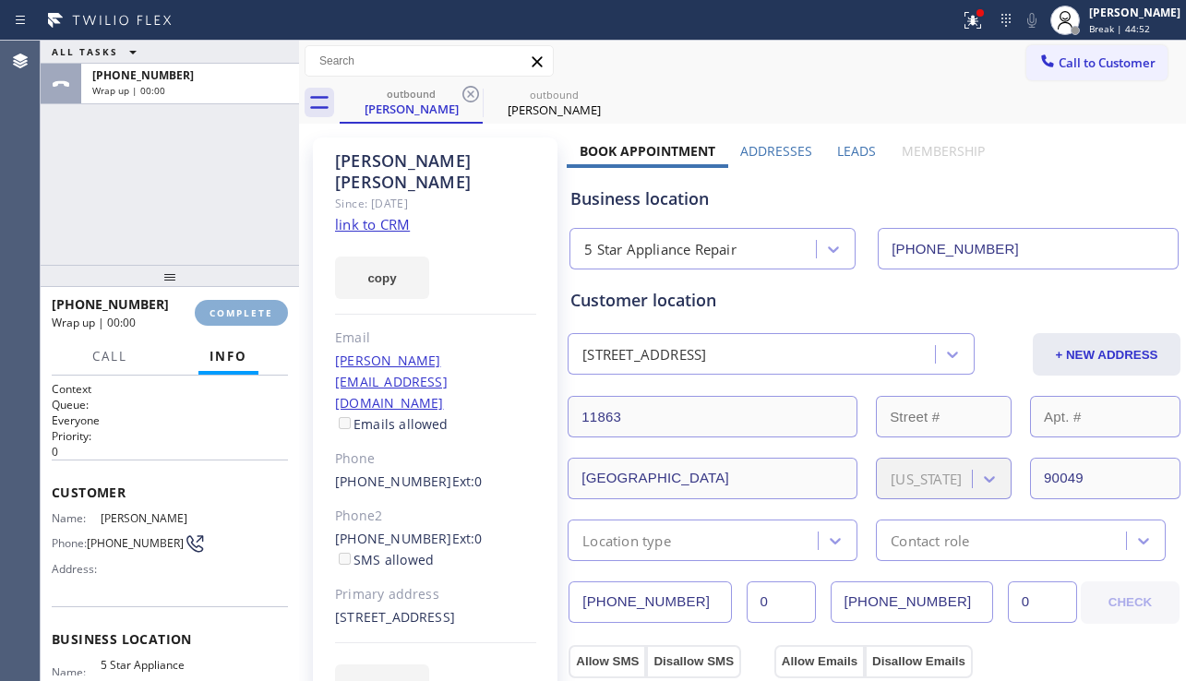
click at [246, 311] on span "COMPLETE" at bounding box center [242, 312] width 64 height 13
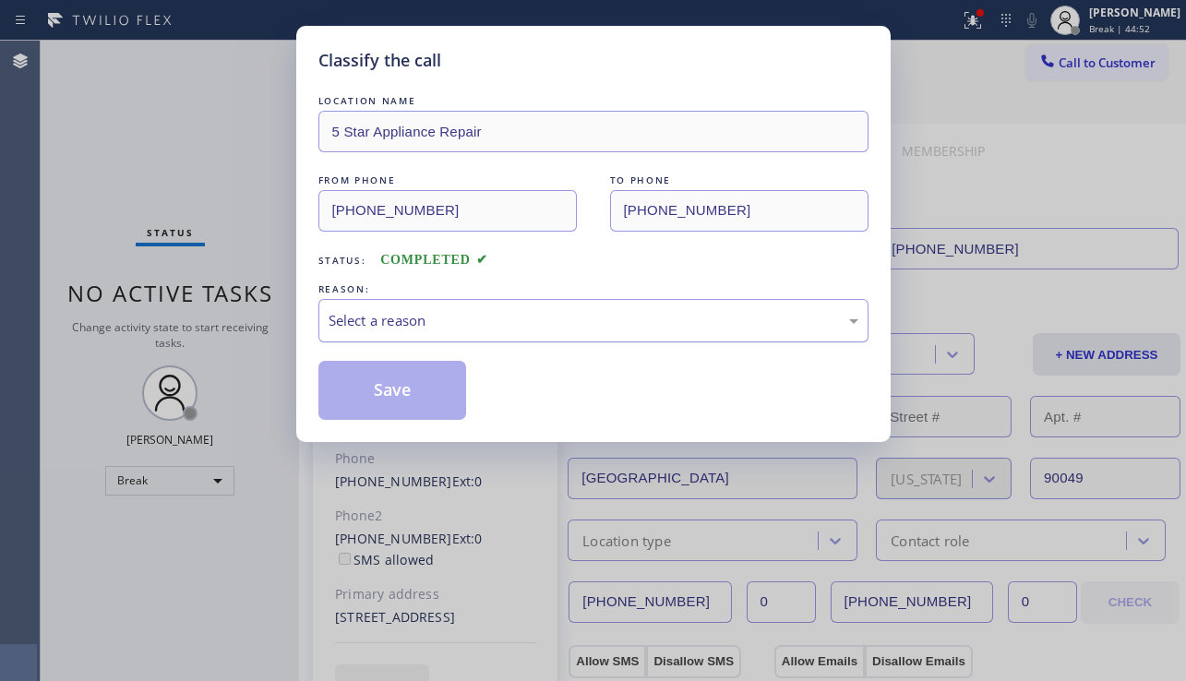
click at [423, 317] on div "Select a reason" at bounding box center [594, 320] width 530 height 21
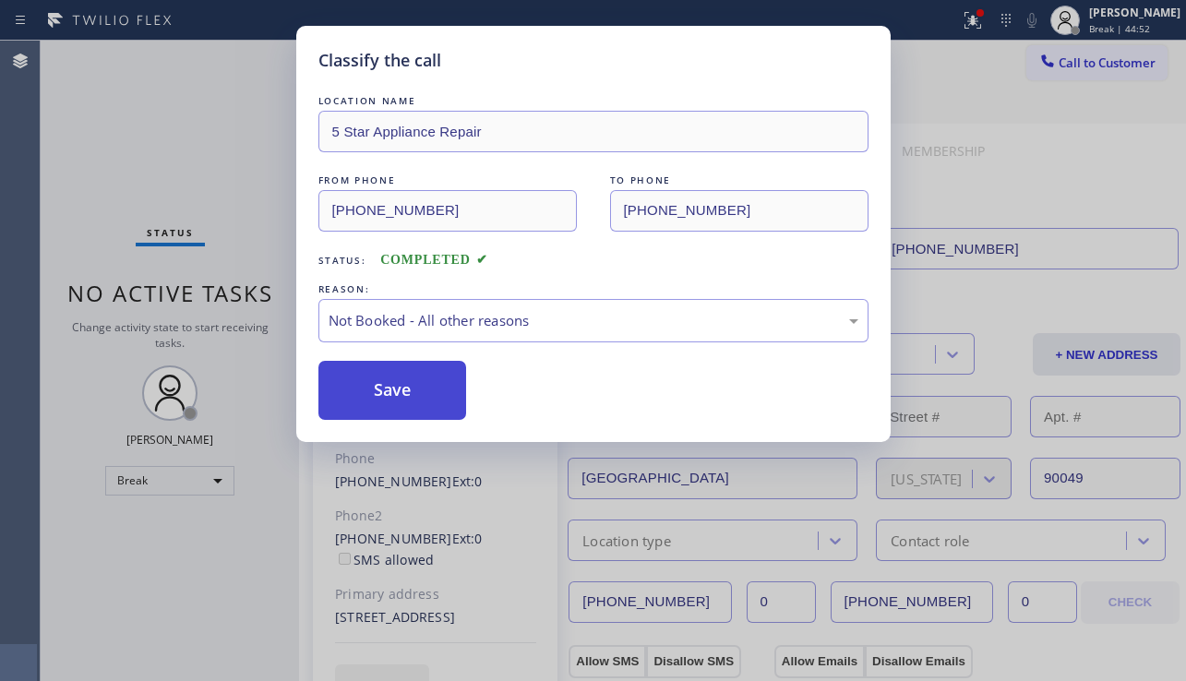
click at [386, 387] on button "Save" at bounding box center [392, 390] width 149 height 59
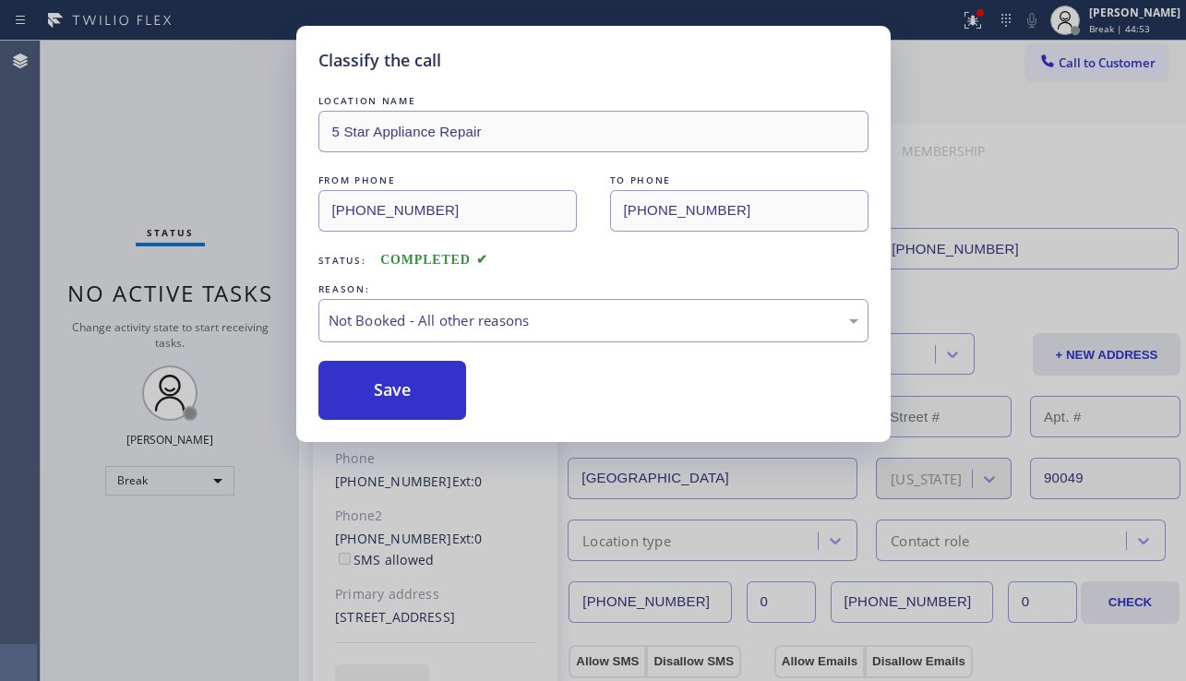
click at [1061, 66] on span "Call to Customer" at bounding box center [1107, 62] width 97 height 17
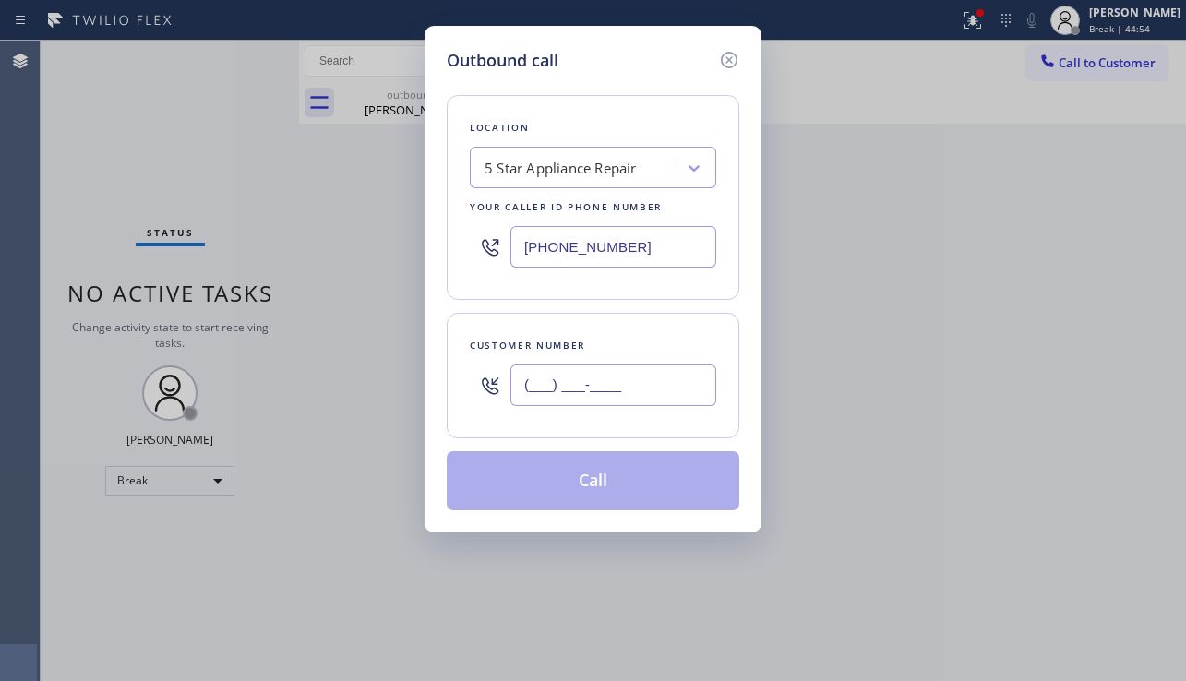
click at [604, 396] on input "(___) ___-____" at bounding box center [613, 386] width 206 height 42
paste input "818) 294-3911"
type input "[PHONE_NUMBER]"
click at [582, 475] on button "Call" at bounding box center [593, 480] width 293 height 59
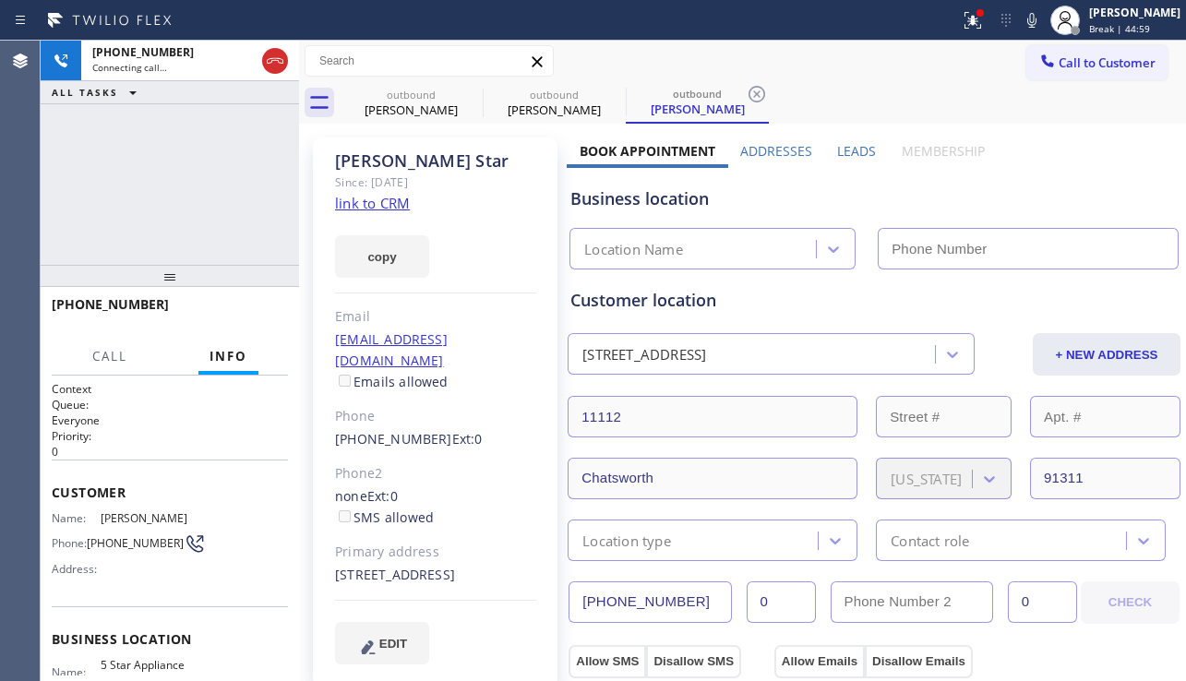
type input "[PHONE_NUMBER]"
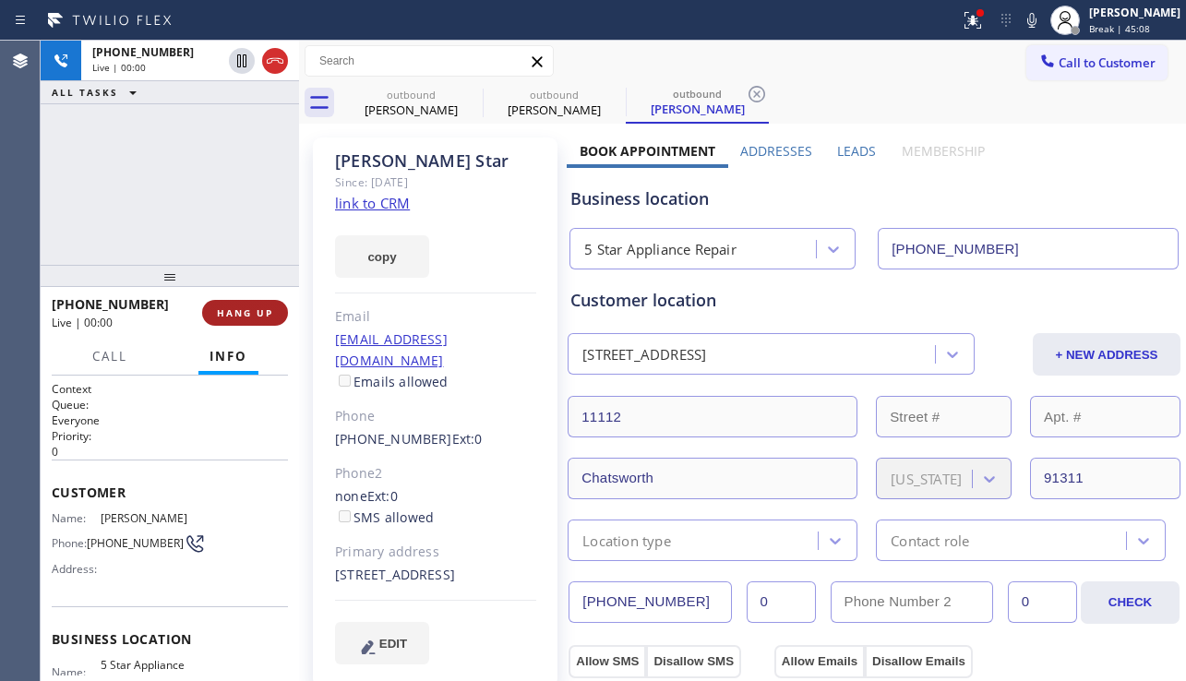
click at [243, 312] on span "HANG UP" at bounding box center [245, 312] width 56 height 13
click at [243, 312] on span "COMPLETE" at bounding box center [242, 312] width 64 height 13
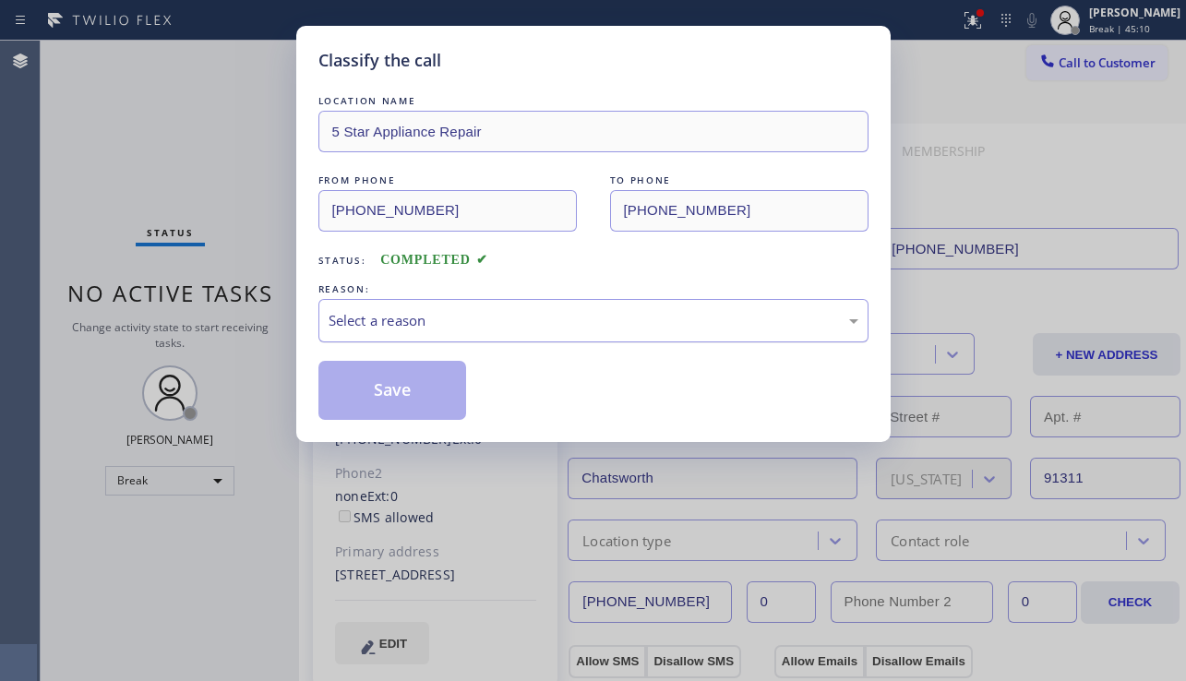
click at [428, 317] on div "Select a reason" at bounding box center [594, 320] width 530 height 21
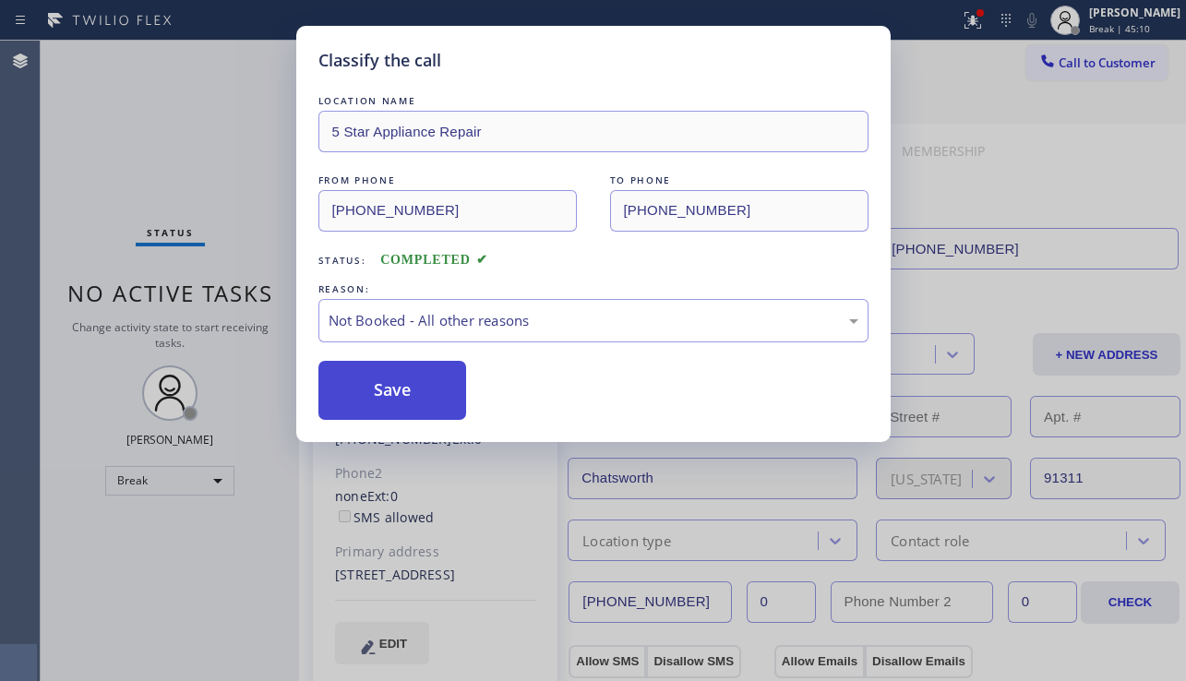
click at [406, 389] on button "Save" at bounding box center [392, 390] width 149 height 59
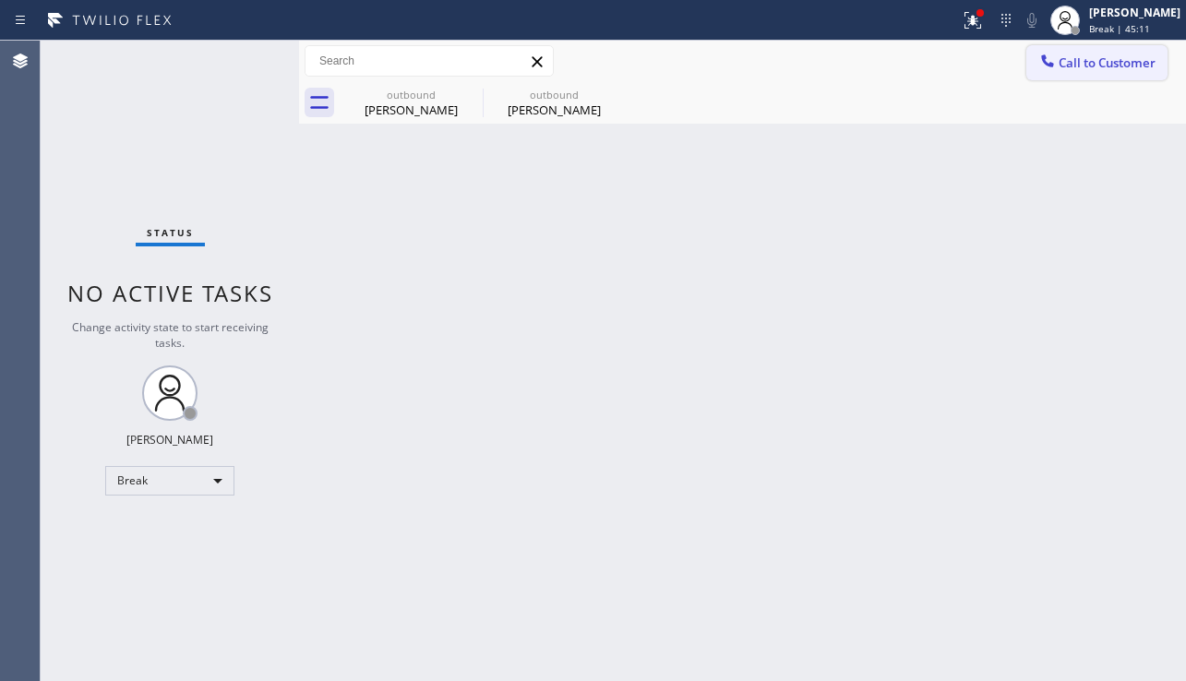
click at [1090, 66] on span "Call to Customer" at bounding box center [1107, 62] width 97 height 17
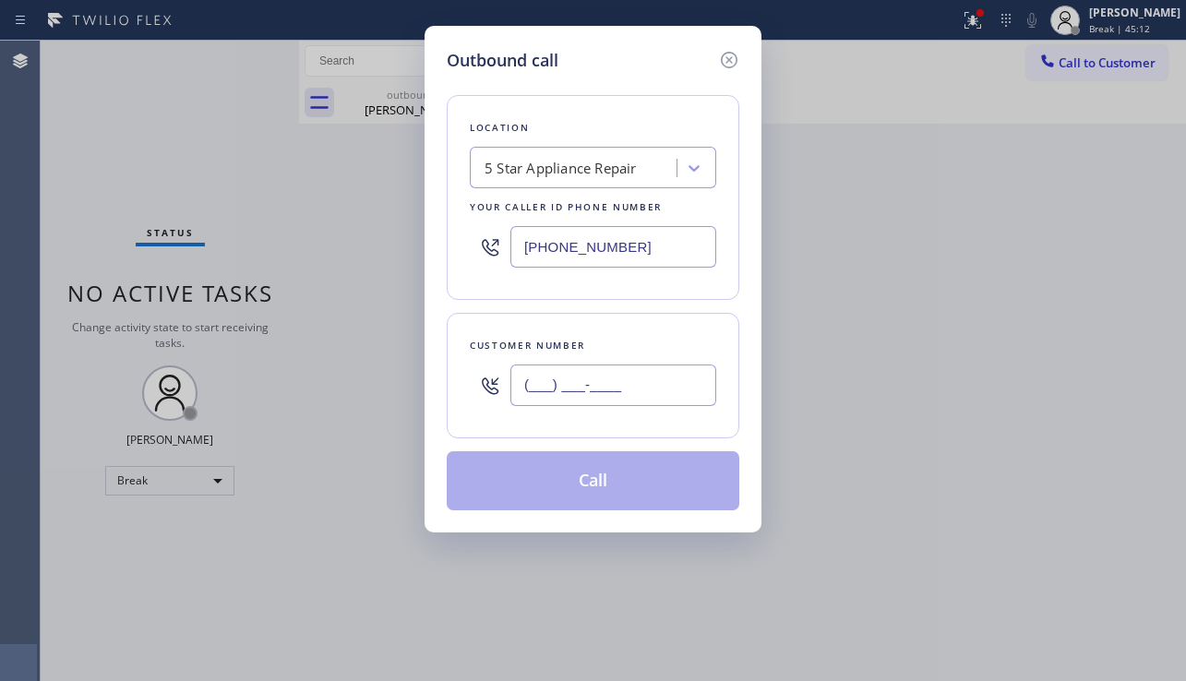
click at [622, 377] on input "(___) ___-____" at bounding box center [613, 386] width 206 height 42
paste input "818) 768-4225"
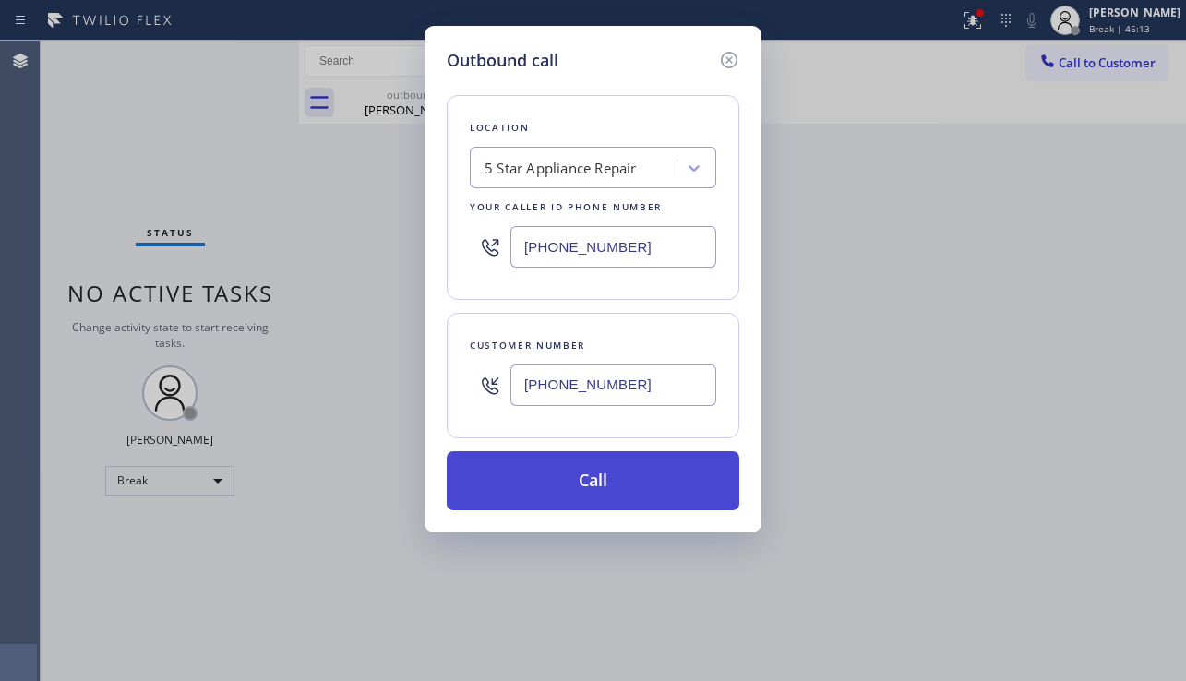
type input "[PHONE_NUMBER]"
click at [607, 483] on button "Call" at bounding box center [593, 480] width 293 height 59
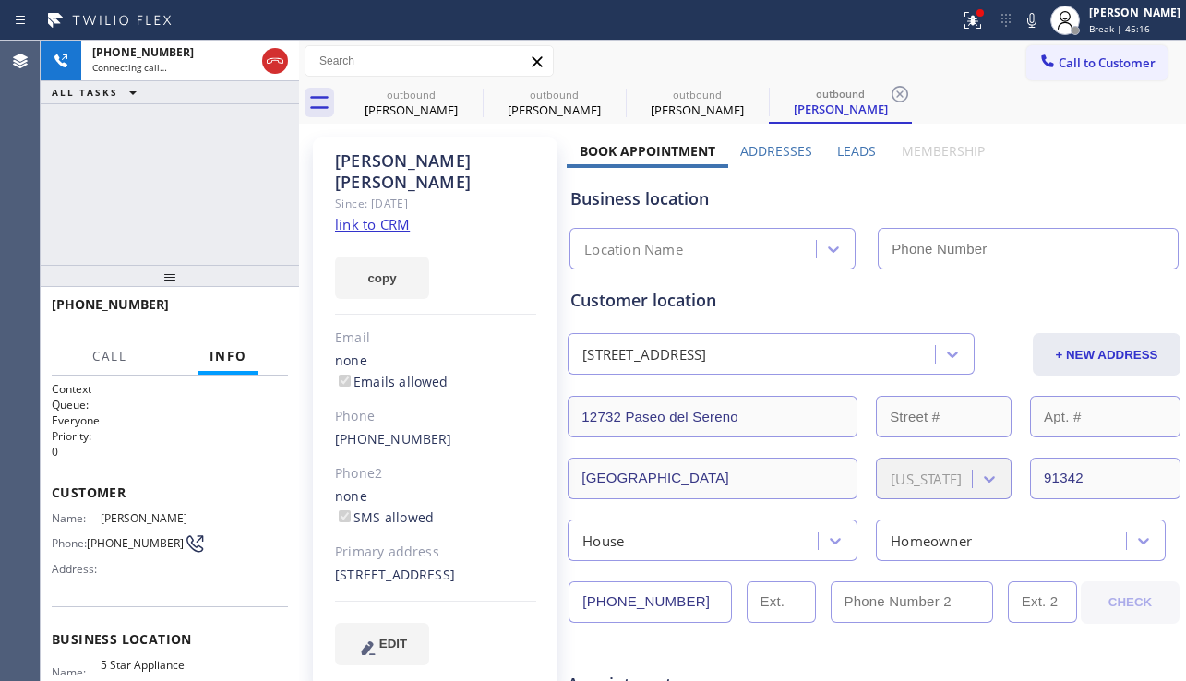
type input "[PHONE_NUMBER]"
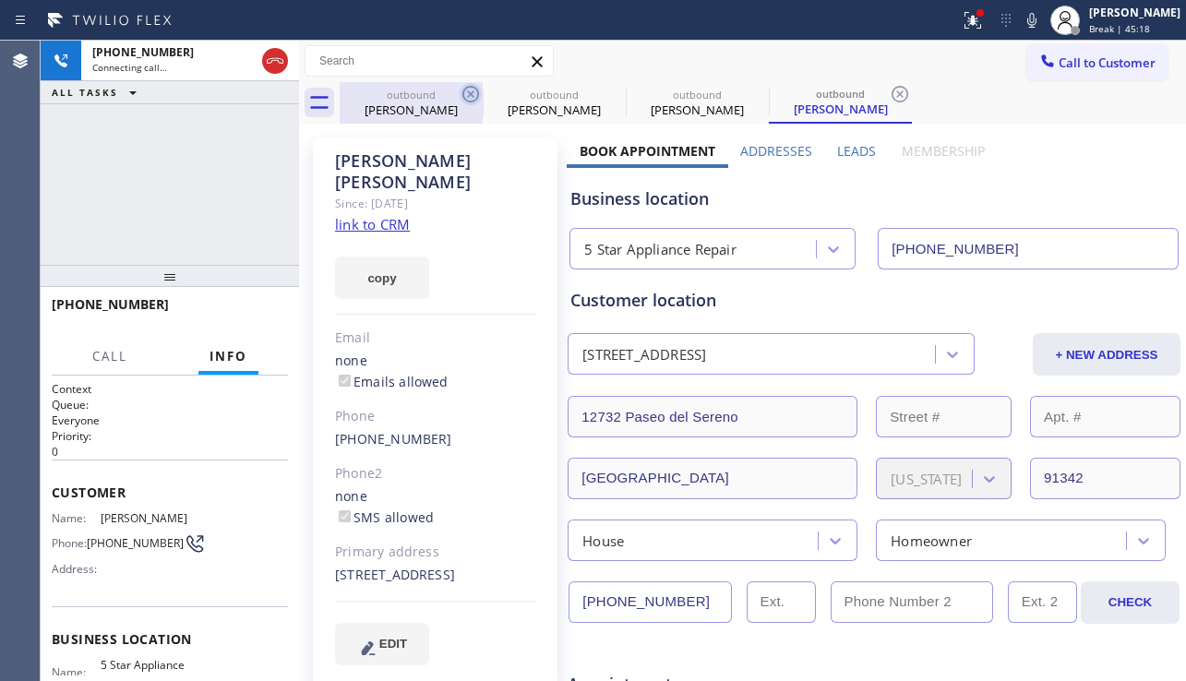
click at [473, 92] on icon at bounding box center [470, 94] width 17 height 17
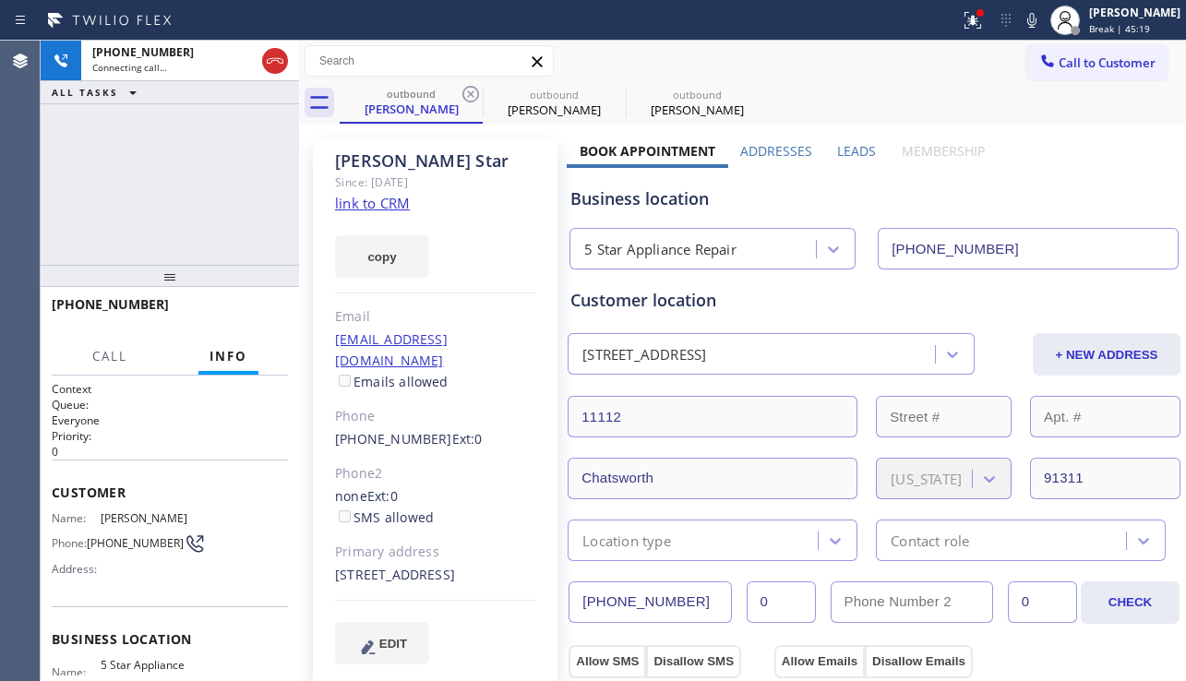
click at [473, 92] on icon at bounding box center [470, 94] width 17 height 17
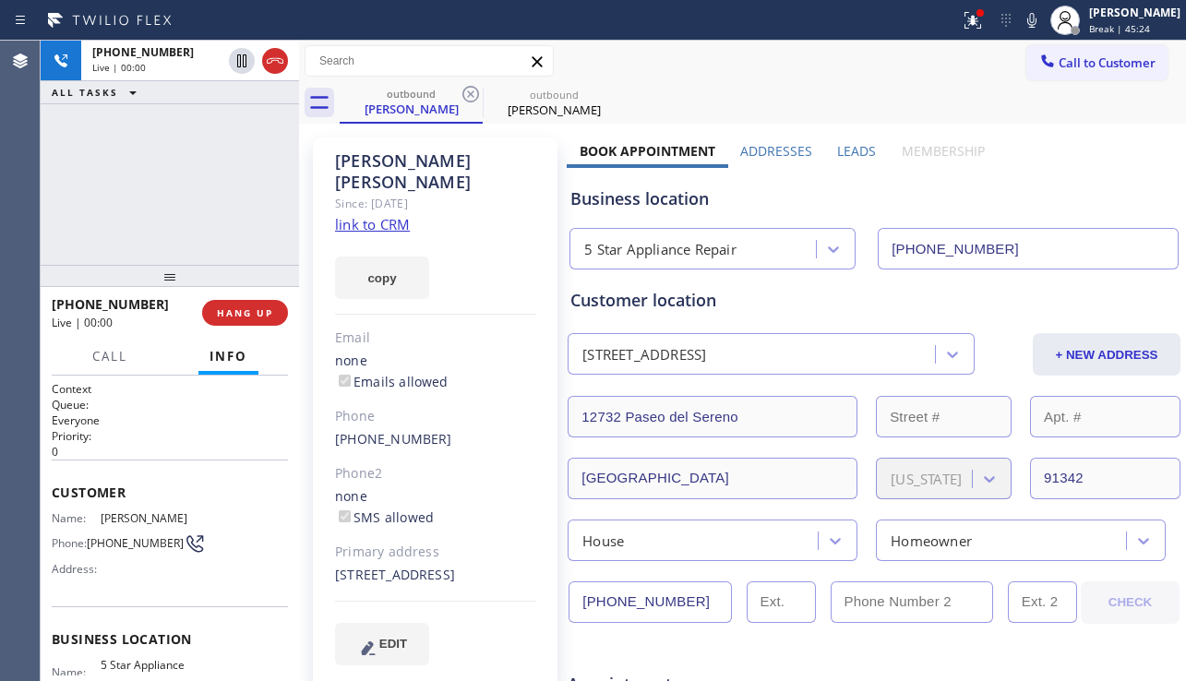
click at [60, 183] on div "[PHONE_NUMBER] Live | 00:00 ALL TASKS ALL TASKS ACTIVE TASKS TASKS IN WRAP UP" at bounding box center [170, 153] width 258 height 224
click at [246, 315] on span "HANG UP" at bounding box center [245, 312] width 56 height 13
click at [246, 313] on span "HANG UP" at bounding box center [245, 312] width 56 height 13
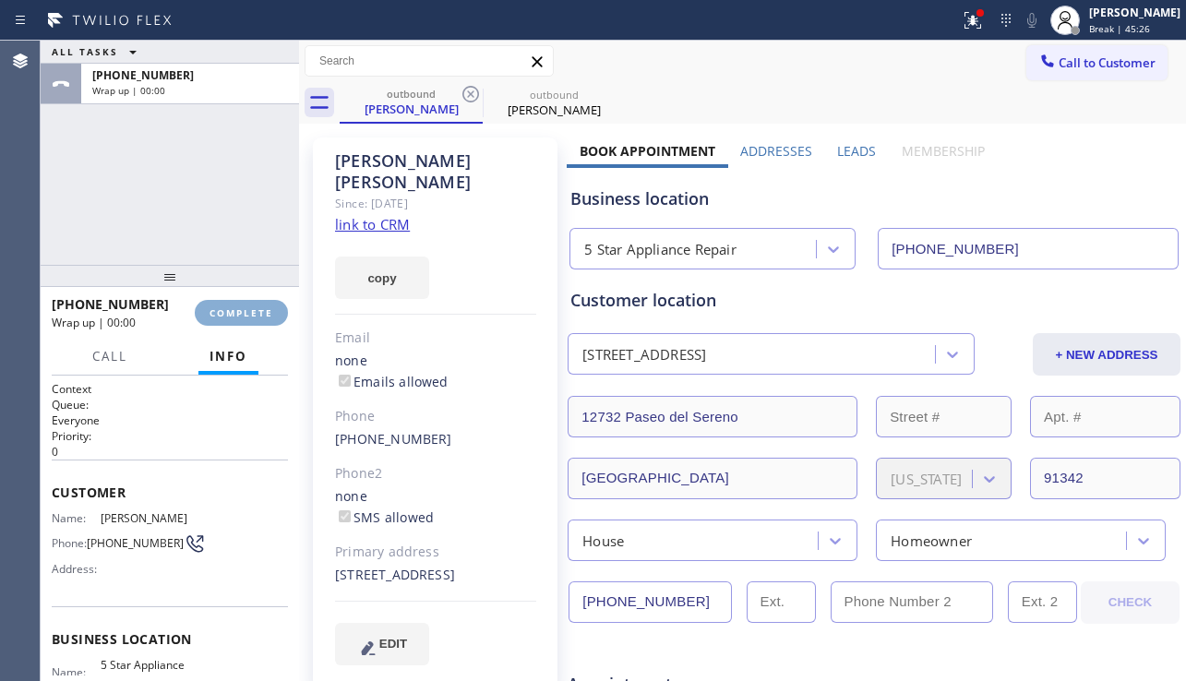
click at [246, 313] on span "COMPLETE" at bounding box center [242, 312] width 64 height 13
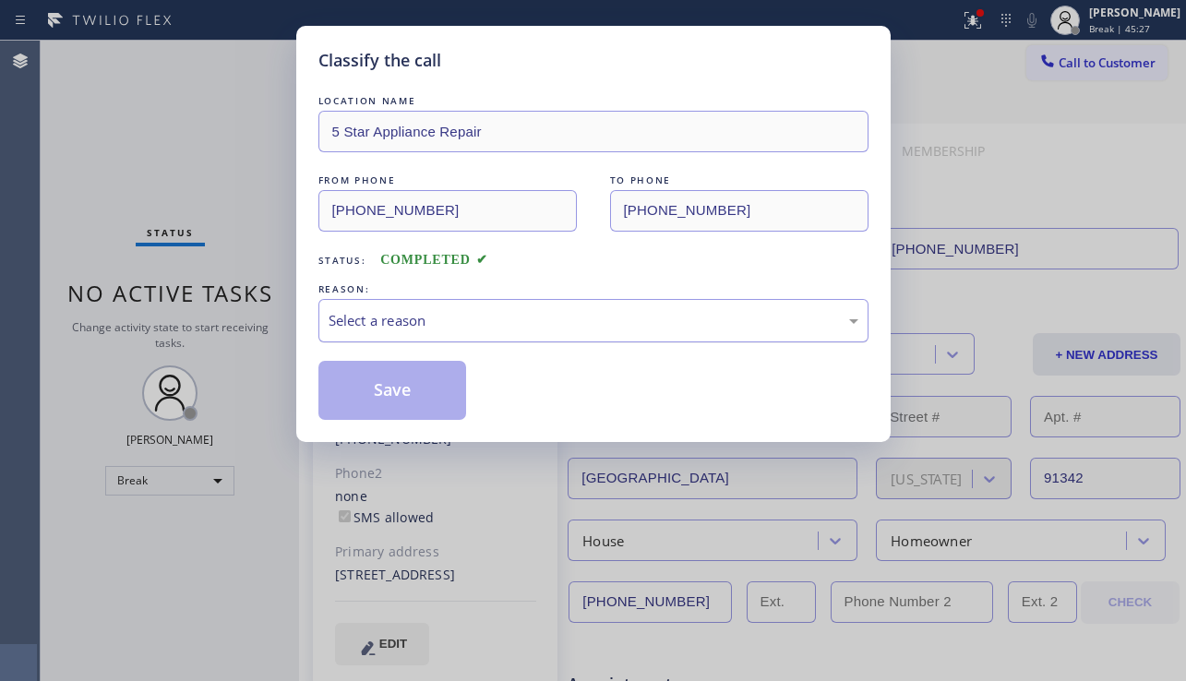
click at [474, 323] on div "Select a reason" at bounding box center [594, 320] width 530 height 21
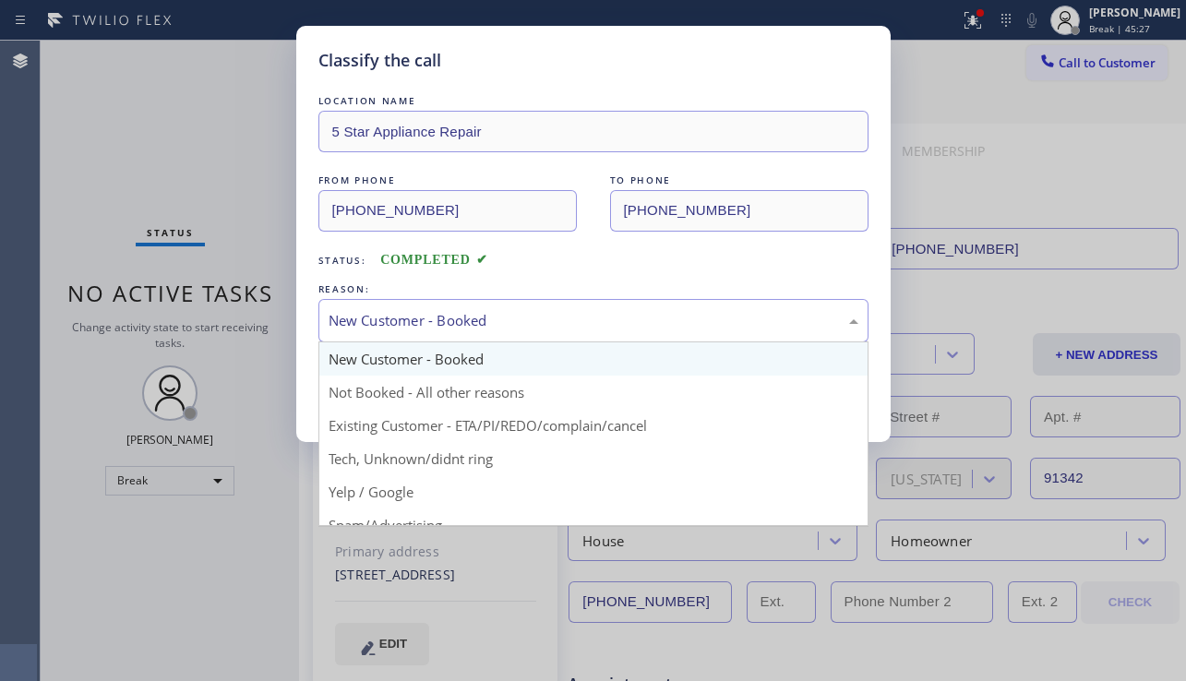
click at [448, 331] on div "New Customer - Booked" at bounding box center [593, 320] width 550 height 43
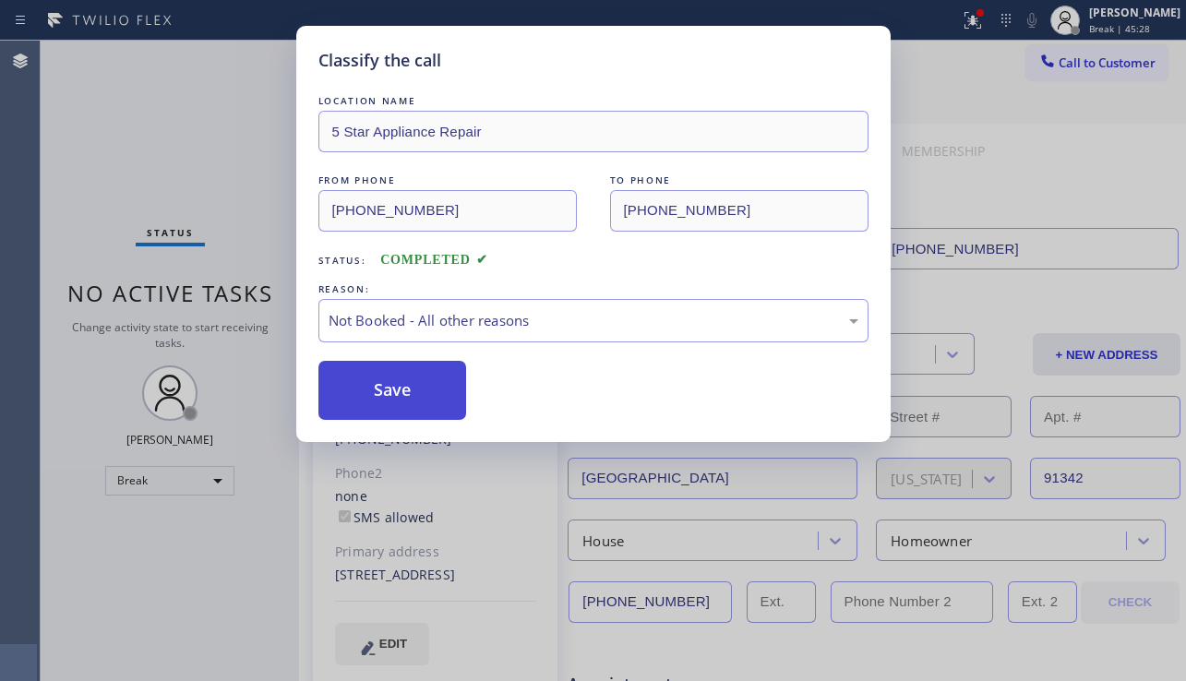
click at [404, 387] on button "Save" at bounding box center [392, 390] width 149 height 59
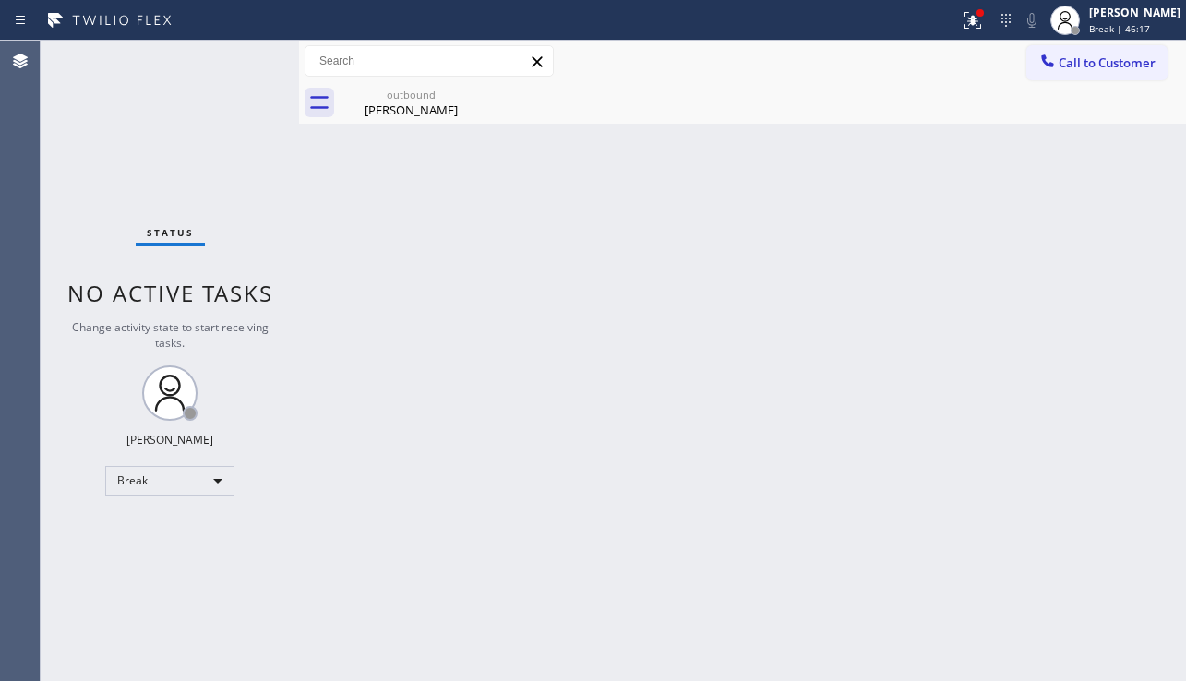
click at [717, 320] on div "Back to Dashboard Change Sender ID Customers Technicians Select a contact Outbo…" at bounding box center [742, 361] width 887 height 641
click at [179, 465] on div "Status No active tasks Change activity state to start receiving tasks. [PERSON_…" at bounding box center [170, 361] width 258 height 641
click at [172, 489] on div "Break" at bounding box center [169, 481] width 129 height 30
click at [158, 555] on li "Unavailable" at bounding box center [169, 553] width 126 height 22
click at [378, 557] on div "Back to Dashboard Change Sender ID Customers Technicians Select a contact Outbo…" at bounding box center [742, 361] width 887 height 641
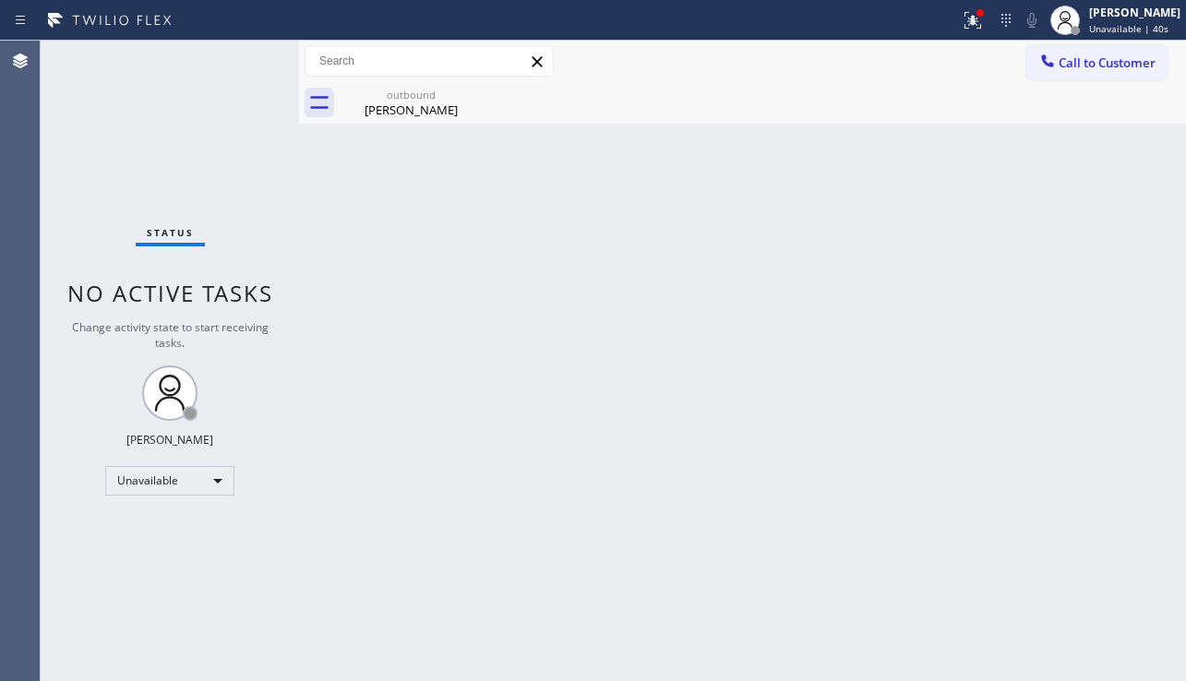
click at [1062, 445] on div "Back to Dashboard Change Sender ID Customers Technicians Select a contact Outbo…" at bounding box center [742, 361] width 887 height 641
click at [610, 598] on div "Back to Dashboard Change Sender ID Customers Technicians Select a contact Outbo…" at bounding box center [742, 361] width 887 height 641
